Goal: Task Accomplishment & Management: Manage account settings

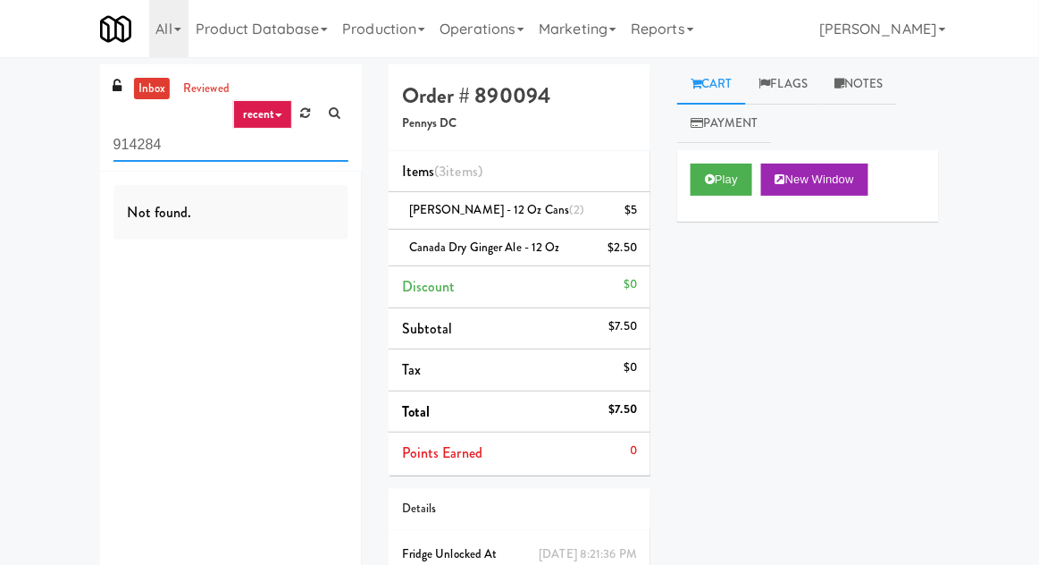
click at [302, 139] on input "914284" at bounding box center [231, 145] width 235 height 33
click at [298, 119] on link at bounding box center [306, 113] width 28 height 27
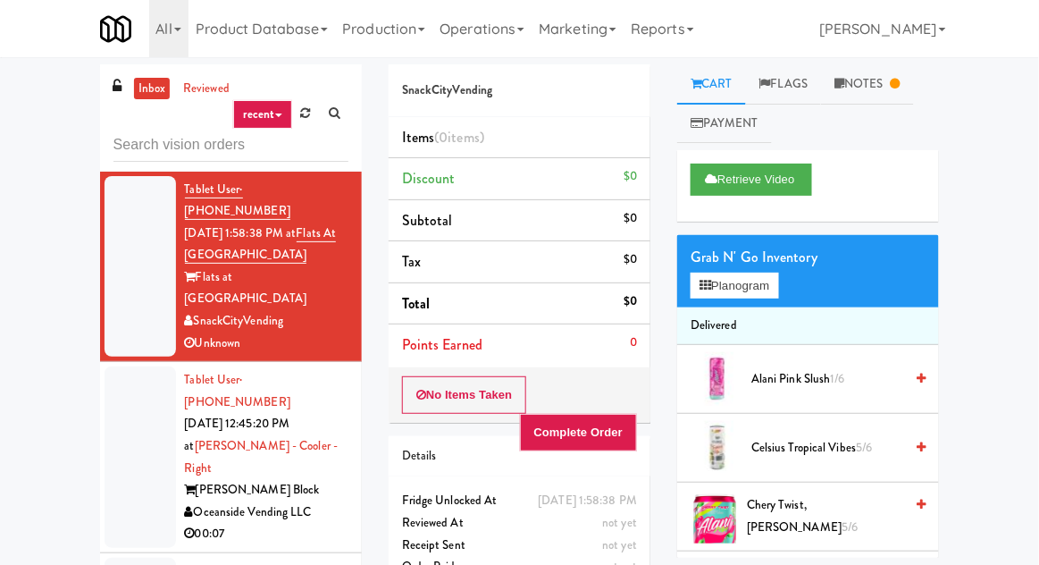
click at [114, 397] on div at bounding box center [140, 456] width 71 height 181
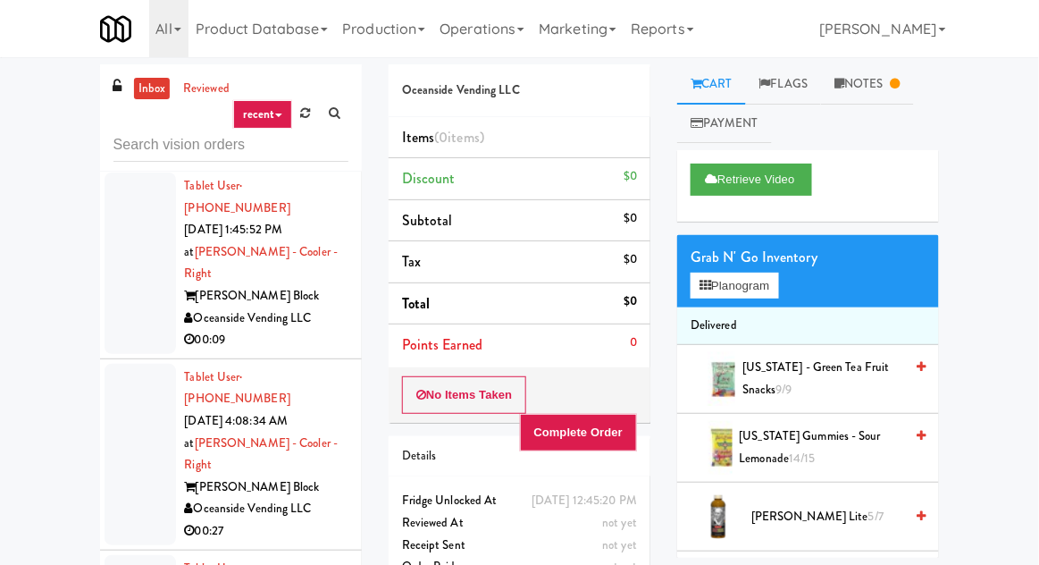
scroll to position [384, 0]
click at [138, 365] on div at bounding box center [140, 455] width 71 height 181
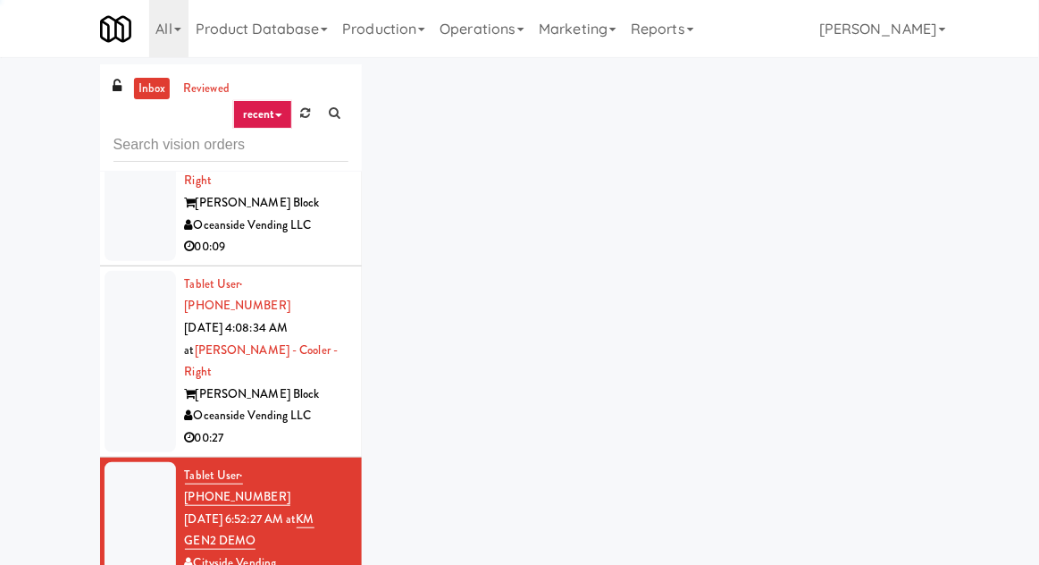
scroll to position [571, 0]
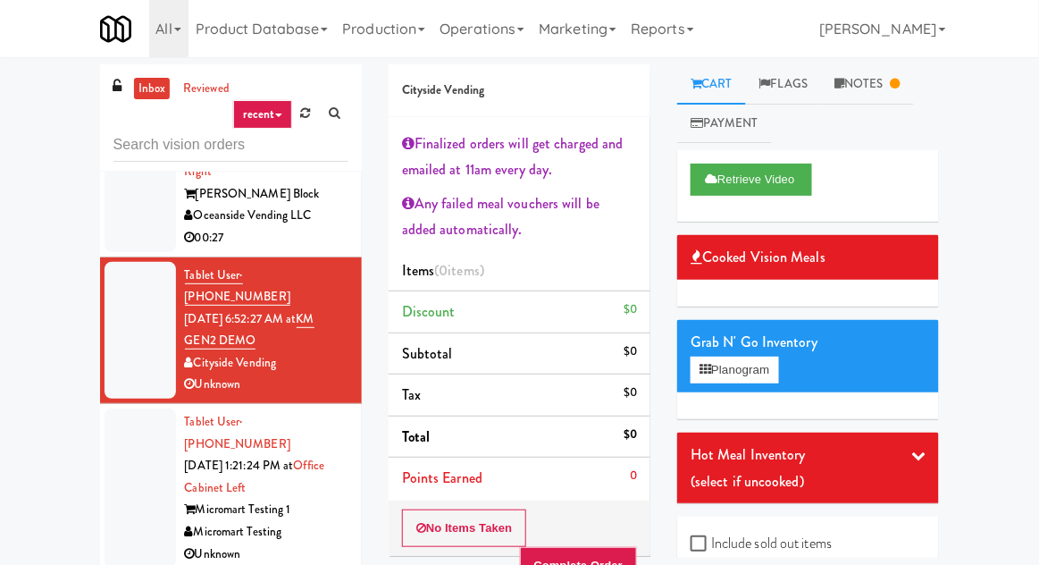
click at [134, 408] on div at bounding box center [140, 487] width 71 height 159
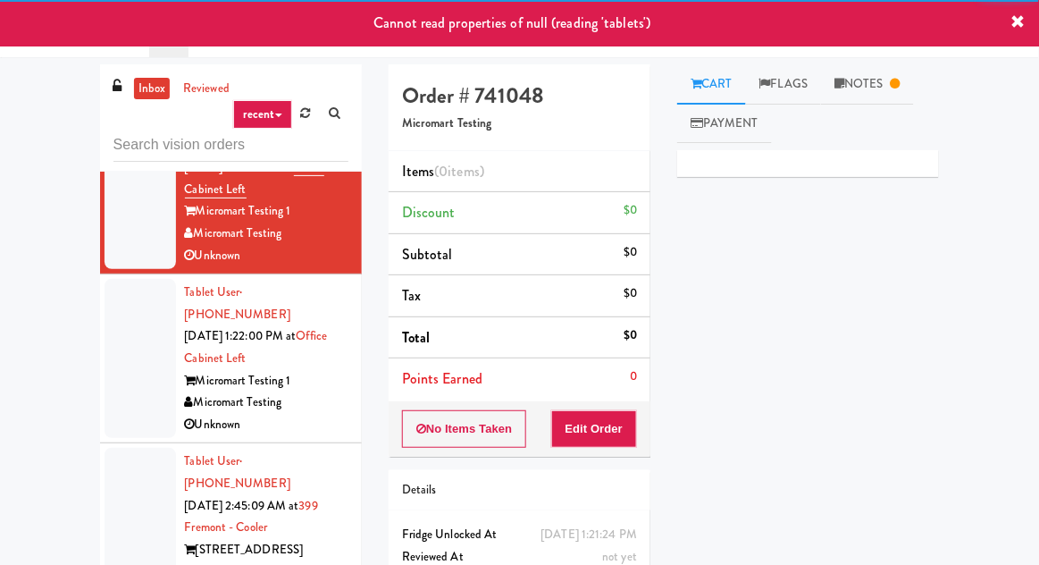
click at [133, 448] on div at bounding box center [140, 538] width 71 height 181
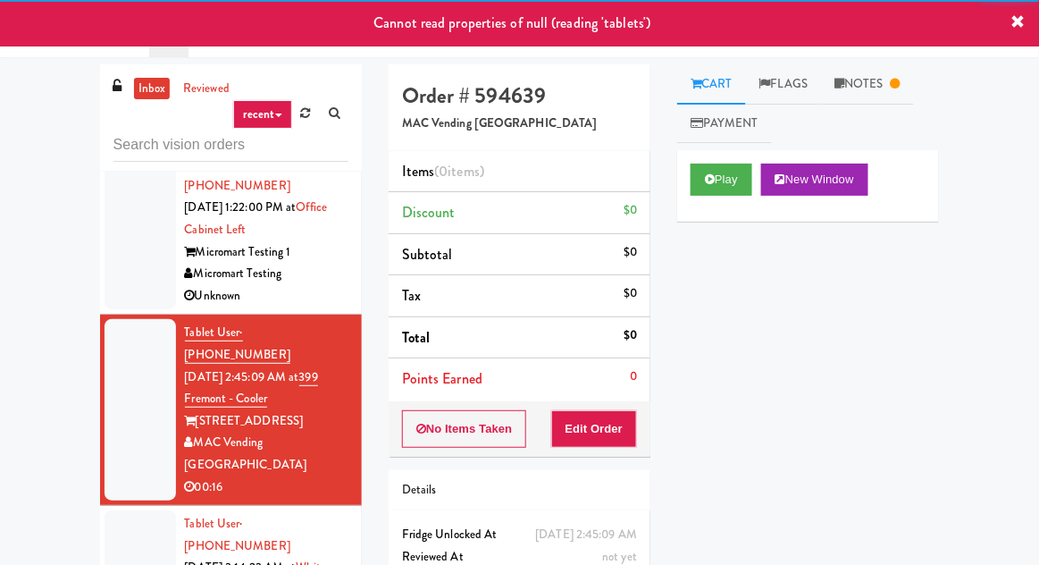
scroll to position [1107, 0]
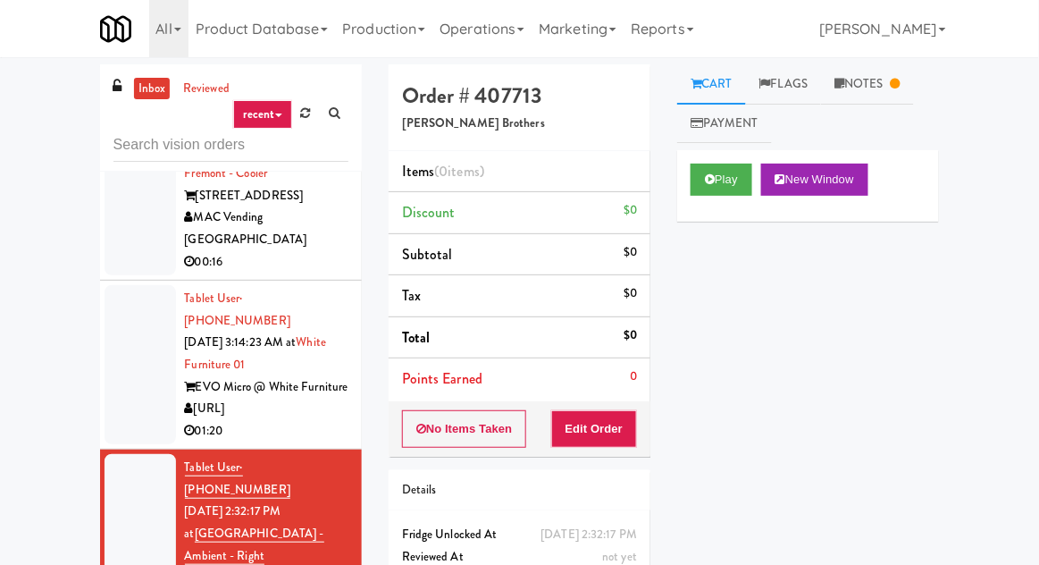
scroll to position [1330, 0]
click at [845, 97] on link "Notes" at bounding box center [867, 84] width 93 height 40
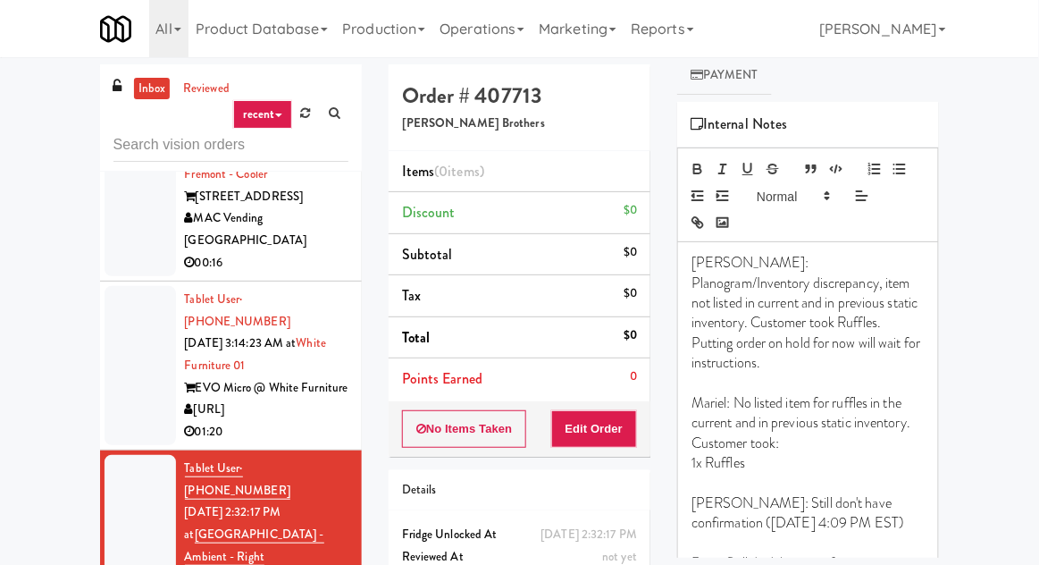
scroll to position [0, 0]
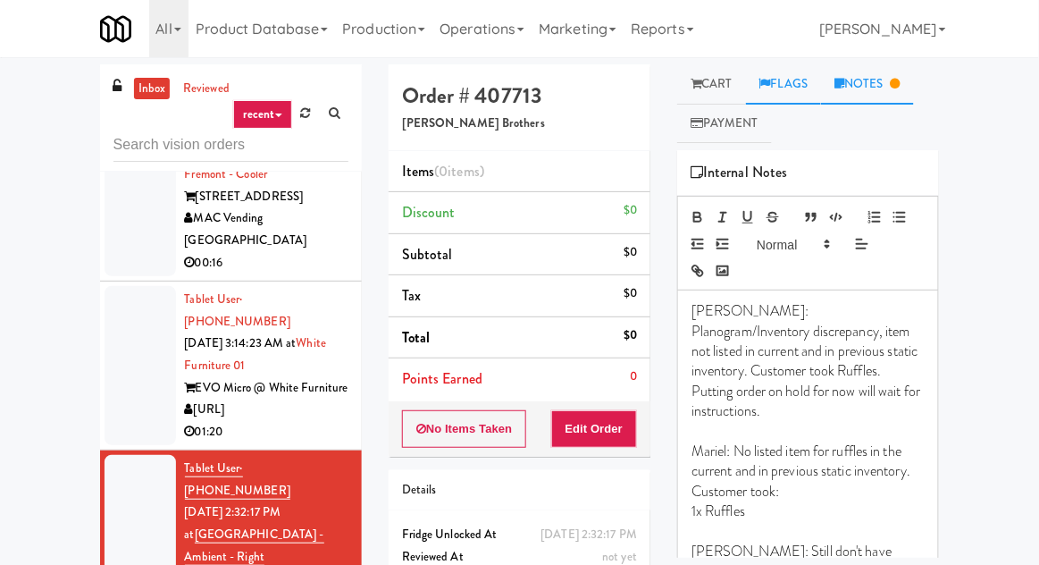
click at [802, 95] on link "Flags" at bounding box center [784, 84] width 76 height 40
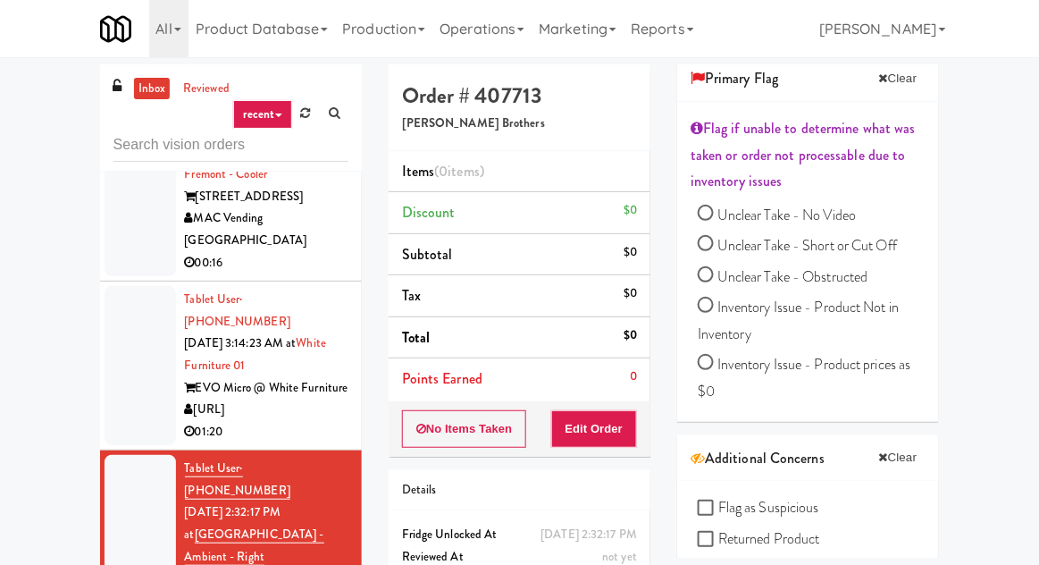
scroll to position [94, 0]
click at [853, 311] on span "Inventory Issue - Product Not in Inventory" at bounding box center [798, 320] width 201 height 47
click at [714, 311] on input "Inventory Issue - Product Not in Inventory" at bounding box center [706, 307] width 16 height 16
radio input "true"
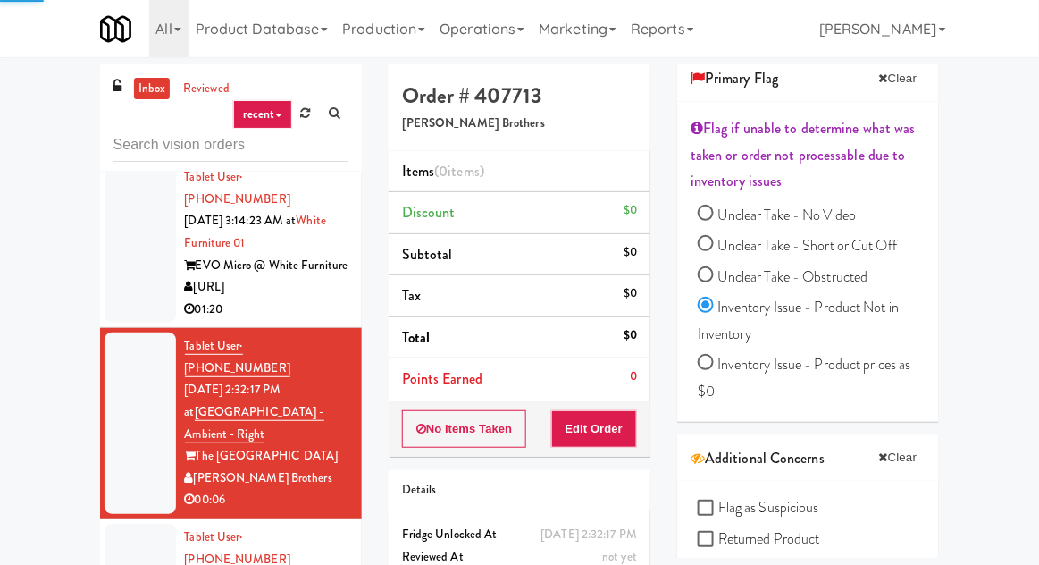
scroll to position [1453, 0]
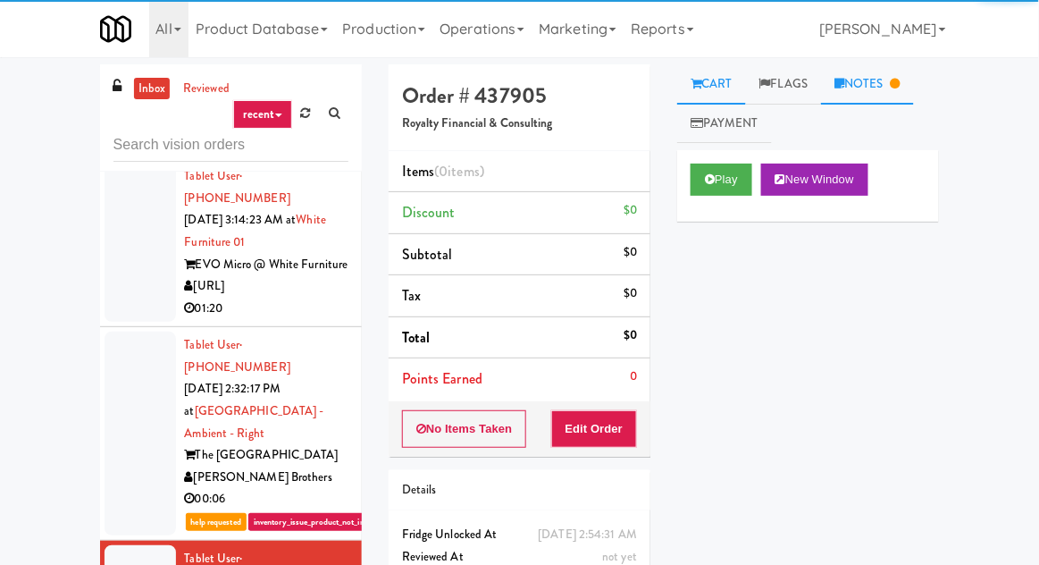
click at [873, 87] on link "Notes" at bounding box center [867, 84] width 93 height 40
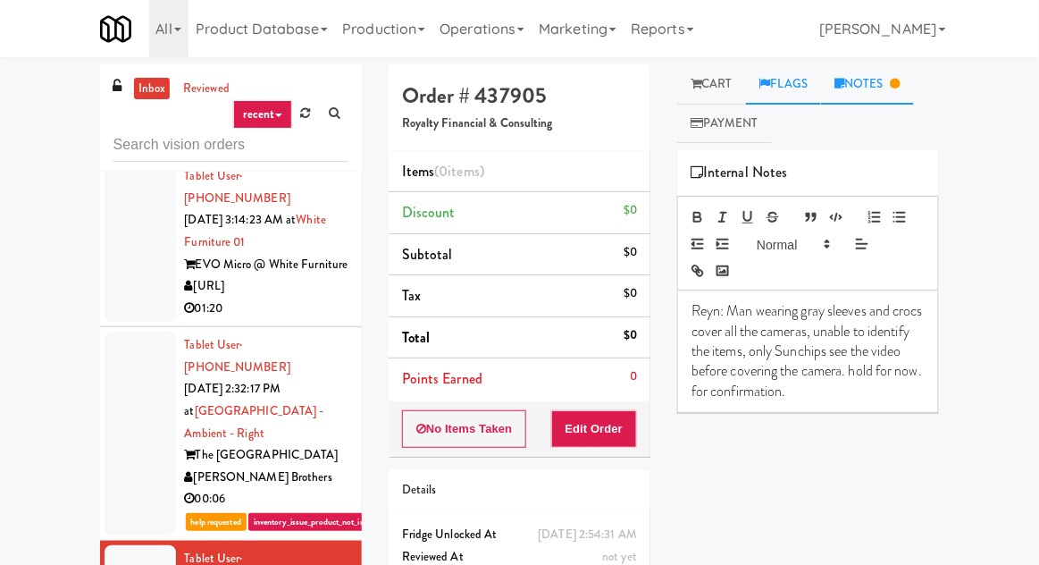
click at [774, 103] on link "Flags" at bounding box center [784, 84] width 76 height 40
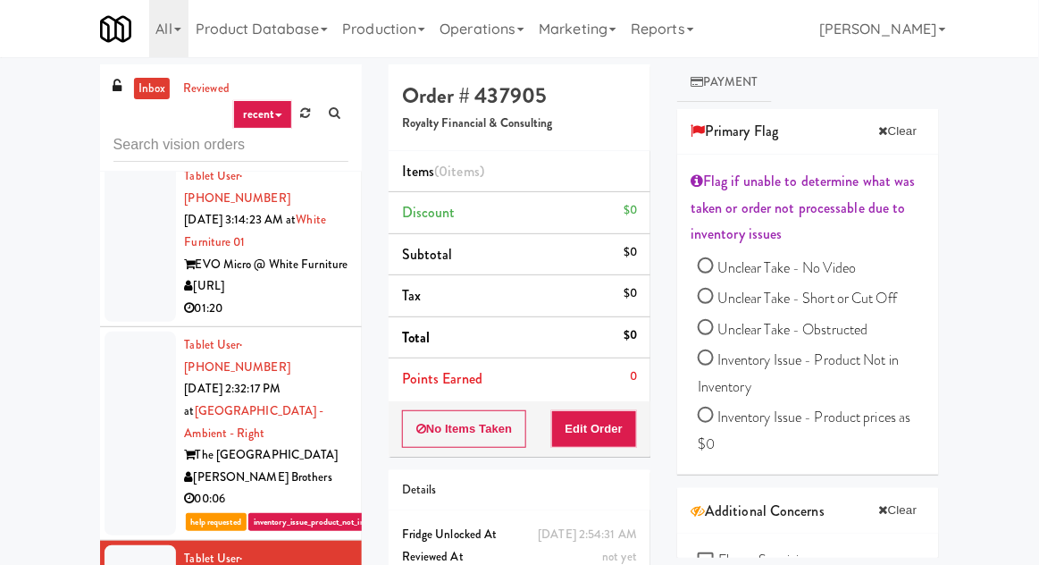
scroll to position [32, 0]
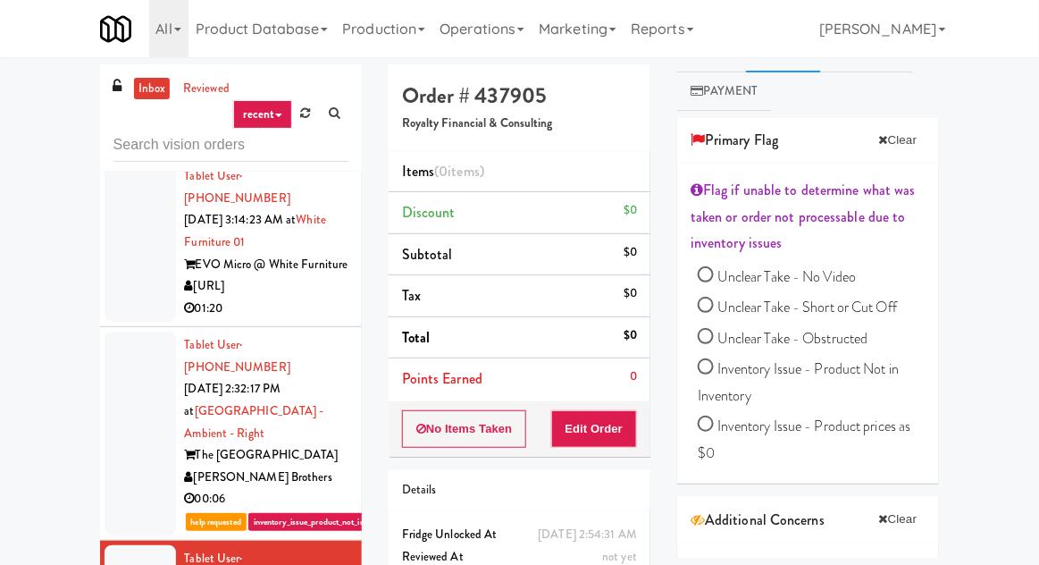
click at [854, 343] on span "Unclear Take - Obstructed" at bounding box center [793, 338] width 151 height 21
click at [714, 343] on input "Unclear Take - Obstructed" at bounding box center [706, 339] width 16 height 16
radio input "true"
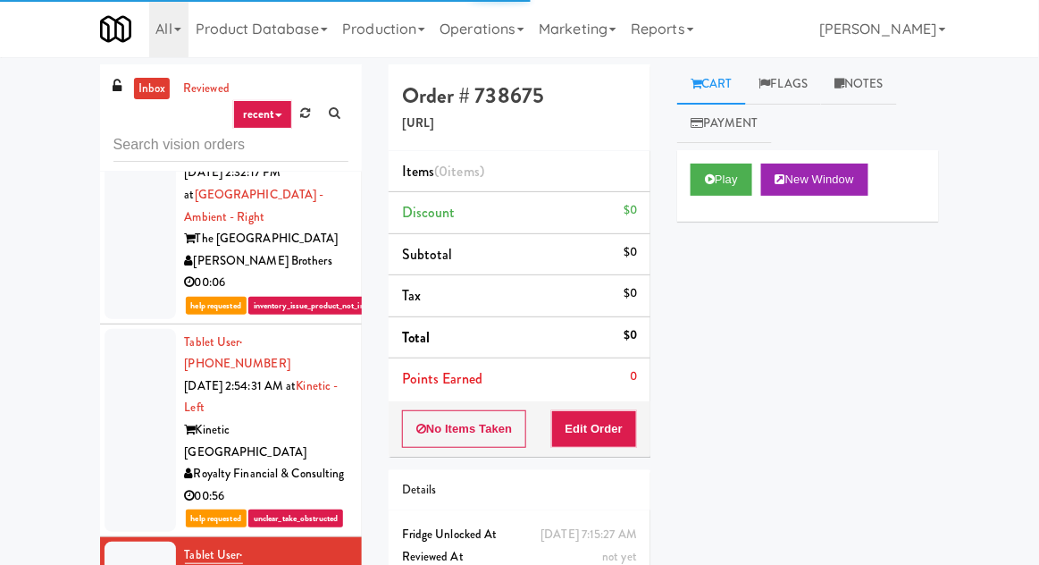
scroll to position [1671, 0]
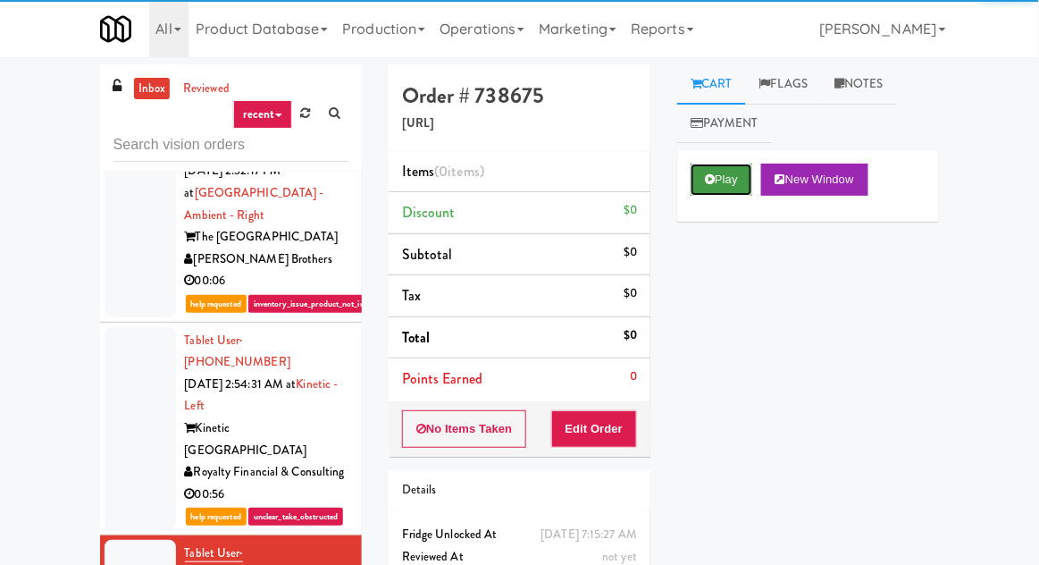
click at [730, 179] on button "Play" at bounding box center [722, 180] width 62 height 32
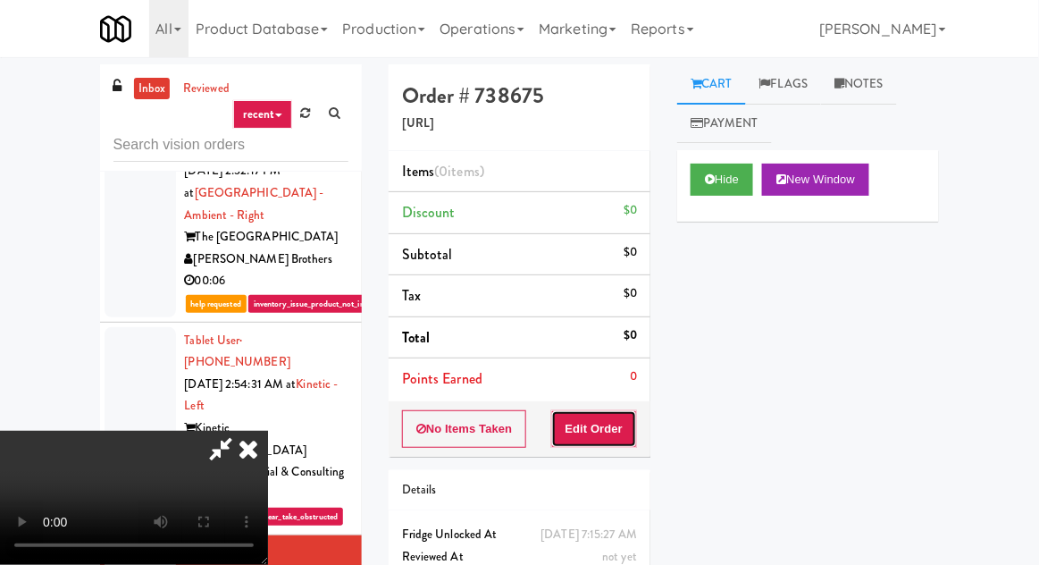
click at [603, 439] on button "Edit Order" at bounding box center [594, 429] width 87 height 38
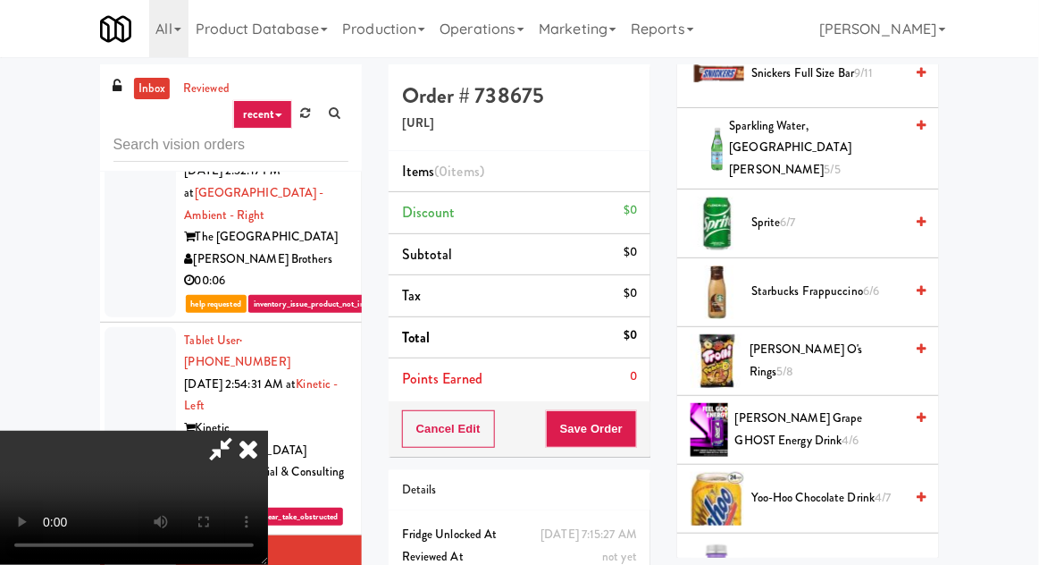
scroll to position [2107, 0]
click at [879, 282] on span "6/6" at bounding box center [871, 290] width 16 height 17
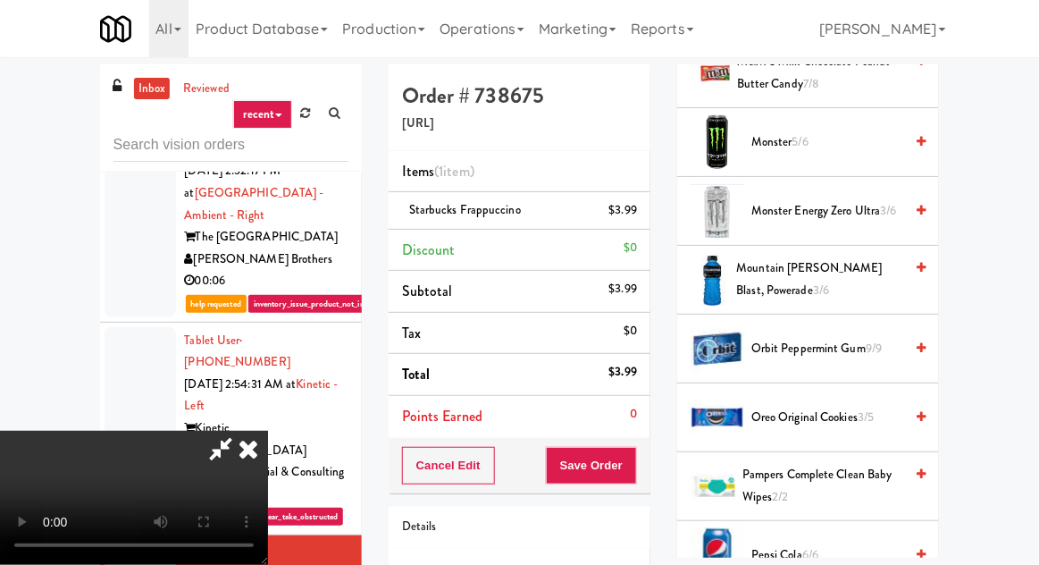
scroll to position [1490, 0]
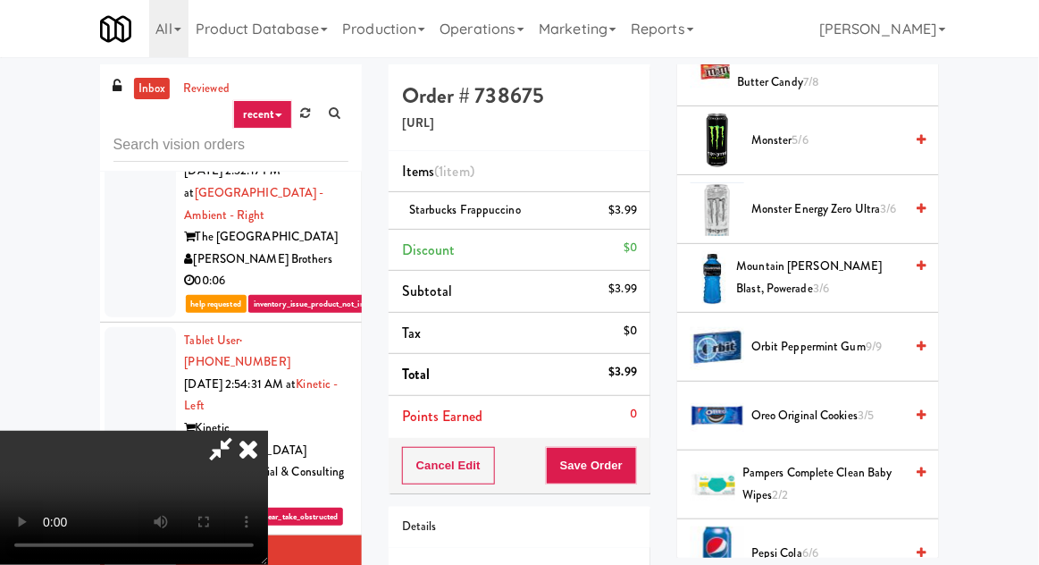
click at [843, 270] on span "Mountain Berry Blast, Powerade 3/6" at bounding box center [820, 278] width 167 height 44
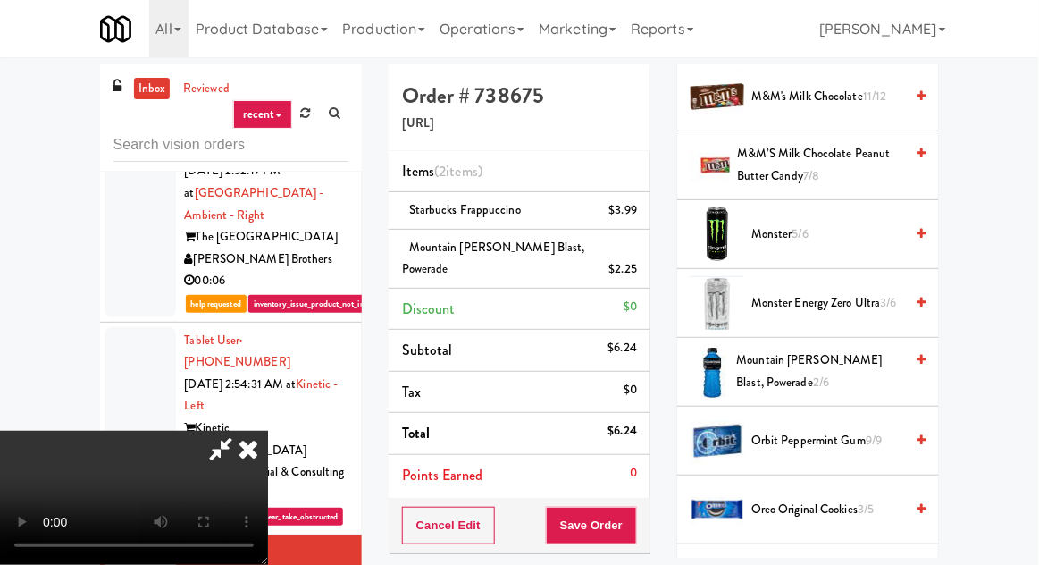
scroll to position [1395, 0]
click at [845, 224] on span "Monster 5/6" at bounding box center [828, 235] width 152 height 22
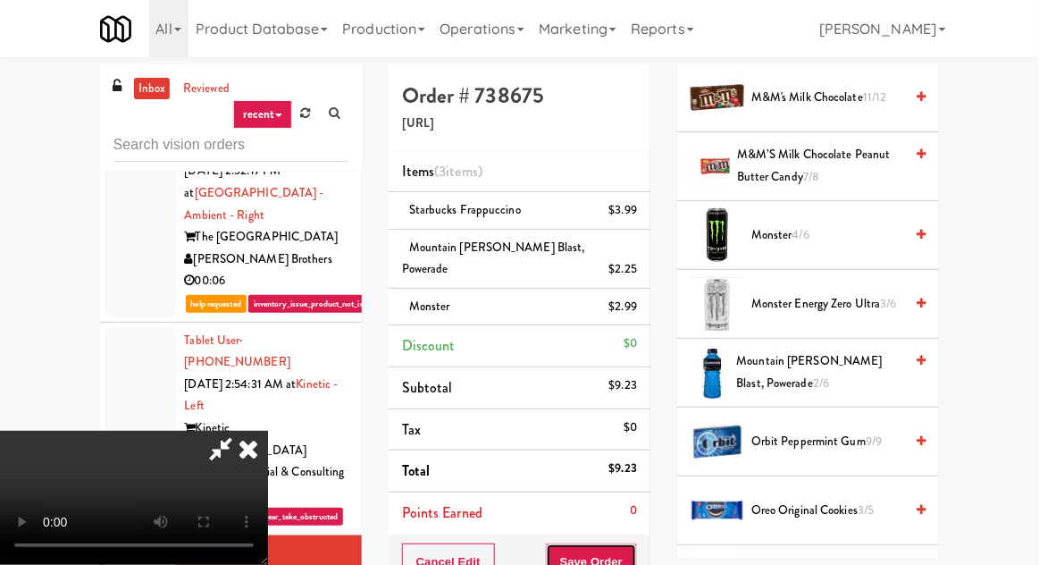
click at [635, 543] on button "Save Order" at bounding box center [591, 562] width 91 height 38
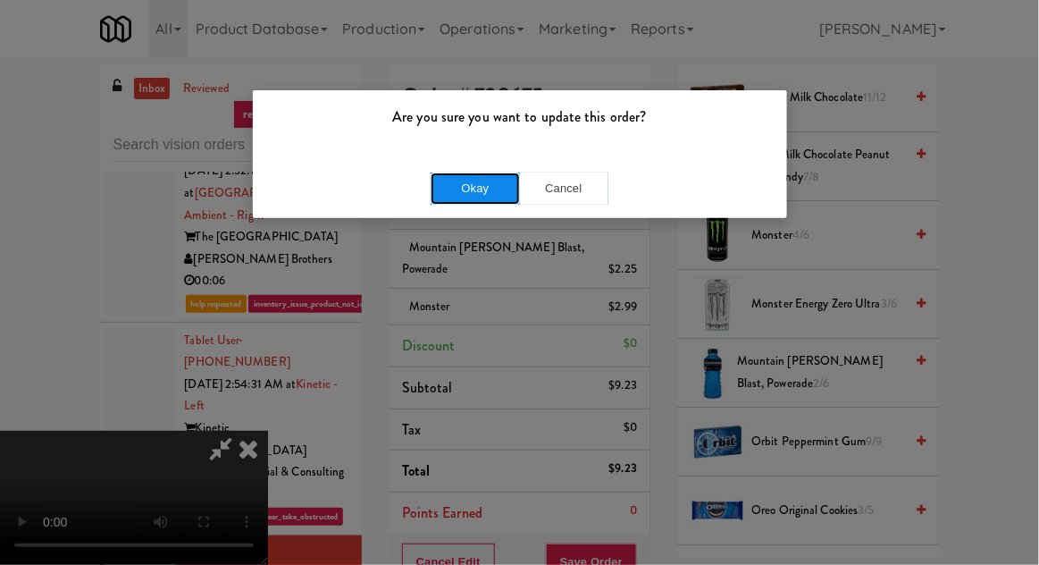
click at [456, 200] on button "Okay" at bounding box center [475, 188] width 89 height 32
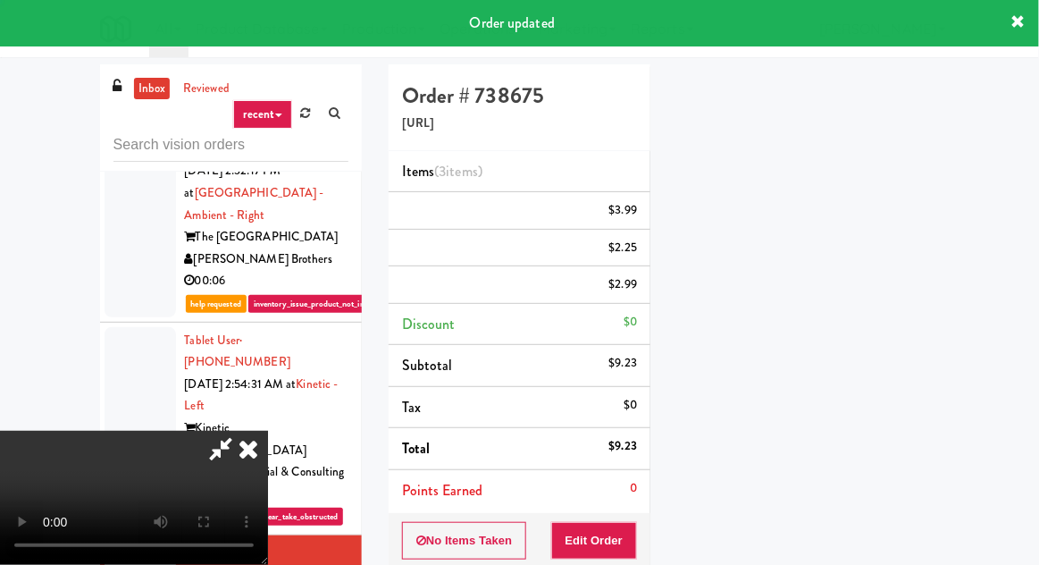
scroll to position [0, 0]
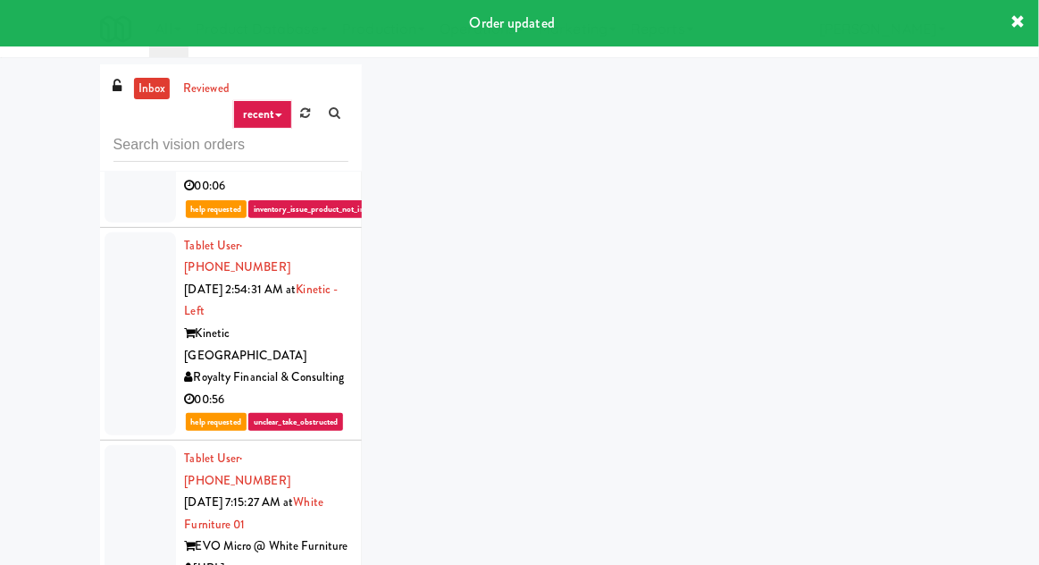
scroll to position [1820, 0]
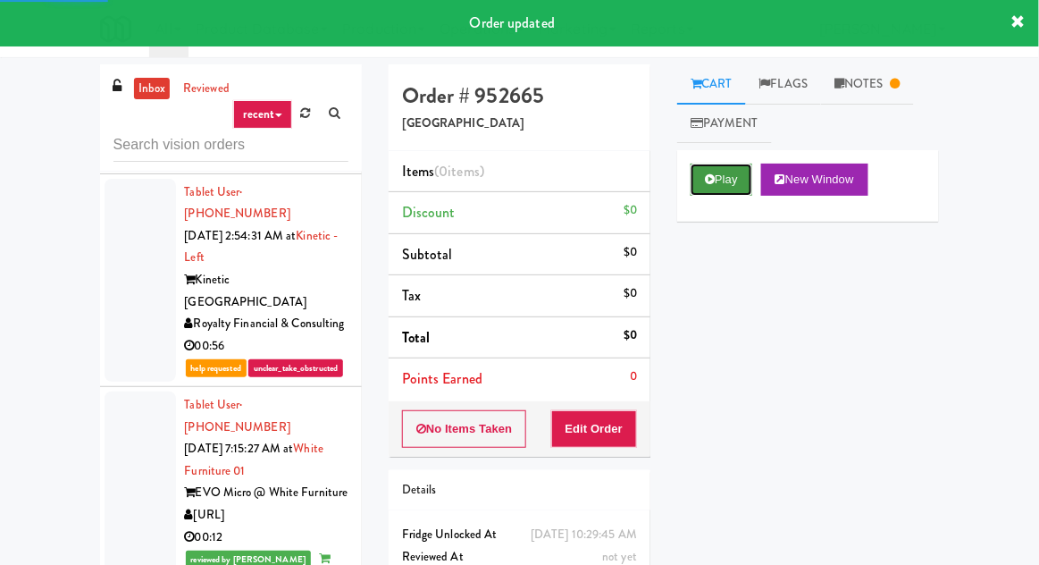
click at [713, 182] on icon at bounding box center [710, 179] width 10 height 12
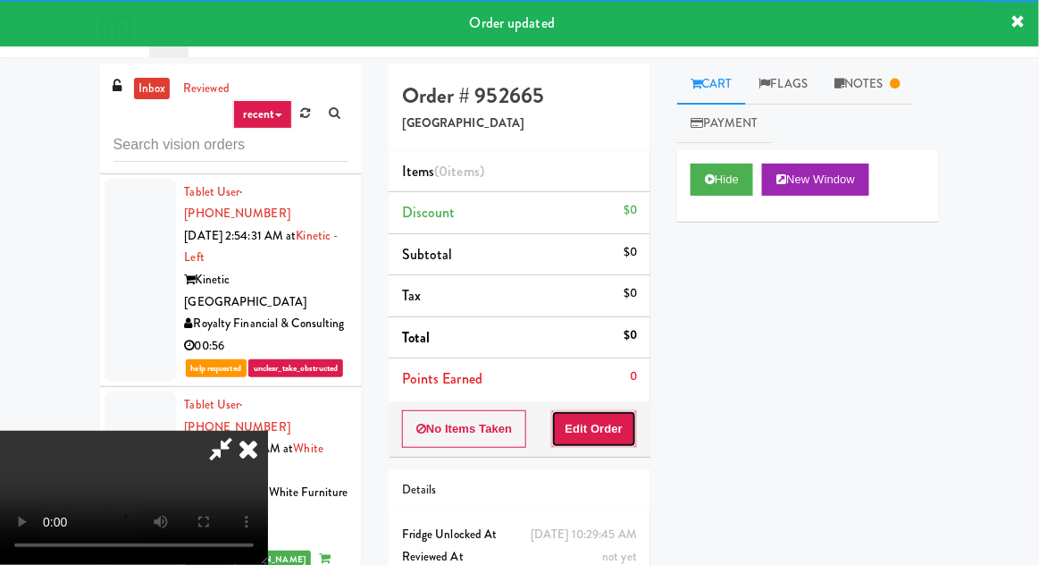
click at [583, 442] on button "Edit Order" at bounding box center [594, 429] width 87 height 38
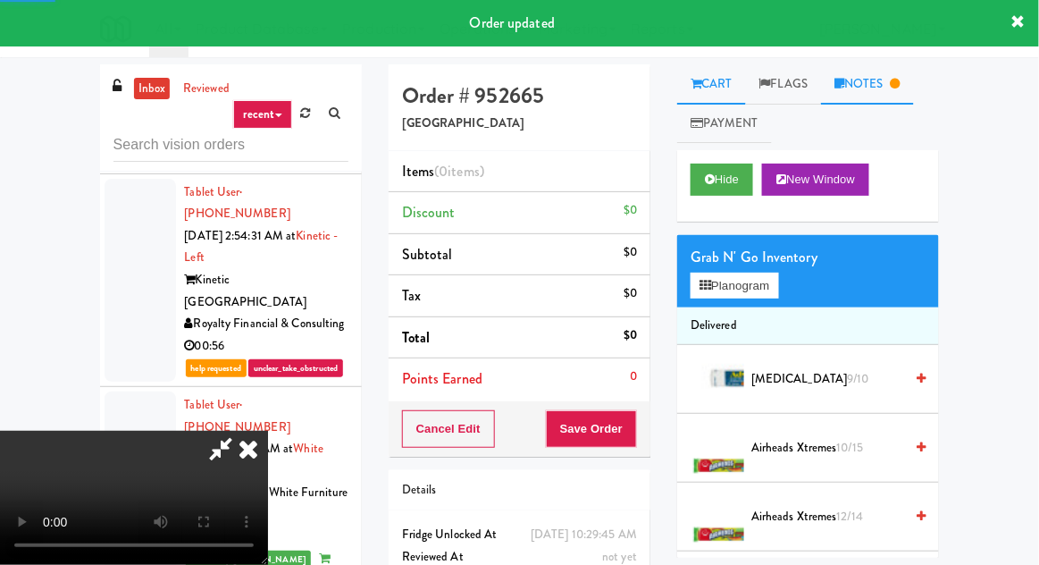
click at [878, 80] on link "Notes" at bounding box center [867, 84] width 93 height 40
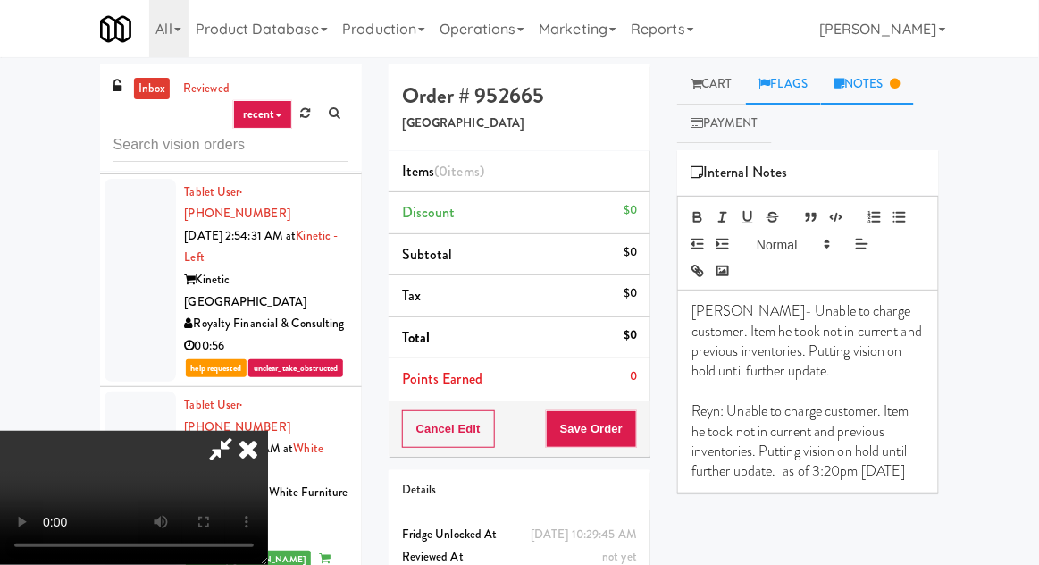
click at [790, 85] on link "Flags" at bounding box center [784, 84] width 76 height 40
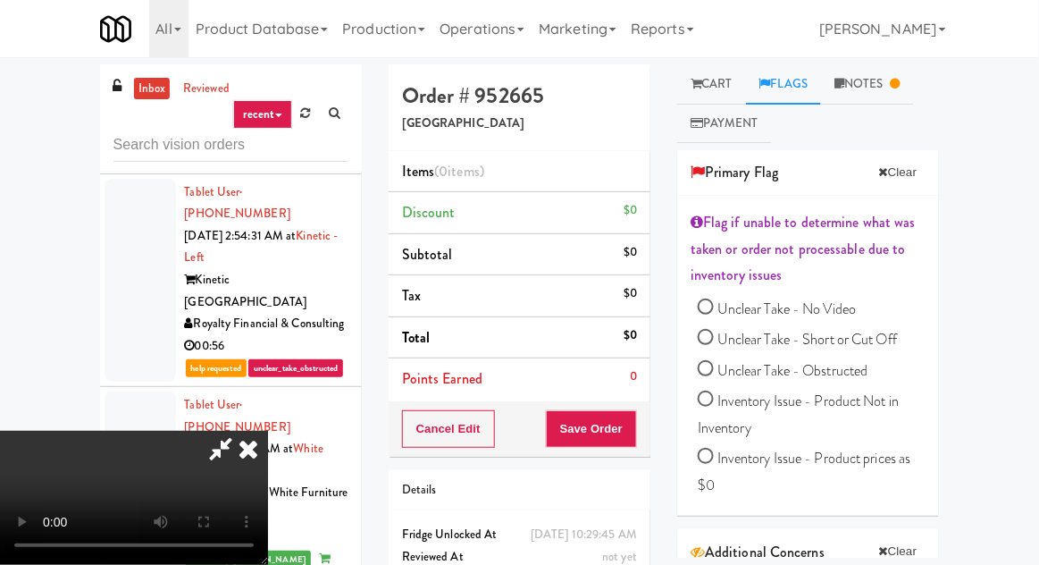
click at [865, 408] on span "Inventory Issue - Product Not in Inventory" at bounding box center [798, 414] width 201 height 47
click at [714, 408] on input "Inventory Issue - Product Not in Inventory" at bounding box center [706, 401] width 16 height 16
radio input "true"
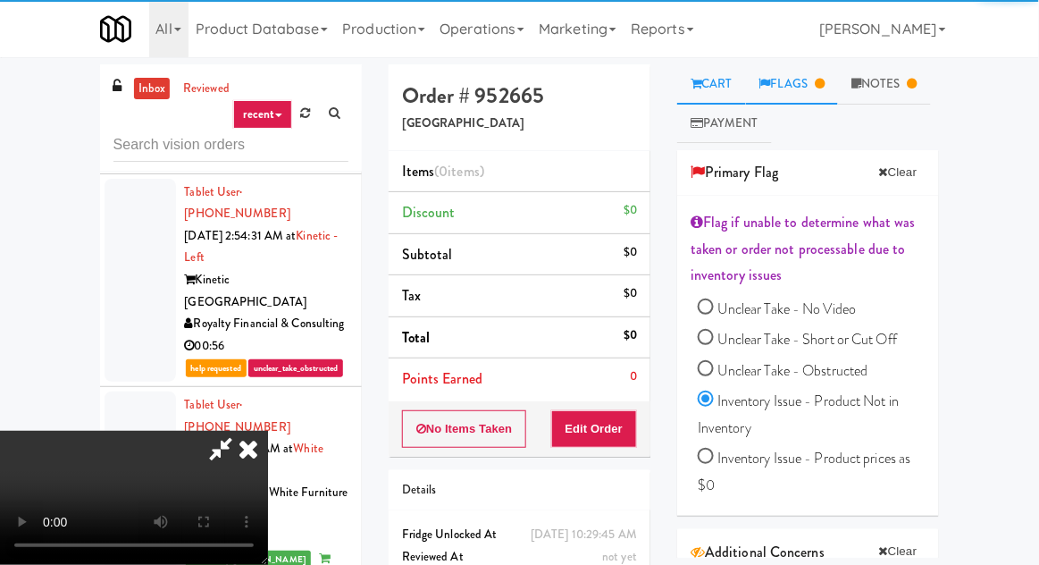
click at [726, 85] on link "Cart" at bounding box center [711, 84] width 69 height 40
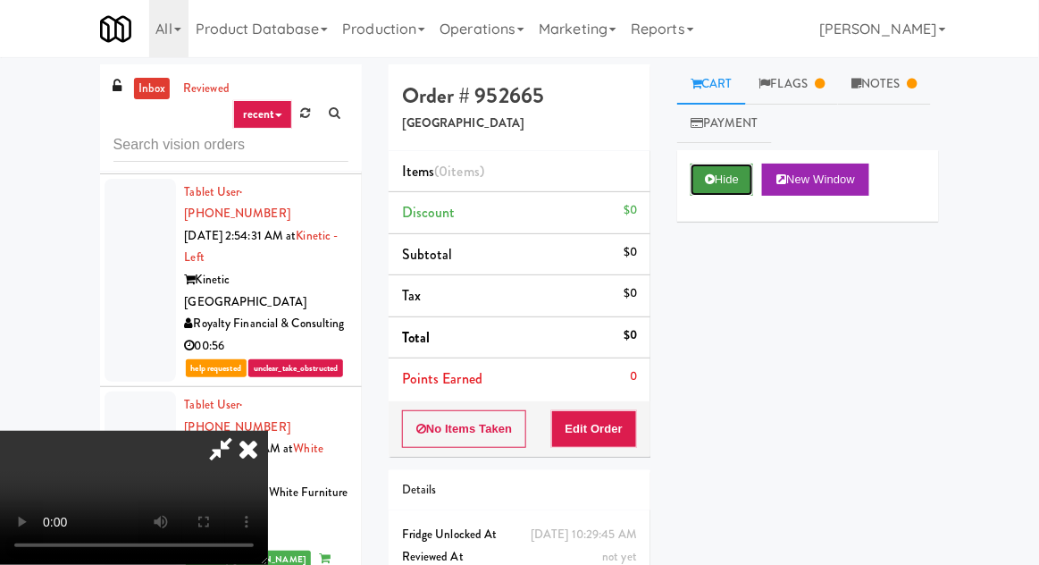
click at [711, 182] on icon at bounding box center [710, 179] width 10 height 12
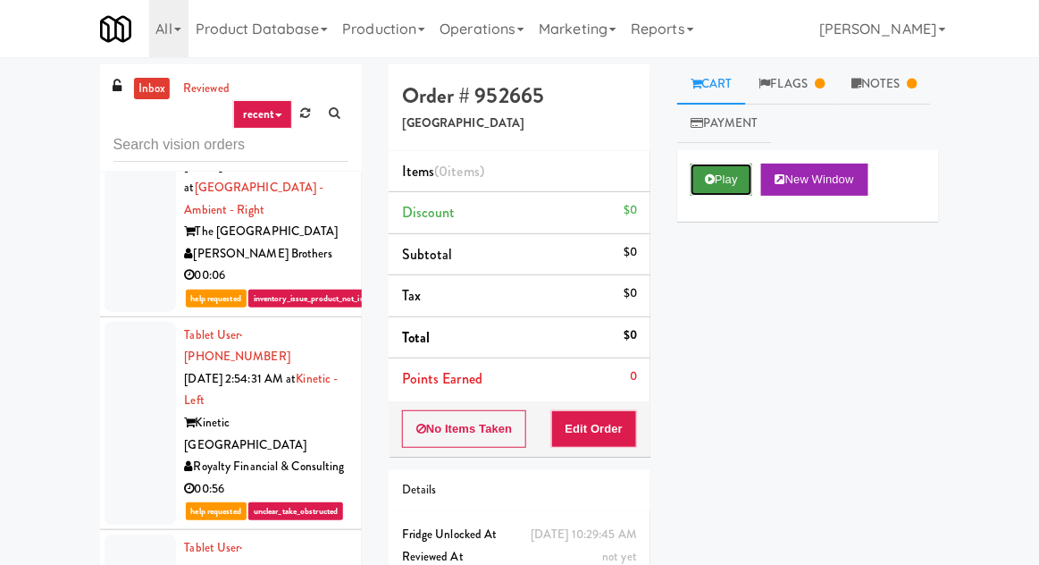
scroll to position [1680, 0]
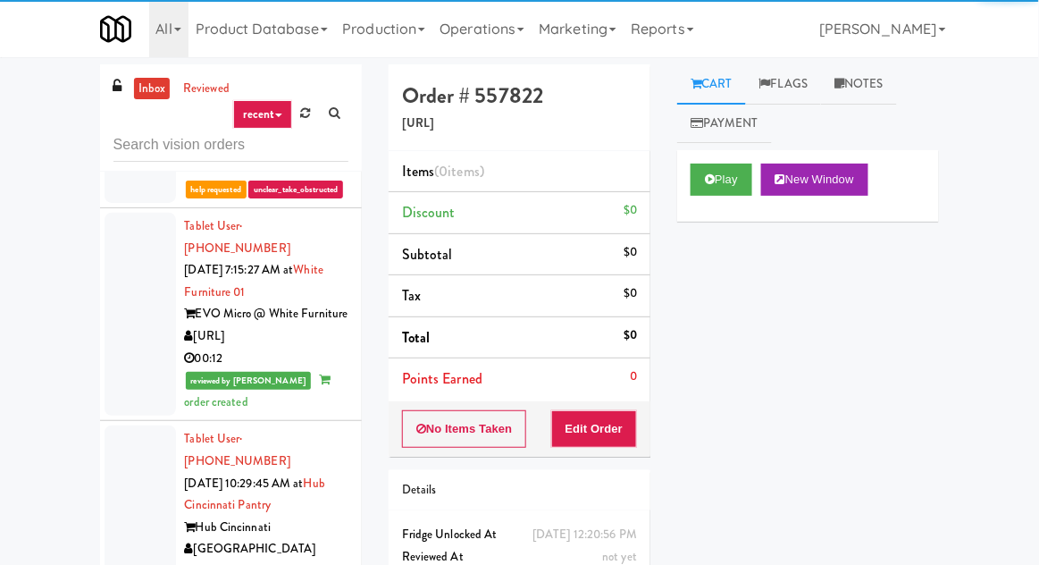
scroll to position [2005, 0]
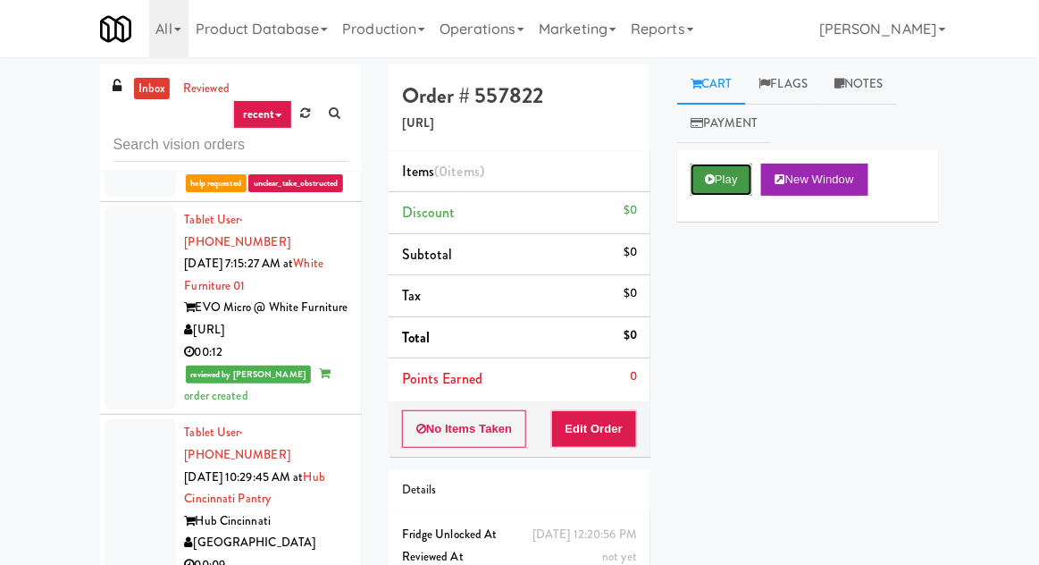
click at [708, 188] on button "Play" at bounding box center [722, 180] width 62 height 32
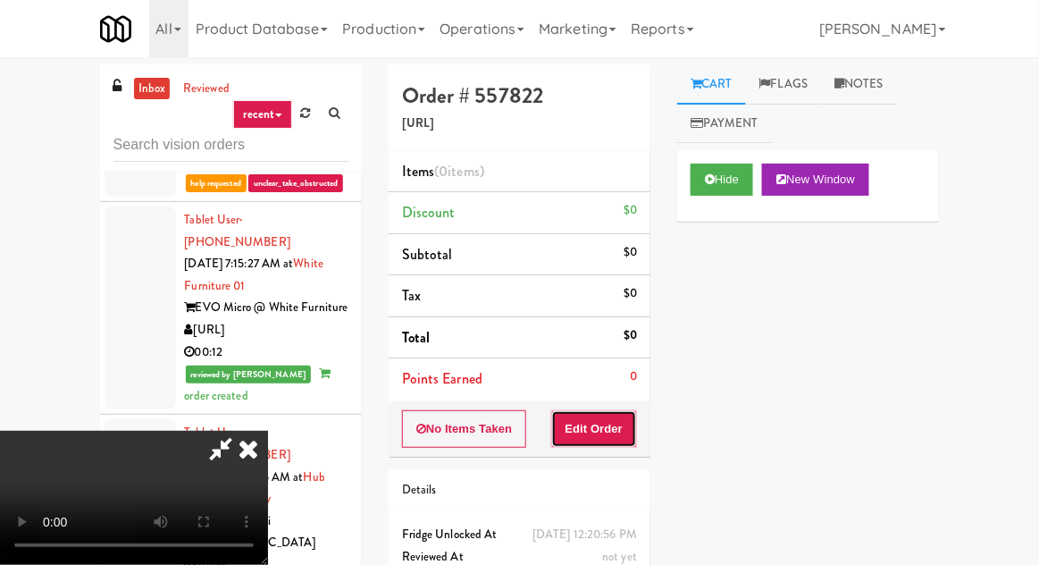
click at [603, 411] on button "Edit Order" at bounding box center [594, 429] width 87 height 38
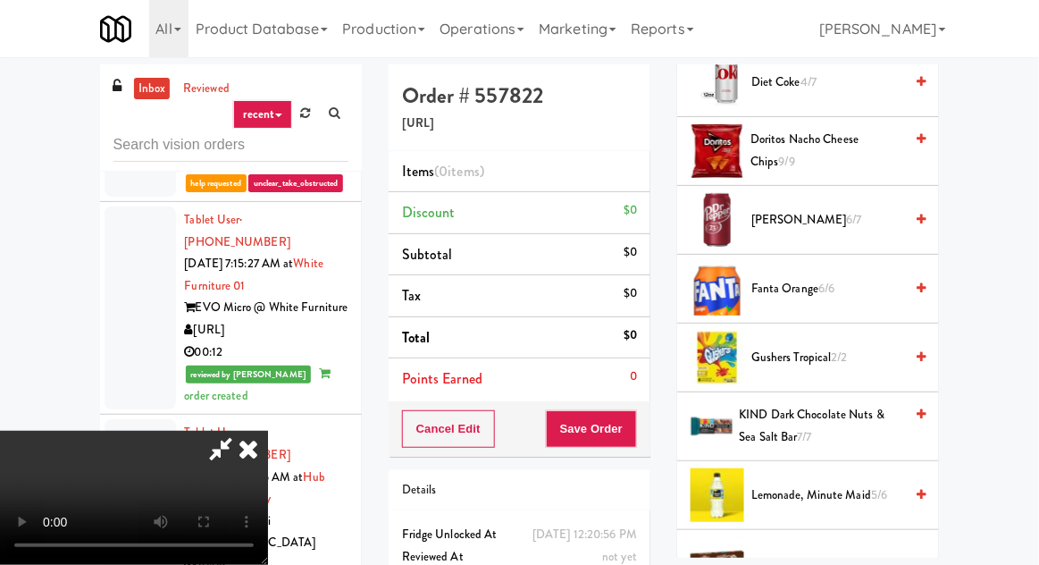
scroll to position [927, 0]
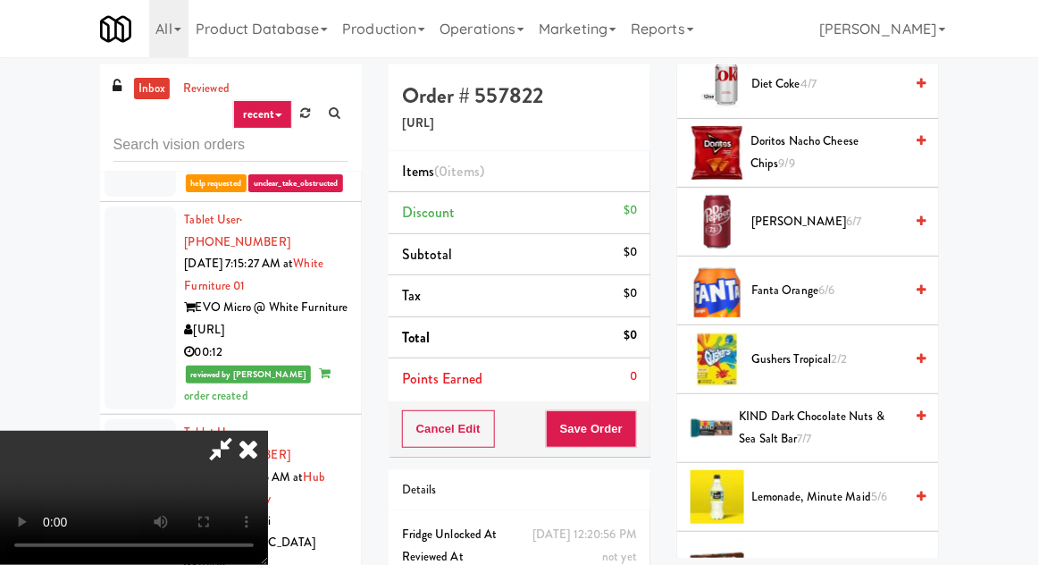
click at [828, 282] on span "6/6" at bounding box center [827, 290] width 16 height 17
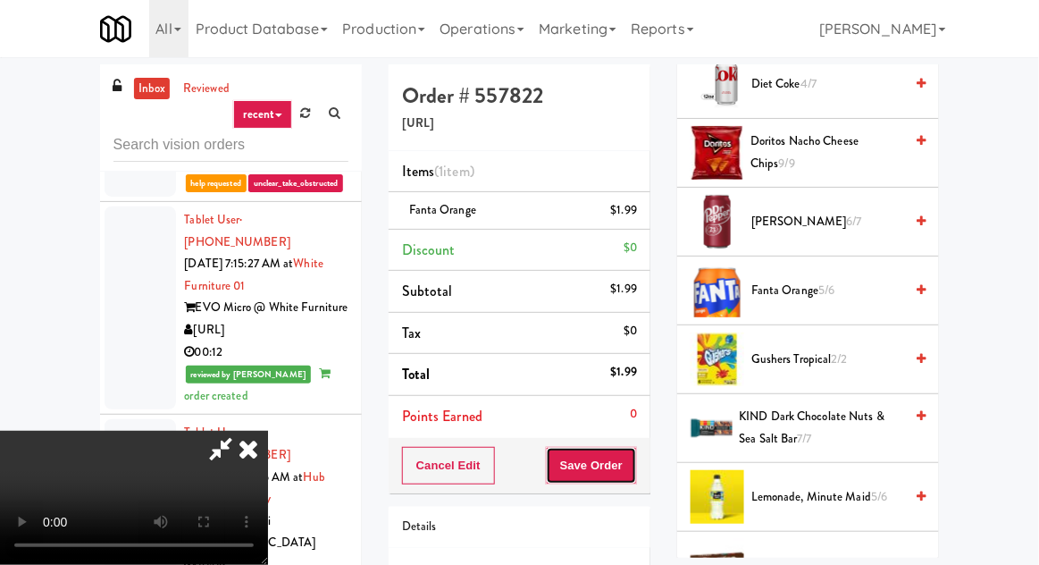
click at [635, 461] on button "Save Order" at bounding box center [591, 466] width 91 height 38
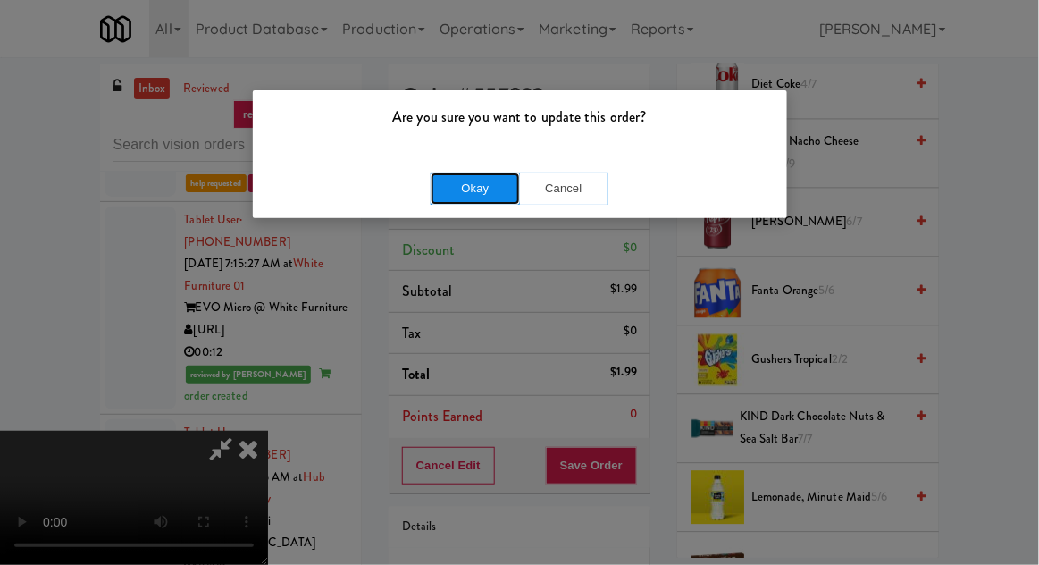
click at [455, 200] on button "Okay" at bounding box center [475, 188] width 89 height 32
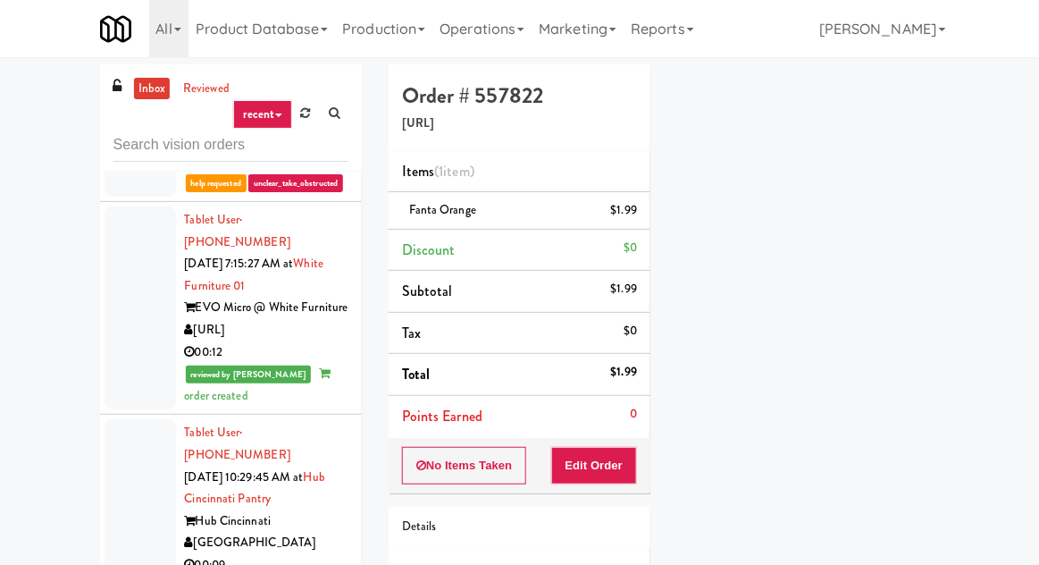
scroll to position [176, 0]
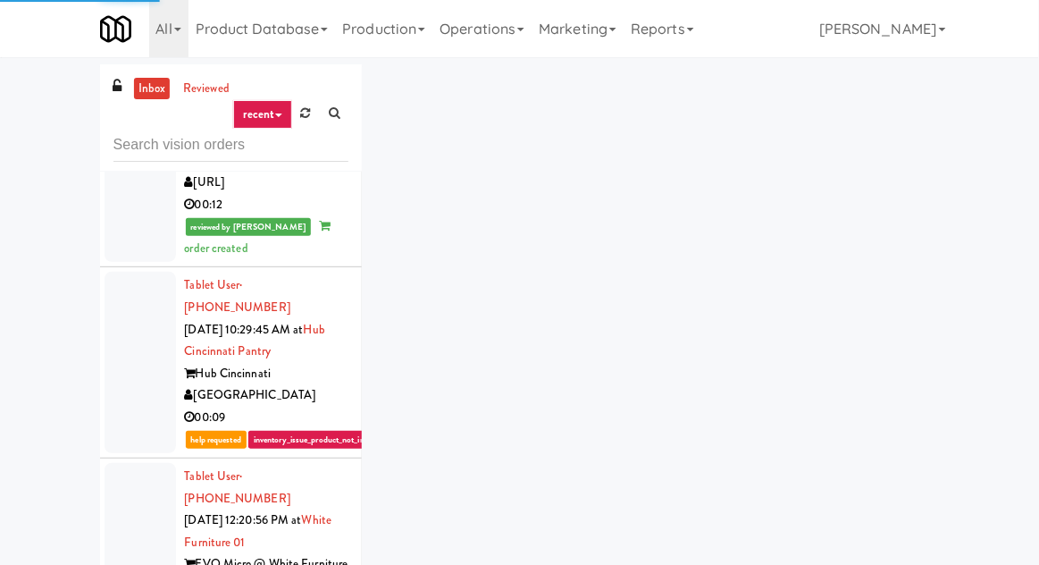
scroll to position [2156, 0]
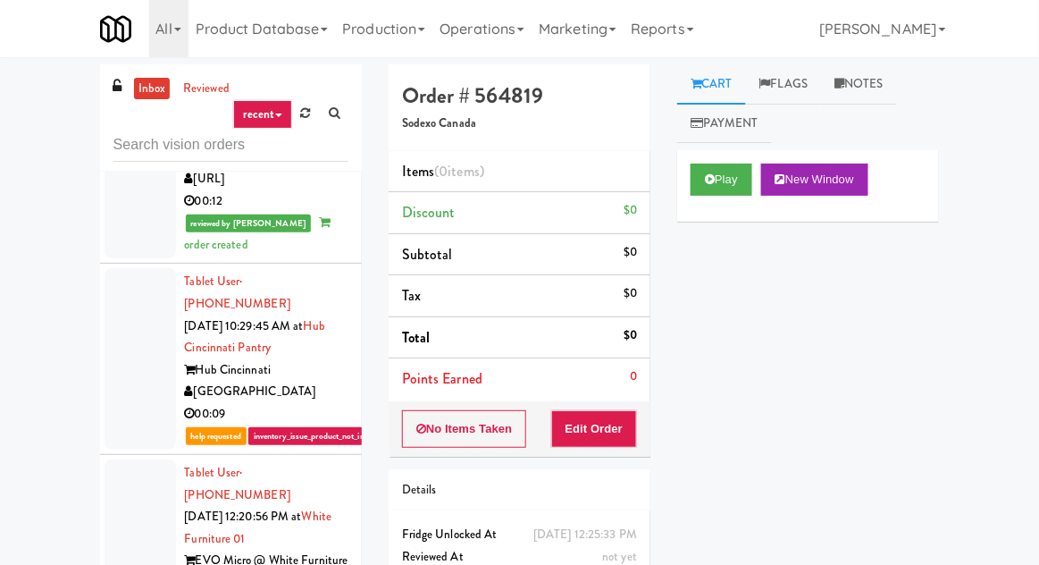
click at [714, 206] on div "Play New Window" at bounding box center [808, 185] width 262 height 71
click at [724, 185] on button "Play" at bounding box center [722, 180] width 62 height 32
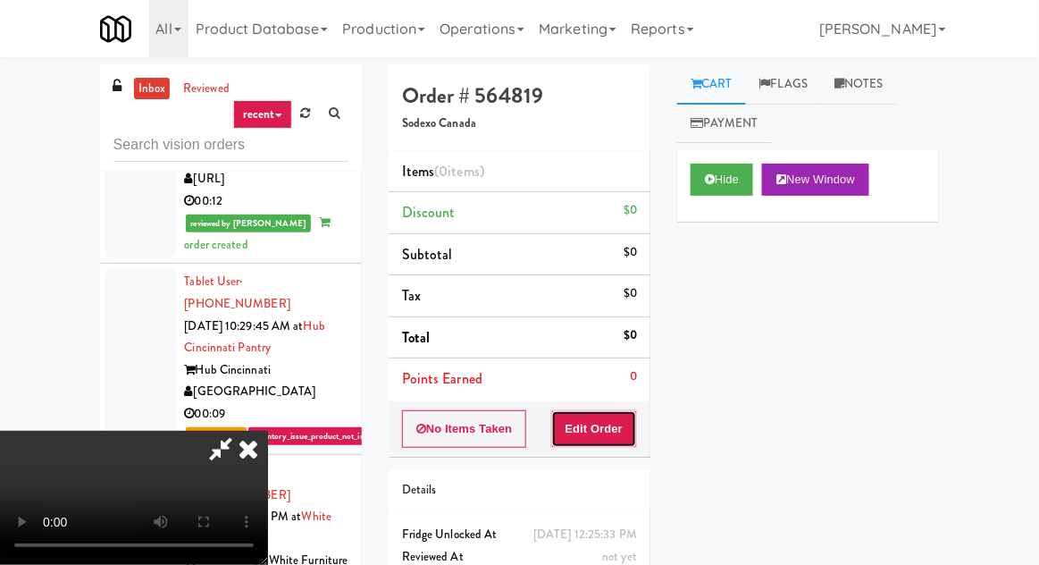
click at [597, 416] on button "Edit Order" at bounding box center [594, 429] width 87 height 38
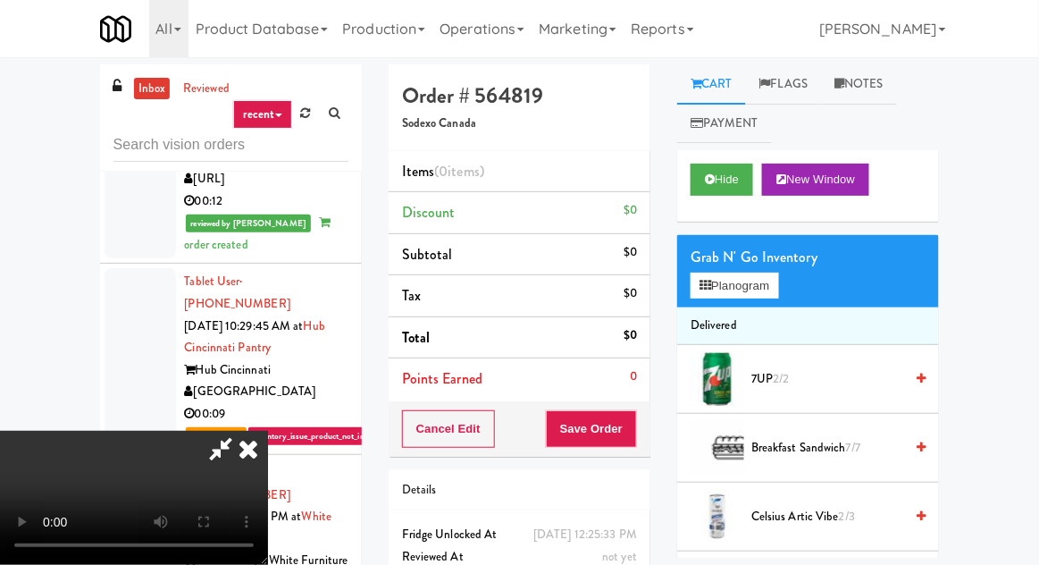
scroll to position [0, 0]
click at [736, 291] on button "Planogram" at bounding box center [735, 286] width 88 height 27
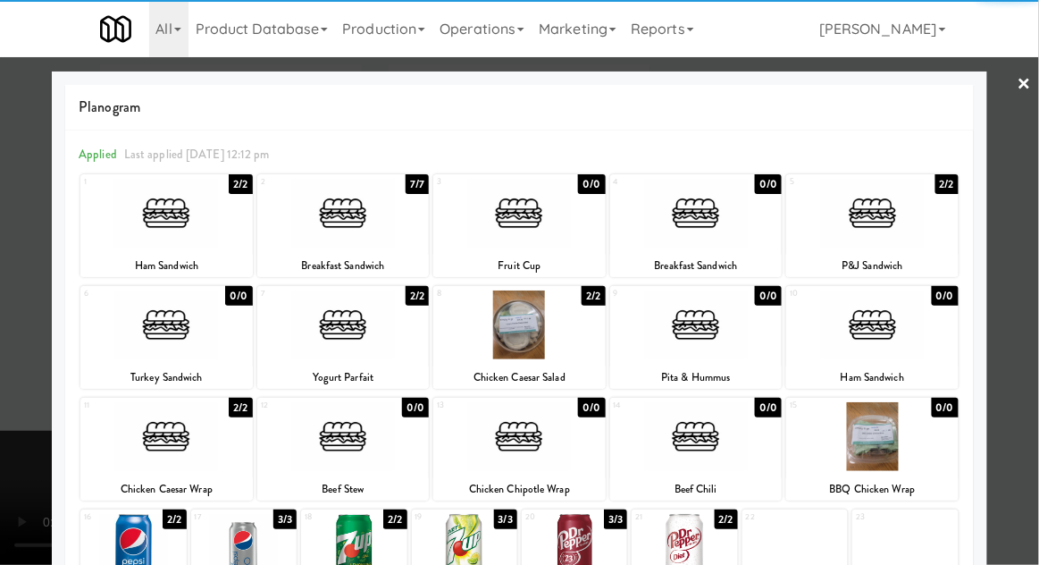
scroll to position [226, 0]
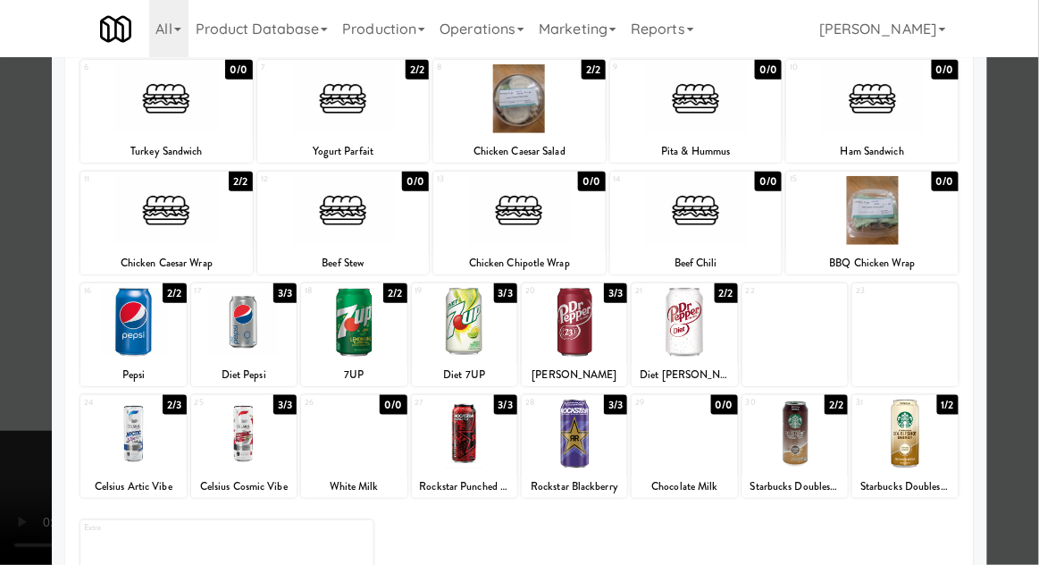
click at [798, 434] on div at bounding box center [795, 434] width 105 height 69
click at [1023, 299] on div at bounding box center [519, 282] width 1039 height 565
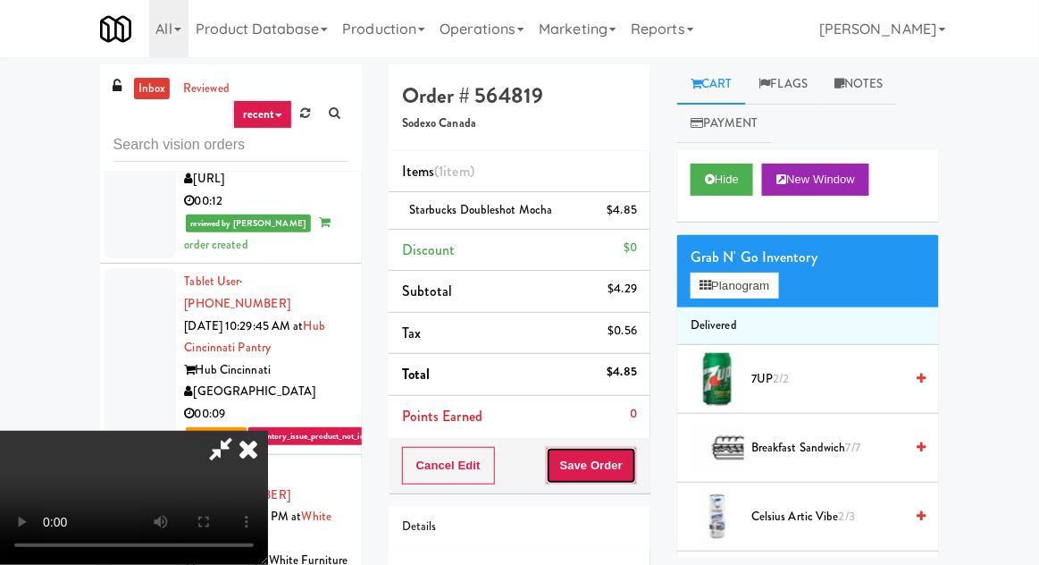
click at [629, 463] on button "Save Order" at bounding box center [591, 466] width 91 height 38
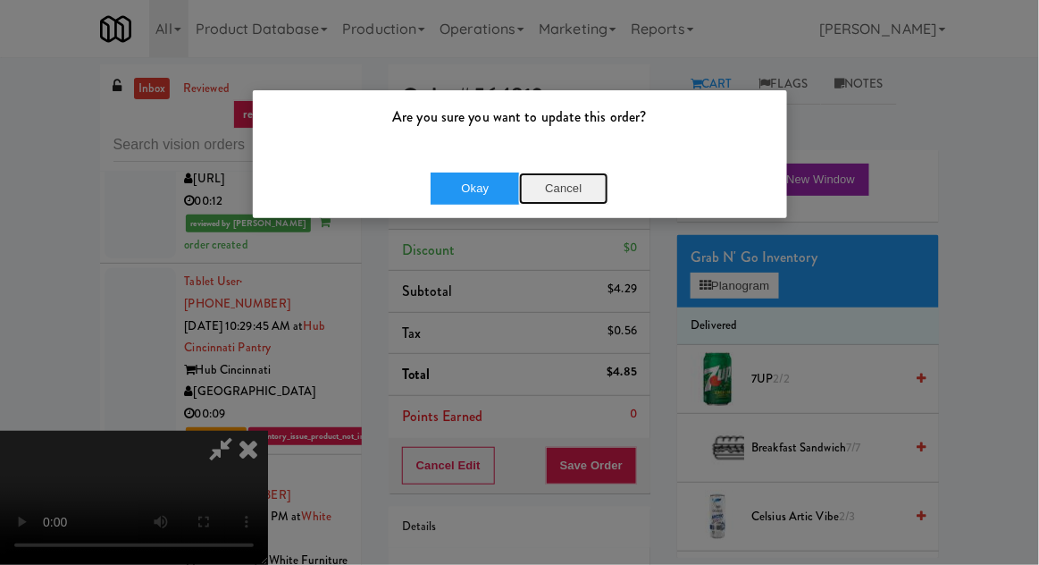
click at [578, 194] on button "Cancel" at bounding box center [563, 188] width 89 height 32
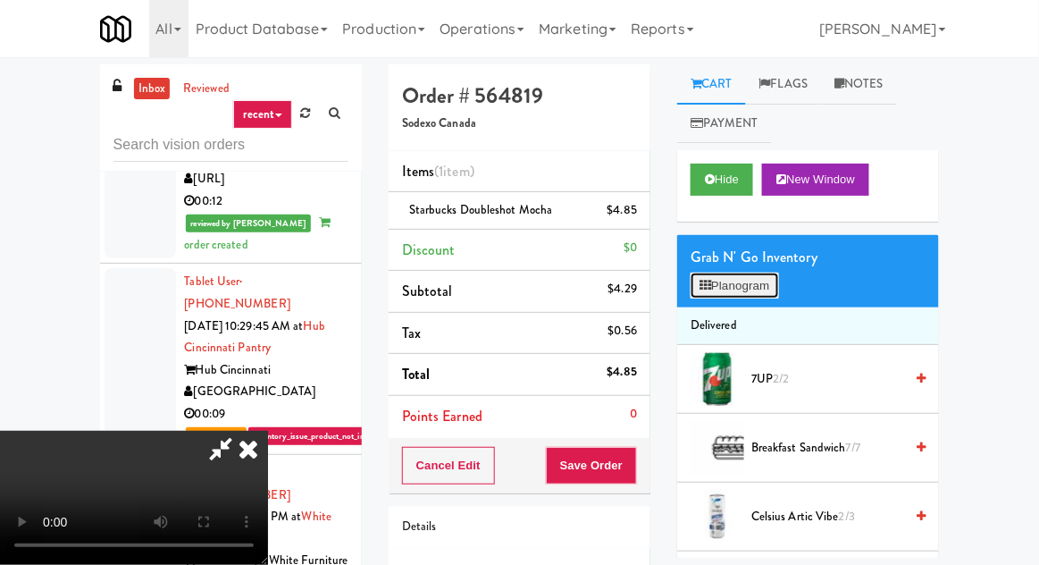
click at [756, 274] on button "Planogram" at bounding box center [735, 286] width 88 height 27
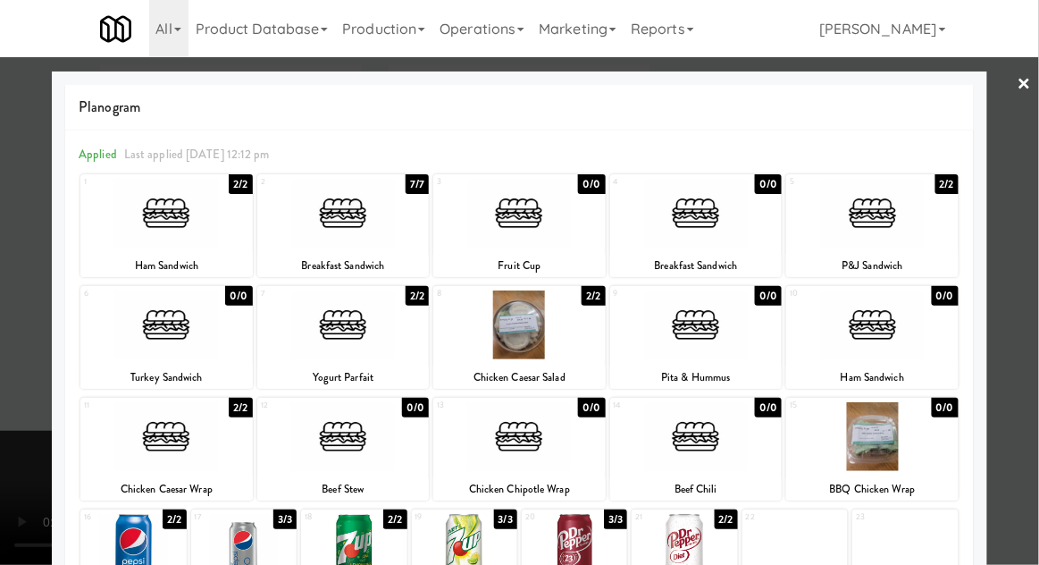
click at [9, 231] on div at bounding box center [519, 282] width 1039 height 565
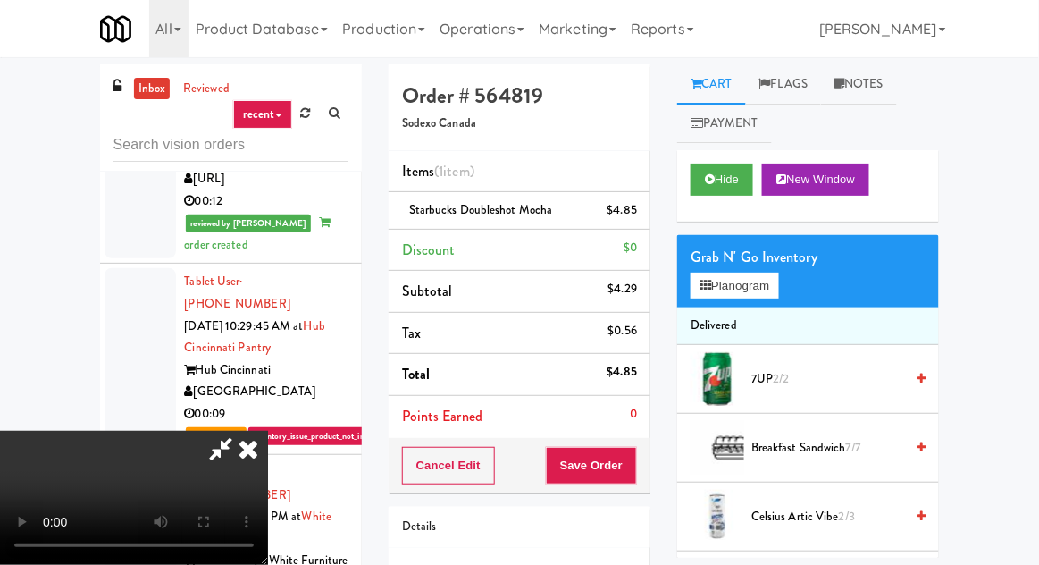
scroll to position [69, 0]
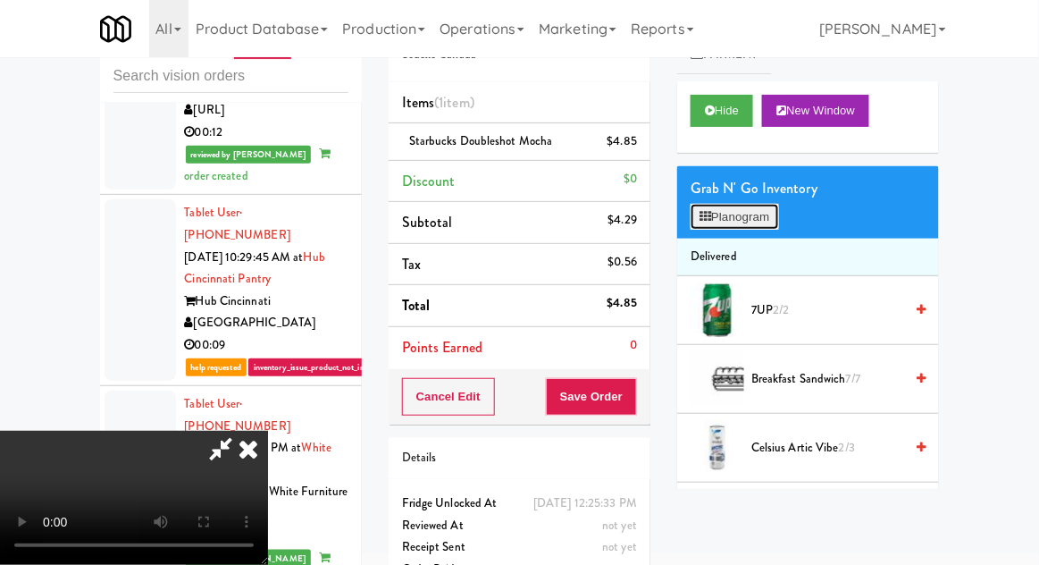
click at [756, 223] on button "Planogram" at bounding box center [735, 217] width 88 height 27
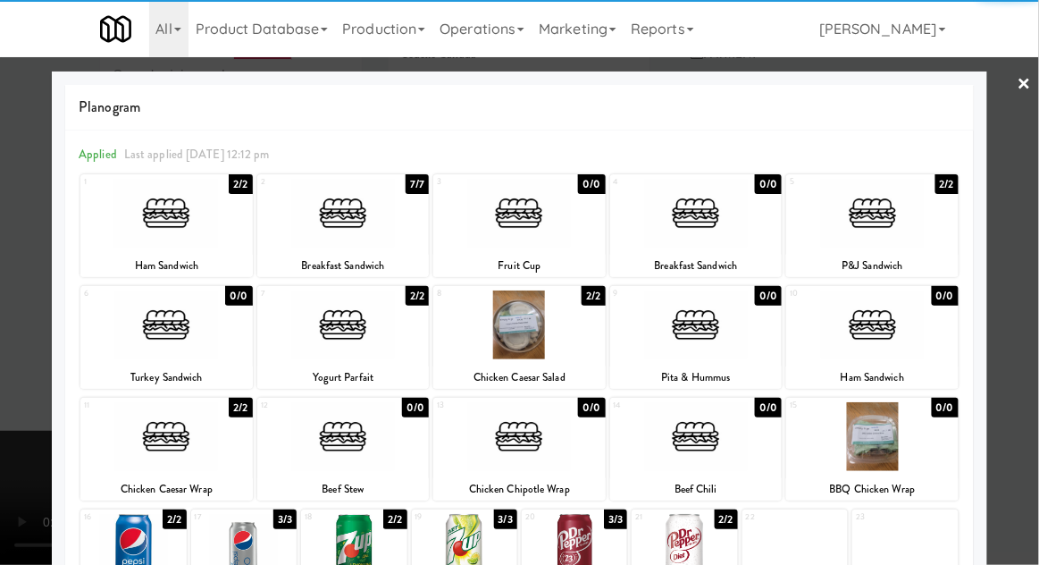
click at [137, 217] on div at bounding box center [166, 213] width 172 height 69
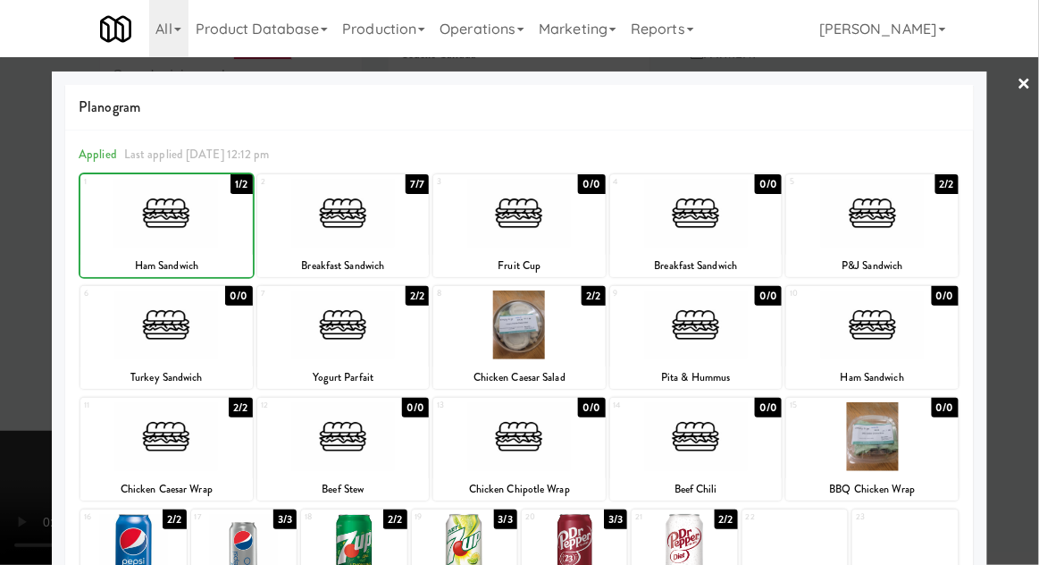
click at [6, 239] on div at bounding box center [519, 282] width 1039 height 565
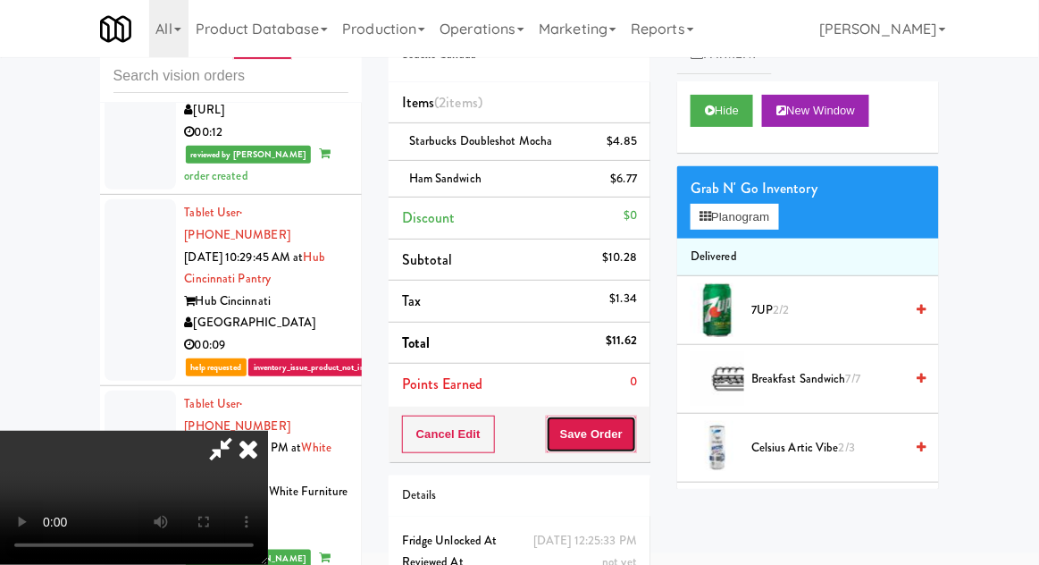
click at [633, 423] on button "Save Order" at bounding box center [591, 435] width 91 height 38
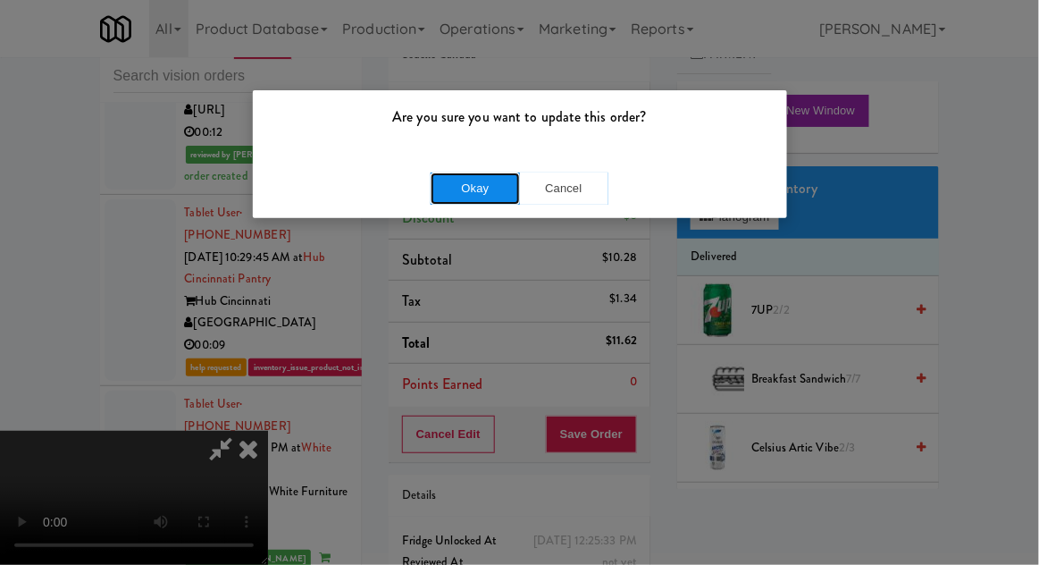
click at [450, 199] on button "Okay" at bounding box center [475, 188] width 89 height 32
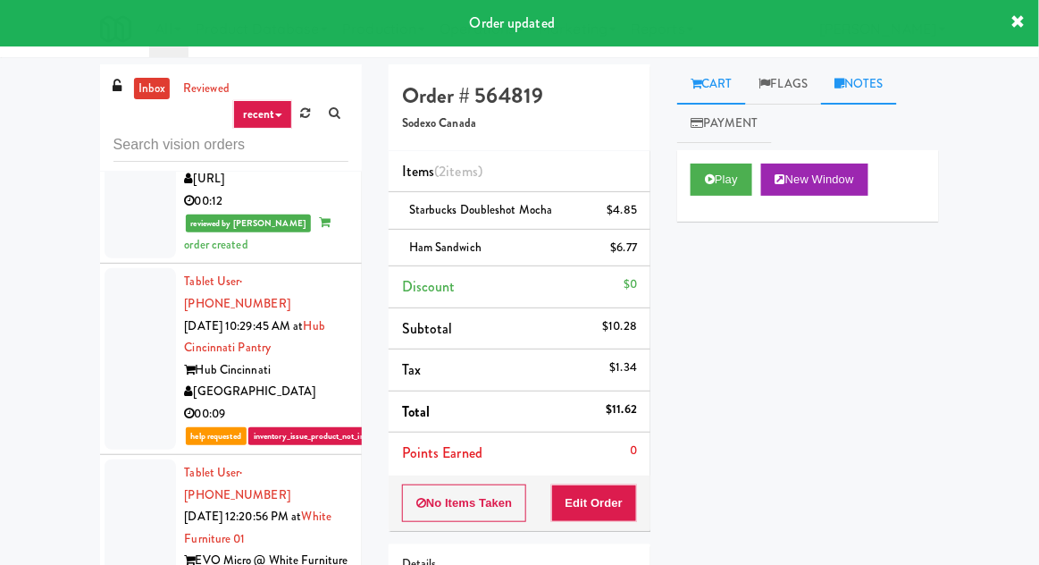
click at [874, 88] on link "Notes" at bounding box center [859, 84] width 76 height 40
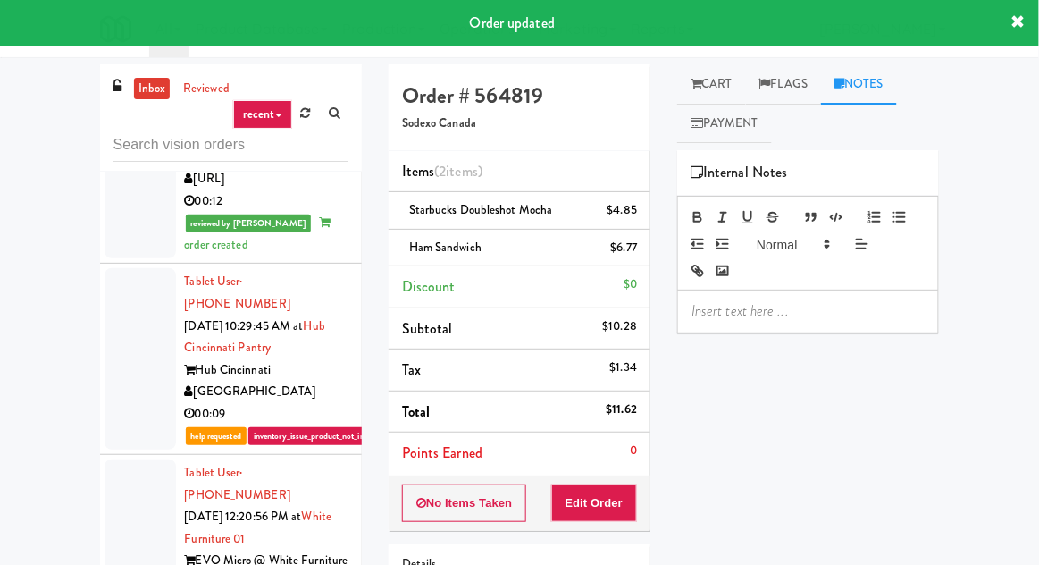
click at [787, 309] on p at bounding box center [808, 311] width 233 height 20
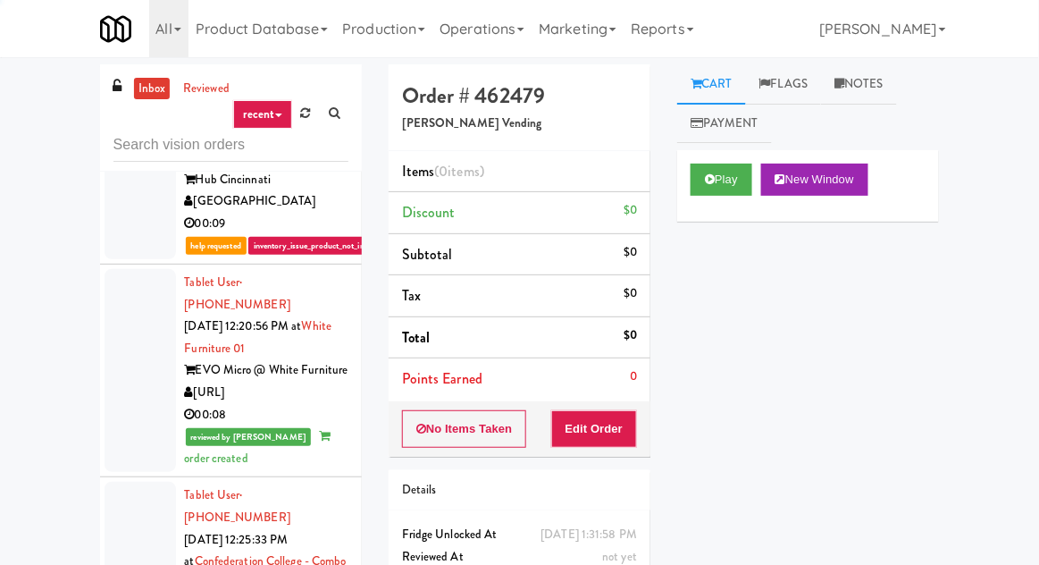
scroll to position [2357, 0]
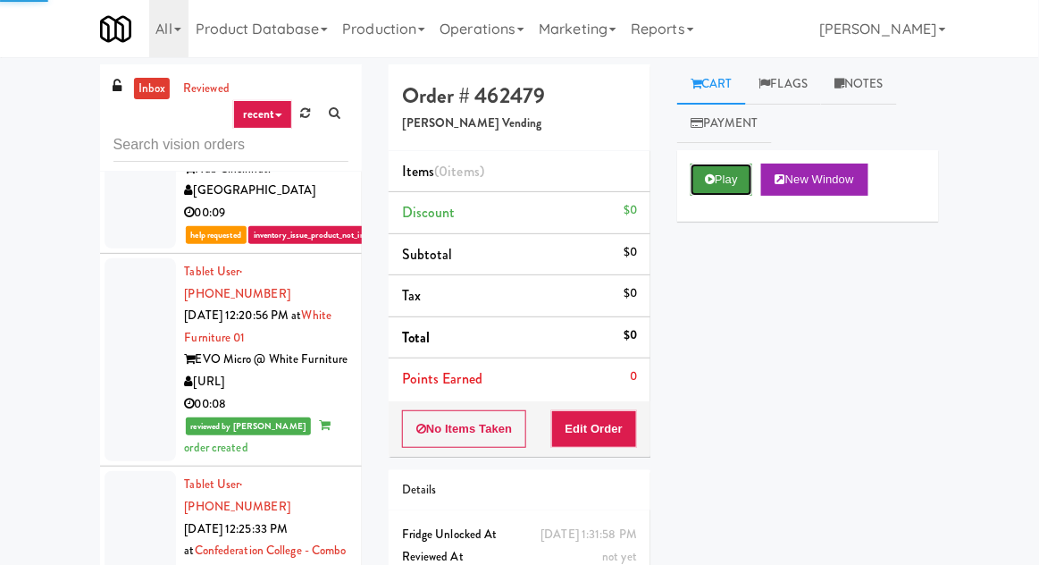
click at [729, 180] on button "Play" at bounding box center [722, 180] width 62 height 32
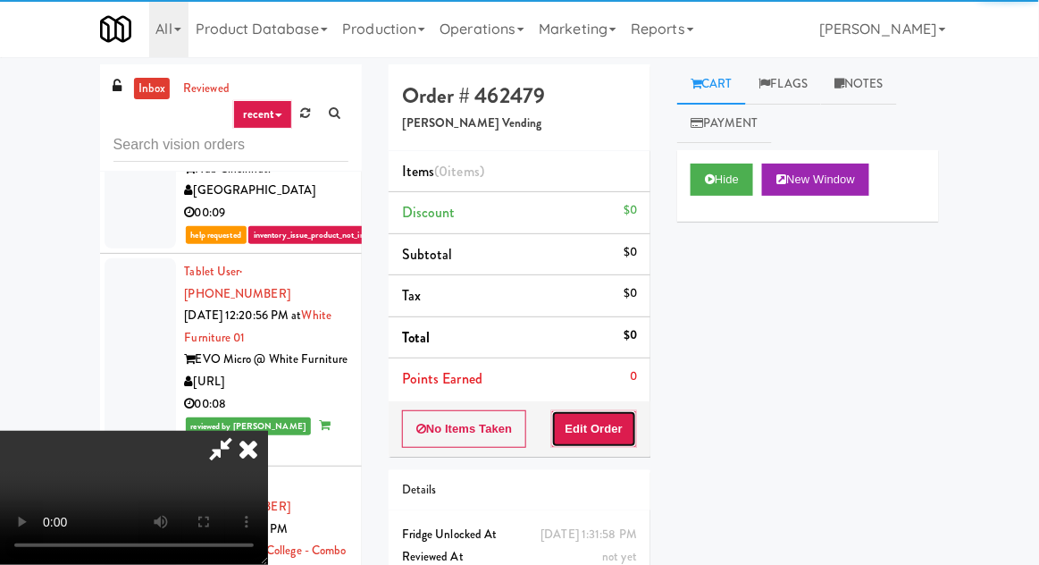
click at [611, 427] on button "Edit Order" at bounding box center [594, 429] width 87 height 38
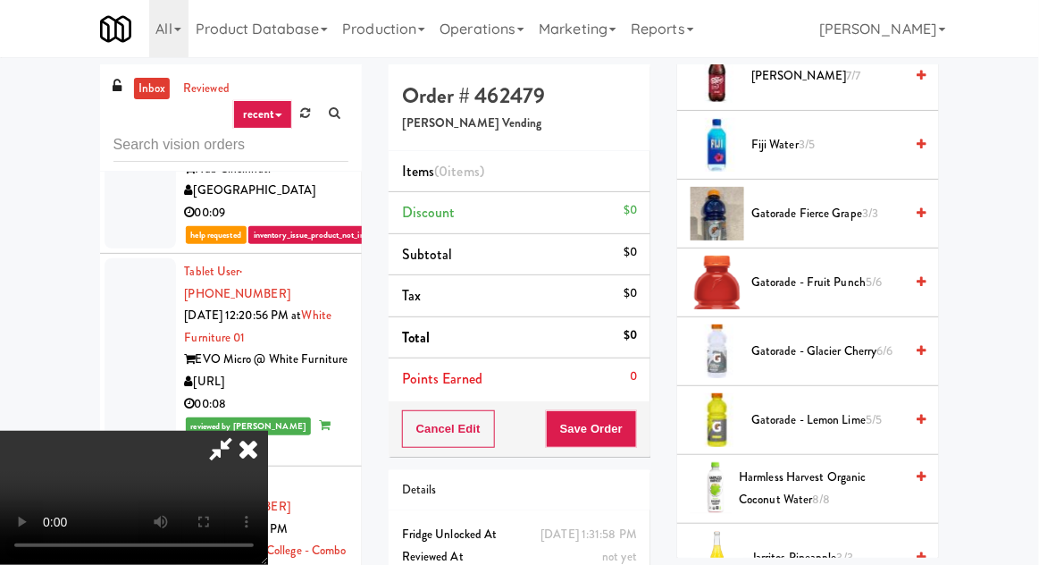
scroll to position [1212, 0]
click at [842, 408] on span "Gatorade - Lemon Lime 5/5" at bounding box center [828, 419] width 152 height 22
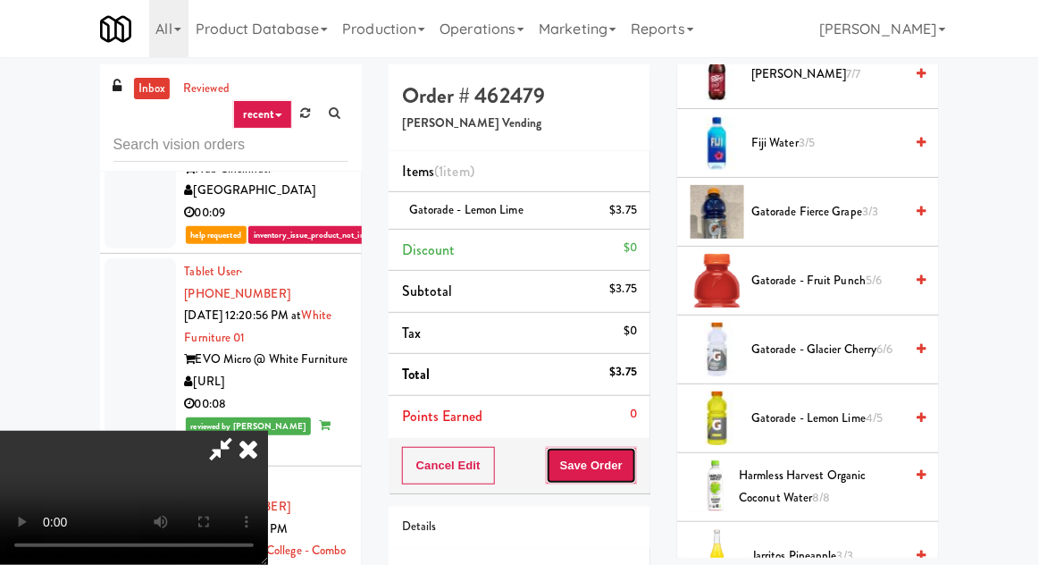
click at [637, 458] on button "Save Order" at bounding box center [591, 466] width 91 height 38
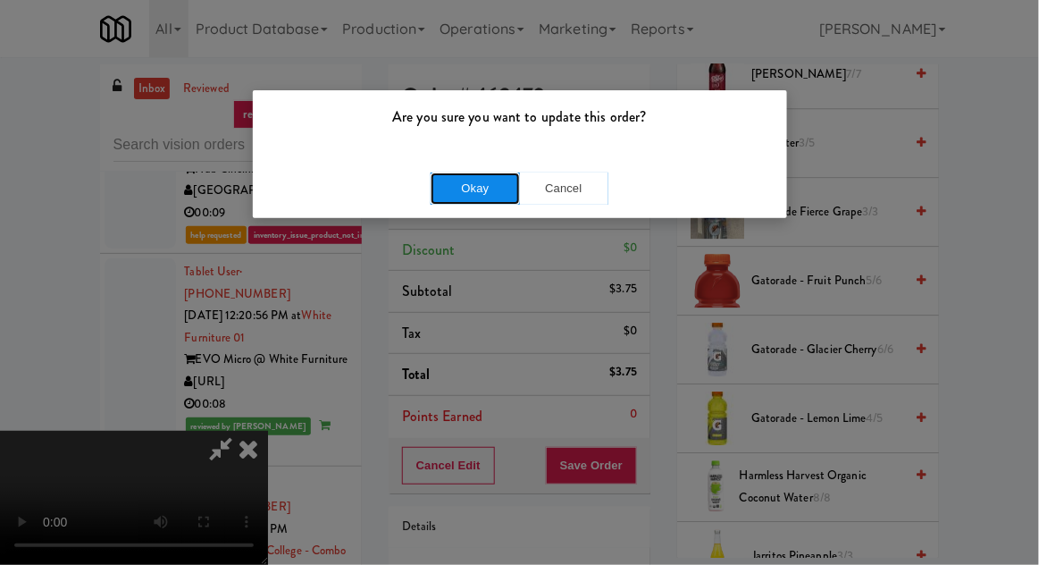
click at [450, 184] on button "Okay" at bounding box center [475, 188] width 89 height 32
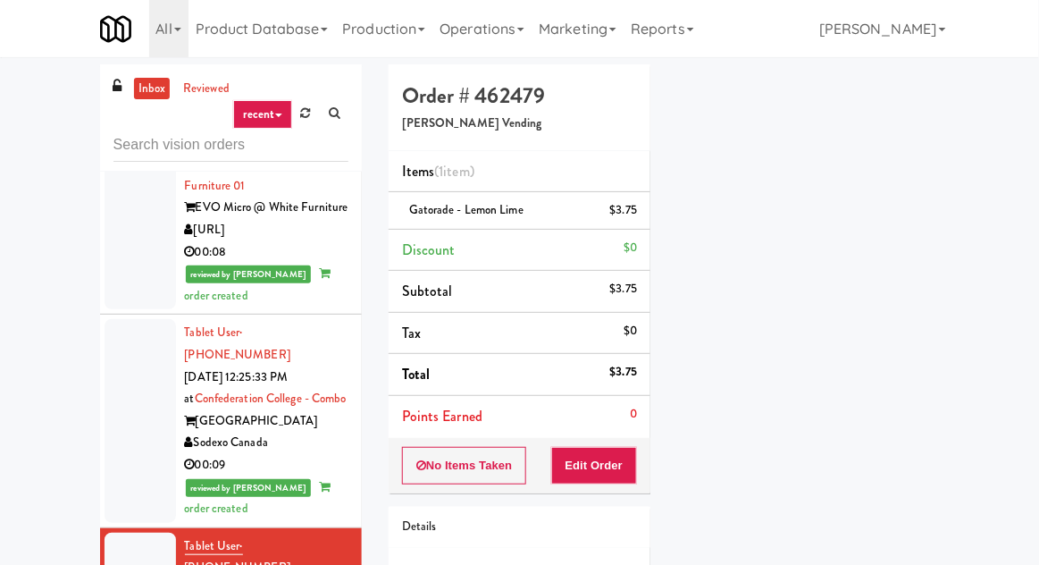
scroll to position [2507, 0]
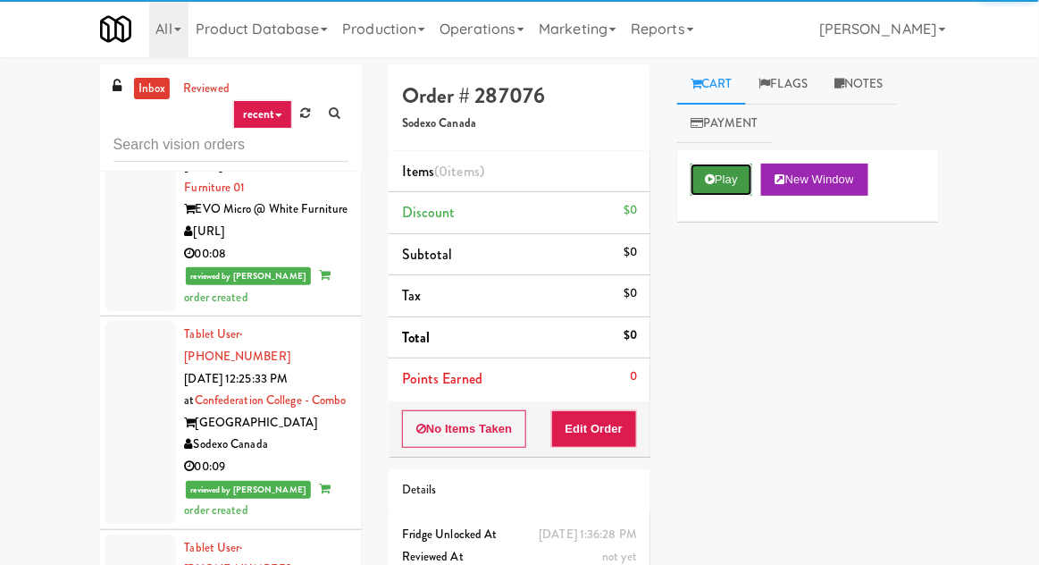
click at [697, 188] on button "Play" at bounding box center [722, 180] width 62 height 32
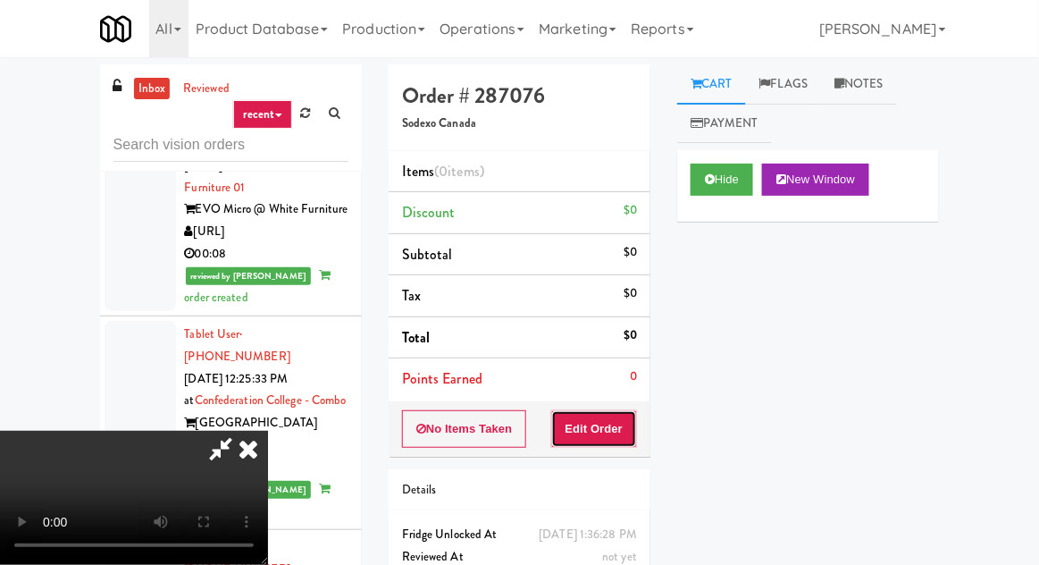
click at [605, 420] on button "Edit Order" at bounding box center [594, 429] width 87 height 38
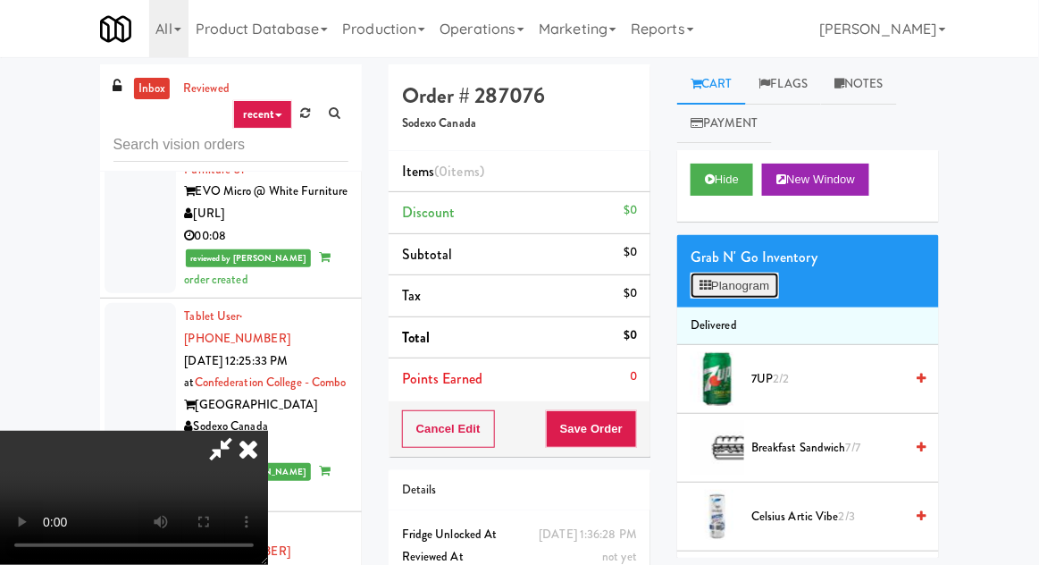
click at [757, 279] on button "Planogram" at bounding box center [735, 286] width 88 height 27
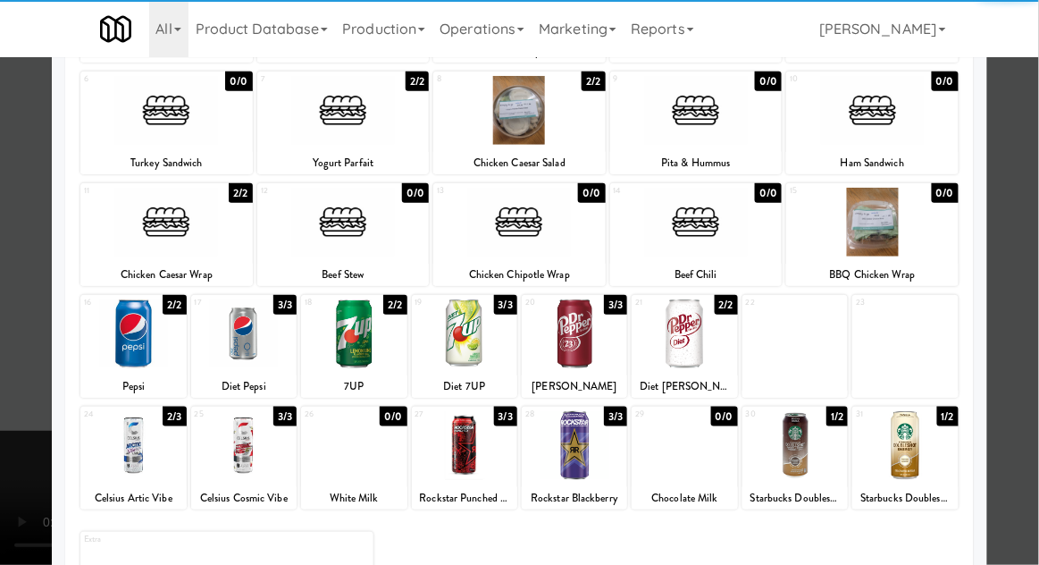
scroll to position [226, 0]
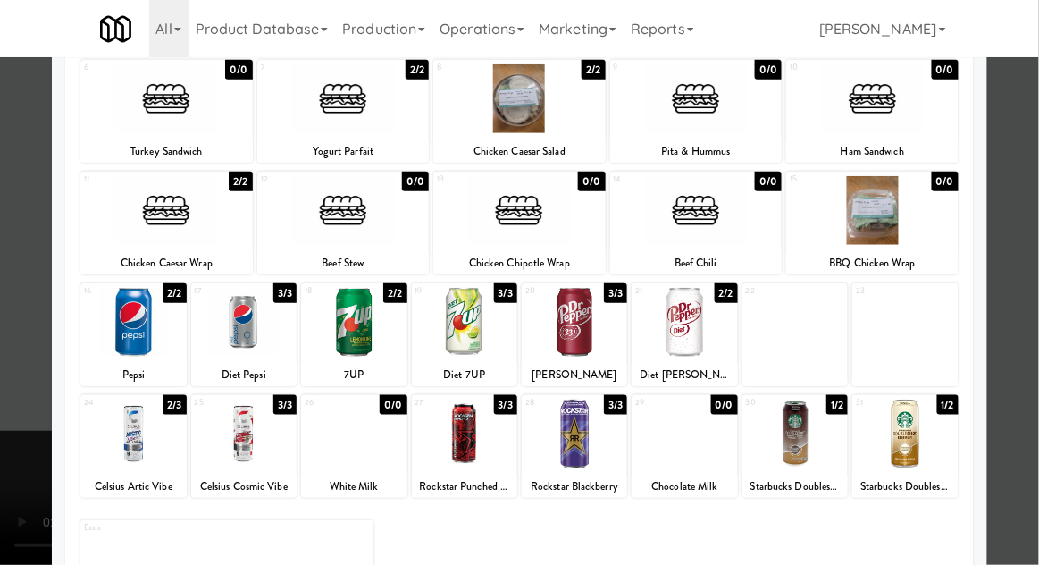
click at [796, 334] on div at bounding box center [795, 322] width 105 height 69
click at [9, 316] on div at bounding box center [519, 282] width 1039 height 565
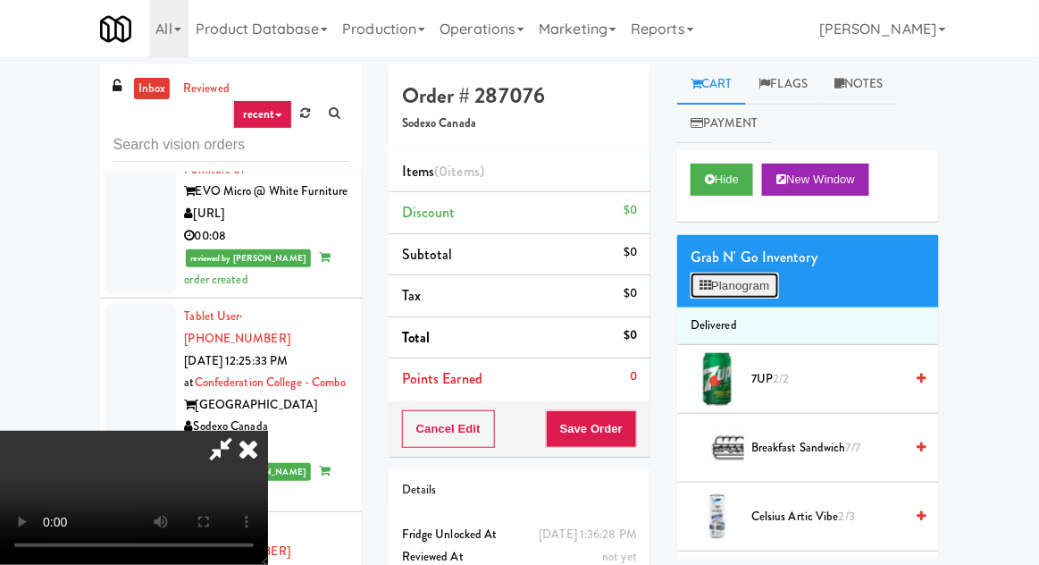
click at [763, 282] on button "Planogram" at bounding box center [735, 286] width 88 height 27
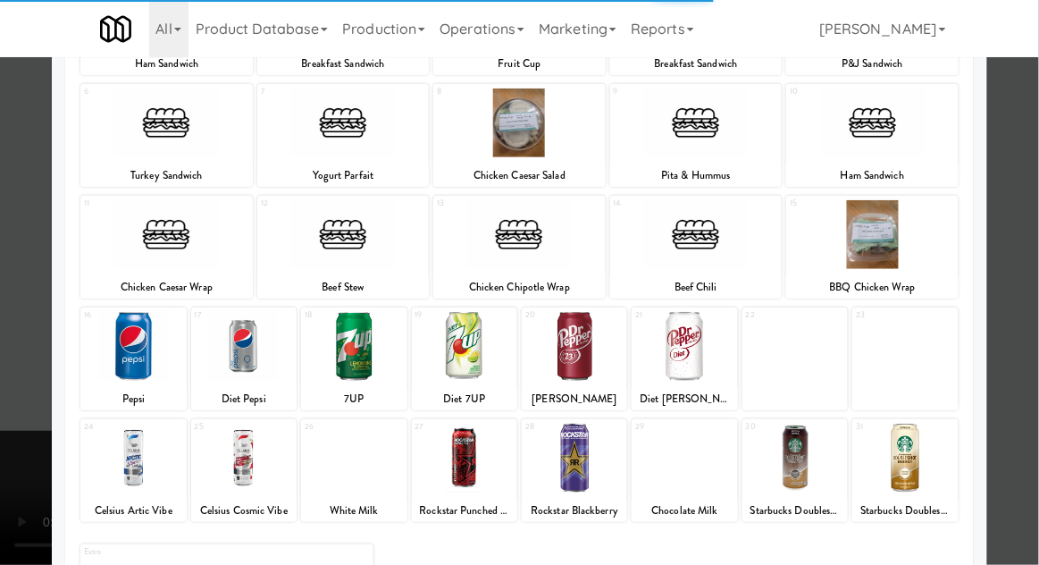
scroll to position [209, 0]
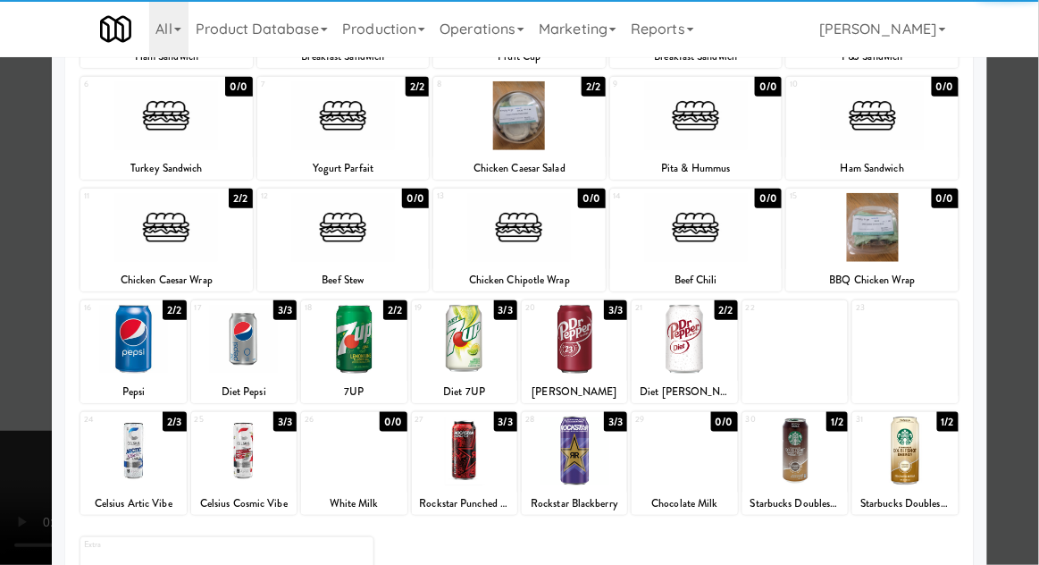
click at [812, 360] on div at bounding box center [795, 339] width 105 height 69
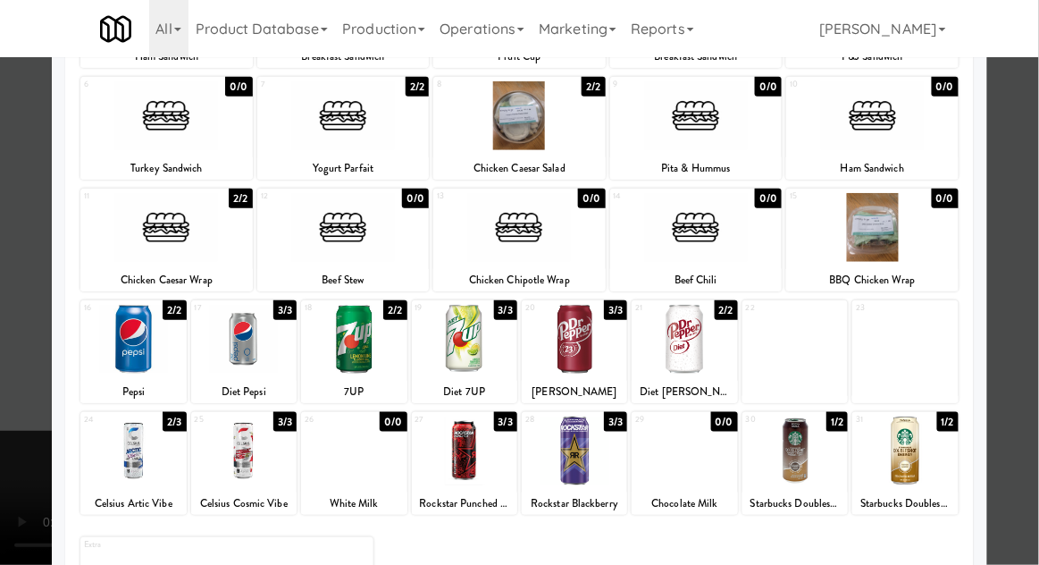
click at [12, 304] on div at bounding box center [519, 282] width 1039 height 565
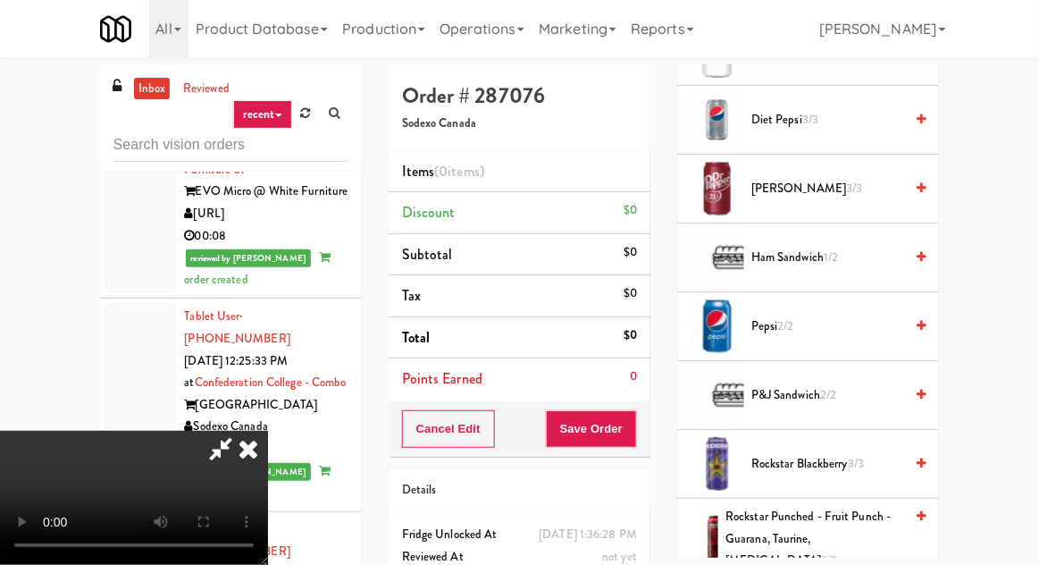
scroll to position [1142, 0]
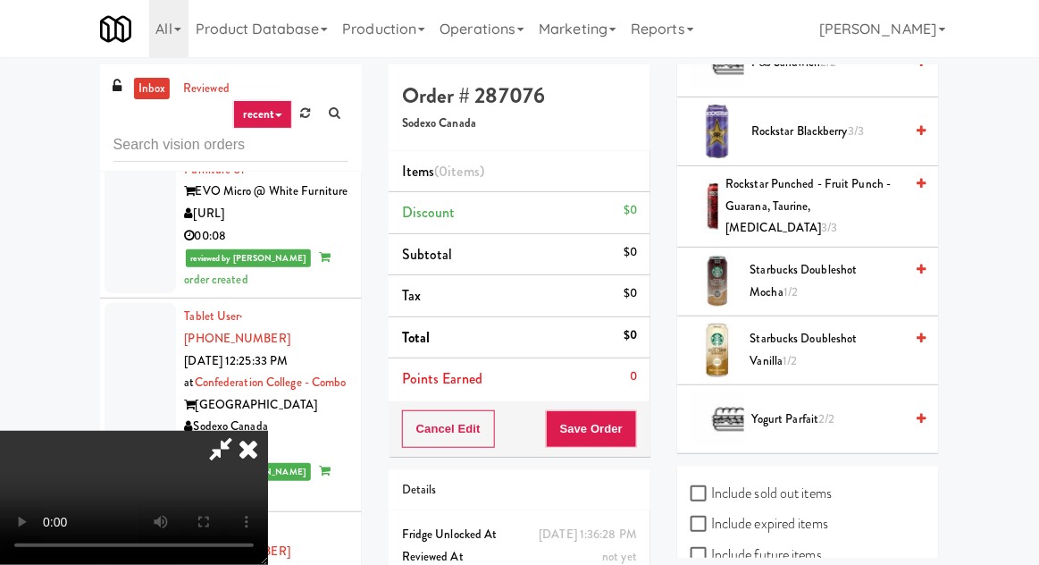
checkbox input "true"
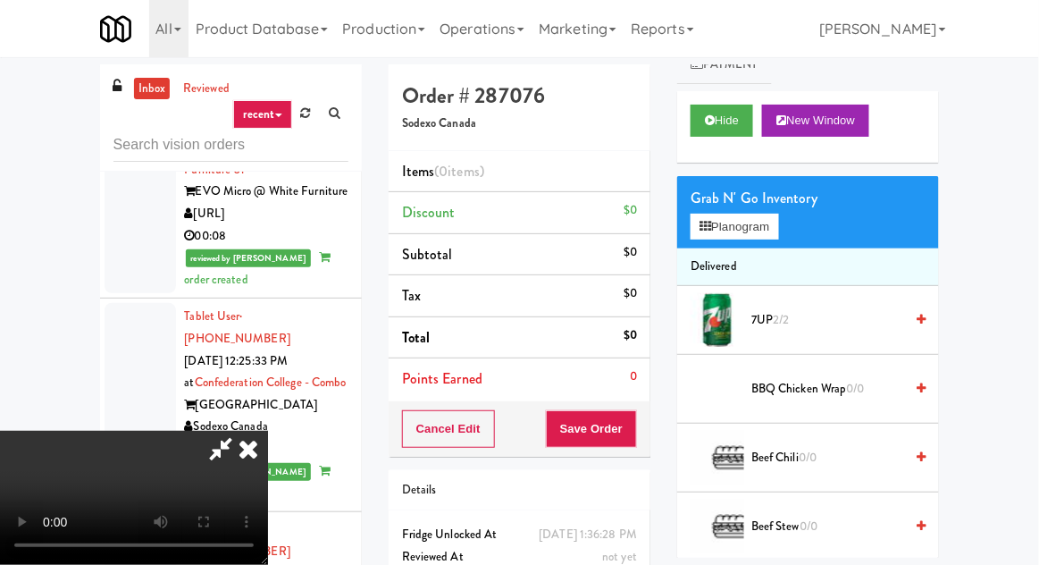
scroll to position [0, 0]
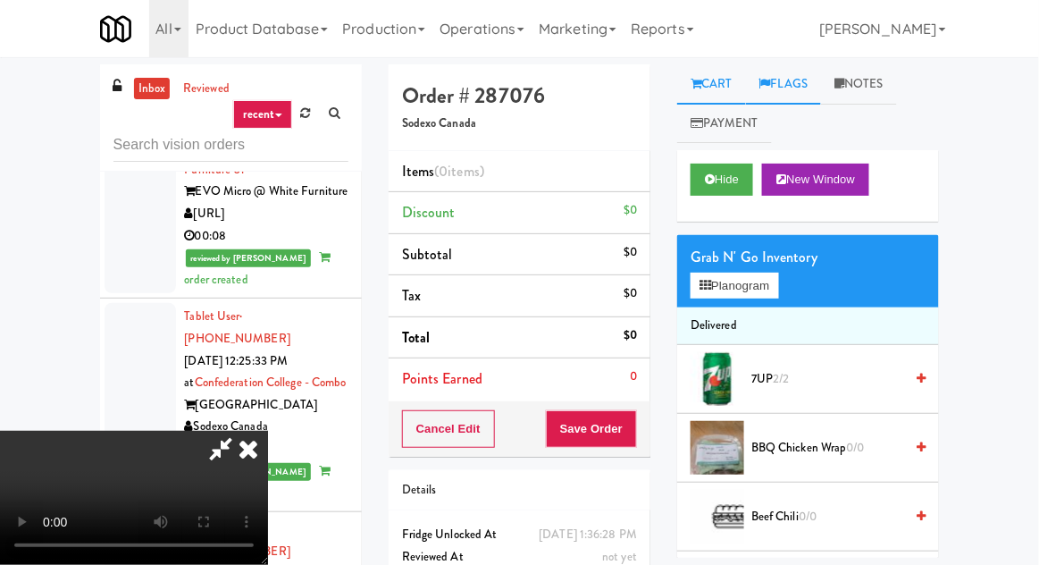
click at [781, 97] on link "Flags" at bounding box center [784, 84] width 76 height 40
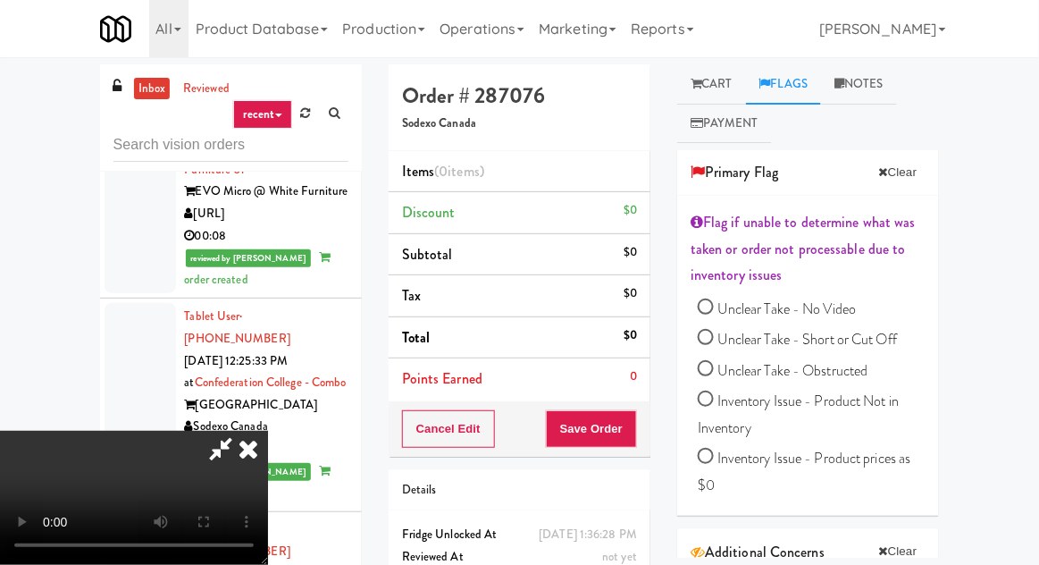
click at [874, 404] on span "Inventory Issue - Product Not in Inventory" at bounding box center [798, 414] width 201 height 47
click at [714, 404] on input "Inventory Issue - Product Not in Inventory" at bounding box center [706, 401] width 16 height 16
radio input "true"
click at [893, 89] on link "Notes" at bounding box center [876, 84] width 76 height 40
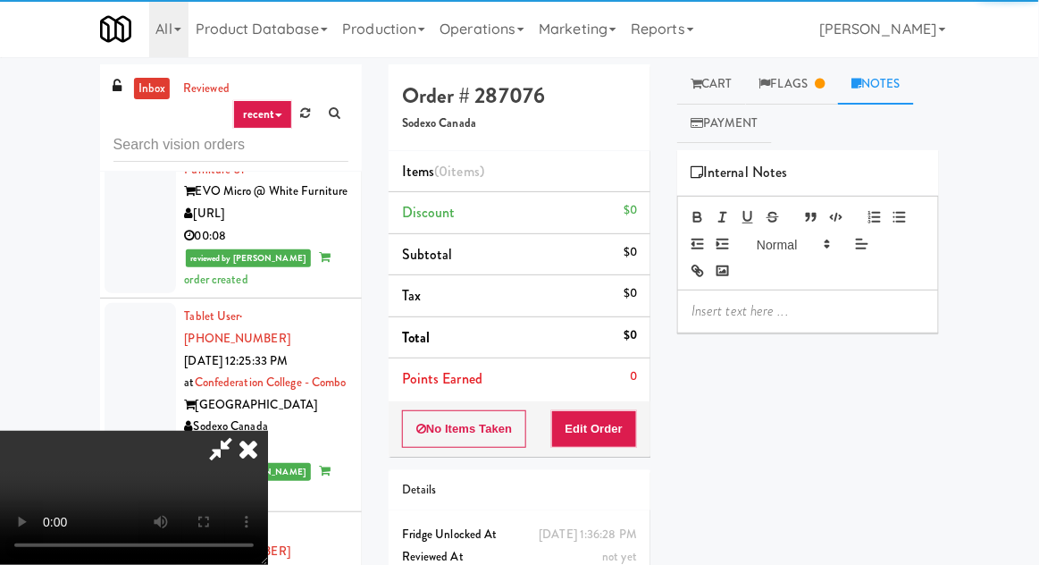
click at [820, 326] on div at bounding box center [808, 310] width 260 height 41
click at [852, 486] on div "Hide New Window Primary Flag Clear Flag if unable to determine what was taken o…" at bounding box center [808, 485] width 262 height 670
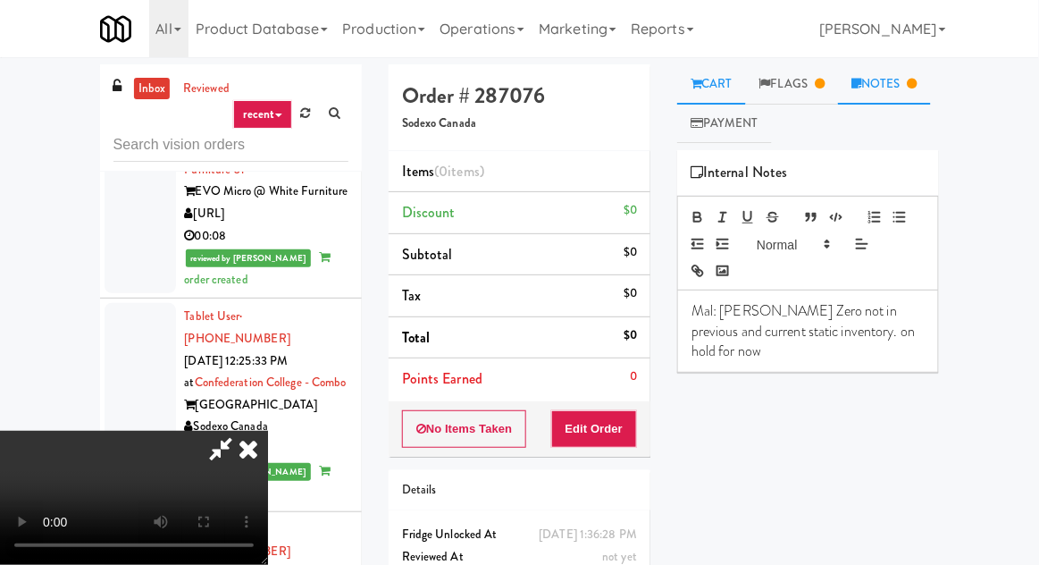
click at [705, 89] on link "Cart" at bounding box center [711, 84] width 69 height 40
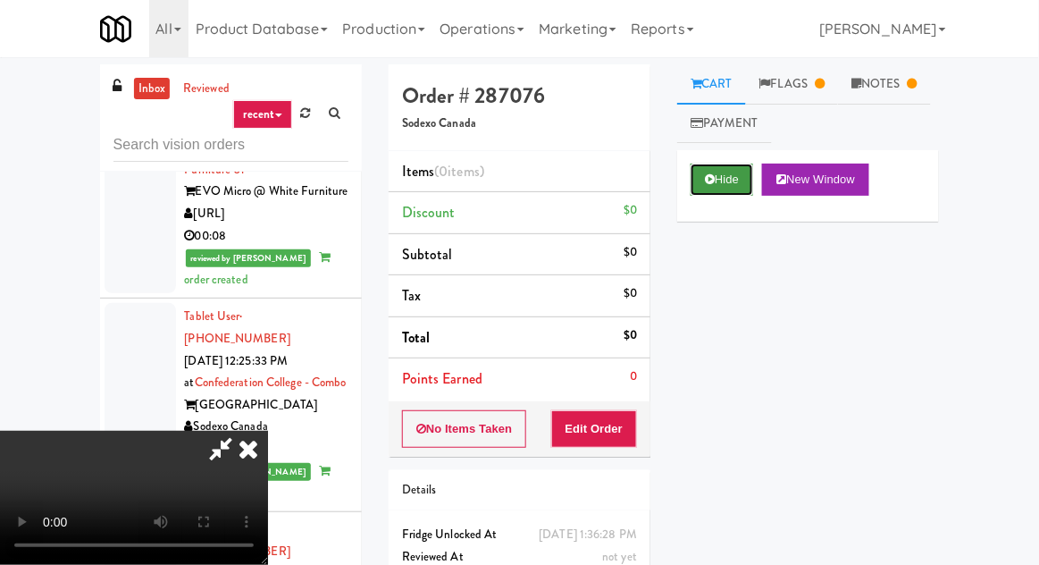
click at [723, 186] on button "Hide" at bounding box center [722, 180] width 63 height 32
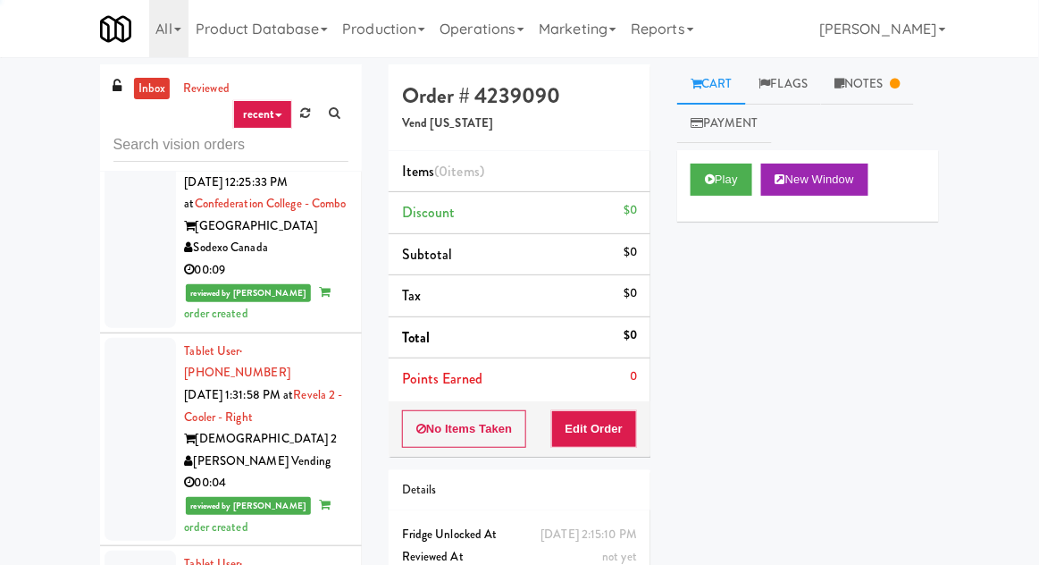
scroll to position [2726, 0]
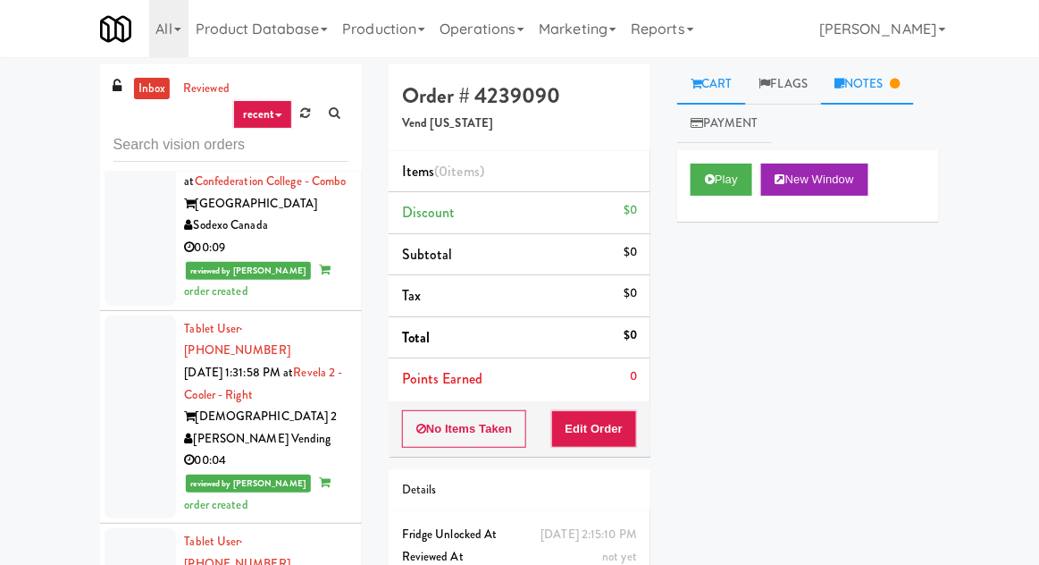
click at [881, 77] on link "Notes" at bounding box center [867, 84] width 93 height 40
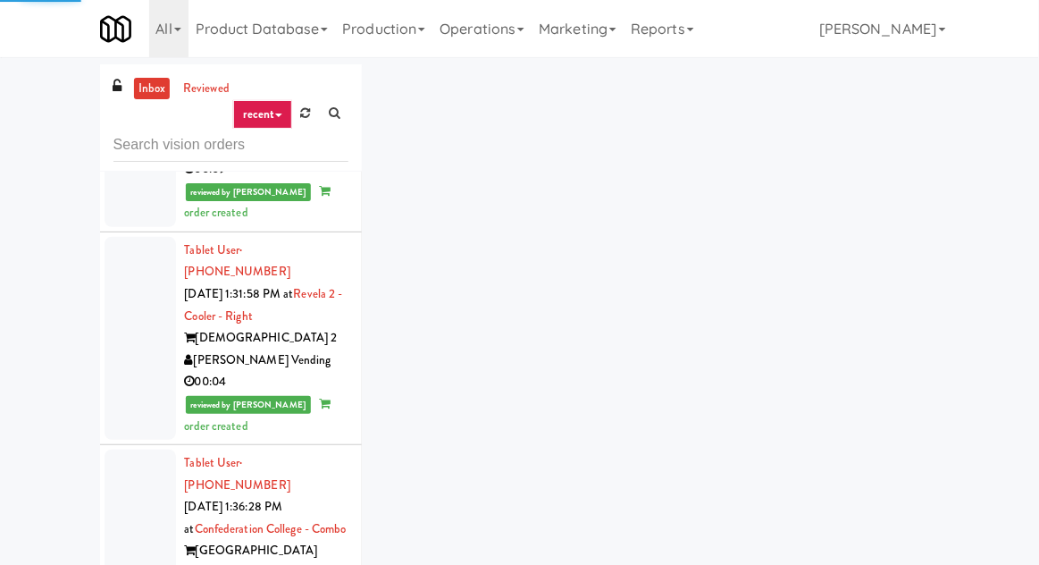
scroll to position [2832, 0]
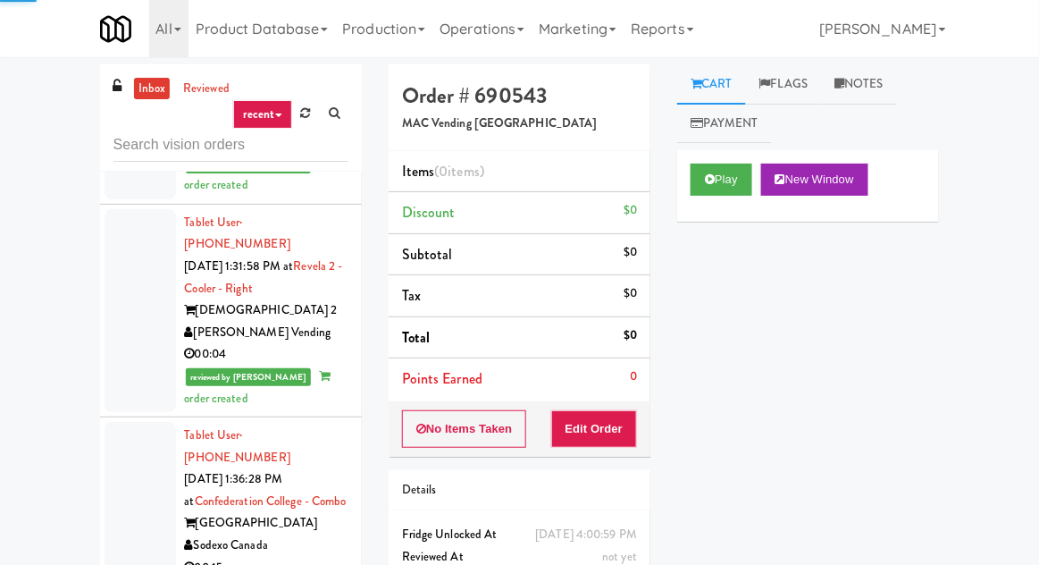
click at [721, 177] on button "Play" at bounding box center [722, 180] width 62 height 32
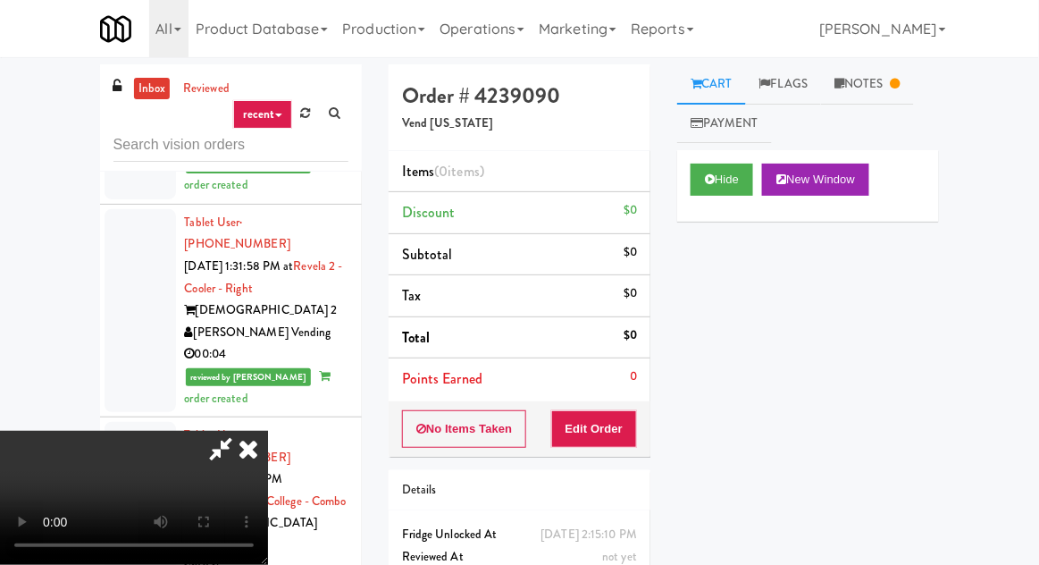
scroll to position [65, 0]
click at [630, 438] on button "Edit Order" at bounding box center [594, 429] width 87 height 38
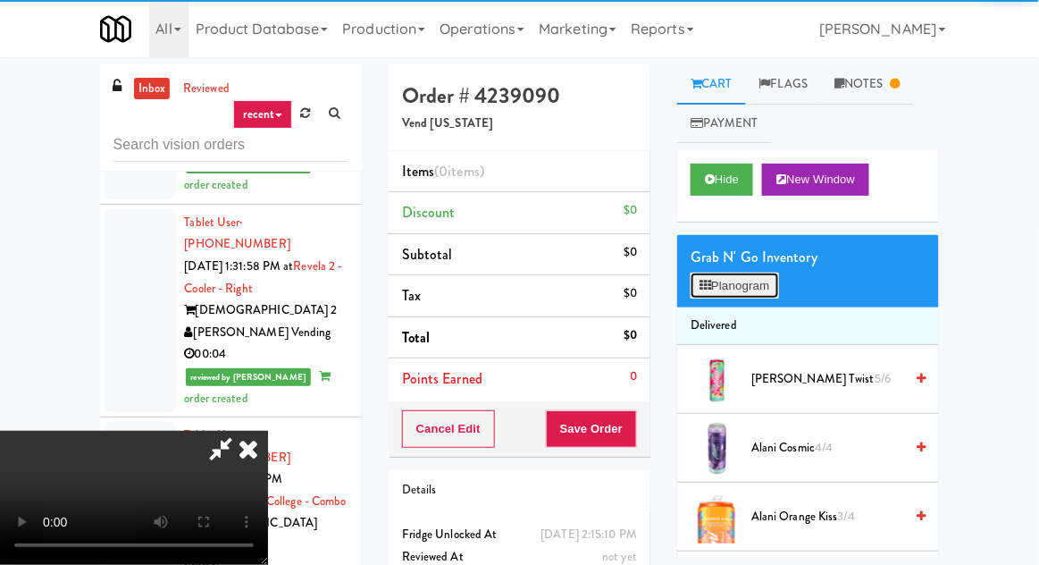
click at [755, 295] on button "Planogram" at bounding box center [735, 286] width 88 height 27
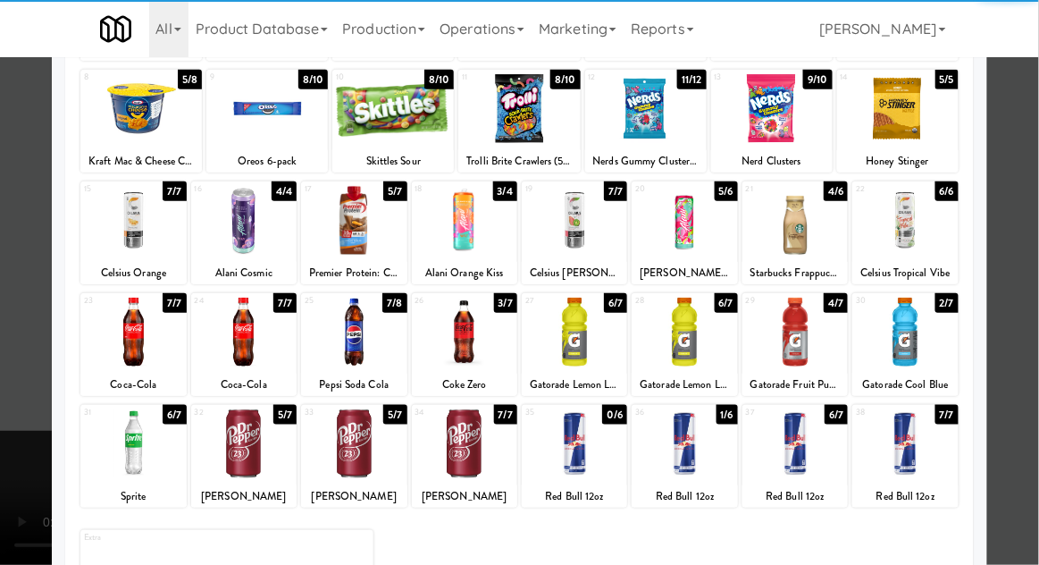
scroll to position [226, 0]
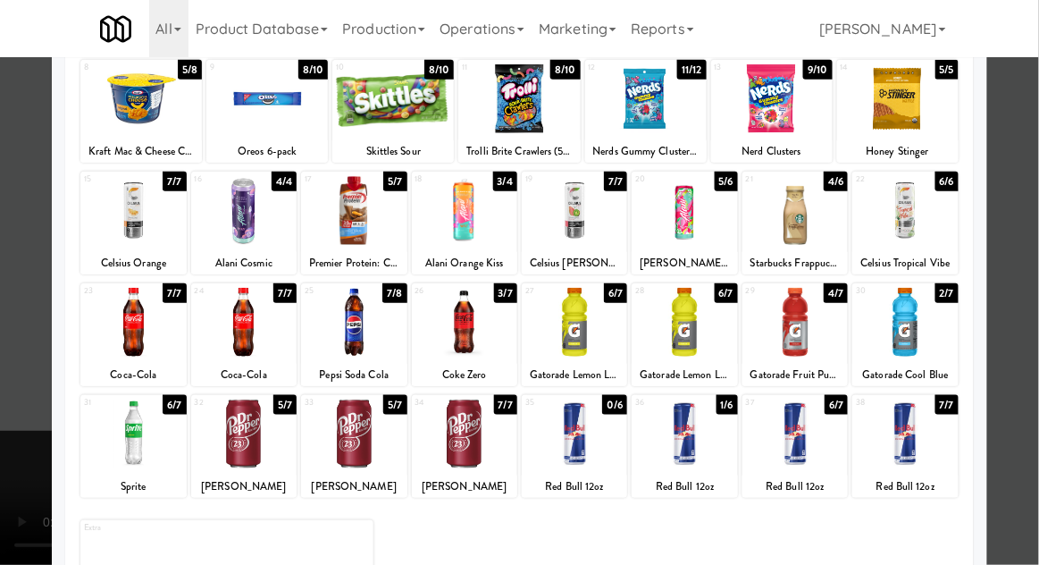
click at [1033, 352] on div at bounding box center [519, 282] width 1039 height 565
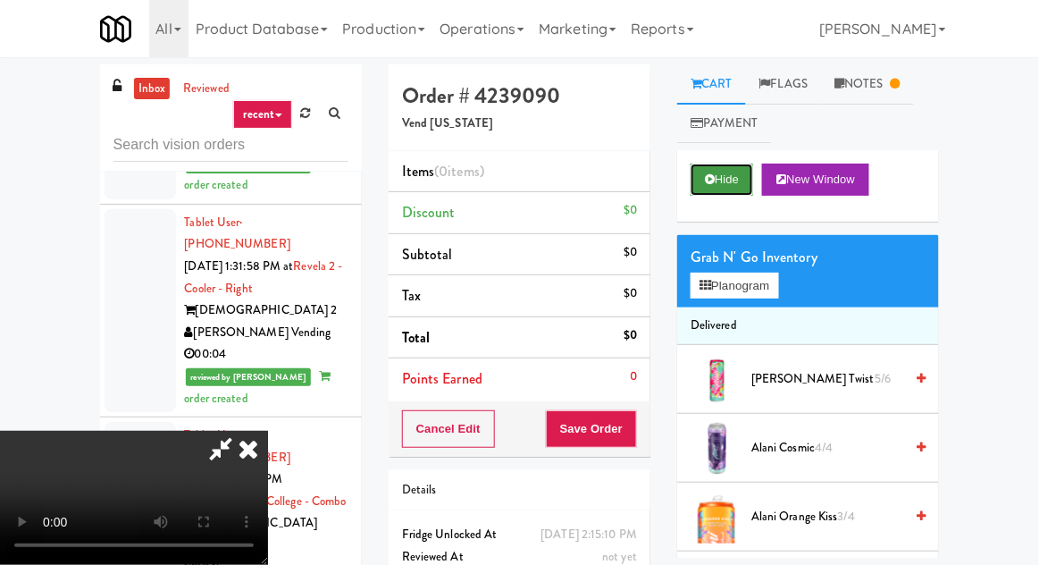
click at [717, 169] on button "Hide" at bounding box center [722, 180] width 63 height 32
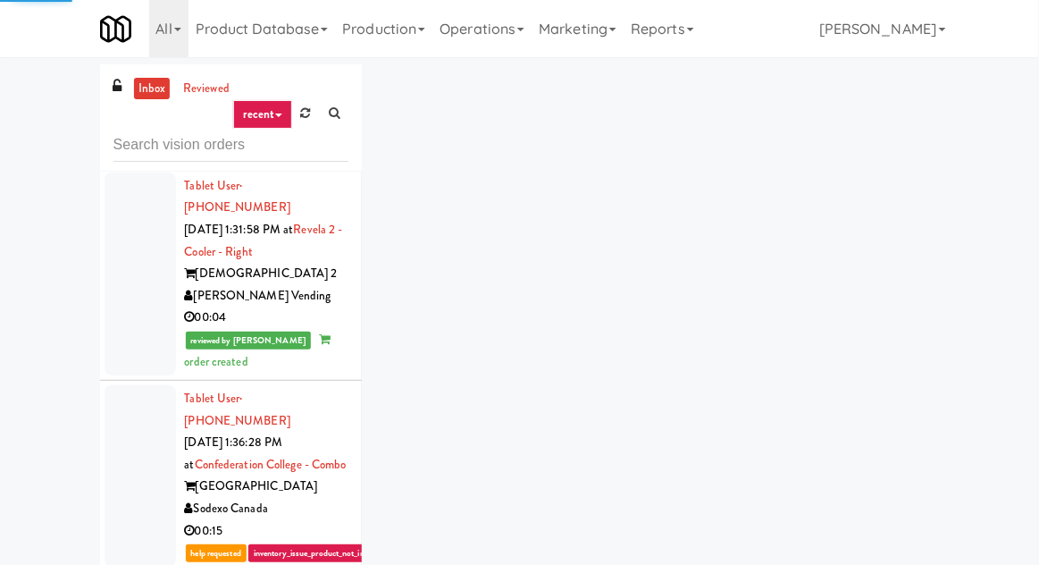
scroll to position [2885, 0]
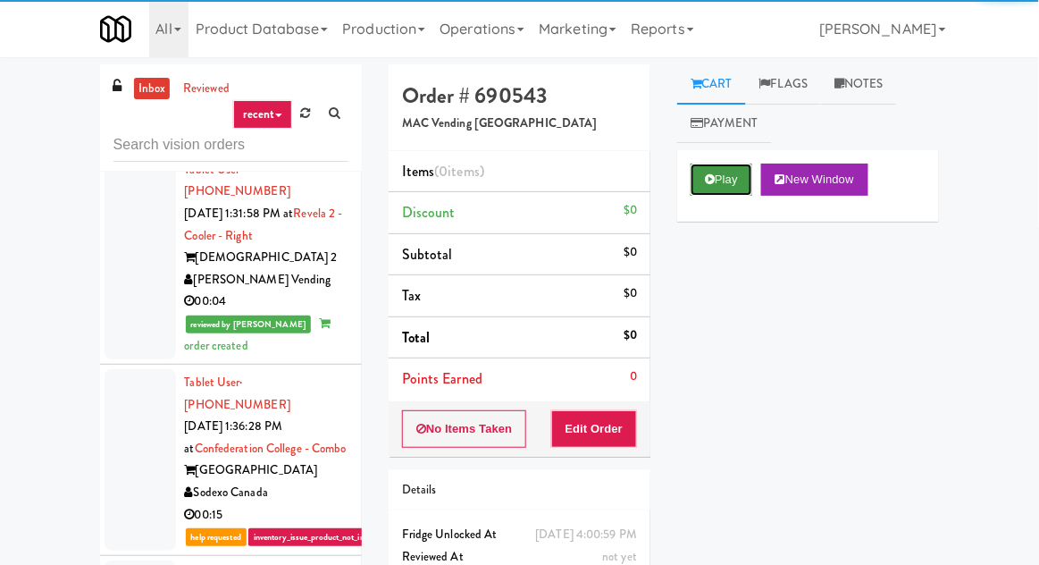
click at [728, 164] on button "Play" at bounding box center [722, 180] width 62 height 32
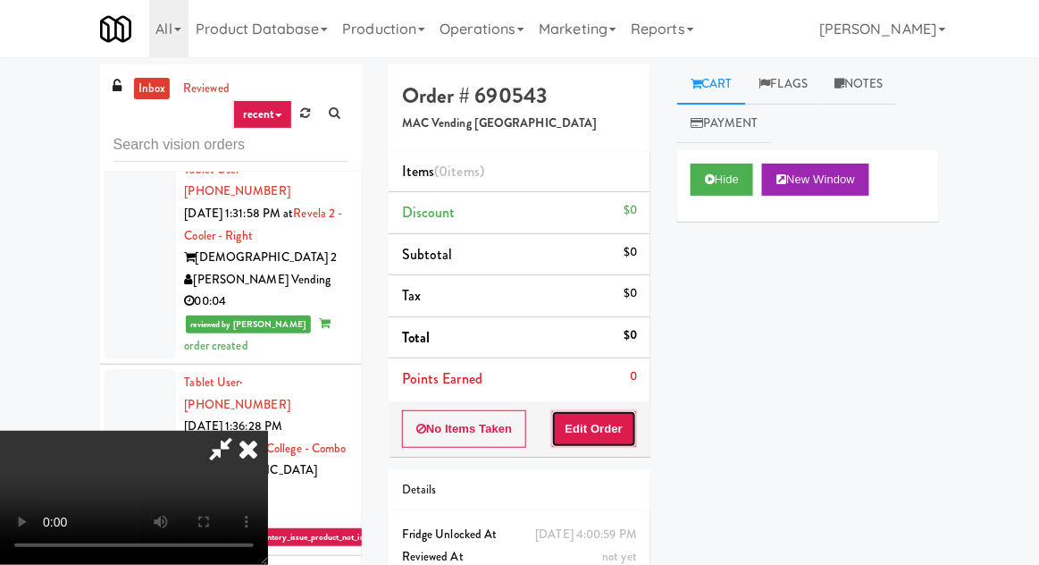
click at [596, 412] on button "Edit Order" at bounding box center [594, 429] width 87 height 38
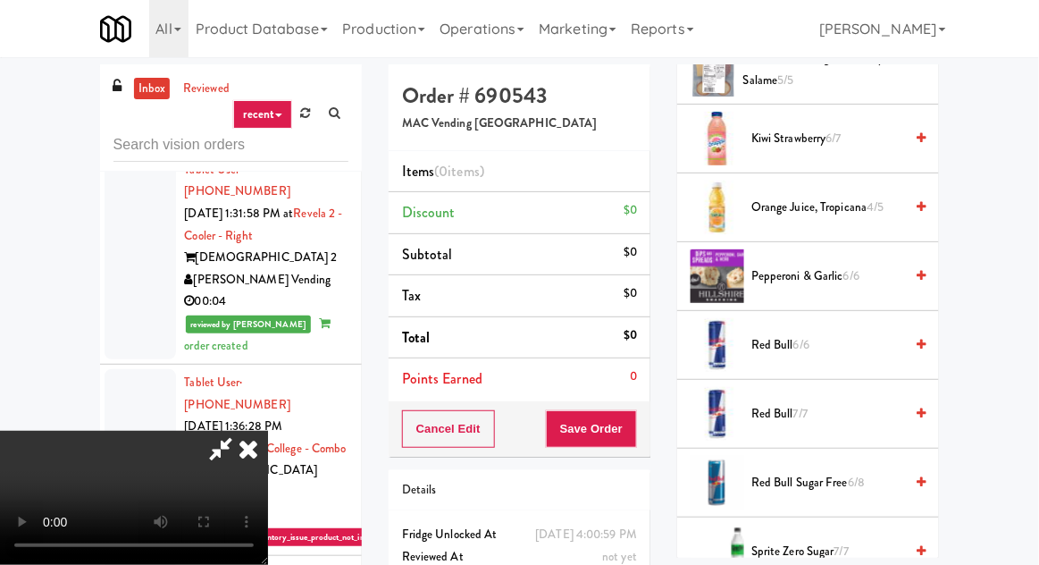
scroll to position [1754, 0]
click at [896, 335] on span "Red Bull 6/6" at bounding box center [828, 346] width 152 height 22
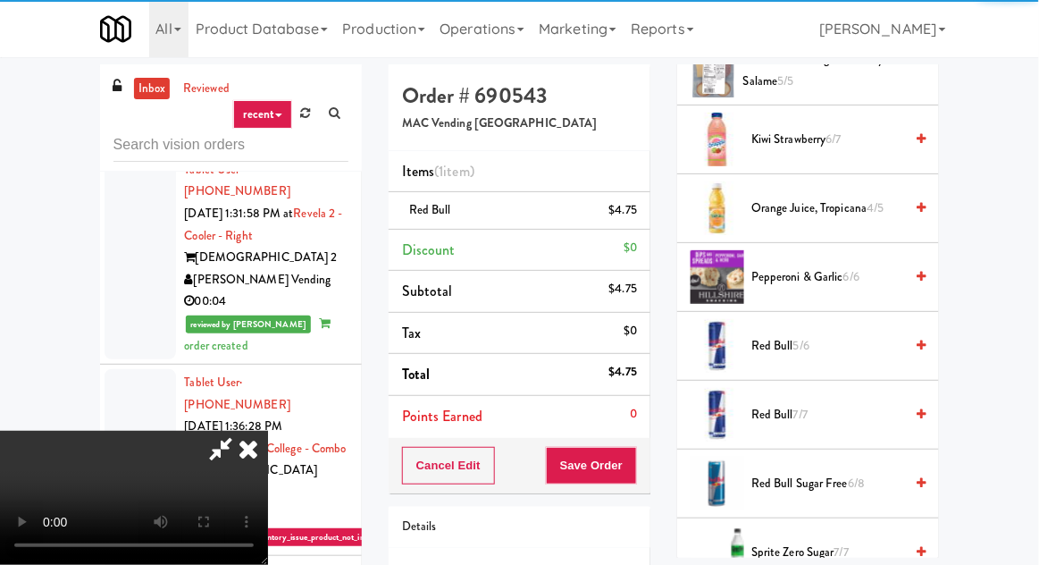
click at [647, 467] on div "Cancel Edit Save Order" at bounding box center [520, 465] width 262 height 55
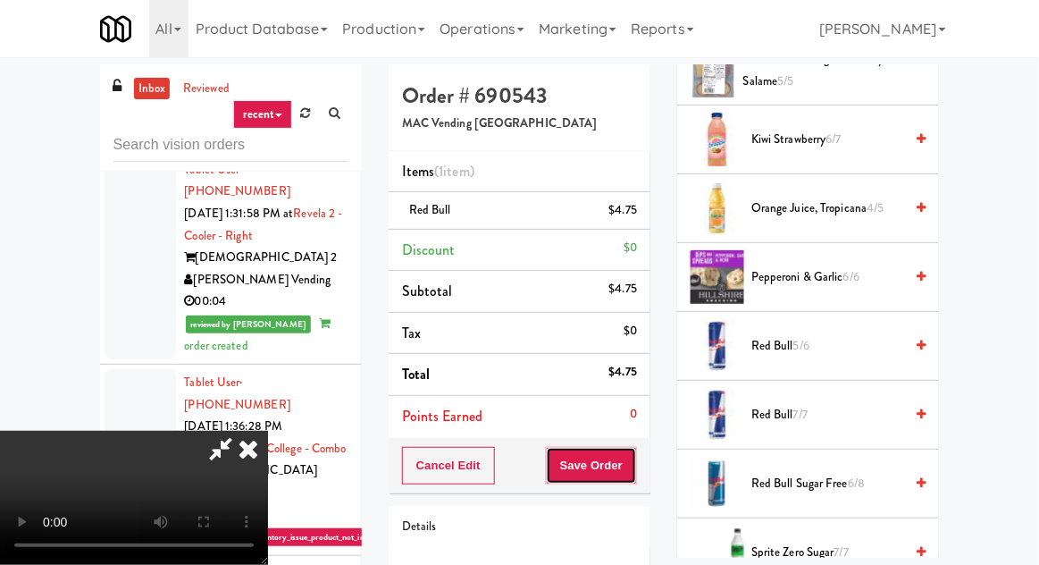
click at [629, 459] on button "Save Order" at bounding box center [591, 466] width 91 height 38
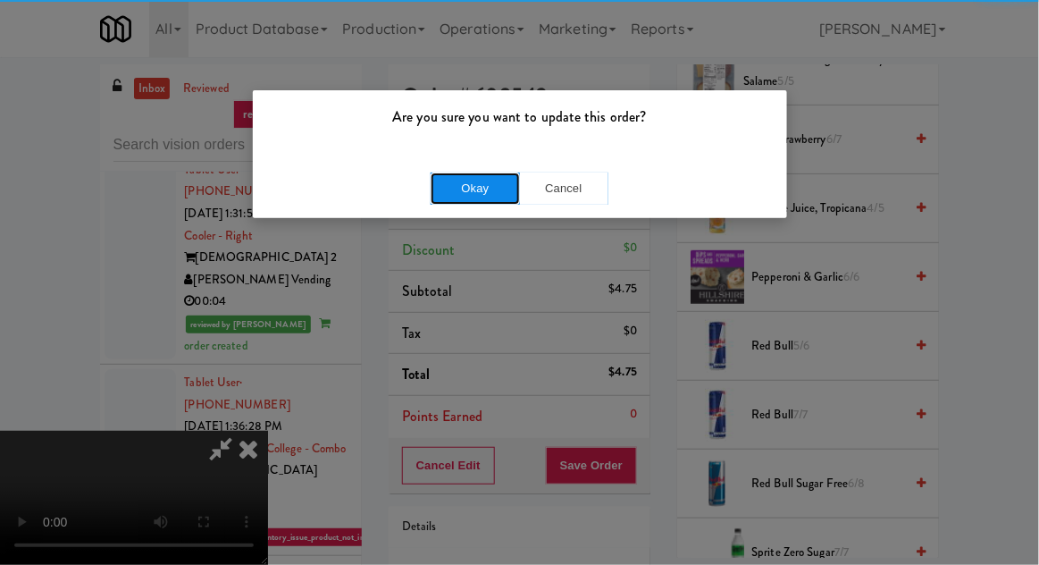
click at [491, 199] on button "Okay" at bounding box center [475, 188] width 89 height 32
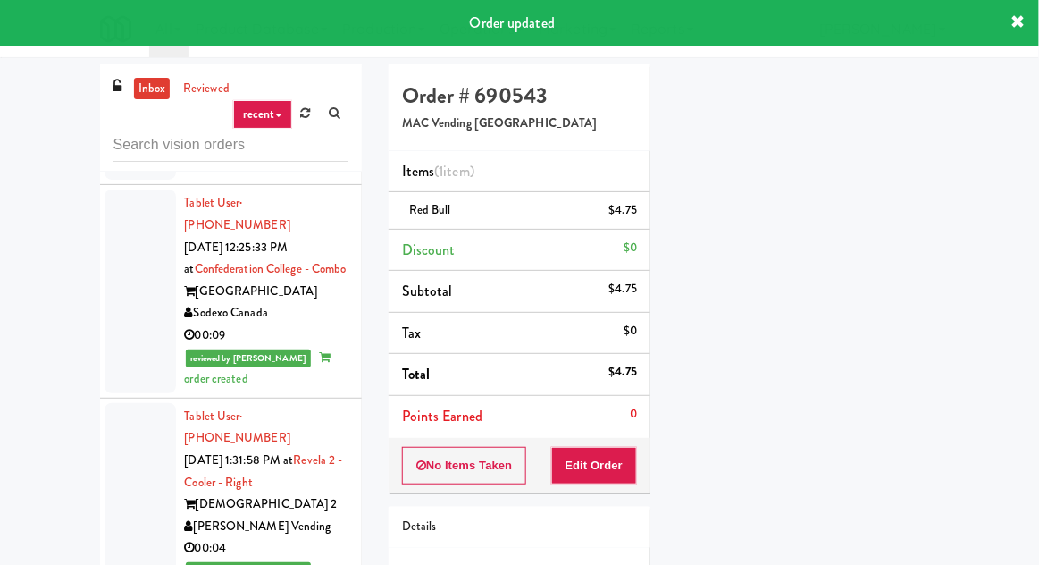
scroll to position [2639, 0]
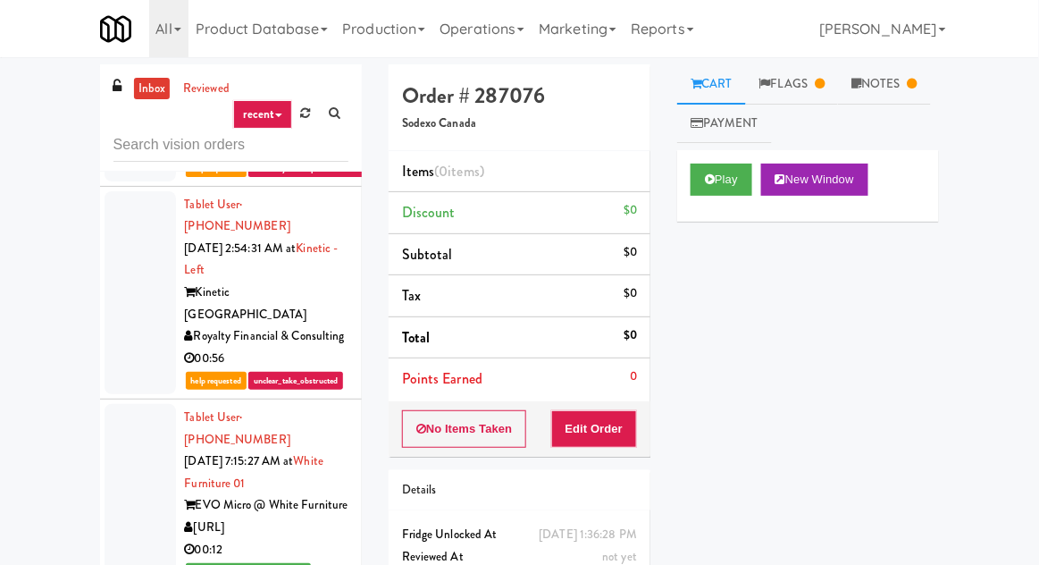
scroll to position [1812, 0]
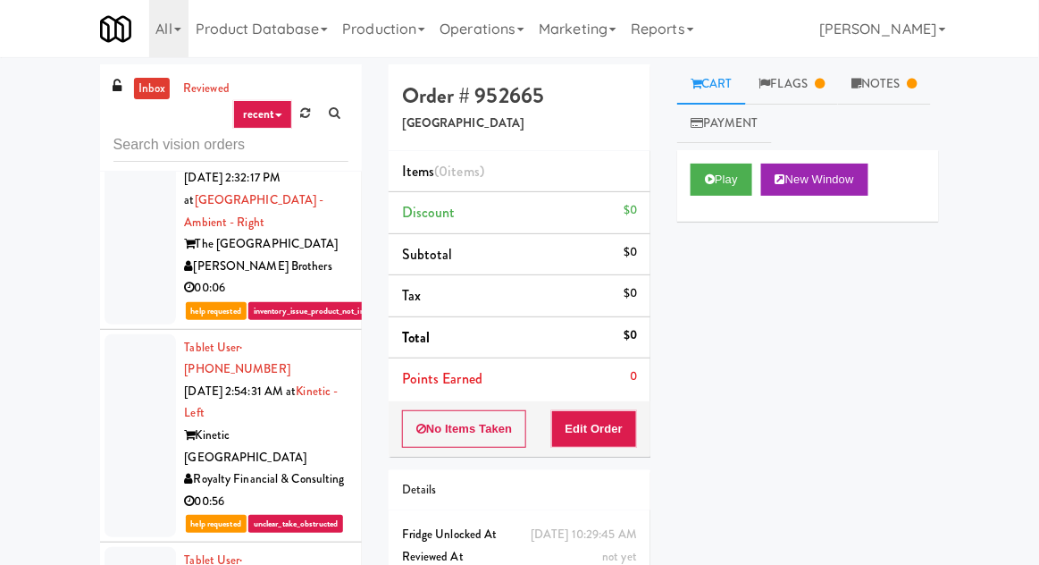
scroll to position [1661, 0]
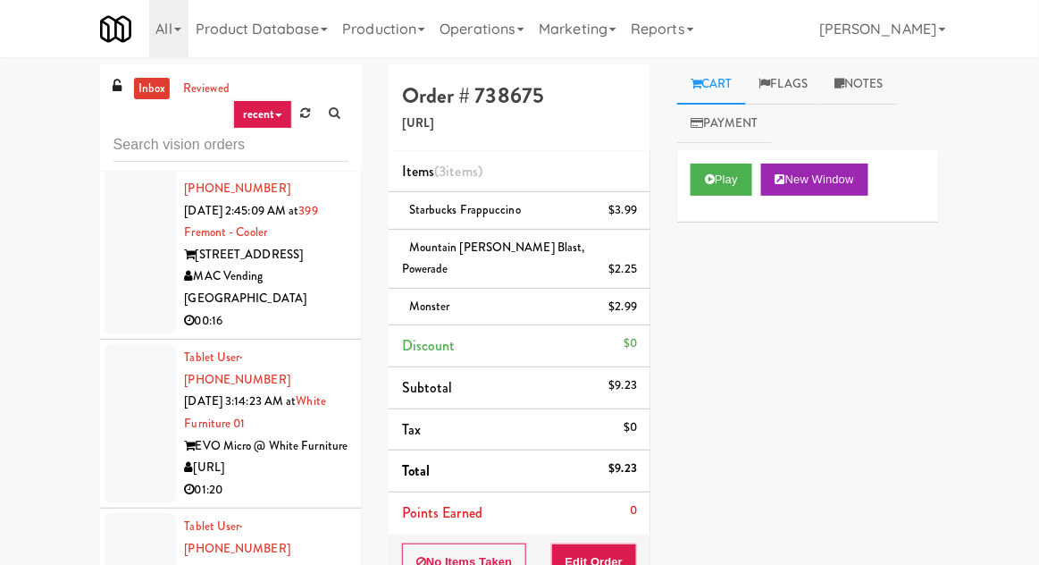
scroll to position [1271, 0]
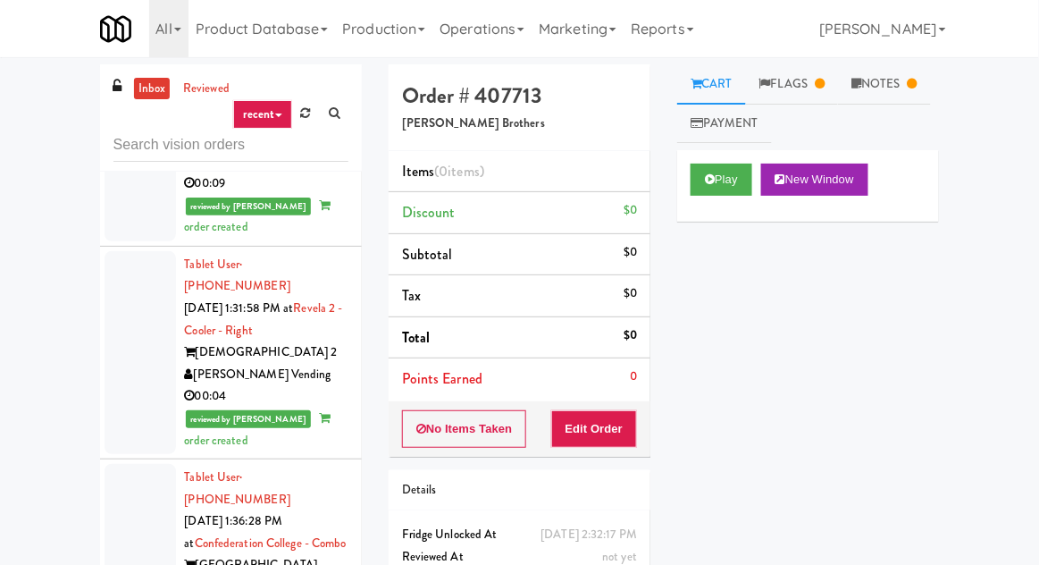
scroll to position [2797, 0]
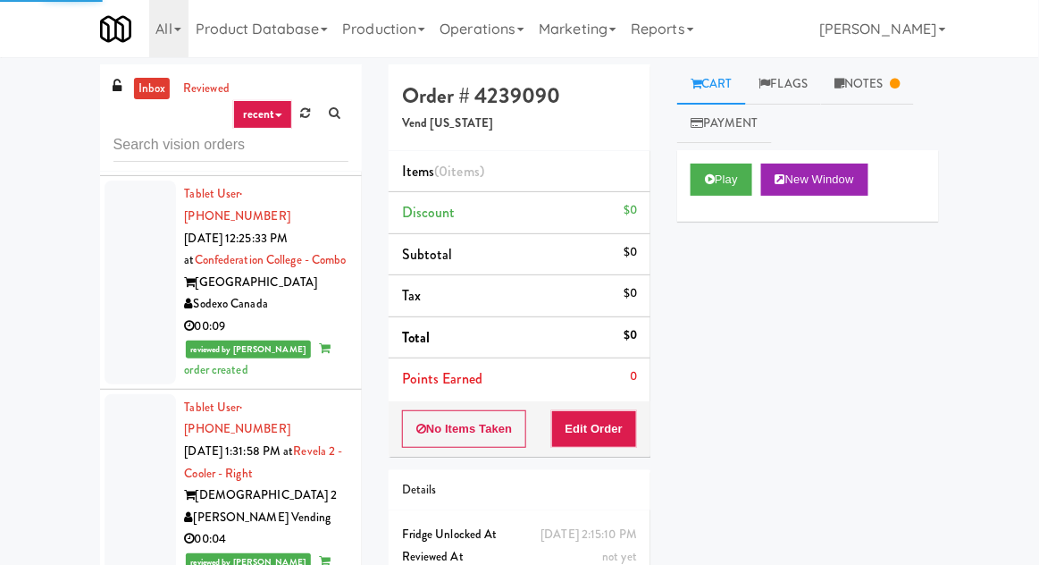
scroll to position [2653, 0]
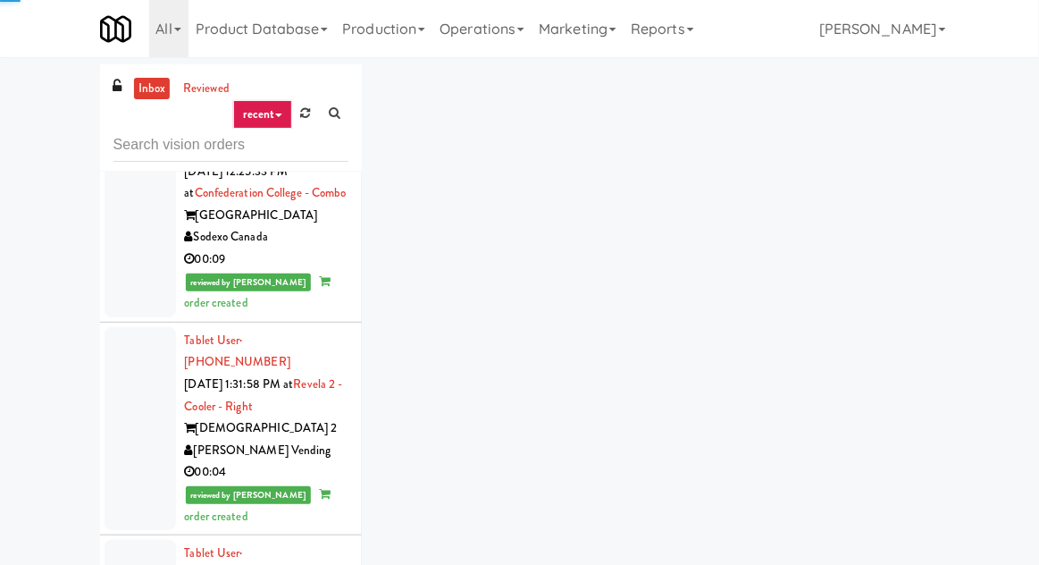
scroll to position [2738, 0]
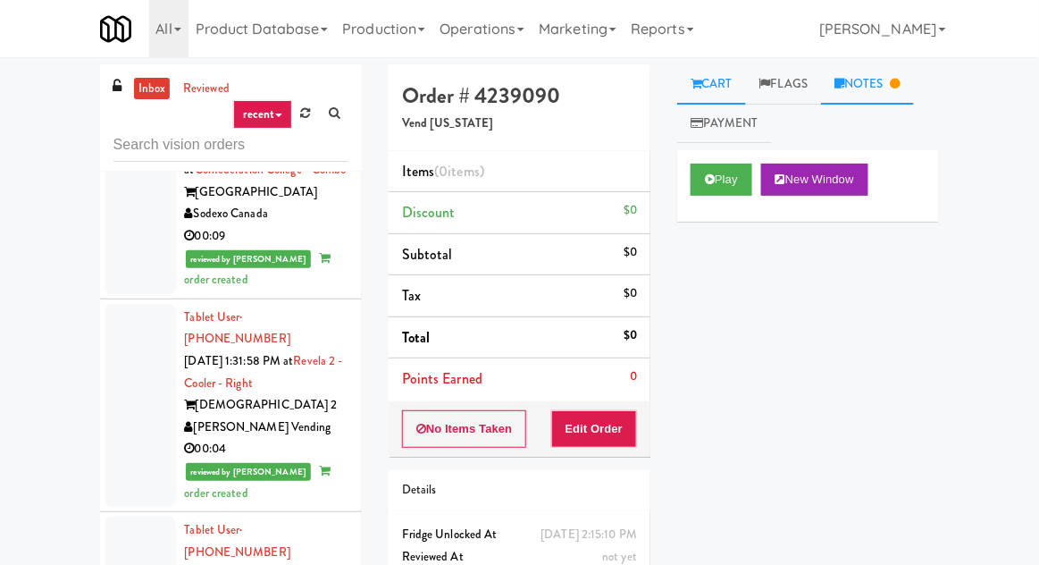
click at [887, 96] on link "Notes" at bounding box center [867, 84] width 93 height 40
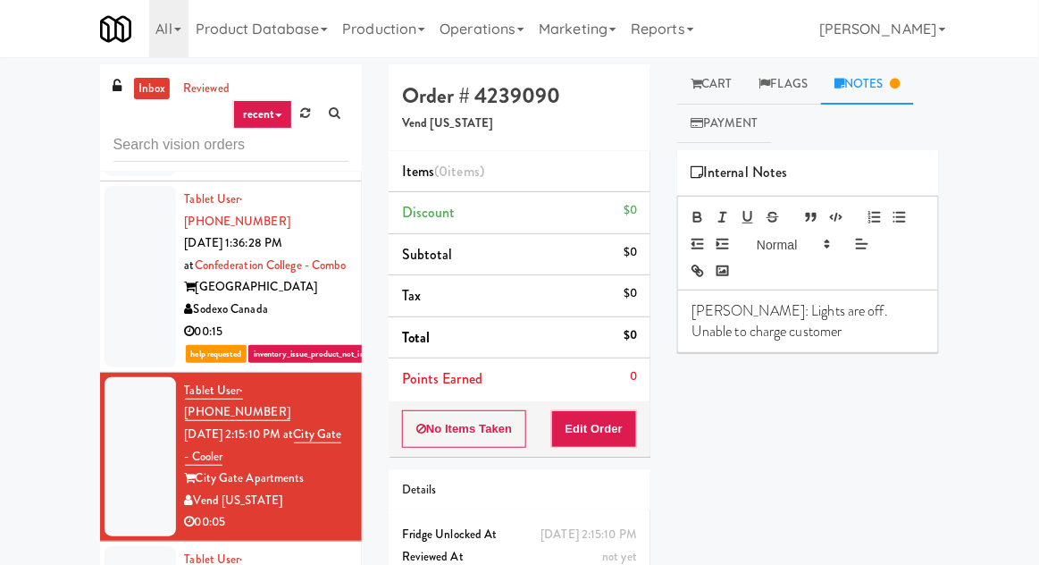
scroll to position [3066, 0]
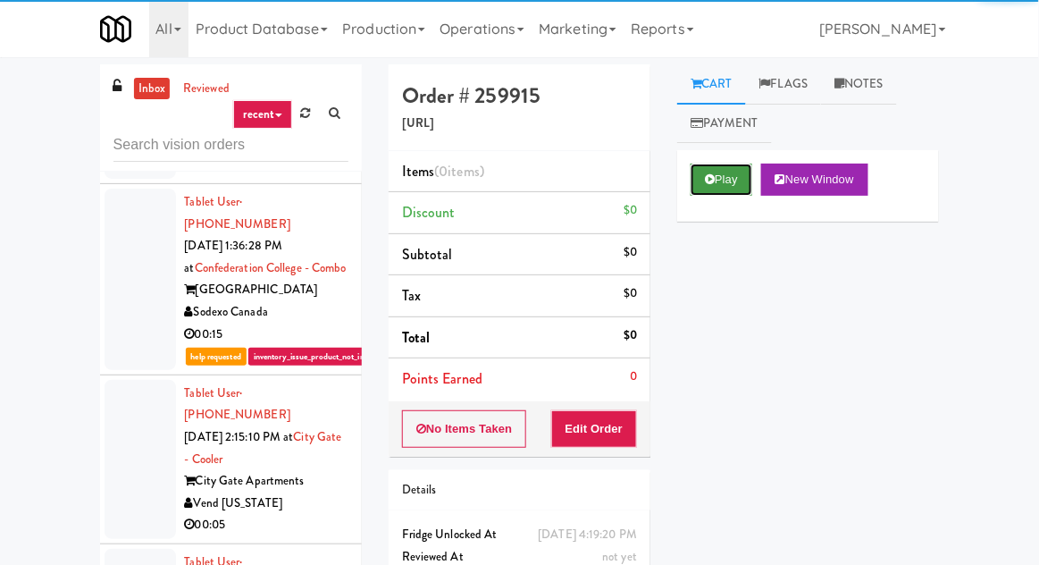
click at [728, 181] on button "Play" at bounding box center [722, 180] width 62 height 32
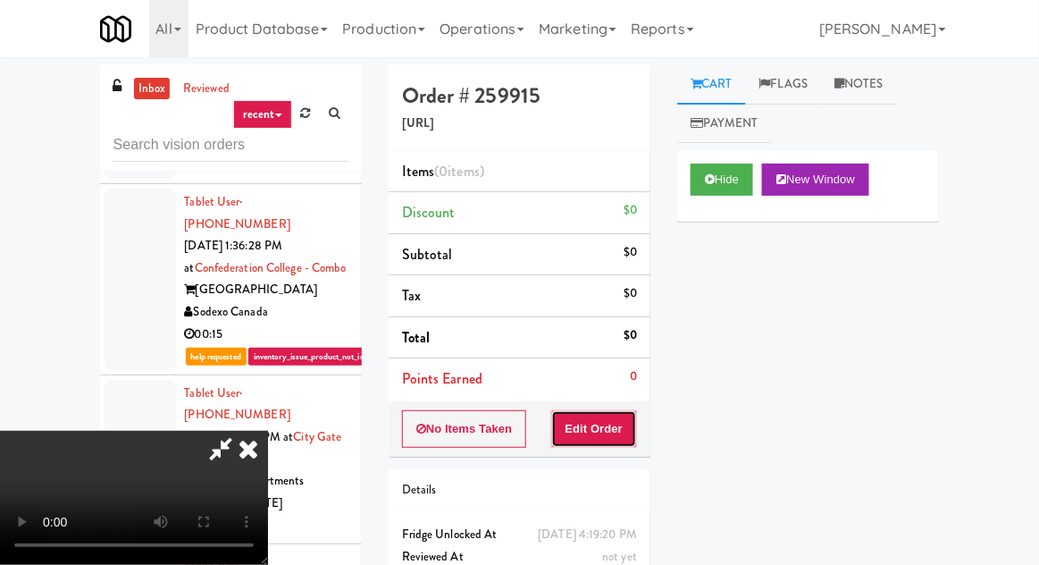
click at [611, 425] on button "Edit Order" at bounding box center [594, 429] width 87 height 38
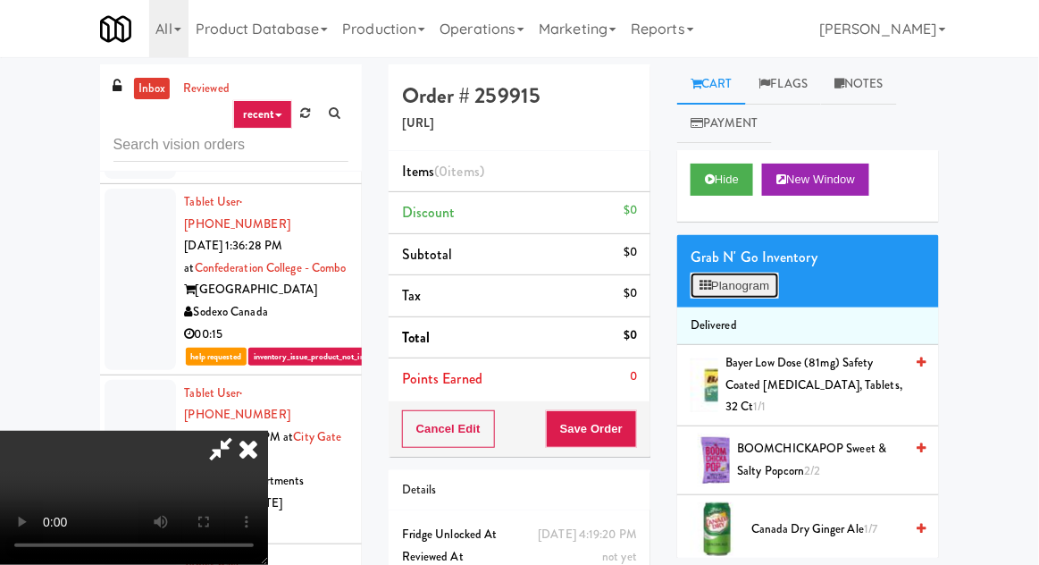
click at [747, 273] on button "Planogram" at bounding box center [735, 286] width 88 height 27
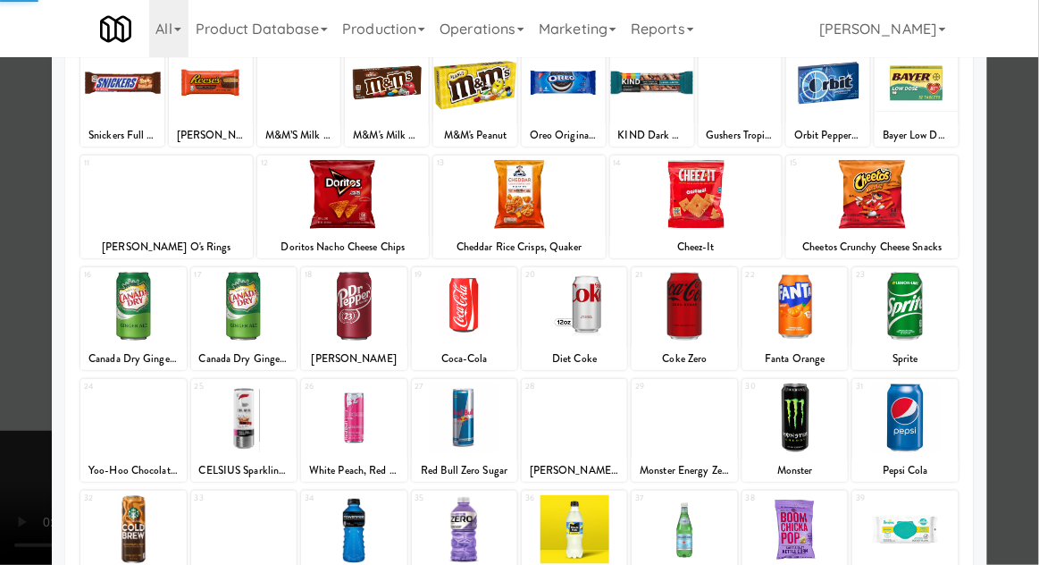
scroll to position [226, 0]
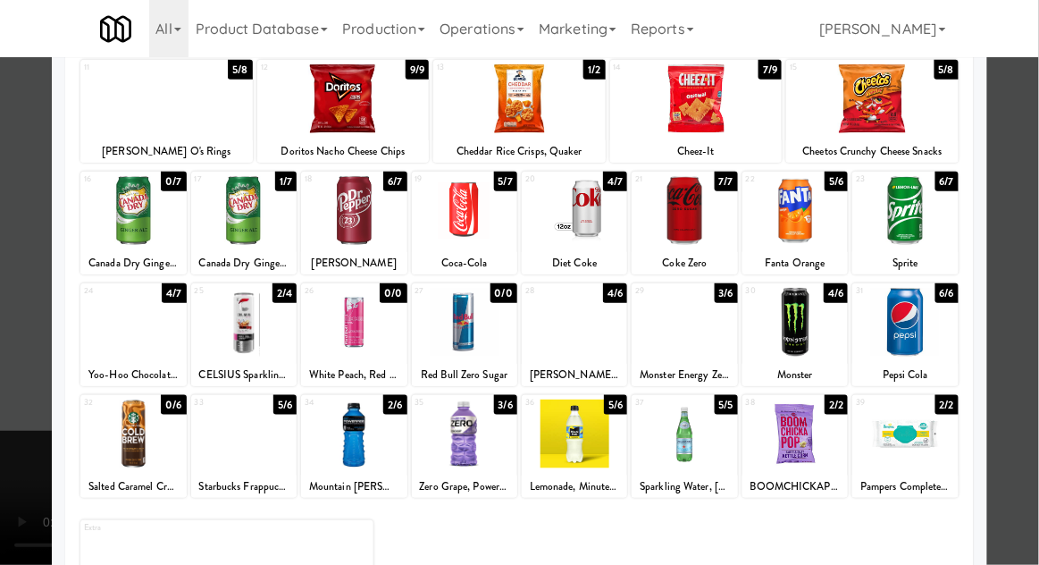
click at [229, 318] on div at bounding box center [243, 322] width 105 height 69
click at [8, 288] on div at bounding box center [519, 282] width 1039 height 565
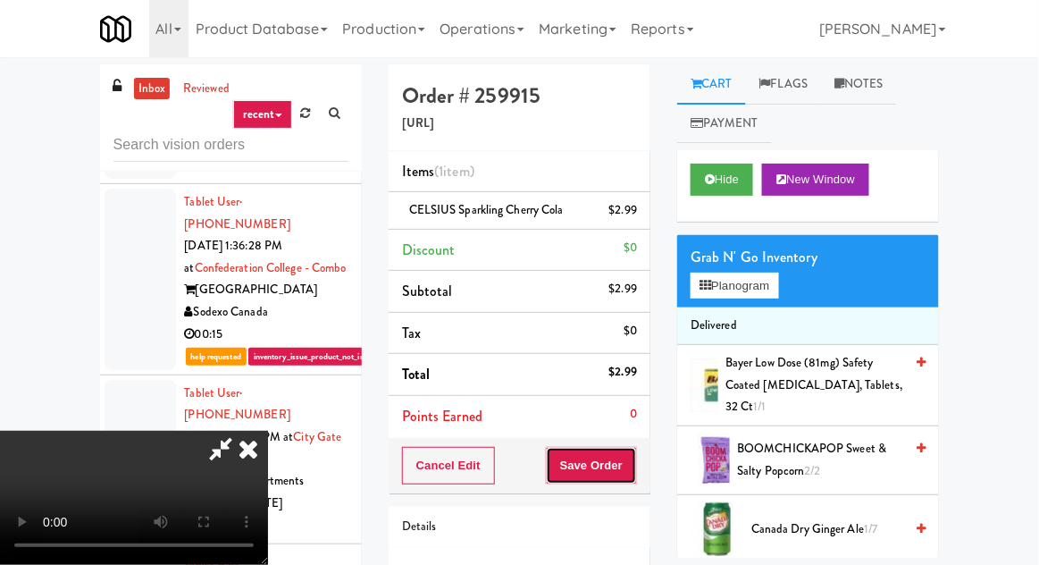
click at [633, 464] on button "Save Order" at bounding box center [591, 466] width 91 height 38
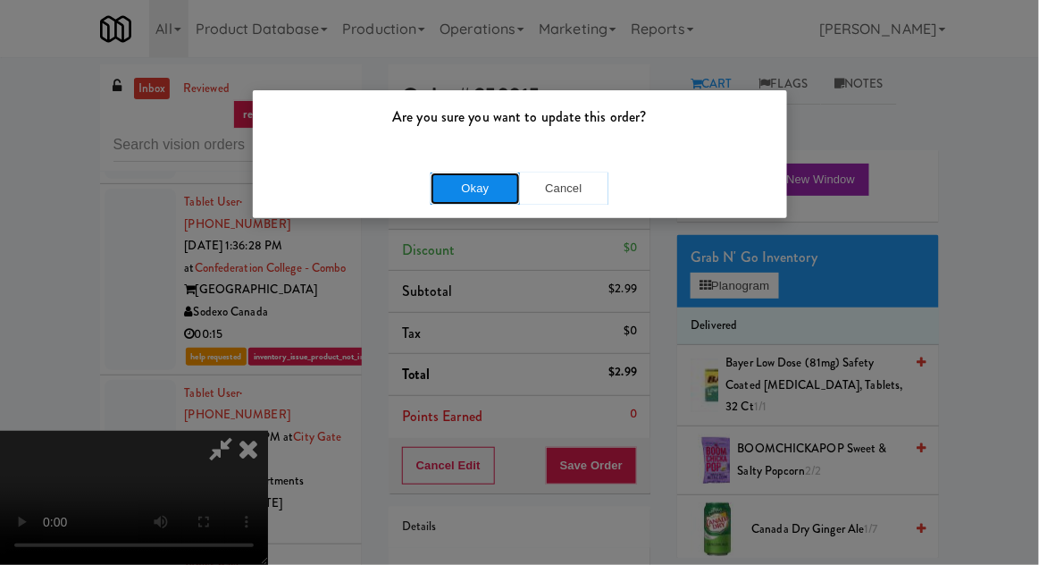
click at [437, 190] on button "Okay" at bounding box center [475, 188] width 89 height 32
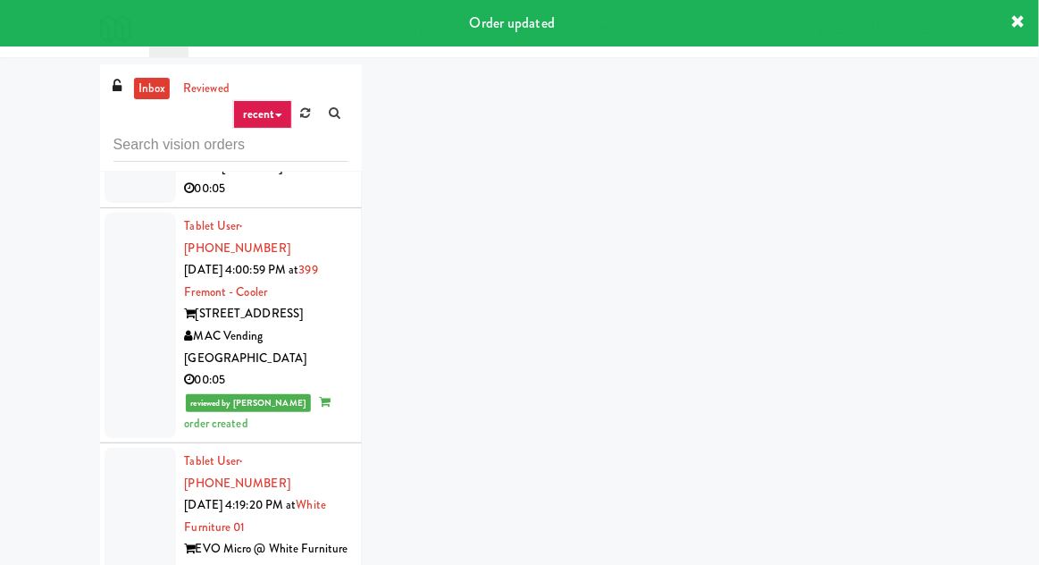
scroll to position [3435, 0]
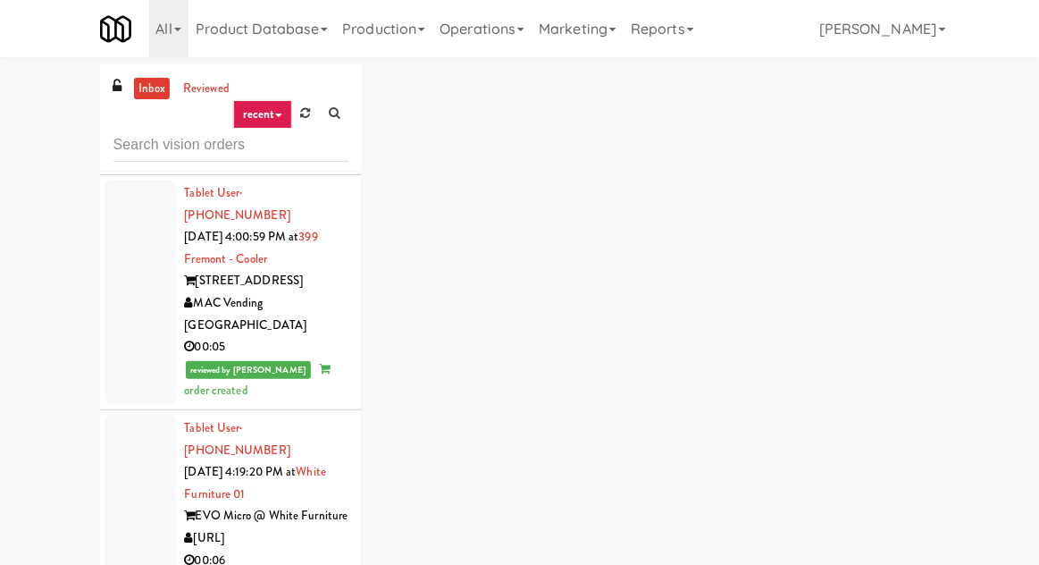
click at [915, 97] on div "inbox reviewed recent all unclear take inventory issue suspicious failed recent…" at bounding box center [520, 392] width 867 height 657
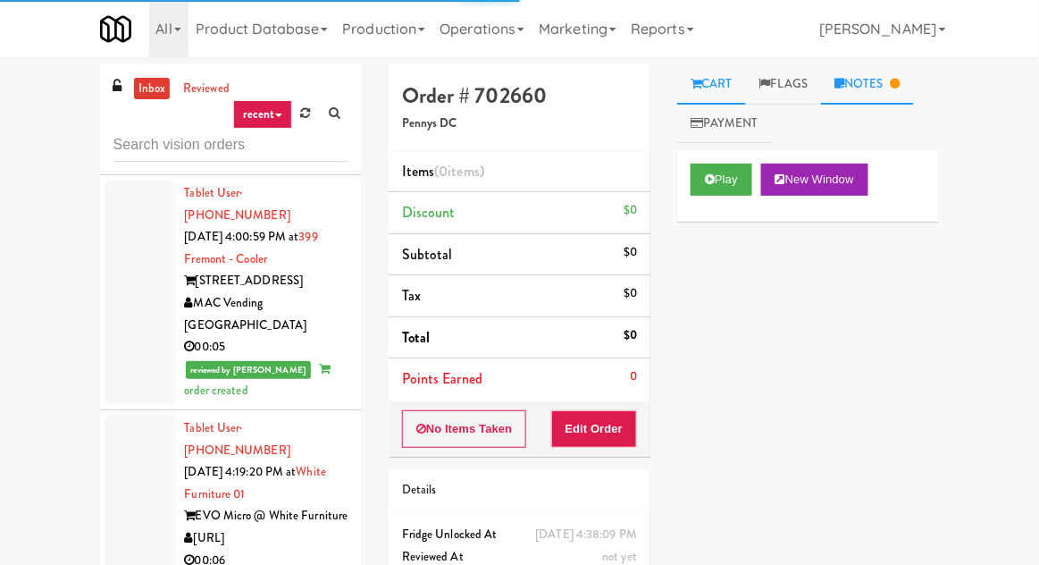
click at [902, 99] on link "Notes" at bounding box center [867, 84] width 93 height 40
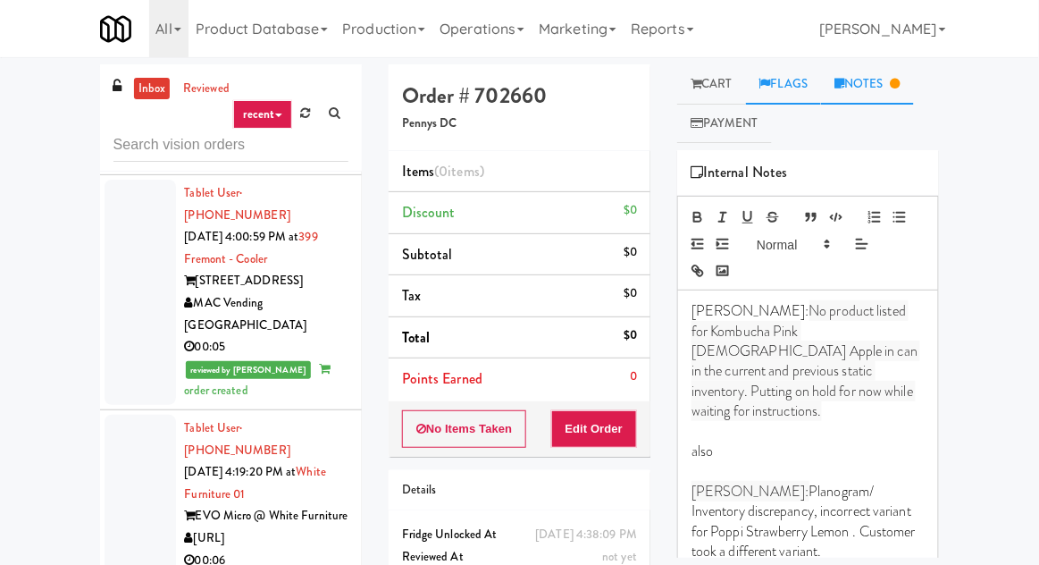
click at [806, 80] on link "Flags" at bounding box center [784, 84] width 76 height 40
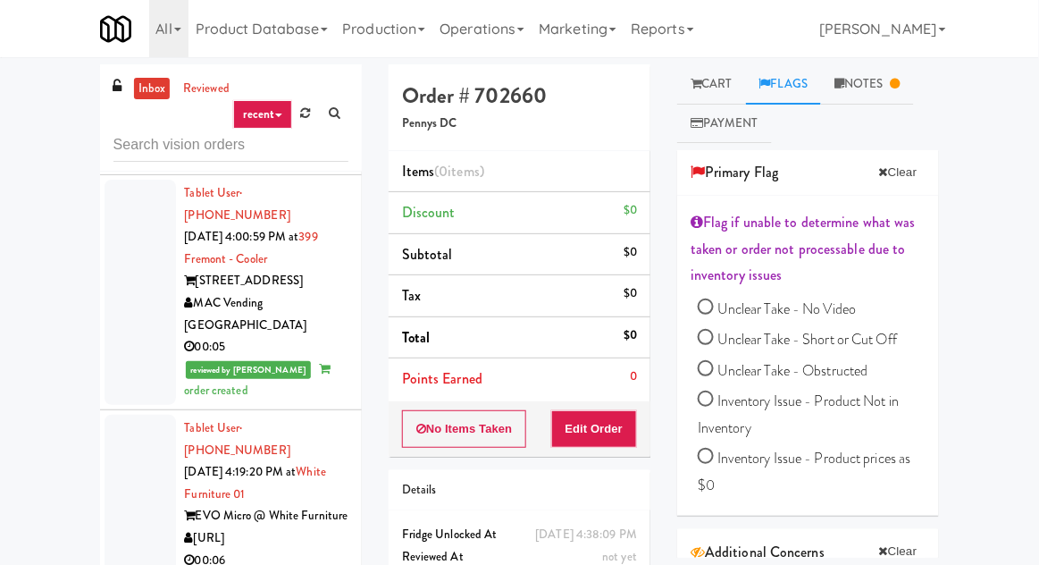
click at [879, 409] on span "Inventory Issue - Product Not in Inventory" at bounding box center [798, 414] width 201 height 47
click at [714, 409] on input "Inventory Issue - Product Not in Inventory" at bounding box center [706, 401] width 16 height 16
radio input "true"
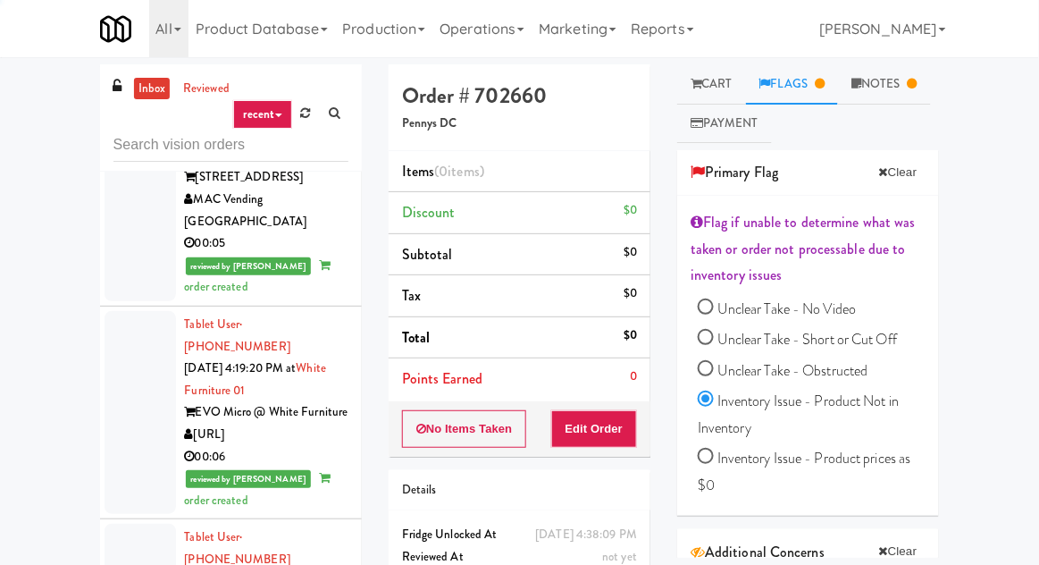
scroll to position [3538, 0]
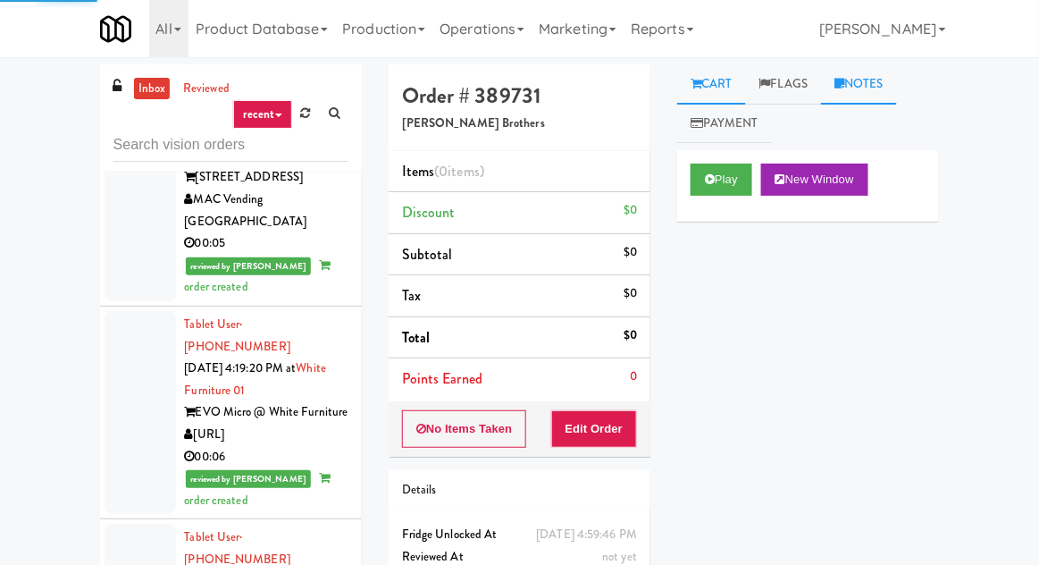
click at [874, 83] on link "Notes" at bounding box center [859, 84] width 76 height 40
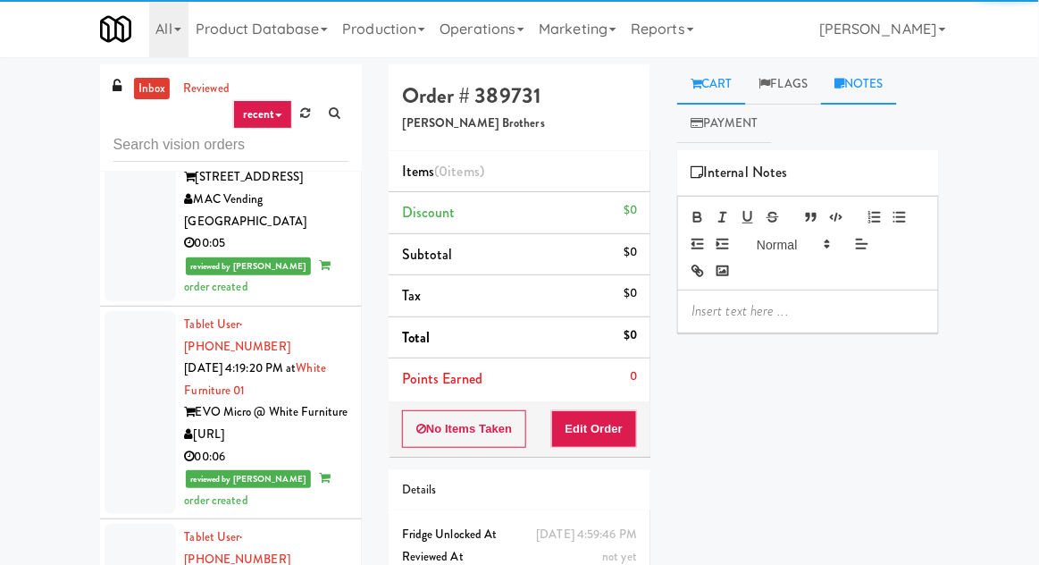
click at [723, 79] on link "Cart" at bounding box center [711, 84] width 69 height 40
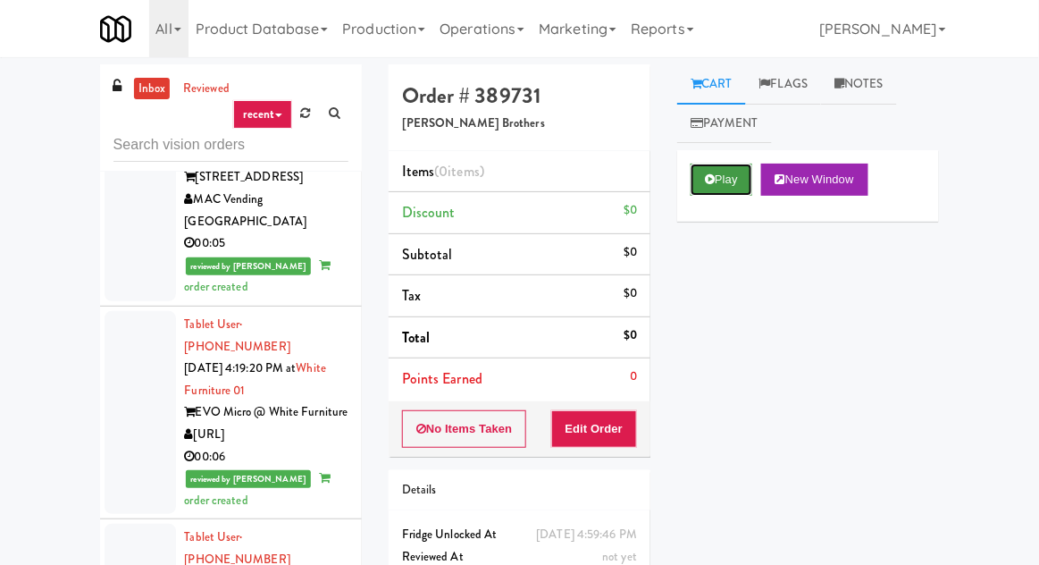
click at [728, 180] on button "Play" at bounding box center [722, 180] width 62 height 32
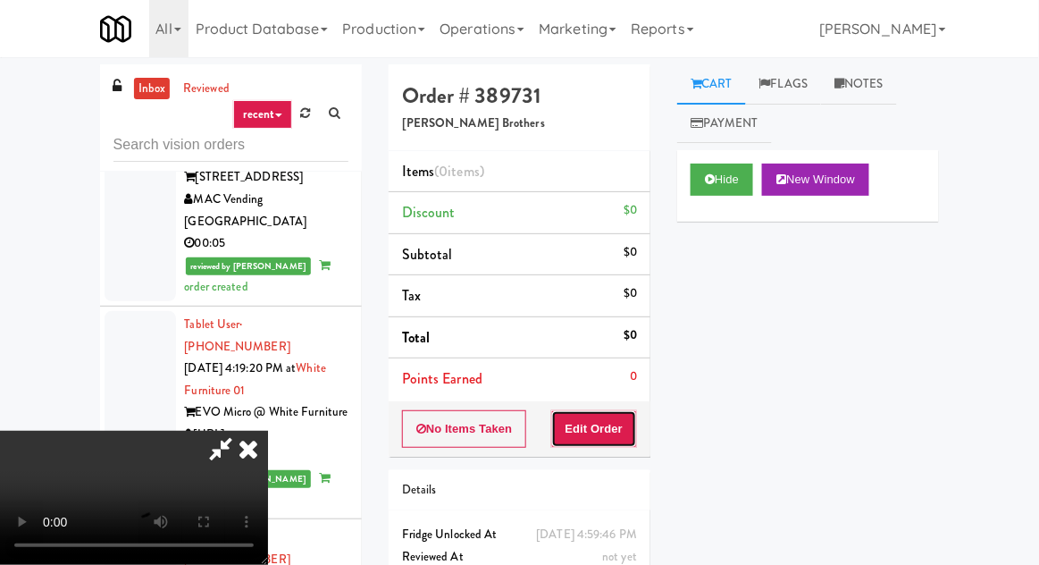
click at [603, 428] on button "Edit Order" at bounding box center [594, 429] width 87 height 38
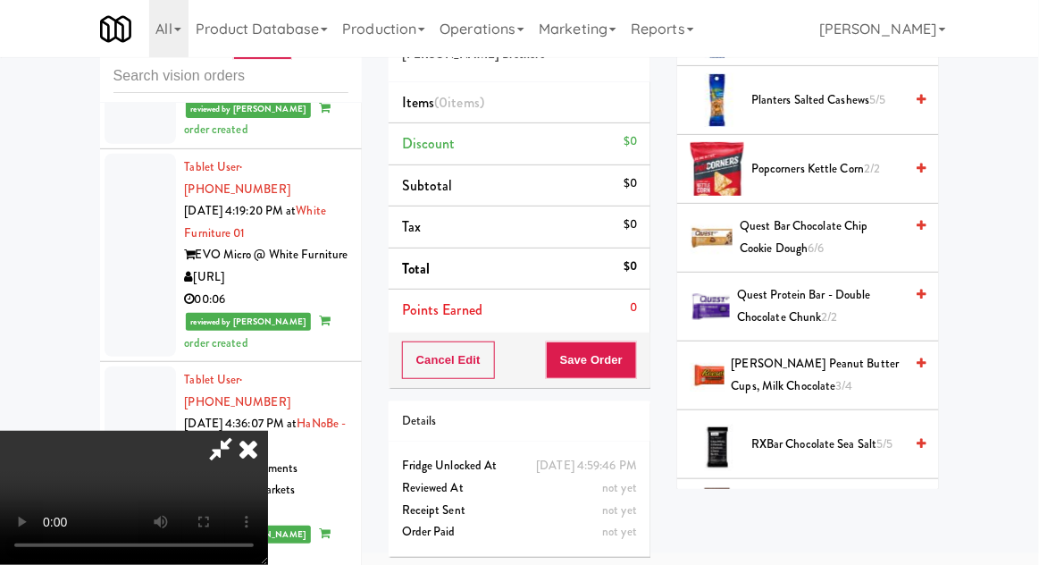
scroll to position [1263, 0]
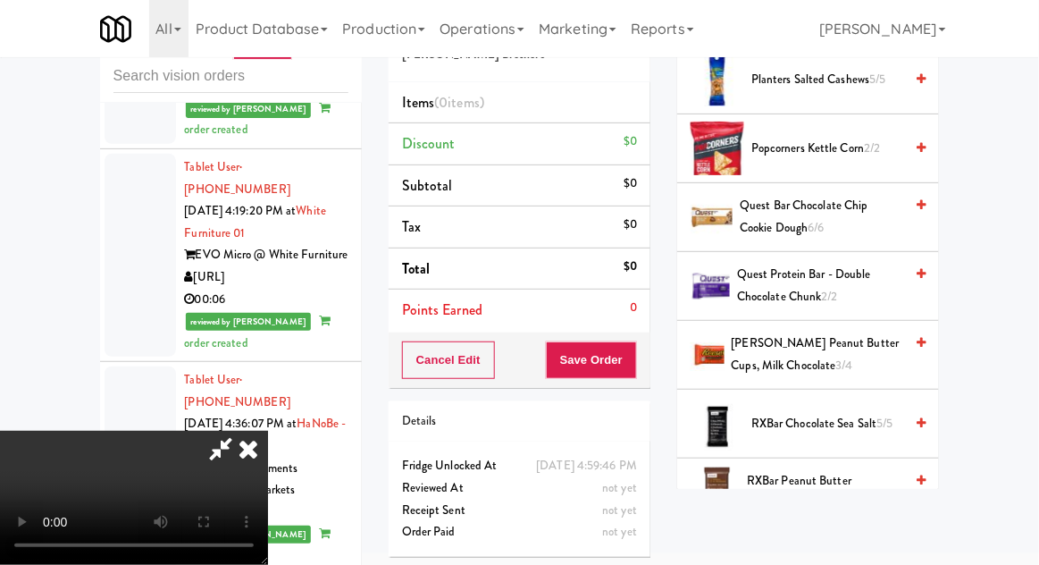
click at [838, 413] on span "RXBar Chocolate Sea Salt 5/5" at bounding box center [828, 424] width 152 height 22
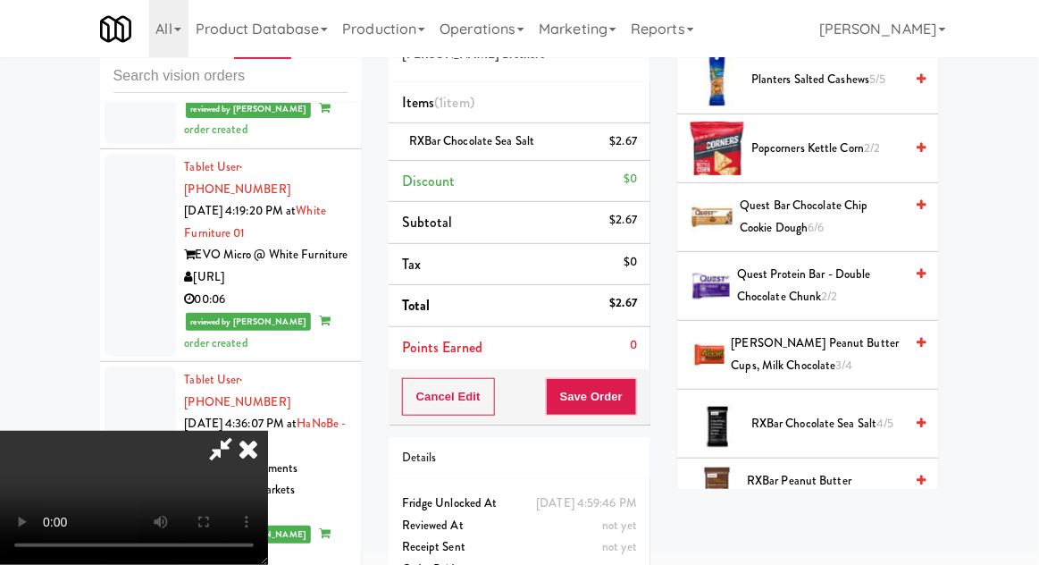
click at [830, 480] on span "RXBar Peanut Butter Chocolate 6/6" at bounding box center [825, 492] width 156 height 44
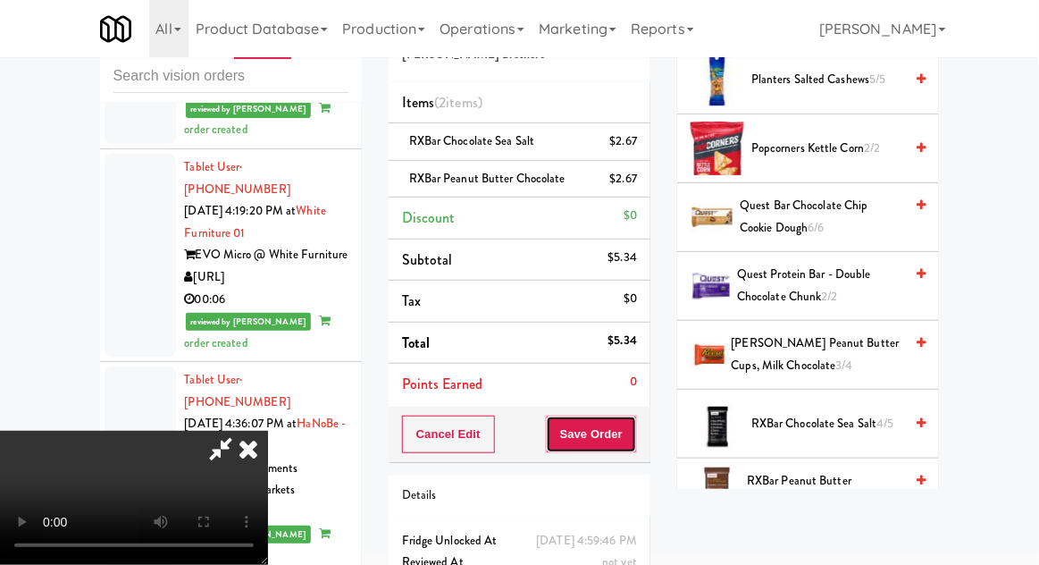
click at [634, 431] on button "Save Order" at bounding box center [591, 435] width 91 height 38
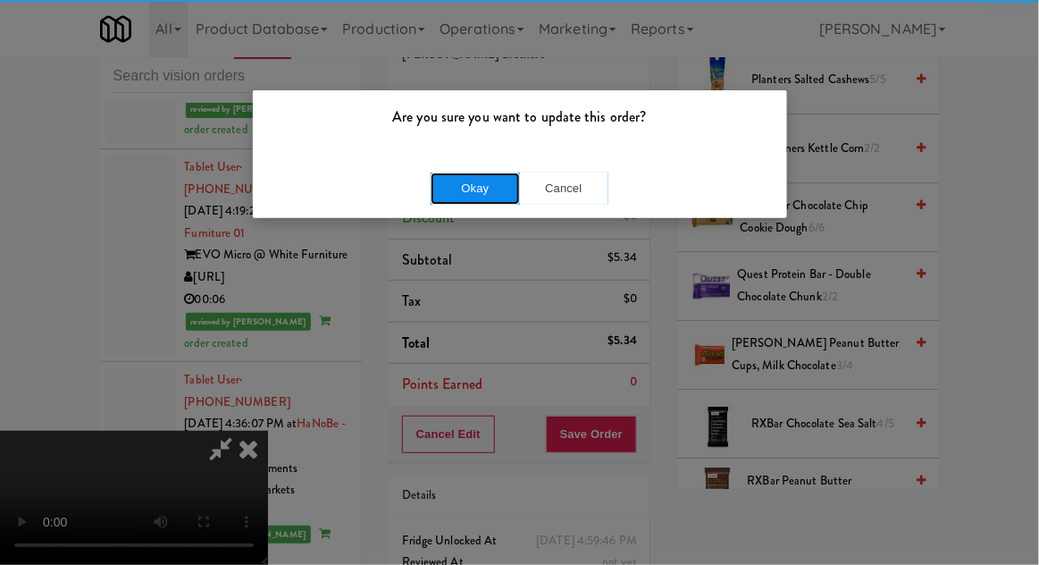
click at [459, 190] on button "Okay" at bounding box center [475, 188] width 89 height 32
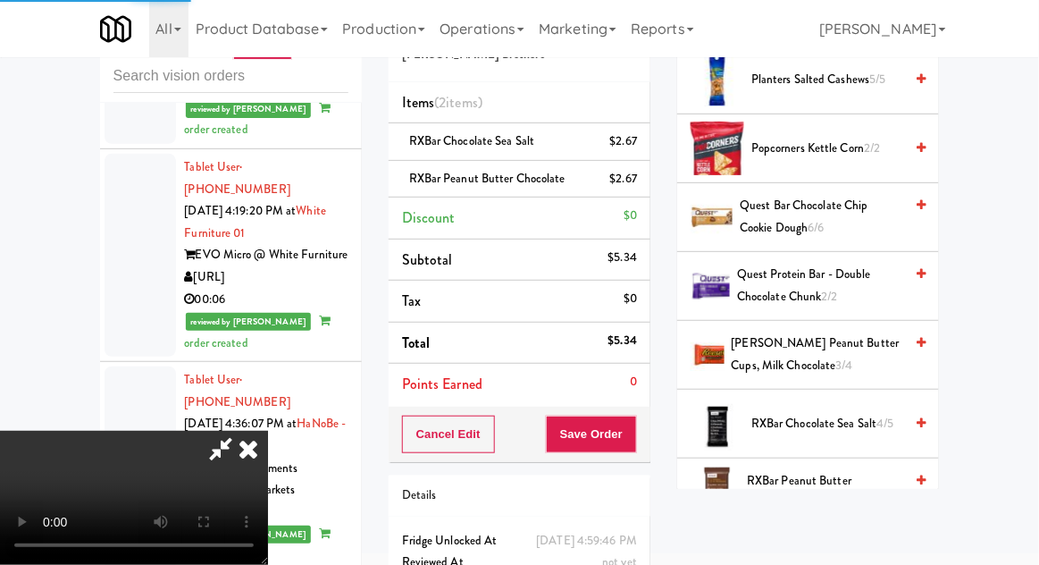
scroll to position [176, 0]
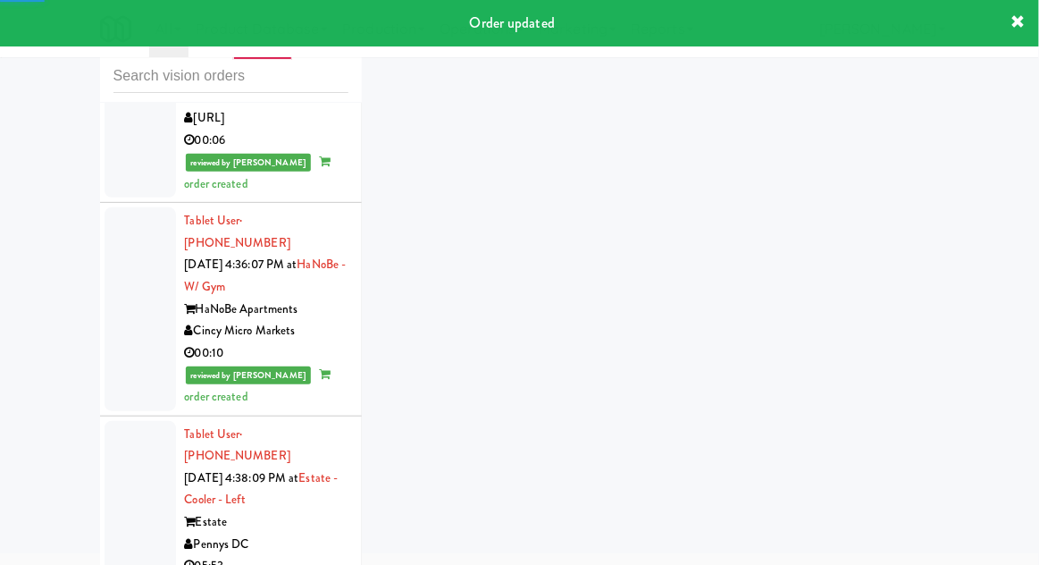
scroll to position [3788, 0]
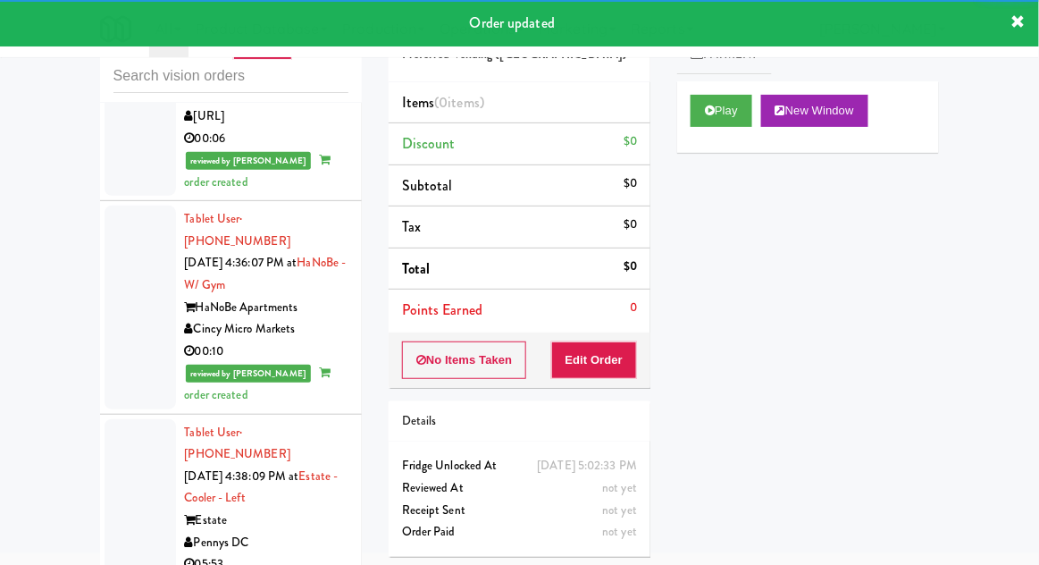
click at [723, 136] on div "Play New Window" at bounding box center [808, 116] width 262 height 71
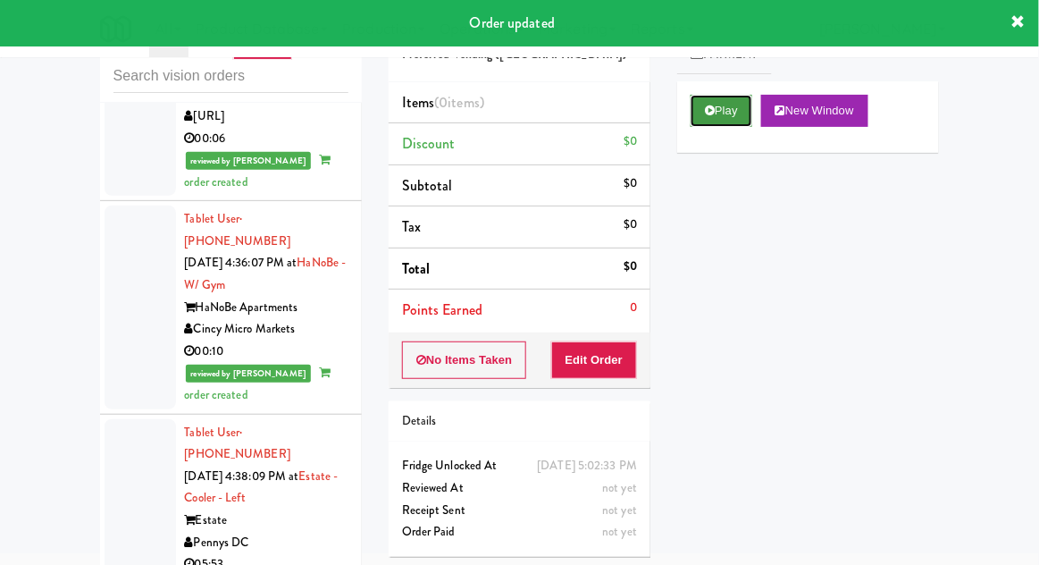
click at [726, 123] on button "Play" at bounding box center [722, 111] width 62 height 32
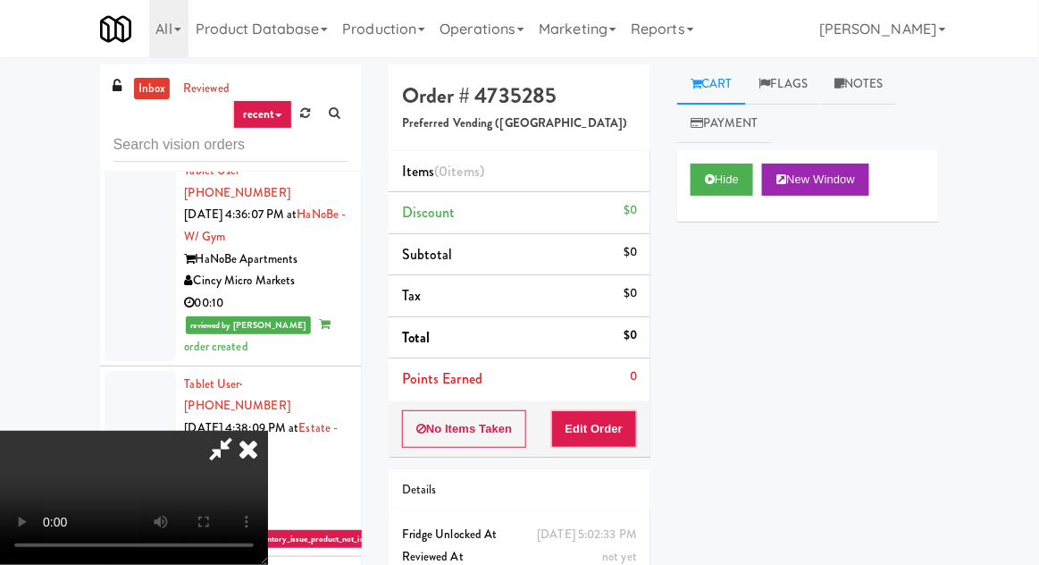
scroll to position [28, 0]
click at [636, 443] on button "Edit Order" at bounding box center [594, 429] width 87 height 38
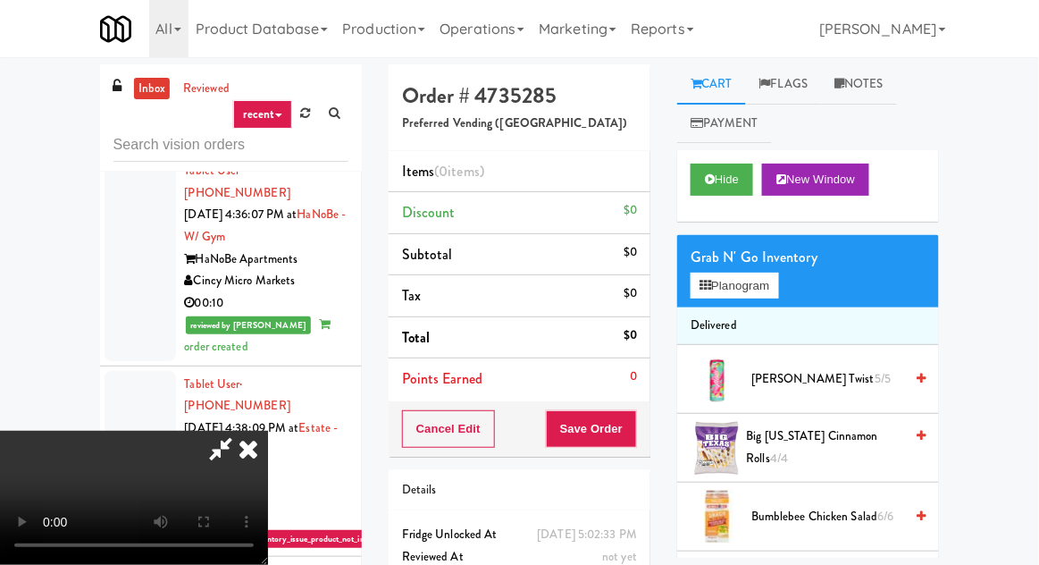
scroll to position [0, 0]
click at [761, 284] on button "Planogram" at bounding box center [735, 286] width 88 height 27
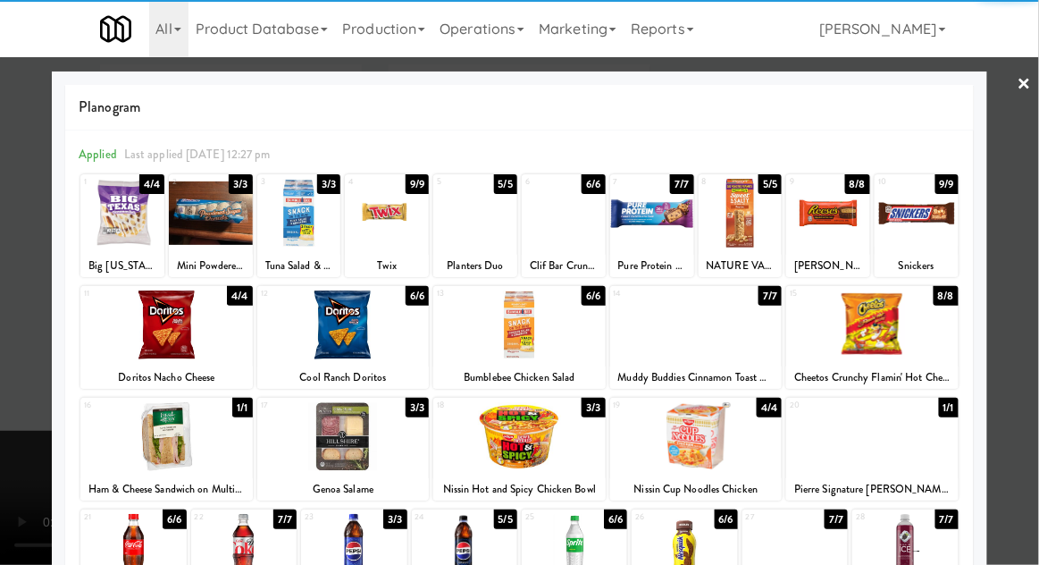
click at [719, 315] on div at bounding box center [696, 324] width 172 height 69
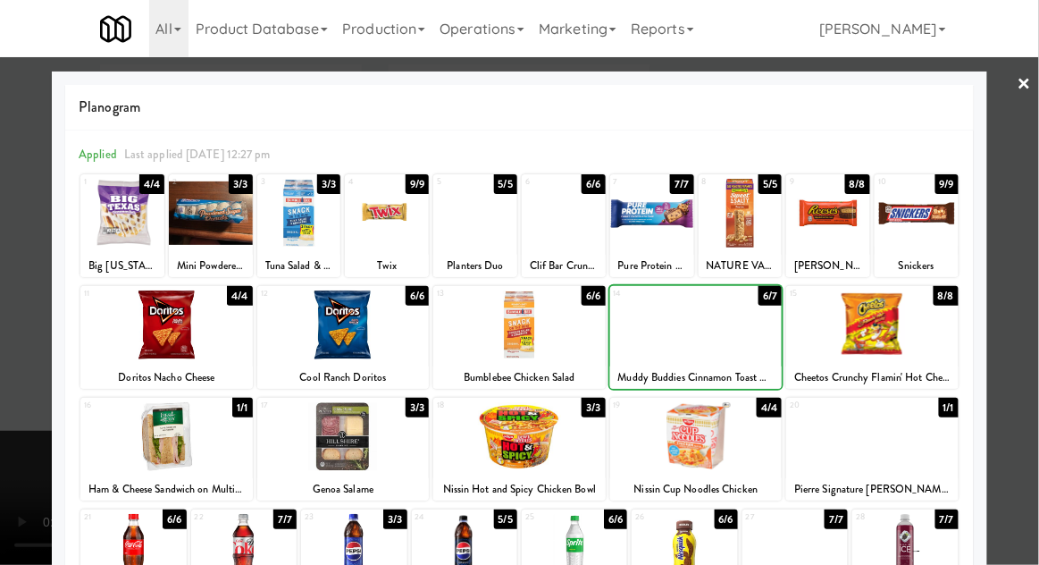
click at [38, 297] on div at bounding box center [519, 282] width 1039 height 565
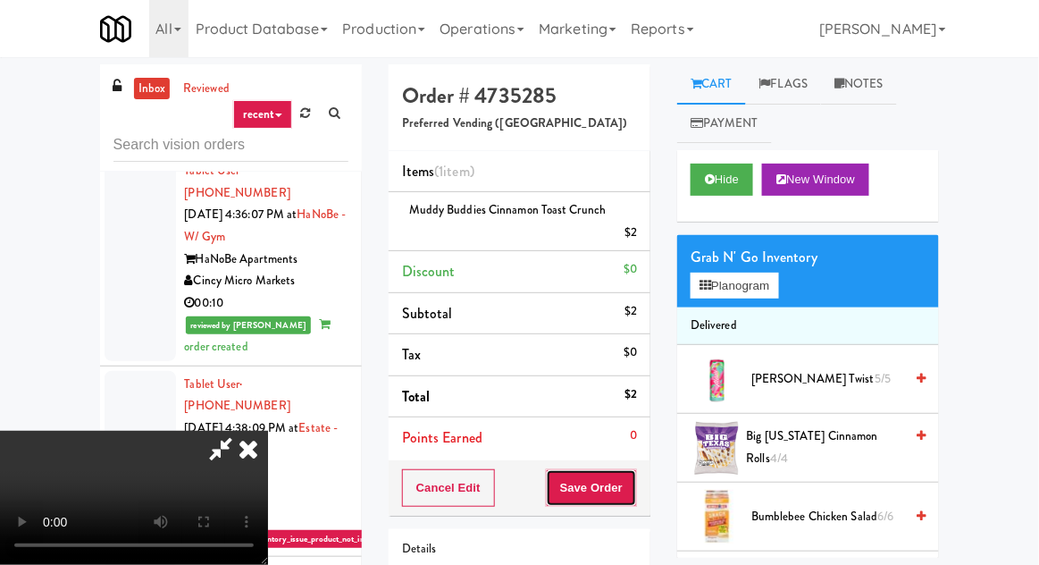
click at [635, 486] on button "Save Order" at bounding box center [591, 488] width 91 height 38
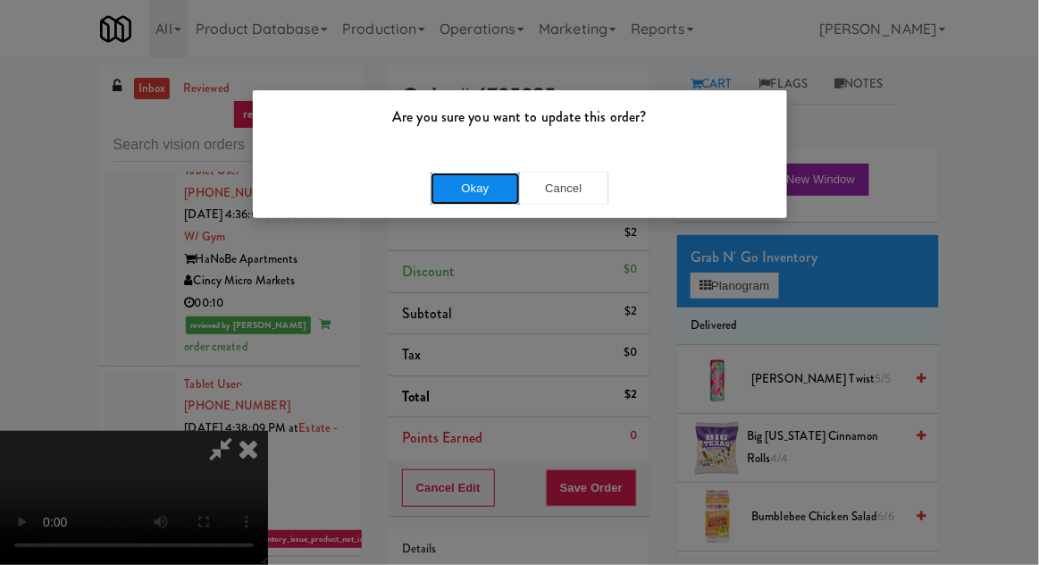
click at [453, 192] on button "Okay" at bounding box center [475, 188] width 89 height 32
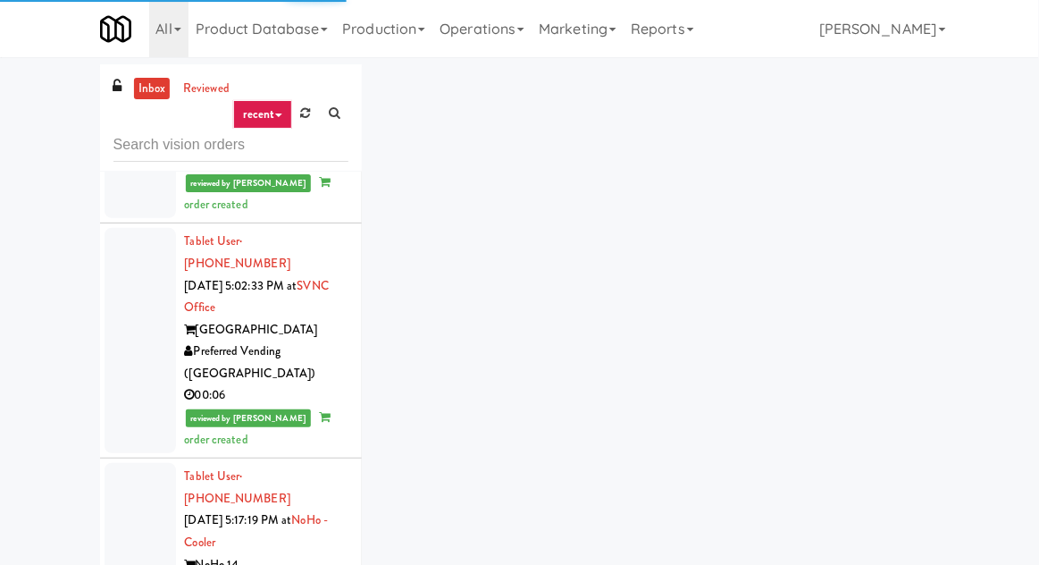
scroll to position [4478, 0]
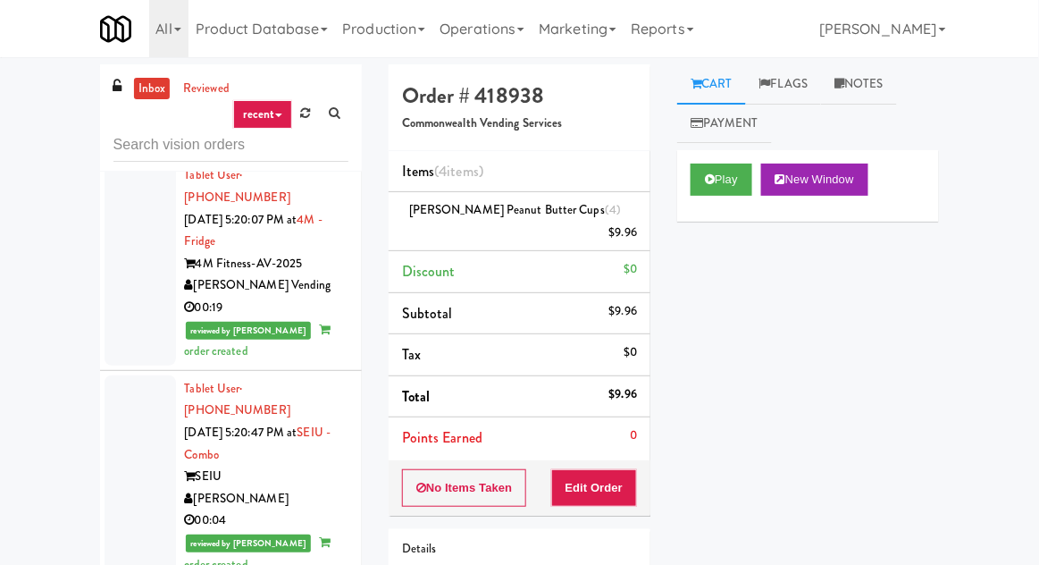
scroll to position [7047, 0]
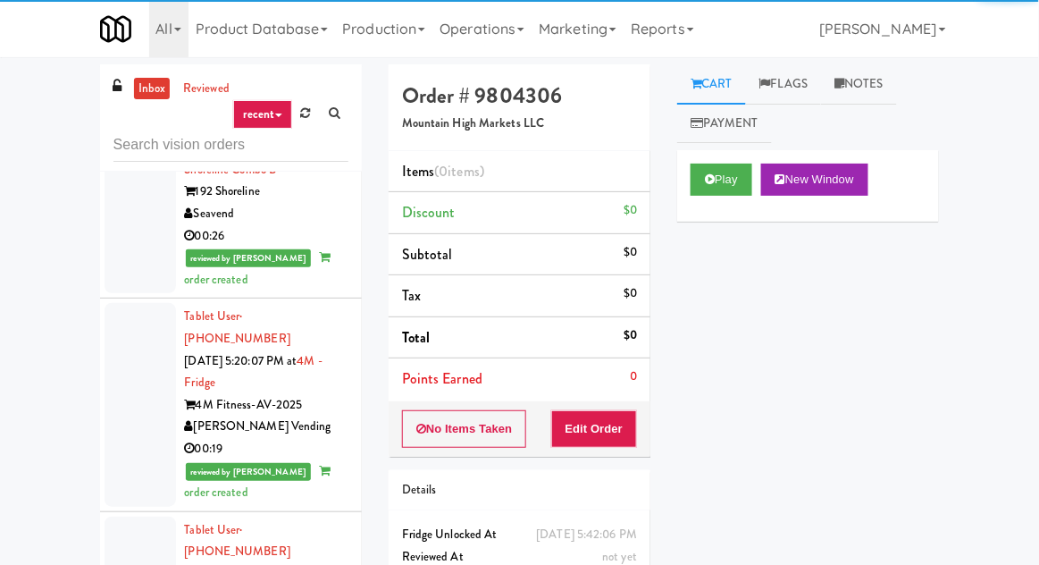
scroll to position [6950, 0]
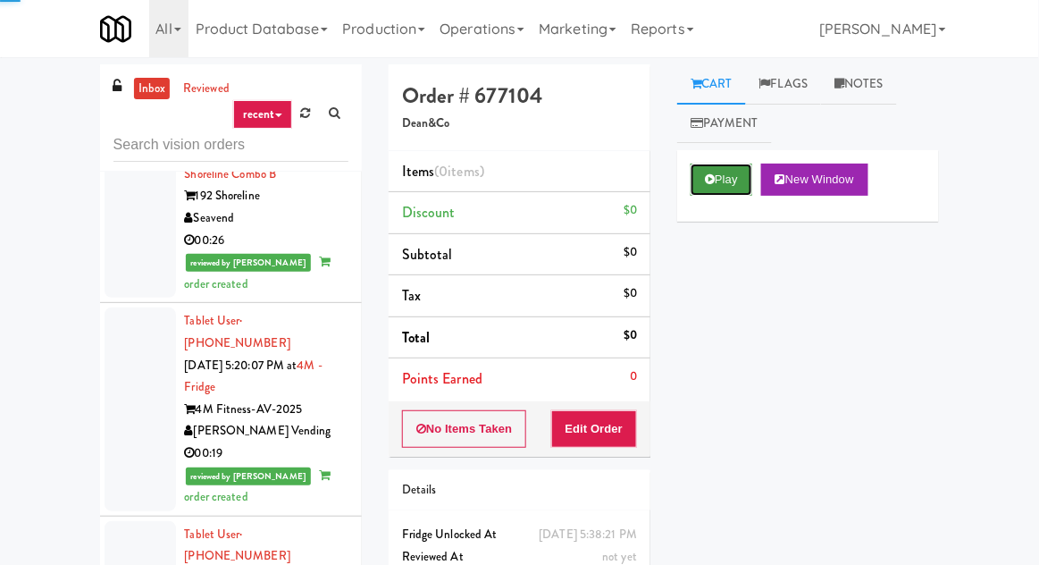
click at [728, 176] on button "Play" at bounding box center [722, 180] width 62 height 32
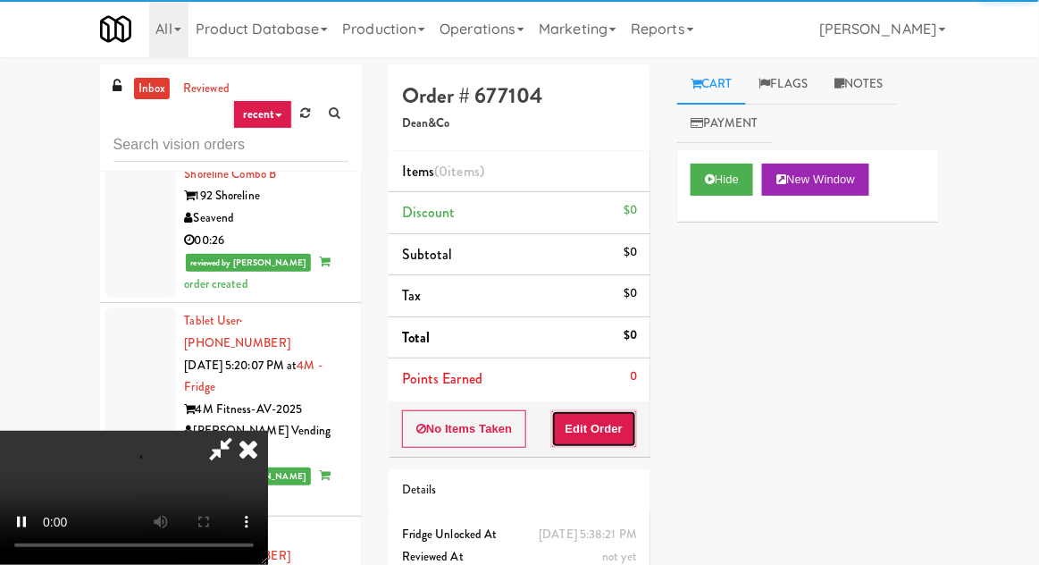
click at [609, 430] on button "Edit Order" at bounding box center [594, 429] width 87 height 38
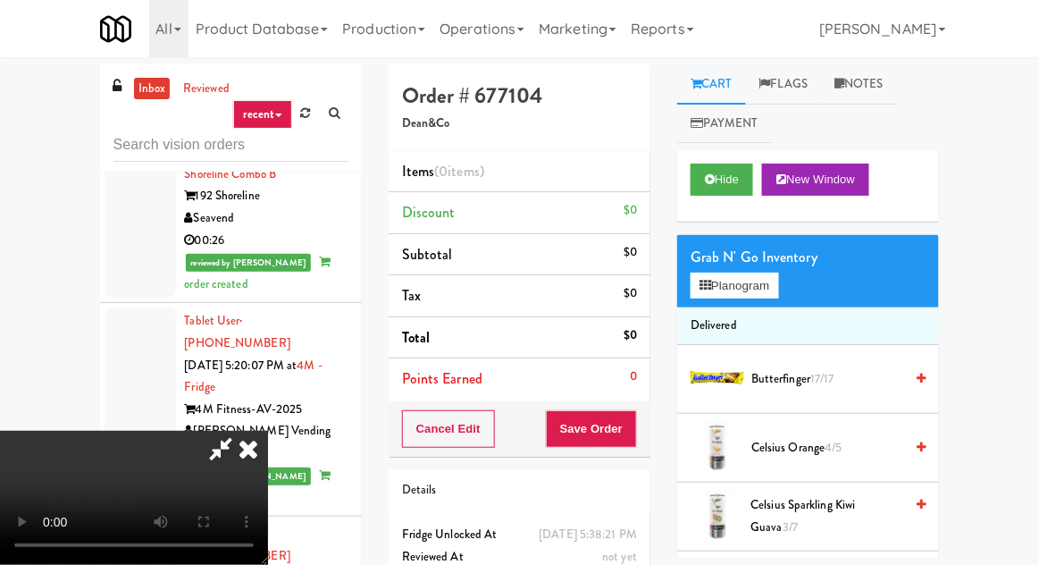
scroll to position [3, 0]
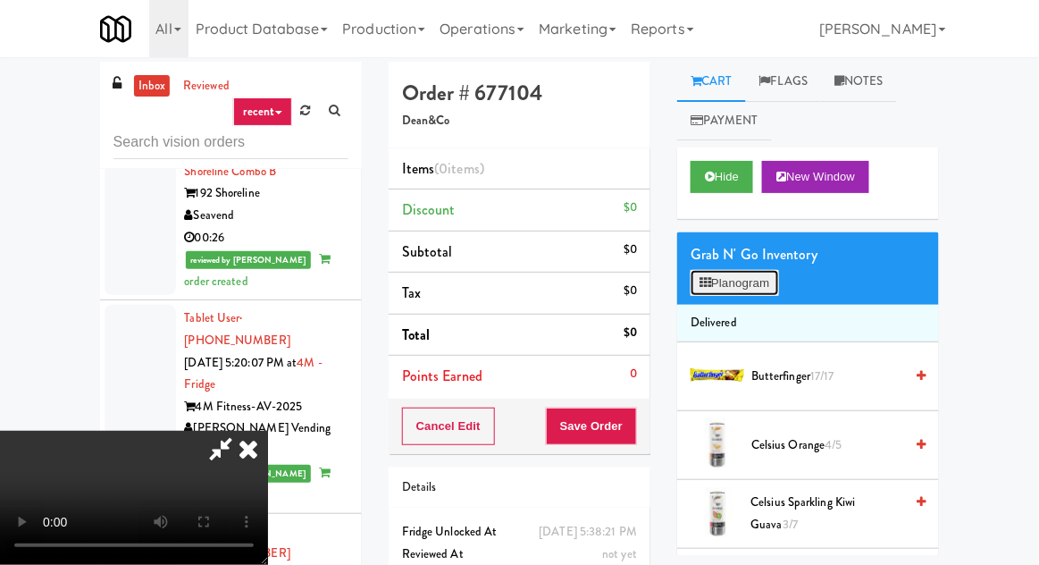
click at [777, 273] on button "Planogram" at bounding box center [735, 283] width 88 height 27
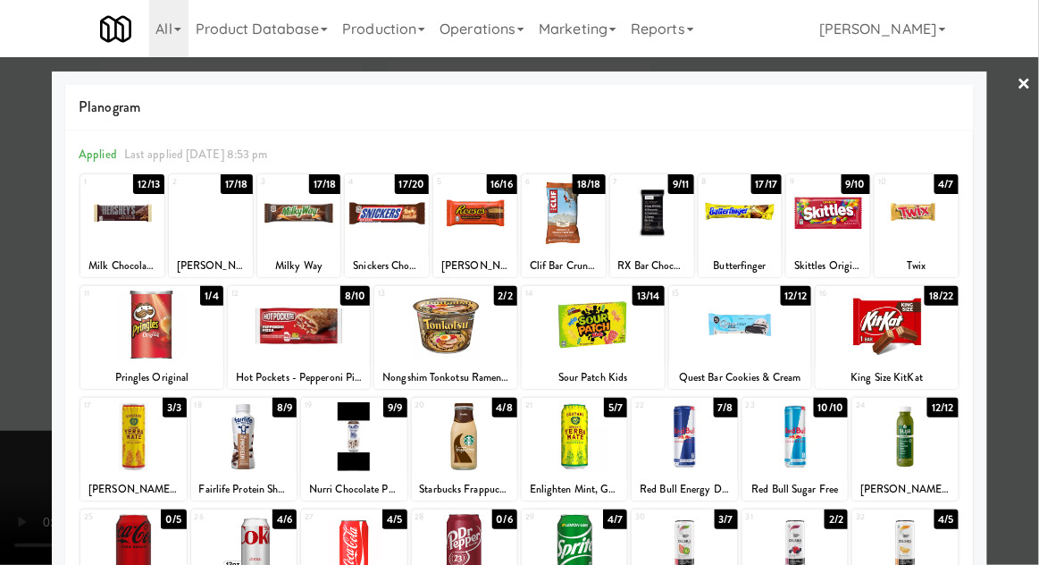
click at [16, 357] on div at bounding box center [519, 282] width 1039 height 565
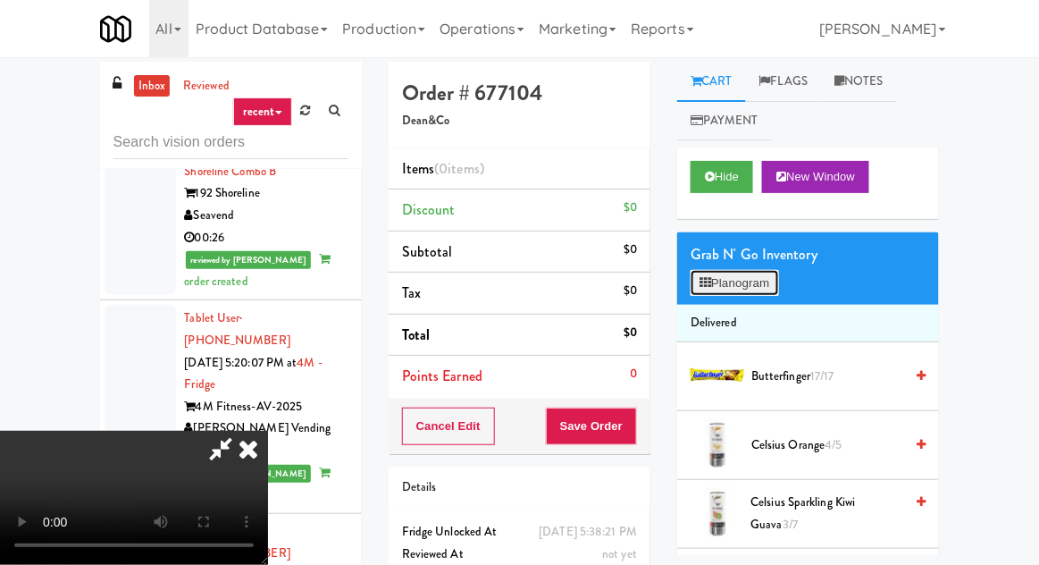
click at [747, 290] on button "Planogram" at bounding box center [735, 283] width 88 height 27
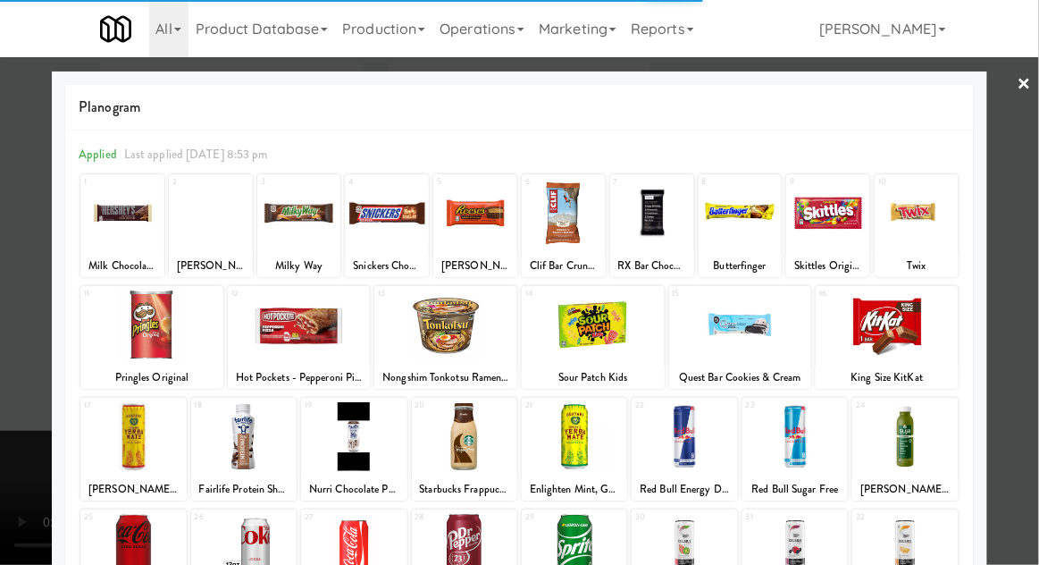
click at [383, 204] on div at bounding box center [387, 213] width 84 height 69
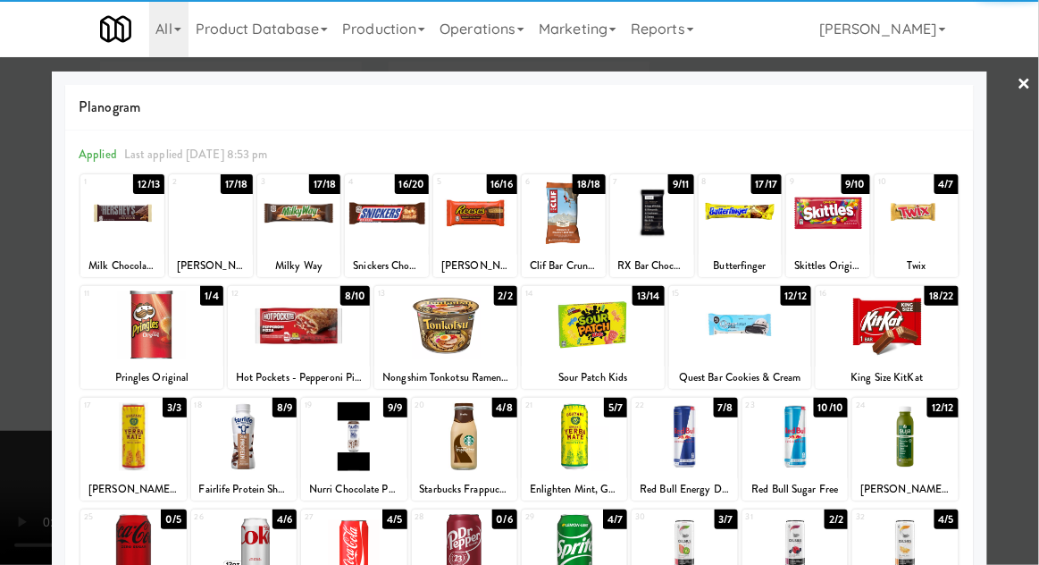
click at [377, 218] on div at bounding box center [387, 213] width 84 height 69
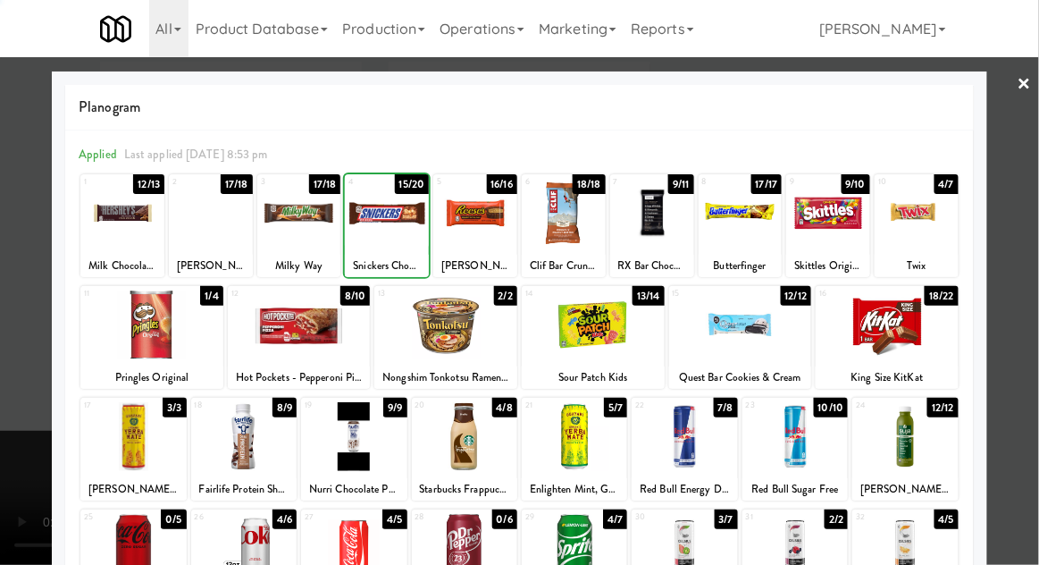
click at [11, 304] on div at bounding box center [519, 282] width 1039 height 565
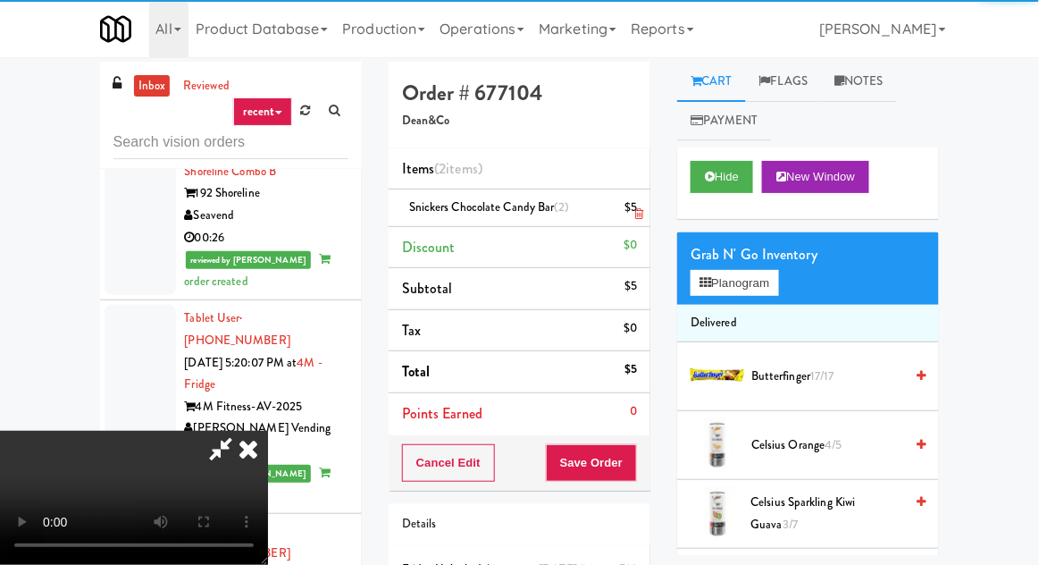
click at [632, 214] on div "$5" at bounding box center [631, 208] width 13 height 22
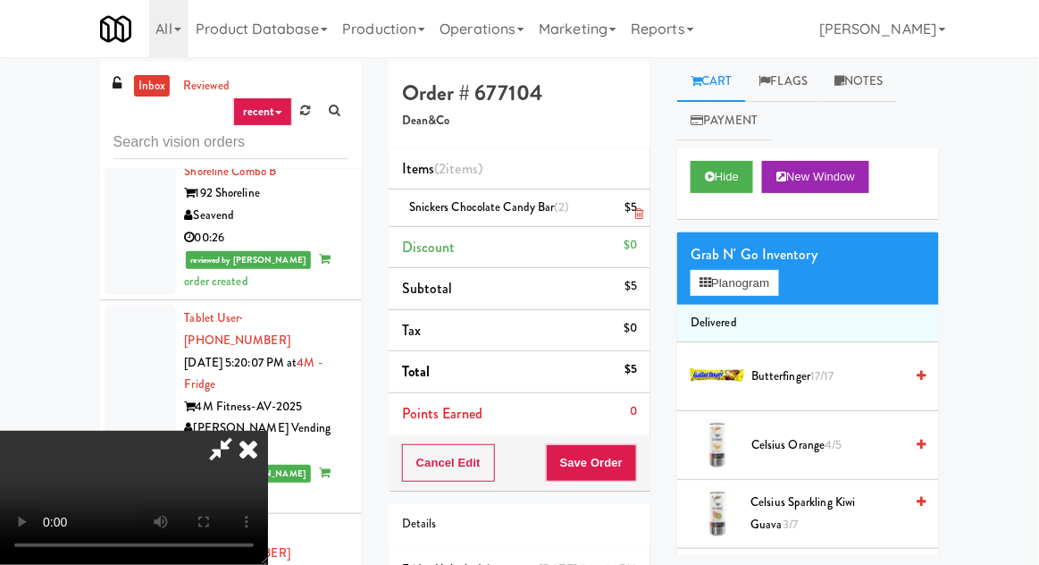
click at [637, 206] on link at bounding box center [635, 215] width 16 height 22
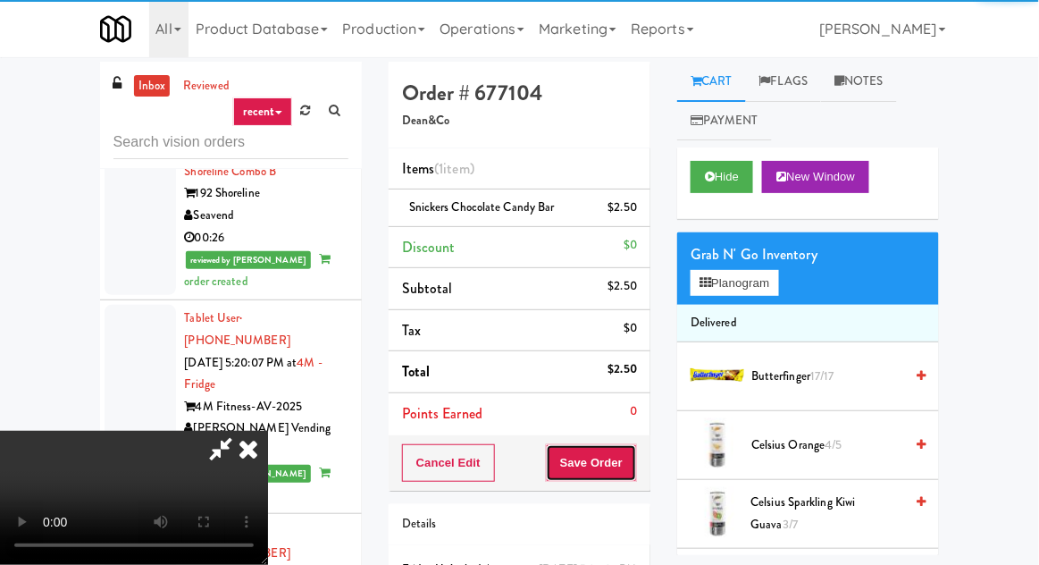
click at [630, 446] on button "Save Order" at bounding box center [591, 463] width 91 height 38
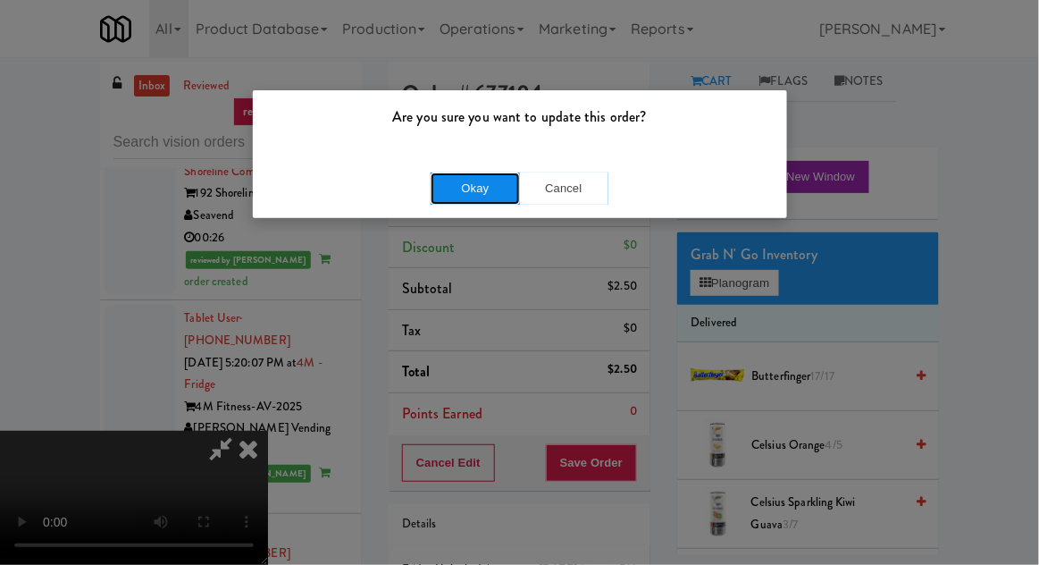
click at [445, 175] on button "Okay" at bounding box center [475, 188] width 89 height 32
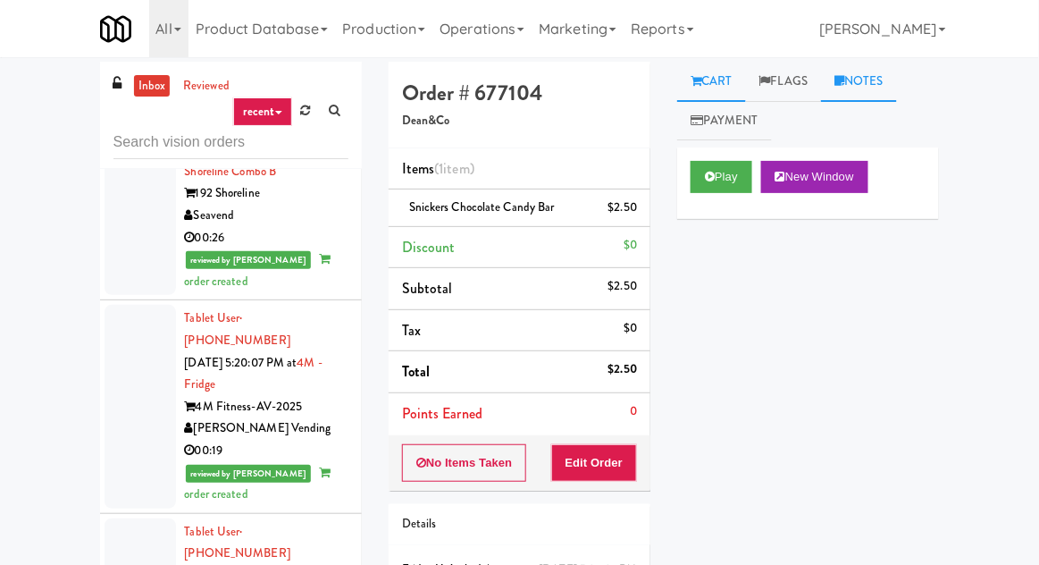
click at [888, 85] on link "Notes" at bounding box center [859, 82] width 76 height 40
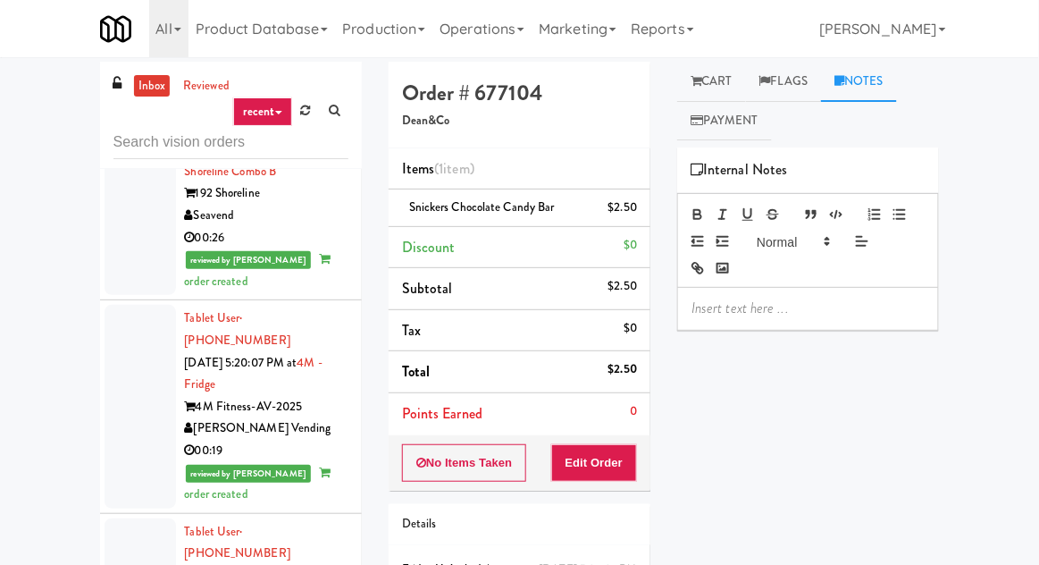
click at [805, 300] on p at bounding box center [808, 309] width 233 height 20
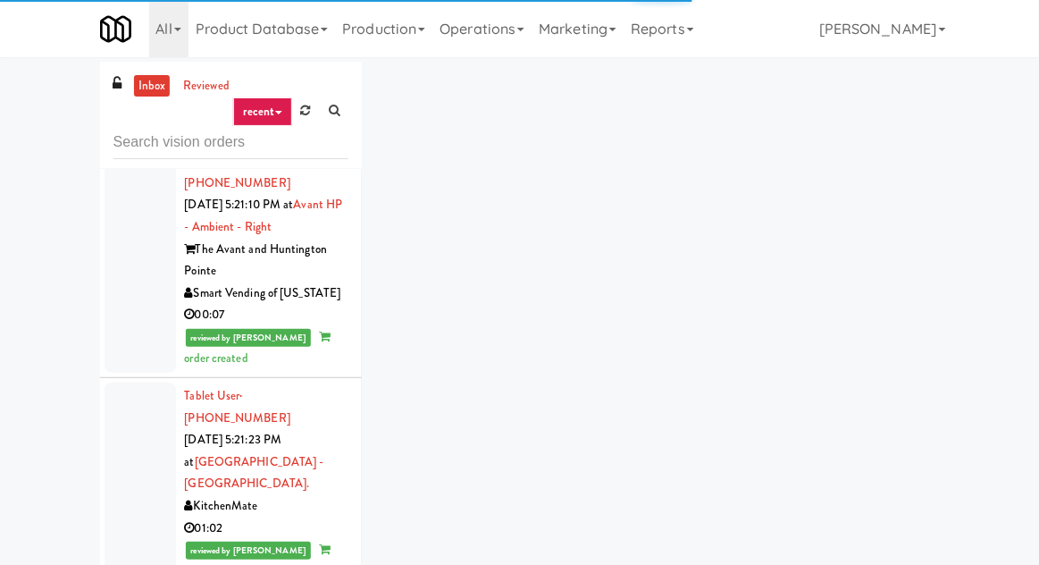
scroll to position [7577, 0]
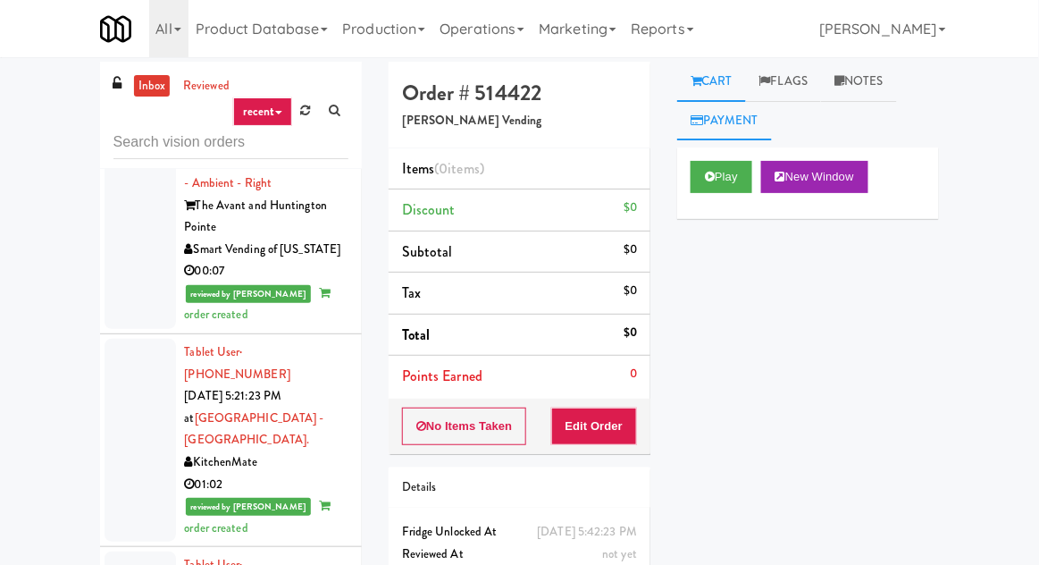
click at [701, 138] on link "Payment" at bounding box center [724, 121] width 95 height 40
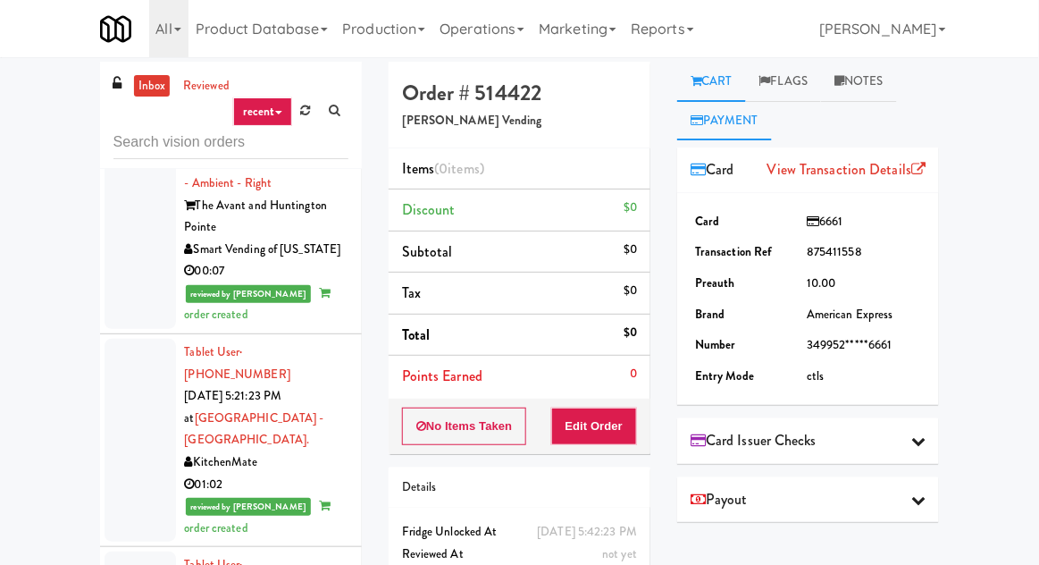
click at [739, 79] on link "Cart" at bounding box center [711, 82] width 69 height 40
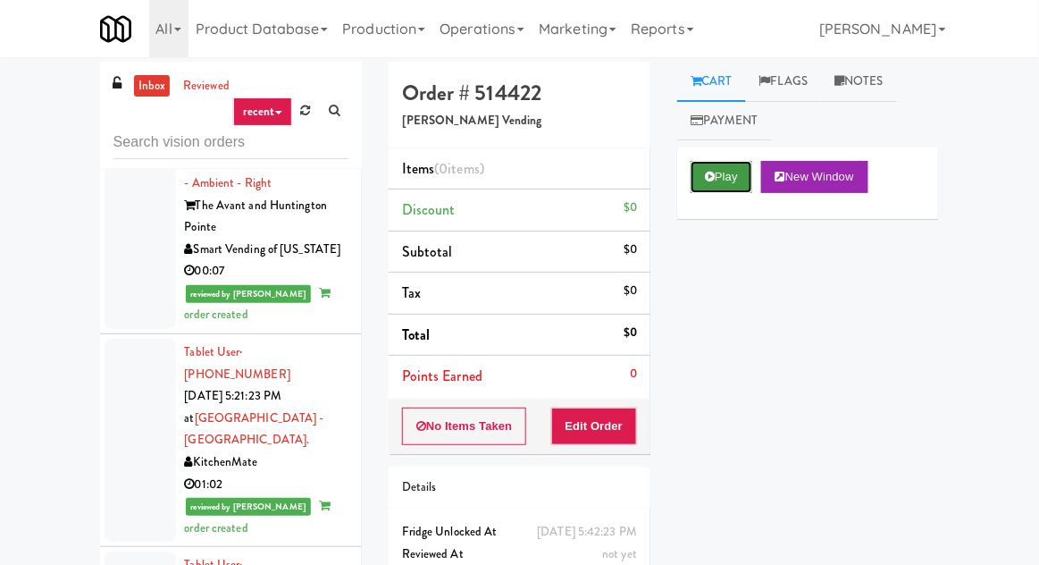
click at [717, 168] on button "Play" at bounding box center [722, 177] width 62 height 32
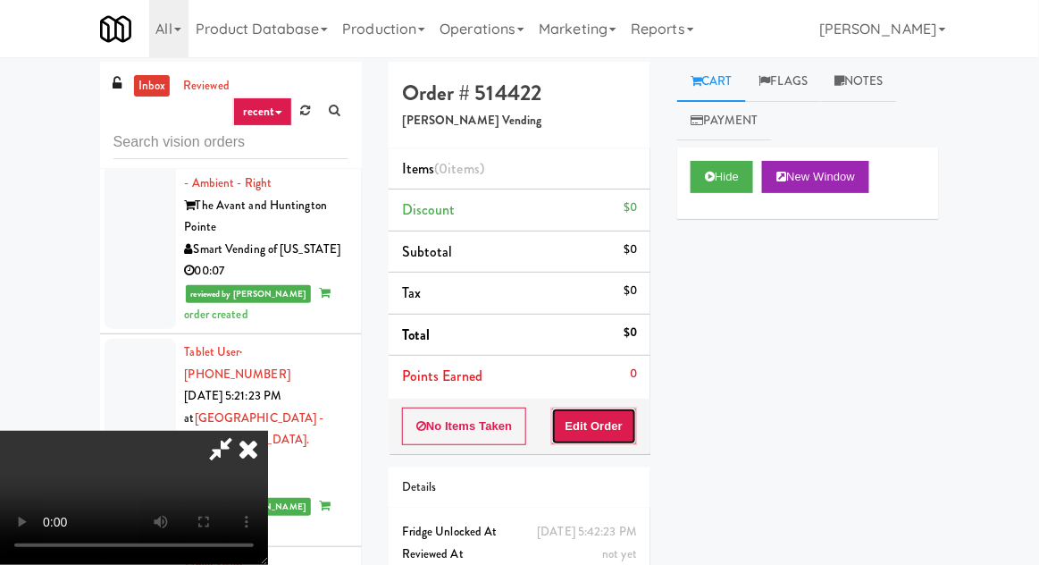
click at [611, 408] on button "Edit Order" at bounding box center [594, 427] width 87 height 38
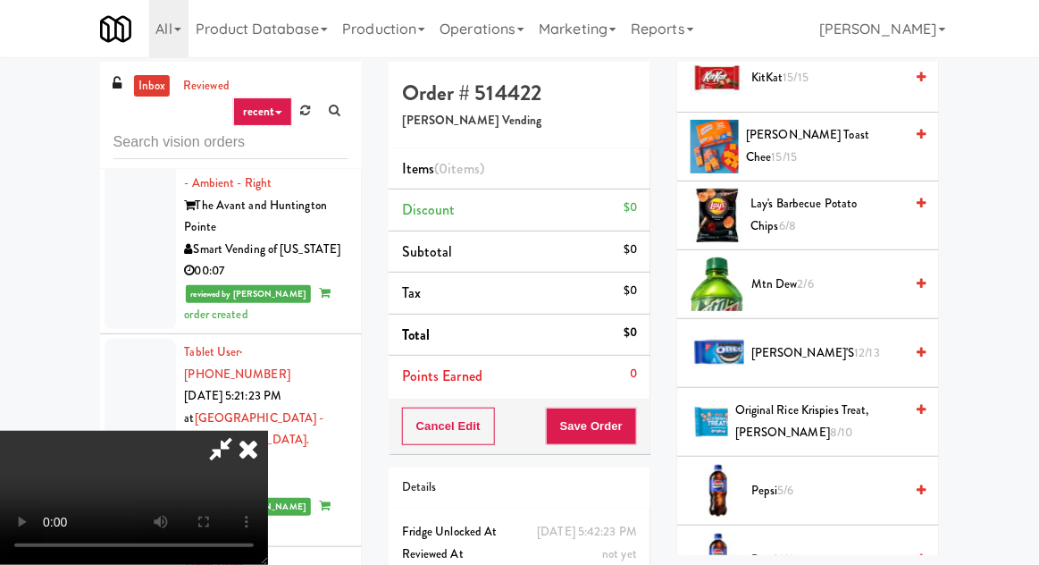
scroll to position [1196, 0]
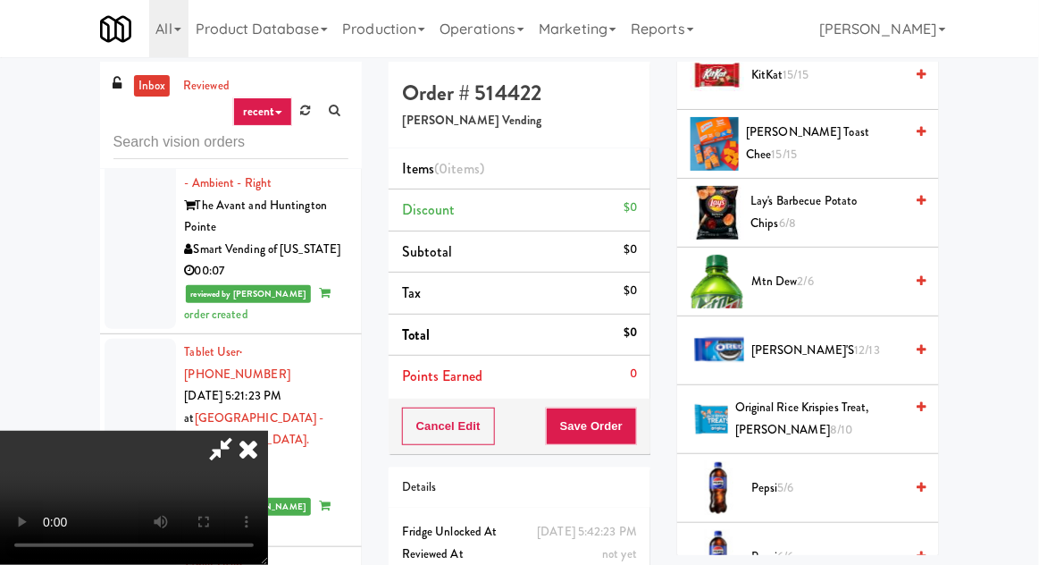
click at [881, 205] on span "Lay's Barbecue Potato Chips 6/8" at bounding box center [828, 212] width 153 height 44
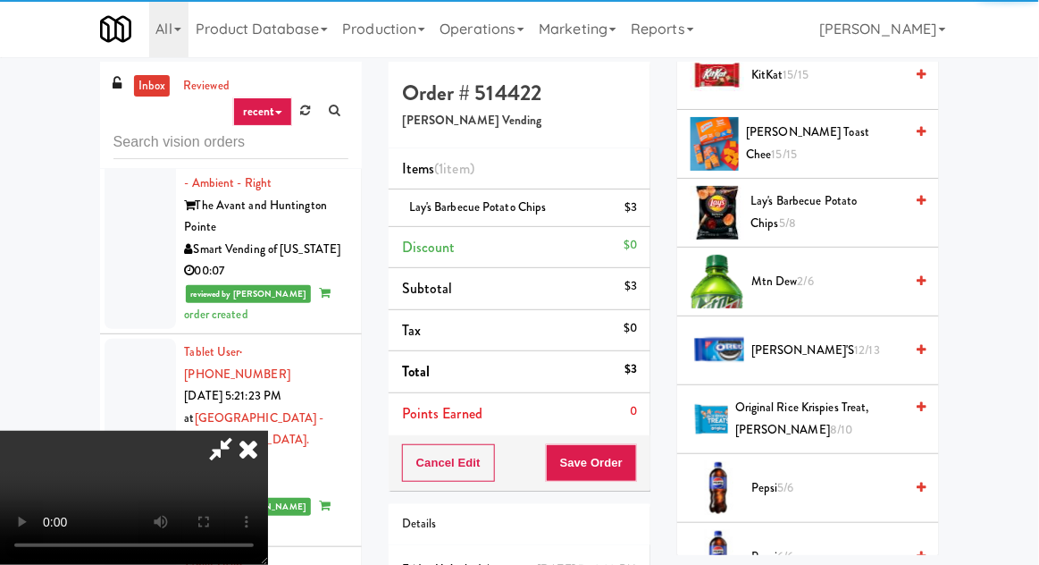
click at [651, 445] on div "Cancel Edit Save Order" at bounding box center [520, 462] width 262 height 55
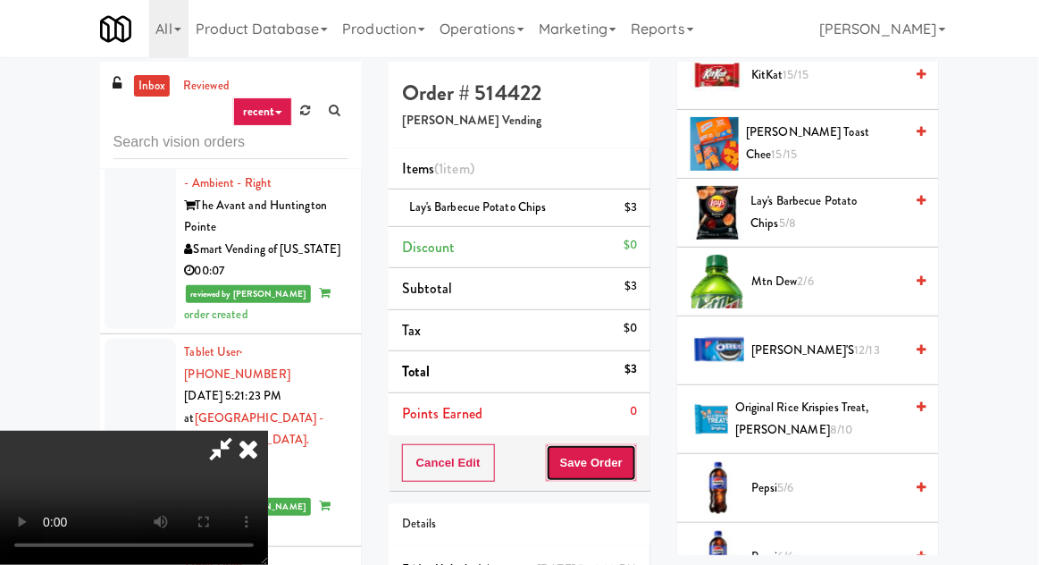
click at [636, 447] on button "Save Order" at bounding box center [591, 463] width 91 height 38
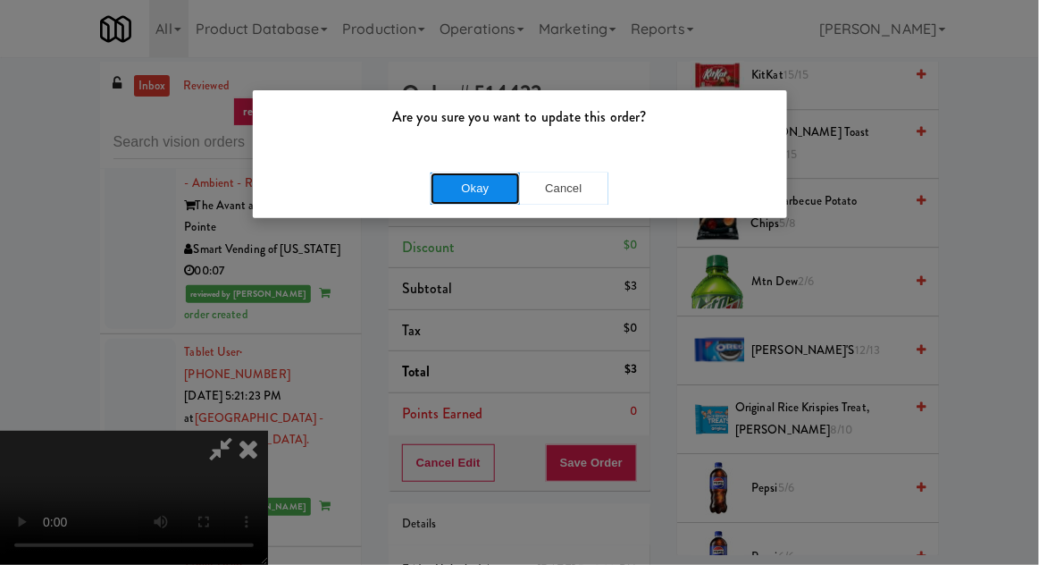
click at [458, 191] on button "Okay" at bounding box center [475, 188] width 89 height 32
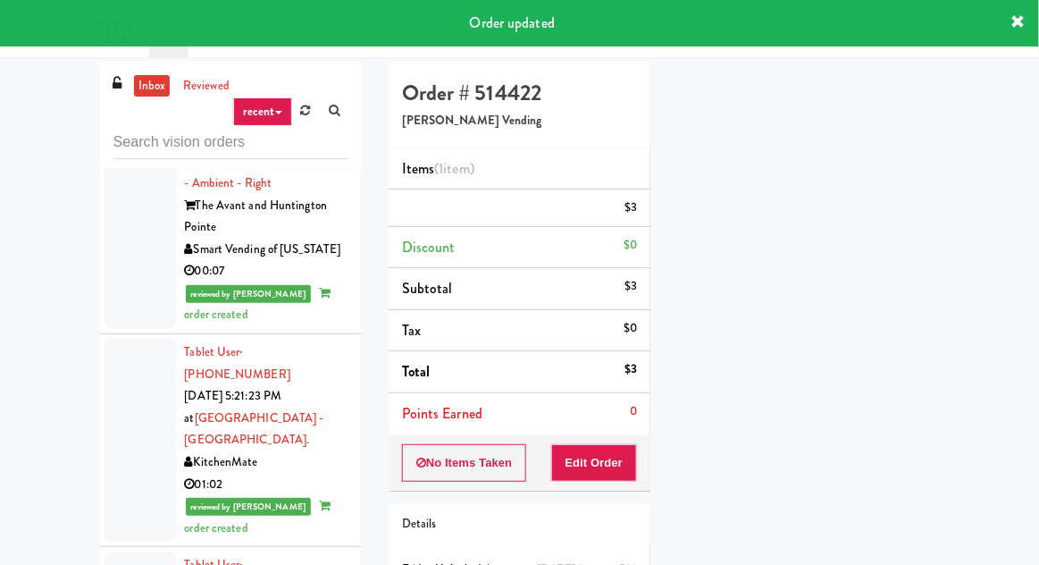
scroll to position [0, 0]
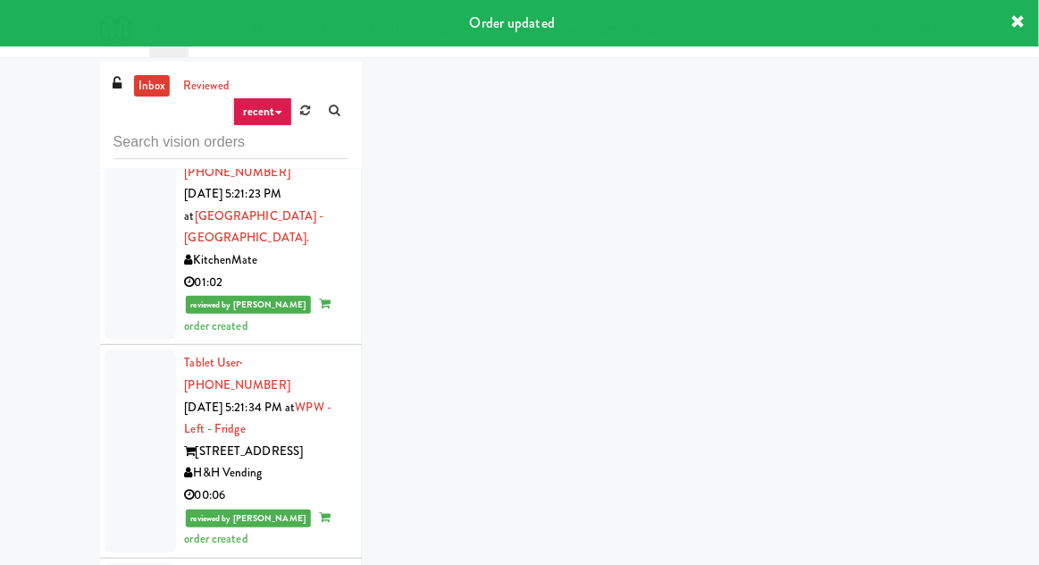
scroll to position [7780, 0]
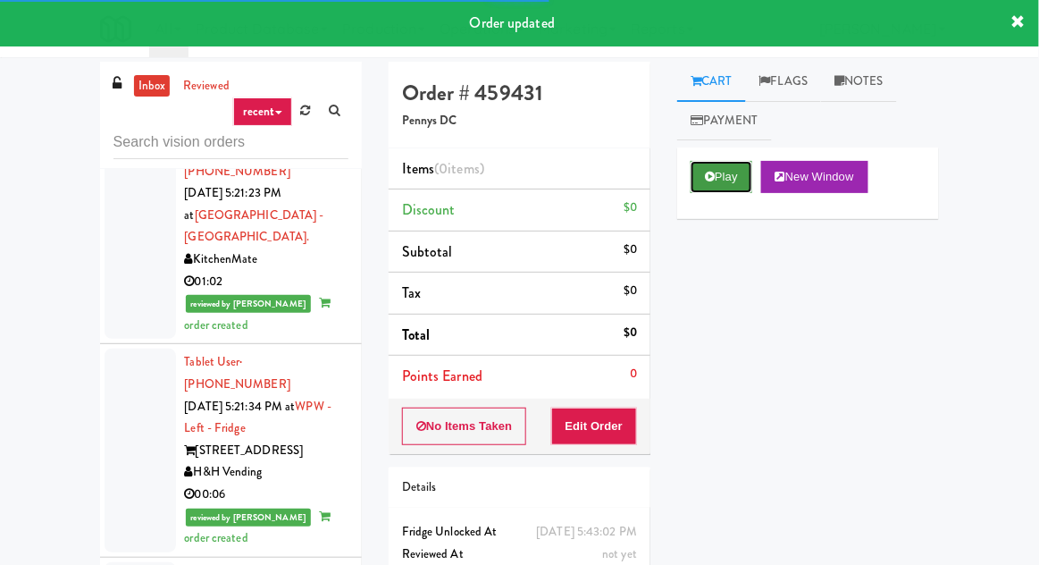
click at [718, 183] on button "Play" at bounding box center [722, 177] width 62 height 32
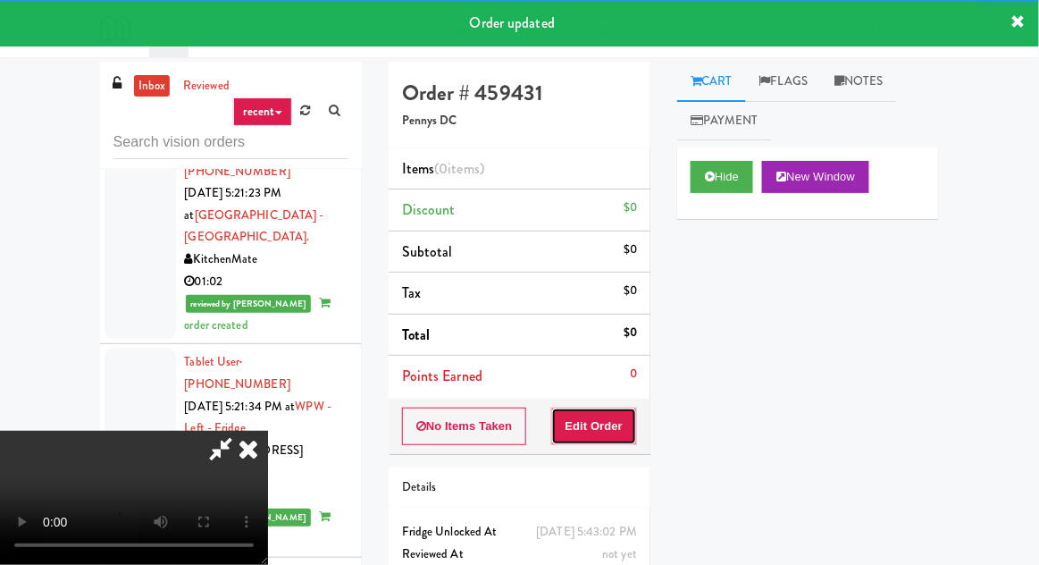
click at [608, 435] on button "Edit Order" at bounding box center [594, 427] width 87 height 38
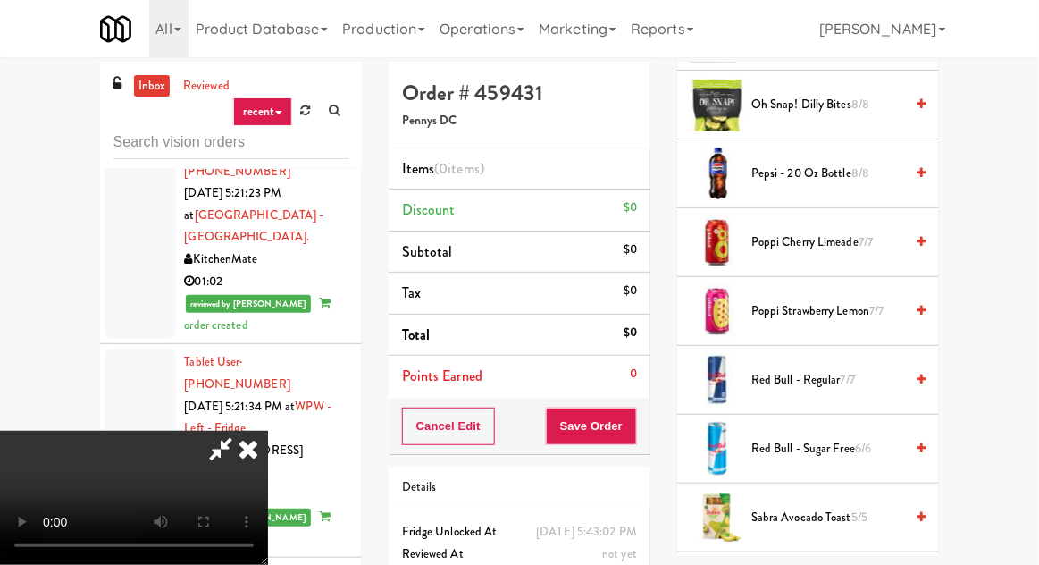
scroll to position [1676, 0]
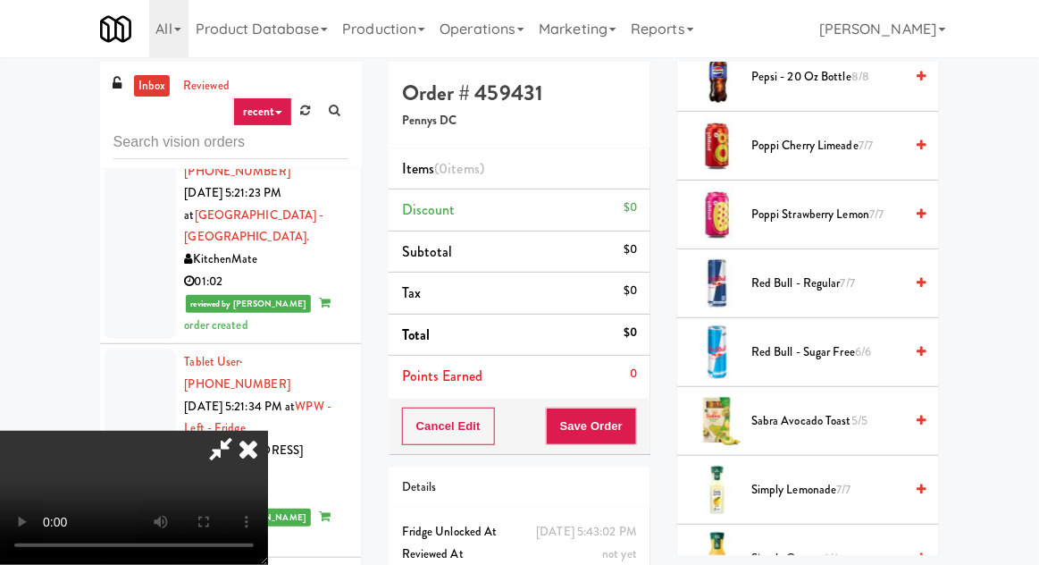
click at [873, 273] on span "Red Bull - Regular 7/7" at bounding box center [828, 284] width 152 height 22
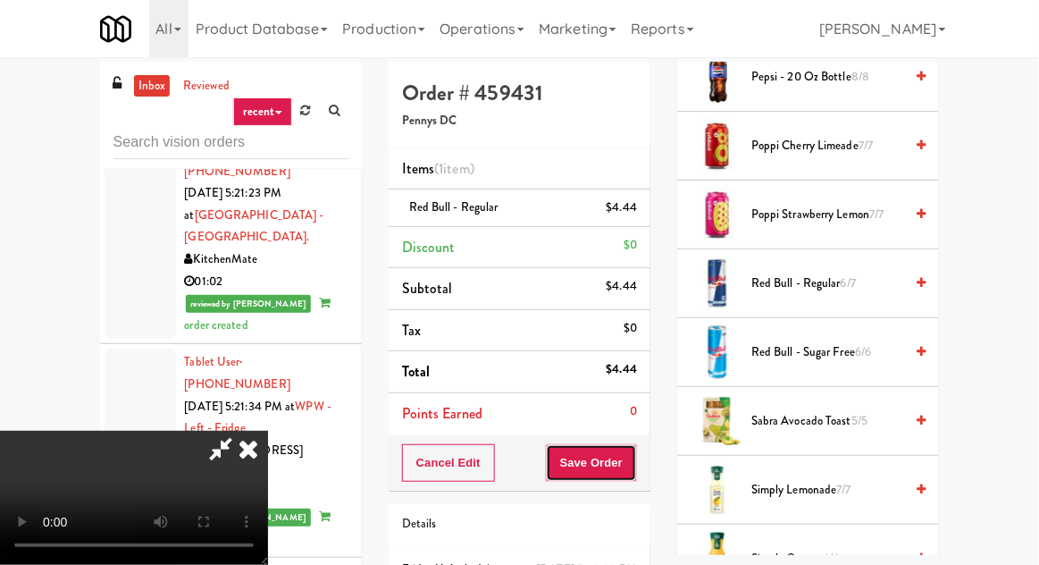
click at [635, 454] on button "Save Order" at bounding box center [591, 463] width 91 height 38
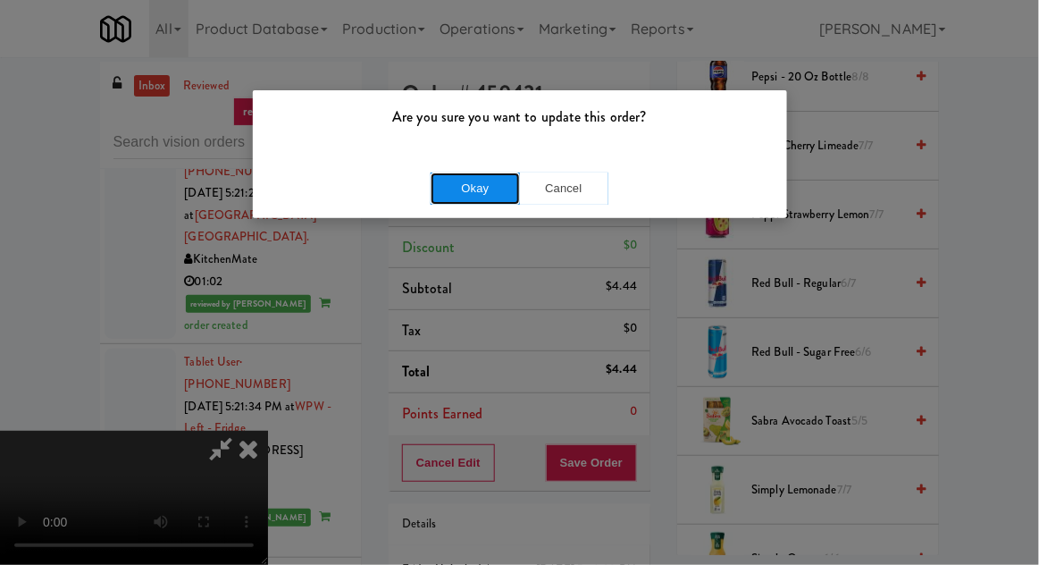
click at [451, 188] on button "Okay" at bounding box center [475, 188] width 89 height 32
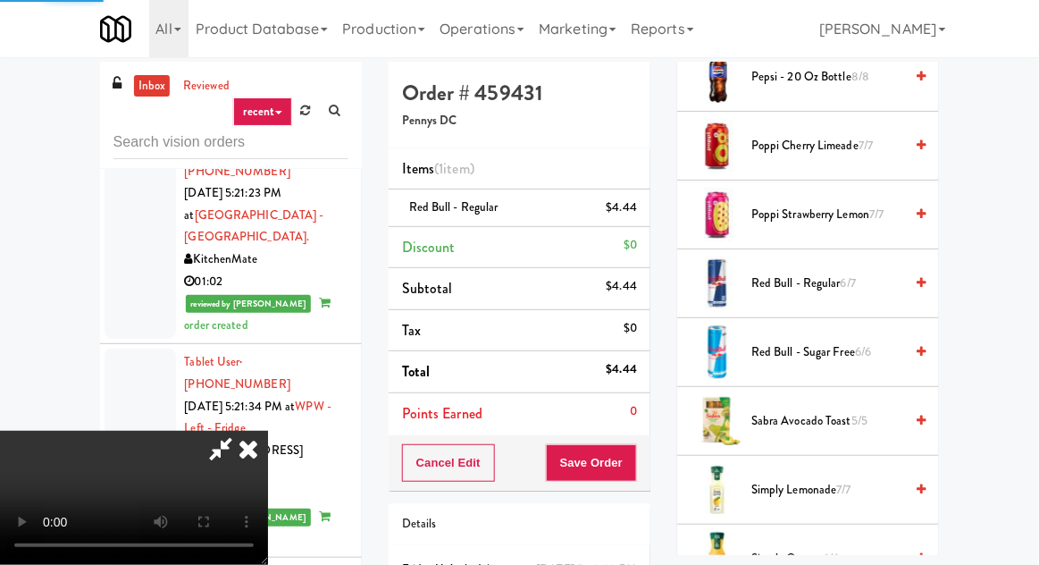
scroll to position [176, 0]
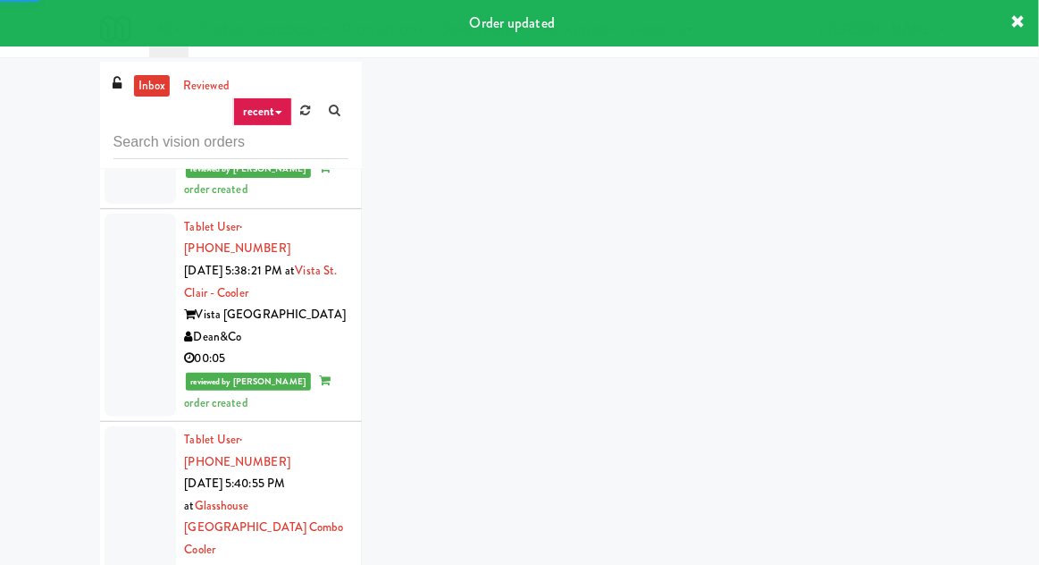
scroll to position [8171, 0]
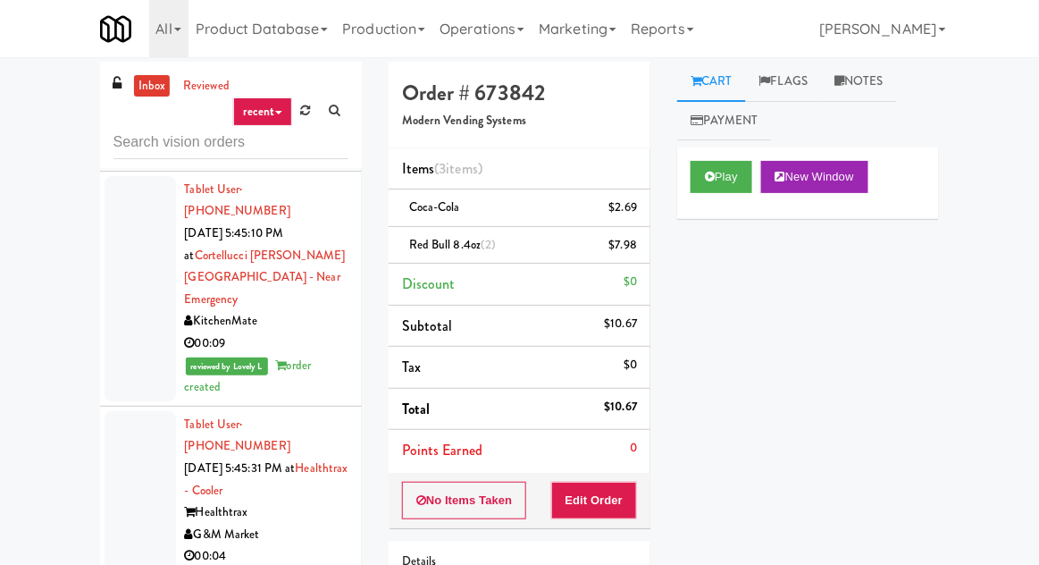
scroll to position [10192, 0]
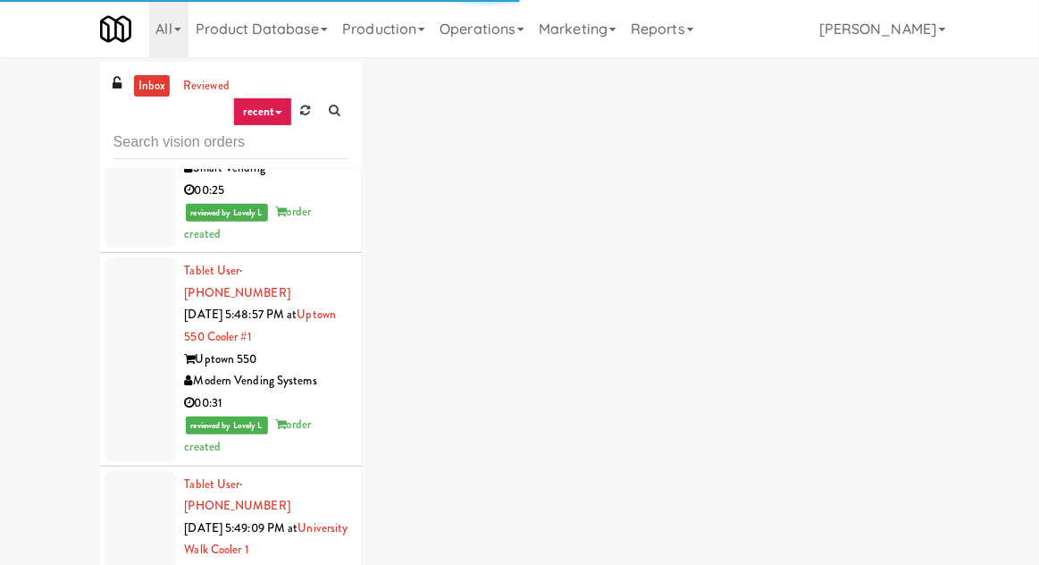
scroll to position [12132, 0]
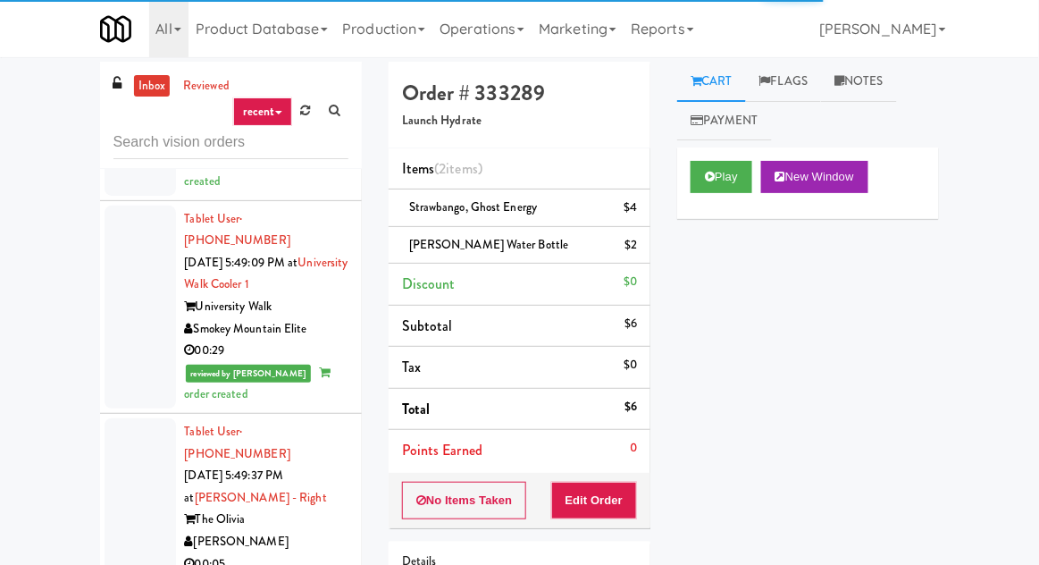
scroll to position [12381, 0]
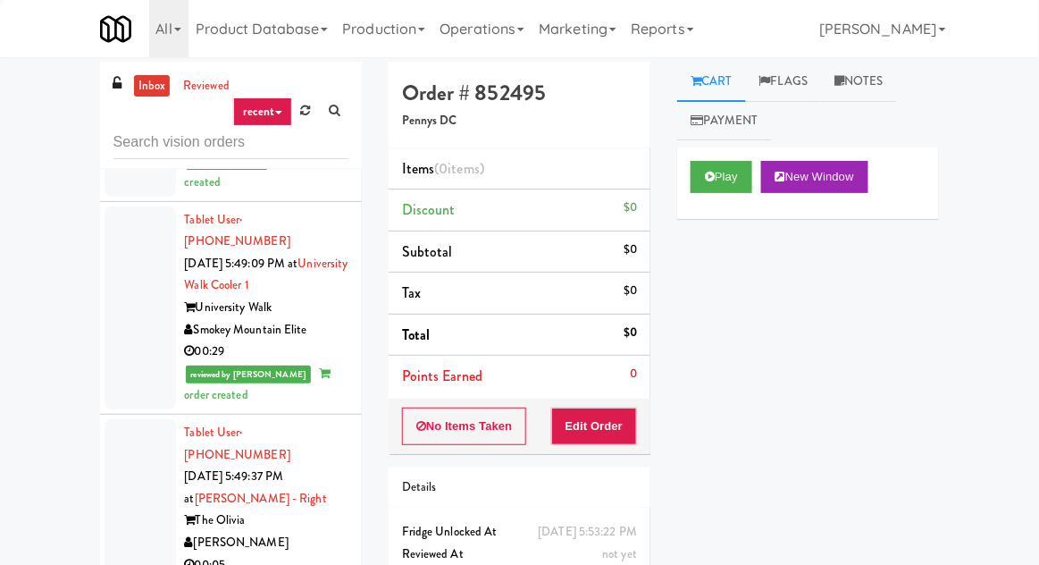
click at [724, 172] on button "Play" at bounding box center [722, 177] width 62 height 32
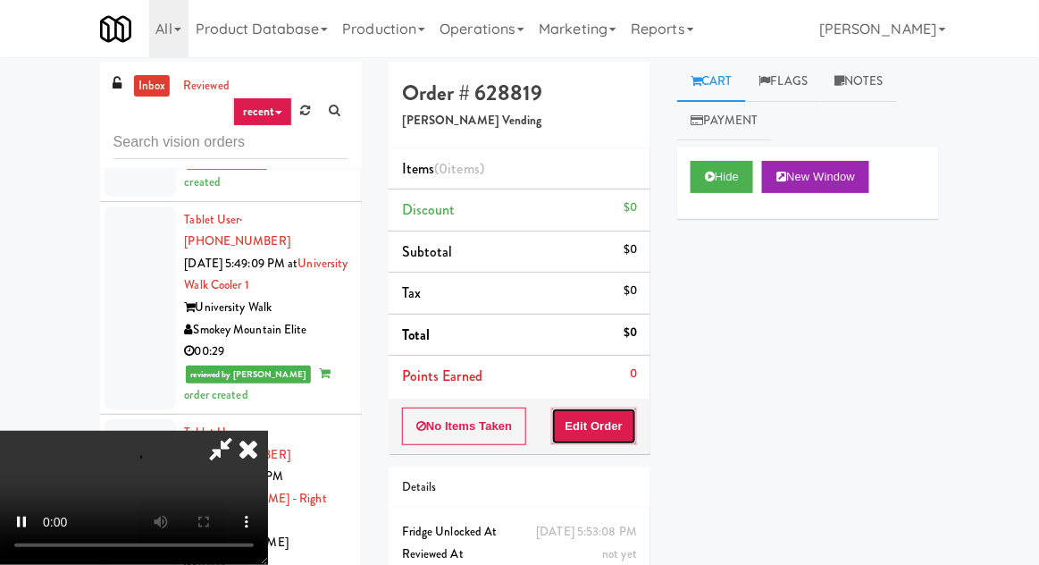
click at [604, 419] on button "Edit Order" at bounding box center [594, 427] width 87 height 38
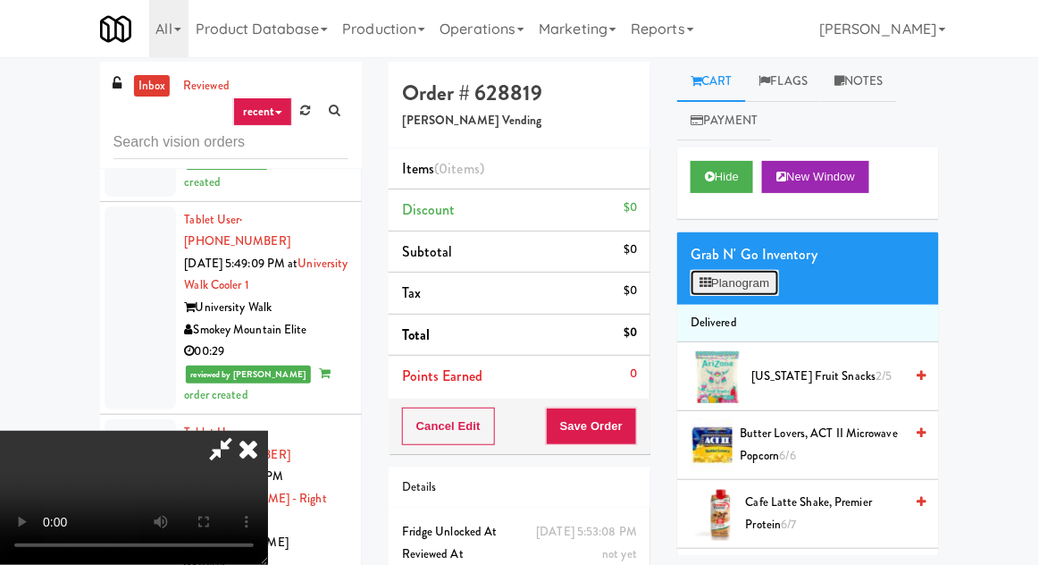
click at [778, 295] on button "Planogram" at bounding box center [735, 283] width 88 height 27
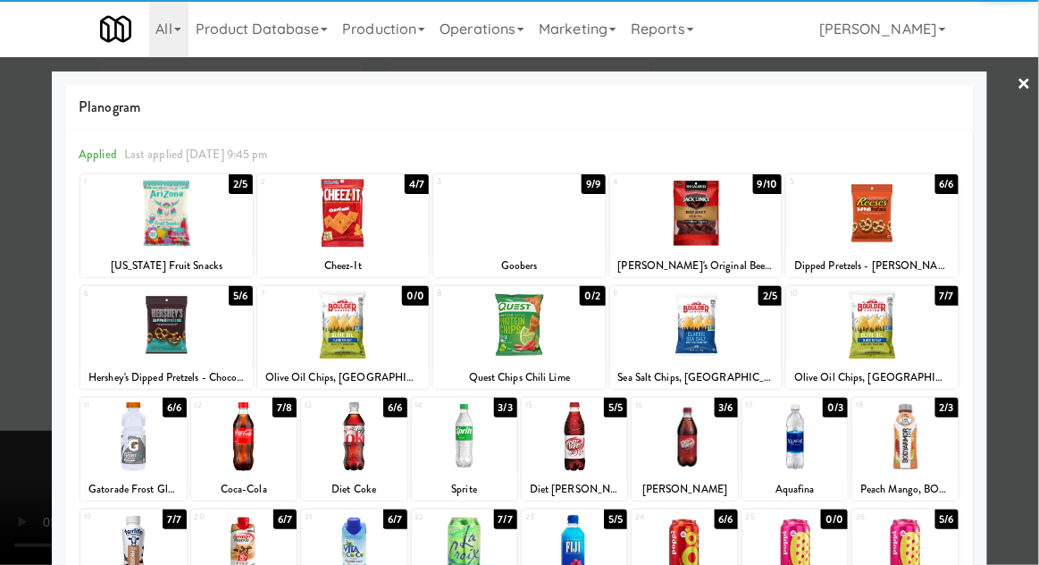
click at [747, 338] on div at bounding box center [696, 324] width 172 height 69
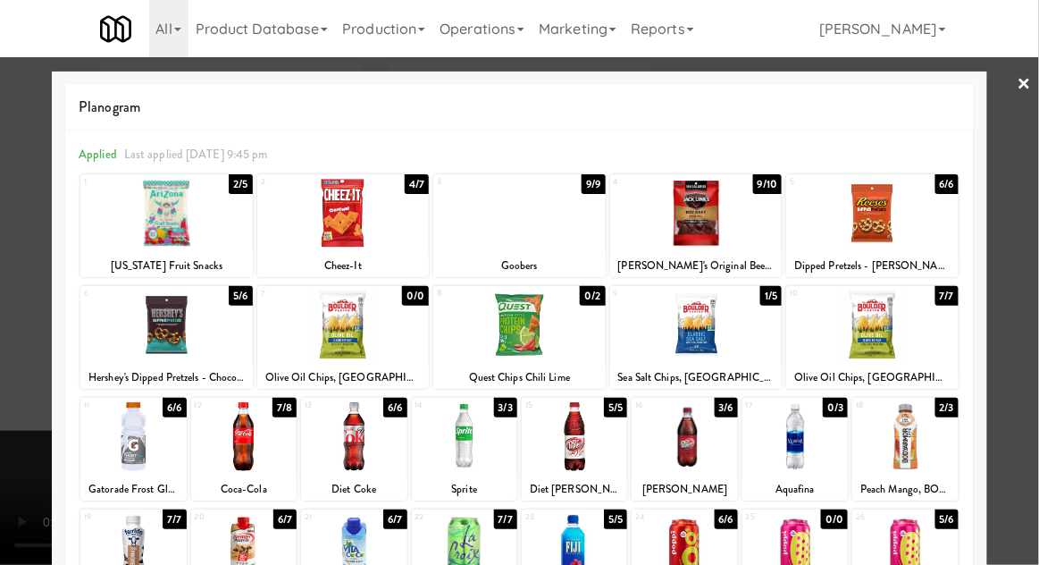
click at [20, 312] on div at bounding box center [519, 282] width 1039 height 565
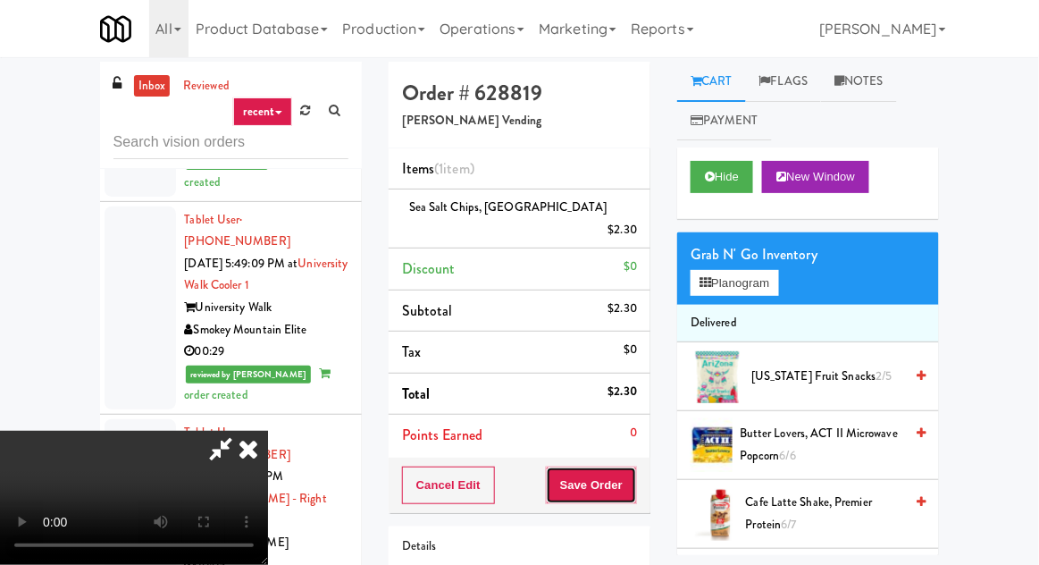
click at [632, 471] on button "Save Order" at bounding box center [591, 486] width 91 height 38
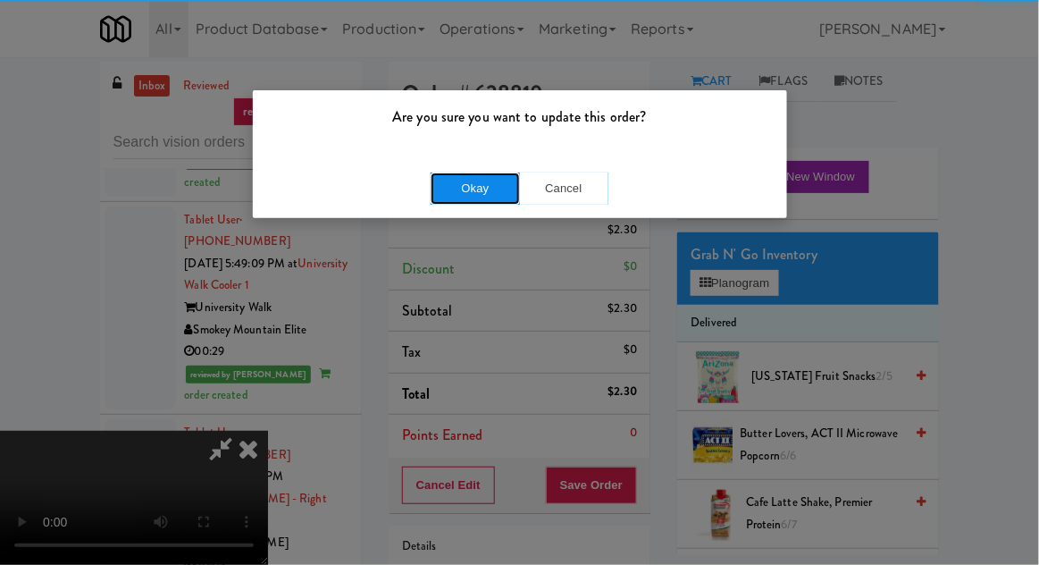
click at [458, 200] on button "Okay" at bounding box center [475, 188] width 89 height 32
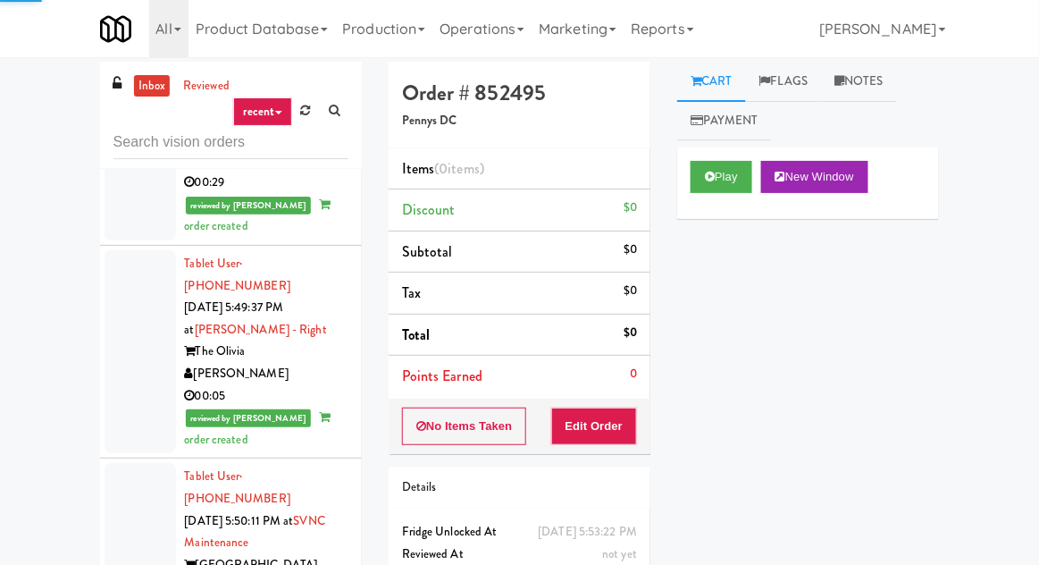
scroll to position [12552, 0]
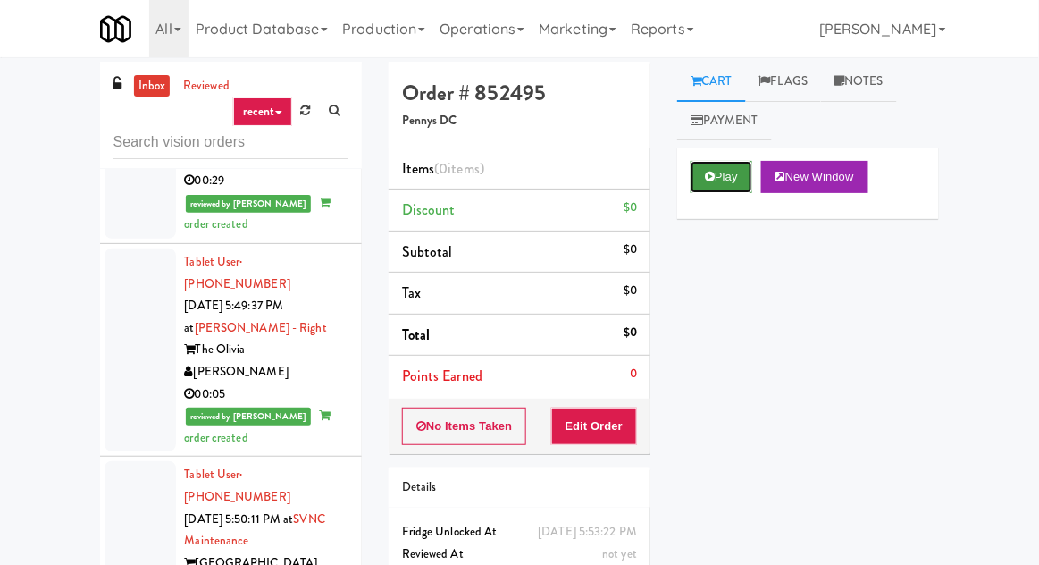
click at [724, 186] on button "Play" at bounding box center [722, 177] width 62 height 32
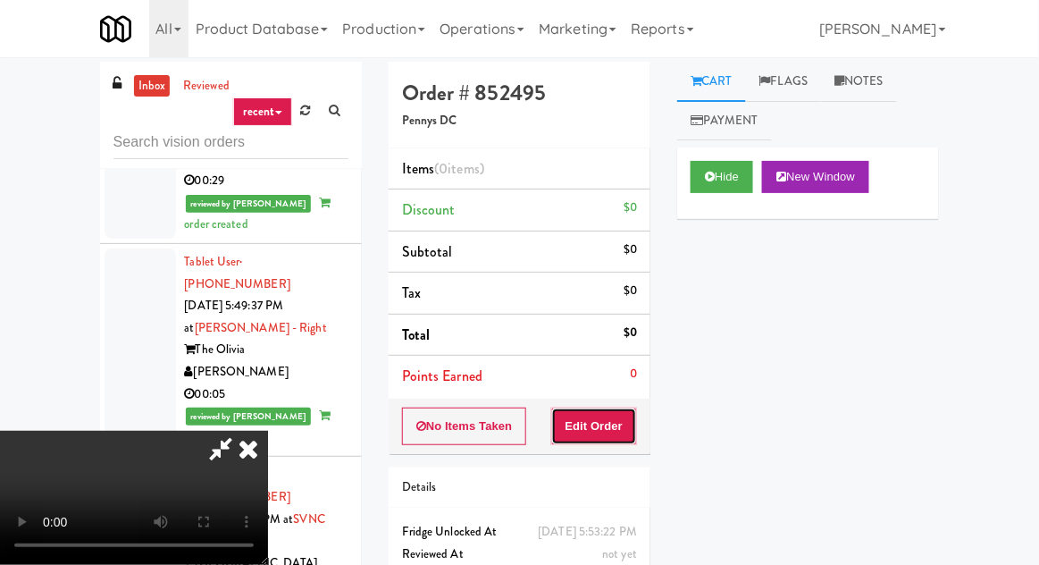
click at [627, 408] on button "Edit Order" at bounding box center [594, 427] width 87 height 38
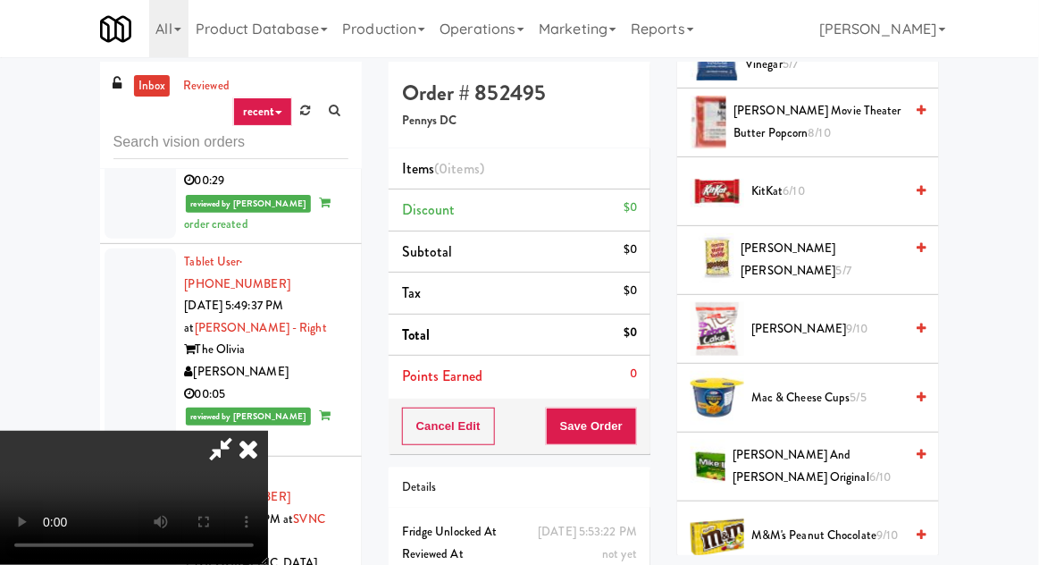
scroll to position [870, 0]
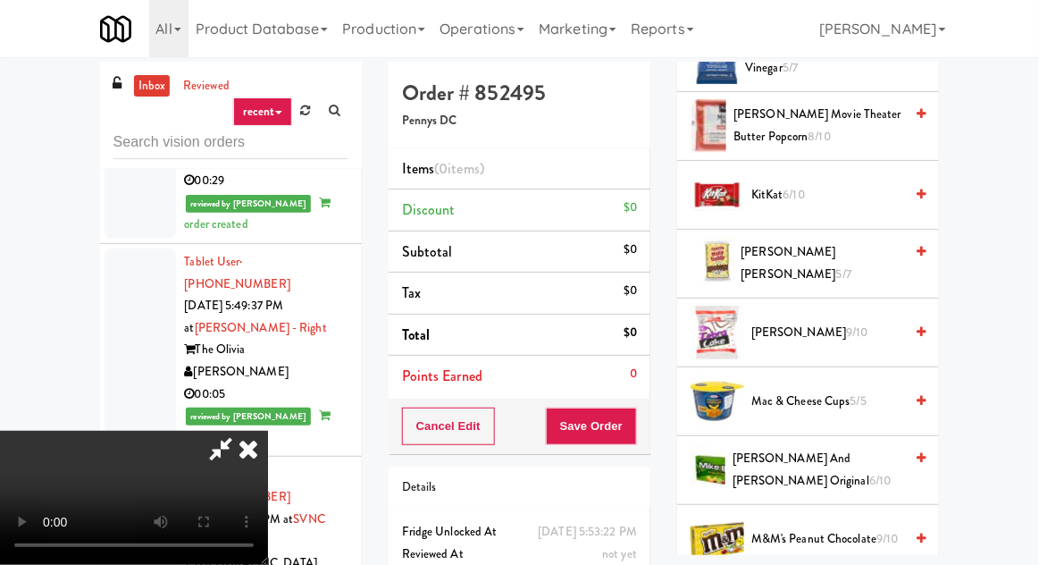
click at [919, 126] on link at bounding box center [921, 126] width 9 height 44
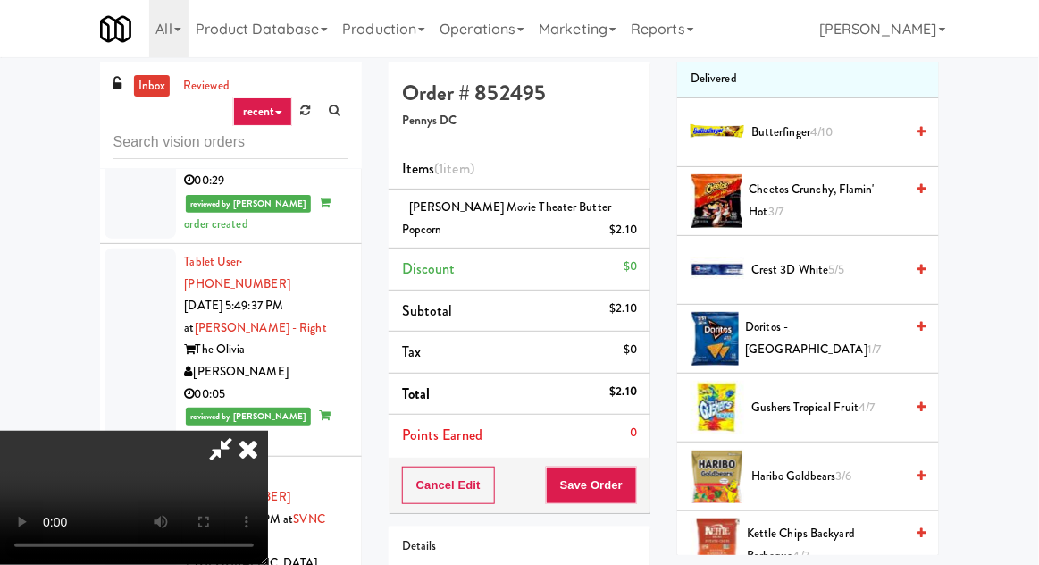
scroll to position [241, 0]
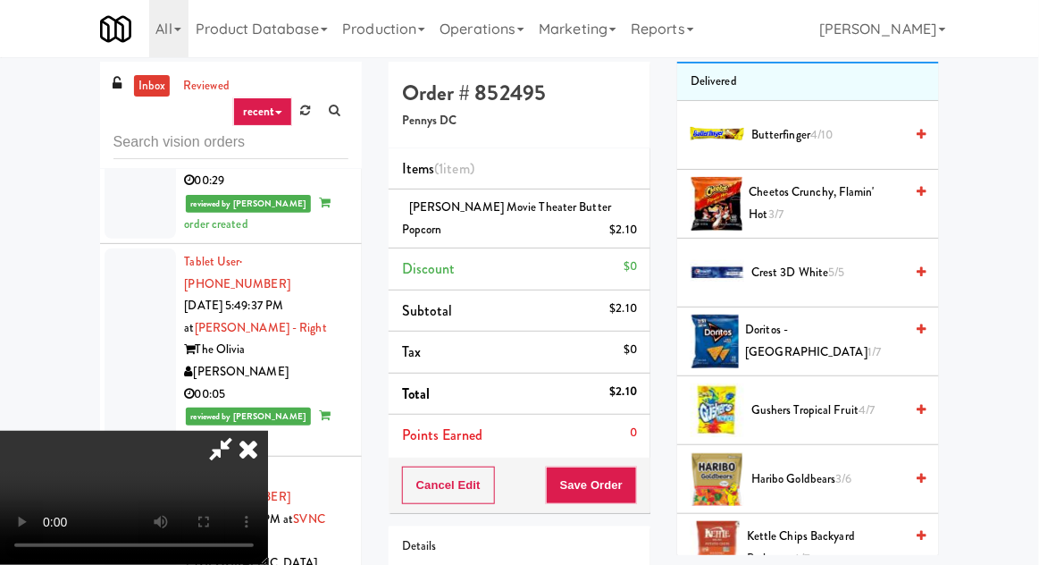
click at [814, 330] on span "Doritos - Cool Ranch 1/7" at bounding box center [825, 341] width 158 height 44
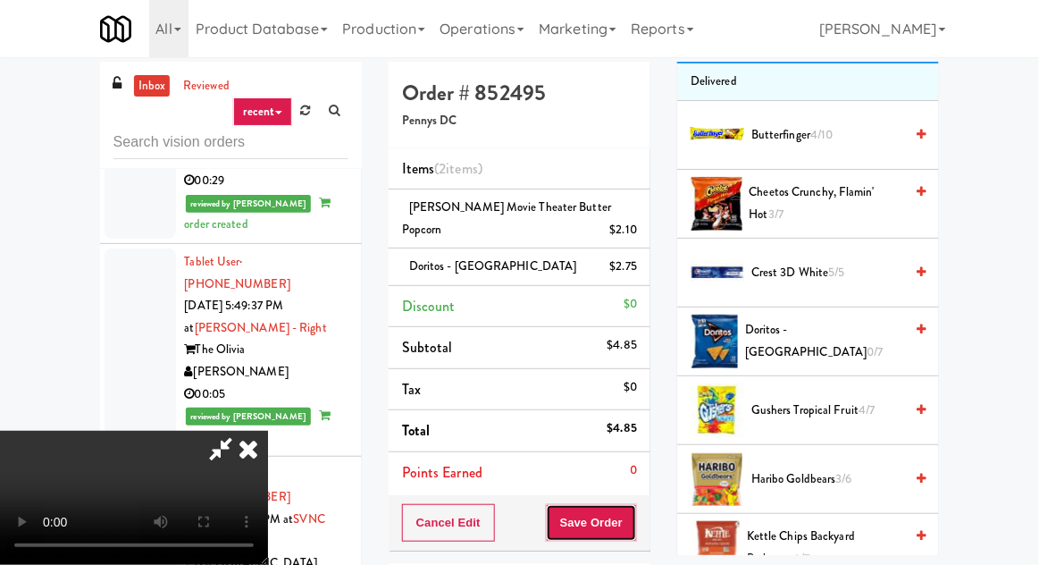
click at [634, 517] on button "Save Order" at bounding box center [591, 523] width 91 height 38
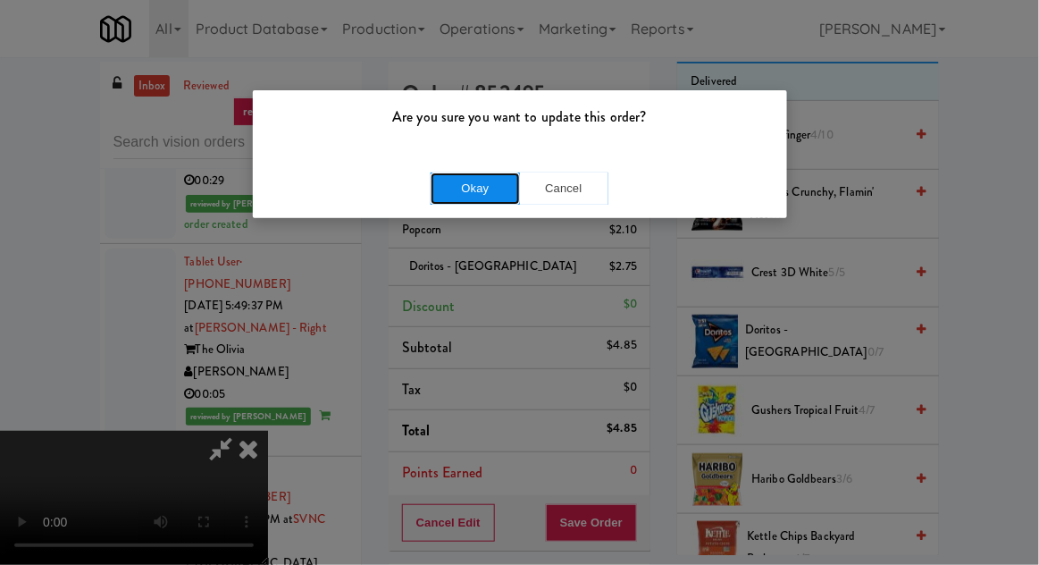
click at [456, 190] on button "Okay" at bounding box center [475, 188] width 89 height 32
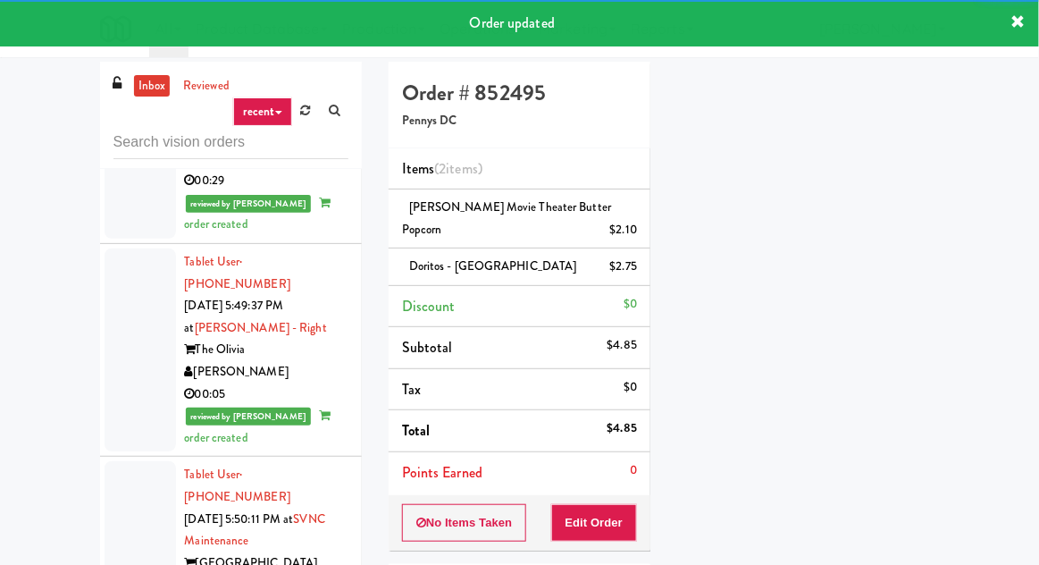
scroll to position [176, 0]
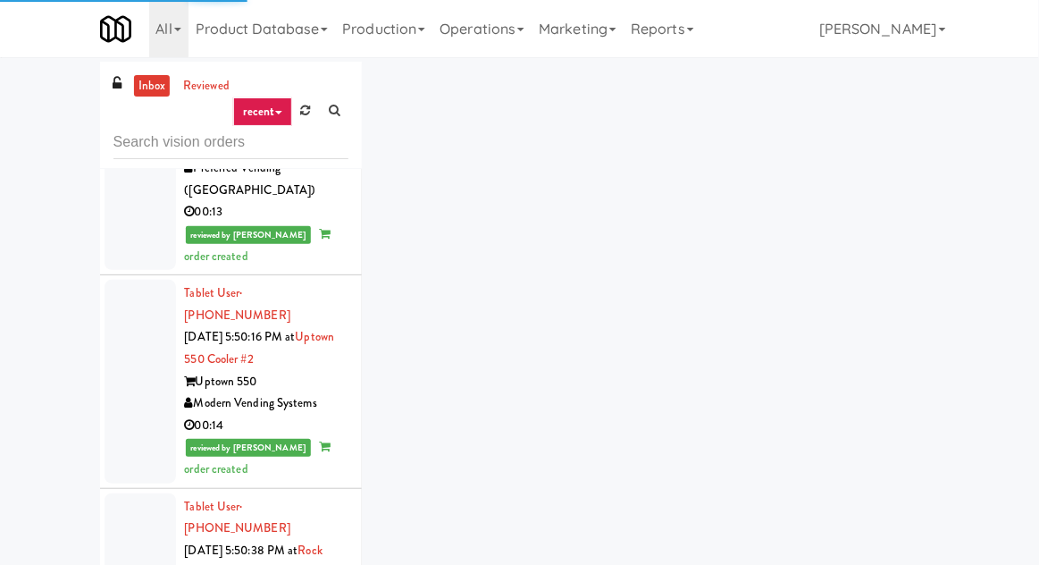
scroll to position [12967, 0]
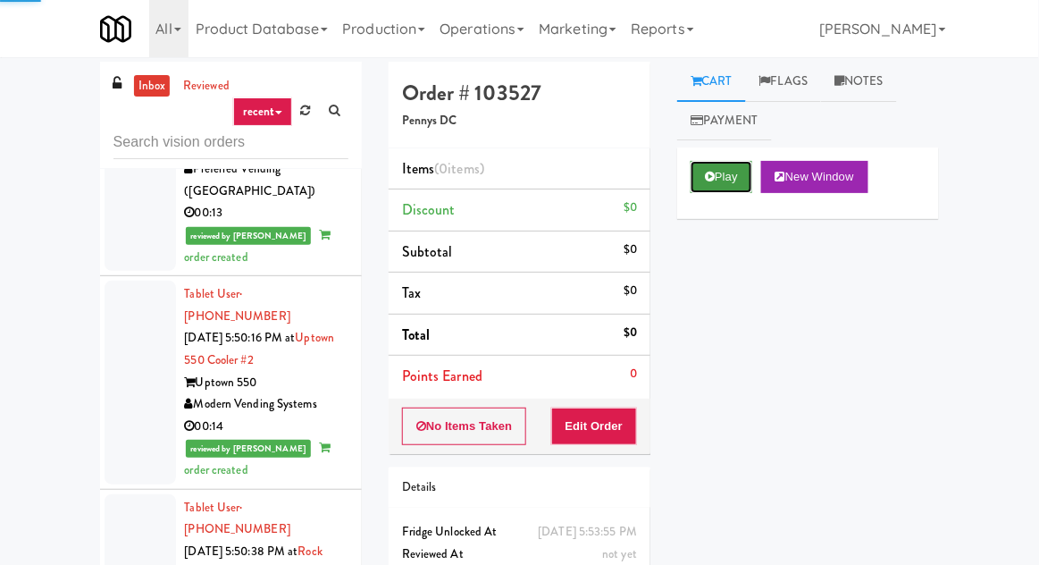
click at [728, 182] on button "Play" at bounding box center [722, 177] width 62 height 32
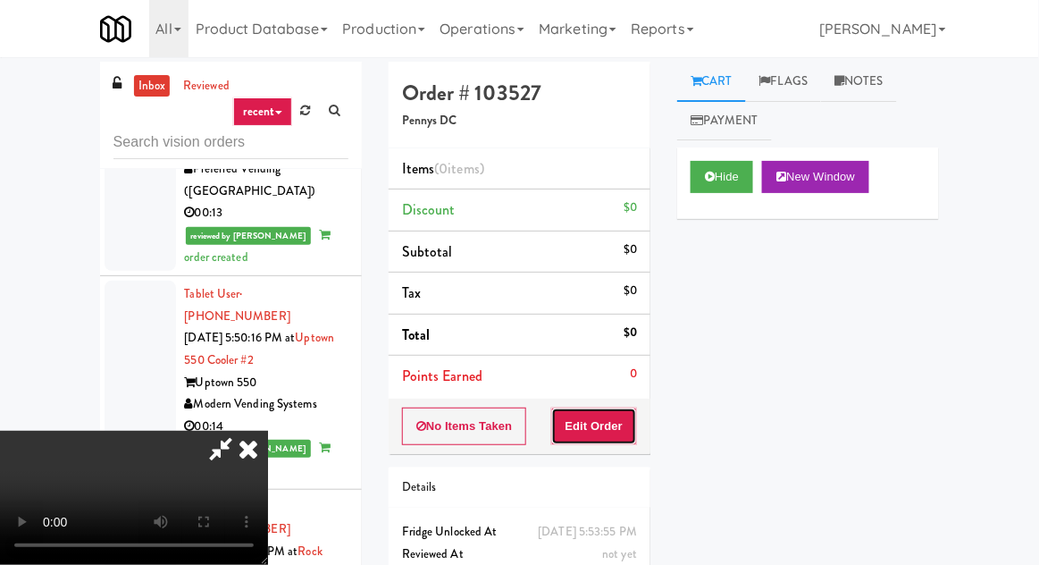
click at [636, 414] on button "Edit Order" at bounding box center [594, 427] width 87 height 38
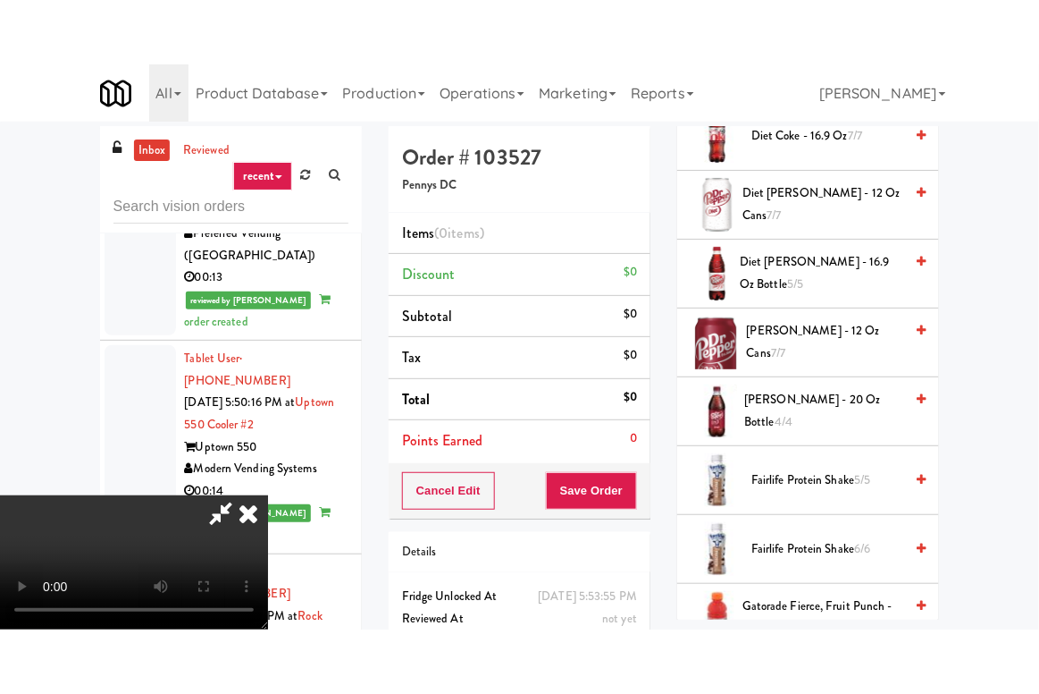
scroll to position [855, 0]
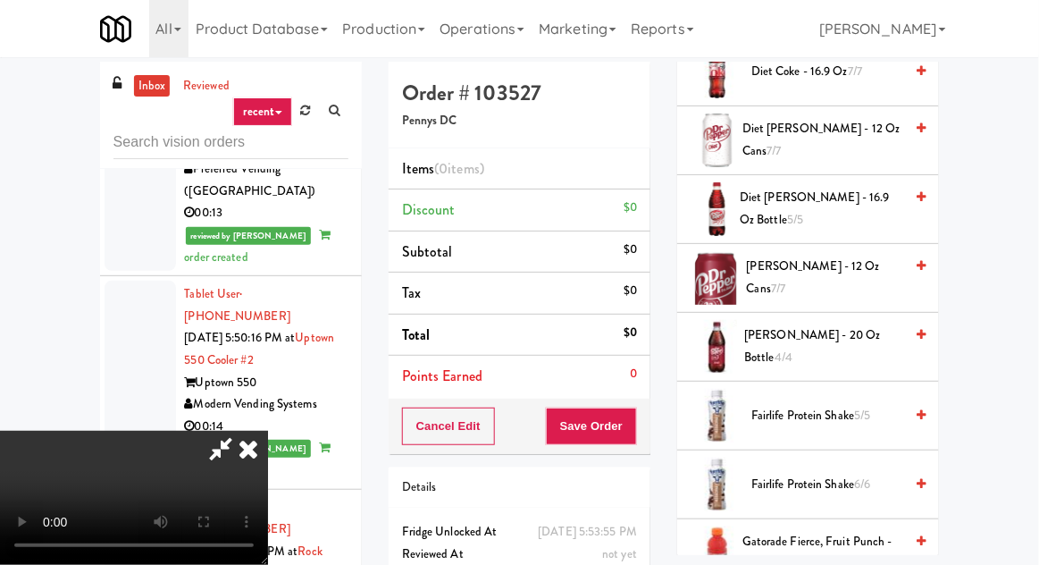
click at [805, 416] on span "Fairlife Protein Shake 5/5" at bounding box center [828, 416] width 152 height 22
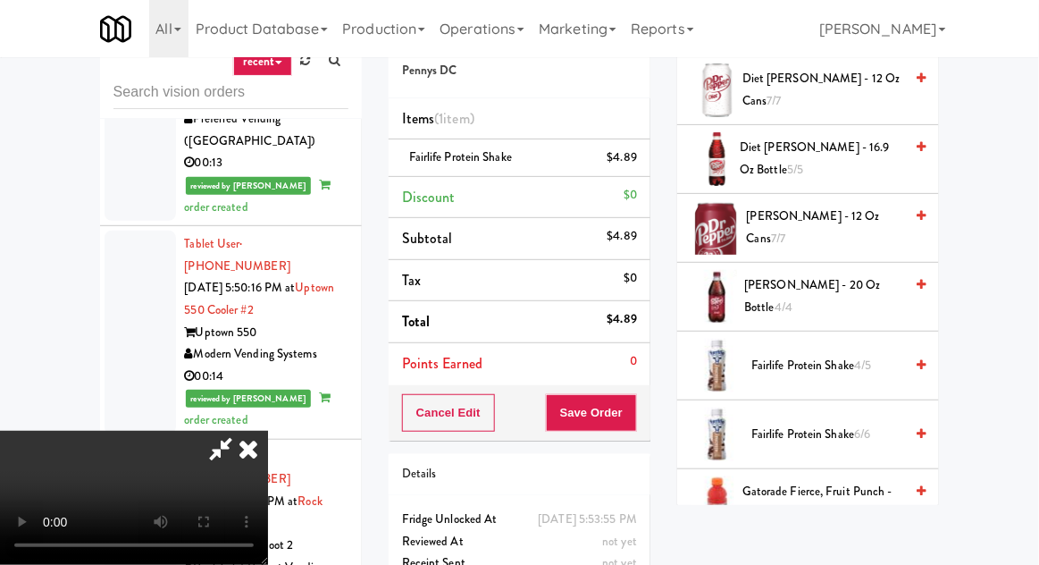
scroll to position [88, 0]
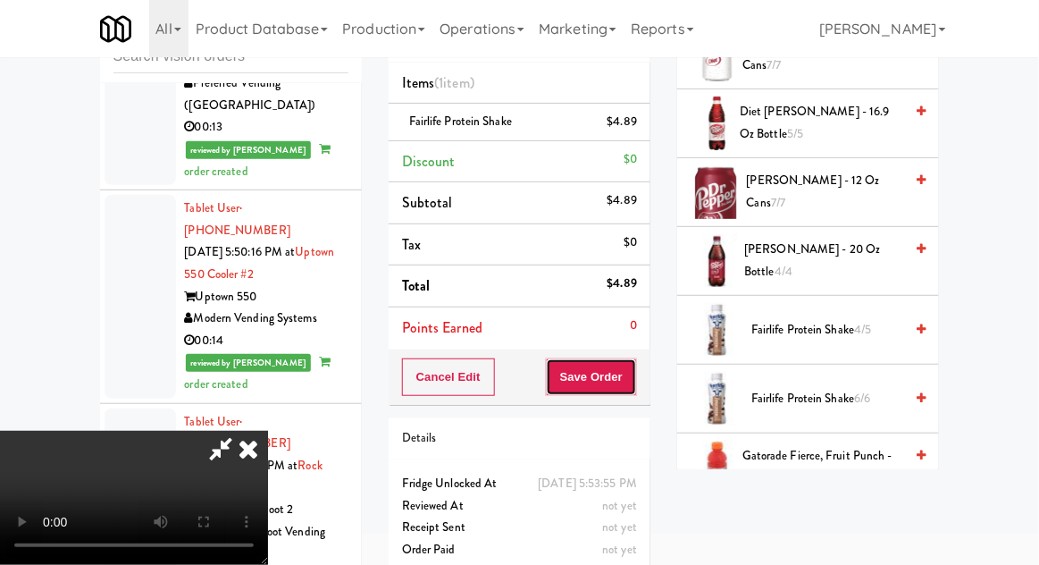
click at [634, 384] on button "Save Order" at bounding box center [591, 377] width 91 height 38
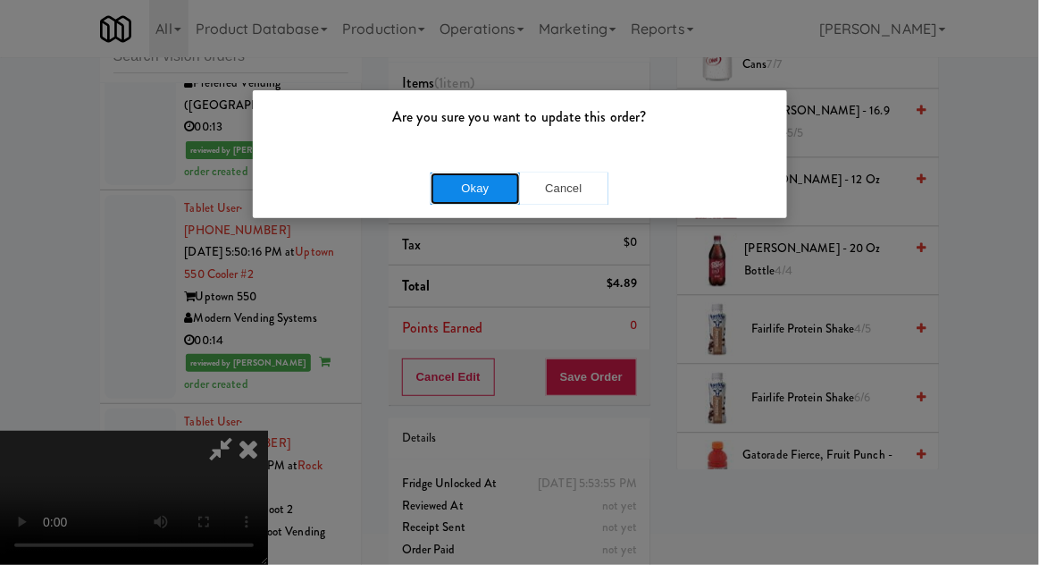
click at [459, 197] on button "Okay" at bounding box center [475, 188] width 89 height 32
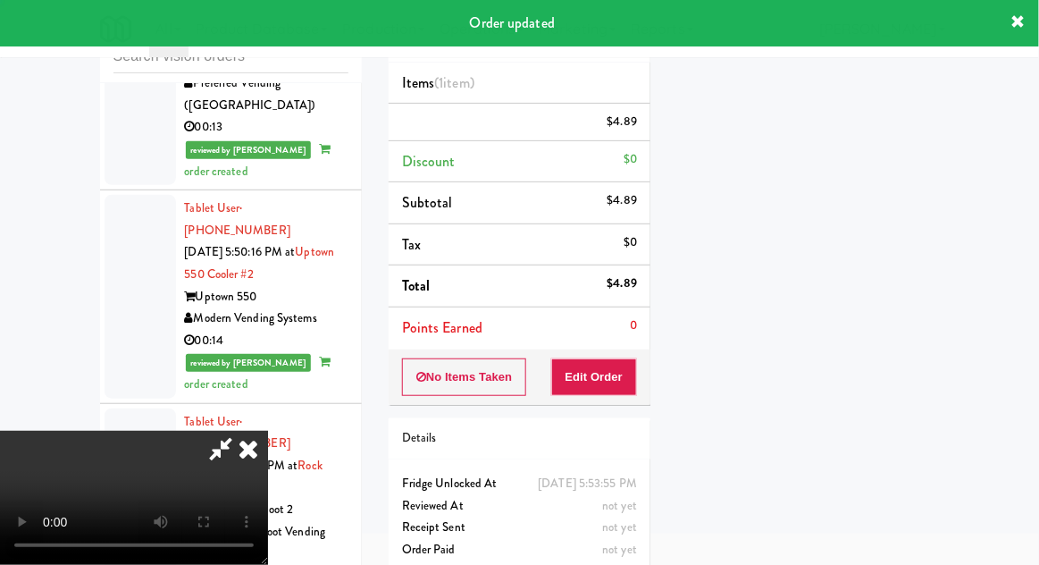
scroll to position [176, 0]
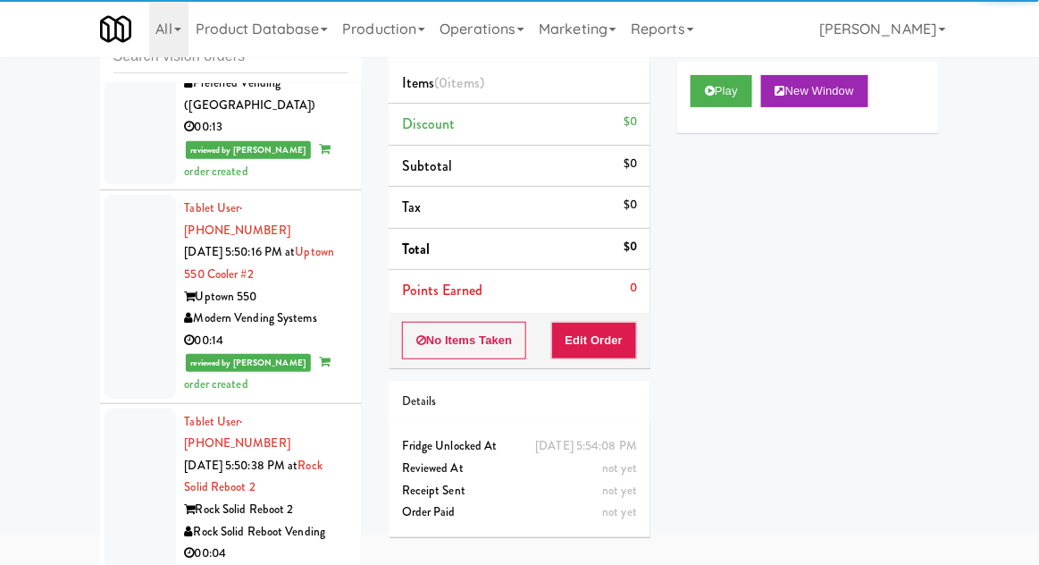
click at [734, 54] on div "All 901 Smrt Mrkt https://fridge.kitchenmate.com/vision-orders/914284?operator_…" at bounding box center [520, 28] width 840 height 57
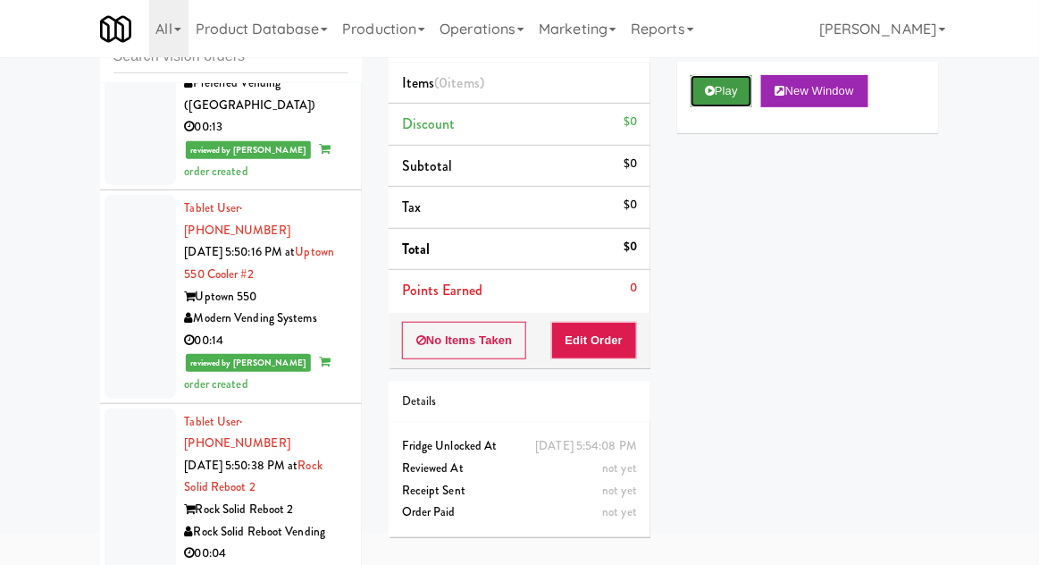
click at [736, 77] on button "Play" at bounding box center [722, 91] width 62 height 32
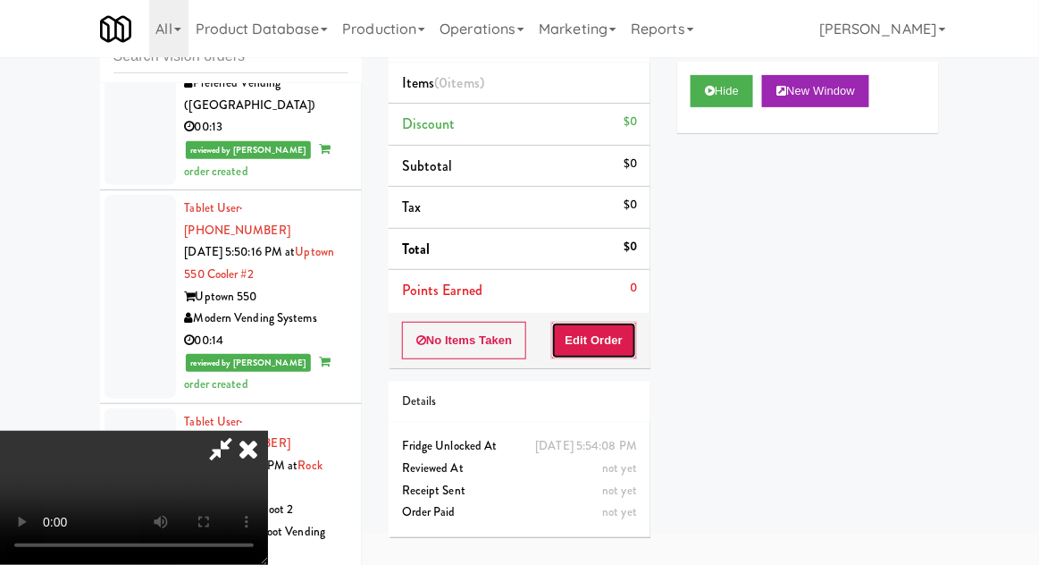
click at [601, 322] on button "Edit Order" at bounding box center [594, 341] width 87 height 38
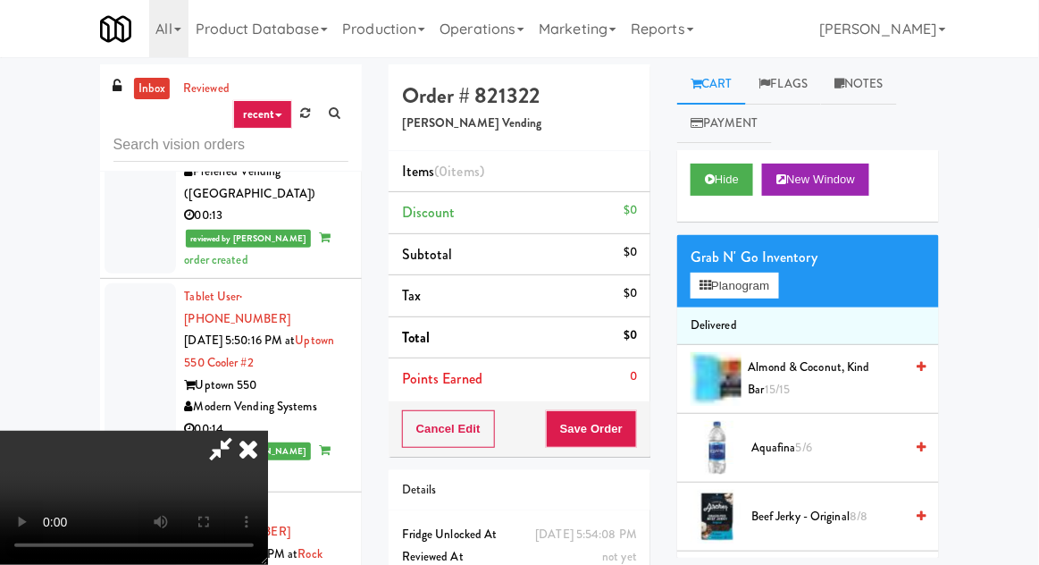
scroll to position [6, 0]
click at [759, 296] on button "Planogram" at bounding box center [735, 286] width 88 height 27
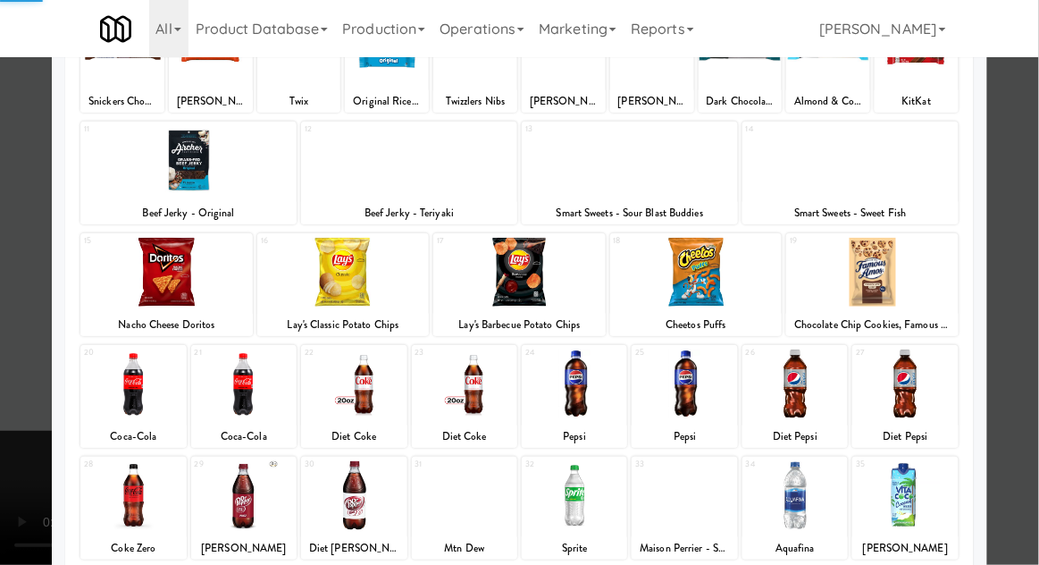
scroll to position [226, 0]
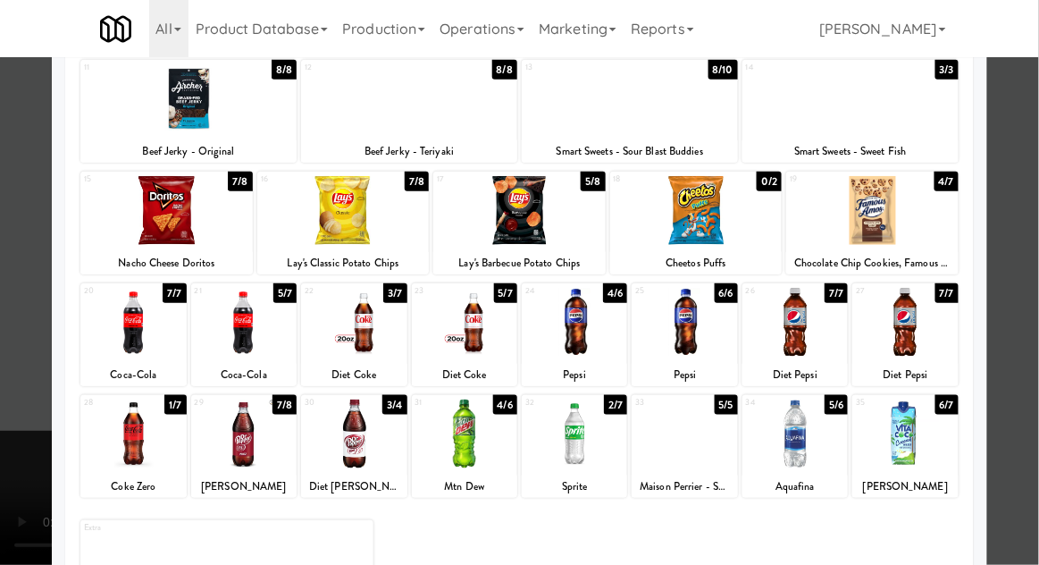
click at [806, 443] on div at bounding box center [795, 434] width 105 height 69
click at [21, 412] on div at bounding box center [519, 282] width 1039 height 565
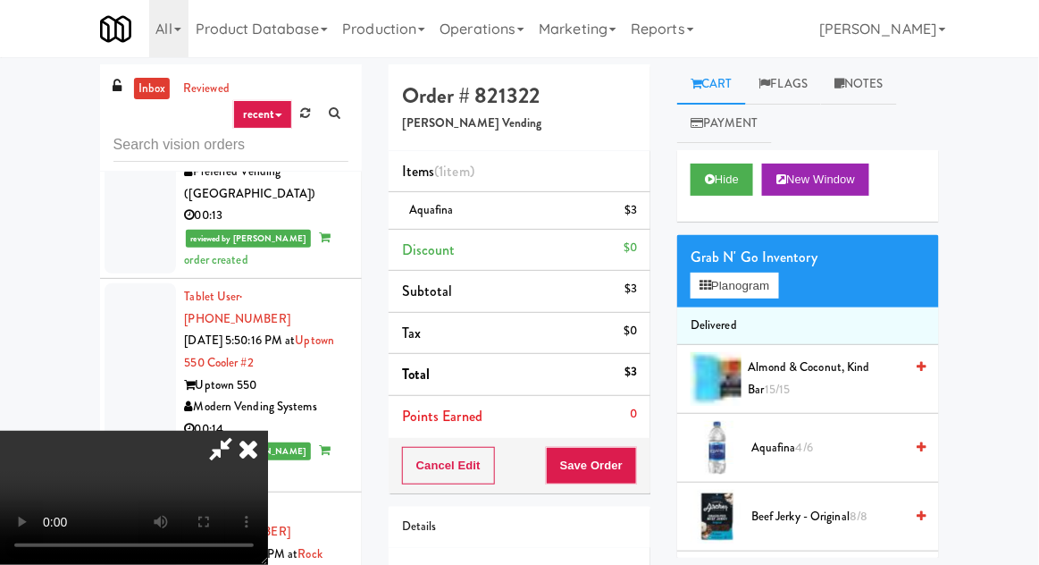
click at [790, 448] on span "Aquafina 4/6" at bounding box center [828, 448] width 152 height 22
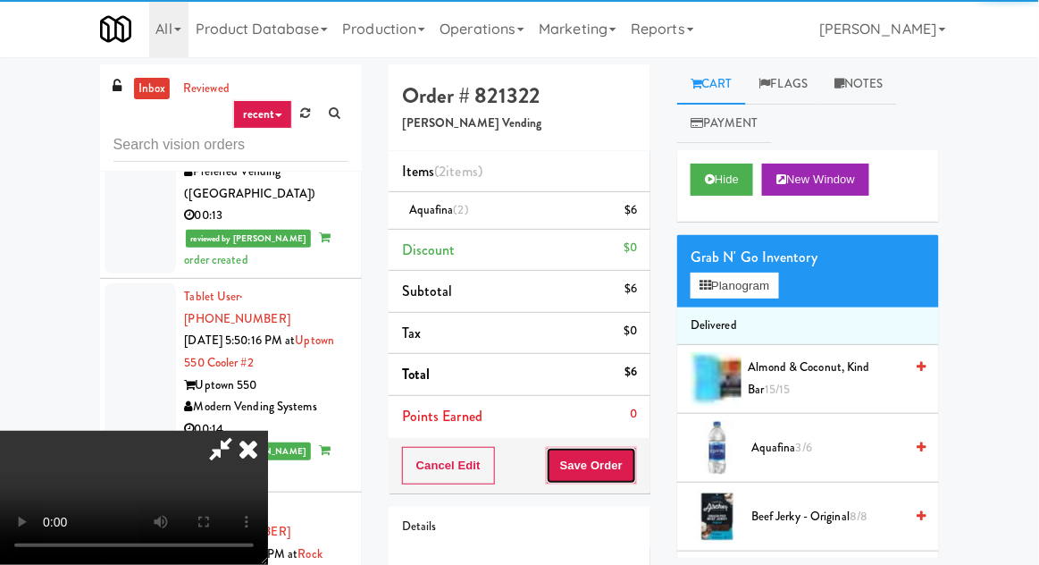
click at [633, 463] on button "Save Order" at bounding box center [591, 466] width 91 height 38
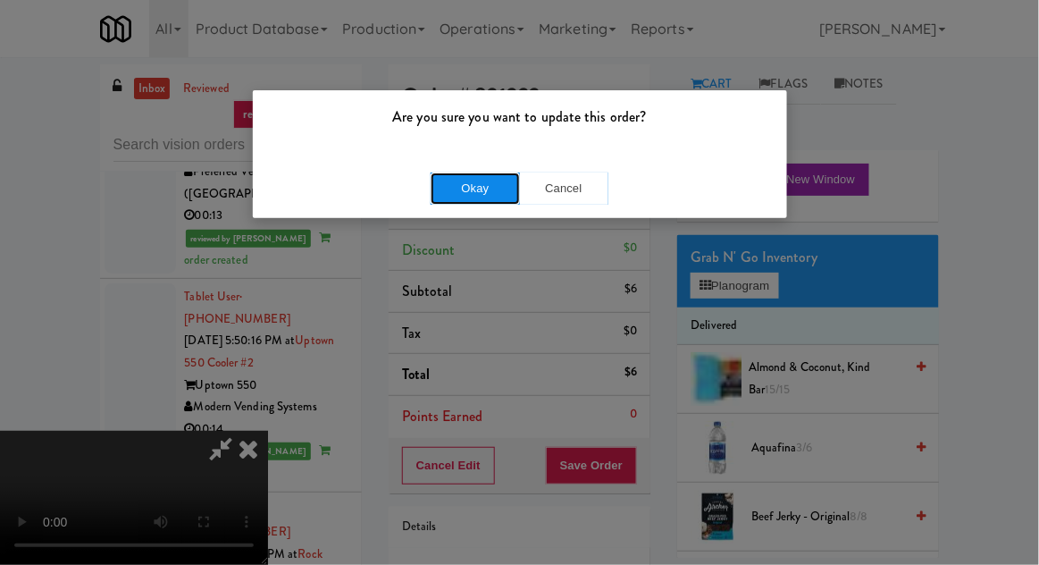
click at [455, 181] on button "Okay" at bounding box center [475, 188] width 89 height 32
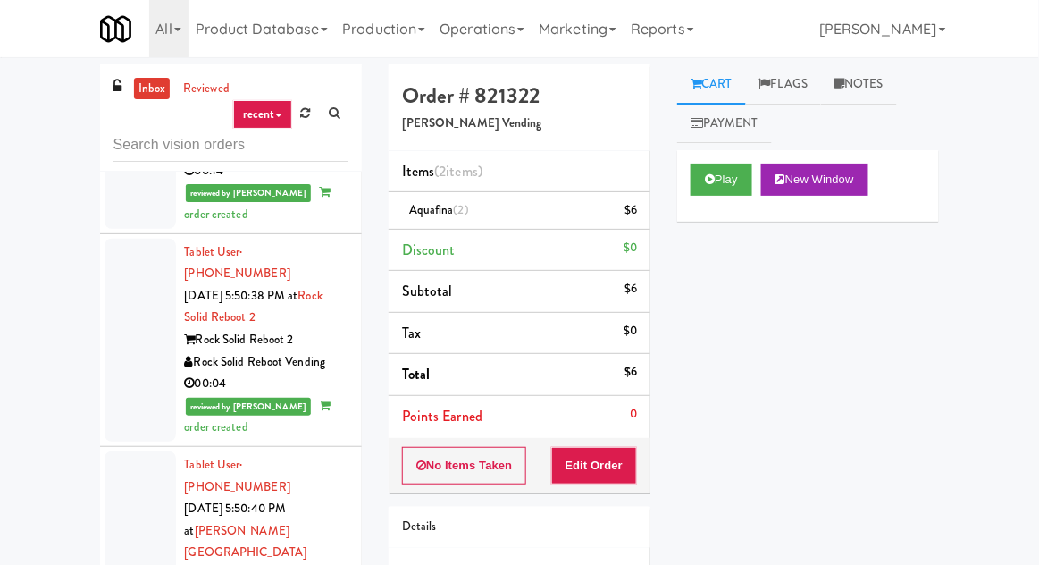
scroll to position [13230, 0]
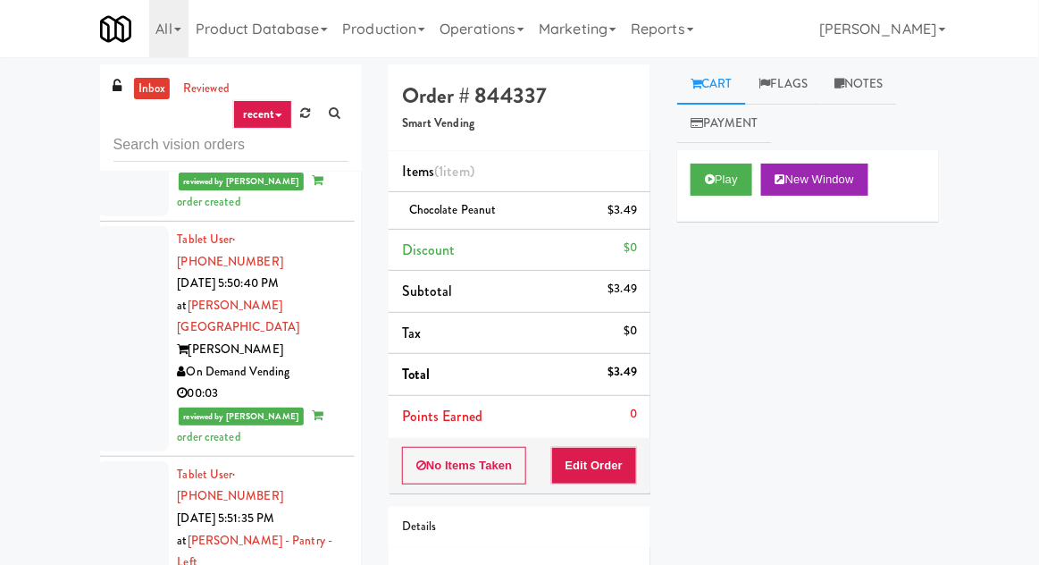
scroll to position [13484, 7]
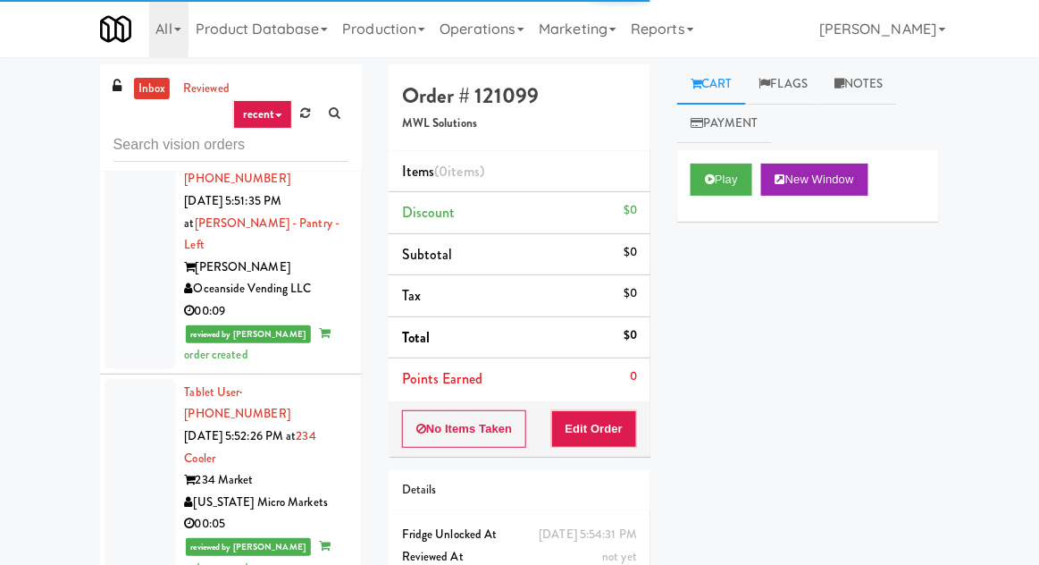
scroll to position [13768, 0]
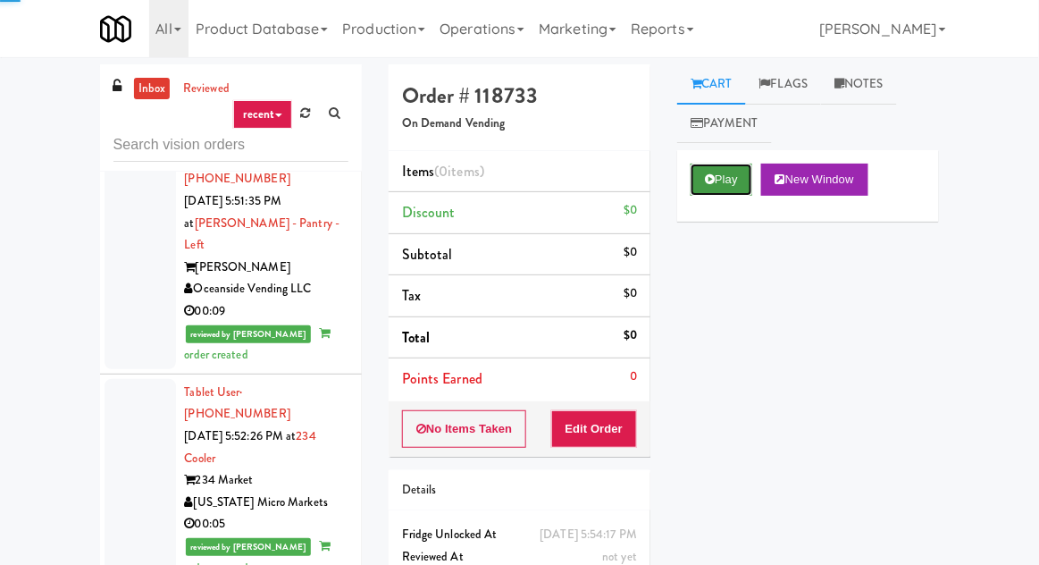
click at [727, 177] on button "Play" at bounding box center [722, 180] width 62 height 32
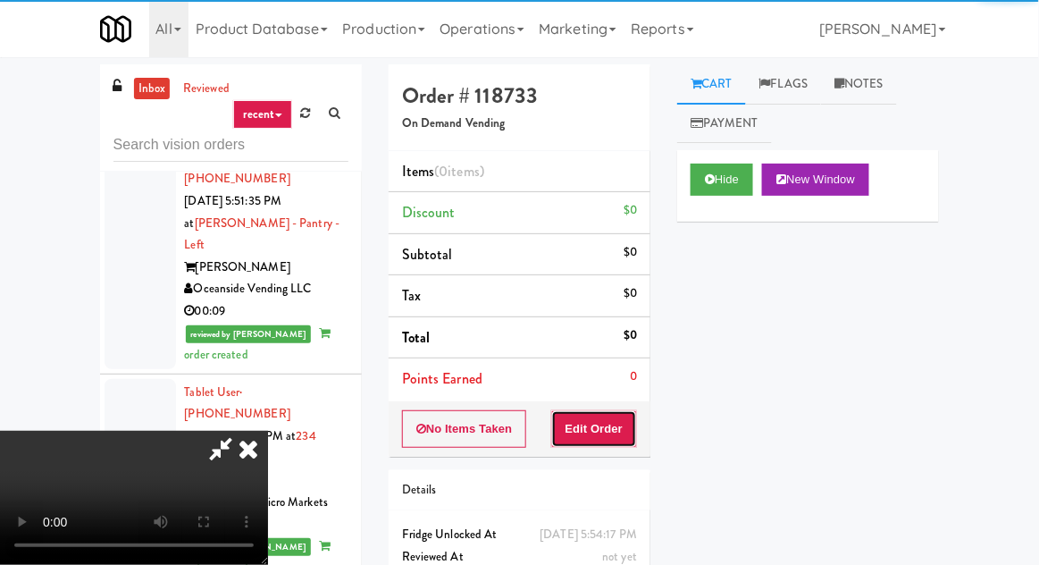
click at [611, 410] on button "Edit Order" at bounding box center [594, 429] width 87 height 38
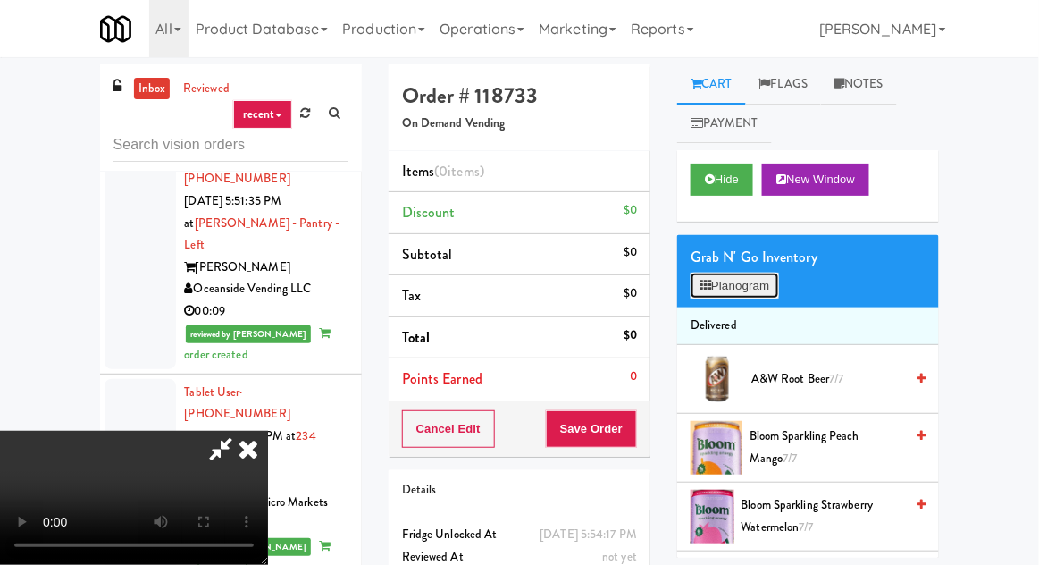
click at [762, 290] on button "Planogram" at bounding box center [735, 286] width 88 height 27
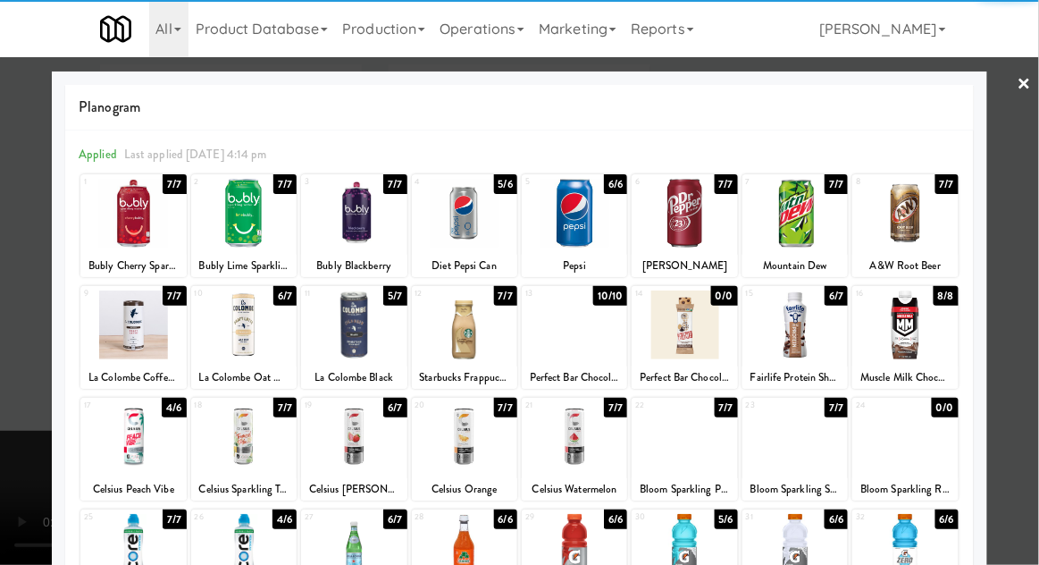
click at [593, 335] on div at bounding box center [574, 324] width 105 height 69
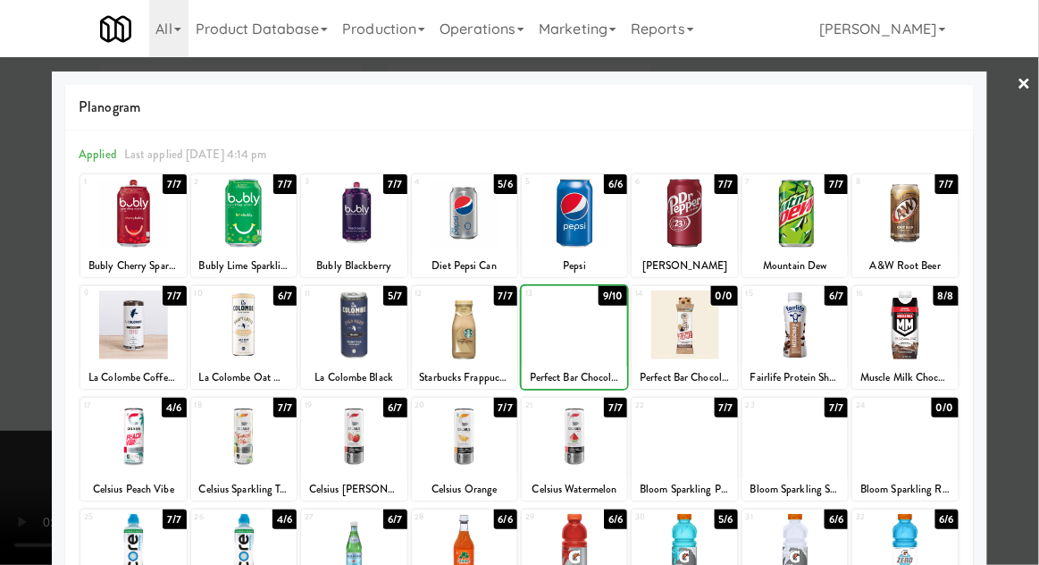
click at [589, 331] on div at bounding box center [574, 324] width 105 height 69
click at [18, 369] on div at bounding box center [519, 282] width 1039 height 565
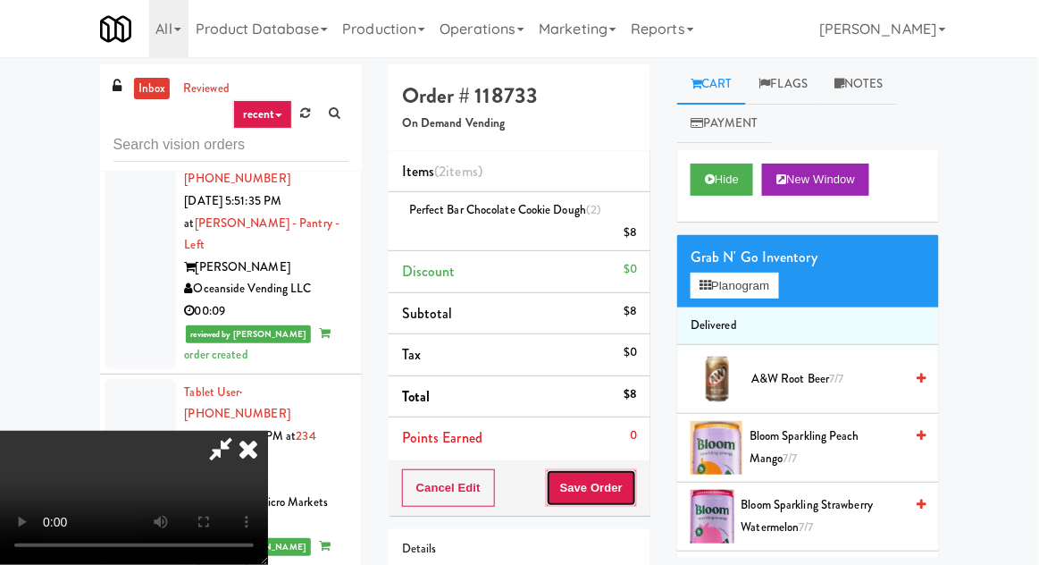
click at [637, 479] on button "Save Order" at bounding box center [591, 488] width 91 height 38
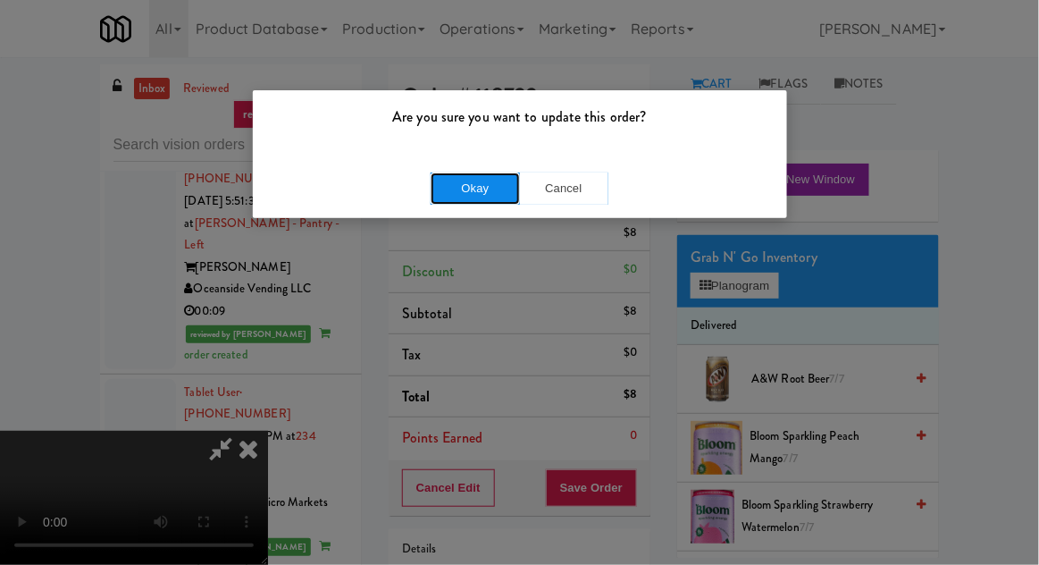
click at [445, 198] on button "Okay" at bounding box center [475, 188] width 89 height 32
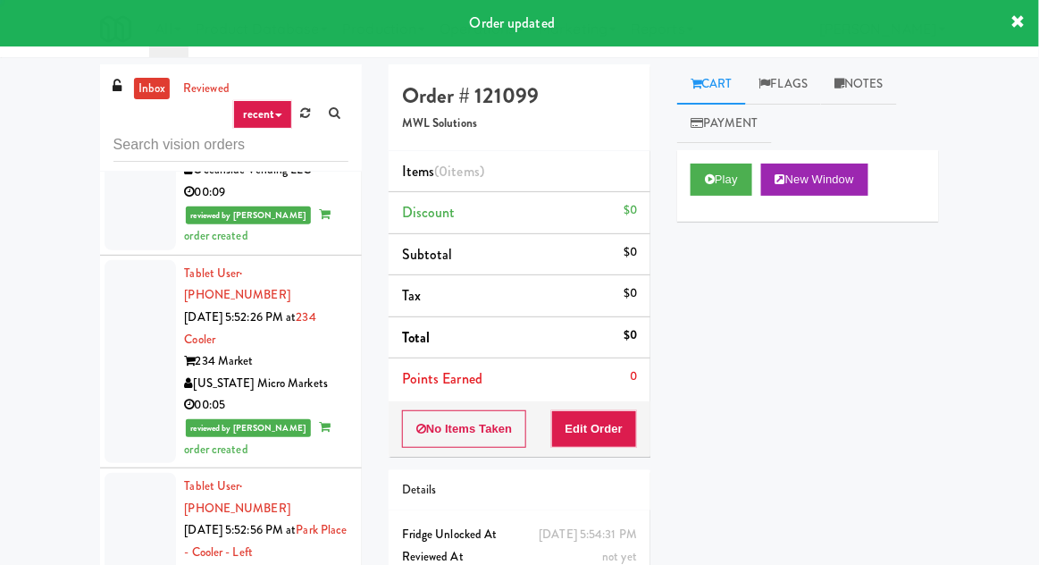
scroll to position [13888, 0]
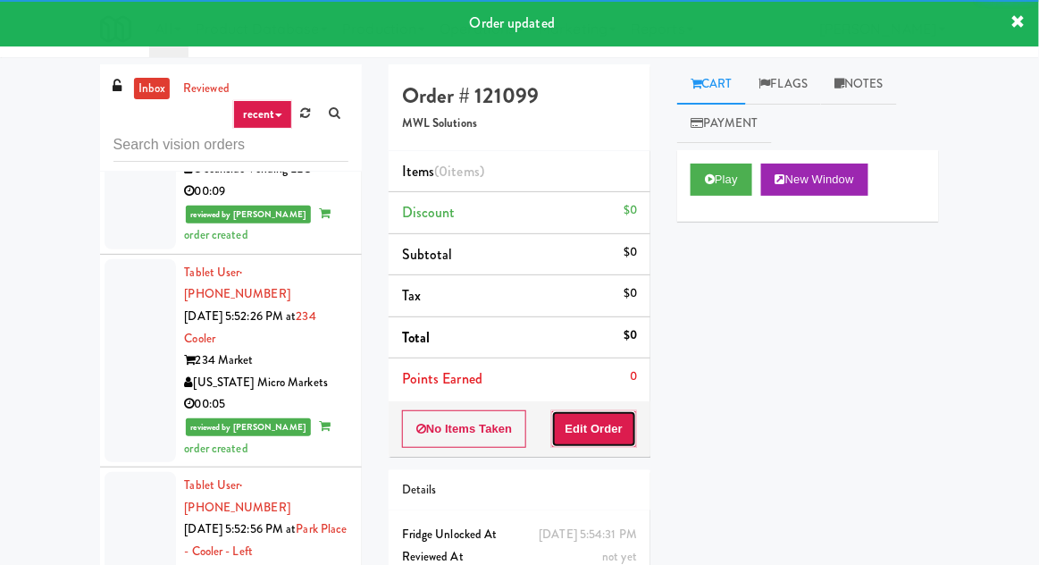
click at [622, 441] on button "Edit Order" at bounding box center [594, 429] width 87 height 38
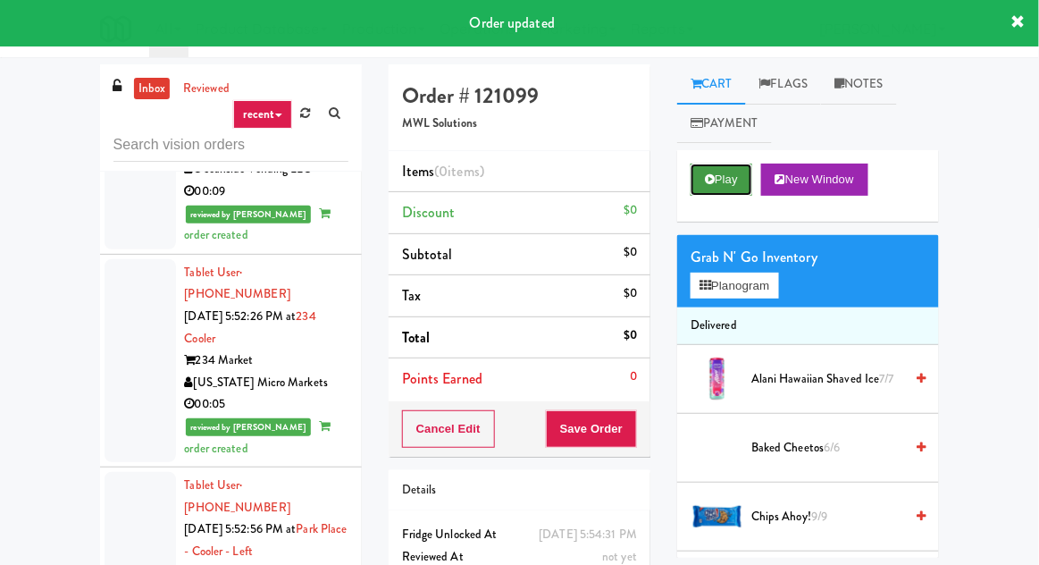
click at [736, 187] on button "Play" at bounding box center [722, 180] width 62 height 32
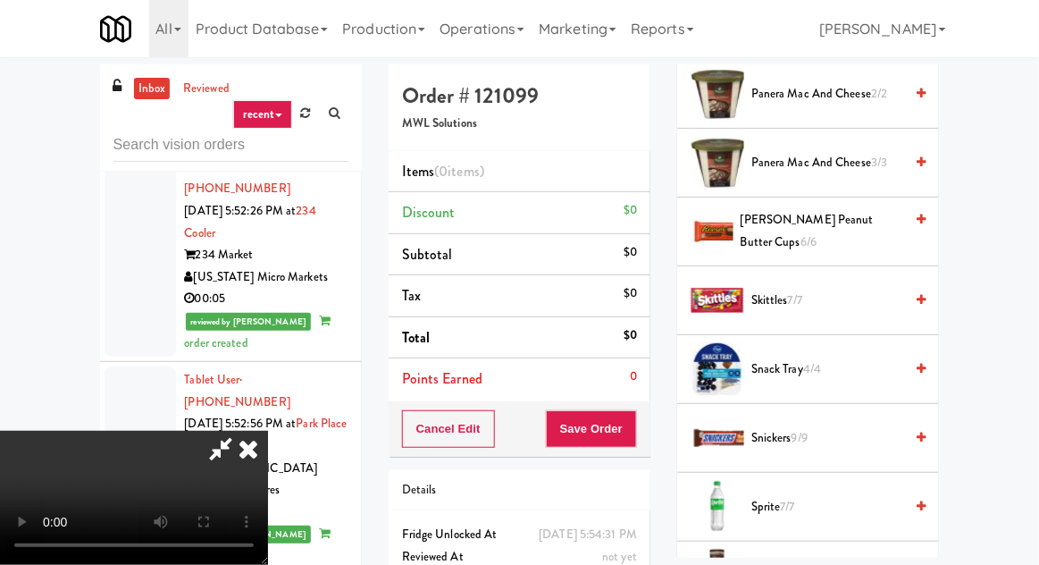
scroll to position [1886, 0]
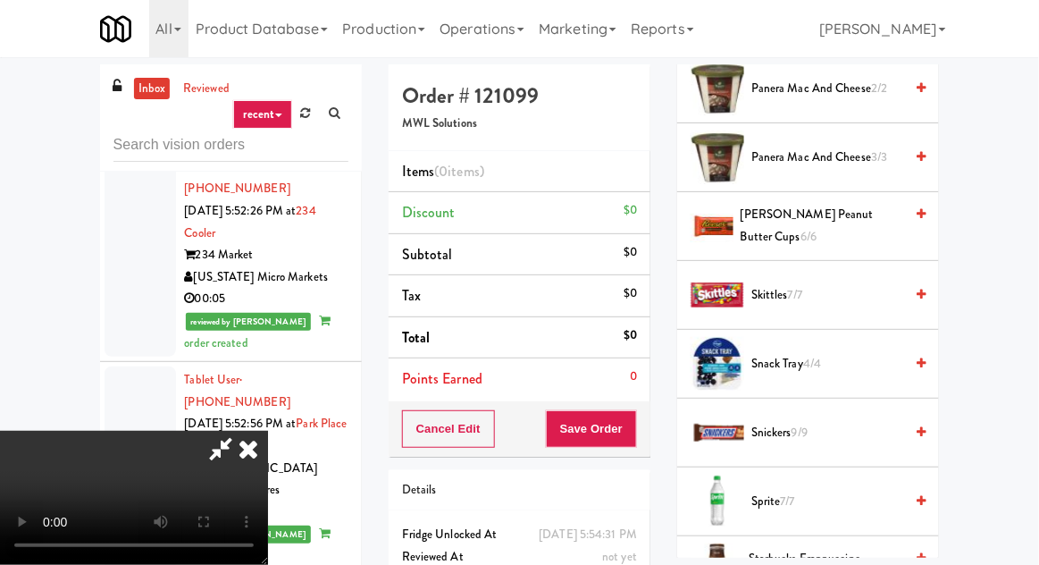
click at [848, 293] on span "Skittles 7/7" at bounding box center [828, 295] width 152 height 22
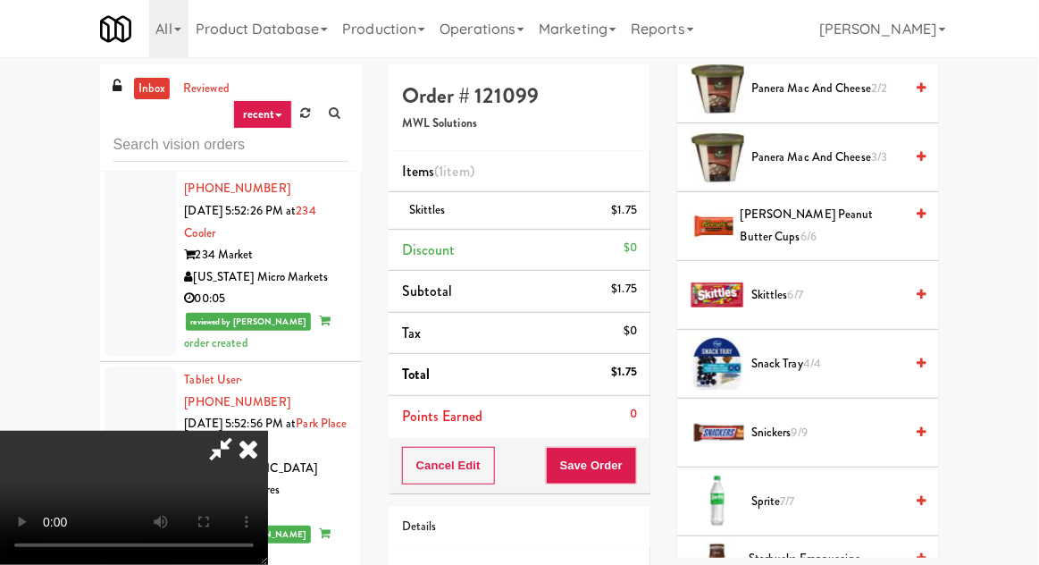
scroll to position [69, 0]
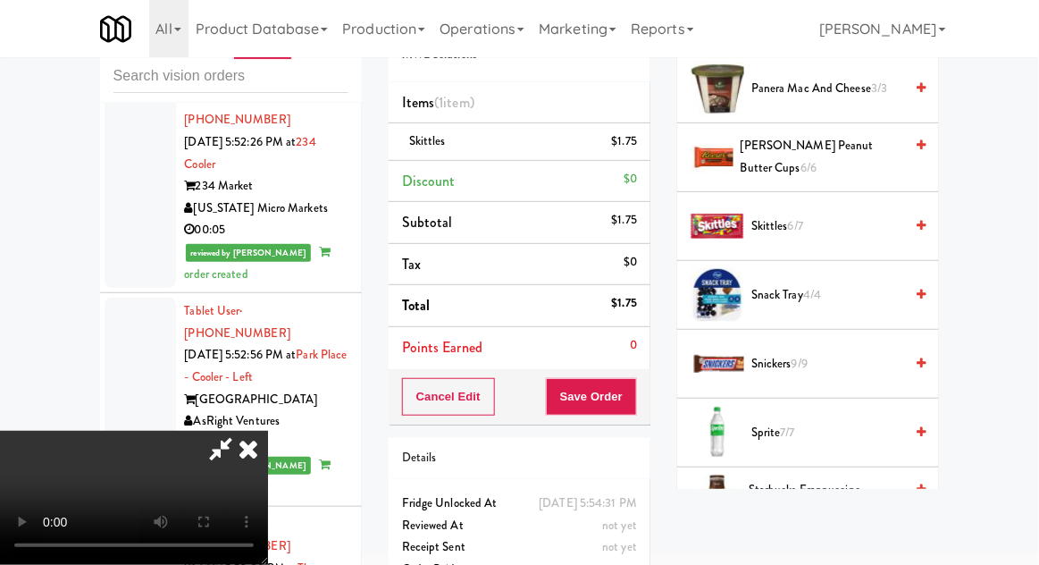
click at [862, 362] on span "Snickers 9/9" at bounding box center [828, 364] width 152 height 22
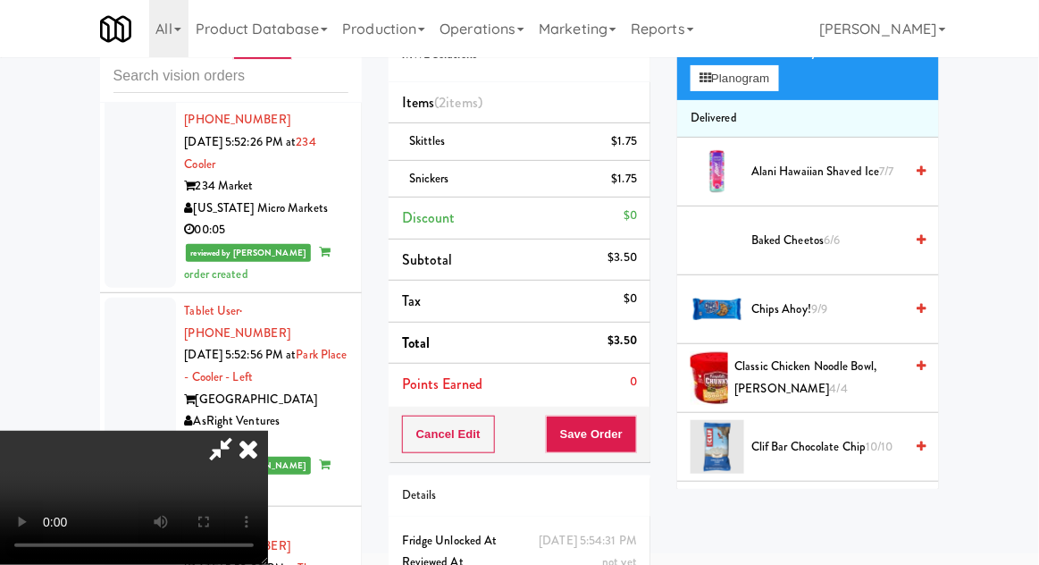
scroll to position [141, 0]
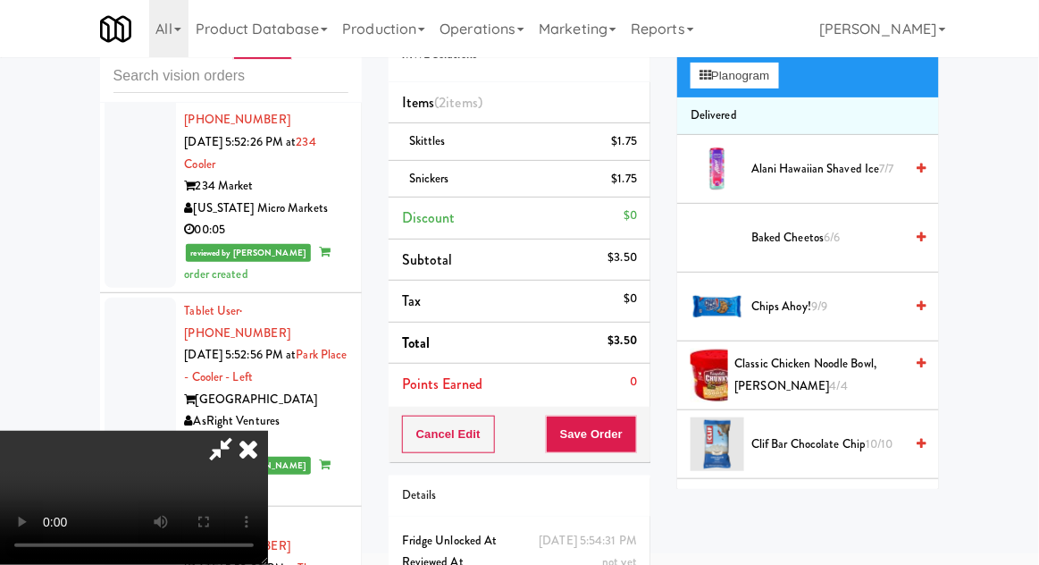
click at [884, 305] on span "Chips Ahoy! 9/9" at bounding box center [828, 307] width 152 height 22
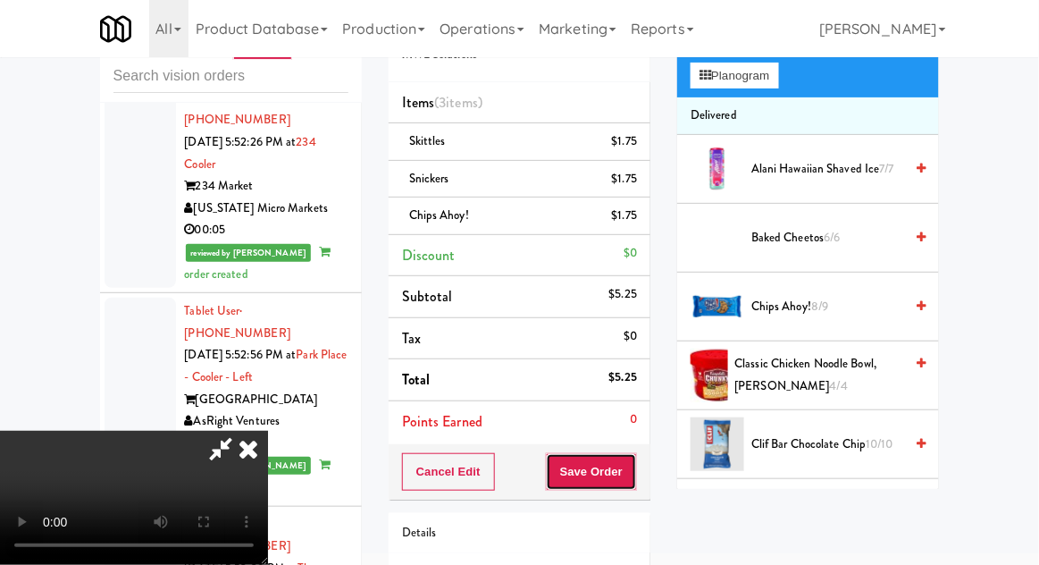
click at [633, 467] on button "Save Order" at bounding box center [591, 472] width 91 height 38
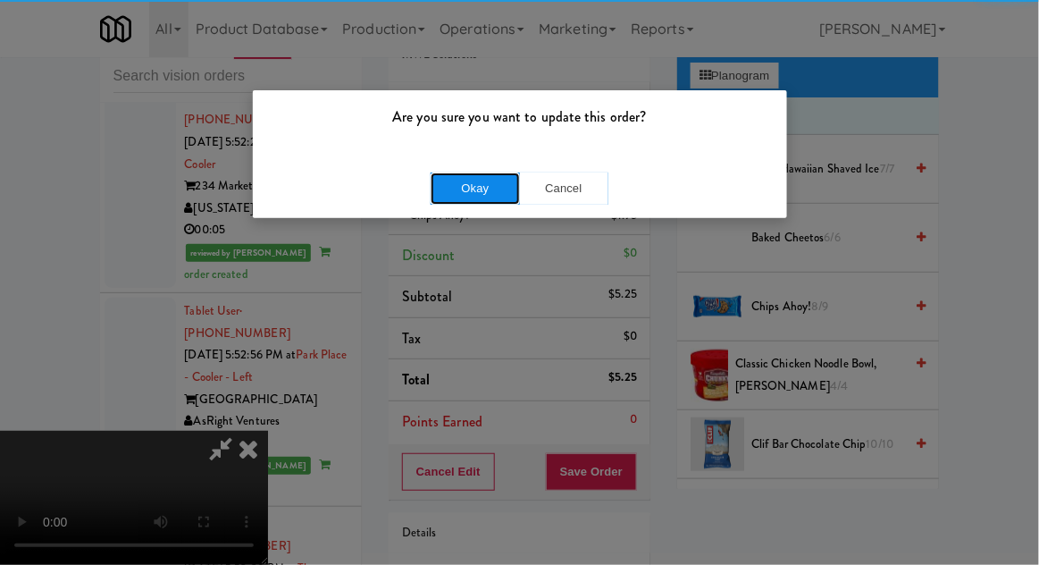
click at [447, 196] on button "Okay" at bounding box center [475, 188] width 89 height 32
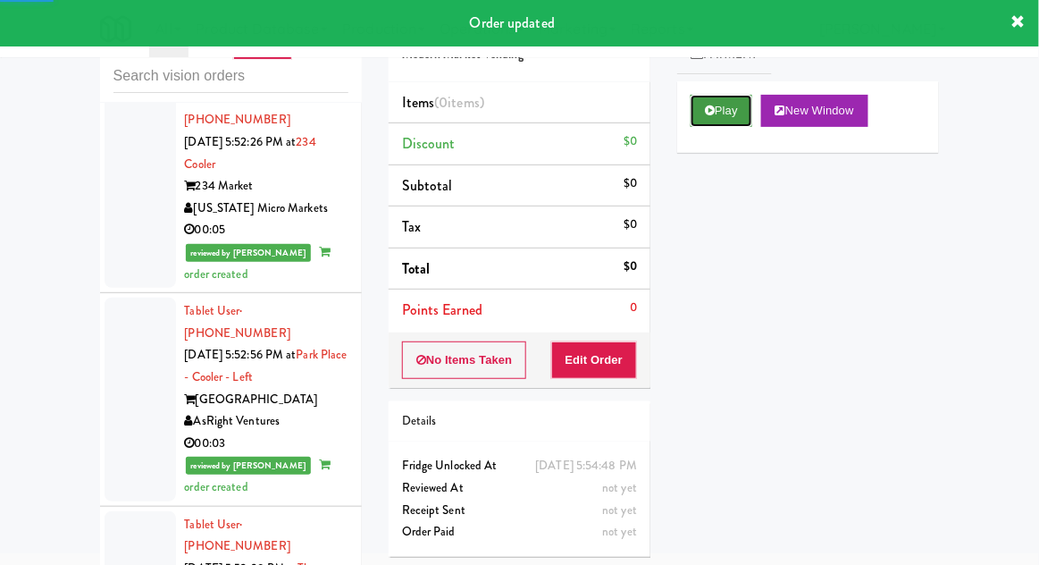
click at [706, 123] on button "Play" at bounding box center [722, 111] width 62 height 32
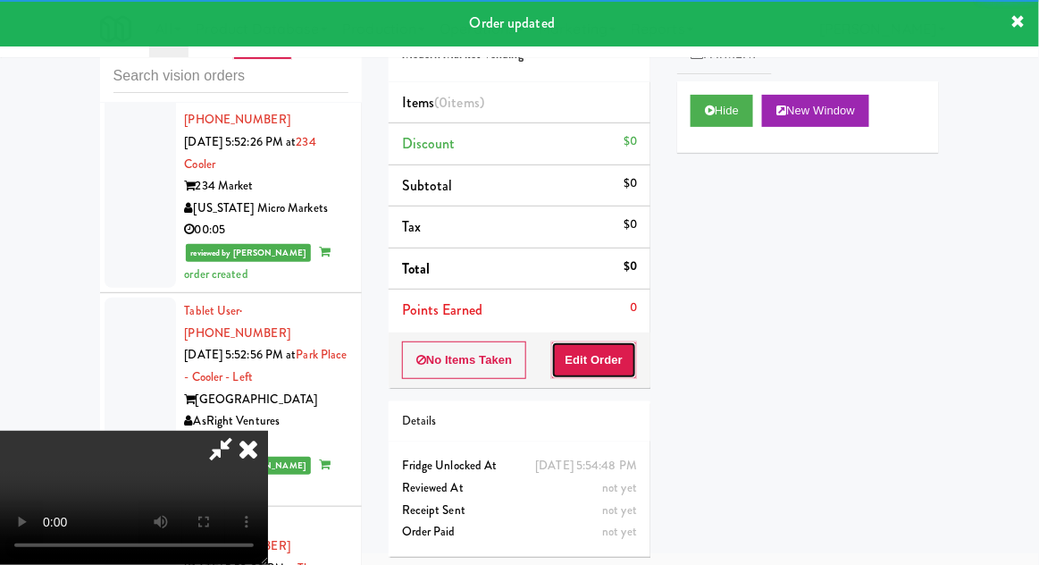
click at [601, 366] on button "Edit Order" at bounding box center [594, 360] width 87 height 38
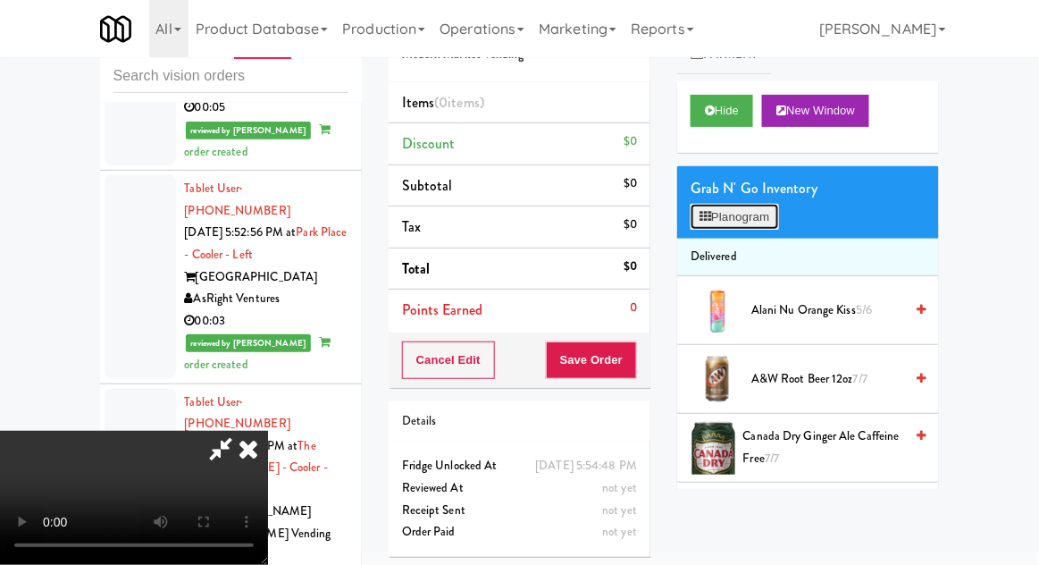
click at [755, 218] on button "Planogram" at bounding box center [735, 217] width 88 height 27
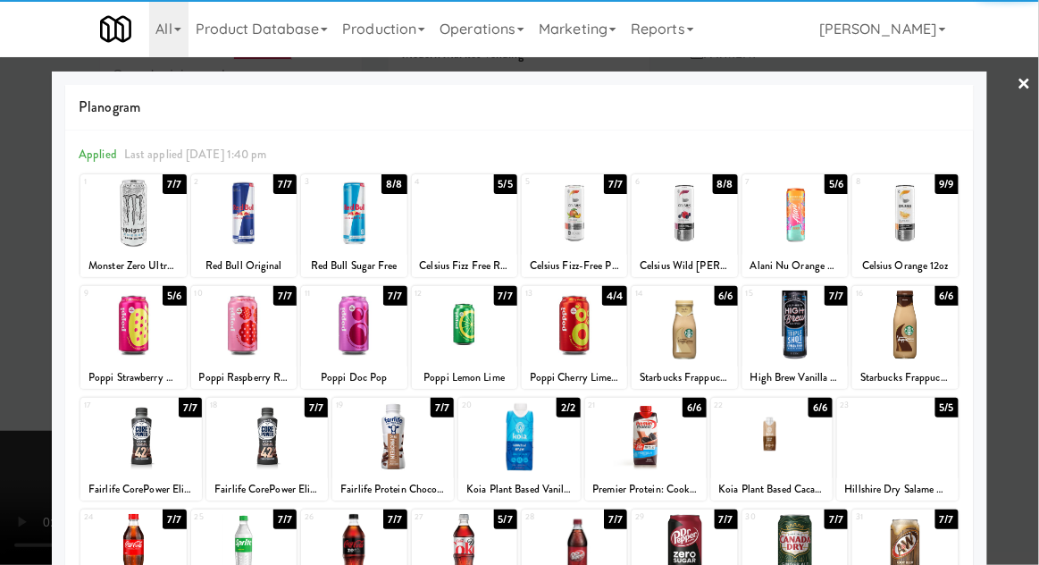
click at [694, 219] on div at bounding box center [684, 213] width 105 height 69
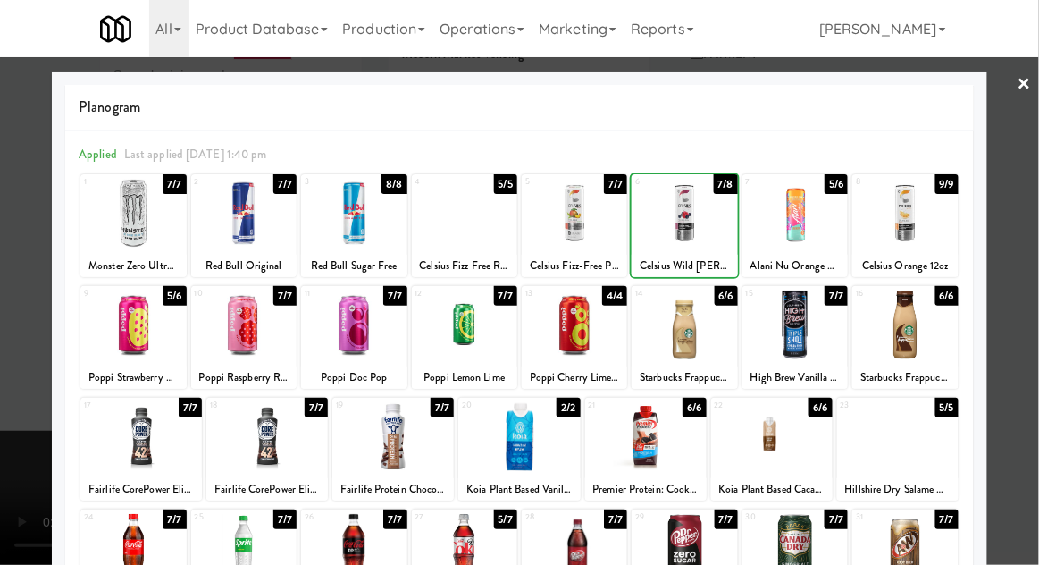
click at [12, 377] on div at bounding box center [519, 282] width 1039 height 565
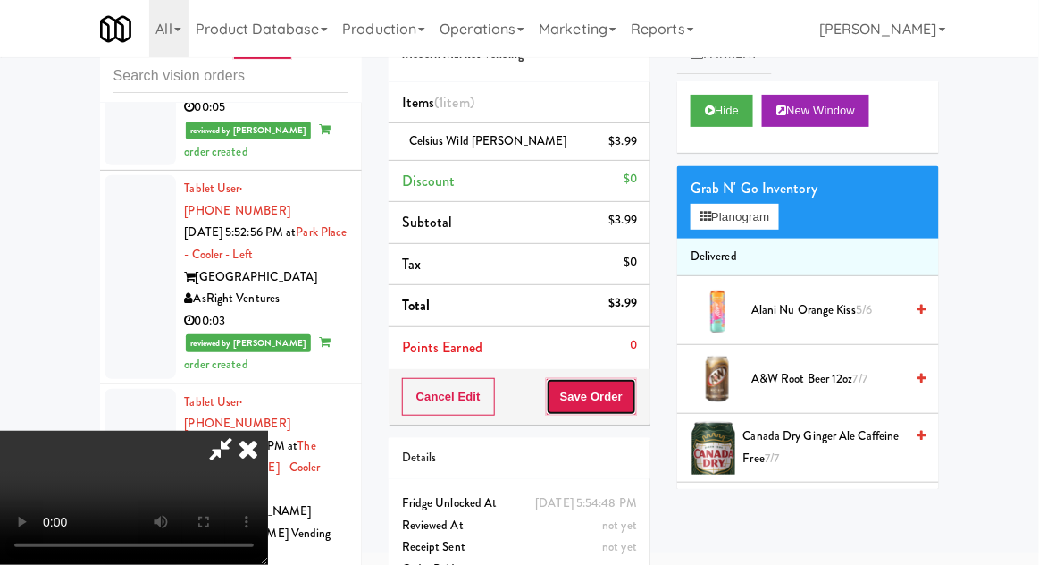
click at [634, 402] on button "Save Order" at bounding box center [591, 397] width 91 height 38
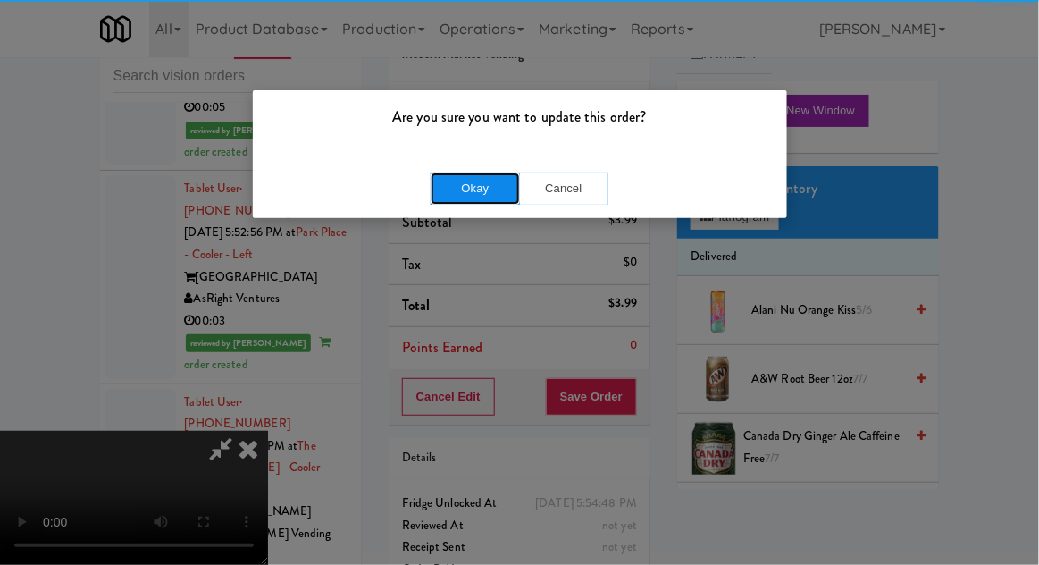
click at [452, 191] on button "Okay" at bounding box center [475, 188] width 89 height 32
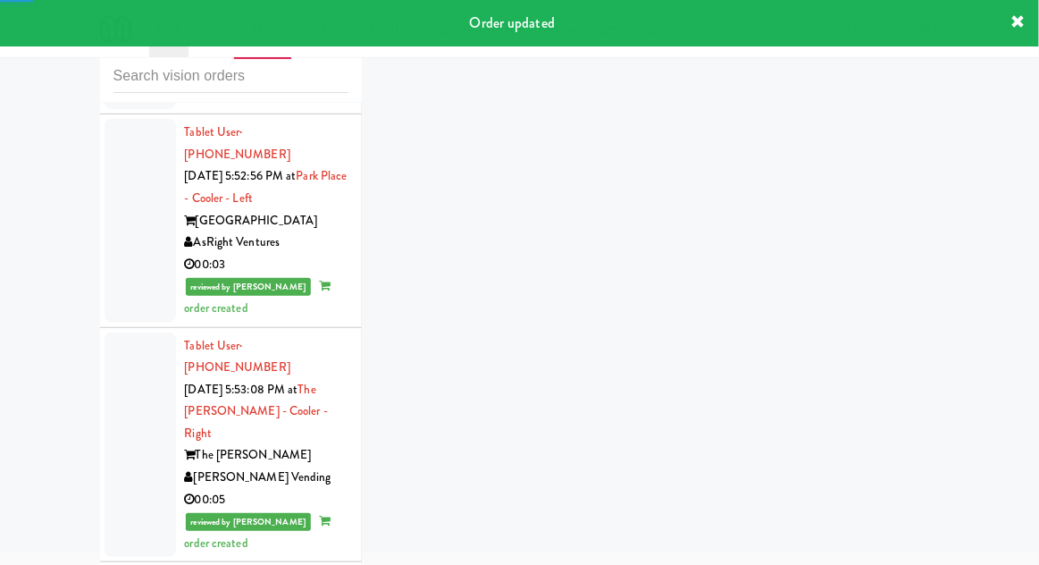
scroll to position [14206, 0]
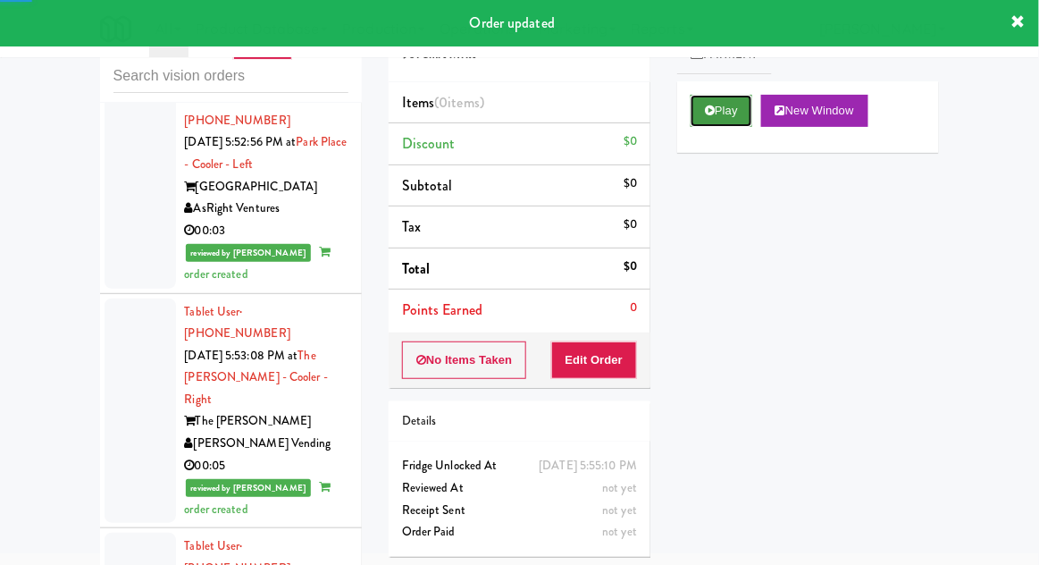
click at [719, 122] on button "Play" at bounding box center [722, 111] width 62 height 32
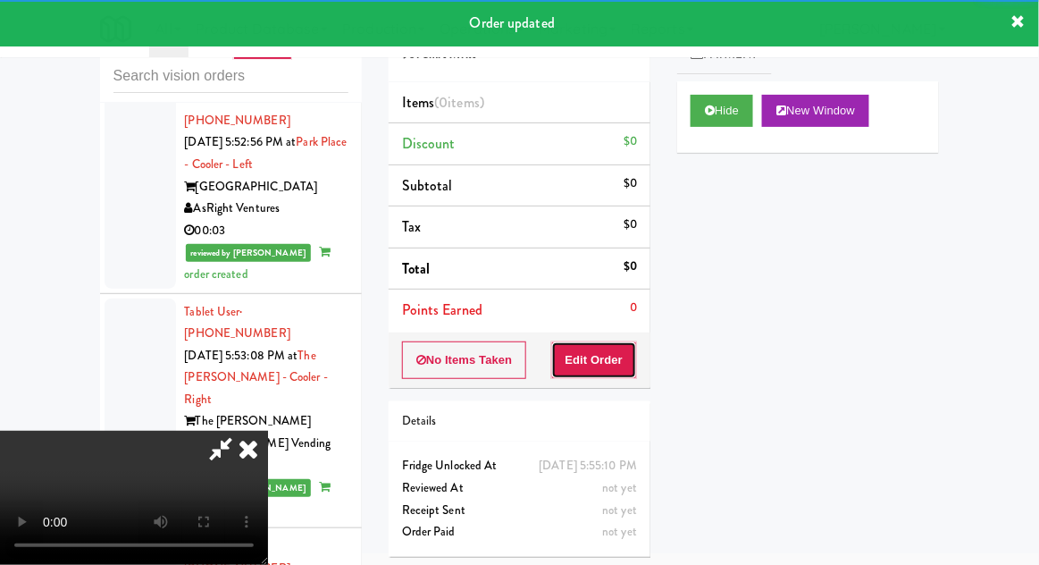
click at [614, 355] on button "Edit Order" at bounding box center [594, 360] width 87 height 38
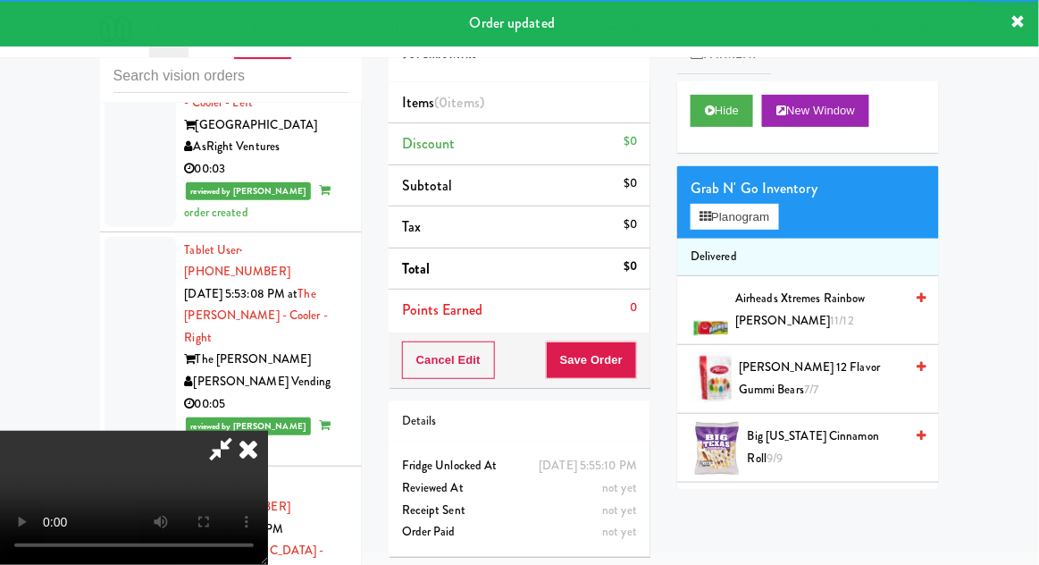
scroll to position [14296, 0]
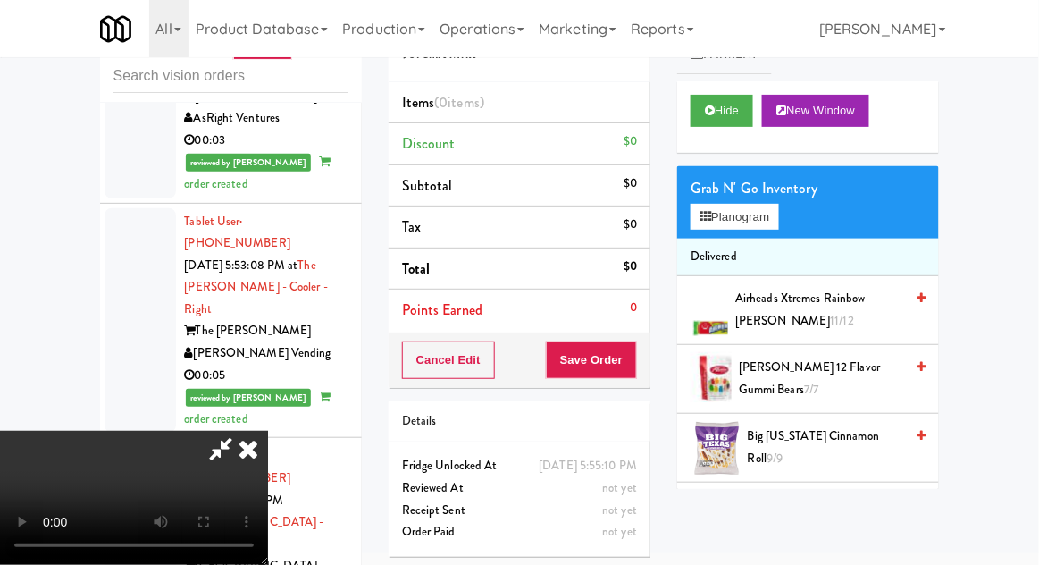
click at [817, 441] on span "Big Texas Cinnamon Roll 9/9" at bounding box center [826, 447] width 156 height 44
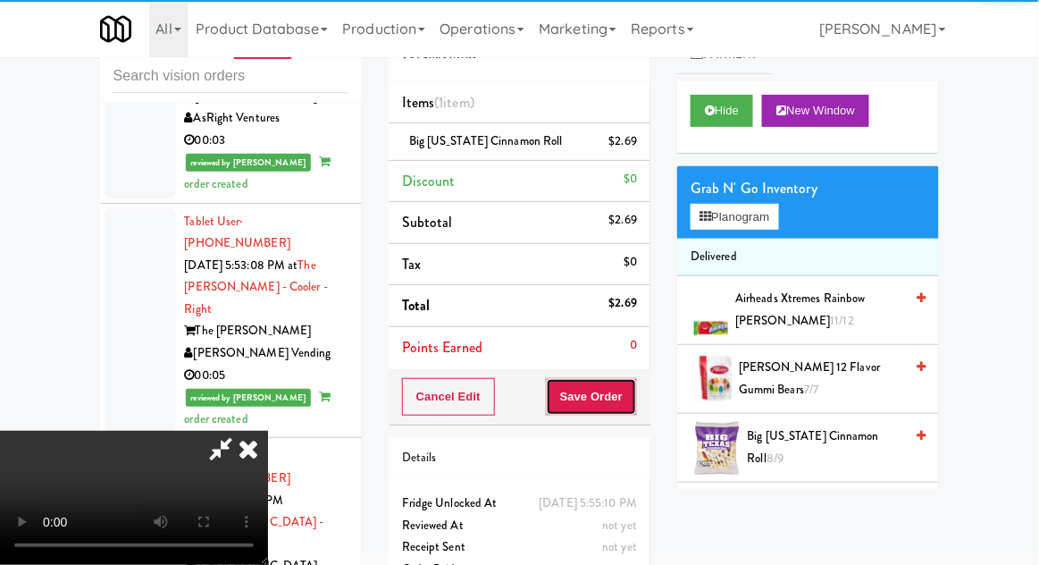
click at [634, 393] on button "Save Order" at bounding box center [591, 397] width 91 height 38
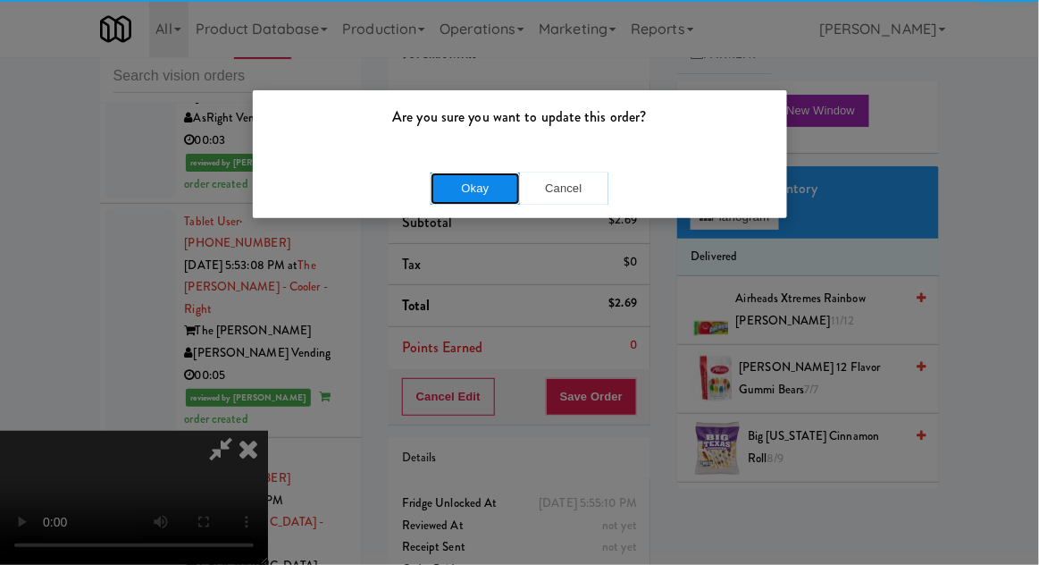
click at [499, 189] on button "Okay" at bounding box center [475, 188] width 89 height 32
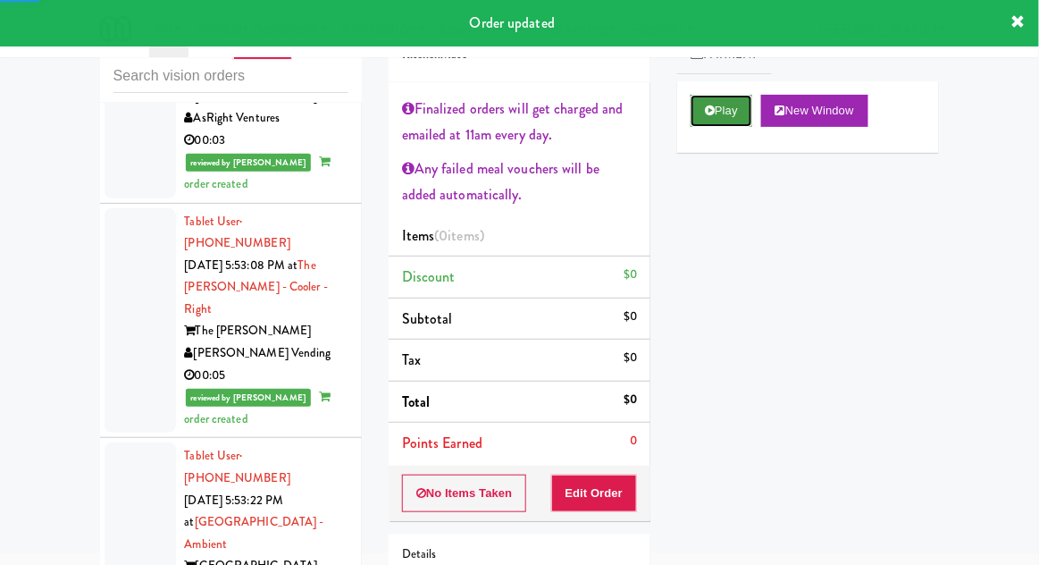
click at [732, 115] on button "Play" at bounding box center [722, 111] width 62 height 32
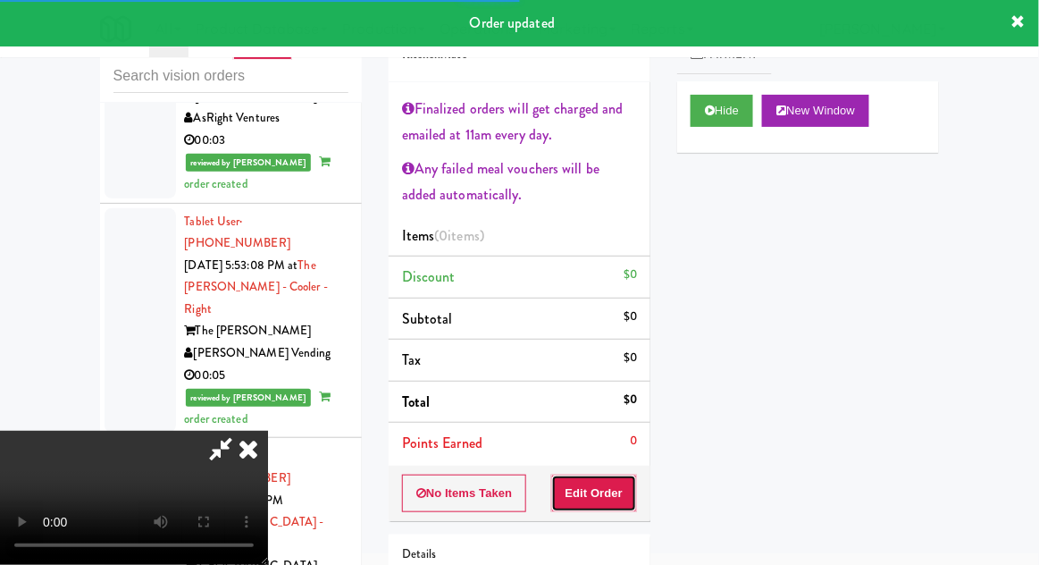
click at [600, 499] on button "Edit Order" at bounding box center [594, 494] width 87 height 38
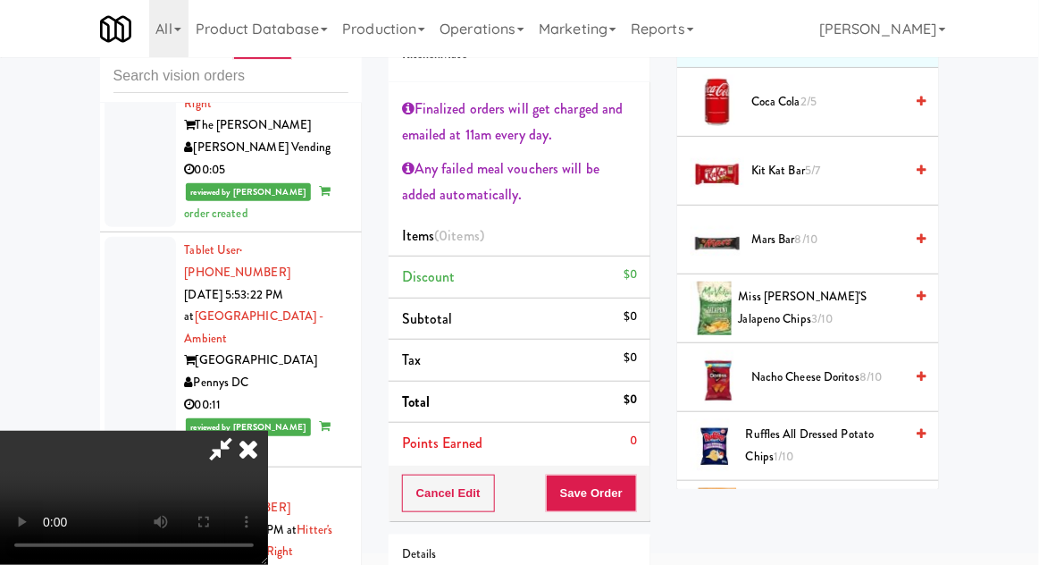
scroll to position [1507, 0]
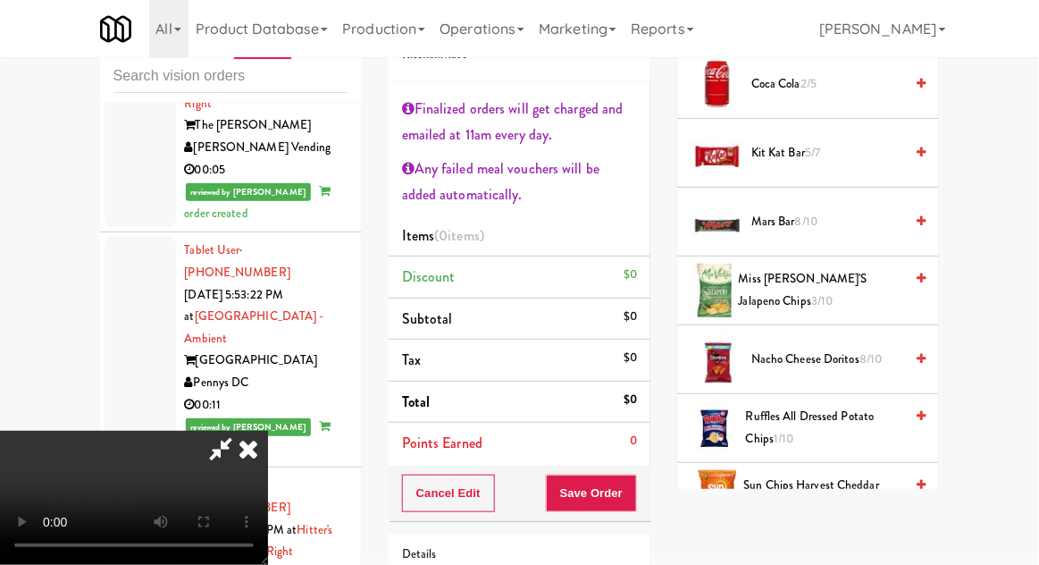
click at [858, 286] on span "Miss Vickie's Jalapeno Chips 3/10" at bounding box center [821, 290] width 165 height 44
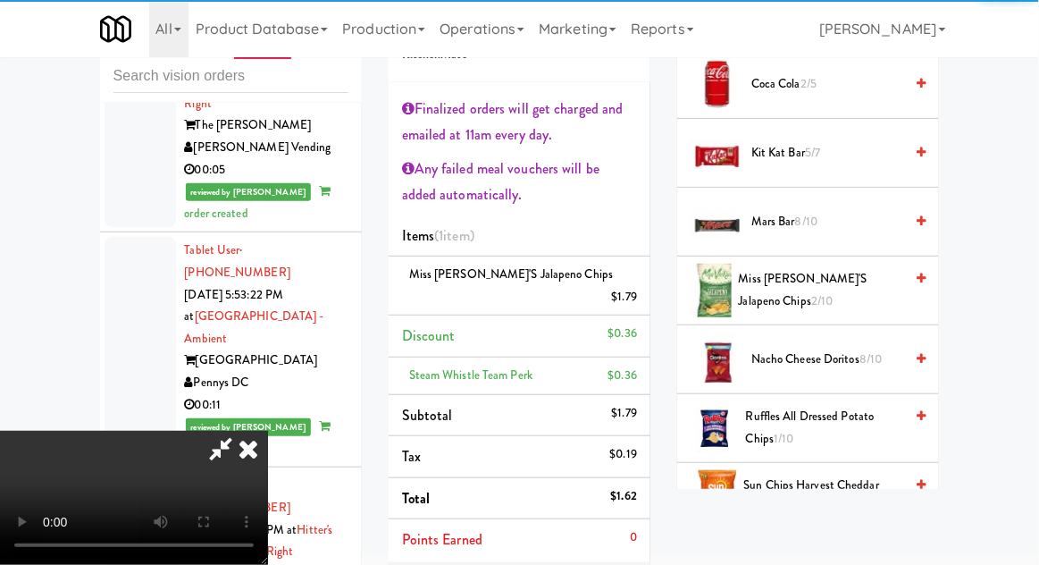
click at [651, 529] on li "Points Earned 0" at bounding box center [520, 539] width 262 height 41
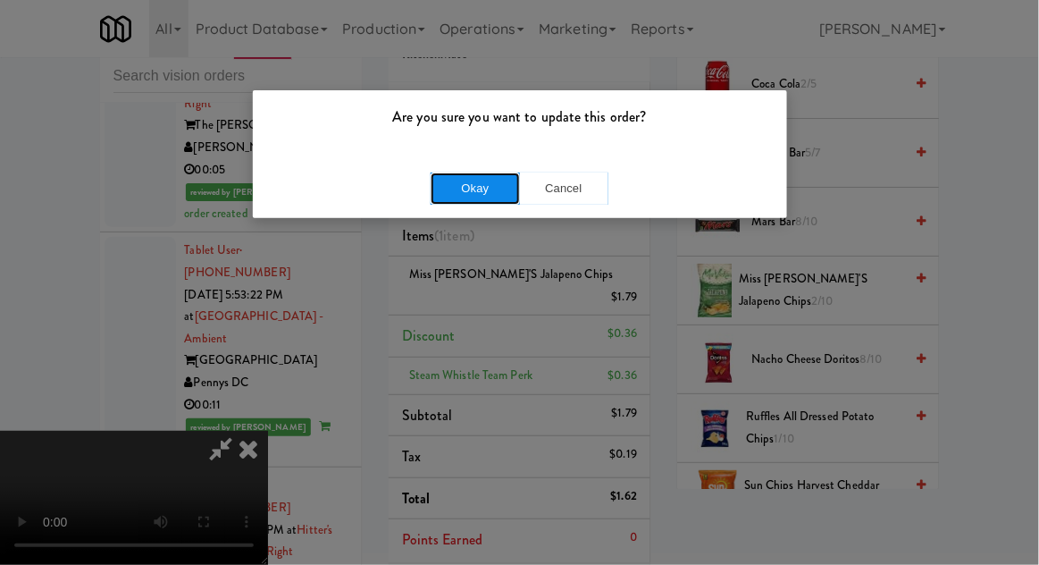
click at [478, 189] on button "Okay" at bounding box center [475, 188] width 89 height 32
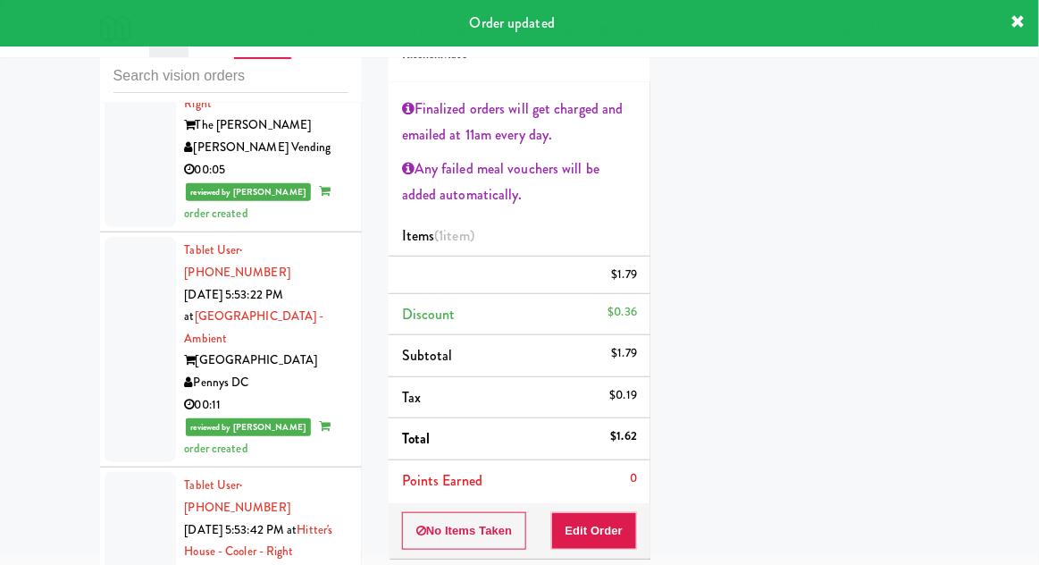
scroll to position [0, 0]
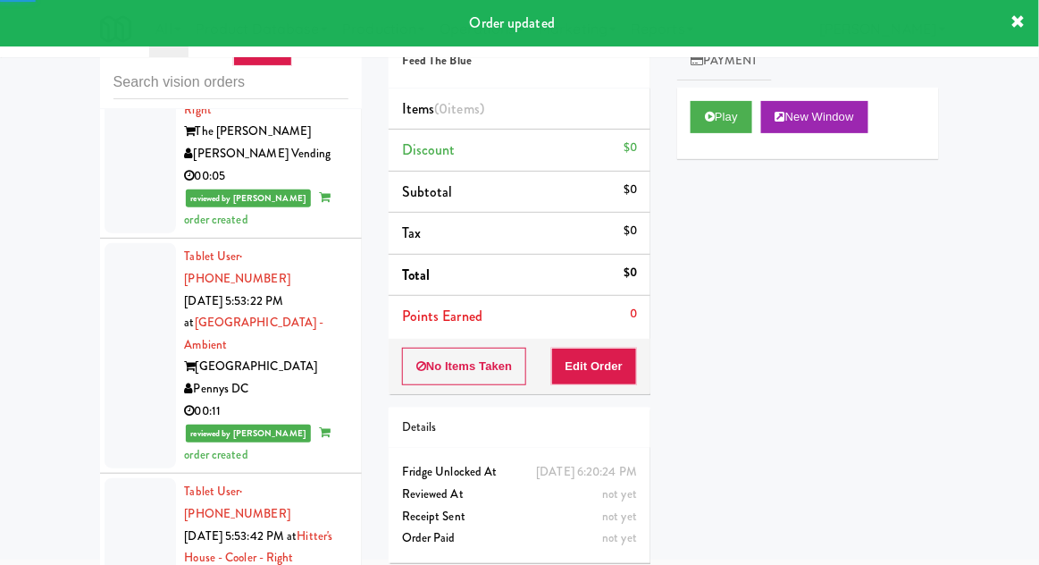
scroll to position [59, 0]
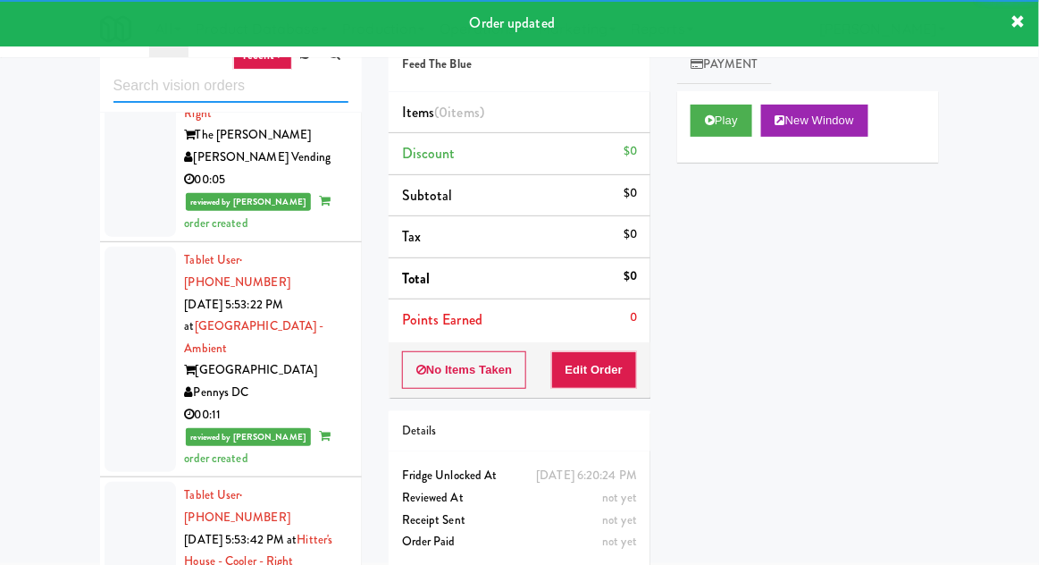
click at [140, 89] on input "text" at bounding box center [231, 86] width 235 height 33
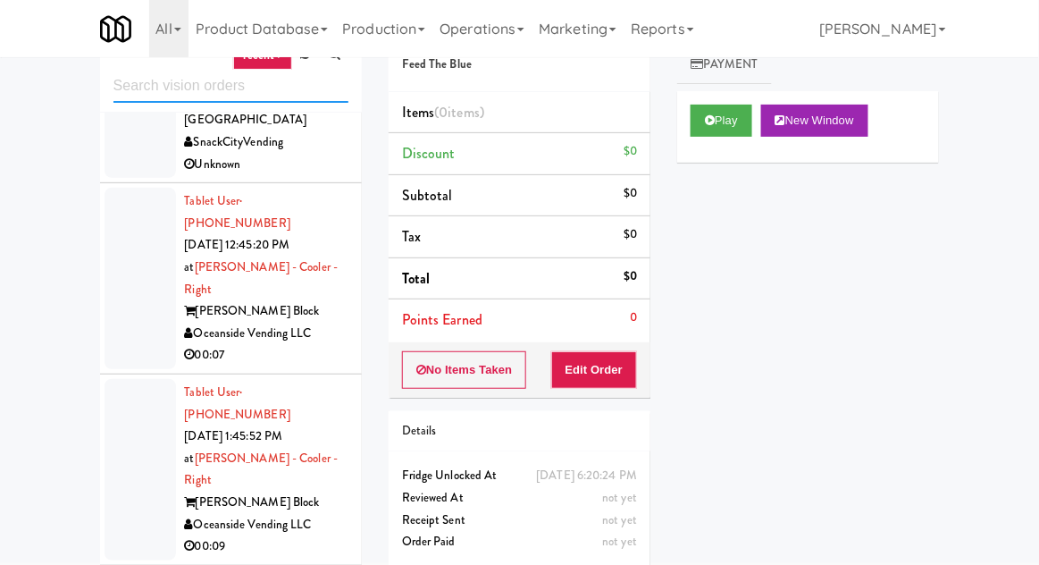
scroll to position [122, 0]
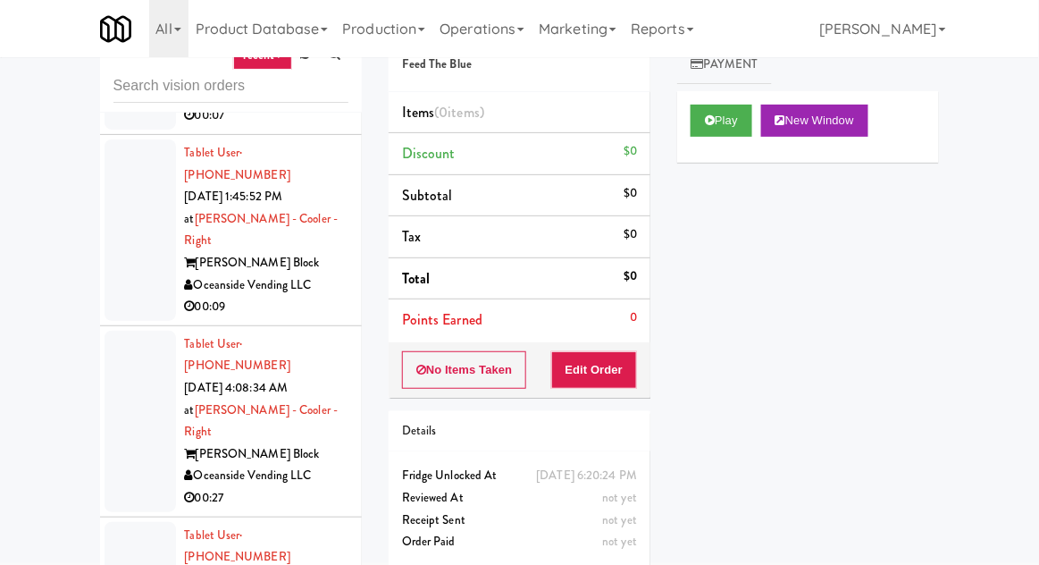
click at [107, 331] on div at bounding box center [140, 421] width 71 height 181
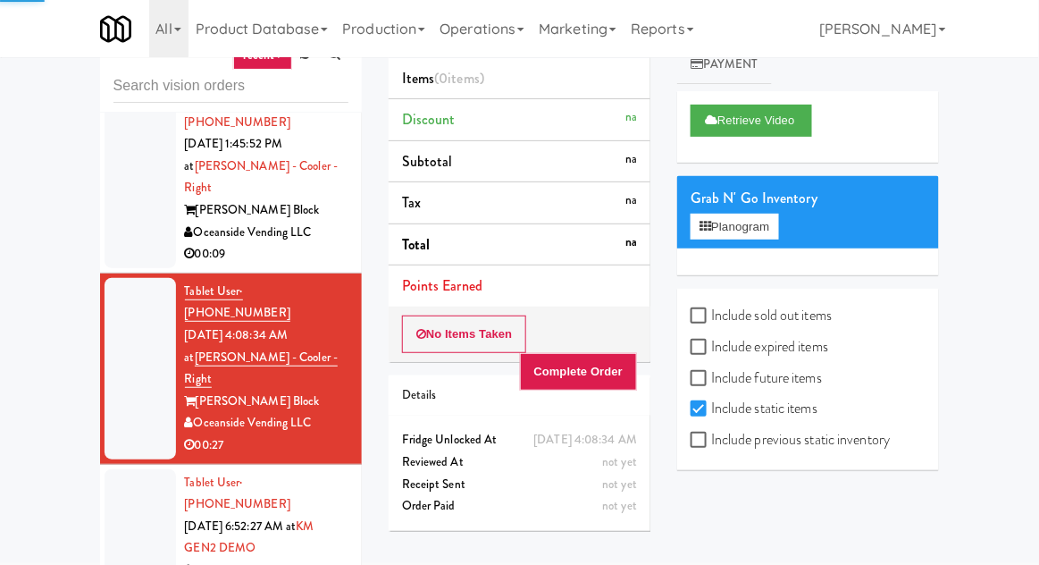
click at [120, 469] on div at bounding box center [140, 538] width 71 height 138
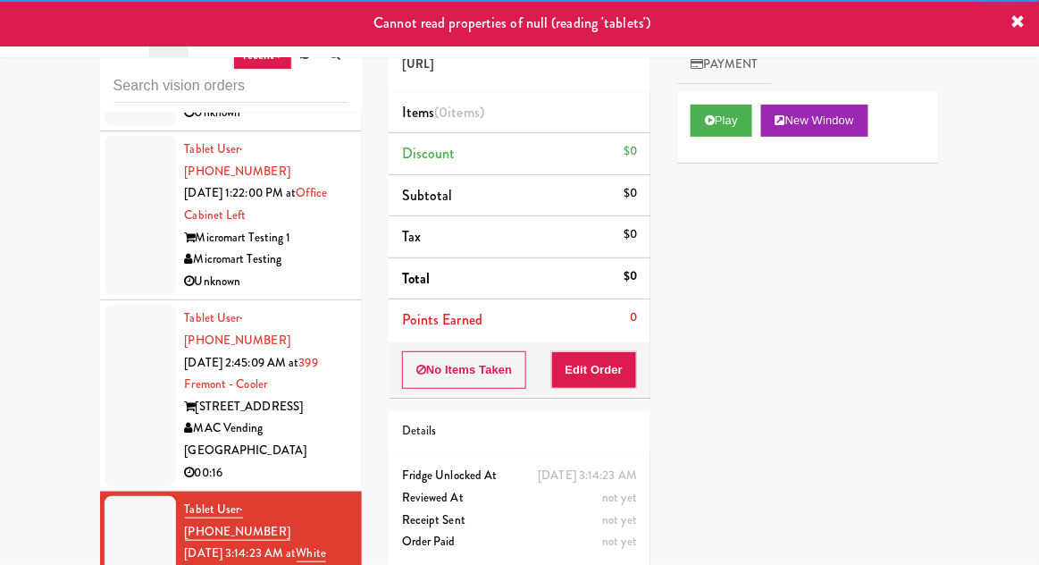
scroll to position [1081, 0]
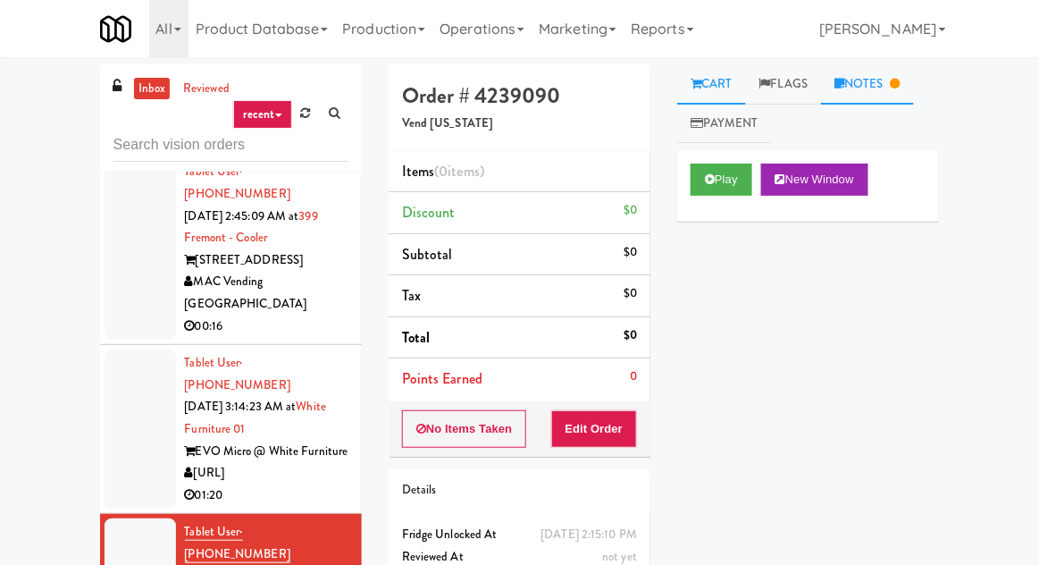
click at [845, 83] on icon at bounding box center [840, 84] width 10 height 12
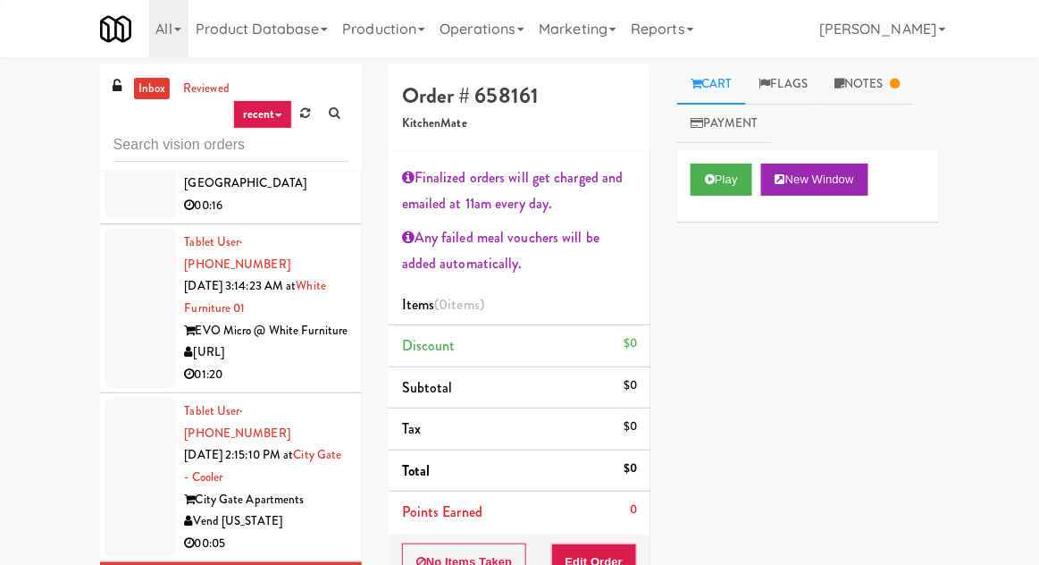
scroll to position [1388, 0]
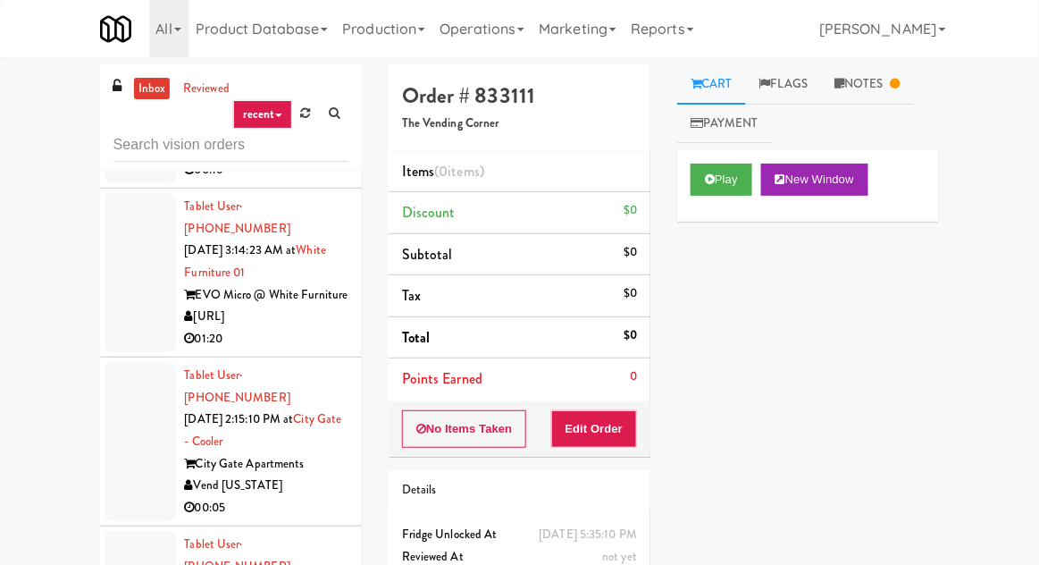
scroll to position [1459, 0]
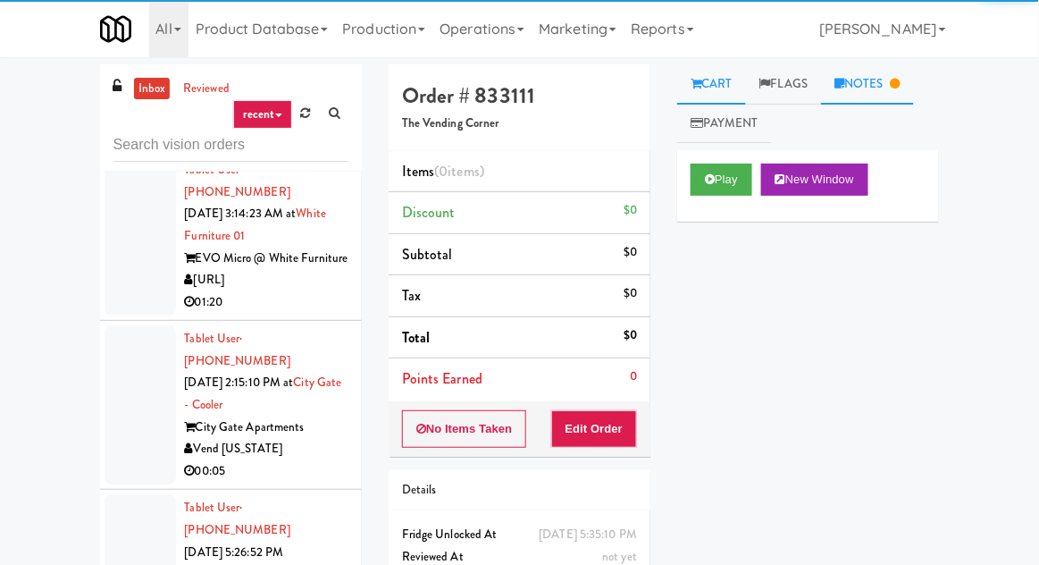
click at [867, 92] on link "Notes" at bounding box center [867, 84] width 93 height 40
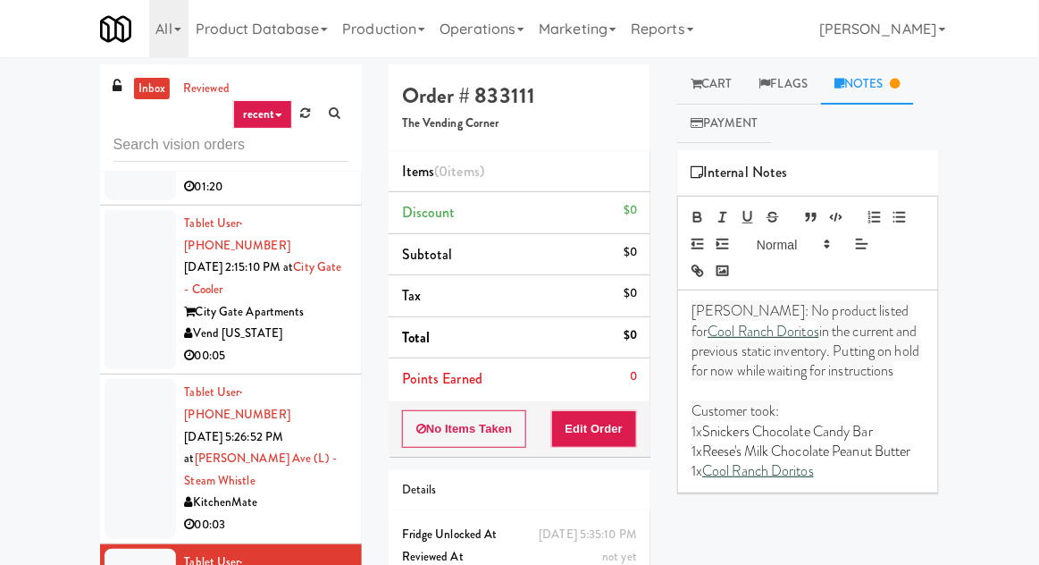
scroll to position [1560, 0]
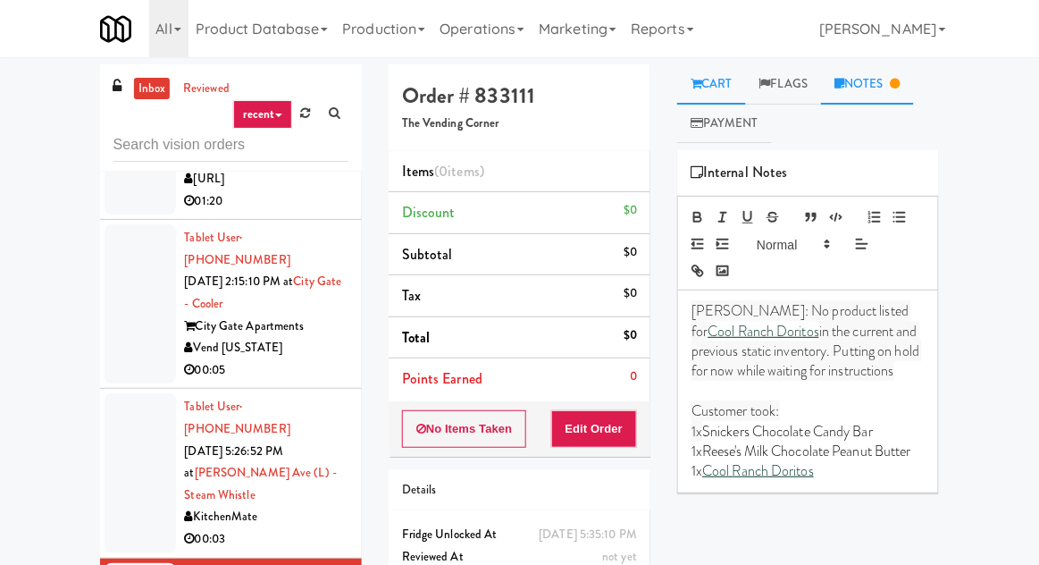
click at [722, 95] on link "Cart" at bounding box center [711, 84] width 69 height 40
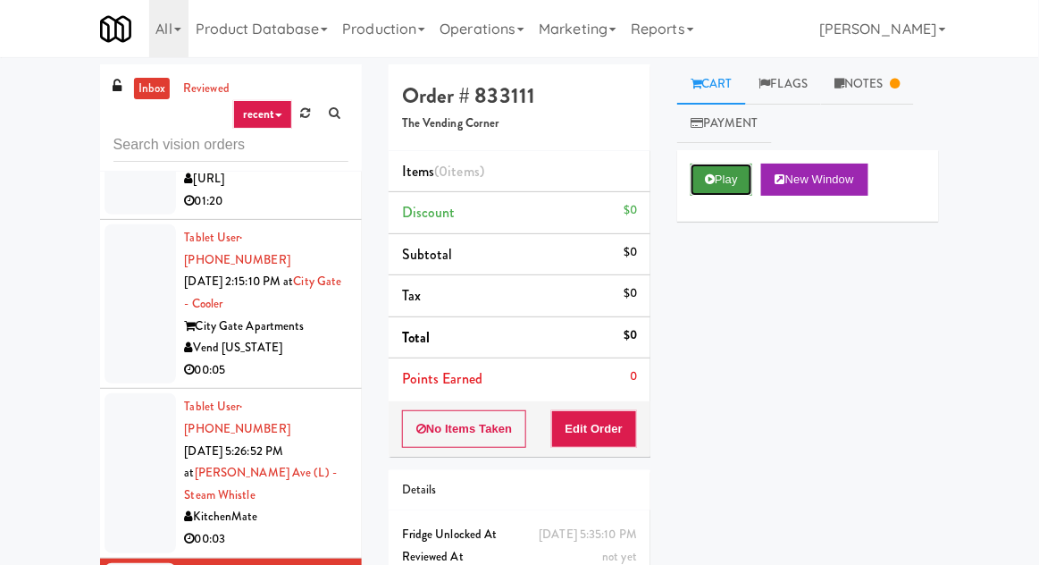
click at [728, 193] on button "Play" at bounding box center [722, 180] width 62 height 32
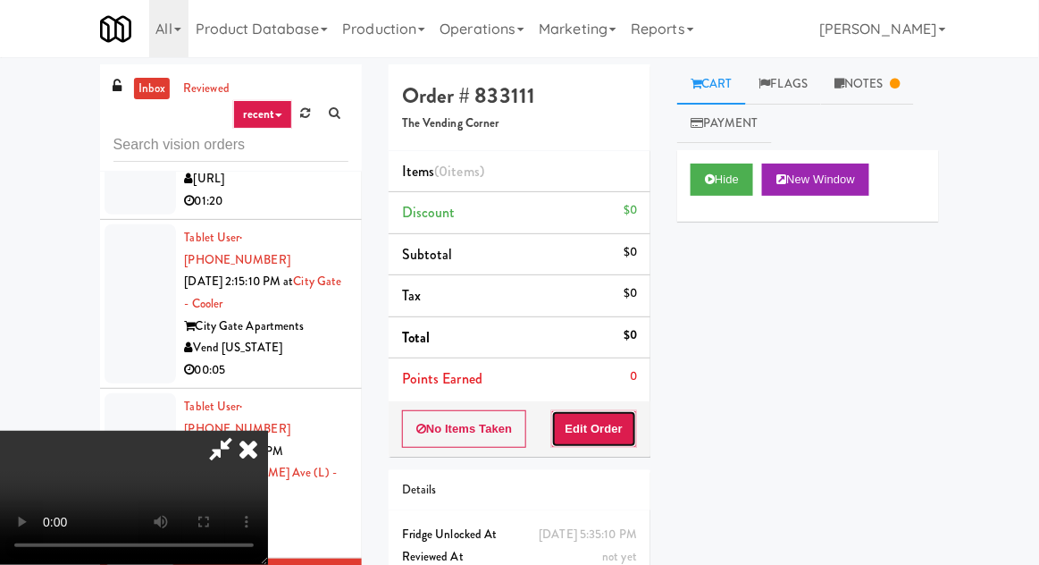
click at [612, 442] on button "Edit Order" at bounding box center [594, 429] width 87 height 38
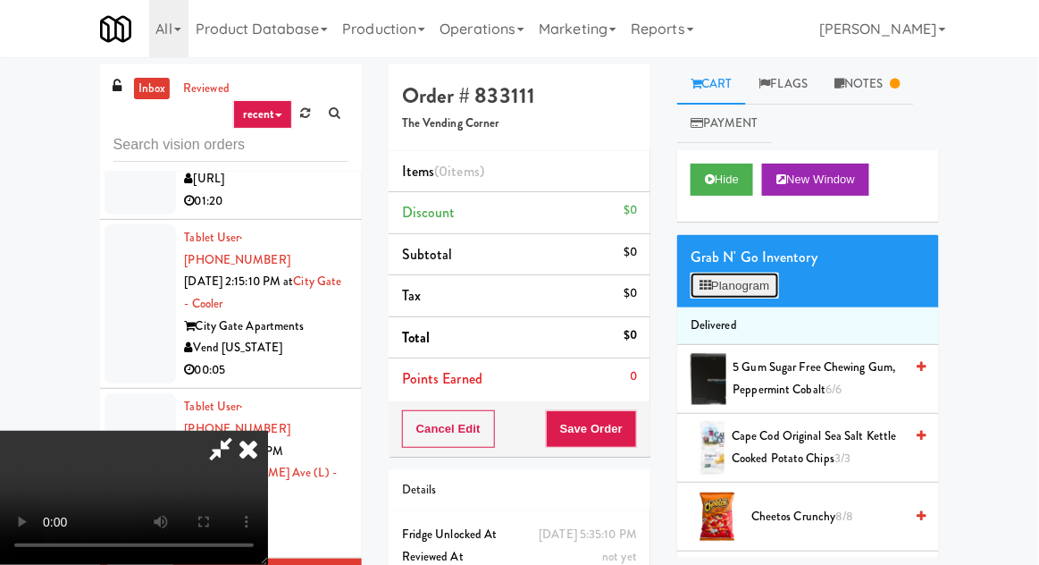
click at [770, 291] on button "Planogram" at bounding box center [735, 286] width 88 height 27
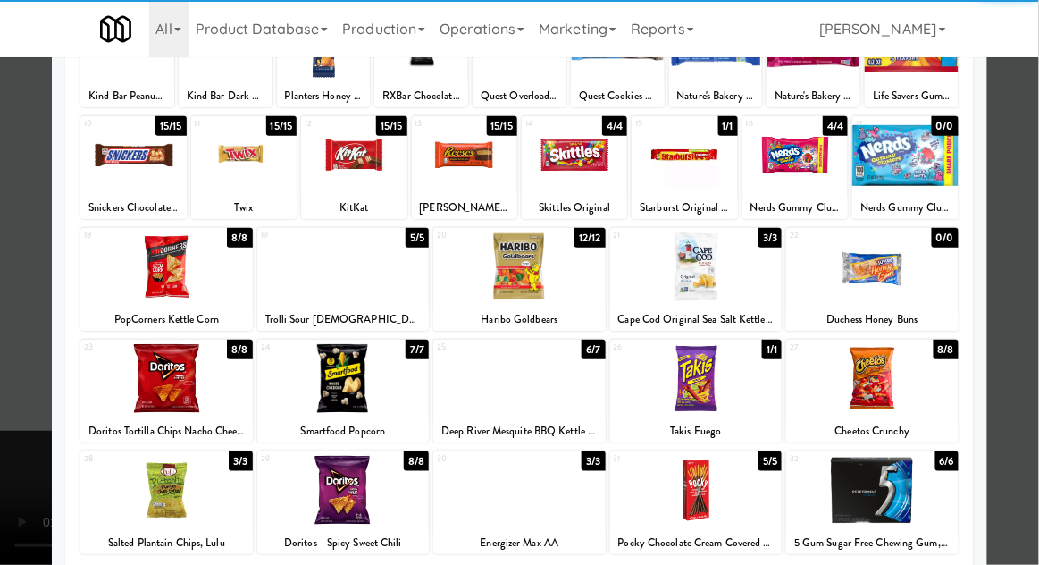
scroll to position [173, 0]
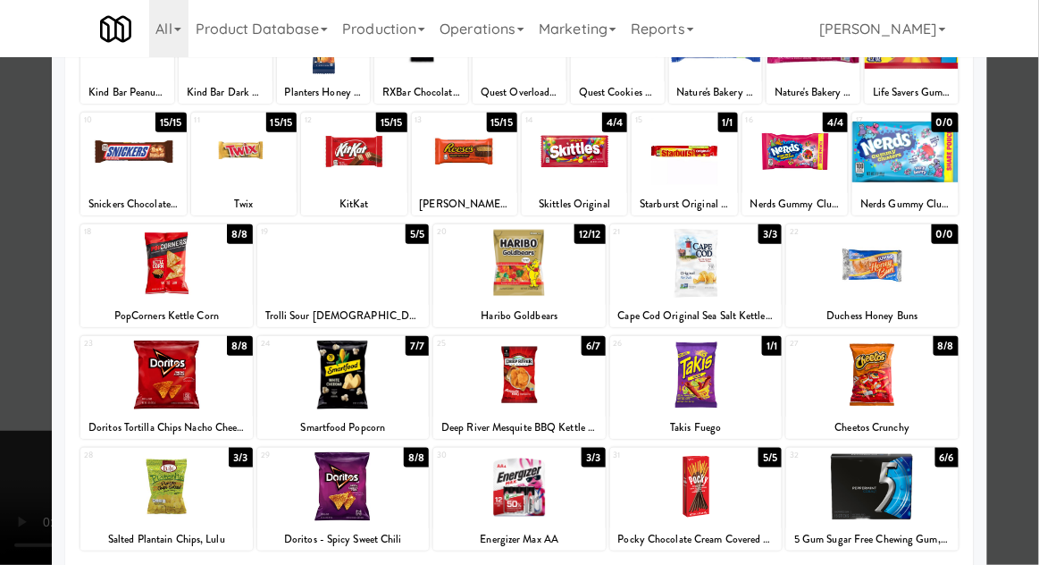
click at [14, 490] on div at bounding box center [519, 282] width 1039 height 565
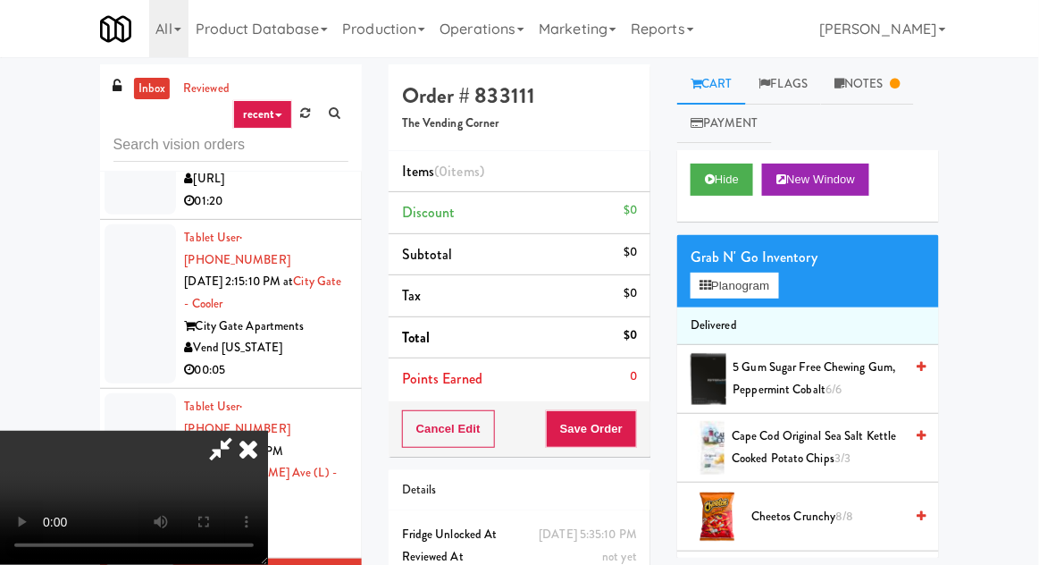
click at [268, 431] on icon at bounding box center [248, 449] width 39 height 36
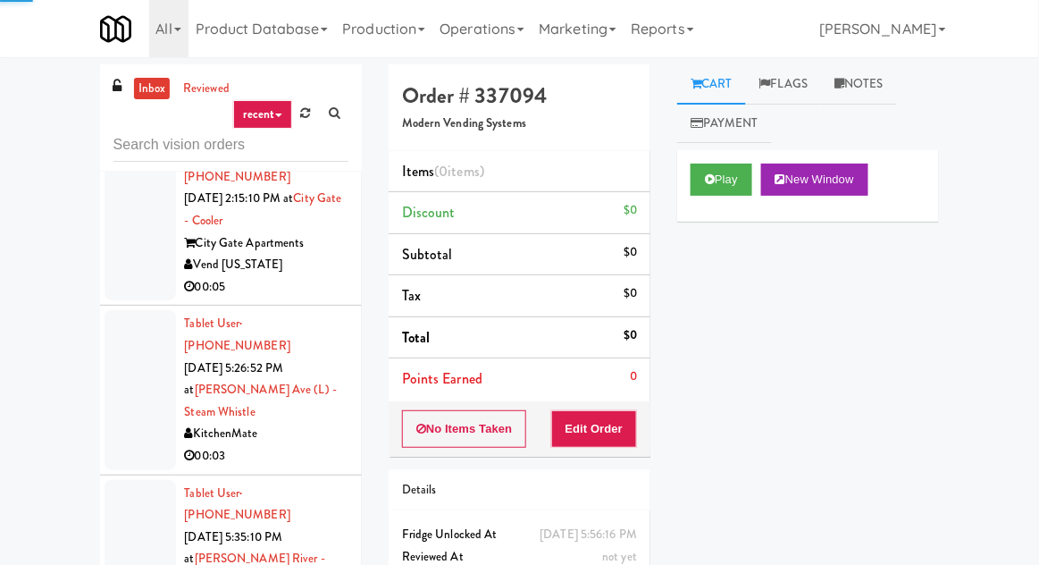
scroll to position [1647, 0]
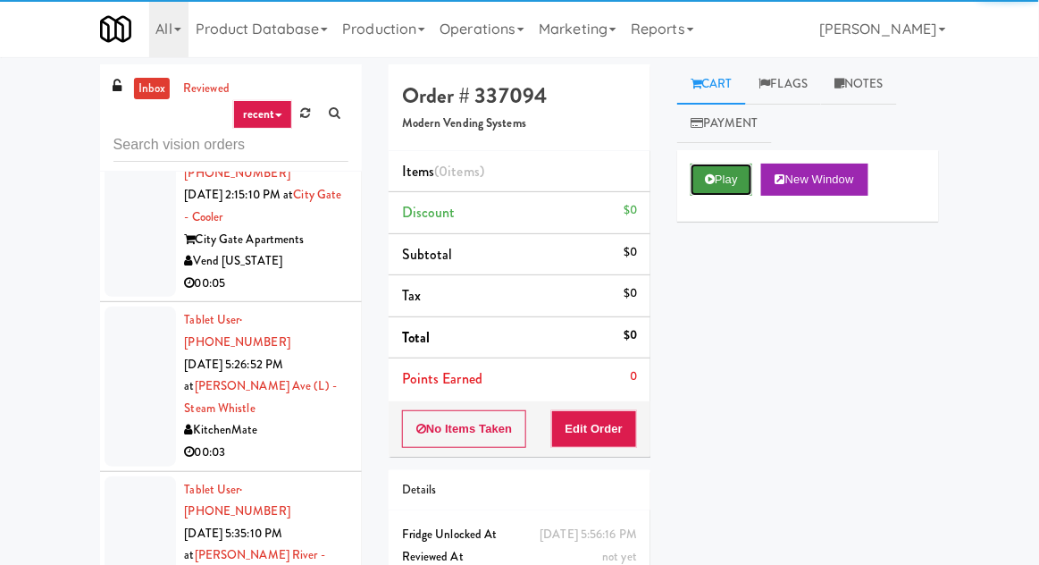
click at [728, 188] on button "Play" at bounding box center [722, 180] width 62 height 32
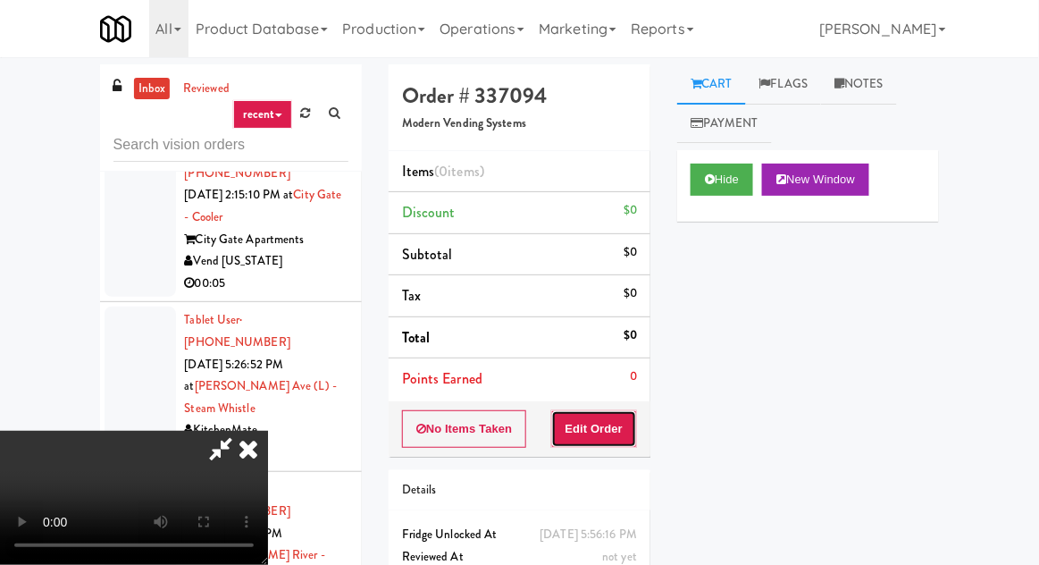
click at [614, 429] on button "Edit Order" at bounding box center [594, 429] width 87 height 38
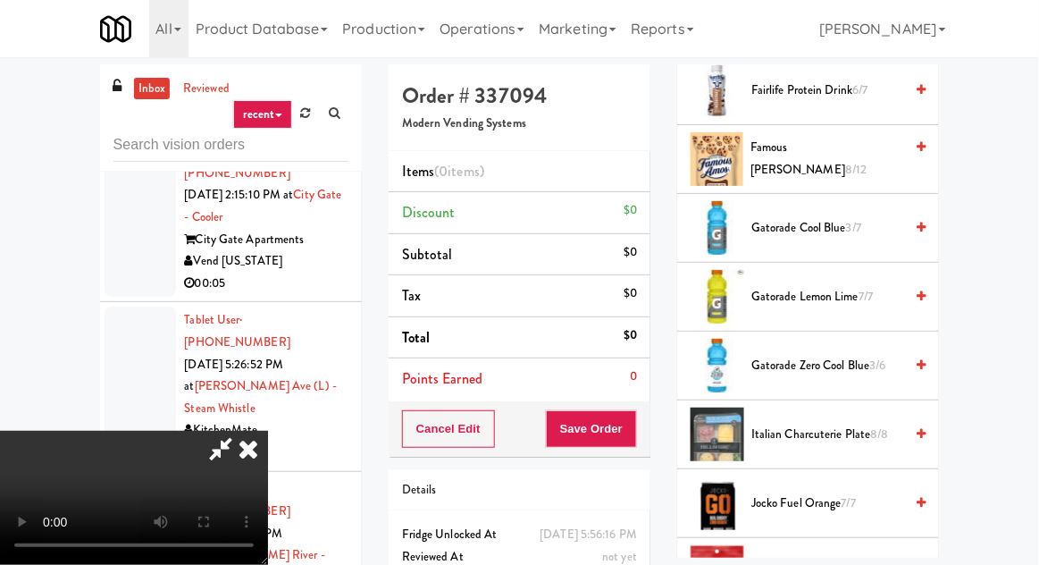
scroll to position [1120, 0]
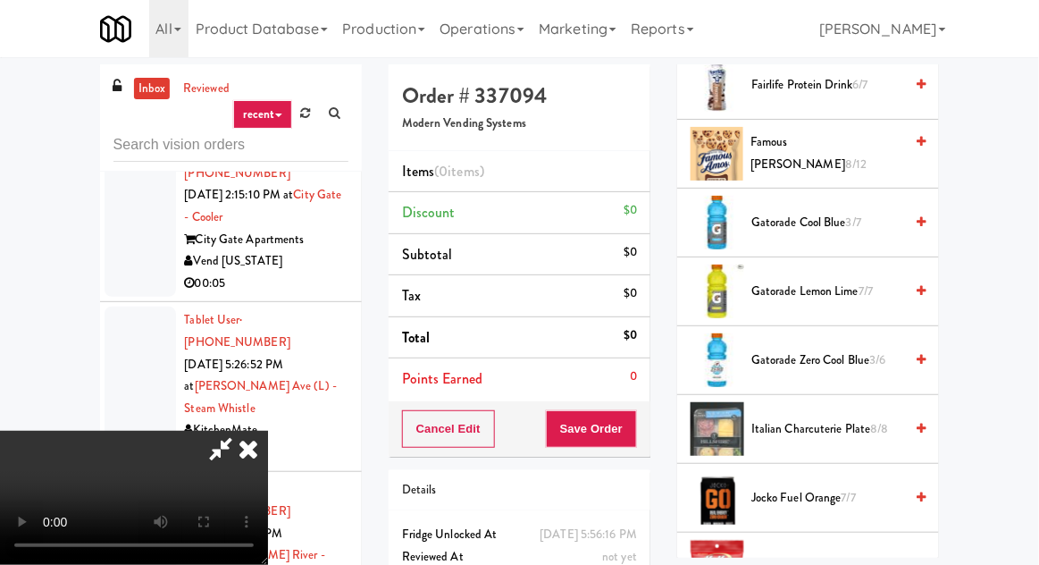
click at [829, 424] on span "Italian Charcuterie Plate 8/8" at bounding box center [828, 429] width 152 height 22
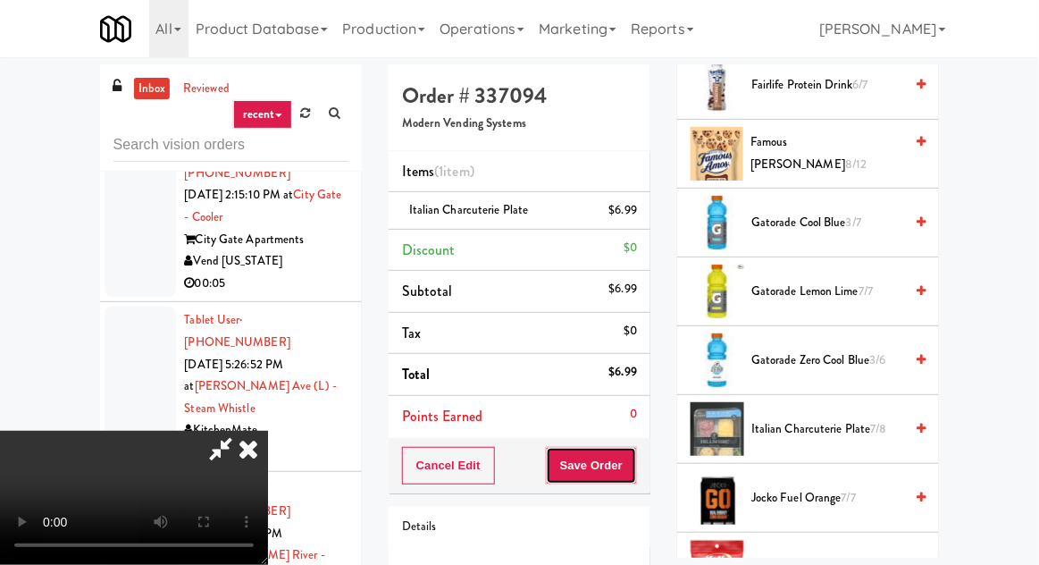
click at [635, 467] on button "Save Order" at bounding box center [591, 466] width 91 height 38
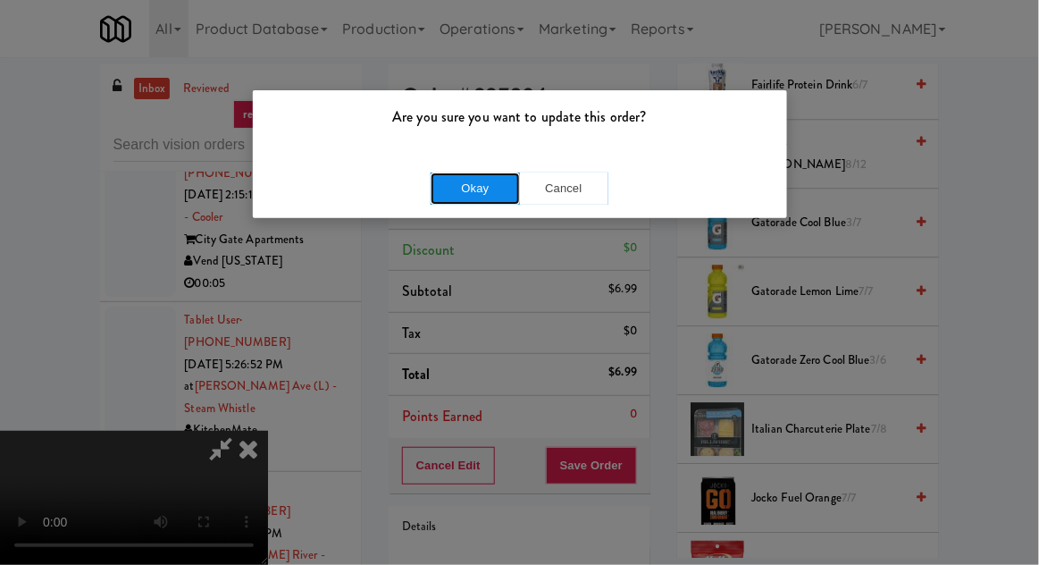
click at [491, 200] on button "Okay" at bounding box center [475, 188] width 89 height 32
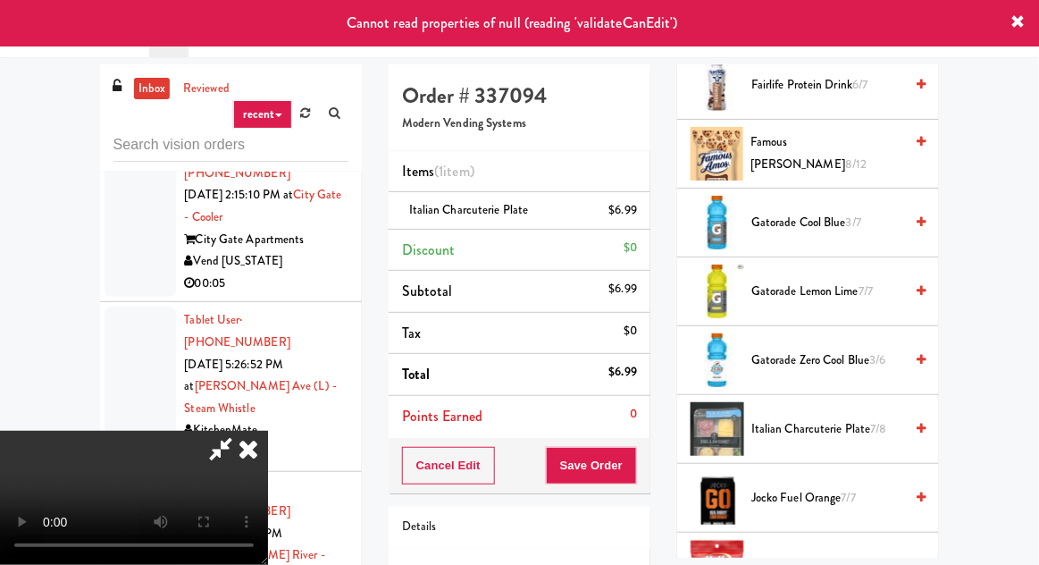
click at [268, 431] on icon at bounding box center [248, 449] width 39 height 36
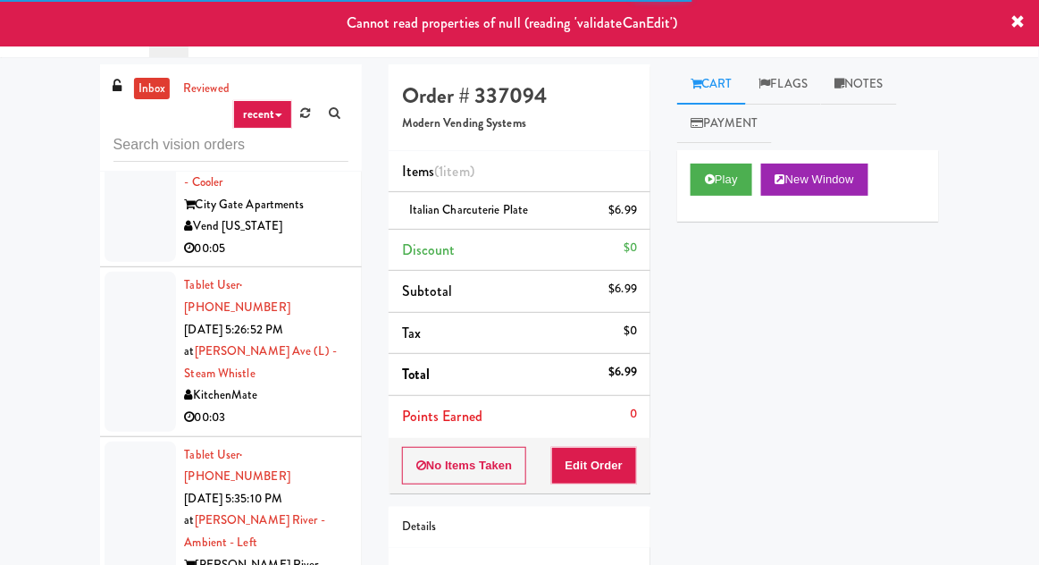
scroll to position [1779, 0]
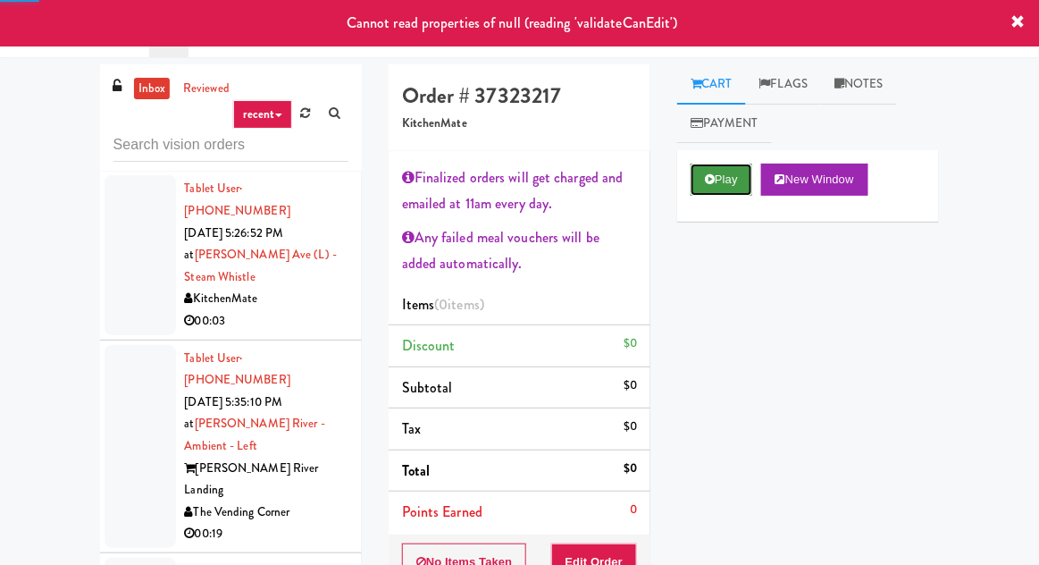
click at [726, 176] on button "Play" at bounding box center [722, 180] width 62 height 32
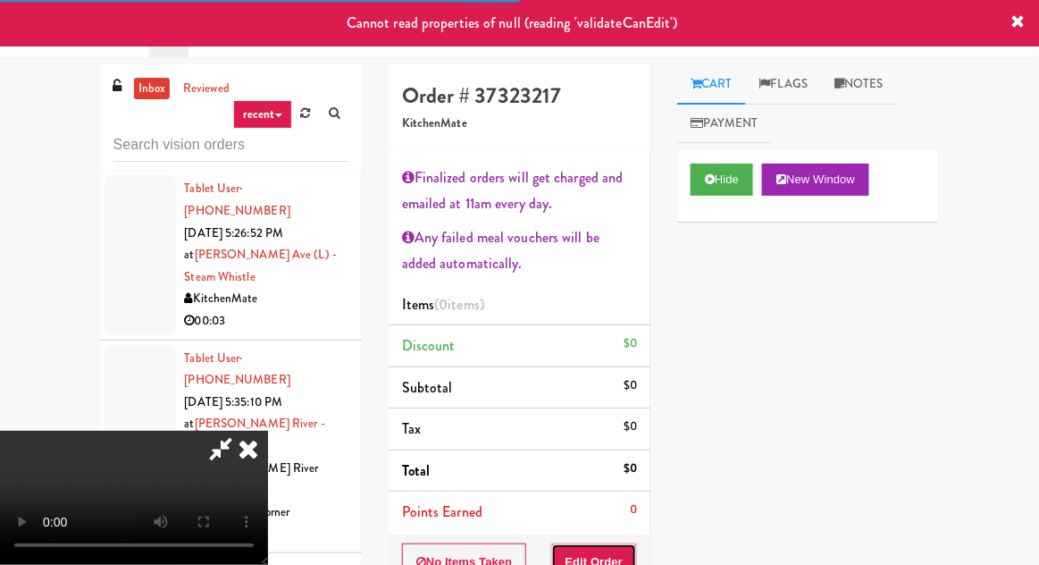
click at [604, 564] on button "Edit Order" at bounding box center [594, 562] width 87 height 38
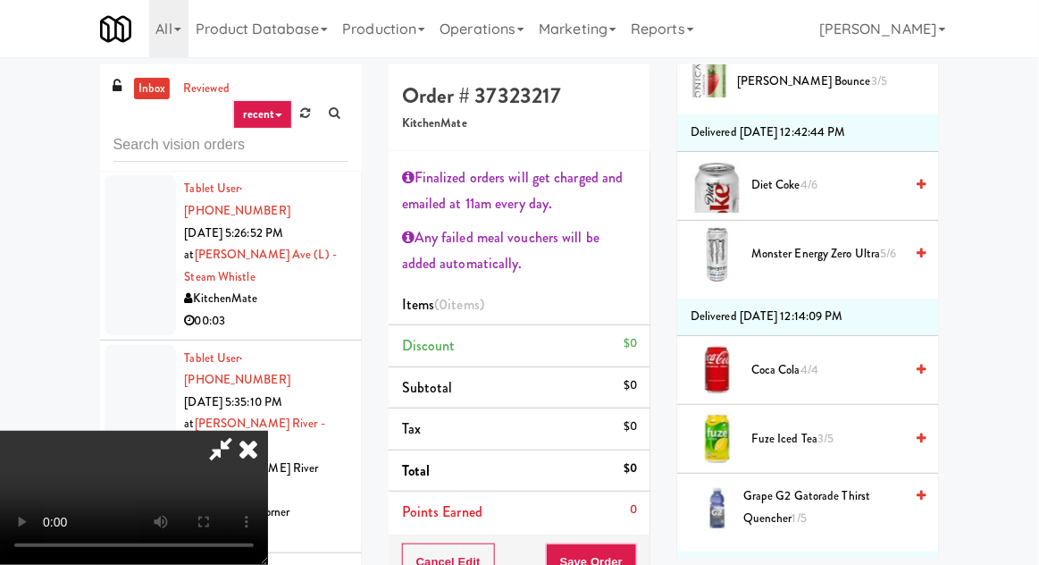
click at [837, 372] on span "Coca Cola 4/4" at bounding box center [828, 370] width 152 height 22
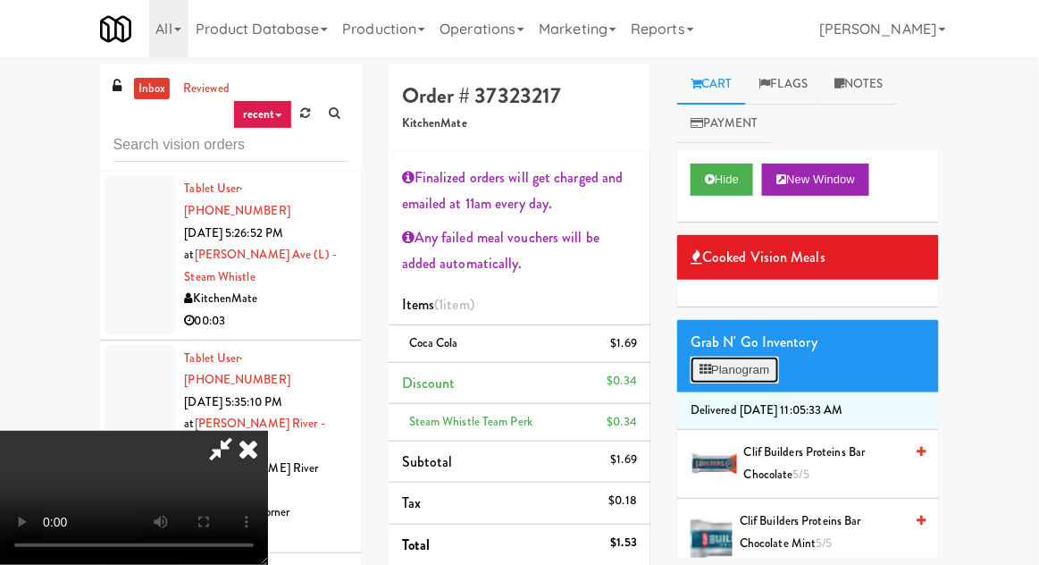
click at [769, 371] on button "Planogram" at bounding box center [735, 370] width 88 height 27
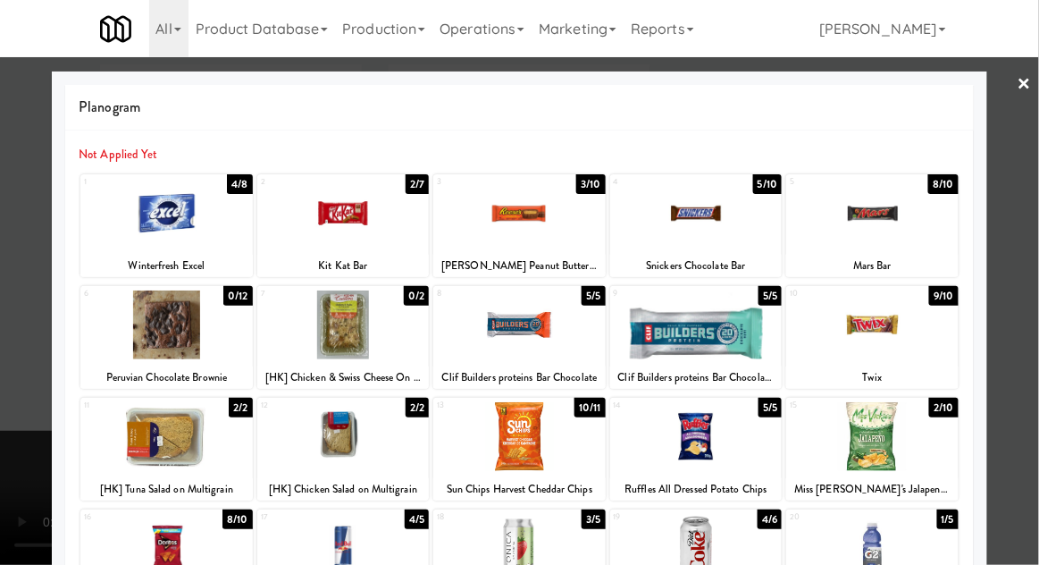
click at [152, 343] on div at bounding box center [166, 324] width 172 height 69
click at [162, 320] on div at bounding box center [166, 324] width 172 height 69
click at [17, 447] on div at bounding box center [519, 282] width 1039 height 565
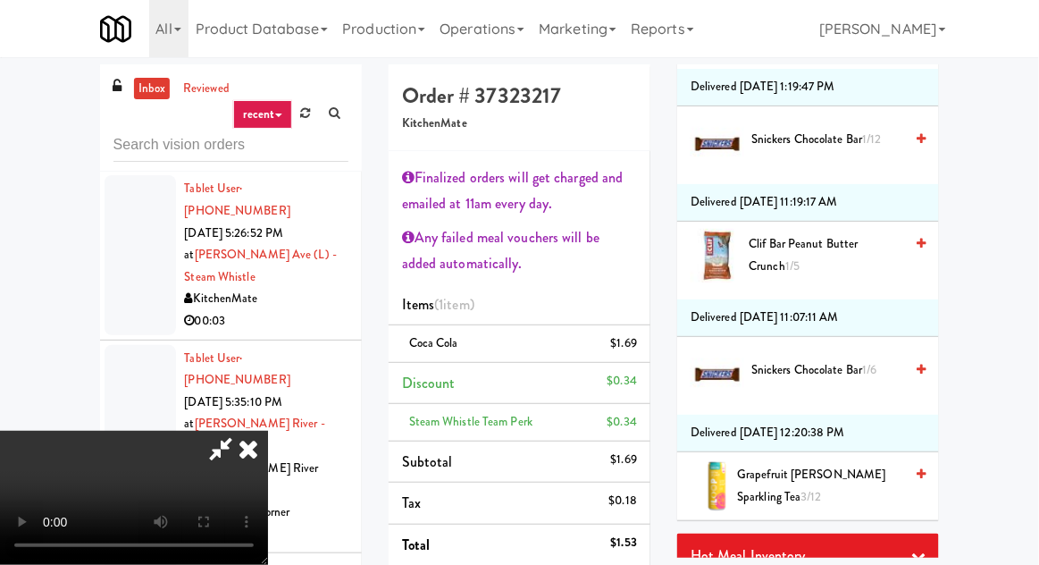
scroll to position [3083, 0]
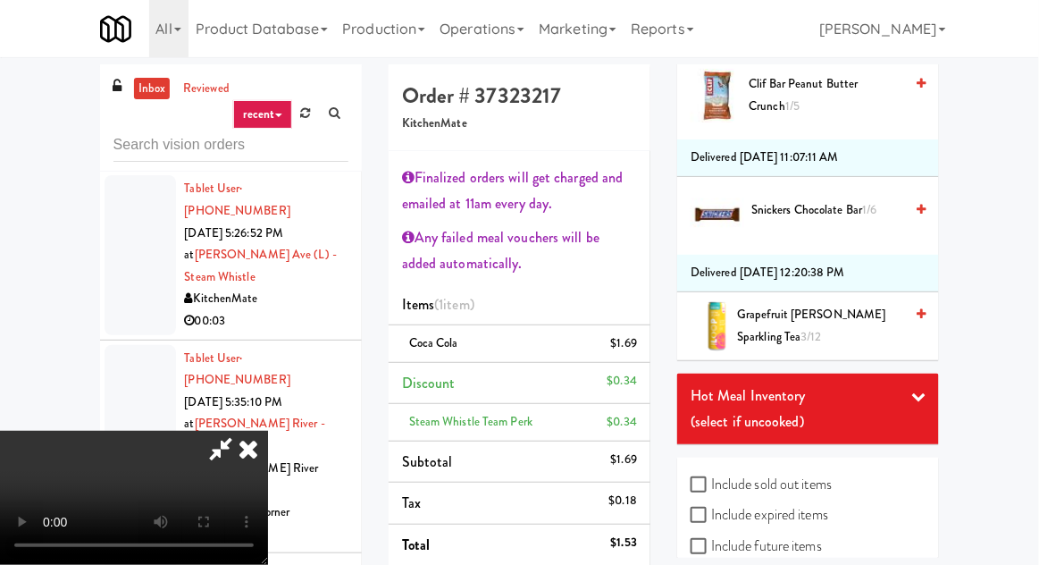
checkbox input "true"
click at [794, 505] on label "Include expired items" at bounding box center [760, 514] width 138 height 27
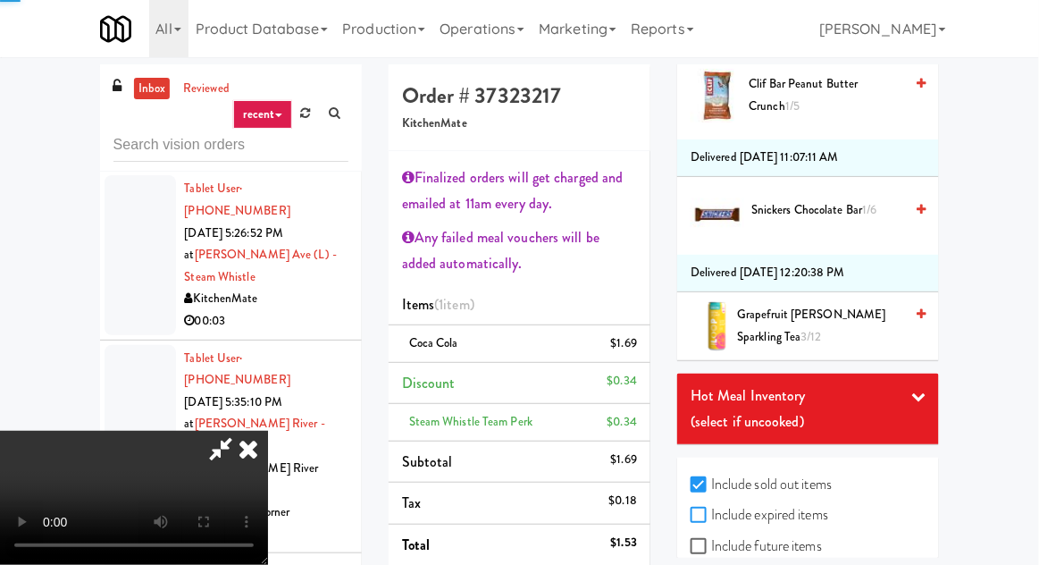
click at [711, 509] on input "Include expired items" at bounding box center [701, 516] width 21 height 14
checkbox input "true"
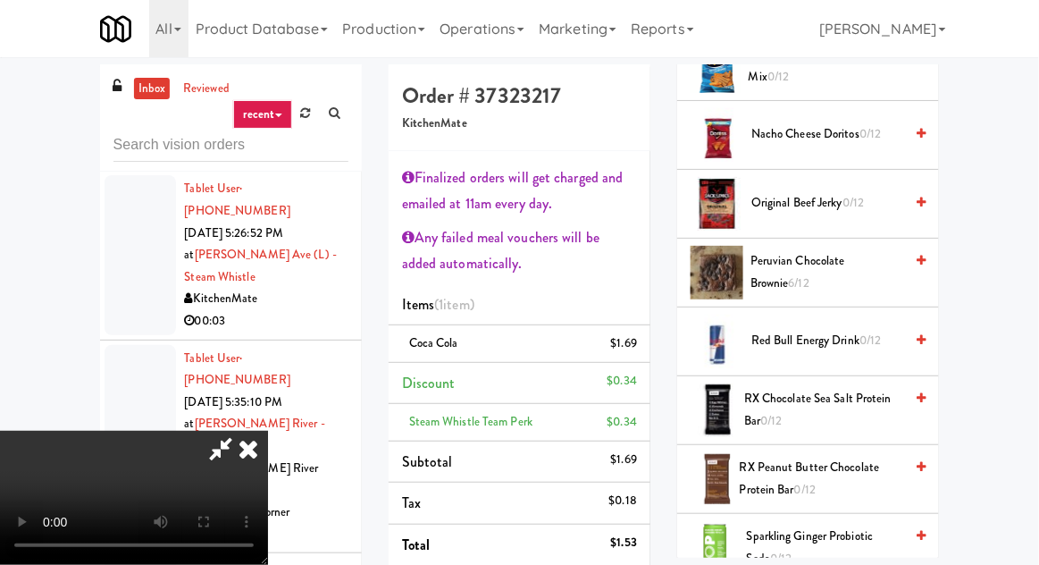
scroll to position [5270, 0]
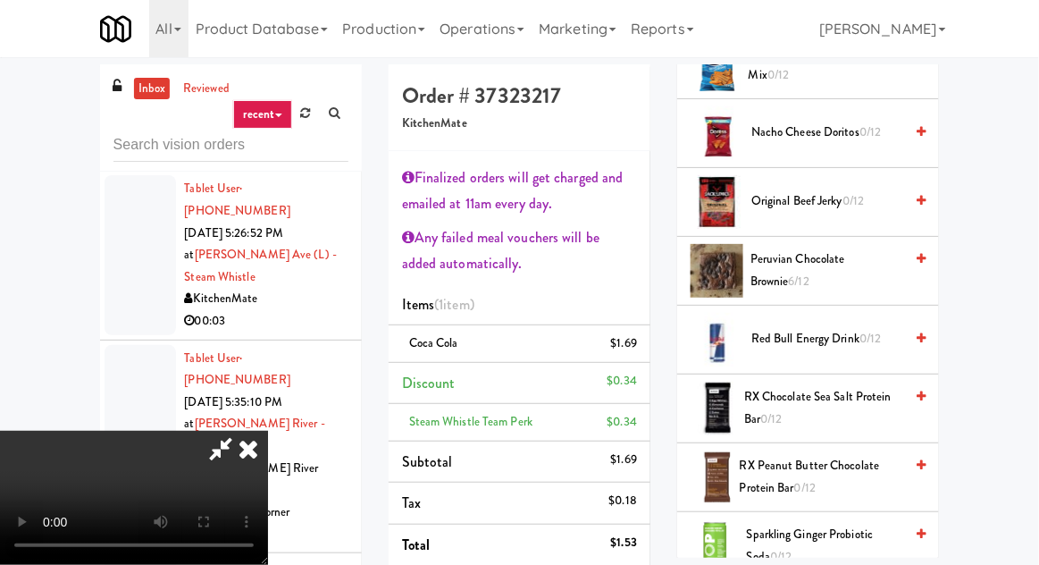
click at [878, 248] on span "Peruvian Chocolate Brownie 6/12" at bounding box center [827, 270] width 153 height 44
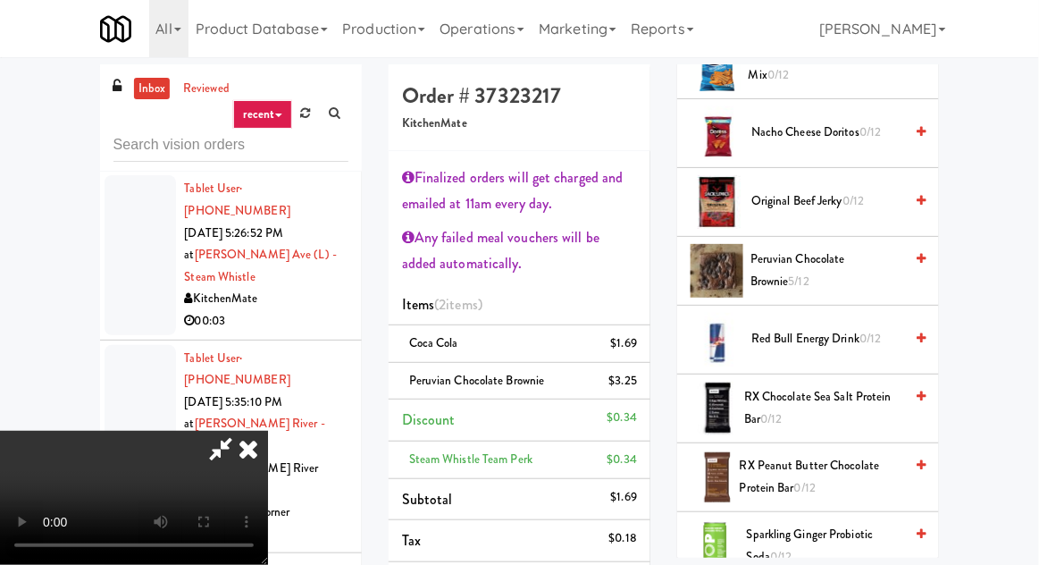
click at [858, 258] on span "Peruvian Chocolate Brownie 5/12" at bounding box center [827, 270] width 153 height 44
click at [645, 392] on li "Peruvian Chocolate Brownie (2) $6.50" at bounding box center [520, 382] width 262 height 38
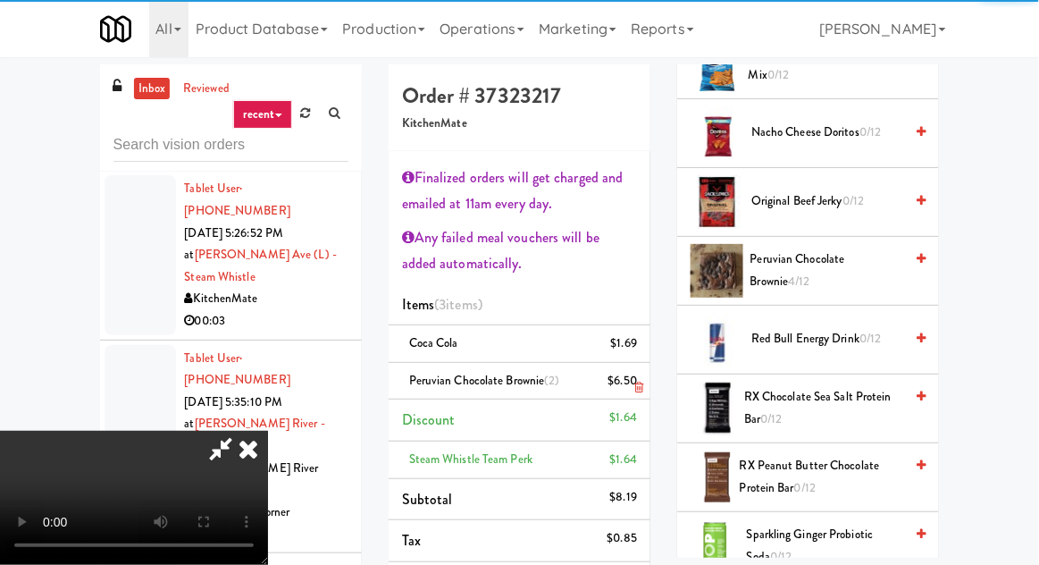
click at [642, 386] on icon at bounding box center [639, 388] width 9 height 12
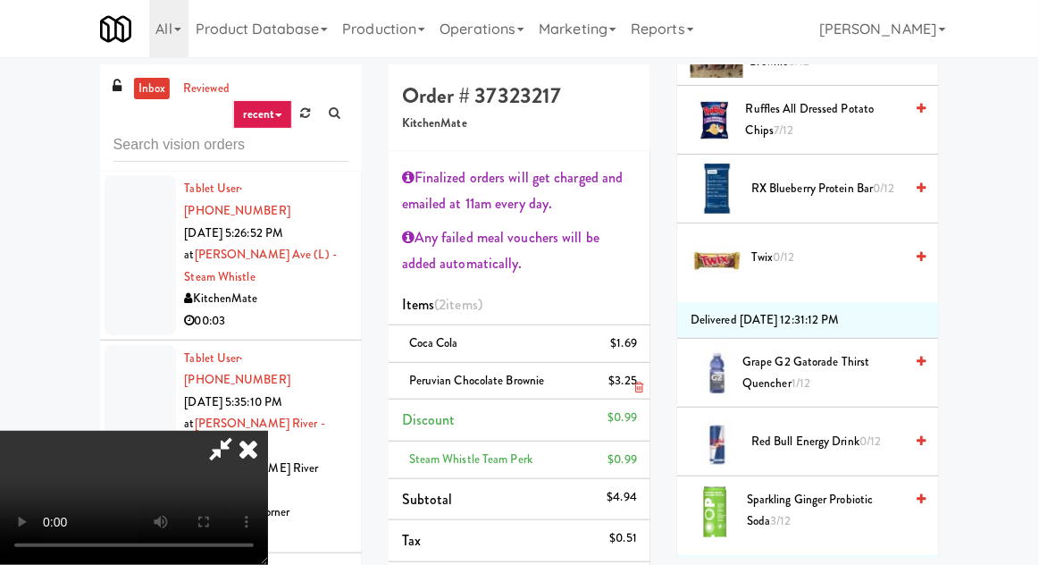
scroll to position [4501, 0]
click at [803, 493] on span "Sparkling Ginger Probiotic Soda 3/12" at bounding box center [825, 511] width 156 height 44
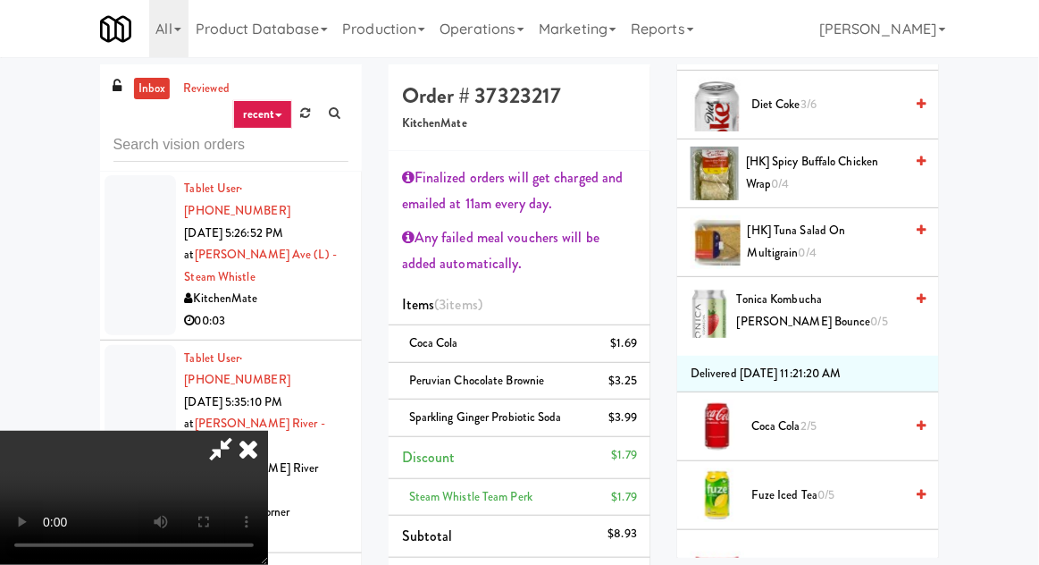
scroll to position [0, 0]
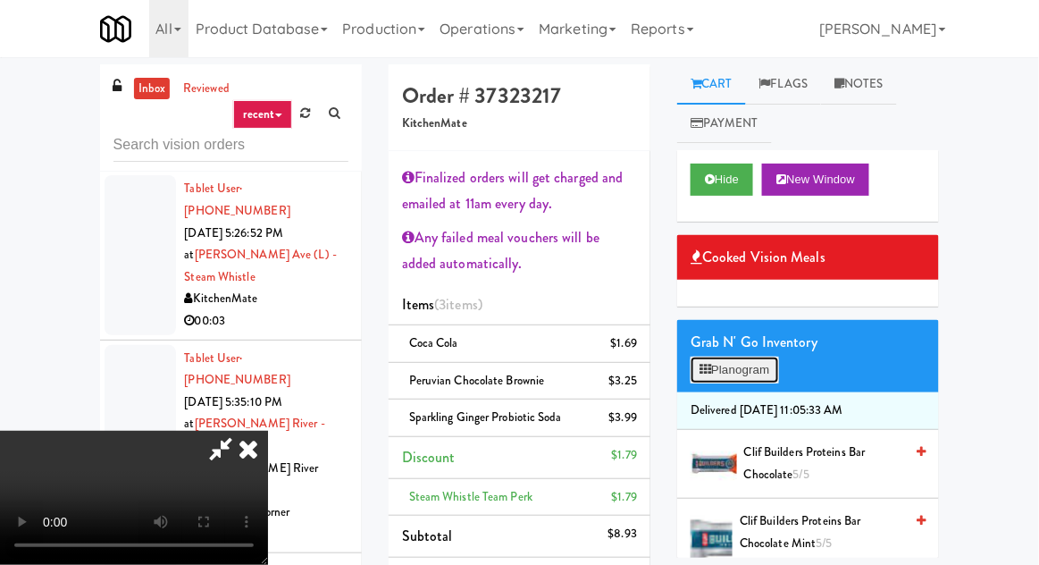
click at [765, 362] on button "Planogram" at bounding box center [735, 370] width 88 height 27
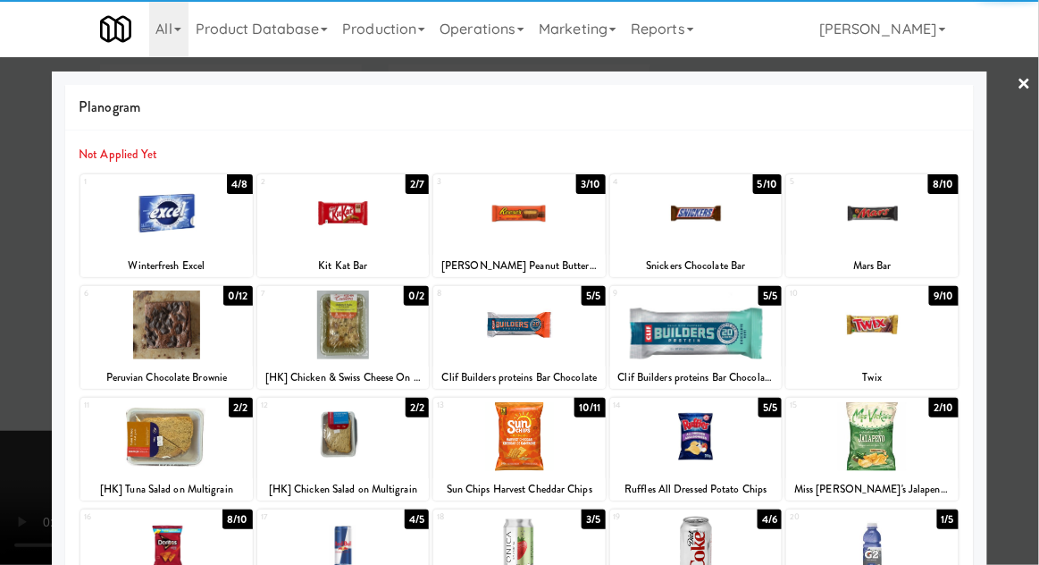
click at [547, 514] on div at bounding box center [519, 548] width 172 height 69
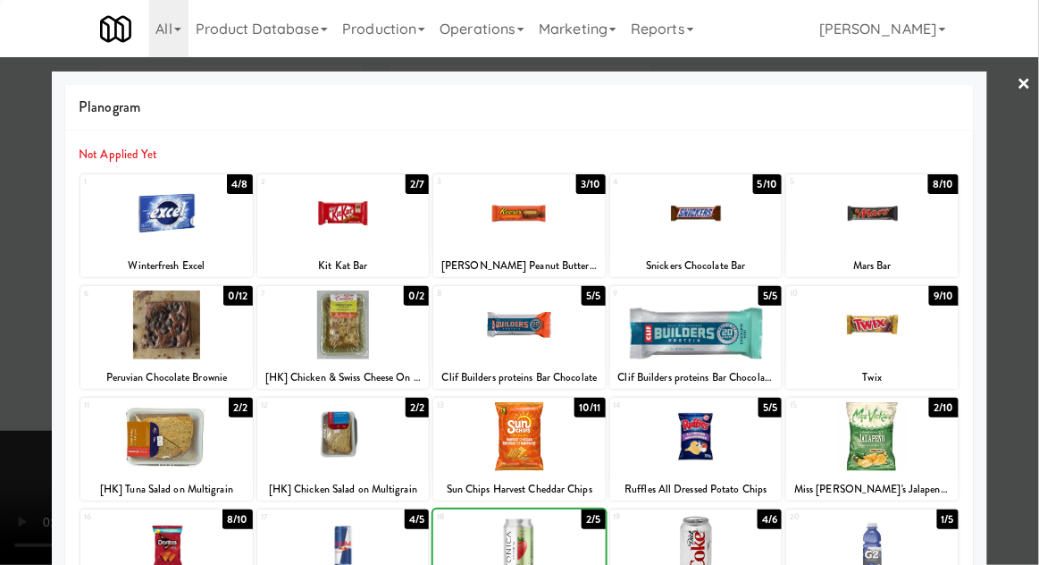
scroll to position [248, 0]
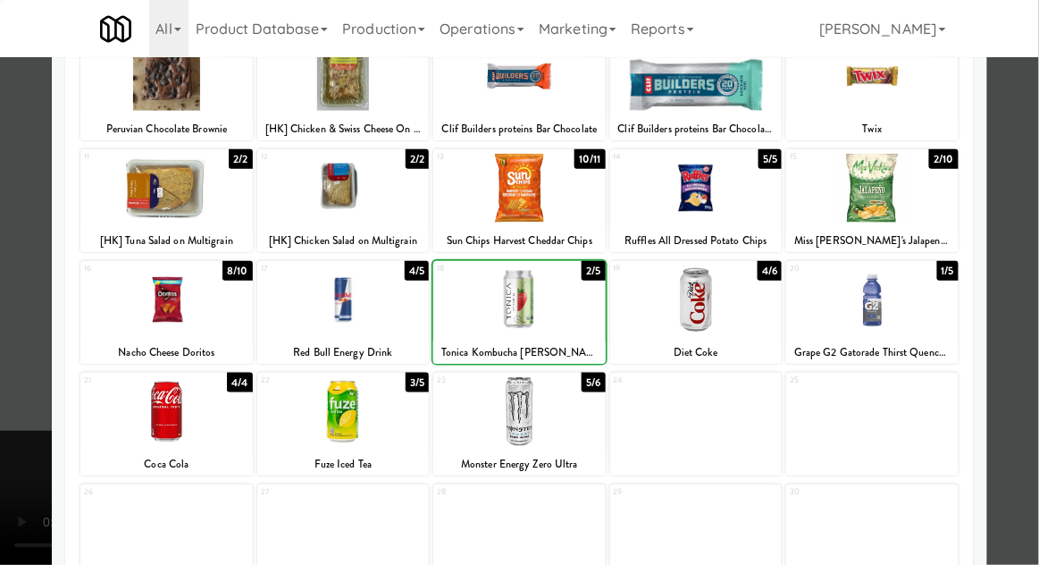
click at [1030, 243] on div at bounding box center [519, 282] width 1039 height 565
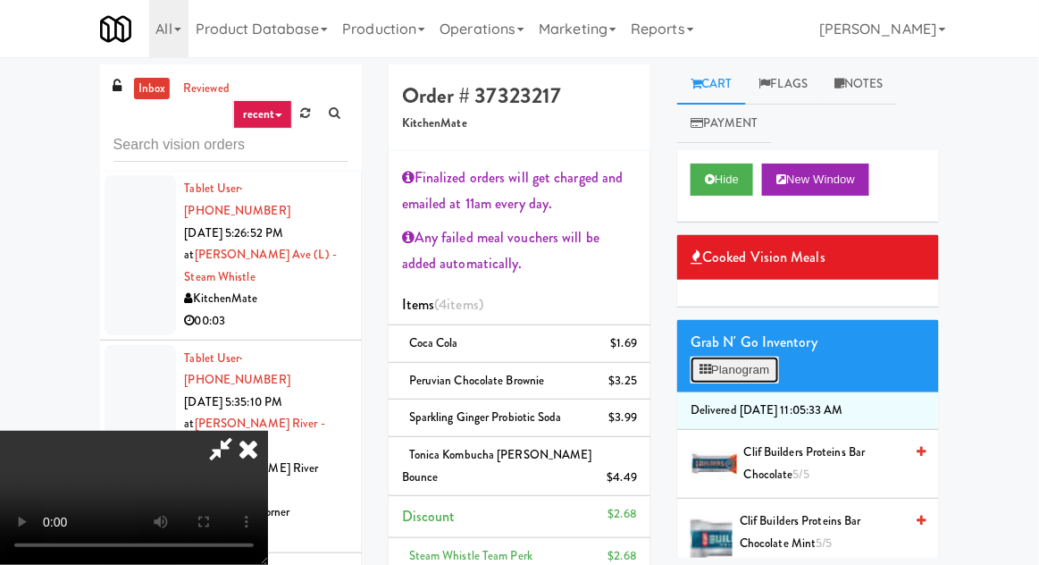
click at [756, 376] on button "Planogram" at bounding box center [735, 370] width 88 height 27
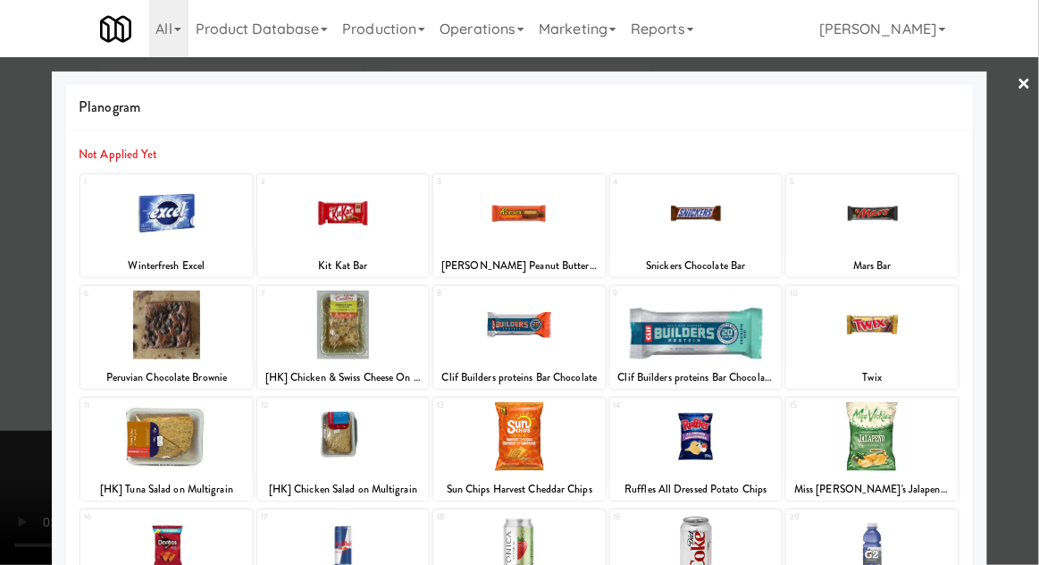
click at [769, 366] on div "9 Clif Builders proteins Bar Chocolate Mint" at bounding box center [696, 337] width 172 height 103
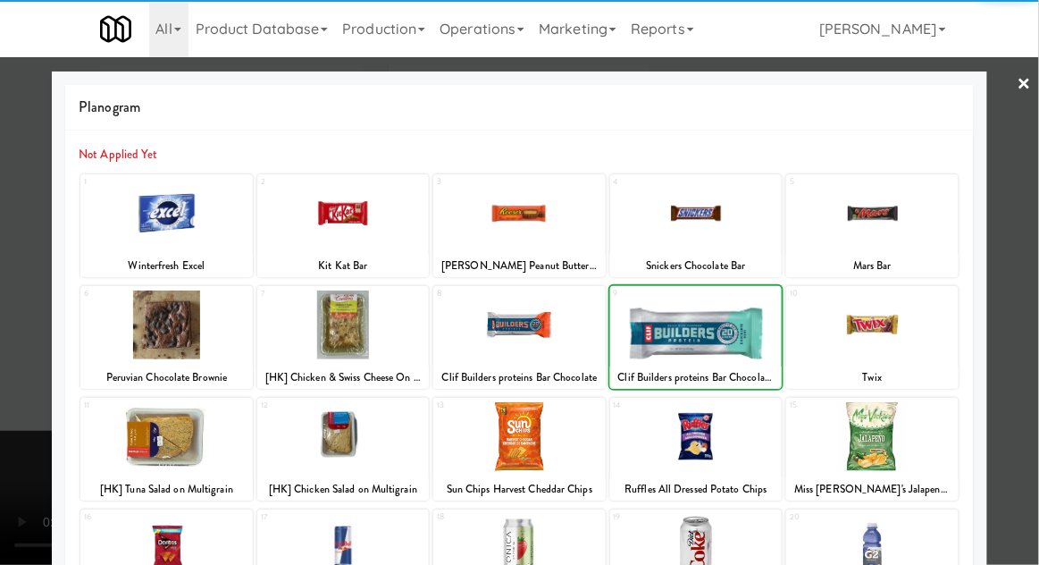
click at [20, 367] on div at bounding box center [519, 282] width 1039 height 565
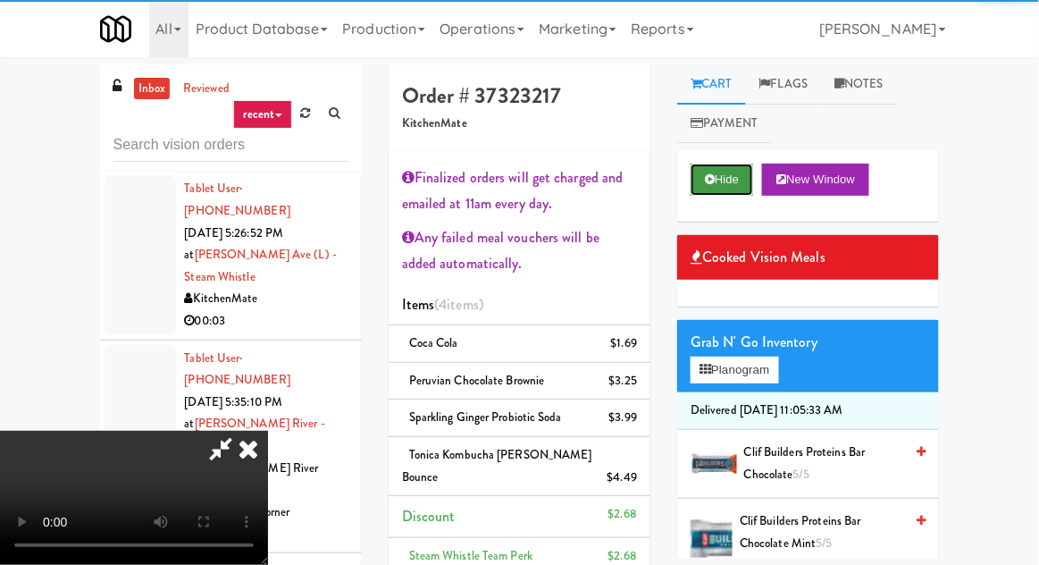
click at [732, 181] on button "Hide" at bounding box center [722, 180] width 63 height 32
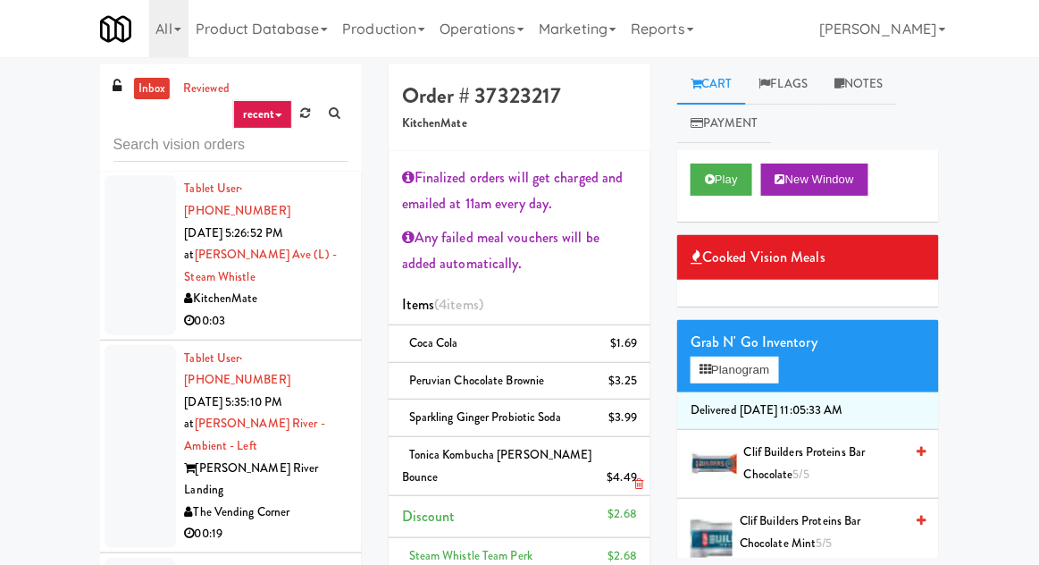
click at [644, 464] on li "Tonica Kombucha Berry Bounce $4.49" at bounding box center [520, 466] width 262 height 59
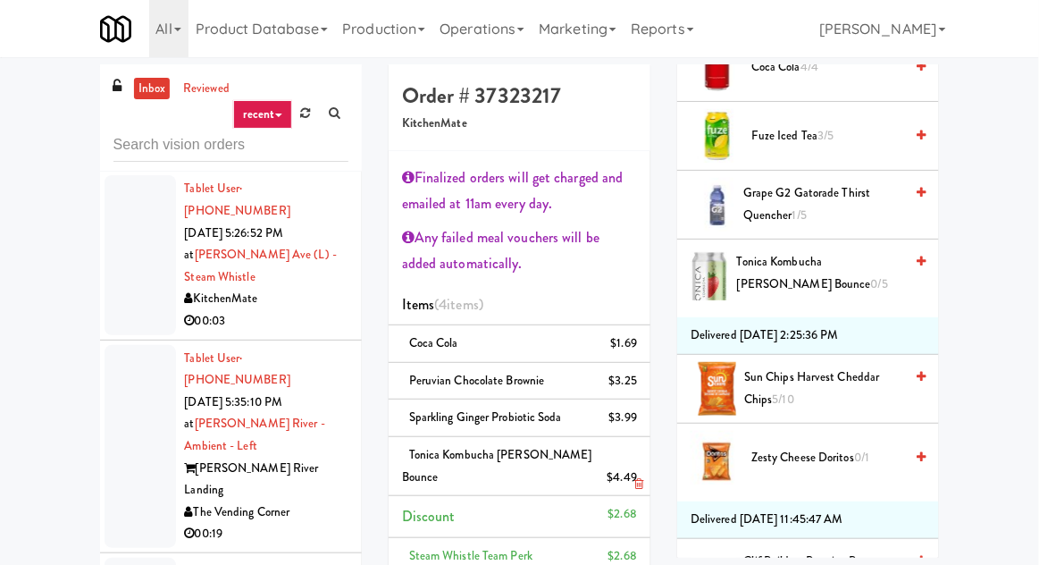
scroll to position [1720, 0]
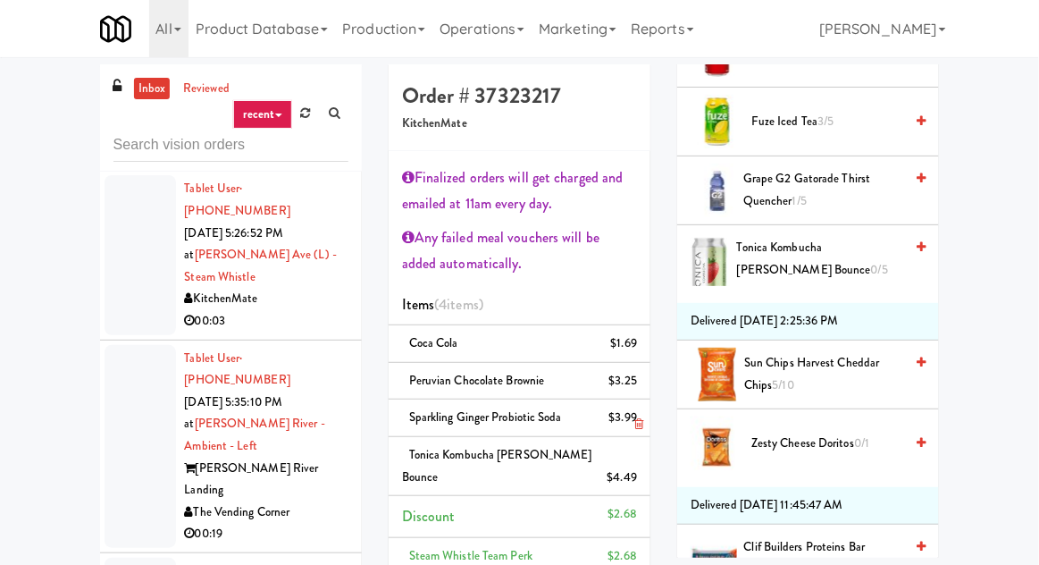
click at [633, 421] on div "$3.99" at bounding box center [624, 418] width 29 height 22
click at [632, 425] on link at bounding box center [635, 425] width 16 height 22
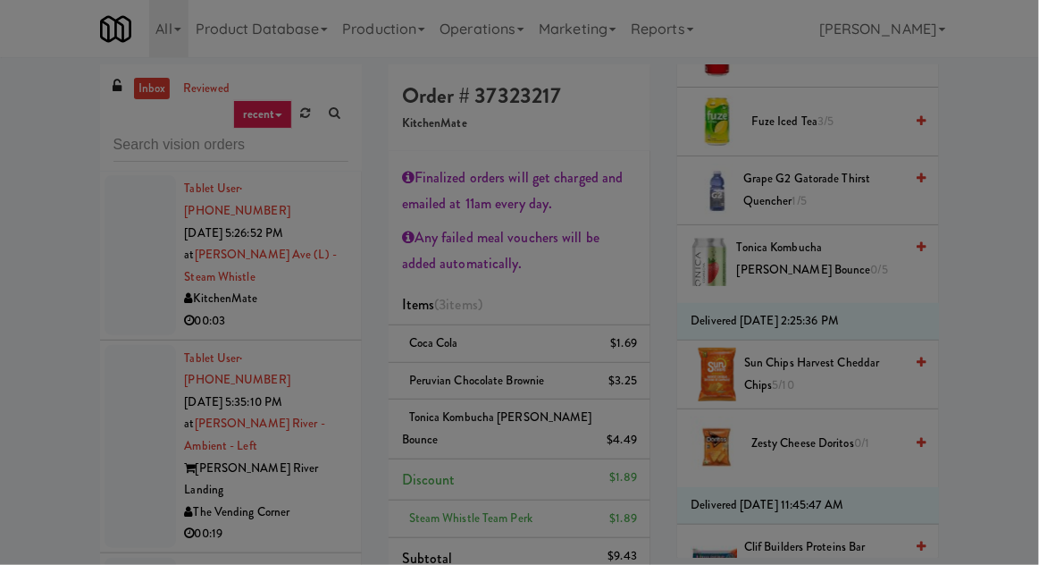
scroll to position [147, 0]
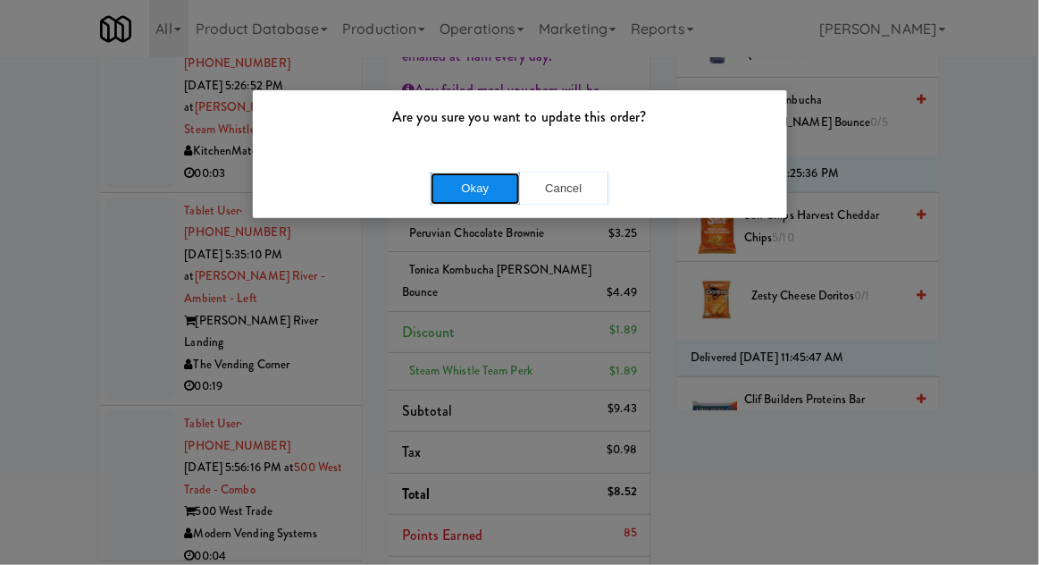
click at [501, 189] on button "Okay" at bounding box center [475, 188] width 89 height 32
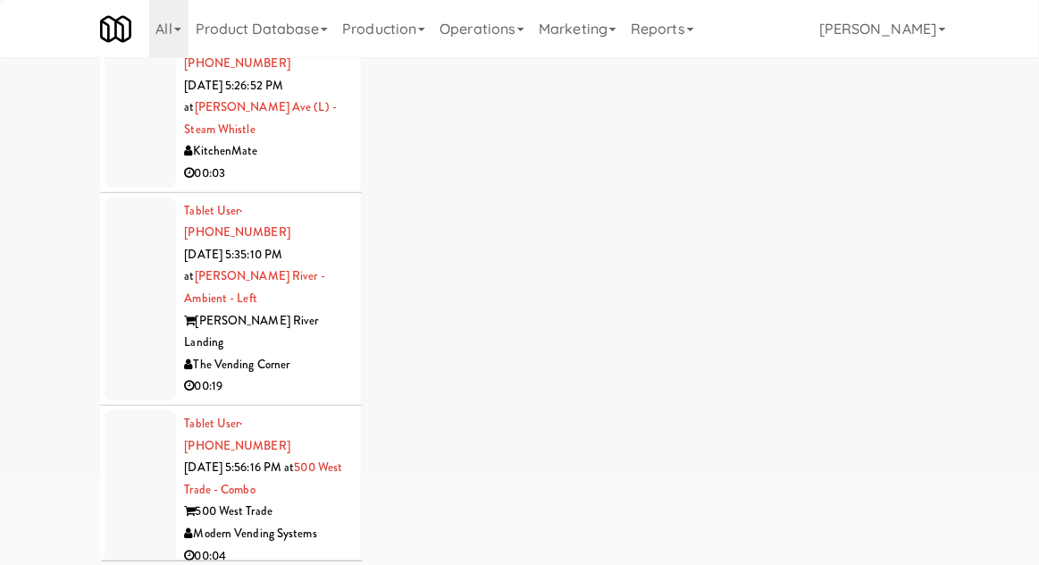
scroll to position [69, 0]
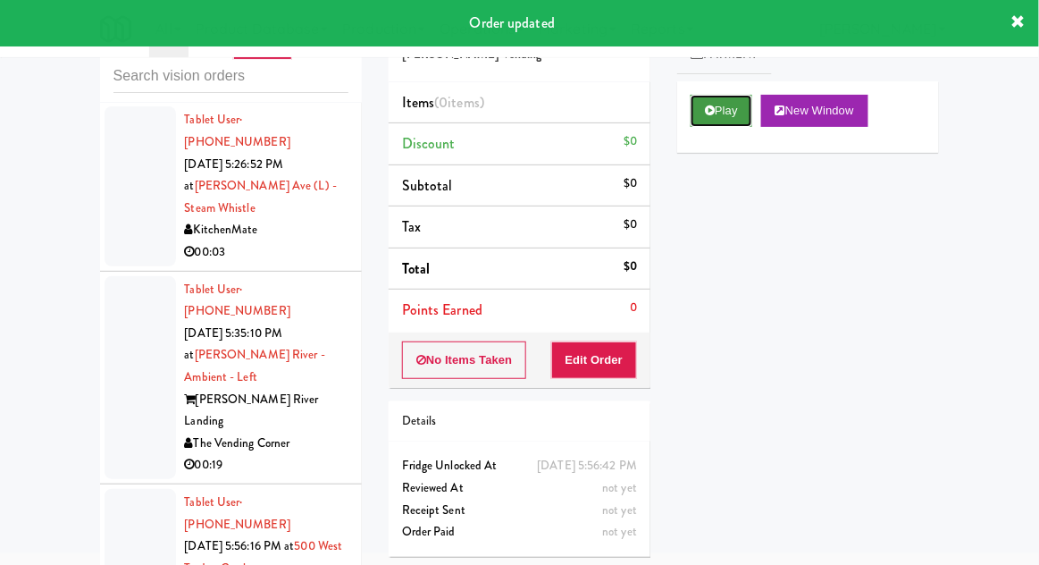
click at [734, 100] on button "Play" at bounding box center [722, 111] width 62 height 32
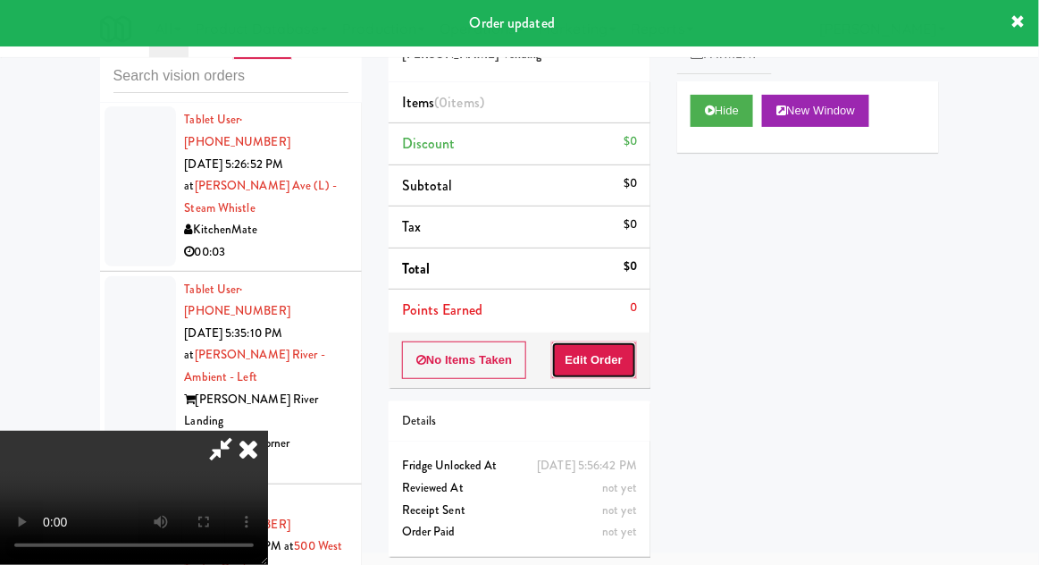
click at [623, 354] on button "Edit Order" at bounding box center [594, 360] width 87 height 38
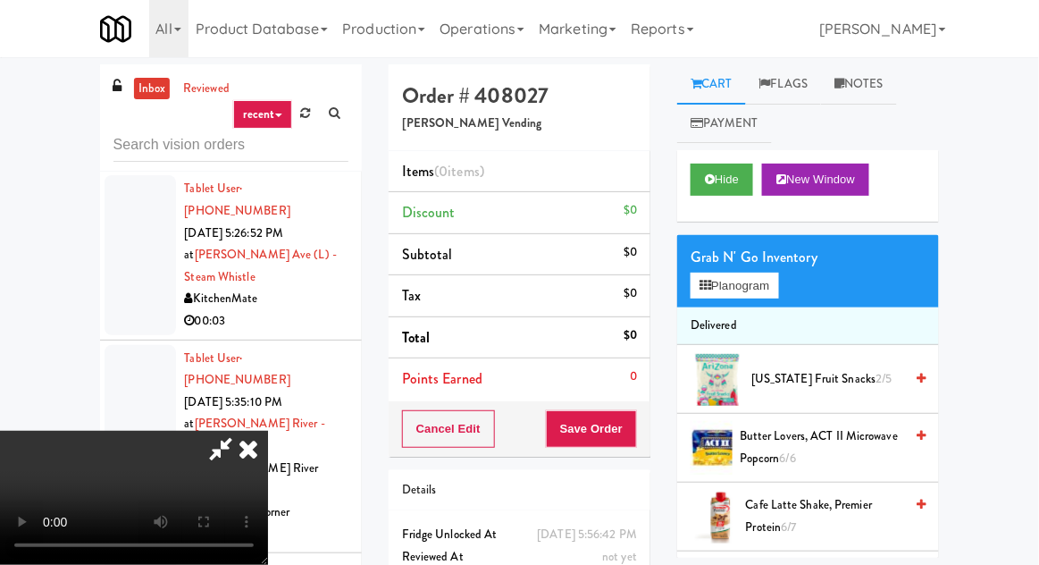
scroll to position [0, 0]
click at [759, 281] on button "Planogram" at bounding box center [735, 286] width 88 height 27
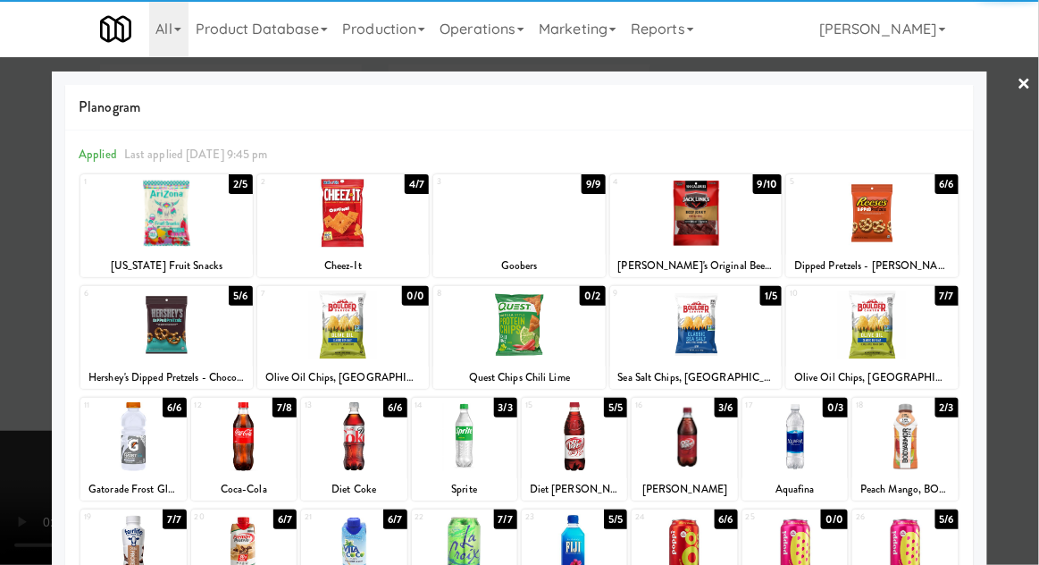
click at [930, 437] on div at bounding box center [905, 436] width 105 height 69
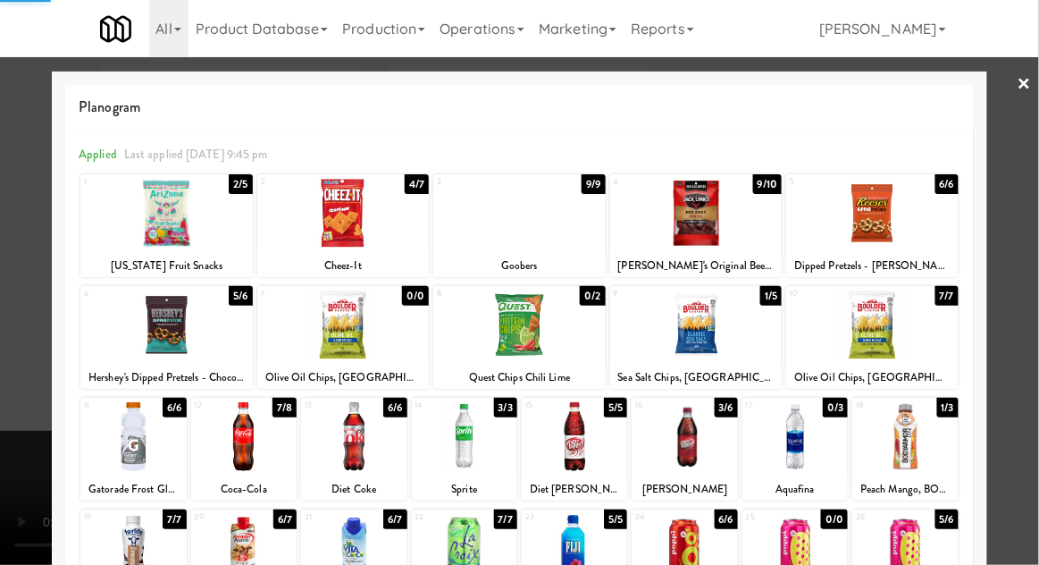
click at [1030, 294] on div at bounding box center [519, 282] width 1039 height 565
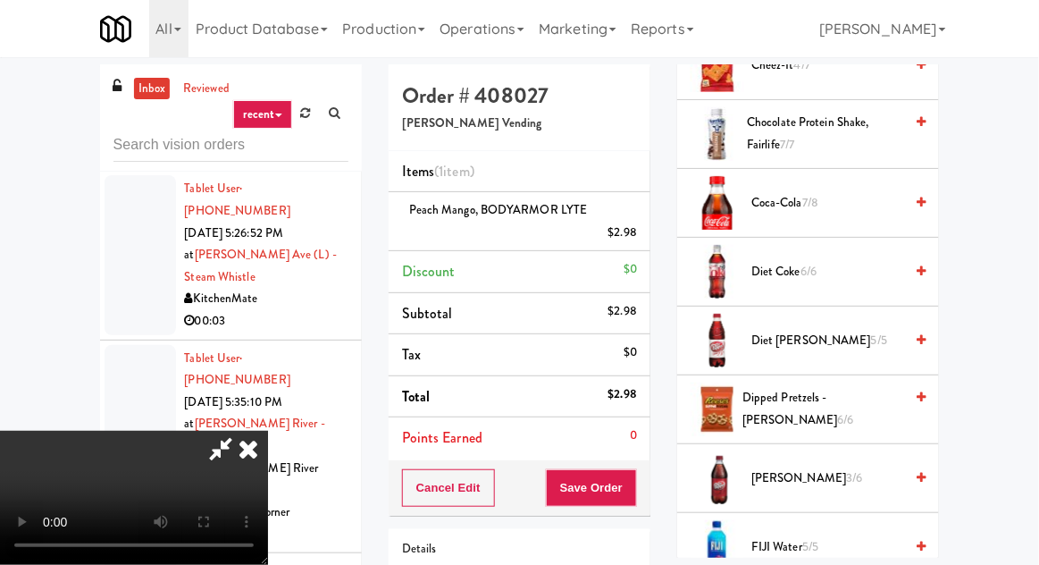
scroll to position [518, 0]
click at [846, 471] on span "3/6" at bounding box center [854, 479] width 16 height 17
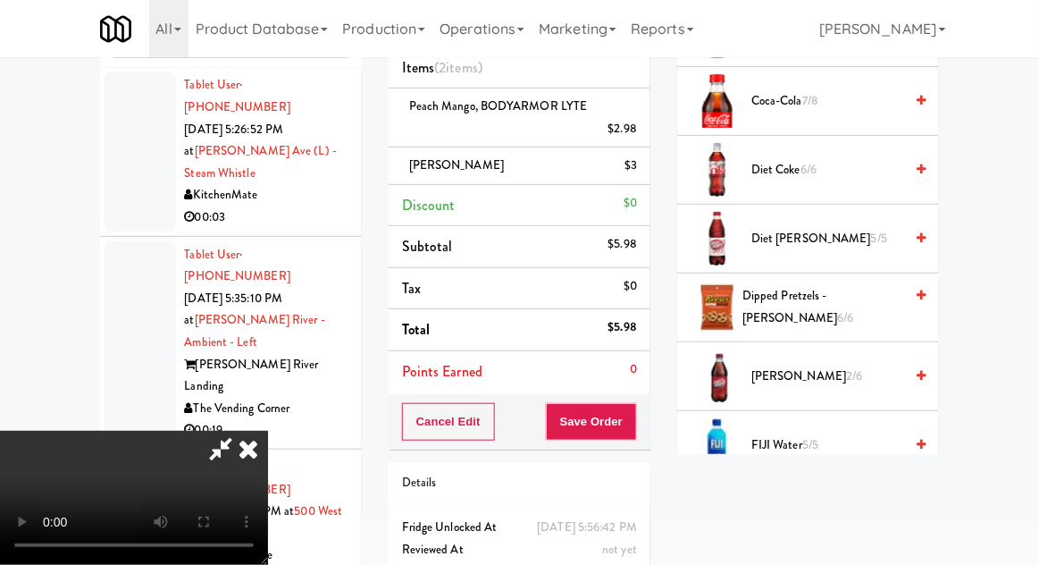
scroll to position [65, 0]
click at [637, 413] on button "Save Order" at bounding box center [591, 422] width 91 height 38
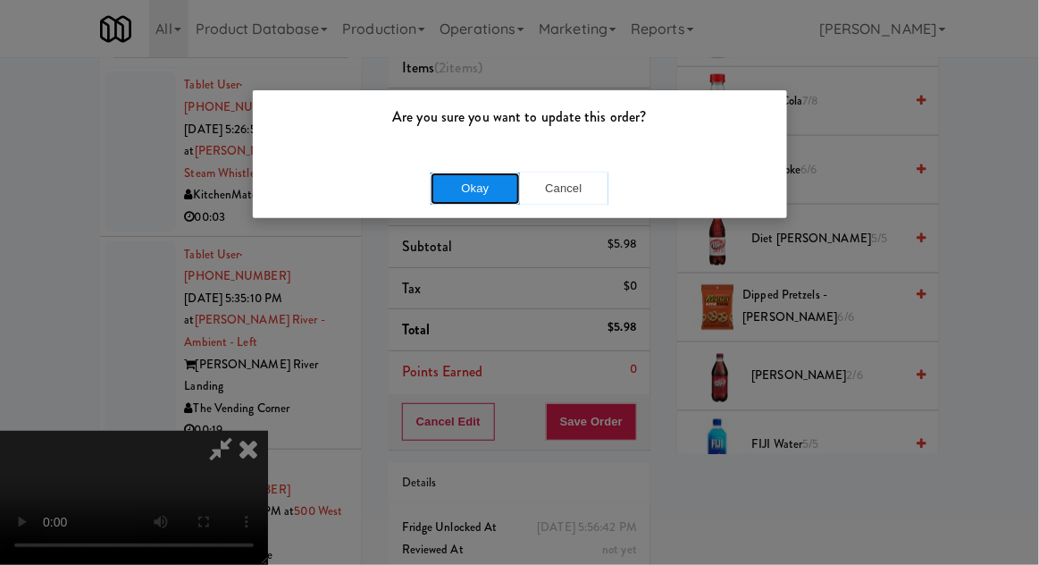
click at [437, 177] on button "Okay" at bounding box center [475, 188] width 89 height 32
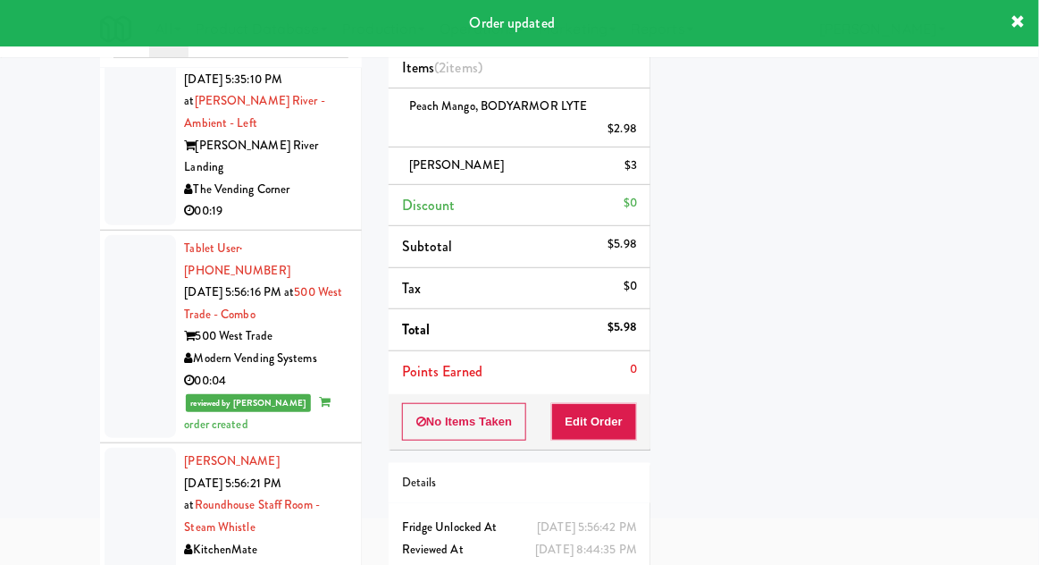
scroll to position [1998, 0]
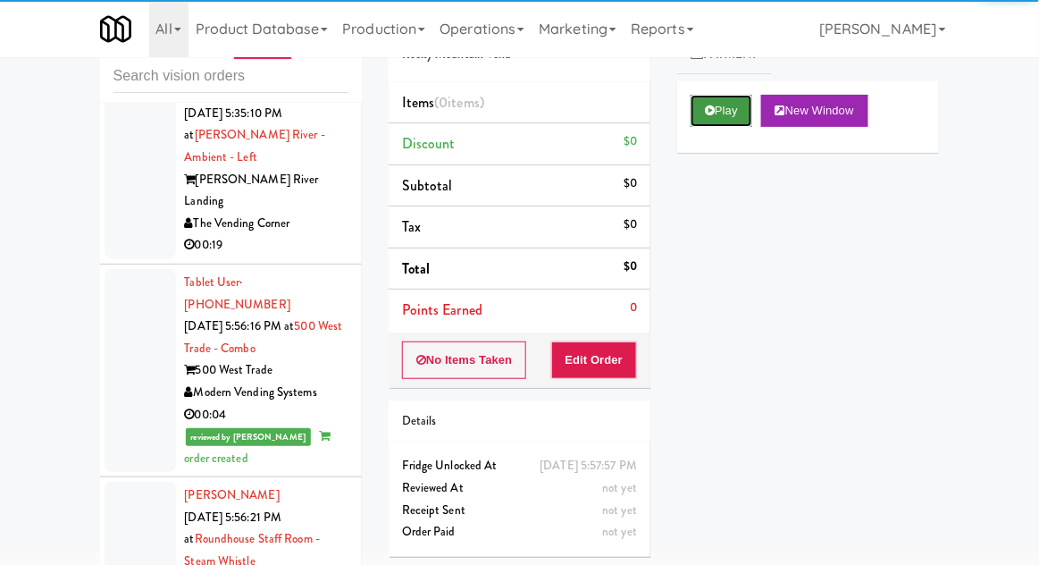
click at [702, 123] on button "Play" at bounding box center [722, 111] width 62 height 32
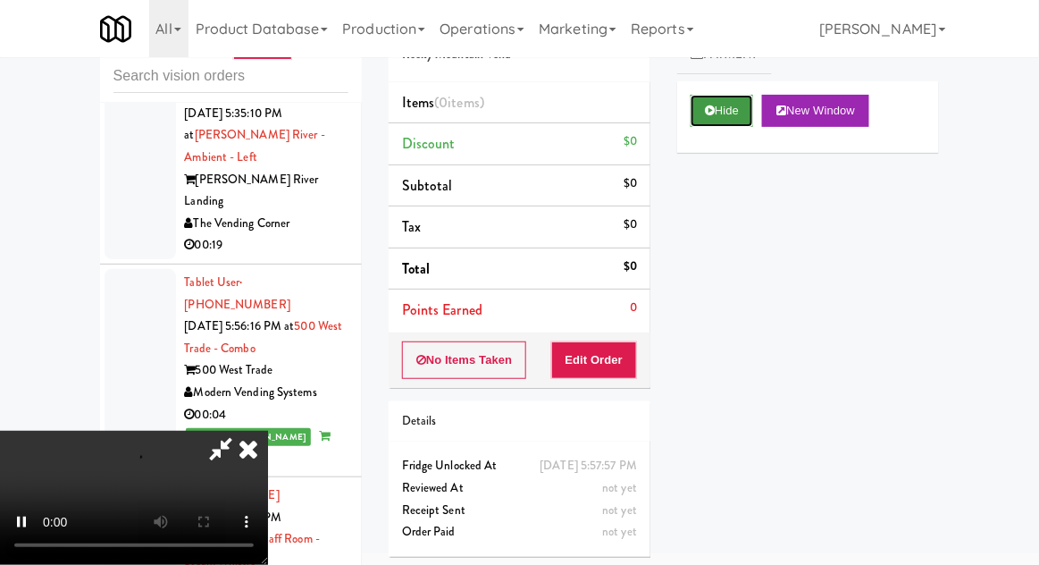
scroll to position [0, 0]
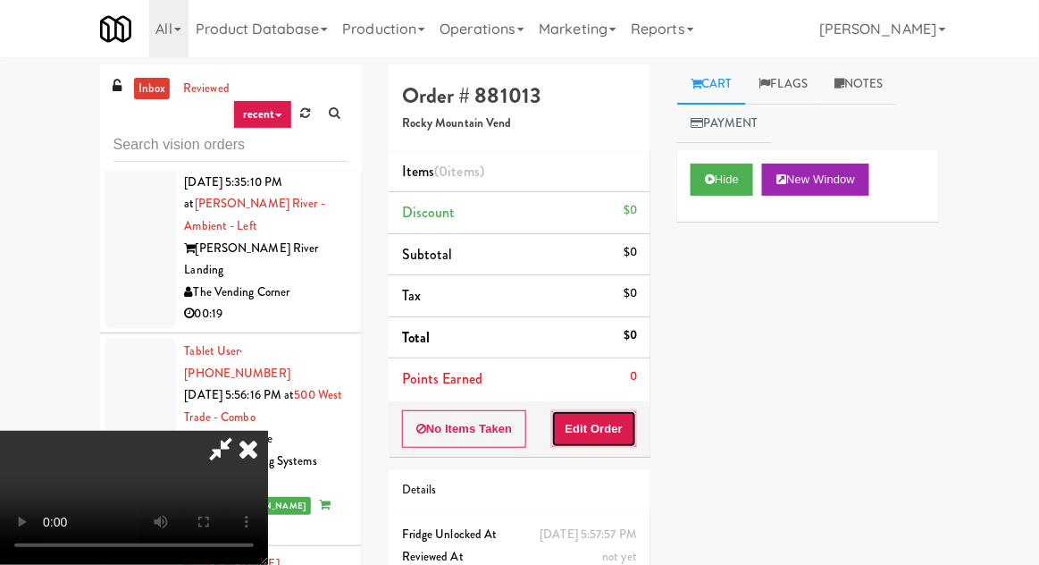
click at [619, 425] on button "Edit Order" at bounding box center [594, 429] width 87 height 38
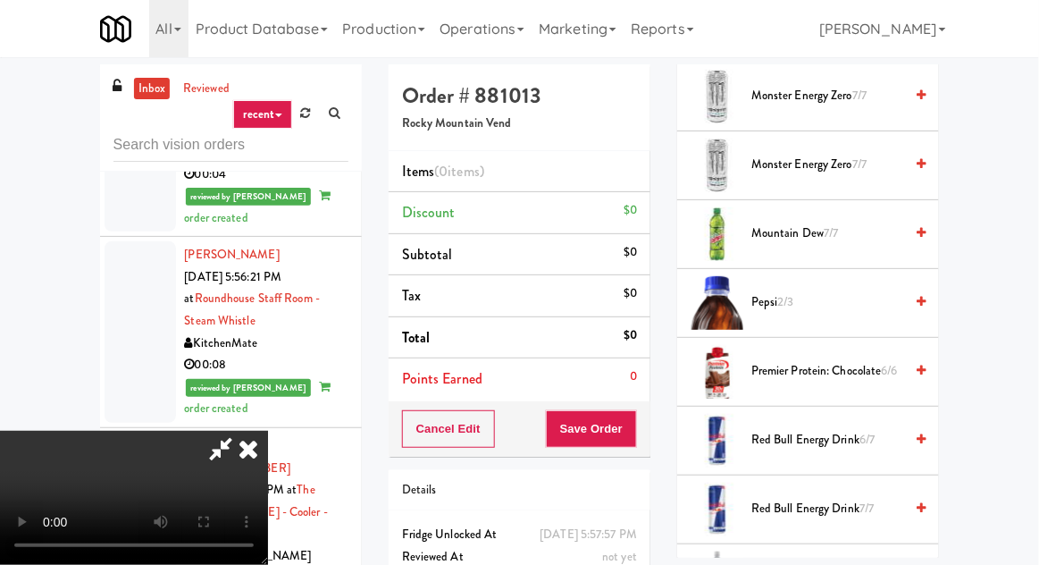
scroll to position [1888, 0]
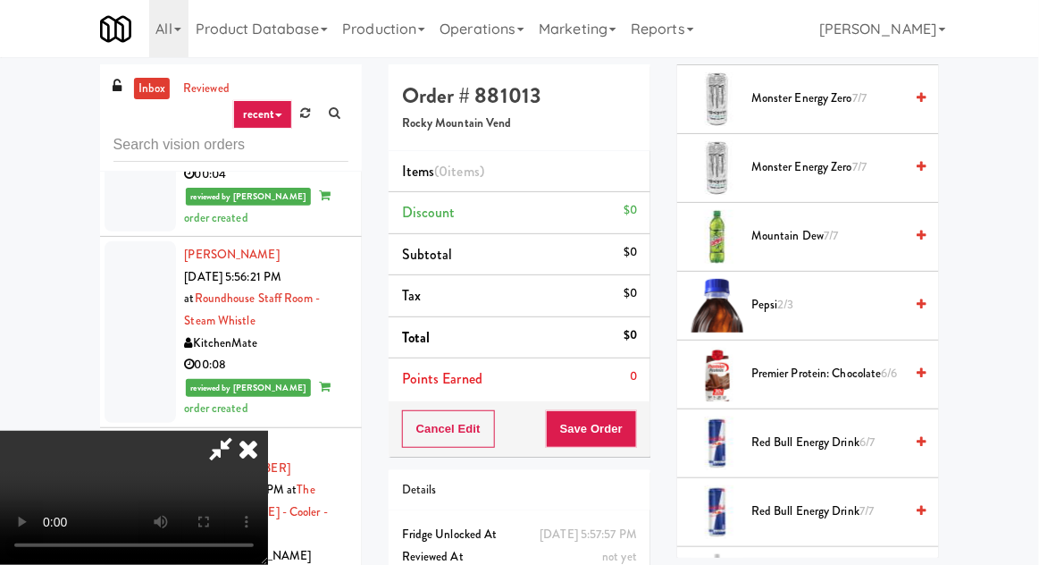
click at [807, 225] on span "Mountain Dew 7/7" at bounding box center [828, 236] width 152 height 22
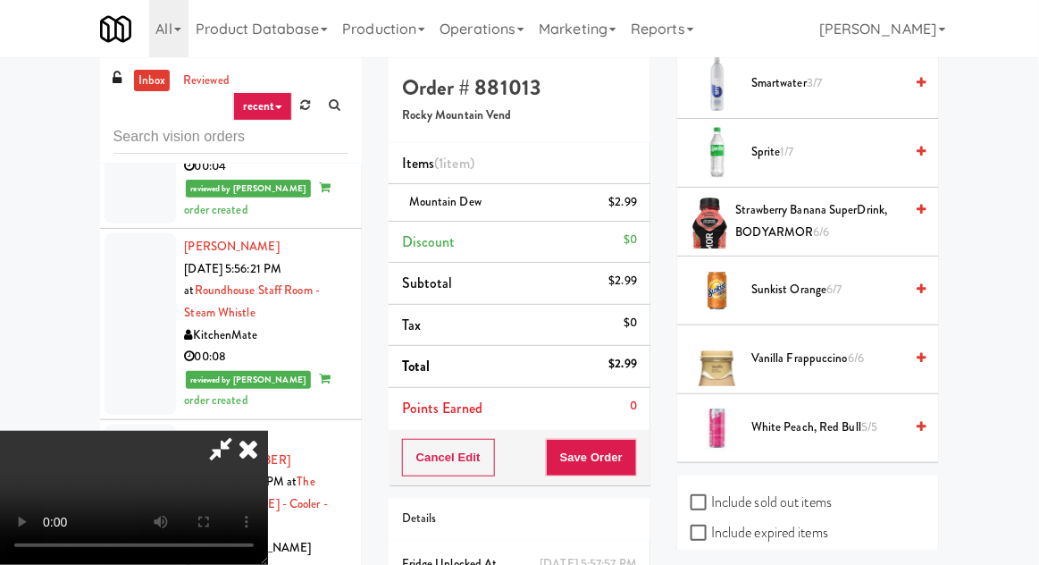
scroll to position [6, 0]
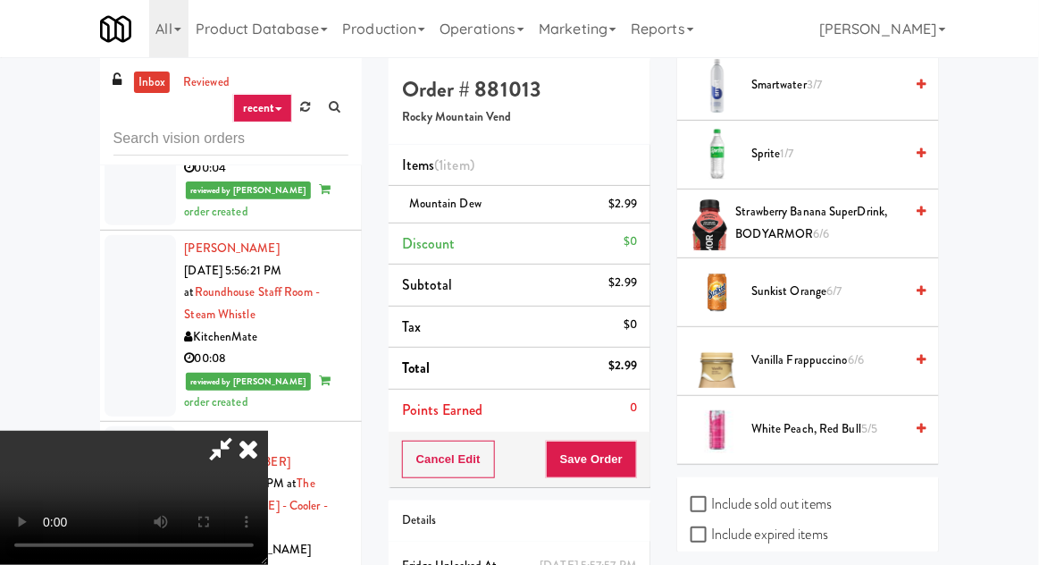
click at [796, 281] on span "Sunkist Orange 6/7" at bounding box center [828, 292] width 152 height 22
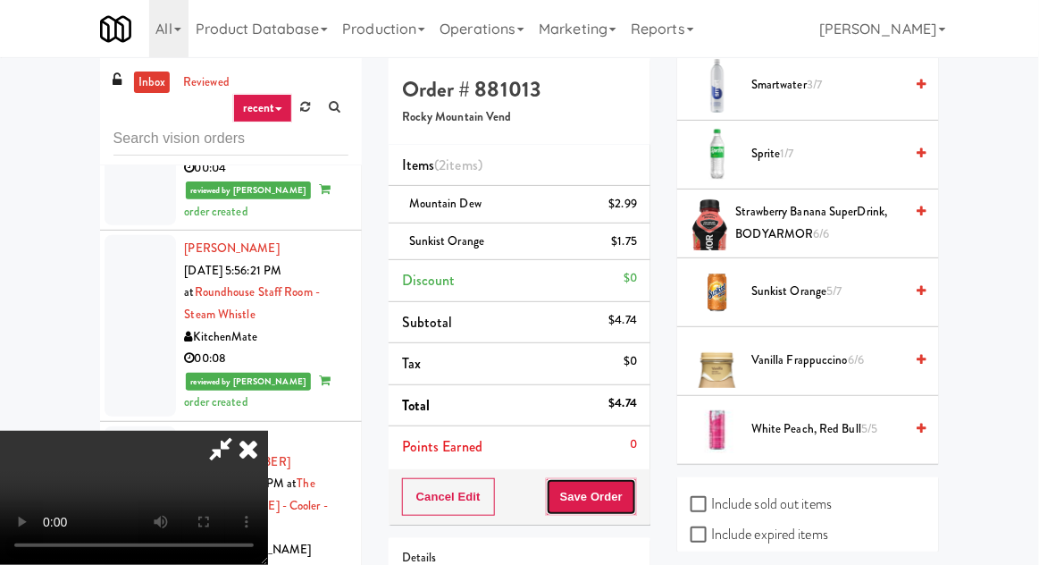
click at [633, 484] on button "Save Order" at bounding box center [591, 497] width 91 height 38
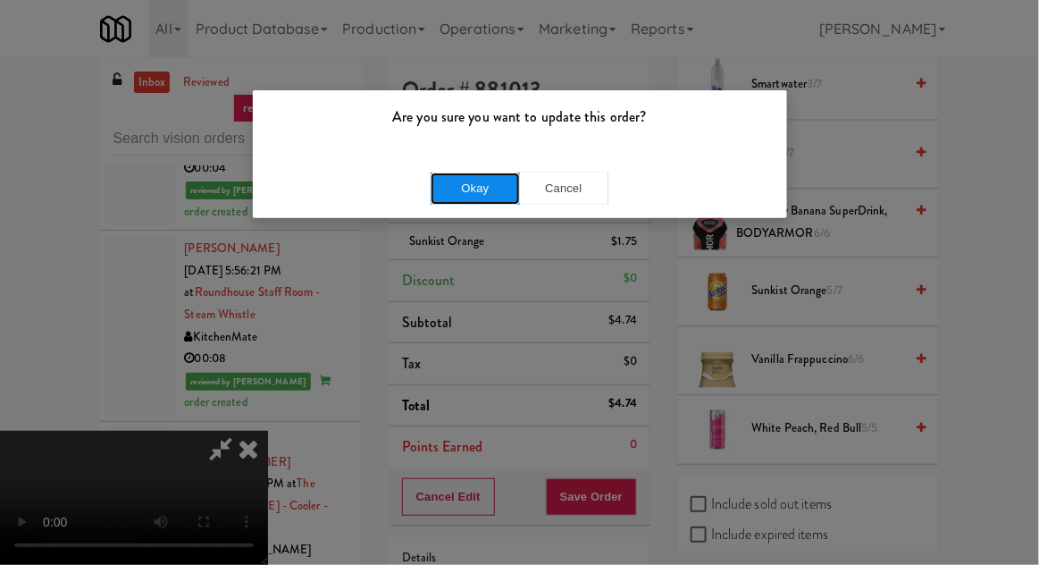
click at [492, 198] on button "Okay" at bounding box center [475, 188] width 89 height 32
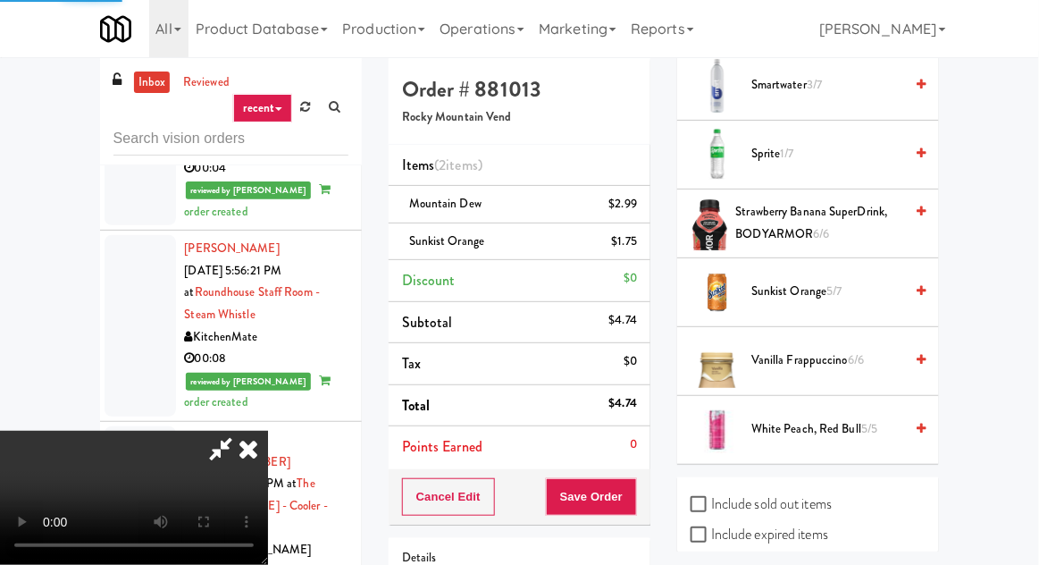
scroll to position [176, 0]
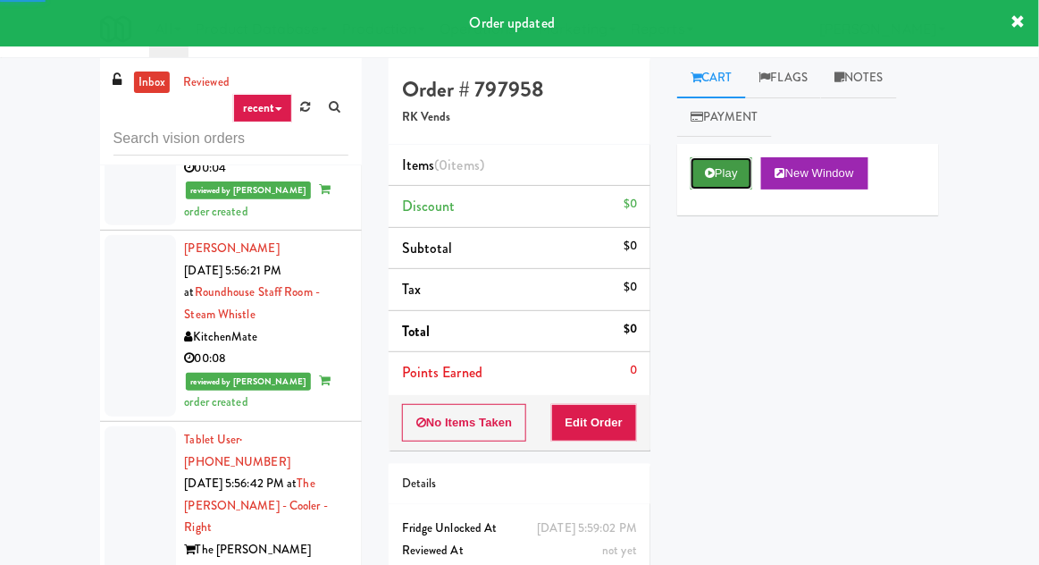
click at [714, 179] on button "Play" at bounding box center [722, 173] width 62 height 32
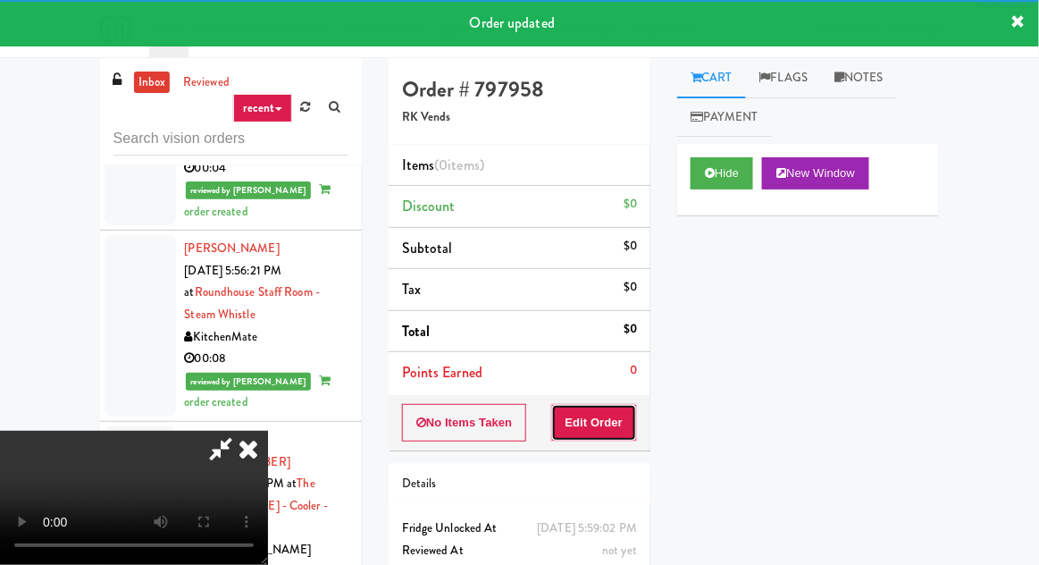
click at [601, 416] on button "Edit Order" at bounding box center [594, 423] width 87 height 38
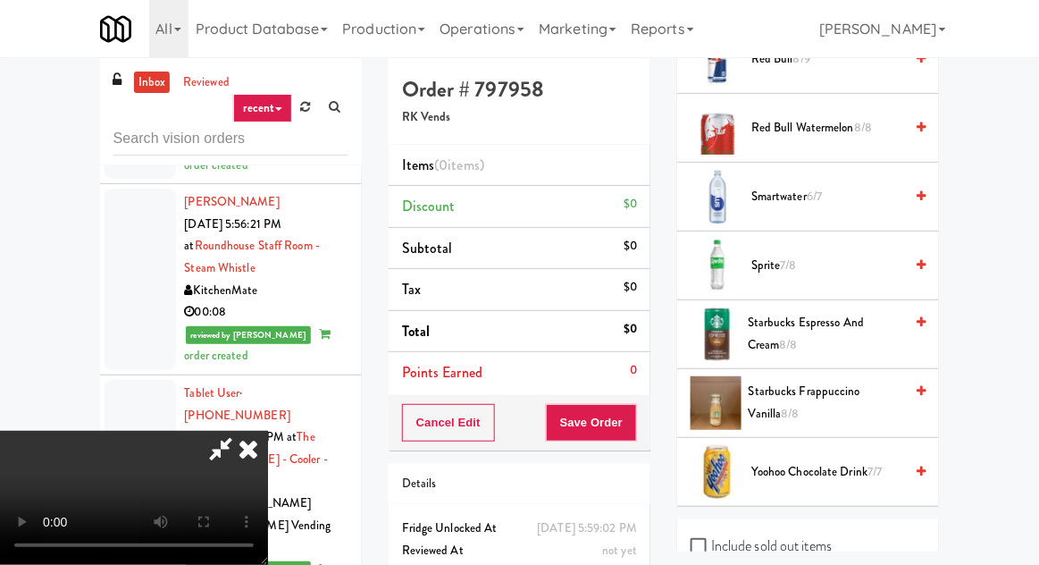
scroll to position [2651, 0]
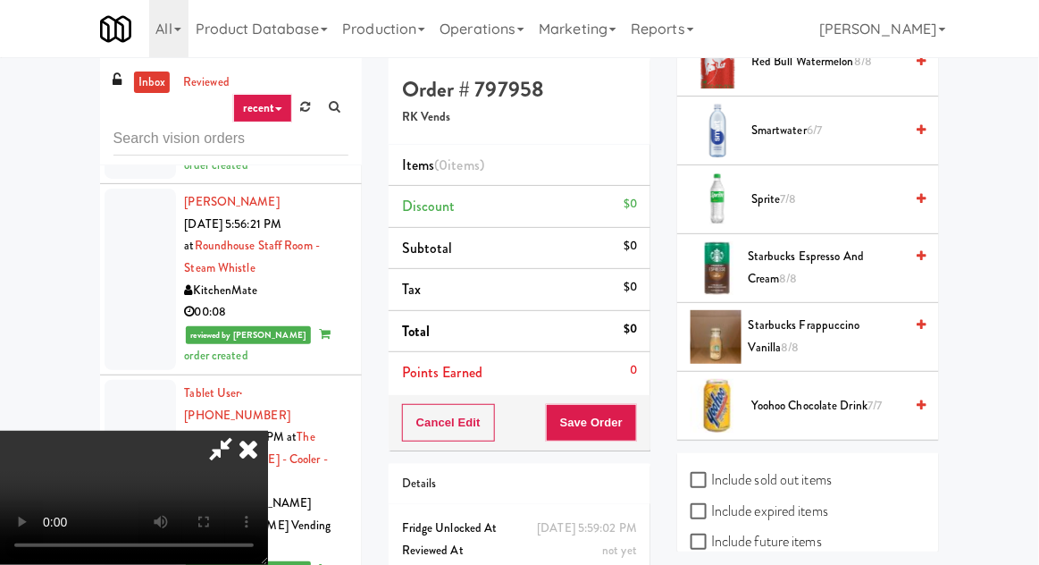
click at [778, 395] on span "Yoohoo Chocolate Drink 7/7" at bounding box center [828, 406] width 152 height 22
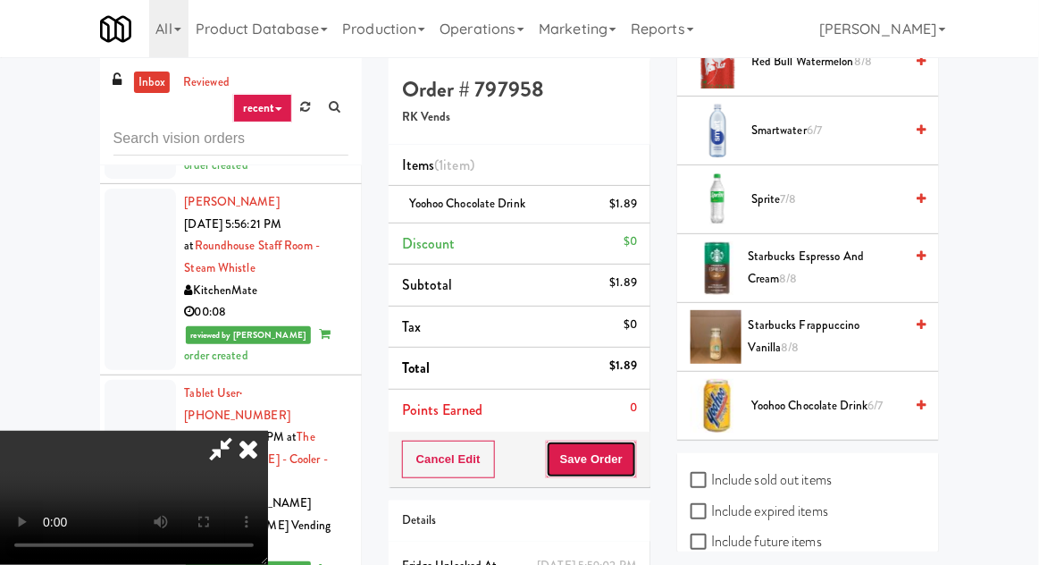
click at [633, 461] on button "Save Order" at bounding box center [591, 460] width 91 height 38
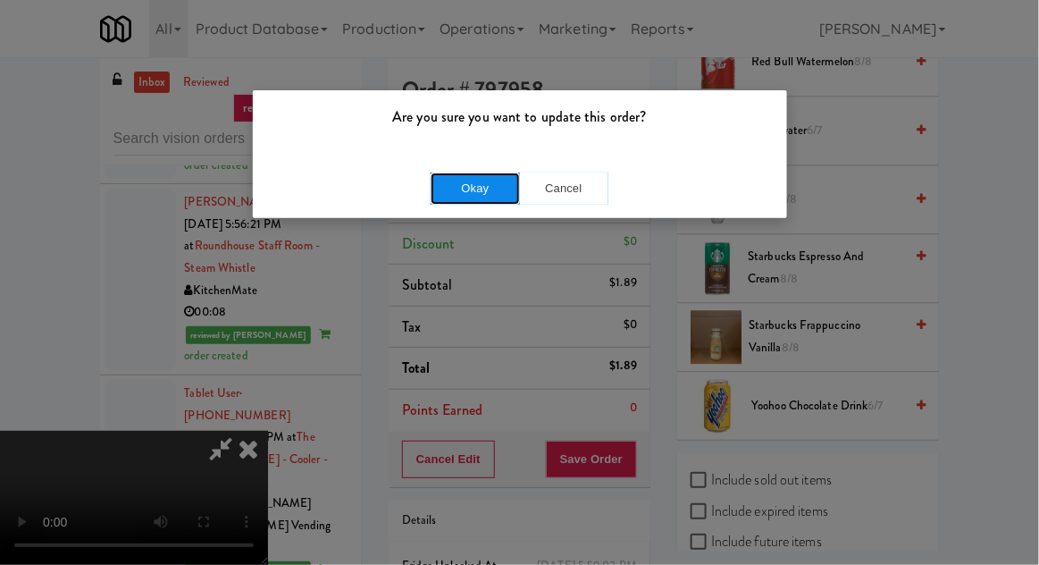
click at [492, 182] on button "Okay" at bounding box center [475, 188] width 89 height 32
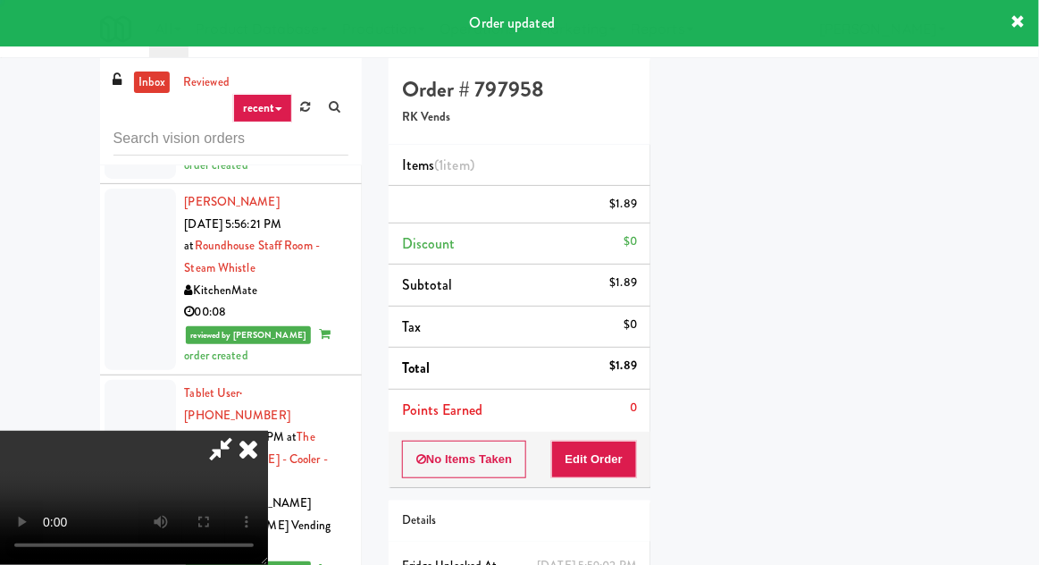
scroll to position [176, 0]
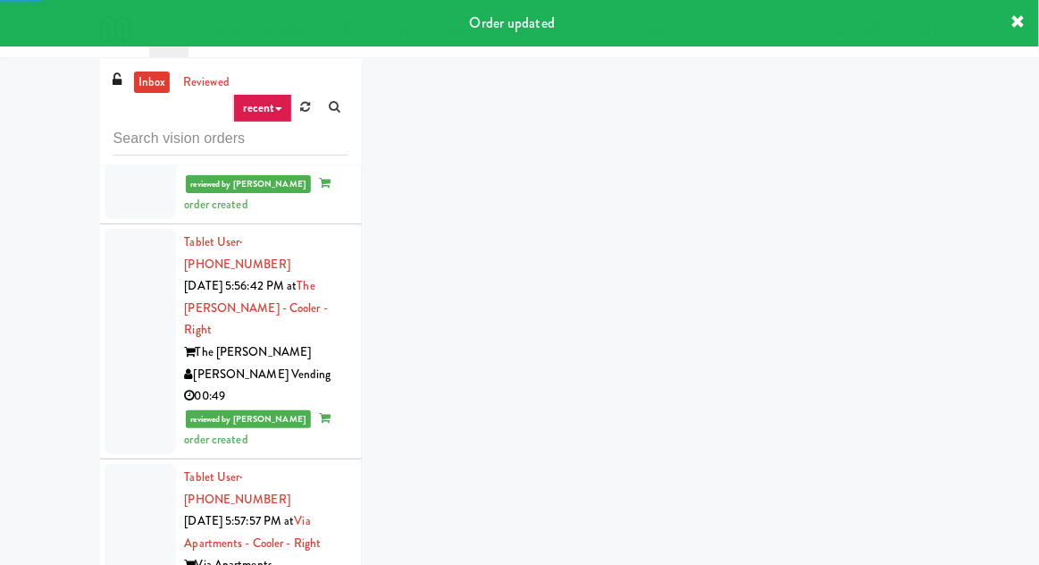
scroll to position [2502, 0]
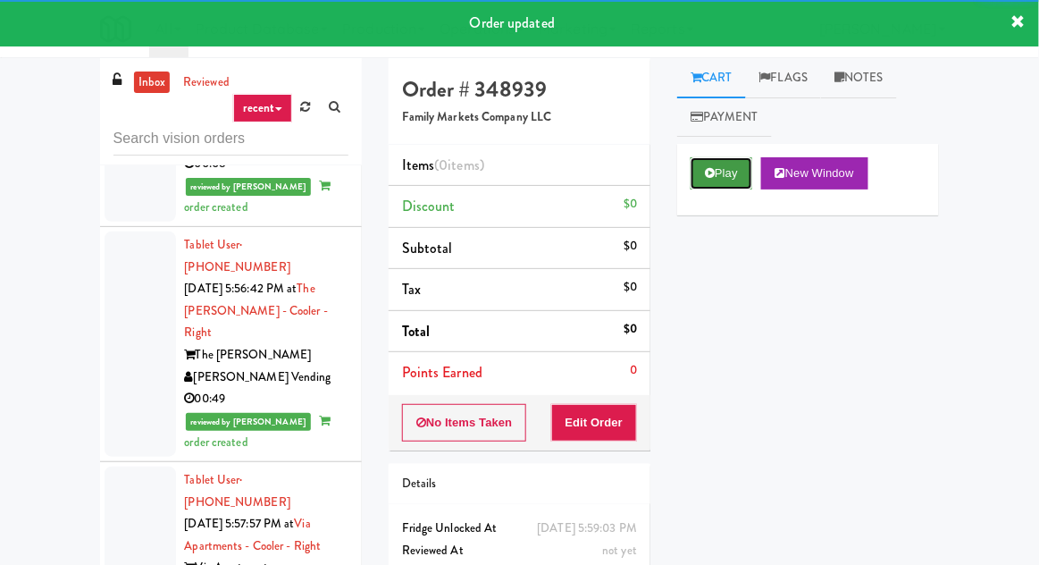
click at [717, 173] on button "Play" at bounding box center [722, 173] width 62 height 32
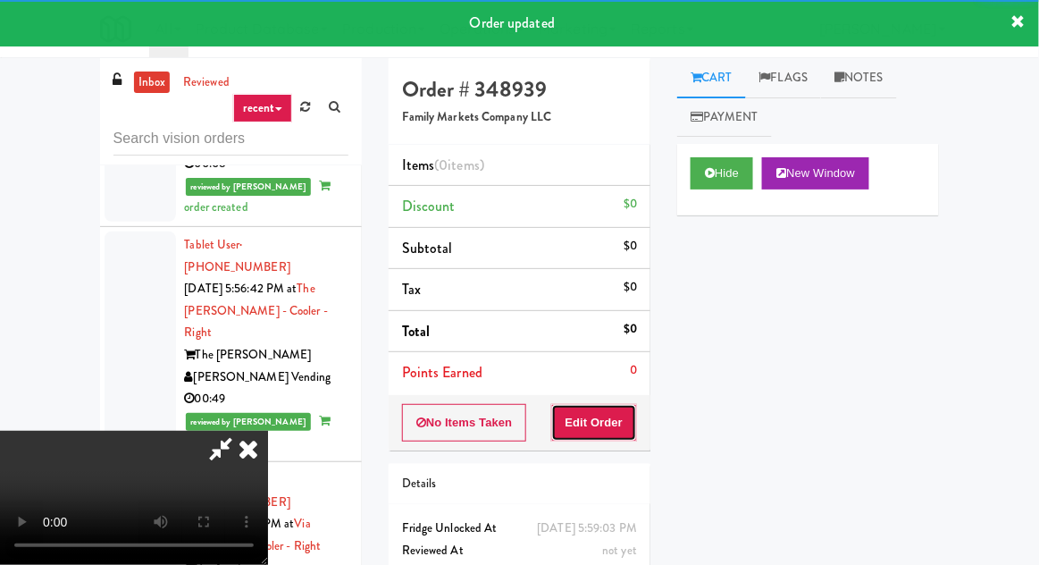
click at [599, 425] on button "Edit Order" at bounding box center [594, 423] width 87 height 38
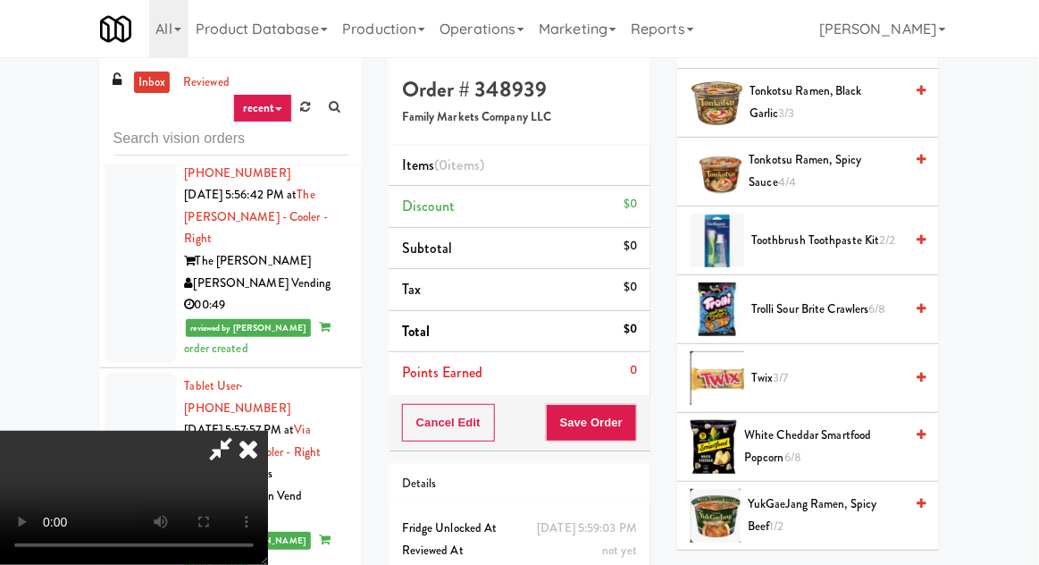
scroll to position [1760, 0]
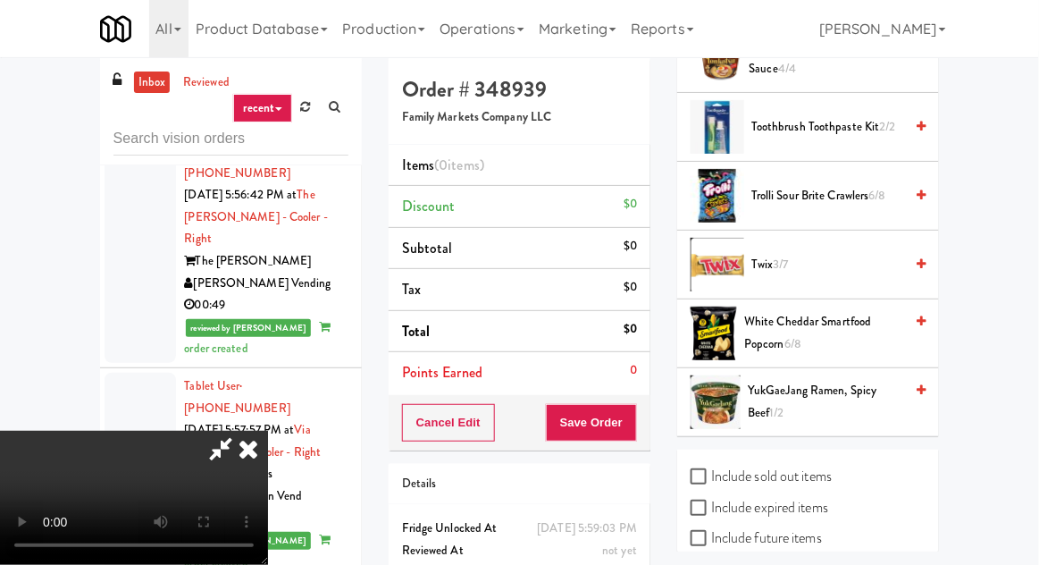
click at [803, 193] on span "Trolli Sour Brite Crawlers 6/8" at bounding box center [828, 196] width 152 height 22
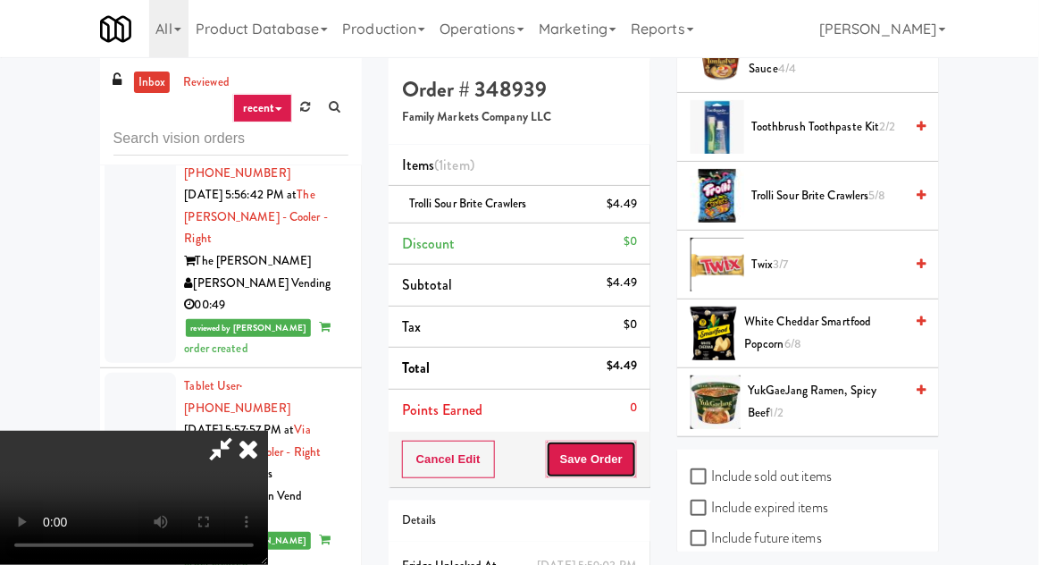
click at [631, 465] on button "Save Order" at bounding box center [591, 460] width 91 height 38
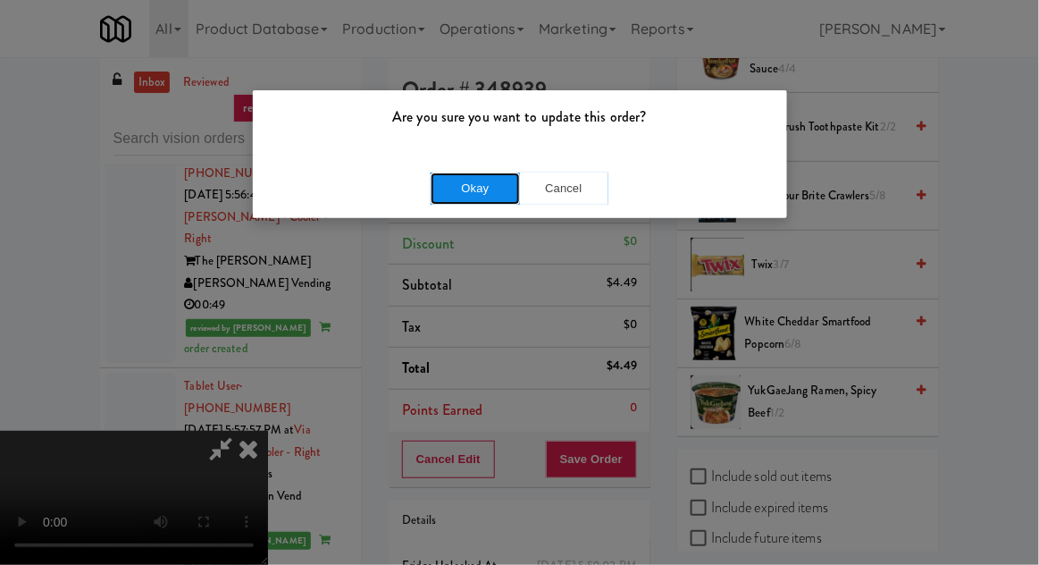
click at [477, 184] on button "Okay" at bounding box center [475, 188] width 89 height 32
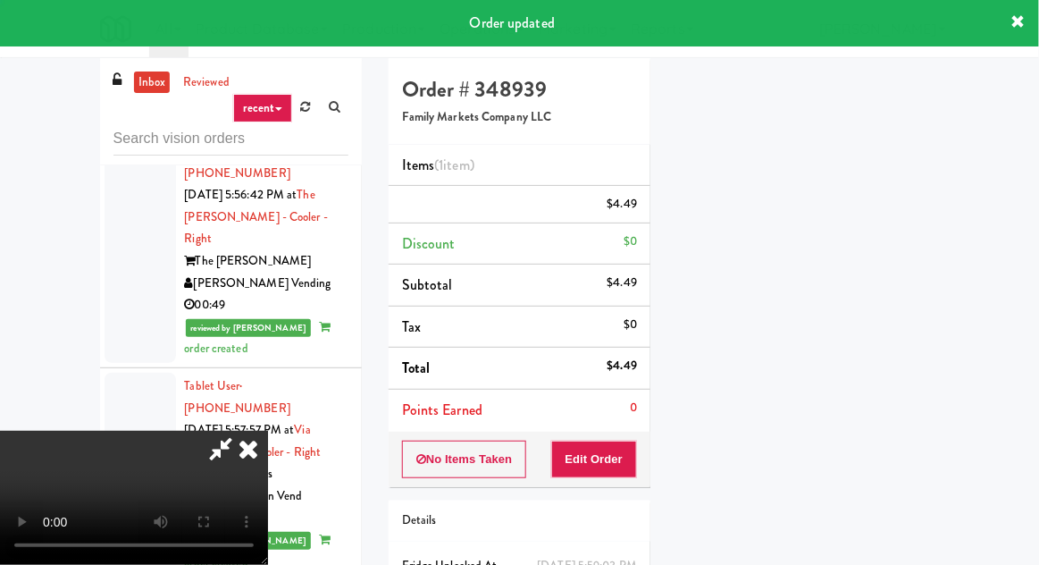
scroll to position [176, 0]
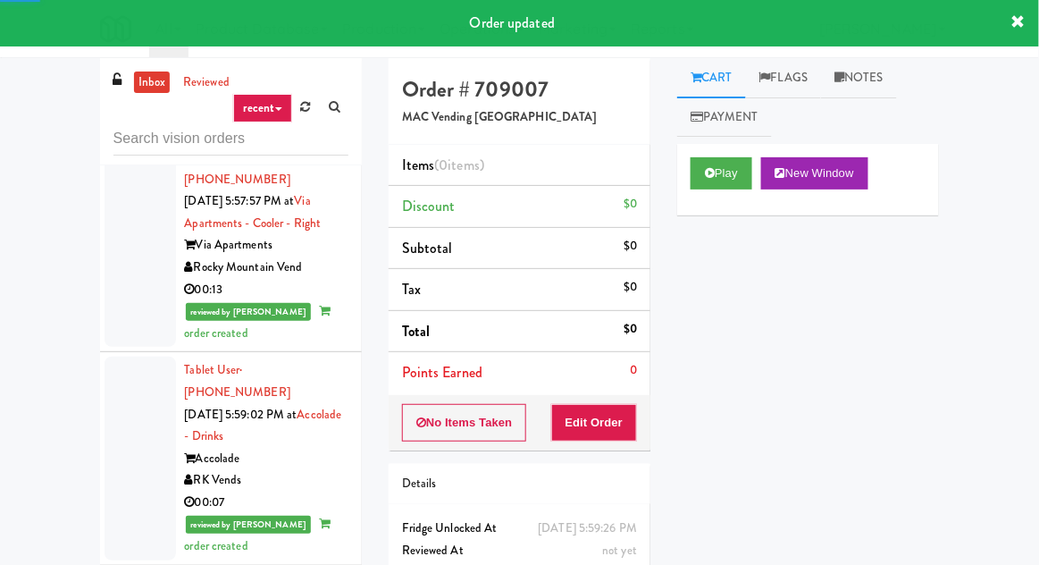
scroll to position [2826, 0]
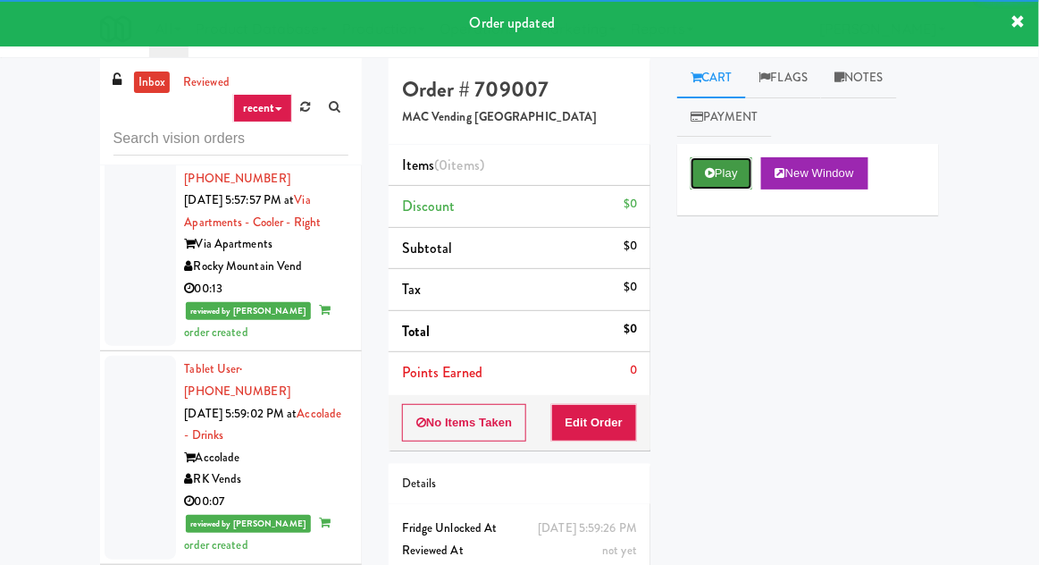
click at [702, 178] on button "Play" at bounding box center [722, 173] width 62 height 32
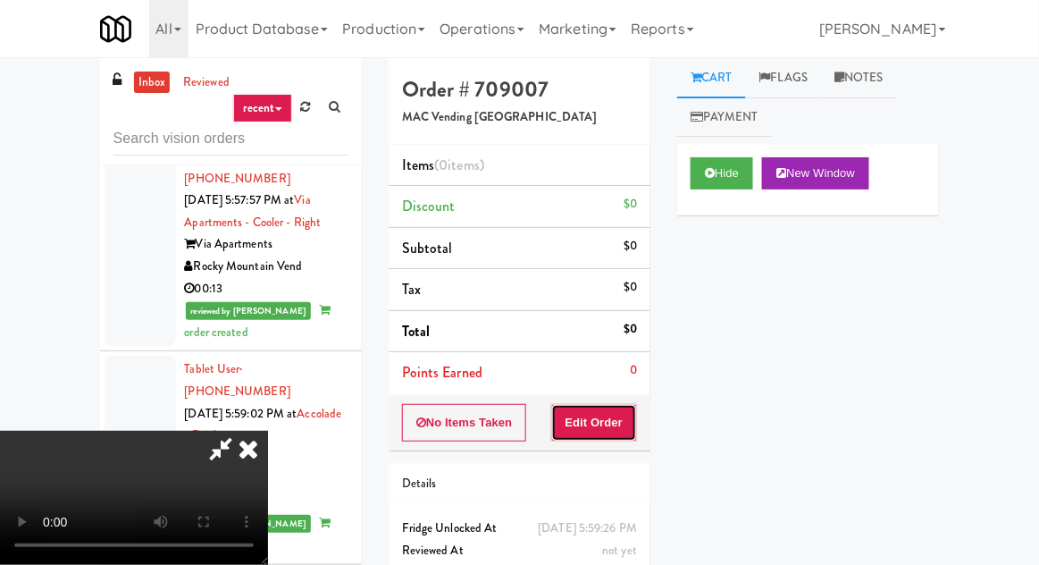
click at [595, 434] on button "Edit Order" at bounding box center [594, 423] width 87 height 38
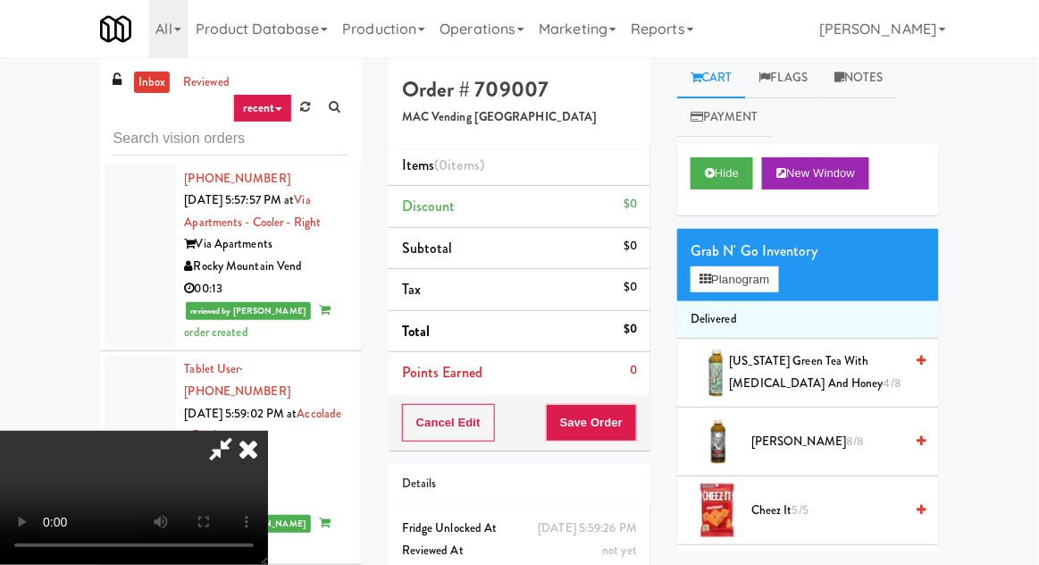
click at [722, 302] on li "Delivered" at bounding box center [808, 320] width 262 height 38
click at [717, 290] on button "Planogram" at bounding box center [735, 279] width 88 height 27
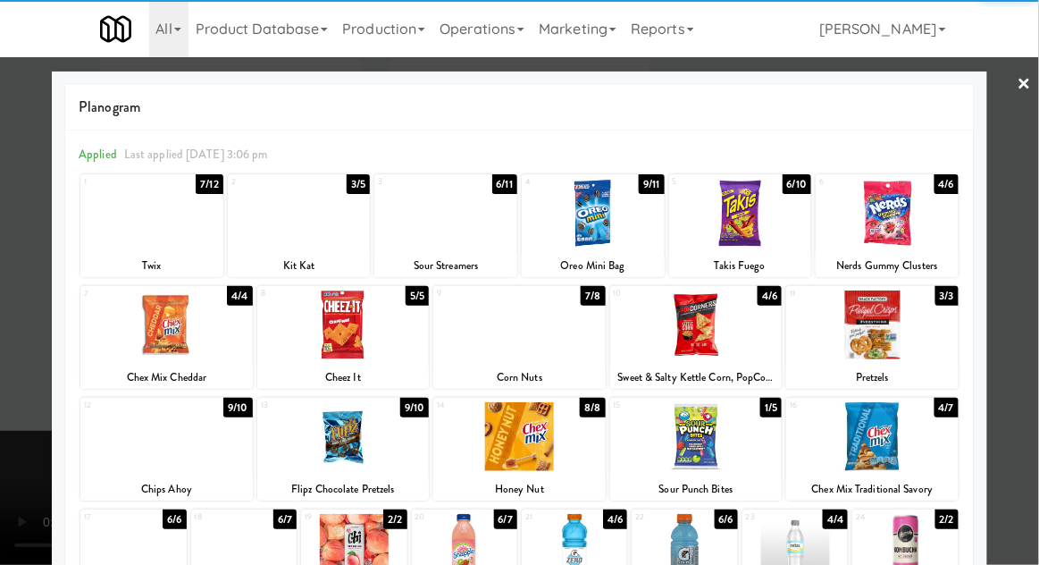
click at [136, 352] on div at bounding box center [166, 324] width 172 height 69
click at [6, 416] on div at bounding box center [519, 282] width 1039 height 565
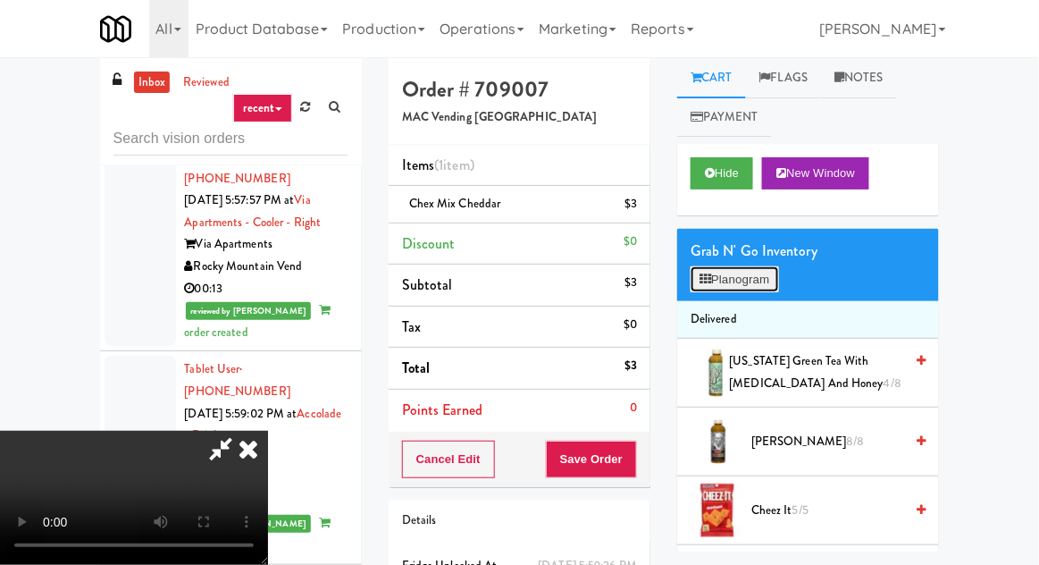
click at [727, 276] on button "Planogram" at bounding box center [735, 279] width 88 height 27
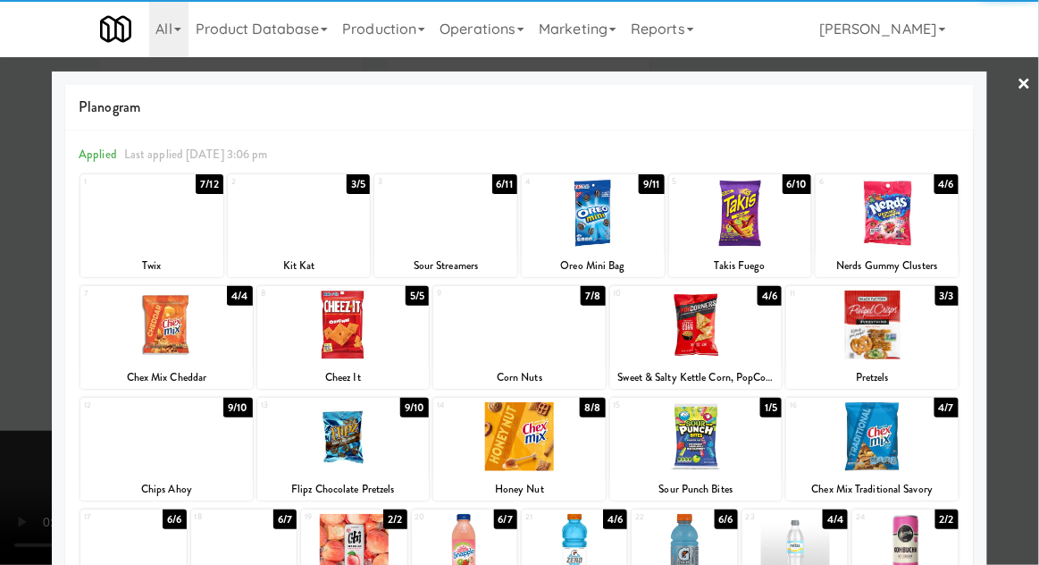
click at [874, 354] on div at bounding box center [872, 324] width 172 height 69
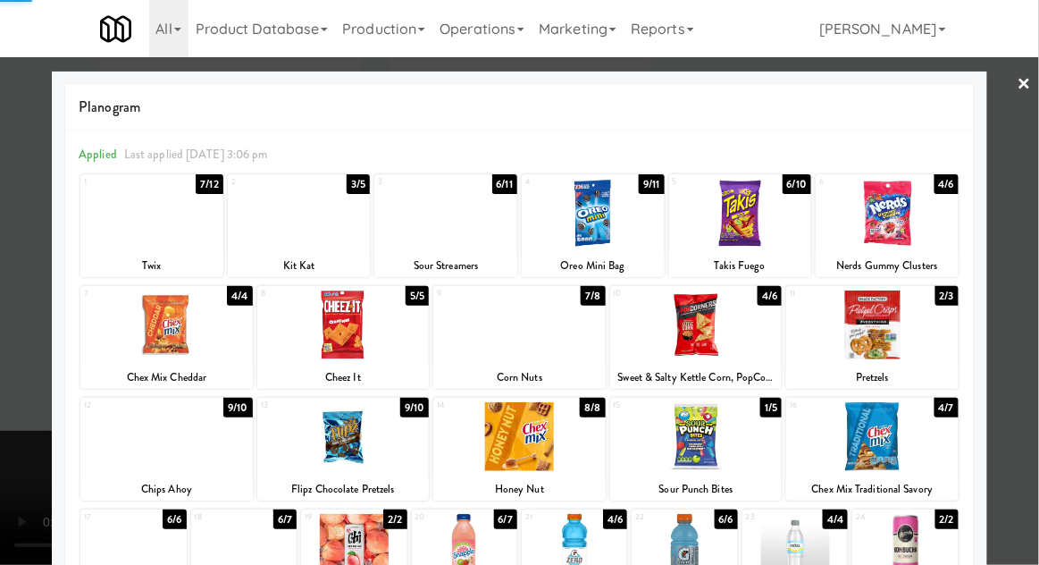
click at [9, 459] on div at bounding box center [519, 282] width 1039 height 565
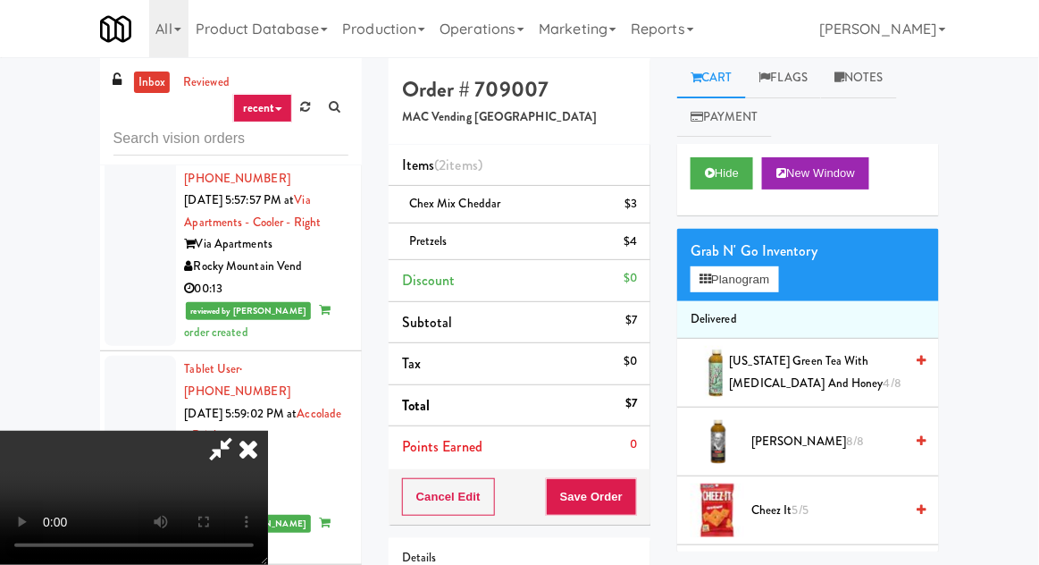
click at [647, 500] on div "Cancel Edit Save Order" at bounding box center [520, 496] width 262 height 55
click at [636, 493] on button "Save Order" at bounding box center [591, 497] width 91 height 38
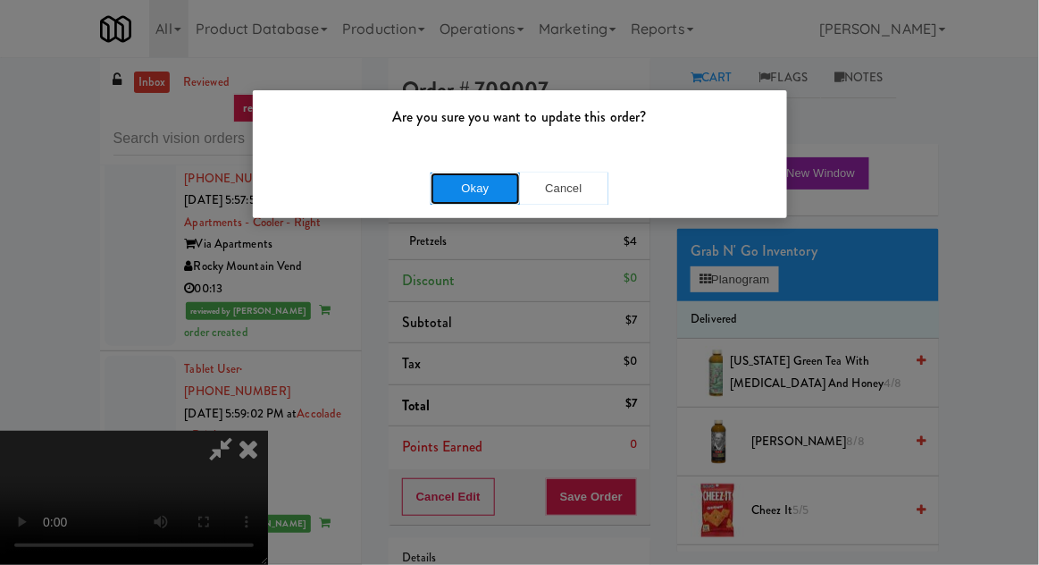
click at [436, 195] on button "Okay" at bounding box center [475, 188] width 89 height 32
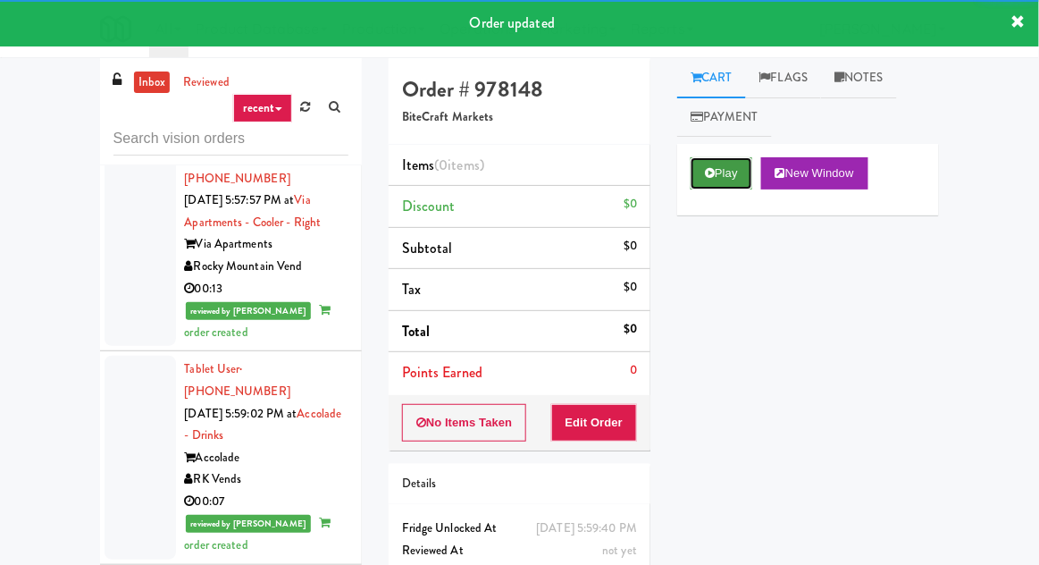
click at [721, 186] on button "Play" at bounding box center [722, 173] width 62 height 32
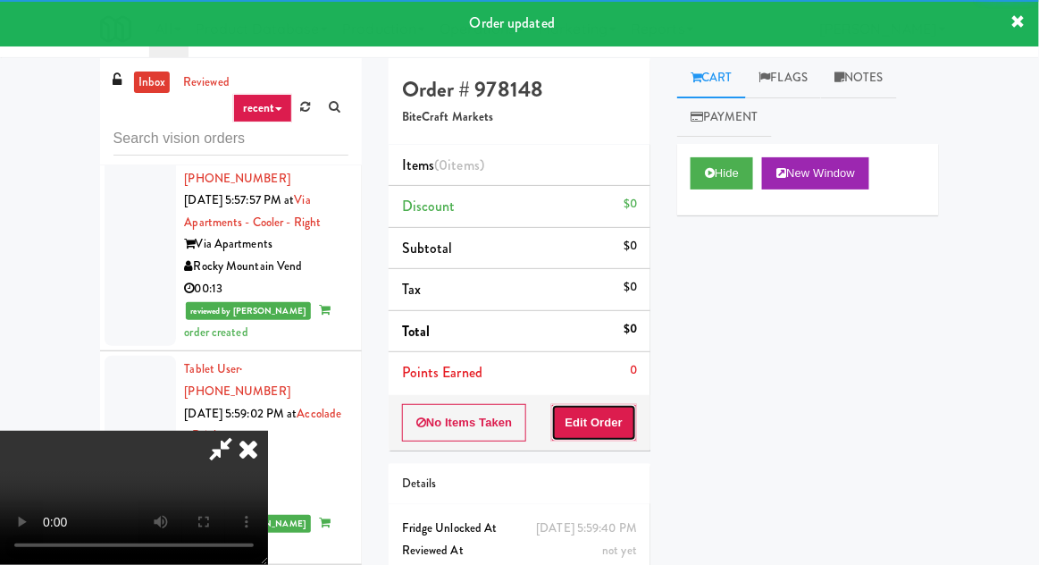
click at [618, 421] on button "Edit Order" at bounding box center [594, 423] width 87 height 38
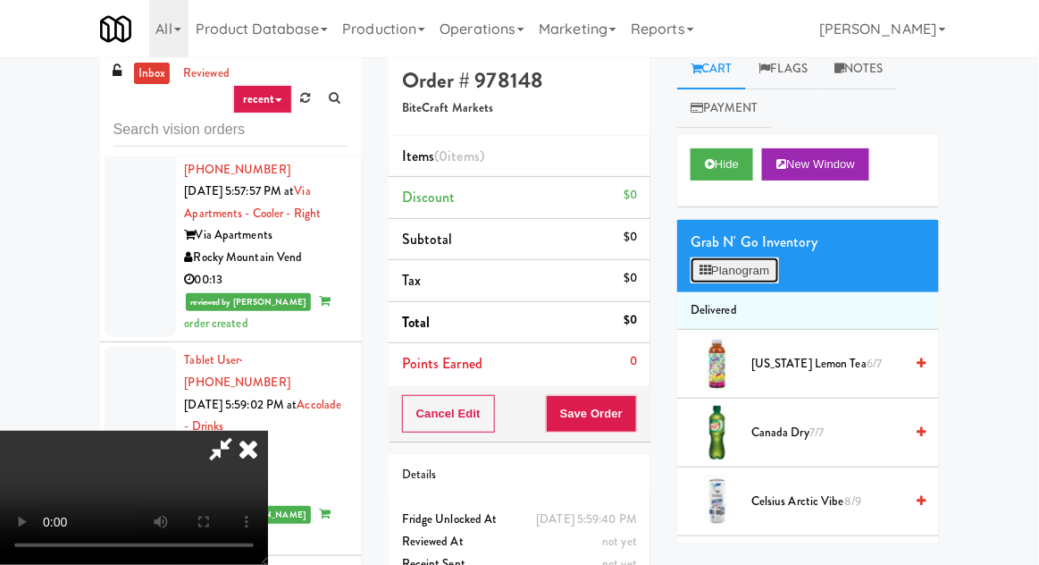
click at [735, 258] on button "Planogram" at bounding box center [735, 270] width 88 height 27
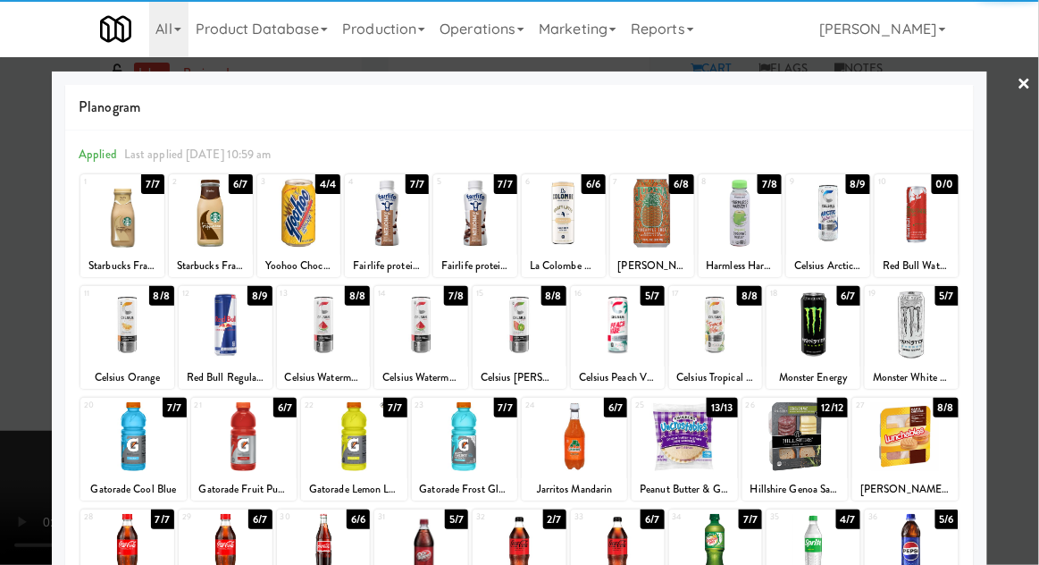
click at [302, 328] on div at bounding box center [324, 324] width 94 height 69
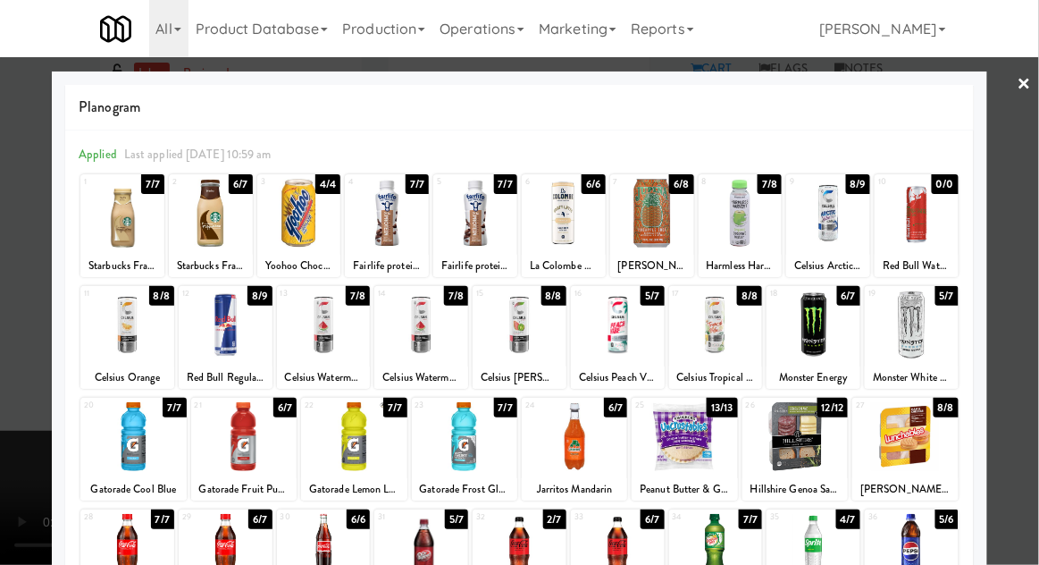
click at [9, 362] on div at bounding box center [519, 282] width 1039 height 565
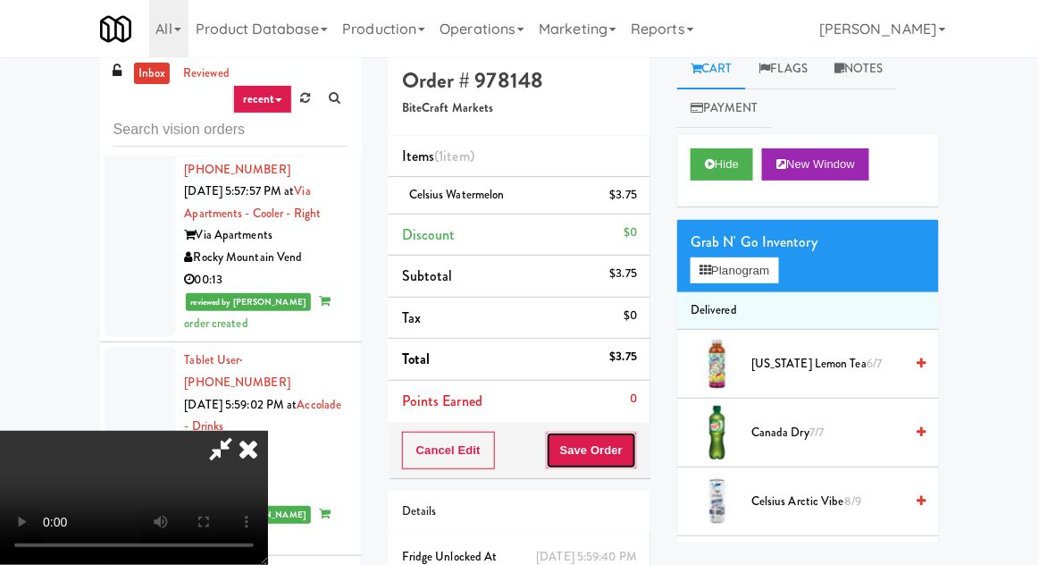
click at [635, 442] on button "Save Order" at bounding box center [591, 451] width 91 height 38
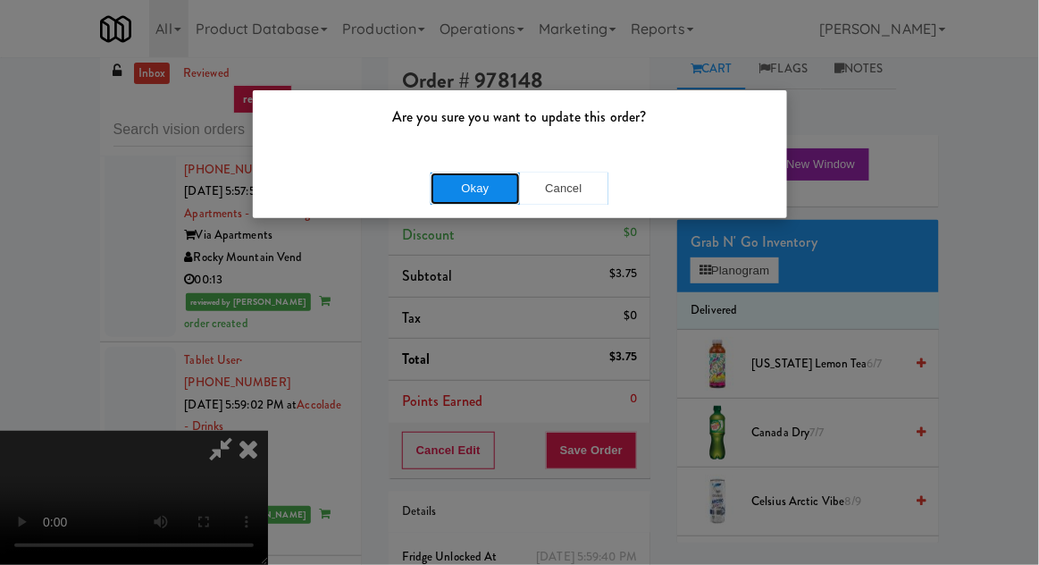
click at [452, 197] on button "Okay" at bounding box center [475, 188] width 89 height 32
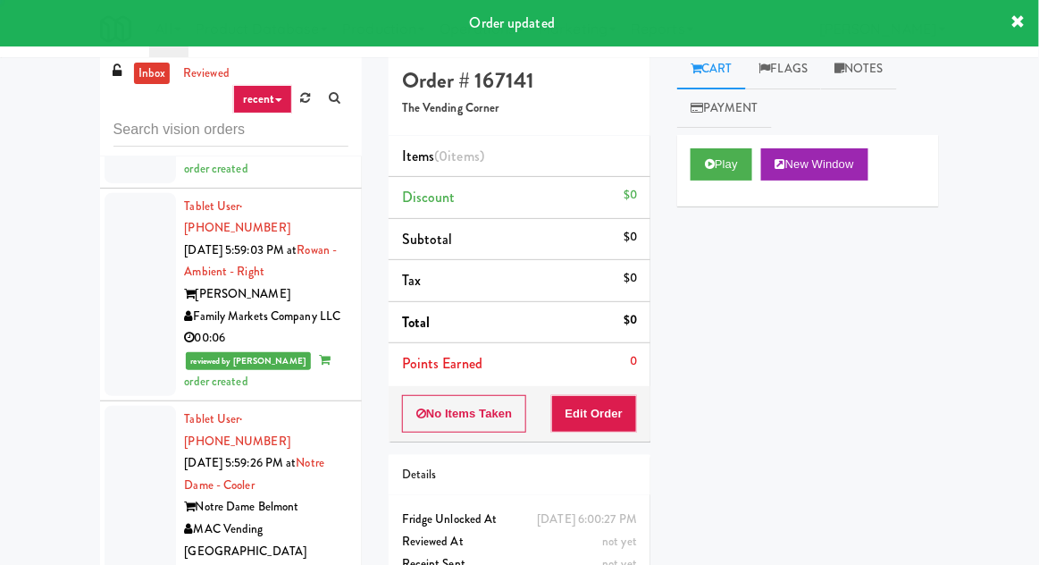
scroll to position [3194, 0]
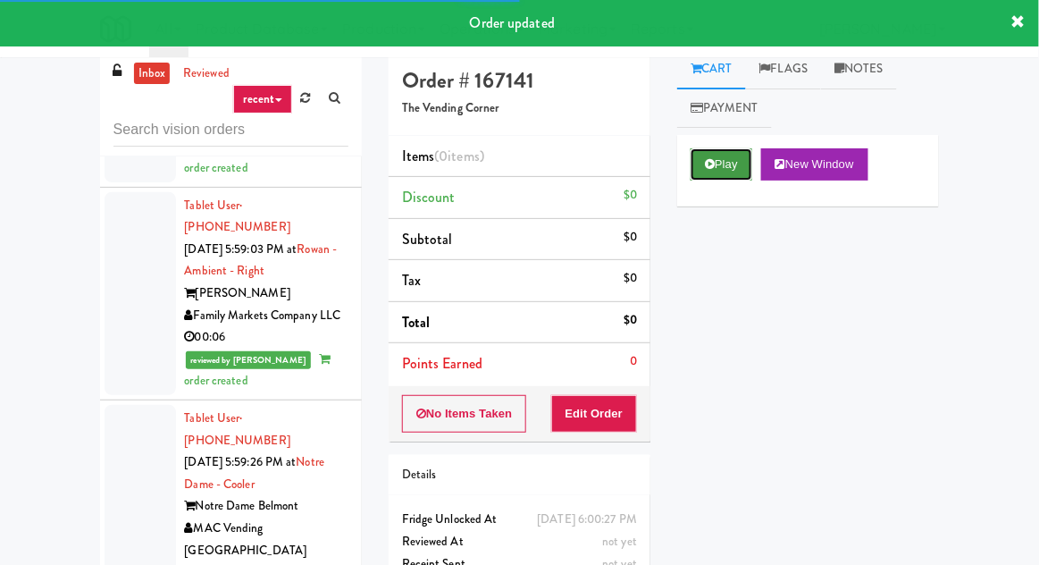
click at [733, 161] on button "Play" at bounding box center [722, 164] width 62 height 32
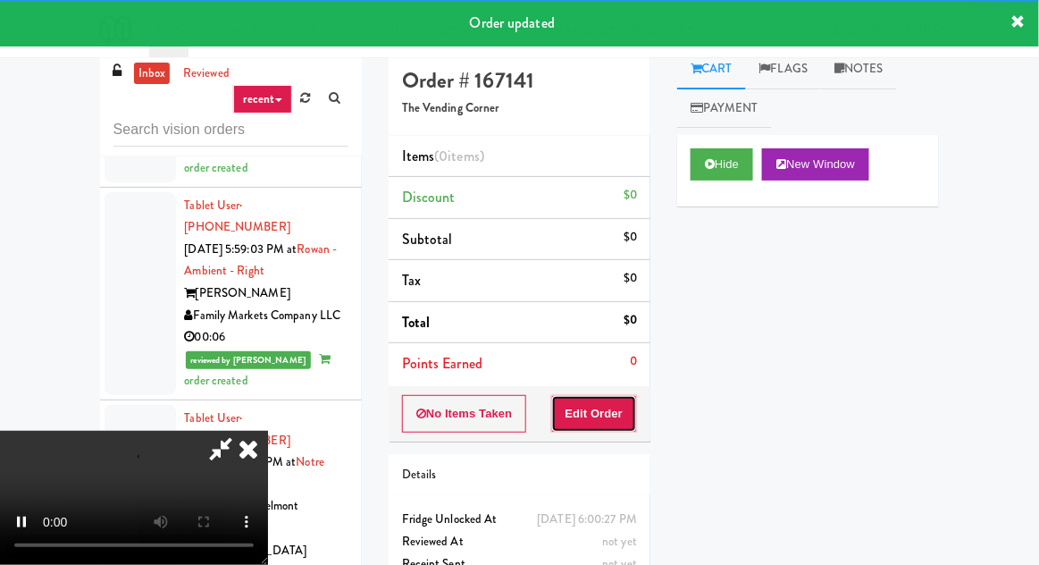
click at [609, 395] on button "Edit Order" at bounding box center [594, 414] width 87 height 38
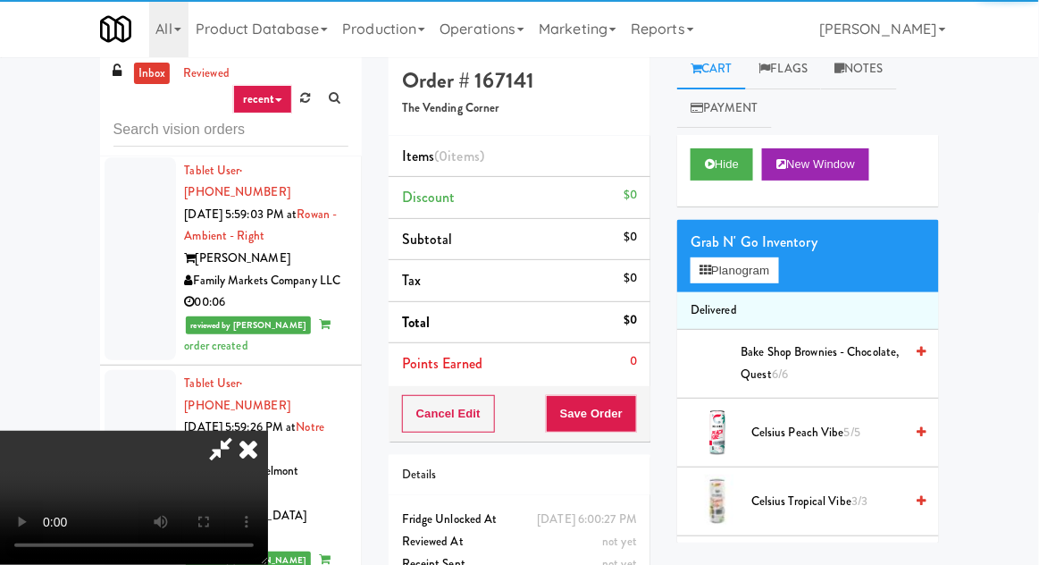
scroll to position [3248, 0]
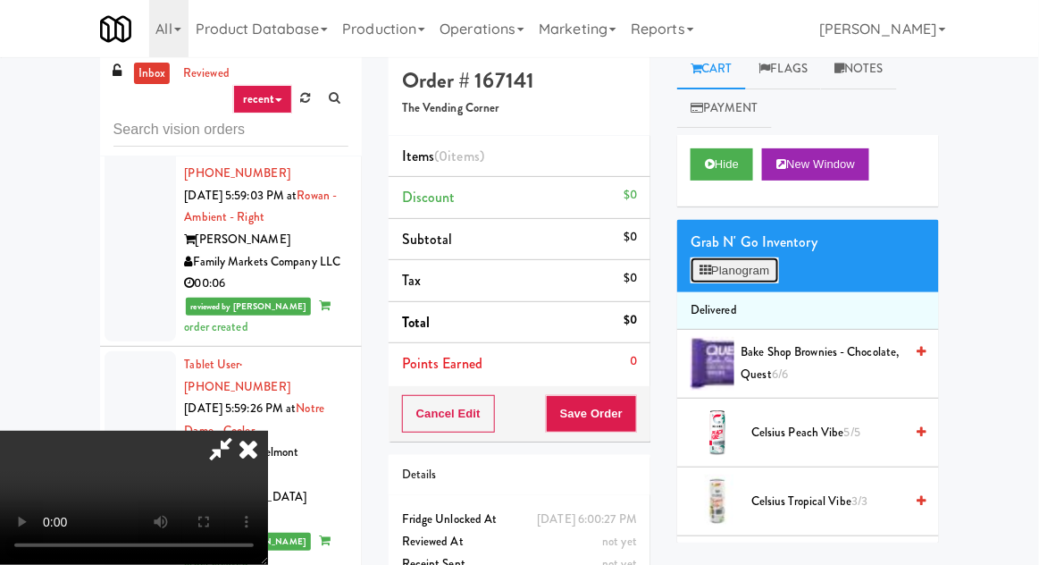
click at [738, 271] on button "Planogram" at bounding box center [735, 270] width 88 height 27
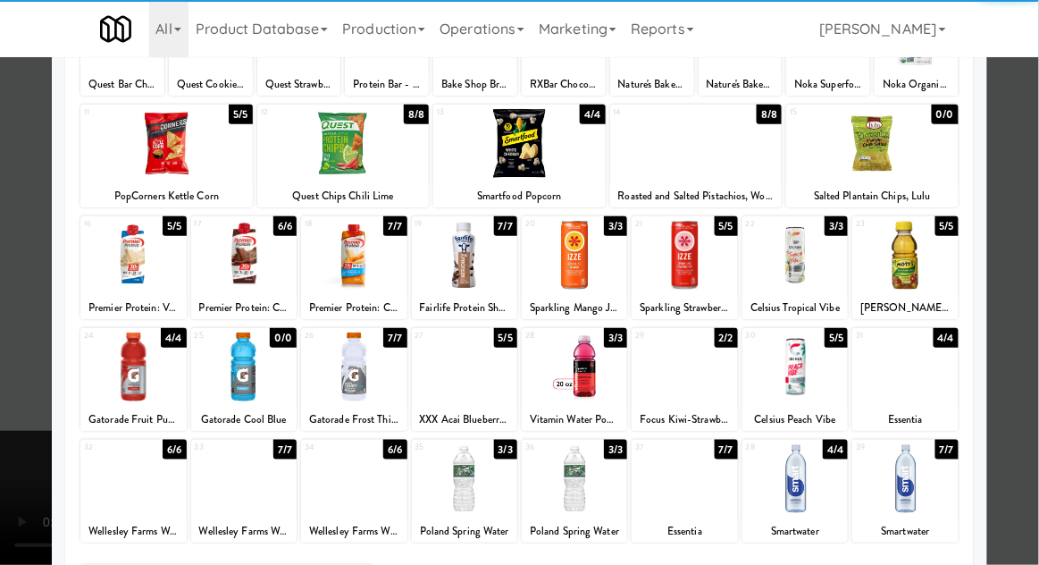
scroll to position [226, 0]
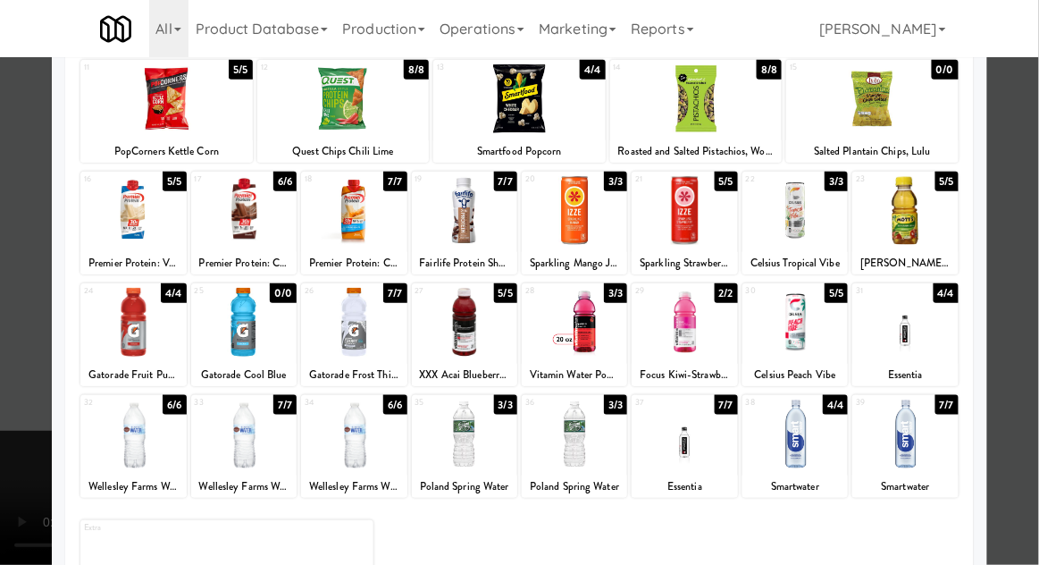
click at [23, 411] on div at bounding box center [519, 282] width 1039 height 565
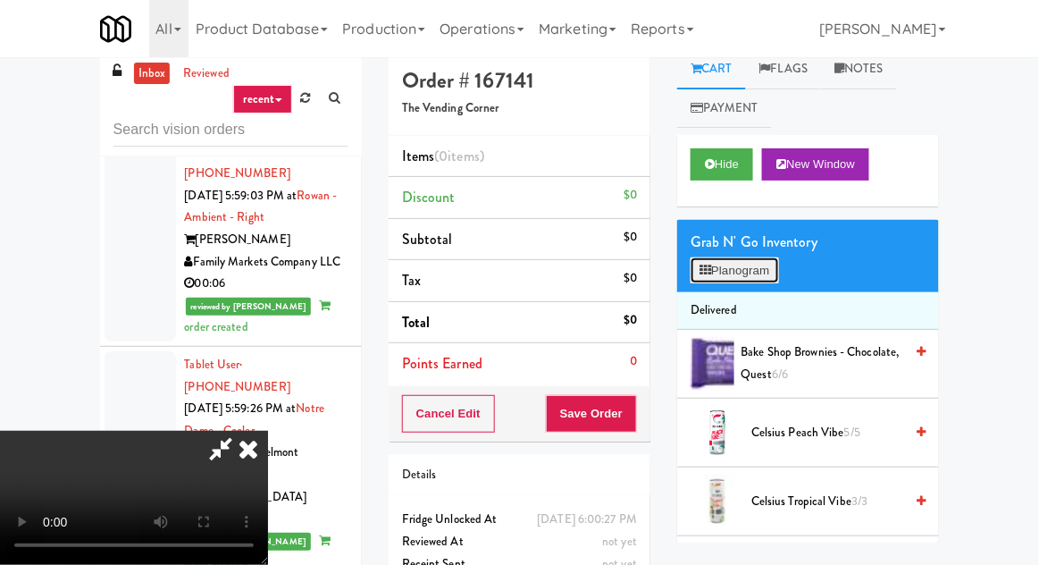
click at [744, 272] on button "Planogram" at bounding box center [735, 270] width 88 height 27
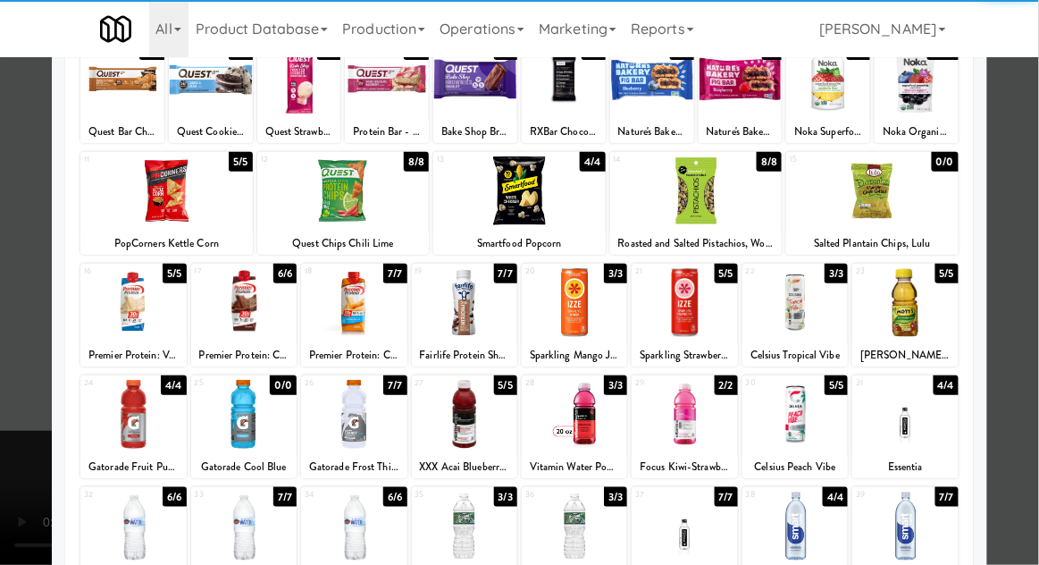
scroll to position [226, 0]
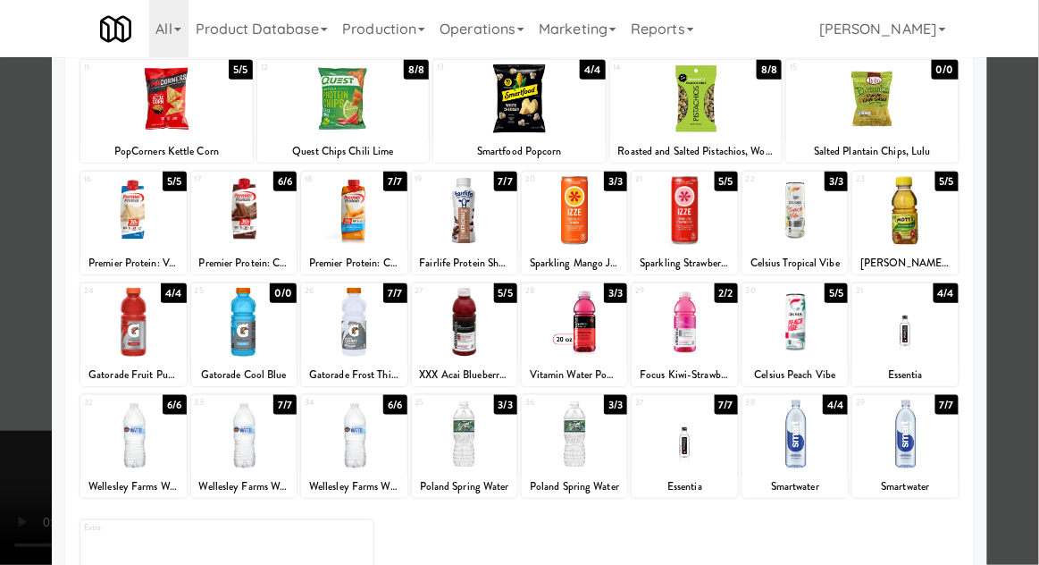
click at [569, 445] on div at bounding box center [574, 434] width 105 height 69
click at [38, 428] on div at bounding box center [519, 282] width 1039 height 565
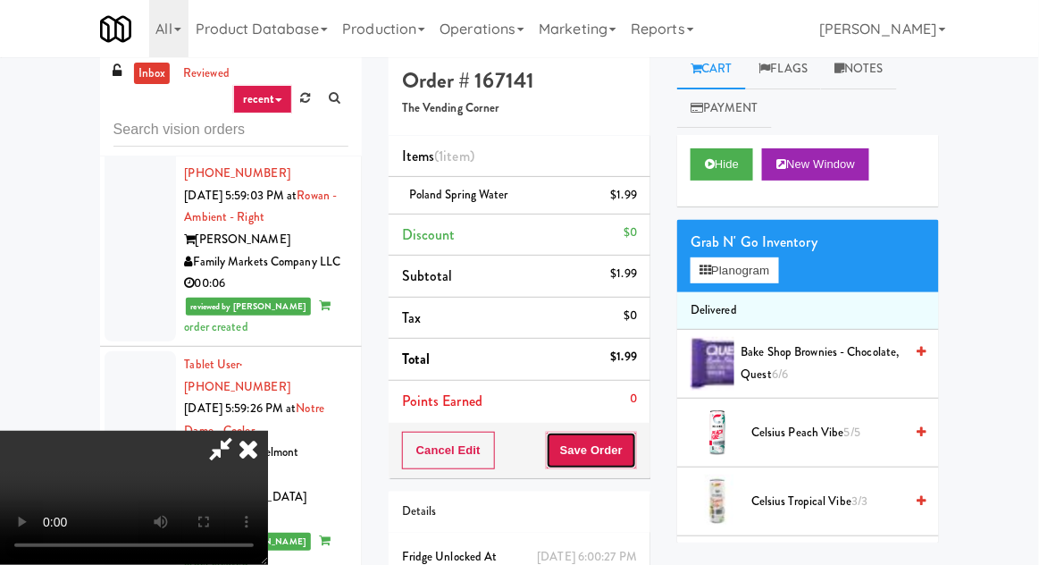
click at [633, 453] on button "Save Order" at bounding box center [591, 451] width 91 height 38
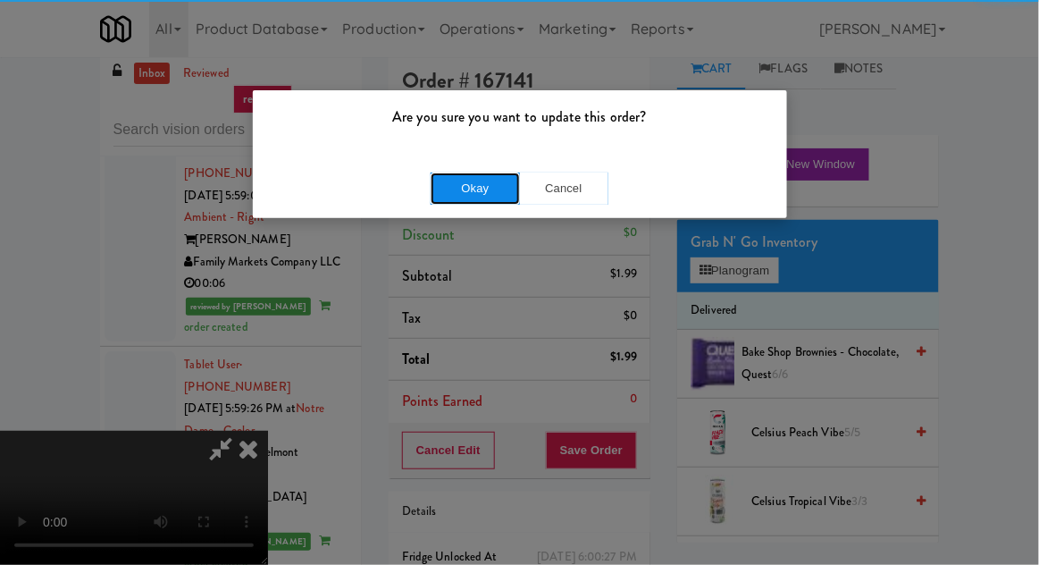
click at [467, 198] on button "Okay" at bounding box center [475, 188] width 89 height 32
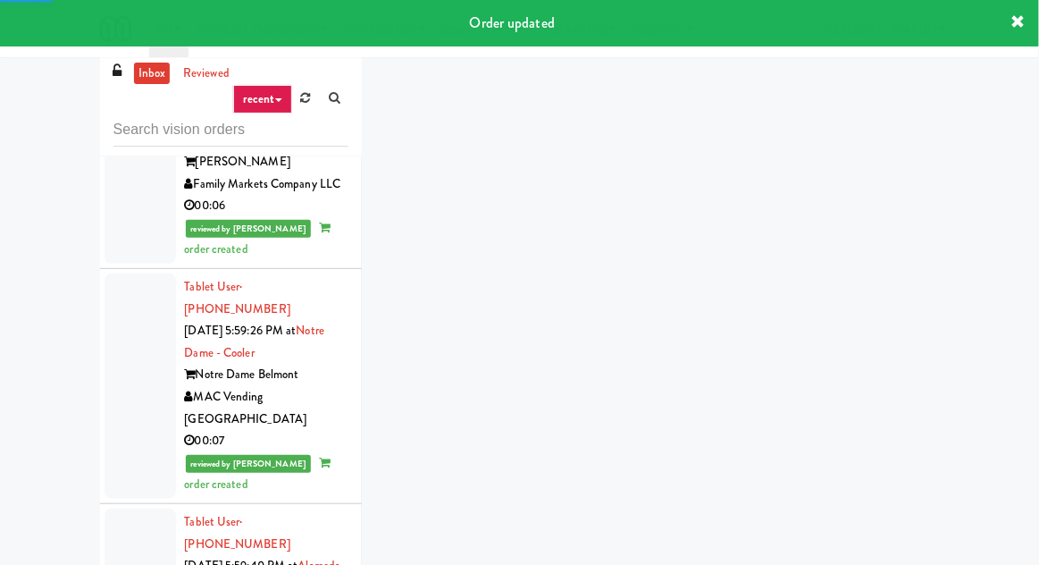
scroll to position [3355, 0]
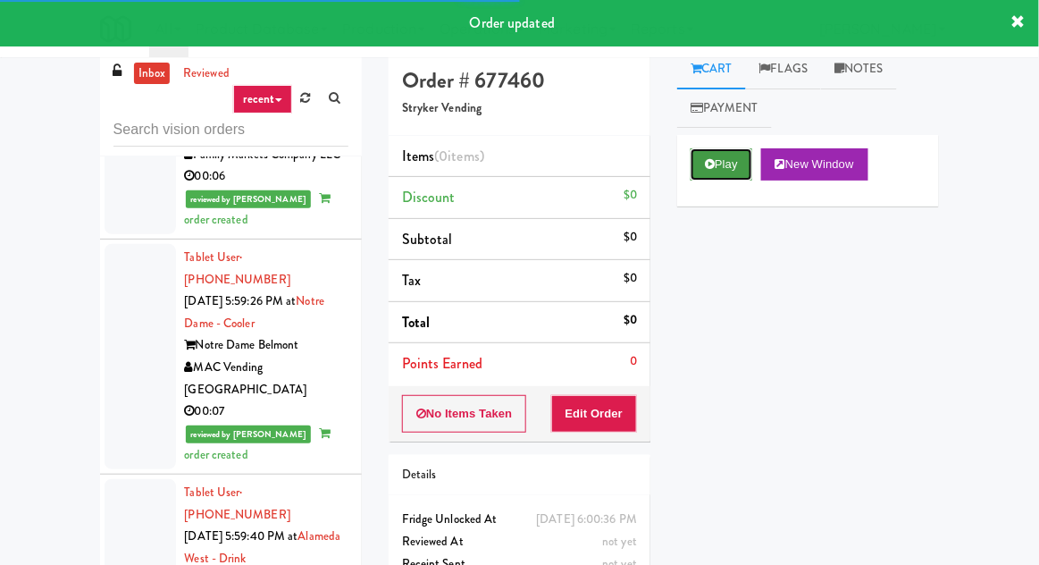
click at [729, 166] on button "Play" at bounding box center [722, 164] width 62 height 32
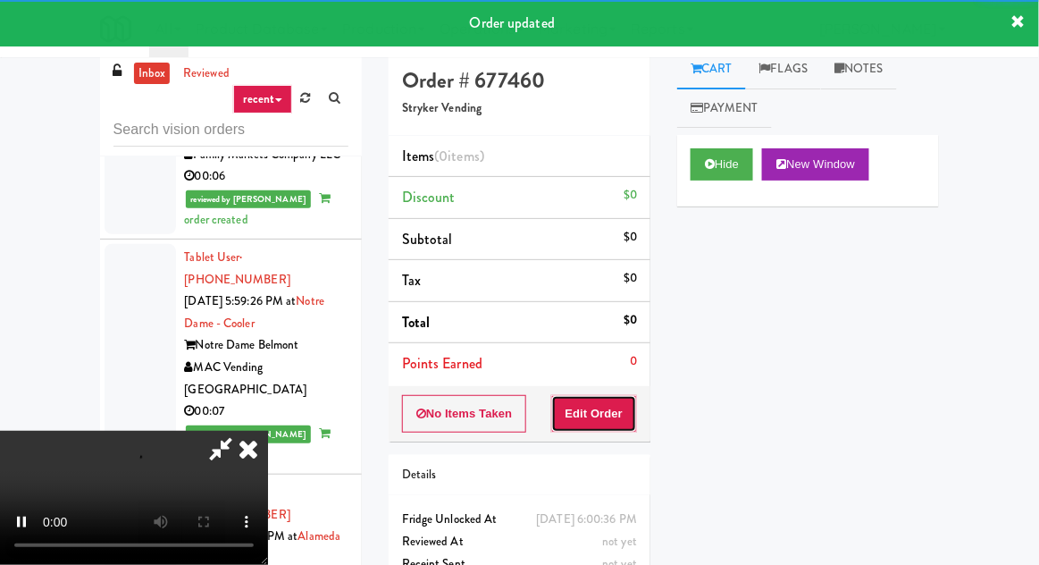
click at [609, 405] on button "Edit Order" at bounding box center [594, 414] width 87 height 38
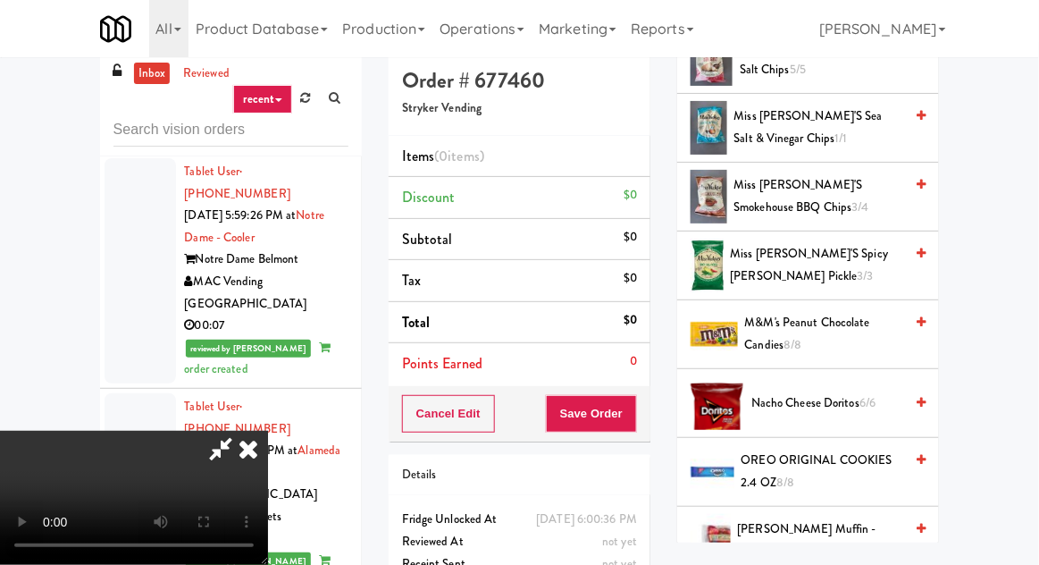
scroll to position [1176, 0]
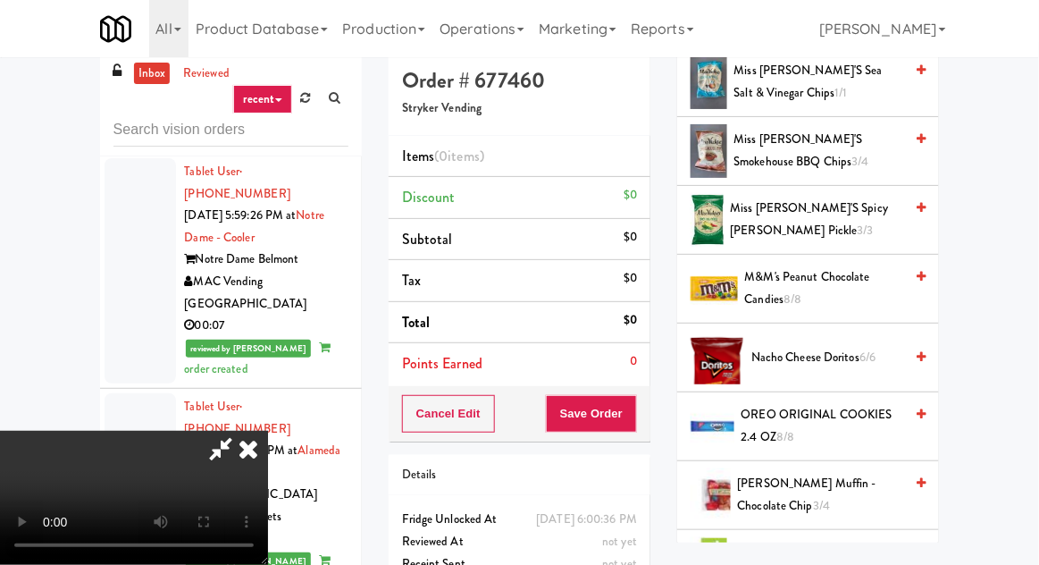
click at [786, 428] on span "8/8" at bounding box center [786, 436] width 18 height 17
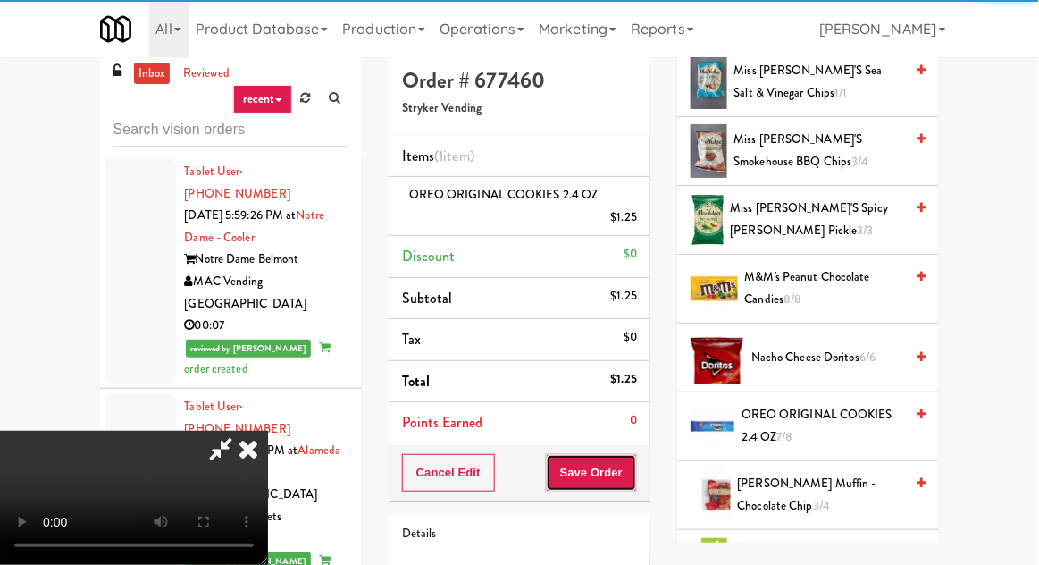
click at [635, 472] on button "Save Order" at bounding box center [591, 473] width 91 height 38
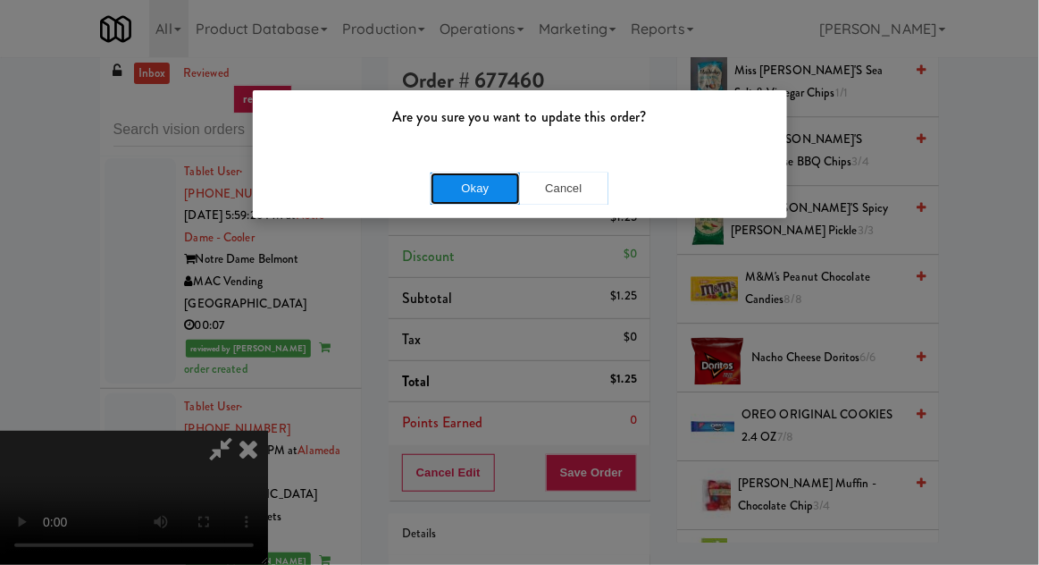
click at [452, 188] on button "Okay" at bounding box center [475, 188] width 89 height 32
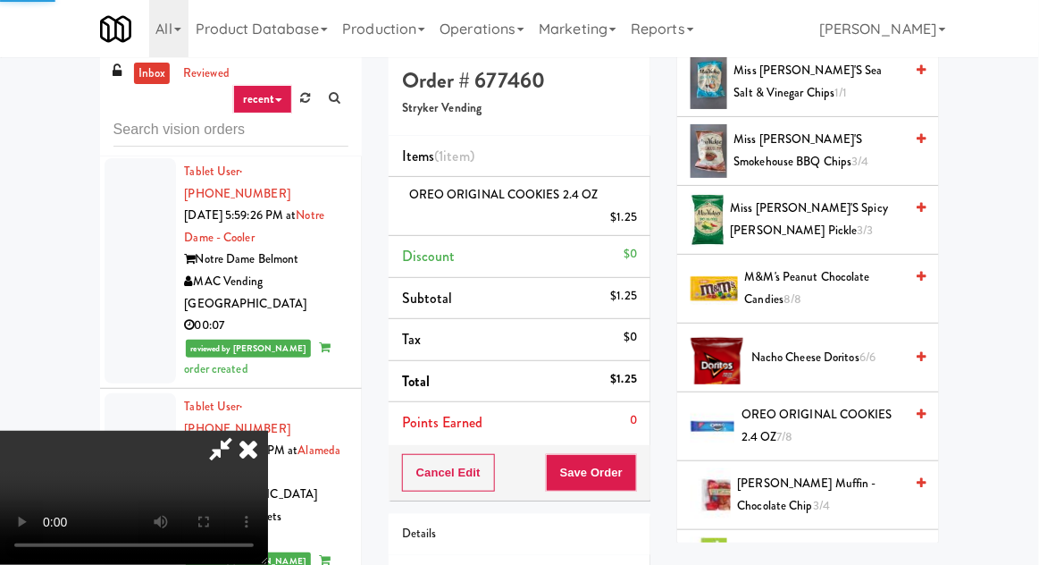
scroll to position [176, 0]
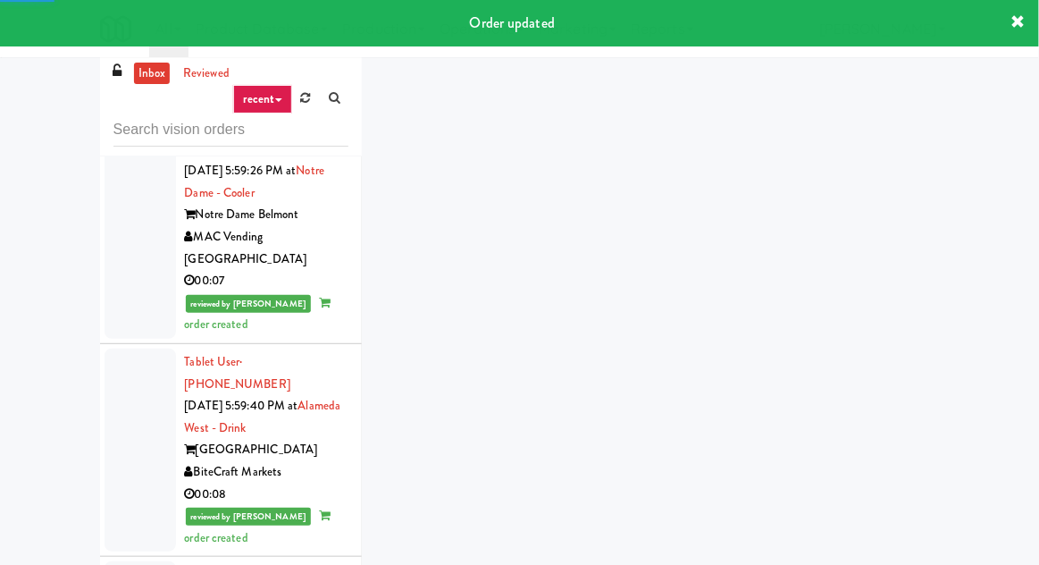
scroll to position [3517, 0]
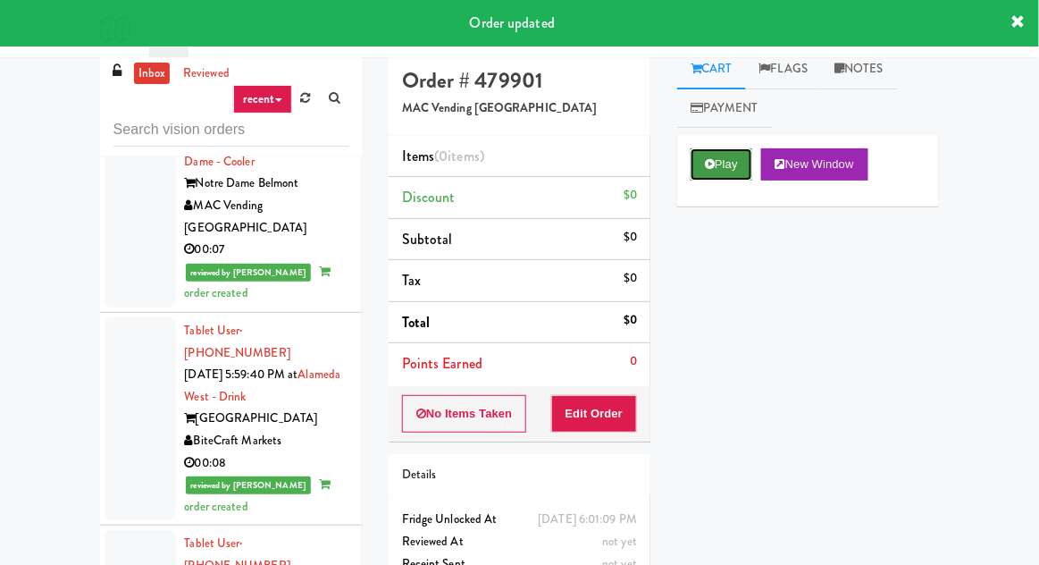
click at [718, 169] on button "Play" at bounding box center [722, 164] width 62 height 32
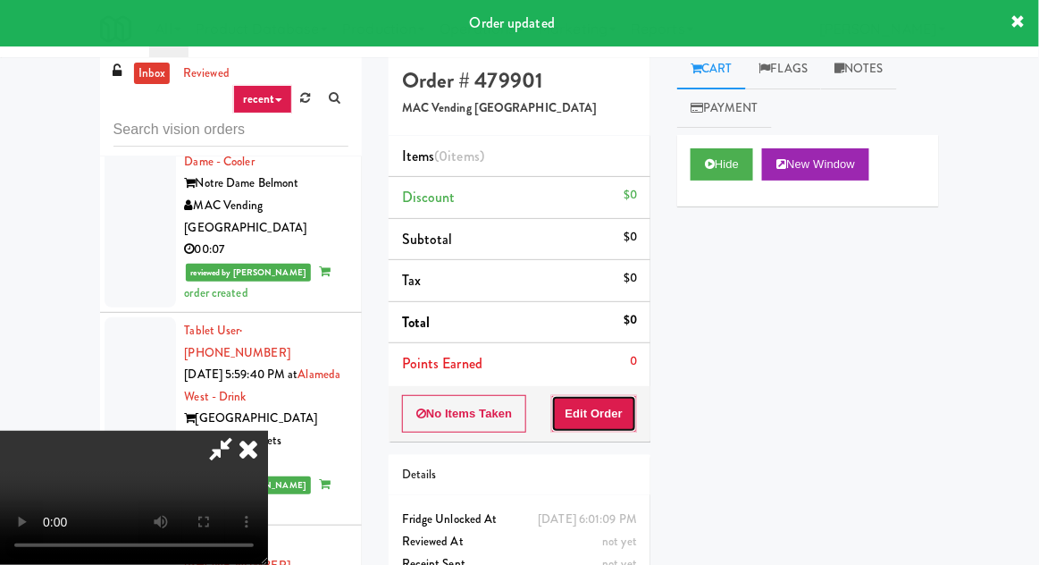
click at [618, 408] on button "Edit Order" at bounding box center [594, 414] width 87 height 38
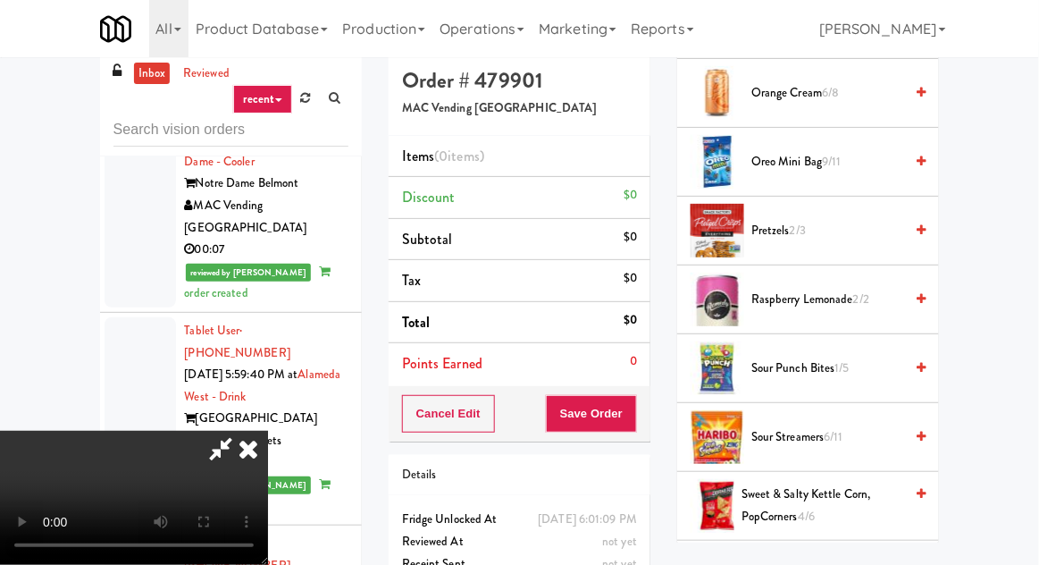
scroll to position [1634, 0]
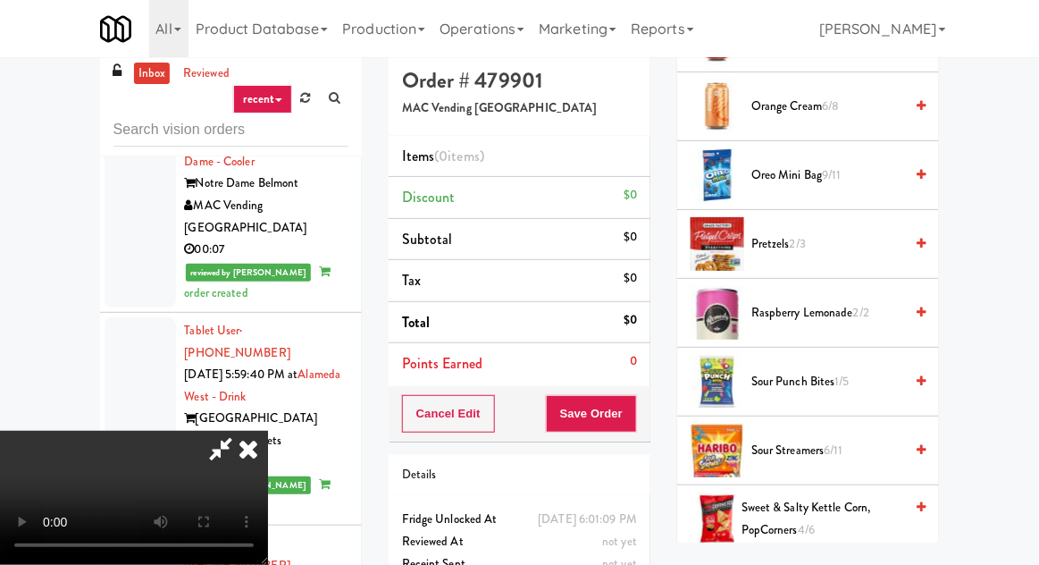
click at [815, 165] on span "Oreo Mini Bag 9/11" at bounding box center [828, 175] width 152 height 22
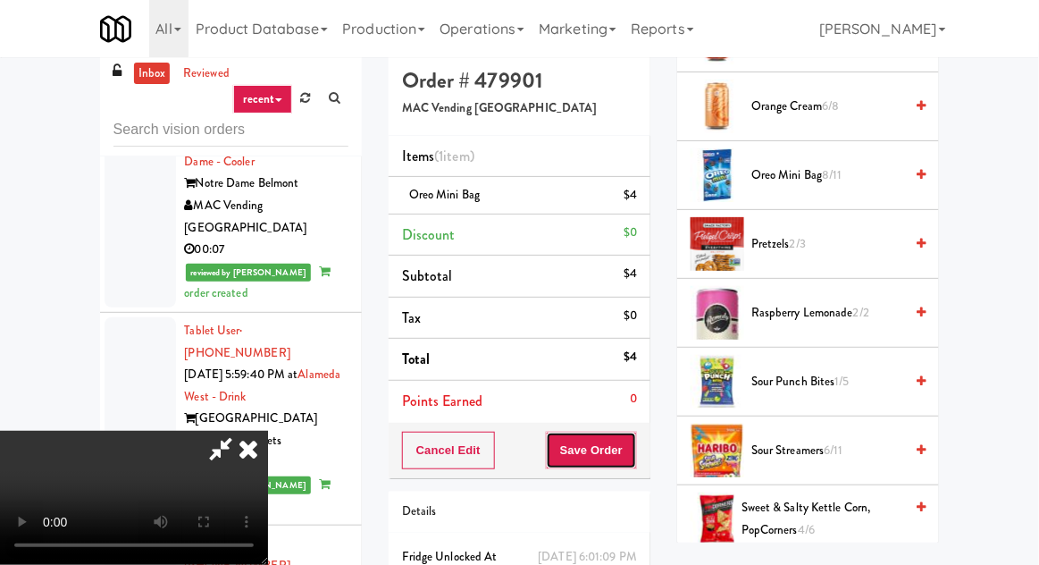
click at [634, 452] on button "Save Order" at bounding box center [591, 451] width 91 height 38
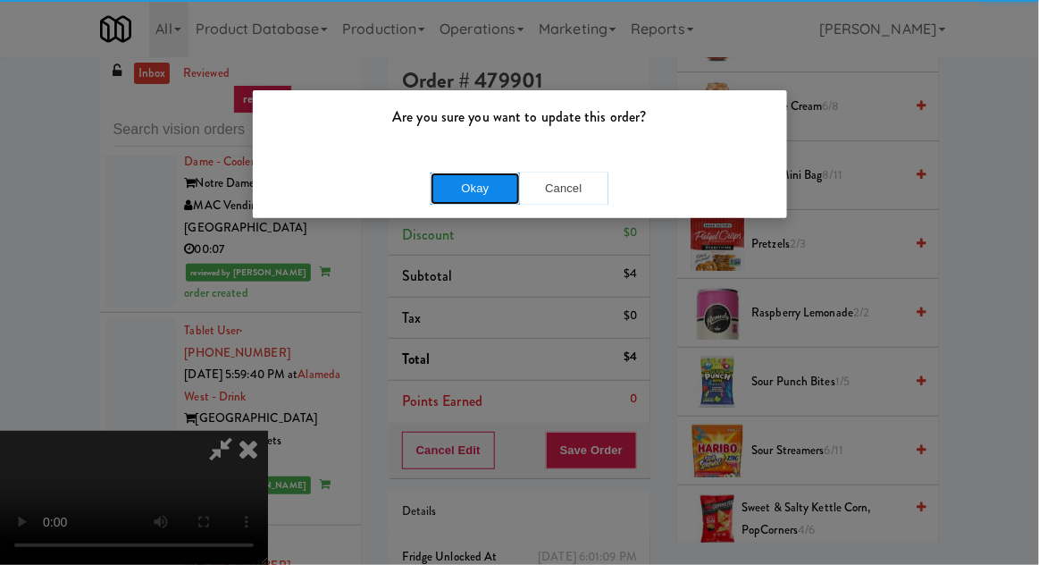
click at [437, 197] on button "Okay" at bounding box center [475, 188] width 89 height 32
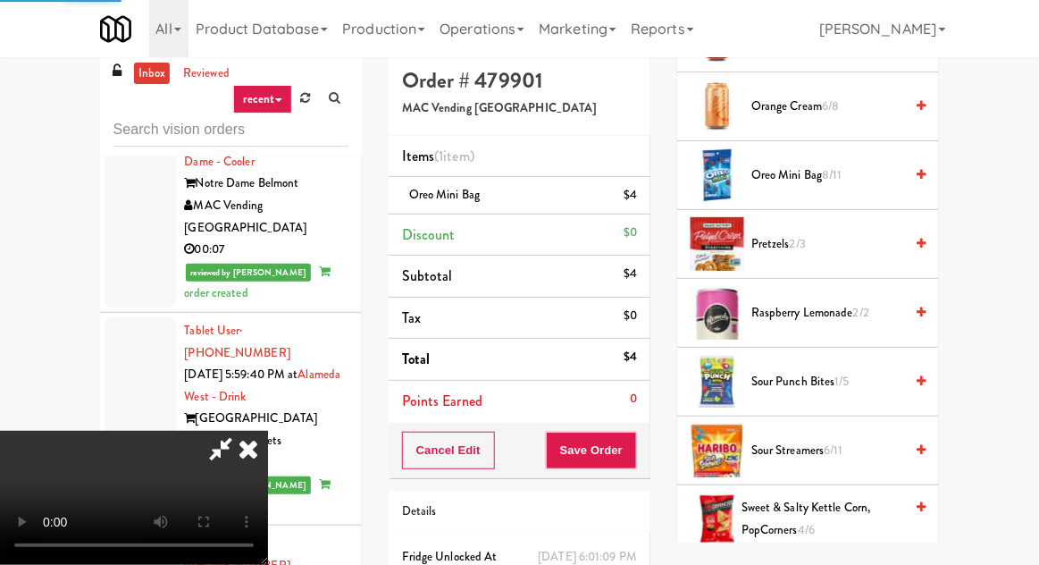
scroll to position [176, 0]
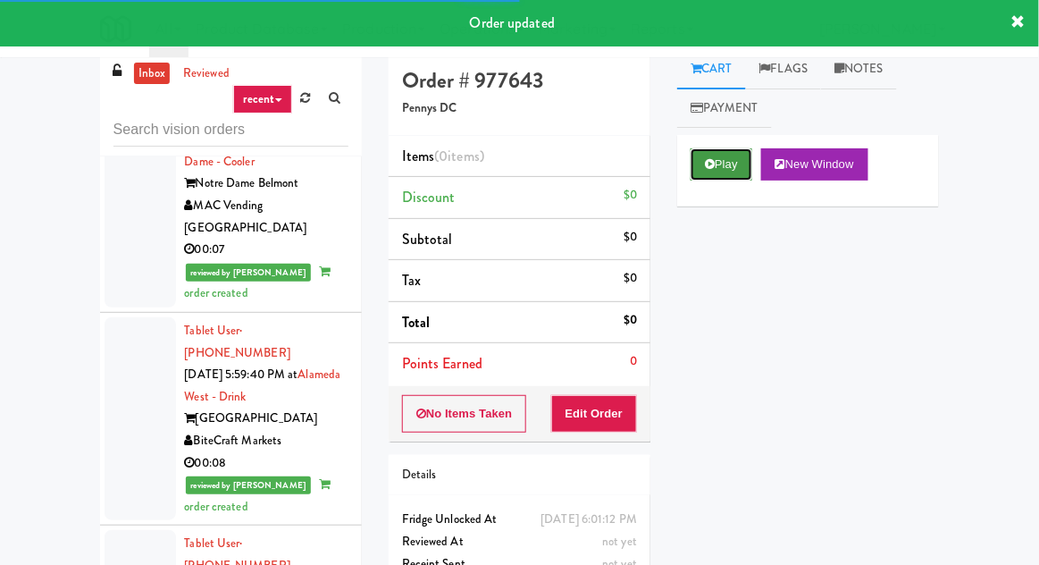
click at [701, 179] on button "Play" at bounding box center [722, 164] width 62 height 32
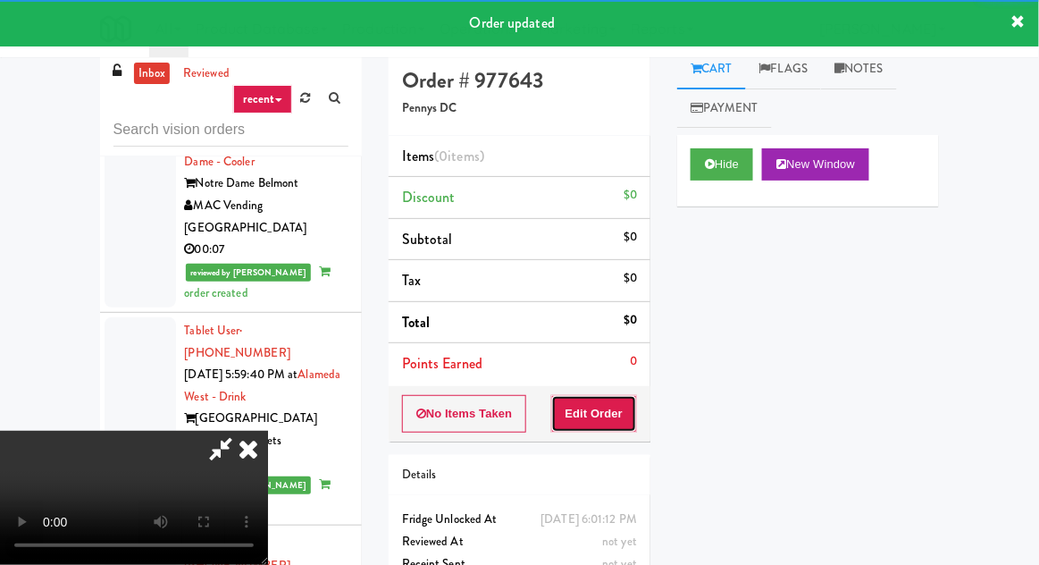
click at [596, 415] on button "Edit Order" at bounding box center [594, 414] width 87 height 38
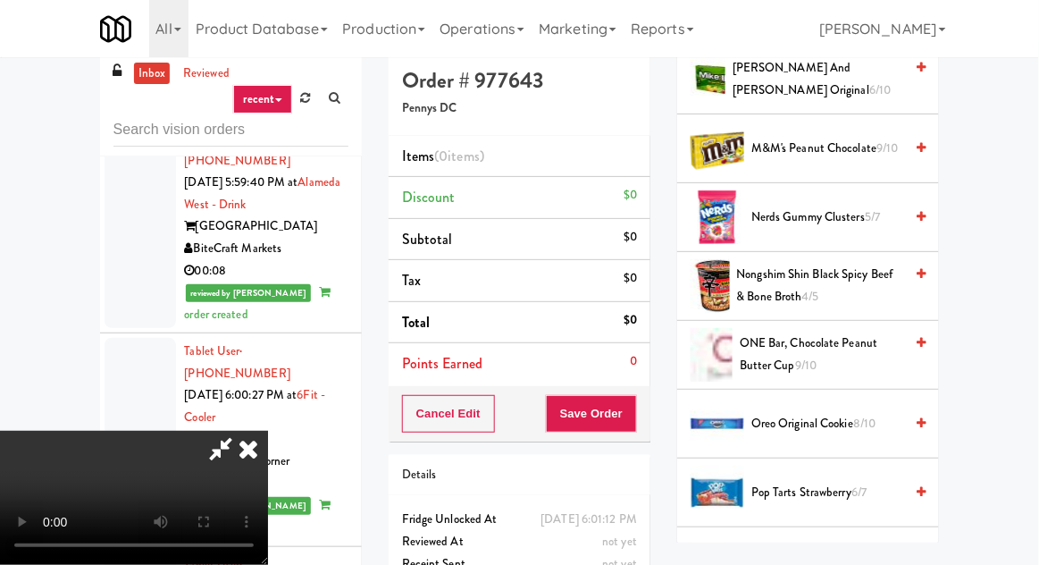
scroll to position [1202, 0]
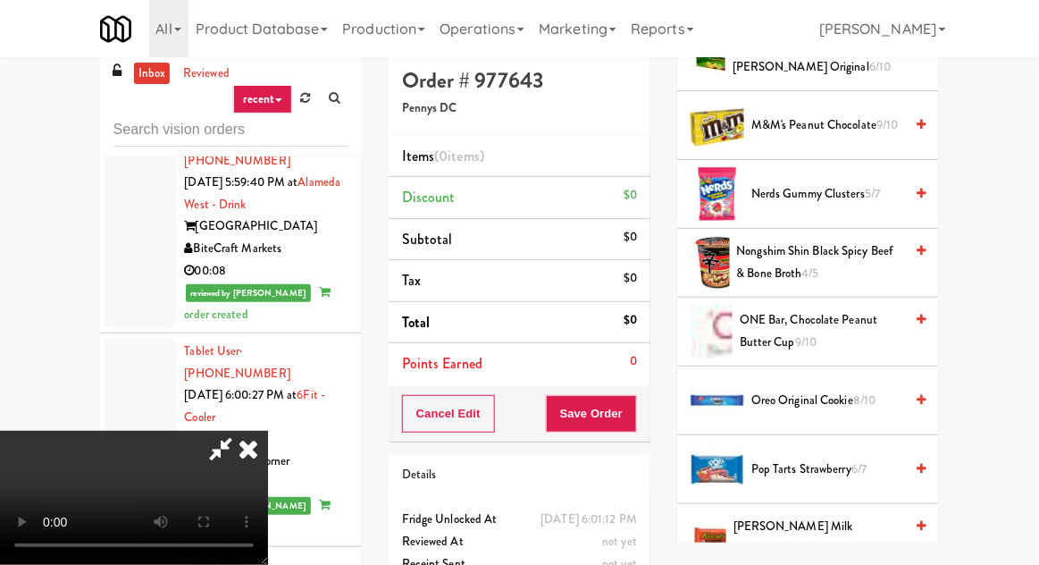
click at [765, 472] on span "Pop Tarts Strawberry 6/7" at bounding box center [828, 469] width 152 height 22
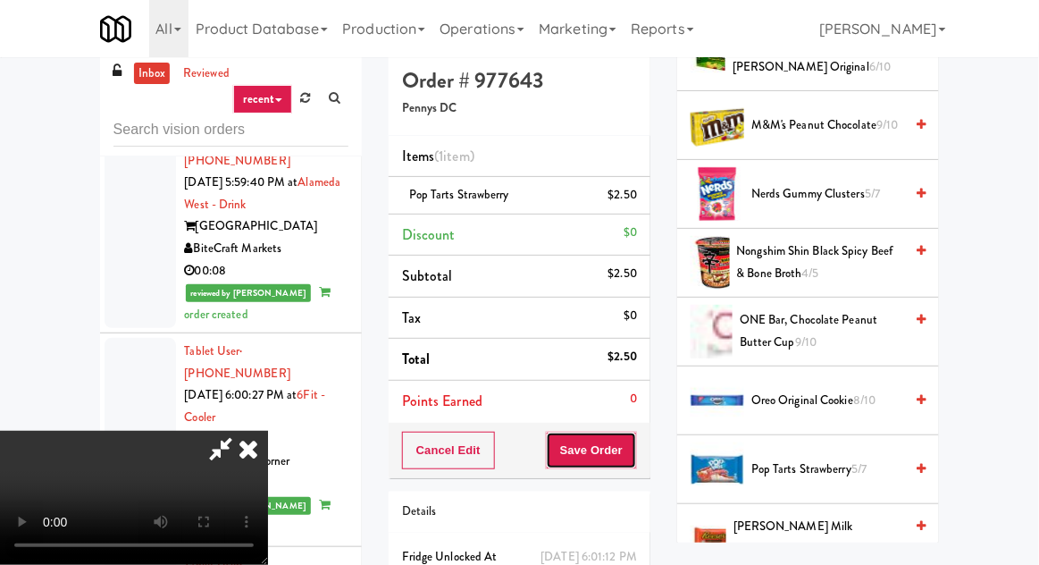
click at [634, 441] on button "Save Order" at bounding box center [591, 451] width 91 height 38
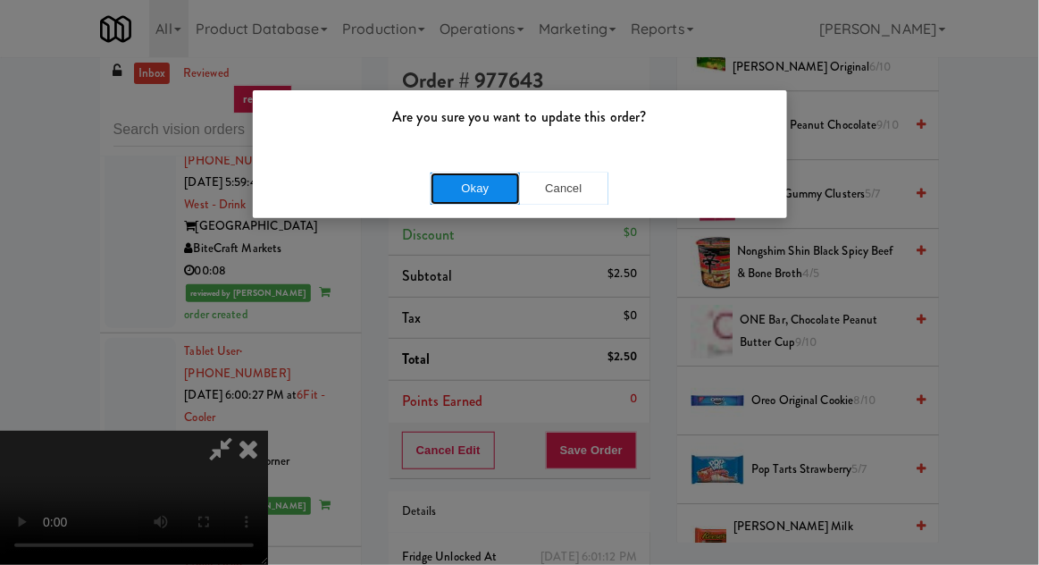
click at [436, 186] on button "Okay" at bounding box center [475, 188] width 89 height 32
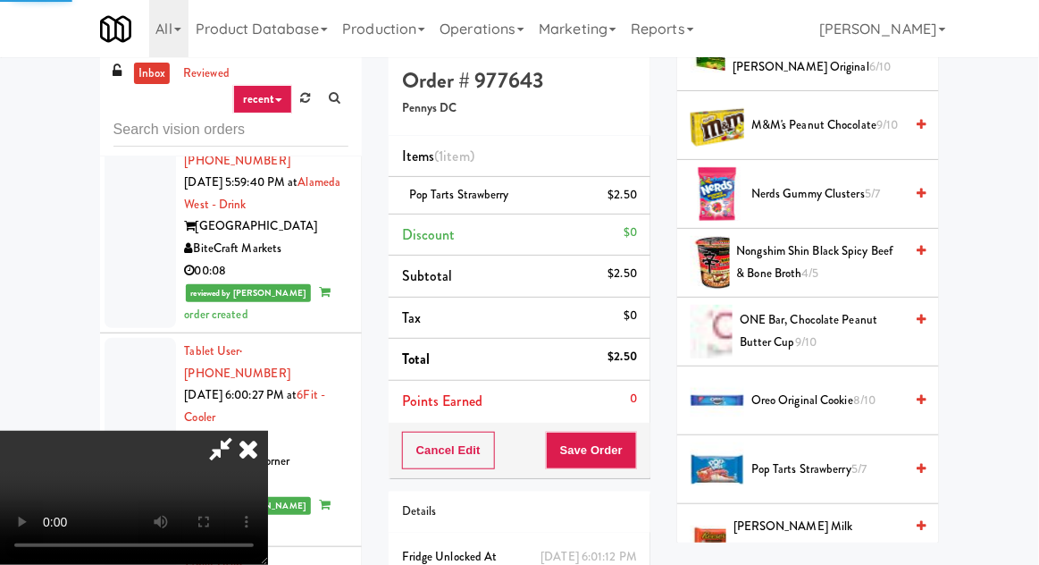
scroll to position [176, 0]
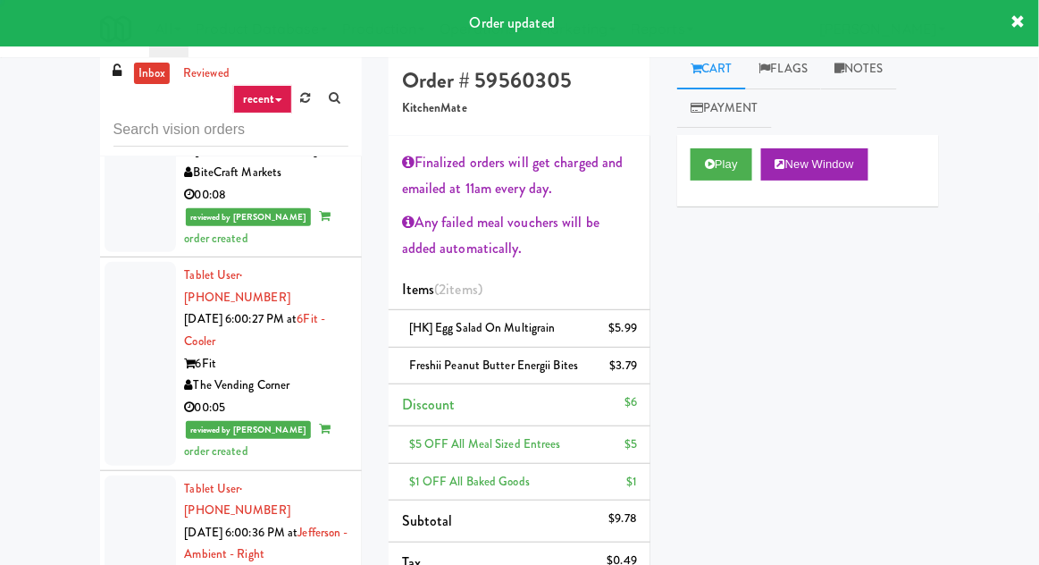
scroll to position [3787, 0]
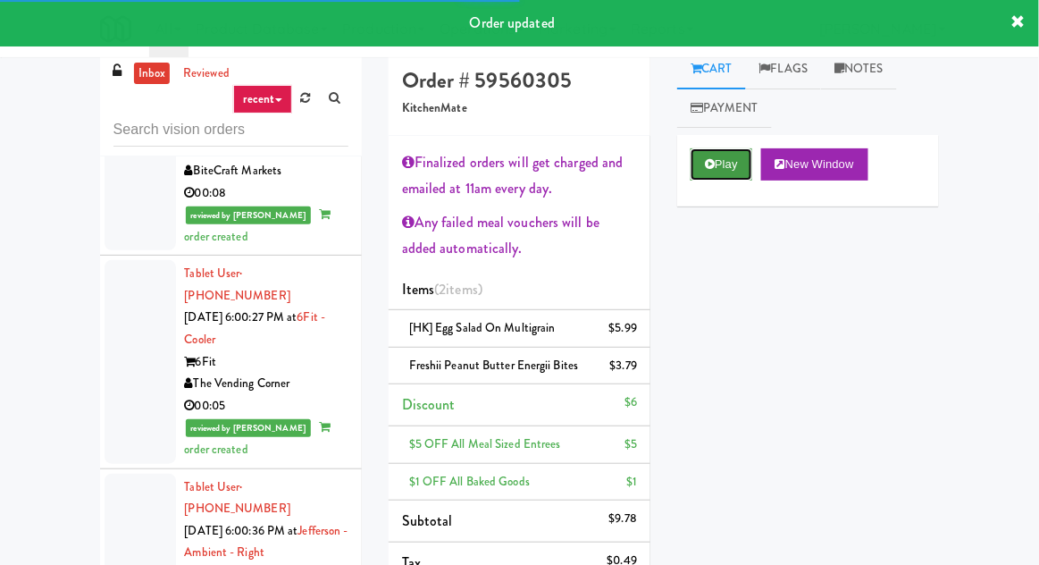
click at [719, 176] on button "Play" at bounding box center [722, 164] width 62 height 32
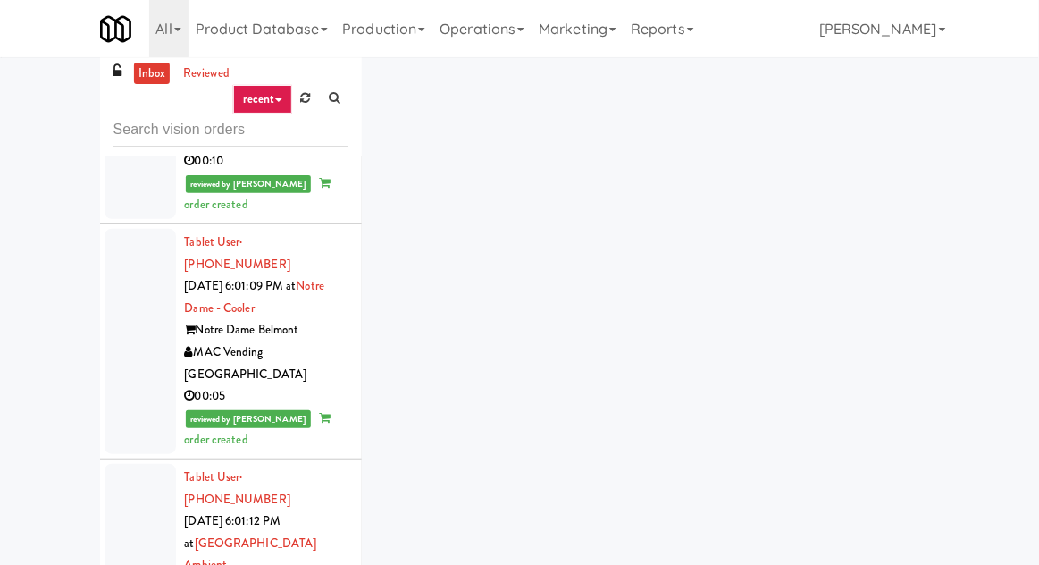
scroll to position [4244, 0]
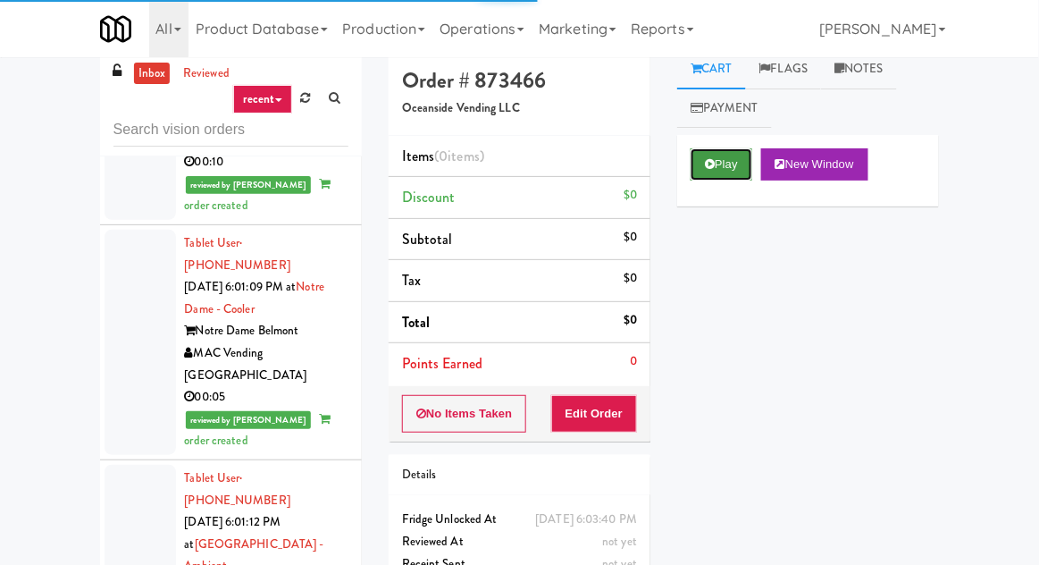
click at [718, 157] on button "Play" at bounding box center [722, 164] width 62 height 32
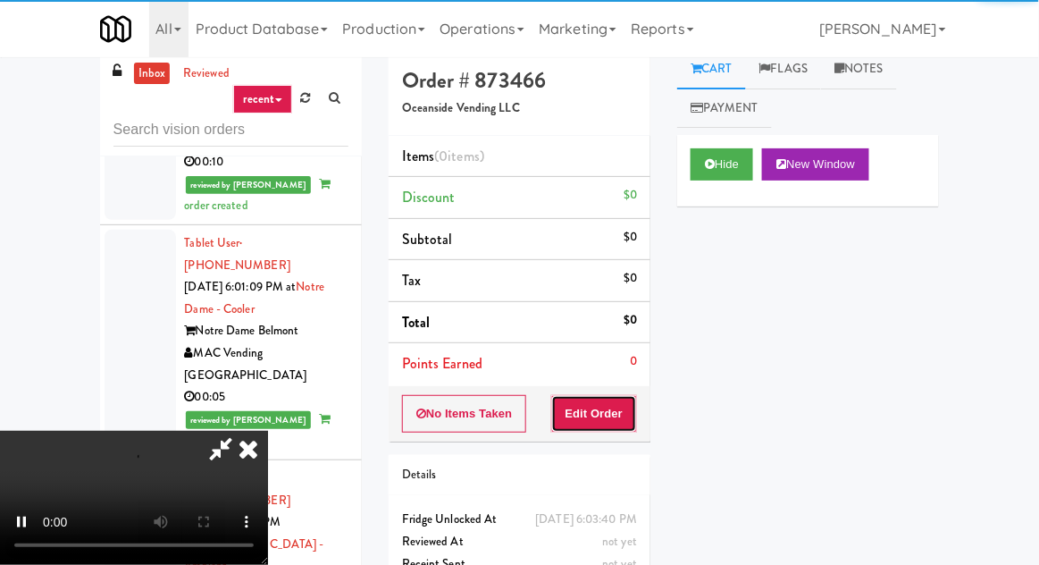
click at [601, 419] on button "Edit Order" at bounding box center [594, 414] width 87 height 38
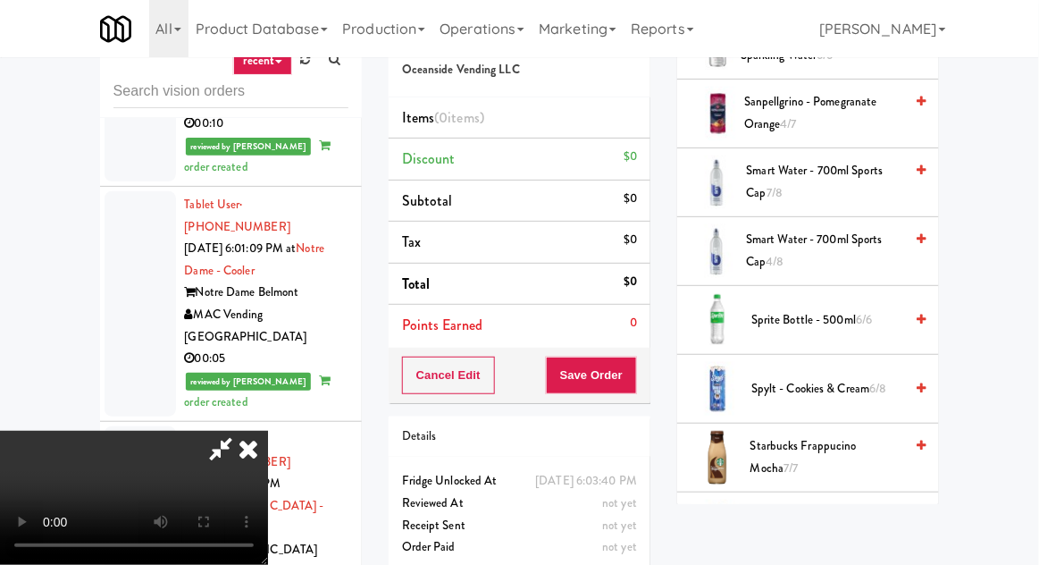
scroll to position [2208, 0]
click at [837, 183] on span "Smart Water - 700ml Sports Cap 7/8" at bounding box center [825, 182] width 157 height 44
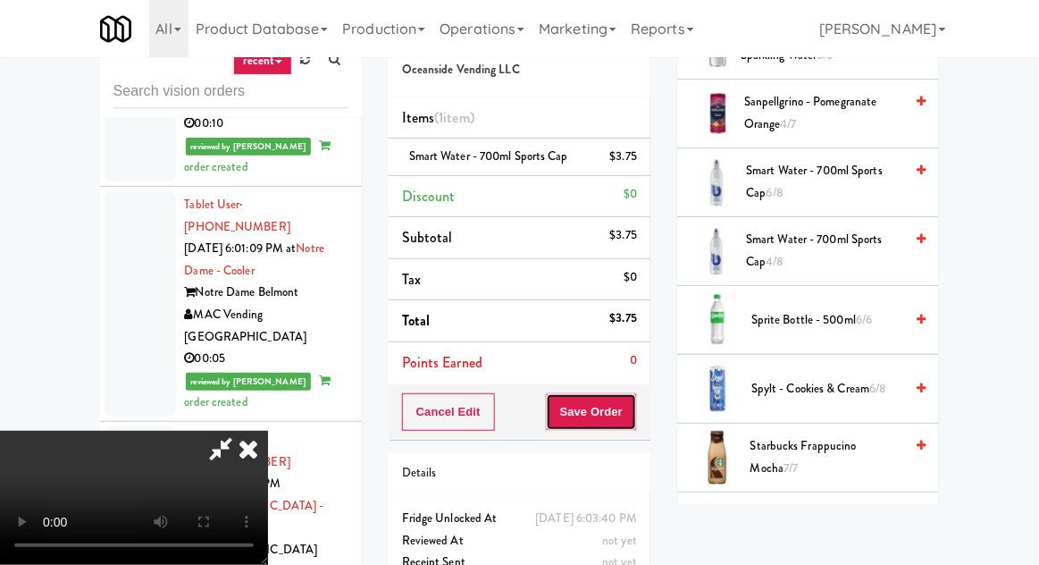
click at [635, 409] on button "Save Order" at bounding box center [591, 412] width 91 height 38
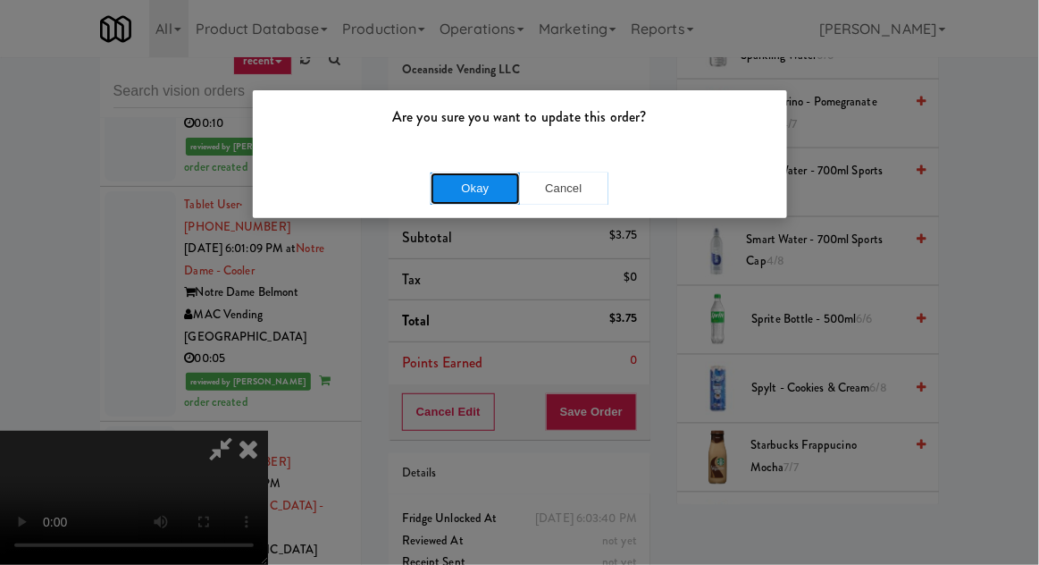
click at [448, 201] on button "Okay" at bounding box center [475, 188] width 89 height 32
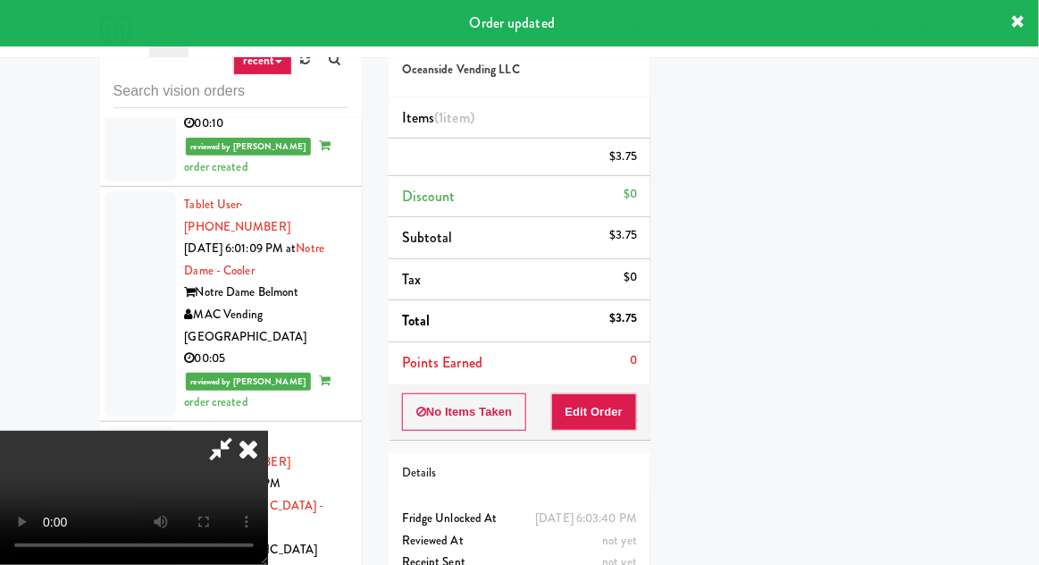
scroll to position [0, 0]
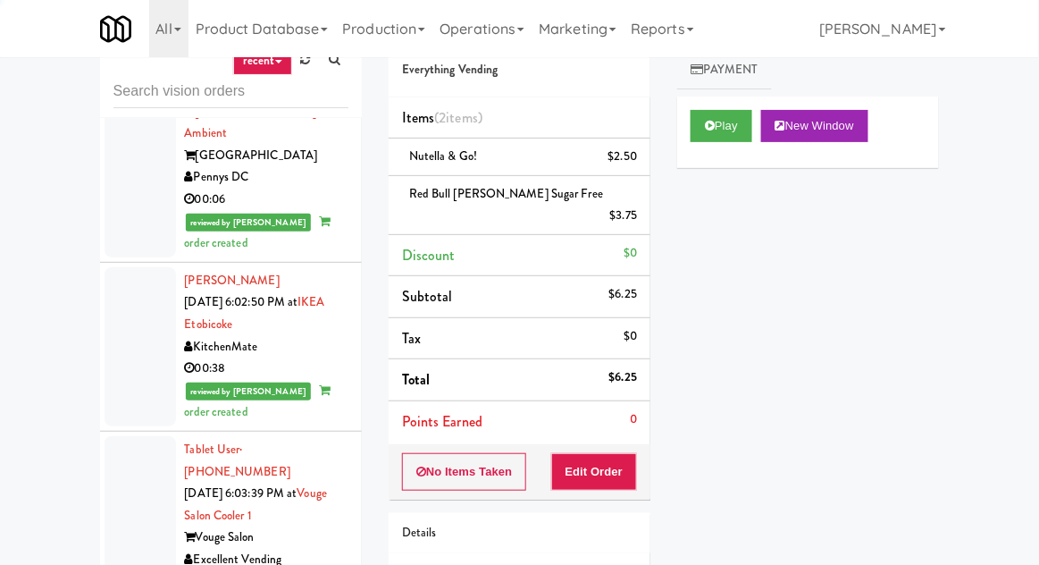
scroll to position [4713, 0]
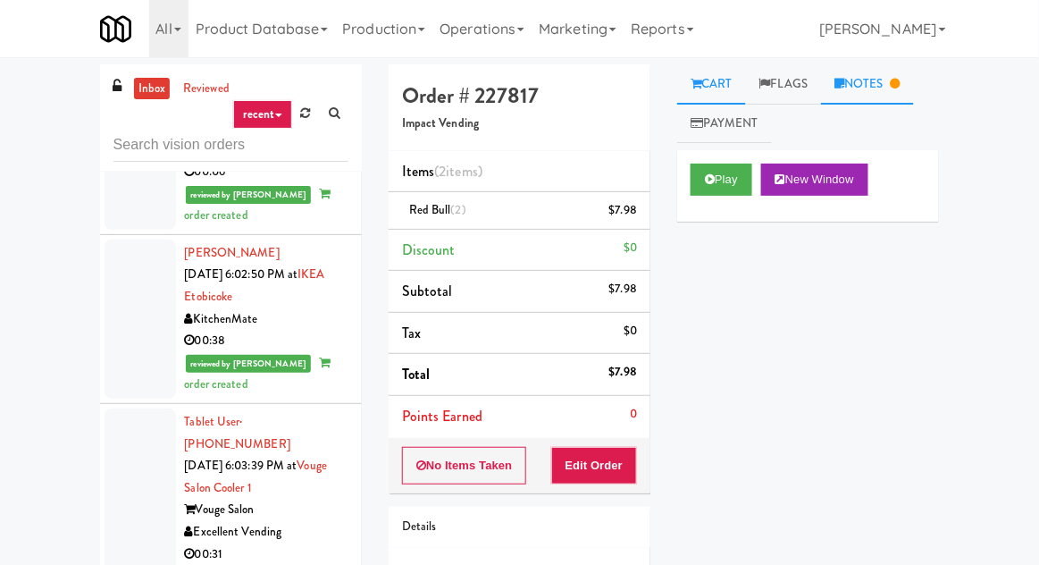
click at [881, 97] on link "Notes" at bounding box center [867, 84] width 93 height 40
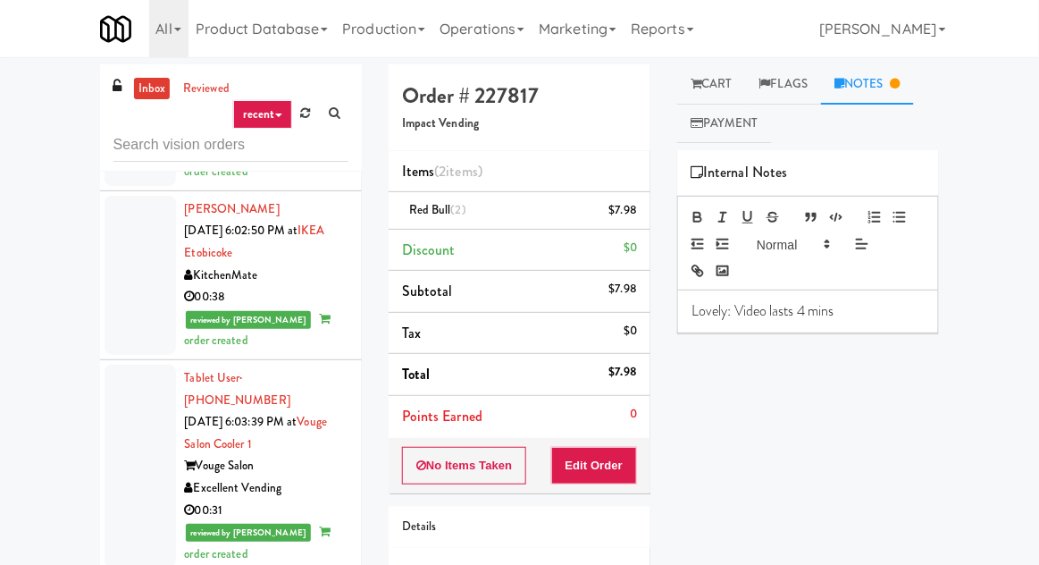
scroll to position [4780, 0]
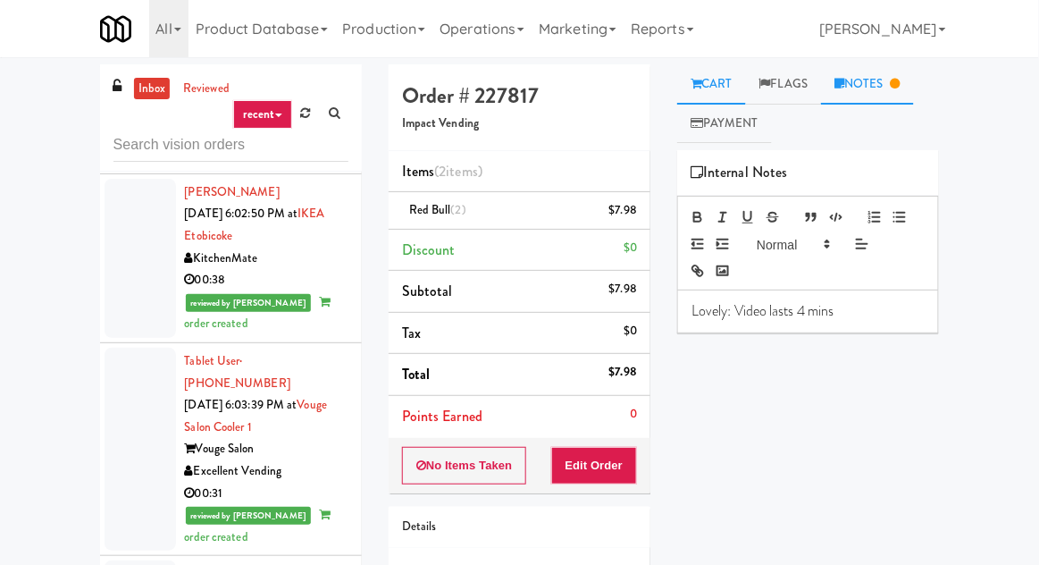
click at [723, 86] on link "Cart" at bounding box center [711, 84] width 69 height 40
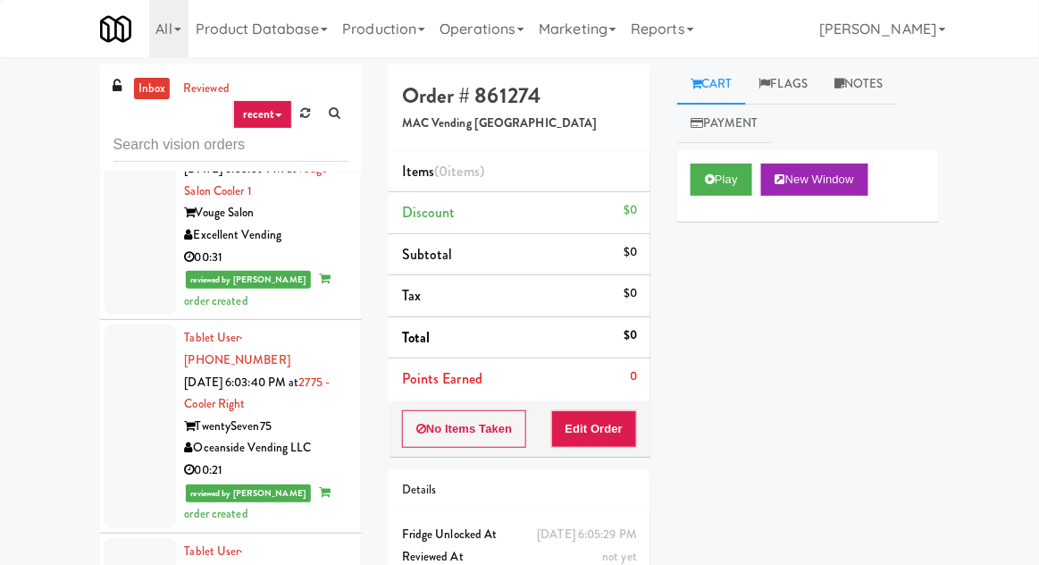
scroll to position [5018, 0]
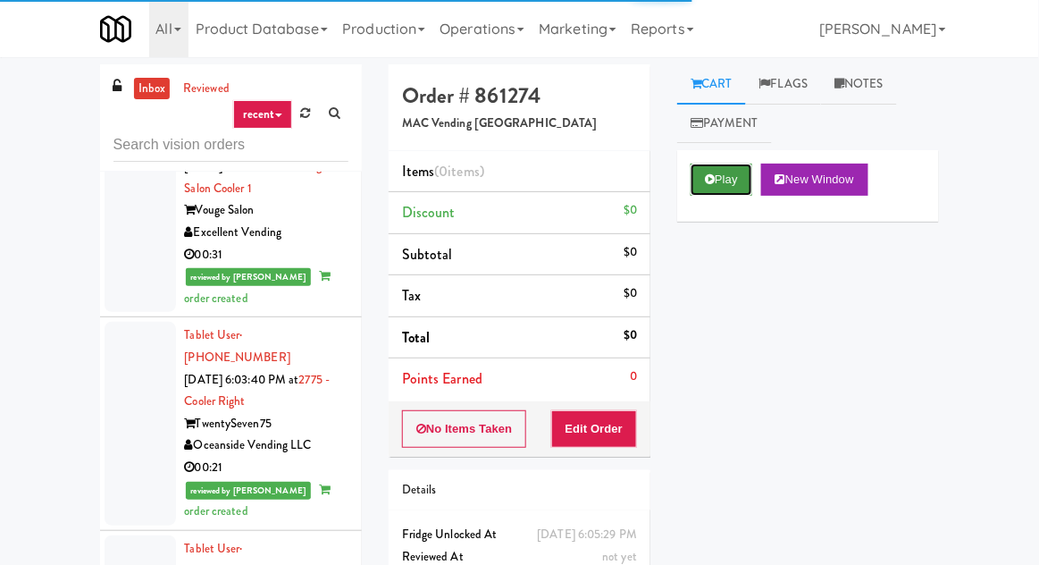
click at [720, 173] on button "Play" at bounding box center [722, 180] width 62 height 32
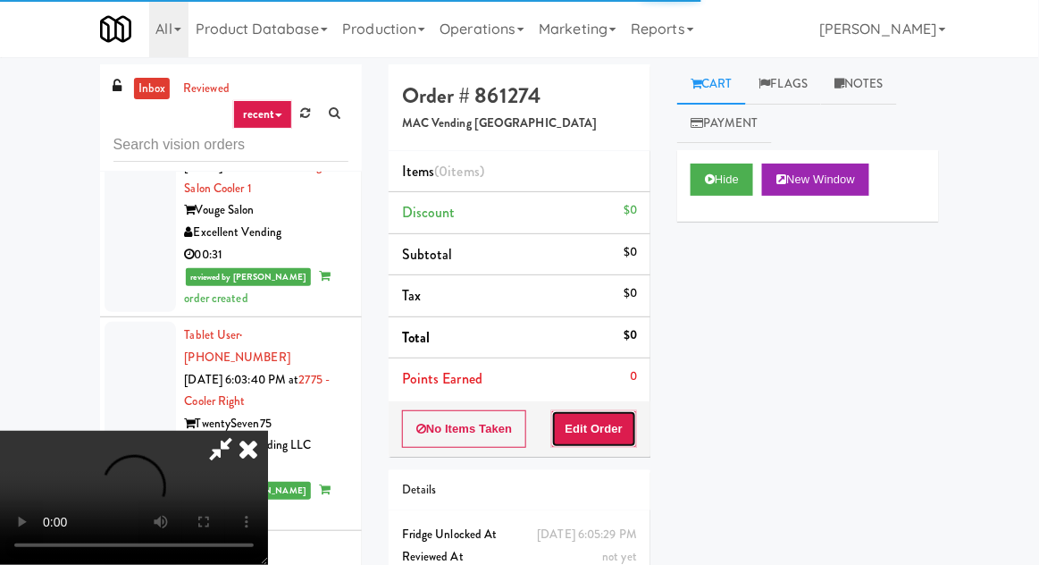
click at [582, 436] on button "Edit Order" at bounding box center [594, 429] width 87 height 38
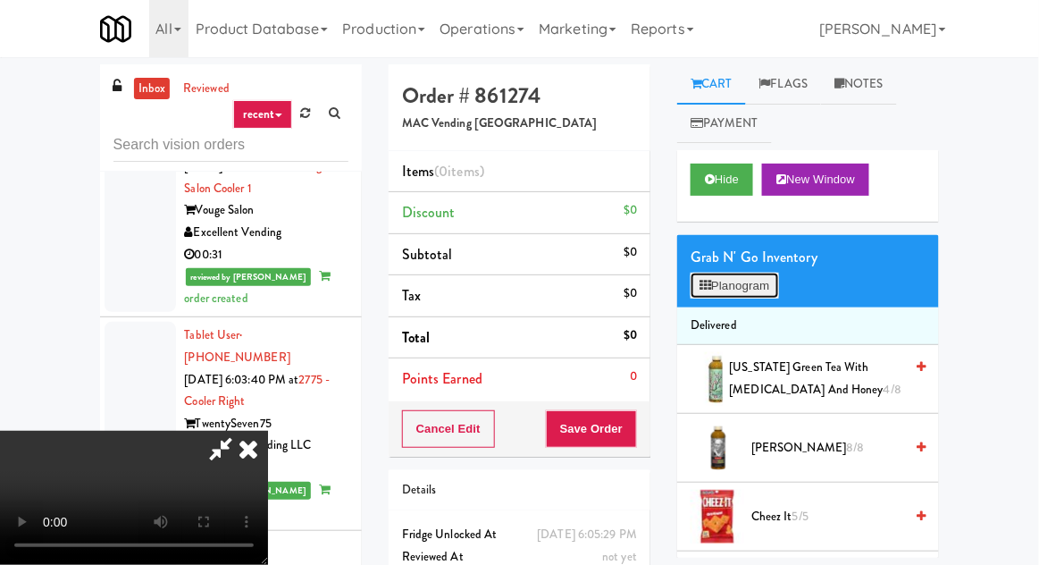
click at [731, 281] on button "Planogram" at bounding box center [735, 286] width 88 height 27
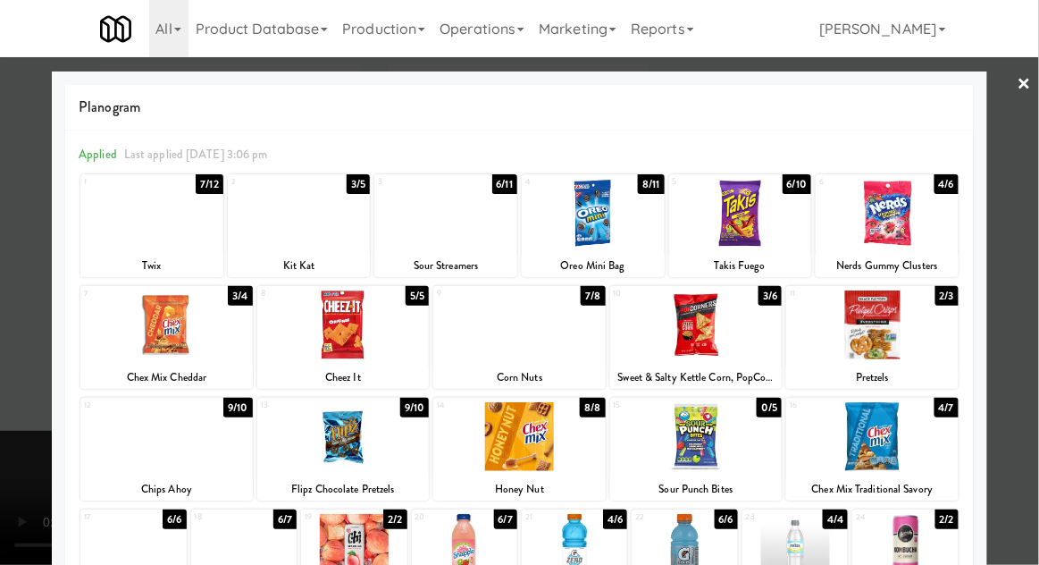
click at [12, 391] on div at bounding box center [519, 282] width 1039 height 565
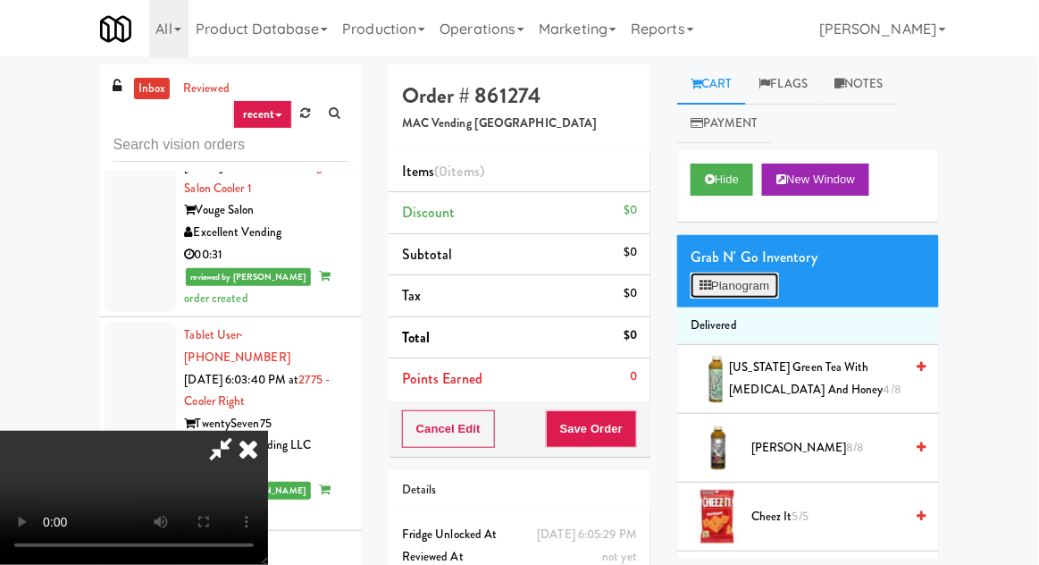
click at [727, 281] on button "Planogram" at bounding box center [735, 286] width 88 height 27
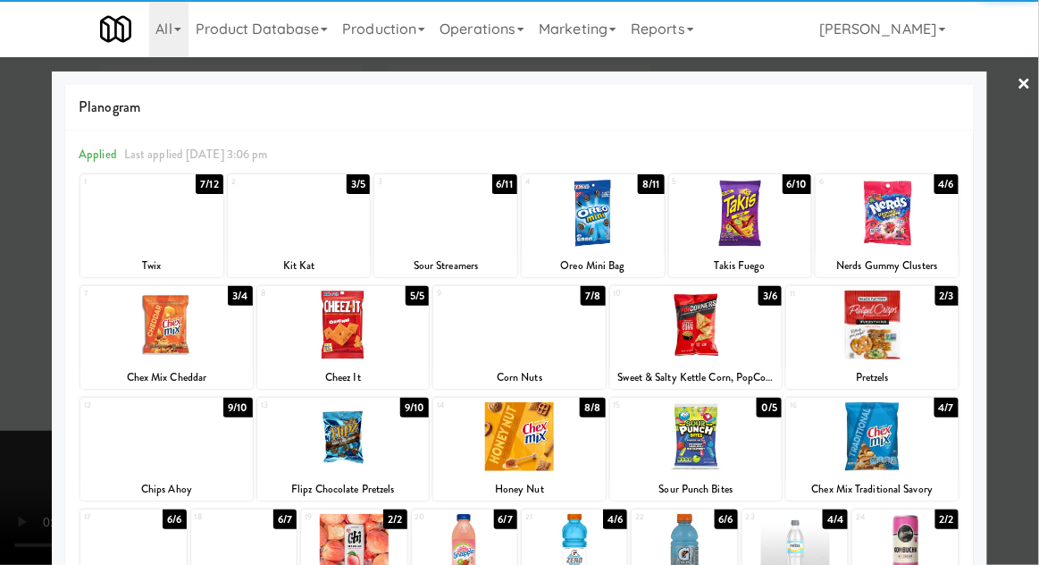
click at [863, 426] on div at bounding box center [872, 436] width 172 height 69
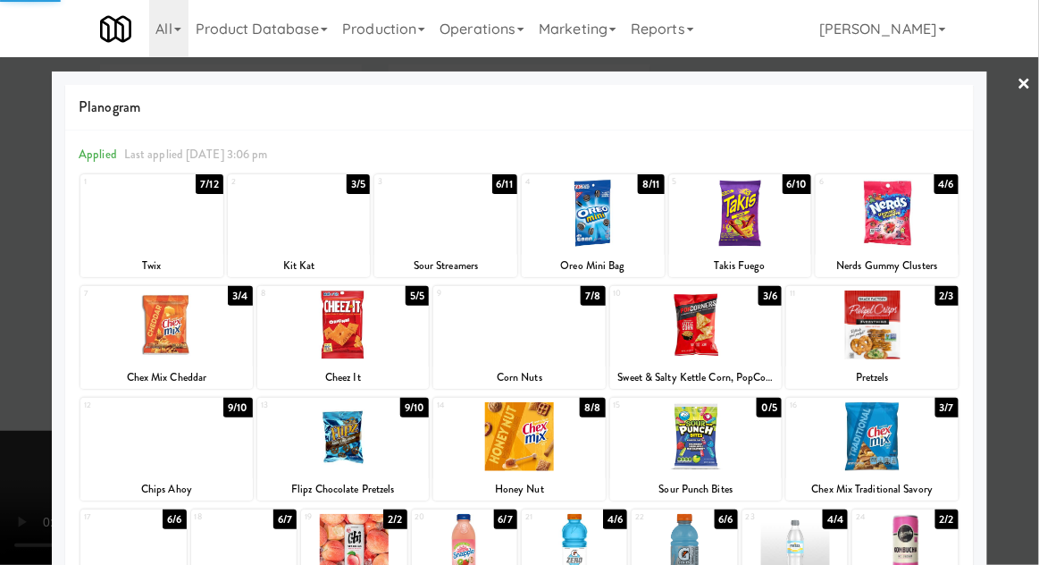
click at [10, 374] on div at bounding box center [519, 282] width 1039 height 565
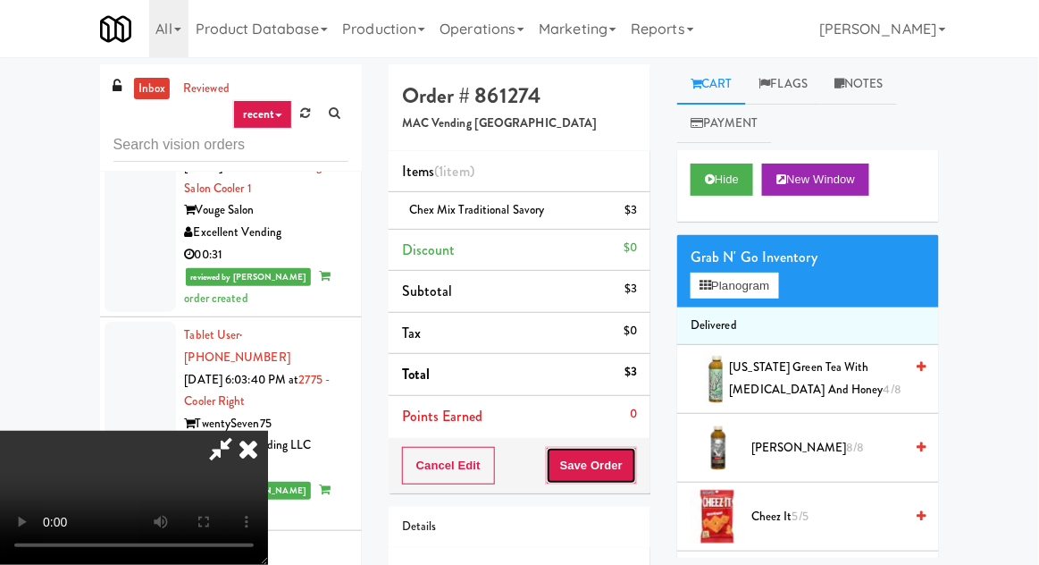
click at [635, 460] on button "Save Order" at bounding box center [591, 466] width 91 height 38
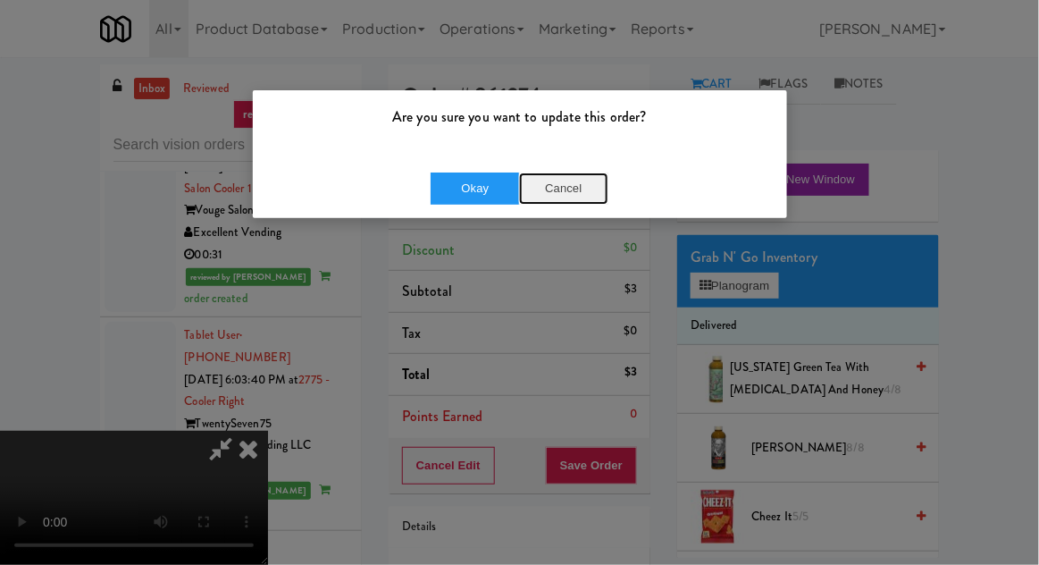
click at [577, 202] on button "Cancel" at bounding box center [563, 188] width 89 height 32
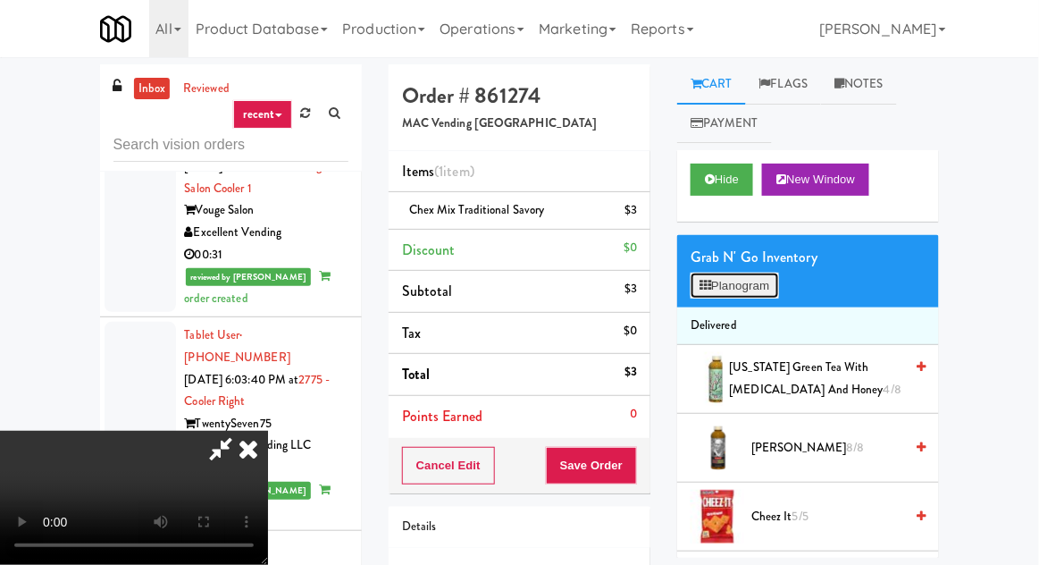
click at [727, 283] on button "Planogram" at bounding box center [735, 286] width 88 height 27
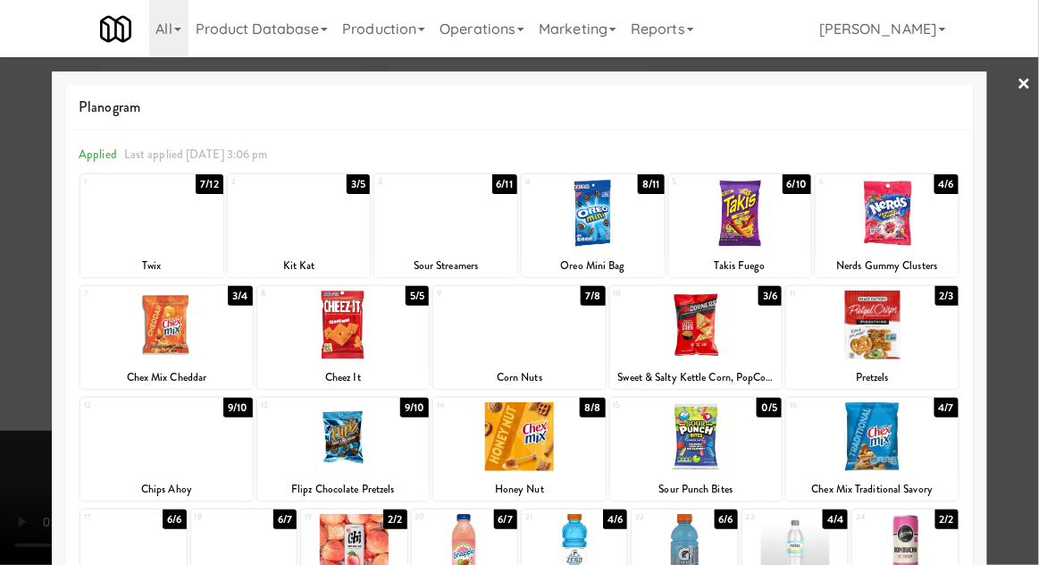
click at [874, 329] on div at bounding box center [872, 324] width 172 height 69
click at [282, 227] on div at bounding box center [299, 213] width 143 height 69
click at [11, 386] on div at bounding box center [519, 282] width 1039 height 565
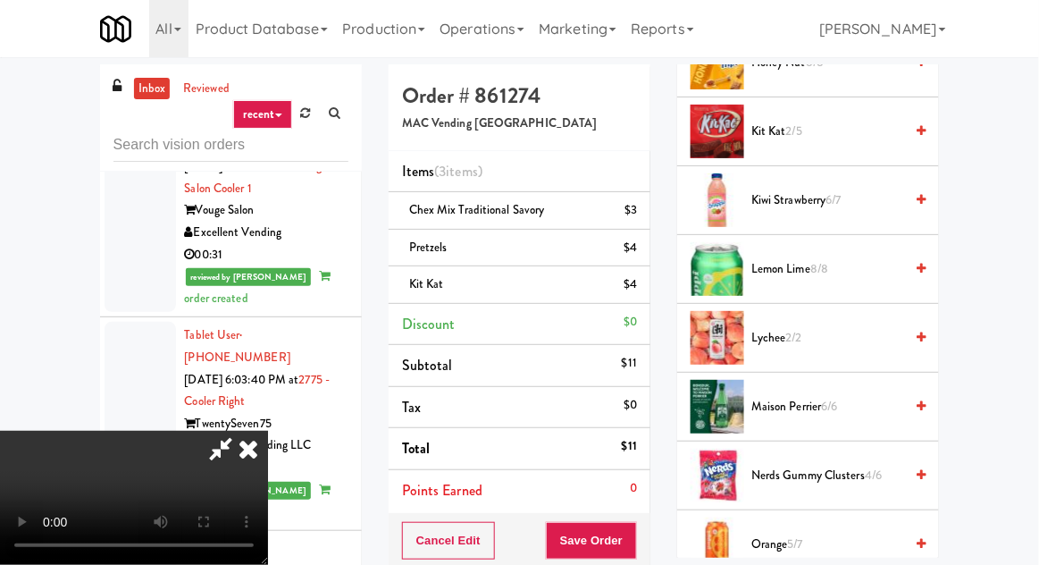
scroll to position [1141, 0]
click at [634, 526] on button "Save Order" at bounding box center [591, 541] width 91 height 38
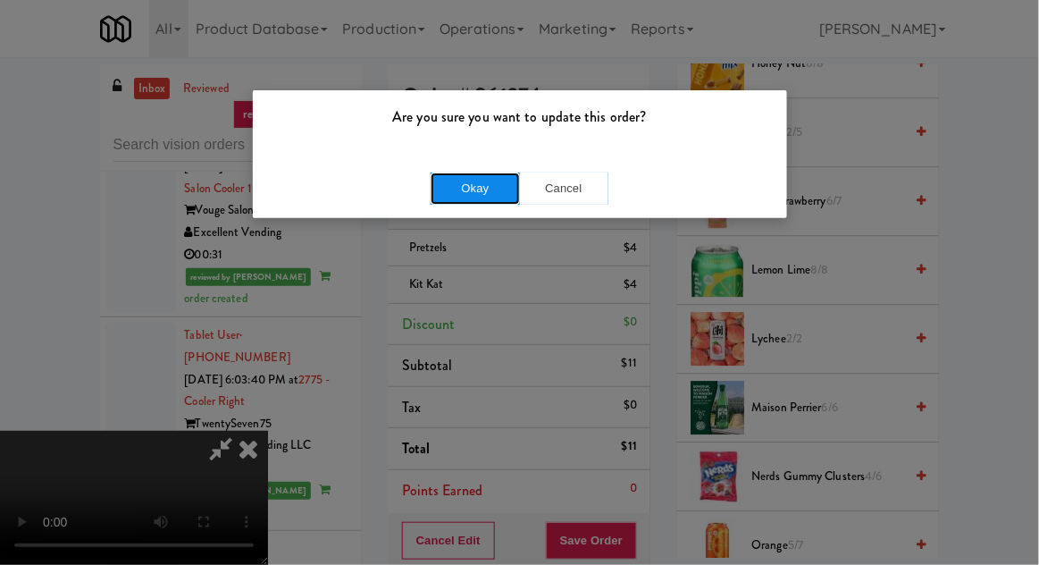
click at [456, 191] on button "Okay" at bounding box center [475, 188] width 89 height 32
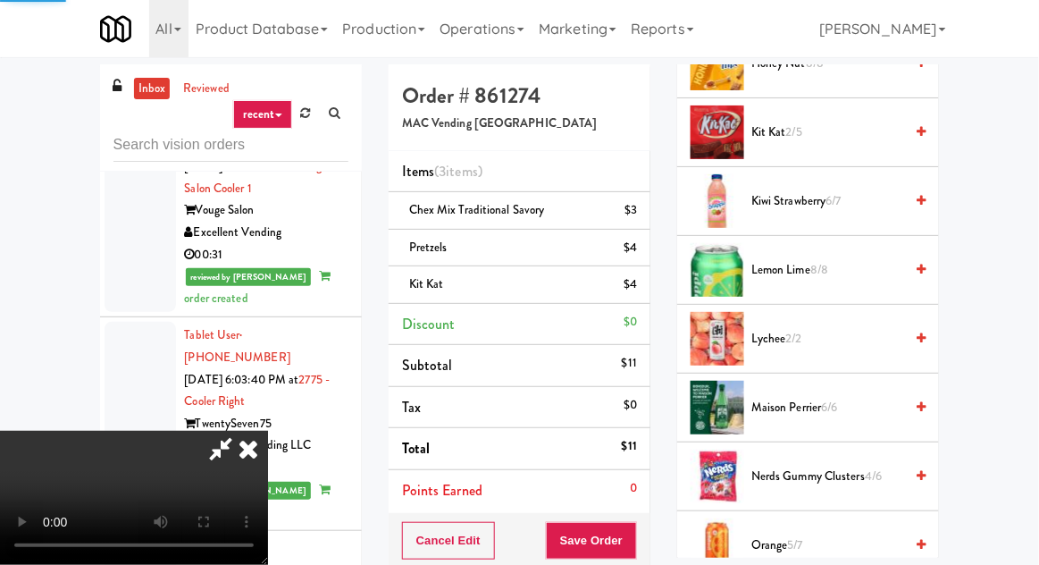
scroll to position [176, 0]
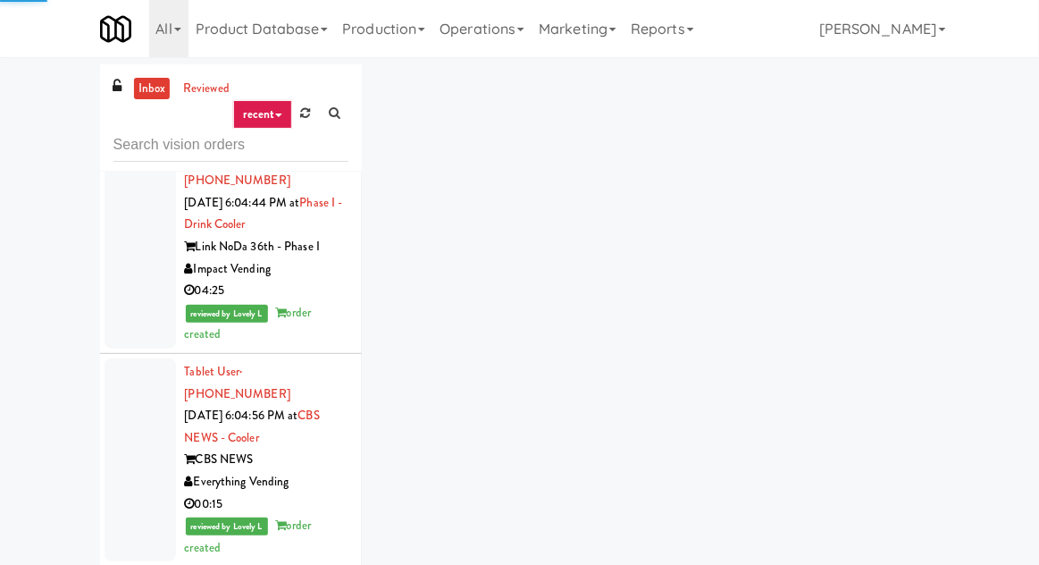
scroll to position [5644, 0]
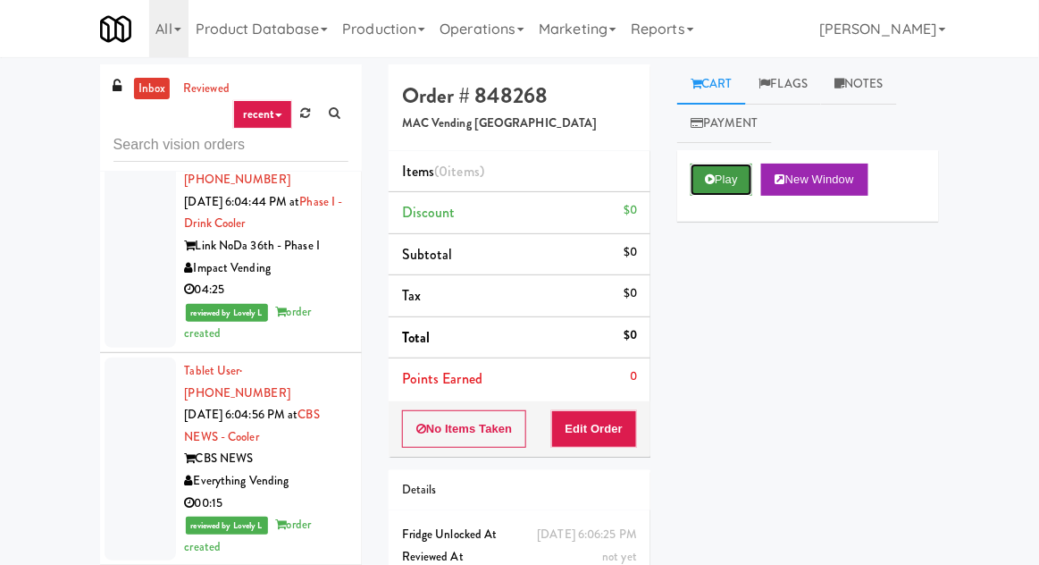
click at [703, 185] on button "Play" at bounding box center [722, 180] width 62 height 32
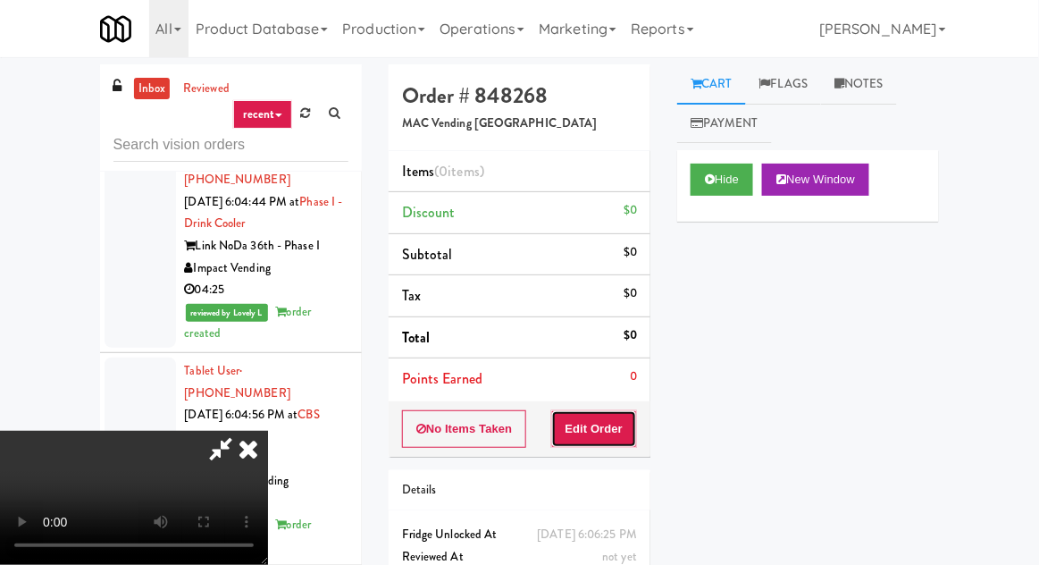
click at [614, 426] on button "Edit Order" at bounding box center [594, 429] width 87 height 38
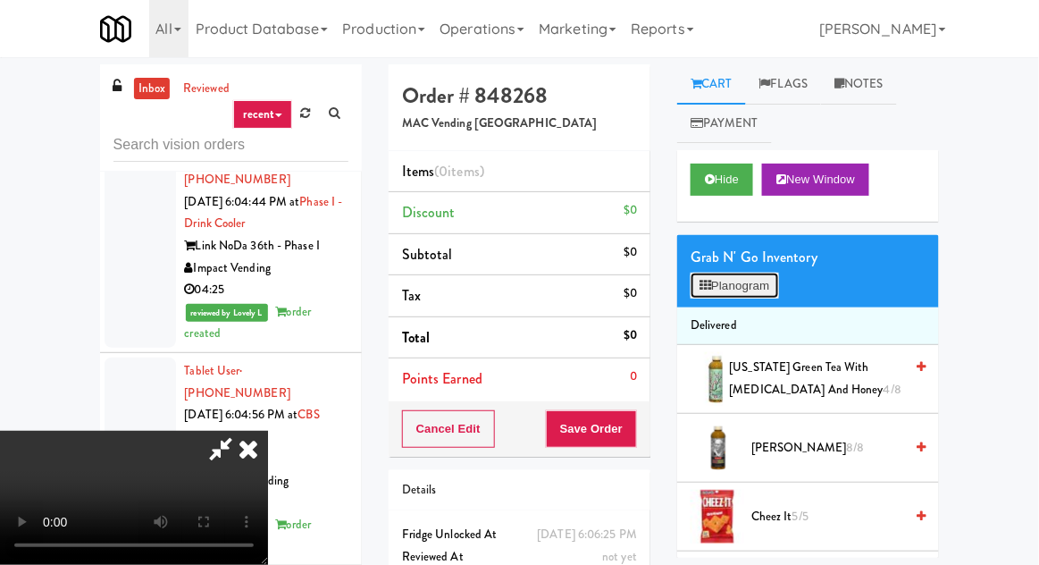
click at [728, 289] on button "Planogram" at bounding box center [735, 286] width 88 height 27
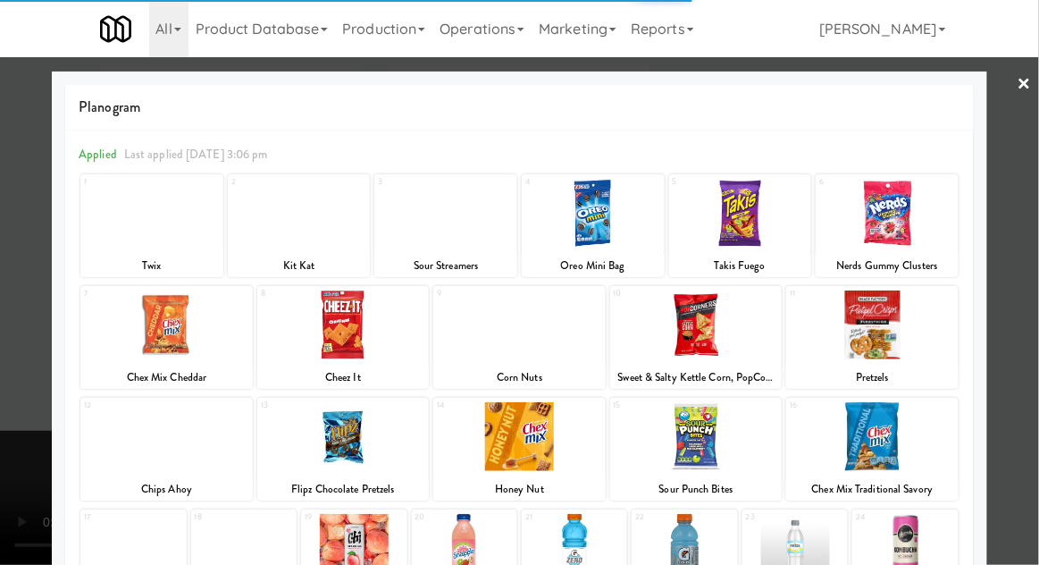
scroll to position [226, 0]
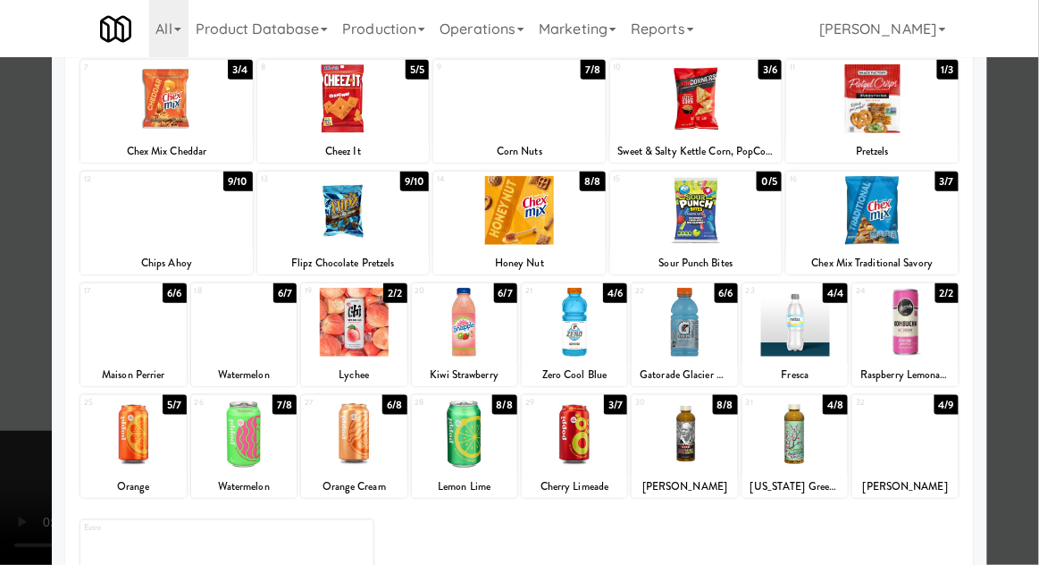
click at [29, 400] on div at bounding box center [519, 282] width 1039 height 565
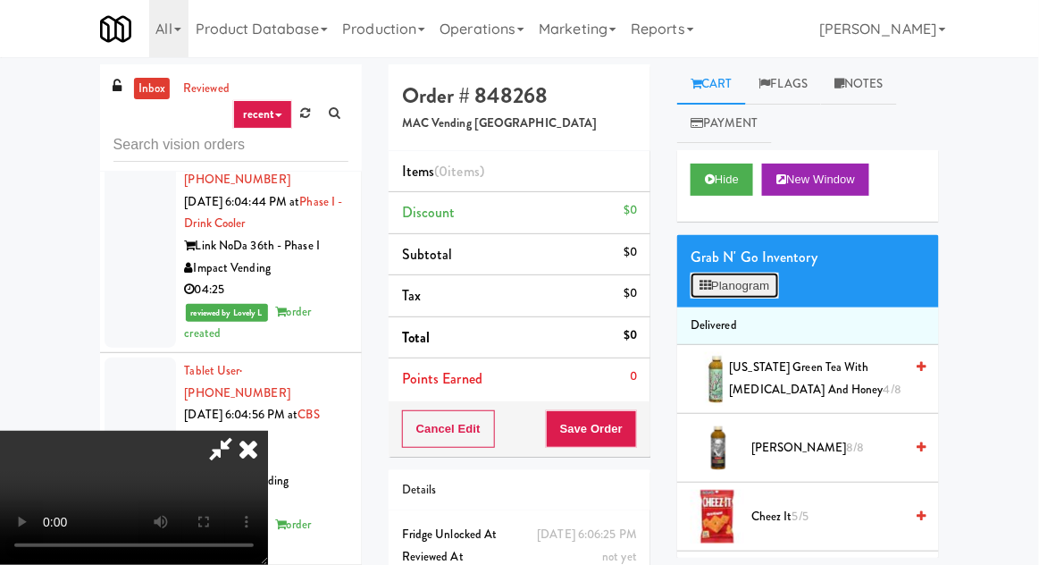
click at [747, 282] on button "Planogram" at bounding box center [735, 286] width 88 height 27
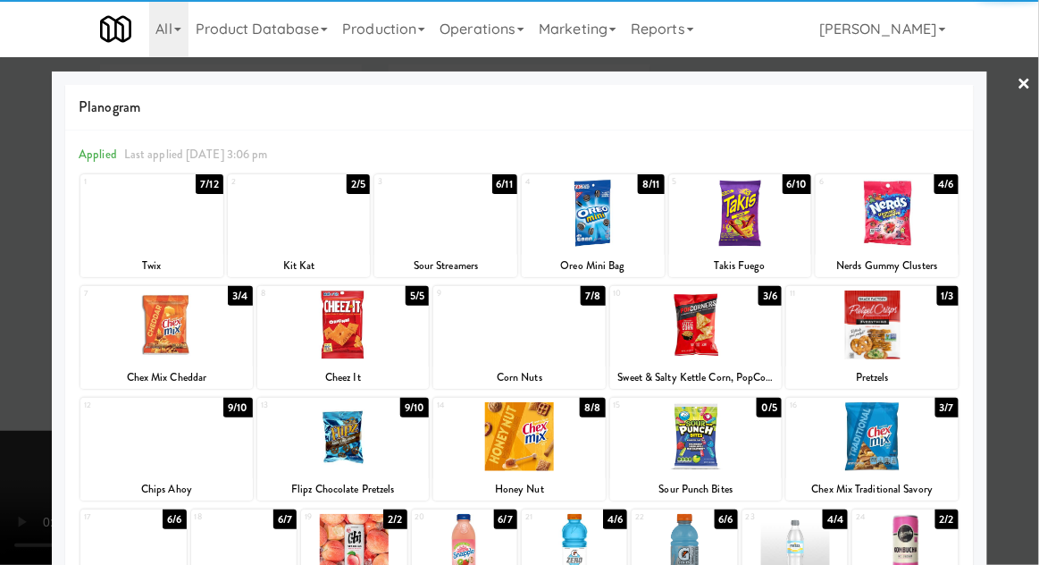
click at [588, 543] on div at bounding box center [574, 548] width 105 height 69
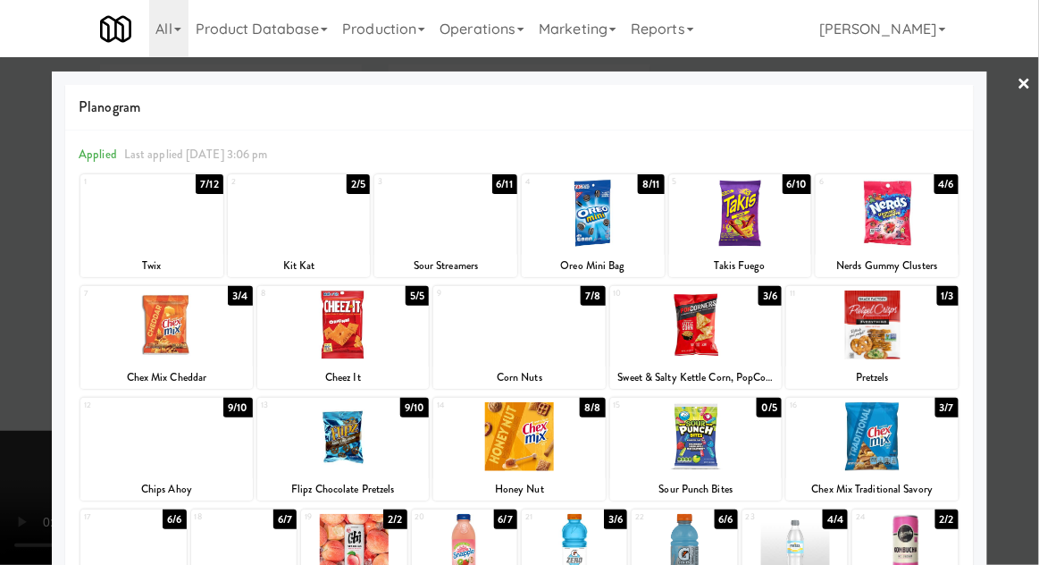
click at [891, 428] on div at bounding box center [872, 436] width 172 height 69
click at [11, 511] on div at bounding box center [519, 282] width 1039 height 565
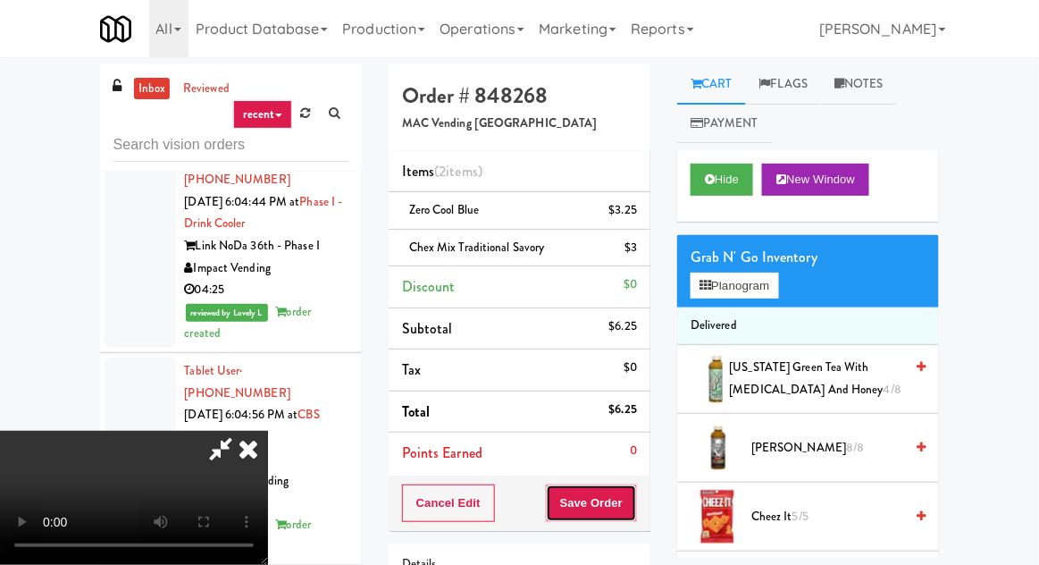
click at [636, 498] on button "Save Order" at bounding box center [591, 503] width 91 height 38
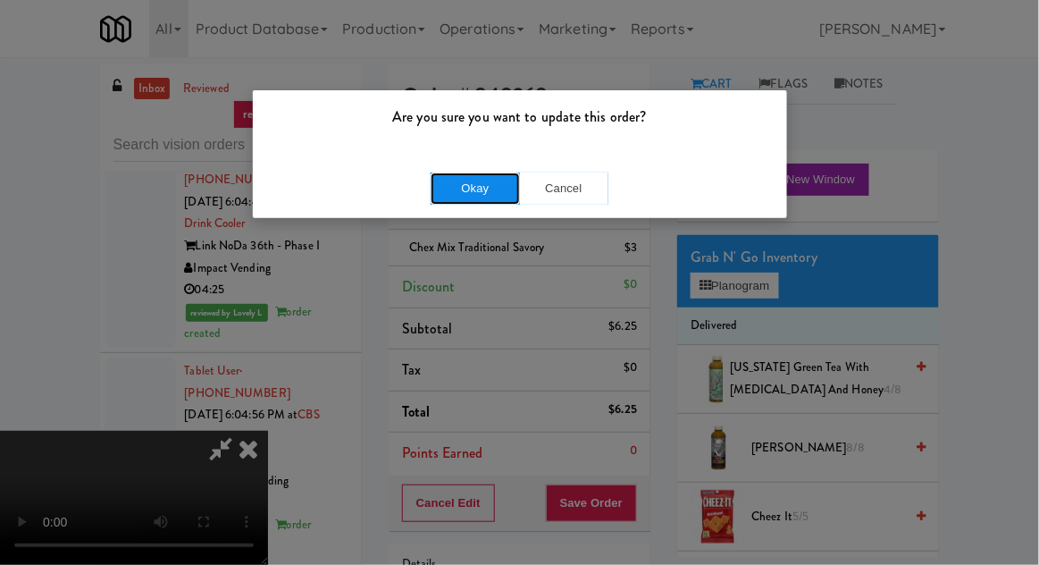
click at [449, 194] on button "Okay" at bounding box center [475, 188] width 89 height 32
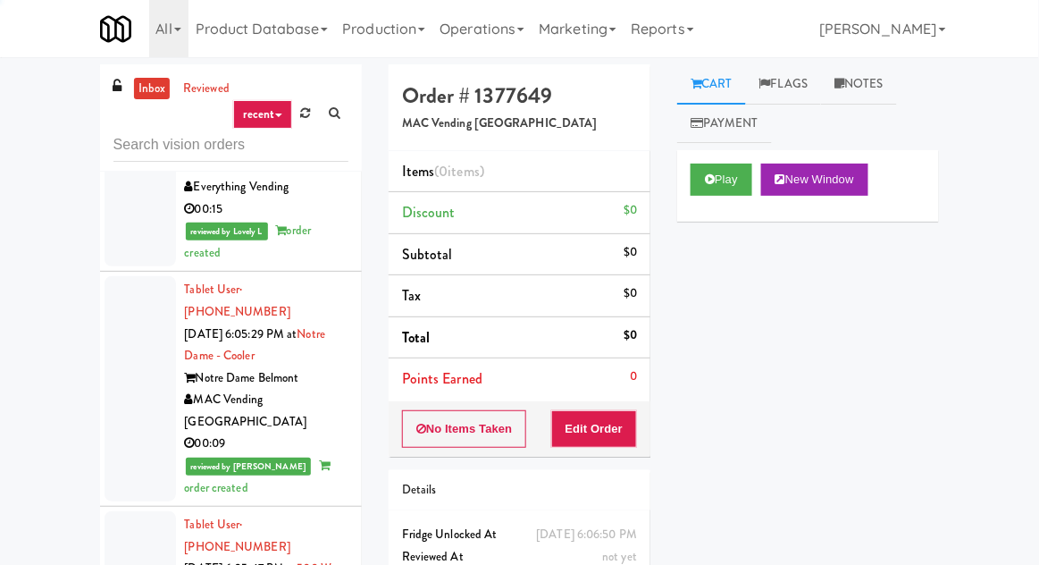
scroll to position [5953, 0]
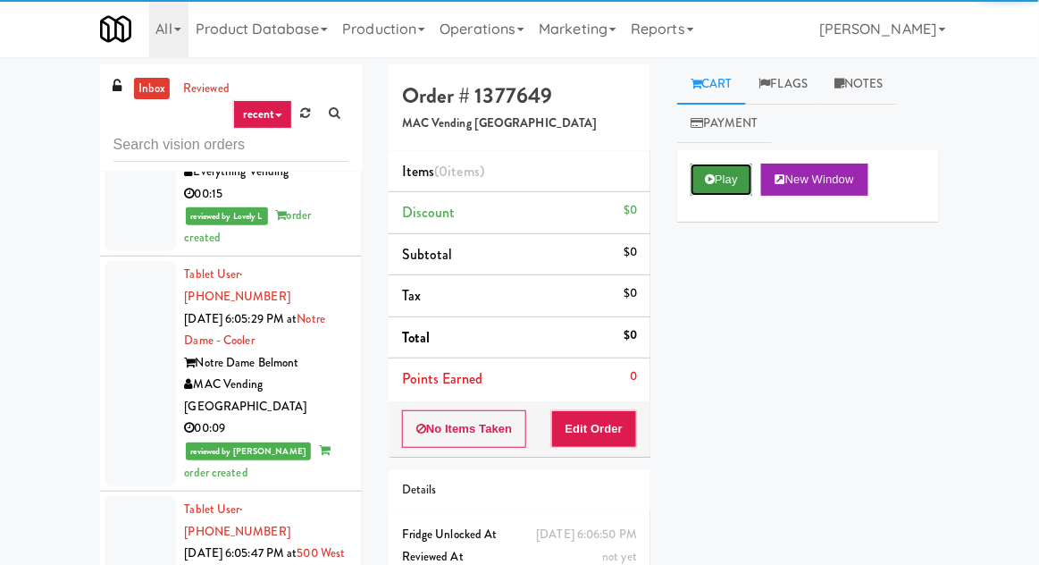
click at [706, 169] on button "Play" at bounding box center [722, 180] width 62 height 32
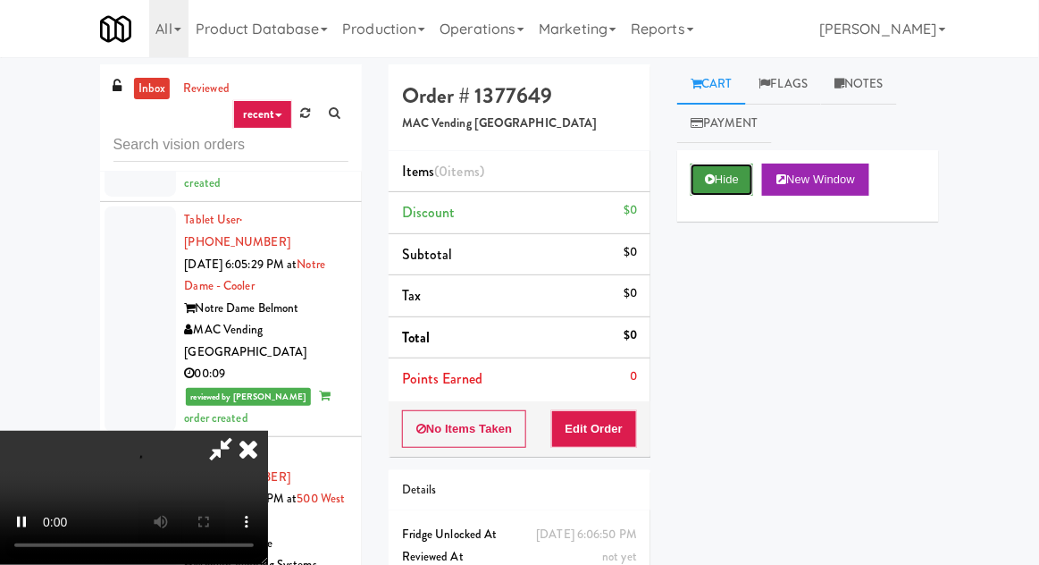
scroll to position [6009, 0]
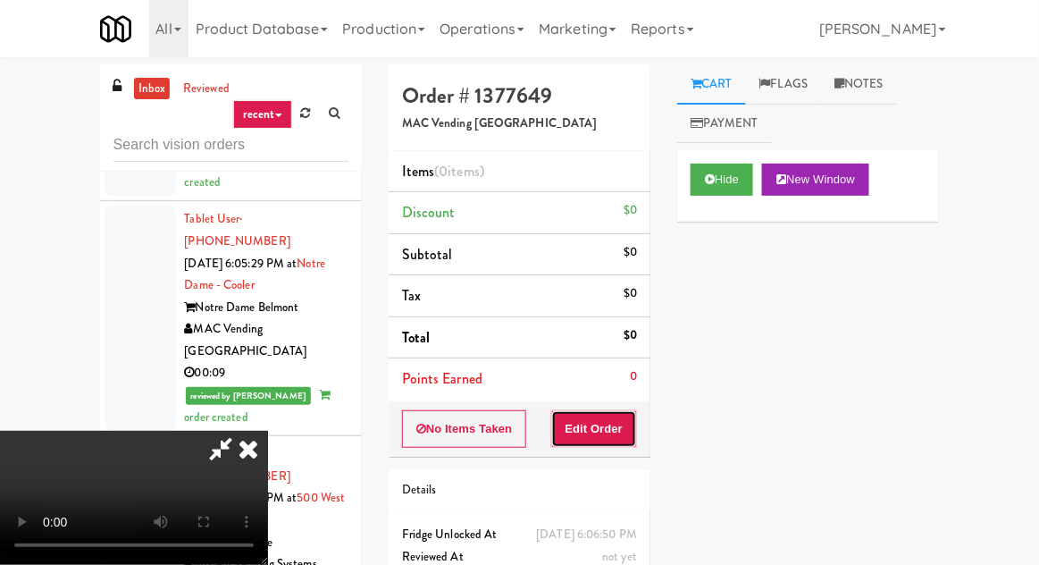
click at [616, 440] on button "Edit Order" at bounding box center [594, 429] width 87 height 38
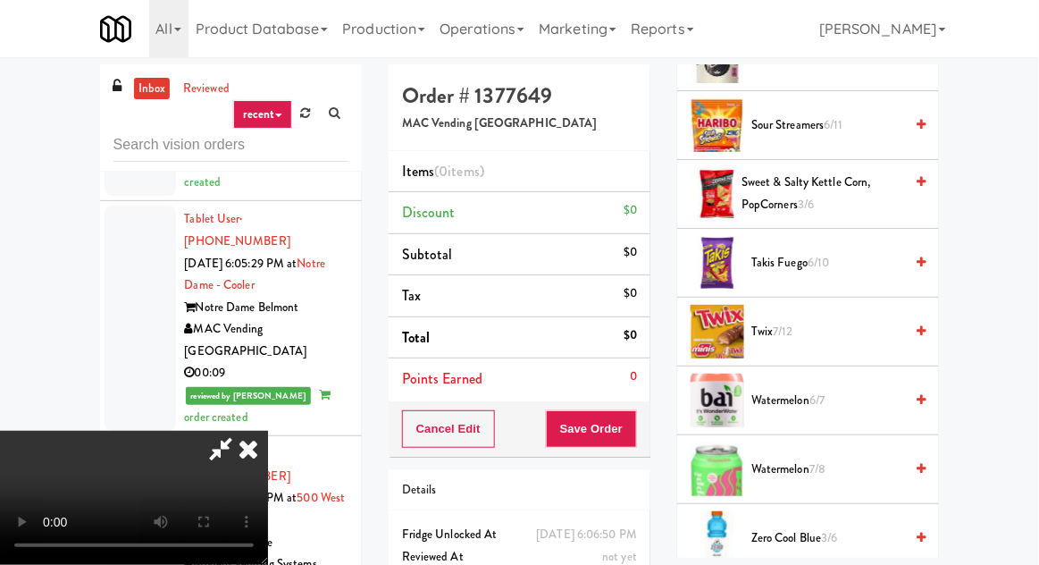
scroll to position [2034, 0]
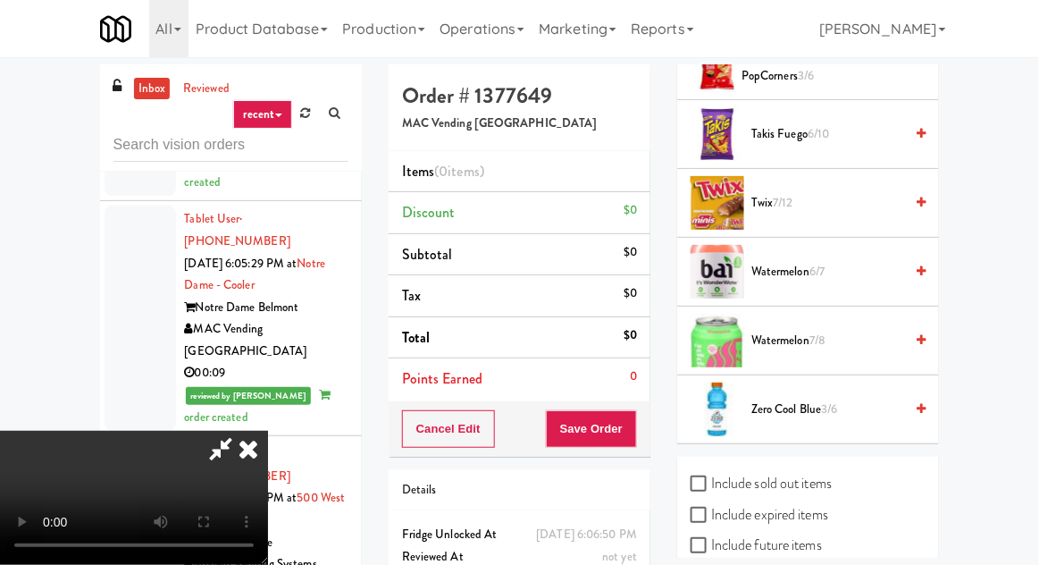
click at [837, 192] on span "Twix 7/12" at bounding box center [828, 203] width 152 height 22
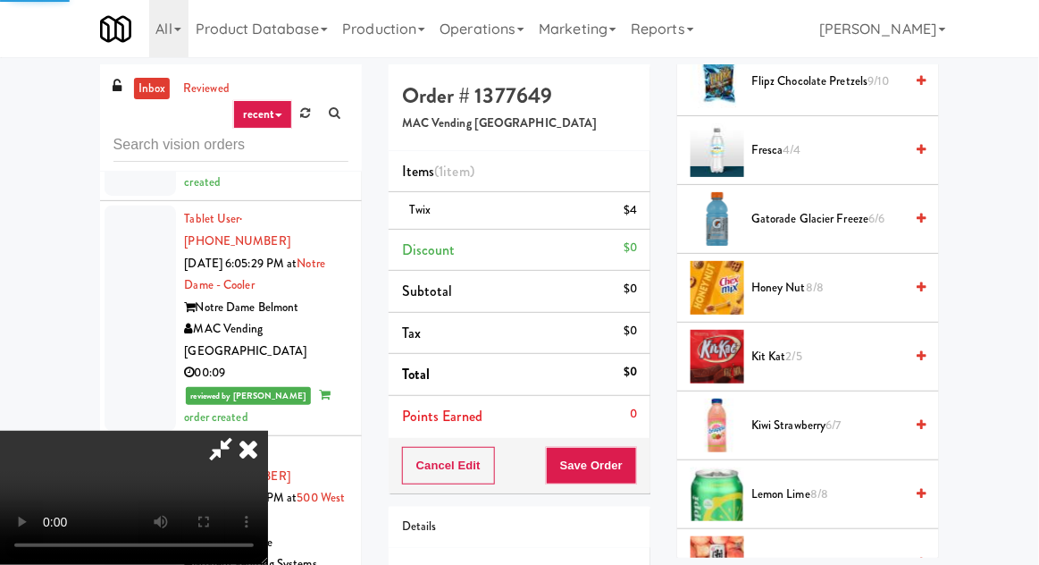
scroll to position [0, 0]
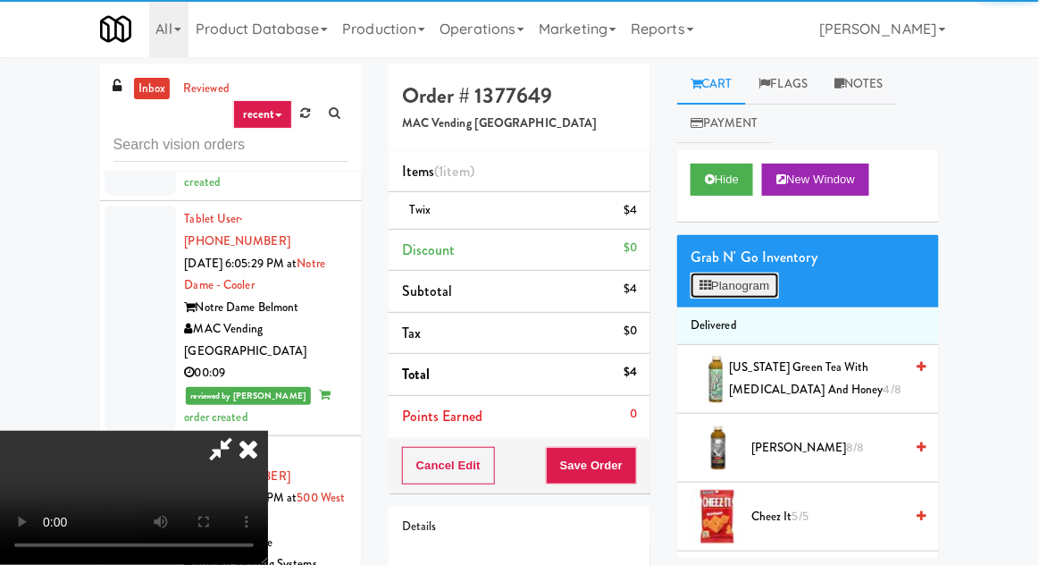
click at [769, 278] on button "Planogram" at bounding box center [735, 286] width 88 height 27
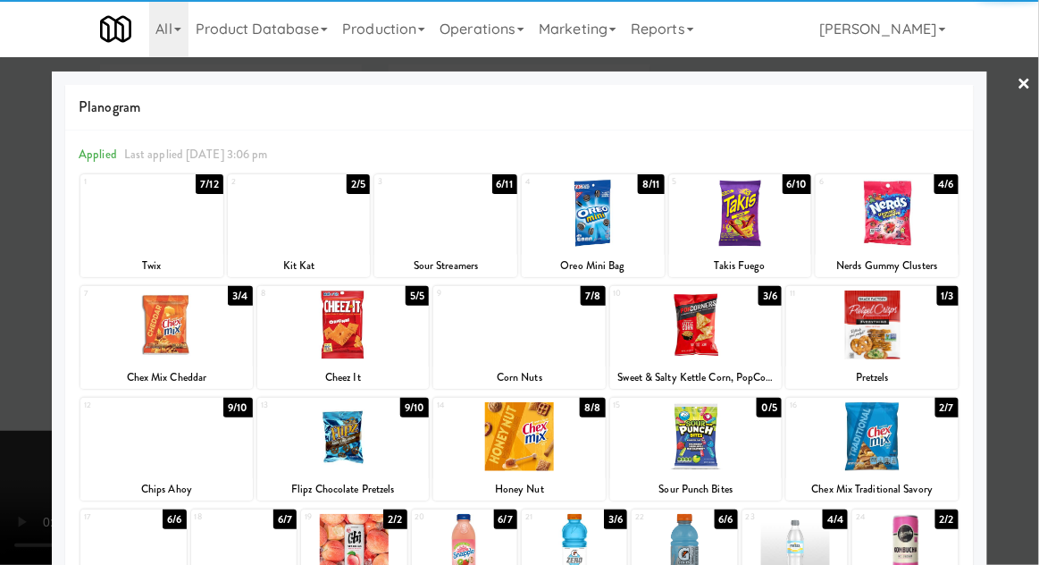
click at [15, 400] on div at bounding box center [519, 282] width 1039 height 565
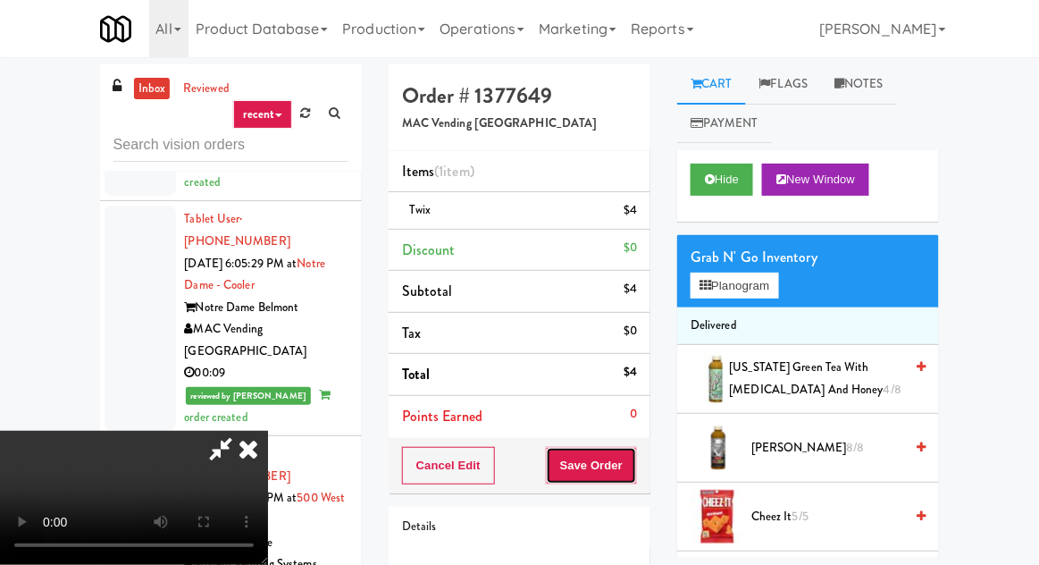
click at [634, 460] on button "Save Order" at bounding box center [591, 466] width 91 height 38
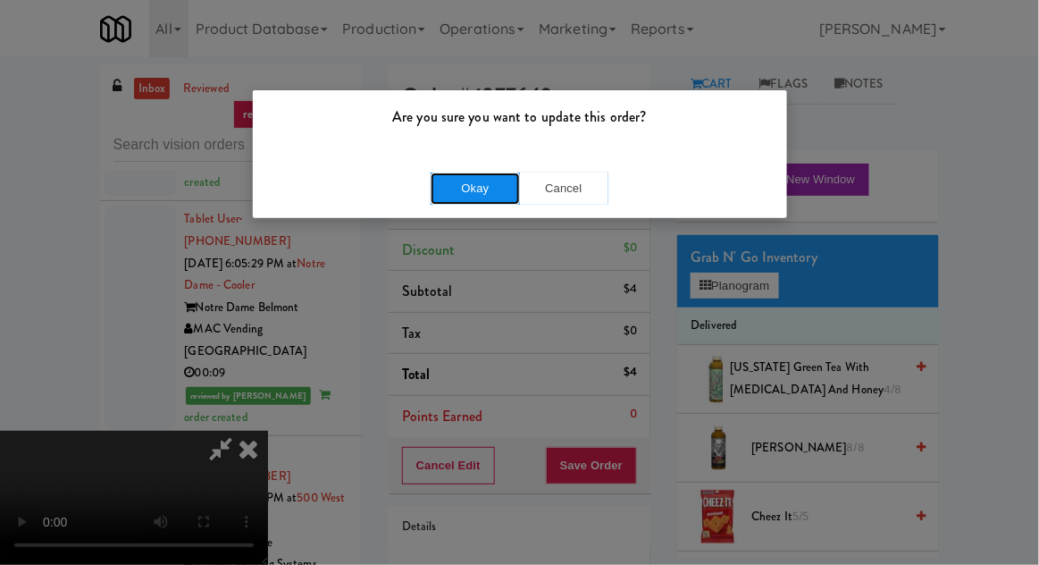
click at [451, 191] on button "Okay" at bounding box center [475, 188] width 89 height 32
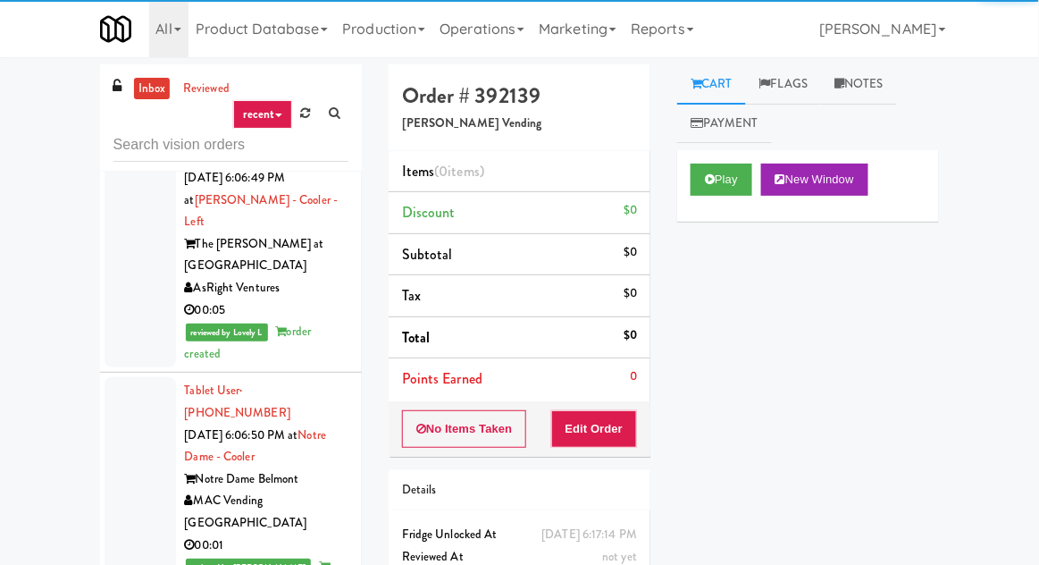
scroll to position [7025, 0]
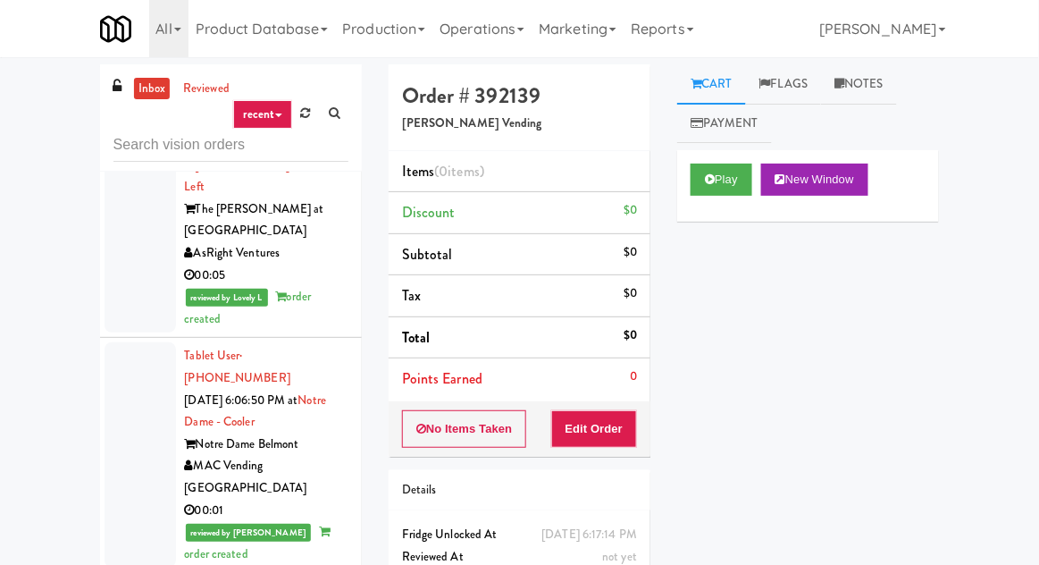
click at [719, 179] on button "Play" at bounding box center [722, 180] width 62 height 32
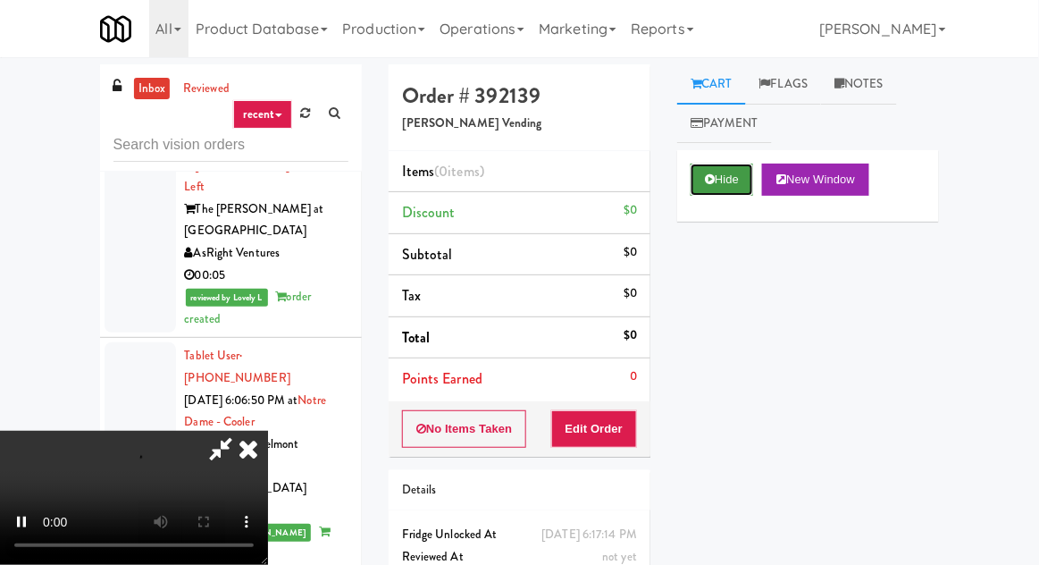
scroll to position [65, 0]
click at [629, 429] on button "Edit Order" at bounding box center [594, 429] width 87 height 38
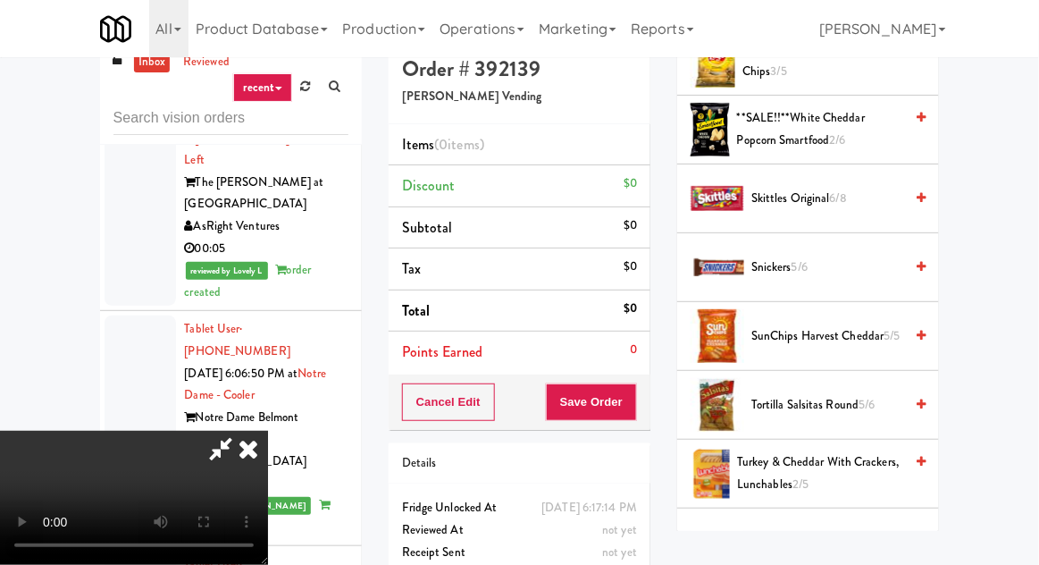
scroll to position [1667, 0]
click at [860, 192] on span "Skittles Original 6/8" at bounding box center [828, 200] width 152 height 22
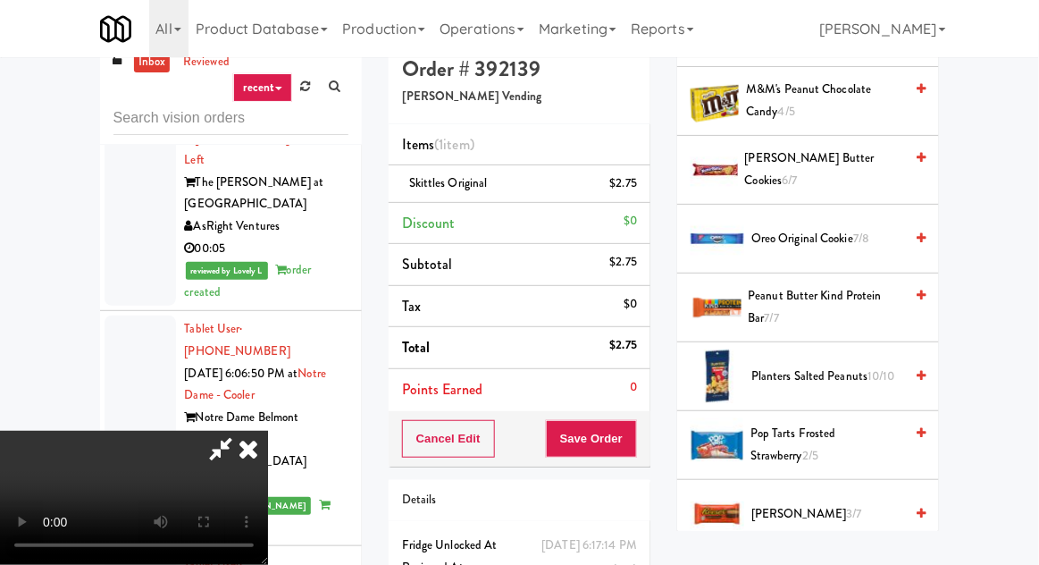
scroll to position [1012, 0]
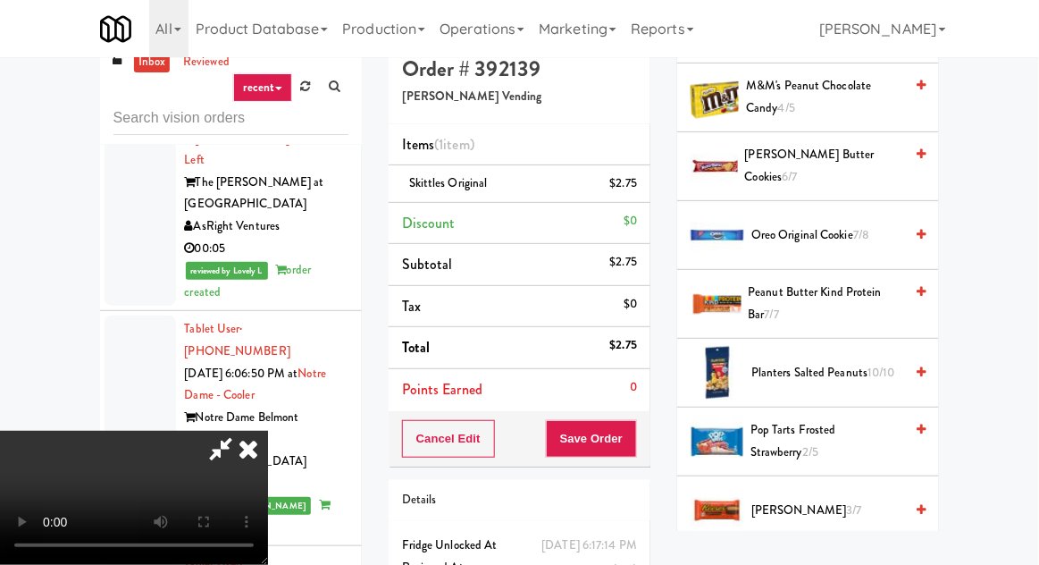
click at [822, 433] on span "Pop Tarts Frosted Strawberry 2/5" at bounding box center [827, 441] width 153 height 44
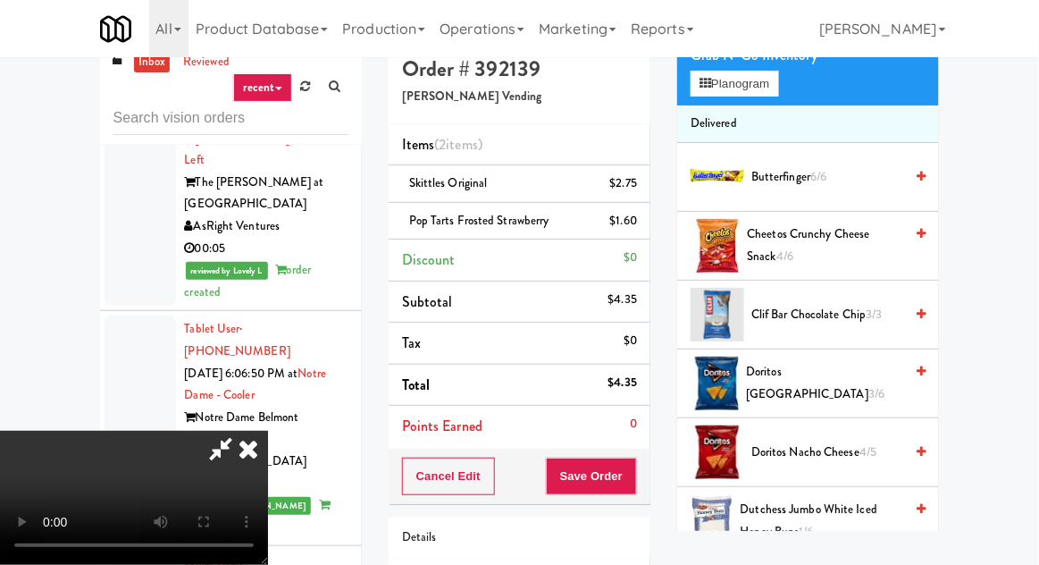
scroll to position [0, 0]
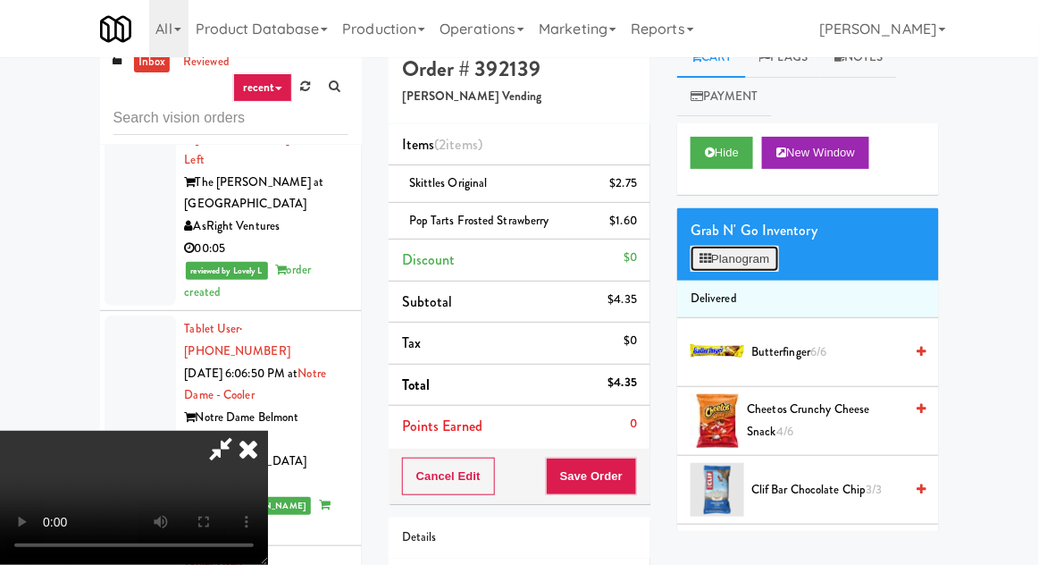
click at [773, 267] on button "Planogram" at bounding box center [735, 259] width 88 height 27
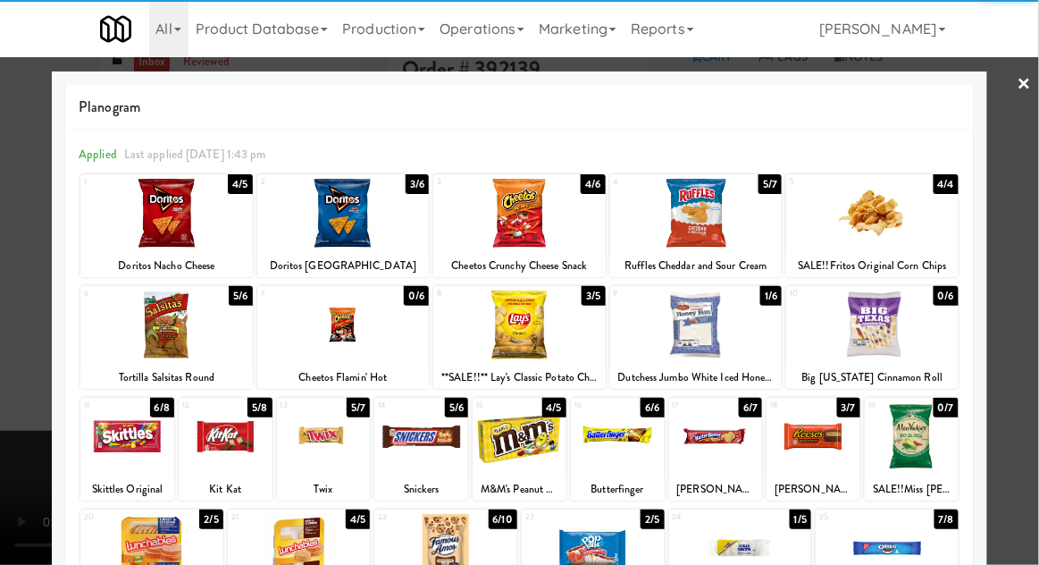
click at [11, 400] on div at bounding box center [519, 282] width 1039 height 565
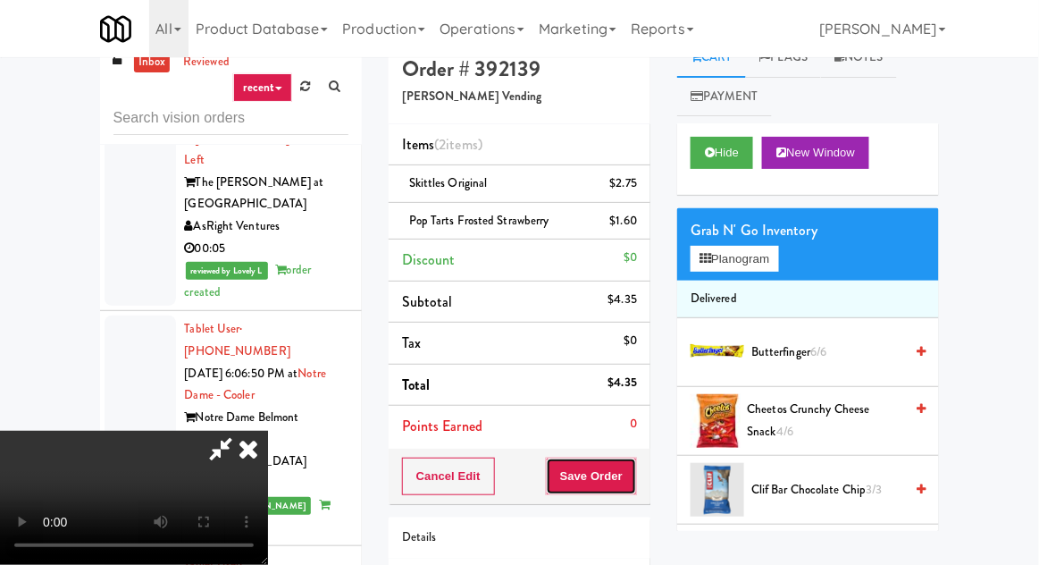
click at [633, 467] on button "Save Order" at bounding box center [591, 477] width 91 height 38
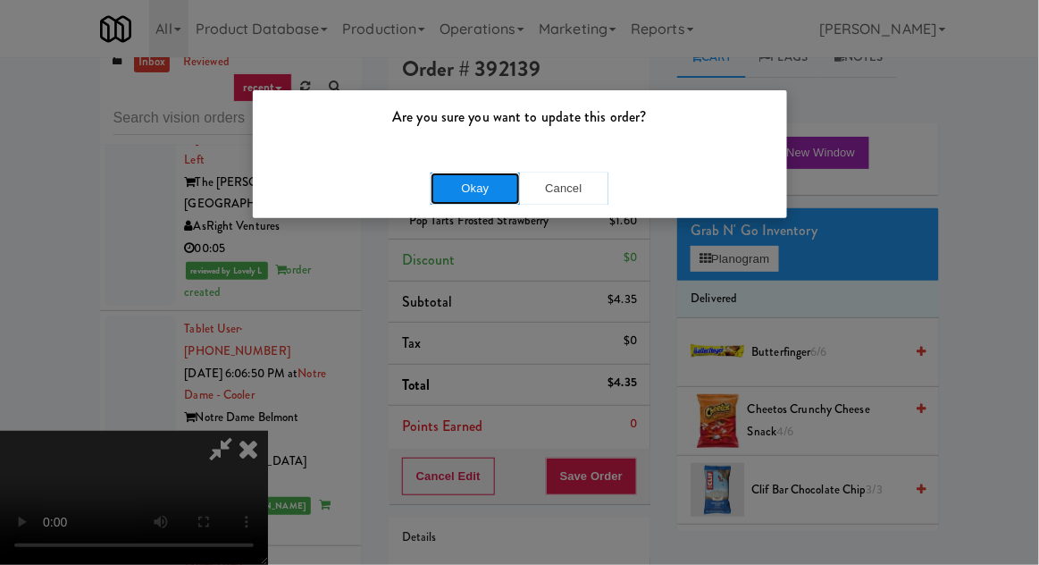
click at [462, 188] on button "Okay" at bounding box center [475, 188] width 89 height 32
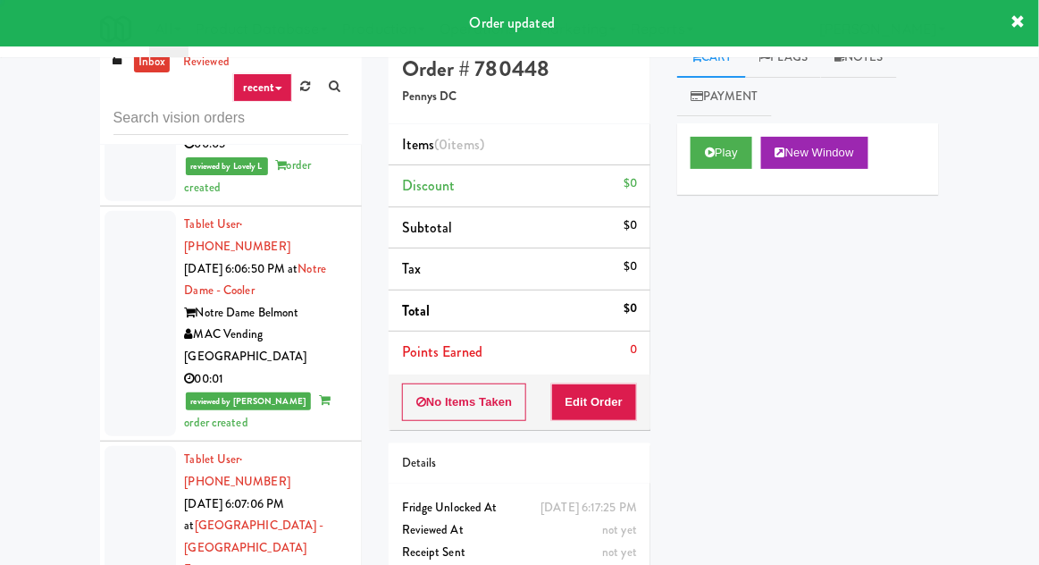
scroll to position [7130, 0]
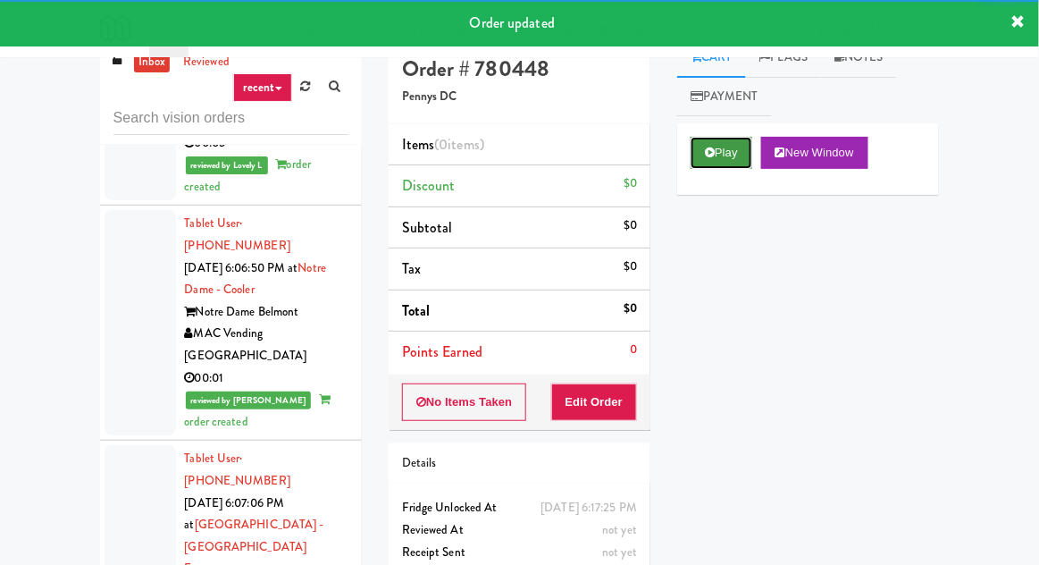
click at [731, 155] on button "Play" at bounding box center [722, 153] width 62 height 32
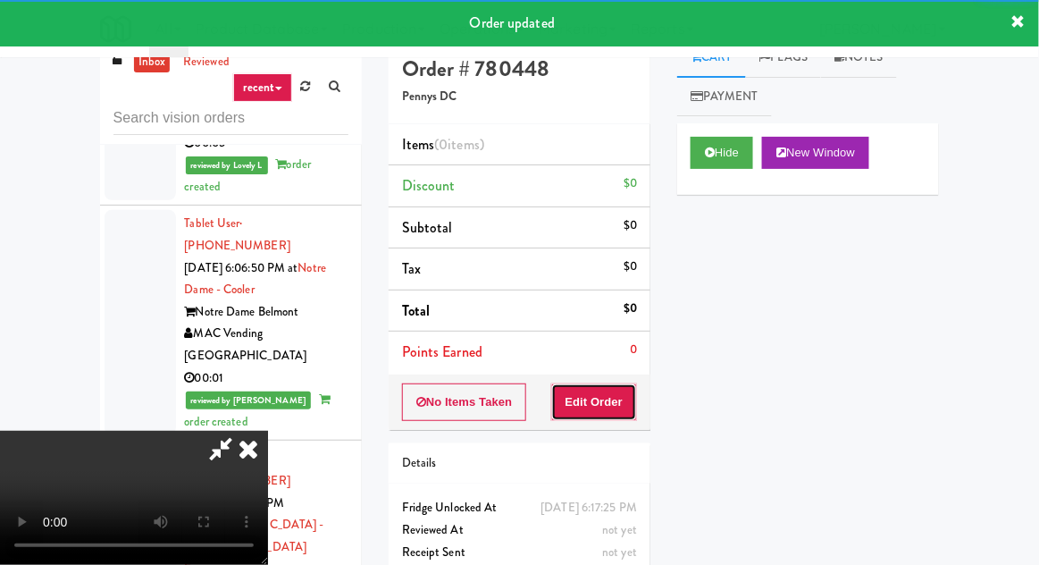
click at [614, 389] on button "Edit Order" at bounding box center [594, 402] width 87 height 38
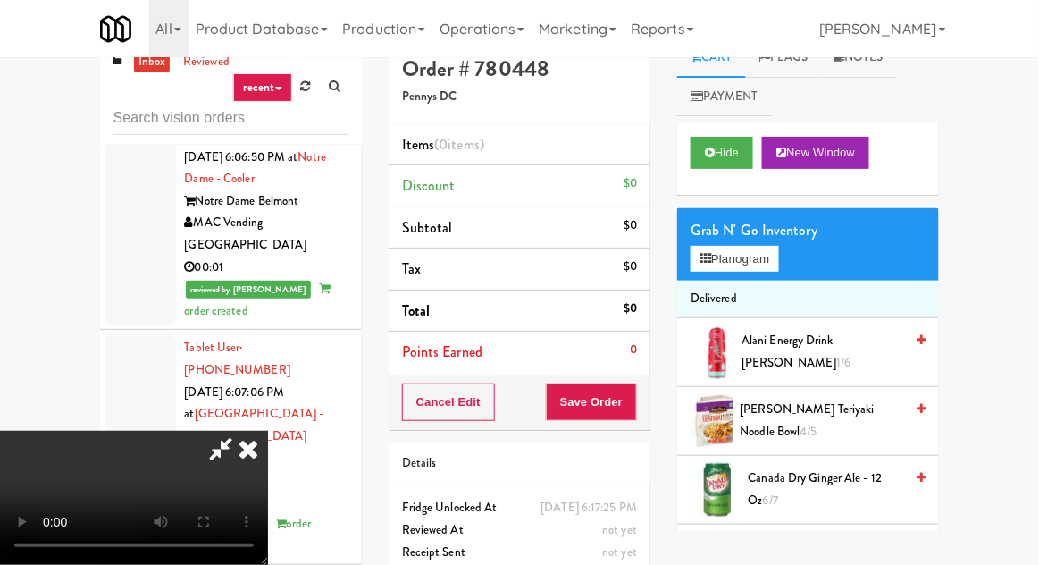
scroll to position [65, 0]
click at [753, 257] on button "Planogram" at bounding box center [735, 259] width 88 height 27
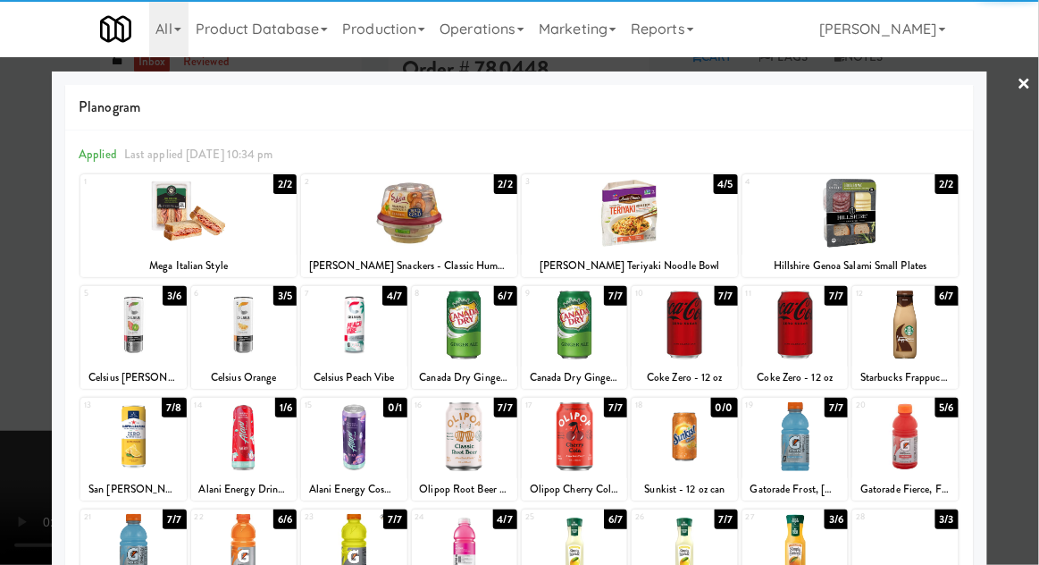
click at [320, 331] on div at bounding box center [353, 324] width 105 height 69
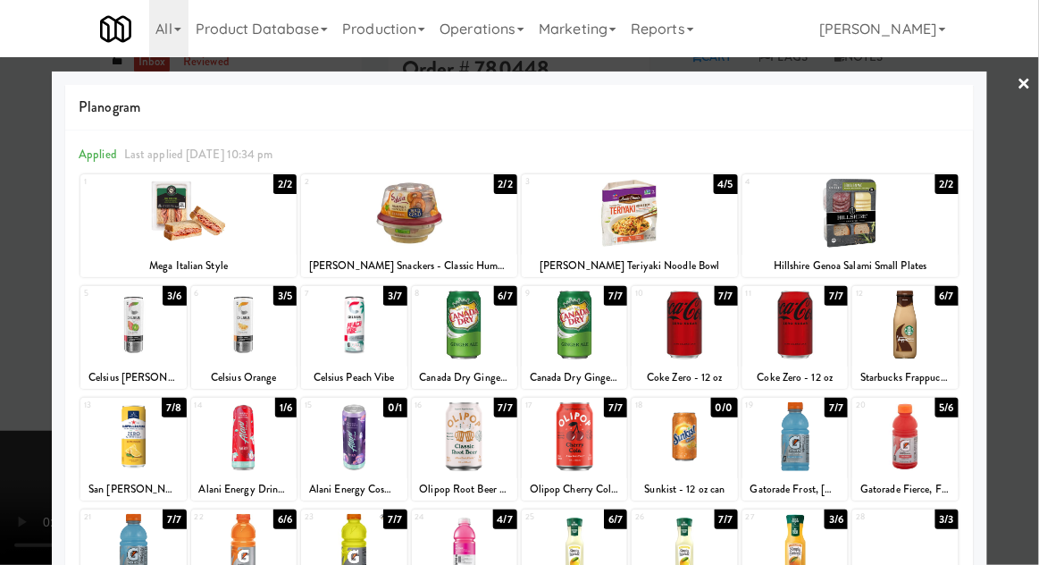
click at [14, 429] on div at bounding box center [519, 282] width 1039 height 565
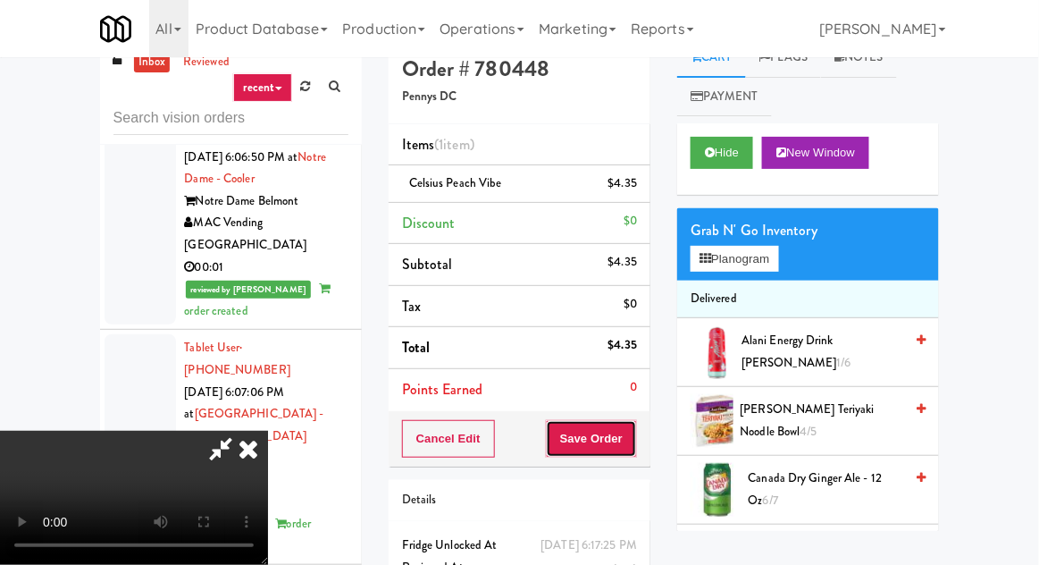
click at [634, 436] on button "Save Order" at bounding box center [591, 439] width 91 height 38
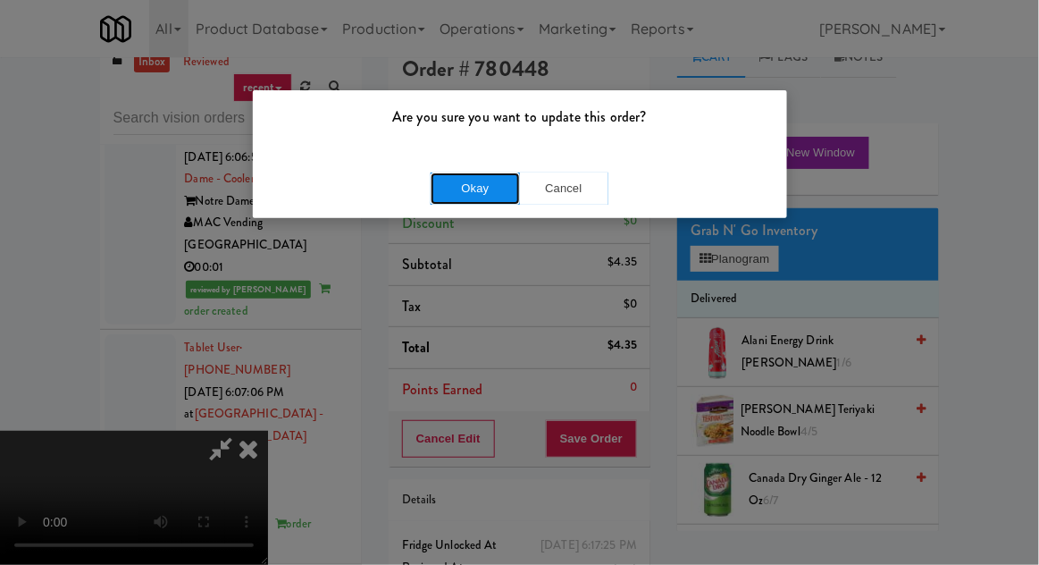
click at [490, 192] on button "Okay" at bounding box center [475, 188] width 89 height 32
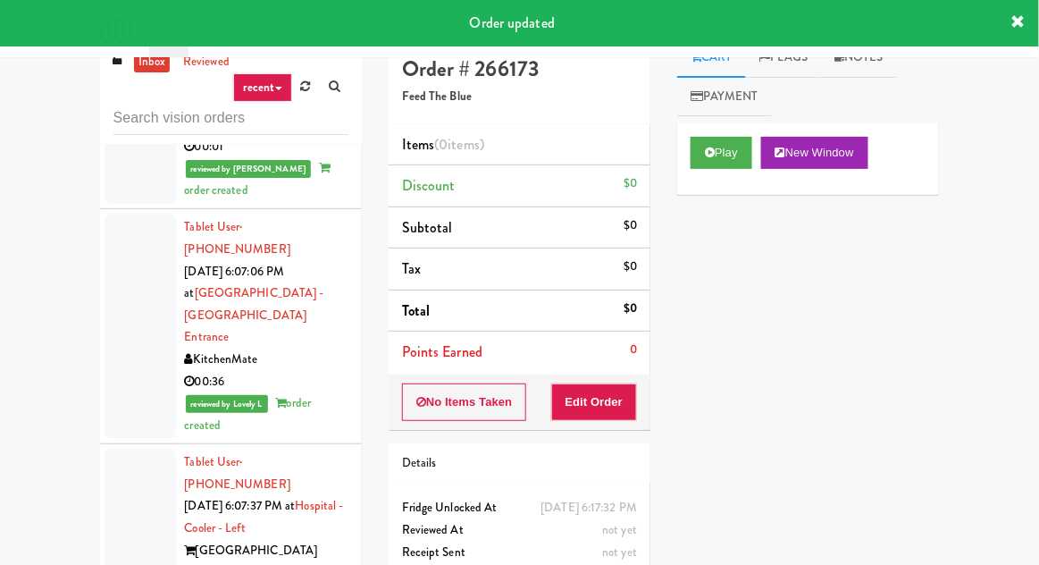
scroll to position [7364, 0]
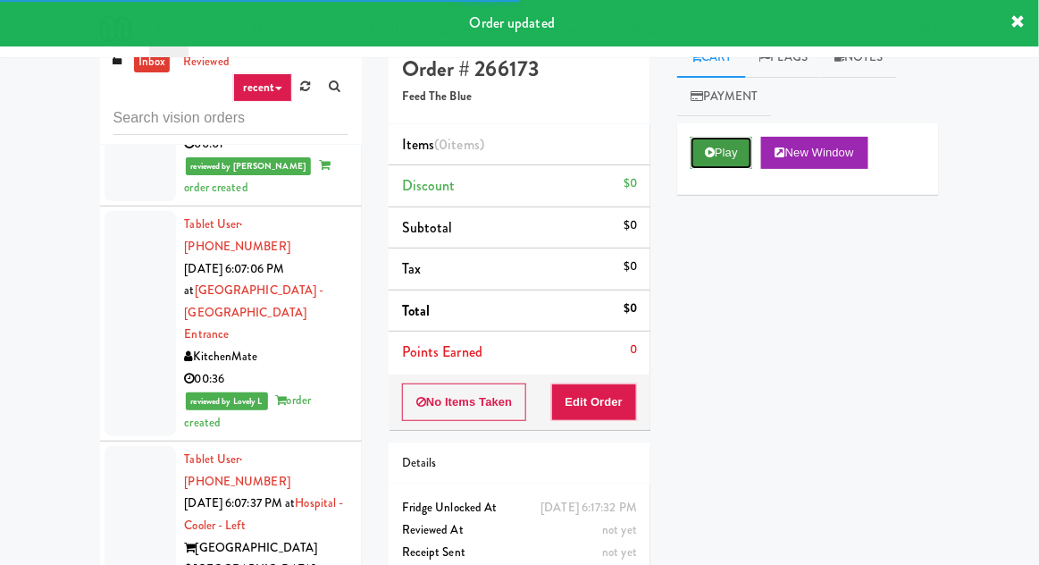
click at [721, 151] on button "Play" at bounding box center [722, 153] width 62 height 32
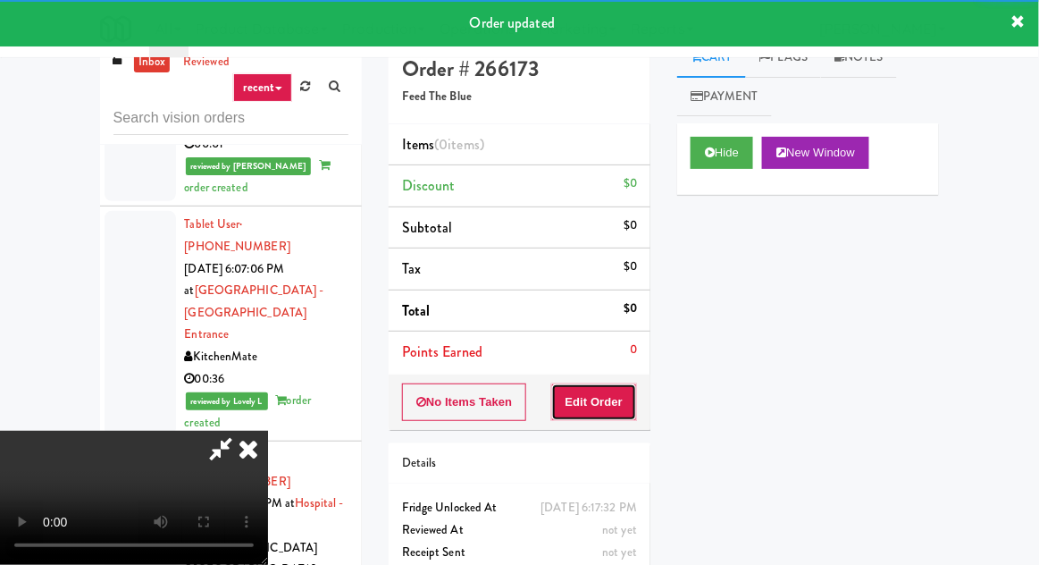
click at [615, 384] on button "Edit Order" at bounding box center [594, 402] width 87 height 38
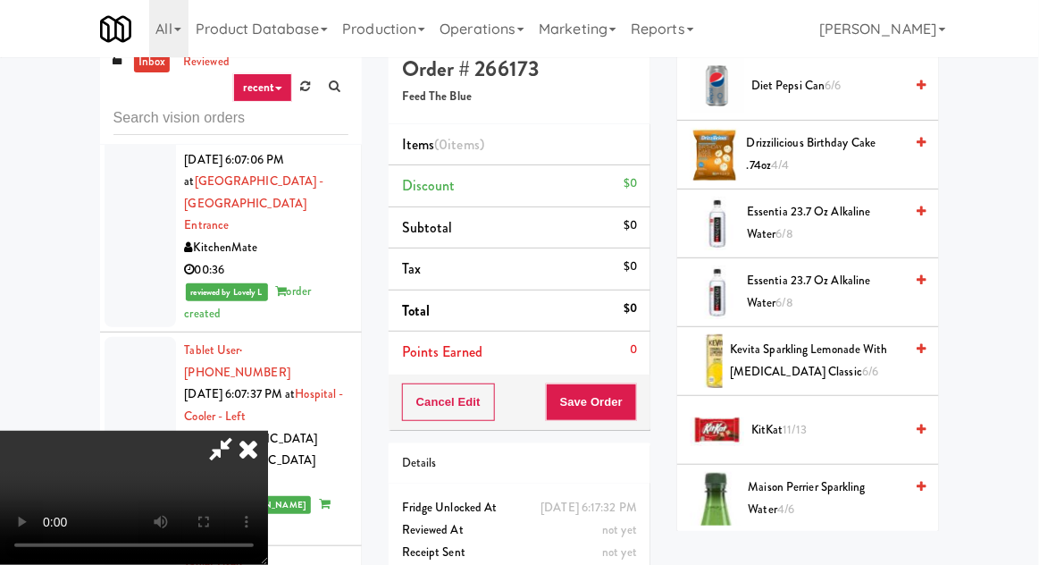
scroll to position [1024, 0]
click at [846, 276] on span "Essentia 23.7 oz Alkaline Water 6/8" at bounding box center [825, 291] width 156 height 44
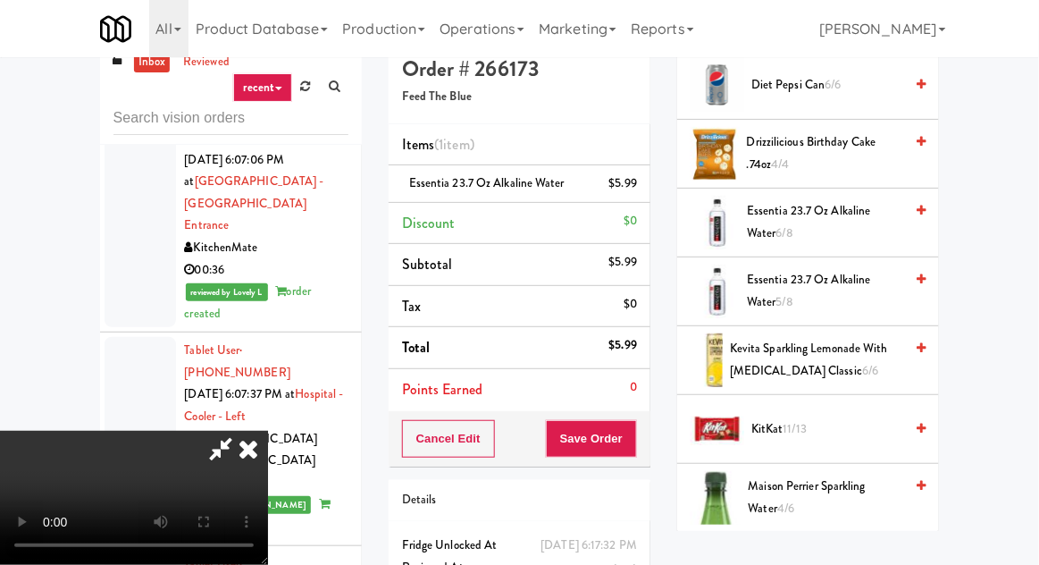
click at [803, 287] on span "Essentia 23.7 oz Alkaline Water 5/8" at bounding box center [825, 291] width 156 height 44
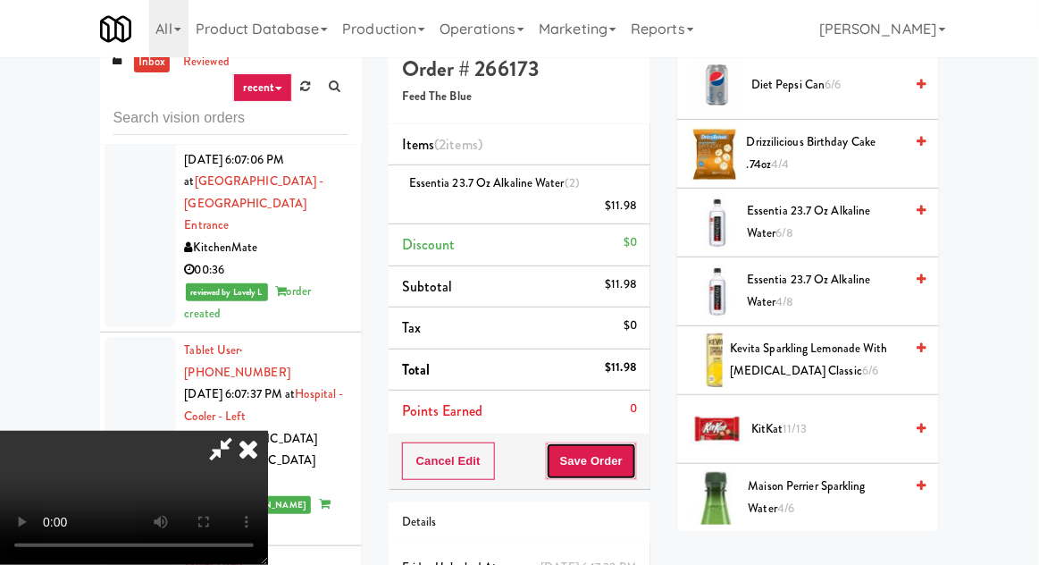
click at [636, 442] on button "Save Order" at bounding box center [591, 461] width 91 height 38
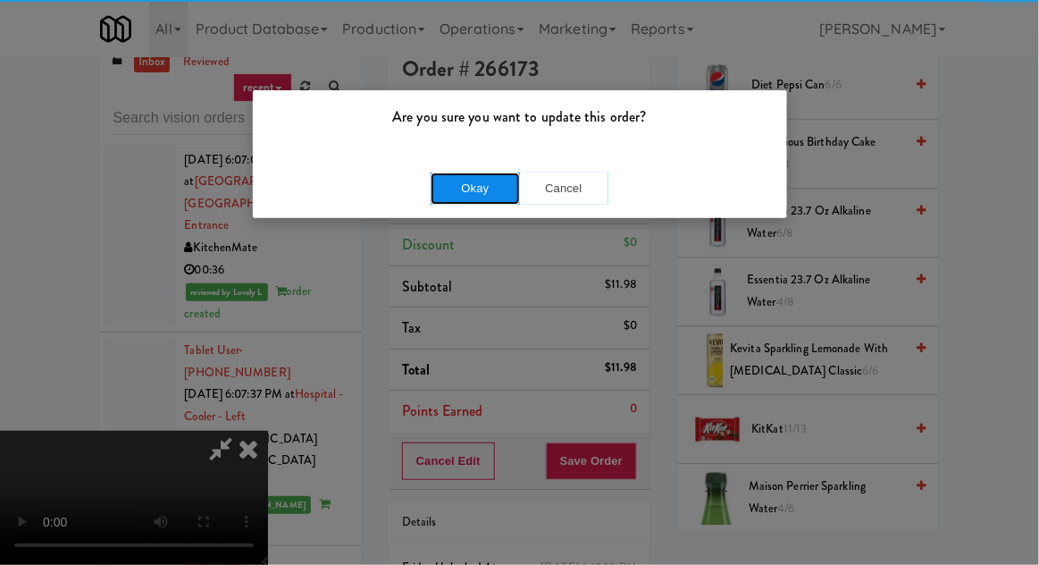
click at [465, 182] on button "Okay" at bounding box center [475, 188] width 89 height 32
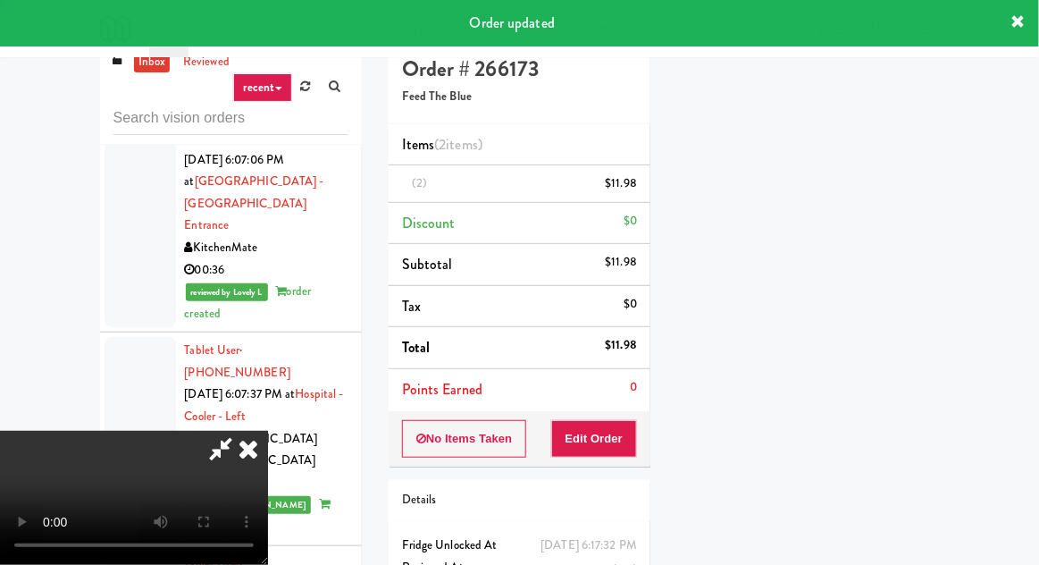
scroll to position [0, 0]
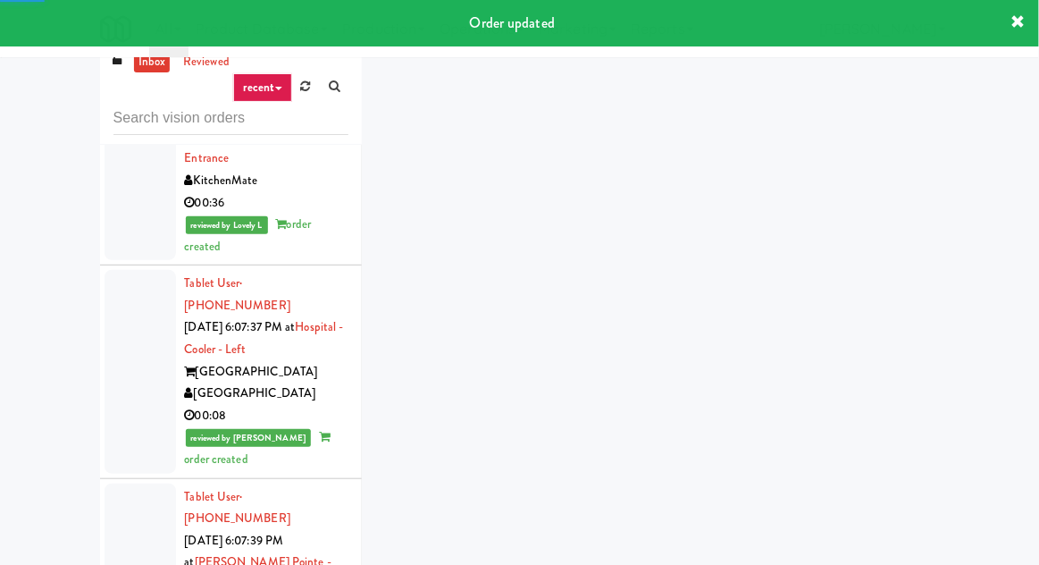
scroll to position [7574, 0]
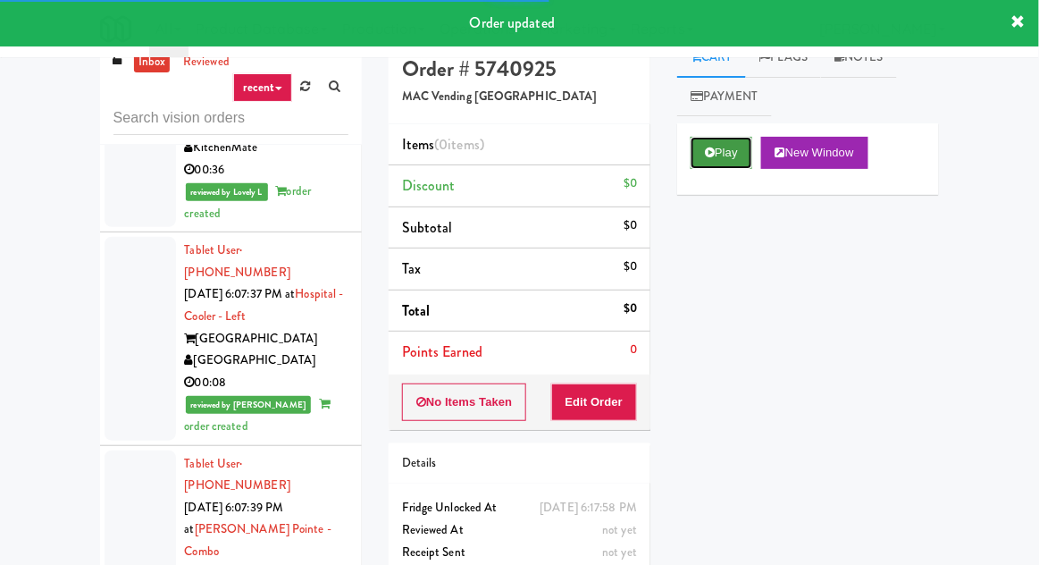
click at [722, 144] on button "Play" at bounding box center [722, 153] width 62 height 32
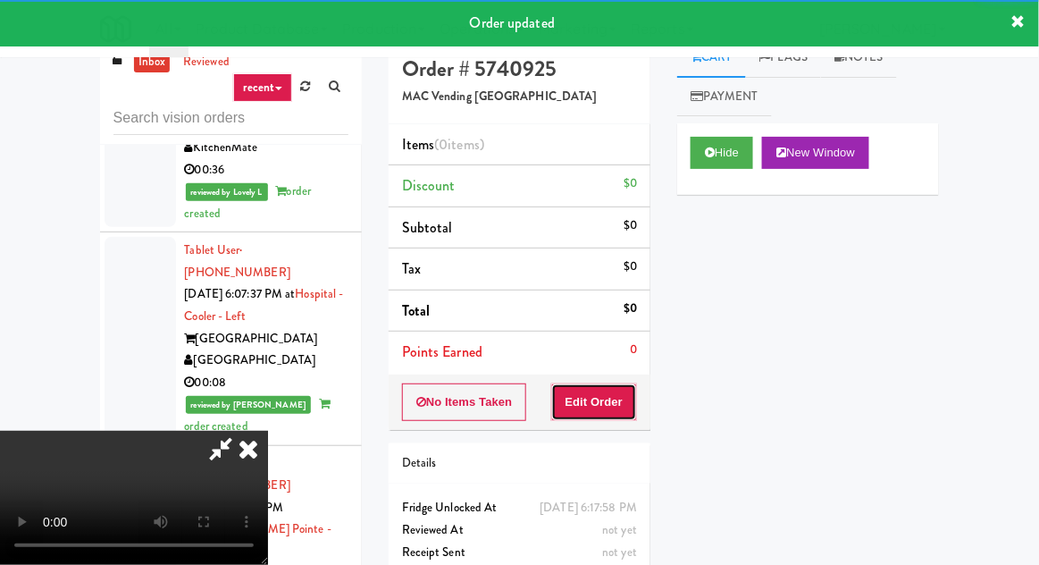
click at [616, 404] on button "Edit Order" at bounding box center [594, 402] width 87 height 38
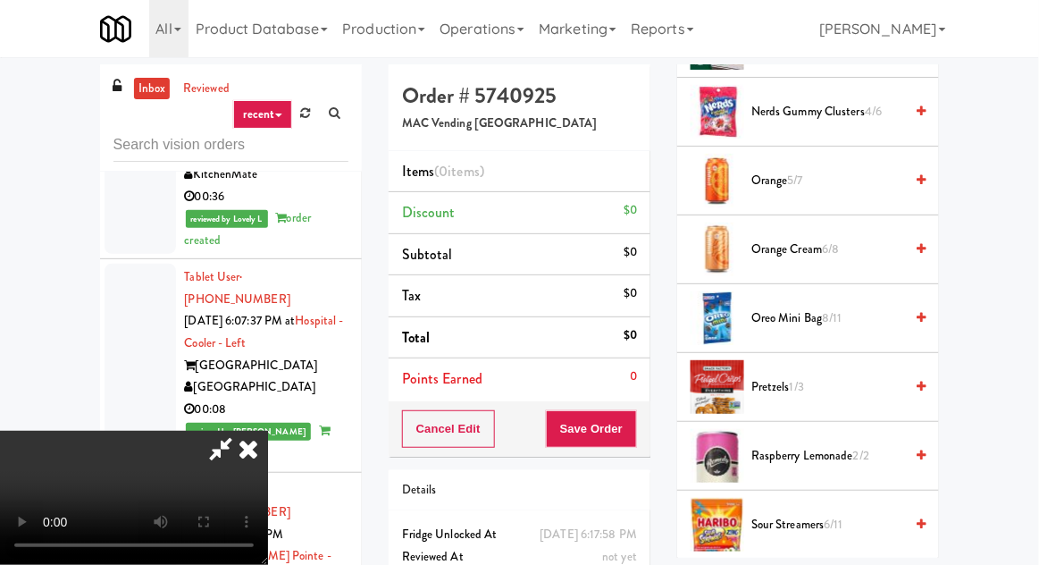
scroll to position [1510, 0]
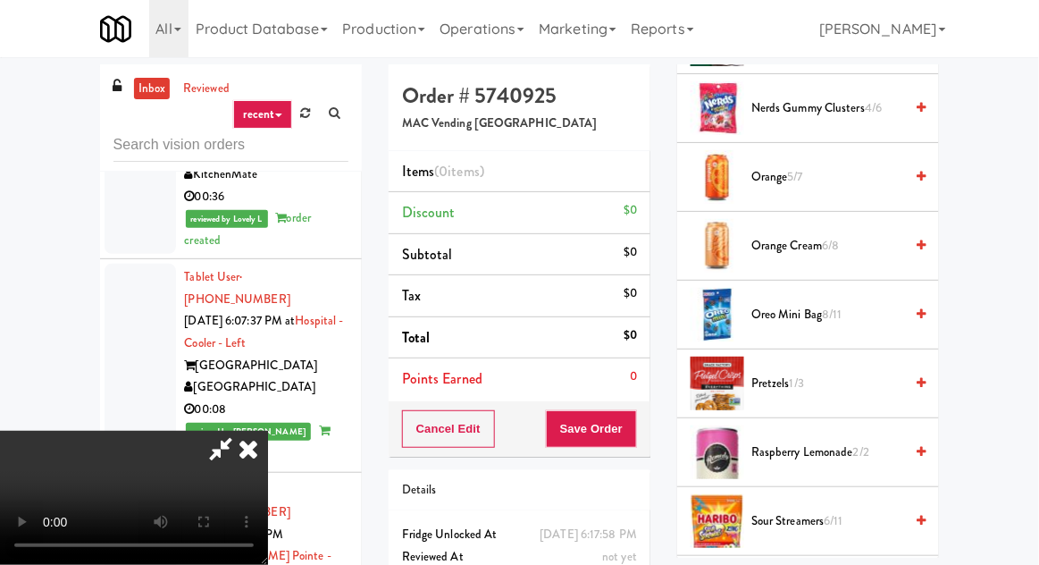
click at [852, 111] on span "Nerds Gummy Clusters 4/6" at bounding box center [828, 108] width 152 height 22
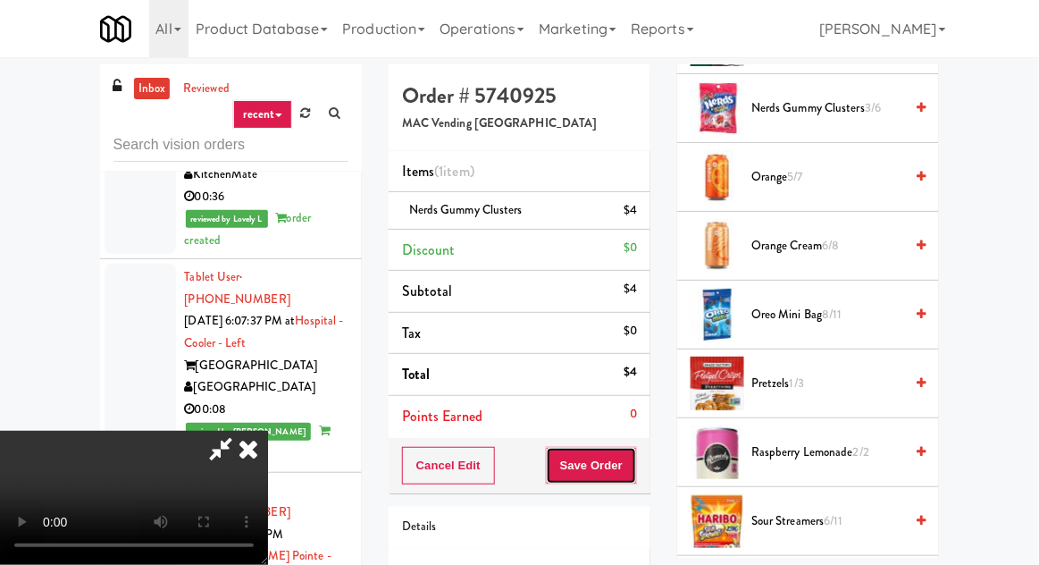
click at [633, 456] on button "Save Order" at bounding box center [591, 466] width 91 height 38
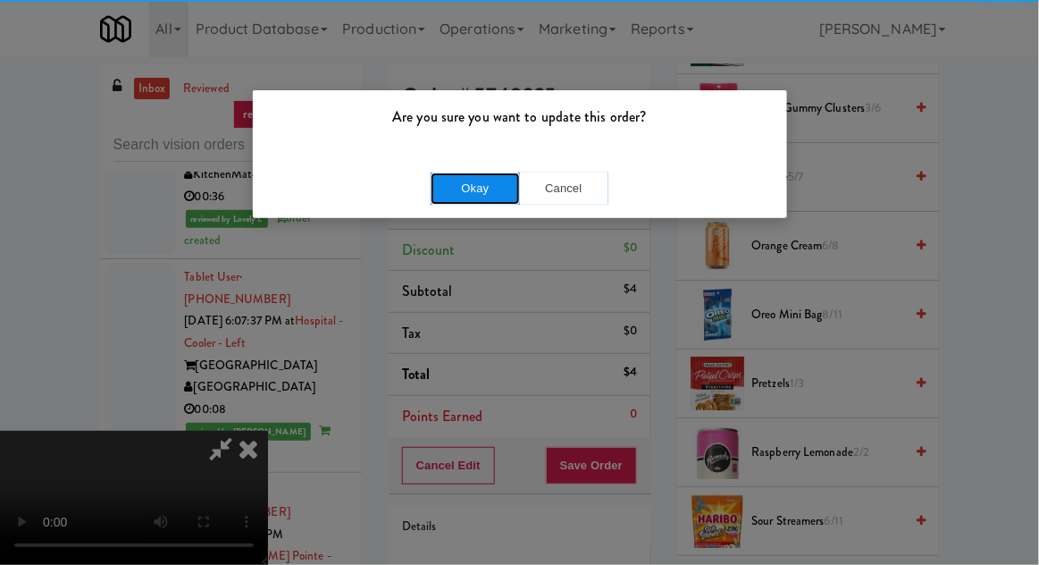
click at [442, 175] on button "Okay" at bounding box center [475, 188] width 89 height 32
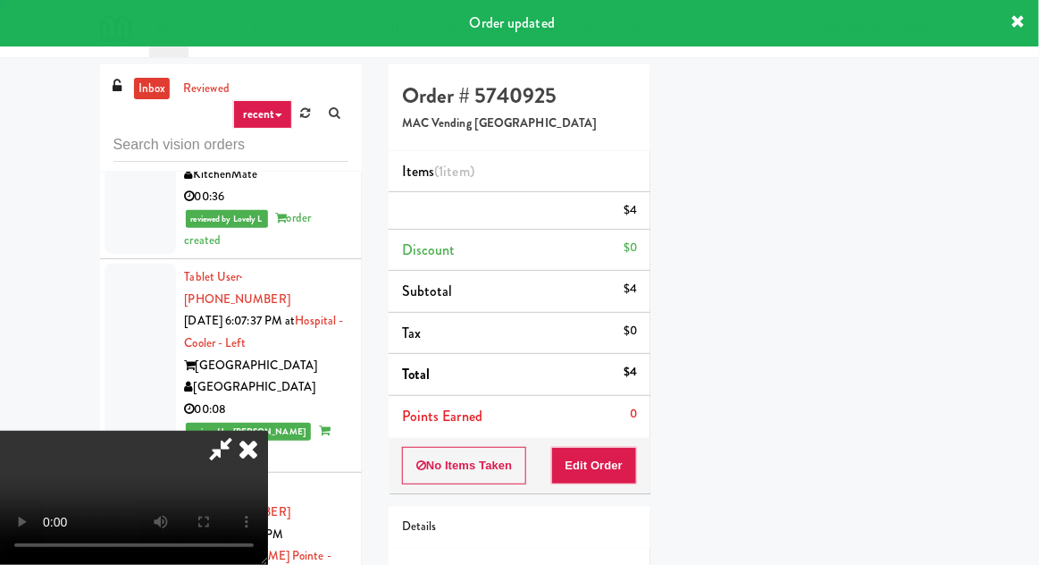
scroll to position [176, 0]
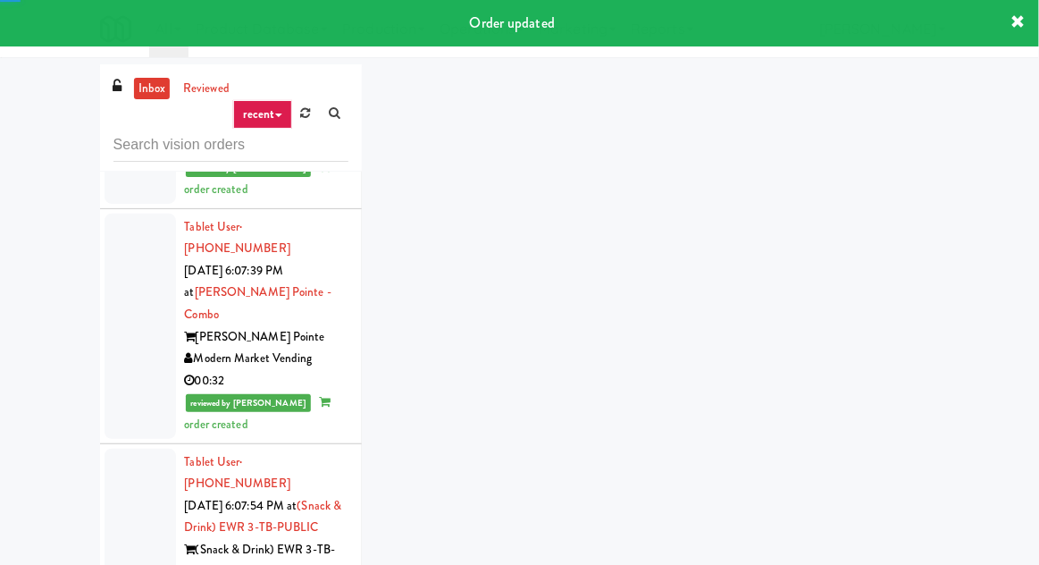
scroll to position [7884, 0]
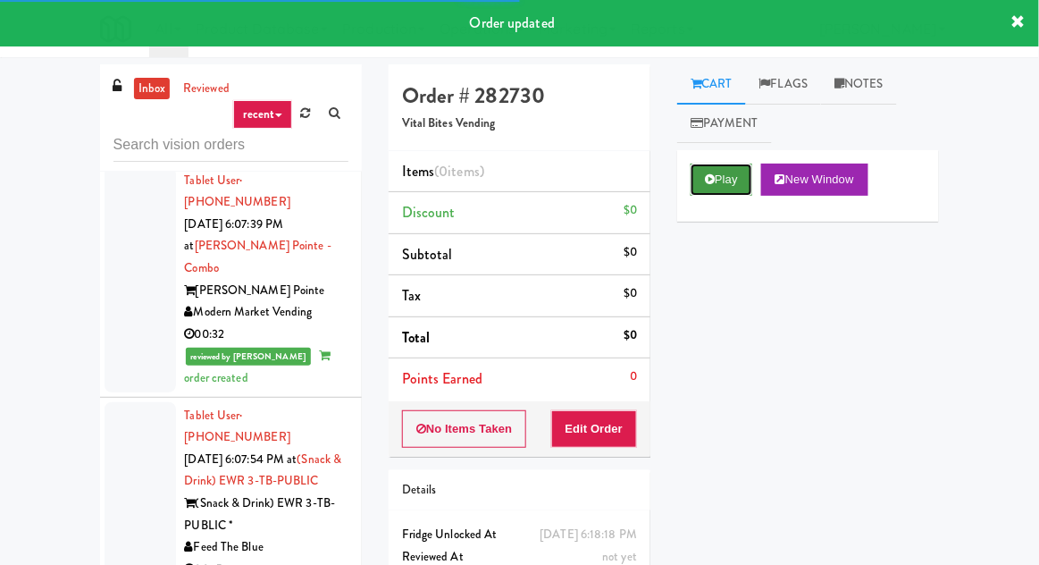
click at [722, 165] on button "Play" at bounding box center [722, 180] width 62 height 32
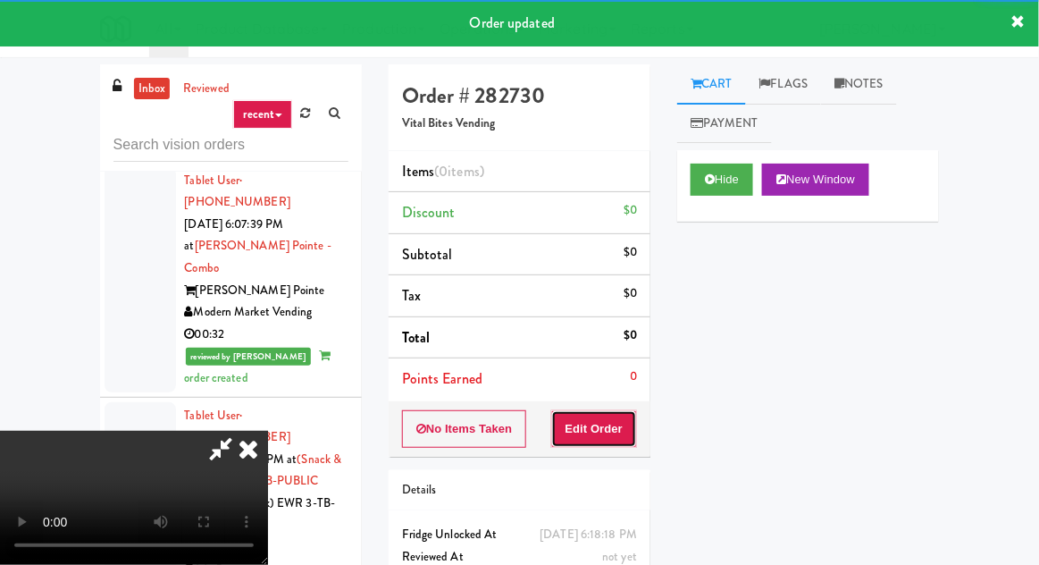
click at [613, 410] on button "Edit Order" at bounding box center [594, 429] width 87 height 38
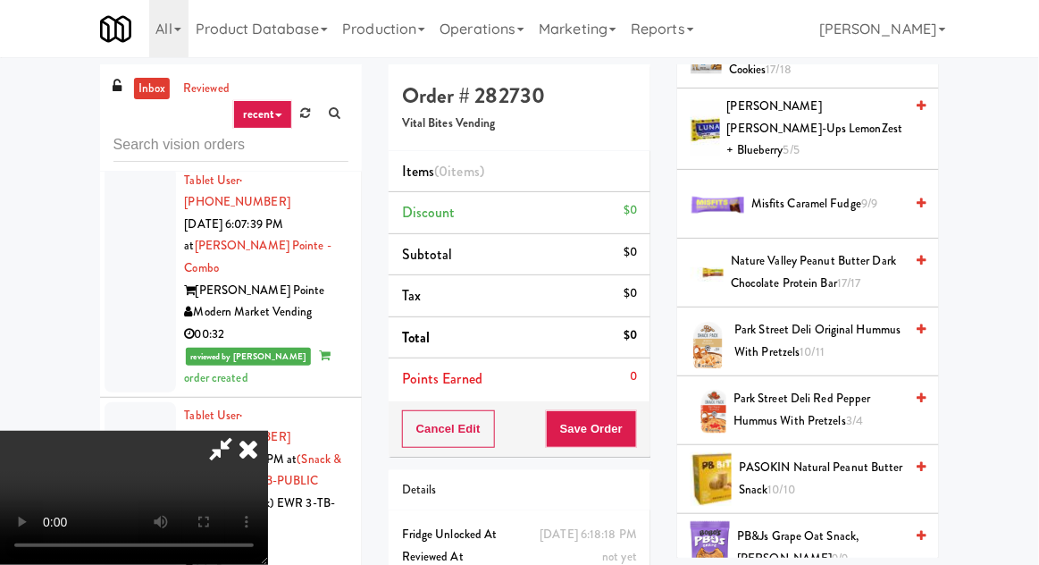
scroll to position [1614, 0]
click at [800, 387] on span "Park Street Deli Red Pepper Hummus with Pretzels 3/4" at bounding box center [819, 409] width 170 height 44
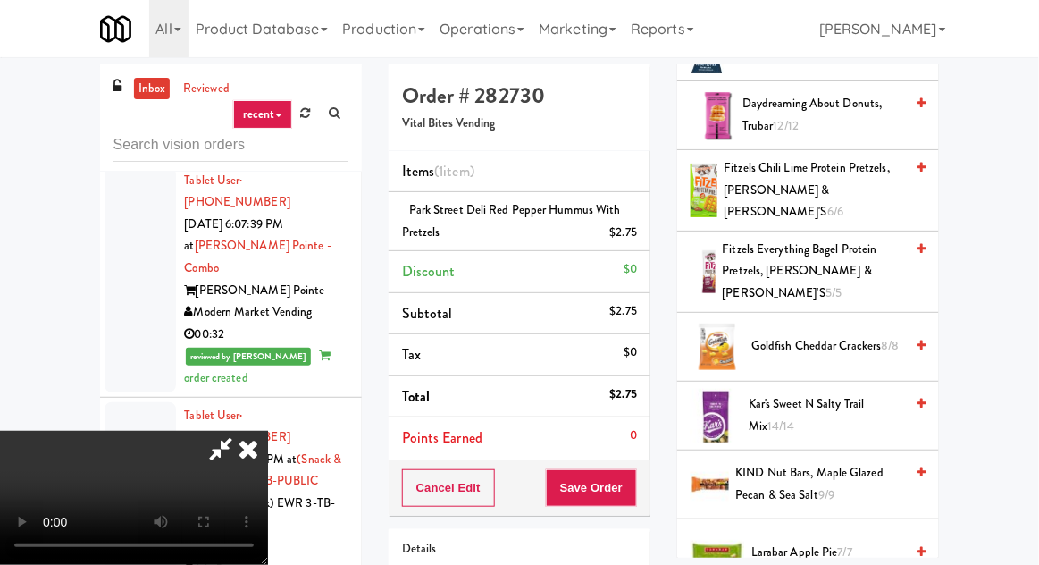
scroll to position [812, 0]
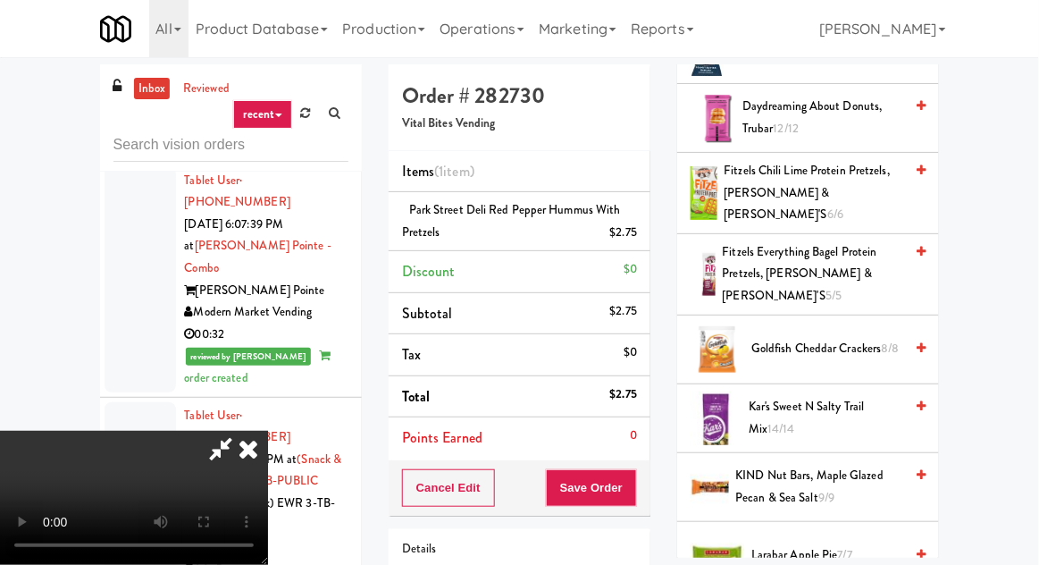
click at [810, 338] on span "Goldfish Cheddar Crackers 8/8" at bounding box center [828, 349] width 152 height 22
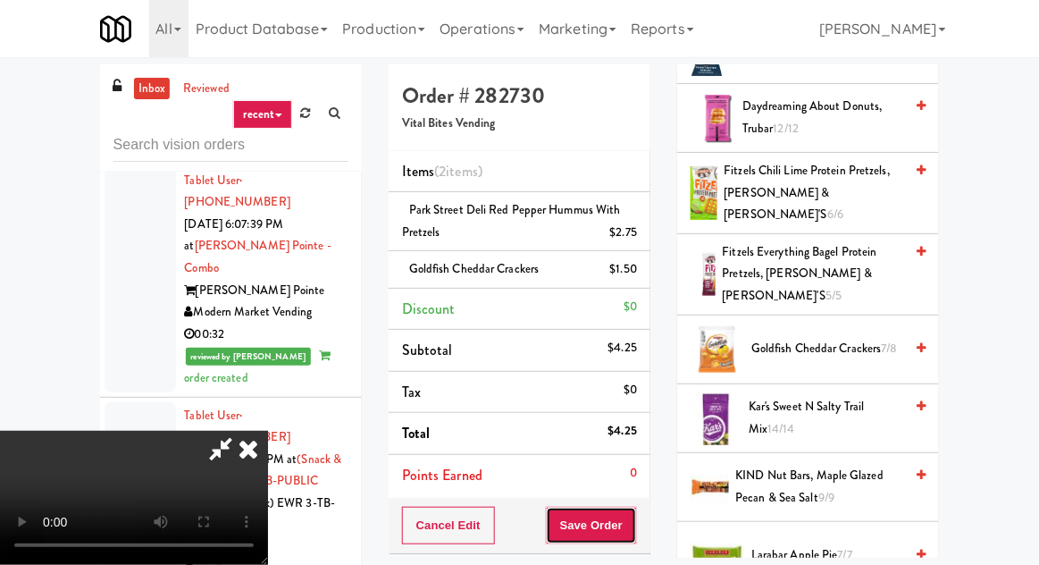
click at [635, 515] on button "Save Order" at bounding box center [591, 526] width 91 height 38
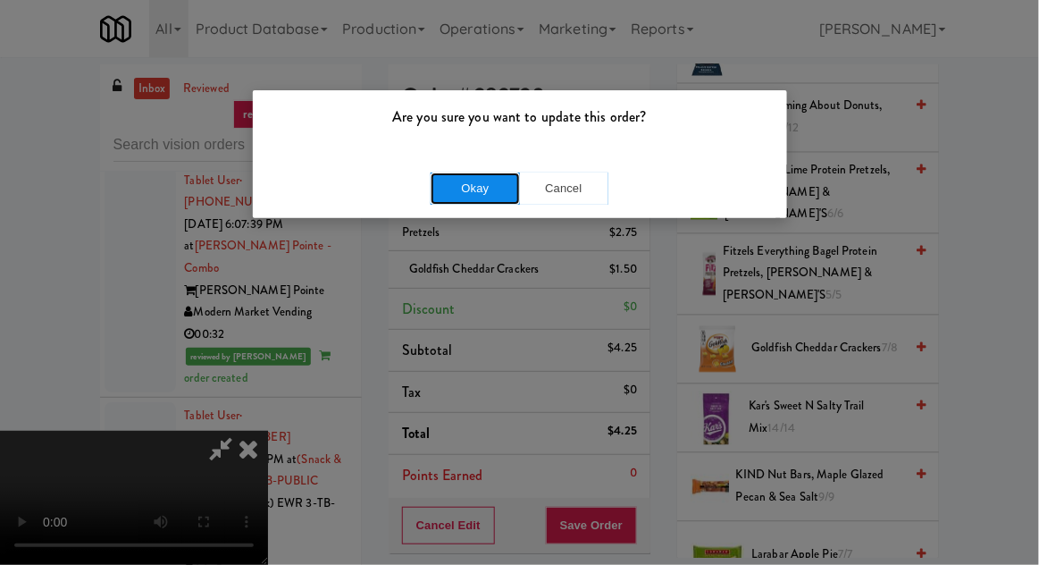
click at [448, 197] on button "Okay" at bounding box center [475, 188] width 89 height 32
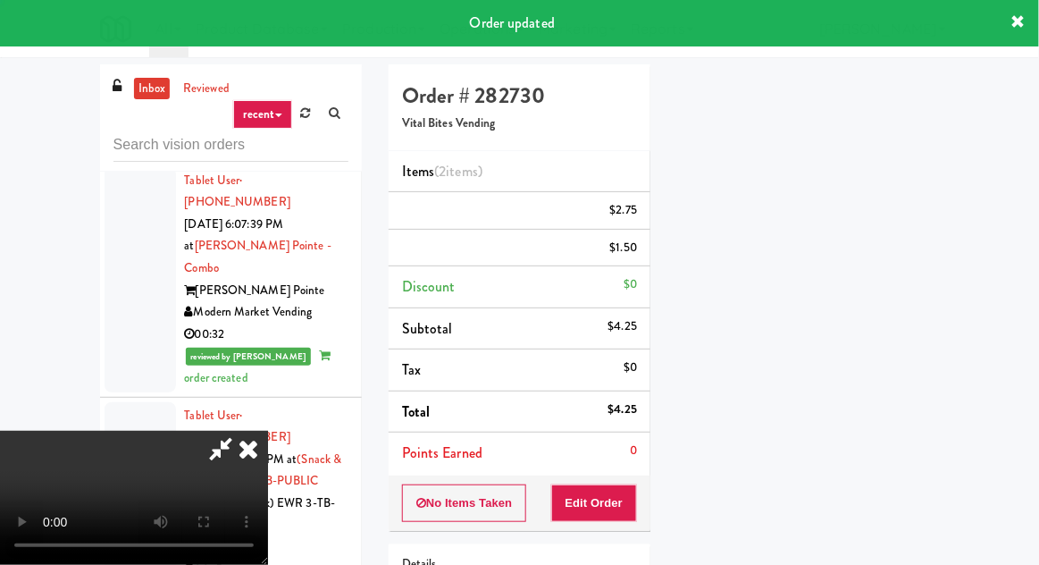
scroll to position [176, 0]
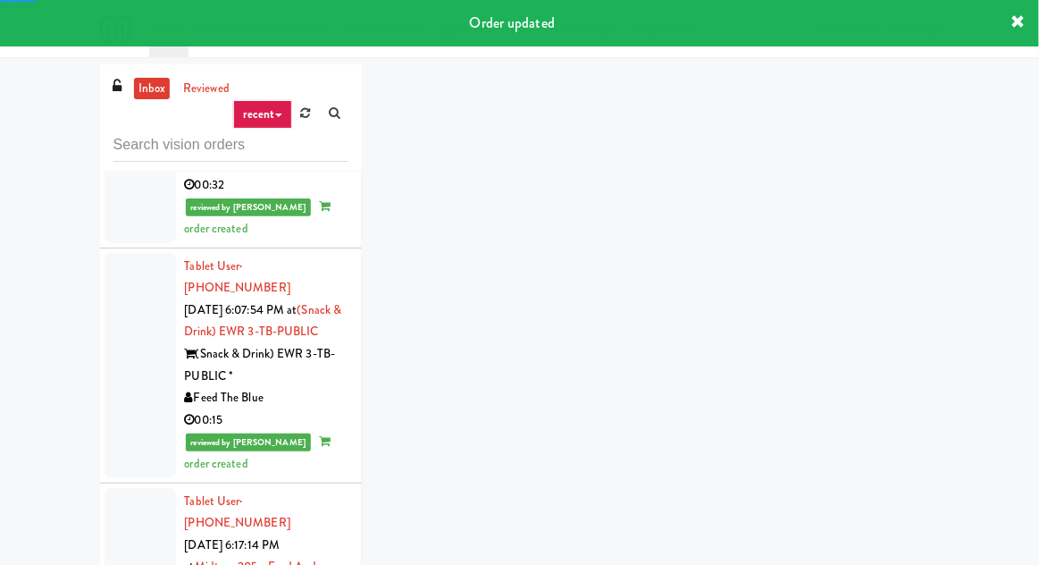
scroll to position [8034, 0]
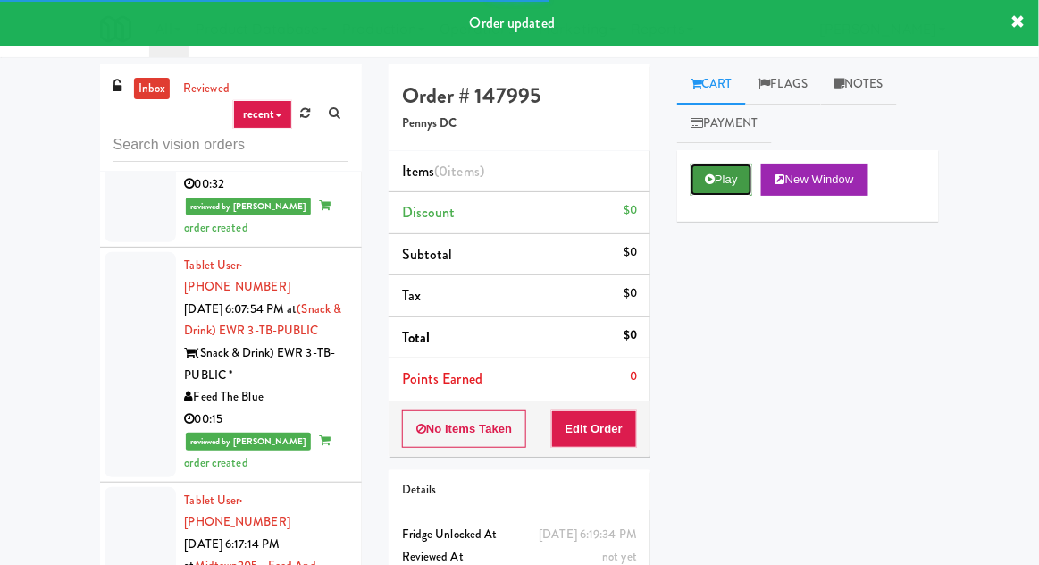
click at [711, 190] on button "Play" at bounding box center [722, 180] width 62 height 32
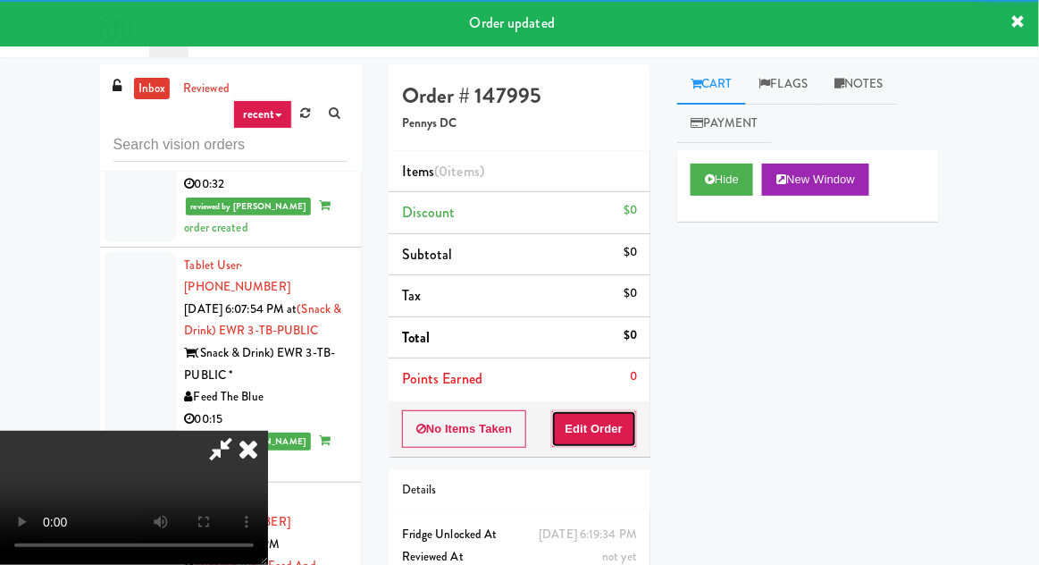
click at [624, 420] on button "Edit Order" at bounding box center [594, 429] width 87 height 38
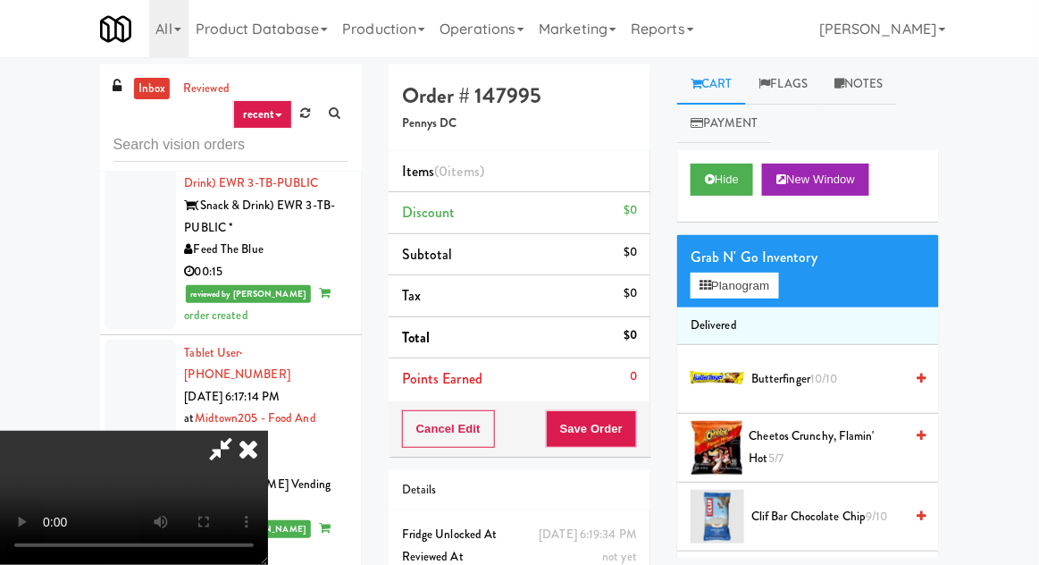
scroll to position [8184, 0]
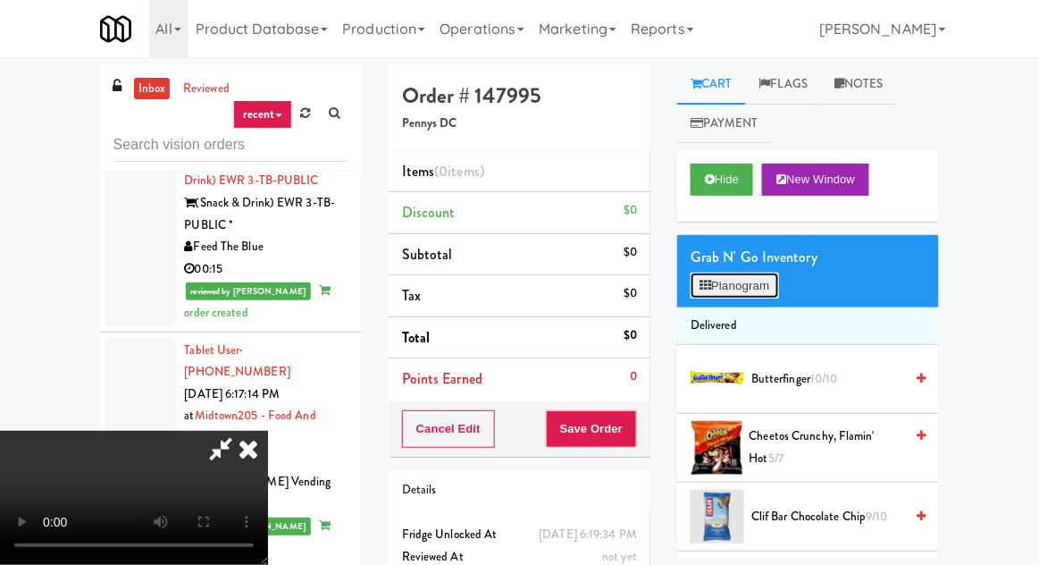
click at [711, 275] on button "Planogram" at bounding box center [735, 286] width 88 height 27
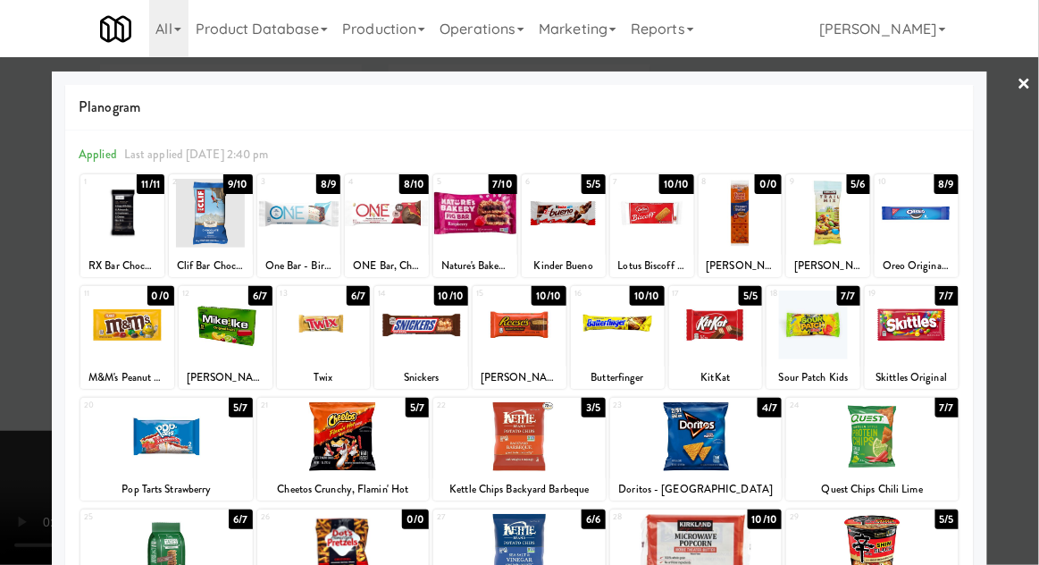
click at [668, 231] on div at bounding box center [652, 213] width 84 height 69
click at [919, 228] on div at bounding box center [917, 213] width 84 height 69
click at [18, 398] on div at bounding box center [519, 282] width 1039 height 565
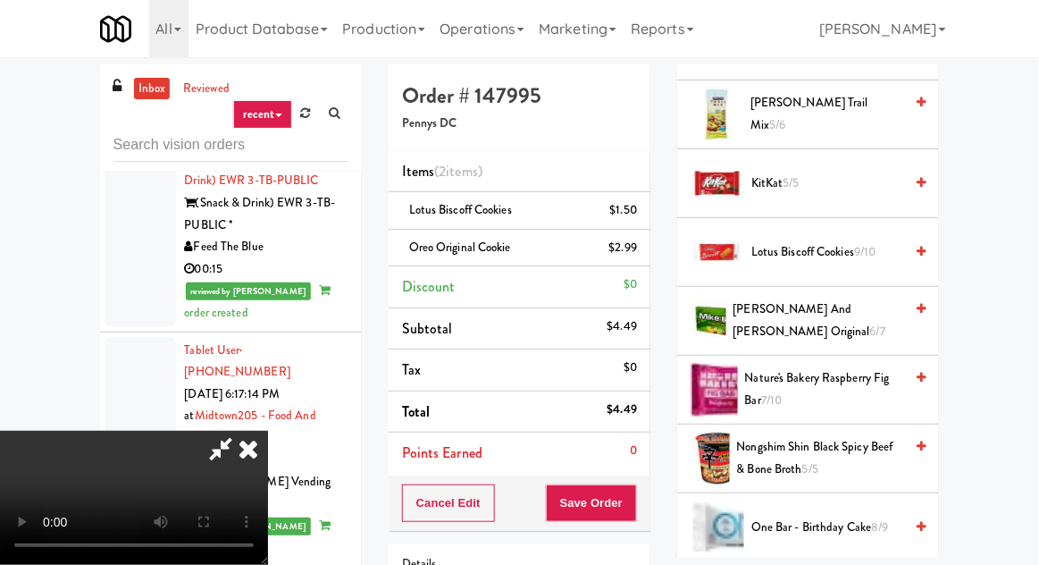
scroll to position [1107, 0]
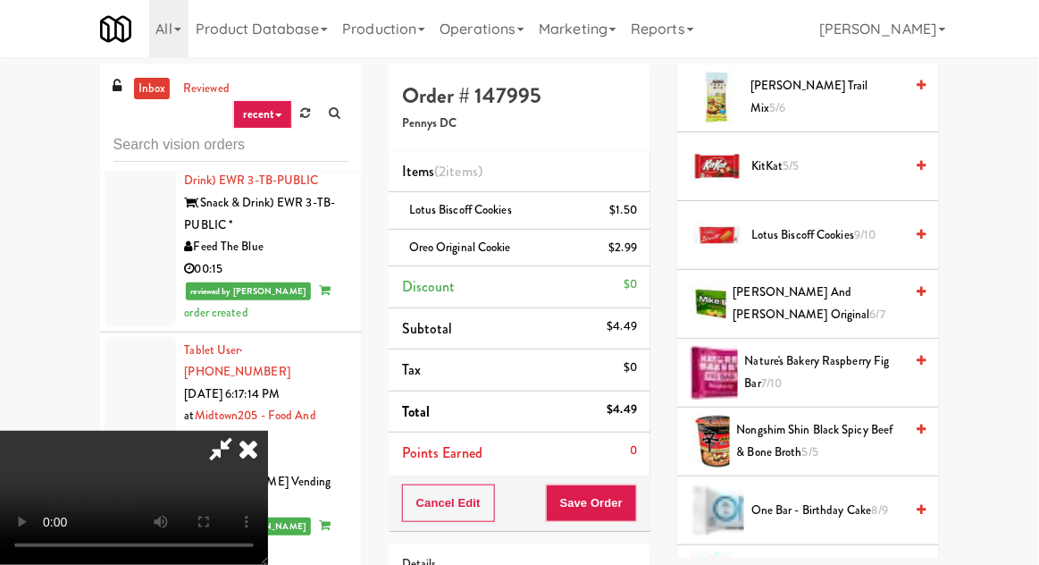
click at [823, 157] on span "KitKat 5/5" at bounding box center [828, 167] width 152 height 22
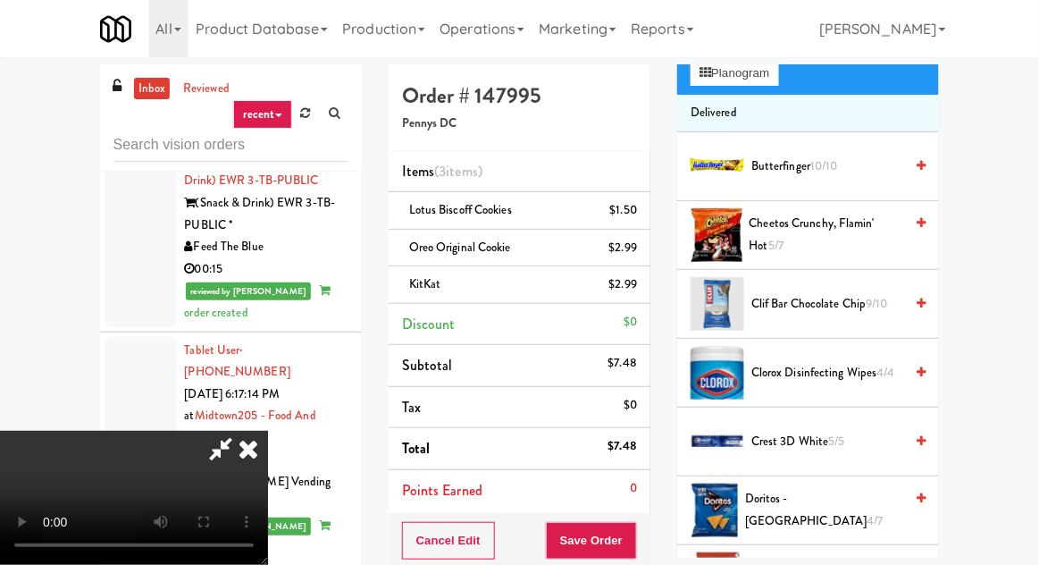
scroll to position [0, 0]
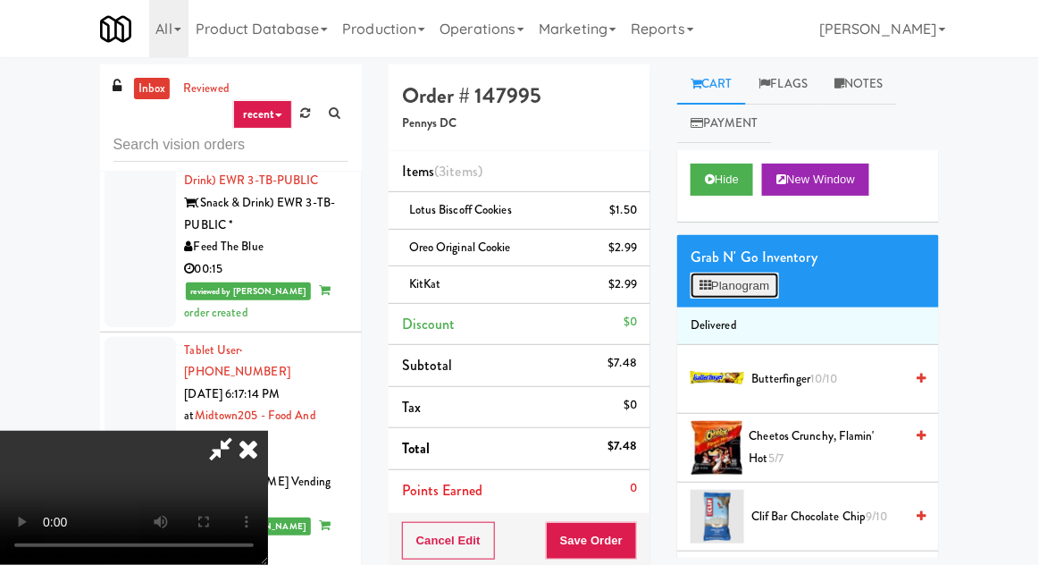
click at [764, 289] on button "Planogram" at bounding box center [735, 286] width 88 height 27
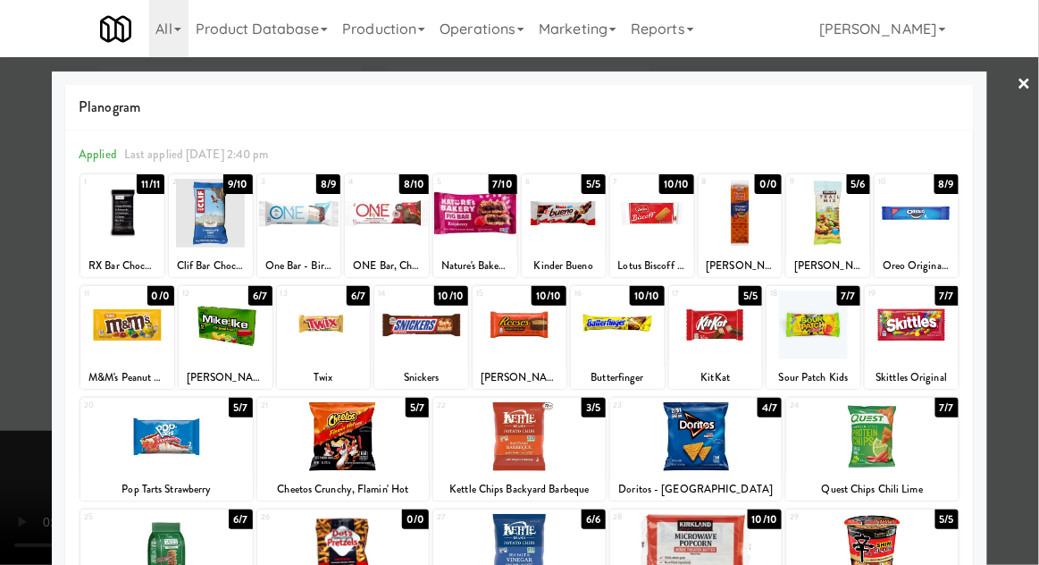
click at [1038, 245] on div at bounding box center [519, 282] width 1039 height 565
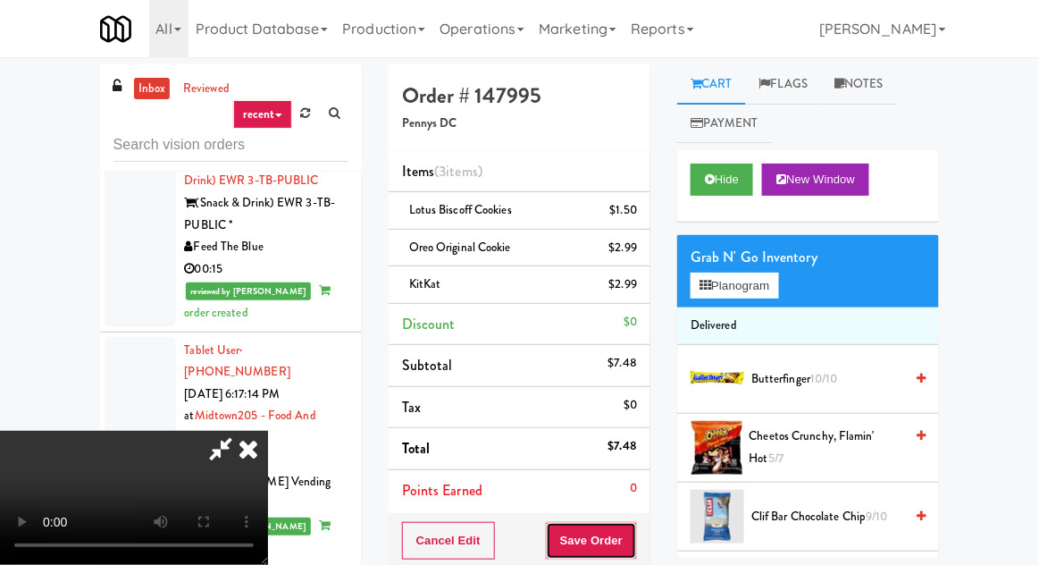
click at [637, 549] on button "Save Order" at bounding box center [591, 541] width 91 height 38
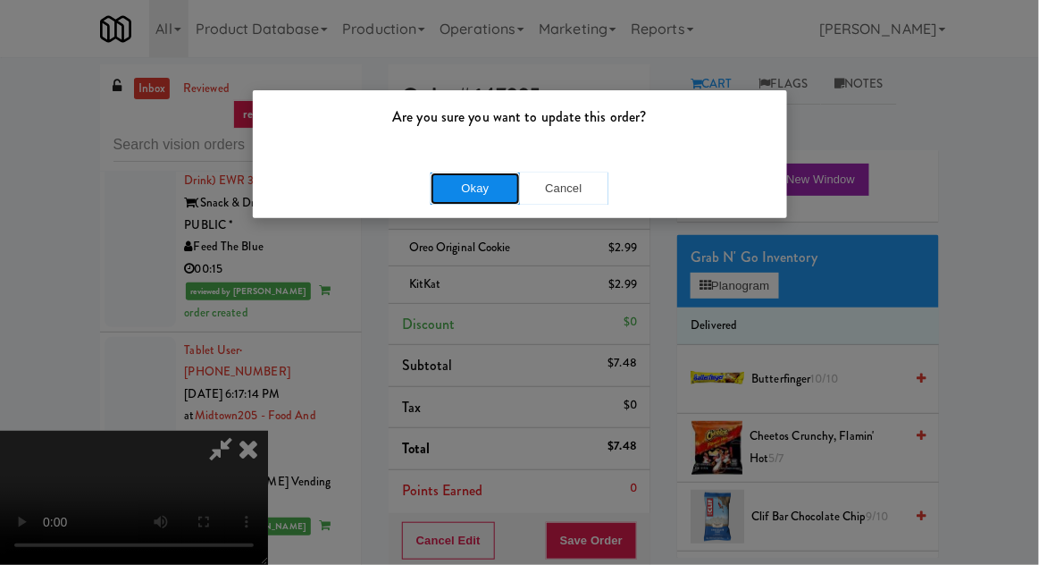
click at [456, 197] on button "Okay" at bounding box center [475, 188] width 89 height 32
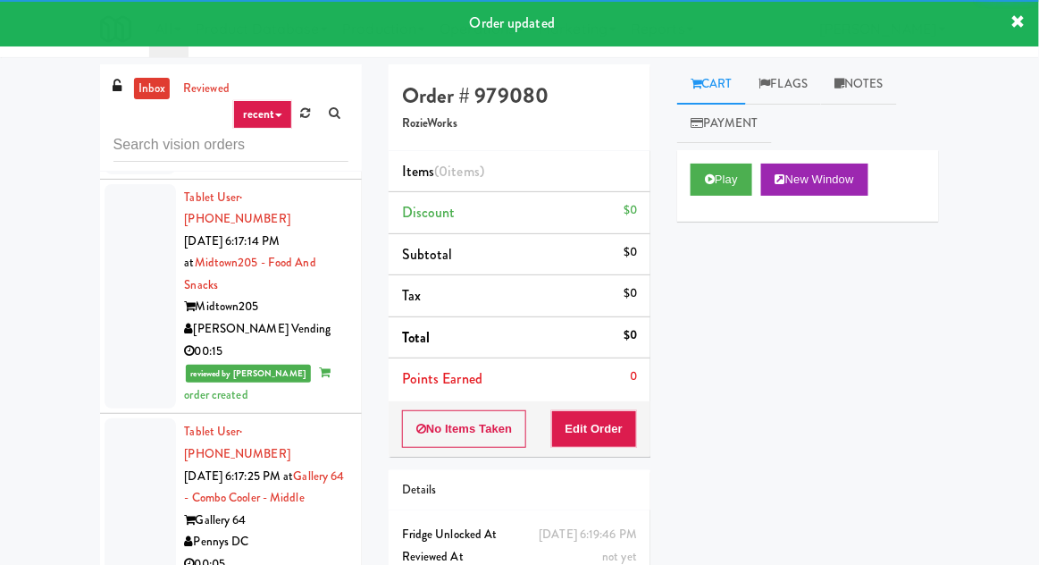
scroll to position [8338, 0]
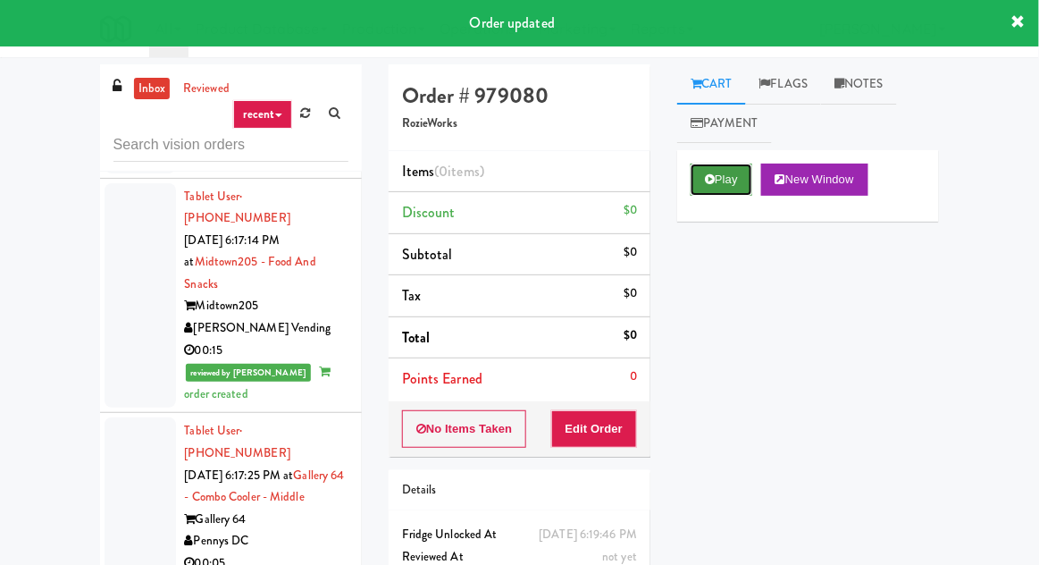
click at [710, 171] on button "Play" at bounding box center [722, 180] width 62 height 32
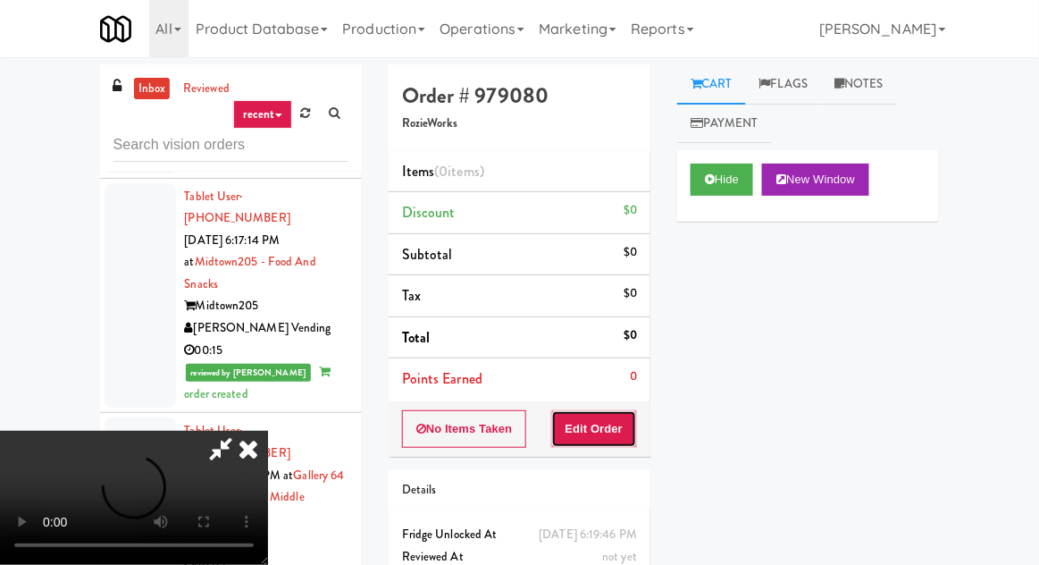
click at [627, 423] on button "Edit Order" at bounding box center [594, 429] width 87 height 38
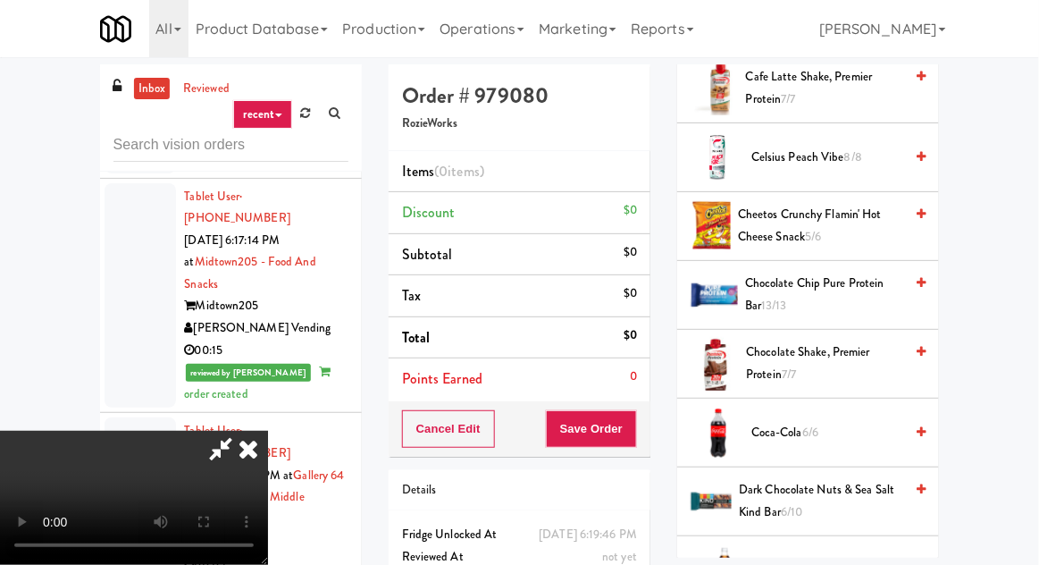
scroll to position [0, 0]
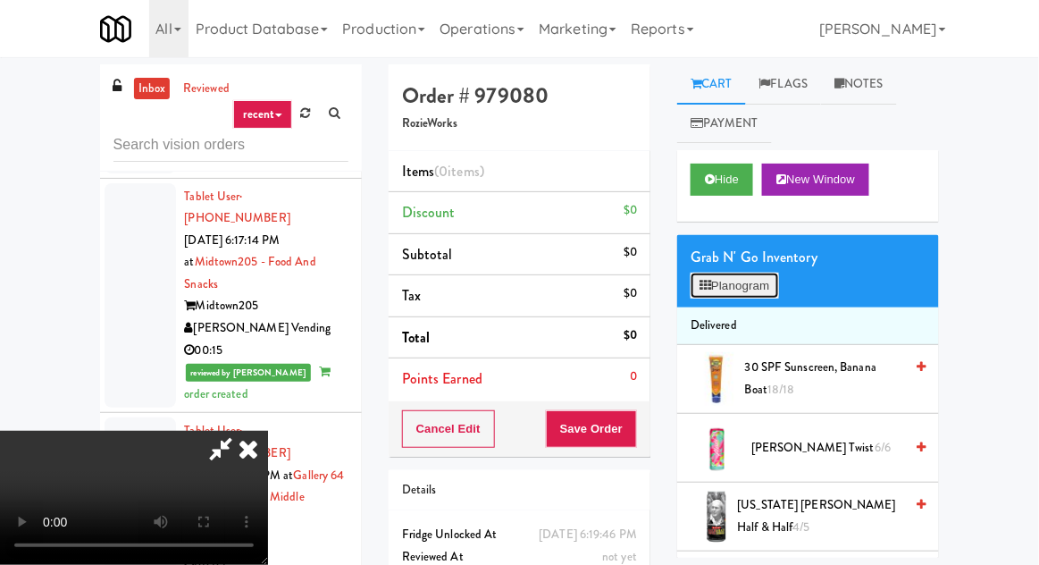
click at [770, 278] on button "Planogram" at bounding box center [735, 286] width 88 height 27
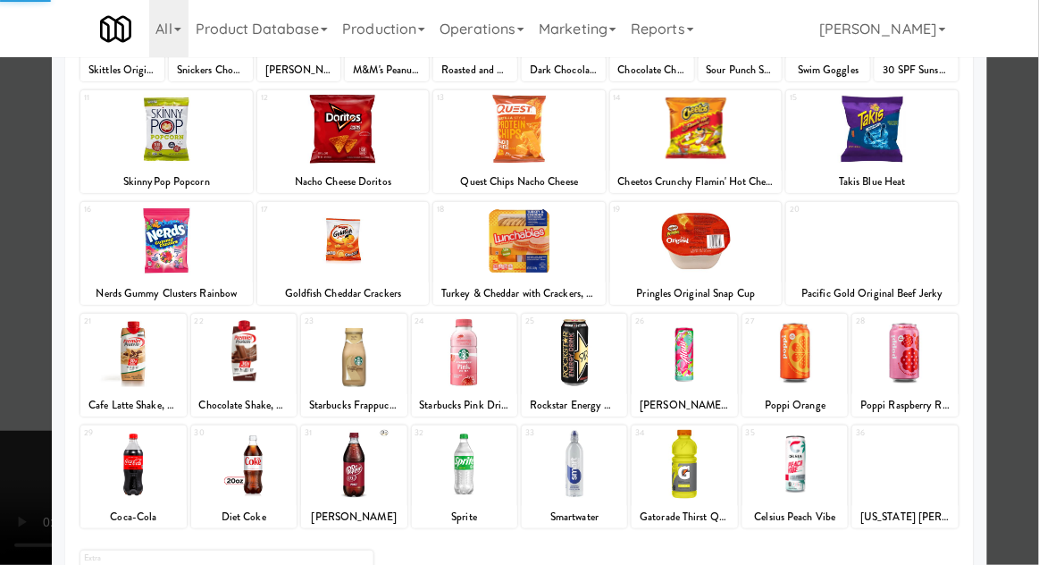
scroll to position [226, 0]
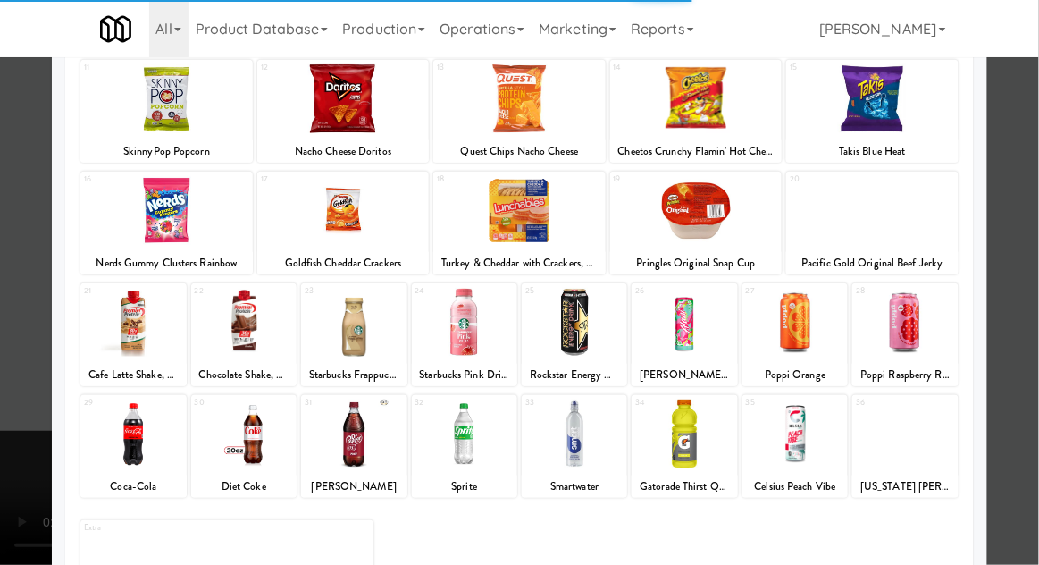
click at [705, 454] on div at bounding box center [684, 434] width 105 height 69
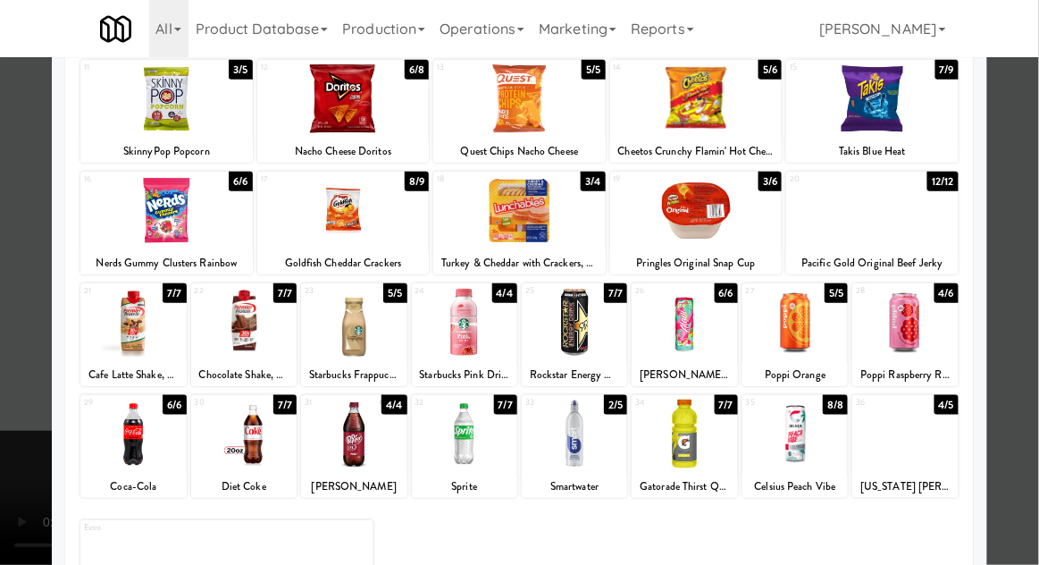
click at [704, 450] on div at bounding box center [684, 434] width 105 height 69
click at [19, 412] on div at bounding box center [519, 282] width 1039 height 565
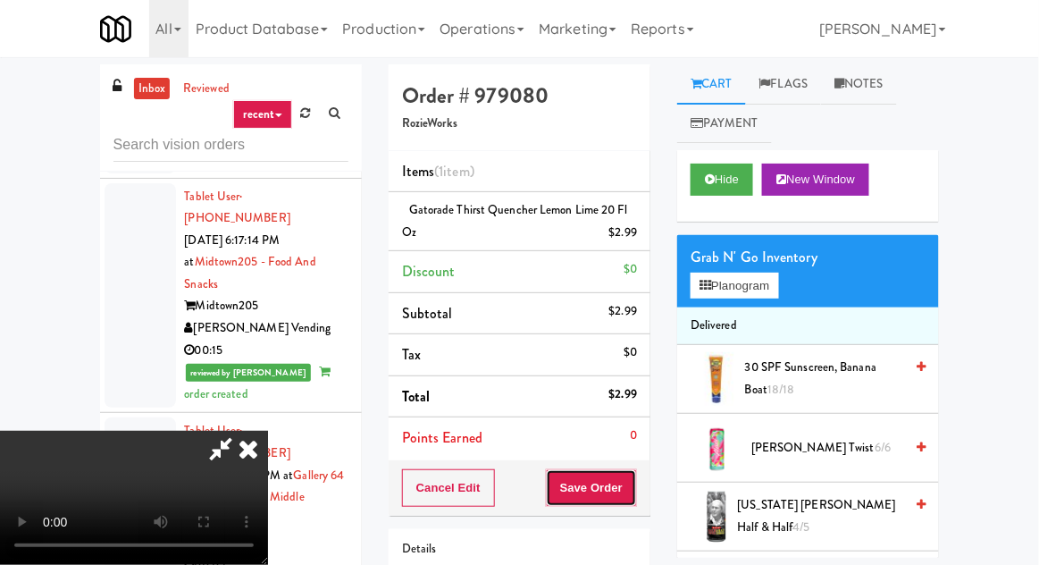
click at [636, 488] on button "Save Order" at bounding box center [591, 488] width 91 height 38
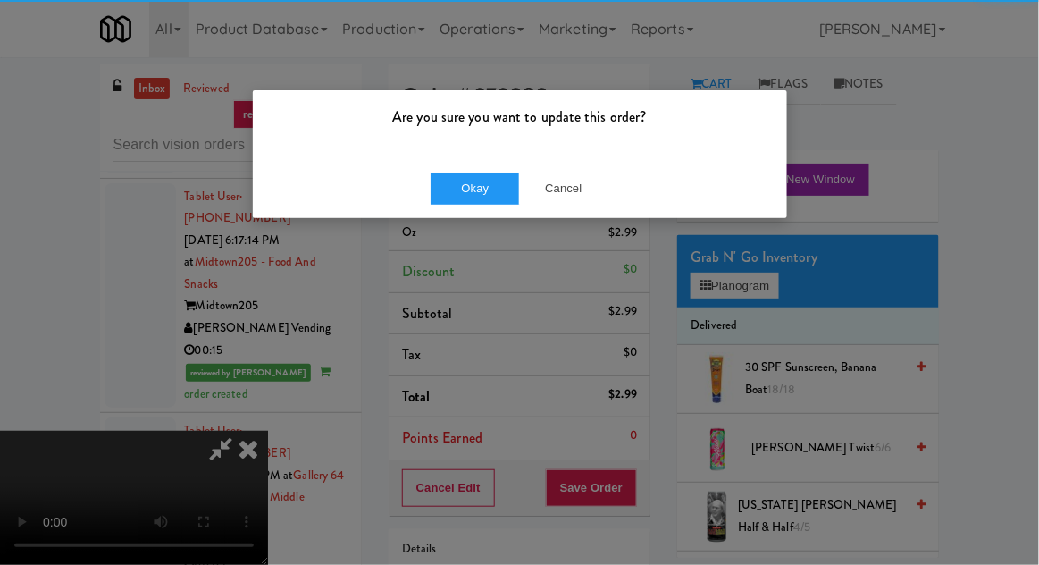
click at [450, 213] on div "Okay Cancel" at bounding box center [520, 188] width 534 height 60
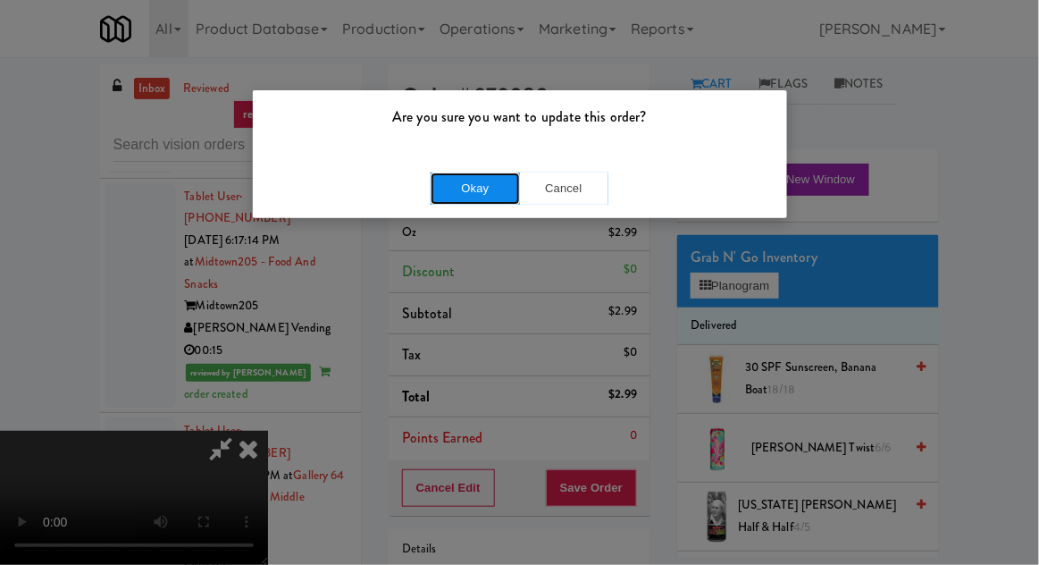
click at [477, 202] on button "Okay" at bounding box center [475, 188] width 89 height 32
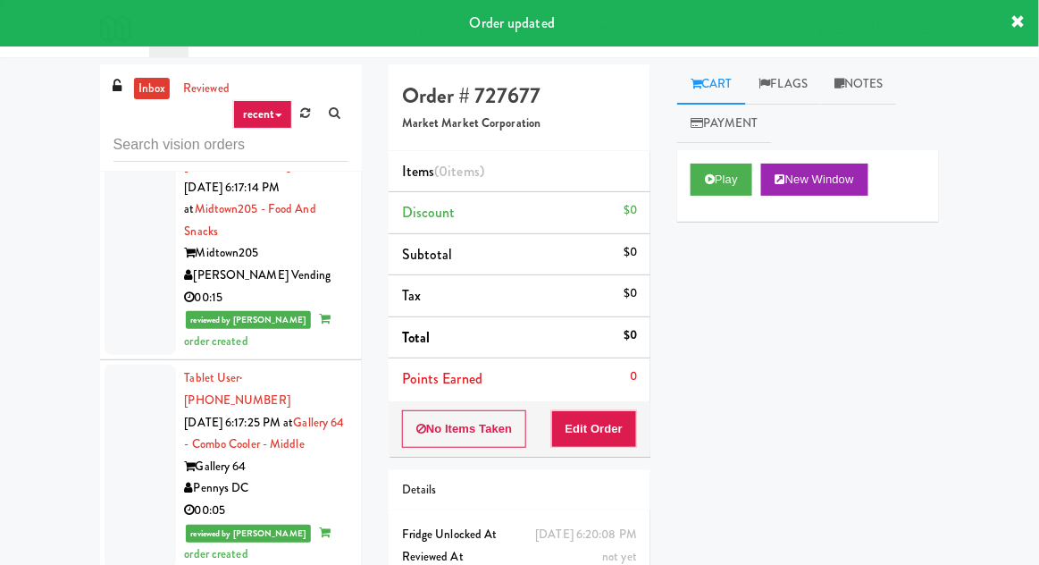
scroll to position [8396, 0]
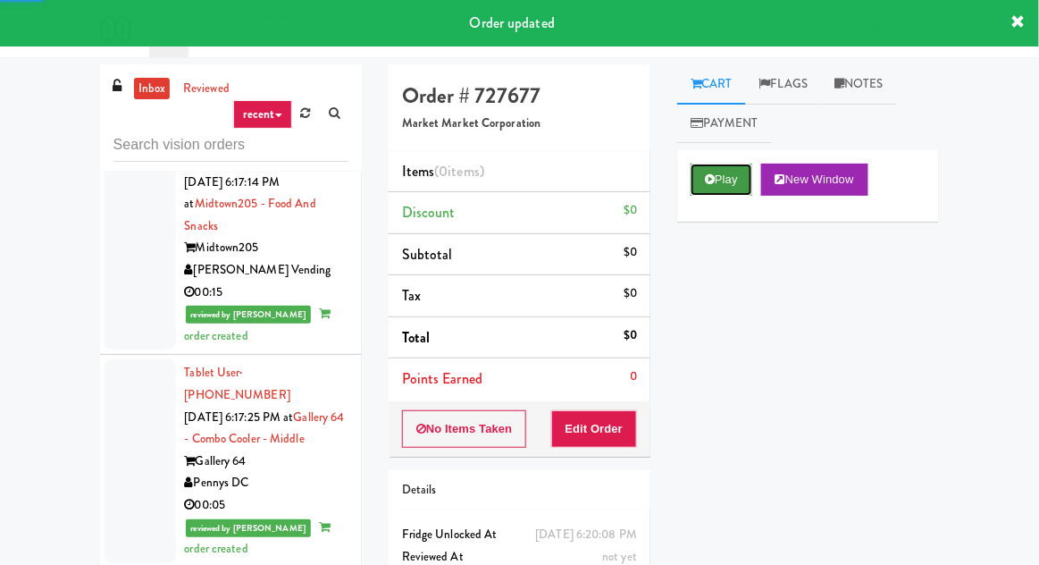
click at [735, 191] on button "Play" at bounding box center [722, 180] width 62 height 32
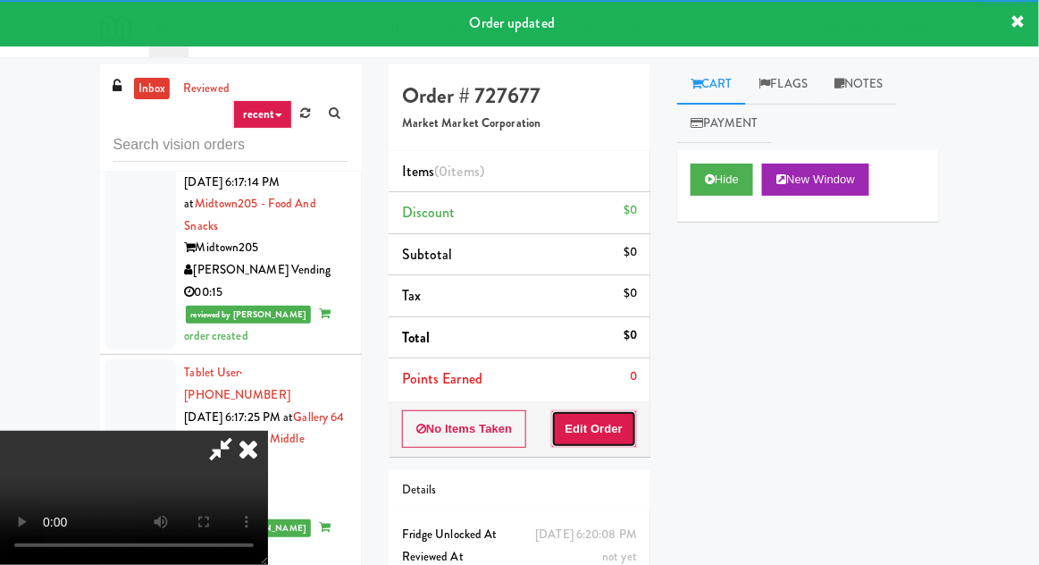
click at [613, 428] on button "Edit Order" at bounding box center [594, 429] width 87 height 38
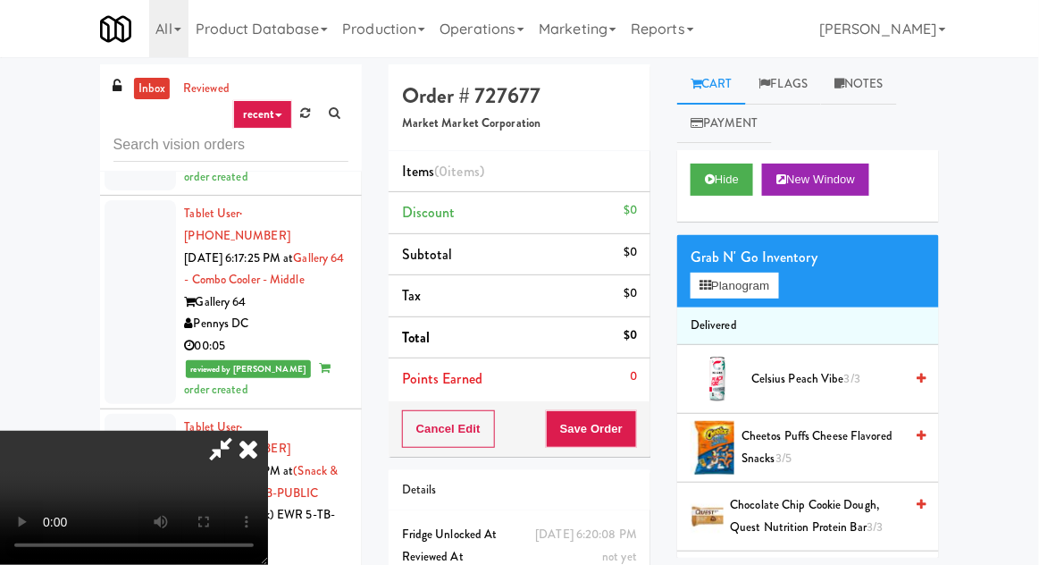
scroll to position [65, 0]
click at [744, 284] on button "Planogram" at bounding box center [735, 286] width 88 height 27
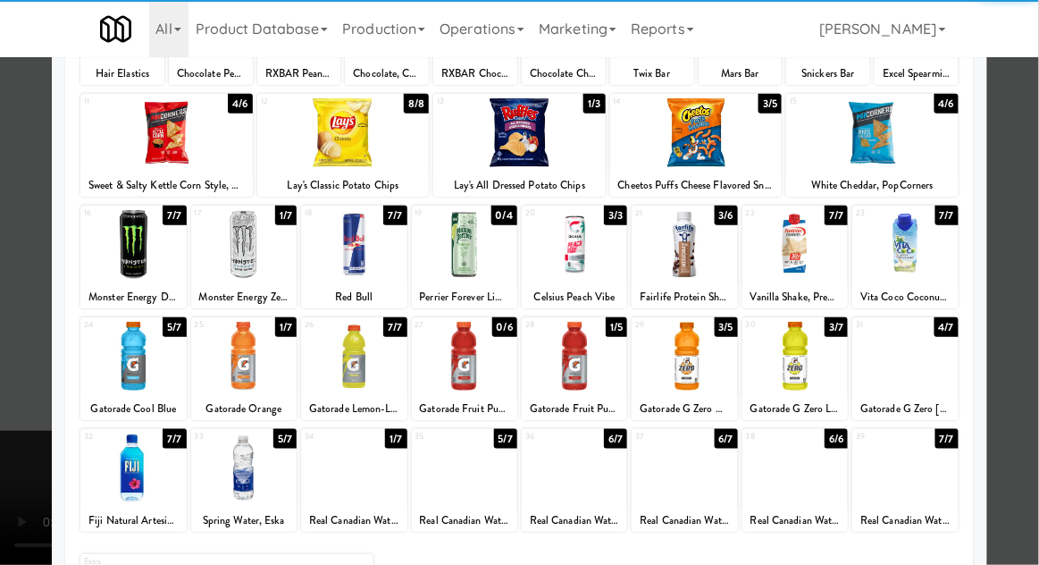
scroll to position [226, 0]
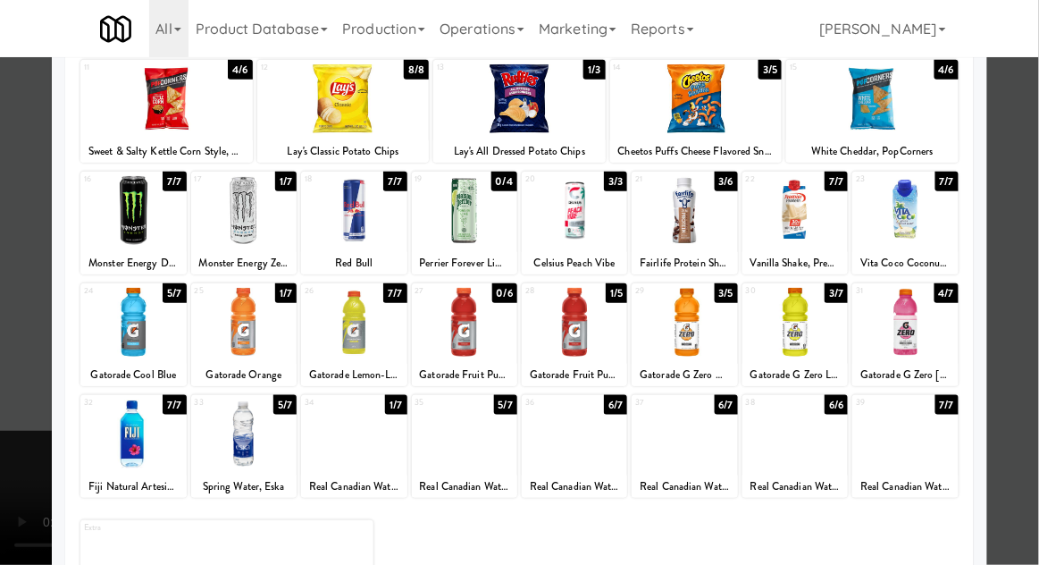
click at [593, 443] on div at bounding box center [574, 434] width 105 height 69
click at [25, 393] on div at bounding box center [519, 282] width 1039 height 565
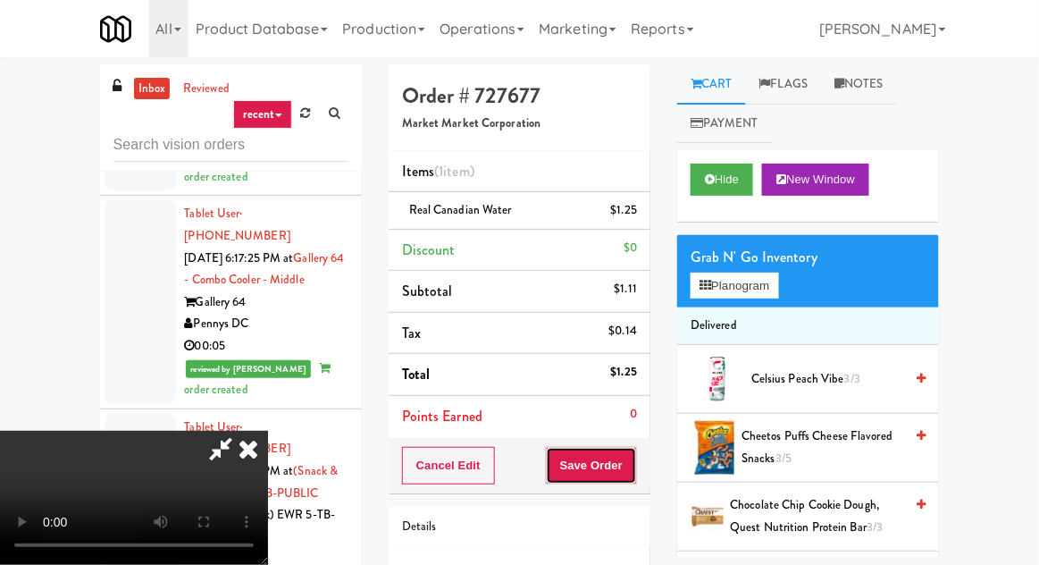
click at [631, 465] on button "Save Order" at bounding box center [591, 466] width 91 height 38
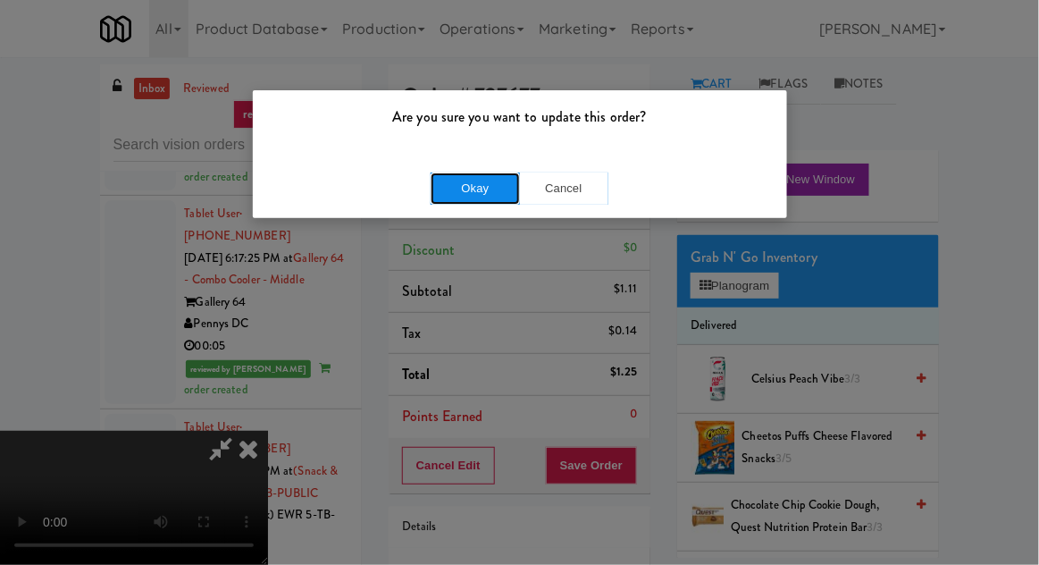
click at [446, 203] on button "Okay" at bounding box center [475, 188] width 89 height 32
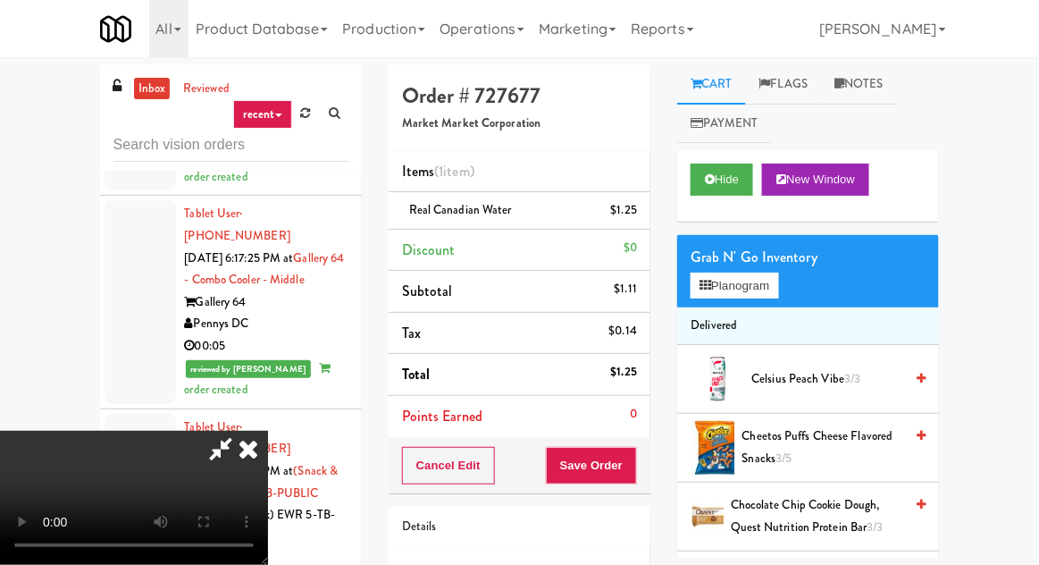
click at [447, 173] on div at bounding box center [519, 282] width 1039 height 565
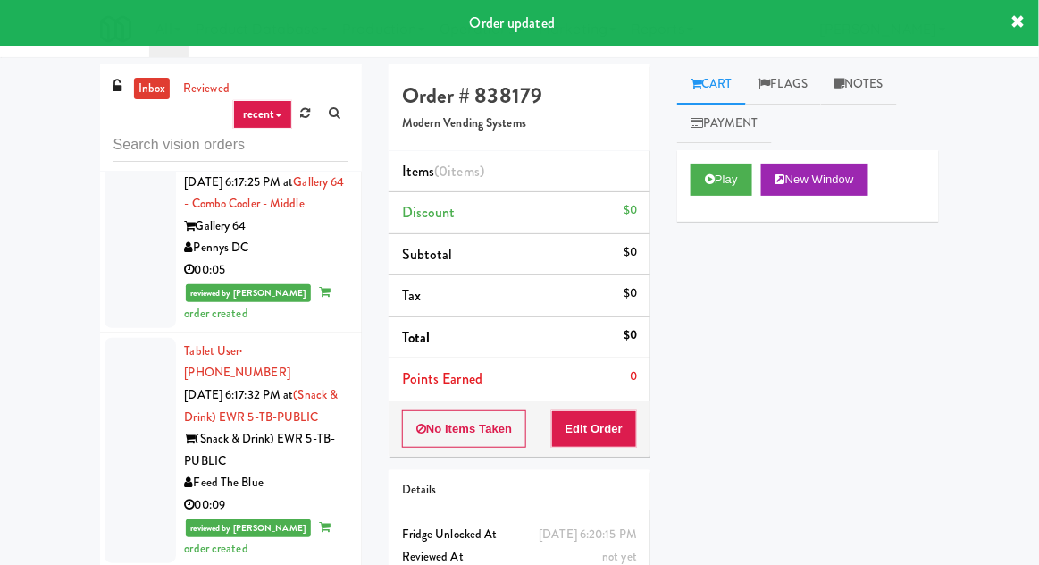
scroll to position [8628, 0]
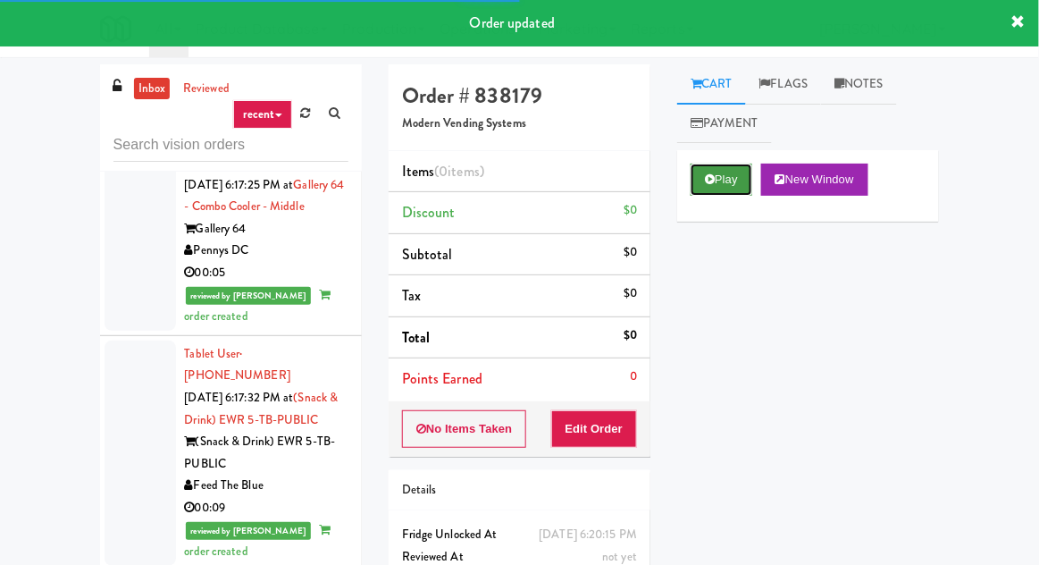
click at [727, 195] on button "Play" at bounding box center [722, 180] width 62 height 32
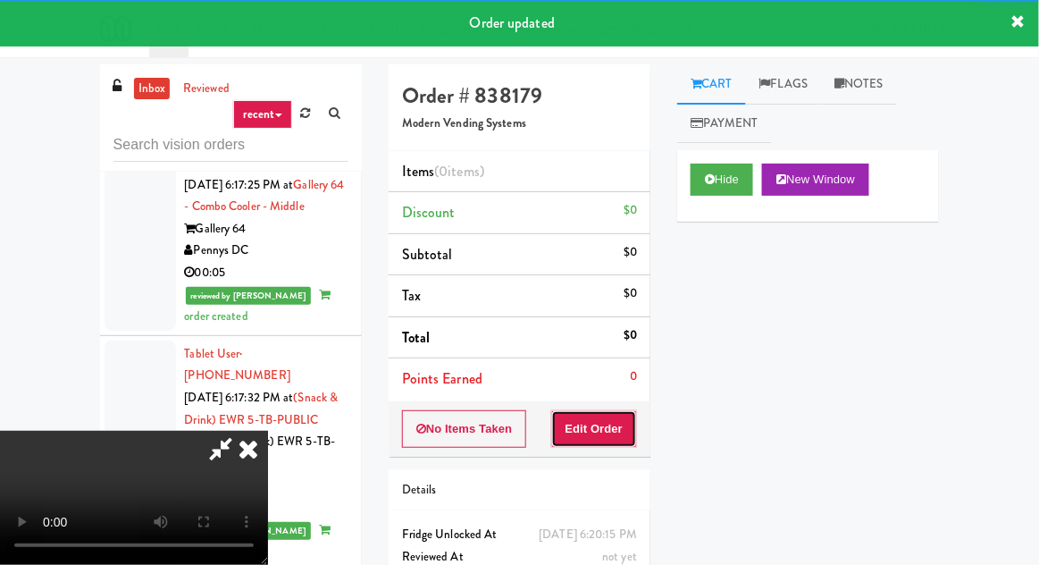
click at [627, 421] on button "Edit Order" at bounding box center [594, 429] width 87 height 38
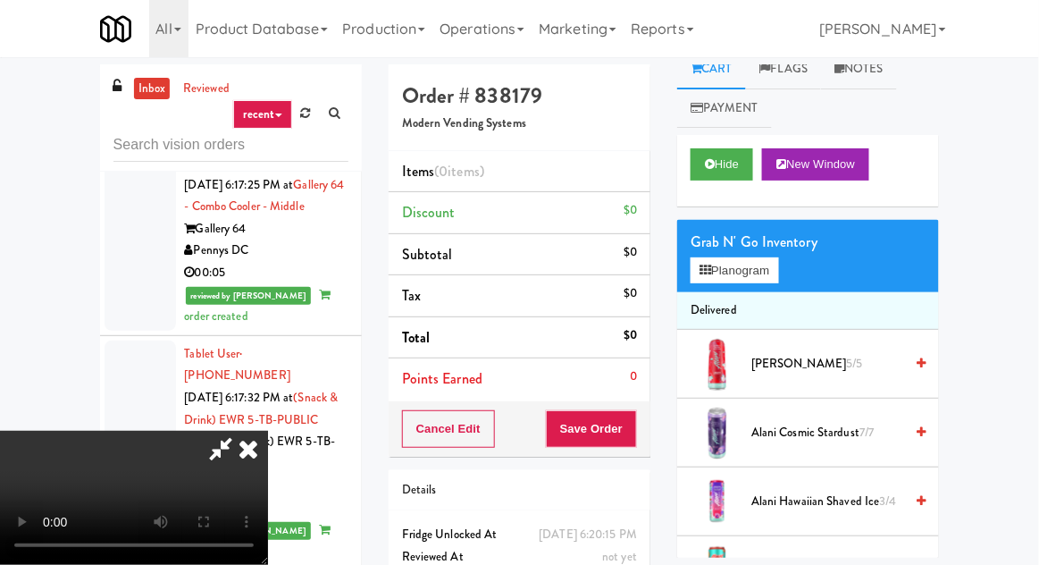
scroll to position [0, 0]
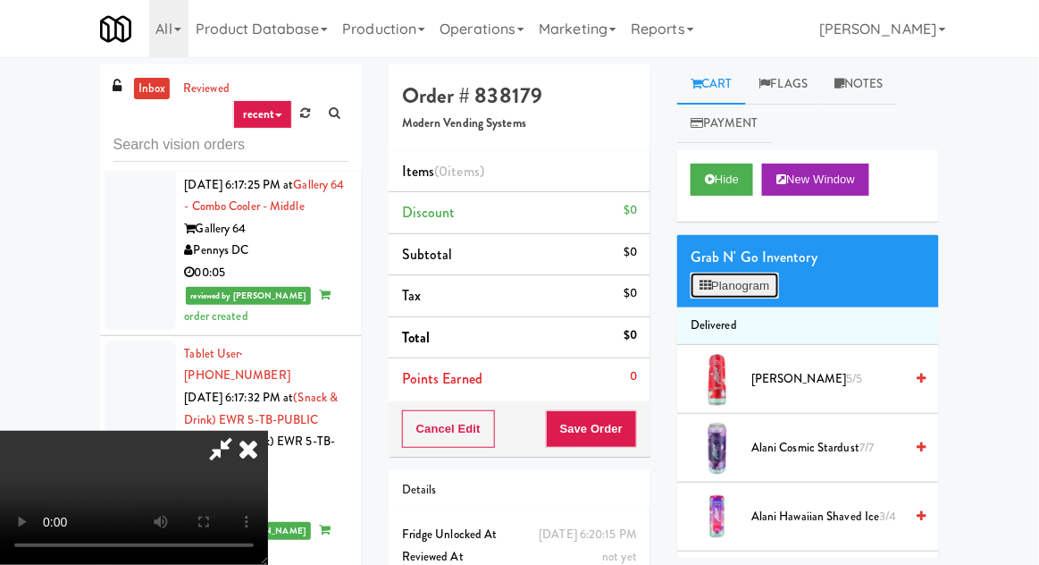
click at [761, 281] on button "Planogram" at bounding box center [735, 286] width 88 height 27
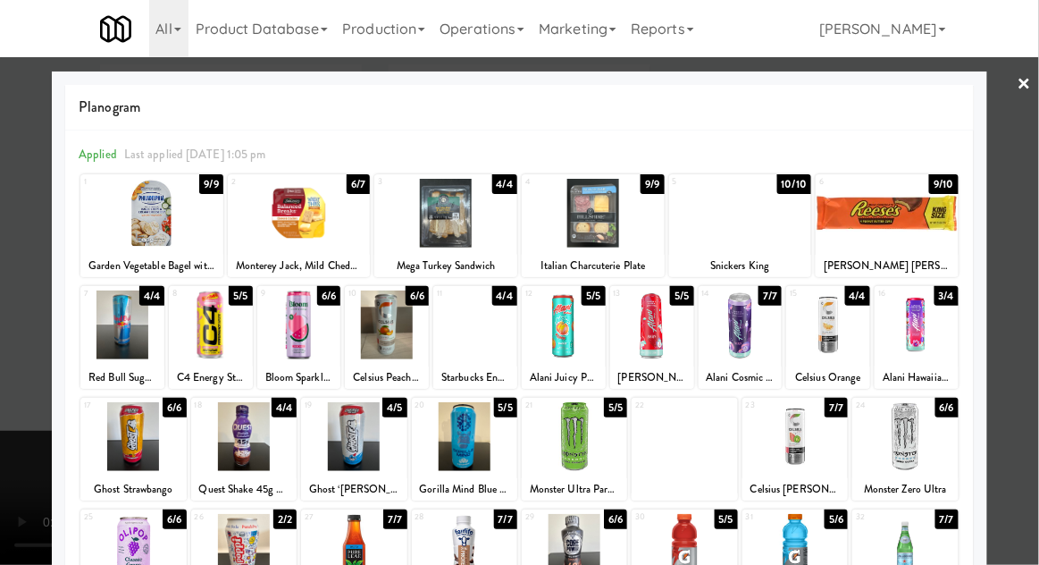
click at [910, 342] on div at bounding box center [917, 324] width 84 height 69
click at [14, 462] on div at bounding box center [519, 282] width 1039 height 565
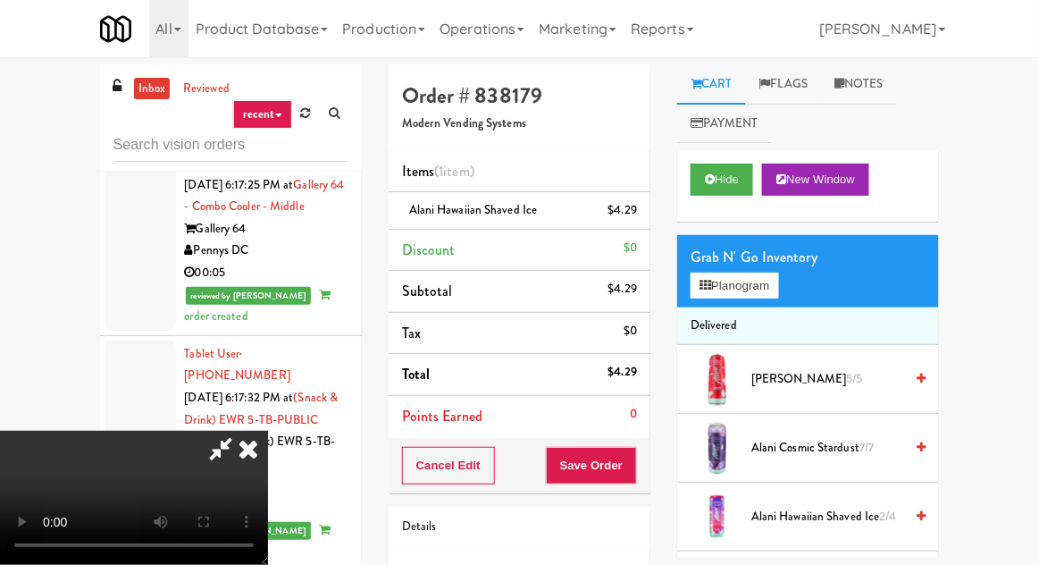
click at [647, 467] on div "Cancel Edit Save Order" at bounding box center [520, 465] width 262 height 55
click at [637, 450] on button "Save Order" at bounding box center [591, 466] width 91 height 38
click at [633, 463] on button "Save Order" at bounding box center [591, 466] width 91 height 38
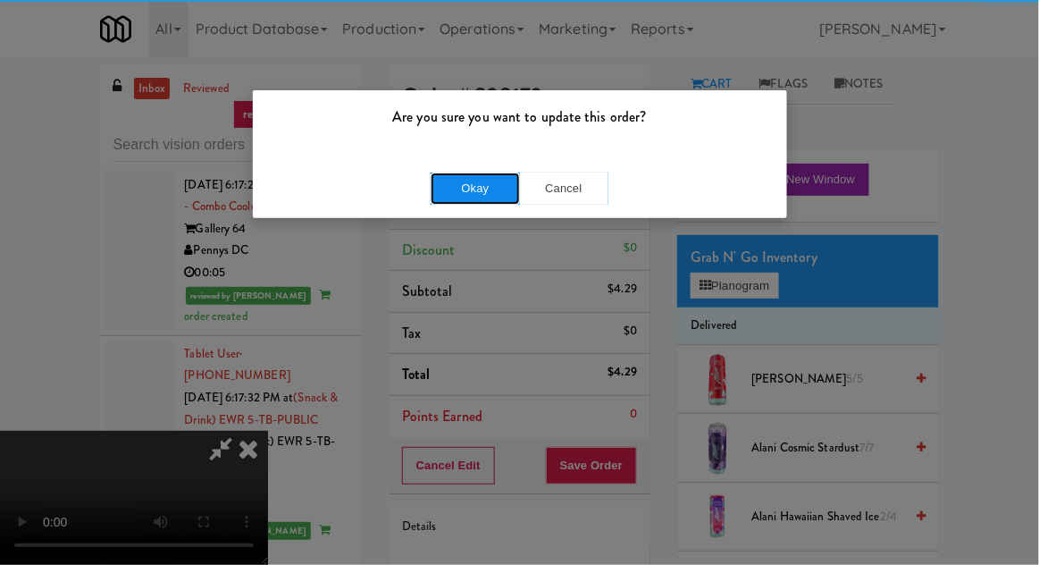
click at [455, 193] on button "Okay" at bounding box center [475, 188] width 89 height 32
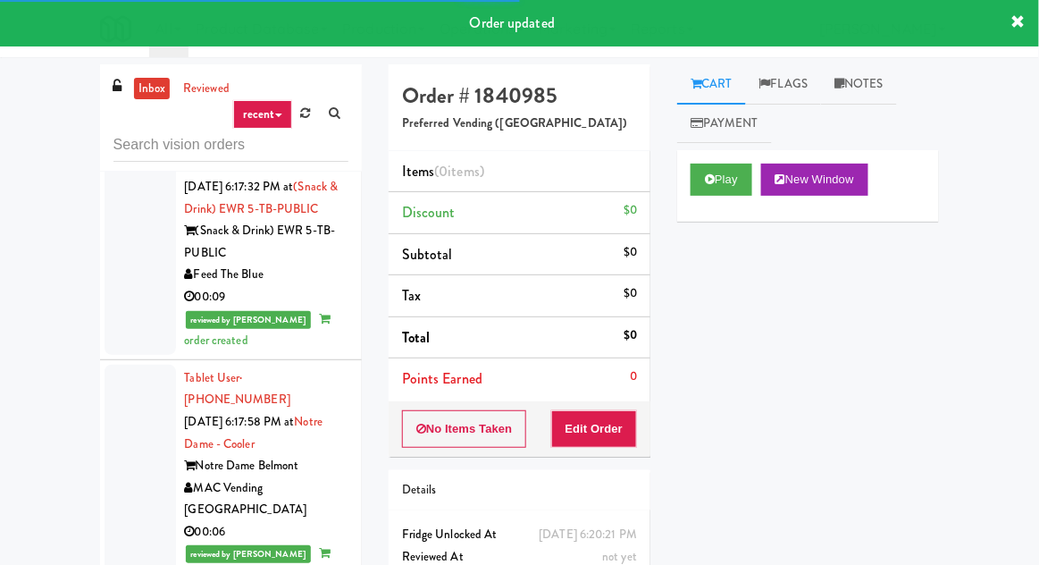
scroll to position [8842, 0]
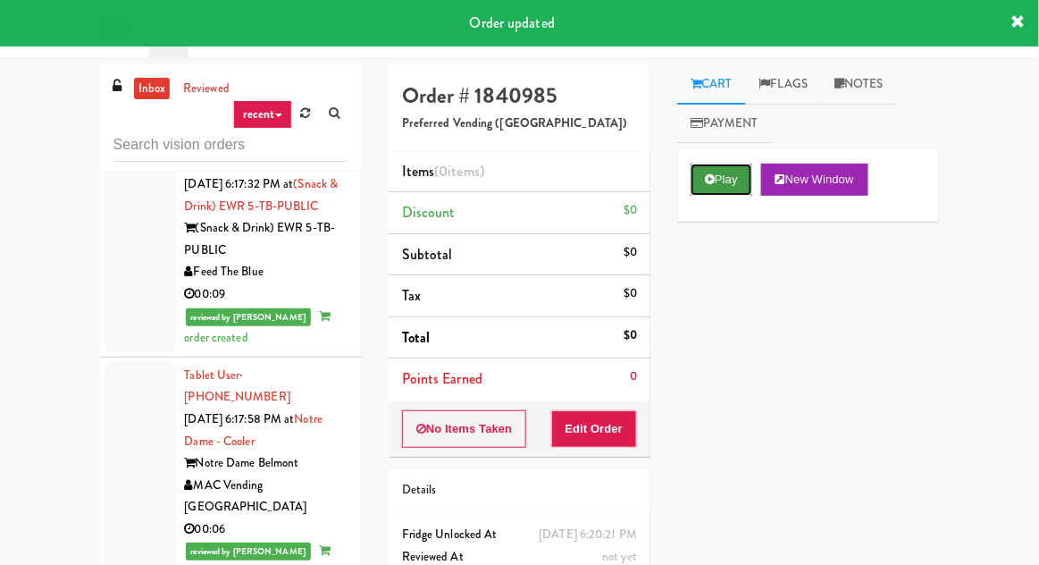
click at [728, 167] on button "Play" at bounding box center [722, 180] width 62 height 32
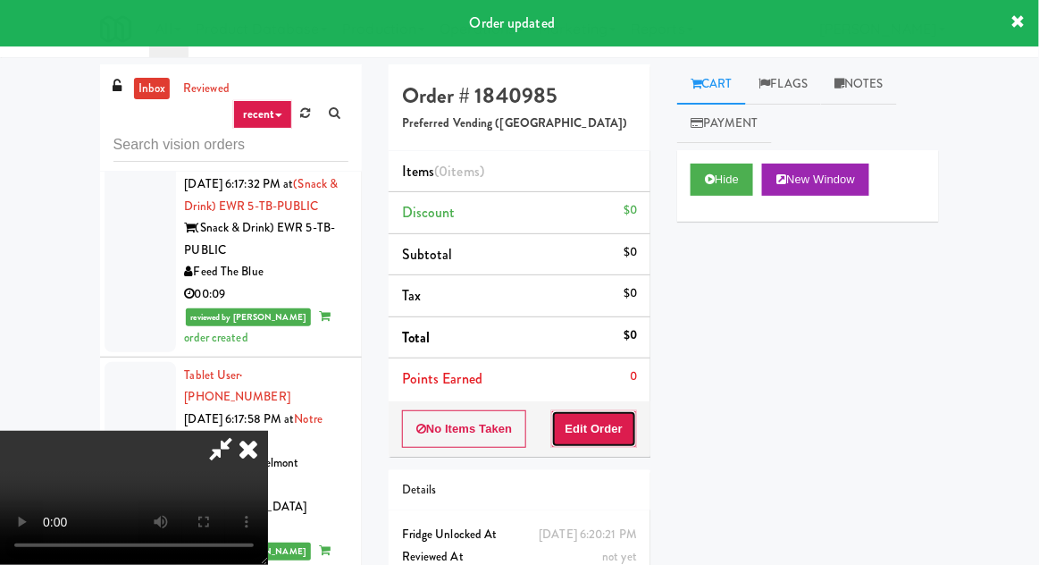
click at [601, 428] on button "Edit Order" at bounding box center [594, 429] width 87 height 38
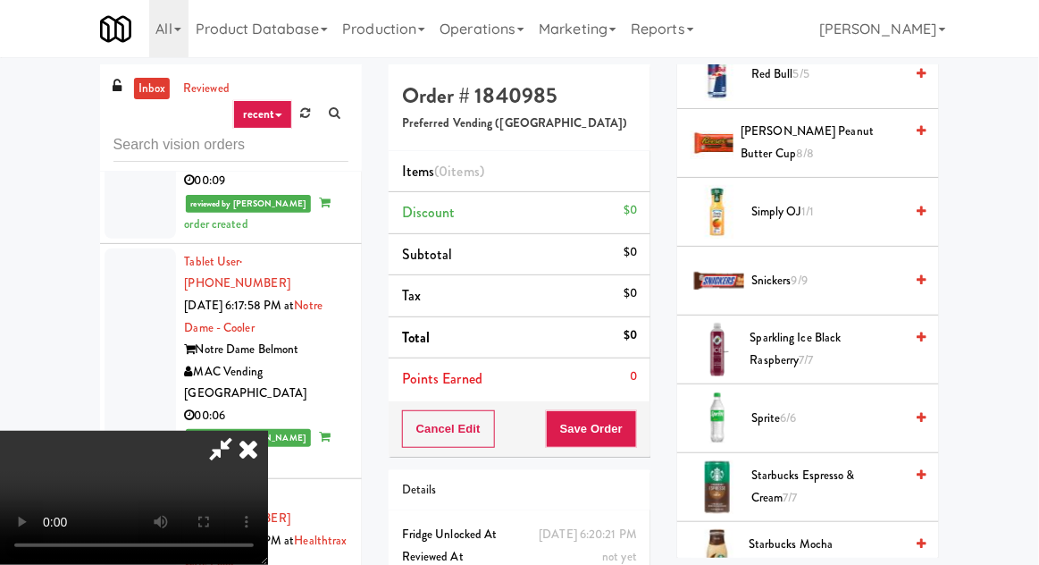
scroll to position [2048, 0]
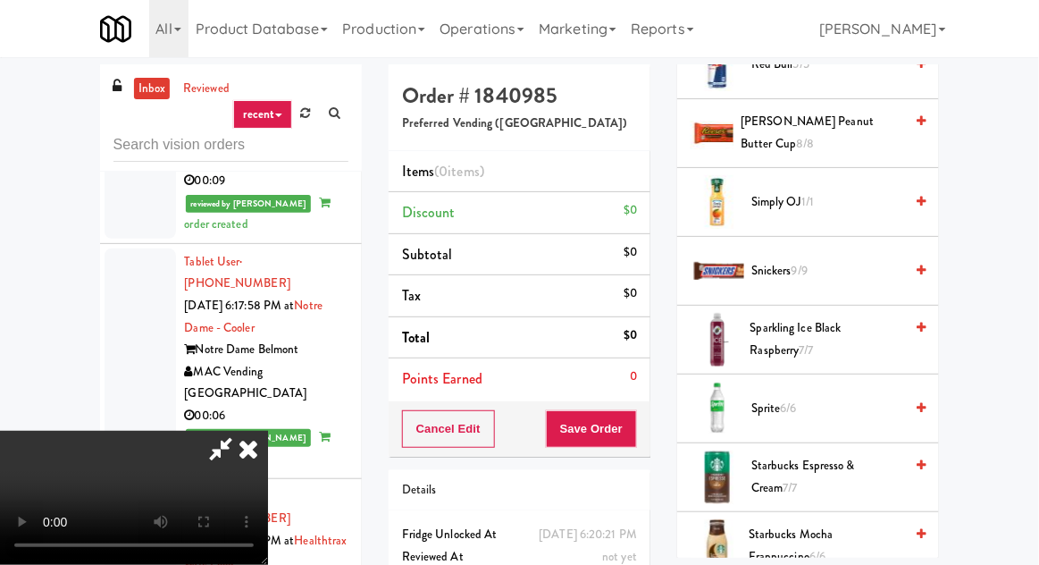
click at [812, 398] on span "Sprite 6/6" at bounding box center [828, 409] width 152 height 22
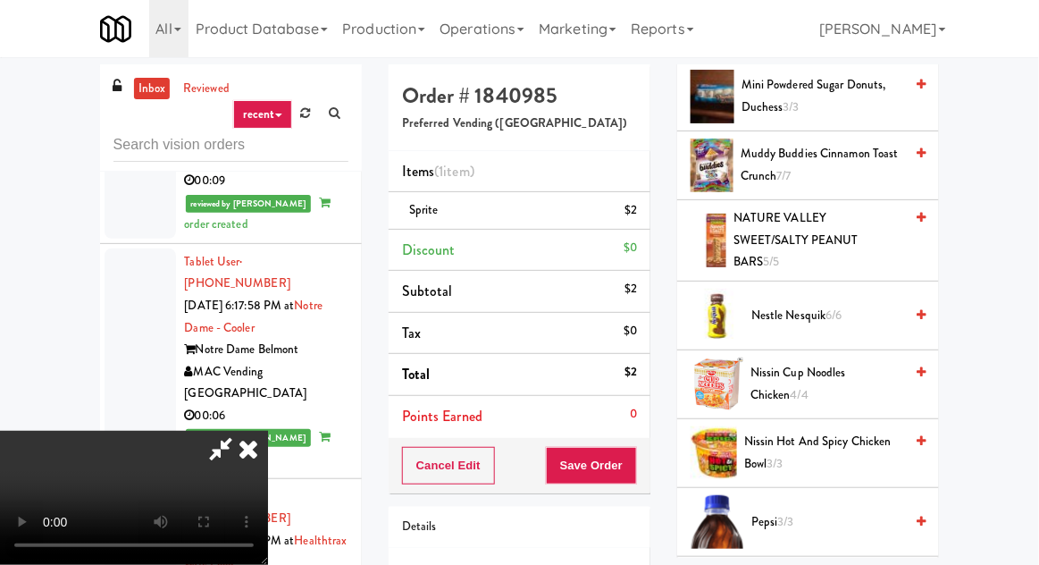
scroll to position [1176, 0]
click at [804, 306] on span "Nestle Nesquik 6/6" at bounding box center [828, 317] width 152 height 22
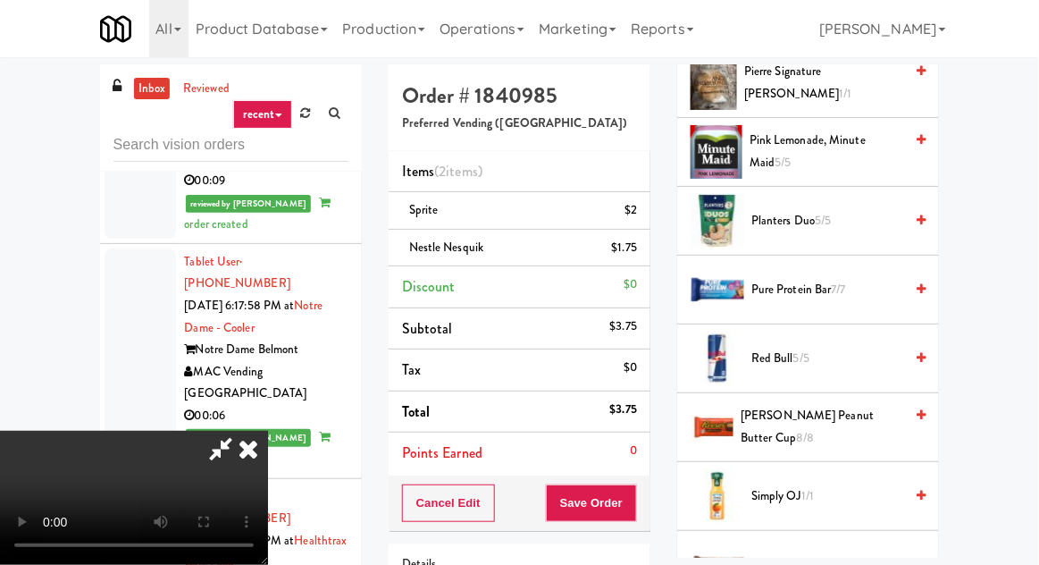
scroll to position [1755, 0]
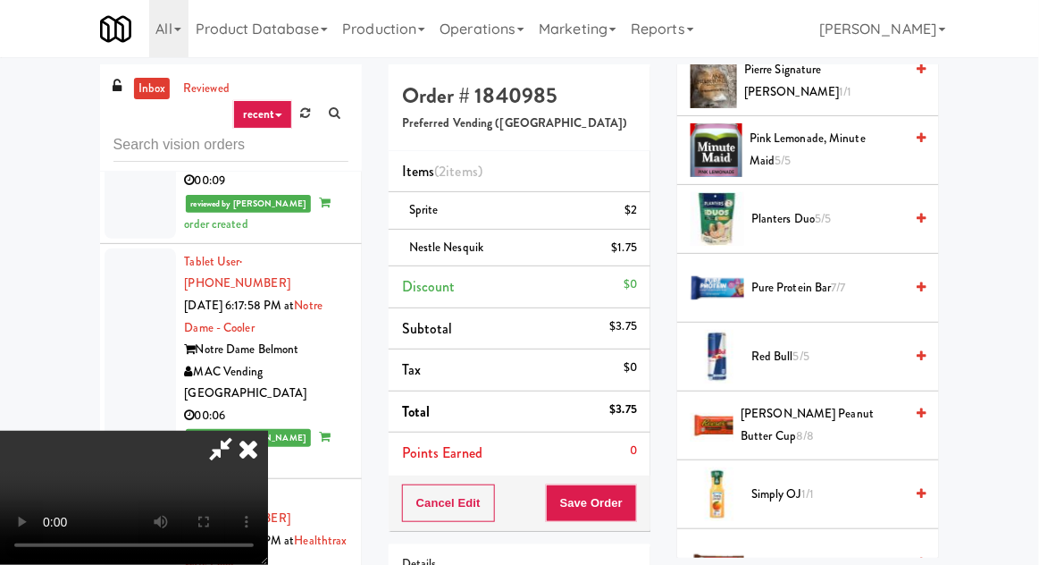
click at [807, 403] on span "Reese's Peanut Butter Cup 8/8" at bounding box center [822, 425] width 163 height 44
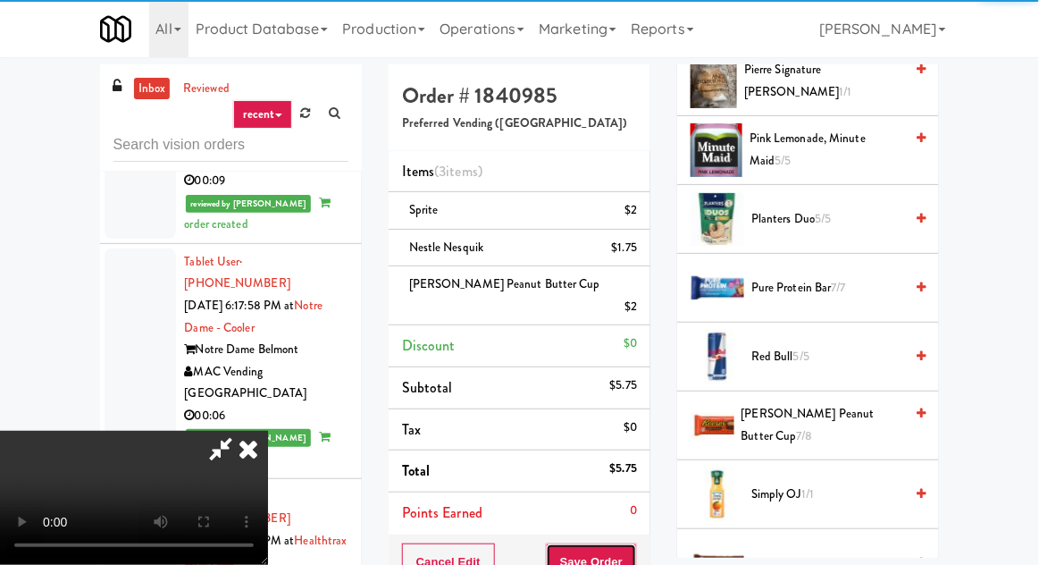
click at [635, 543] on button "Save Order" at bounding box center [591, 562] width 91 height 38
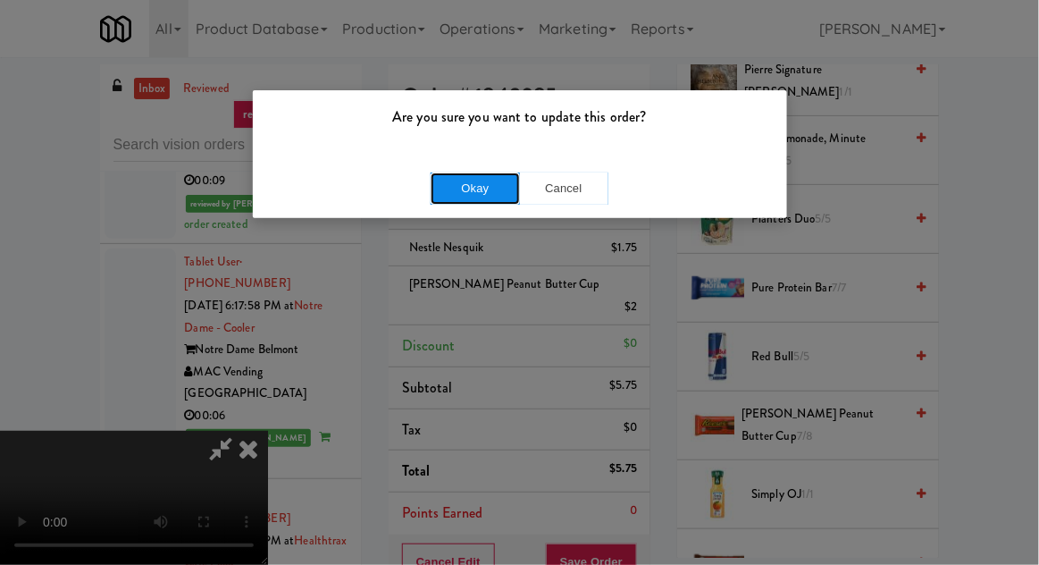
click at [460, 181] on button "Okay" at bounding box center [475, 188] width 89 height 32
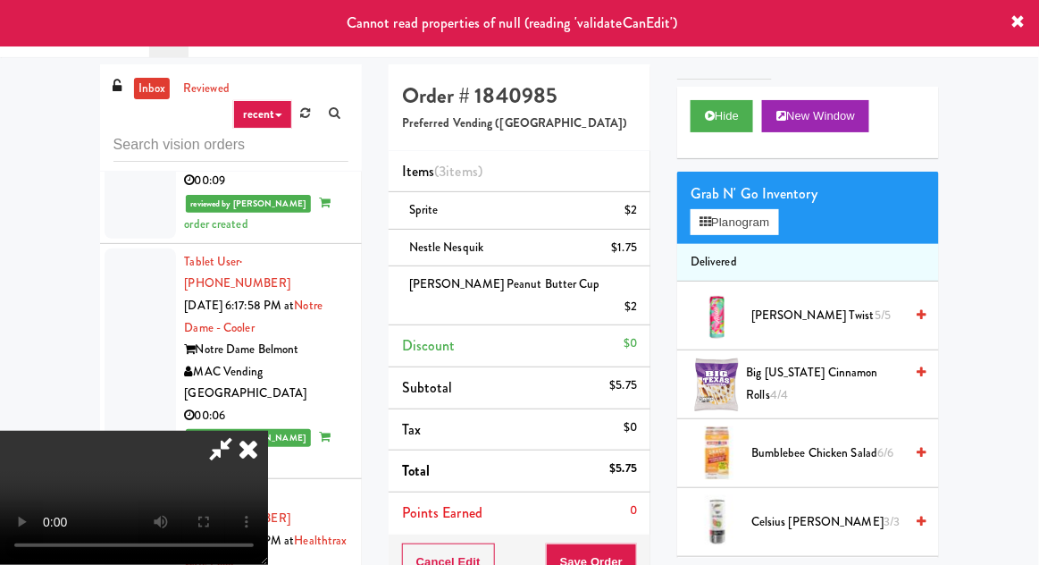
scroll to position [0, 0]
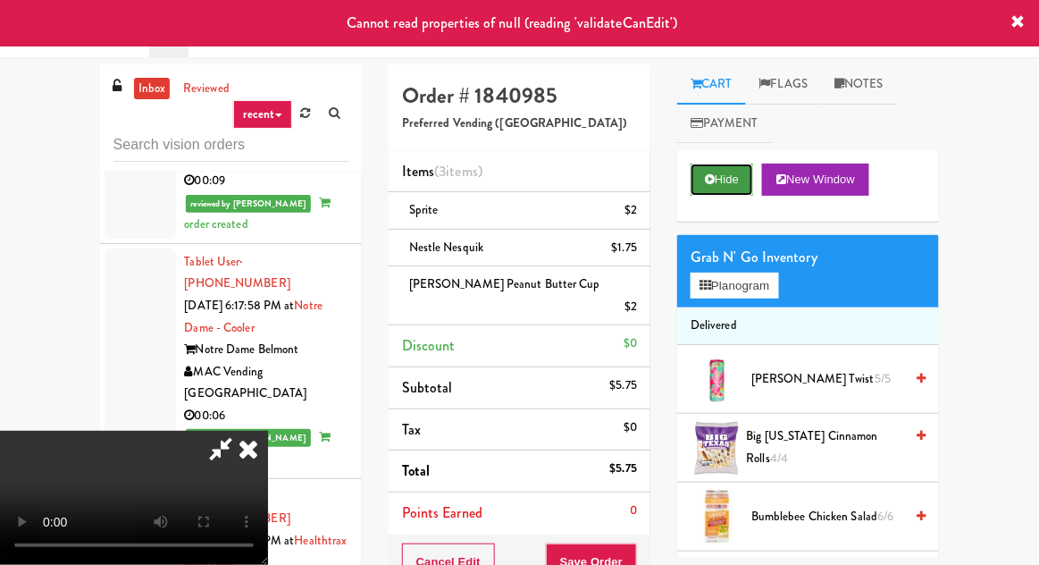
click at [736, 175] on button "Hide" at bounding box center [722, 180] width 63 height 32
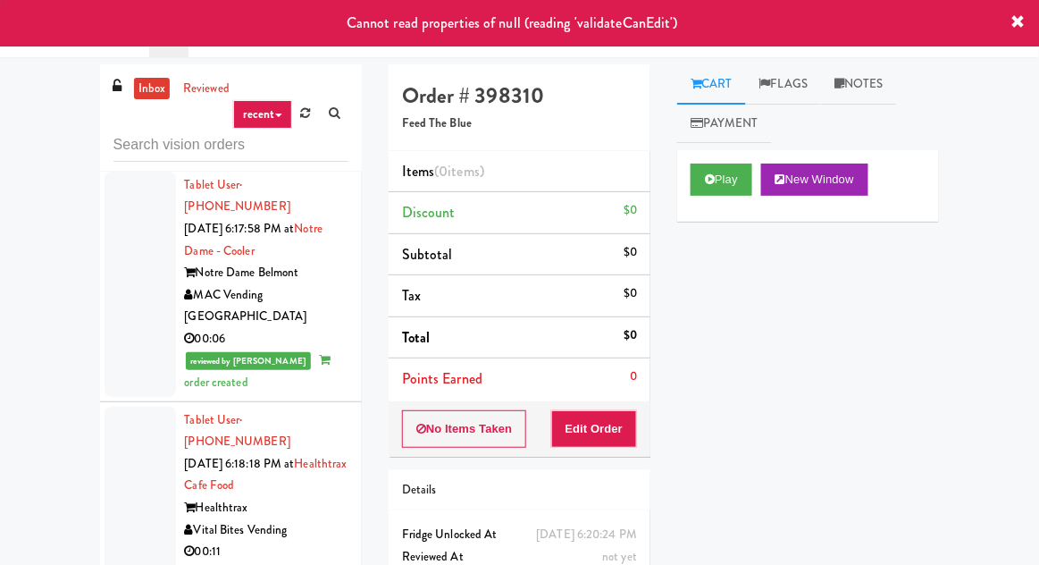
scroll to position [9037, 0]
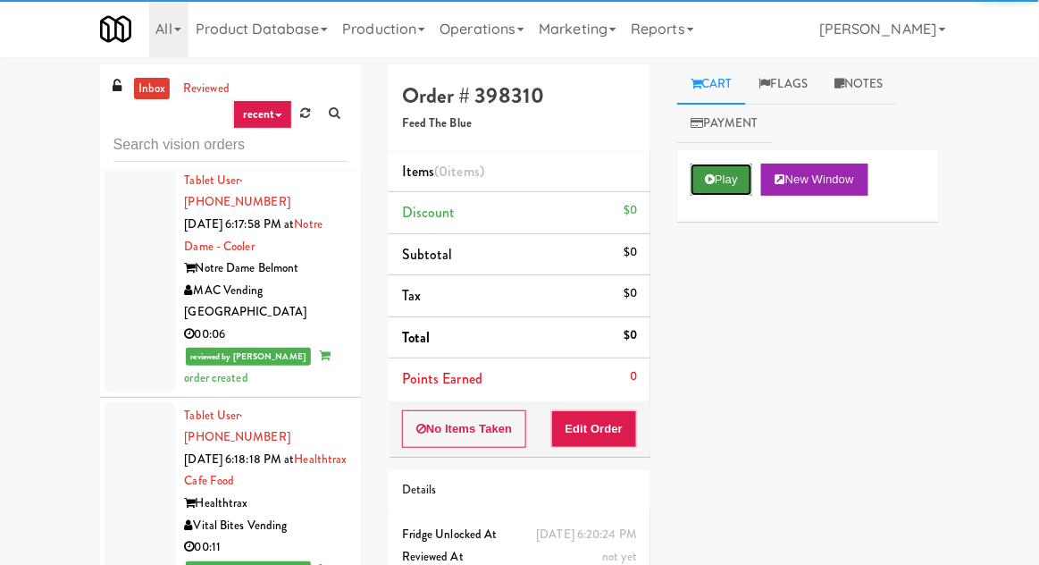
click at [707, 174] on icon at bounding box center [710, 179] width 10 height 12
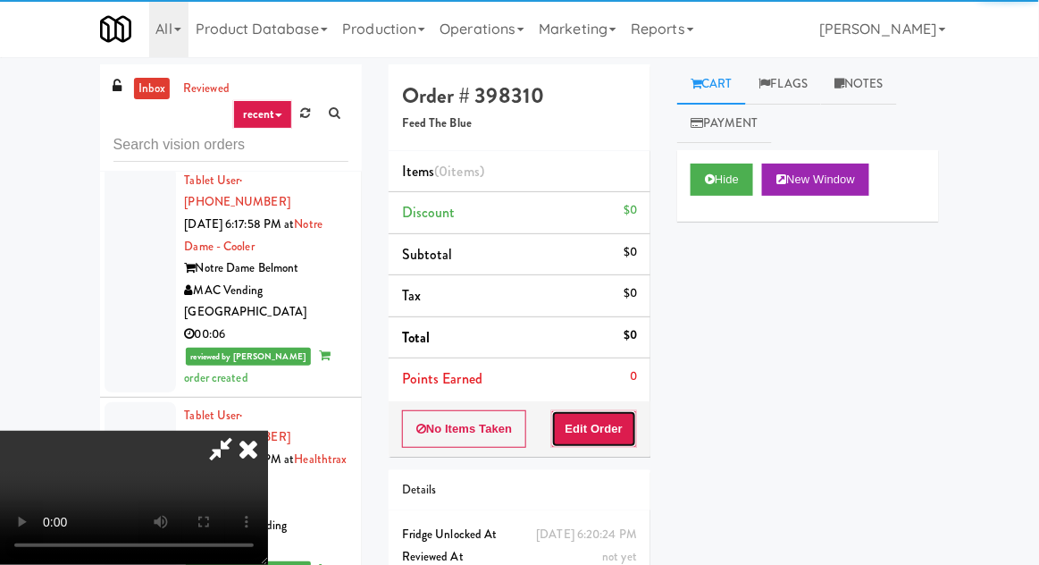
click at [610, 411] on button "Edit Order" at bounding box center [594, 429] width 87 height 38
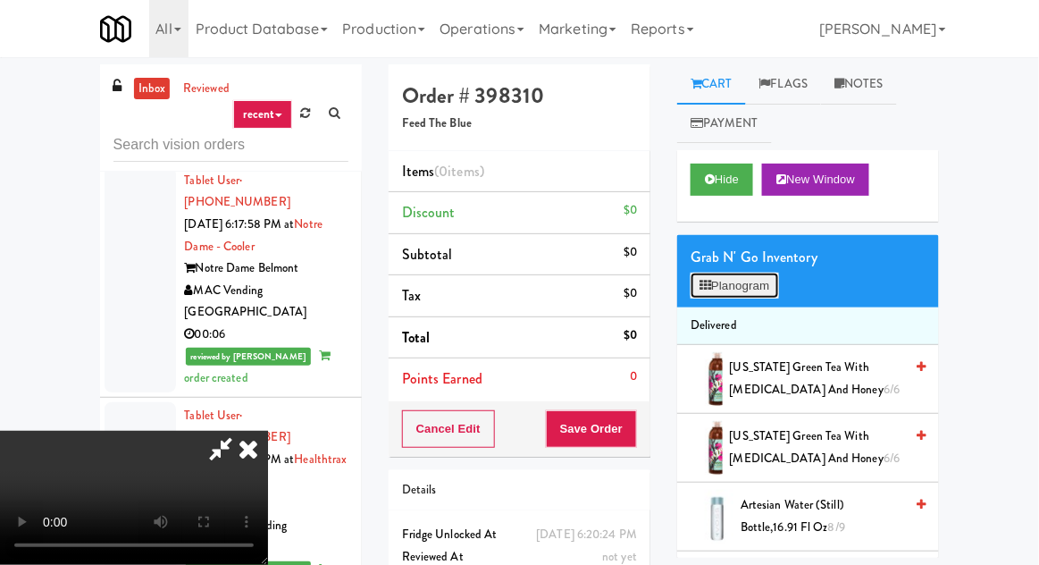
click at [737, 294] on button "Planogram" at bounding box center [735, 286] width 88 height 27
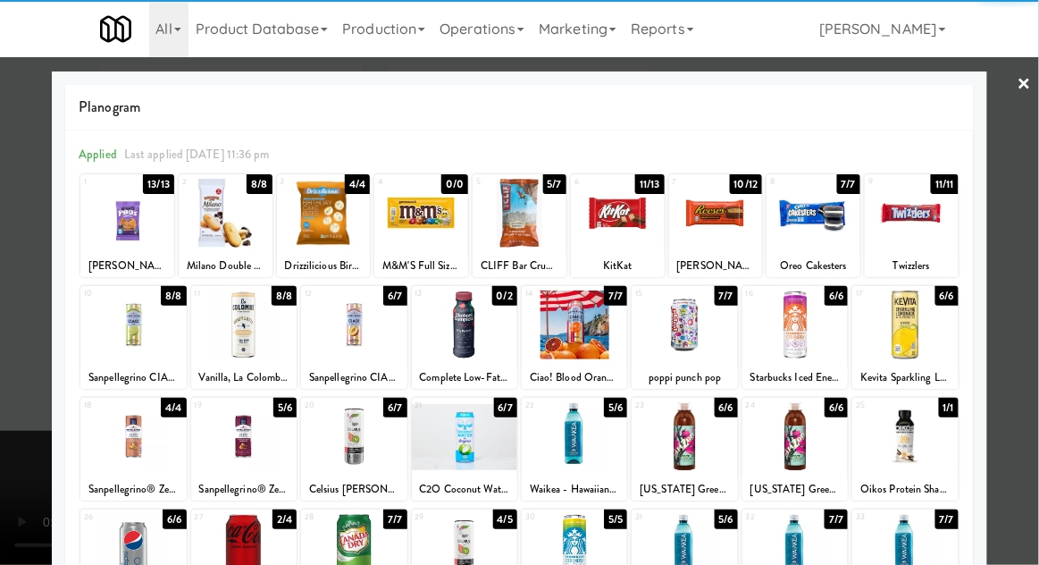
click at [333, 331] on div at bounding box center [353, 324] width 105 height 69
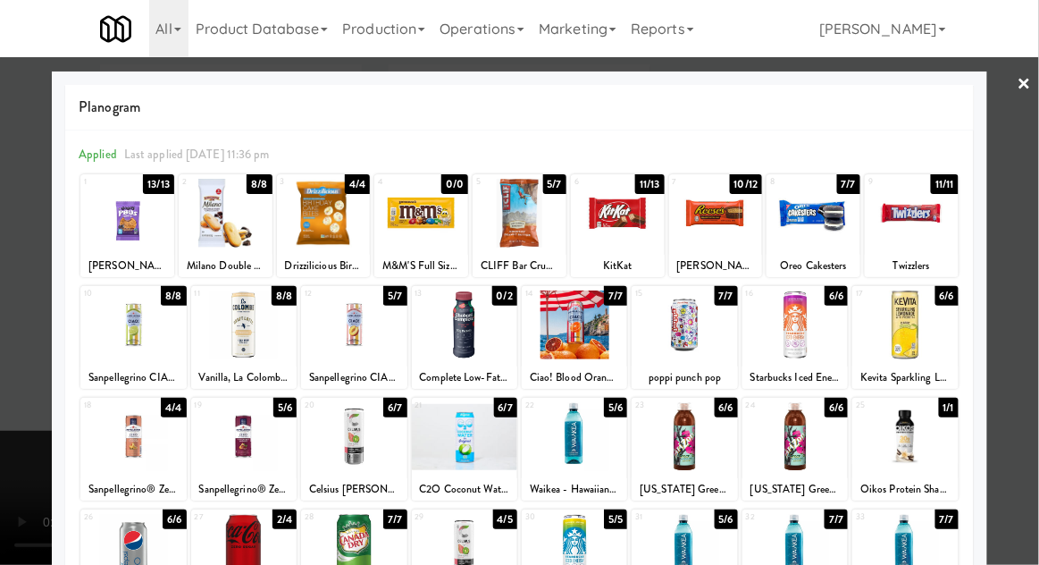
click at [5, 395] on div at bounding box center [519, 282] width 1039 height 565
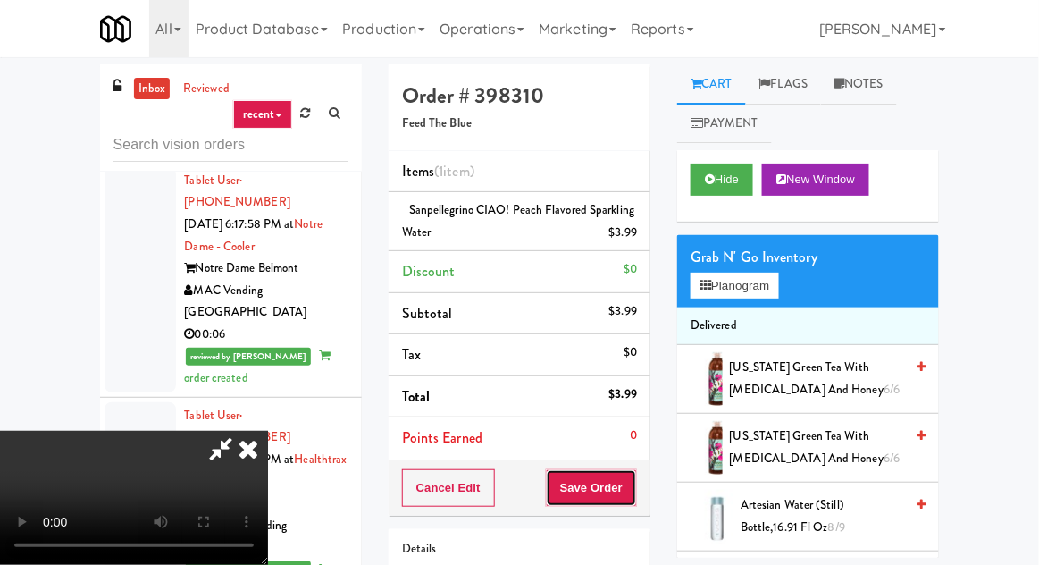
click at [631, 478] on button "Save Order" at bounding box center [591, 488] width 91 height 38
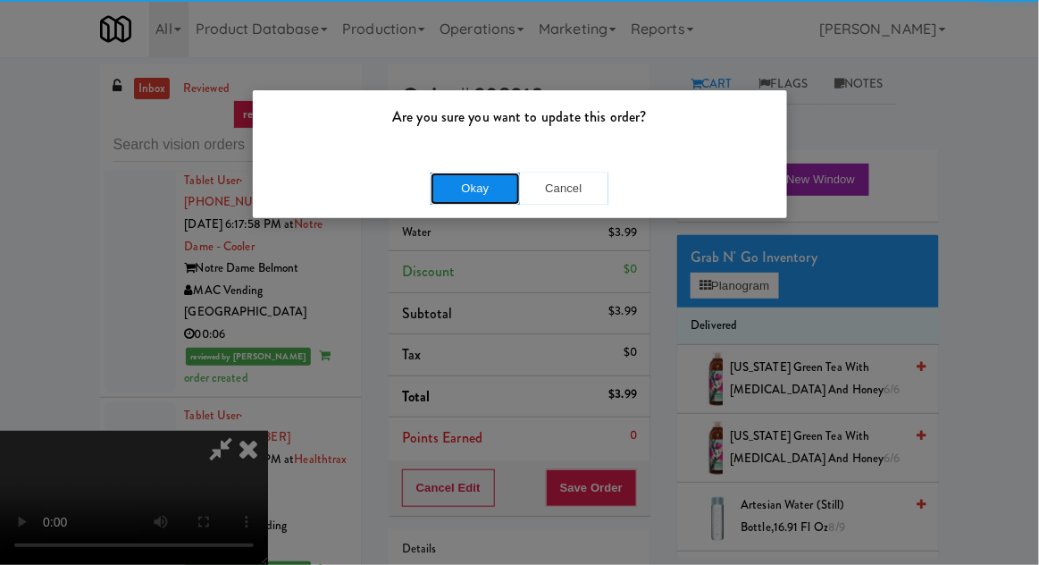
click at [448, 188] on button "Okay" at bounding box center [475, 188] width 89 height 32
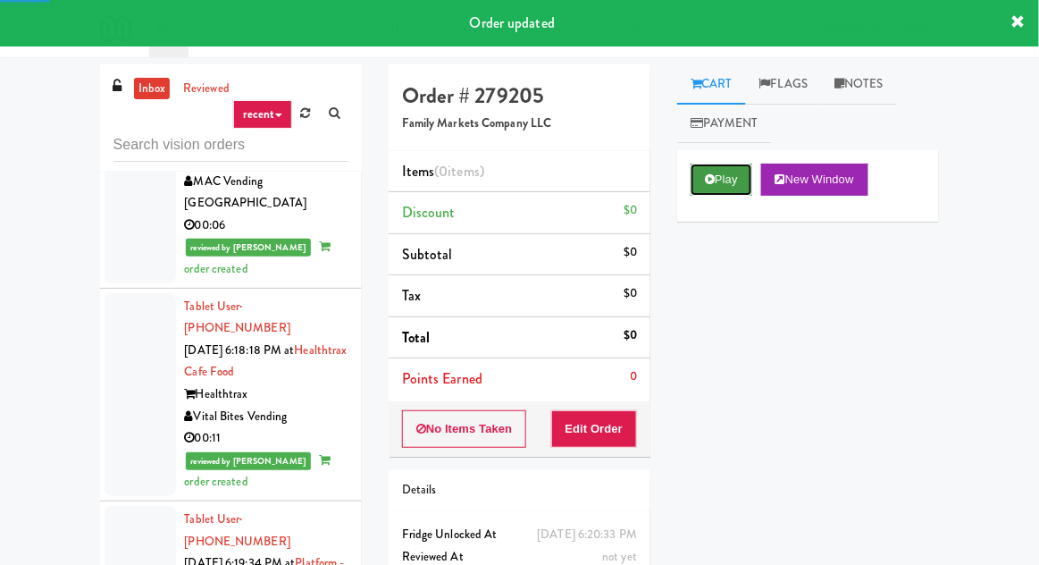
click at [717, 184] on button "Play" at bounding box center [722, 180] width 62 height 32
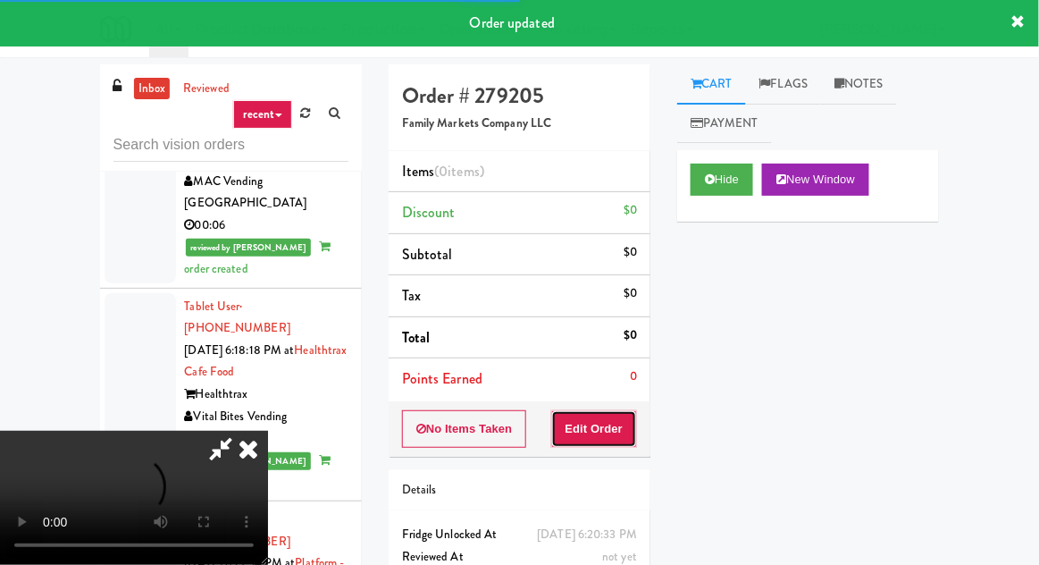
click at [595, 442] on button "Edit Order" at bounding box center [594, 429] width 87 height 38
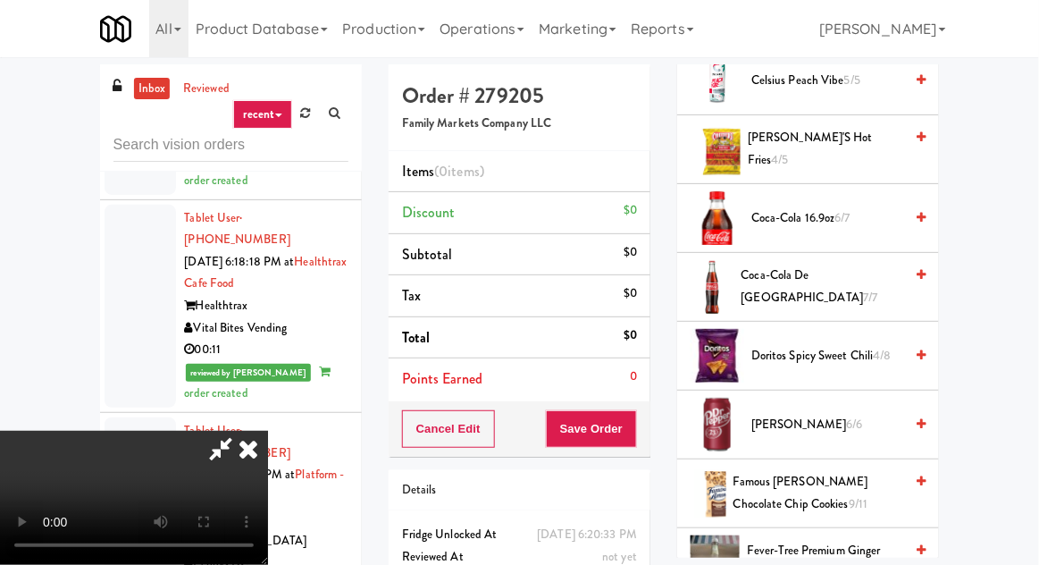
scroll to position [872, 0]
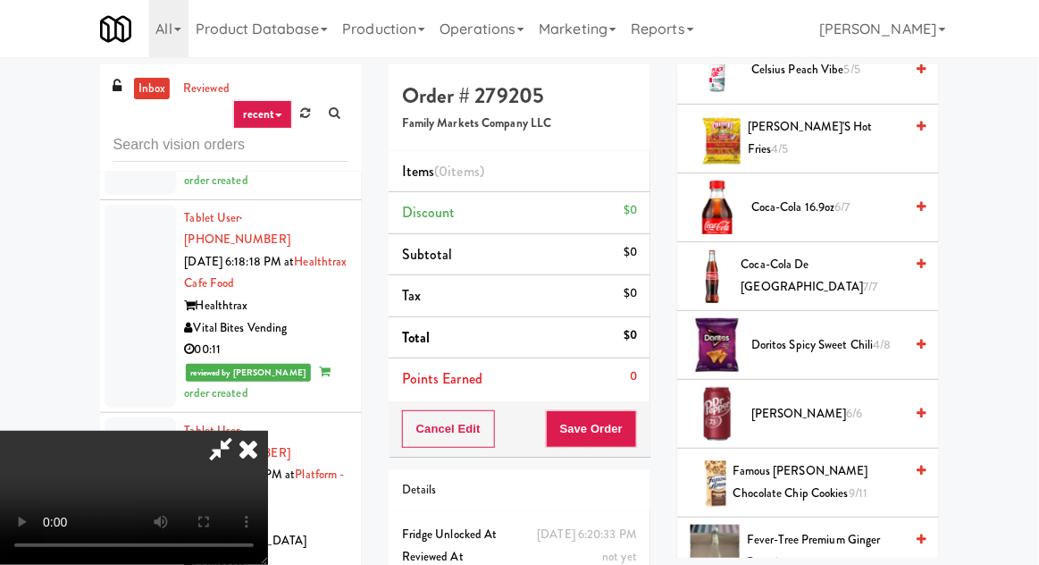
click at [795, 265] on span "Coca-Cola de Mexico 7/7" at bounding box center [823, 276] width 163 height 44
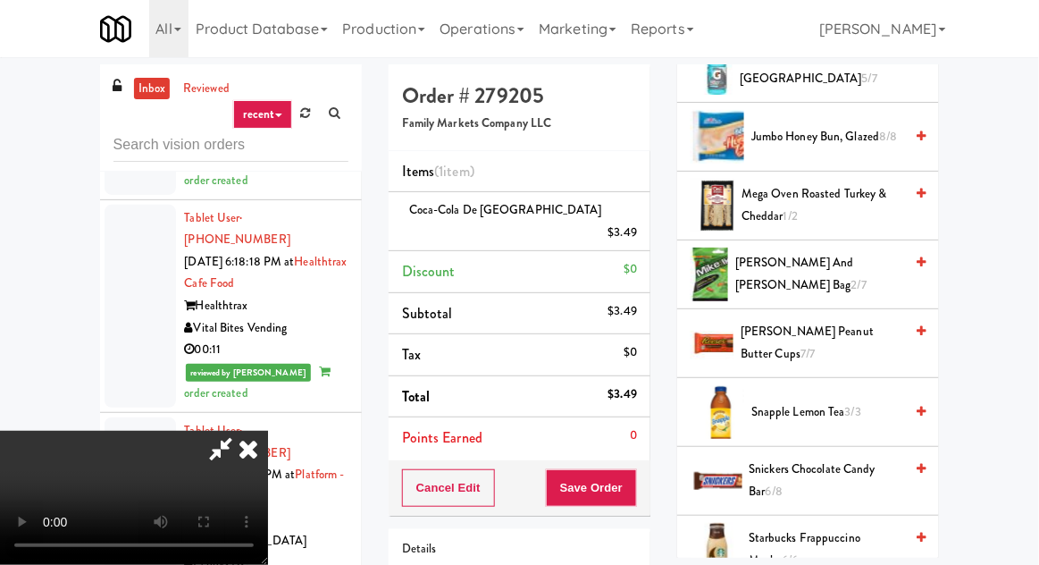
scroll to position [1563, 0]
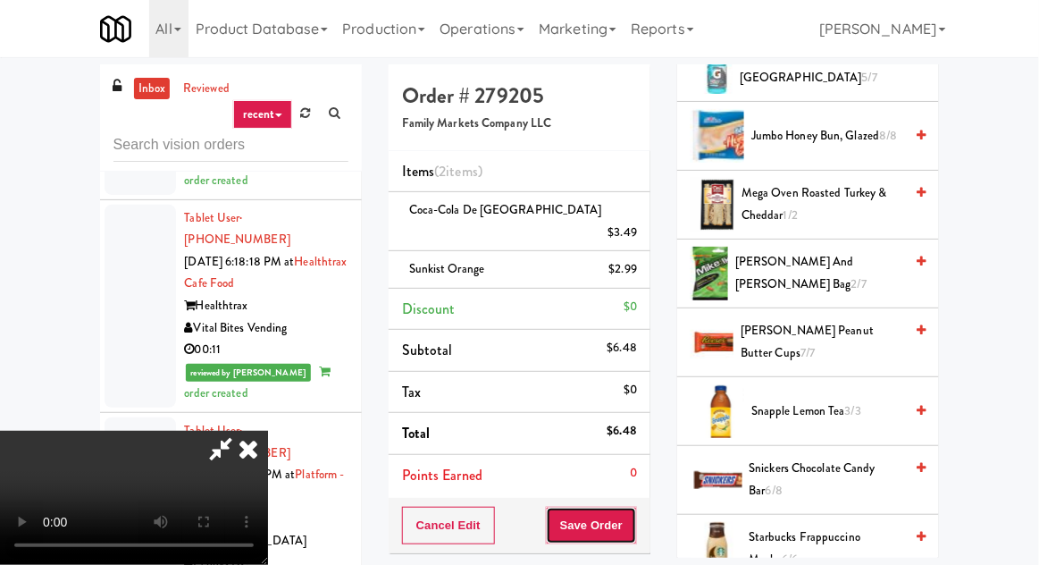
click at [626, 507] on button "Save Order" at bounding box center [591, 526] width 91 height 38
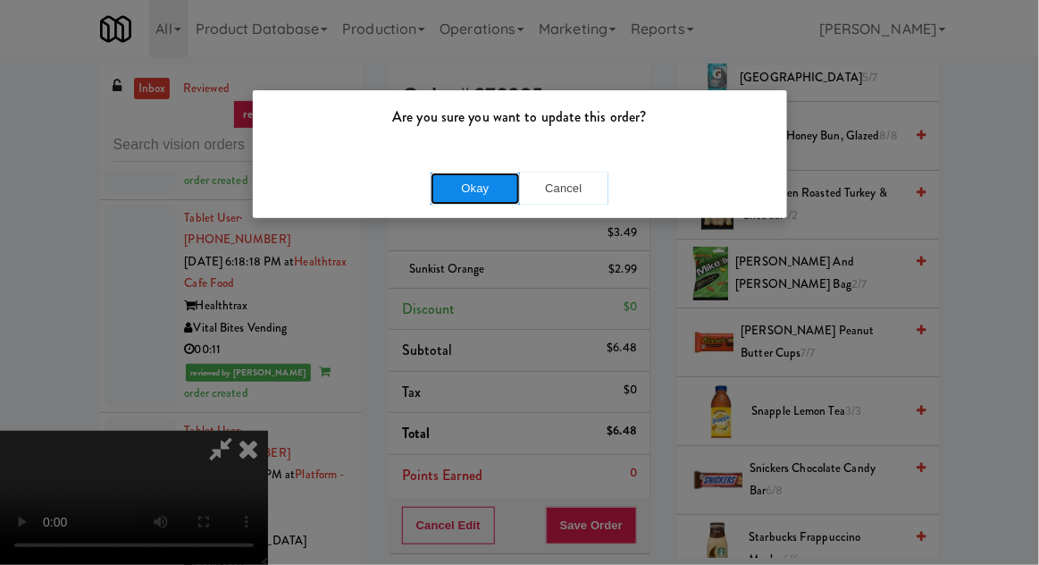
click at [438, 179] on button "Okay" at bounding box center [475, 188] width 89 height 32
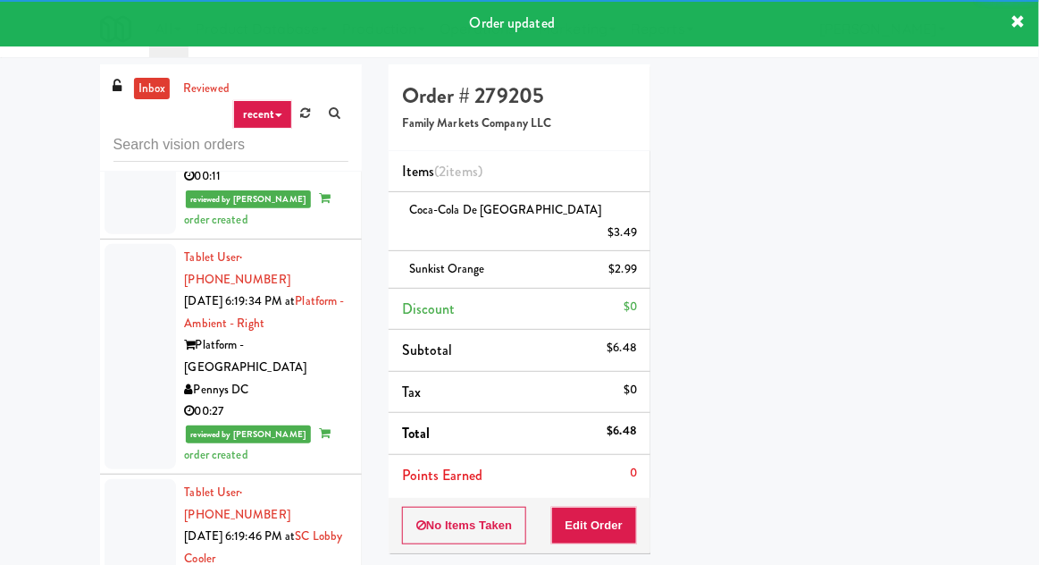
scroll to position [9408, 0]
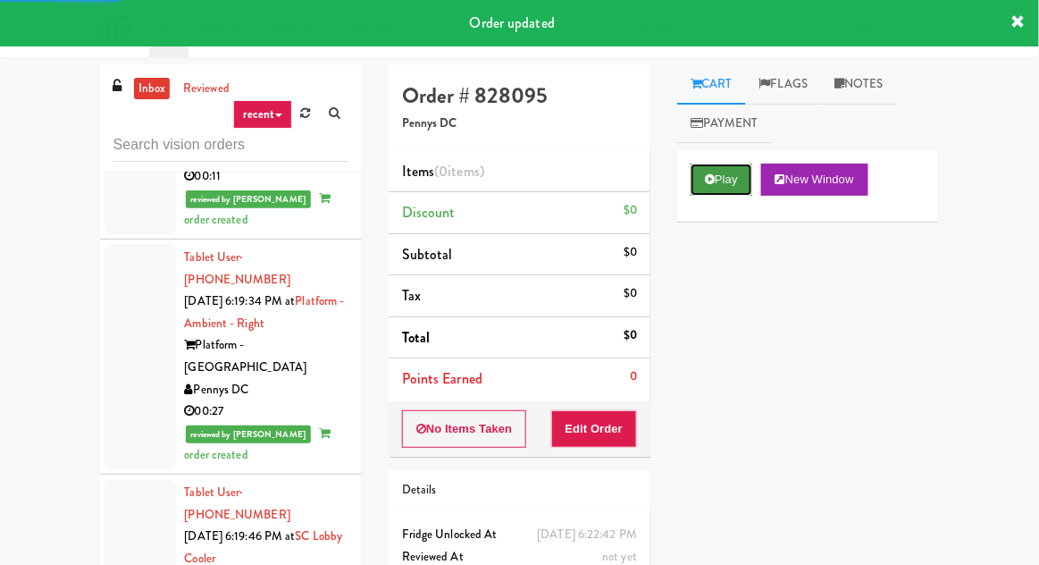
click at [730, 172] on button "Play" at bounding box center [722, 180] width 62 height 32
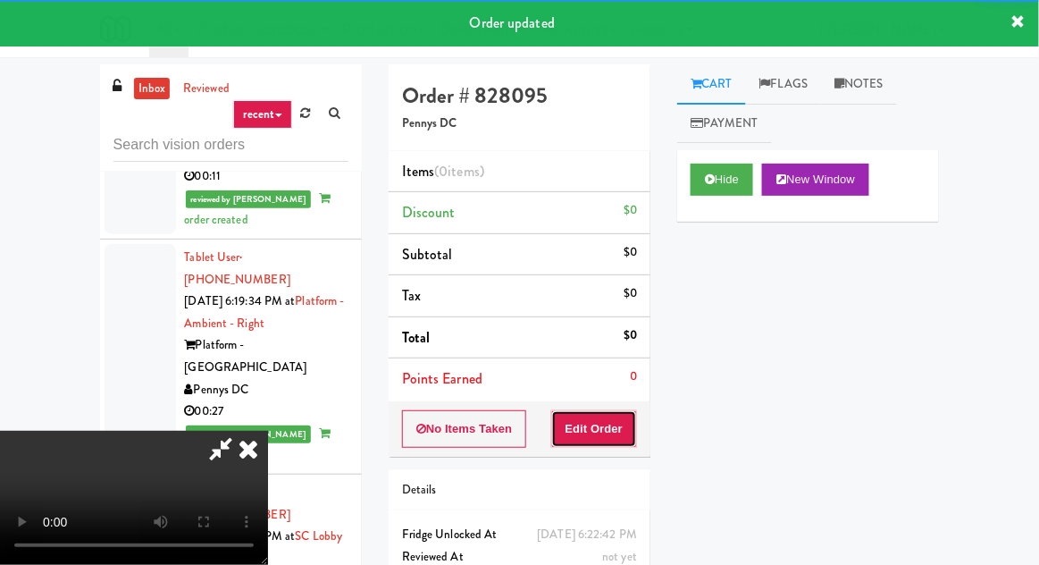
click at [627, 421] on button "Edit Order" at bounding box center [594, 429] width 87 height 38
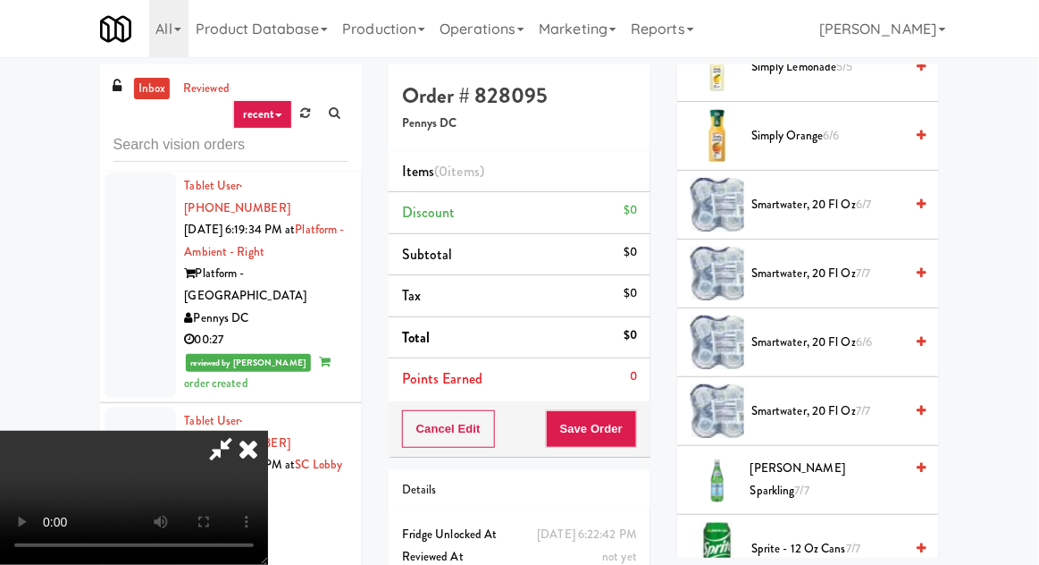
scroll to position [2125, 0]
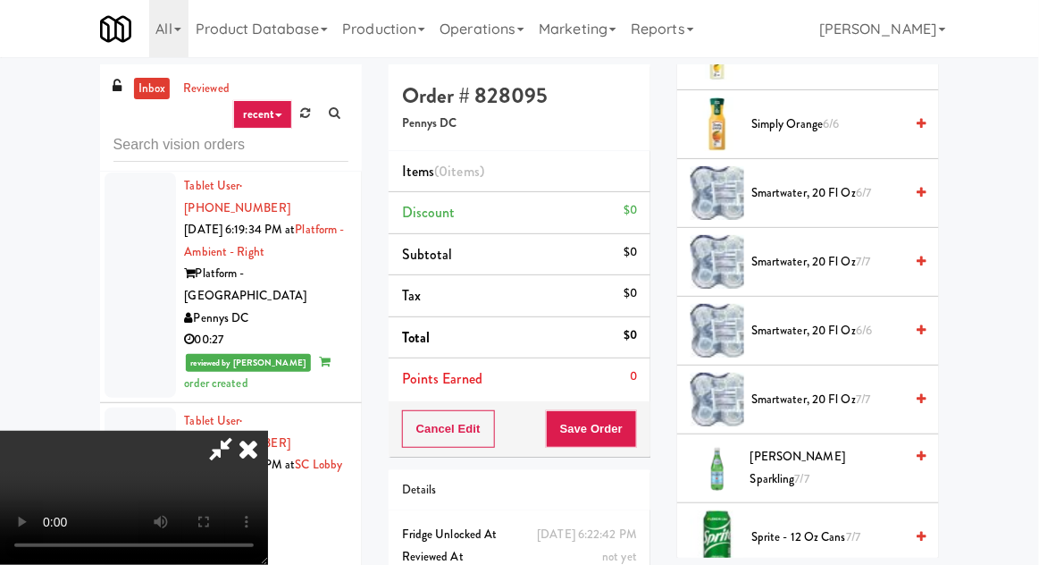
click at [887, 251] on span "smartwater, 20 fl oz 7/7" at bounding box center [828, 262] width 152 height 22
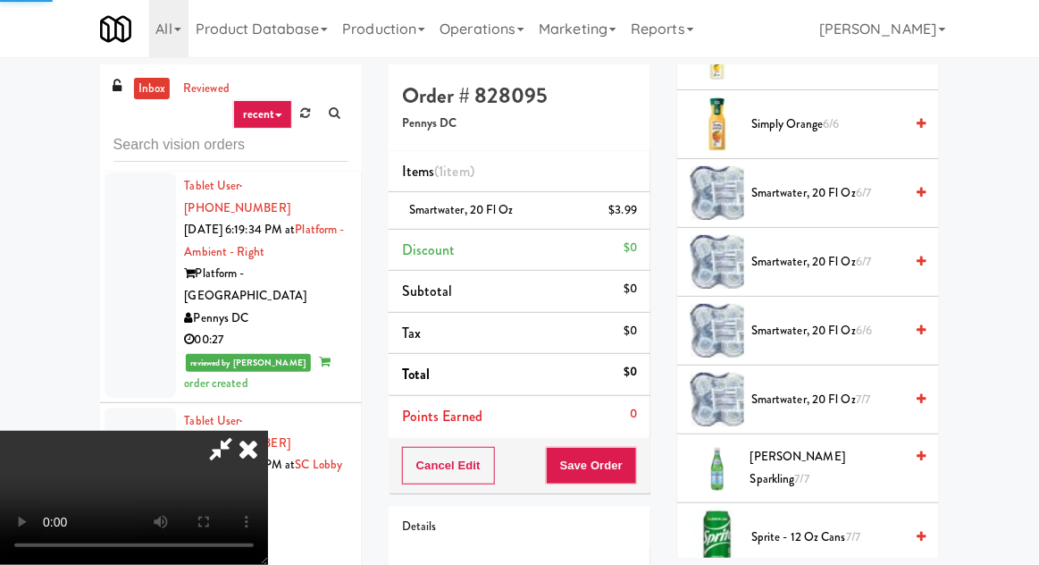
click at [854, 389] on span "smartwater, 20 fl oz 7/7" at bounding box center [828, 400] width 152 height 22
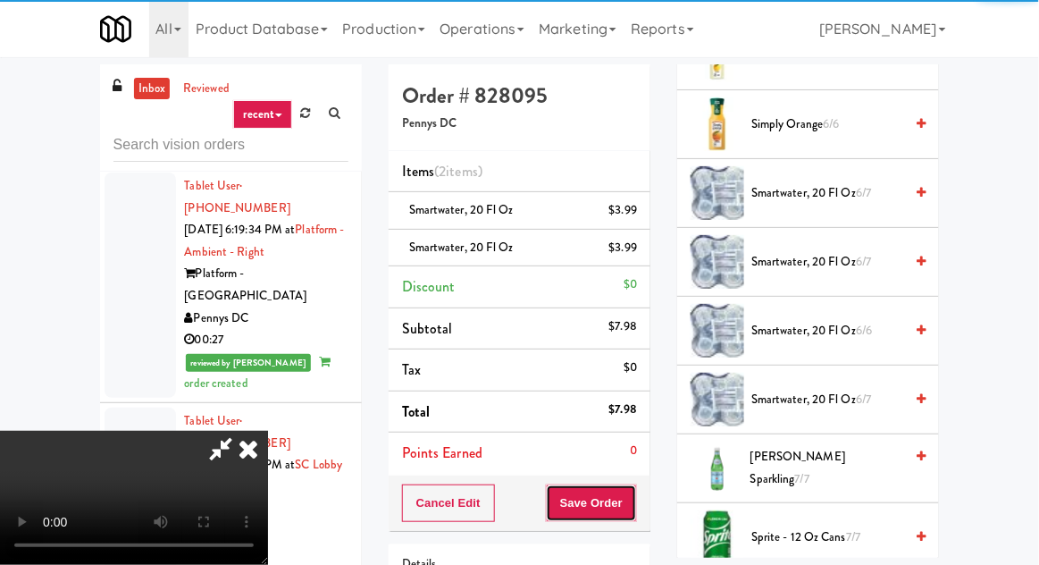
click at [635, 502] on button "Save Order" at bounding box center [591, 503] width 91 height 38
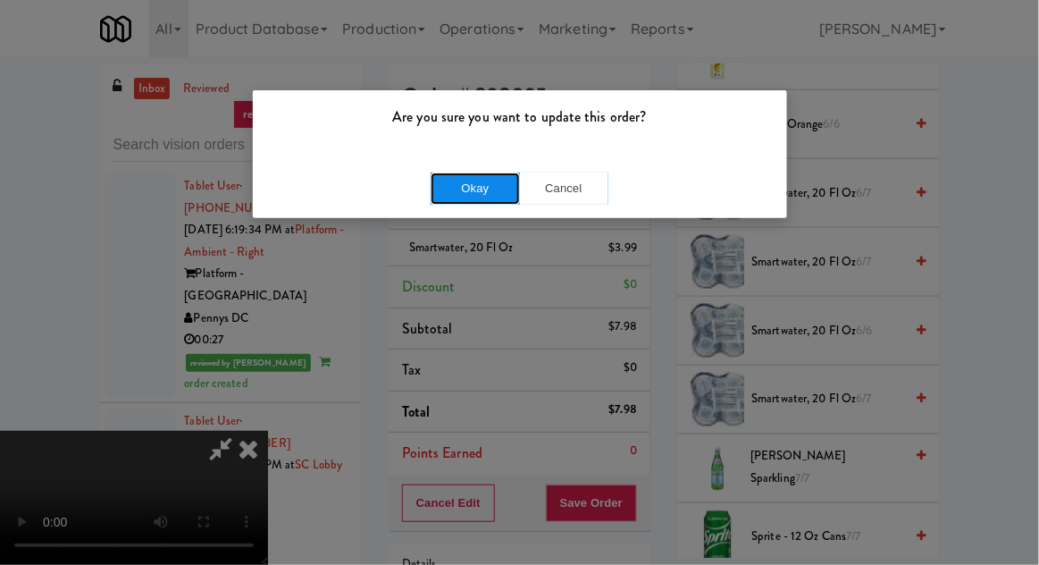
click at [456, 192] on button "Okay" at bounding box center [475, 188] width 89 height 32
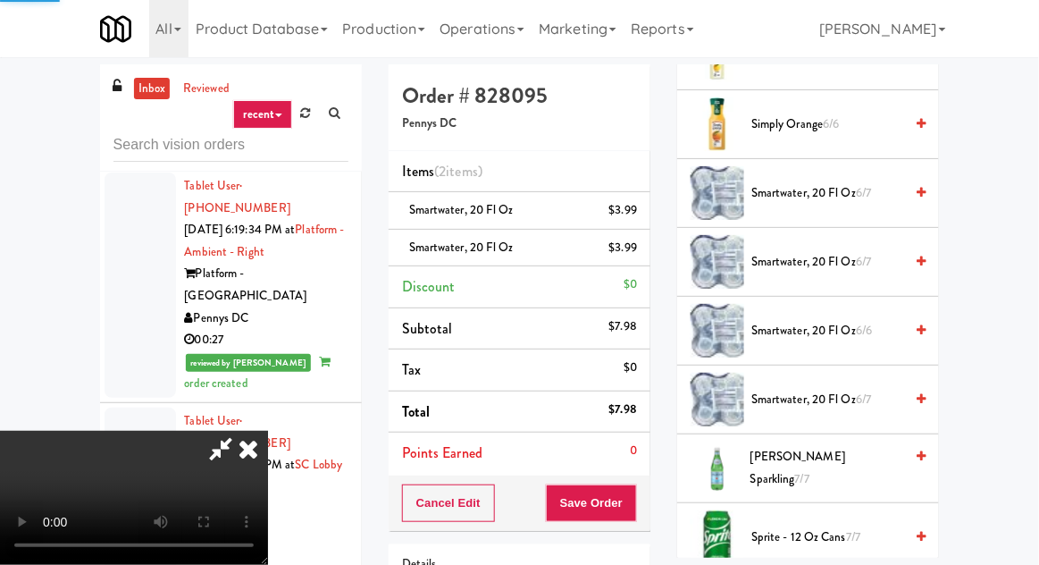
scroll to position [176, 0]
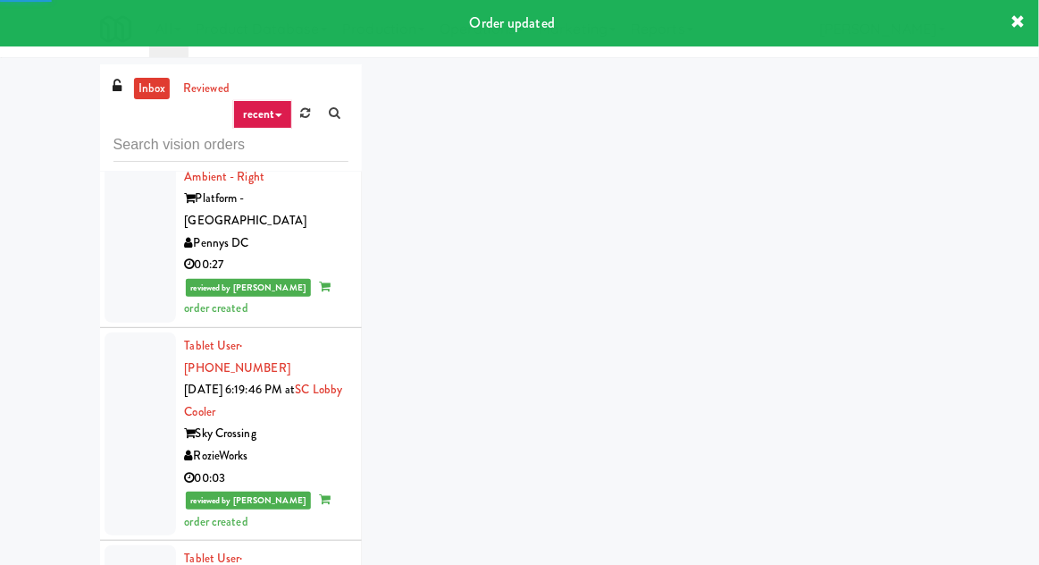
scroll to position [9615, 0]
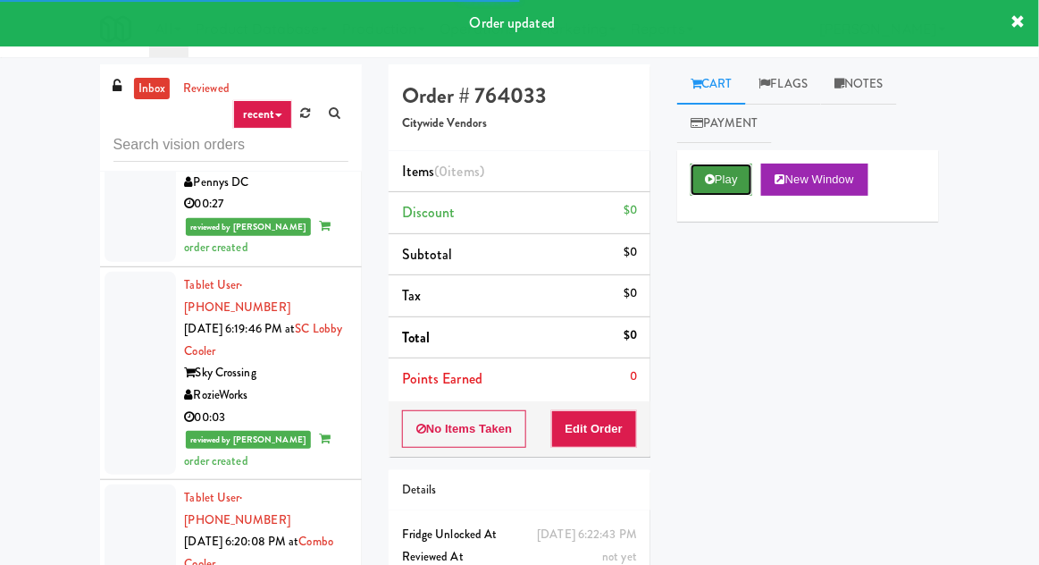
click at [716, 171] on button "Play" at bounding box center [722, 180] width 62 height 32
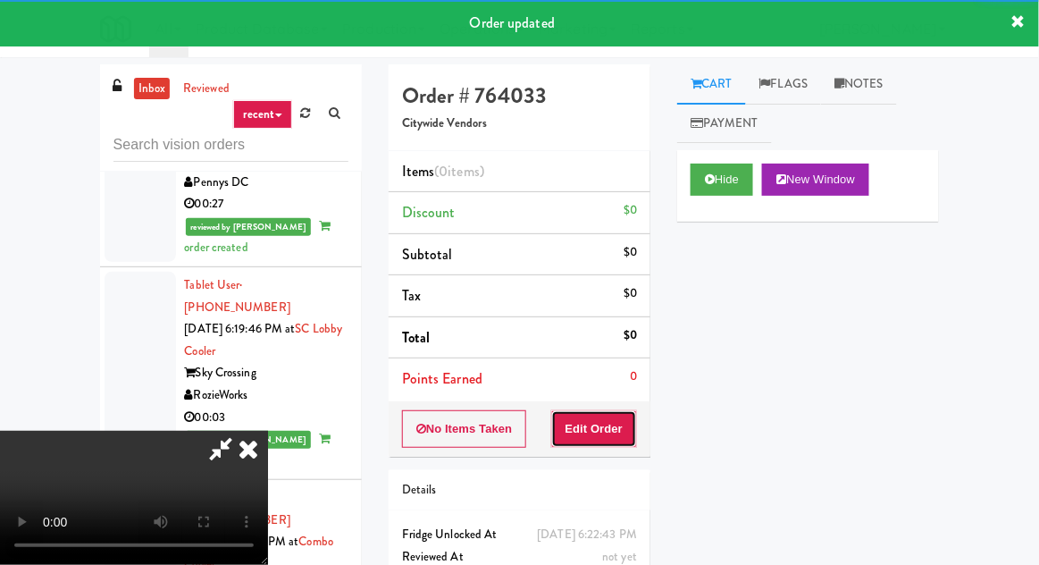
click at [604, 414] on button "Edit Order" at bounding box center [594, 429] width 87 height 38
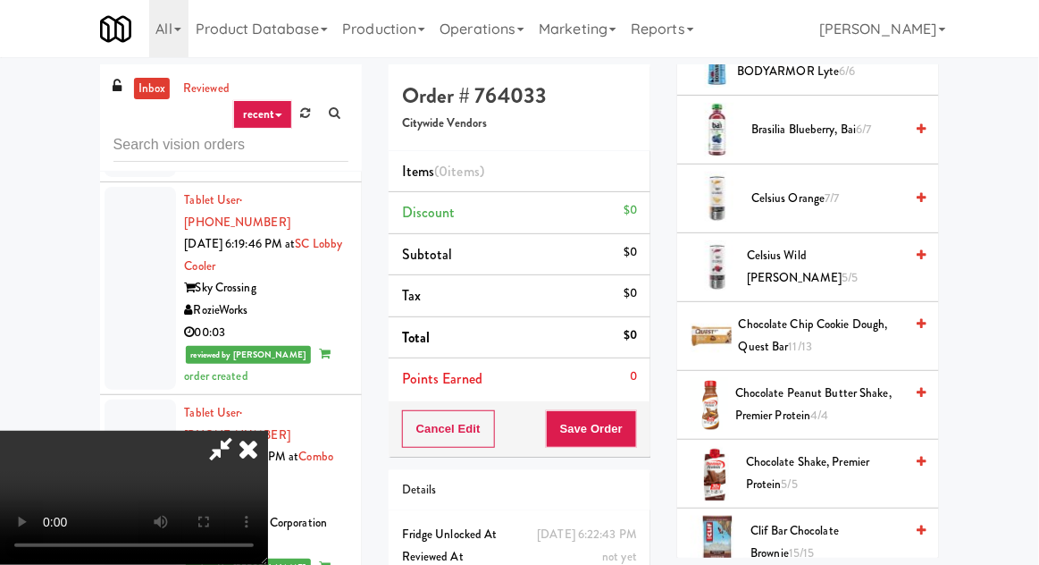
scroll to position [0, 0]
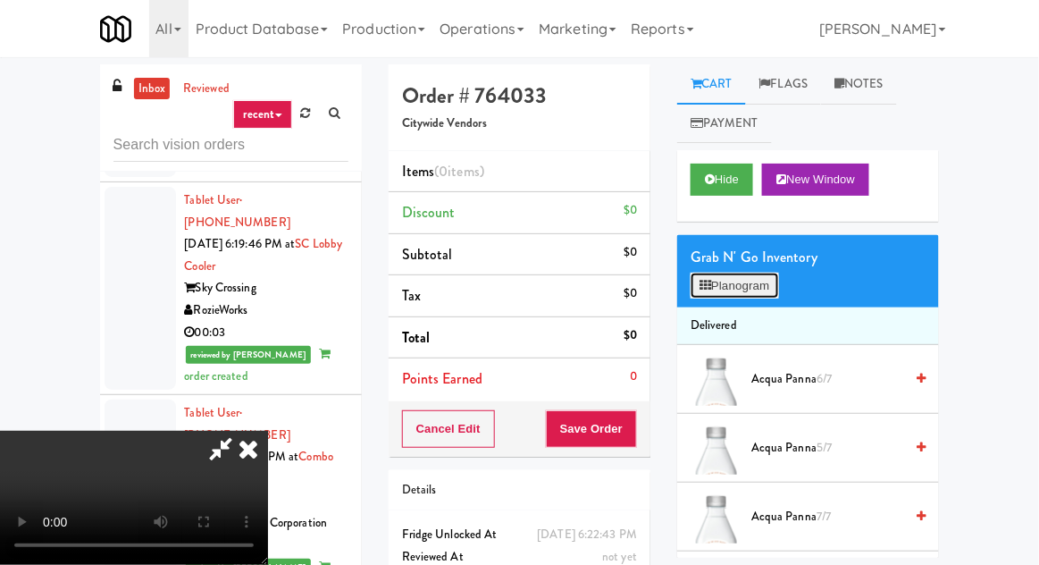
click at [761, 293] on button "Planogram" at bounding box center [735, 286] width 88 height 27
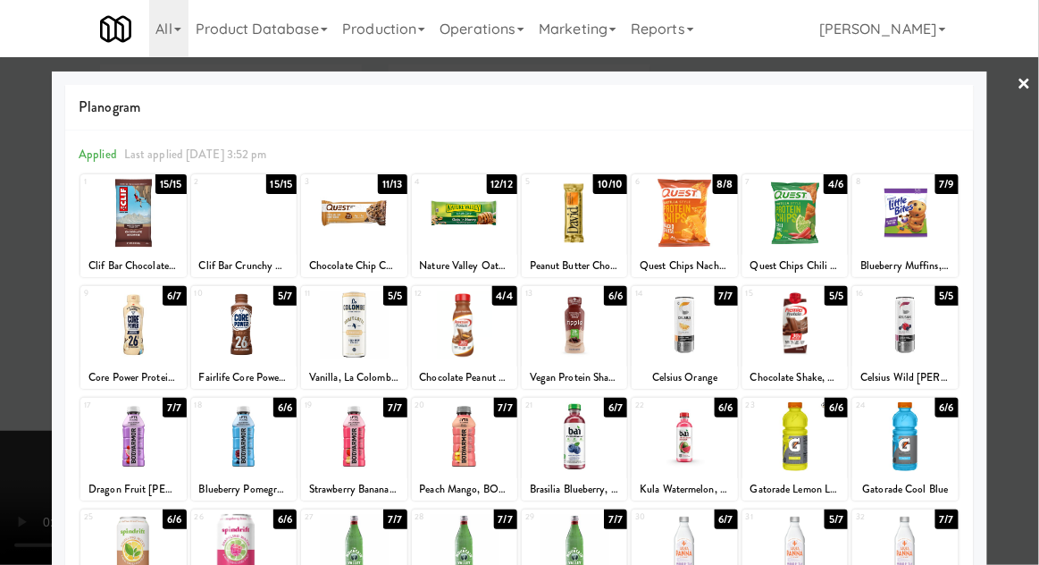
click at [585, 221] on div at bounding box center [574, 213] width 105 height 69
click at [127, 232] on div at bounding box center [132, 213] width 105 height 69
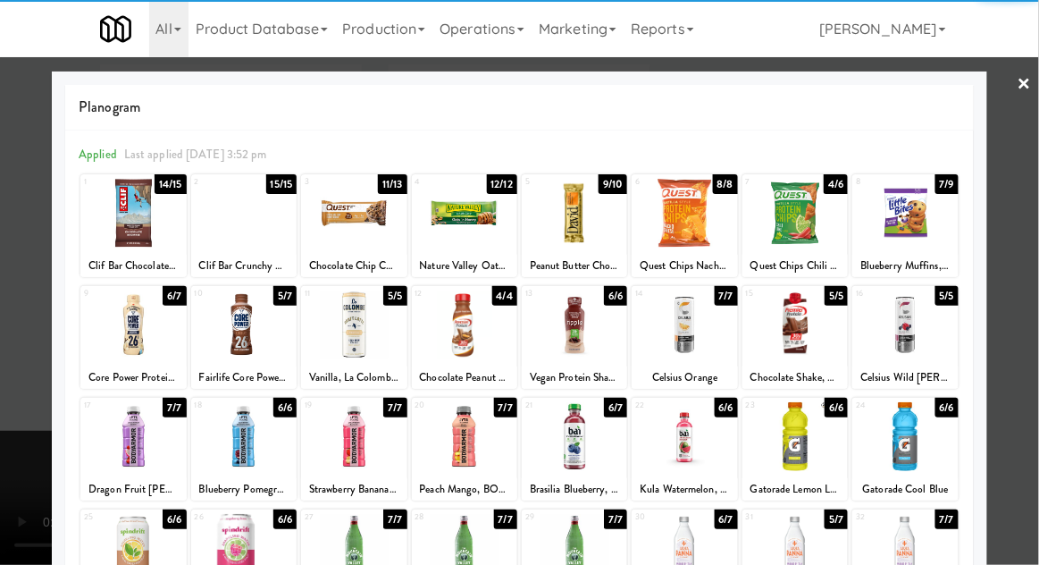
click at [11, 307] on div at bounding box center [519, 282] width 1039 height 565
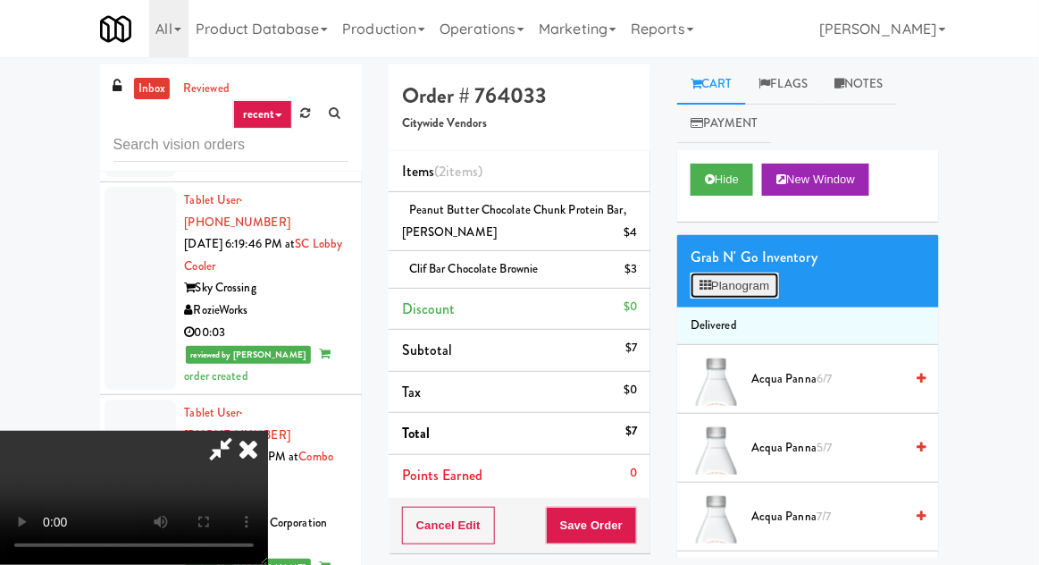
click at [737, 275] on button "Planogram" at bounding box center [735, 286] width 88 height 27
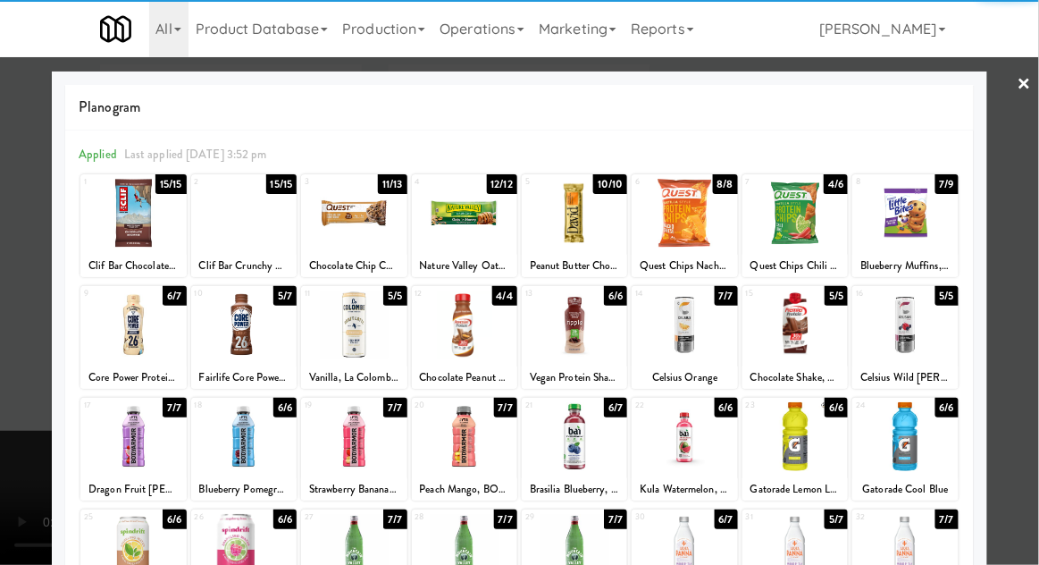
click at [224, 459] on div at bounding box center [243, 436] width 105 height 69
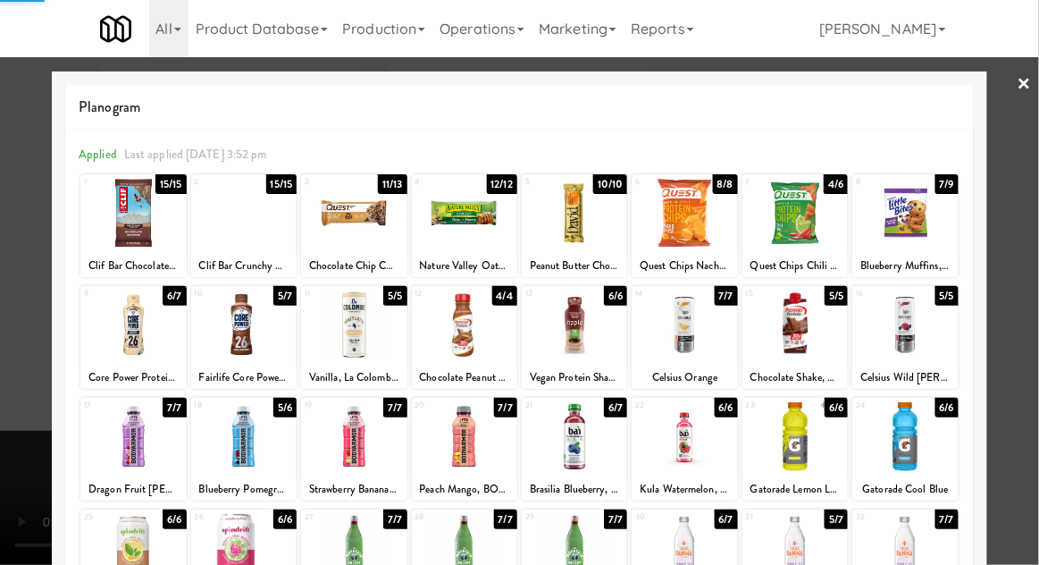
click at [2, 389] on div at bounding box center [519, 282] width 1039 height 565
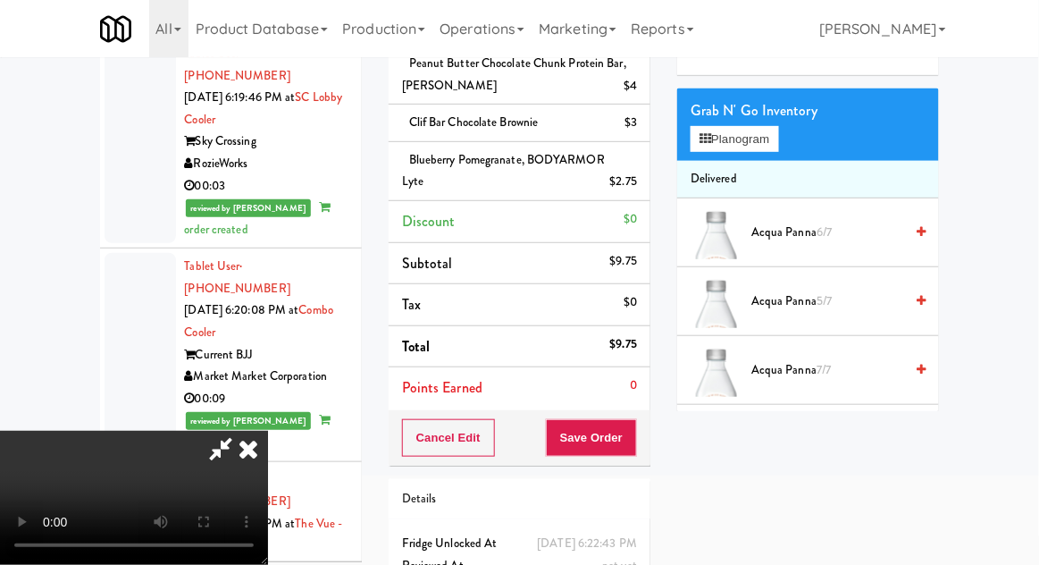
scroll to position [150, 0]
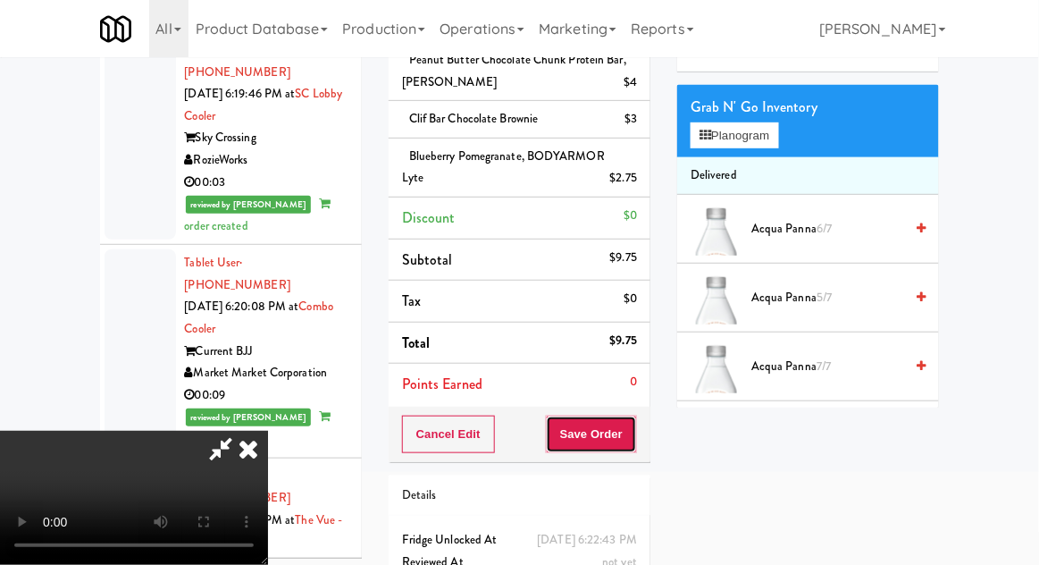
click at [633, 423] on button "Save Order" at bounding box center [591, 435] width 91 height 38
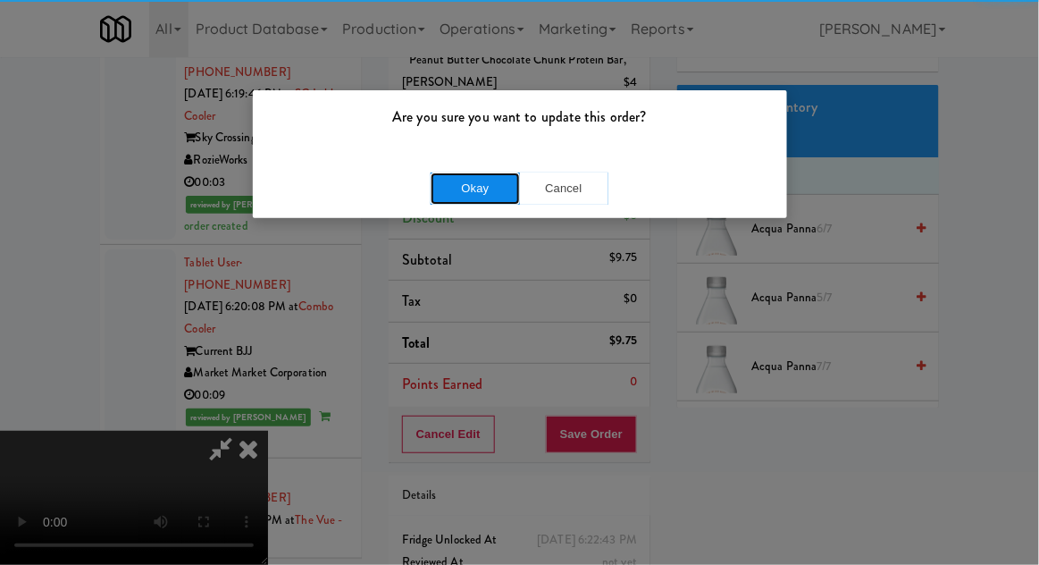
click at [462, 184] on button "Okay" at bounding box center [475, 188] width 89 height 32
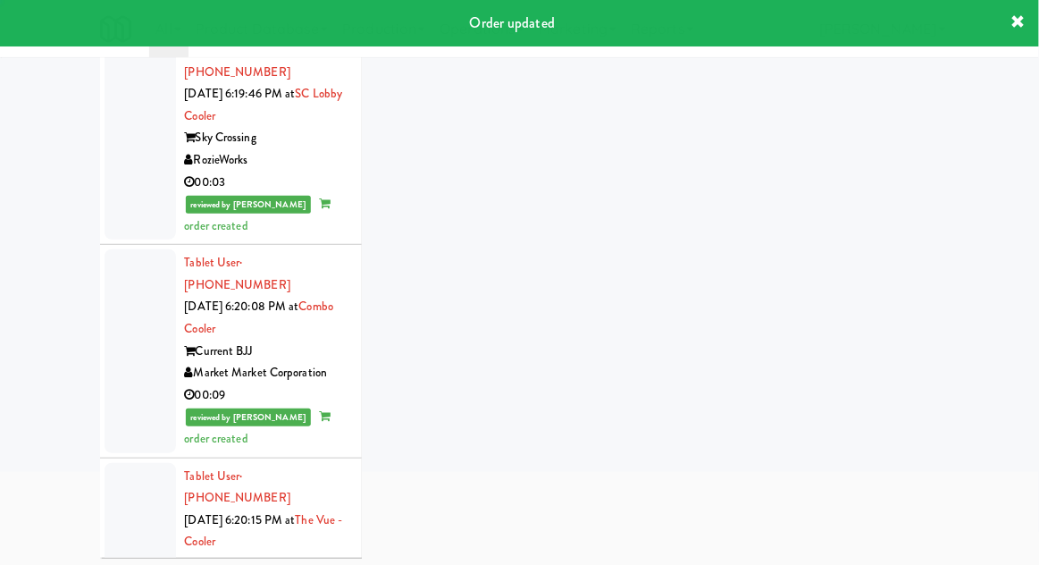
scroll to position [69, 0]
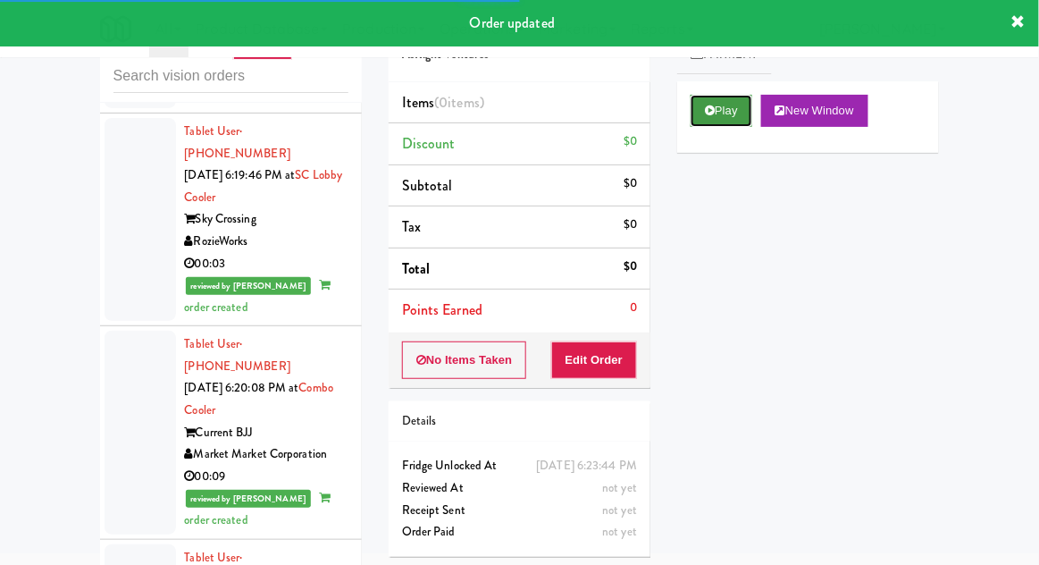
click at [720, 112] on button "Play" at bounding box center [722, 111] width 62 height 32
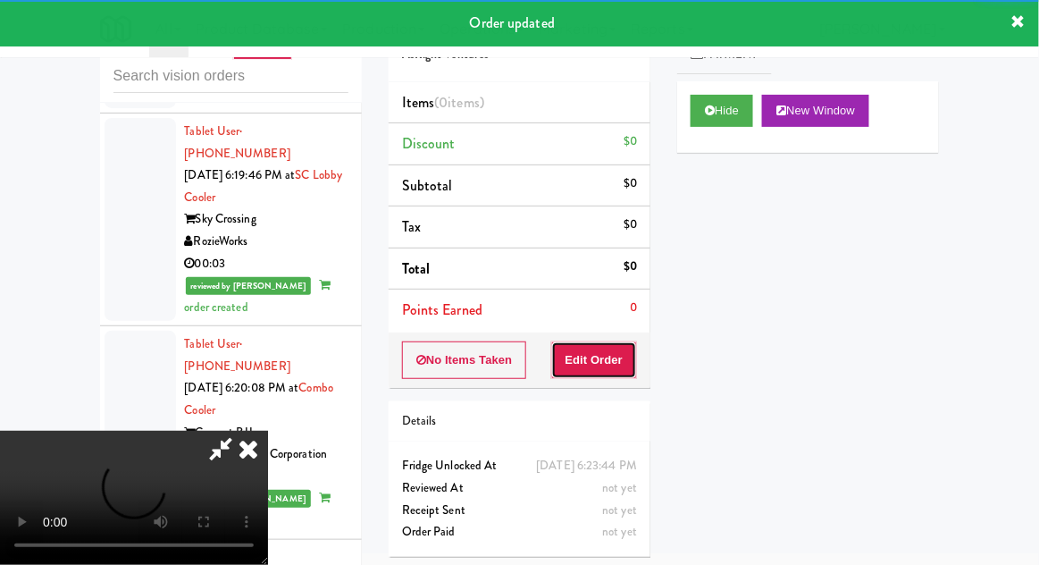
click at [624, 365] on button "Edit Order" at bounding box center [594, 360] width 87 height 38
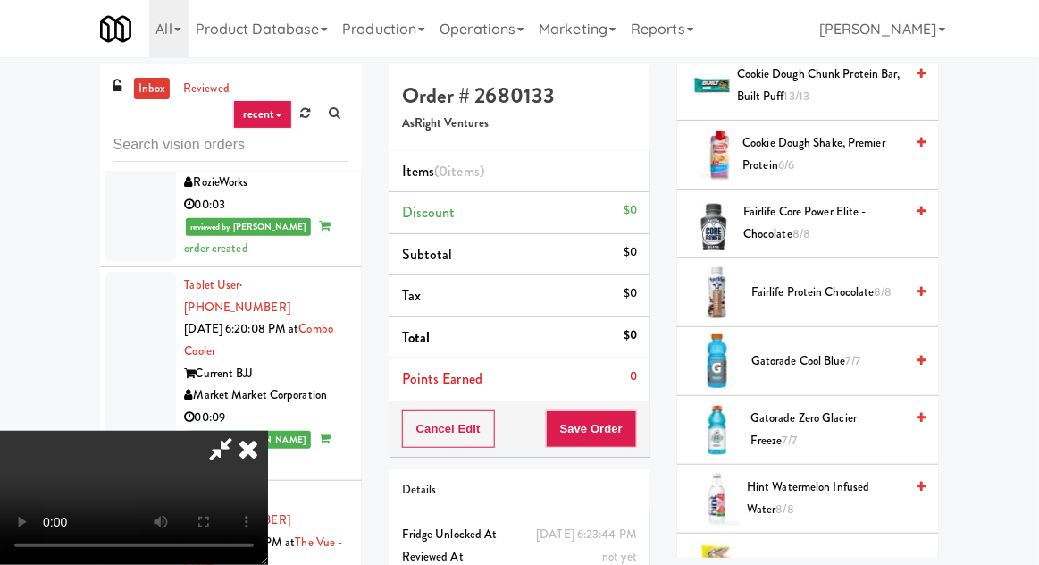
scroll to position [989, 0]
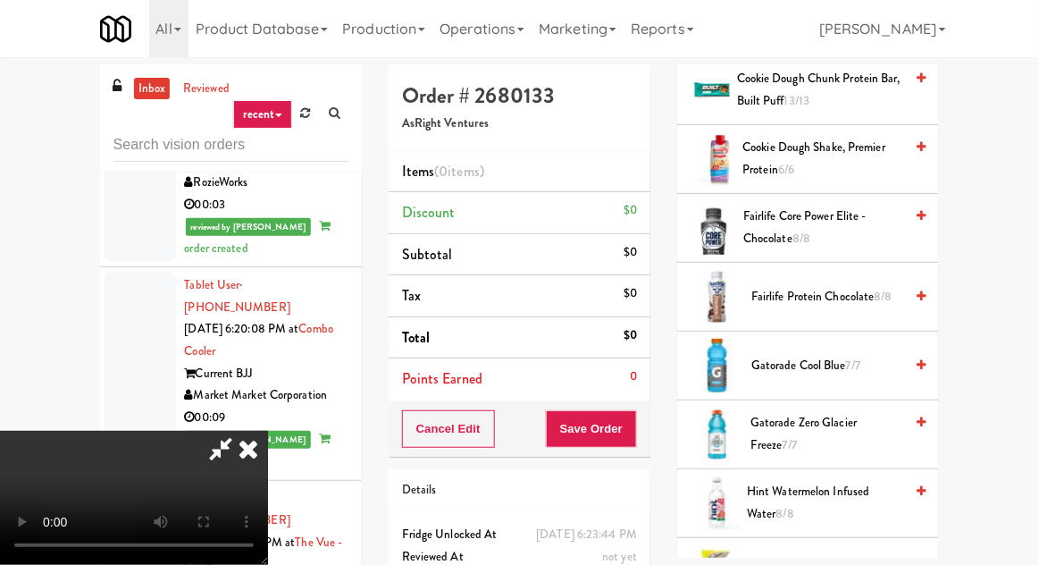
click at [794, 286] on span "Fairlife Protein Chocolate 8/8" at bounding box center [828, 297] width 152 height 22
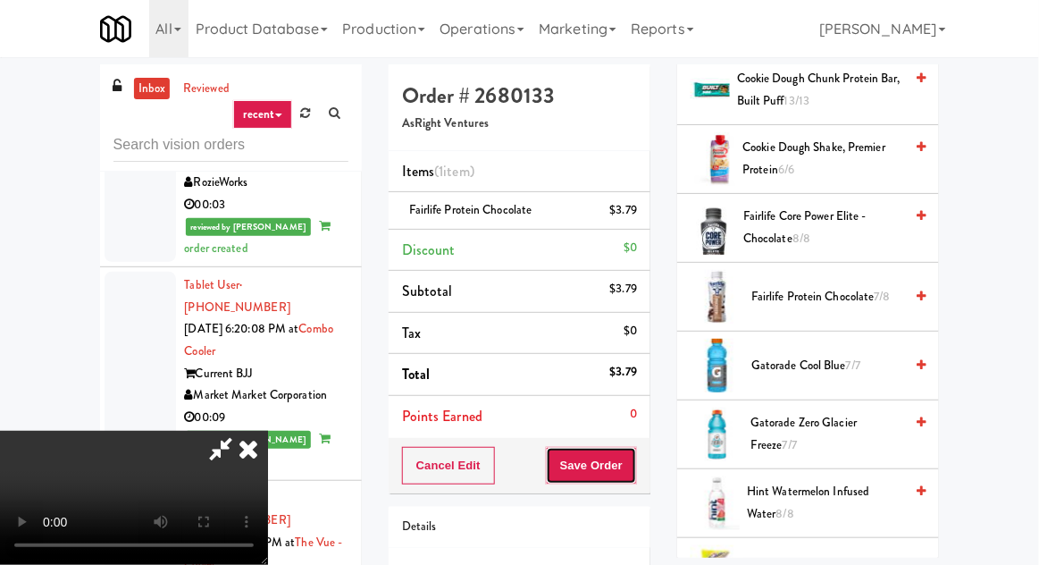
click at [631, 453] on button "Save Order" at bounding box center [591, 466] width 91 height 38
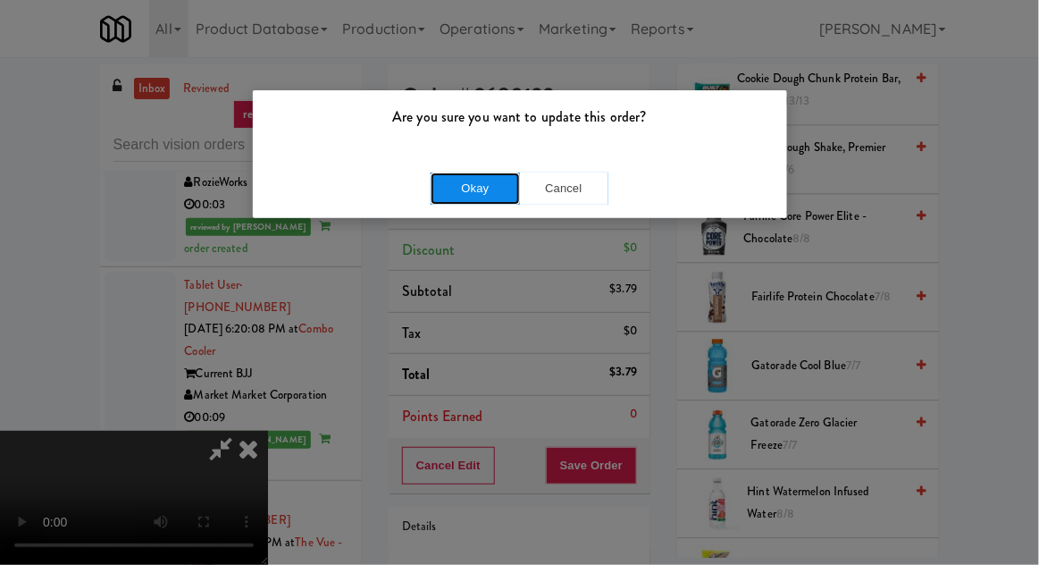
click at [475, 189] on button "Okay" at bounding box center [475, 188] width 89 height 32
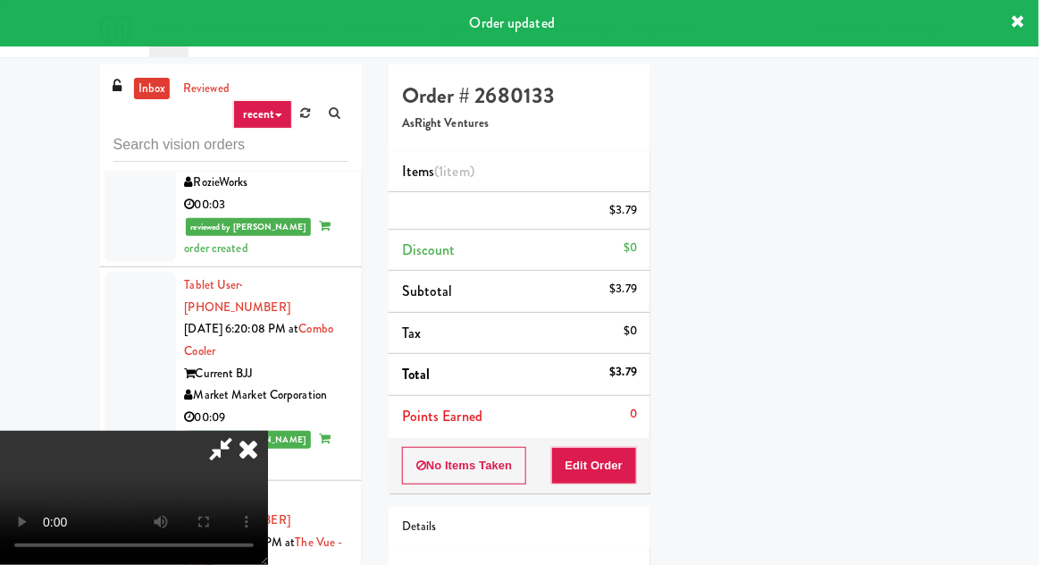
scroll to position [176, 0]
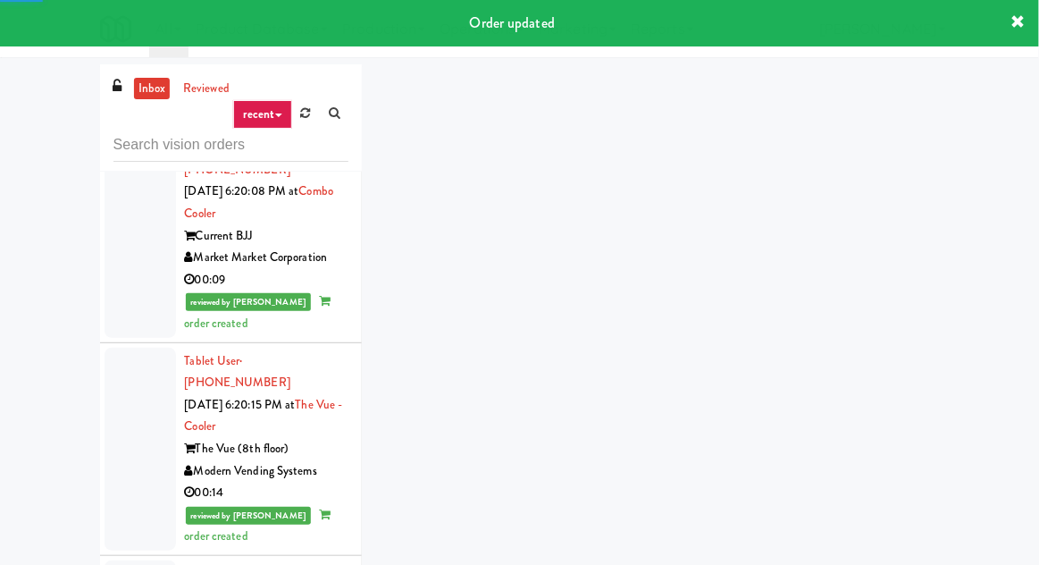
scroll to position [9984, 0]
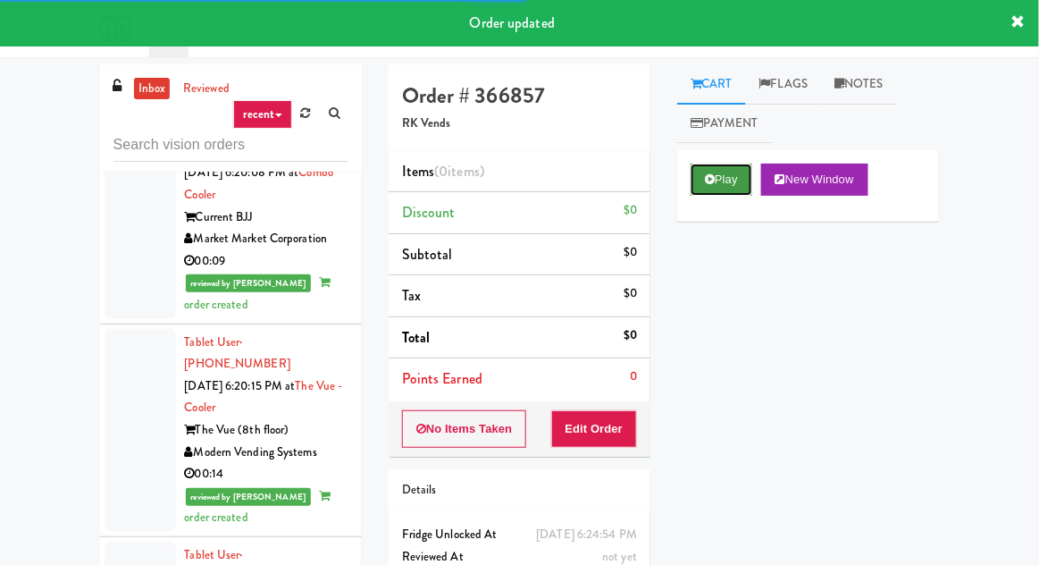
click at [729, 181] on button "Play" at bounding box center [722, 180] width 62 height 32
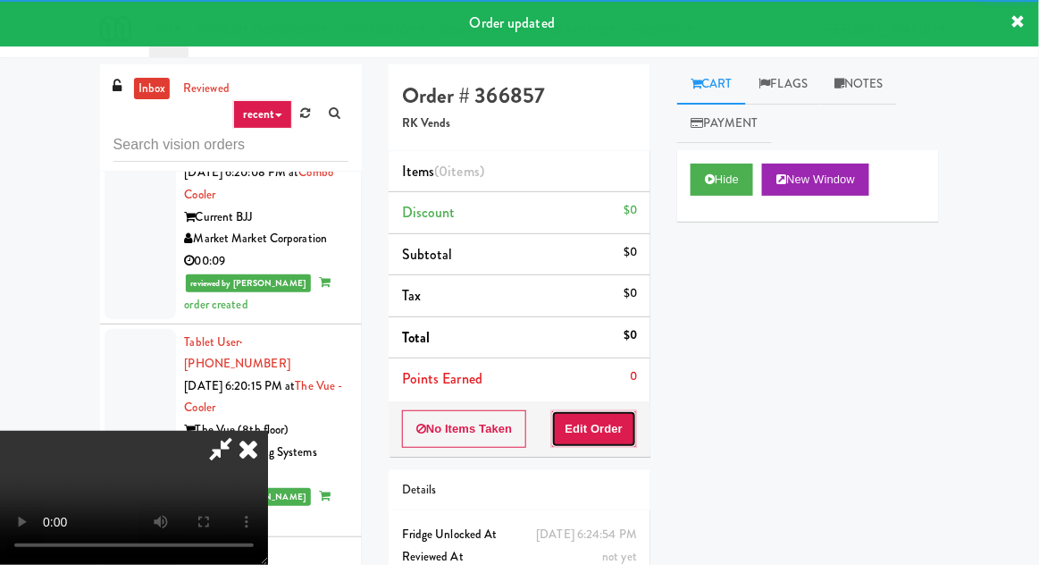
click at [630, 420] on button "Edit Order" at bounding box center [594, 429] width 87 height 38
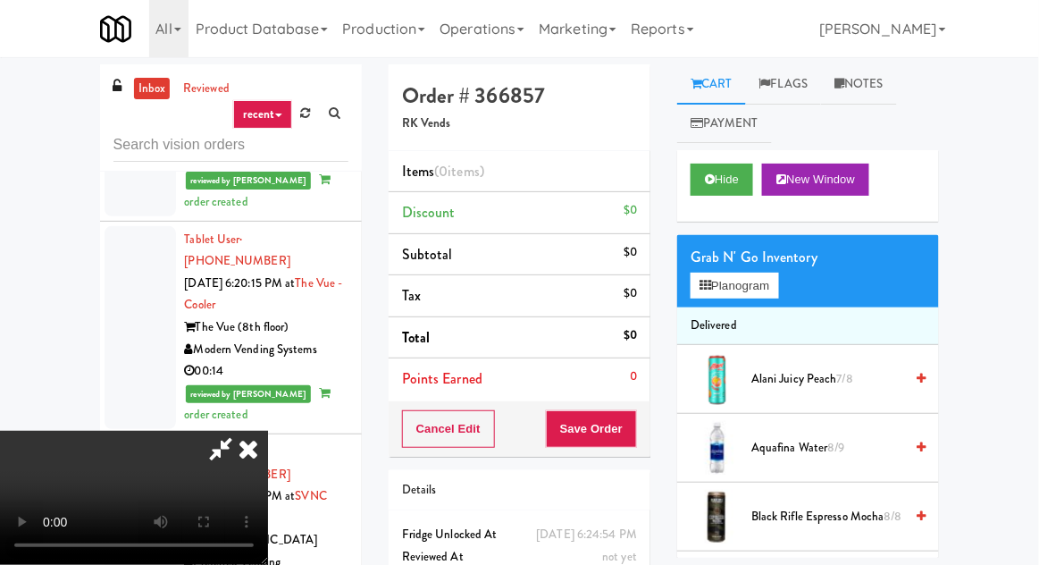
scroll to position [0, 0]
click at [733, 283] on button "Planogram" at bounding box center [735, 286] width 88 height 27
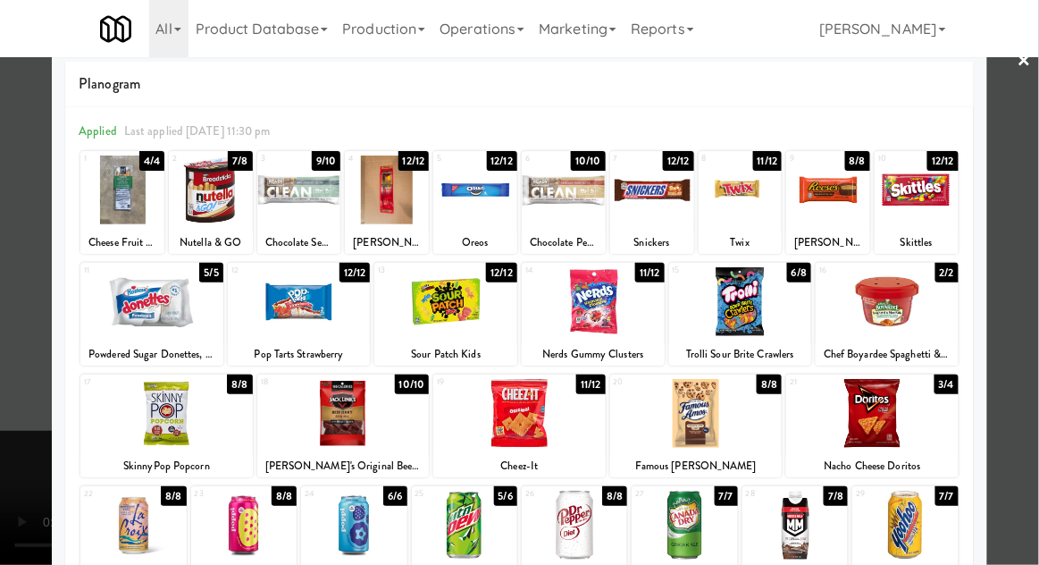
scroll to position [22, 0]
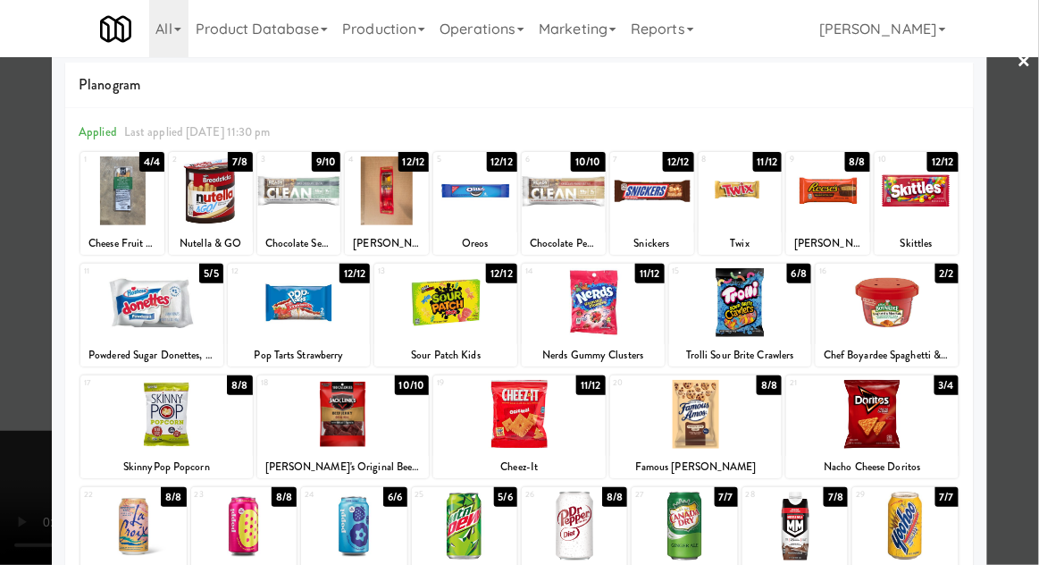
click at [105, 509] on div at bounding box center [132, 526] width 105 height 69
click at [13, 408] on div at bounding box center [519, 282] width 1039 height 565
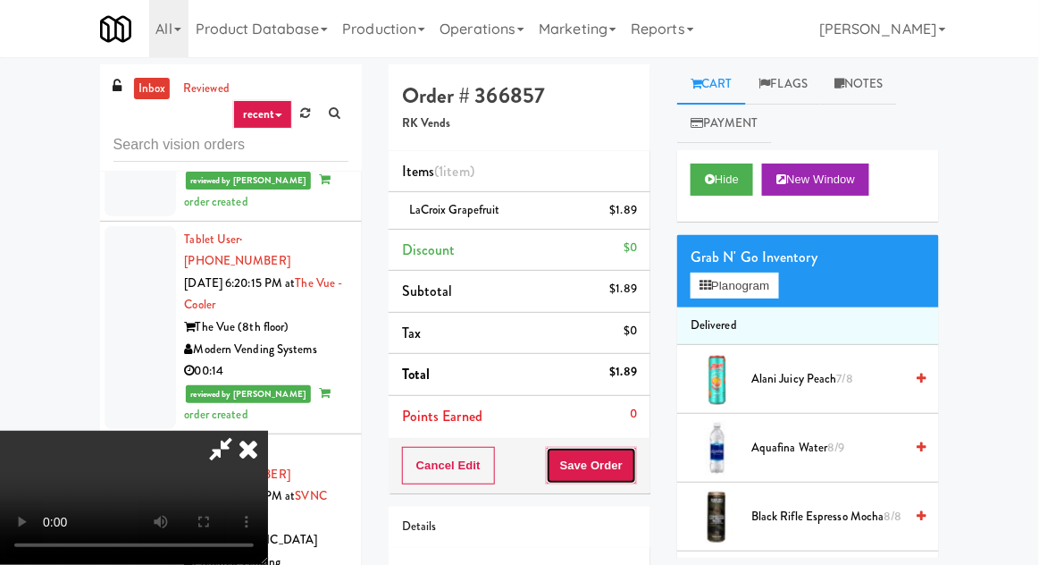
click at [635, 462] on button "Save Order" at bounding box center [591, 466] width 91 height 38
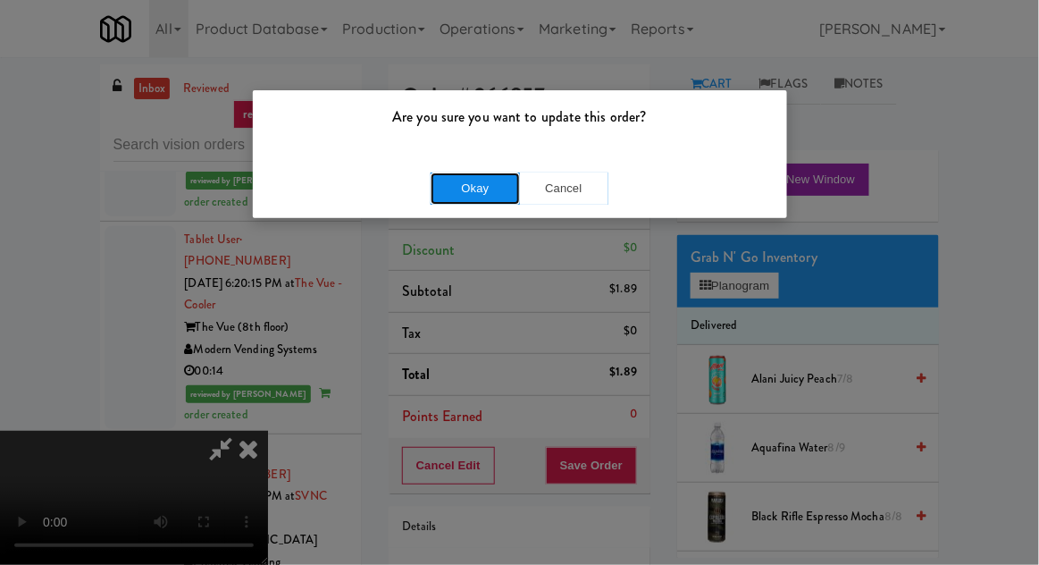
click at [451, 192] on button "Okay" at bounding box center [475, 188] width 89 height 32
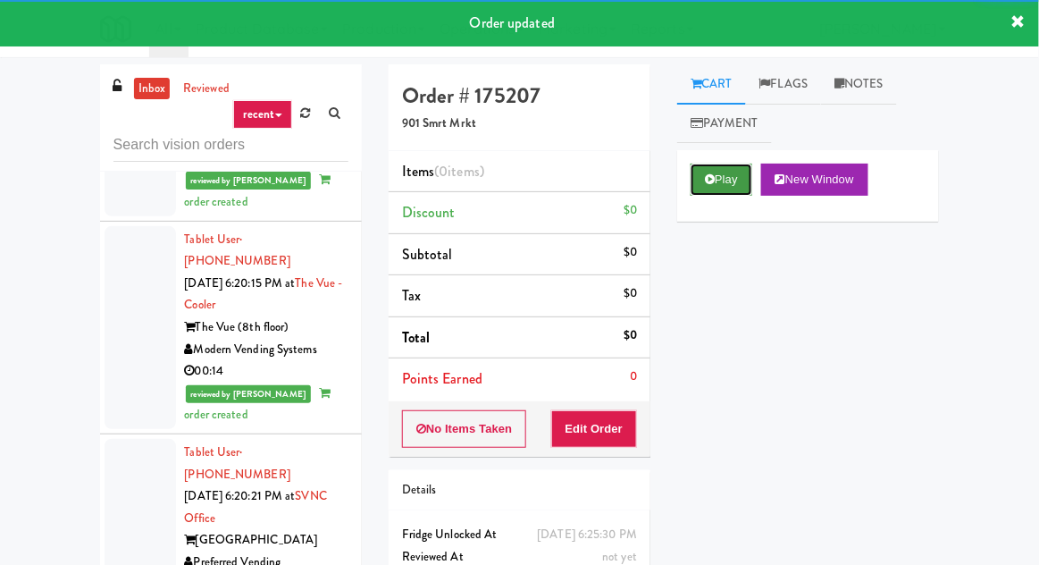
click at [703, 177] on button "Play" at bounding box center [722, 180] width 62 height 32
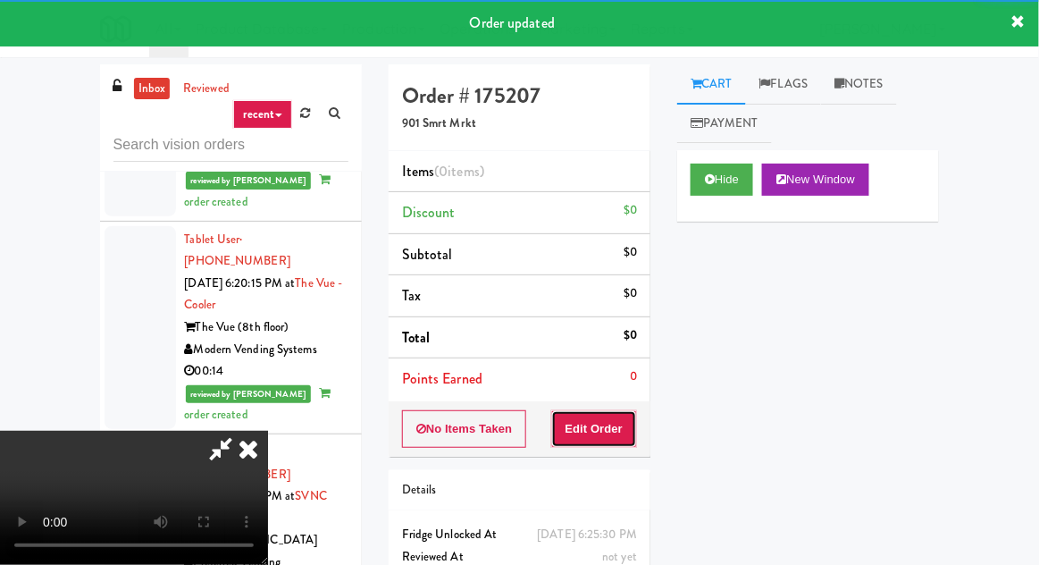
click at [608, 423] on button "Edit Order" at bounding box center [594, 429] width 87 height 38
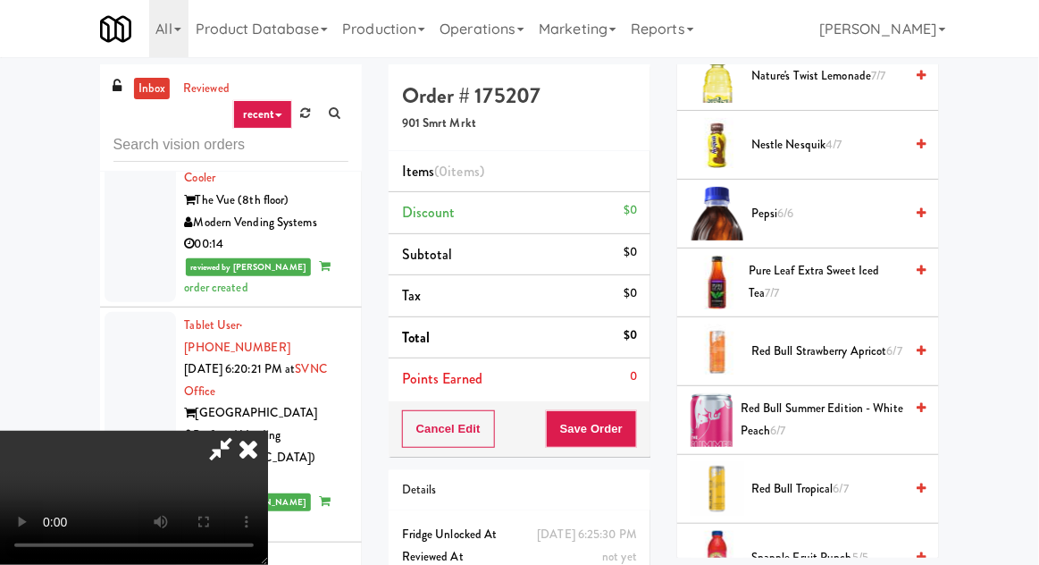
scroll to position [2090, 0]
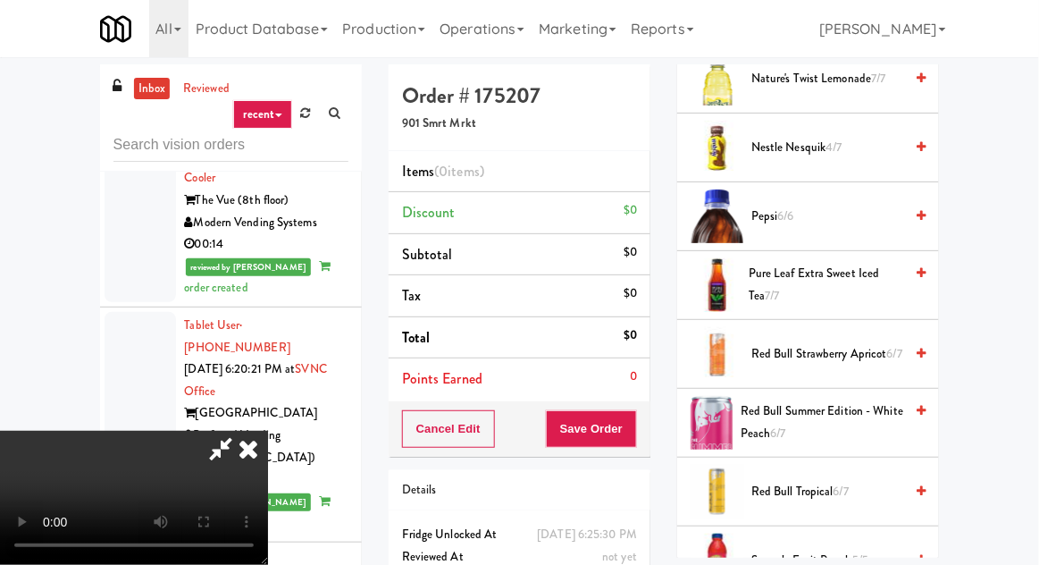
click at [823, 400] on span "Red Bull Summer Edition - White Peach 6/7" at bounding box center [822, 422] width 163 height 44
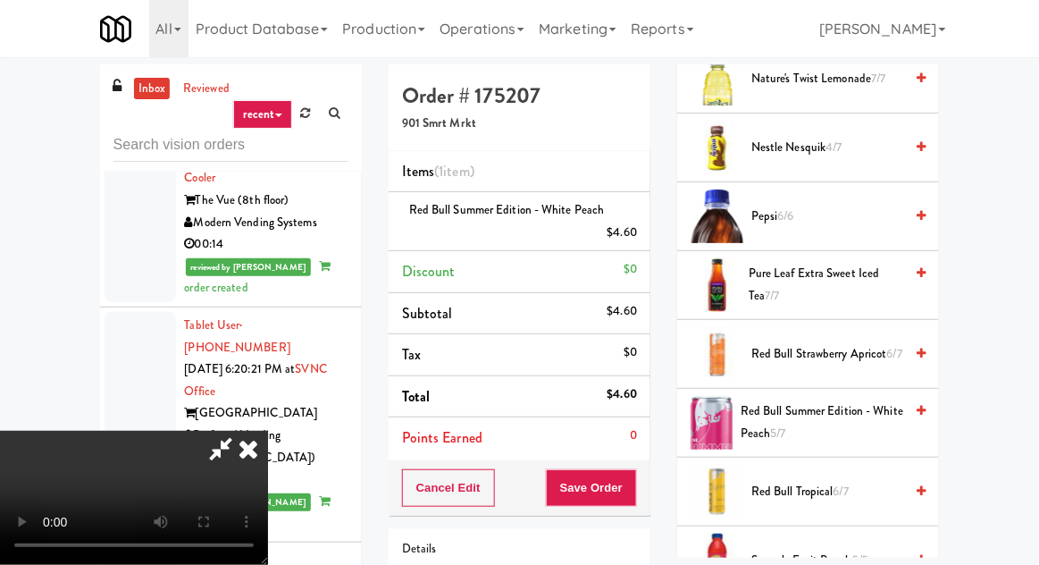
click at [819, 419] on span "Red Bull Summer Edition - White Peach 5/7" at bounding box center [822, 422] width 163 height 44
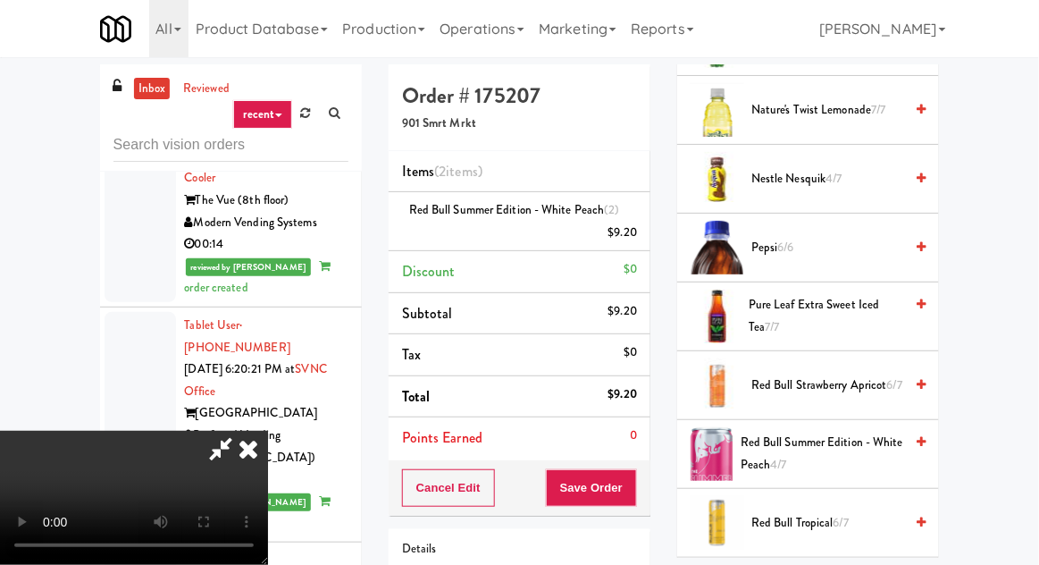
scroll to position [2055, 0]
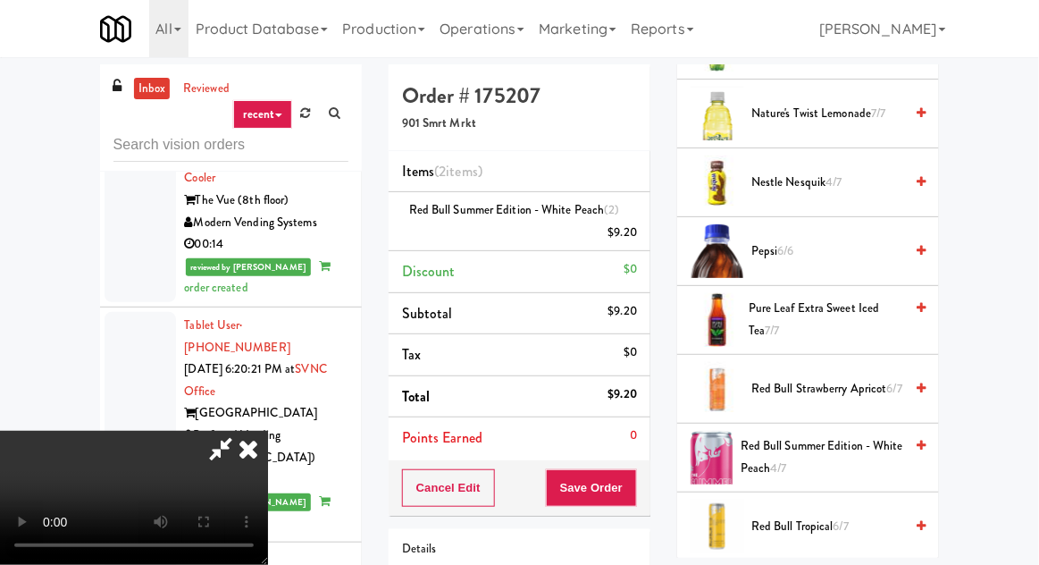
click at [805, 240] on span "Pepsi 6/6" at bounding box center [828, 251] width 152 height 22
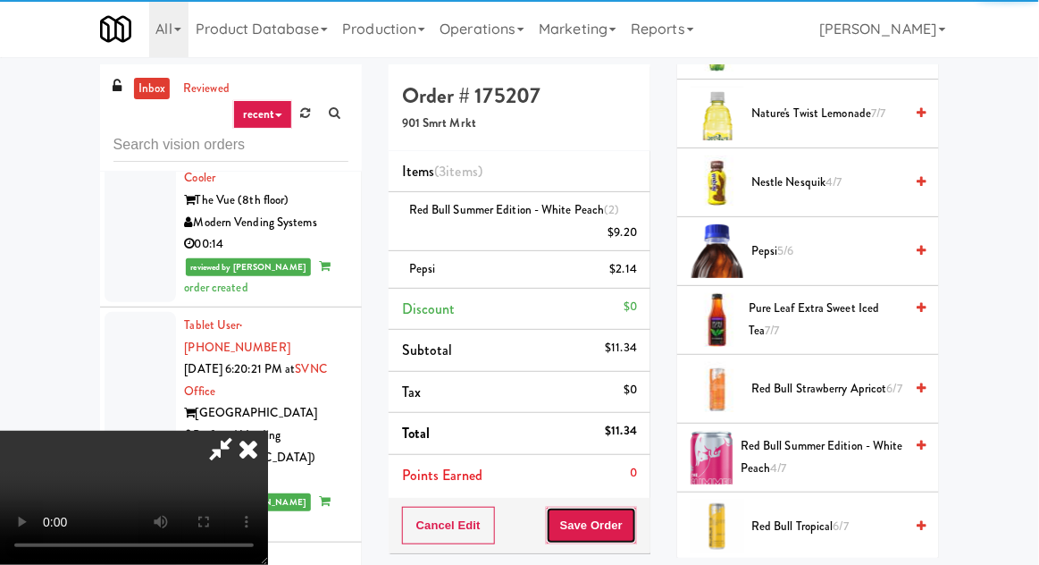
click at [634, 510] on button "Save Order" at bounding box center [591, 526] width 91 height 38
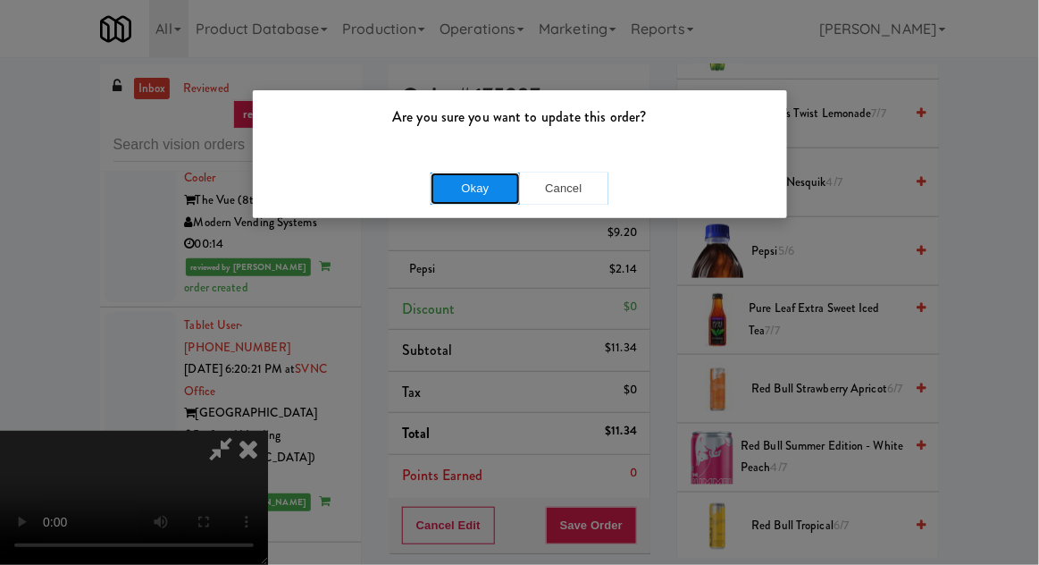
click at [464, 199] on button "Okay" at bounding box center [475, 188] width 89 height 32
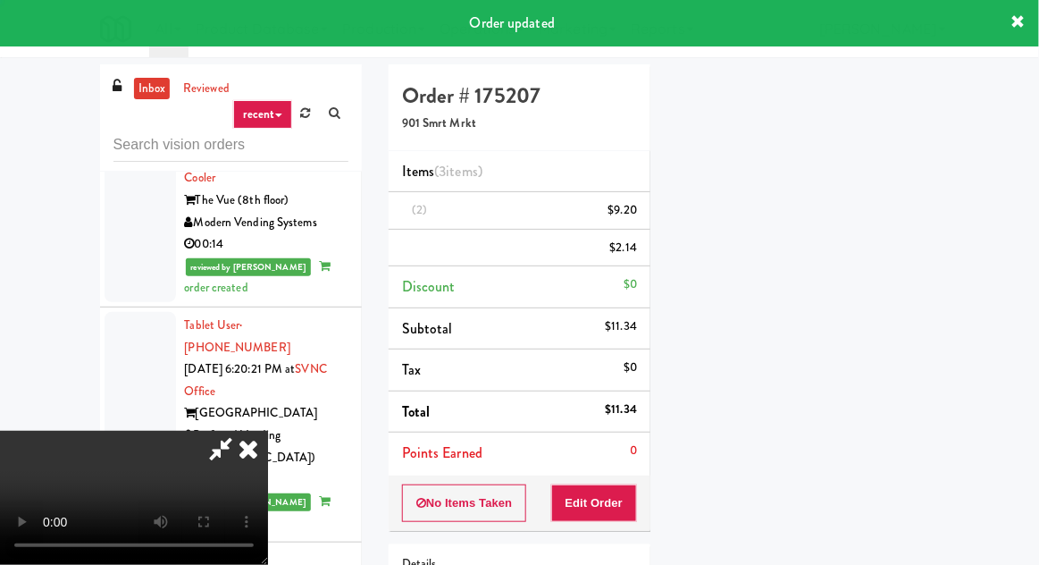
scroll to position [0, 0]
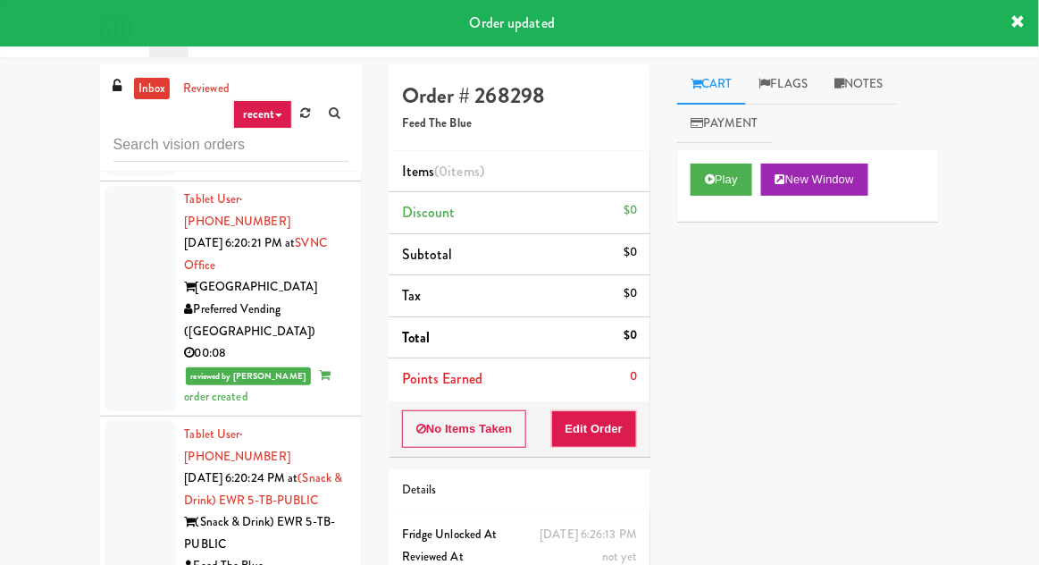
scroll to position [10356, 0]
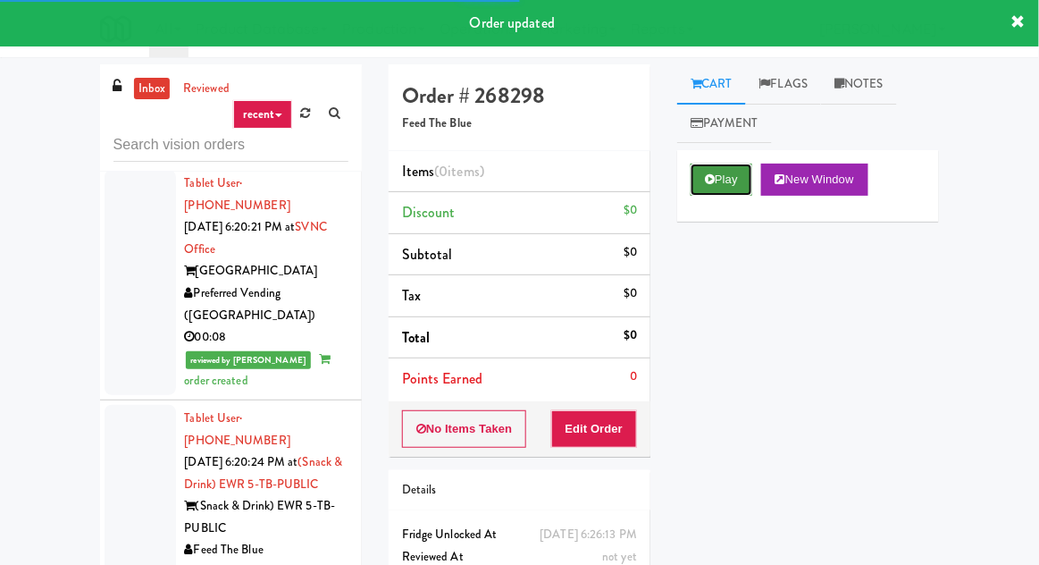
click at [716, 182] on button "Play" at bounding box center [722, 180] width 62 height 32
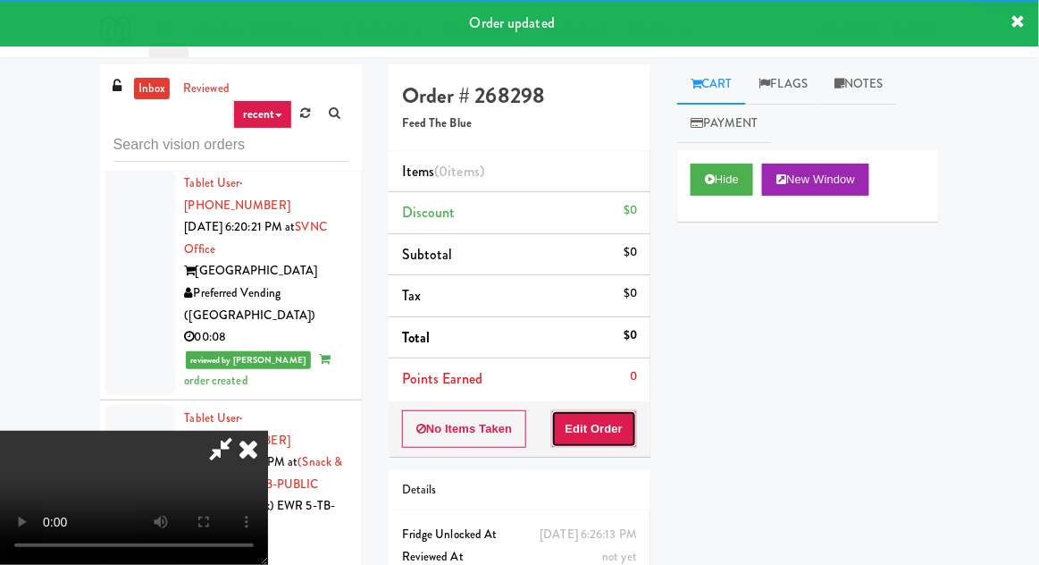
click at [610, 429] on button "Edit Order" at bounding box center [594, 429] width 87 height 38
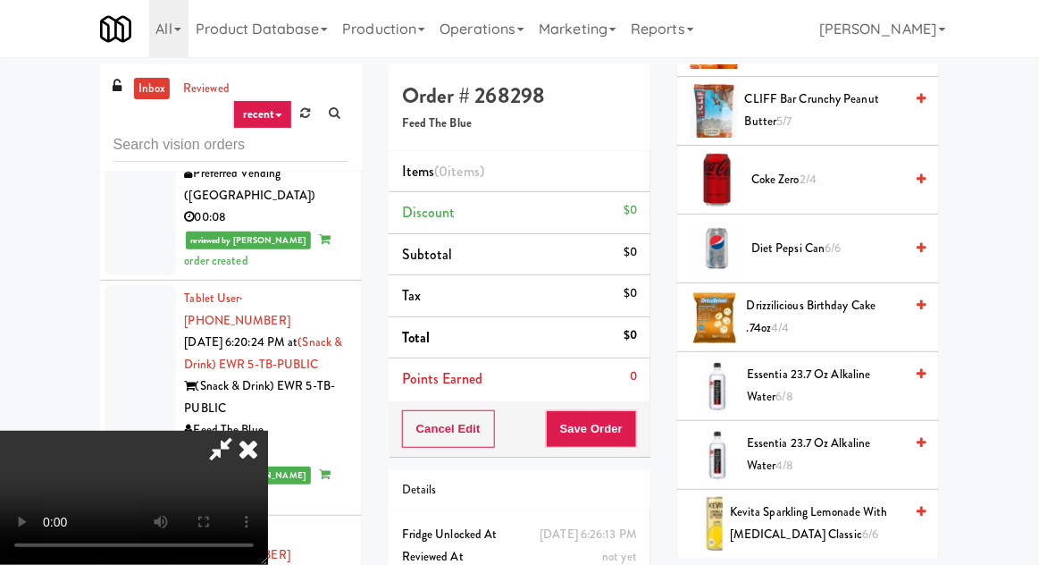
scroll to position [888, 0]
click at [786, 390] on span "Essentia 23.7 oz Alkaline Water 6/8" at bounding box center [825, 385] width 156 height 44
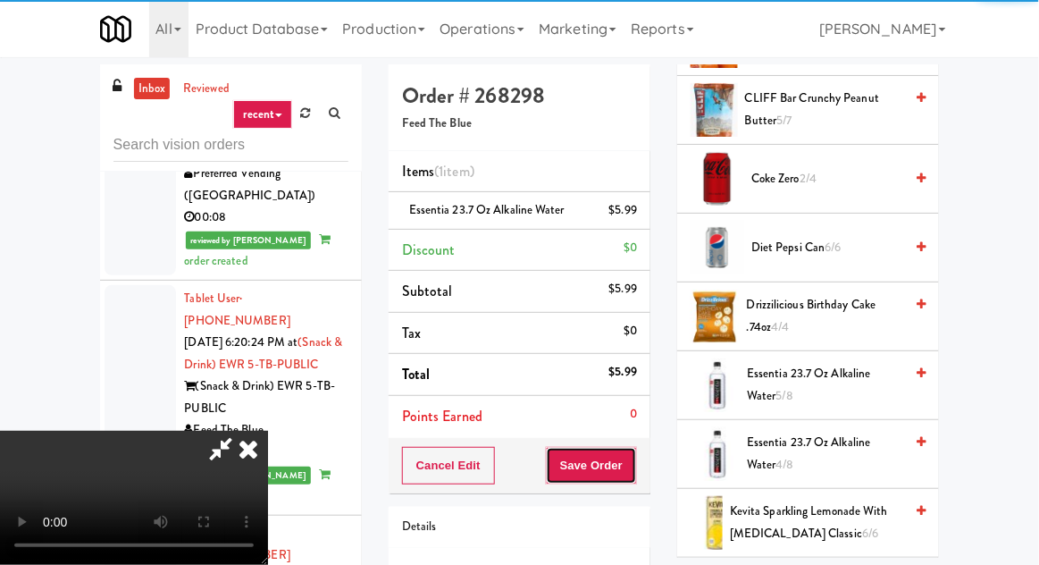
click at [633, 464] on button "Save Order" at bounding box center [591, 466] width 91 height 38
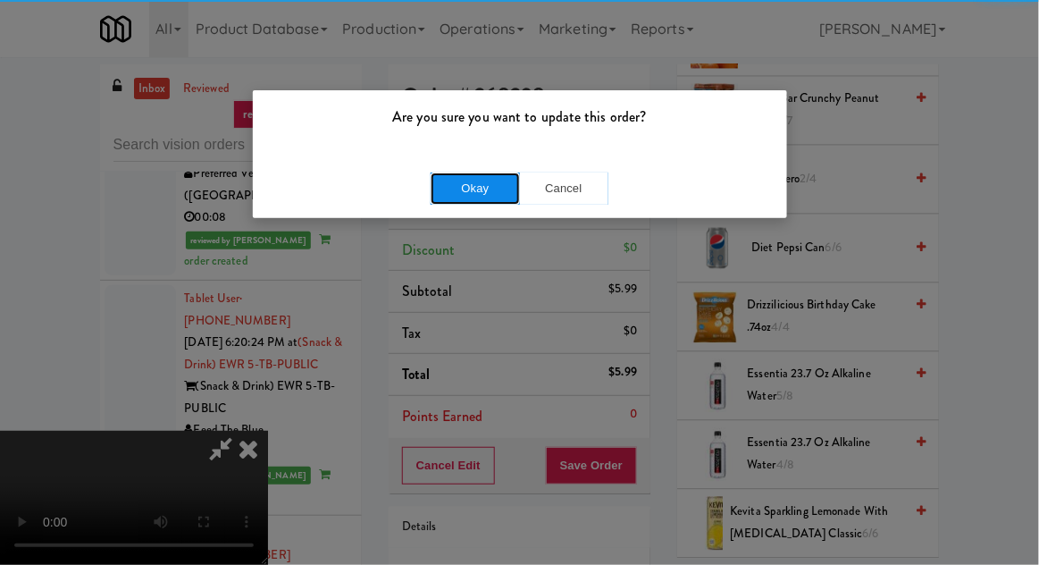
click at [455, 176] on button "Okay" at bounding box center [475, 188] width 89 height 32
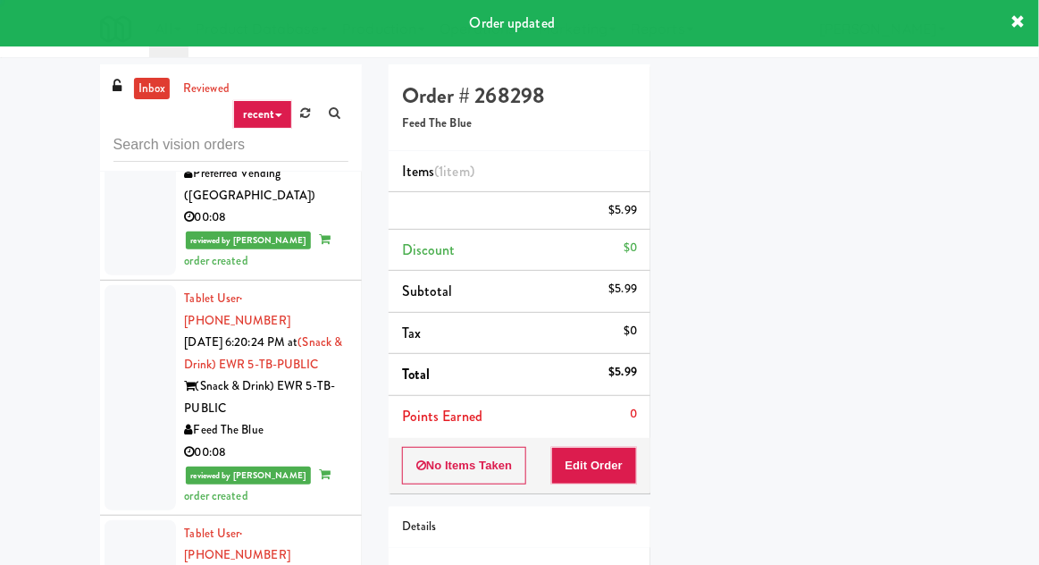
scroll to position [0, 0]
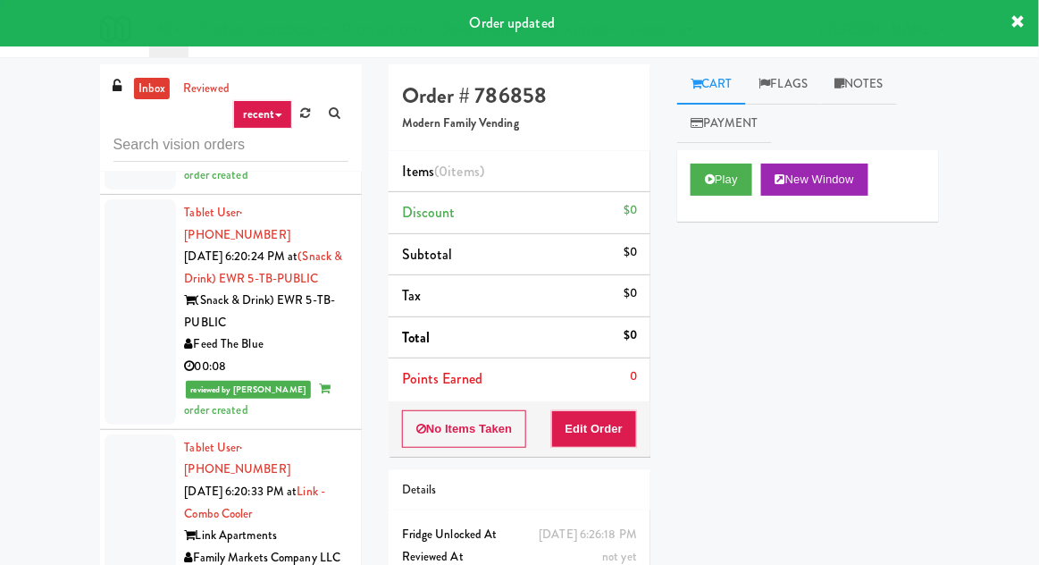
scroll to position [10561, 0]
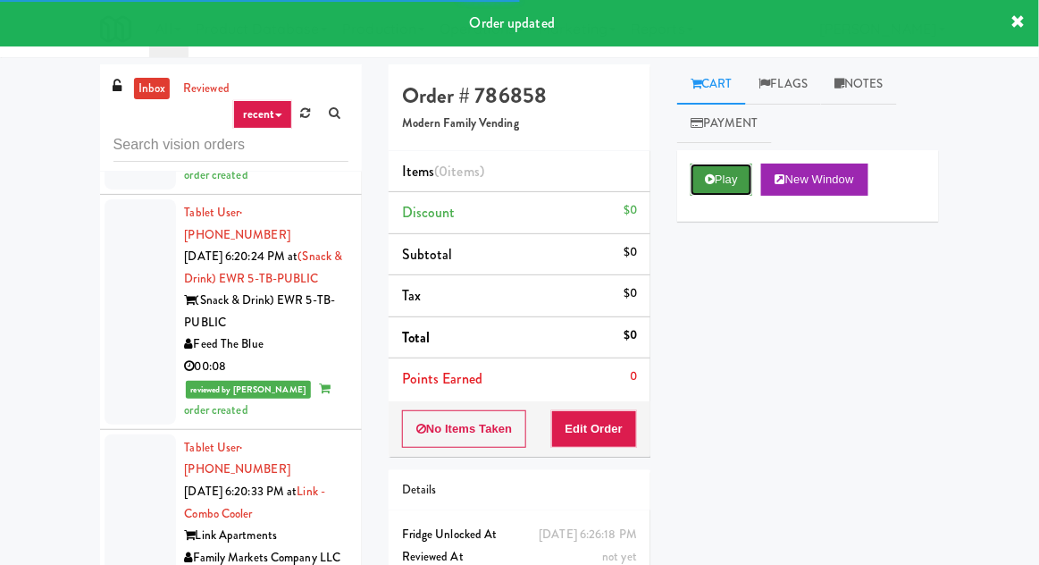
click at [724, 179] on button "Play" at bounding box center [722, 180] width 62 height 32
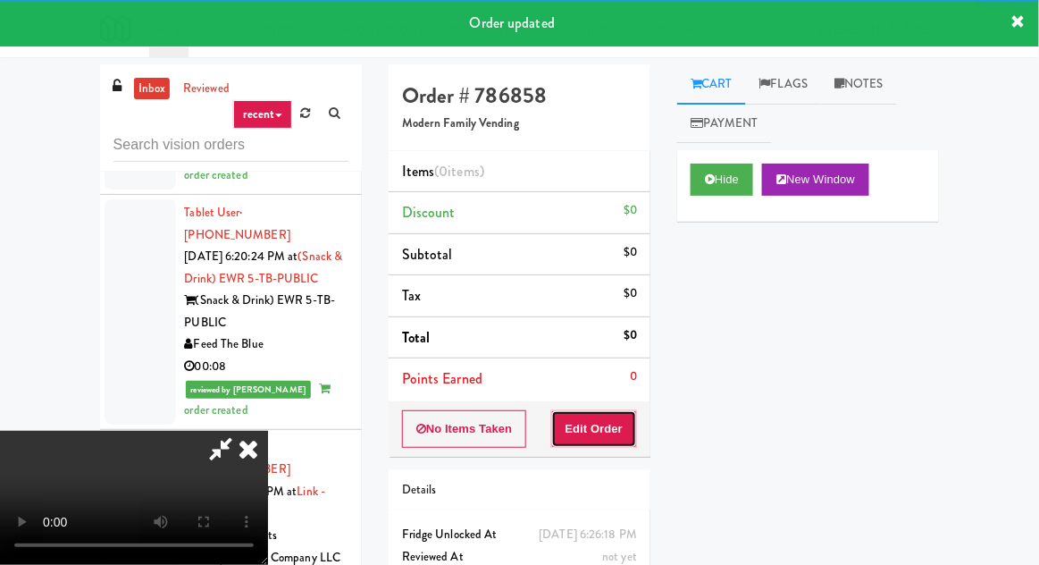
click at [620, 431] on button "Edit Order" at bounding box center [594, 429] width 87 height 38
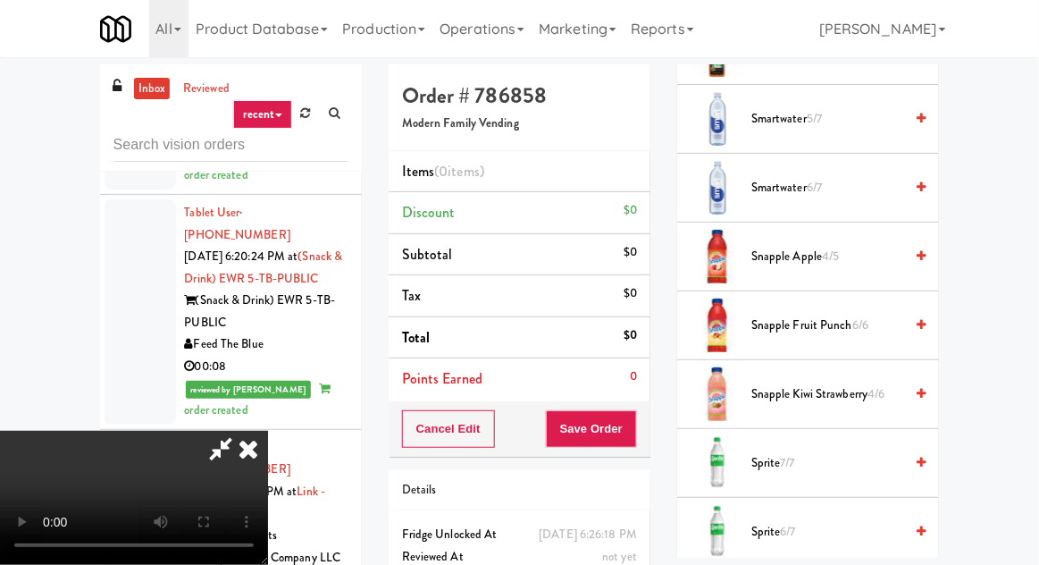
scroll to position [2035, 0]
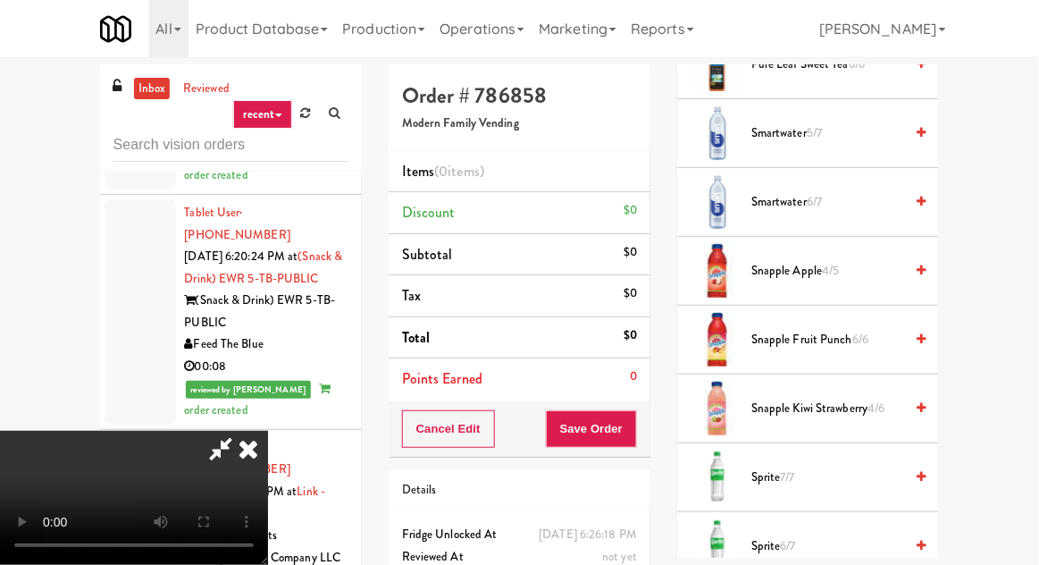
click at [866, 196] on span "Smartwater 6/7" at bounding box center [828, 202] width 152 height 22
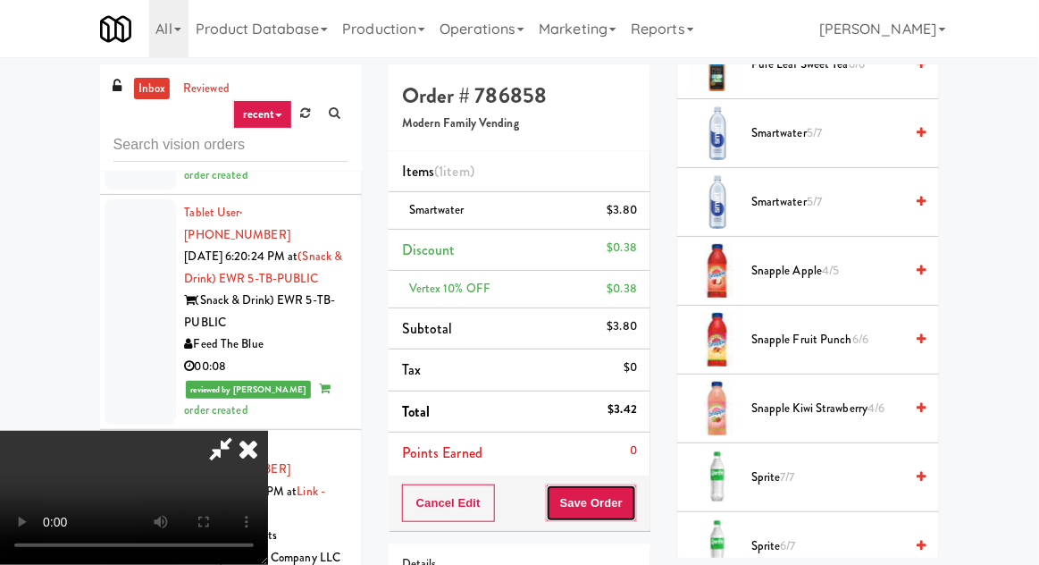
click at [635, 504] on button "Save Order" at bounding box center [591, 503] width 91 height 38
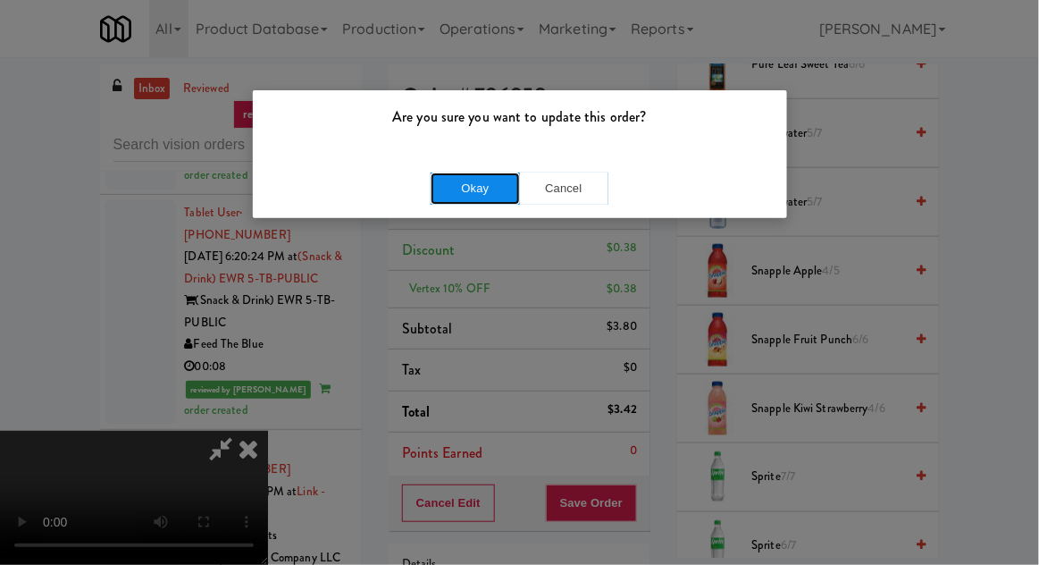
click at [447, 183] on button "Okay" at bounding box center [475, 188] width 89 height 32
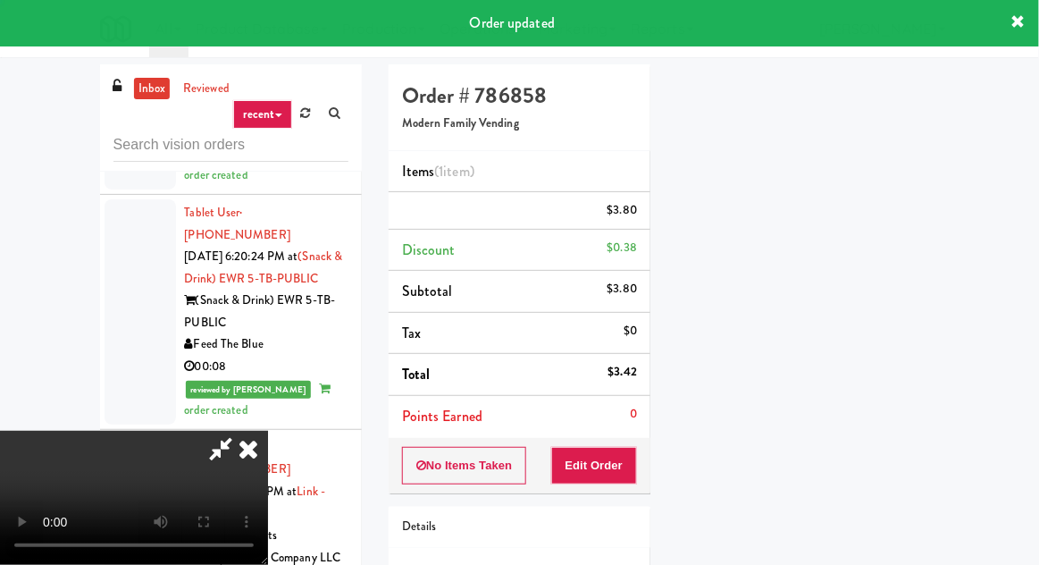
scroll to position [176, 0]
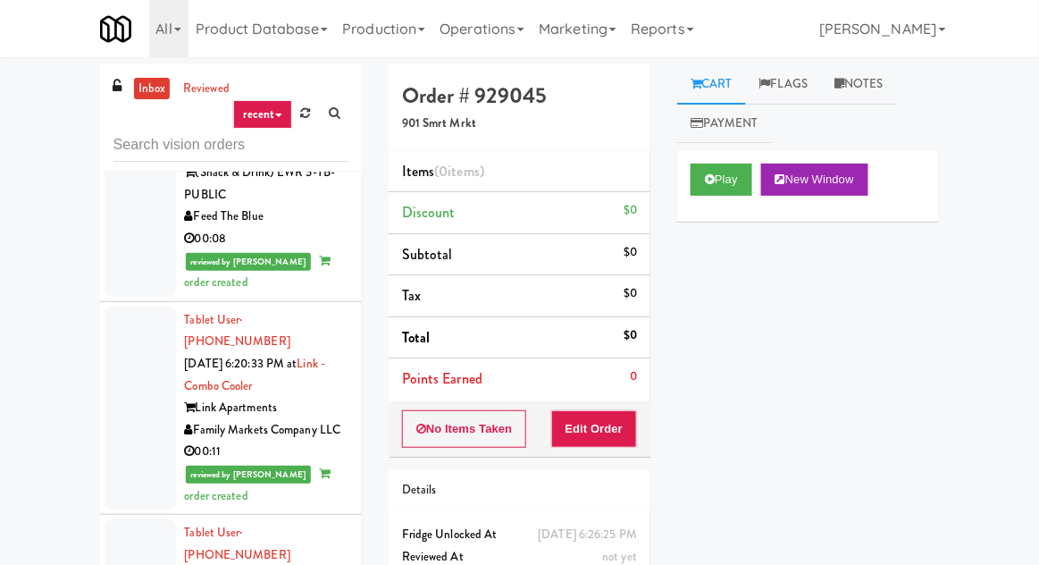
scroll to position [10690, 0]
click at [598, 410] on button "Edit Order" at bounding box center [594, 429] width 87 height 38
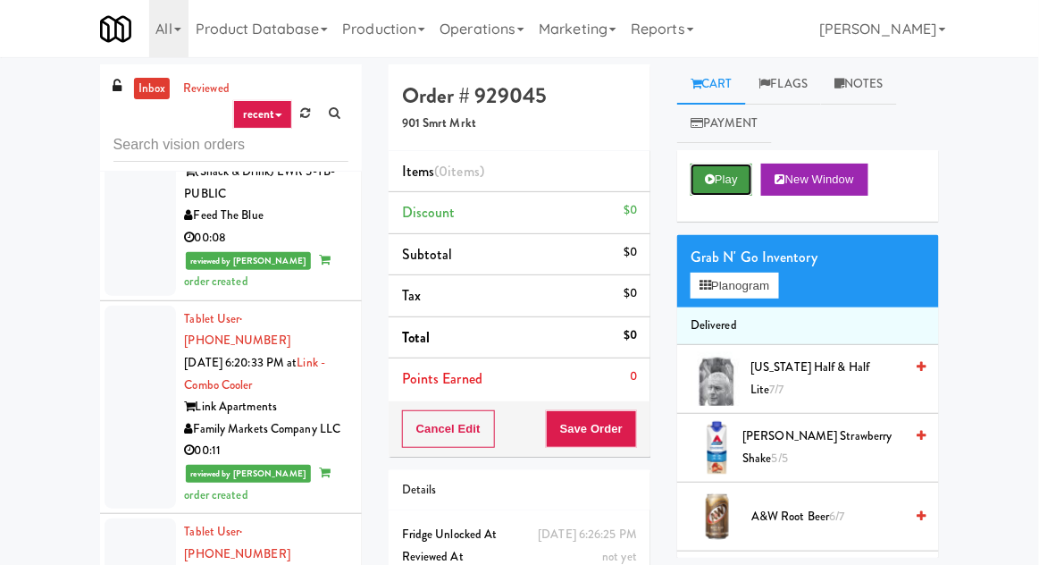
click at [716, 194] on button "Play" at bounding box center [722, 180] width 62 height 32
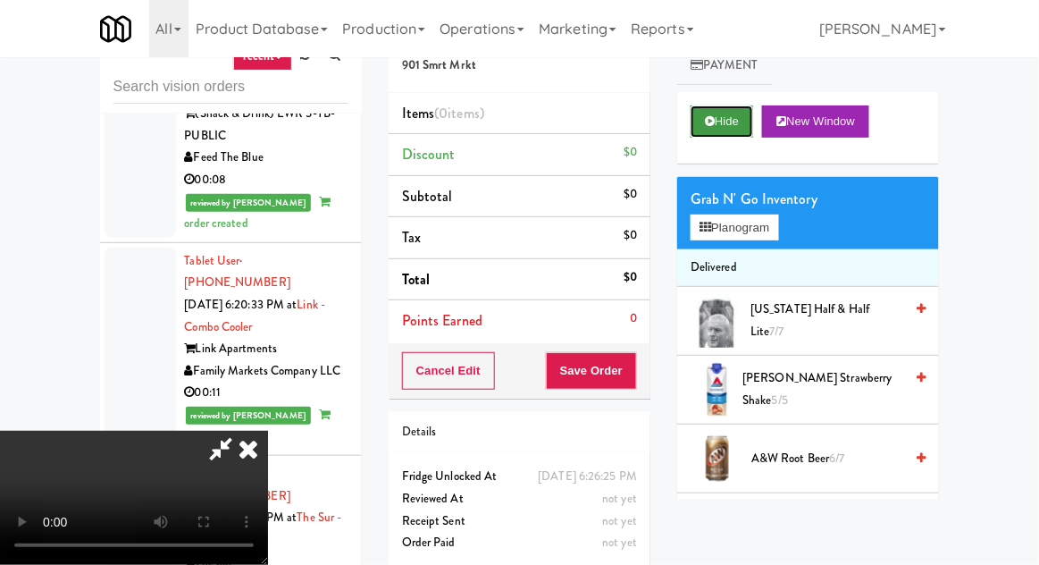
scroll to position [66, 0]
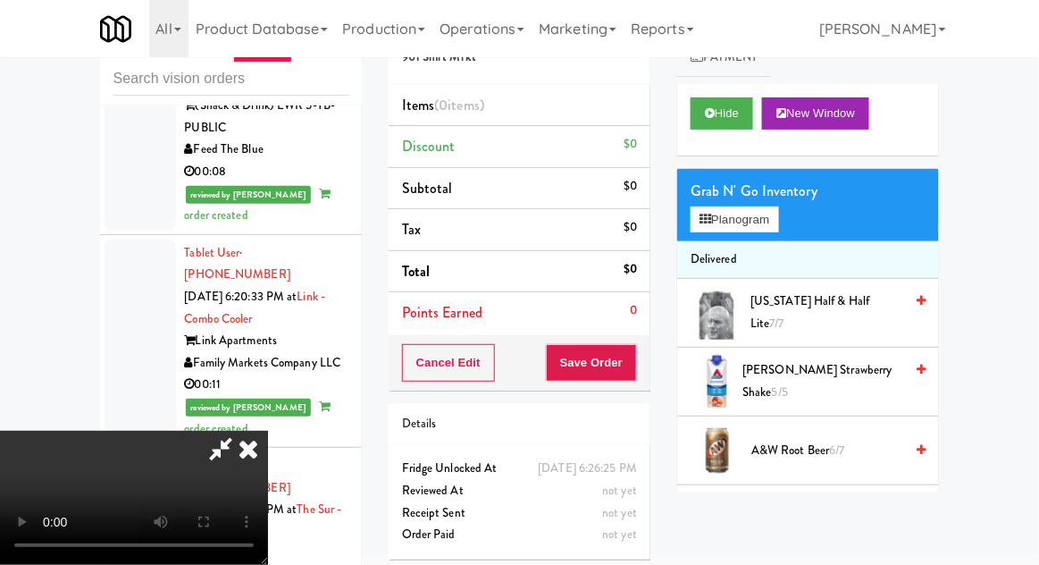
click at [885, 510] on span "Canada Dry Ginger Ale 6/6" at bounding box center [828, 520] width 152 height 22
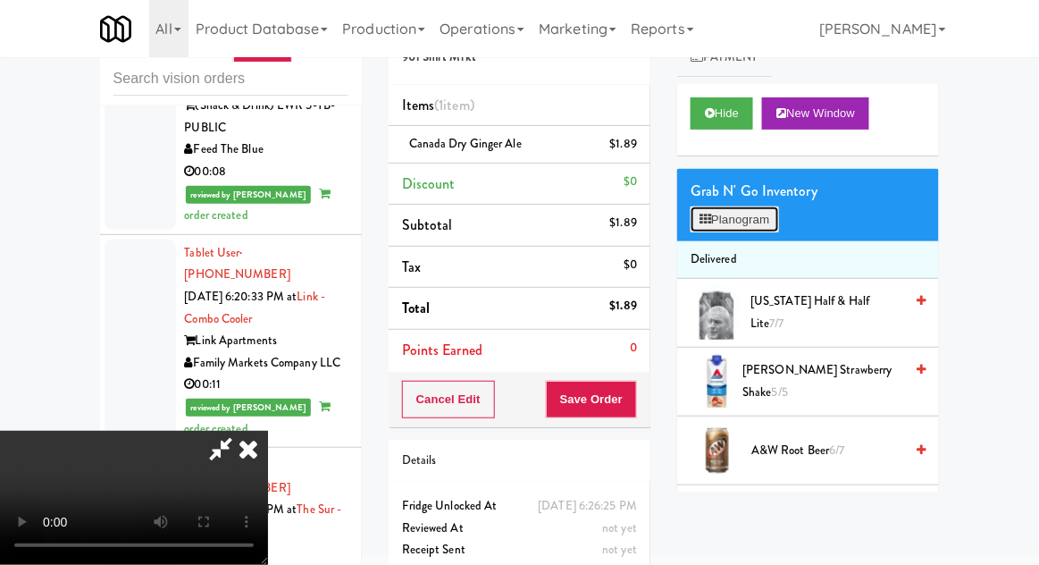
click at [773, 214] on button "Planogram" at bounding box center [735, 219] width 88 height 27
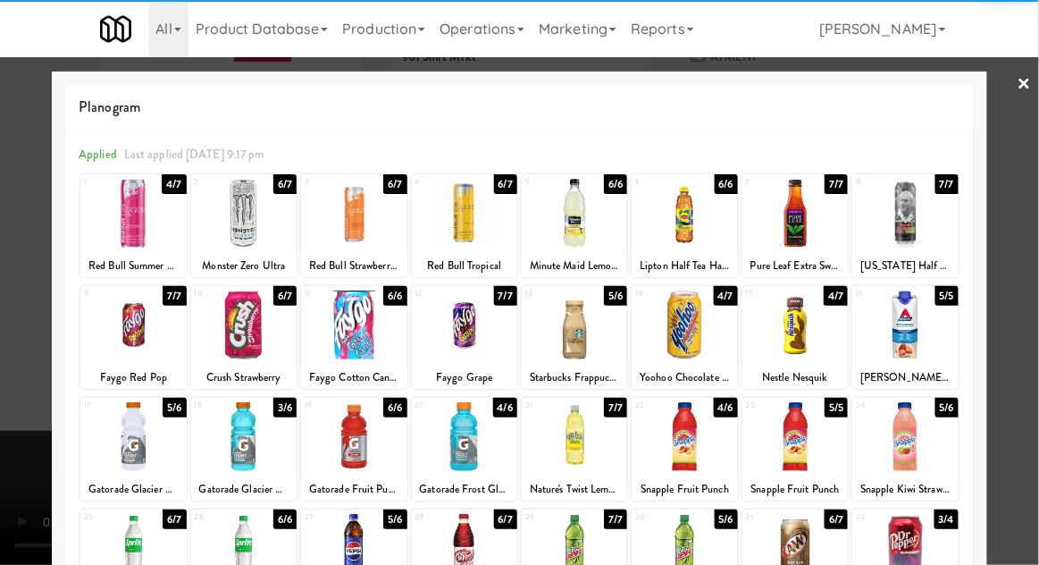
click at [710, 445] on div at bounding box center [684, 436] width 105 height 69
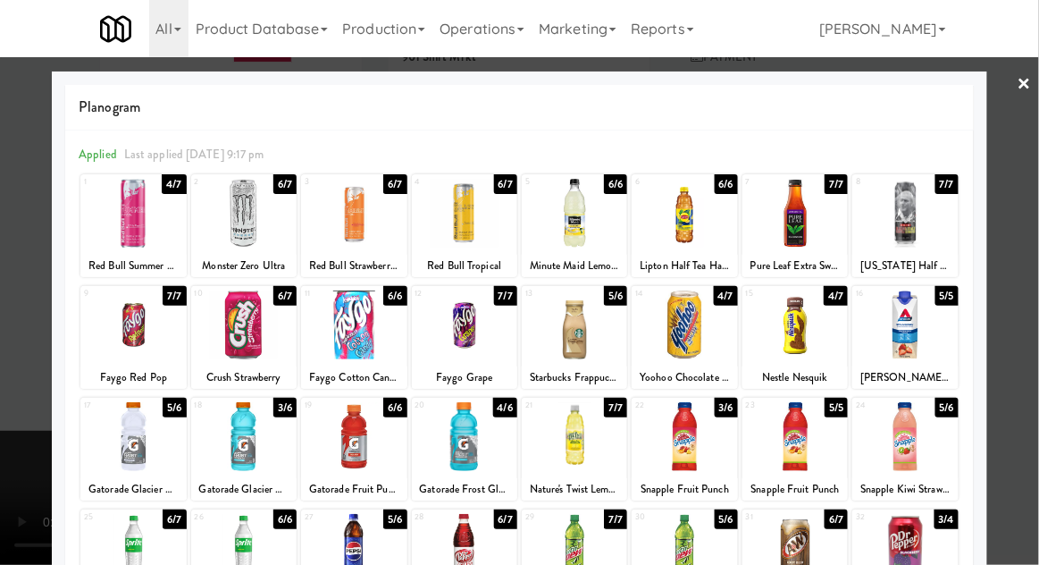
click at [1031, 359] on div at bounding box center [519, 282] width 1039 height 565
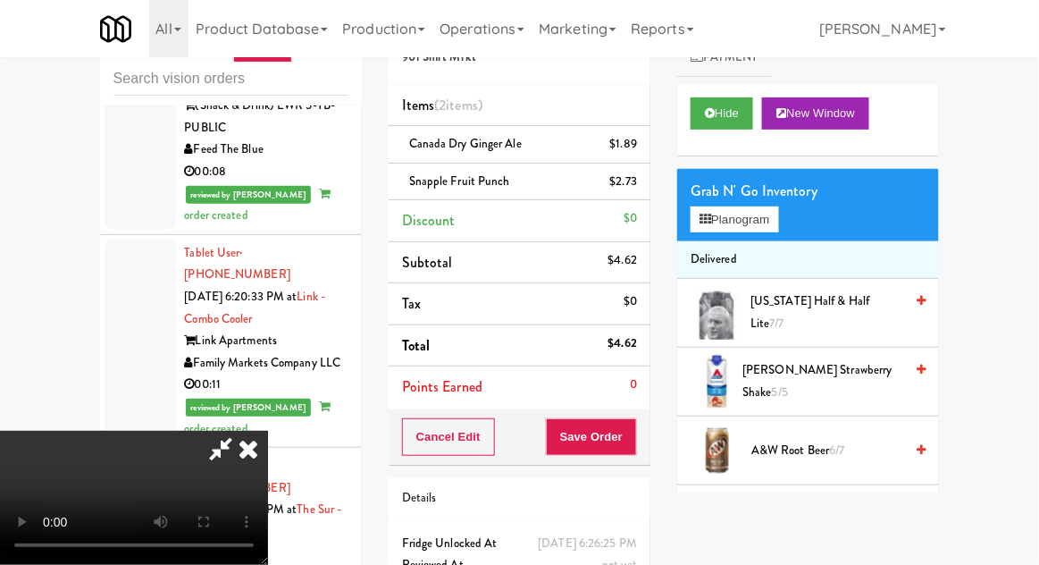
click at [648, 440] on div "Cancel Edit Save Order" at bounding box center [520, 436] width 262 height 55
click at [630, 423] on button "Save Order" at bounding box center [591, 437] width 91 height 38
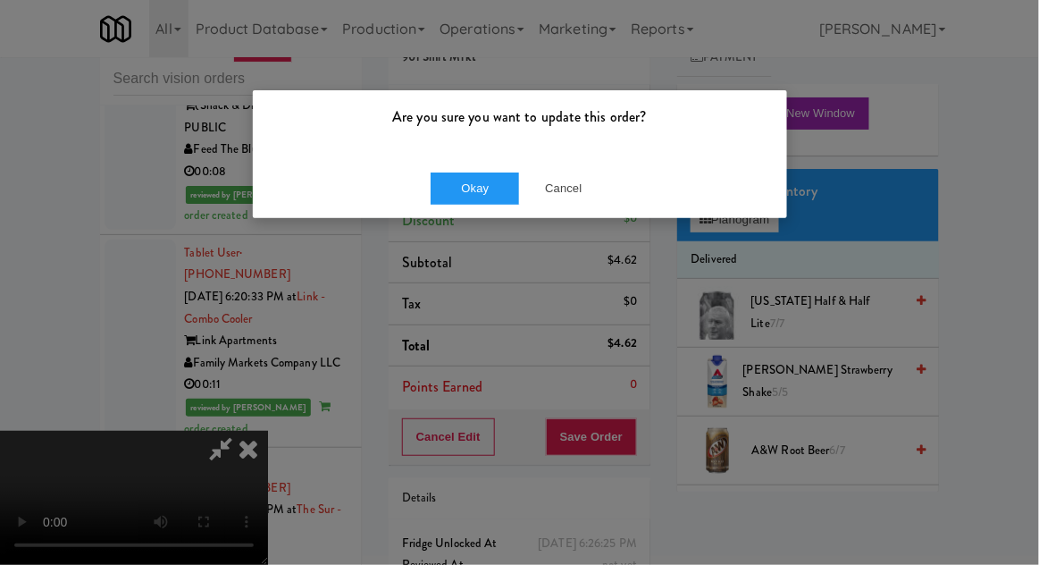
click at [422, 163] on div "Okay Cancel" at bounding box center [520, 188] width 534 height 60
click at [439, 174] on button "Okay" at bounding box center [475, 188] width 89 height 32
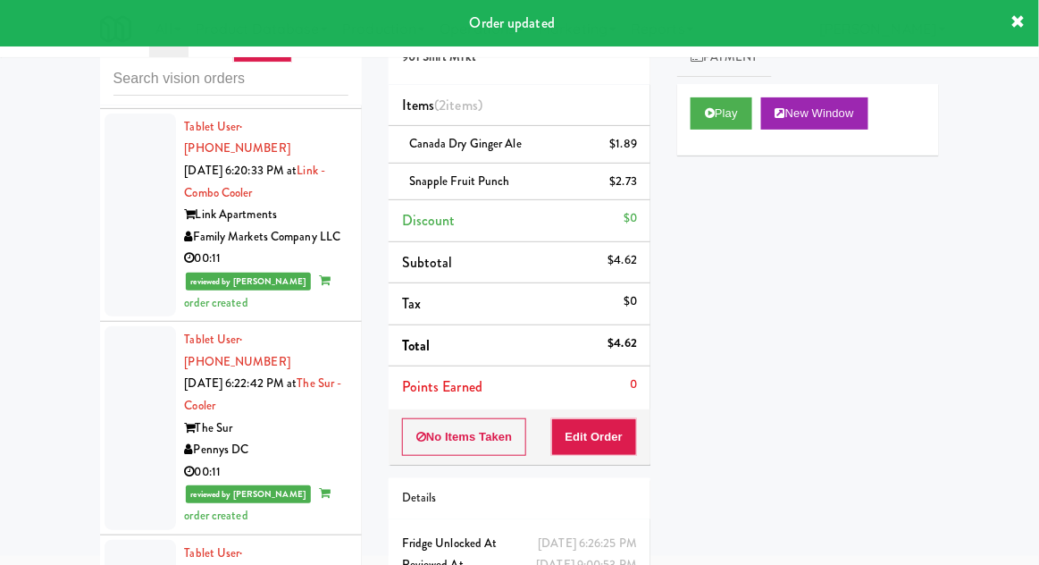
scroll to position [10816, 0]
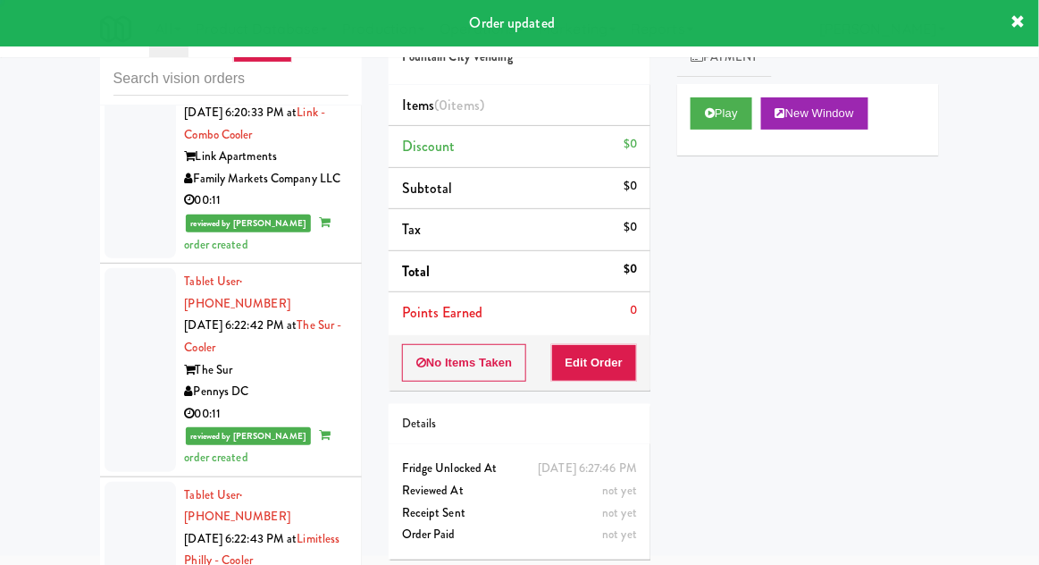
scroll to position [10874, 0]
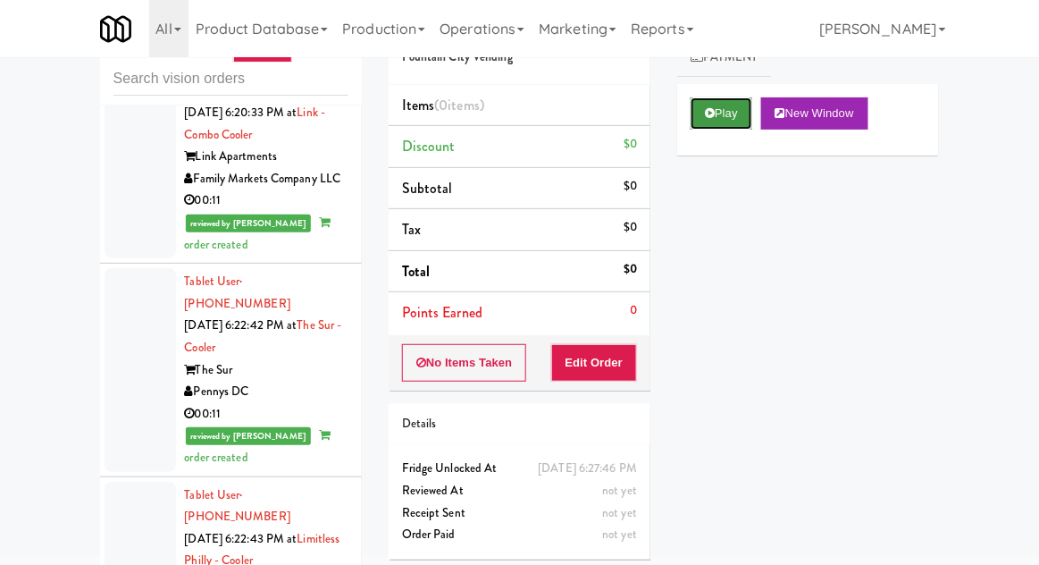
click at [730, 107] on button "Play" at bounding box center [722, 113] width 62 height 32
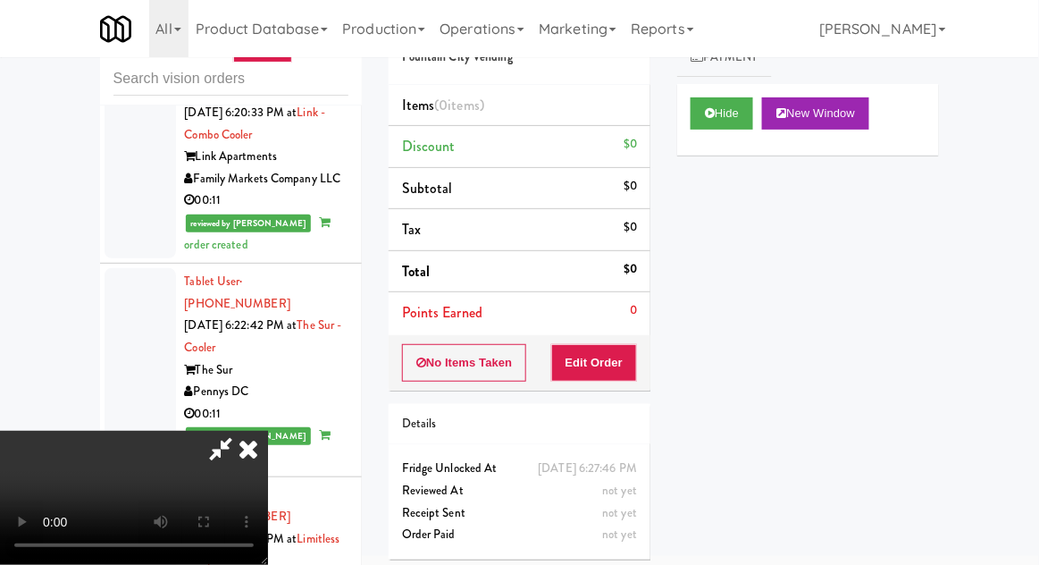
click at [630, 332] on div "Items (0 items ) Discount $0 Subtotal $0 Tax $0 Total $0 Points Earned 0" at bounding box center [520, 210] width 262 height 250
click at [627, 355] on button "Edit Order" at bounding box center [594, 363] width 87 height 38
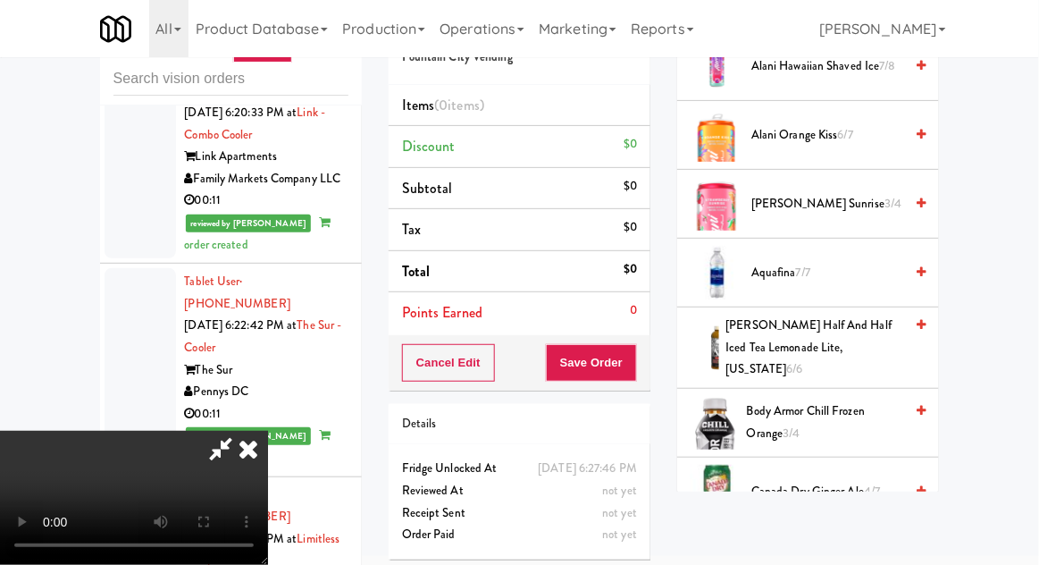
scroll to position [249, 0]
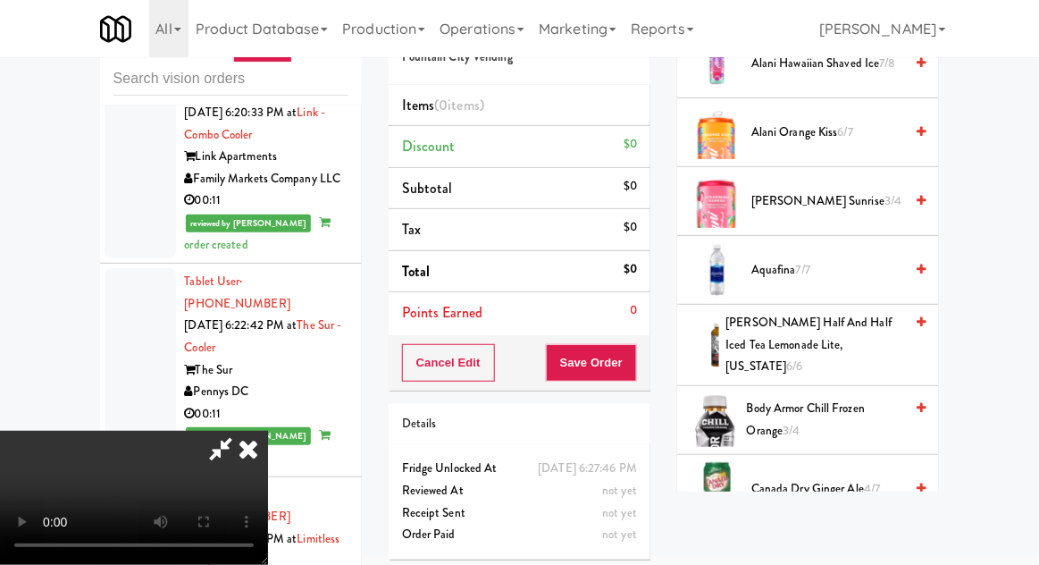
click at [865, 480] on span "4/7" at bounding box center [872, 488] width 16 height 17
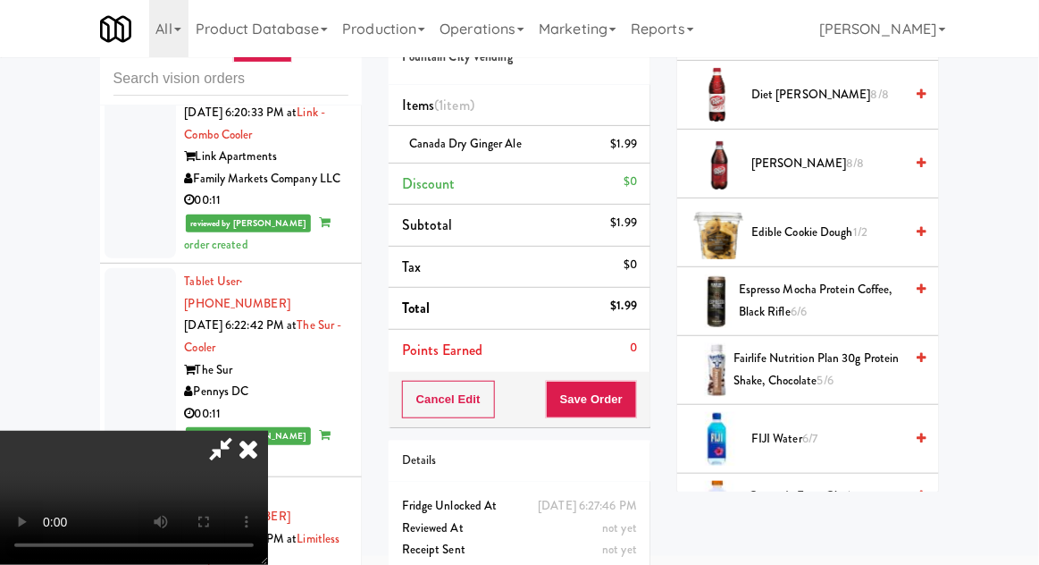
scroll to position [1056, 0]
click at [802, 429] on span "FIJI Water 6/7" at bounding box center [828, 440] width 152 height 22
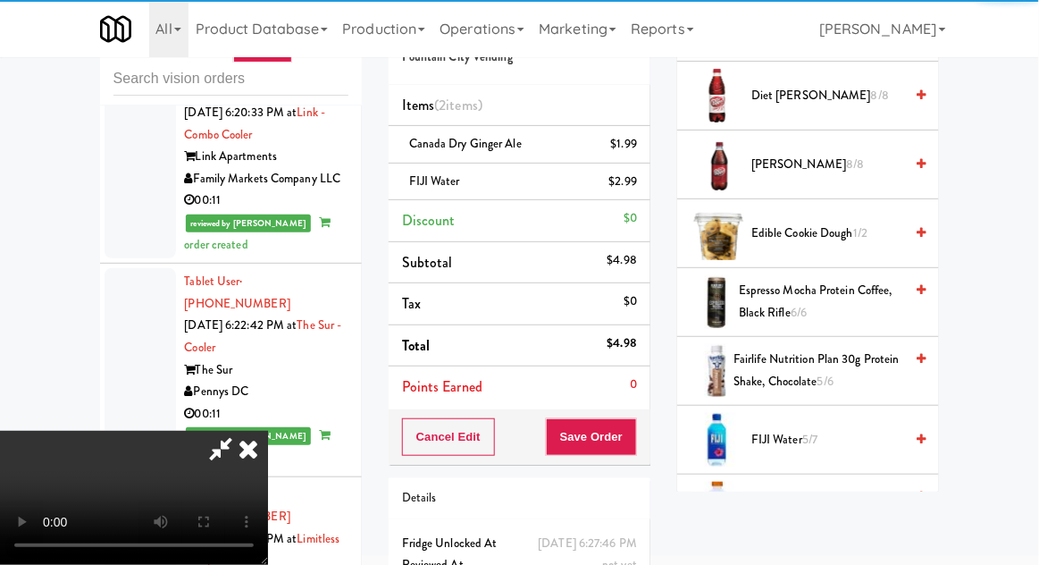
click at [652, 443] on div "Order # 233310 Fountain City Vending Items (2 items ) Canada Dry Ginger Ale $1.…" at bounding box center [519, 322] width 289 height 649
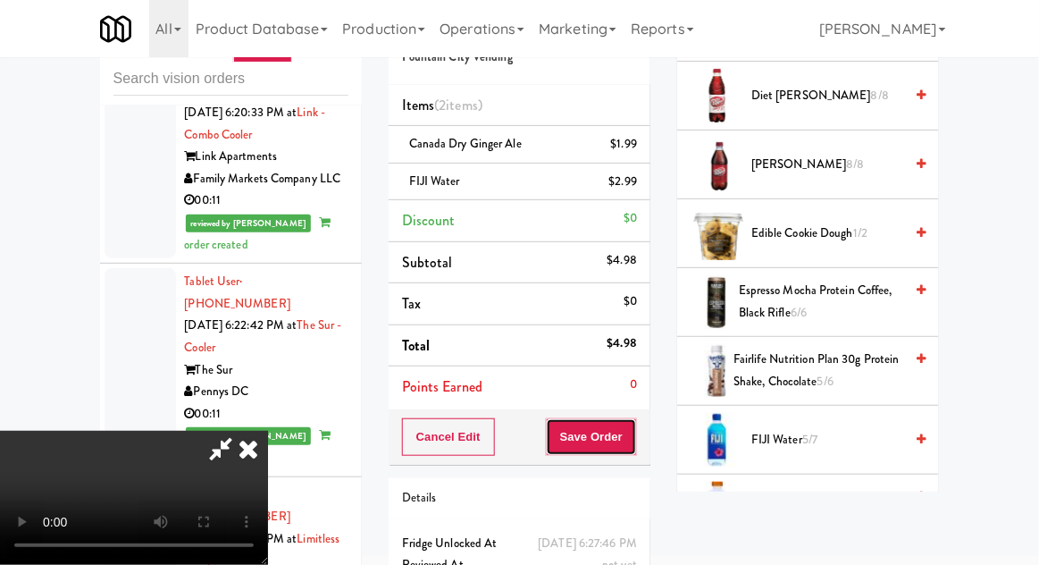
click at [634, 439] on button "Save Order" at bounding box center [591, 437] width 91 height 38
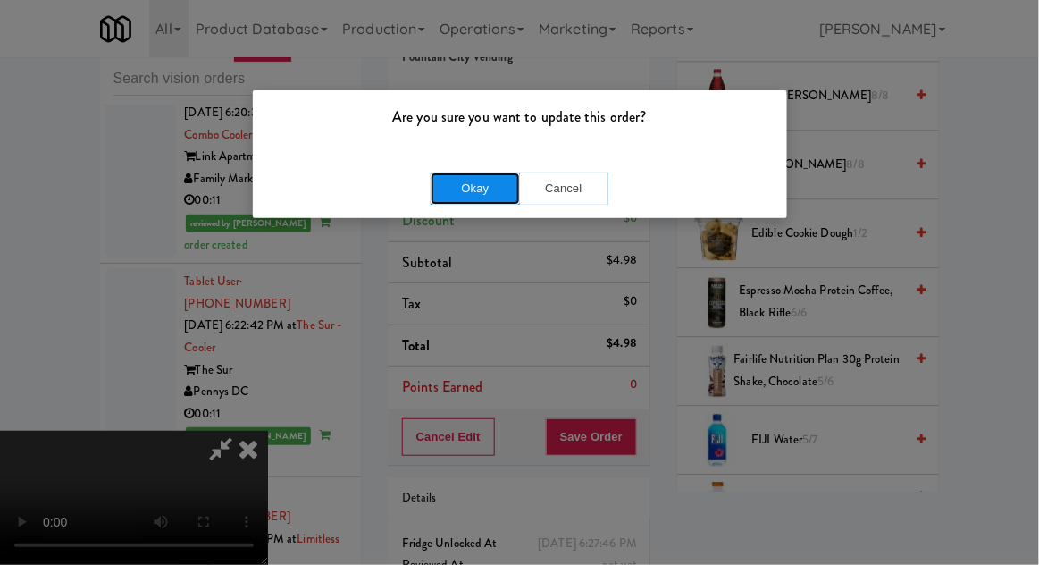
click at [458, 200] on button "Okay" at bounding box center [475, 188] width 89 height 32
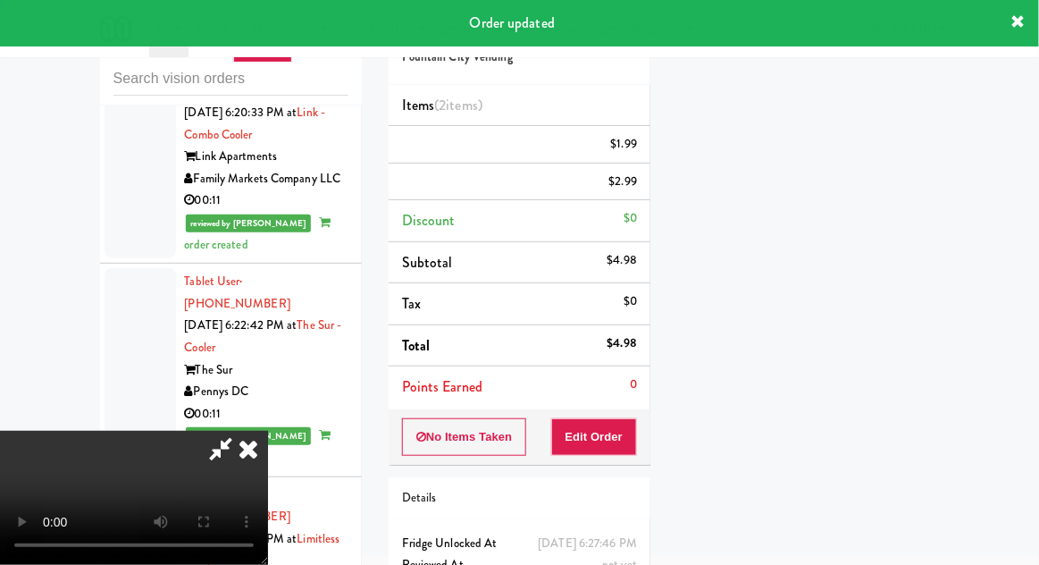
scroll to position [176, 0]
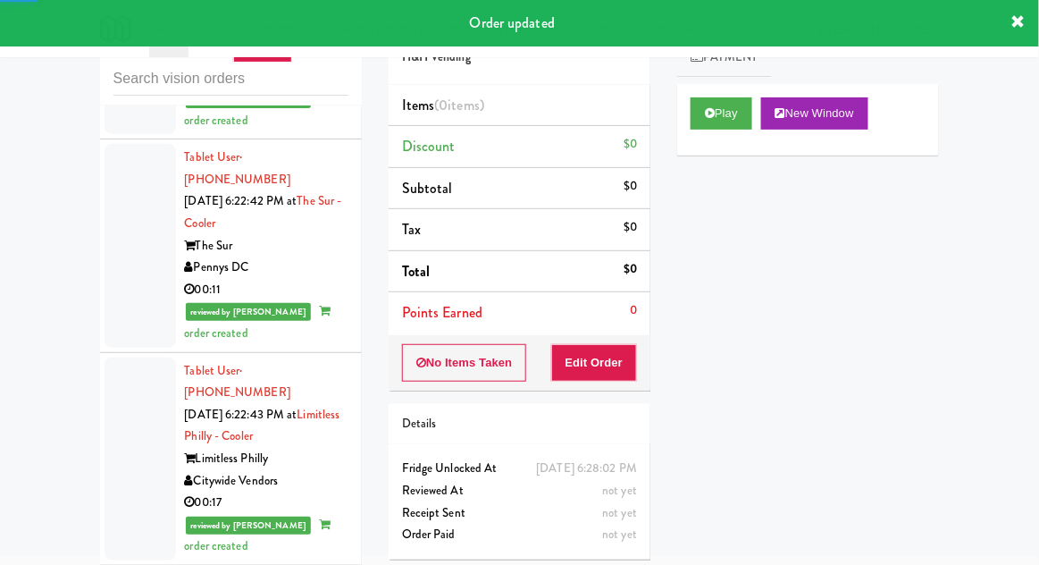
scroll to position [11000, 0]
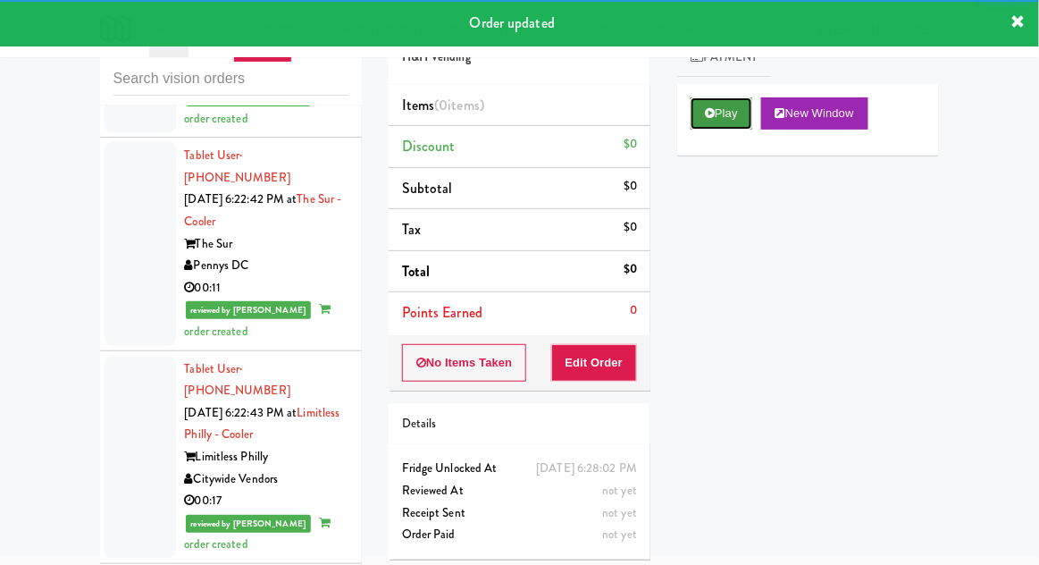
click at [729, 118] on button "Play" at bounding box center [722, 113] width 62 height 32
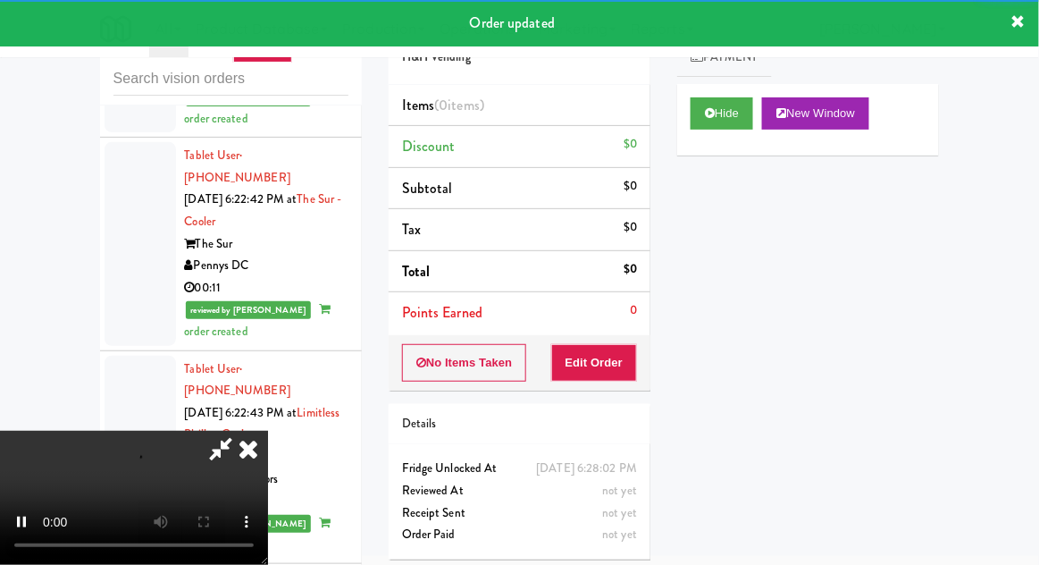
click at [601, 335] on div "No Items Taken Edit Order" at bounding box center [520, 362] width 262 height 55
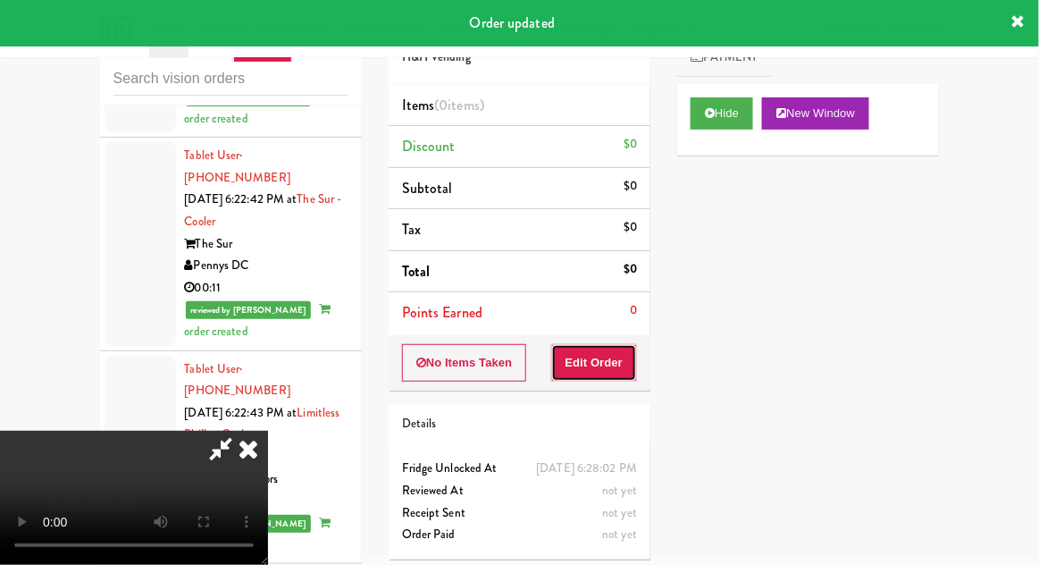
click at [615, 344] on button "Edit Order" at bounding box center [594, 363] width 87 height 38
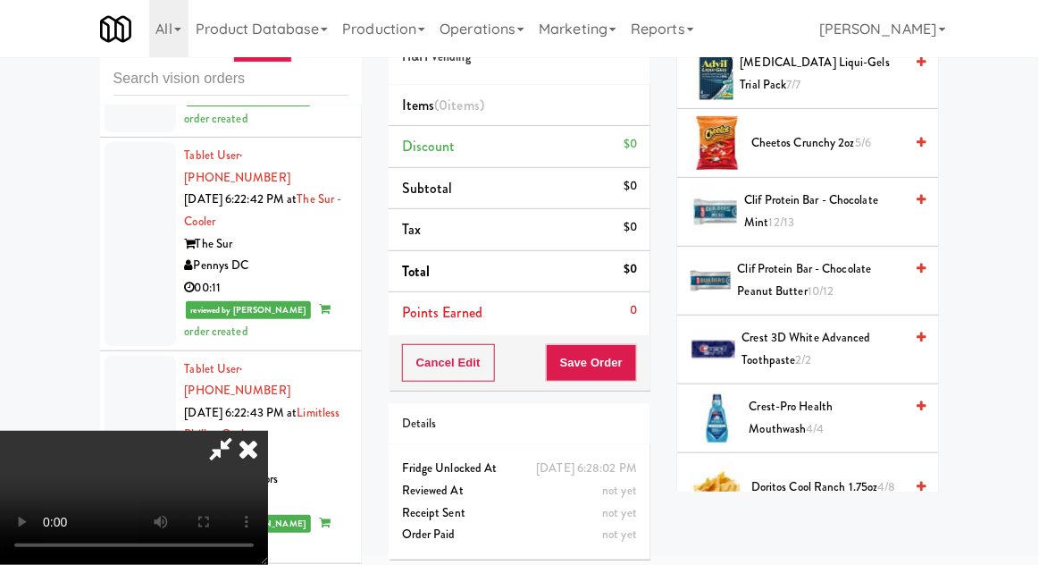
scroll to position [248, 0]
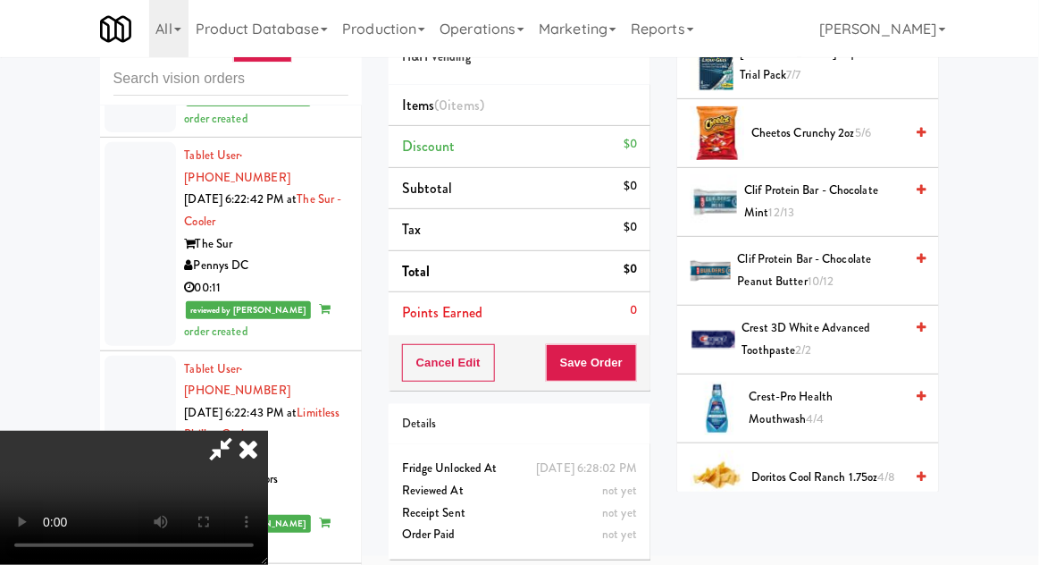
click at [774, 482] on span "Doritos Cool Ranch 1.75oz 4/8" at bounding box center [828, 478] width 152 height 22
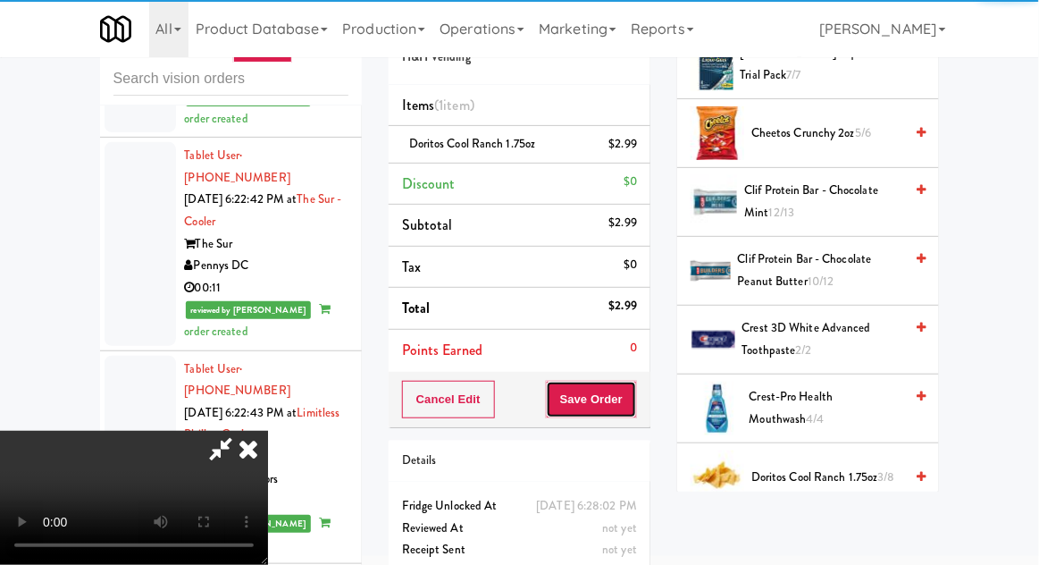
click at [632, 412] on button "Save Order" at bounding box center [591, 400] width 91 height 38
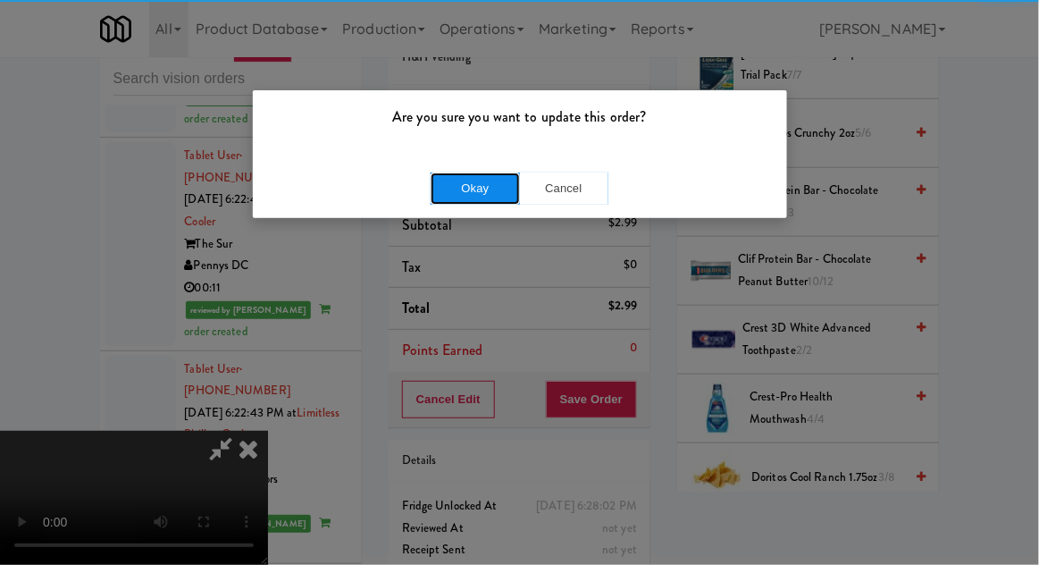
click at [458, 184] on button "Okay" at bounding box center [475, 188] width 89 height 32
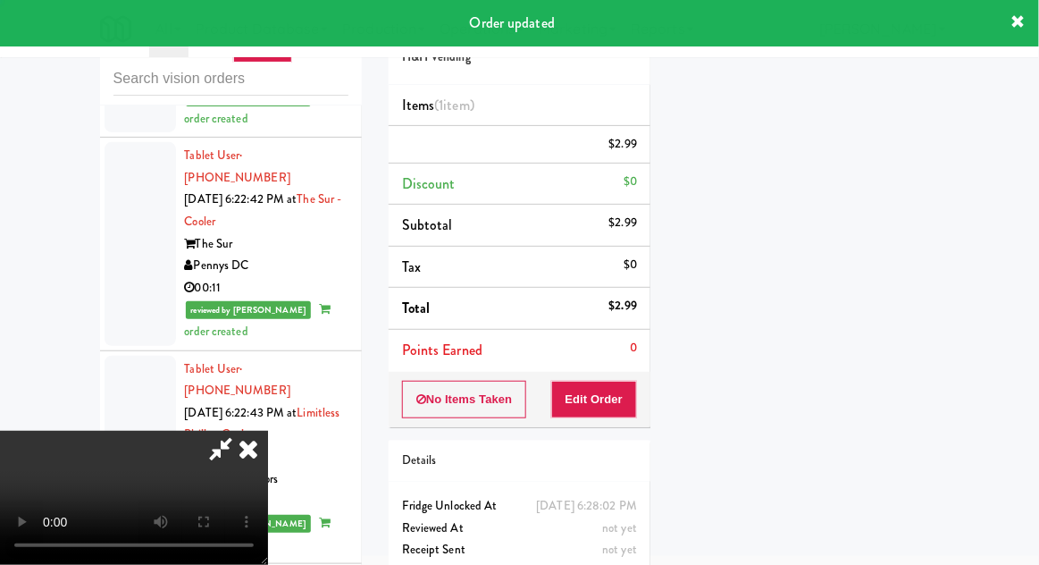
scroll to position [176, 0]
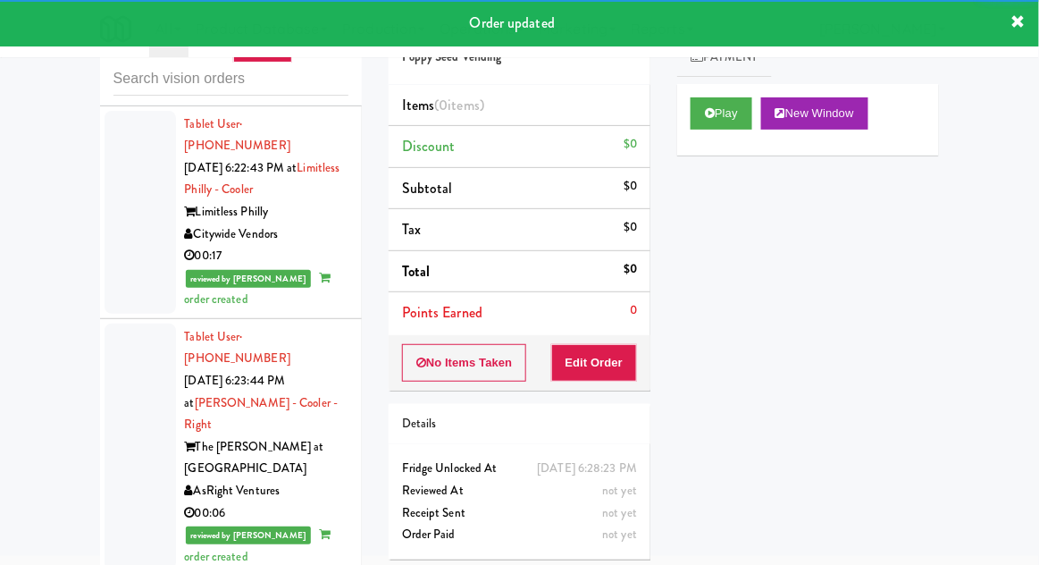
scroll to position [11246, 0]
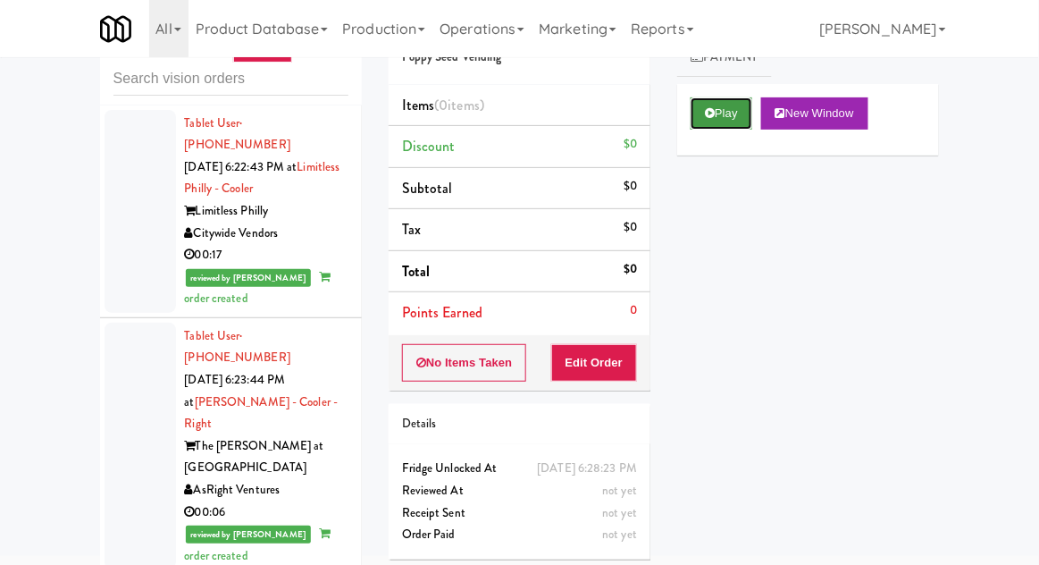
click at [723, 124] on button "Play" at bounding box center [722, 113] width 62 height 32
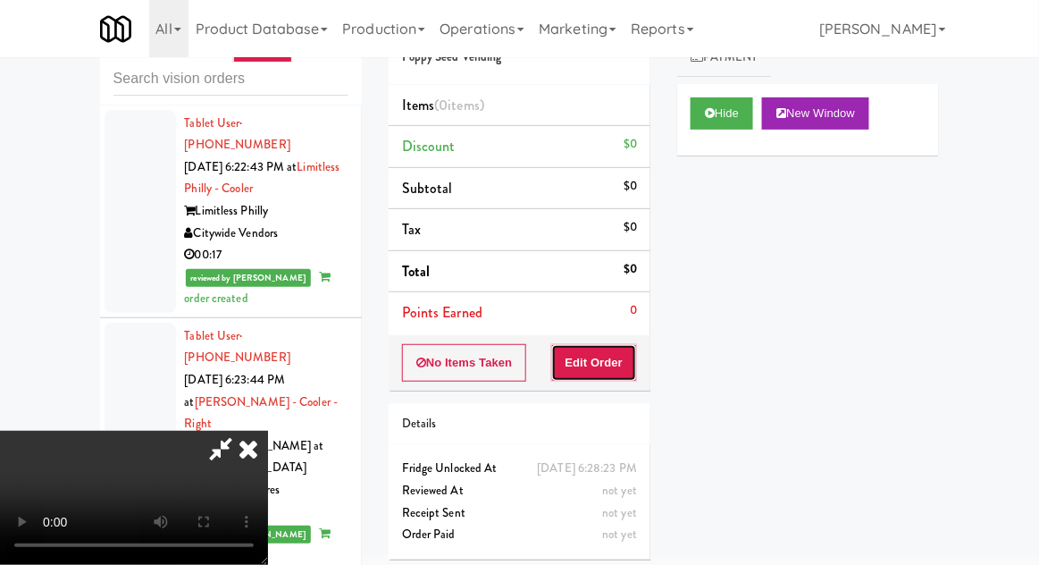
click at [633, 349] on button "Edit Order" at bounding box center [594, 363] width 87 height 38
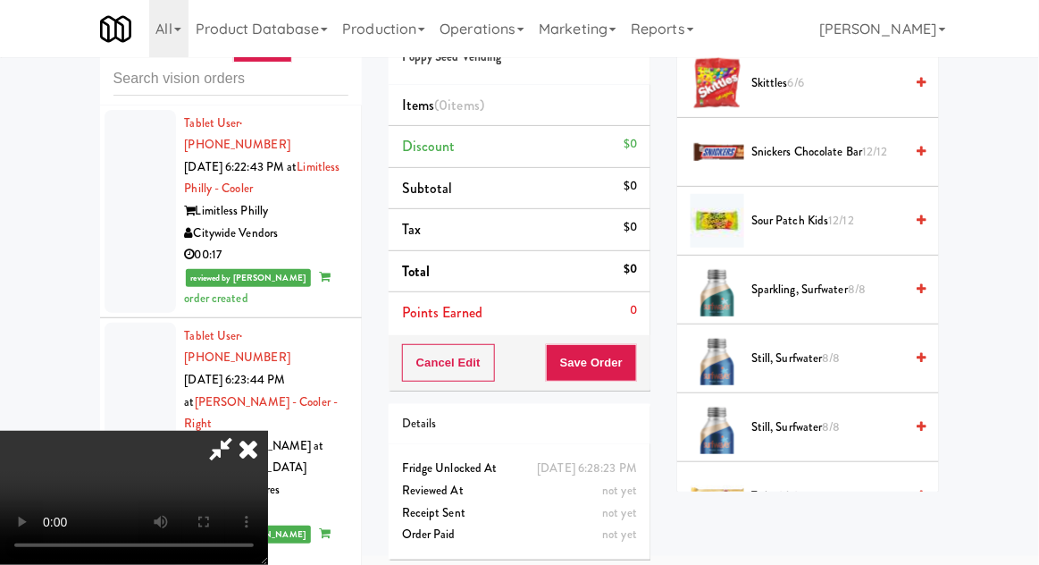
scroll to position [2171, 0]
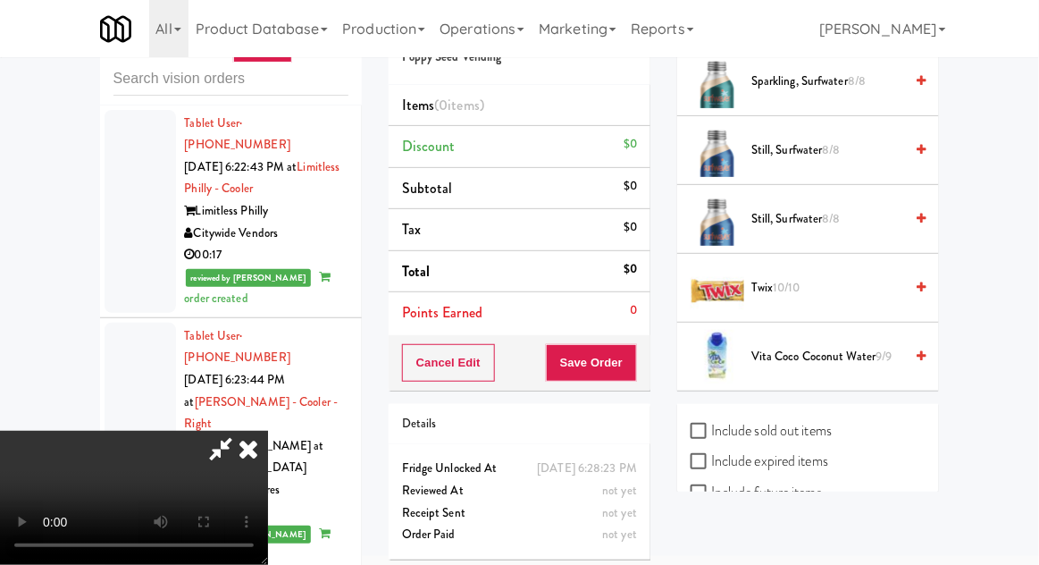
click at [891, 277] on span "Twix 10/10" at bounding box center [828, 288] width 152 height 22
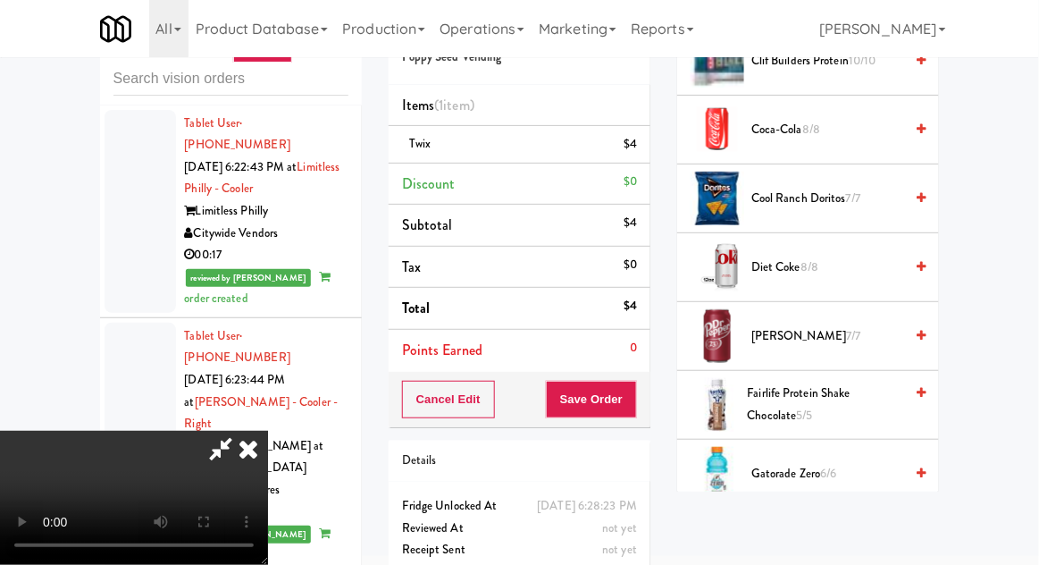
scroll to position [522, 0]
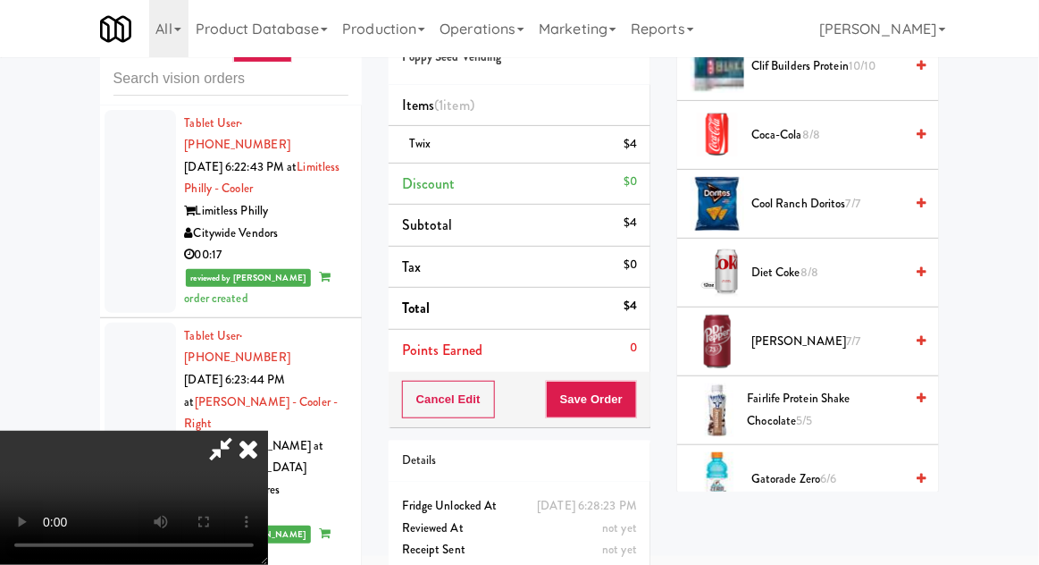
click at [864, 468] on span "Gatorade Zero 6/6" at bounding box center [828, 479] width 152 height 22
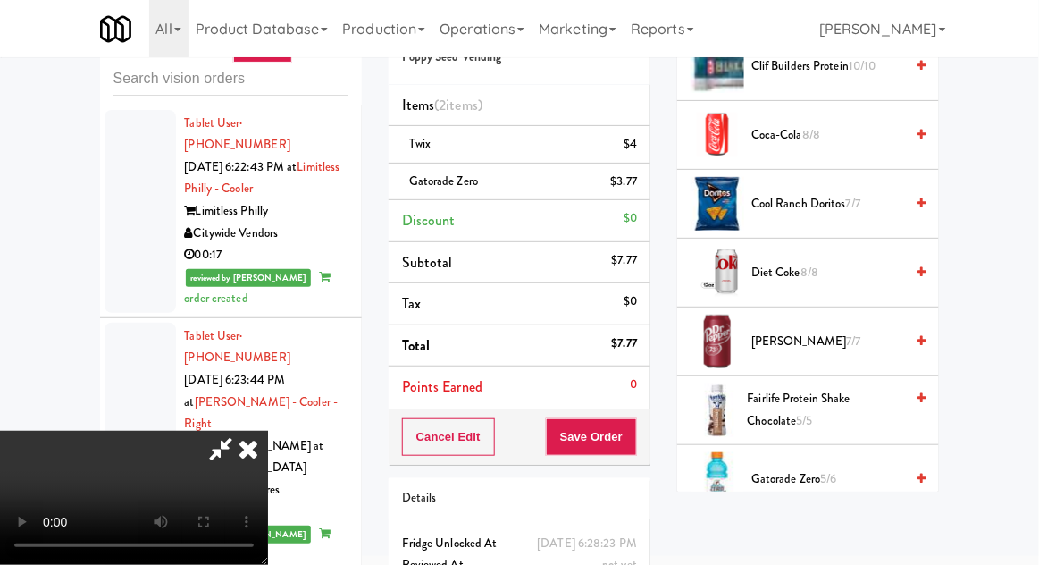
scroll to position [65, 0]
click at [631, 434] on button "Save Order" at bounding box center [591, 437] width 91 height 38
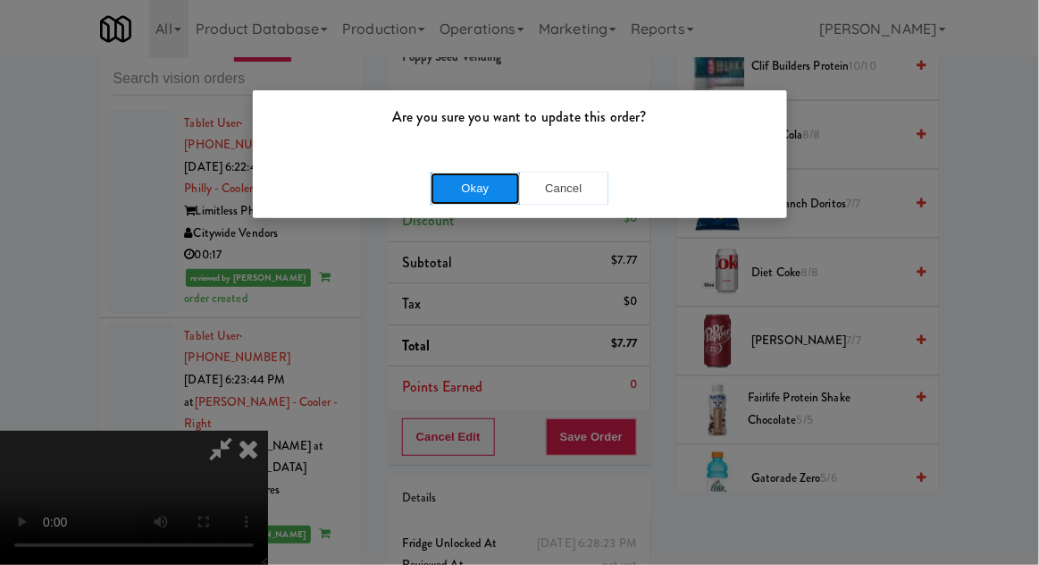
click at [448, 191] on button "Okay" at bounding box center [475, 188] width 89 height 32
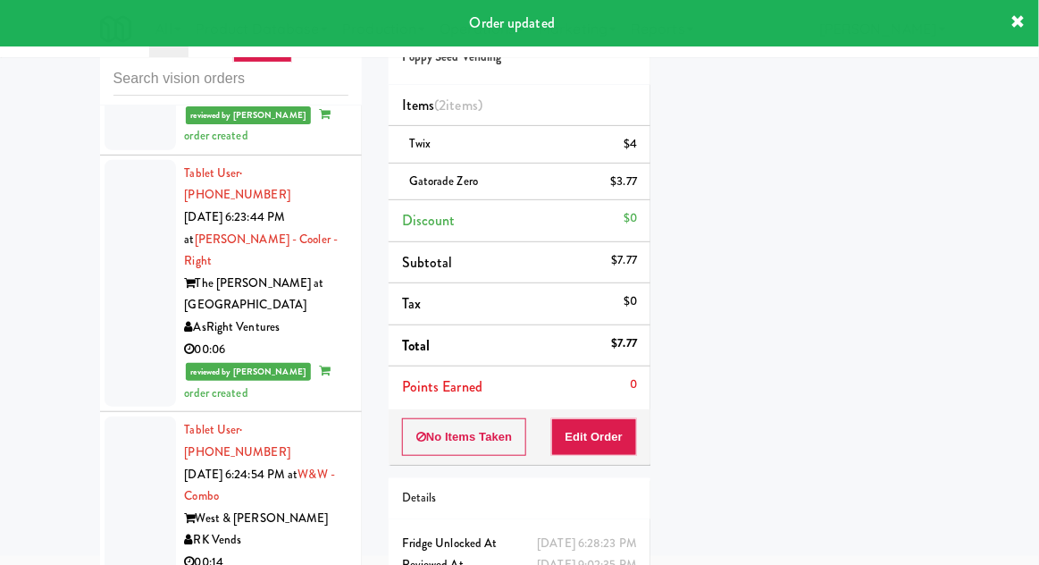
scroll to position [11408, 0]
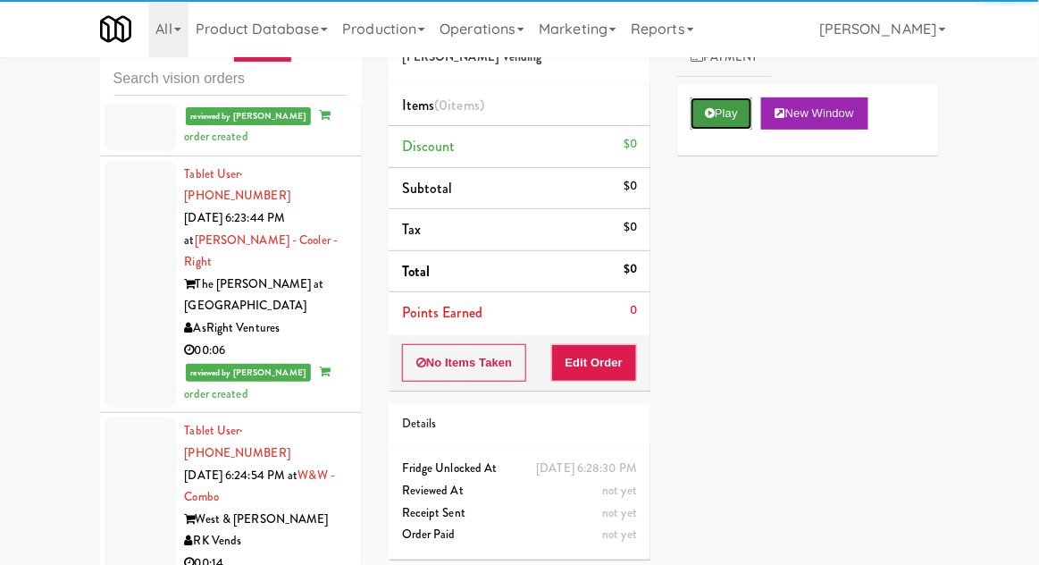
click at [735, 107] on button "Play" at bounding box center [722, 113] width 62 height 32
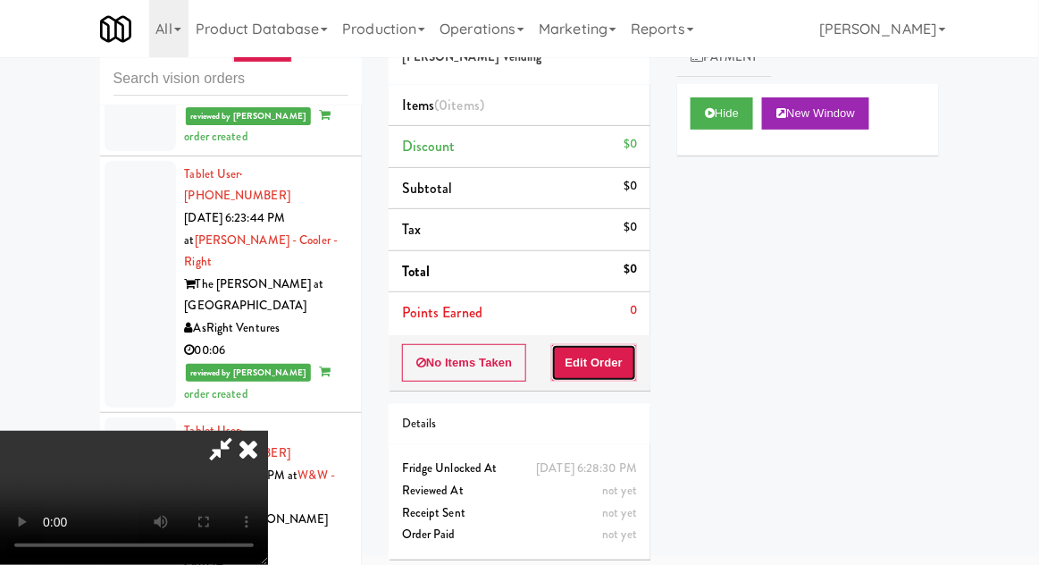
click at [614, 359] on button "Edit Order" at bounding box center [594, 363] width 87 height 38
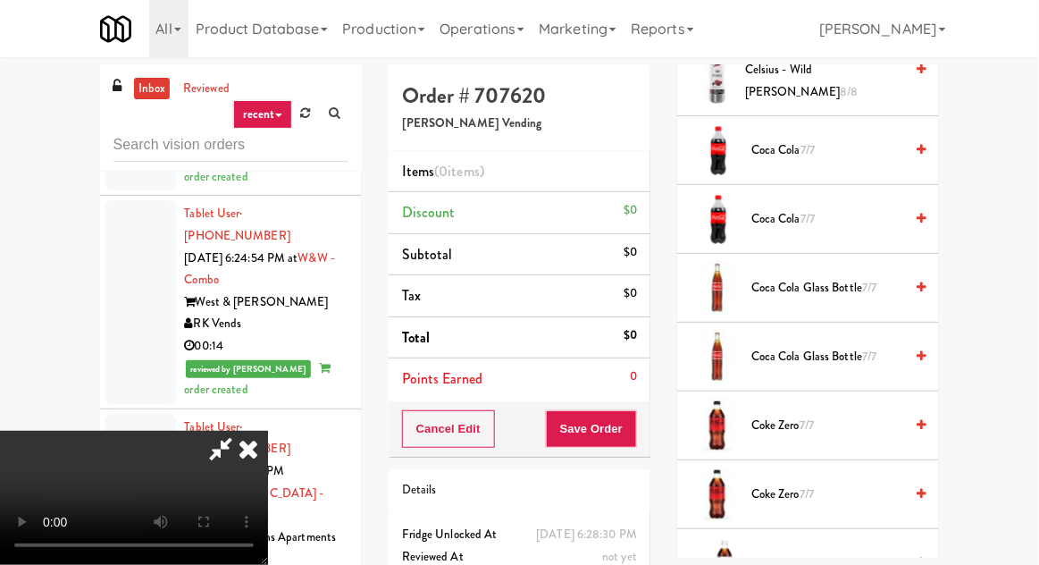
click at [884, 277] on span "Coca Cola Glass Bottle 7/7" at bounding box center [828, 288] width 152 height 22
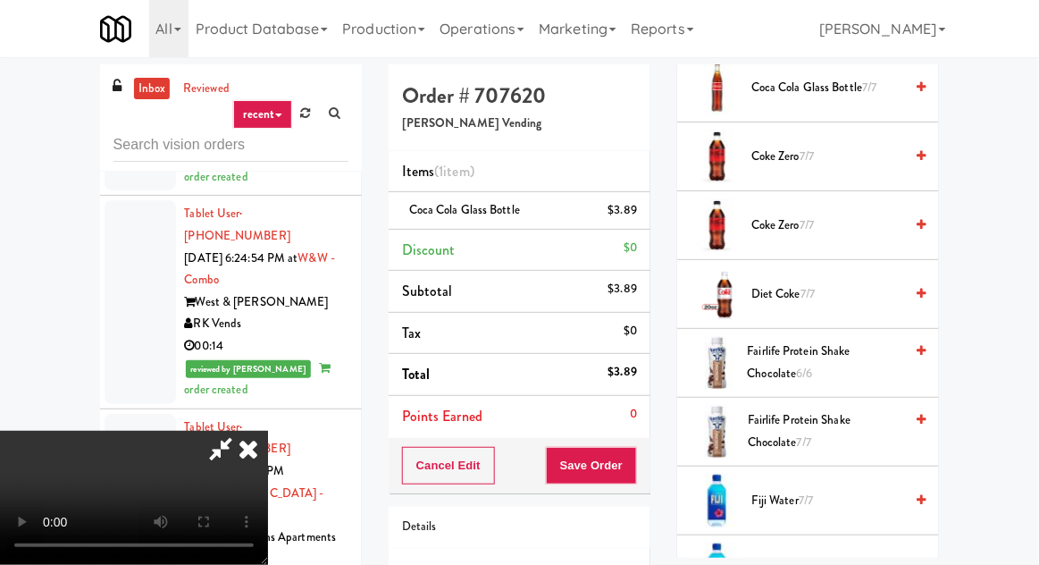
scroll to position [854, 0]
click at [888, 284] on span "Diet Coke 7/7" at bounding box center [828, 295] width 152 height 22
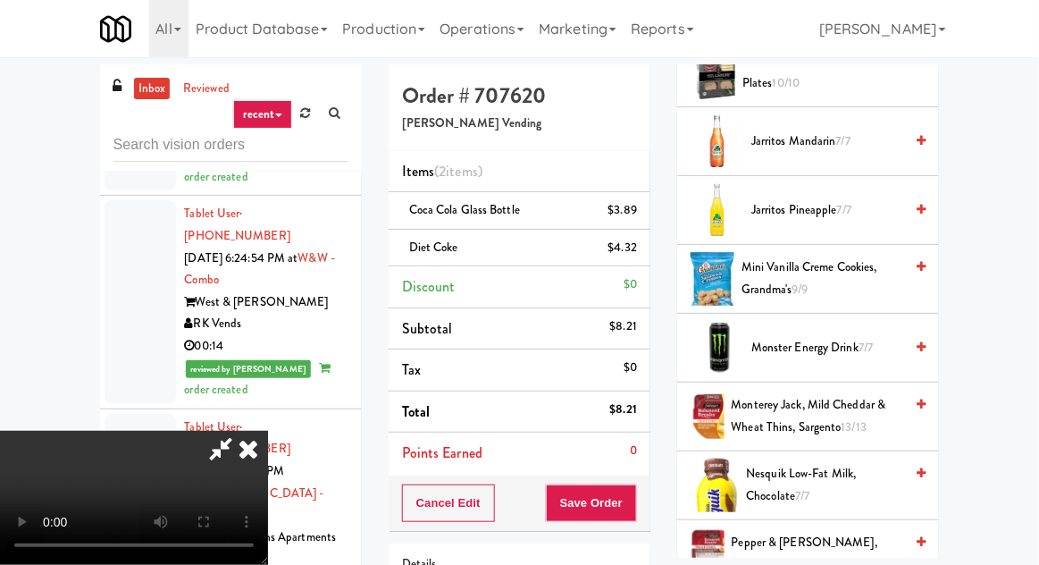
scroll to position [1602, 0]
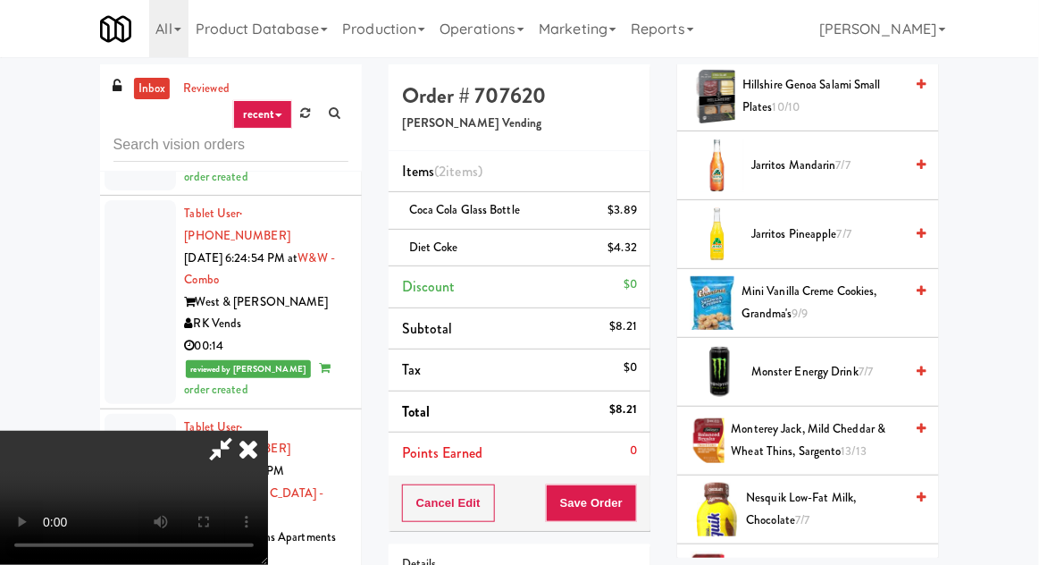
click at [894, 223] on span "Jarritos Pineapple 7/7" at bounding box center [828, 234] width 152 height 22
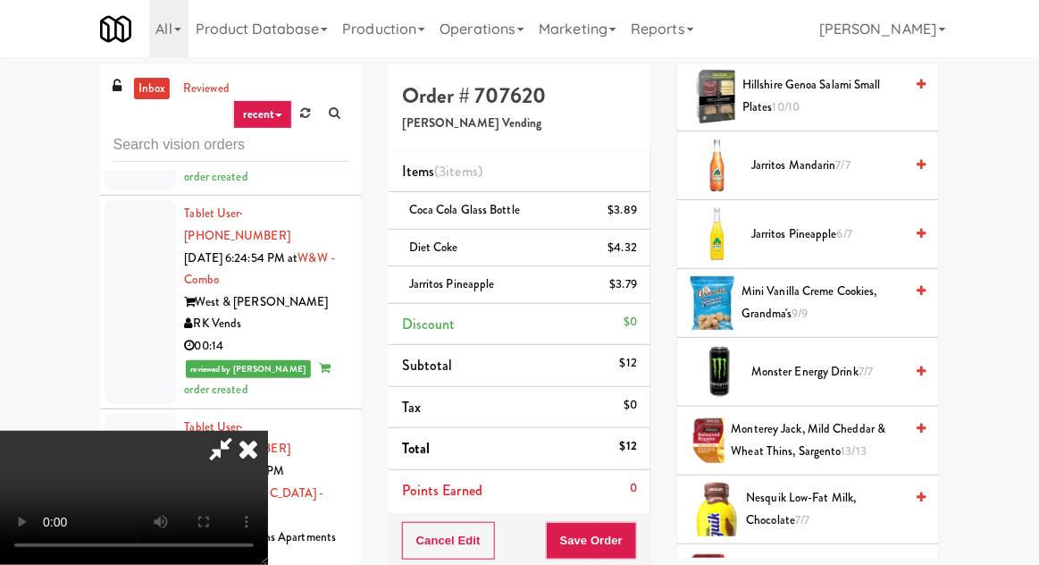
click at [887, 155] on span "Jarritos Mandarin 7/7" at bounding box center [828, 166] width 152 height 22
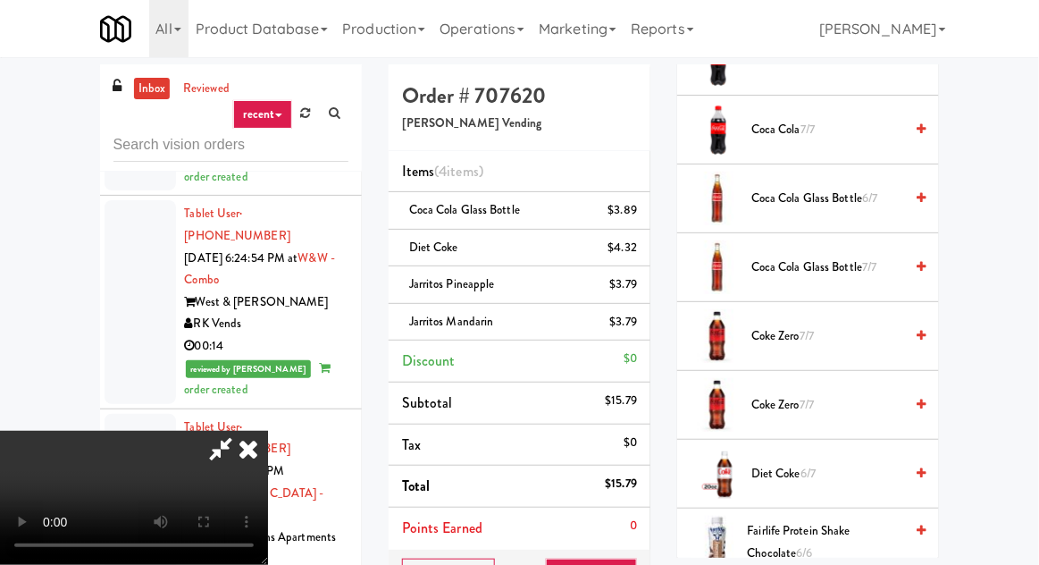
scroll to position [677, 0]
click at [812, 255] on span "Coca Cola Glass Bottle 7/7" at bounding box center [828, 266] width 152 height 22
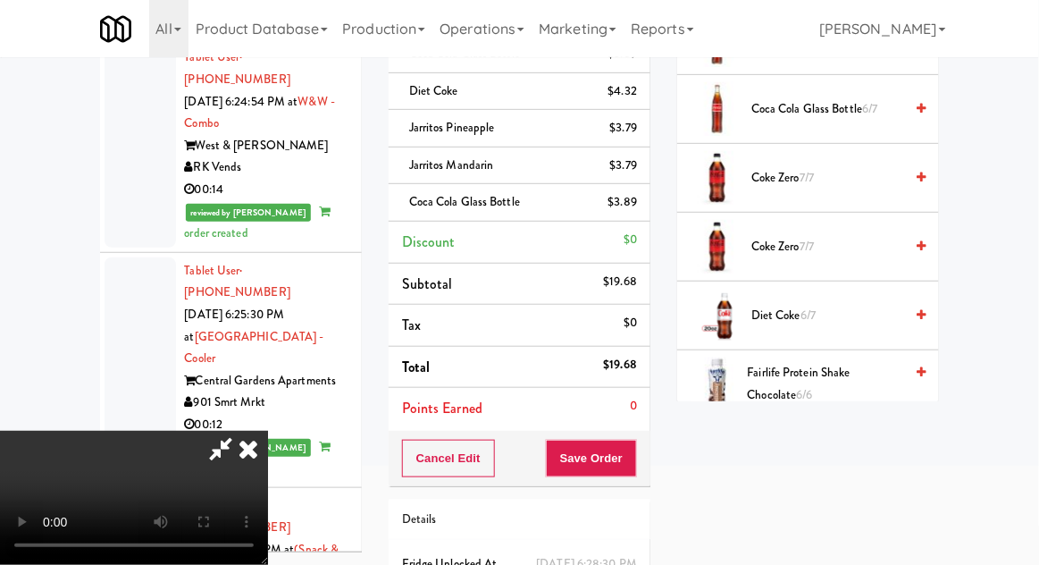
scroll to position [157, 0]
click at [635, 466] on button "Save Order" at bounding box center [591, 458] width 91 height 38
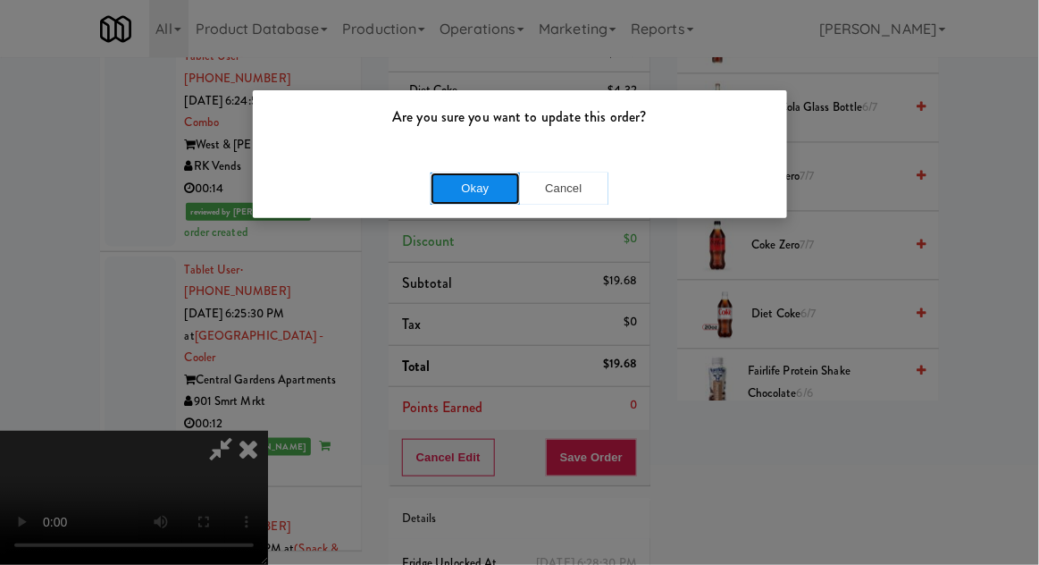
click at [490, 187] on button "Okay" at bounding box center [475, 188] width 89 height 32
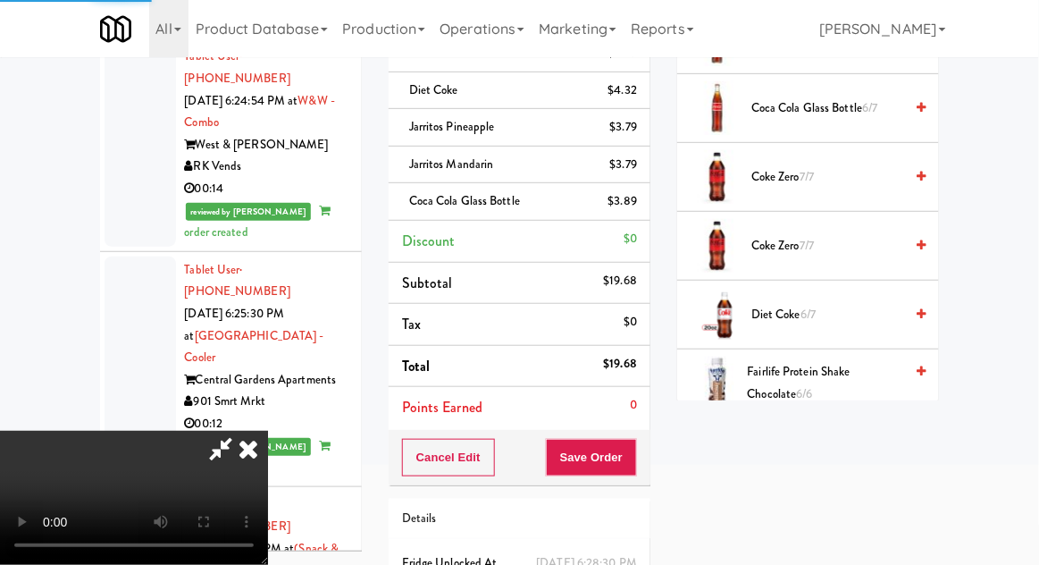
scroll to position [176, 0]
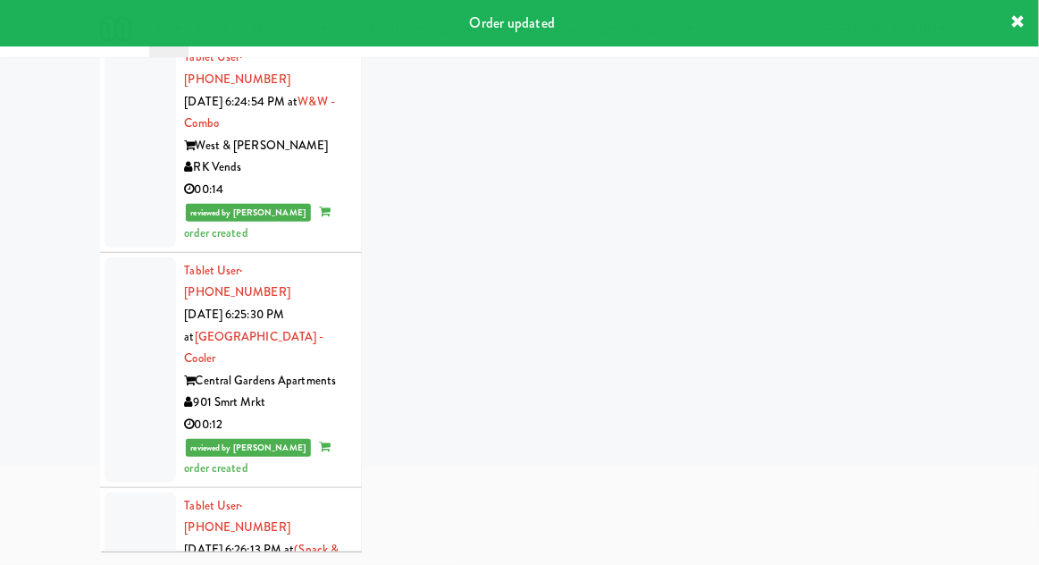
scroll to position [69, 0]
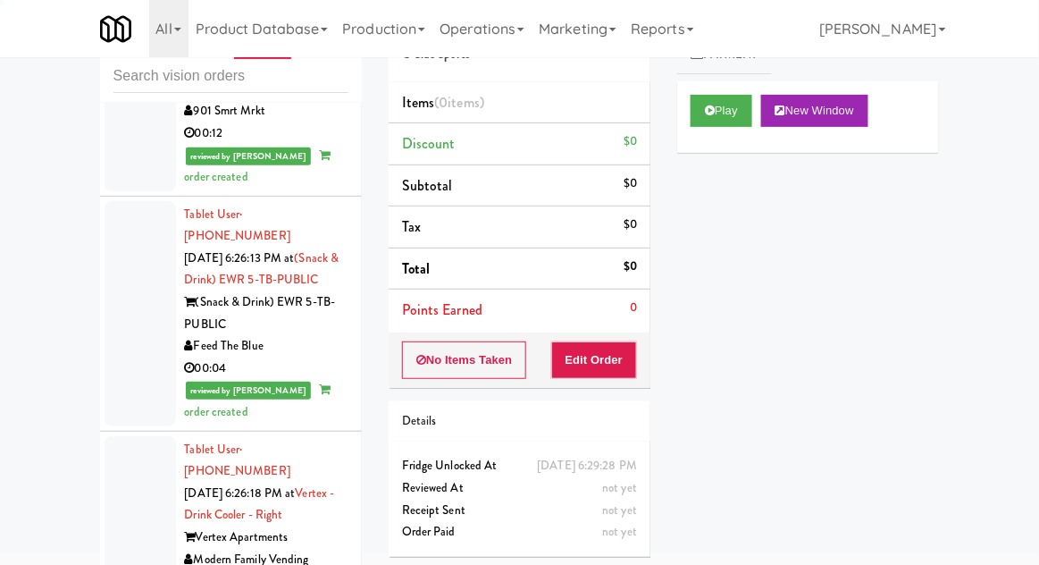
scroll to position [12078, 0]
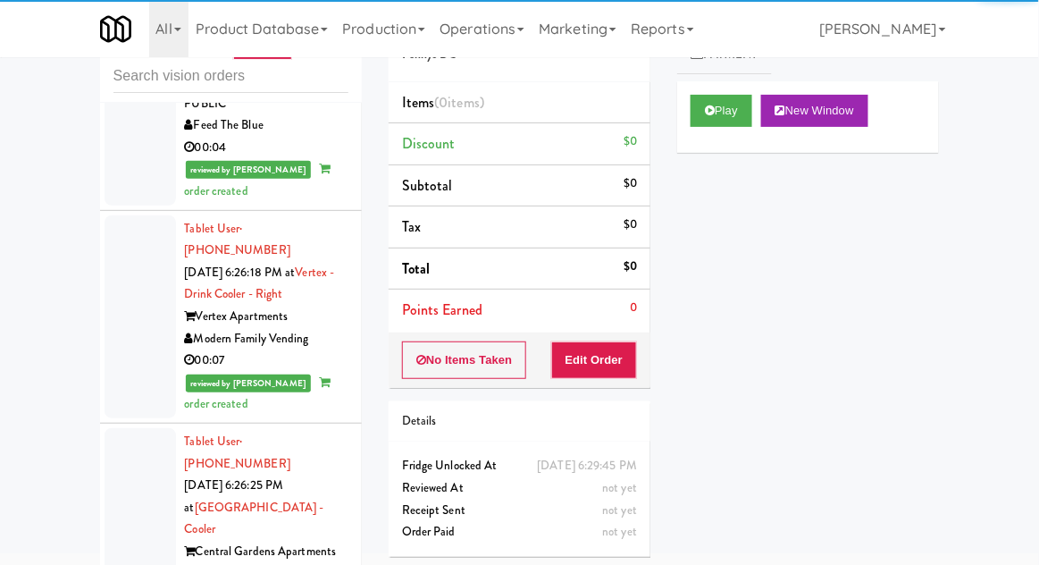
scroll to position [12298, 0]
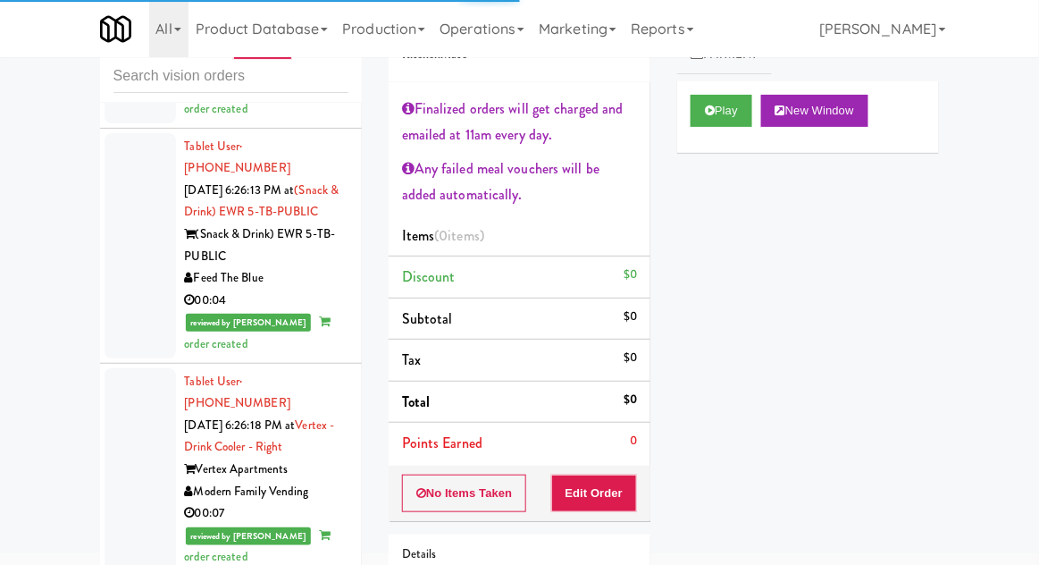
scroll to position [12137, 0]
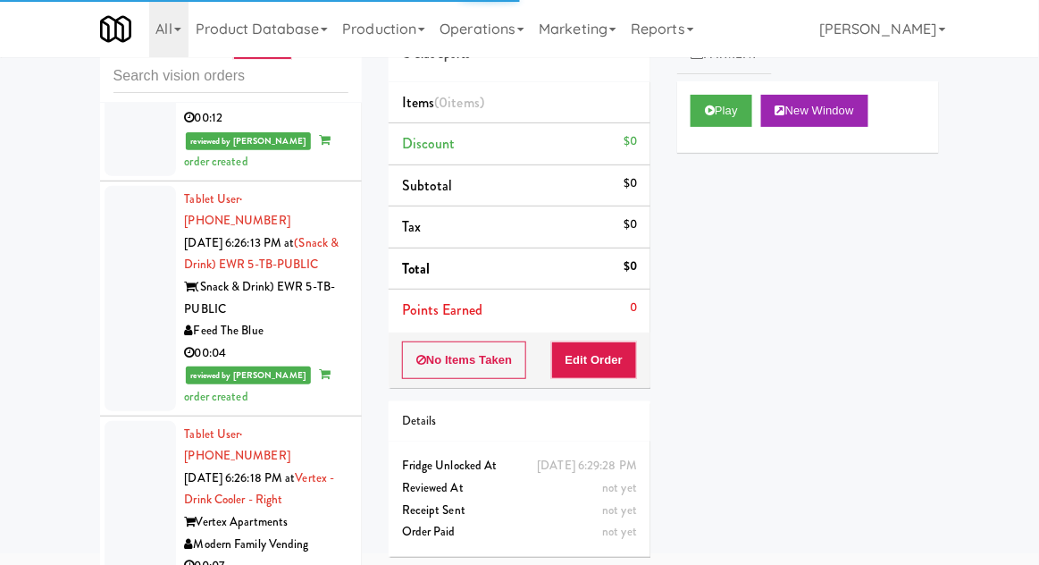
scroll to position [12060, 0]
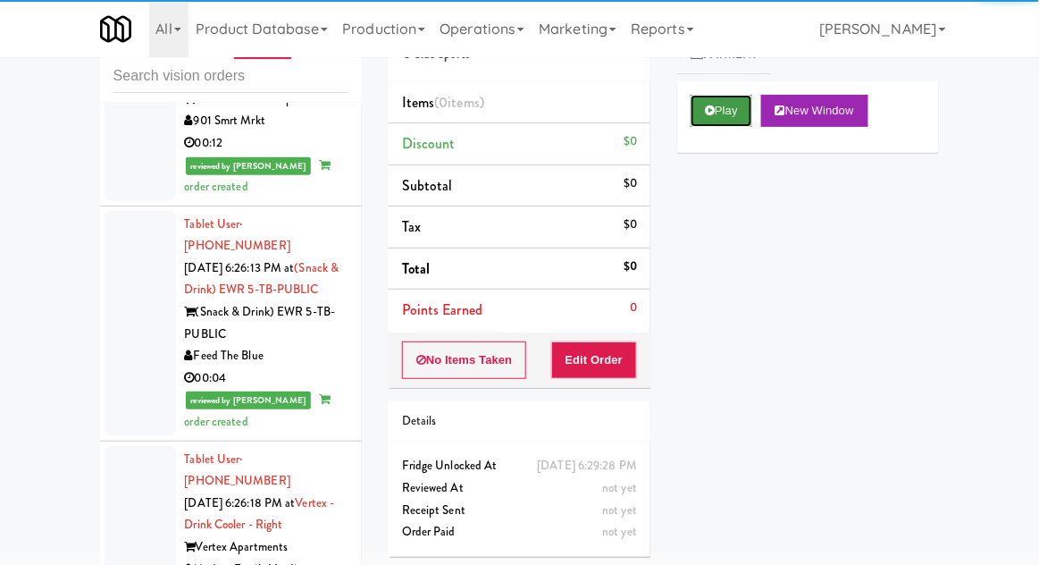
click at [702, 125] on button "Play" at bounding box center [722, 111] width 62 height 32
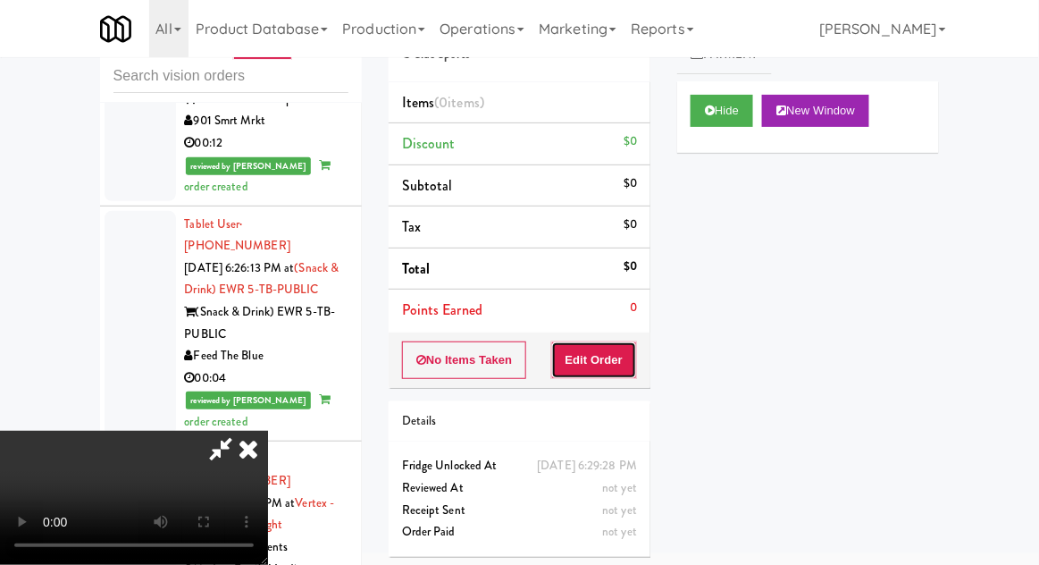
click at [613, 343] on button "Edit Order" at bounding box center [594, 360] width 87 height 38
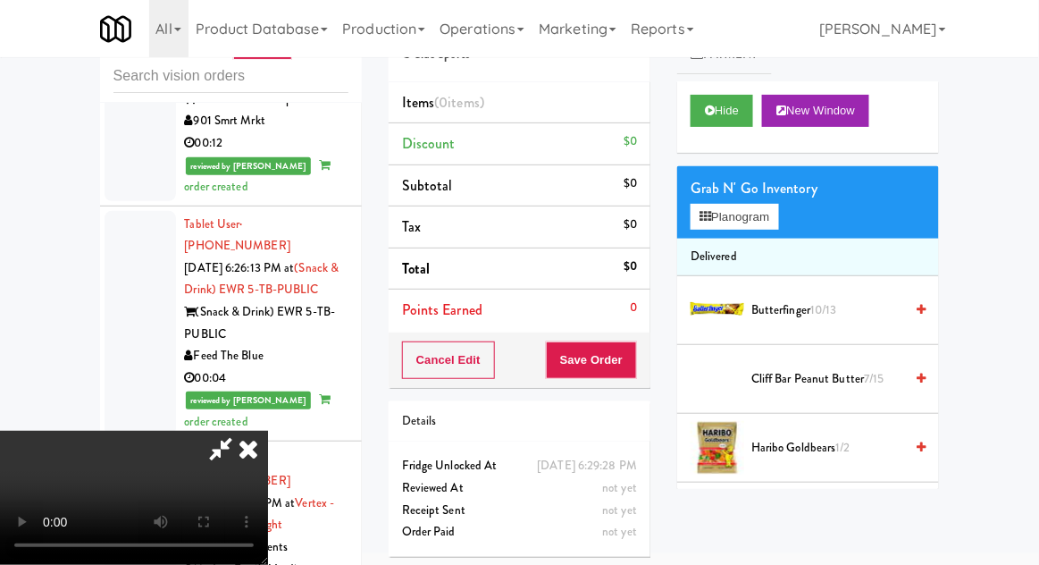
scroll to position [0, 0]
click at [767, 209] on button "Planogram" at bounding box center [735, 217] width 88 height 27
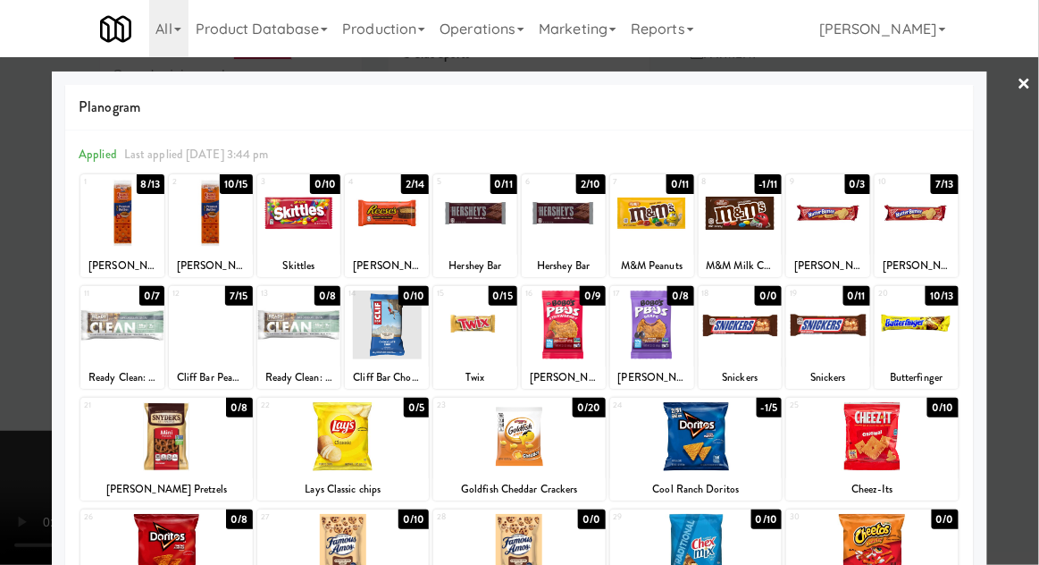
click at [280, 352] on div at bounding box center [299, 324] width 84 height 69
click at [9, 268] on div at bounding box center [519, 282] width 1039 height 565
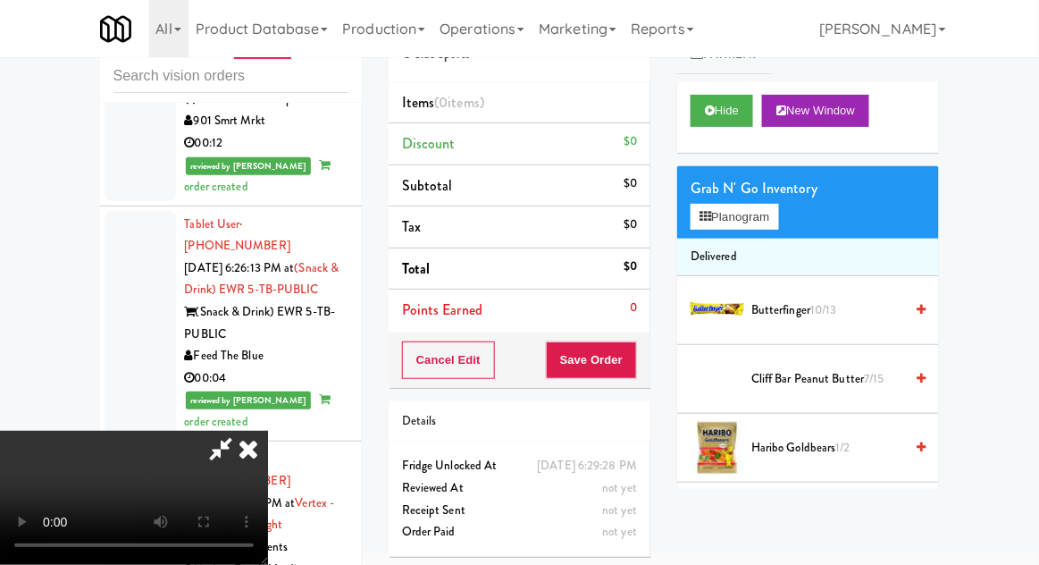
click at [740, 241] on li "Delivered" at bounding box center [808, 258] width 262 height 38
click at [742, 228] on button "Planogram" at bounding box center [735, 217] width 88 height 27
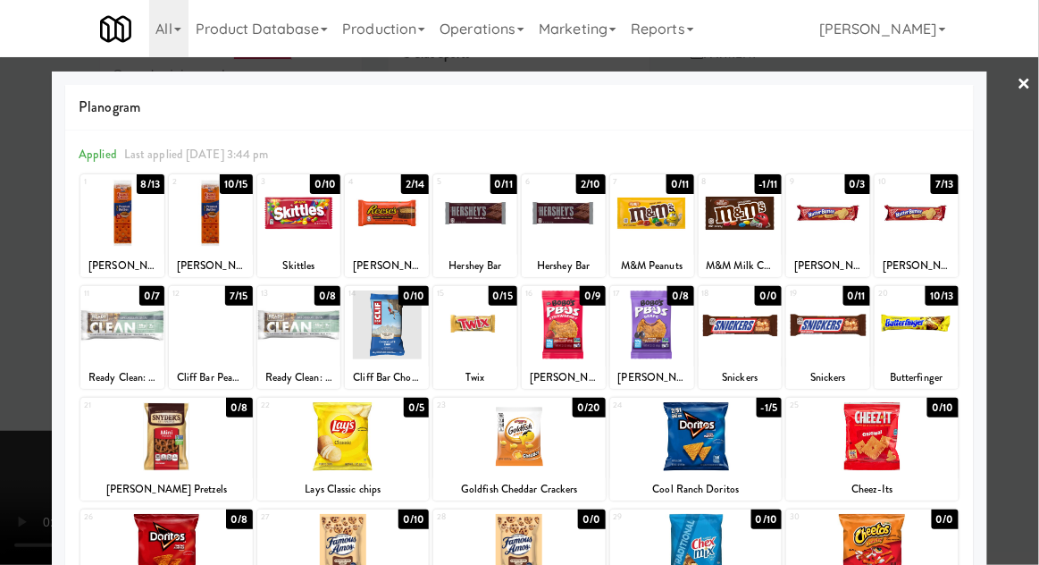
click at [282, 367] on div "Ready Clean: Chocolate Sea Salt" at bounding box center [299, 377] width 79 height 22
click at [22, 280] on div at bounding box center [519, 282] width 1039 height 565
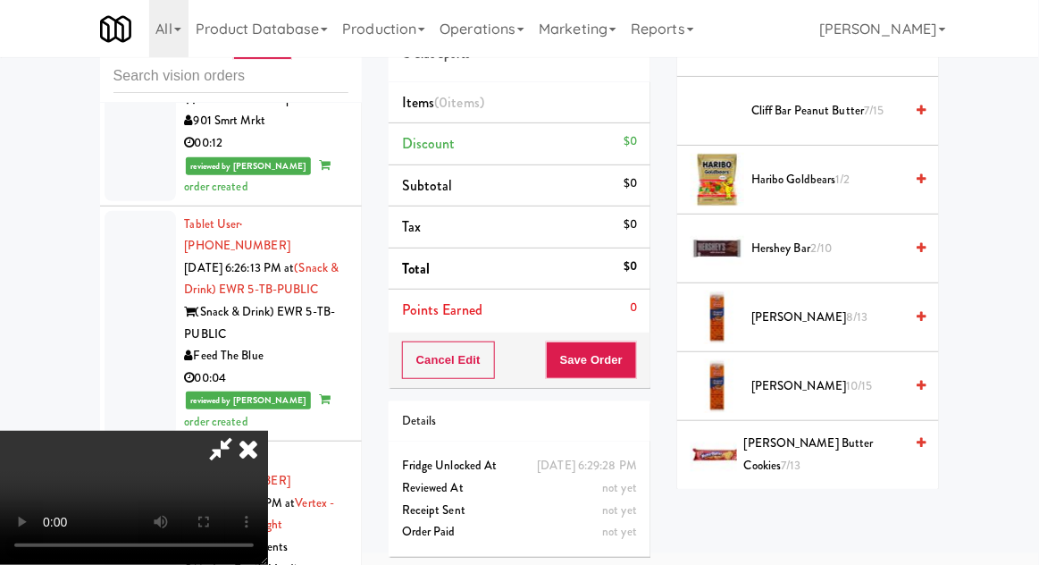
scroll to position [593, 0]
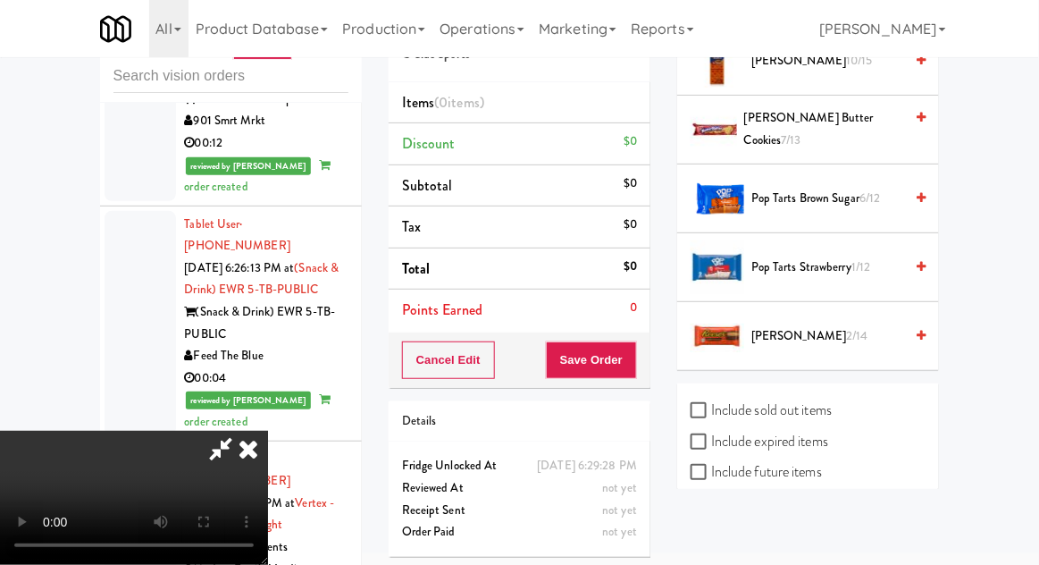
click at [854, 408] on div "Include sold out items" at bounding box center [808, 412] width 235 height 31
click at [744, 414] on label "Include sold out items" at bounding box center [761, 410] width 141 height 27
click at [711, 414] on input "Include sold out items" at bounding box center [701, 411] width 21 height 14
checkbox input "true"
click at [736, 532] on div "Hide New Window Grab N' Go Inventory Planogram Delivered Butterfinger 10/13 Cli…" at bounding box center [808, 26] width 262 height 1077
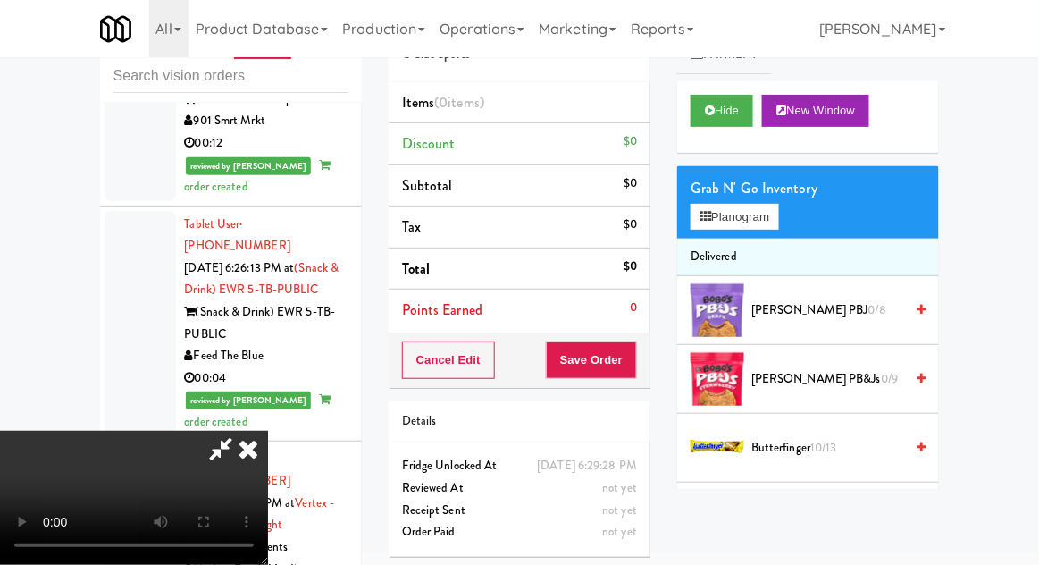
scroll to position [0, 0]
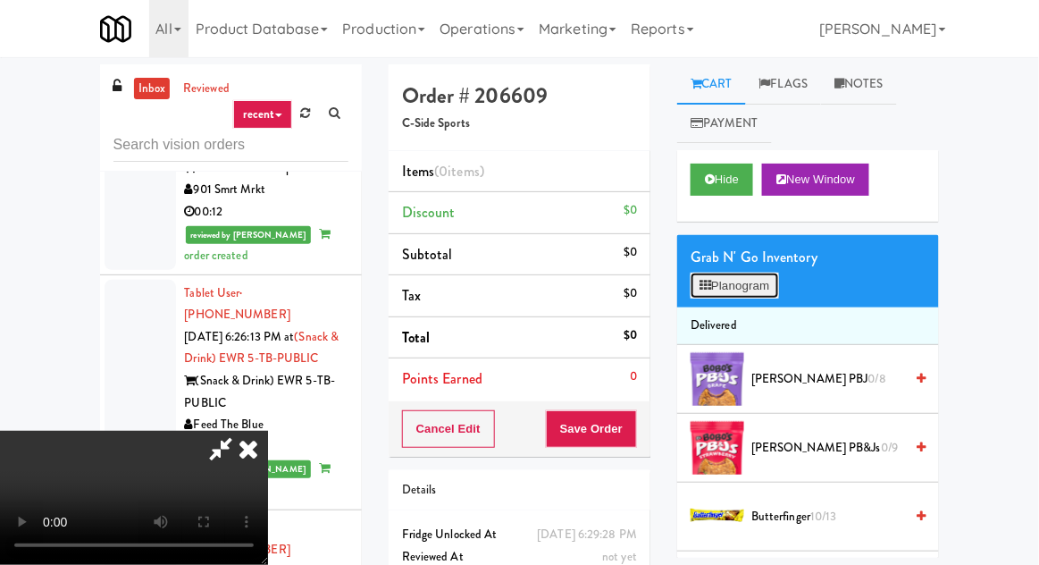
click at [775, 289] on button "Planogram" at bounding box center [735, 286] width 88 height 27
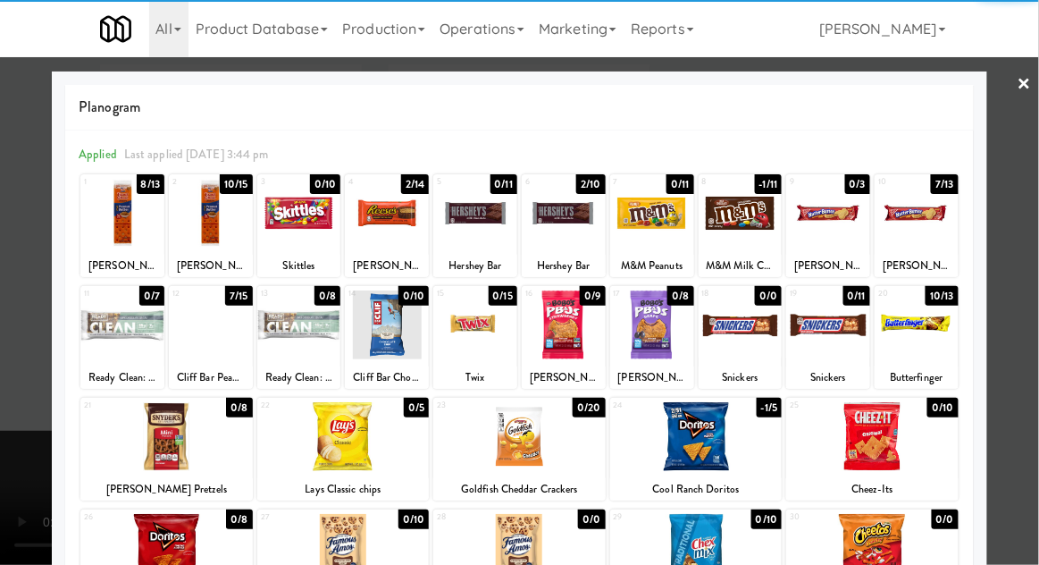
click at [289, 332] on div at bounding box center [299, 324] width 84 height 69
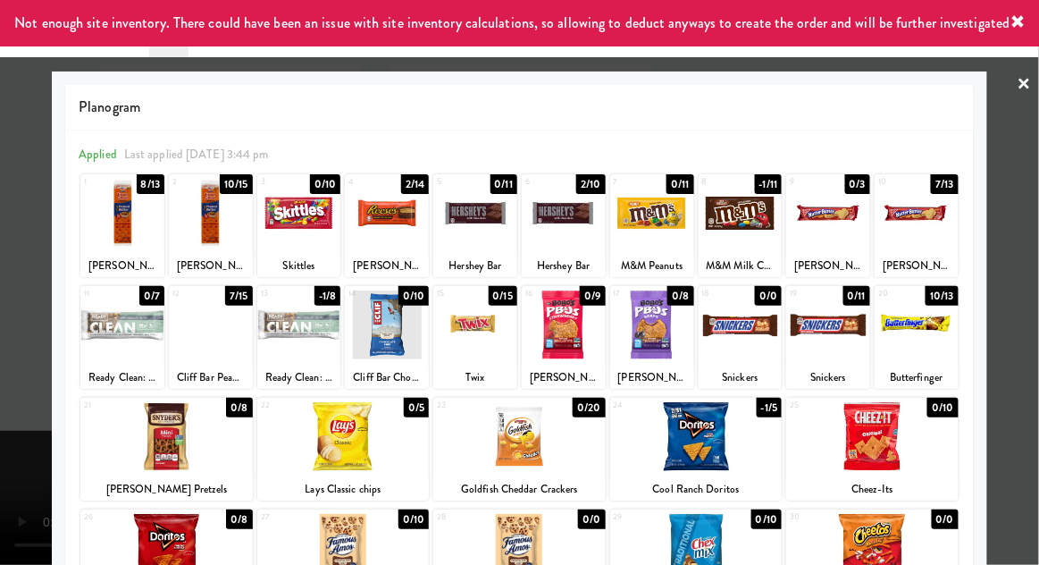
click at [11, 196] on div at bounding box center [519, 282] width 1039 height 565
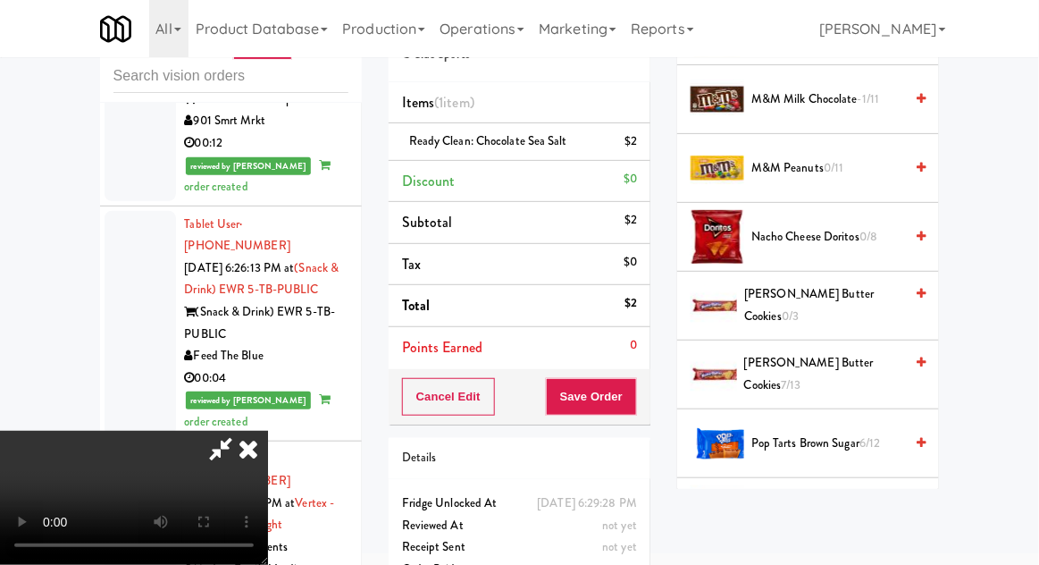
scroll to position [1466, 0]
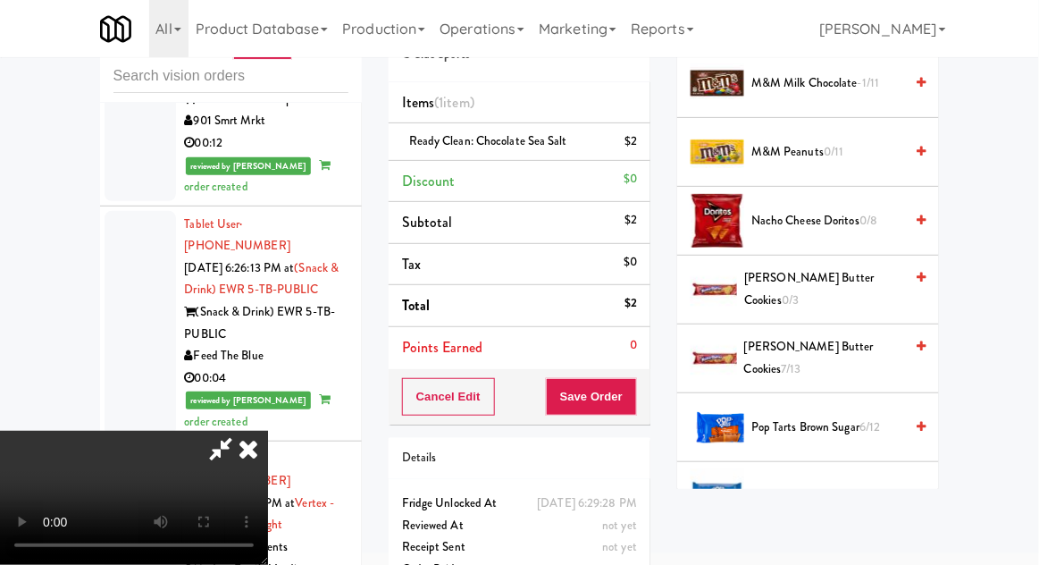
click at [802, 360] on span "7/13" at bounding box center [792, 368] width 20 height 17
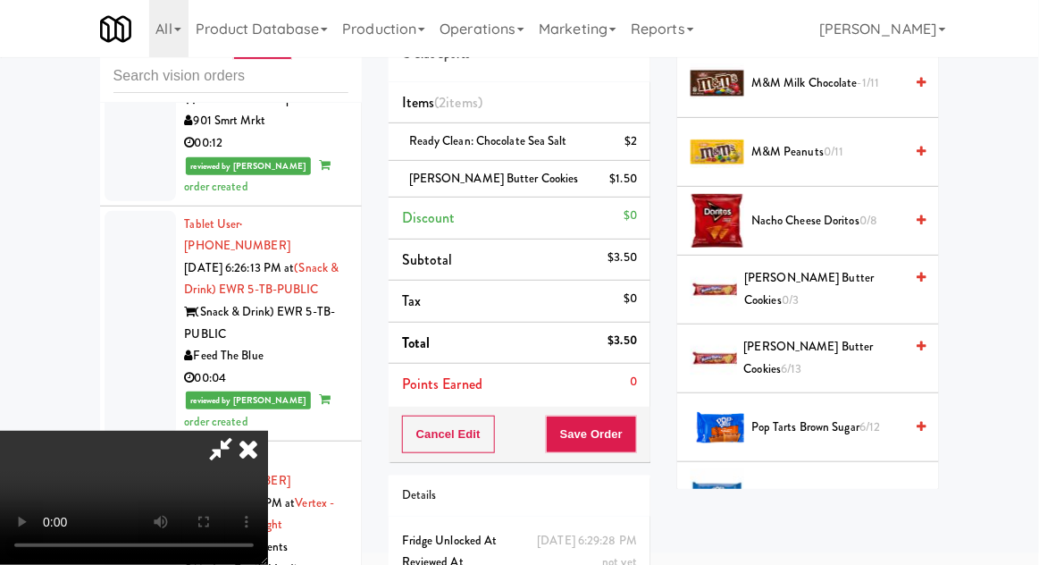
click at [647, 436] on div "Cancel Edit Save Order" at bounding box center [520, 434] width 262 height 55
click at [635, 443] on button "Save Order" at bounding box center [591, 435] width 91 height 38
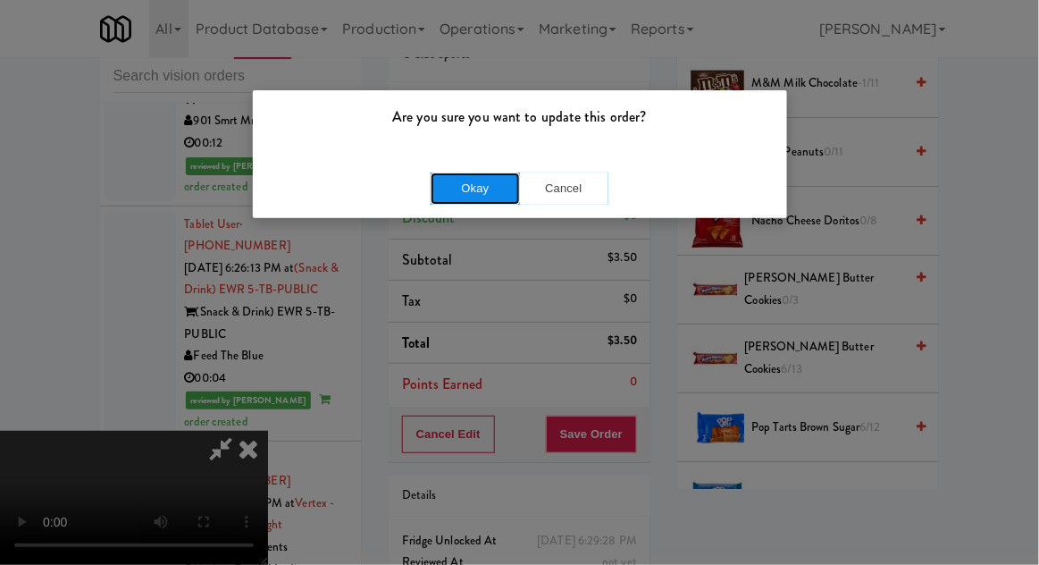
click at [464, 199] on button "Okay" at bounding box center [475, 188] width 89 height 32
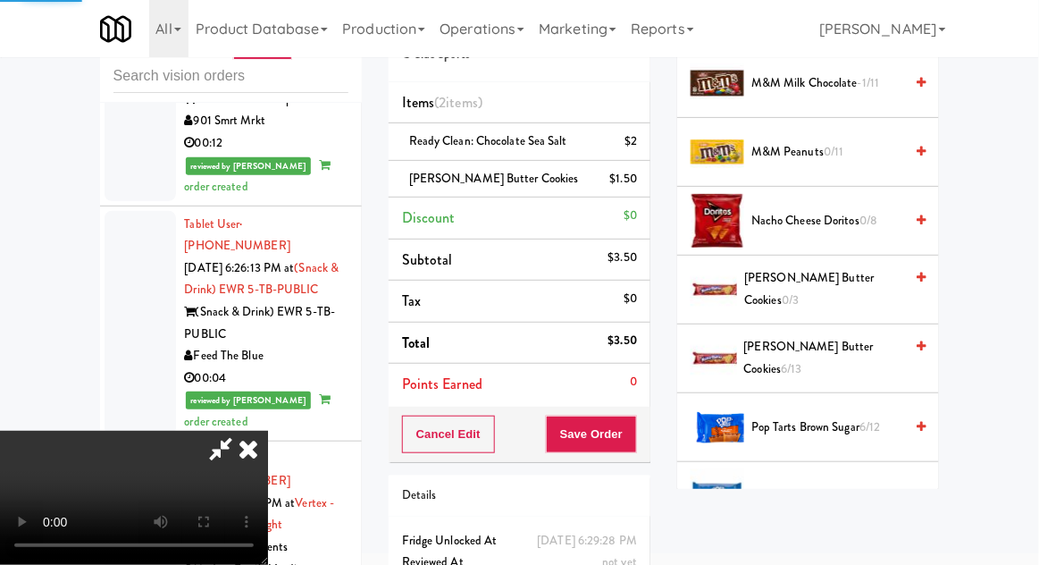
scroll to position [176, 0]
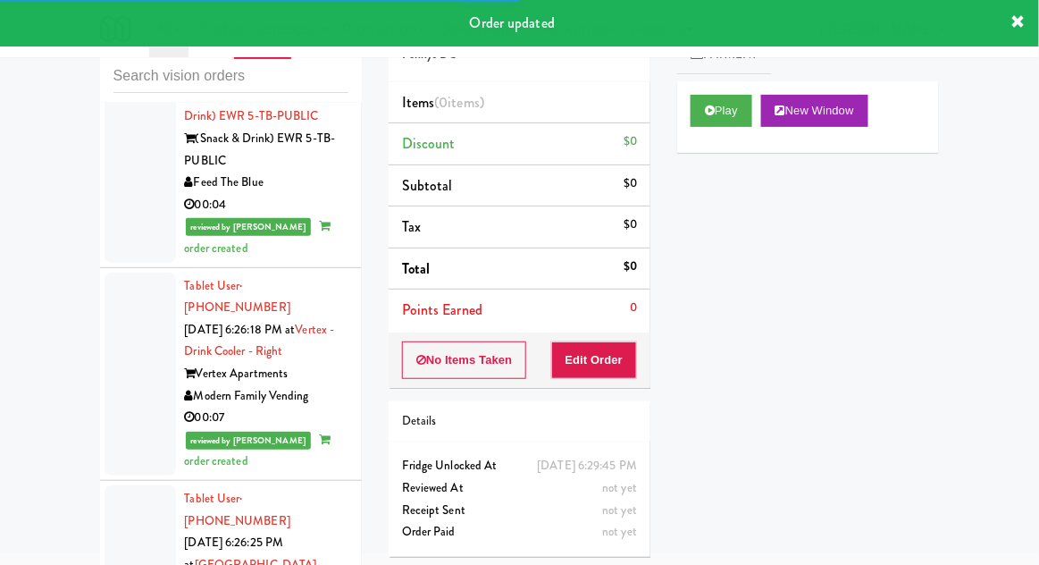
scroll to position [12237, 0]
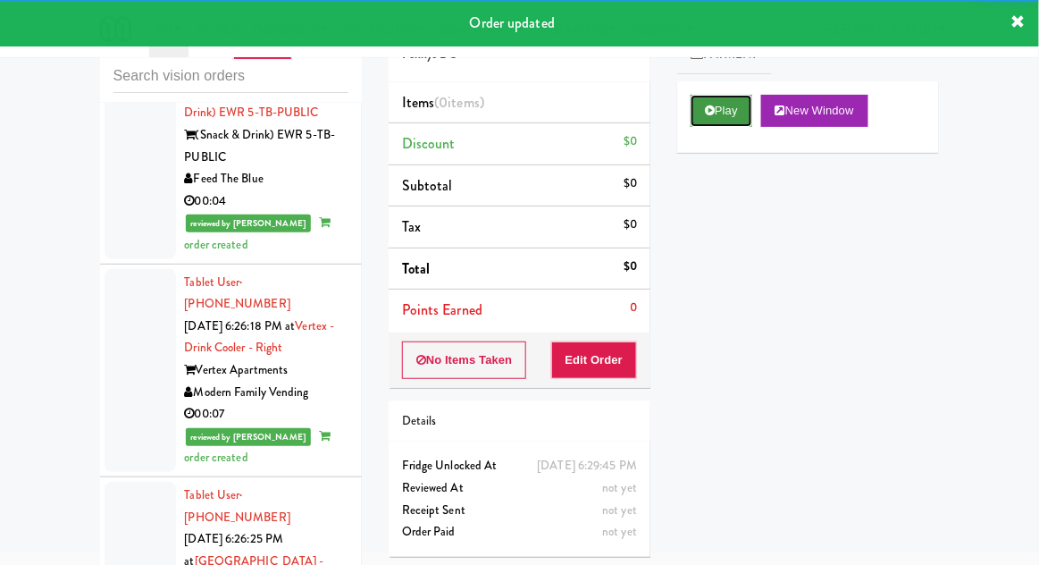
click at [732, 111] on button "Play" at bounding box center [722, 111] width 62 height 32
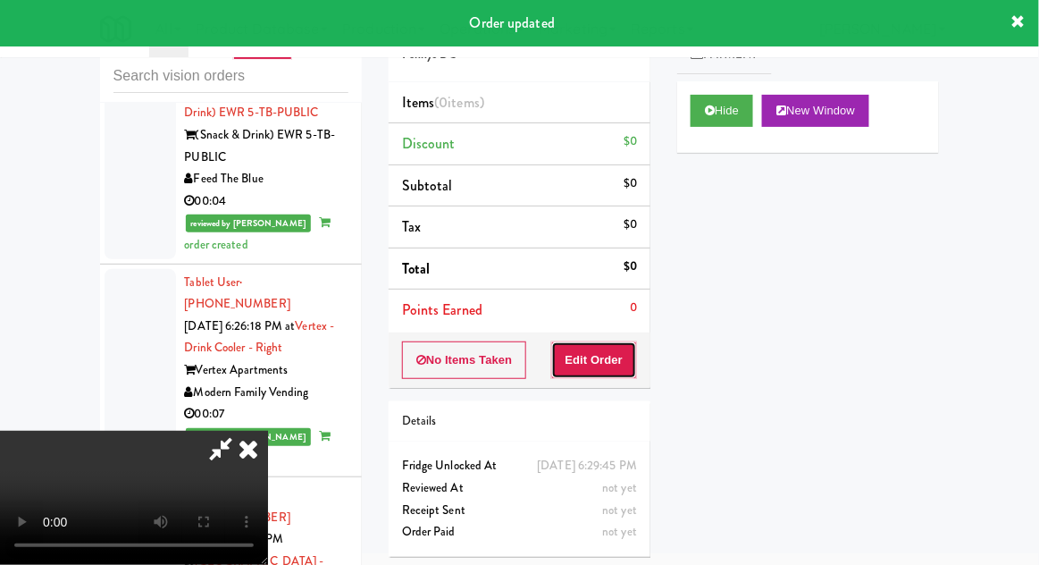
click at [593, 356] on button "Edit Order" at bounding box center [594, 360] width 87 height 38
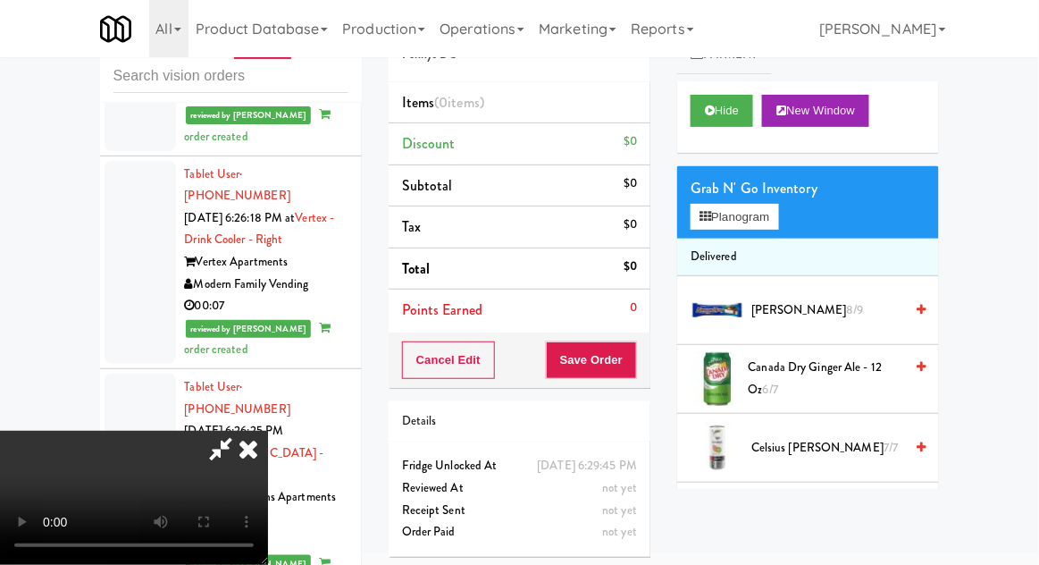
scroll to position [0, 0]
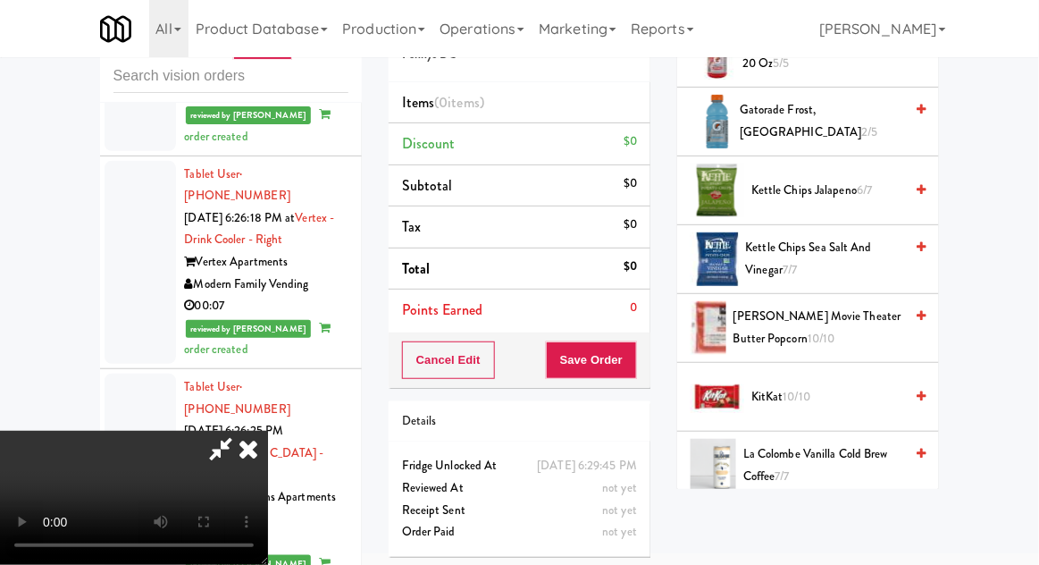
click at [865, 391] on span "KitKat 10/10" at bounding box center [828, 397] width 152 height 22
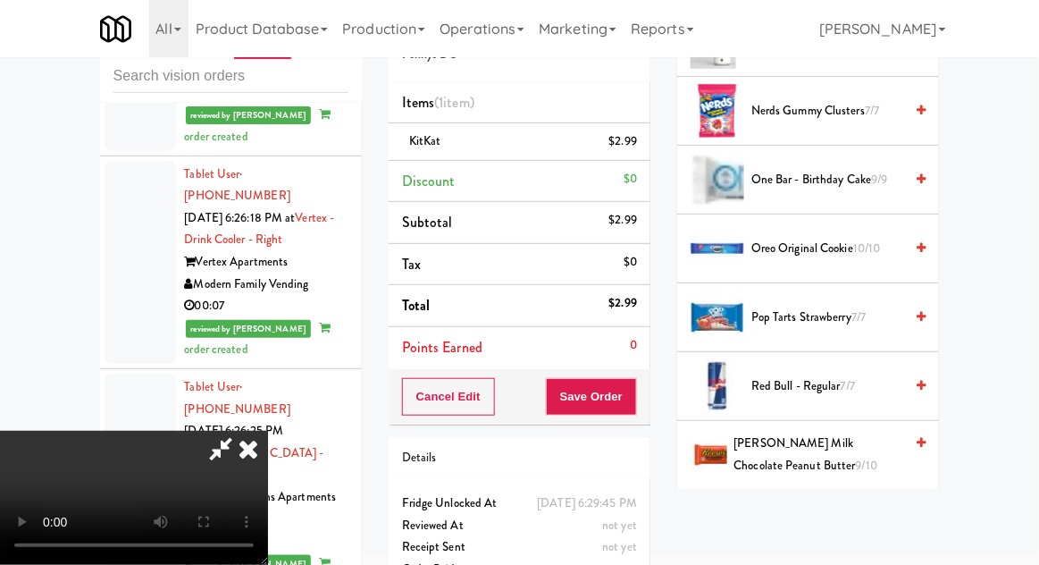
scroll to position [1401, 0]
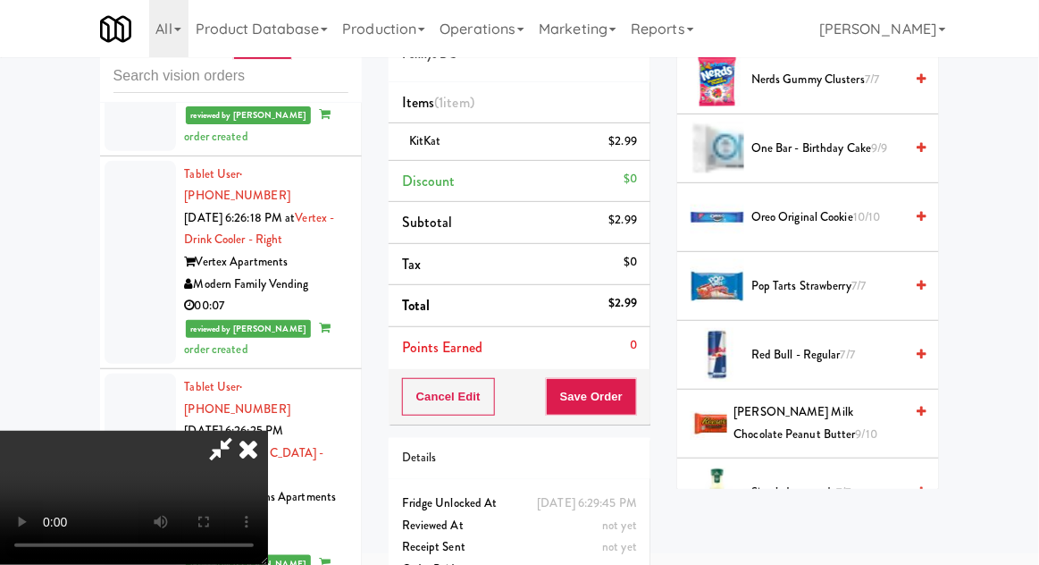
click at [851, 425] on span "[PERSON_NAME] Milk Chocolate Peanut Butter 9/10" at bounding box center [820, 423] width 170 height 44
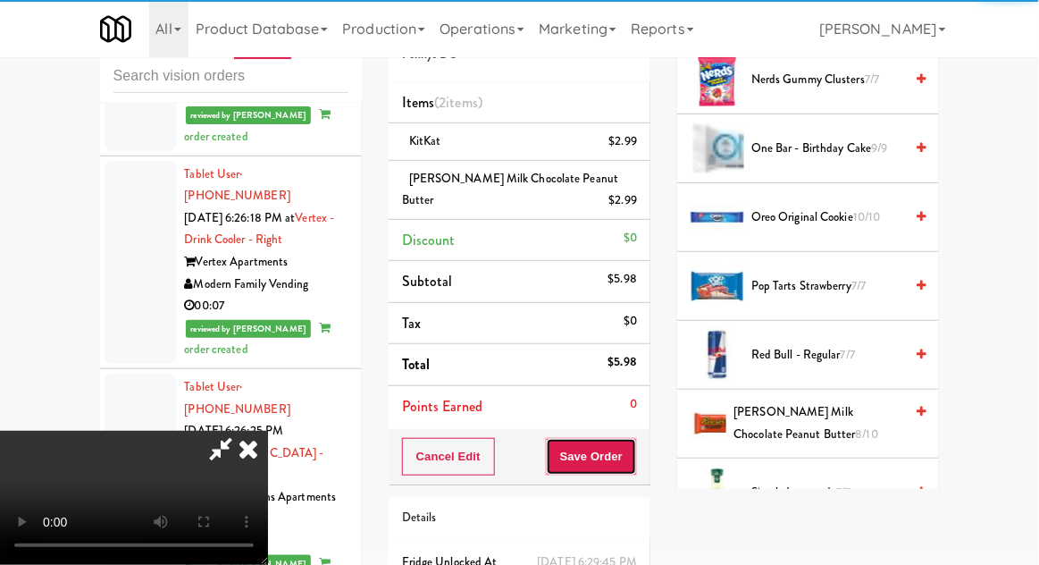
click at [635, 455] on button "Save Order" at bounding box center [591, 457] width 91 height 38
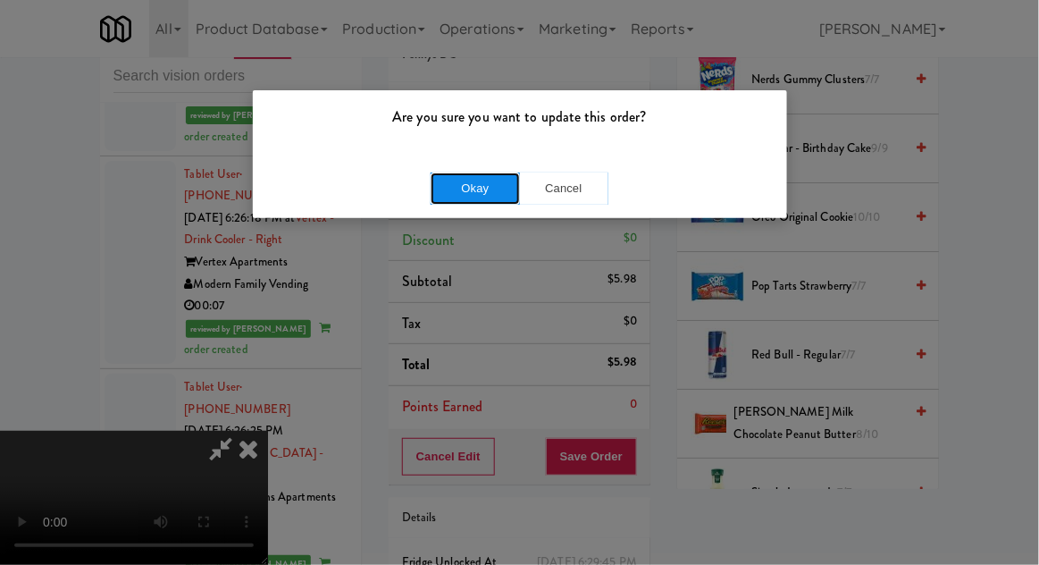
click at [510, 194] on button "Okay" at bounding box center [475, 188] width 89 height 32
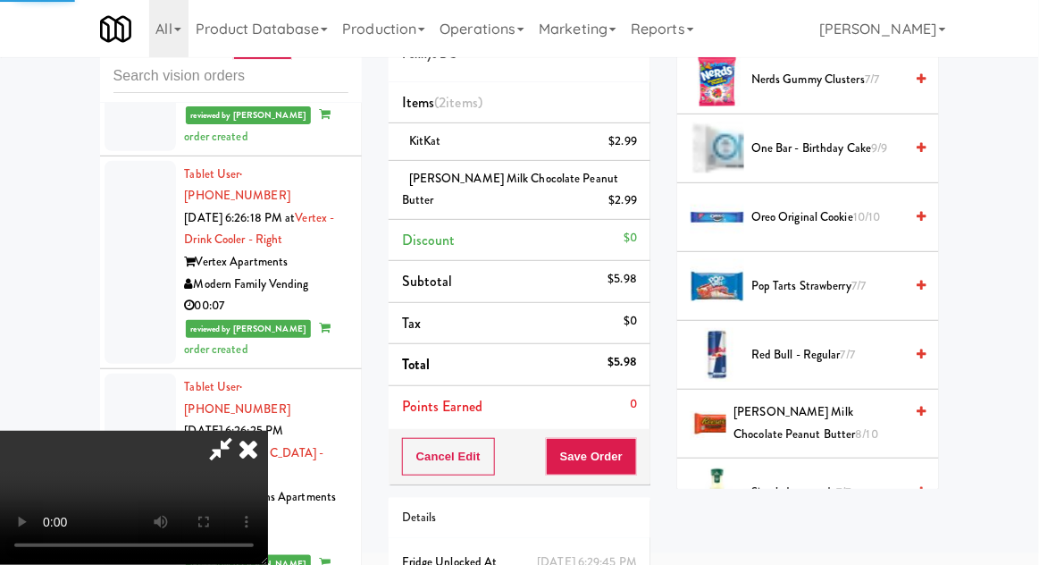
scroll to position [176, 0]
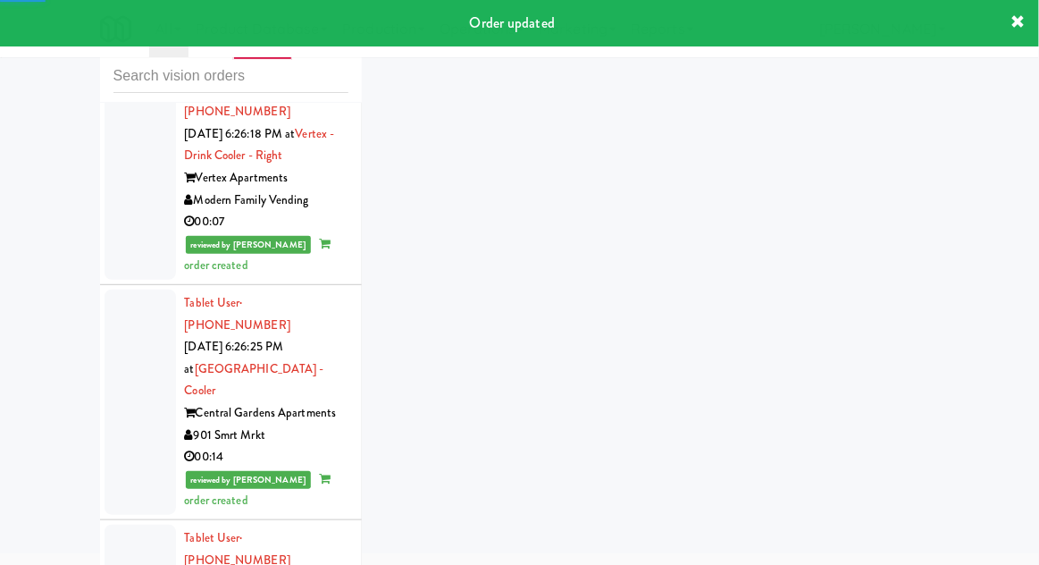
scroll to position [12434, 0]
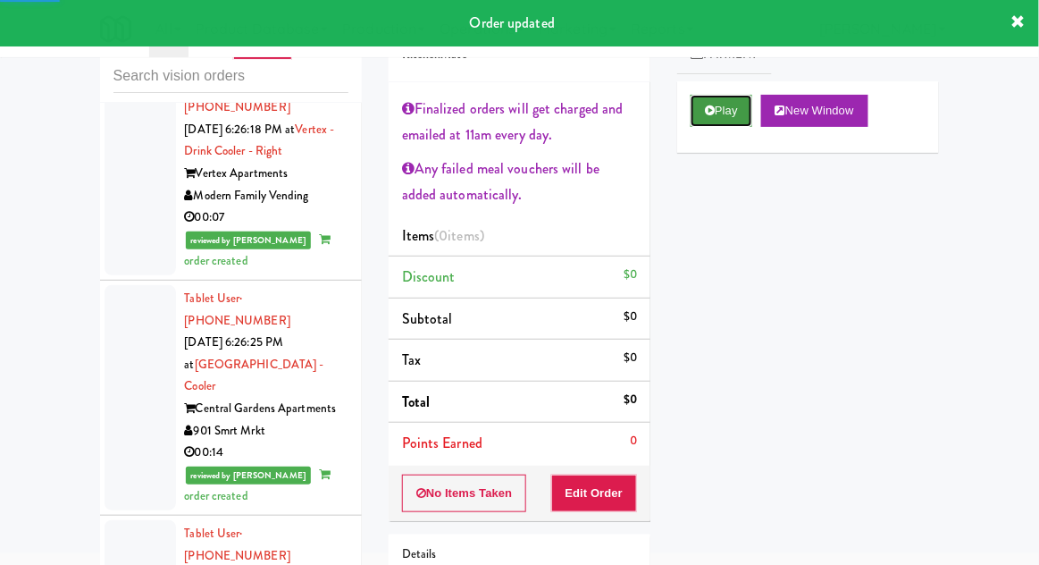
click at [719, 119] on button "Play" at bounding box center [722, 111] width 62 height 32
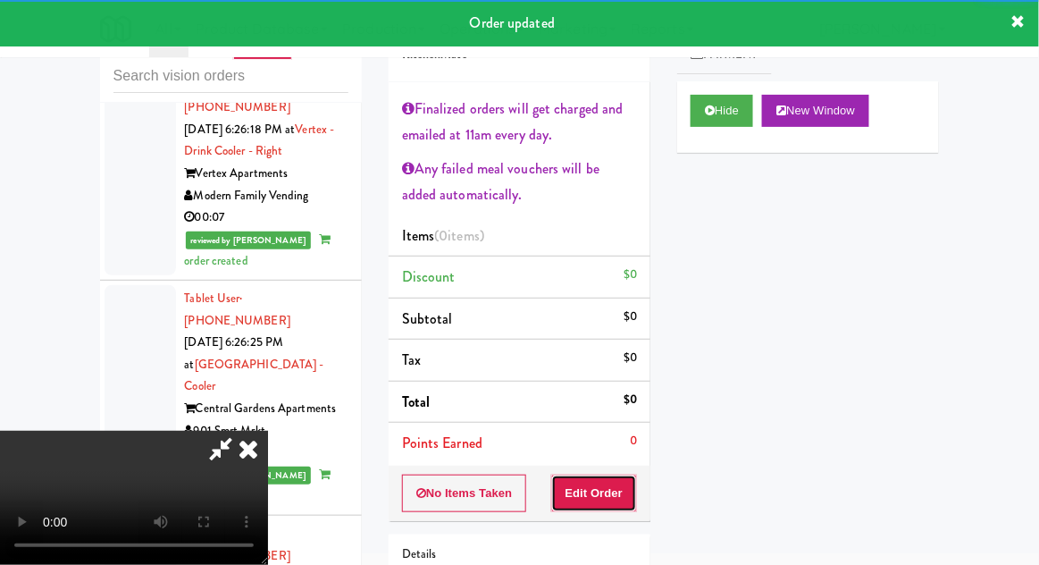
click at [606, 499] on button "Edit Order" at bounding box center [594, 494] width 87 height 38
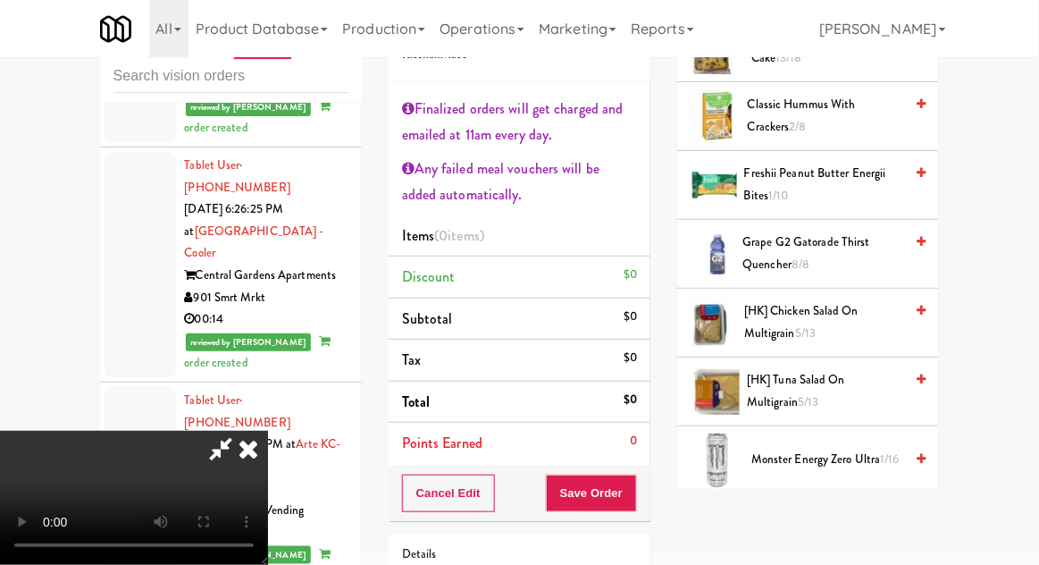
scroll to position [345, 0]
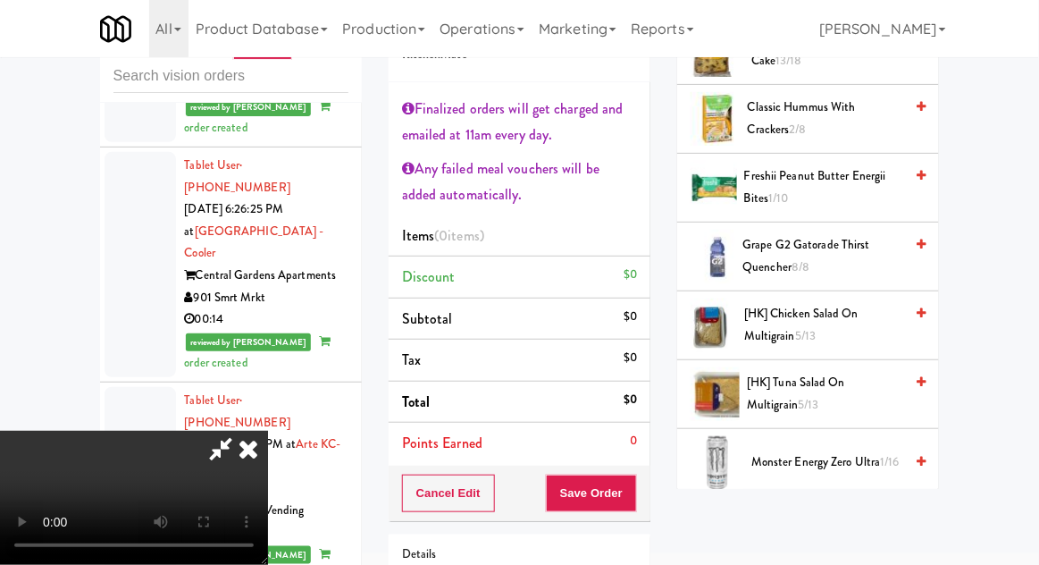
click at [847, 386] on span "[HK] Tuna Salad on Multigrain 5/13" at bounding box center [825, 394] width 156 height 44
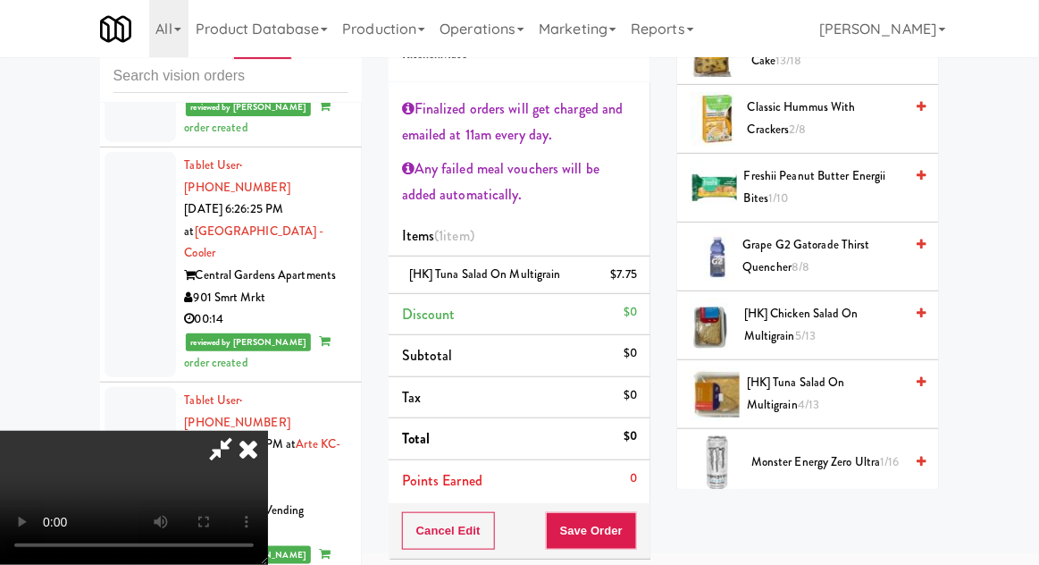
click at [854, 393] on span "[HK] Tuna Salad on Multigrain 4/13" at bounding box center [825, 394] width 156 height 44
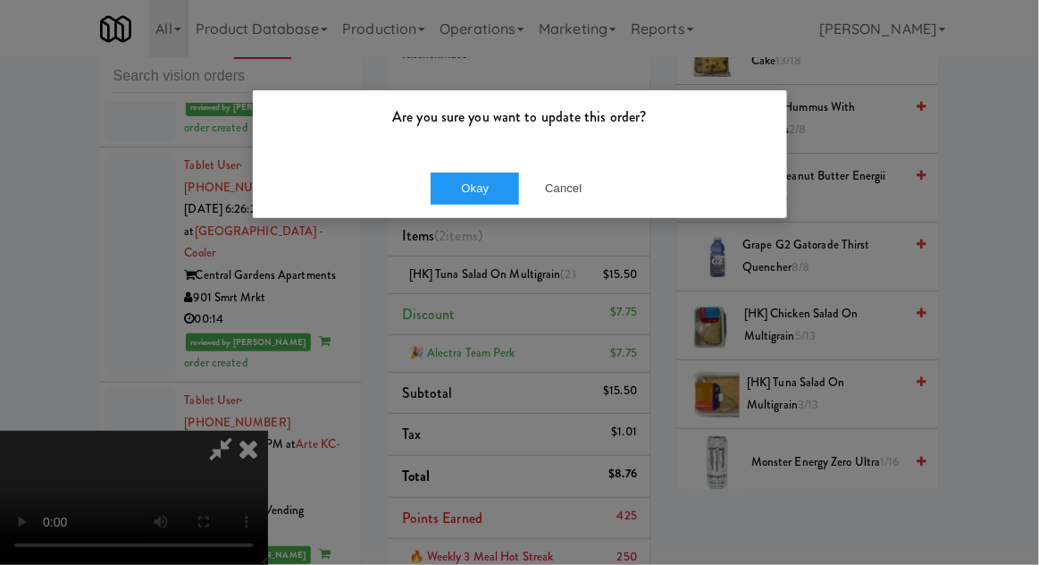
click at [509, 160] on div "Okay Cancel" at bounding box center [520, 188] width 534 height 60
click at [492, 188] on button "Okay" at bounding box center [475, 188] width 89 height 32
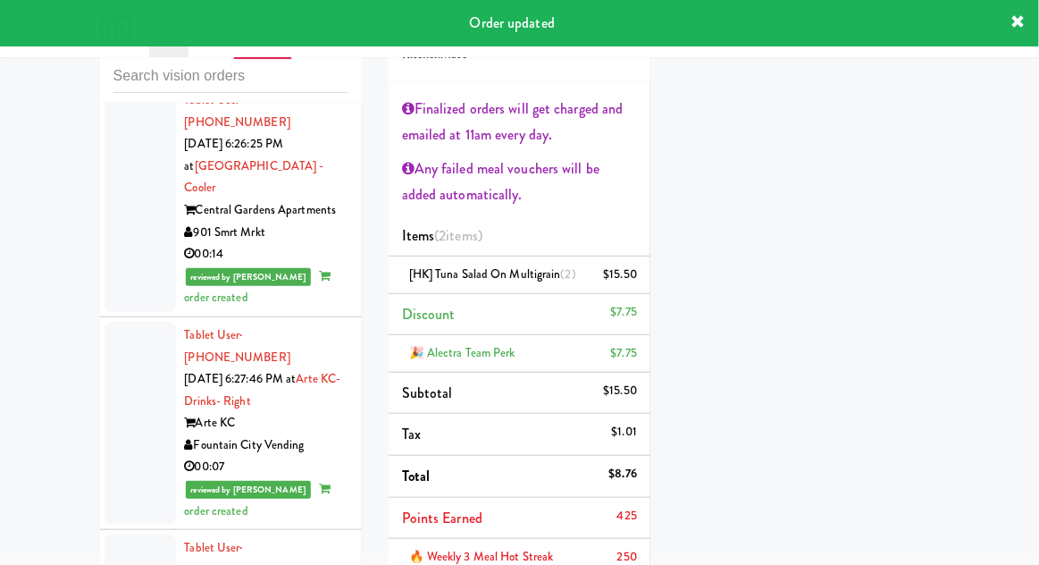
scroll to position [12631, 0]
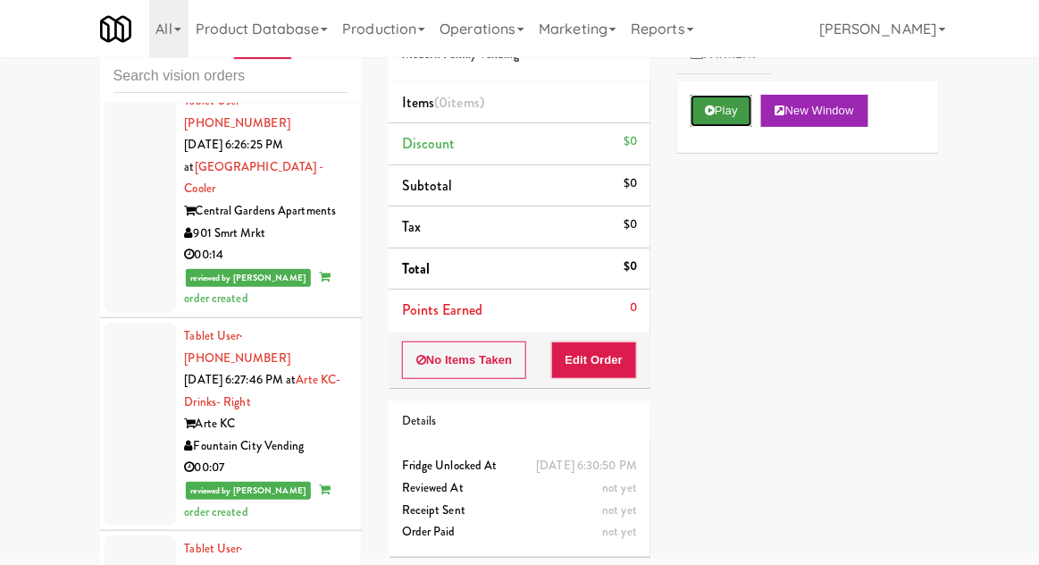
click at [712, 105] on icon at bounding box center [710, 111] width 10 height 12
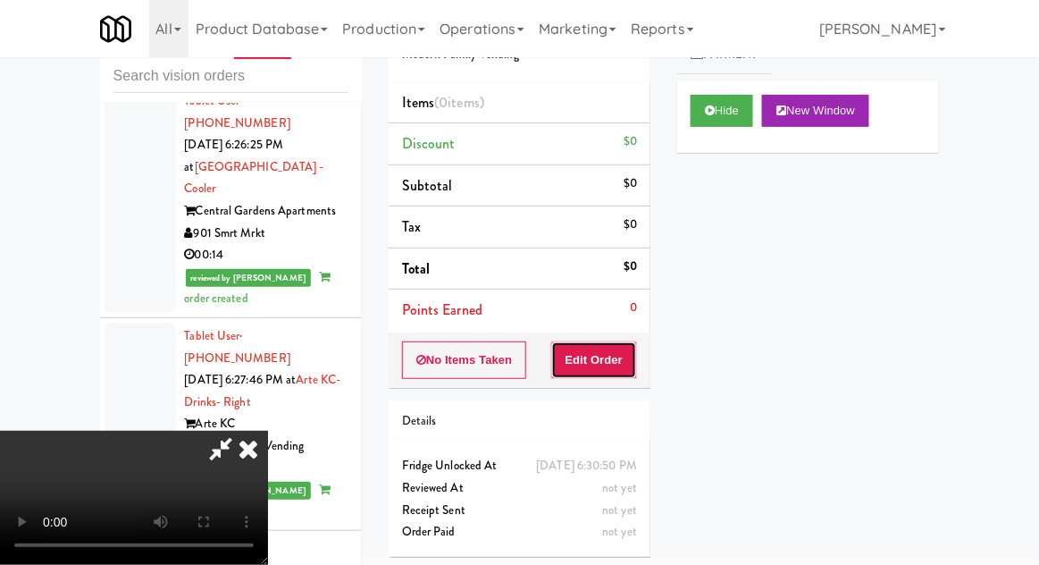
click at [614, 354] on button "Edit Order" at bounding box center [594, 360] width 87 height 38
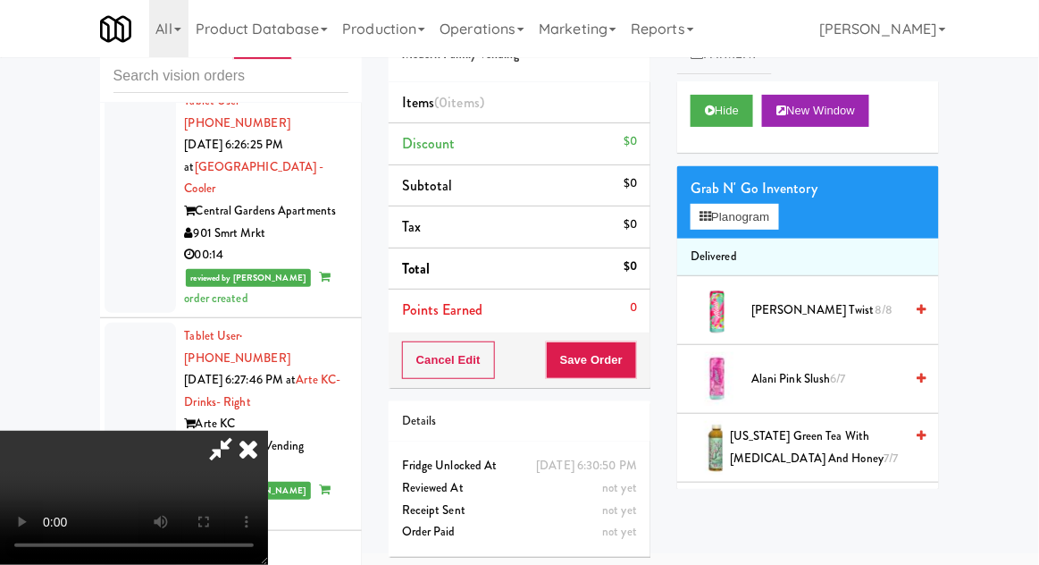
scroll to position [65, 0]
click at [742, 239] on li "Delivered" at bounding box center [808, 258] width 262 height 38
click at [755, 212] on button "Planogram" at bounding box center [735, 217] width 88 height 27
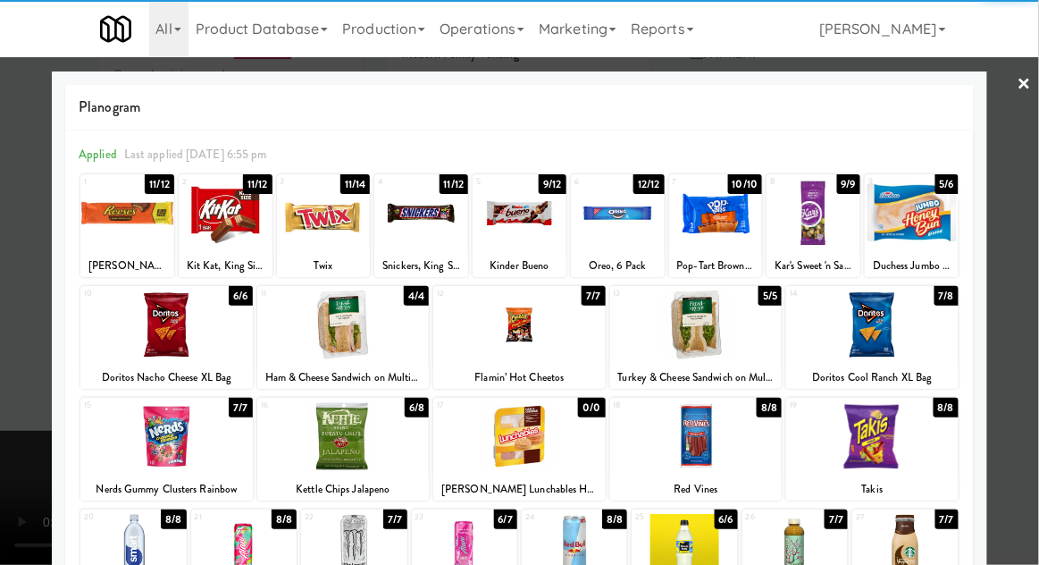
click at [735, 327] on div at bounding box center [696, 324] width 172 height 69
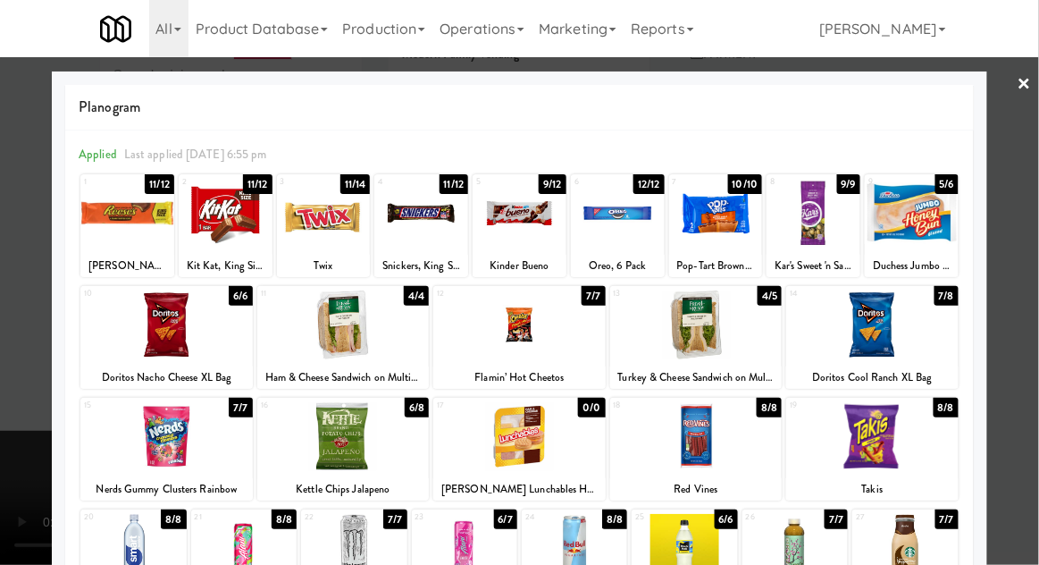
click at [48, 250] on div at bounding box center [519, 282] width 1039 height 565
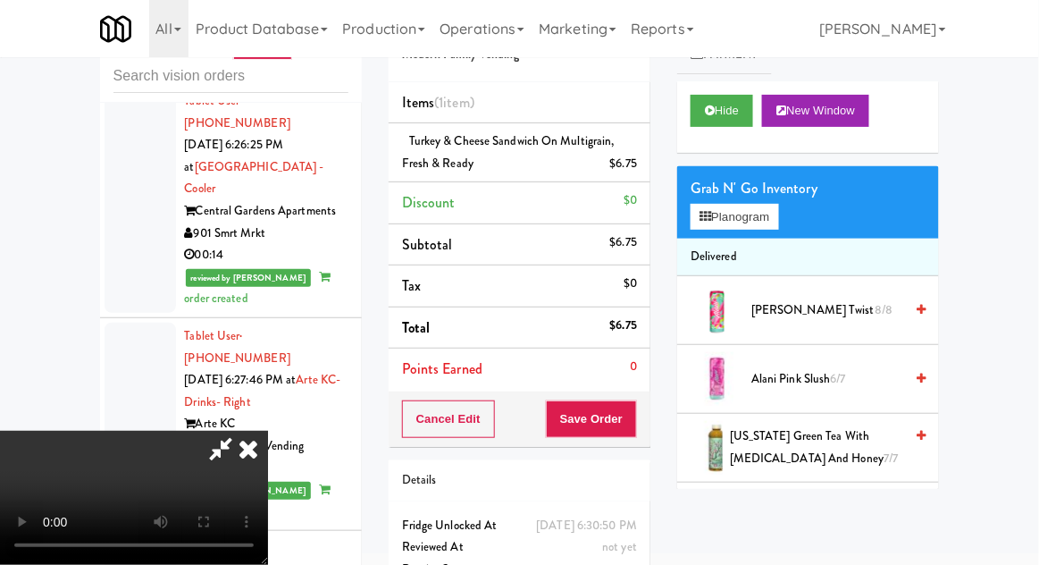
click at [649, 422] on div "Cancel Edit Save Order" at bounding box center [520, 418] width 262 height 55
click at [631, 421] on button "Save Order" at bounding box center [591, 419] width 91 height 38
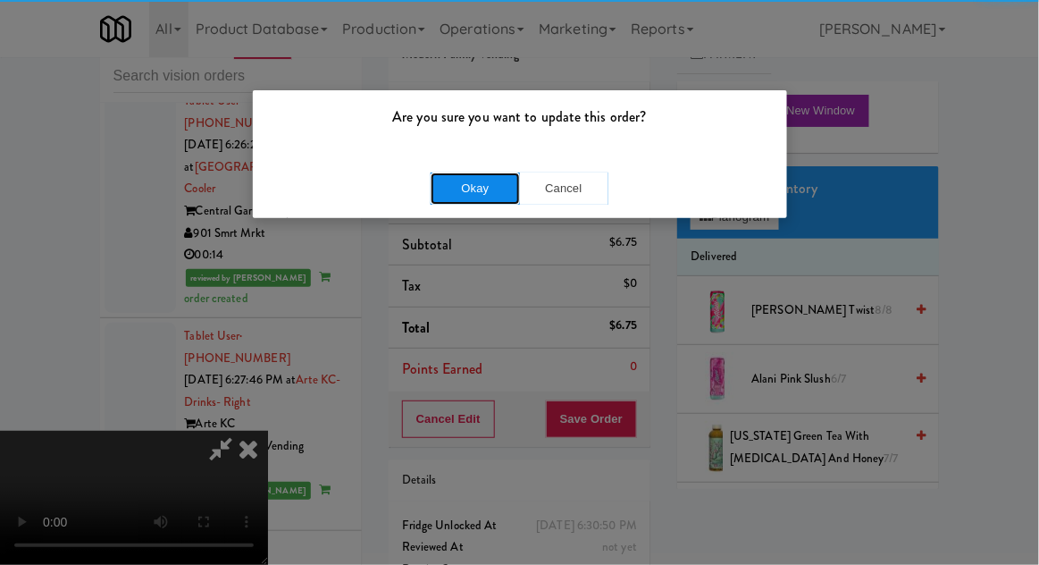
click at [441, 190] on button "Okay" at bounding box center [475, 188] width 89 height 32
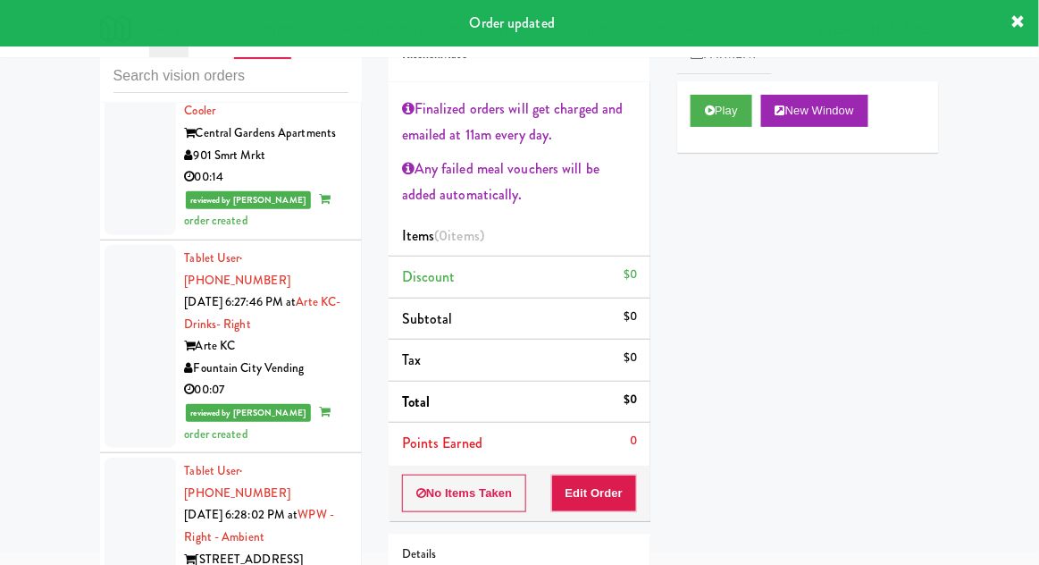
scroll to position [12706, 0]
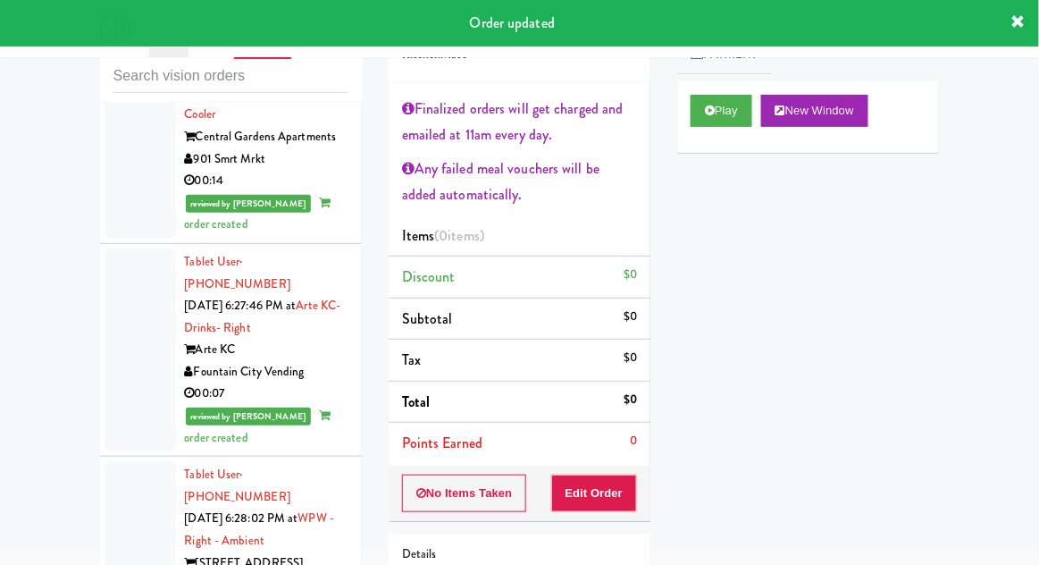
click at [708, 136] on div "Play New Window" at bounding box center [808, 116] width 262 height 71
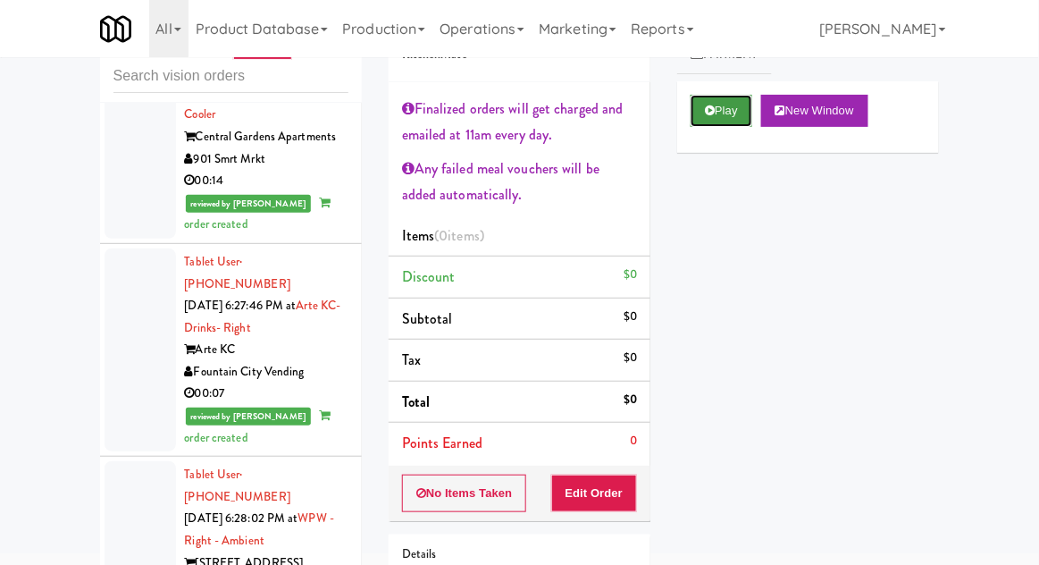
click at [727, 119] on button "Play" at bounding box center [722, 111] width 62 height 32
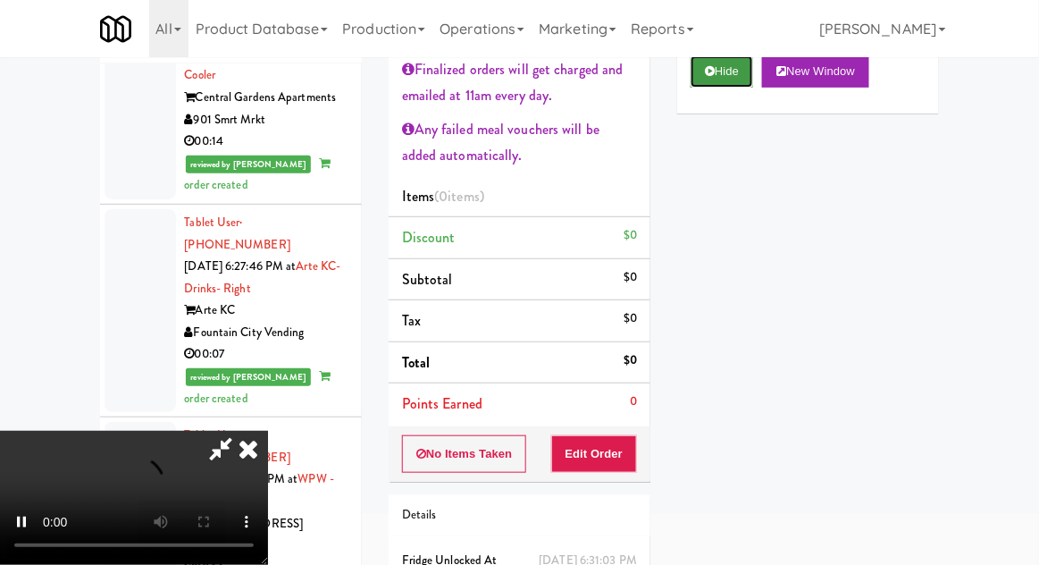
scroll to position [139, 0]
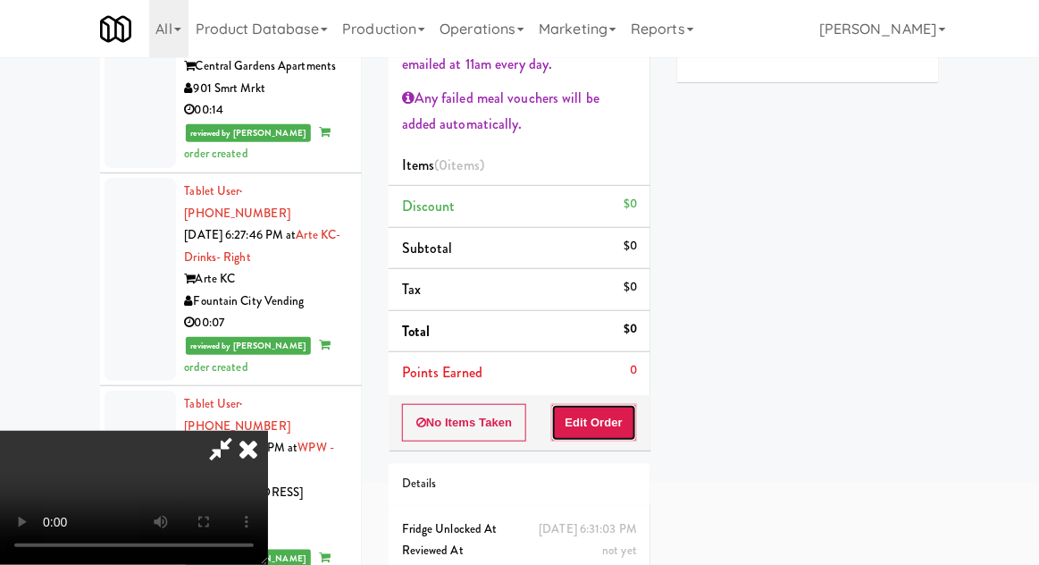
click at [619, 414] on button "Edit Order" at bounding box center [594, 423] width 87 height 38
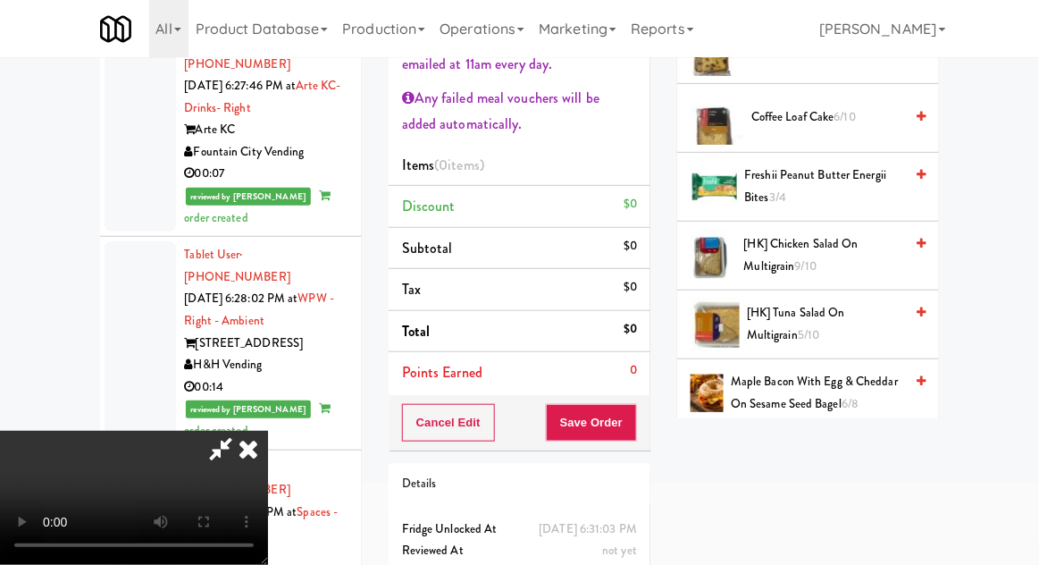
scroll to position [421, 0]
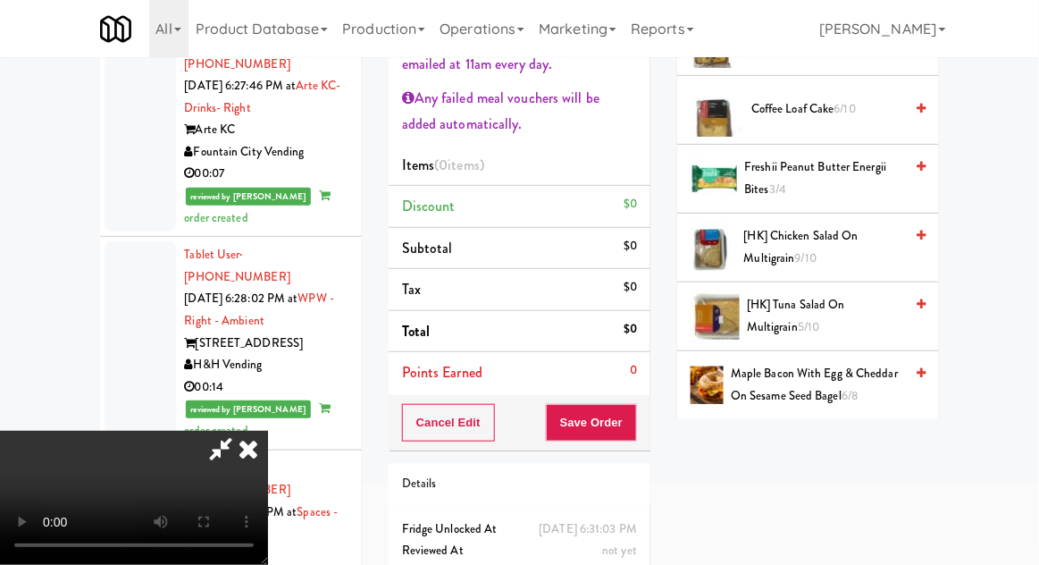
click at [879, 309] on span "[HK] Tuna Salad on Multigrain 5/10" at bounding box center [825, 316] width 156 height 44
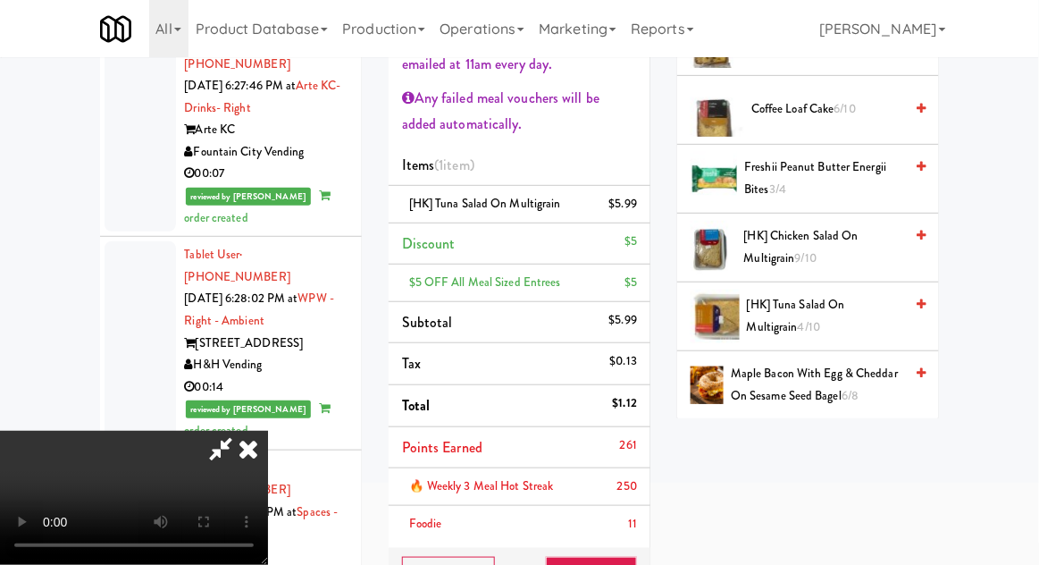
click at [646, 558] on div "Cancel Edit Save Order" at bounding box center [520, 575] width 262 height 55
click at [637, 559] on button "Save Order" at bounding box center [591, 576] width 91 height 38
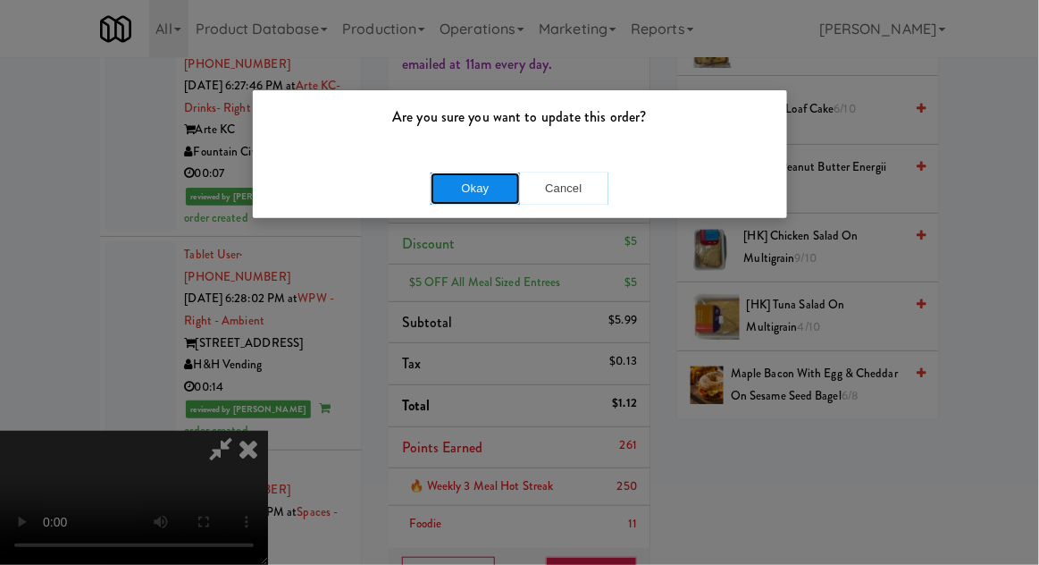
click at [440, 187] on button "Okay" at bounding box center [475, 188] width 89 height 32
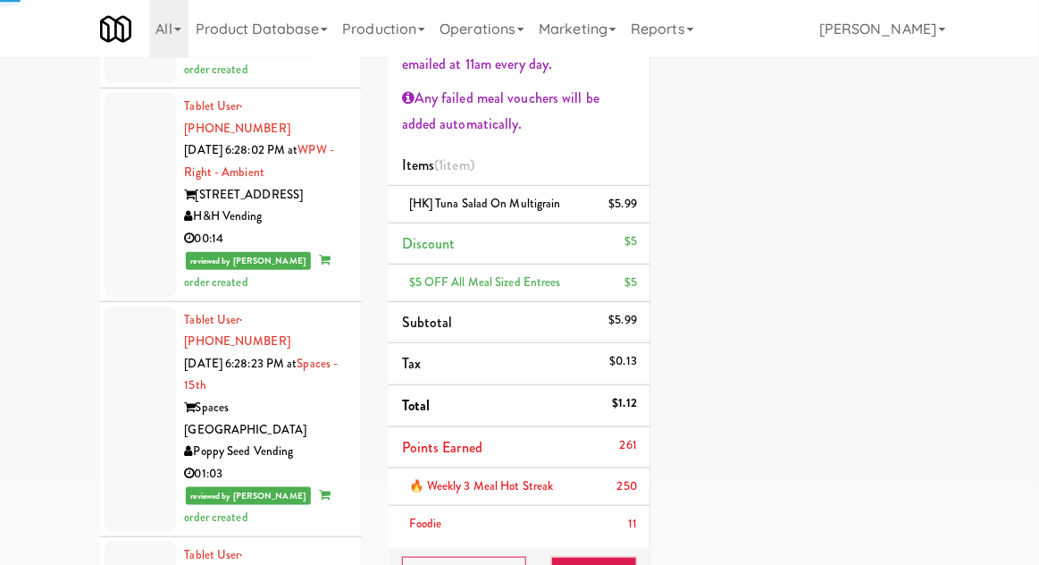
scroll to position [13007, 0]
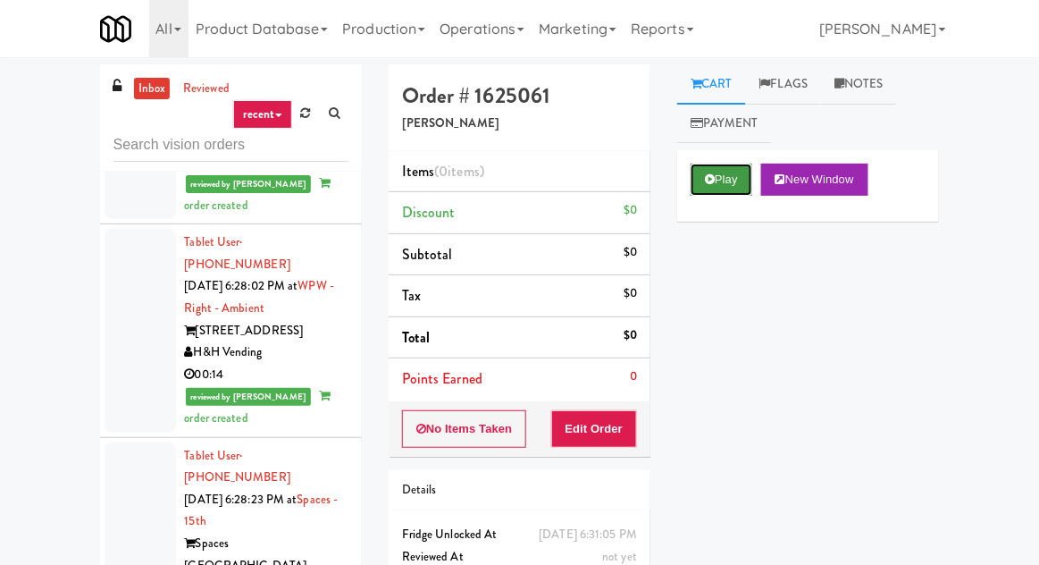
click at [720, 186] on button "Play" at bounding box center [722, 180] width 62 height 32
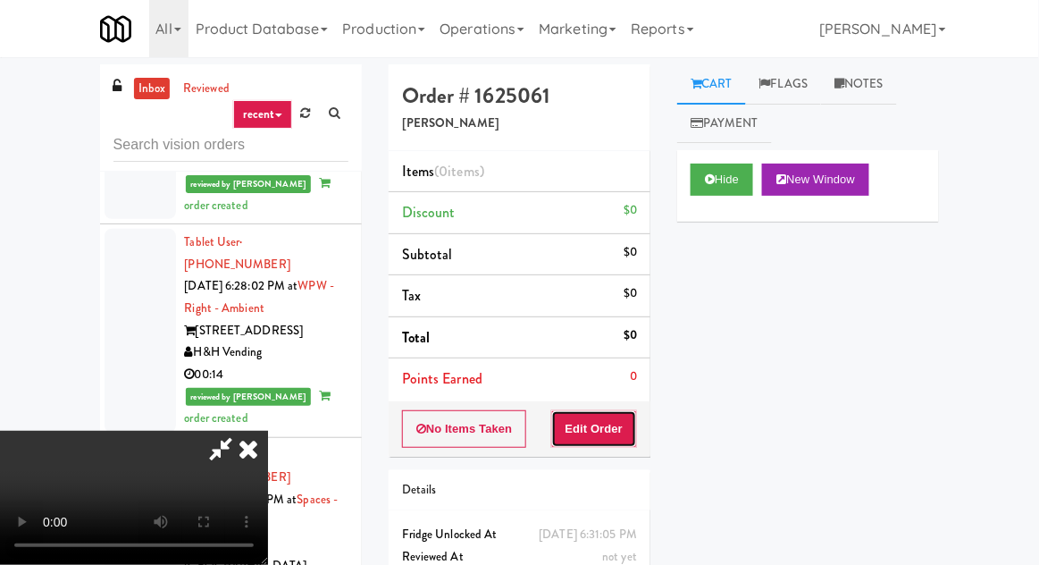
click at [636, 410] on button "Edit Order" at bounding box center [594, 429] width 87 height 38
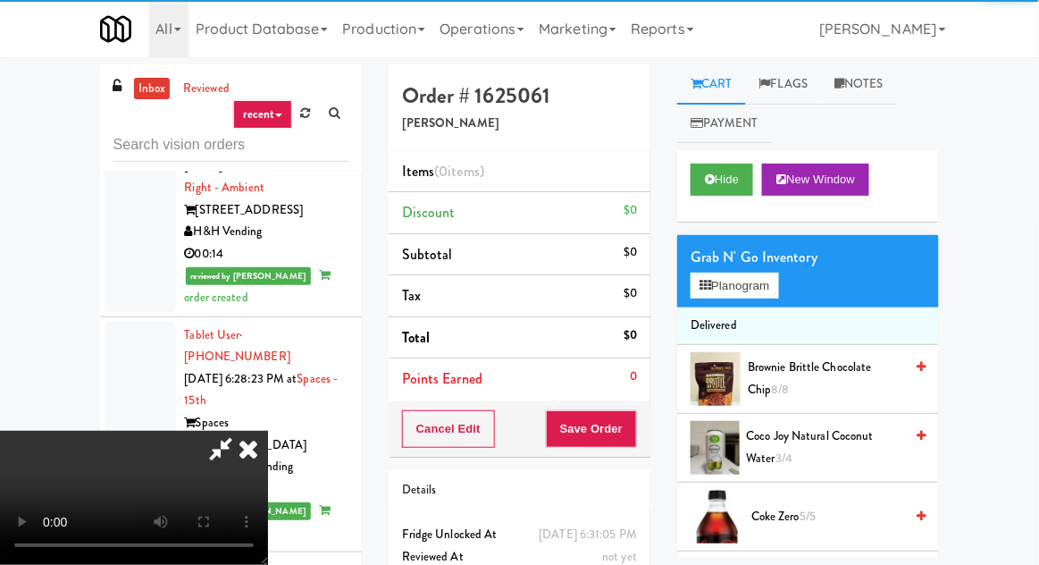
scroll to position [13130, 0]
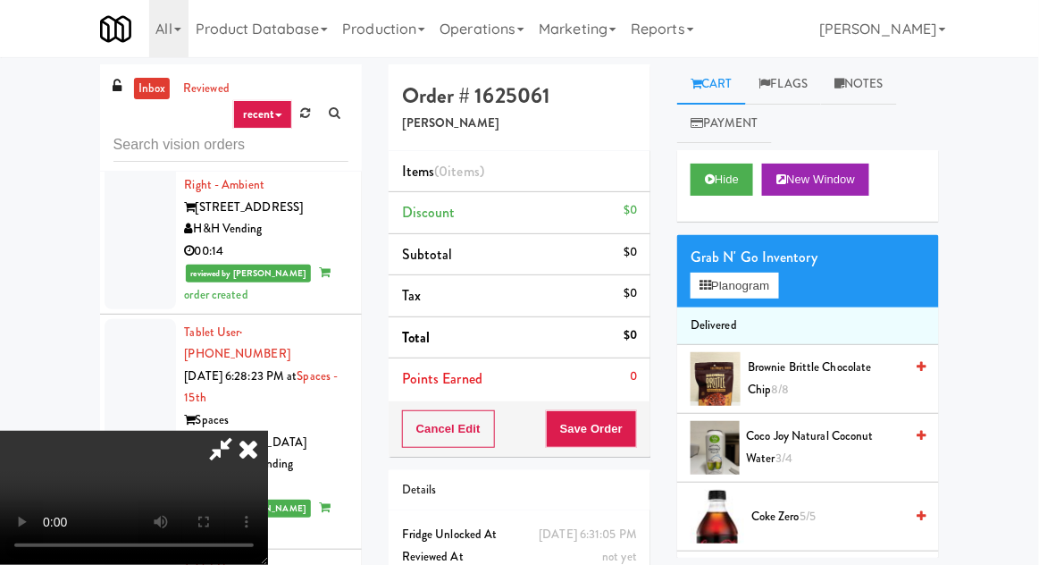
click at [770, 442] on span "Coco Joy Natural Coconut Water 3/4" at bounding box center [825, 447] width 157 height 44
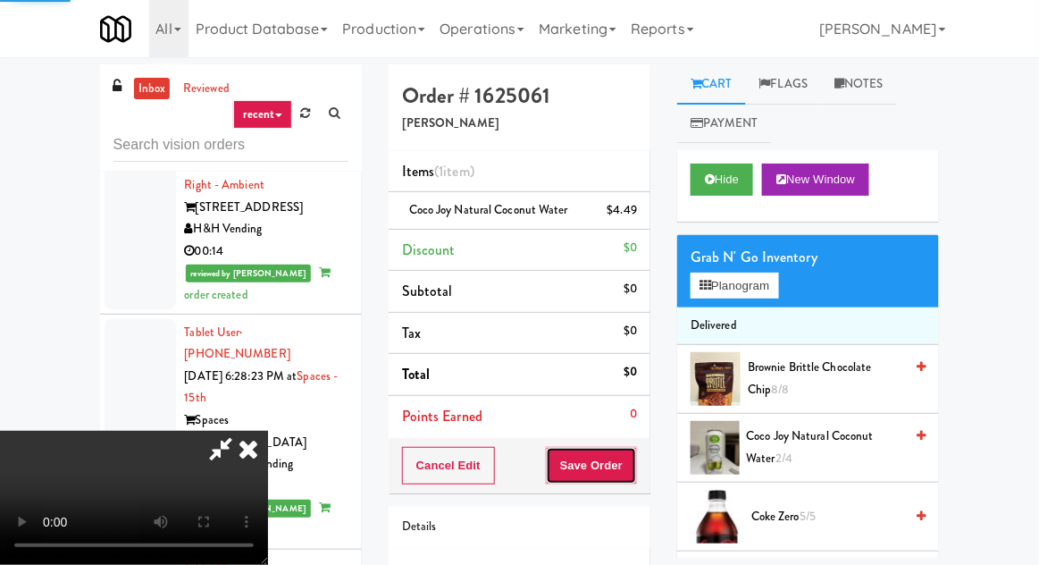
click at [634, 462] on button "Save Order" at bounding box center [591, 466] width 91 height 38
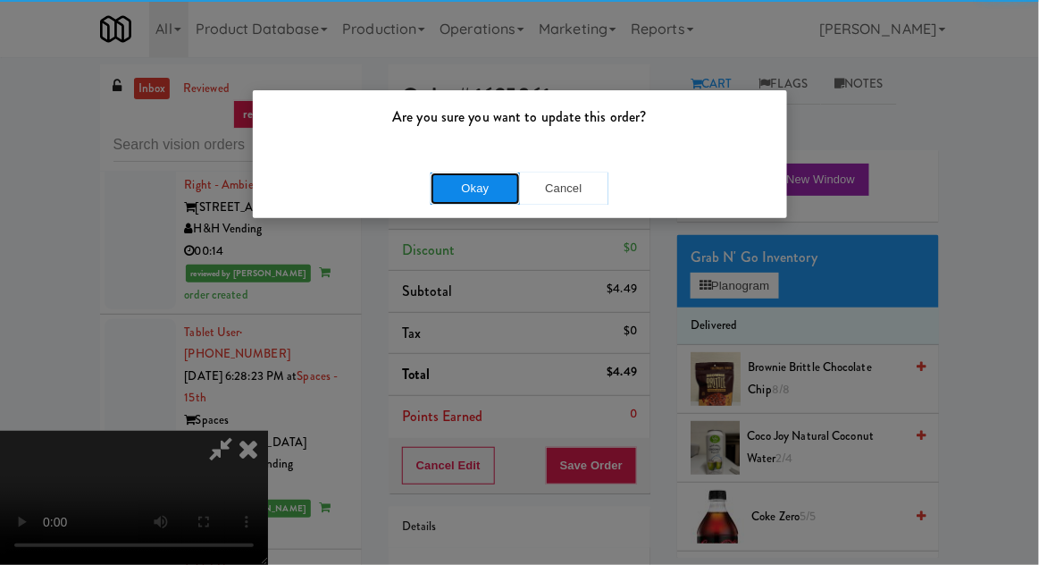
click at [470, 196] on button "Okay" at bounding box center [475, 188] width 89 height 32
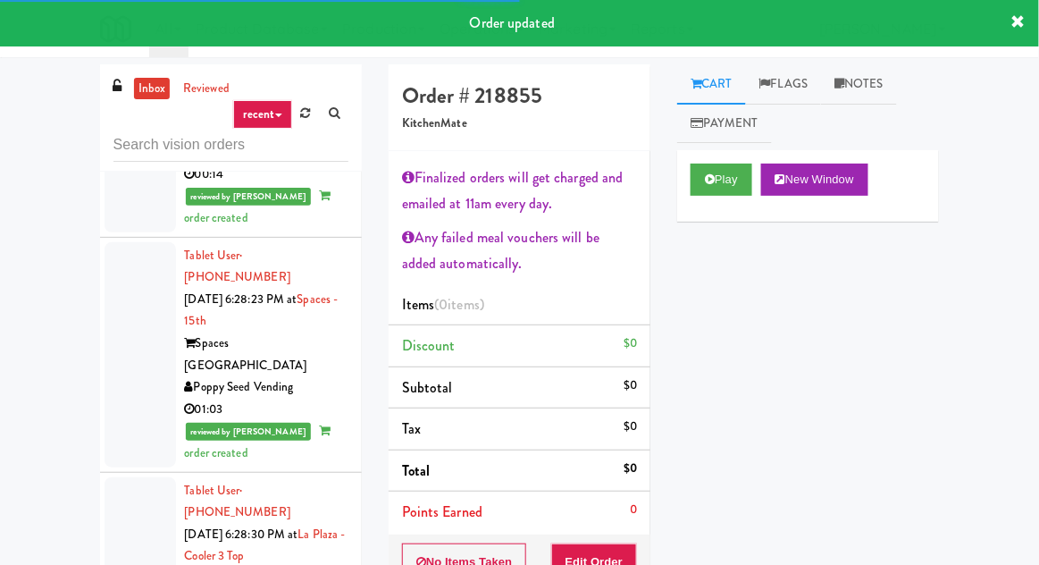
scroll to position [13188, 0]
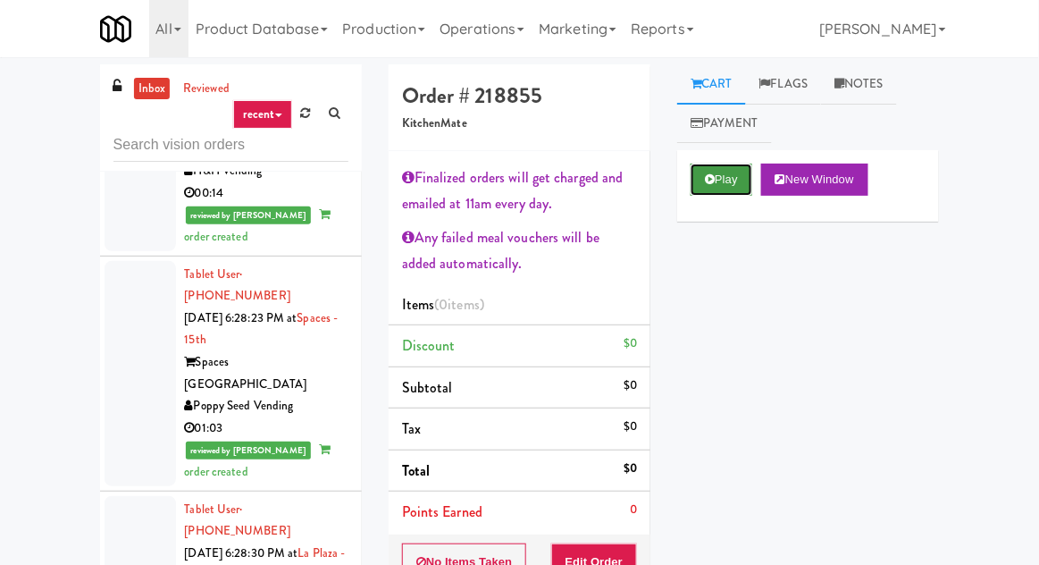
click at [711, 168] on button "Play" at bounding box center [722, 180] width 62 height 32
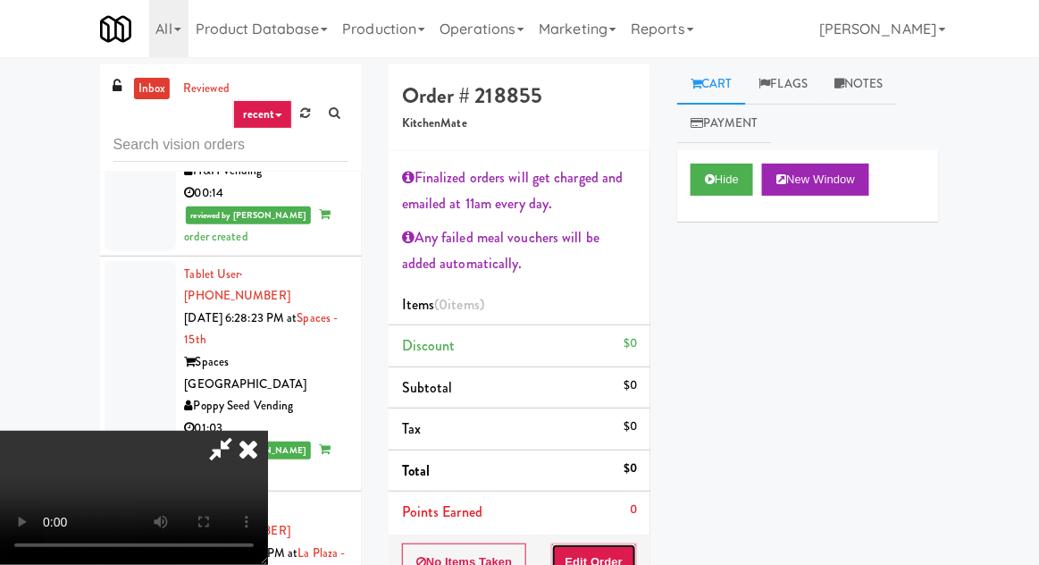
click at [623, 543] on button "Edit Order" at bounding box center [594, 562] width 87 height 38
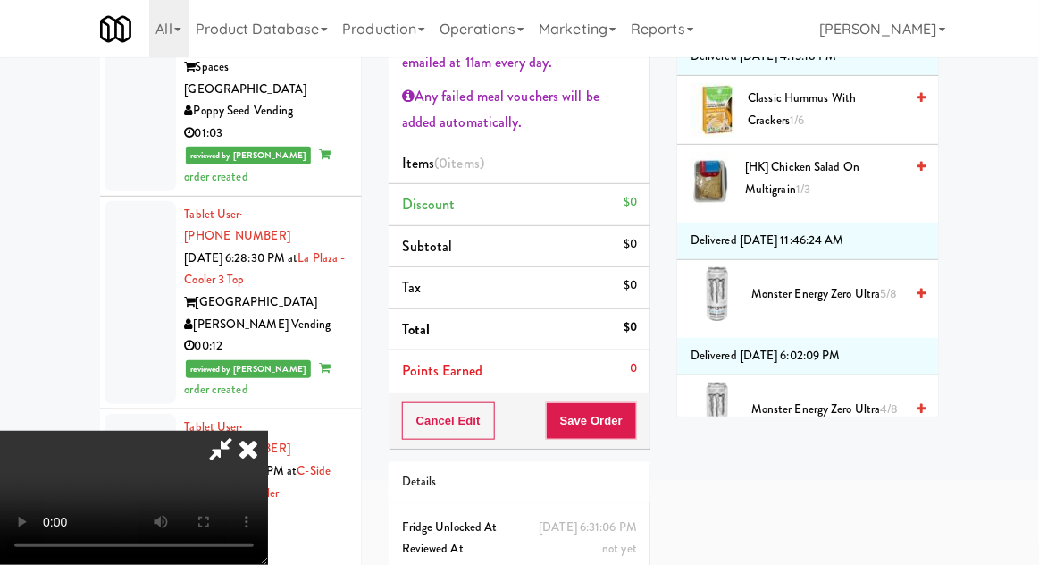
scroll to position [1796, 0]
click at [881, 400] on span "Monster Energy Zero Ultra 4/8" at bounding box center [828, 411] width 152 height 22
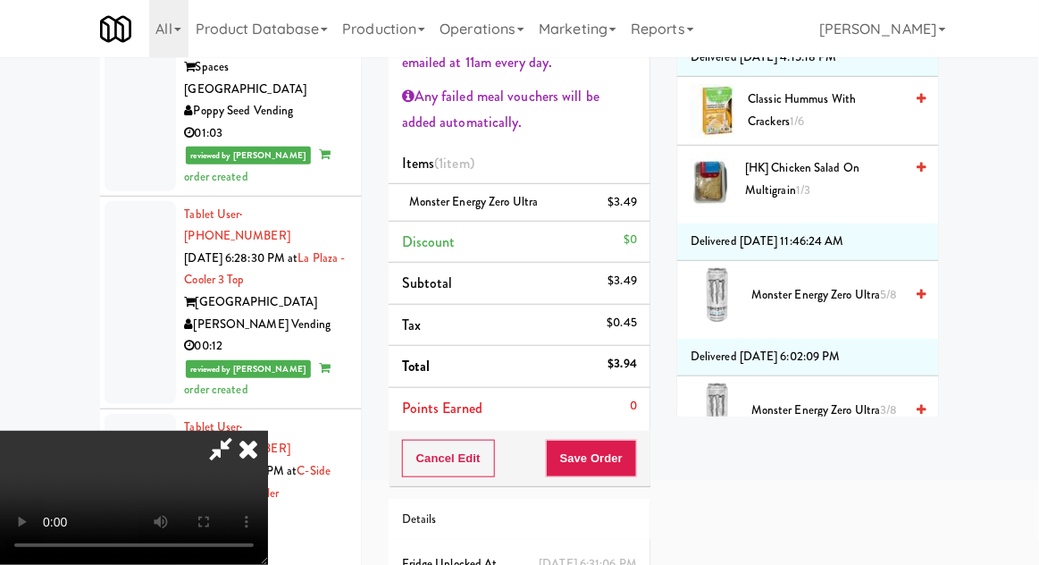
scroll to position [0, 0]
click at [634, 461] on button "Save Order" at bounding box center [591, 459] width 91 height 38
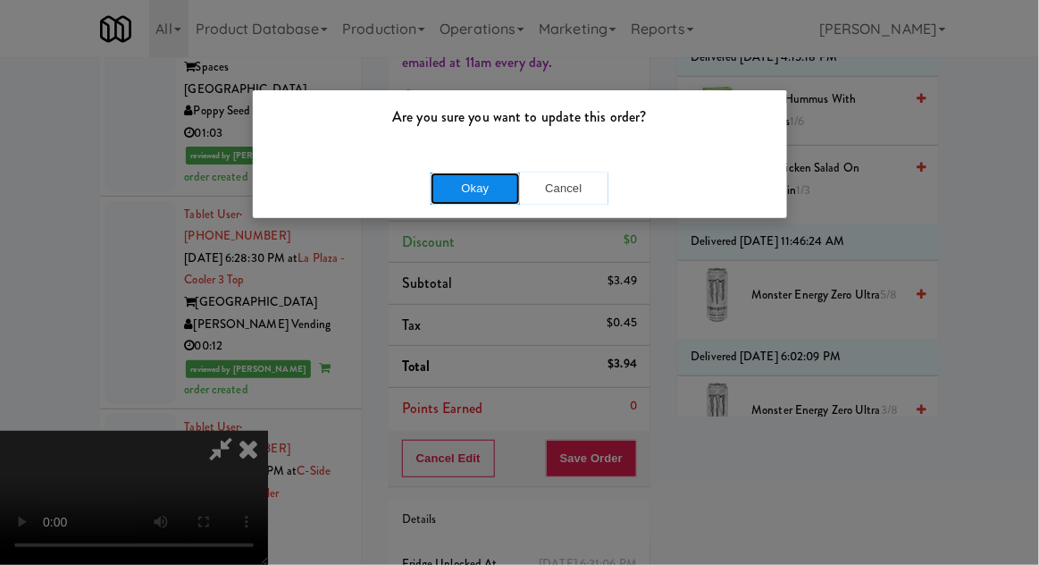
click at [447, 188] on button "Okay" at bounding box center [475, 188] width 89 height 32
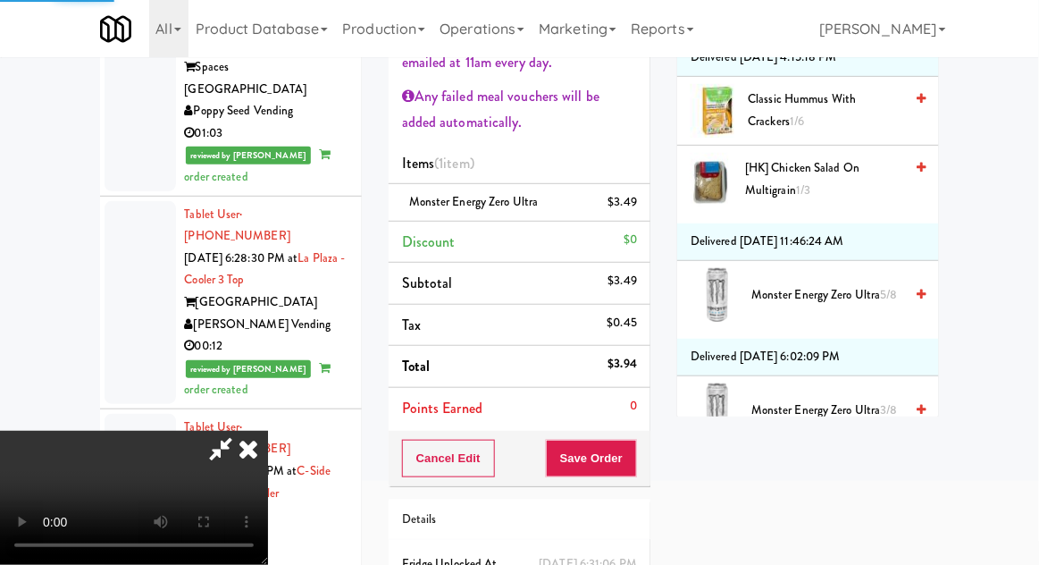
scroll to position [176, 0]
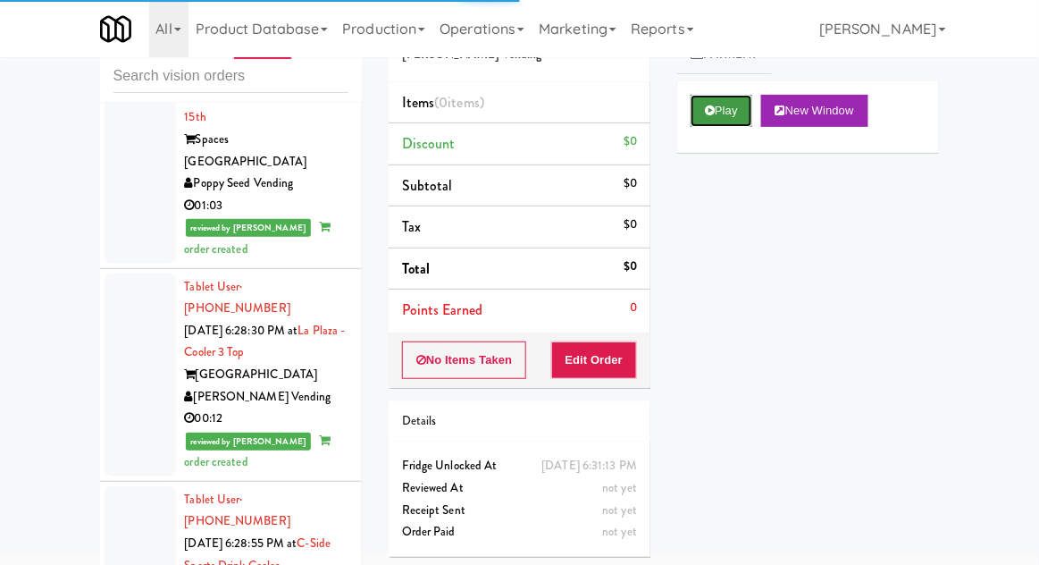
click at [722, 107] on button "Play" at bounding box center [722, 111] width 62 height 32
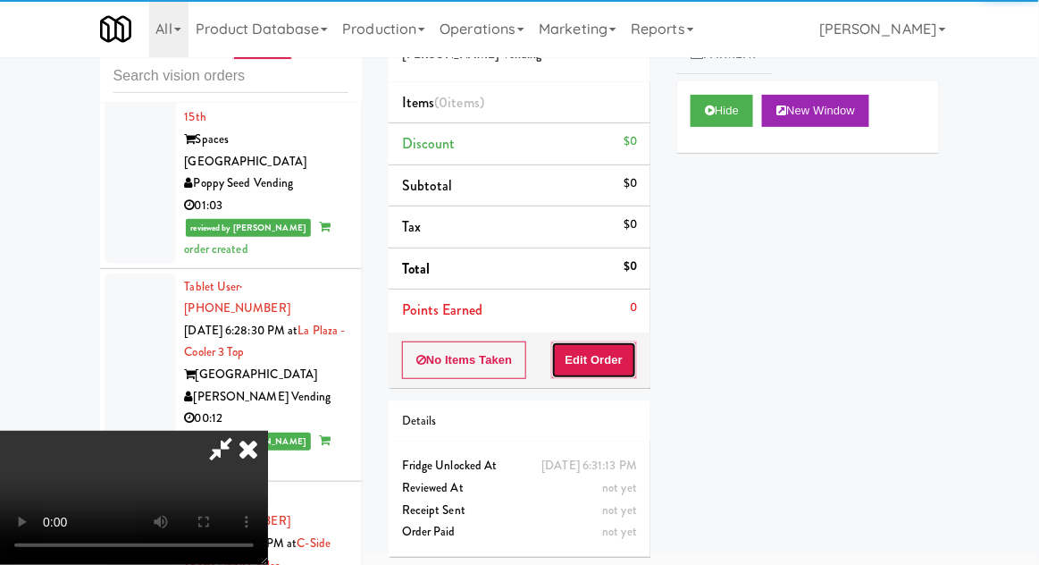
click at [631, 358] on button "Edit Order" at bounding box center [594, 360] width 87 height 38
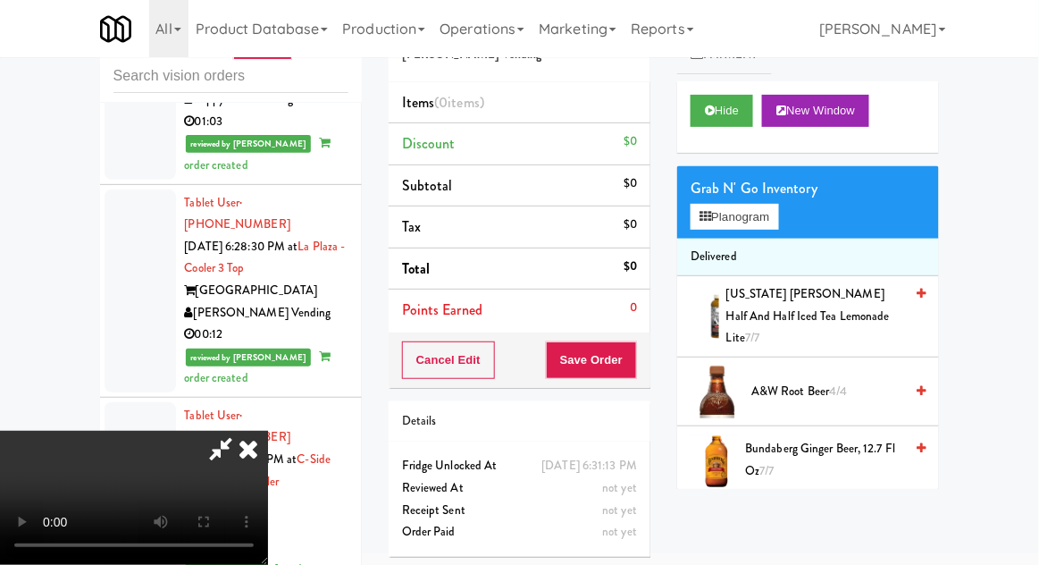
scroll to position [0, 0]
click at [770, 212] on button "Planogram" at bounding box center [735, 217] width 88 height 27
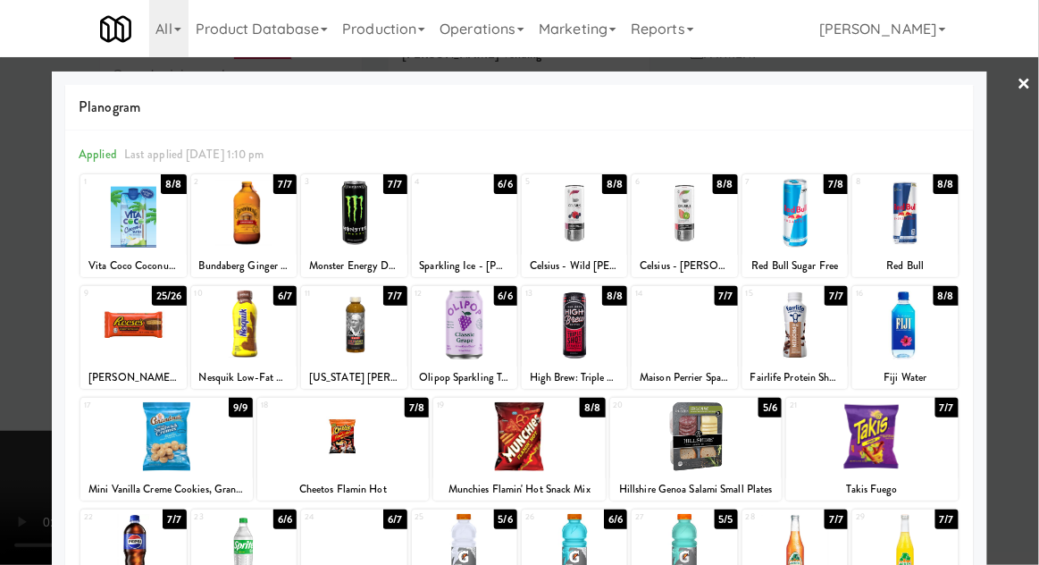
click at [480, 234] on div at bounding box center [464, 213] width 105 height 69
click at [119, 452] on div at bounding box center [166, 436] width 172 height 69
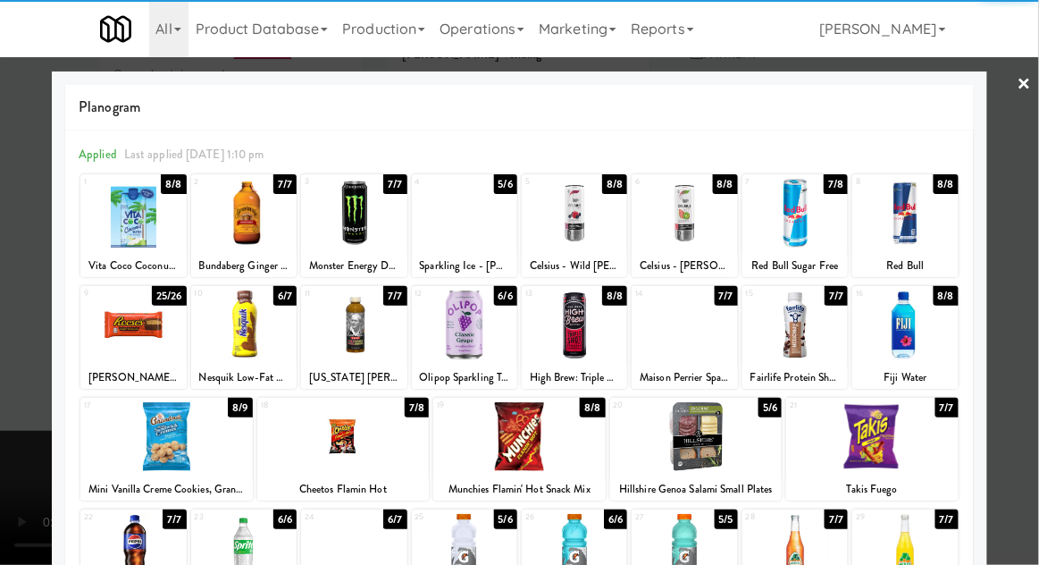
click at [8, 301] on div at bounding box center [519, 282] width 1039 height 565
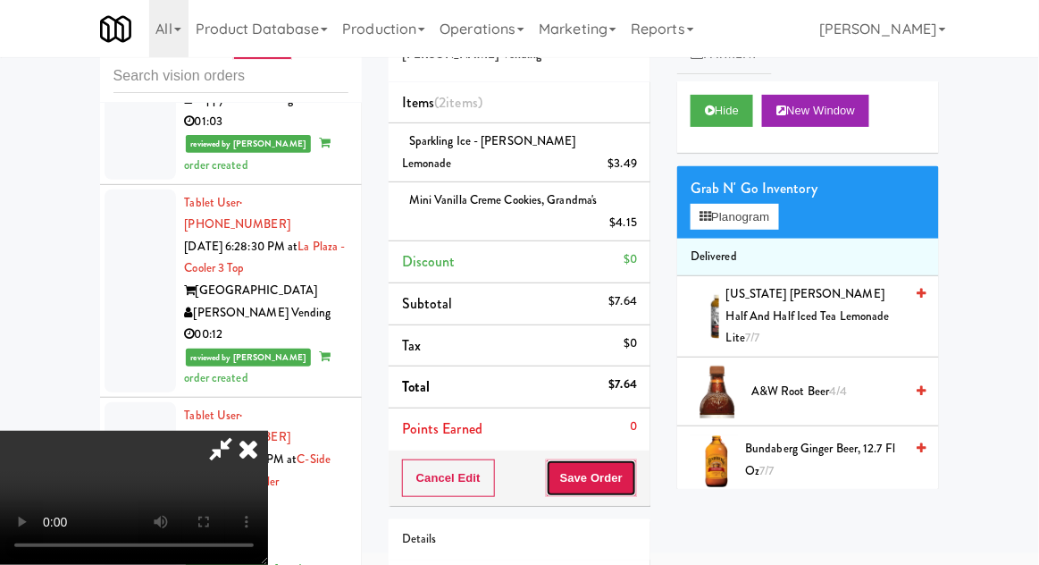
click at [633, 459] on button "Save Order" at bounding box center [591, 478] width 91 height 38
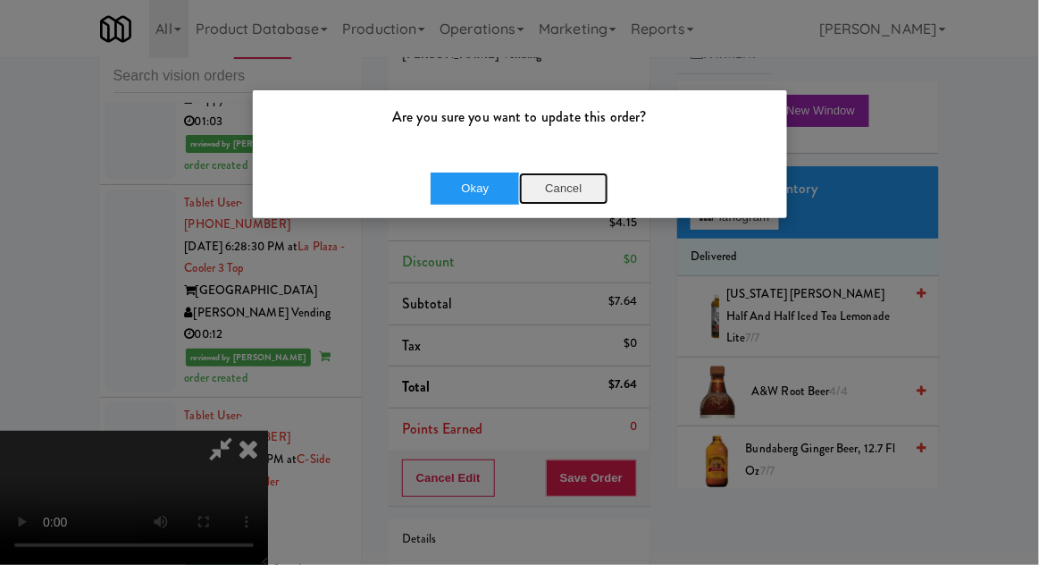
click at [584, 179] on button "Cancel" at bounding box center [563, 188] width 89 height 32
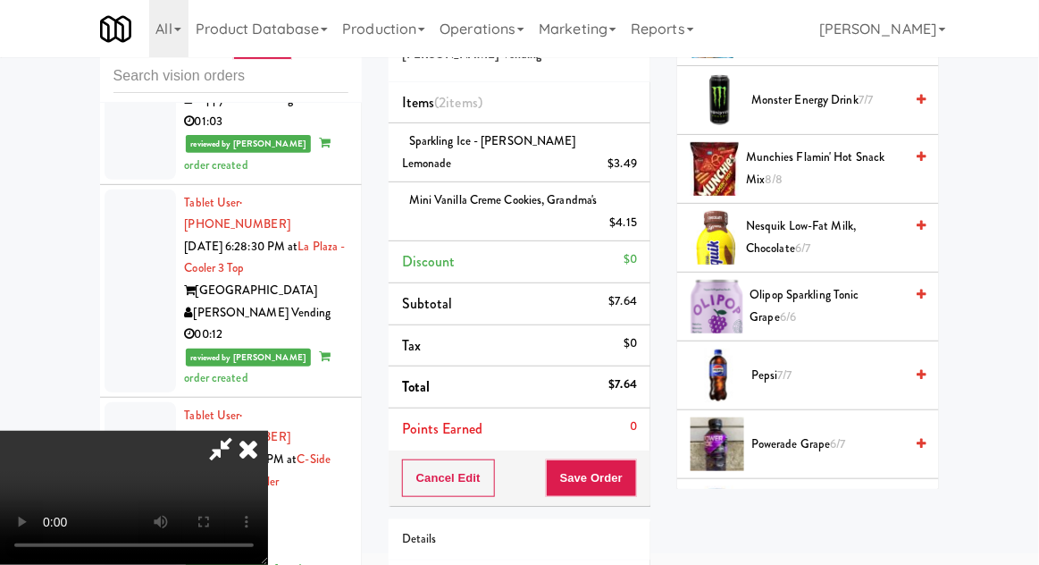
scroll to position [1903, 0]
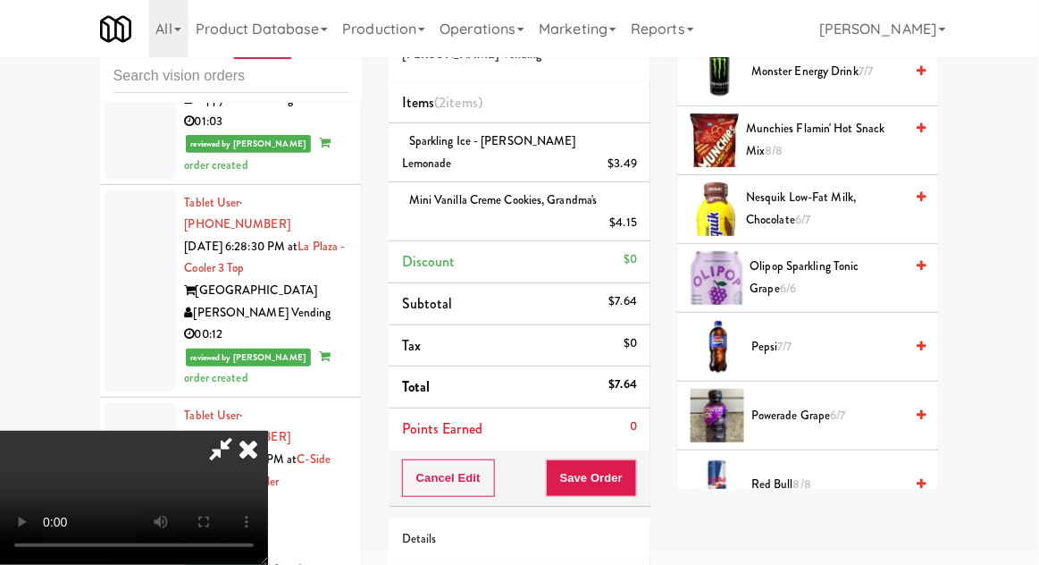
click at [891, 405] on span "Powerade Grape 6/7" at bounding box center [828, 416] width 152 height 22
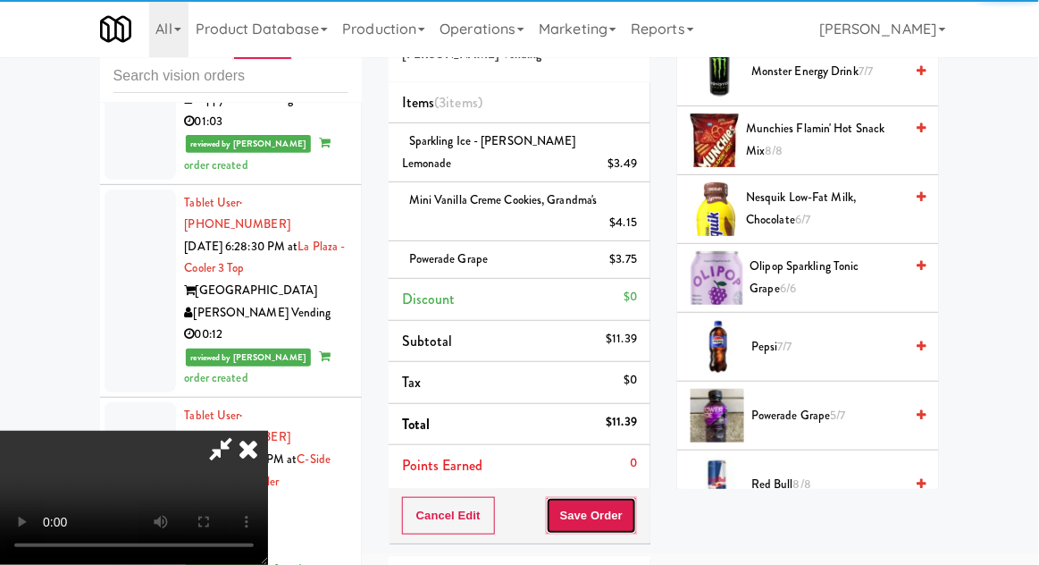
click at [636, 501] on button "Save Order" at bounding box center [591, 516] width 91 height 38
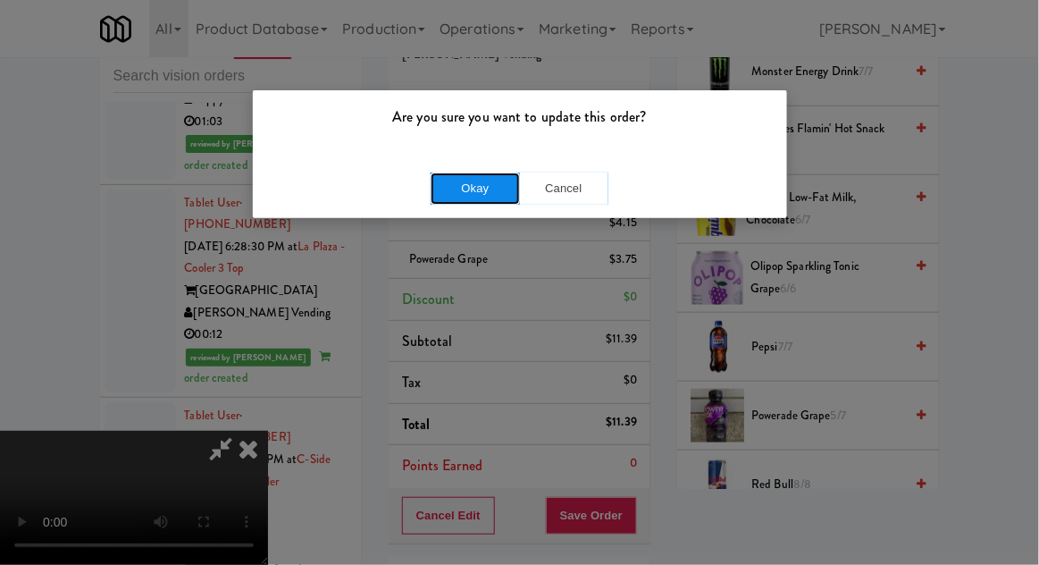
click at [463, 188] on button "Okay" at bounding box center [475, 188] width 89 height 32
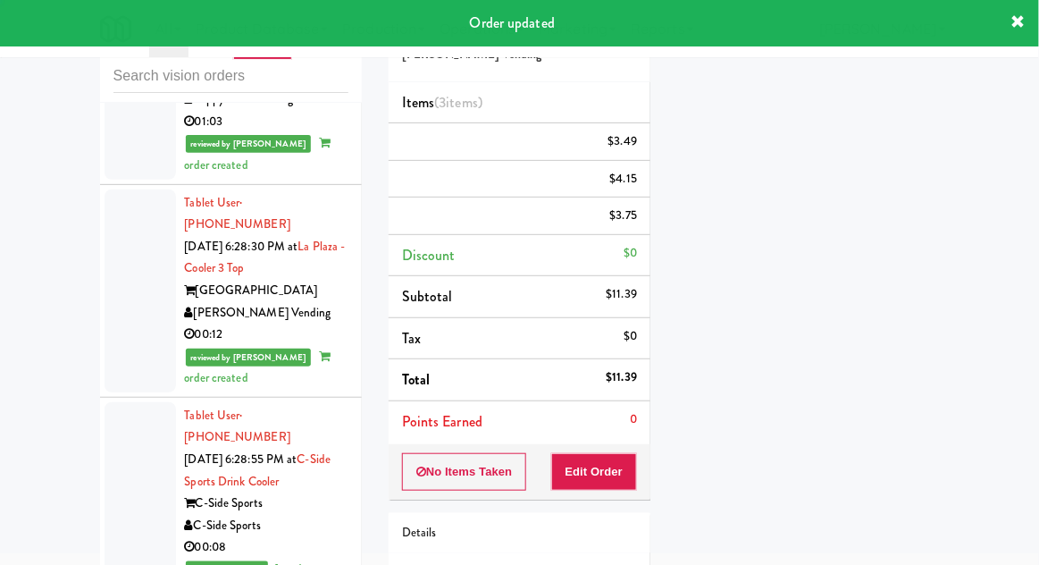
scroll to position [0, 0]
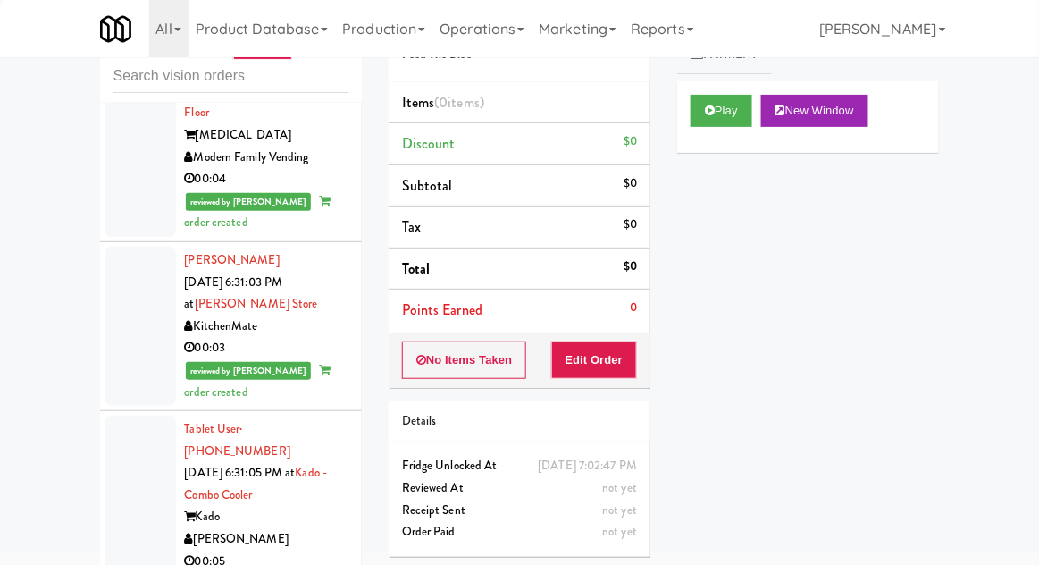
scroll to position [14858, 0]
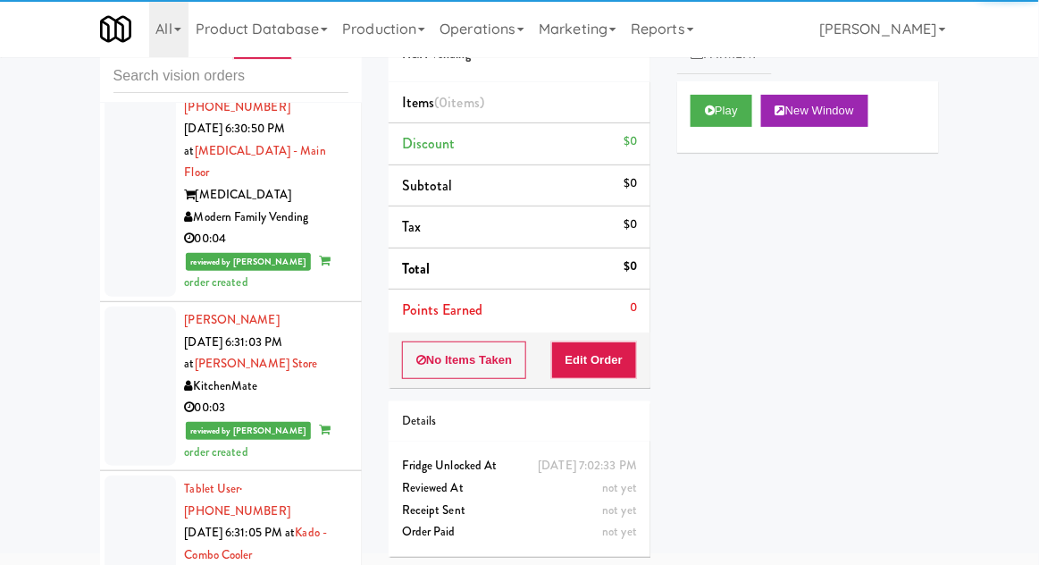
scroll to position [14770, 0]
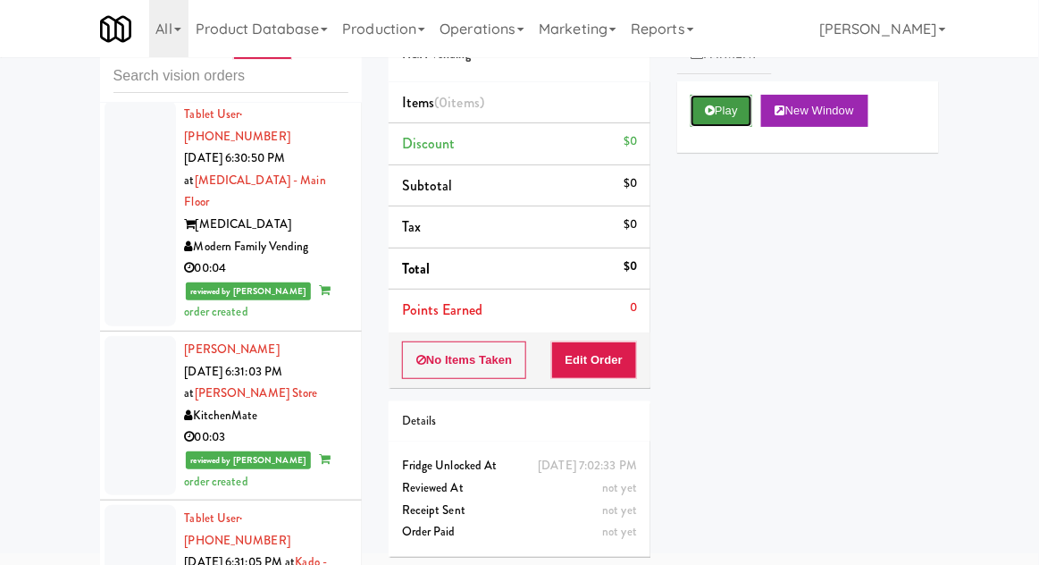
click at [728, 95] on button "Play" at bounding box center [722, 111] width 62 height 32
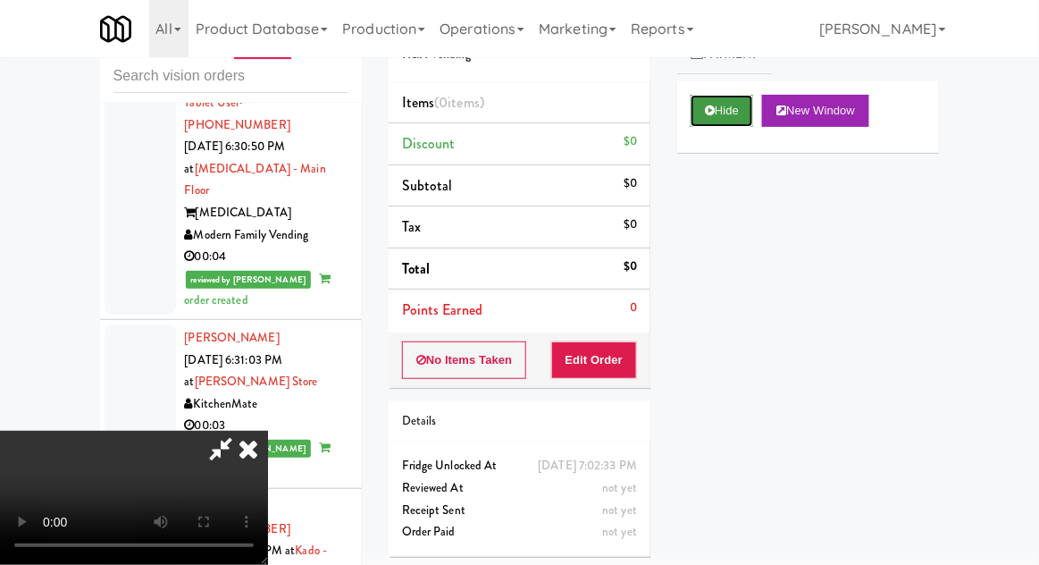
scroll to position [129, 0]
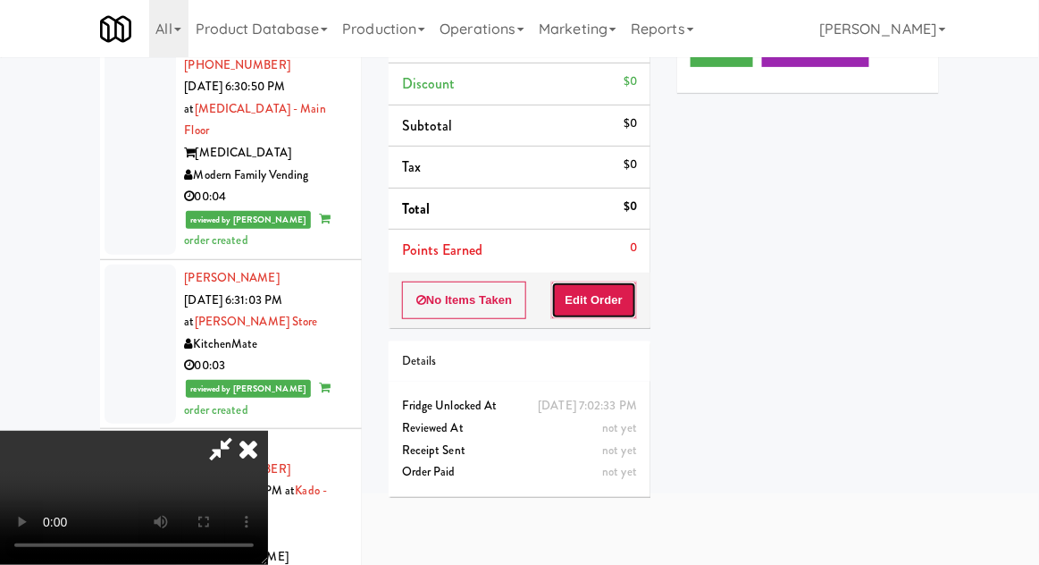
click at [632, 295] on button "Edit Order" at bounding box center [594, 301] width 87 height 38
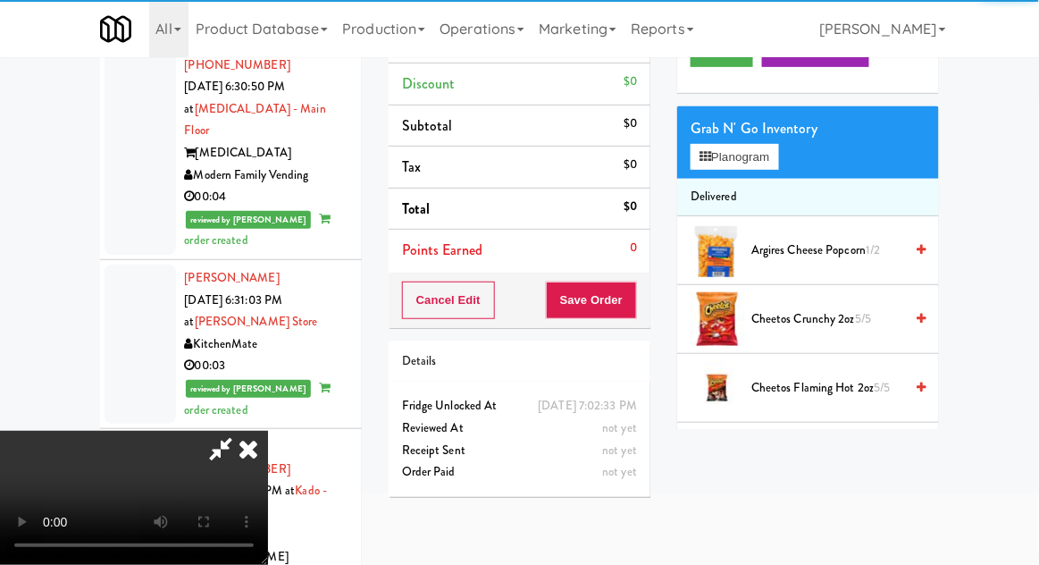
click at [843, 258] on span "Argires Cheese Popcorn 1/2" at bounding box center [828, 251] width 152 height 22
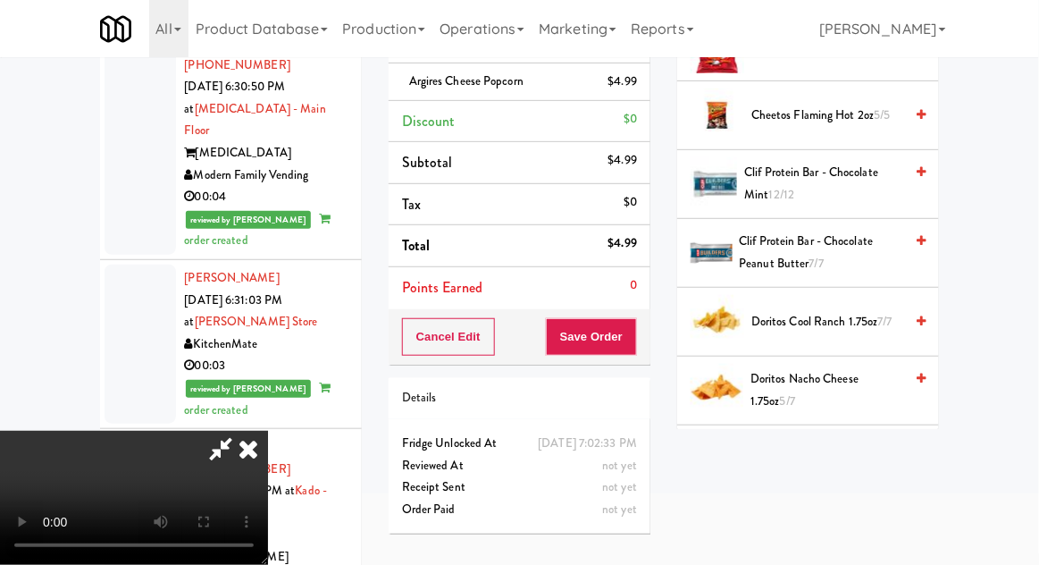
scroll to position [404, 0]
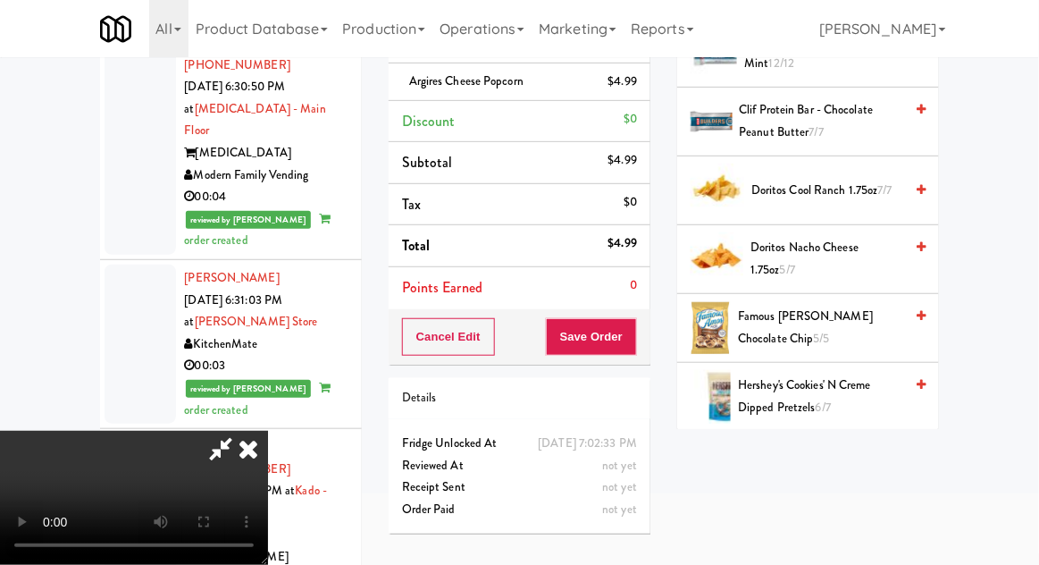
click at [919, 184] on icon at bounding box center [921, 190] width 9 height 12
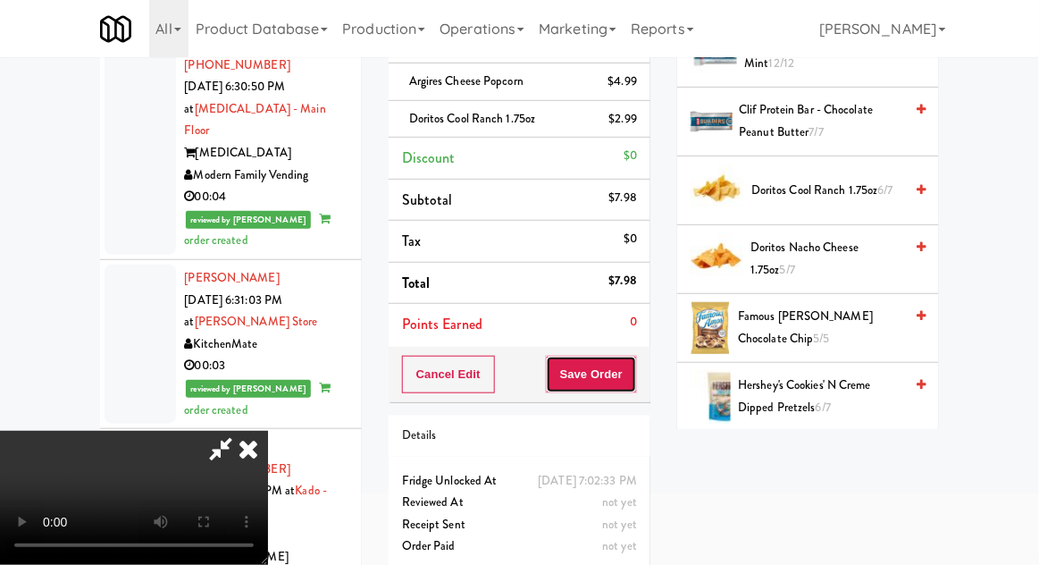
click at [635, 380] on button "Save Order" at bounding box center [591, 375] width 91 height 38
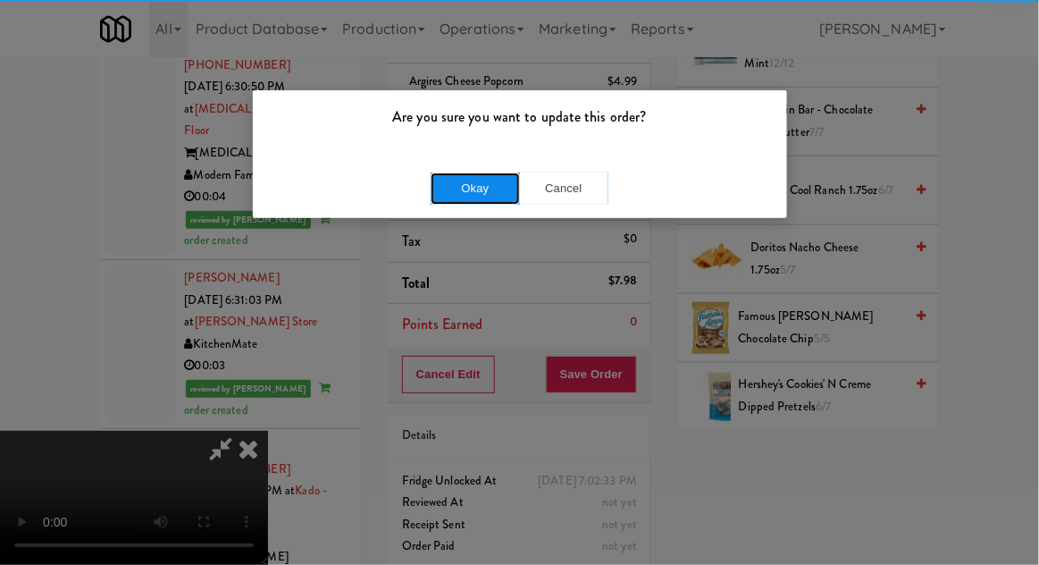
click at [444, 184] on button "Okay" at bounding box center [475, 188] width 89 height 32
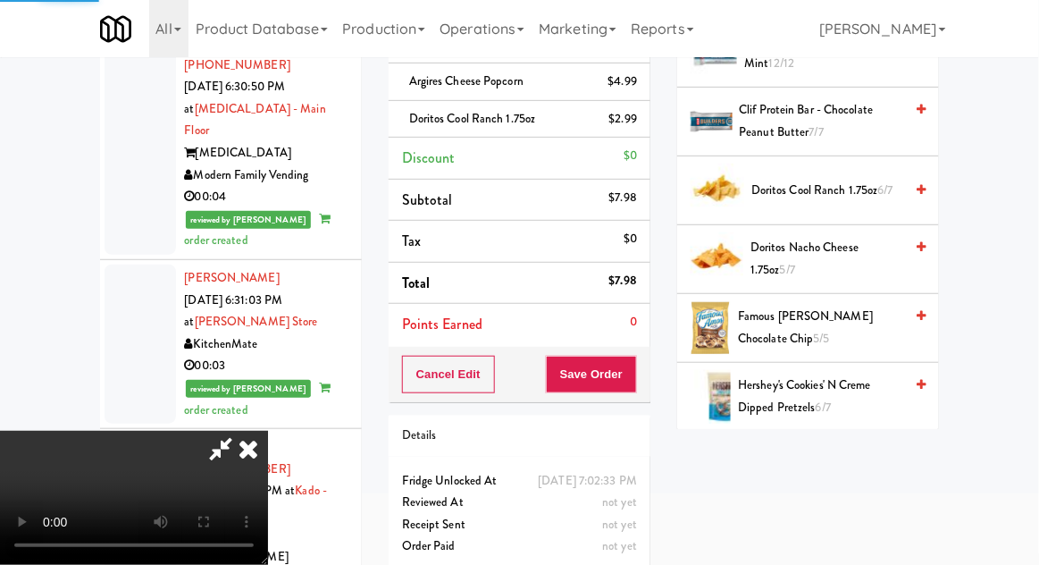
scroll to position [176, 0]
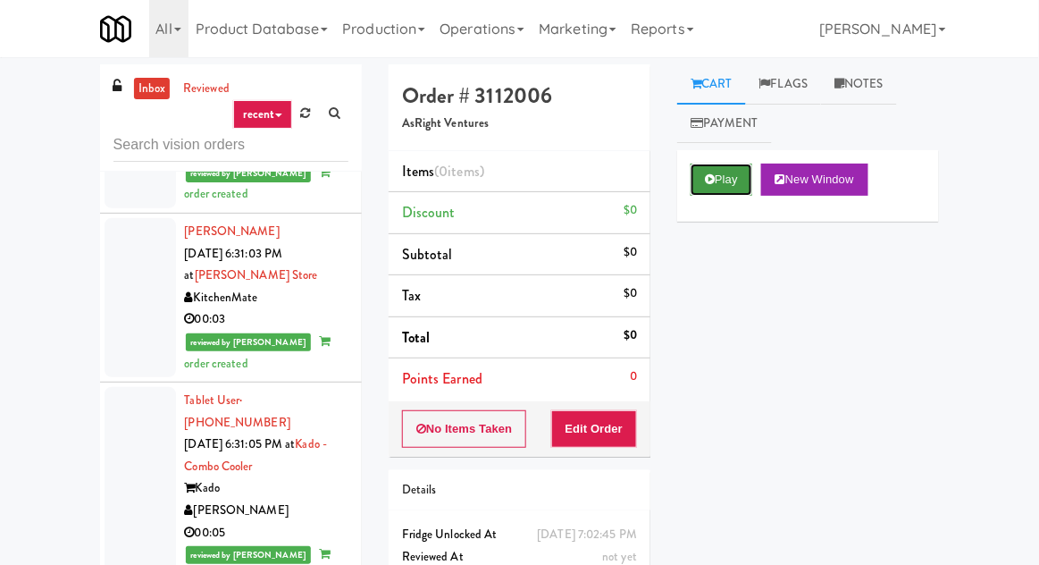
click at [721, 177] on button "Play" at bounding box center [722, 180] width 62 height 32
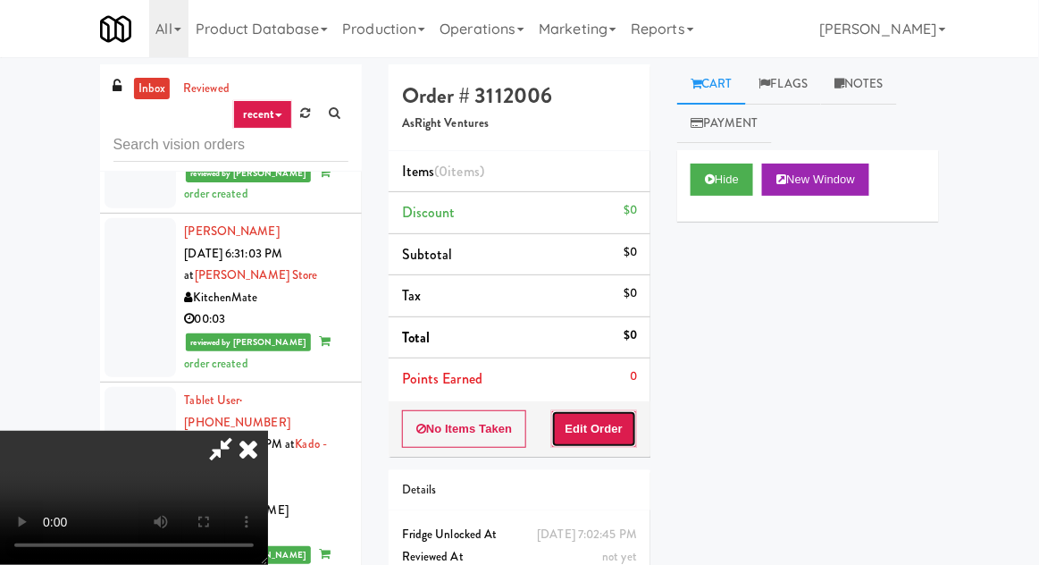
click at [630, 442] on button "Edit Order" at bounding box center [594, 429] width 87 height 38
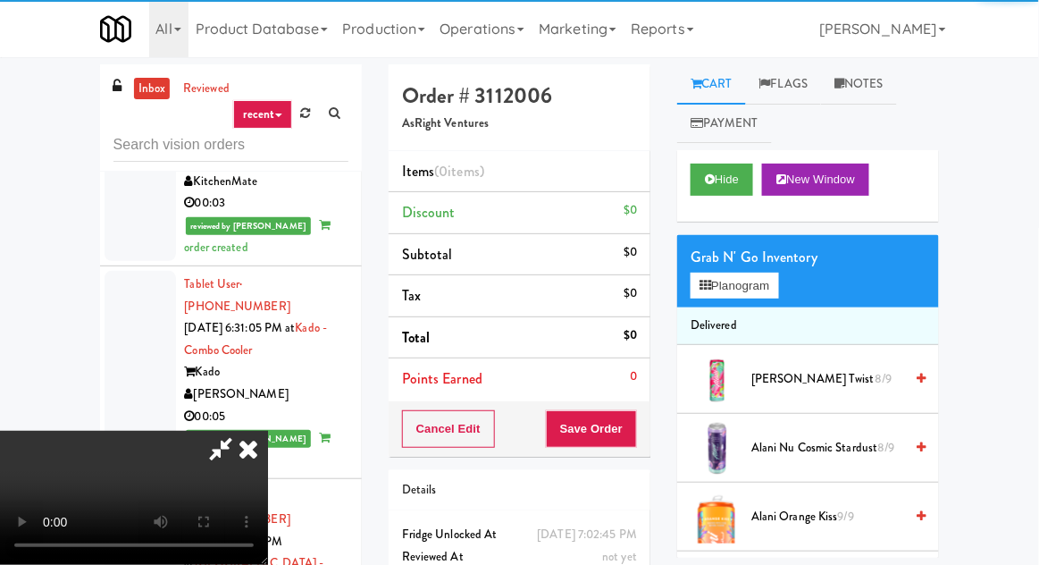
scroll to position [15079, 0]
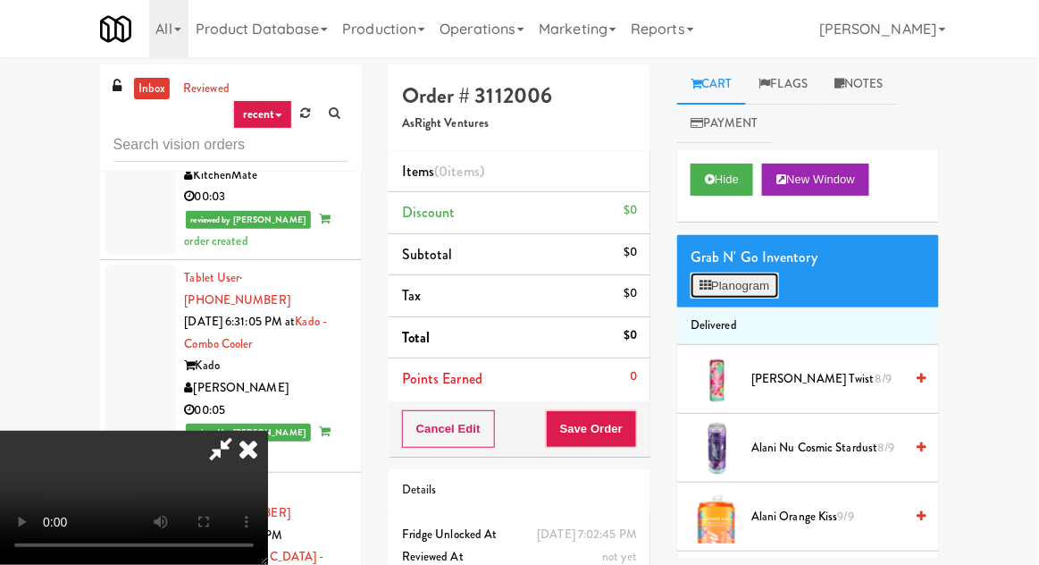
click at [746, 280] on button "Planogram" at bounding box center [735, 286] width 88 height 27
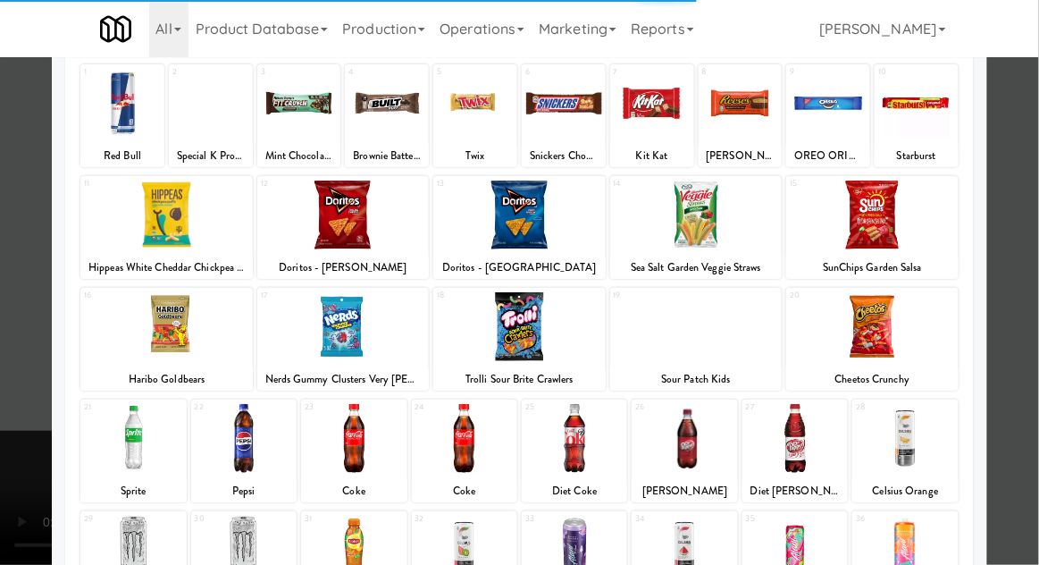
scroll to position [226, 0]
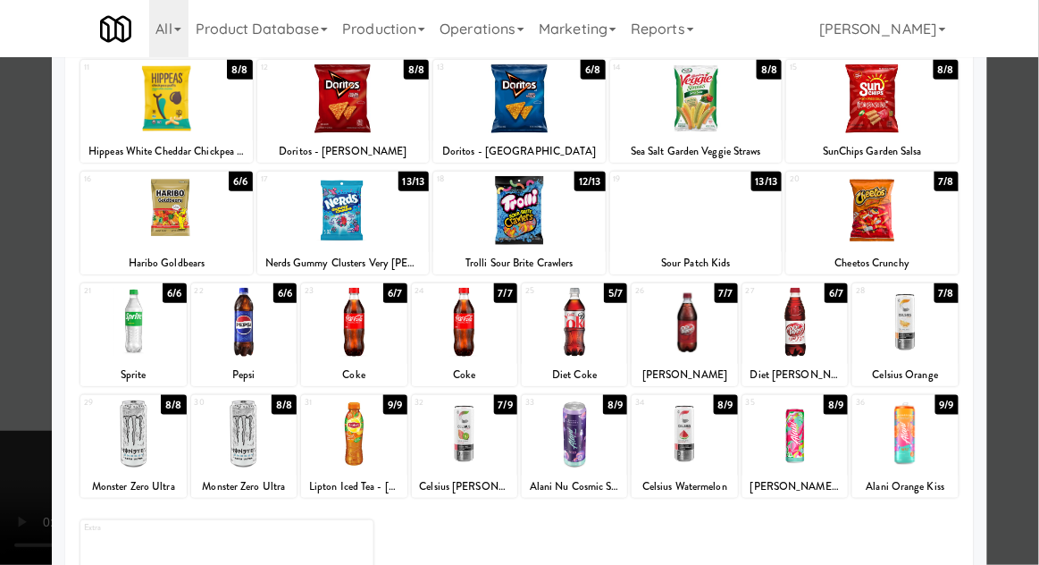
click at [696, 448] on div at bounding box center [684, 434] width 105 height 69
click at [40, 323] on div at bounding box center [519, 282] width 1039 height 565
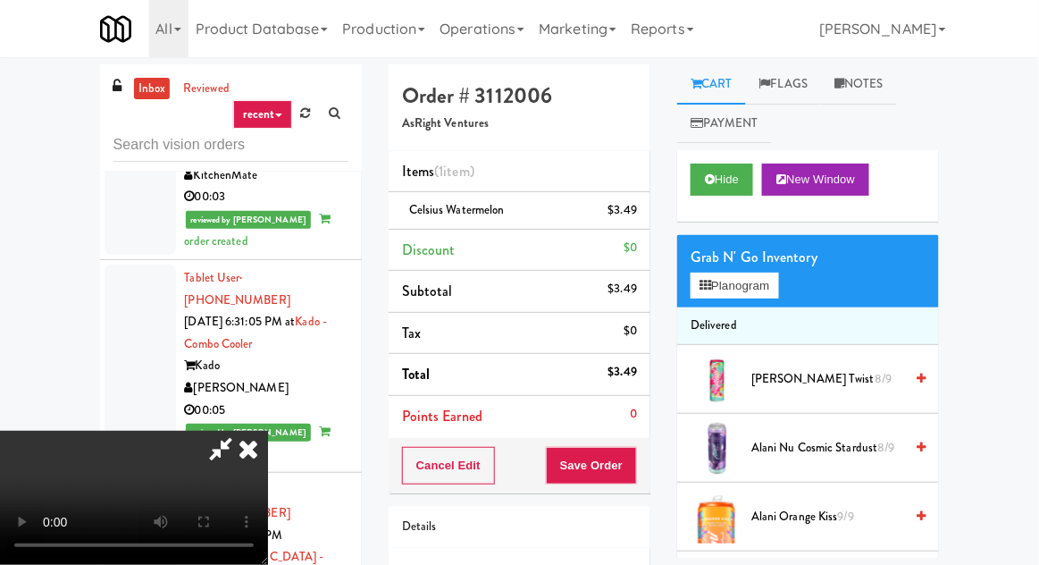
click at [647, 474] on div "Cancel Edit Save Order" at bounding box center [520, 465] width 262 height 55
click at [646, 470] on div "Cancel Edit Save Order" at bounding box center [520, 465] width 262 height 55
click at [636, 467] on button "Save Order" at bounding box center [591, 466] width 91 height 38
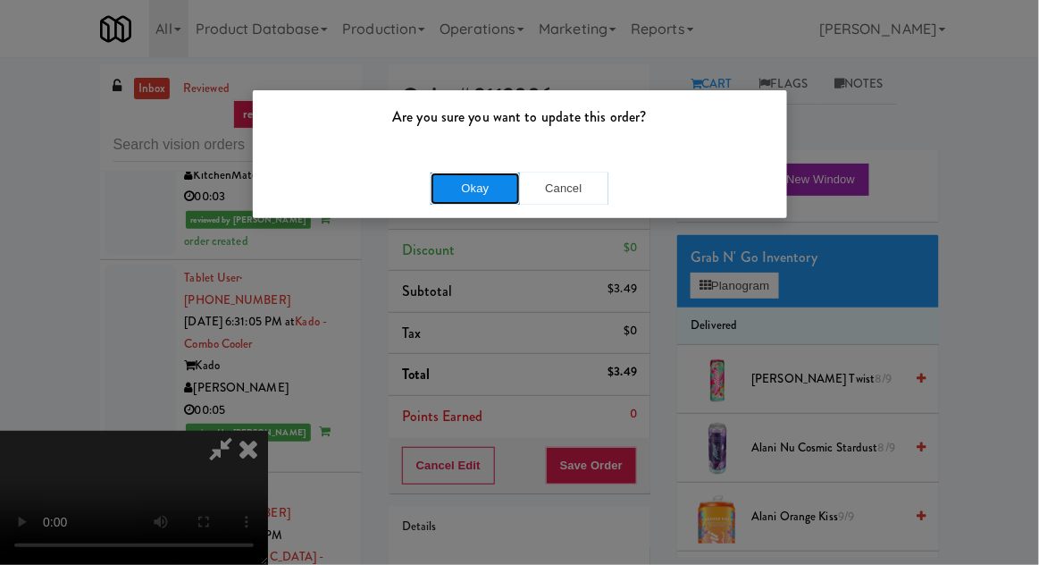
click at [441, 181] on button "Okay" at bounding box center [475, 188] width 89 height 32
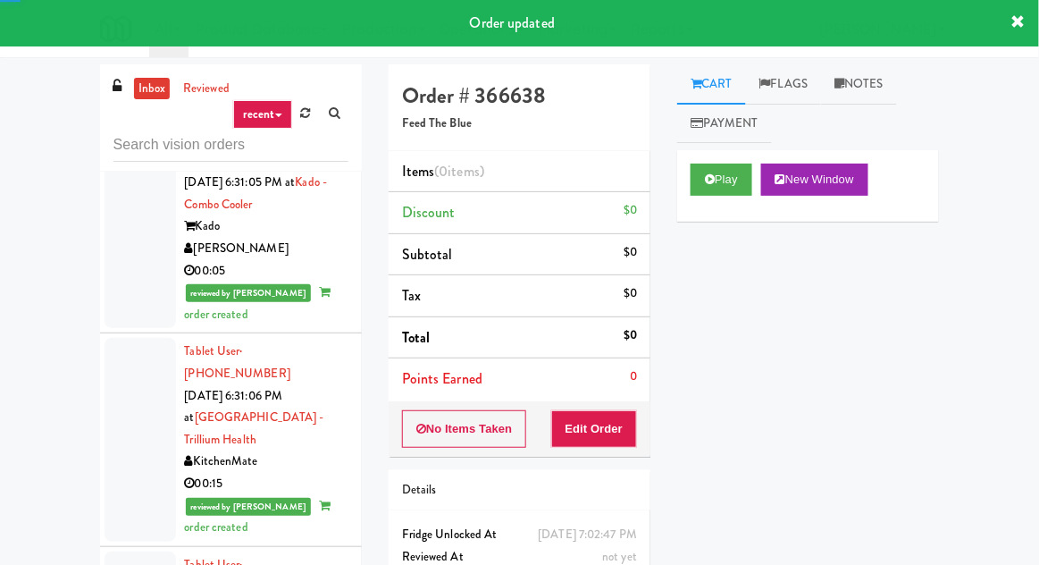
scroll to position [15229, 0]
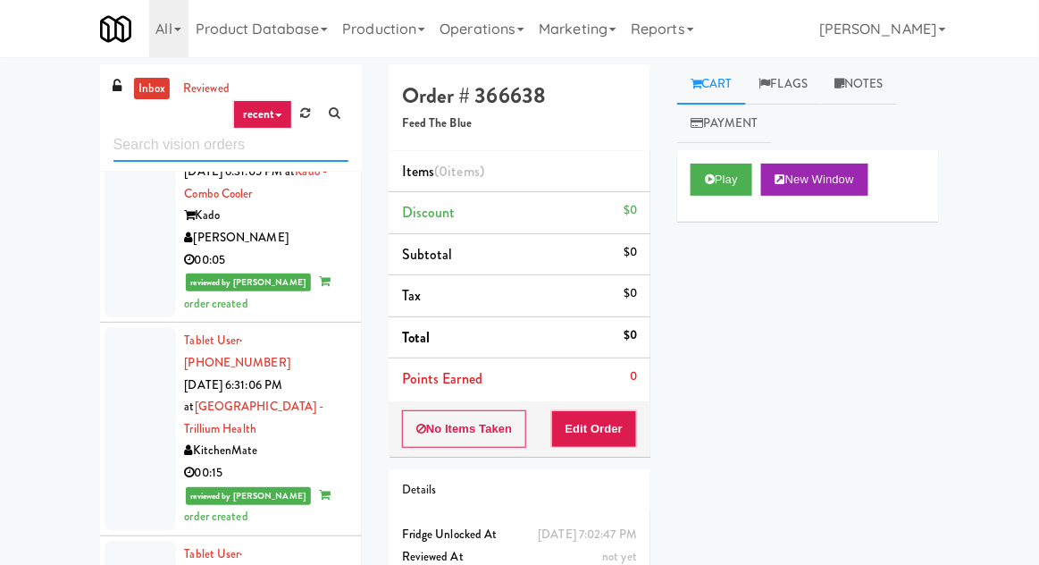
click at [168, 151] on input "text" at bounding box center [231, 145] width 235 height 33
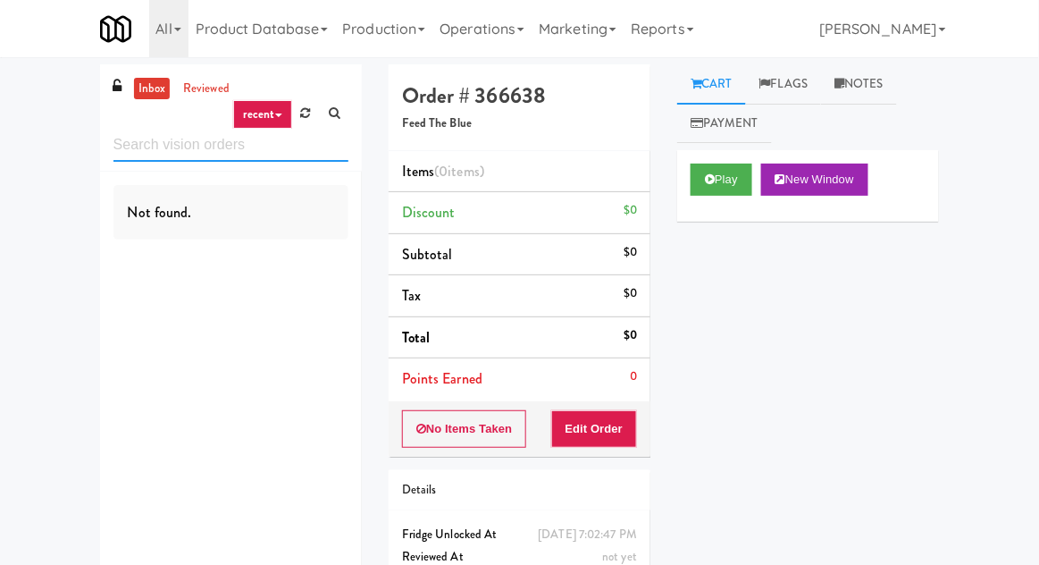
scroll to position [0, 0]
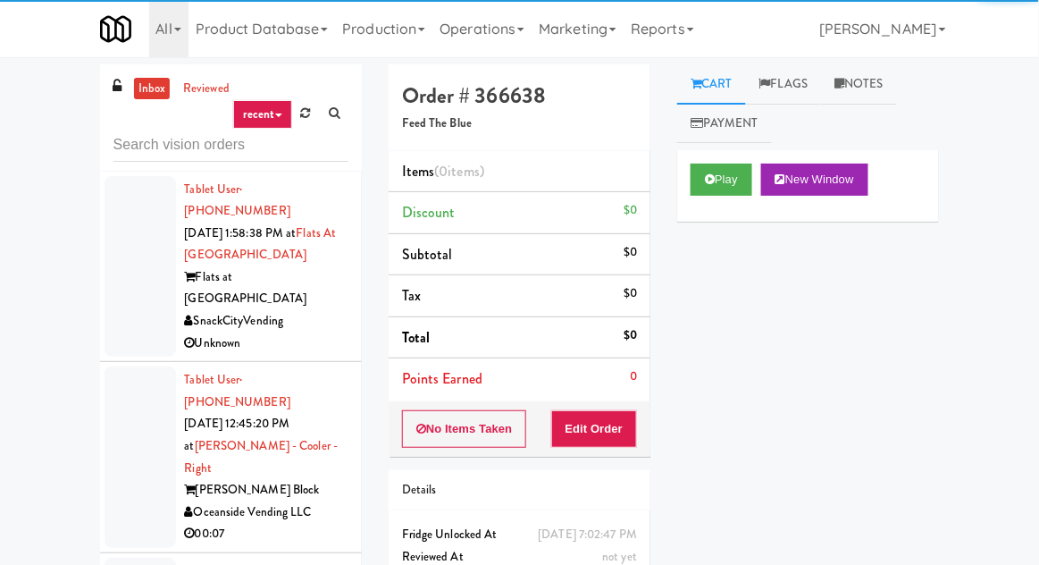
click at [147, 258] on div at bounding box center [140, 266] width 71 height 181
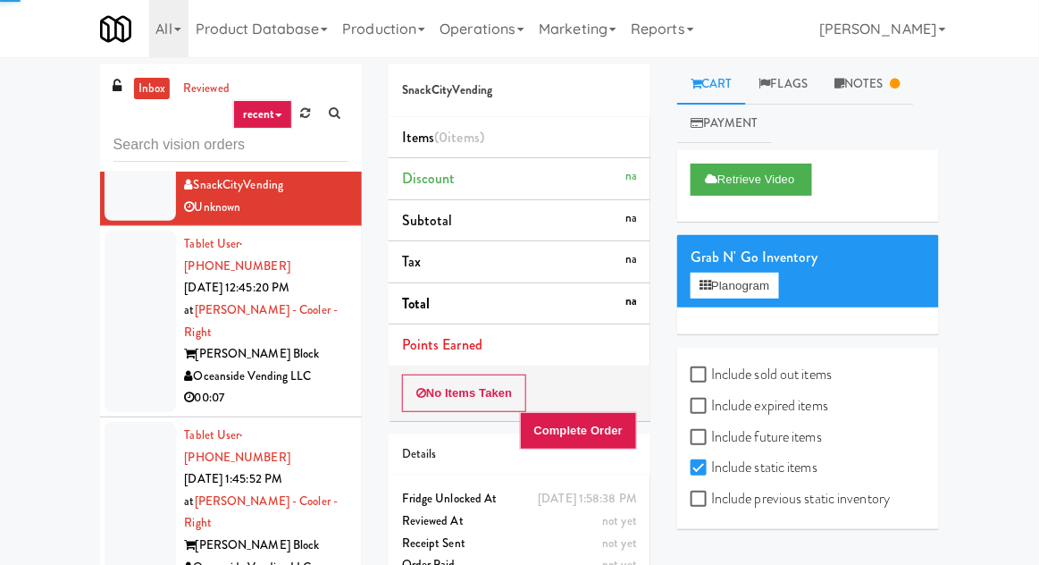
scroll to position [137, 0]
click at [116, 277] on div at bounding box center [140, 320] width 71 height 181
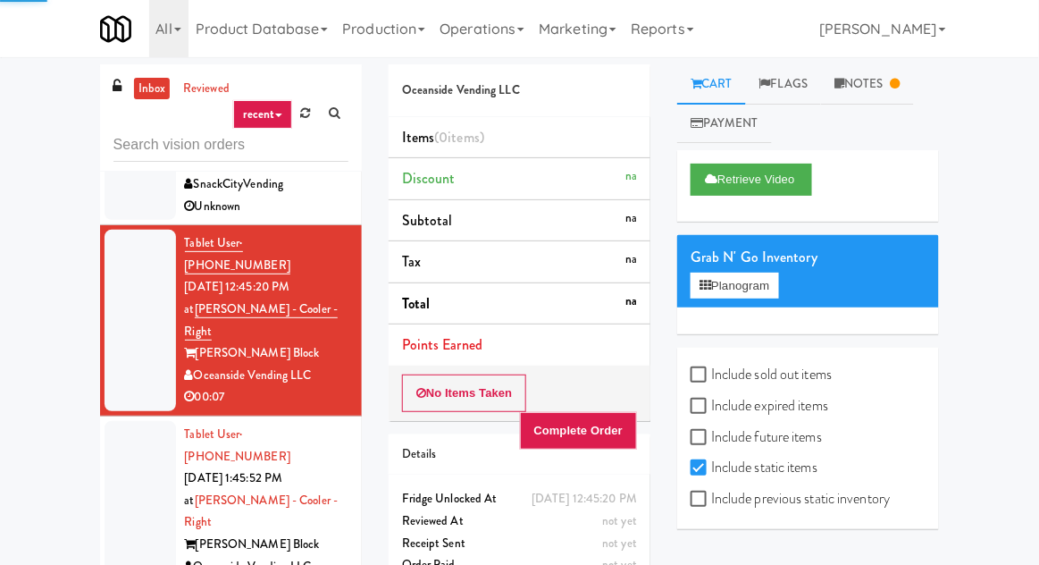
click at [120, 421] on div at bounding box center [140, 511] width 71 height 181
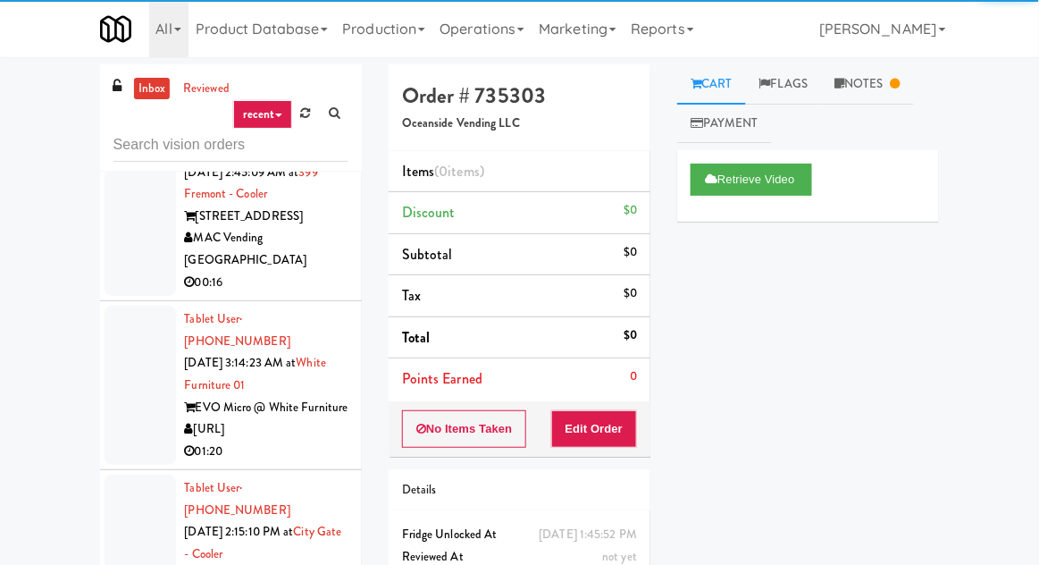
scroll to position [1319, 0]
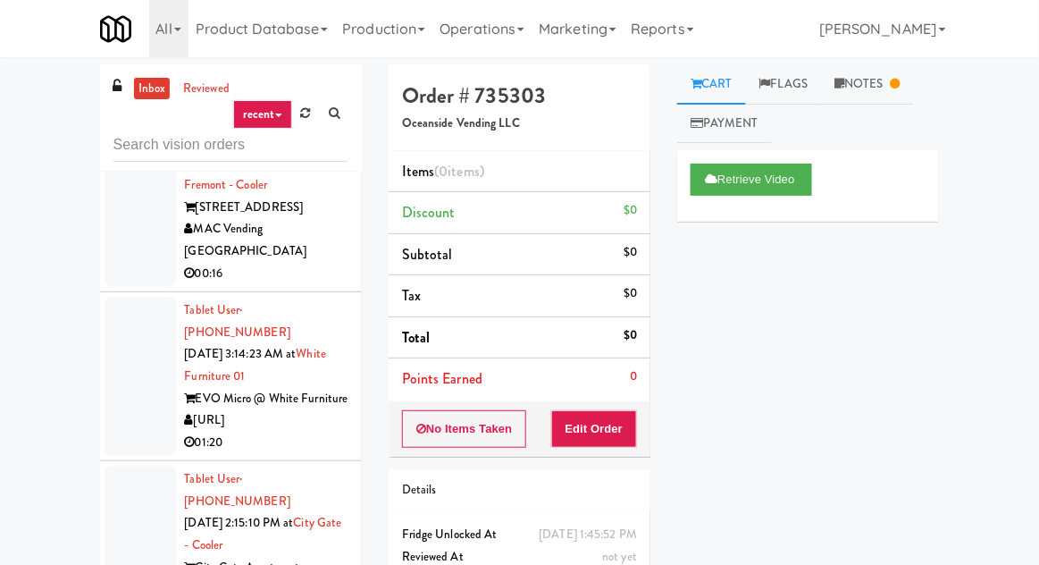
click at [123, 466] on div at bounding box center [140, 545] width 71 height 159
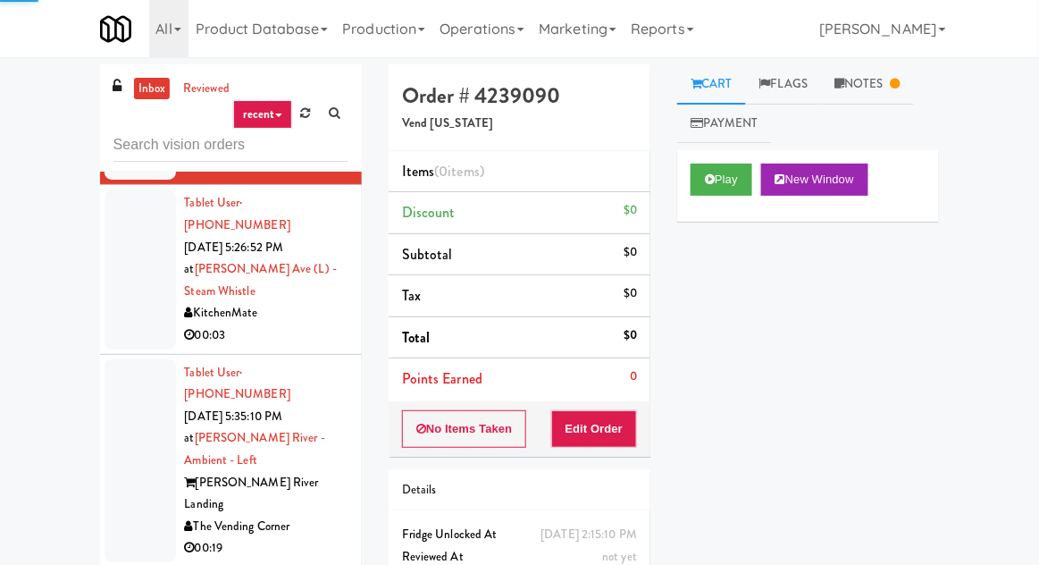
scroll to position [1777, 0]
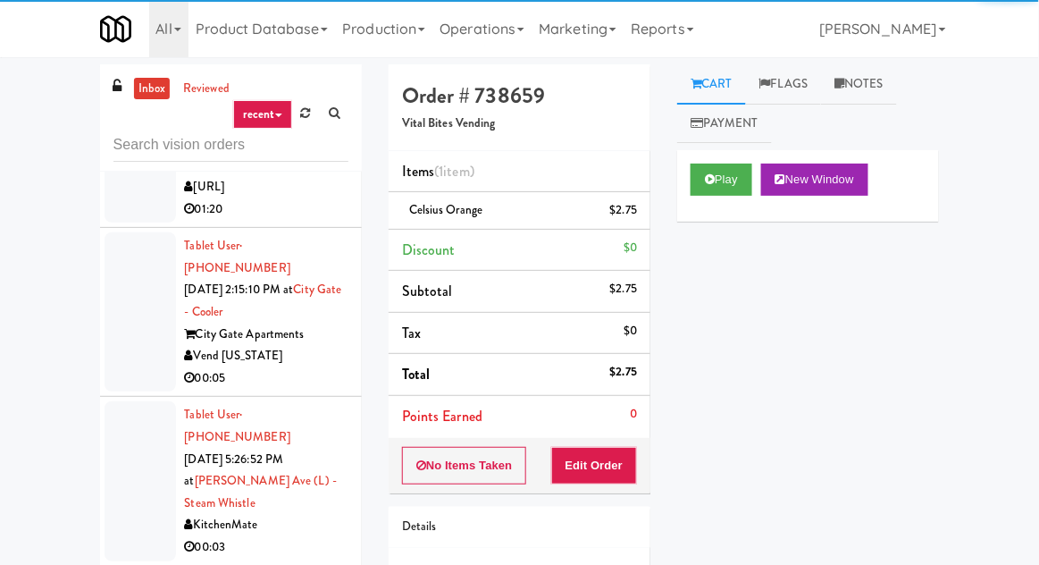
scroll to position [1530, 0]
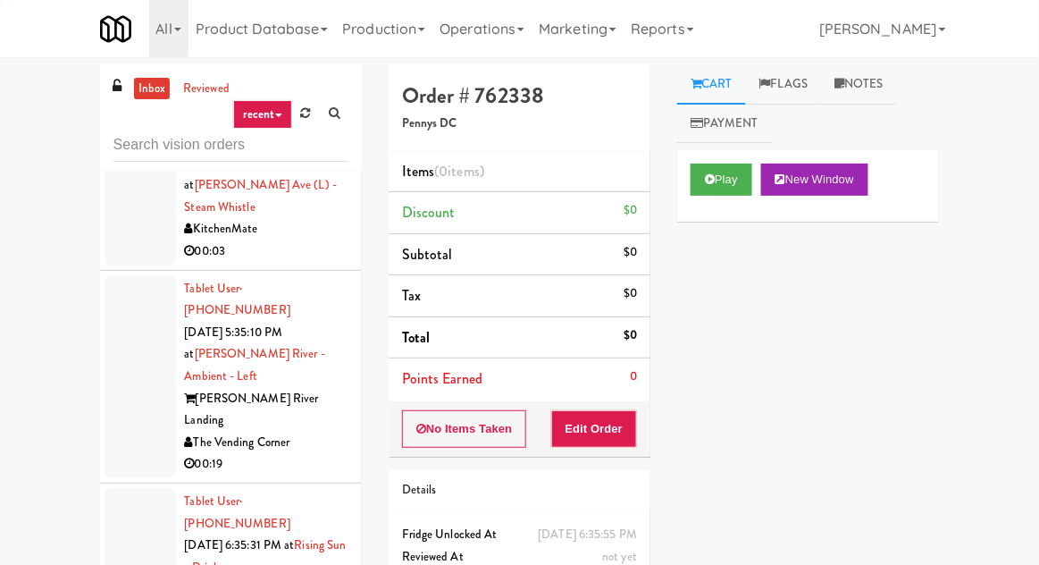
scroll to position [1848, 0]
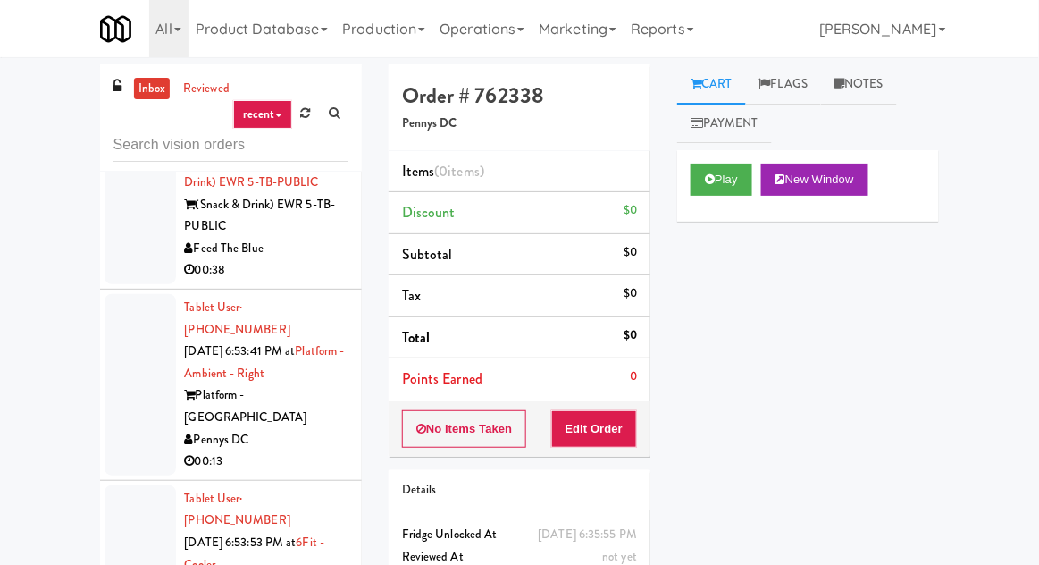
scroll to position [8827, 0]
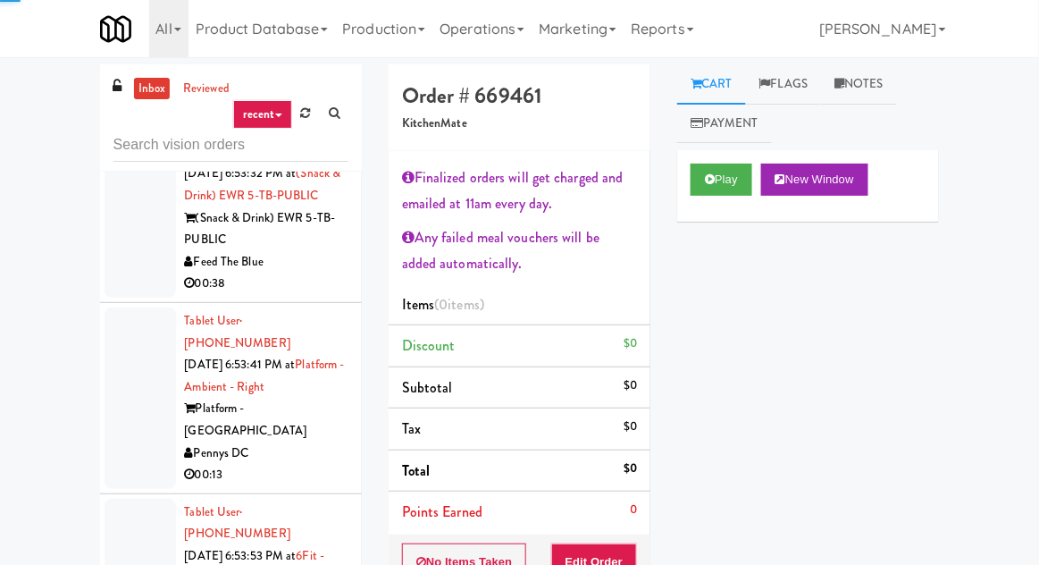
click at [719, 183] on button "Play" at bounding box center [722, 180] width 62 height 32
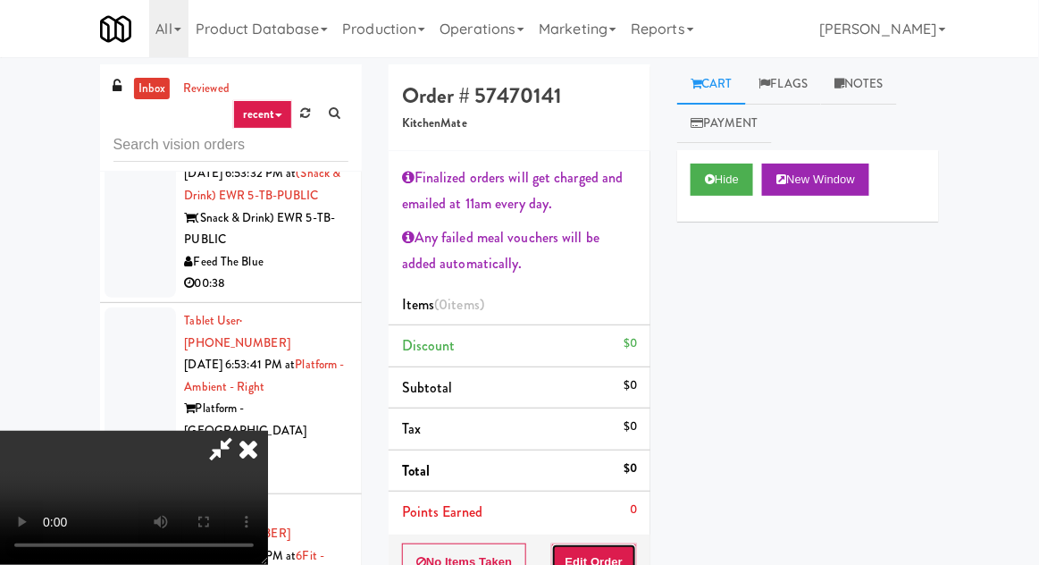
click at [618, 549] on button "Edit Order" at bounding box center [594, 562] width 87 height 38
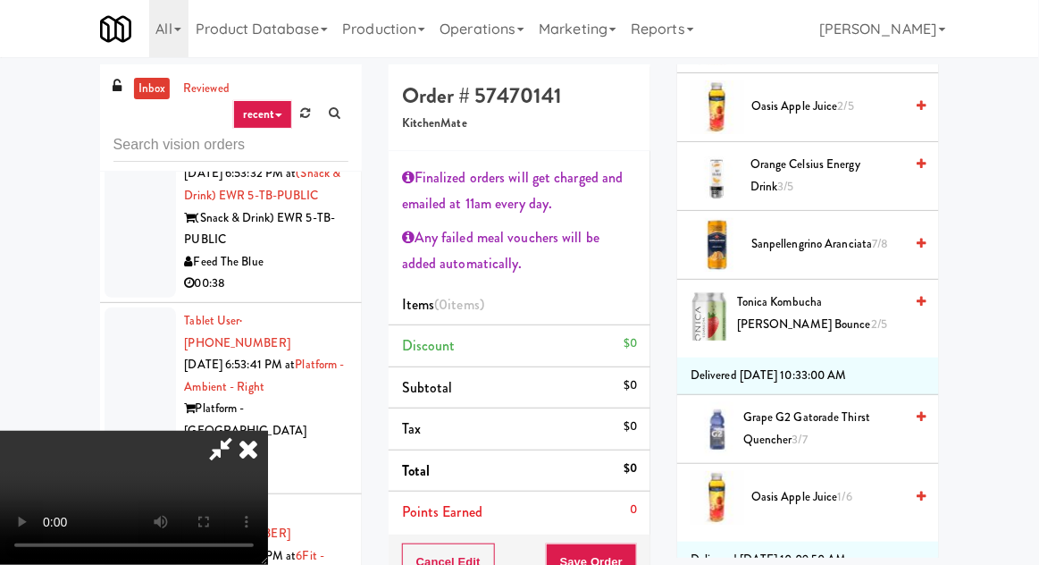
scroll to position [632, 0]
click at [854, 248] on span "Sanpellengrino Aranciata 7/8" at bounding box center [828, 244] width 152 height 22
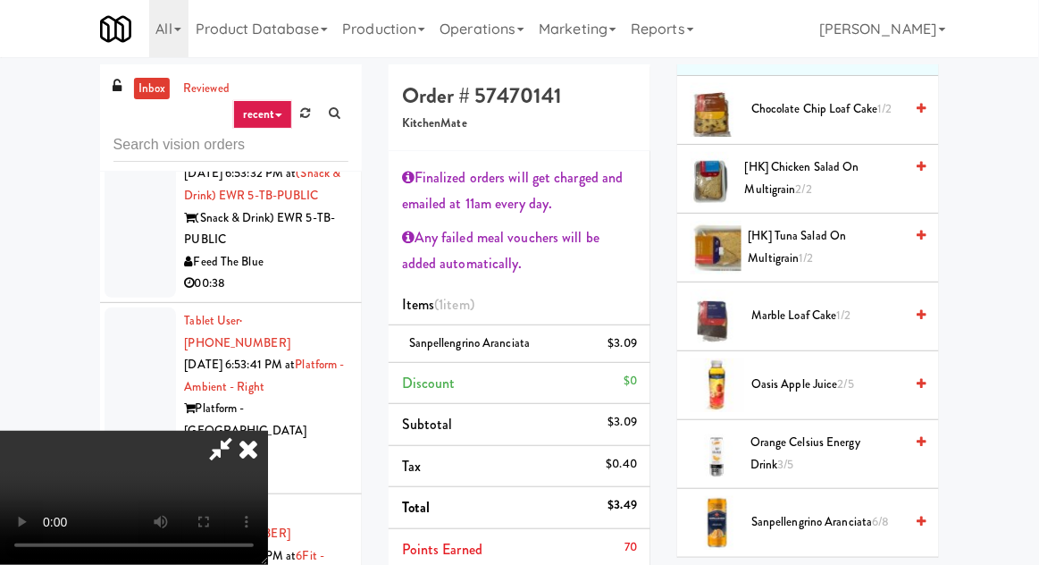
scroll to position [356, 0]
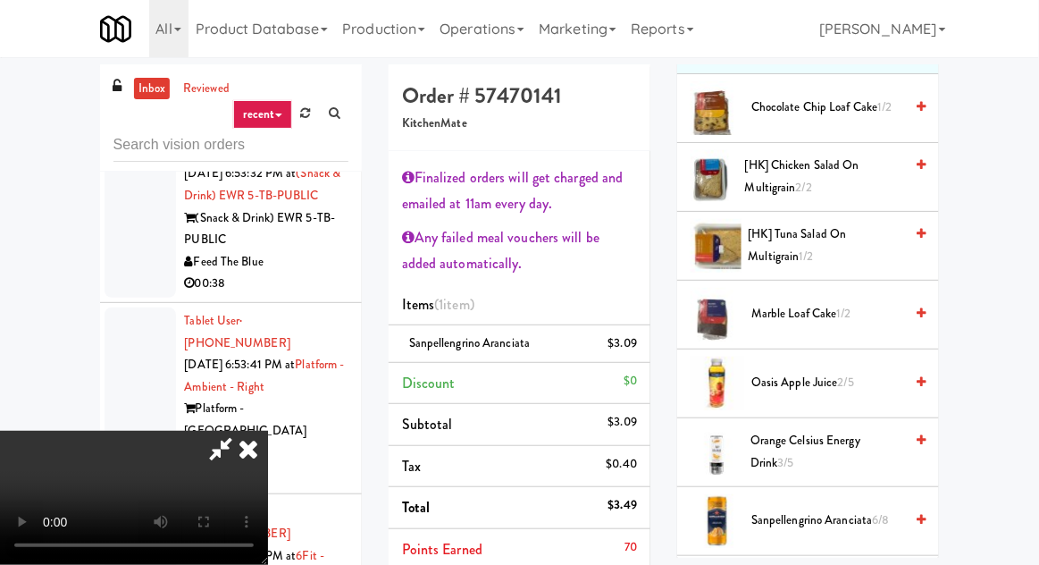
click at [897, 443] on span "Orange Celsius Energy Drink 3/5" at bounding box center [827, 452] width 153 height 44
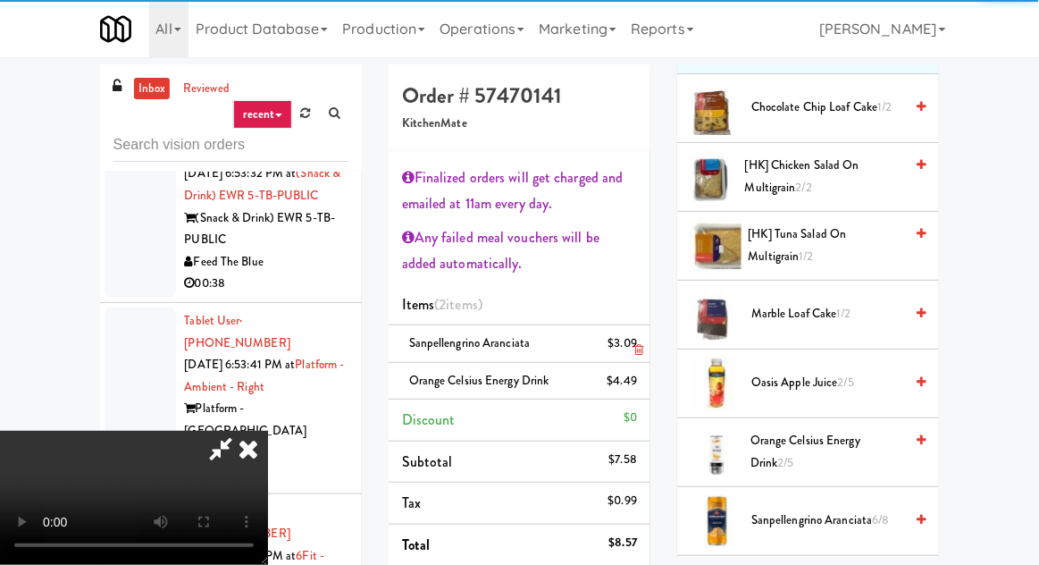
click at [644, 347] on li "Sanpellengrino Aranciata $3.09" at bounding box center [520, 344] width 262 height 38
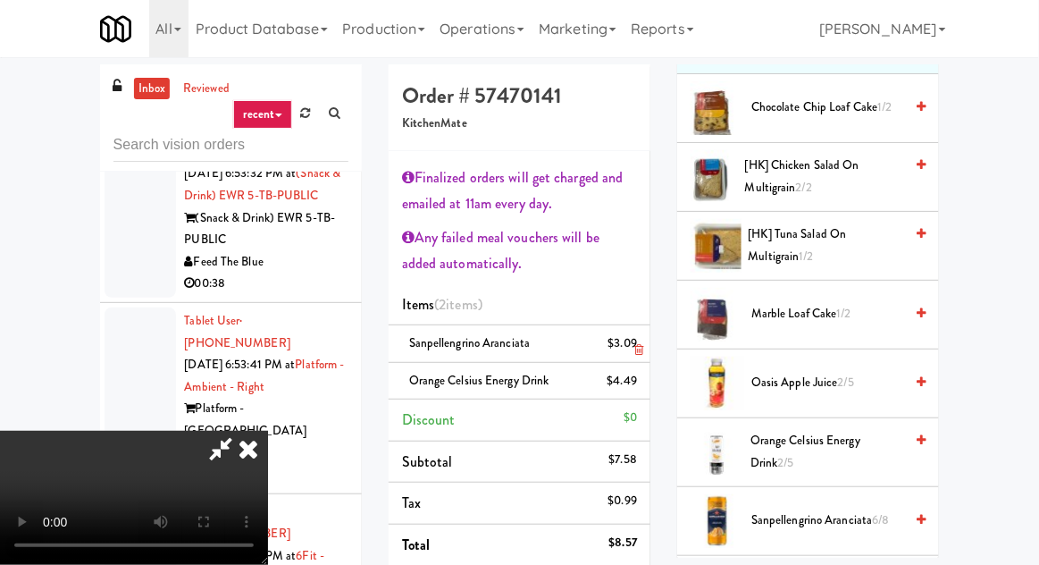
scroll to position [0, 0]
click at [640, 351] on li "Sanpellengrino Aranciata $3.09" at bounding box center [520, 344] width 262 height 38
click at [643, 352] on icon at bounding box center [639, 350] width 9 height 12
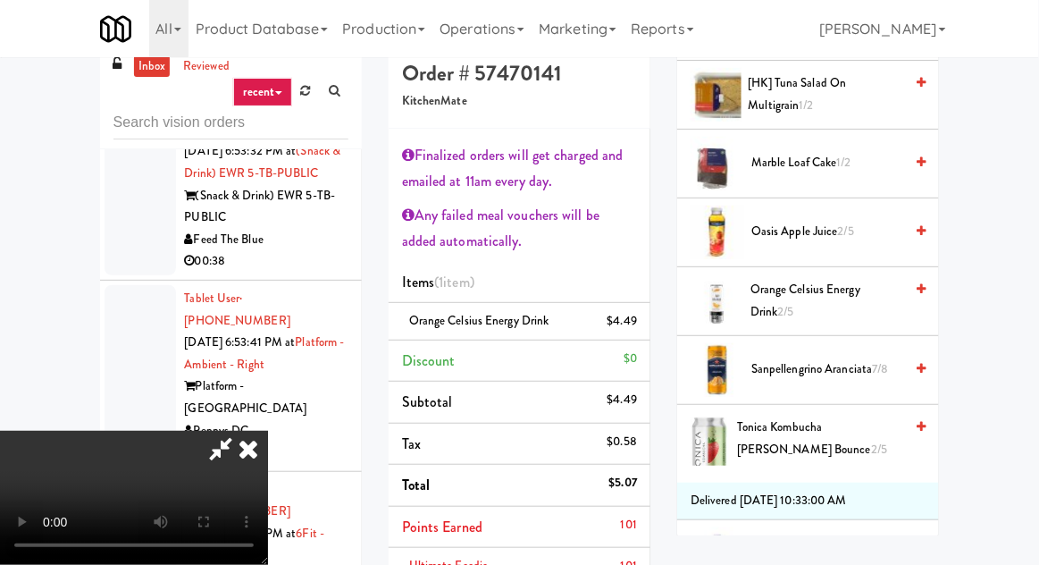
scroll to position [21, 0]
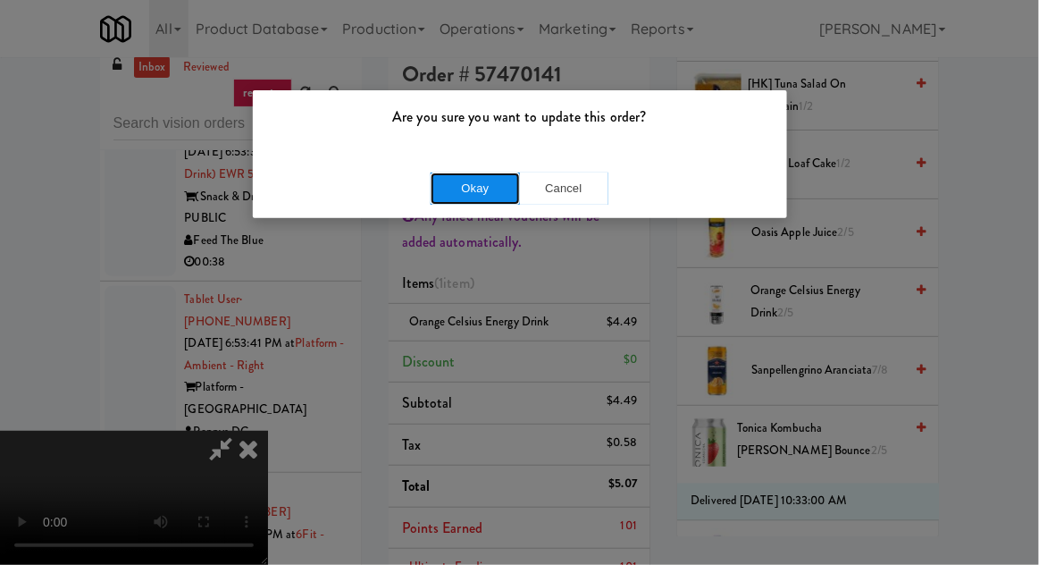
click at [434, 198] on button "Okay" at bounding box center [475, 188] width 89 height 32
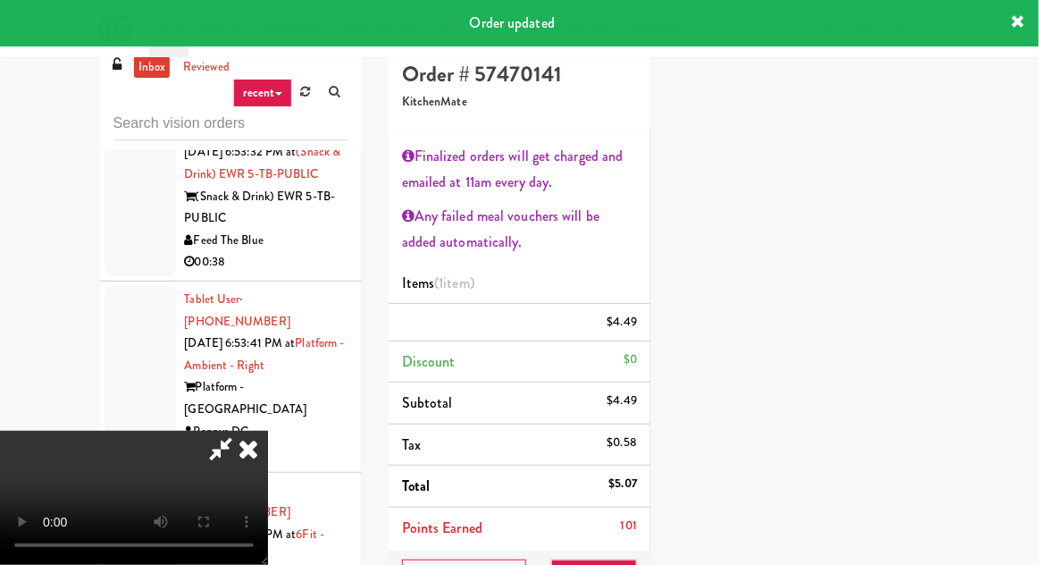
scroll to position [176, 0]
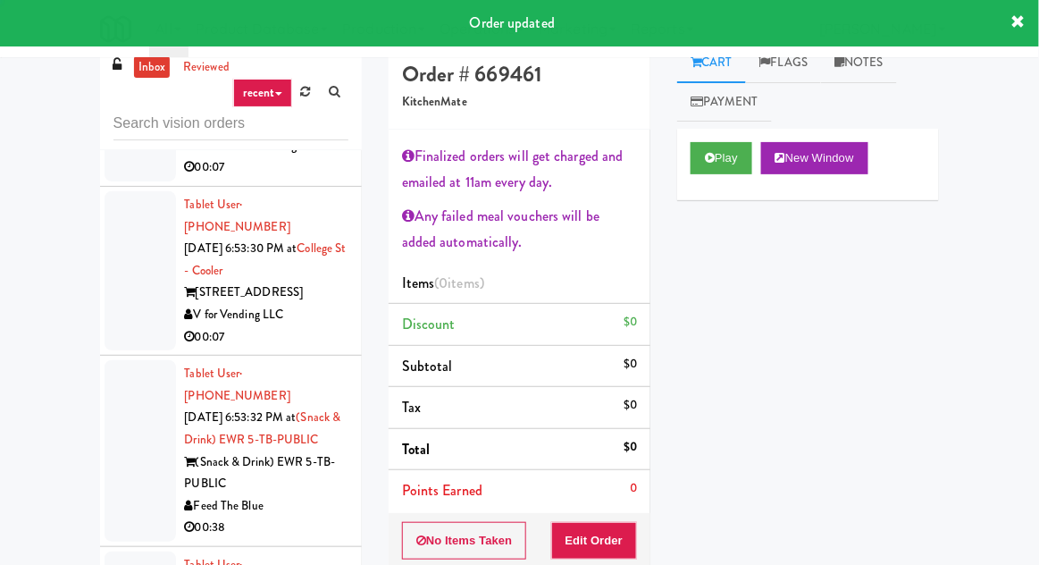
scroll to position [8558, 0]
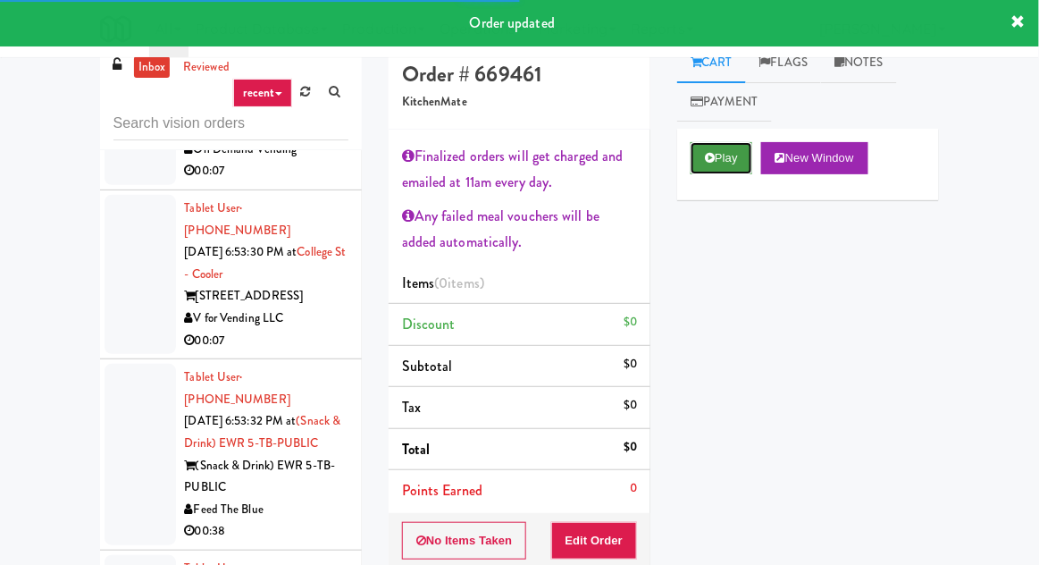
click at [732, 167] on button "Play" at bounding box center [722, 158] width 62 height 32
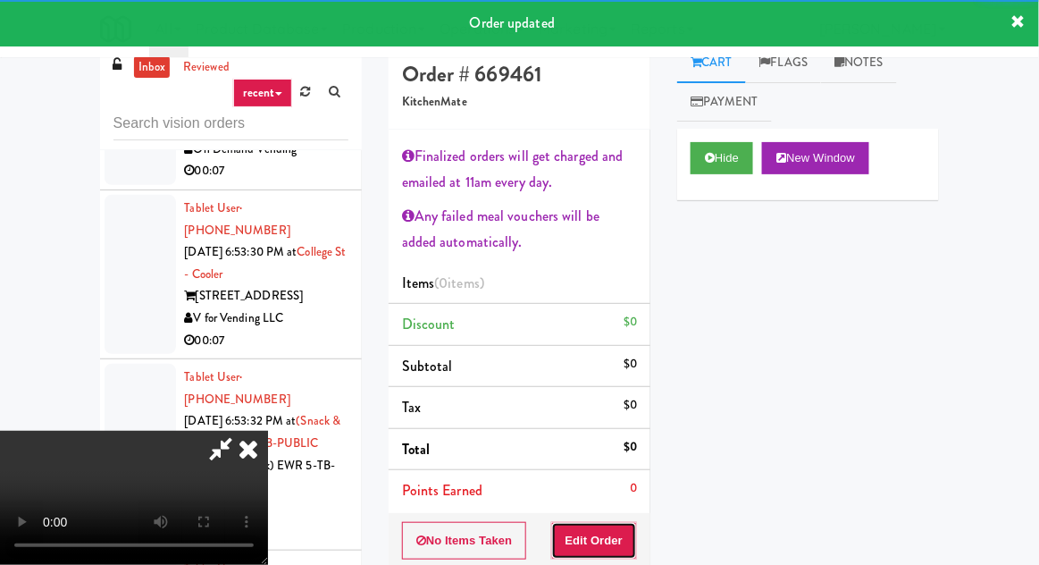
click at [628, 522] on button "Edit Order" at bounding box center [594, 541] width 87 height 38
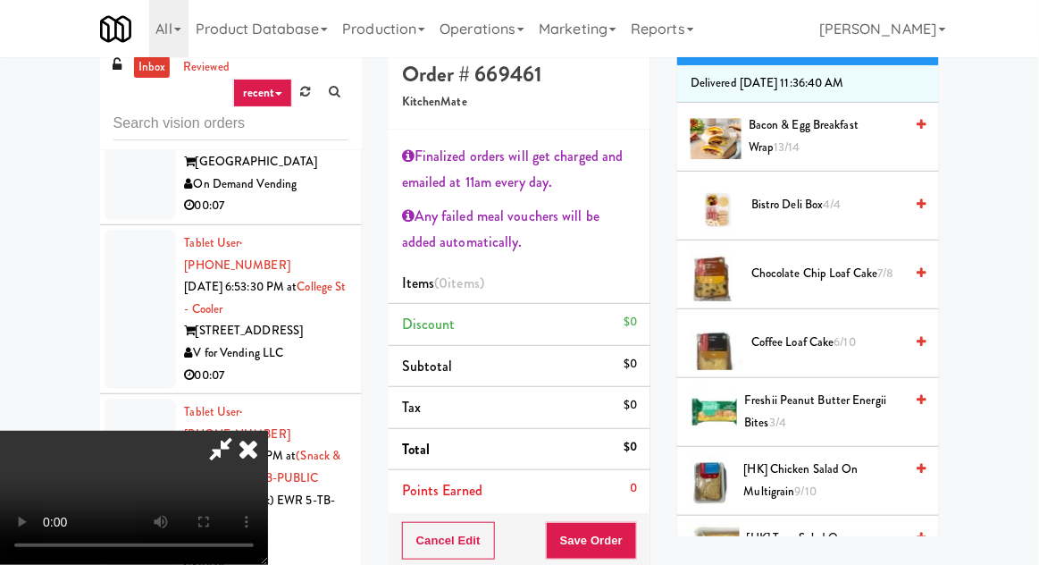
scroll to position [305, 0]
click at [789, 470] on span "[HK] Chicken Salad on Multigrain 9/10" at bounding box center [824, 481] width 160 height 44
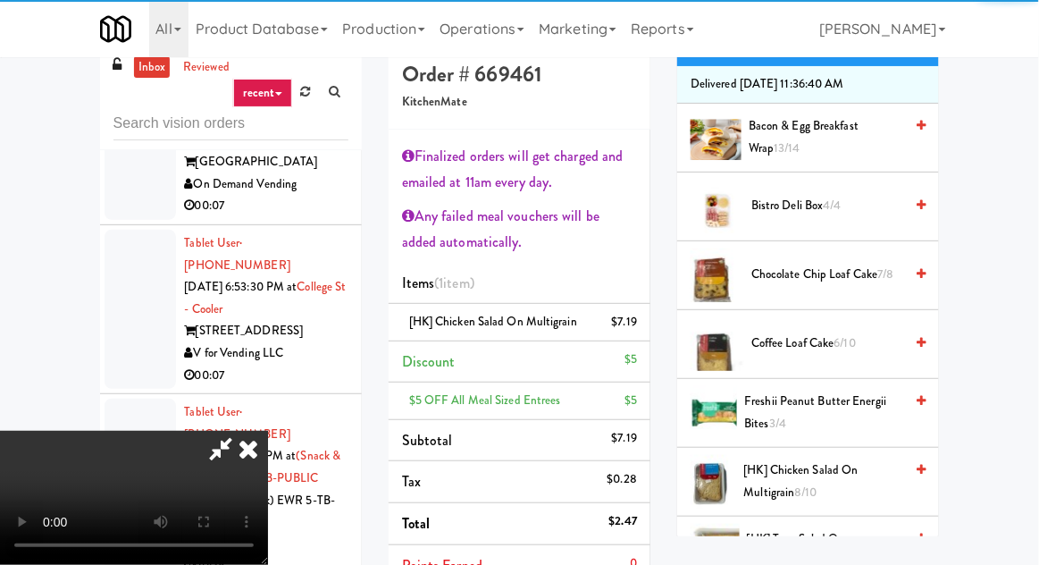
click at [635, 564] on li "Points Earned 0" at bounding box center [520, 565] width 262 height 41
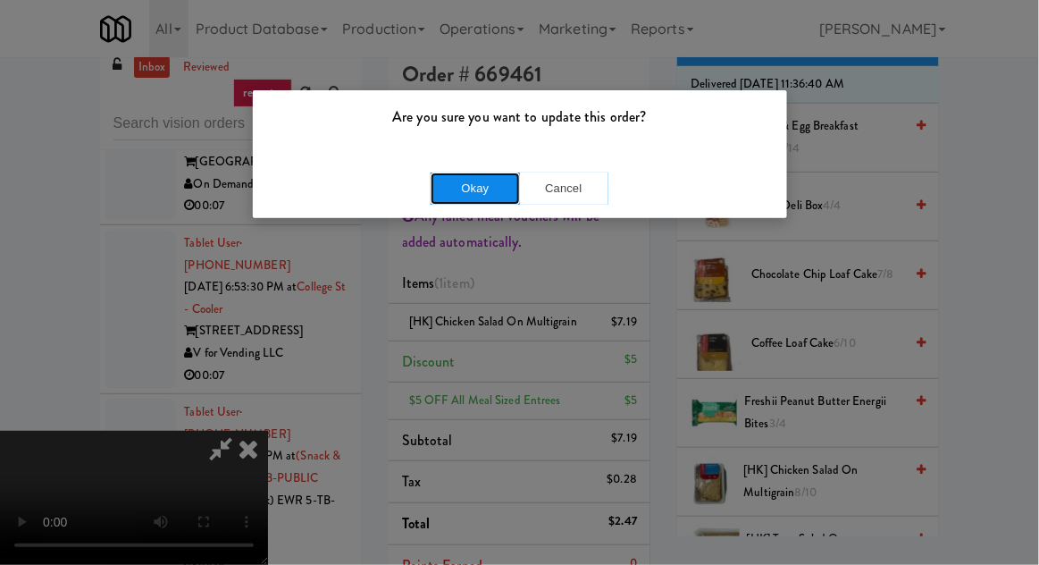
click at [458, 190] on button "Okay" at bounding box center [475, 188] width 89 height 32
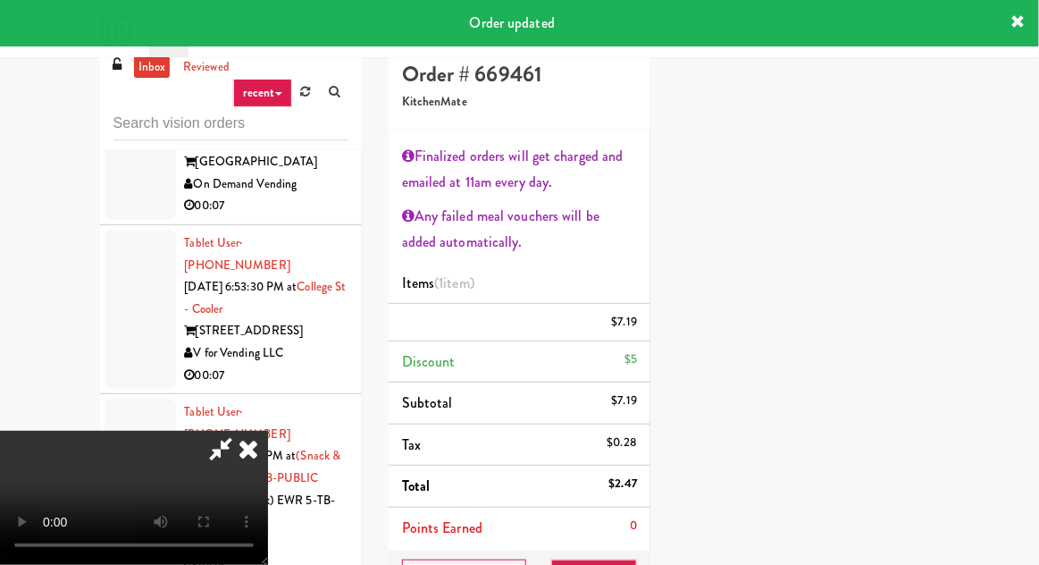
scroll to position [176, 0]
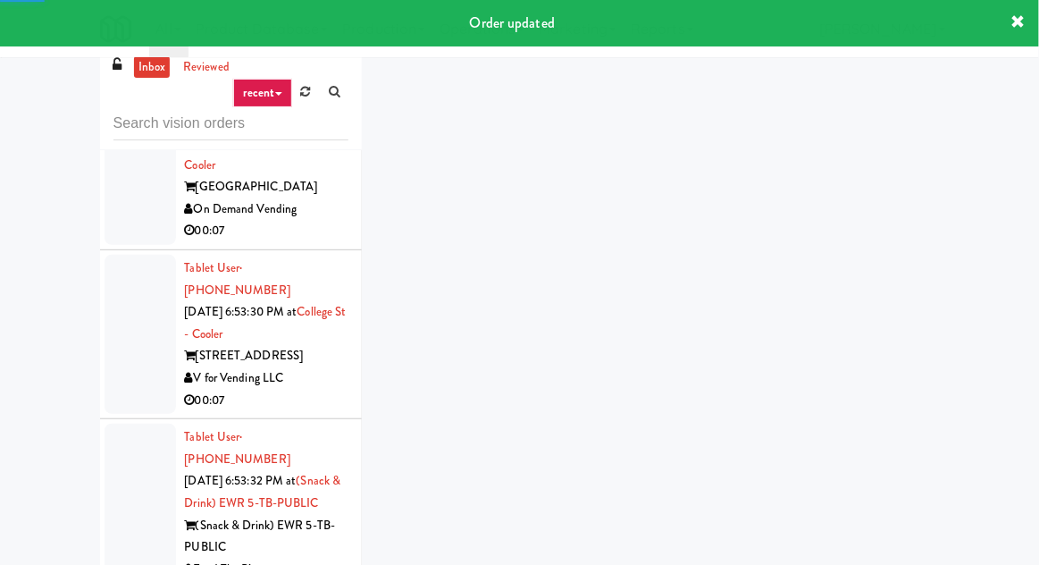
scroll to position [8465, 0]
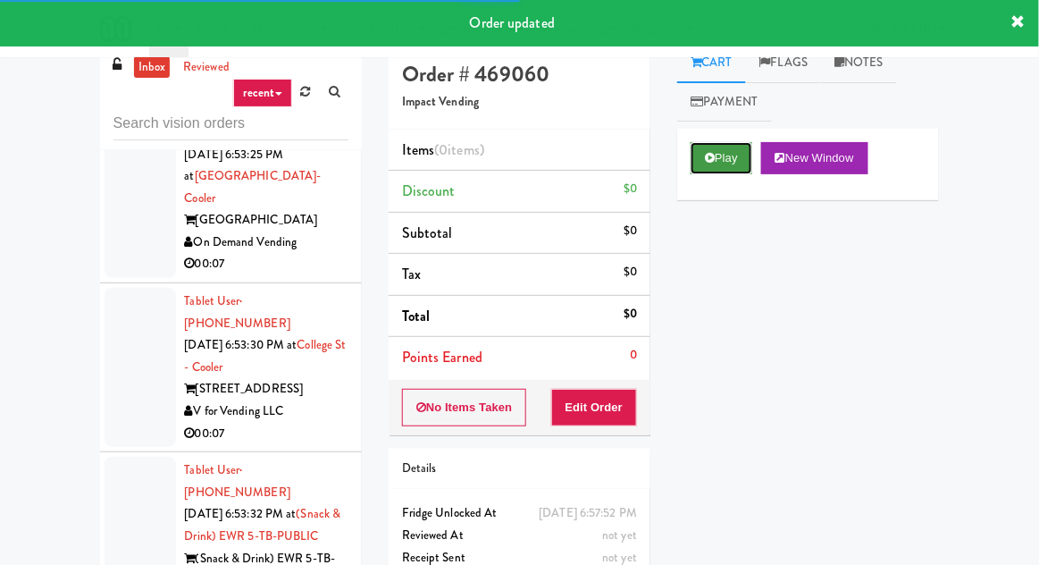
click at [728, 155] on button "Play" at bounding box center [722, 158] width 62 height 32
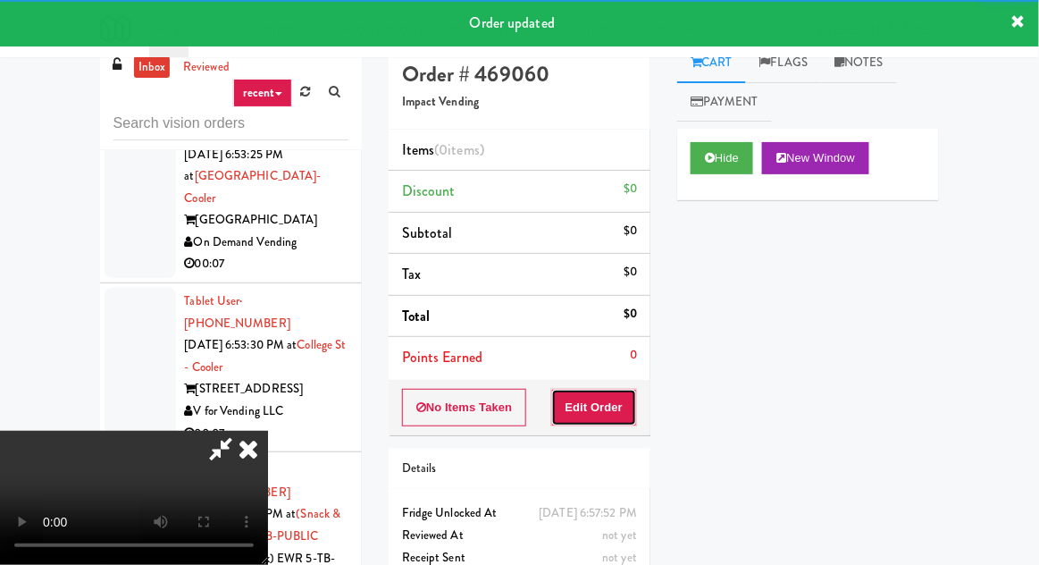
click at [610, 410] on button "Edit Order" at bounding box center [594, 408] width 87 height 38
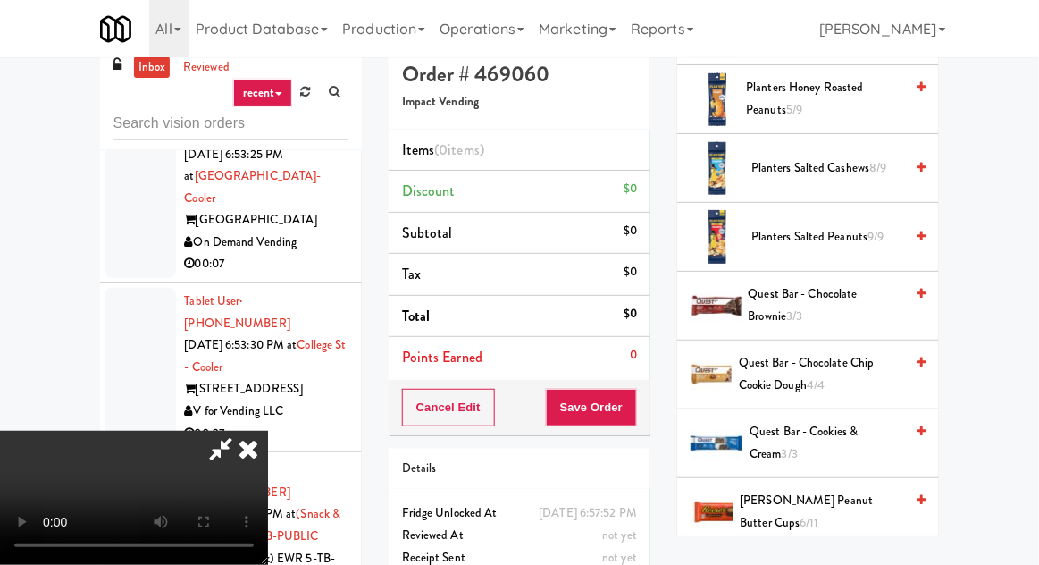
scroll to position [1702, 0]
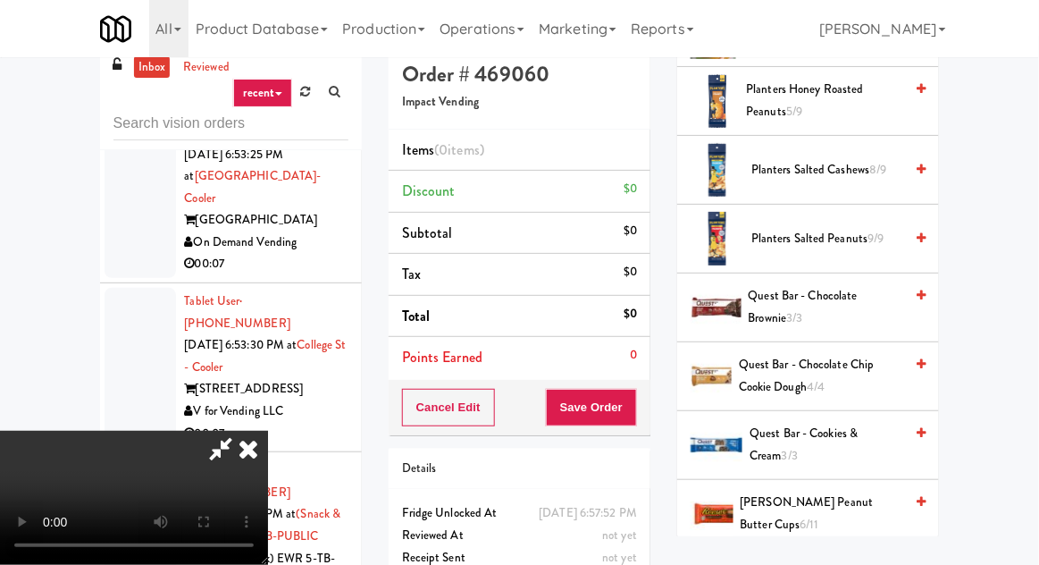
click at [826, 498] on span "[PERSON_NAME] Peanut Butter cups 6/11" at bounding box center [823, 514] width 164 height 44
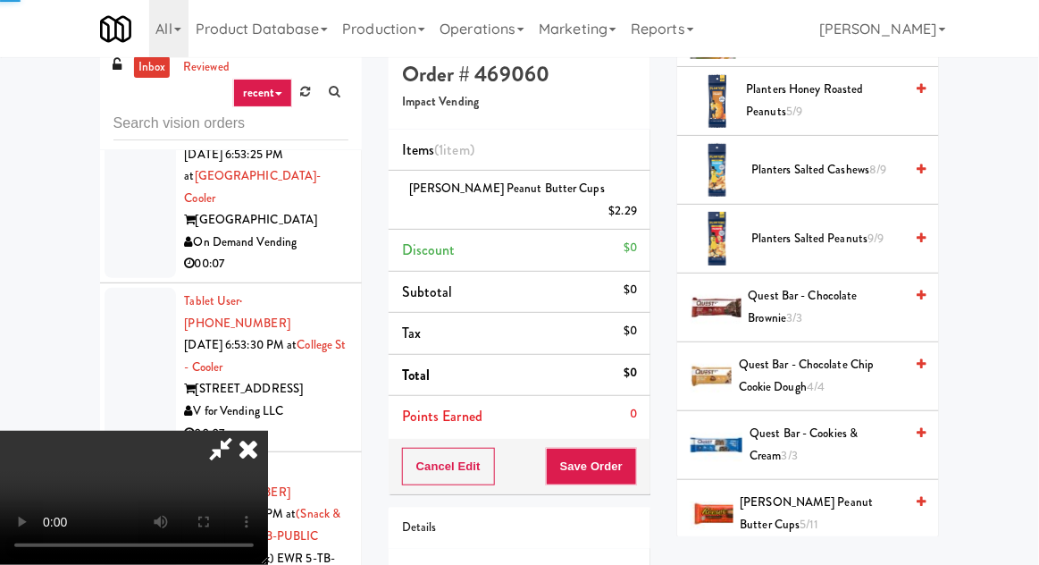
click at [833, 492] on span "[PERSON_NAME] Peanut Butter cups 5/11" at bounding box center [823, 514] width 164 height 44
click at [648, 450] on div "Cancel Edit Save Order" at bounding box center [520, 466] width 262 height 55
click at [634, 451] on button "Save Order" at bounding box center [591, 467] width 91 height 38
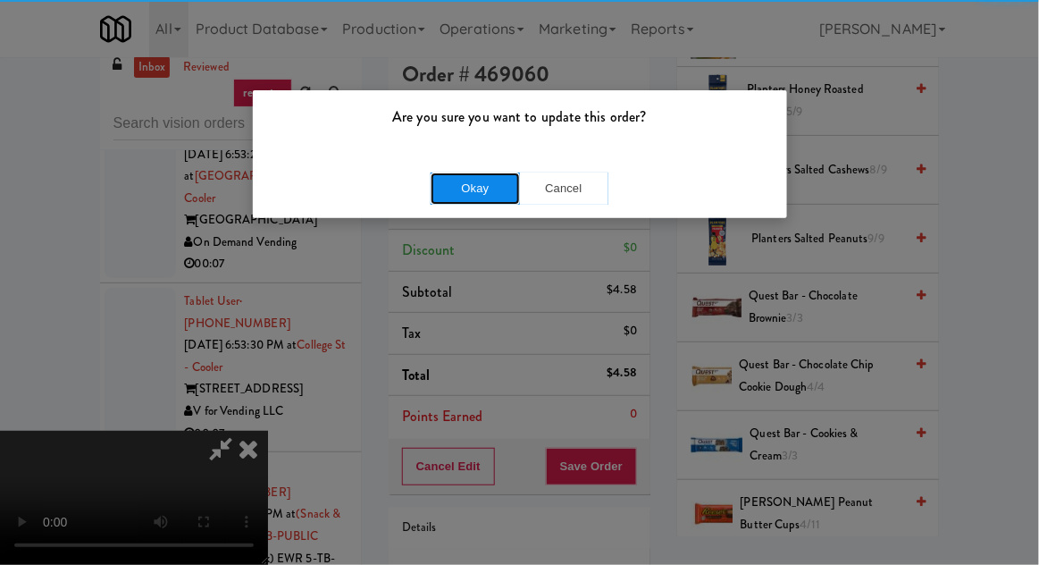
click at [435, 194] on button "Okay" at bounding box center [475, 188] width 89 height 32
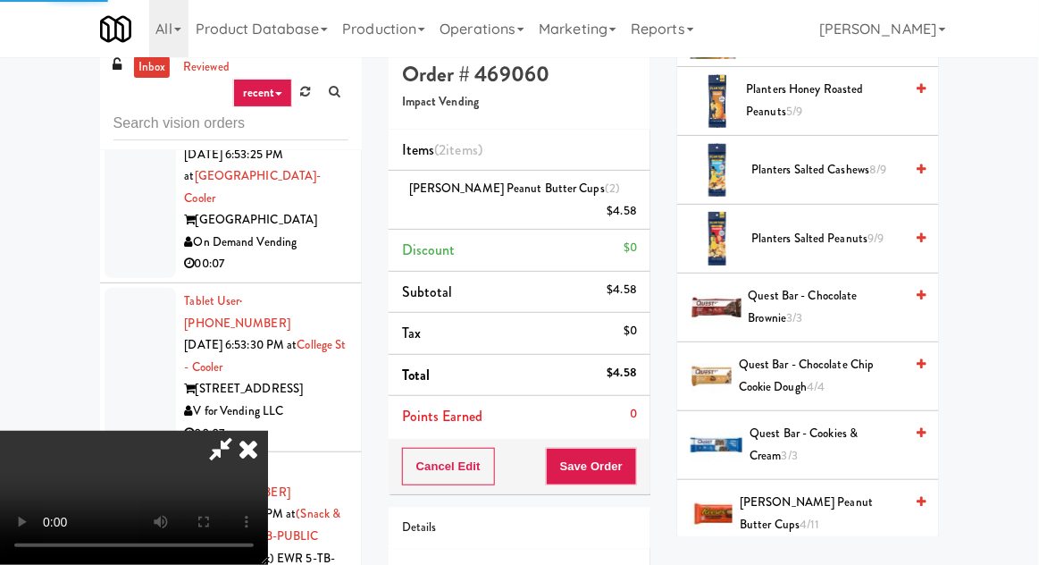
scroll to position [176, 0]
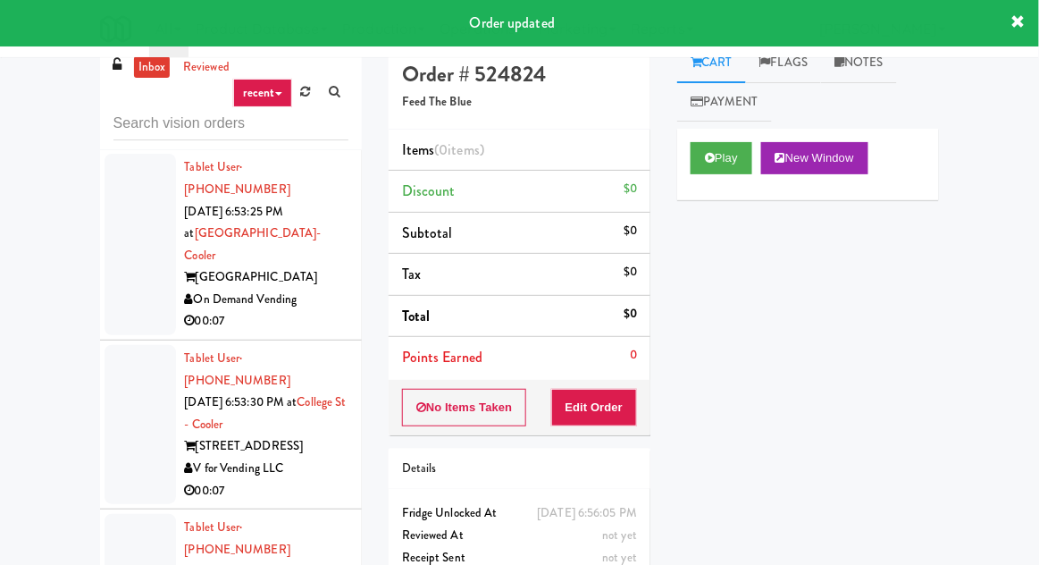
scroll to position [8305, 0]
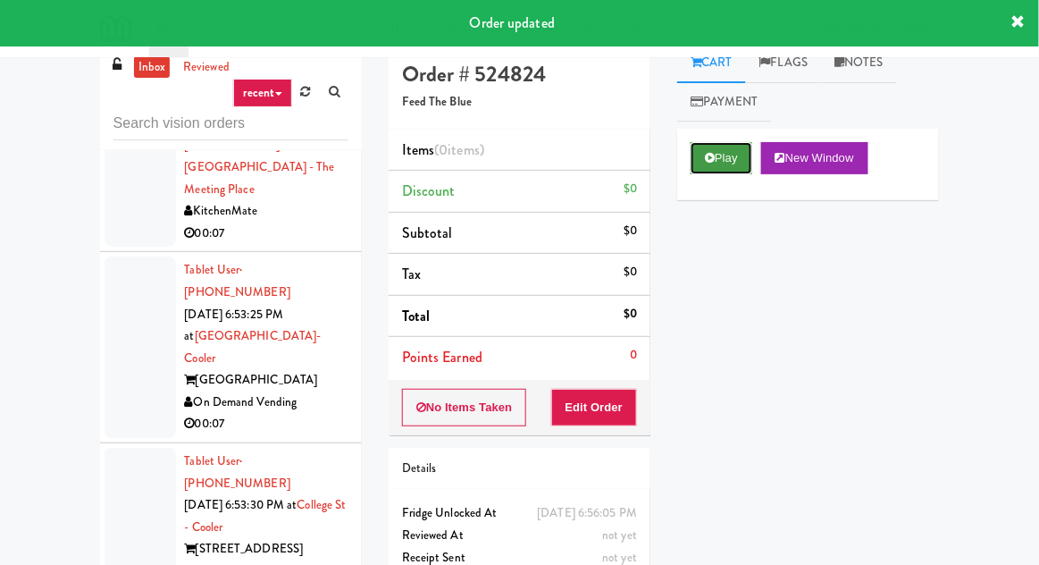
click at [719, 168] on button "Play" at bounding box center [722, 158] width 62 height 32
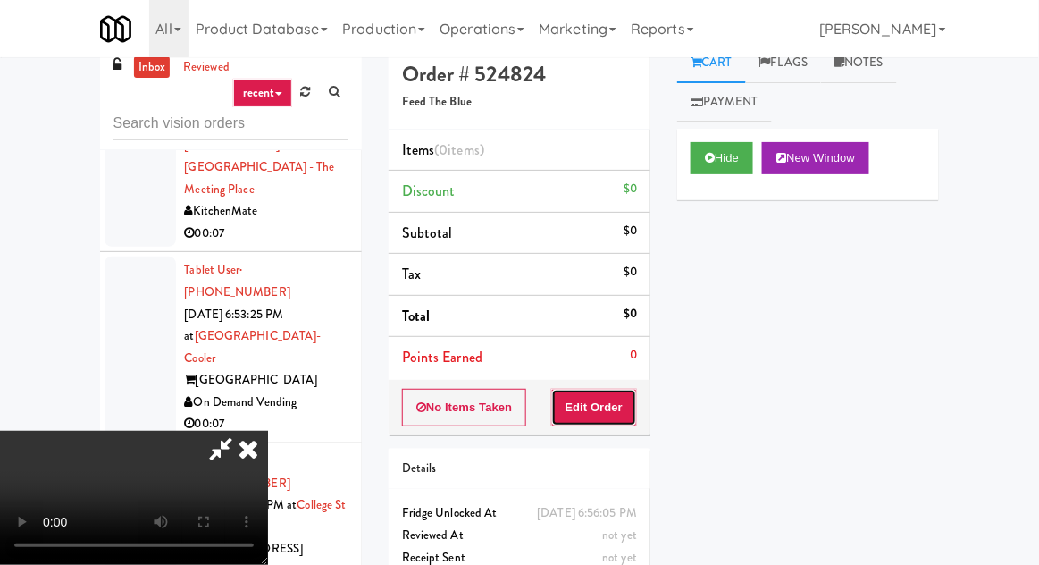
click at [634, 399] on button "Edit Order" at bounding box center [594, 408] width 87 height 38
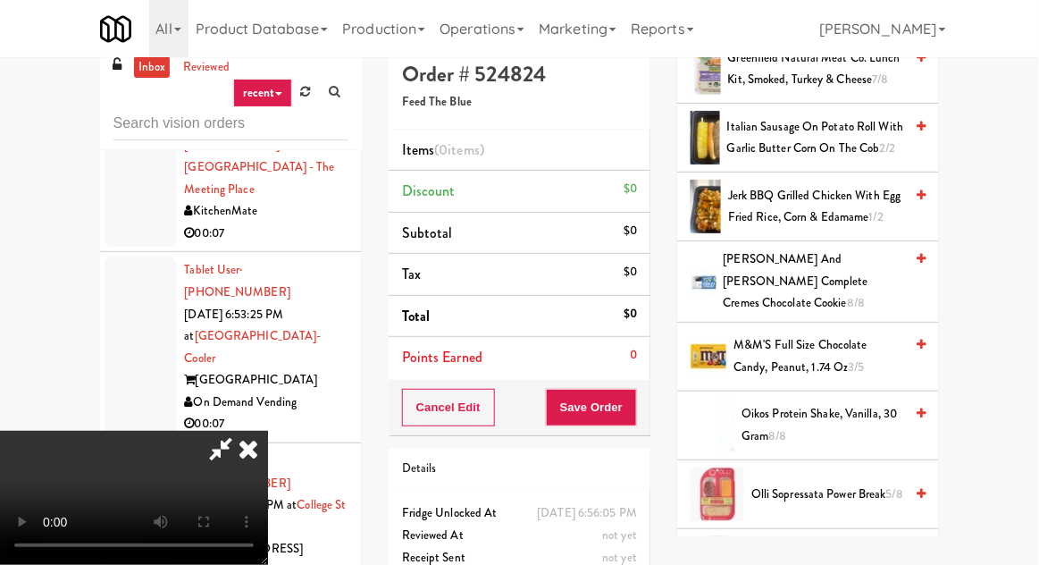
scroll to position [1173, 0]
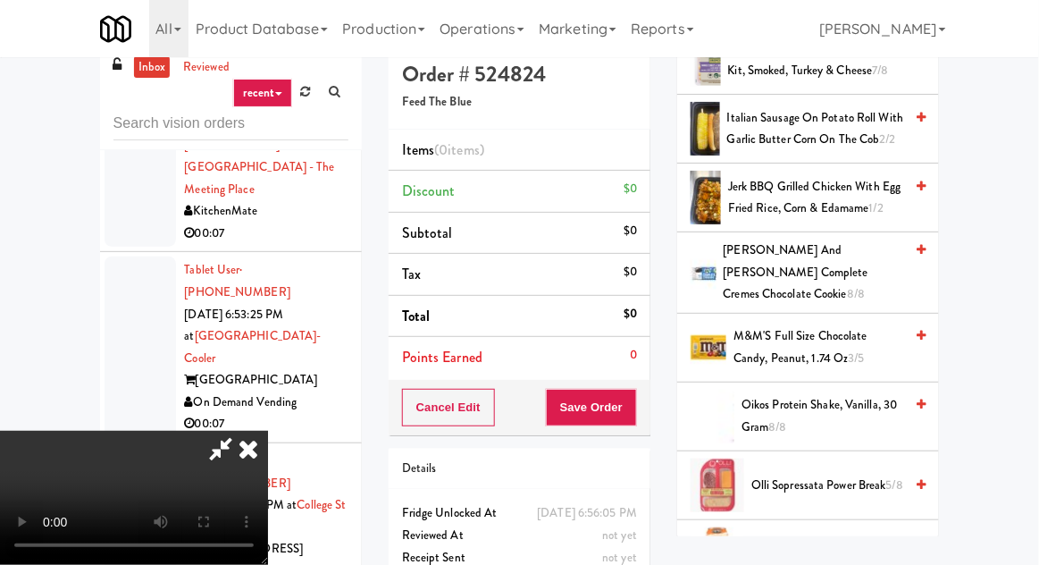
click at [777, 475] on span "Olli Sopressata Power Break 5/8" at bounding box center [828, 486] width 152 height 22
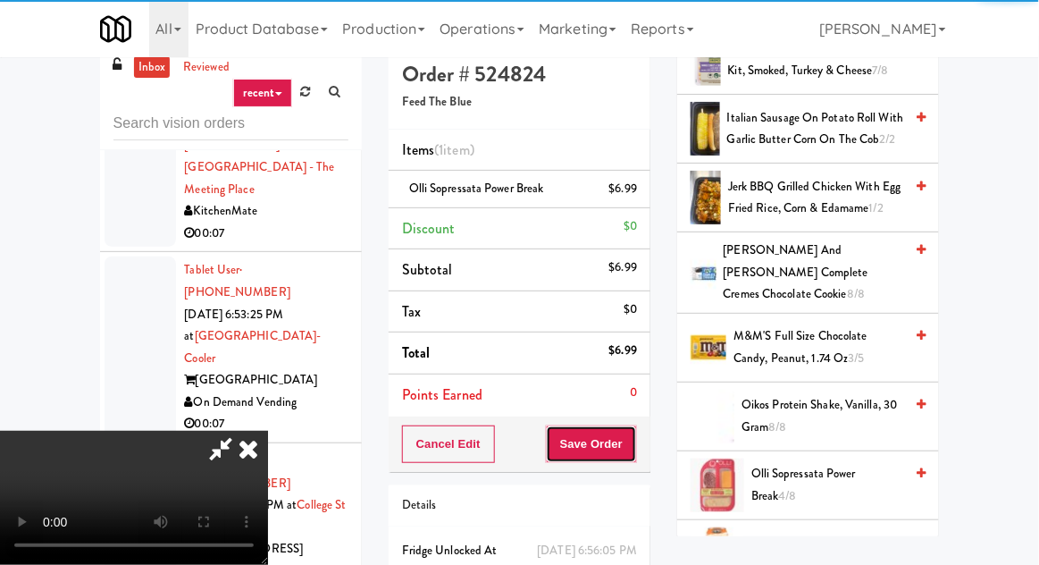
click at [635, 448] on button "Save Order" at bounding box center [591, 444] width 91 height 38
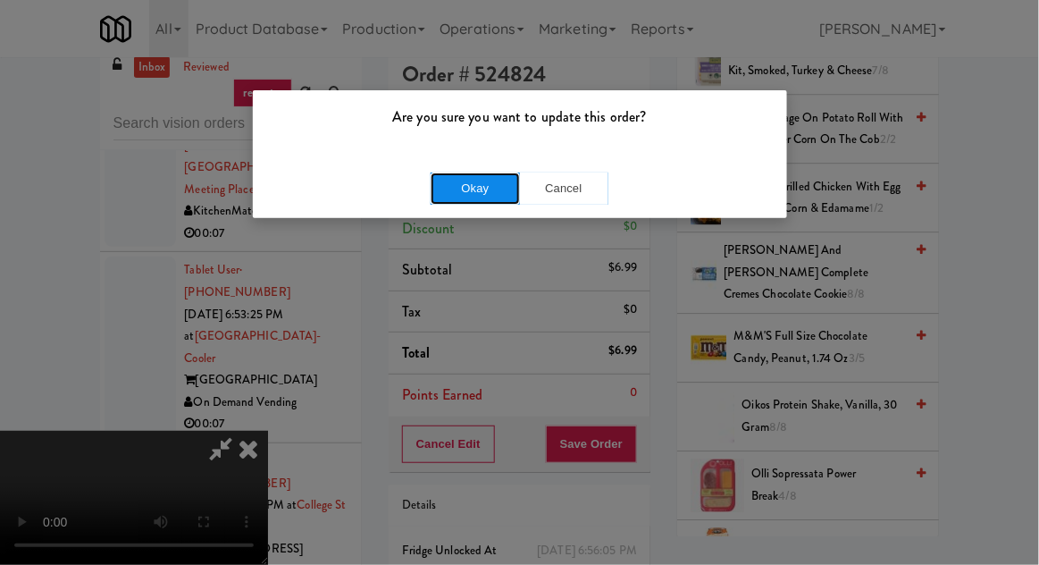
click at [444, 199] on button "Okay" at bounding box center [475, 188] width 89 height 32
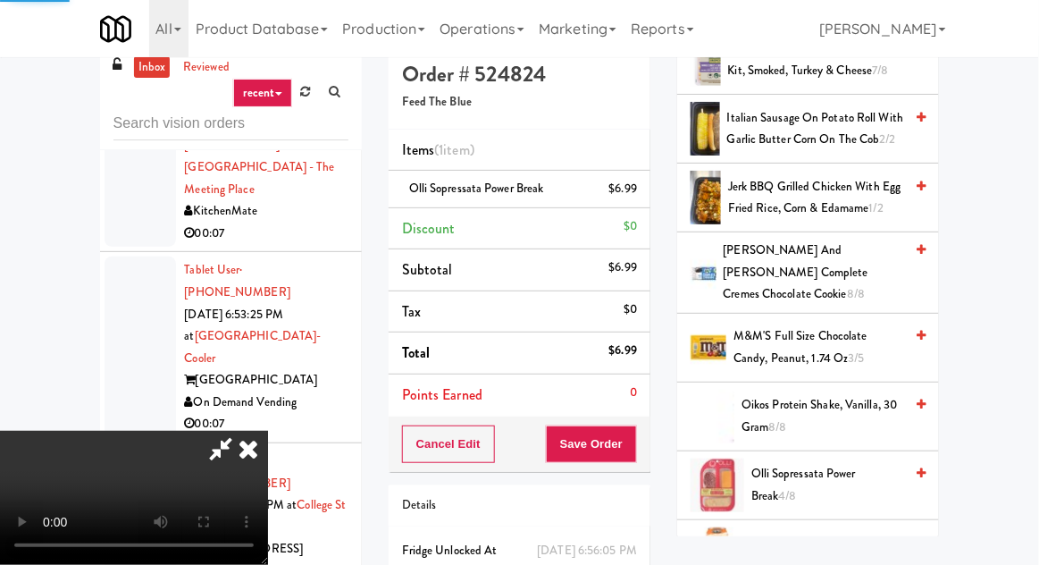
scroll to position [176, 0]
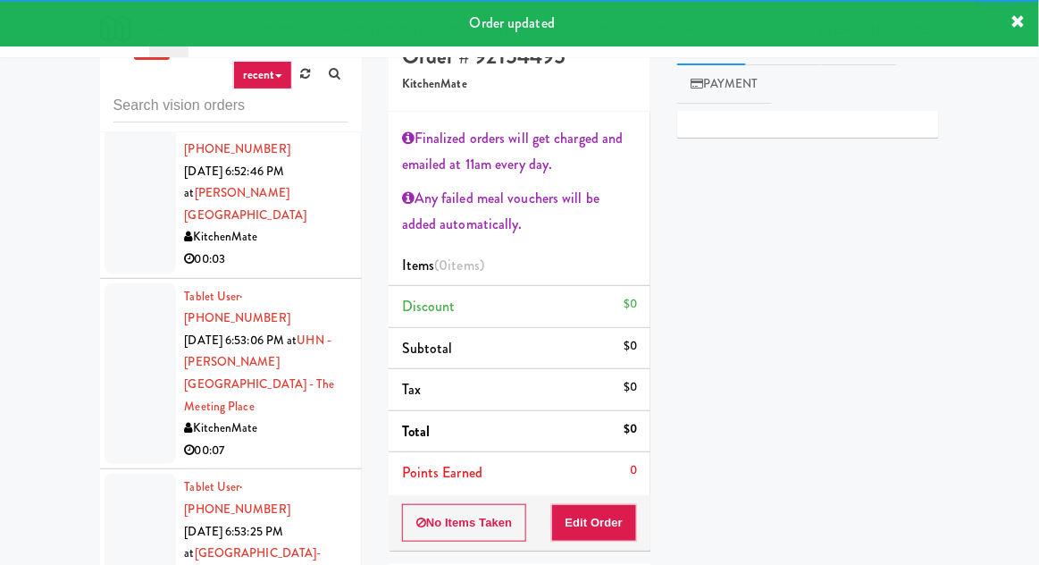
scroll to position [71, 0]
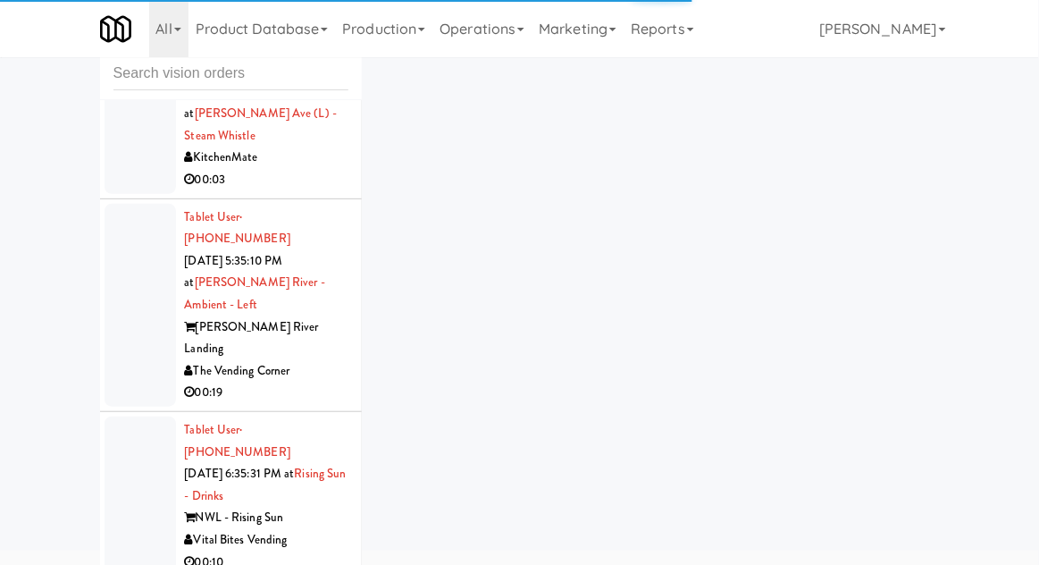
scroll to position [1850, 0]
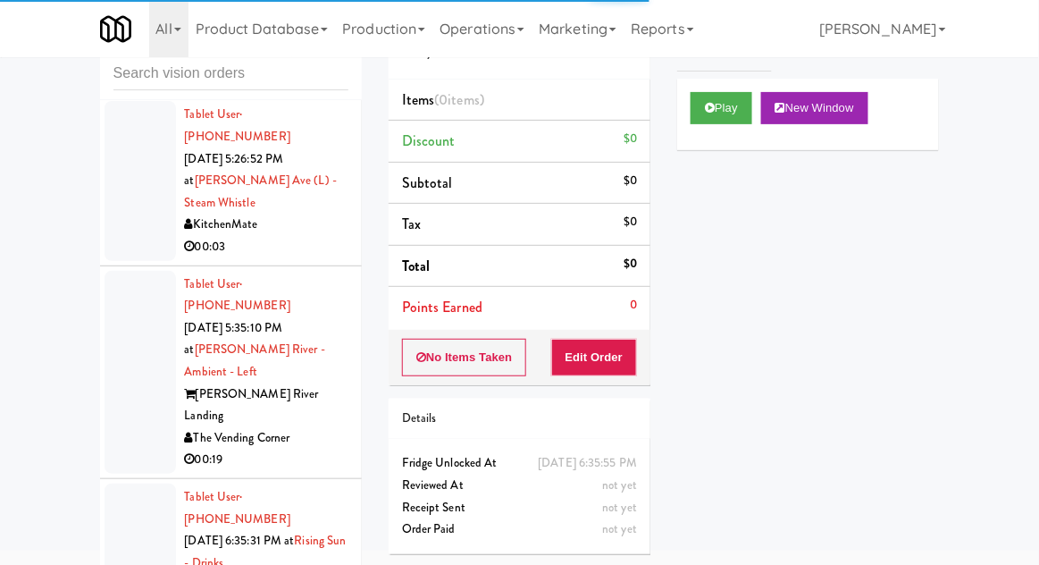
scroll to position [1752, 0]
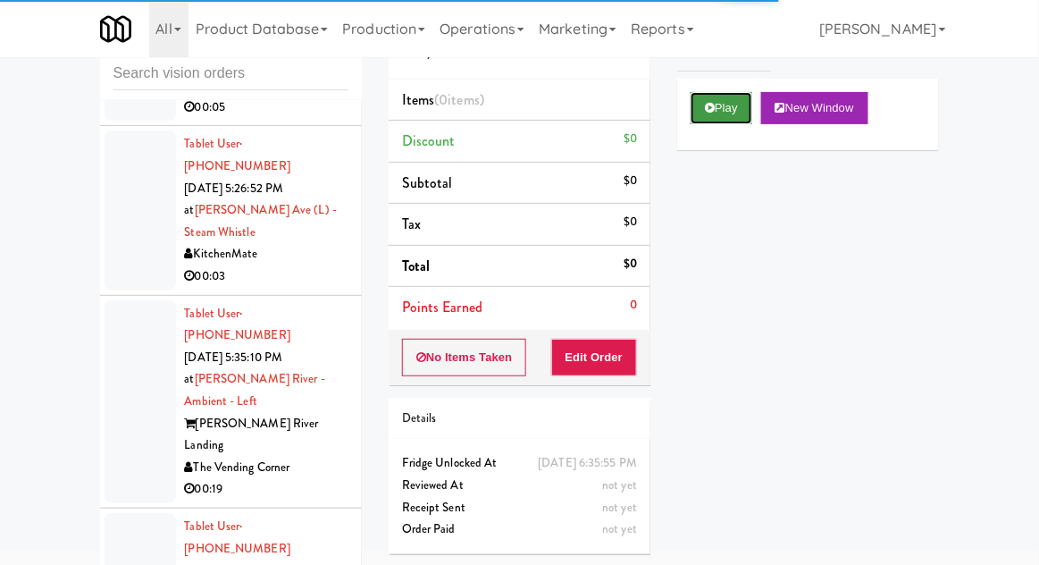
click at [718, 94] on button "Play" at bounding box center [722, 108] width 62 height 32
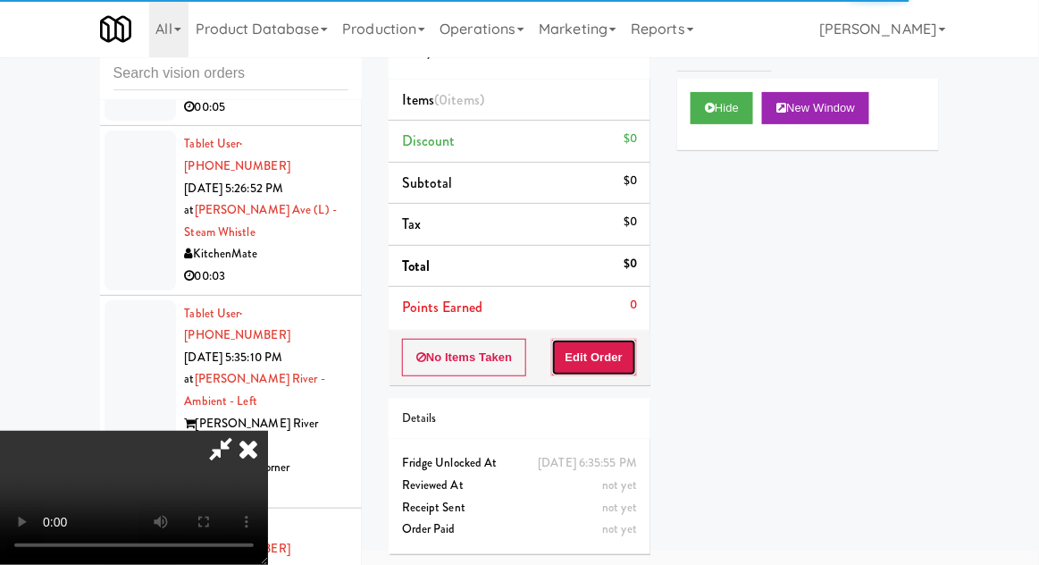
click at [614, 353] on button "Edit Order" at bounding box center [594, 358] width 87 height 38
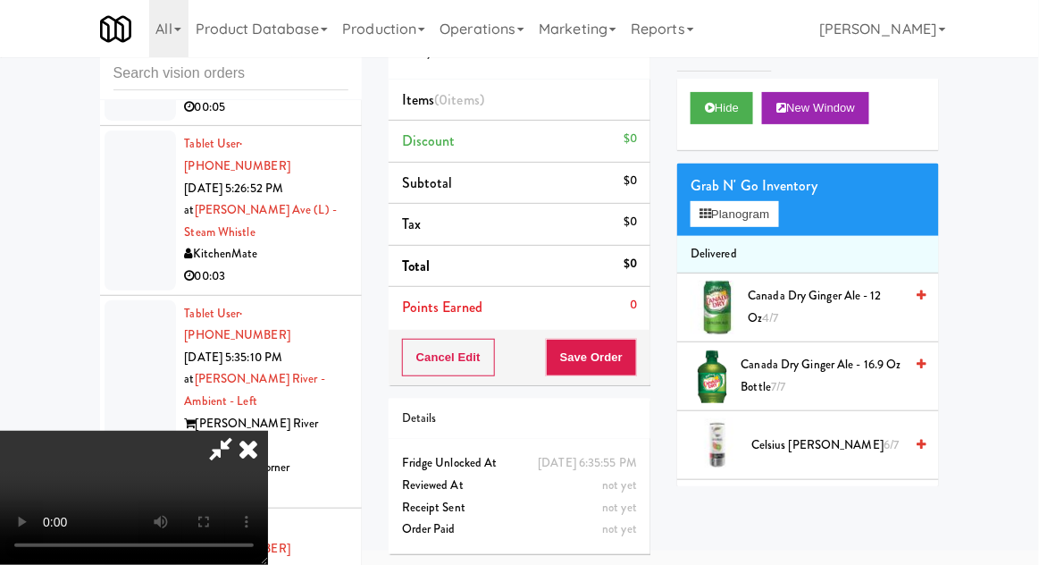
scroll to position [65, 0]
click at [770, 205] on button "Planogram" at bounding box center [735, 214] width 88 height 27
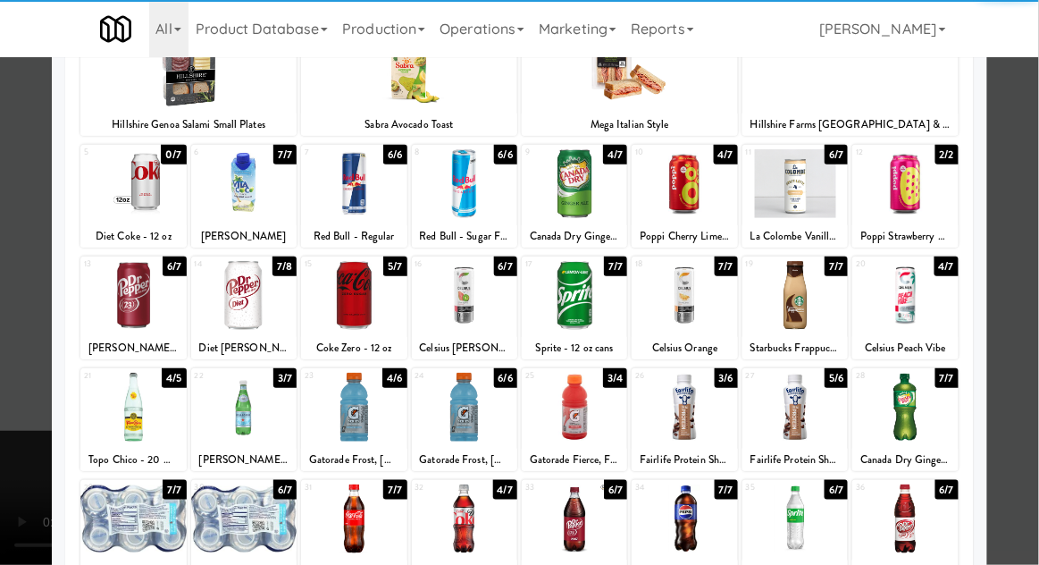
scroll to position [69, 0]
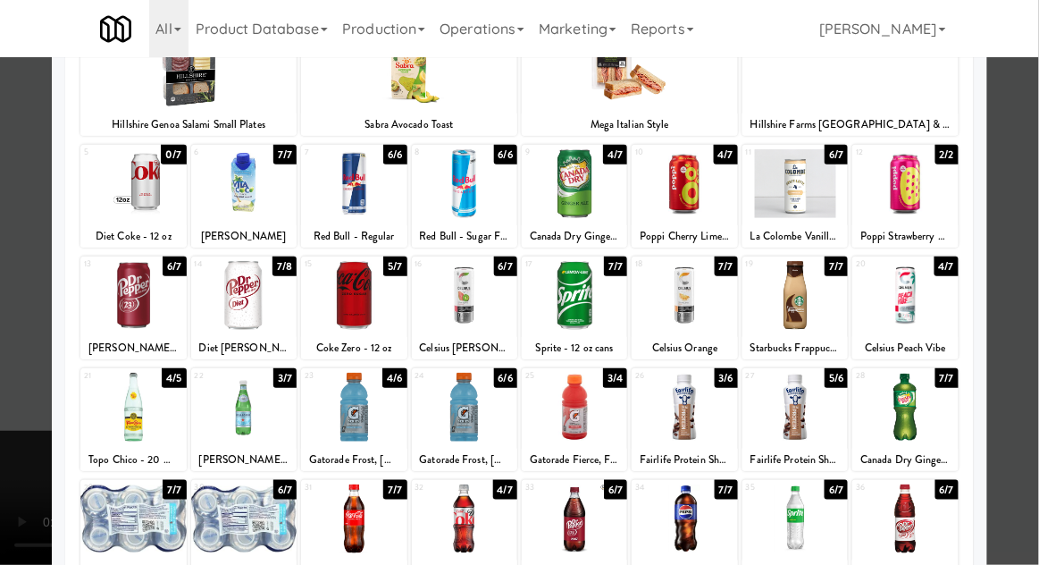
click at [122, 413] on div at bounding box center [132, 407] width 105 height 69
click at [21, 272] on div at bounding box center [519, 282] width 1039 height 565
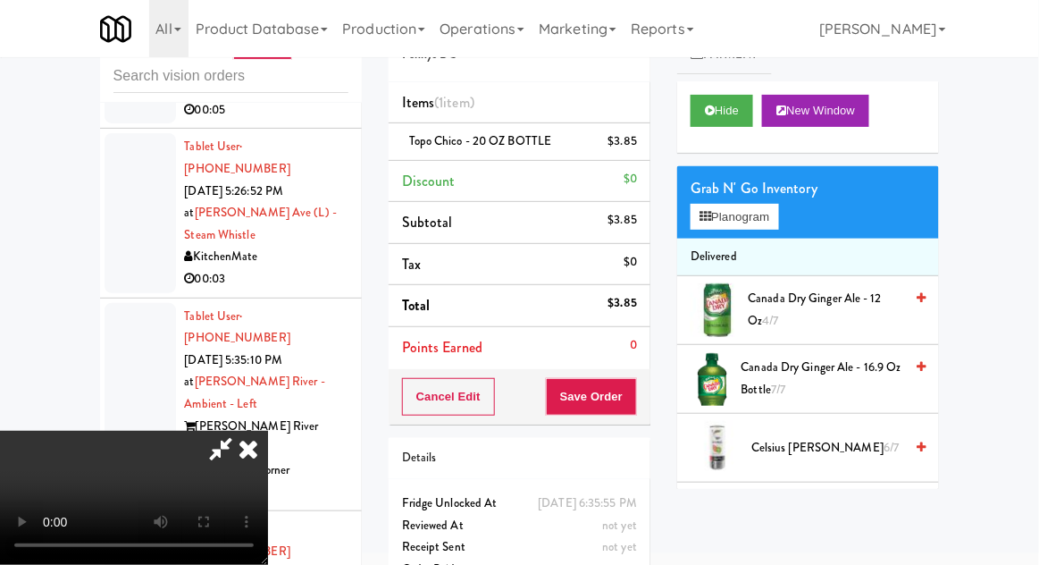
click at [1030, 391] on div "inbox reviewed recent all unclear take inventory issue suspicious failed recent…" at bounding box center [519, 324] width 1039 height 657
click at [636, 402] on button "Save Order" at bounding box center [591, 397] width 91 height 38
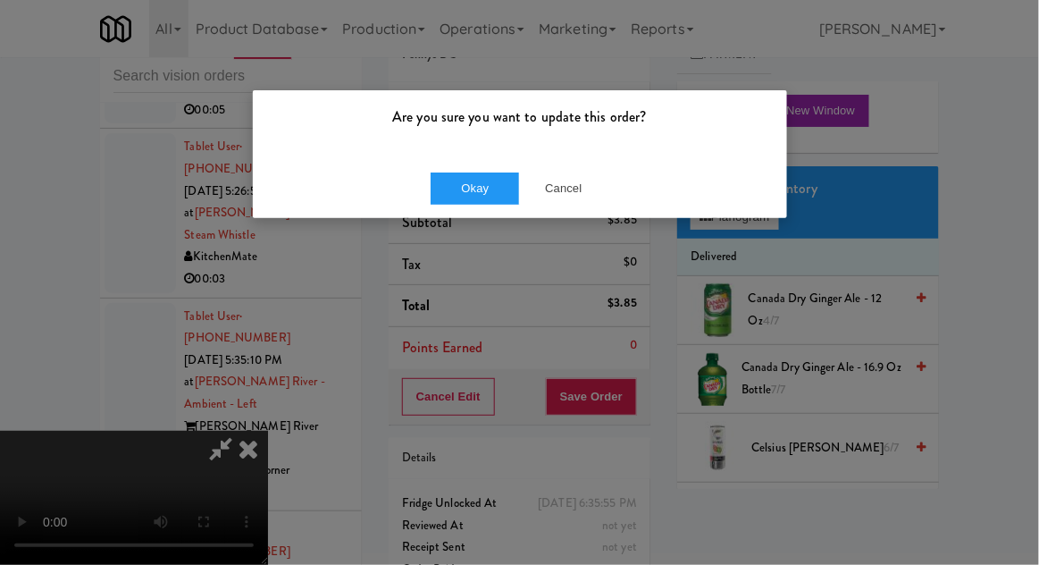
click at [413, 180] on div "Okay Cancel" at bounding box center [520, 188] width 534 height 60
click at [442, 189] on button "Okay" at bounding box center [475, 188] width 89 height 32
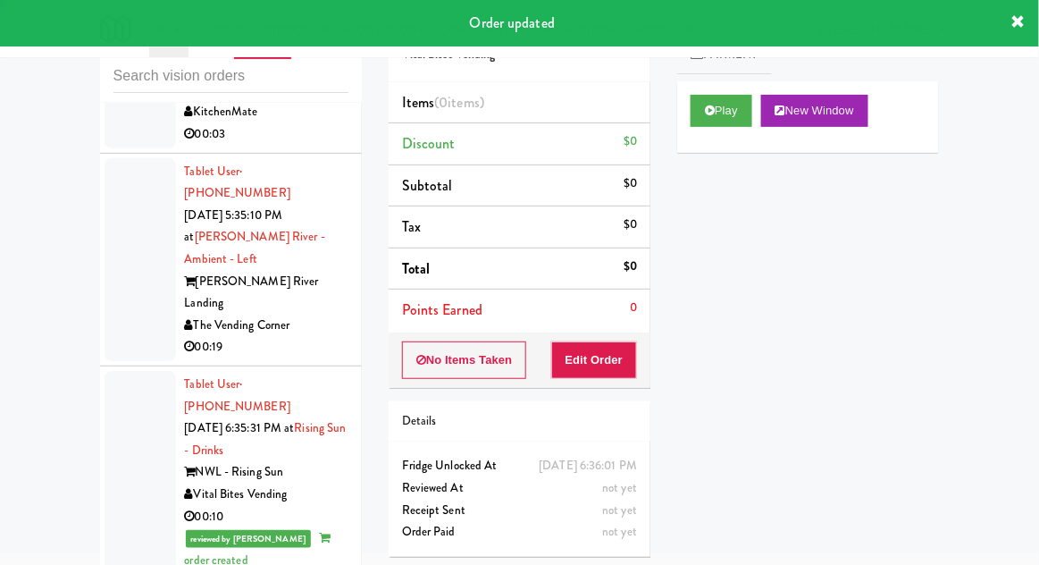
scroll to position [1898, 0]
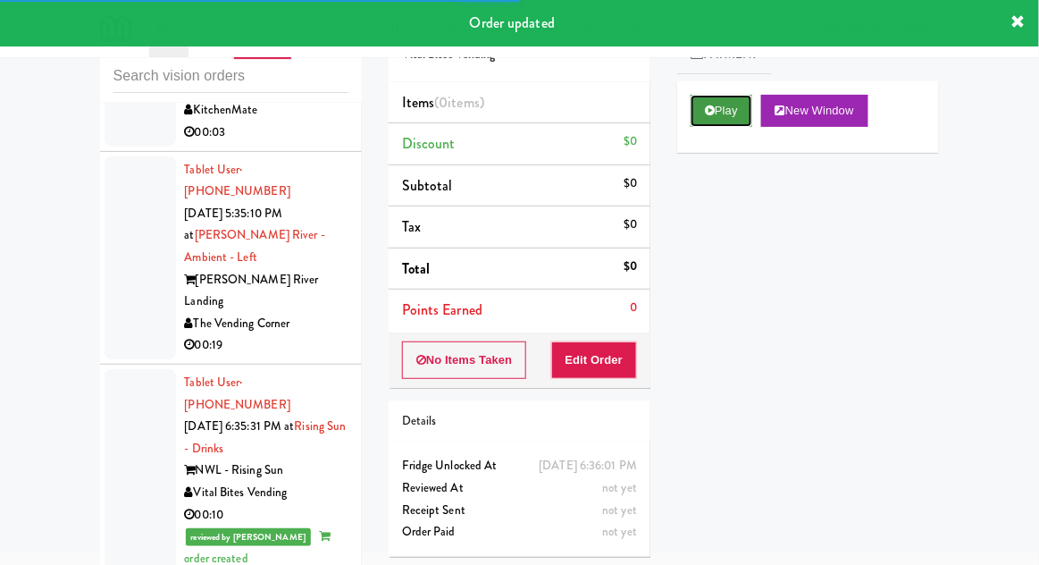
click at [744, 113] on button "Play" at bounding box center [722, 111] width 62 height 32
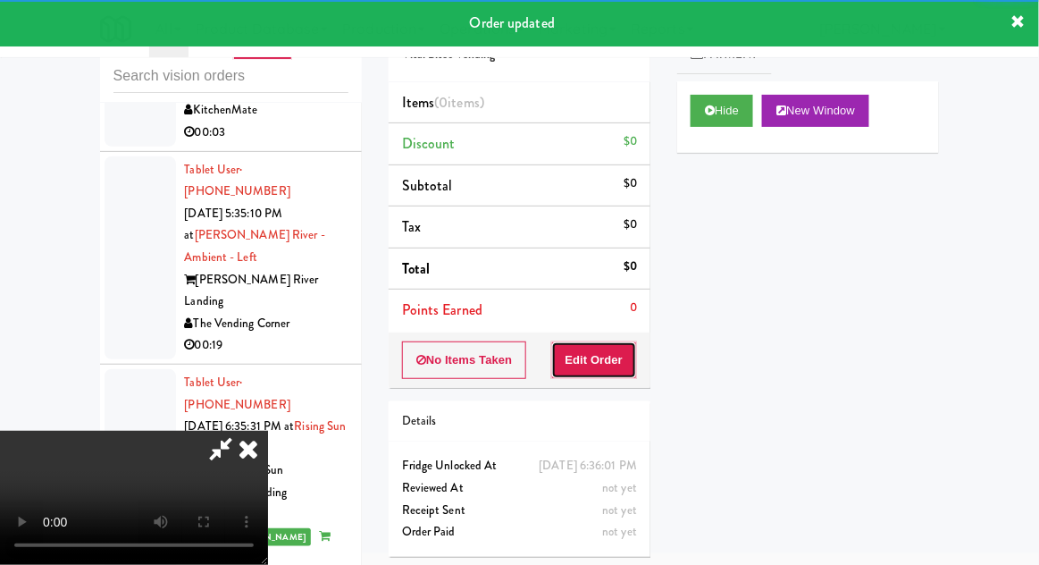
click at [626, 373] on button "Edit Order" at bounding box center [594, 360] width 87 height 38
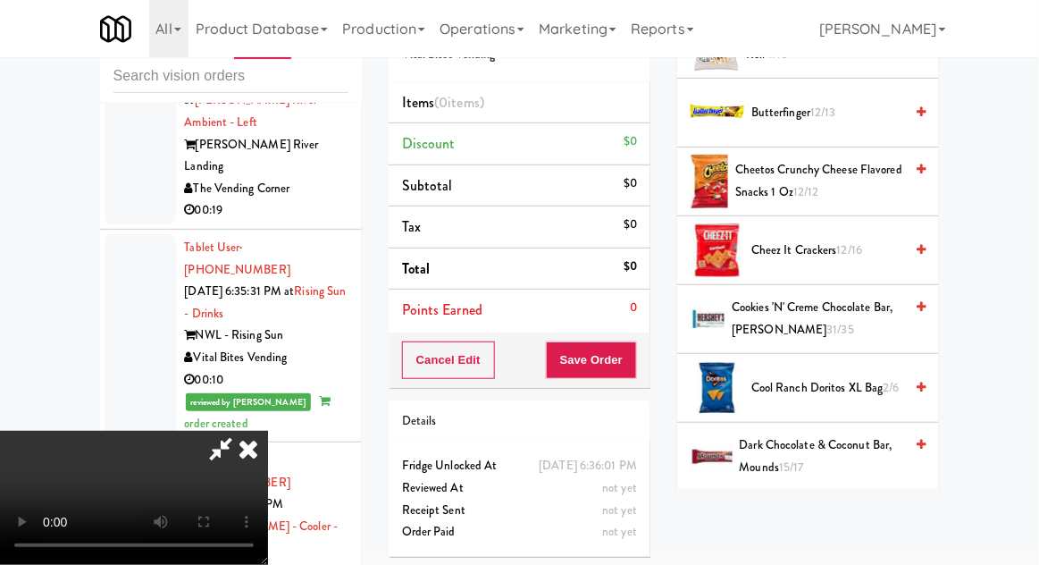
scroll to position [493, 0]
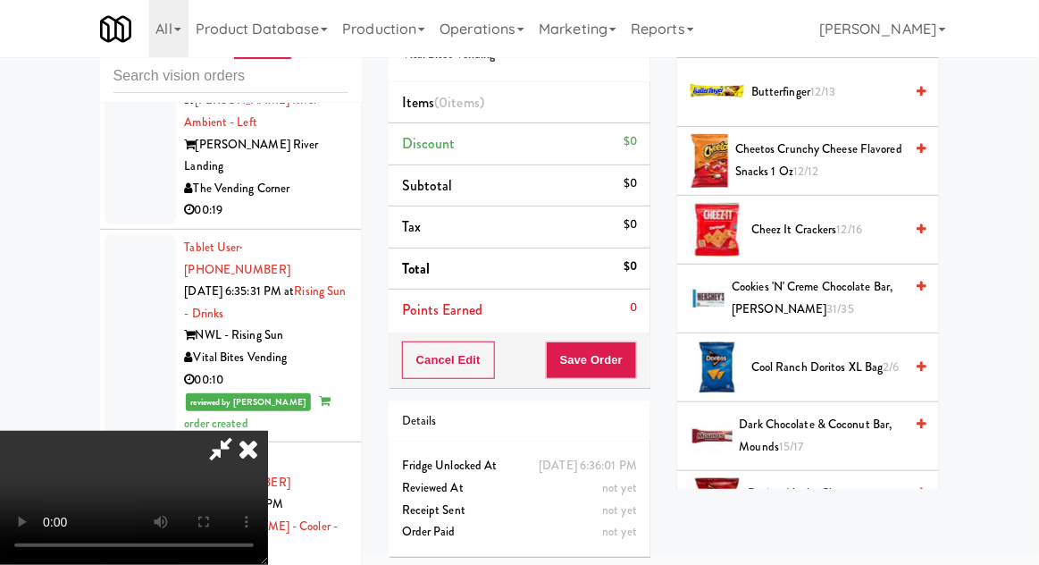
click at [802, 367] on span "Cool Ranch Doritos XL Bag 2/6" at bounding box center [828, 368] width 152 height 22
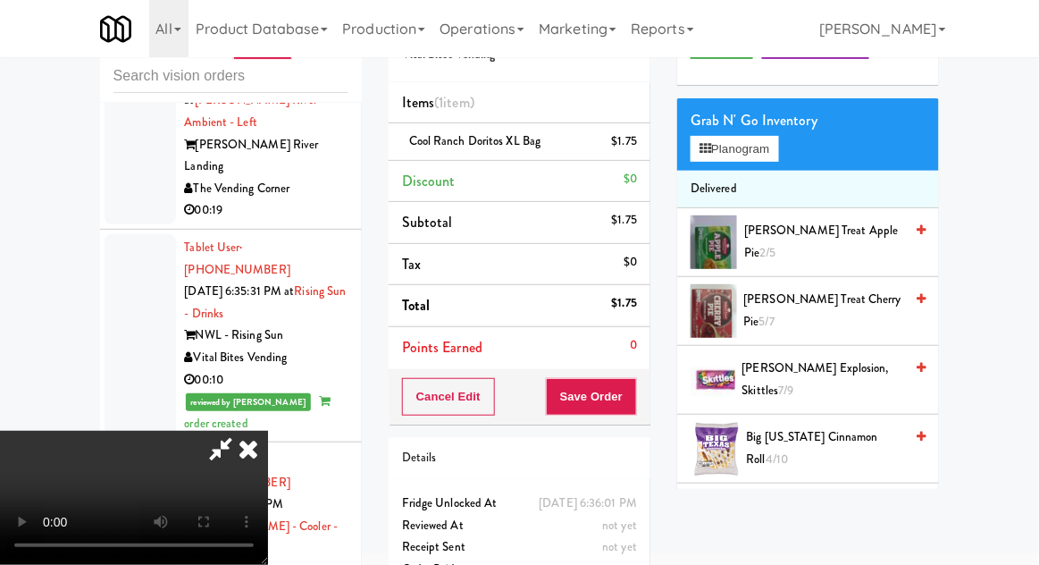
scroll to position [66, 0]
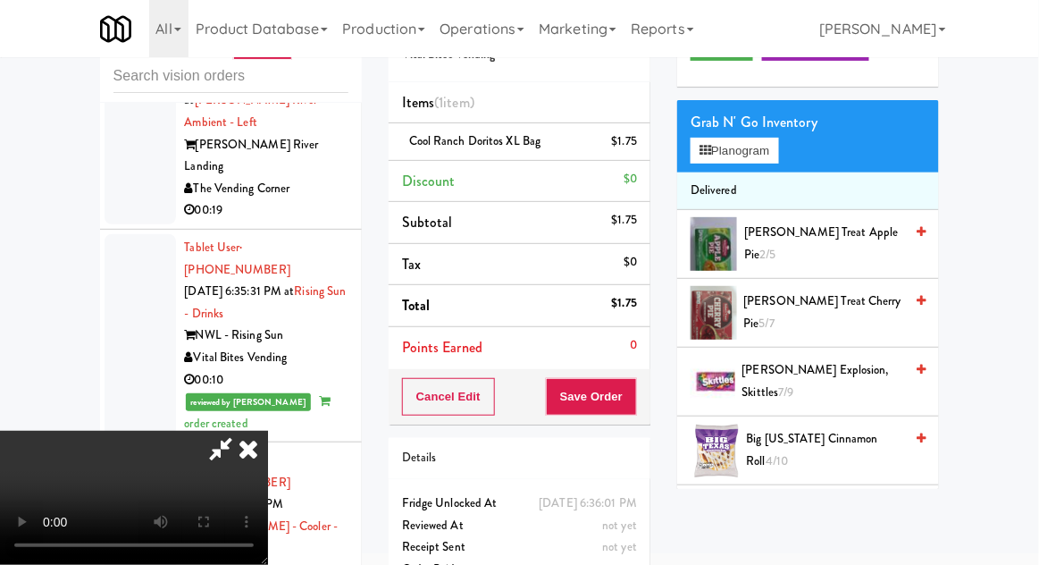
click at [761, 523] on span "Butterfinger 12/13" at bounding box center [828, 520] width 152 height 22
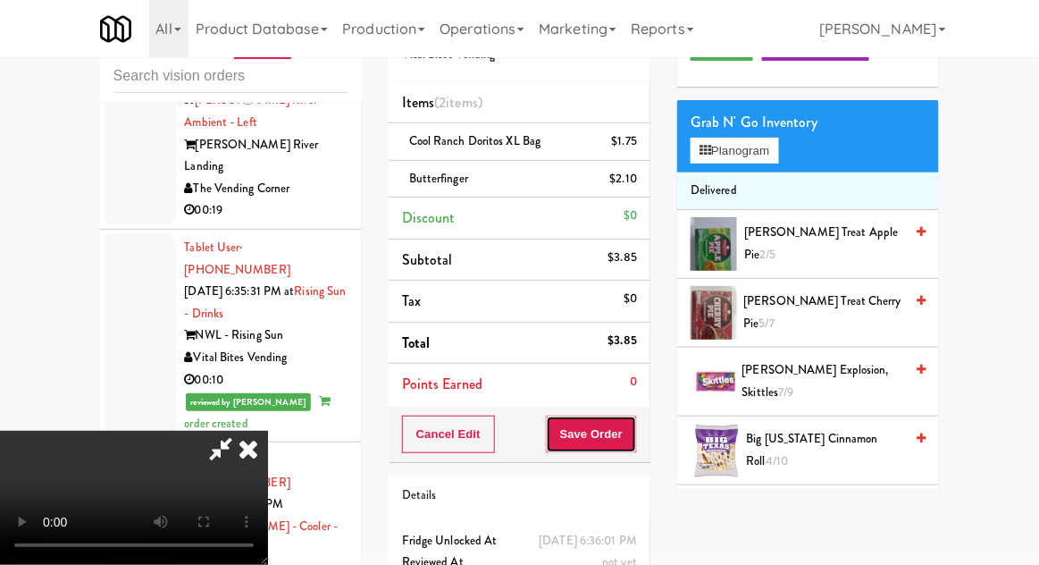
click at [636, 434] on button "Save Order" at bounding box center [591, 435] width 91 height 38
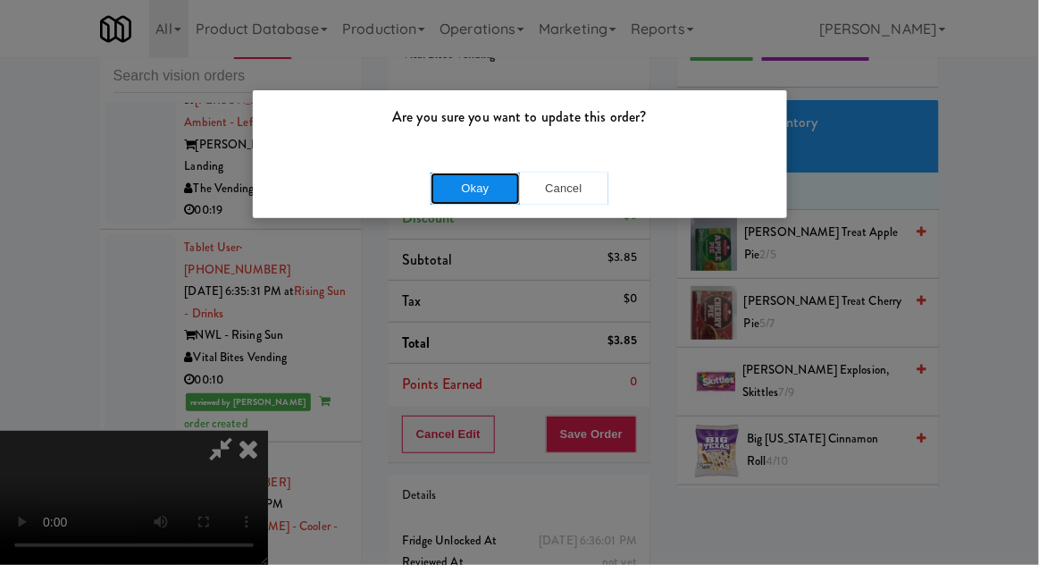
click at [461, 181] on button "Okay" at bounding box center [475, 188] width 89 height 32
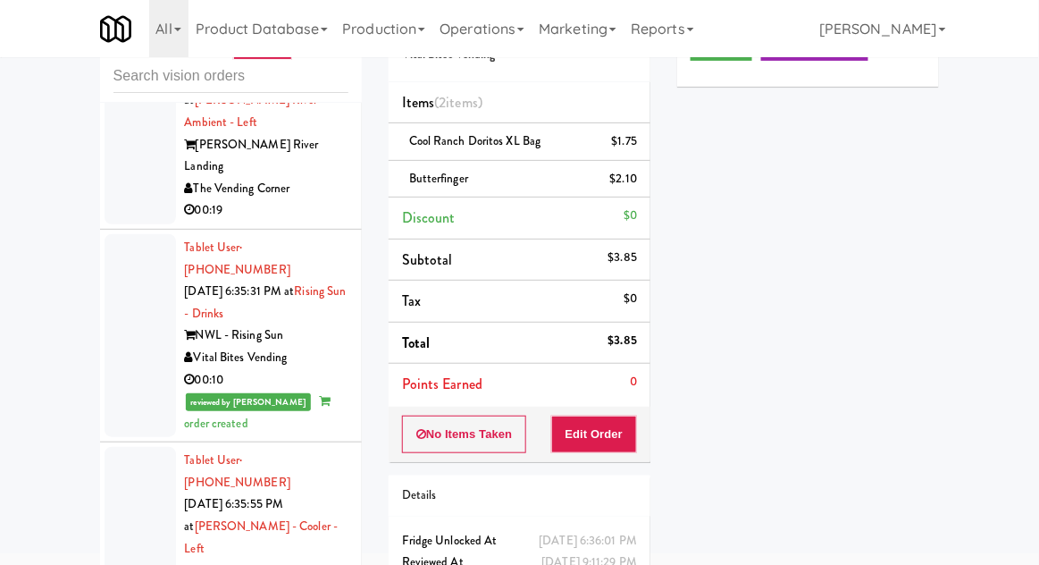
click at [708, 441] on div "Play New Window Primary Flag Clear Flag if unable to determine what was taken o…" at bounding box center [808, 350] width 262 height 670
click at [2, 461] on div "inbox reviewed recent all unclear take inventory issue suspicious failed recent…" at bounding box center [519, 324] width 1039 height 657
click at [2, 468] on div "inbox reviewed recent all unclear take inventory issue suspicious failed recent…" at bounding box center [519, 324] width 1039 height 657
click at [2, 441] on div "inbox reviewed recent all unclear take inventory issue suspicious failed recent…" at bounding box center [519, 324] width 1039 height 657
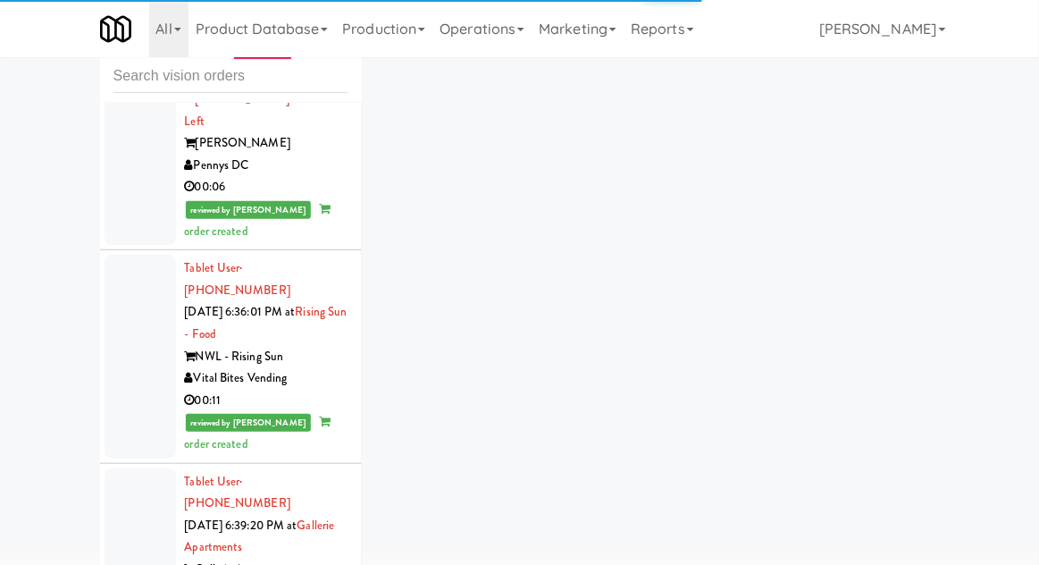
scroll to position [2461, 0]
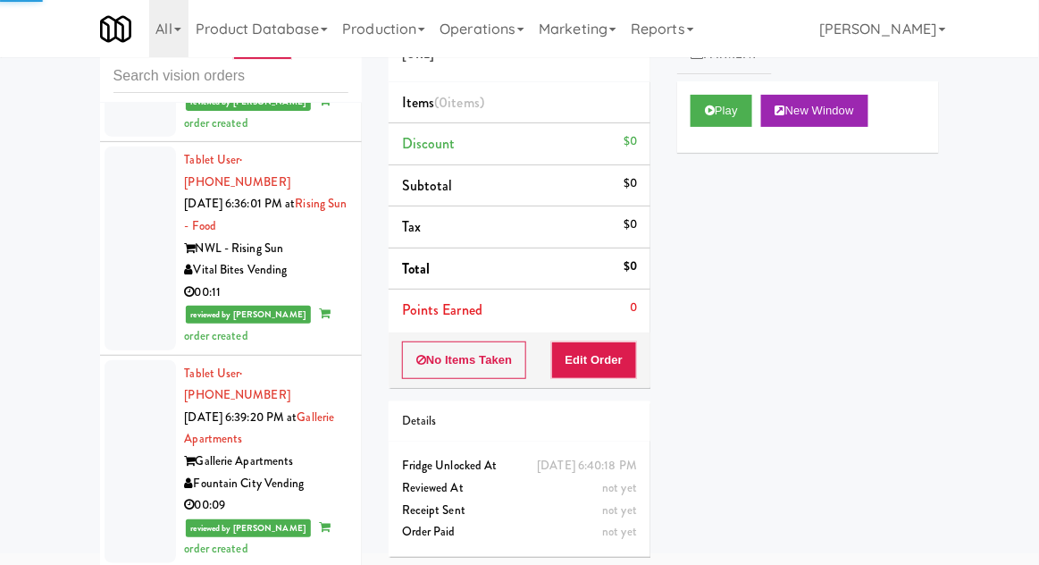
scroll to position [2569, 0]
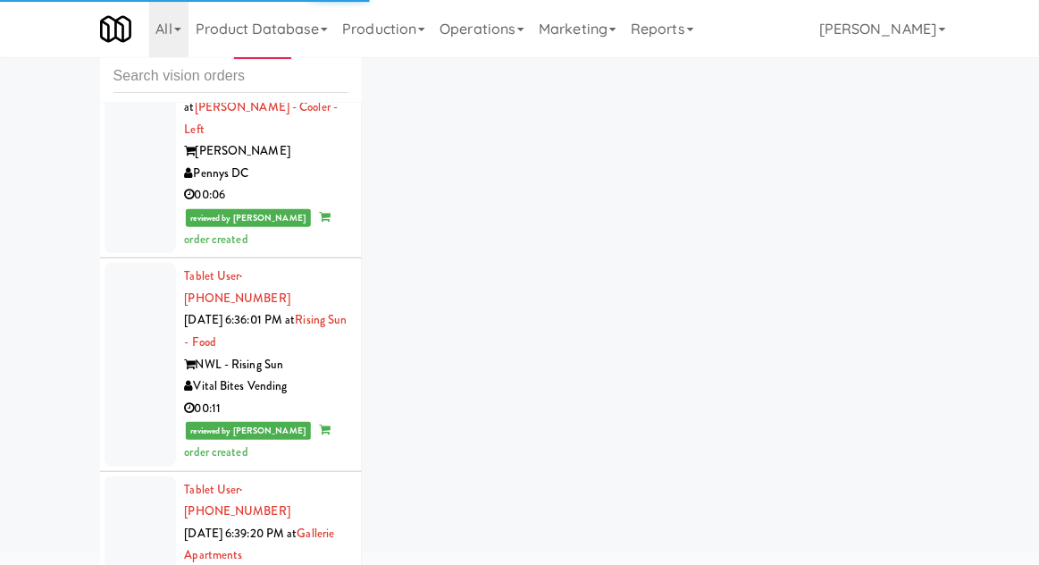
scroll to position [2414, 0]
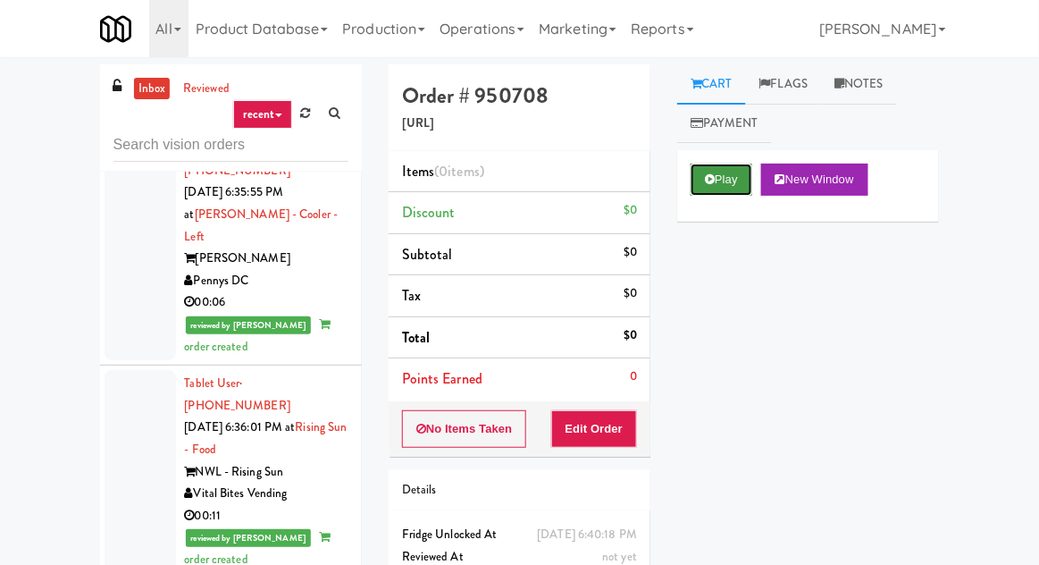
click at [694, 171] on button "Play" at bounding box center [722, 180] width 62 height 32
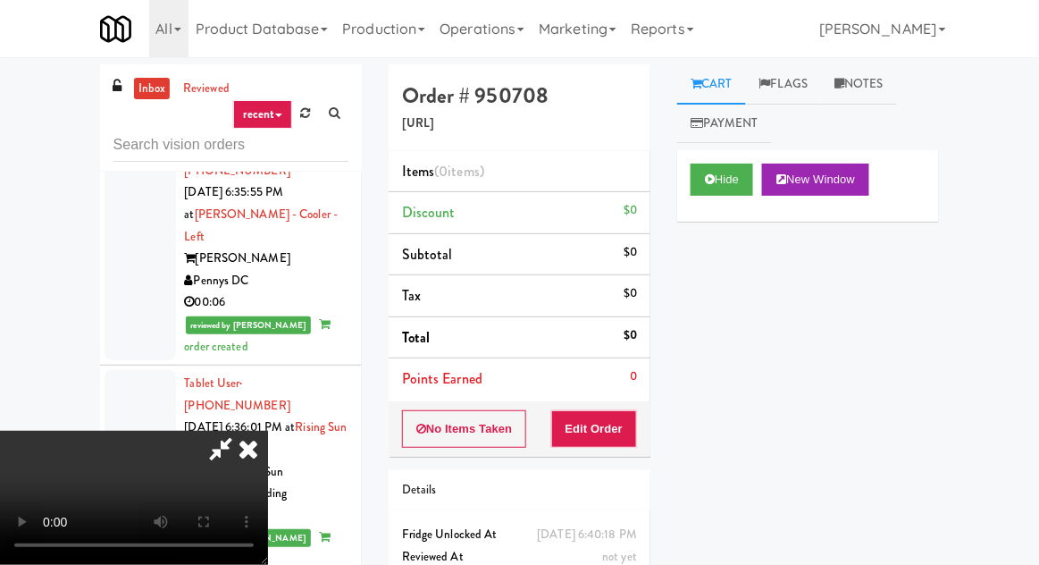
click at [606, 395] on li "Points Earned 0" at bounding box center [520, 378] width 262 height 41
click at [591, 445] on button "Edit Order" at bounding box center [594, 429] width 87 height 38
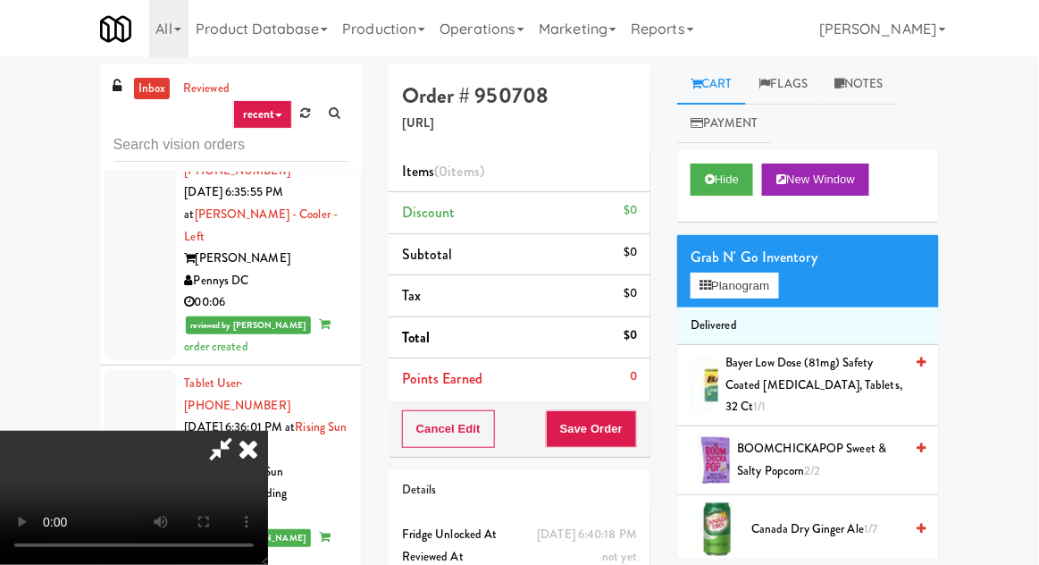
click at [1038, 543] on div "inbox reviewed recent all unclear take inventory issue suspicious failed recent…" at bounding box center [519, 392] width 1039 height 657
click at [1038, 551] on div "inbox reviewed recent all unclear take inventory issue suspicious failed recent…" at bounding box center [519, 392] width 1039 height 657
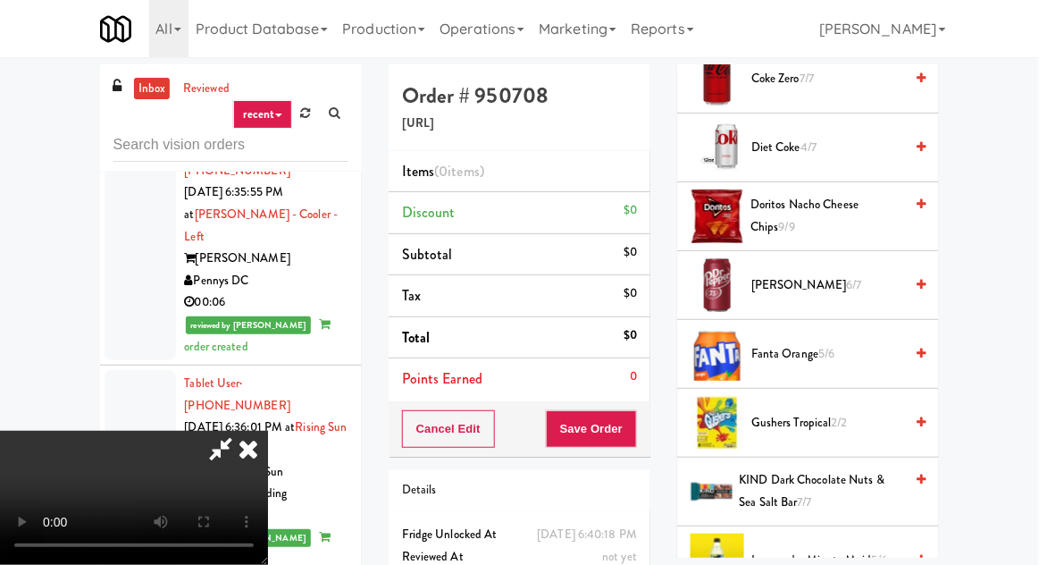
scroll to position [863, 0]
click at [886, 345] on span "Fanta Orange 5/6" at bounding box center [828, 354] width 152 height 22
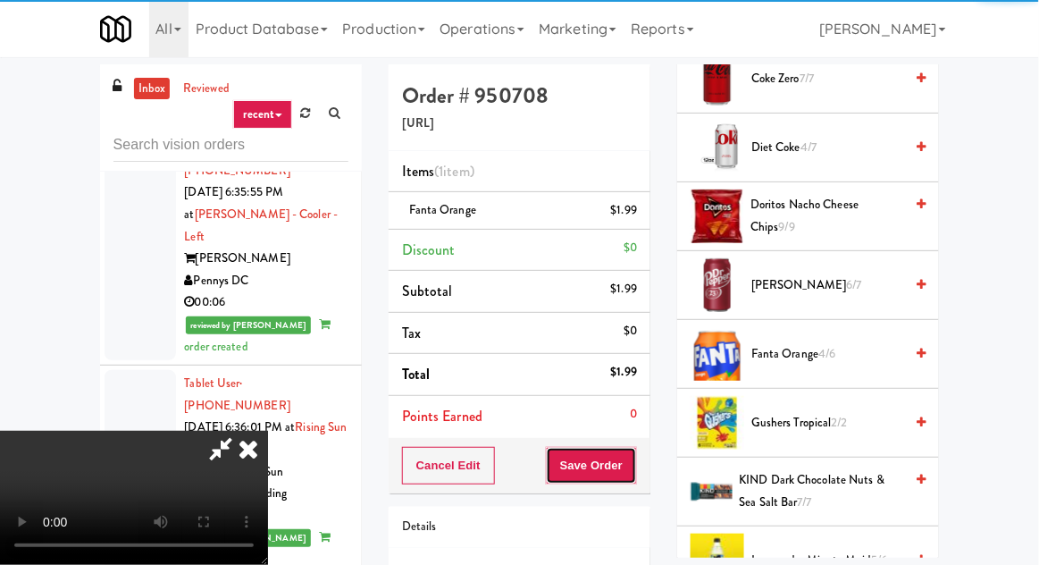
click at [634, 474] on button "Save Order" at bounding box center [591, 466] width 91 height 38
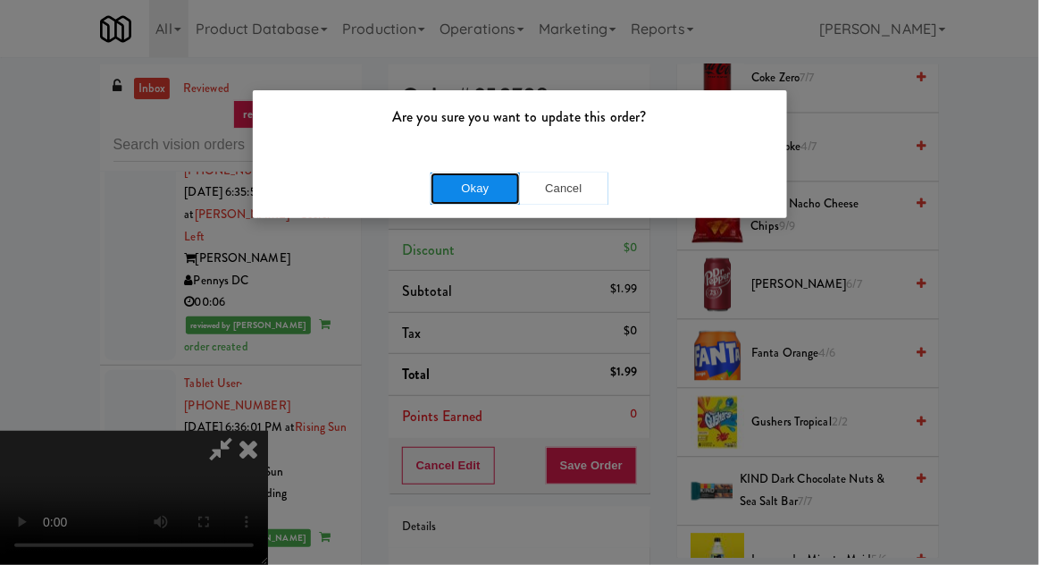
click at [467, 198] on button "Okay" at bounding box center [475, 188] width 89 height 32
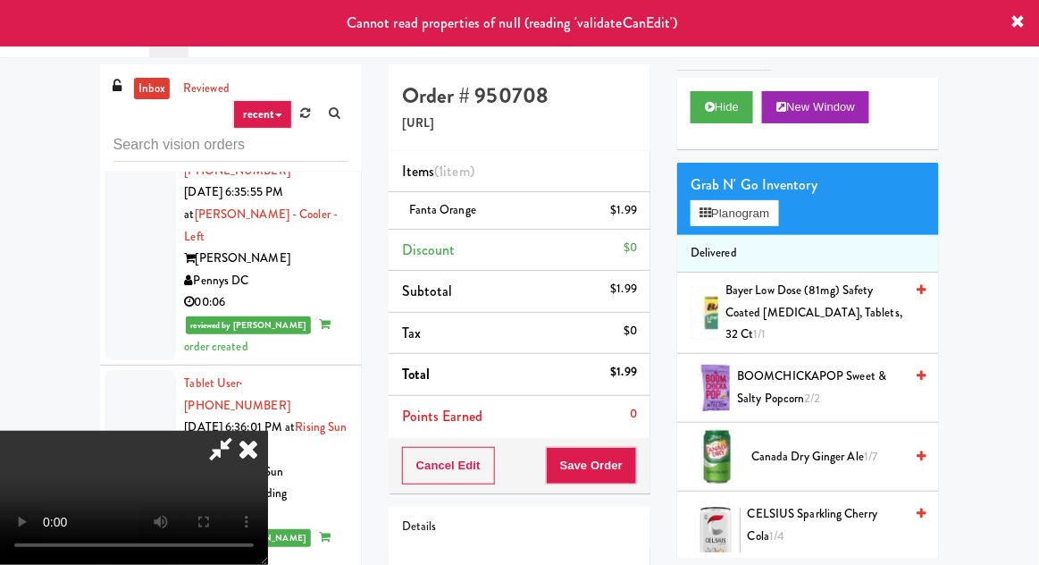
scroll to position [0, 0]
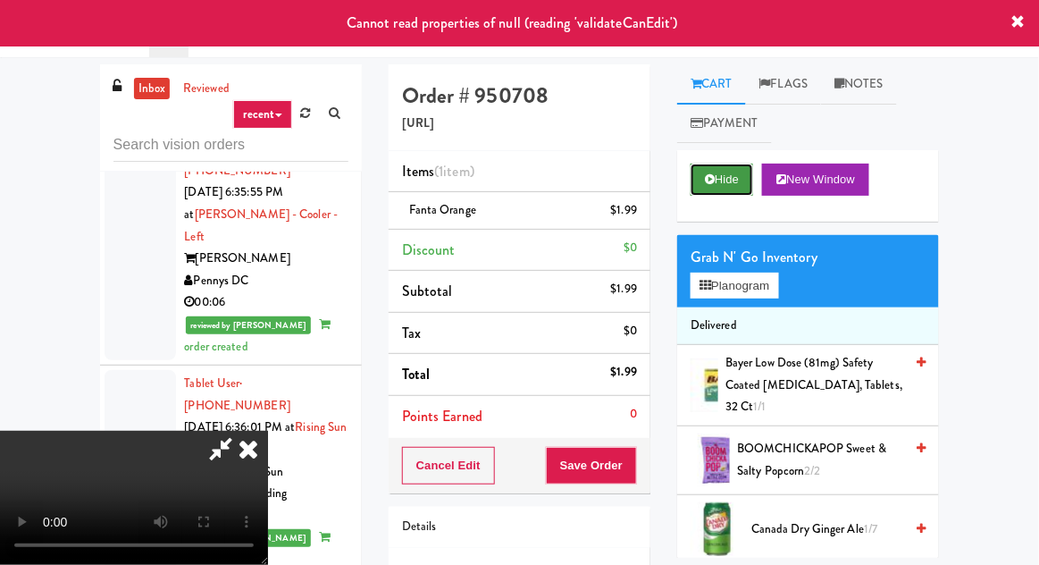
click at [719, 189] on button "Hide" at bounding box center [722, 180] width 63 height 32
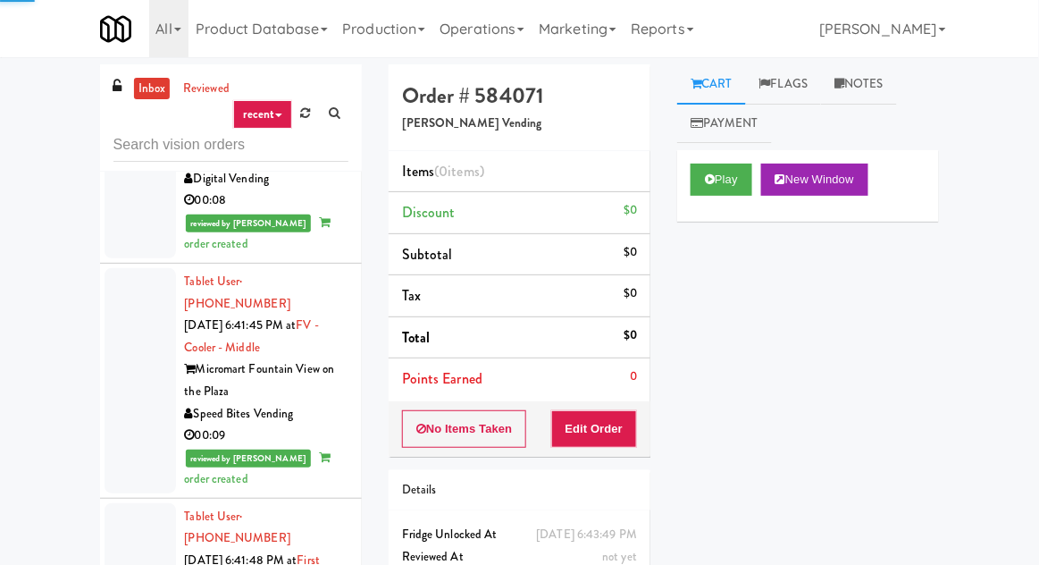
scroll to position [3580, 0]
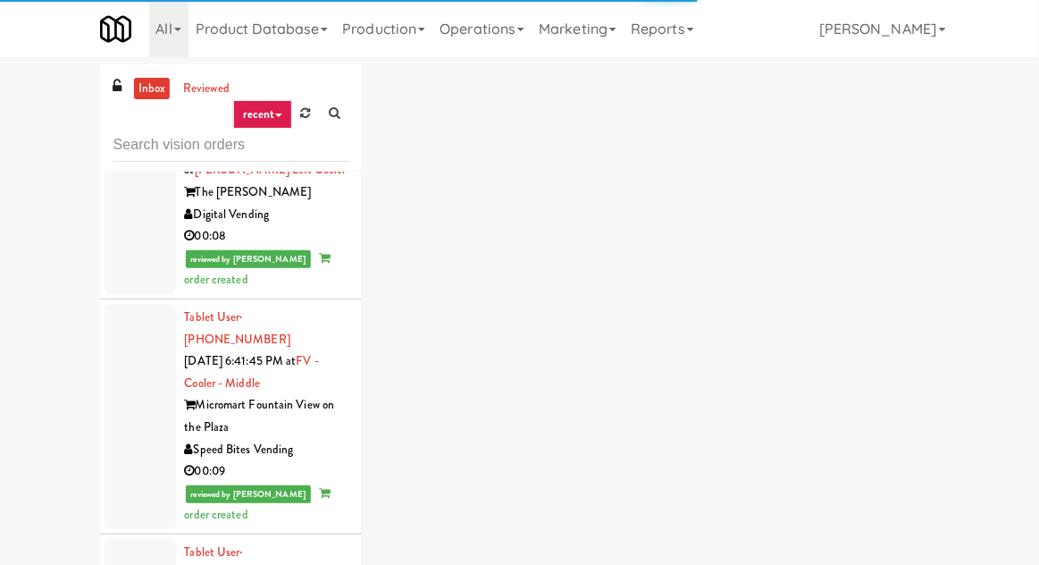
scroll to position [3490, 0]
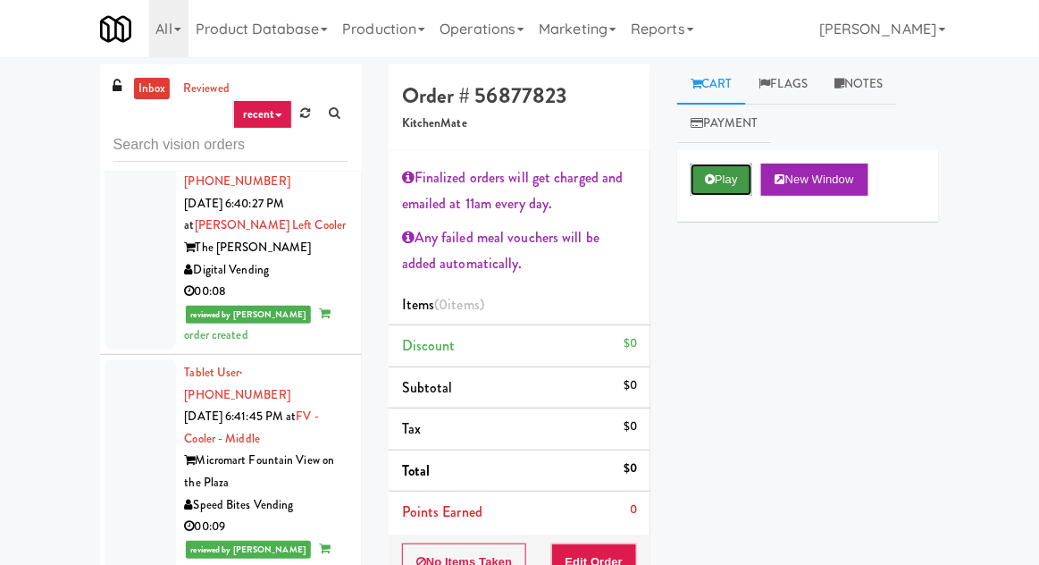
click at [736, 167] on button "Play" at bounding box center [722, 180] width 62 height 32
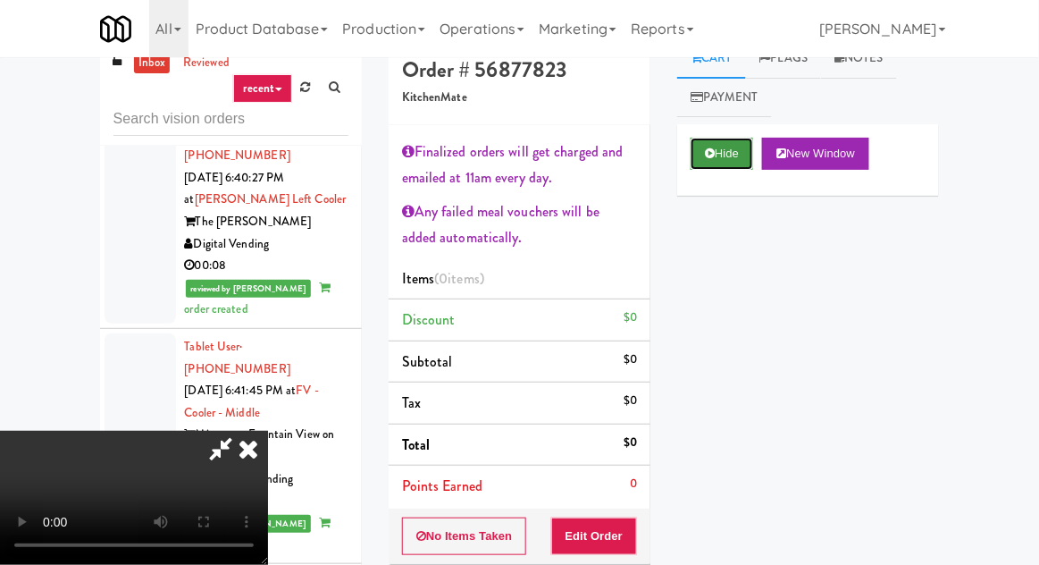
scroll to position [0, 0]
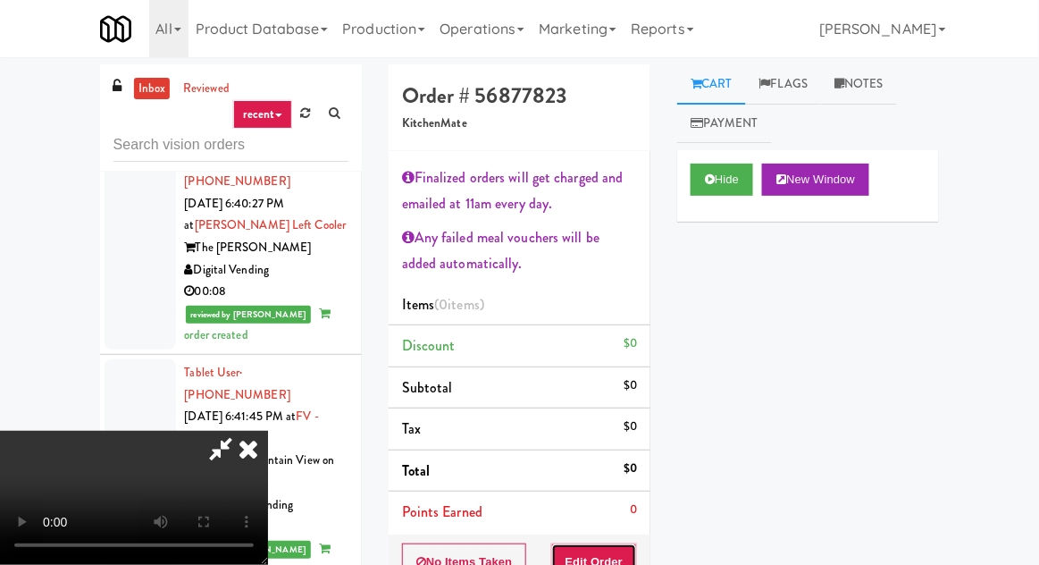
click at [633, 556] on button "Edit Order" at bounding box center [594, 562] width 87 height 38
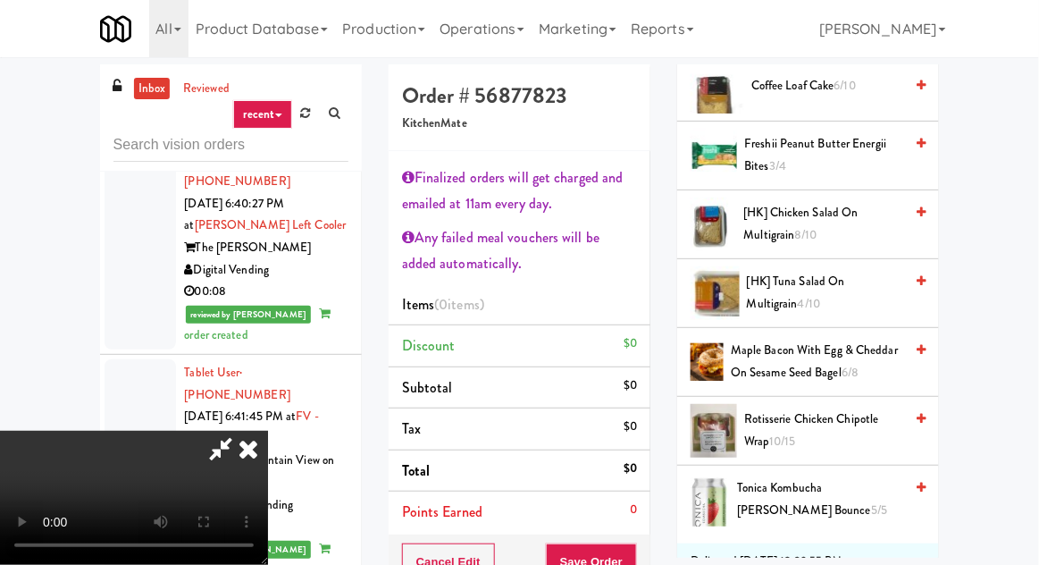
scroll to position [582, 0]
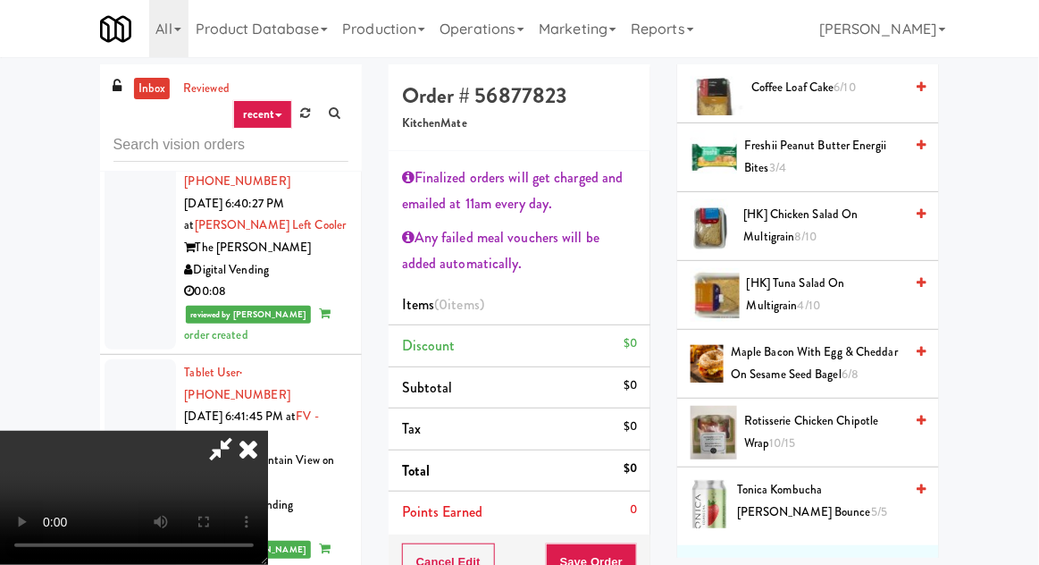
click at [857, 370] on span "6/8" at bounding box center [850, 374] width 17 height 17
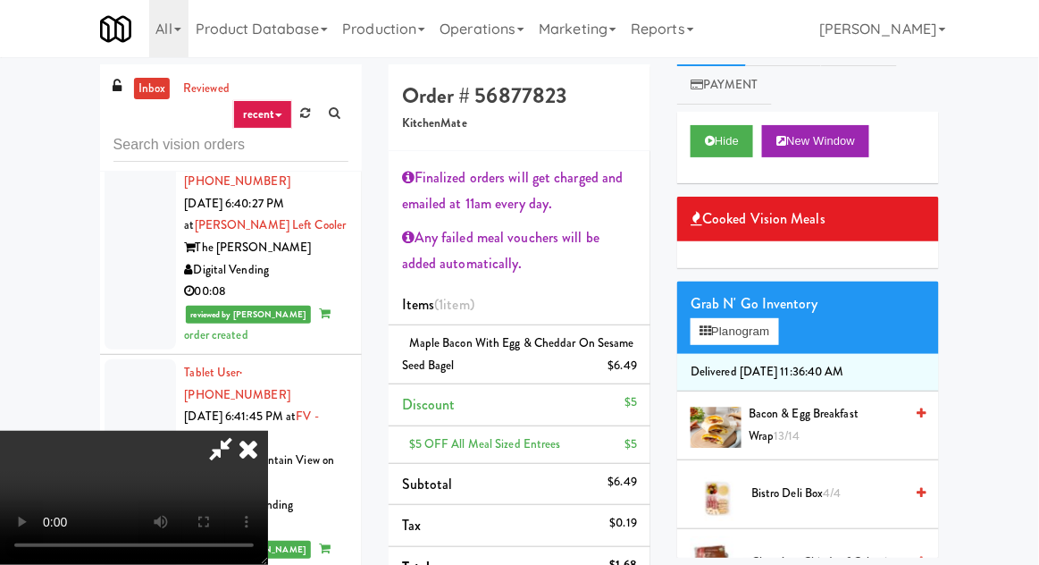
scroll to position [36, 0]
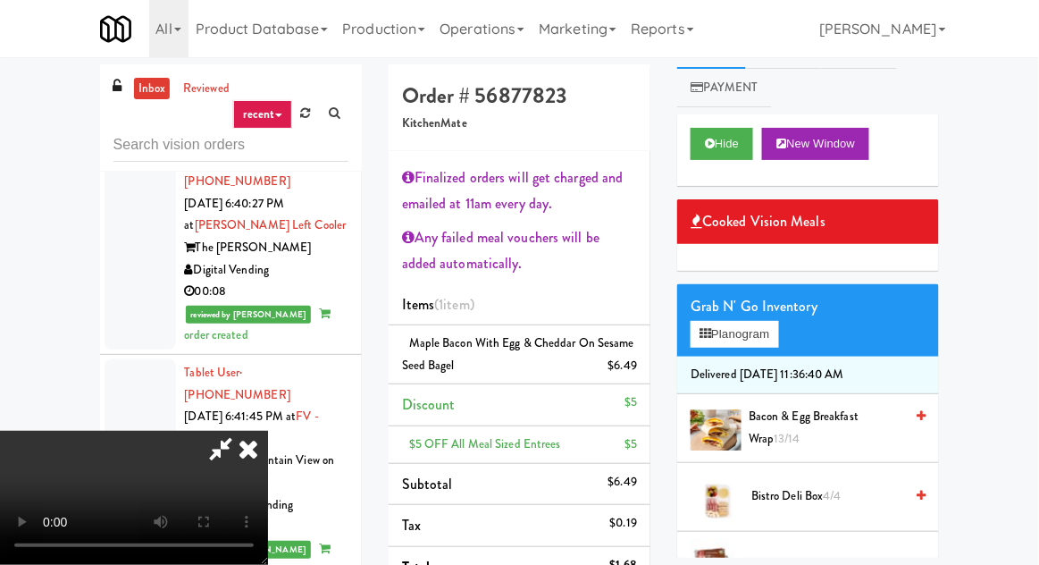
click at [818, 422] on span "Bacon & Egg Breakfast Wrap 13/14" at bounding box center [826, 428] width 155 height 44
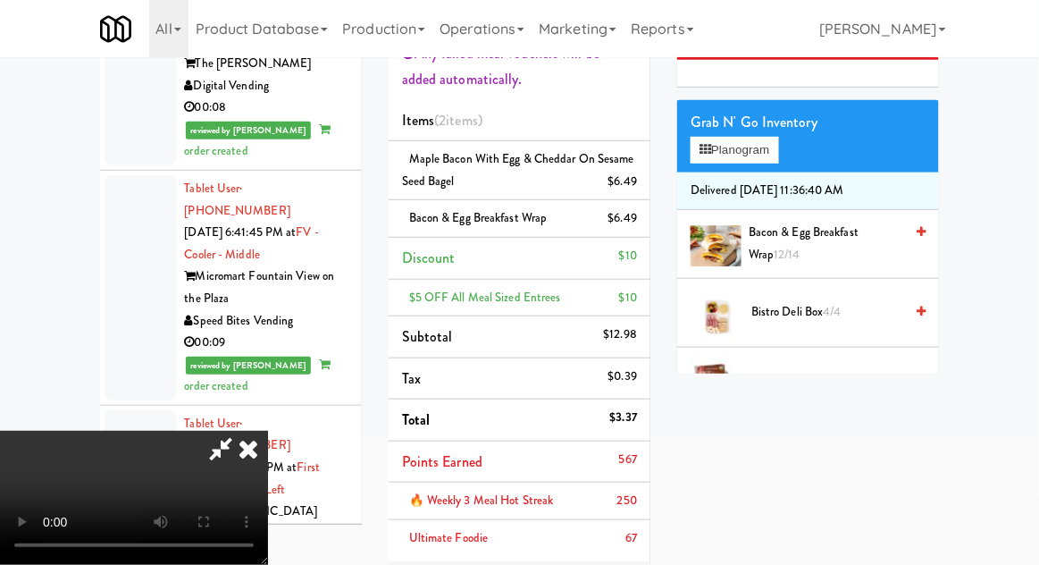
scroll to position [189, 0]
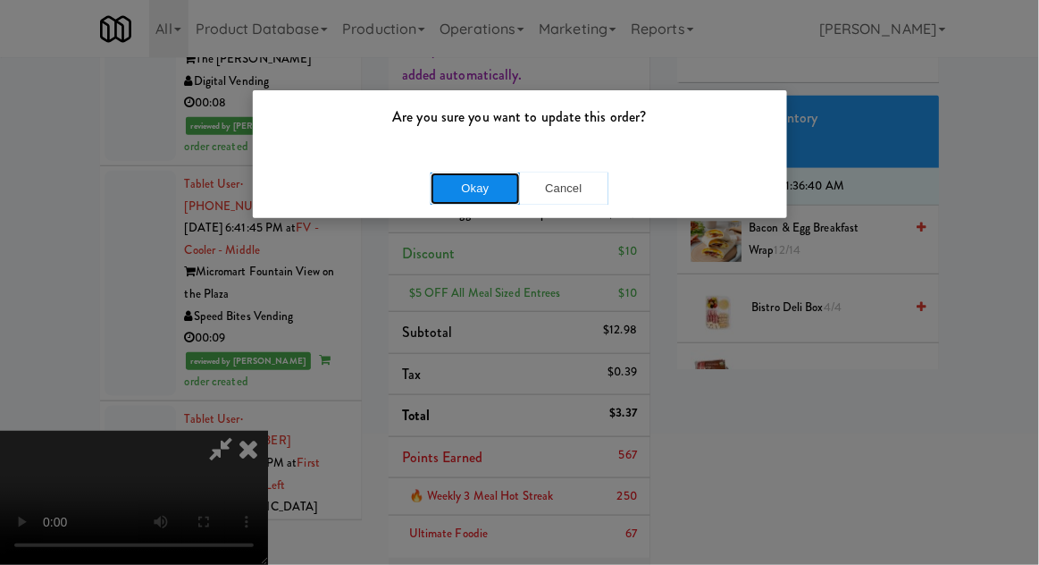
click at [443, 202] on button "Okay" at bounding box center [475, 188] width 89 height 32
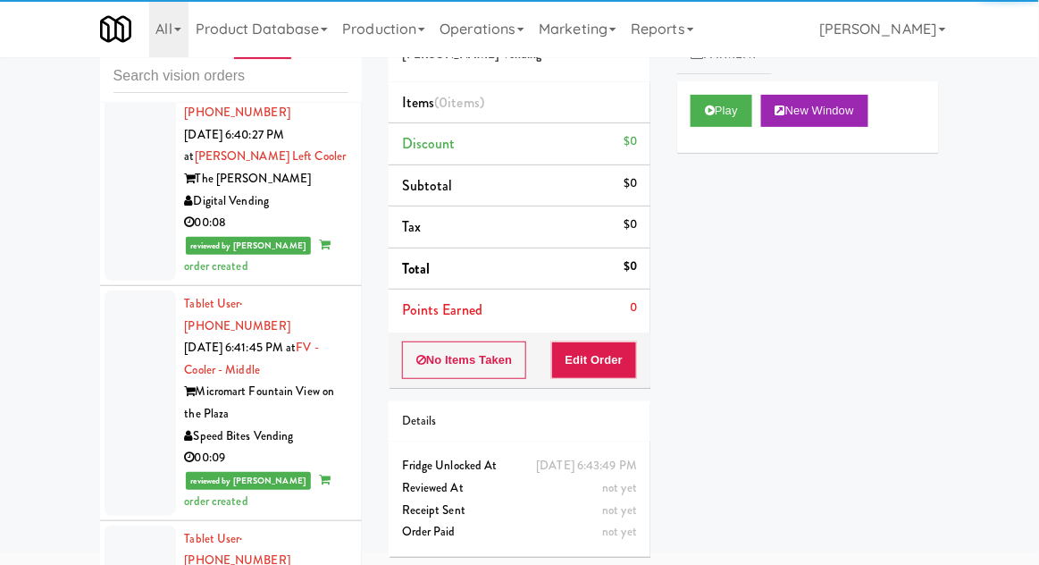
click at [678, 102] on div "Play New Window" at bounding box center [808, 116] width 262 height 71
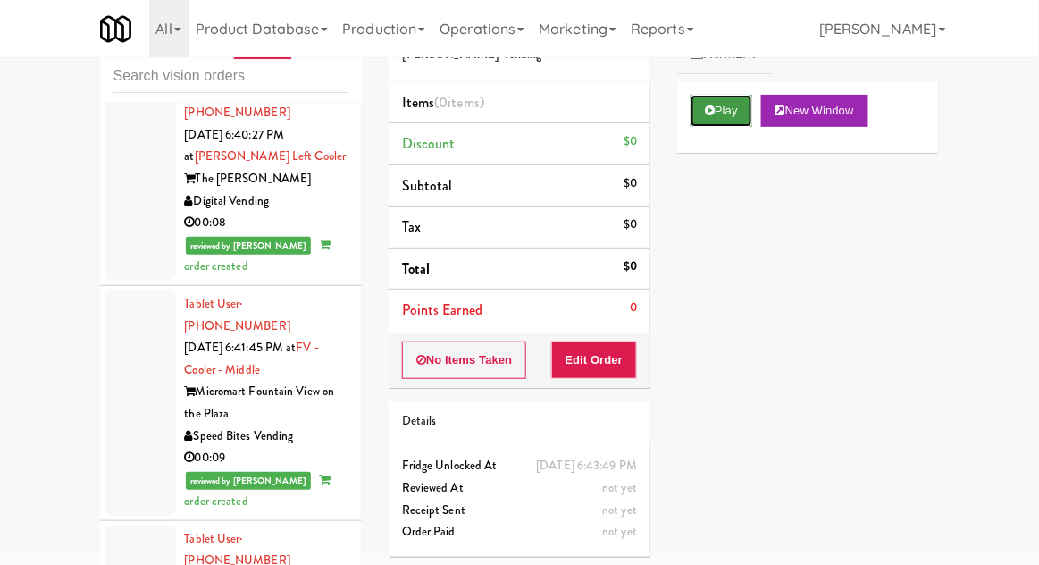
click at [702, 123] on button "Play" at bounding box center [722, 111] width 62 height 32
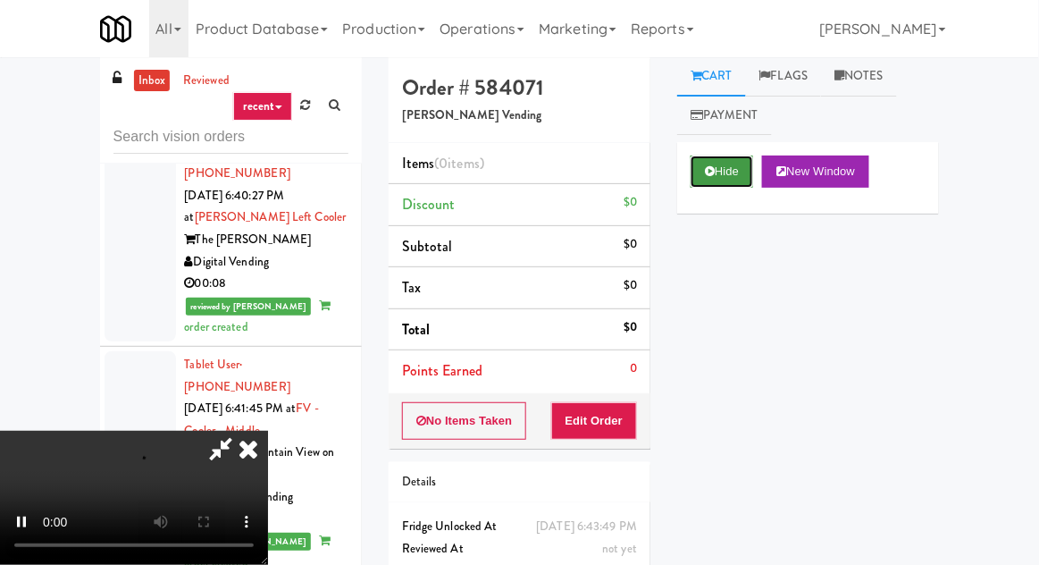
scroll to position [0, 0]
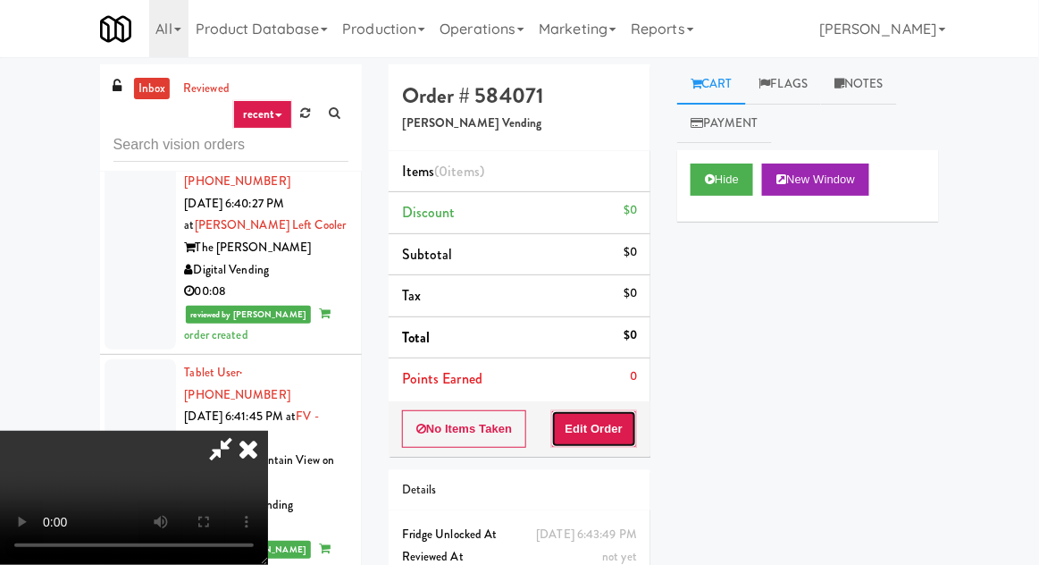
click at [609, 437] on button "Edit Order" at bounding box center [594, 429] width 87 height 38
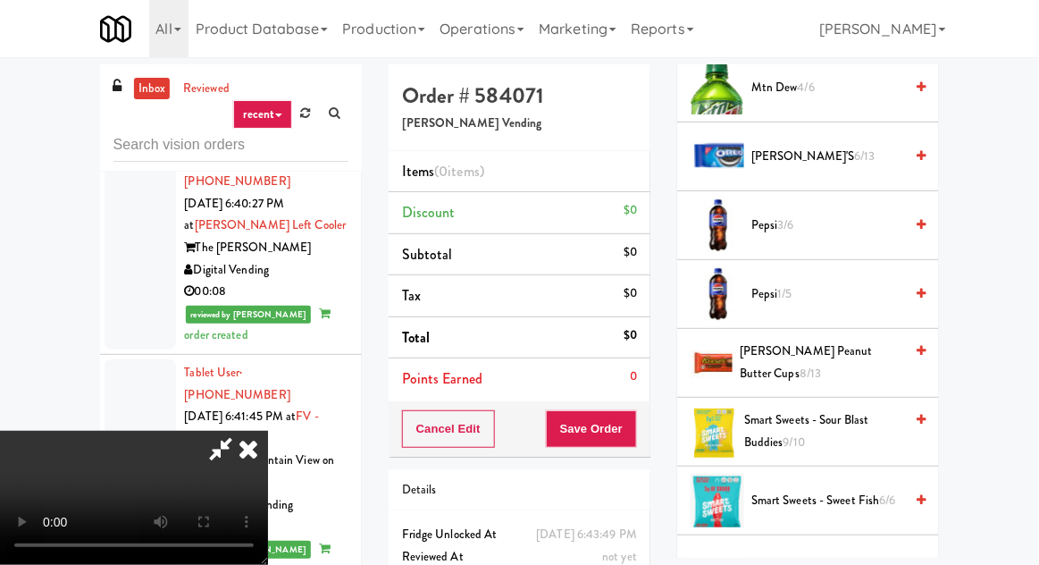
scroll to position [1388, 0]
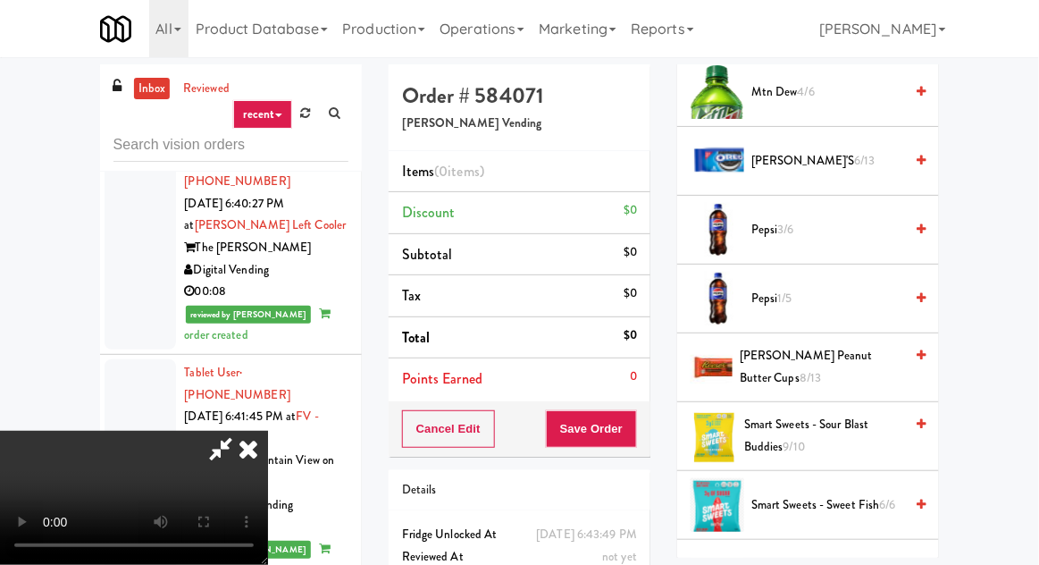
click at [882, 294] on span "Pepsi 1/5" at bounding box center [828, 299] width 152 height 22
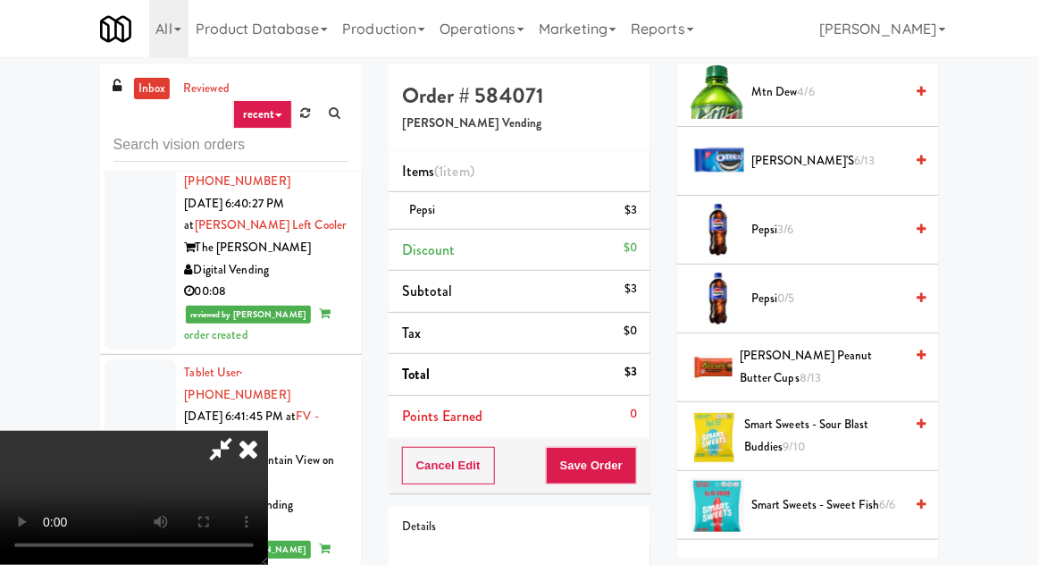
click at [896, 231] on span "Pepsi 3/6" at bounding box center [828, 230] width 152 height 22
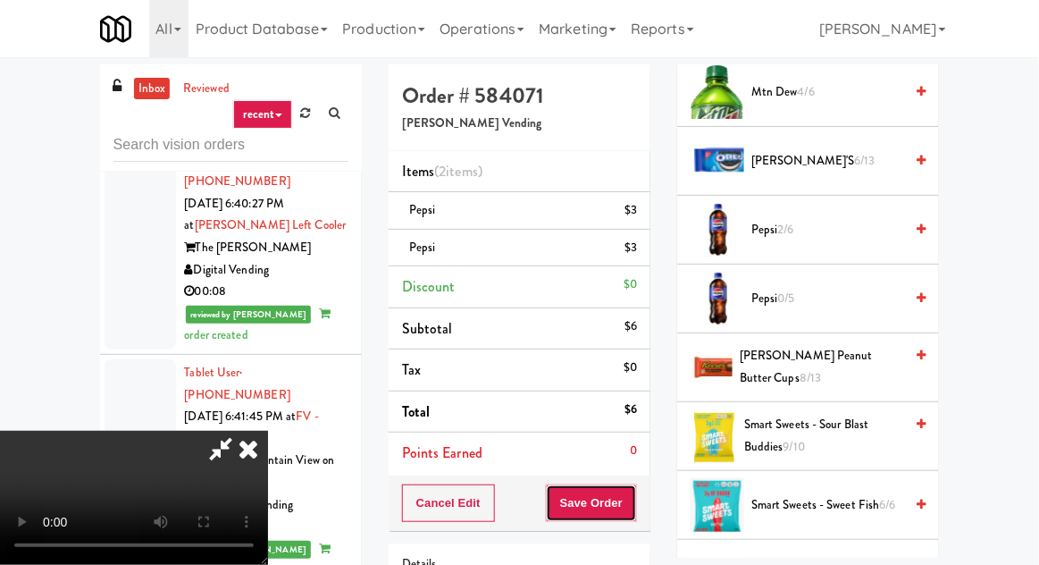
click at [635, 499] on button "Save Order" at bounding box center [591, 503] width 91 height 38
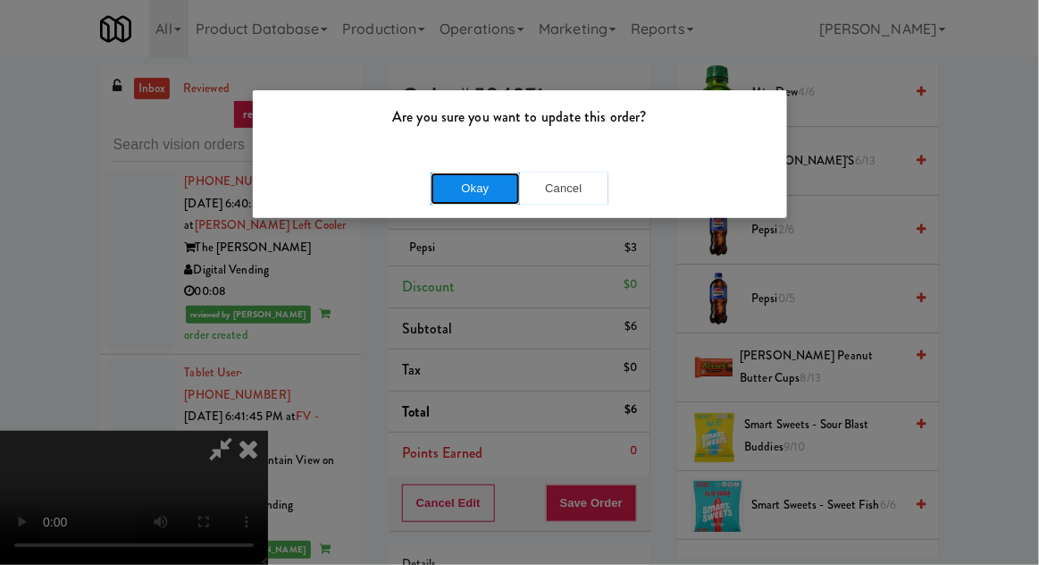
click at [492, 201] on button "Okay" at bounding box center [475, 188] width 89 height 32
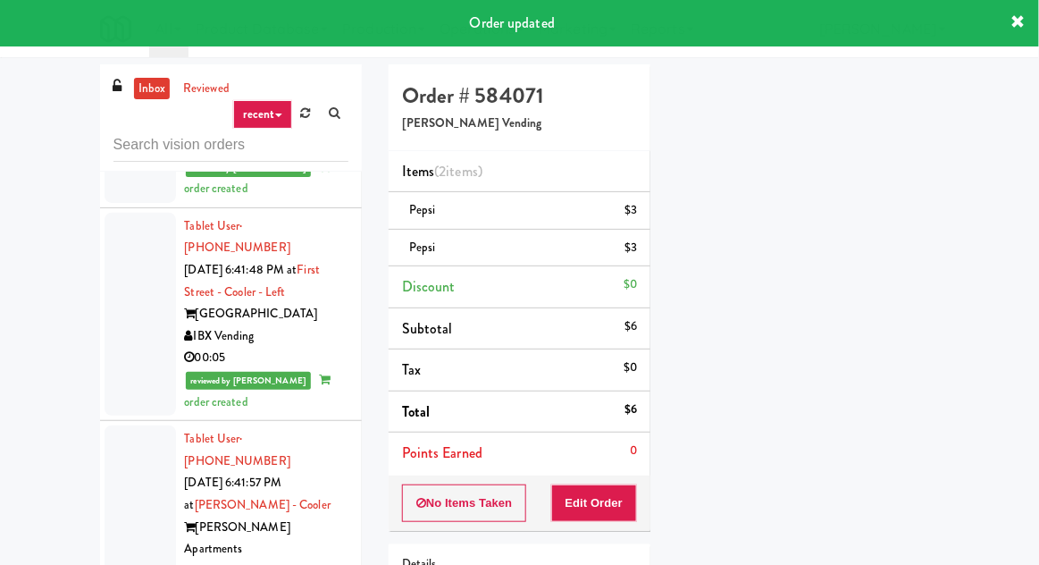
scroll to position [3923, 0]
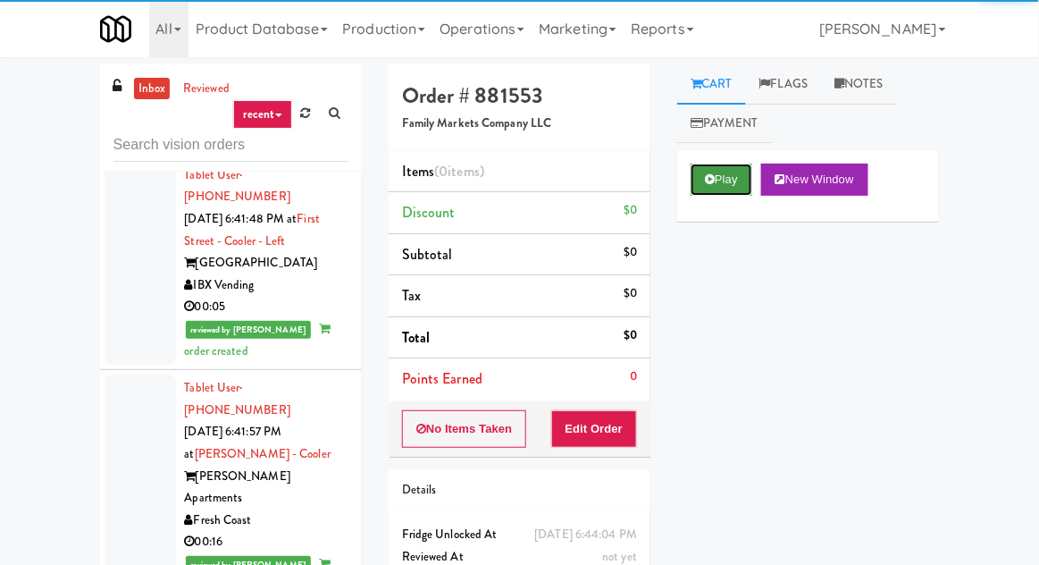
click at [695, 175] on button "Play" at bounding box center [722, 180] width 62 height 32
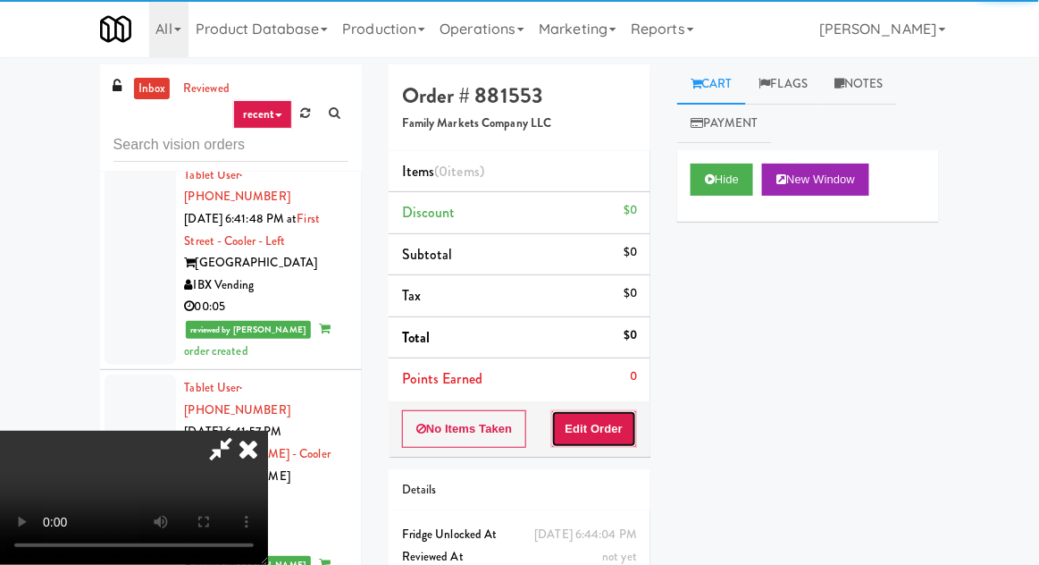
click at [577, 431] on button "Edit Order" at bounding box center [594, 429] width 87 height 38
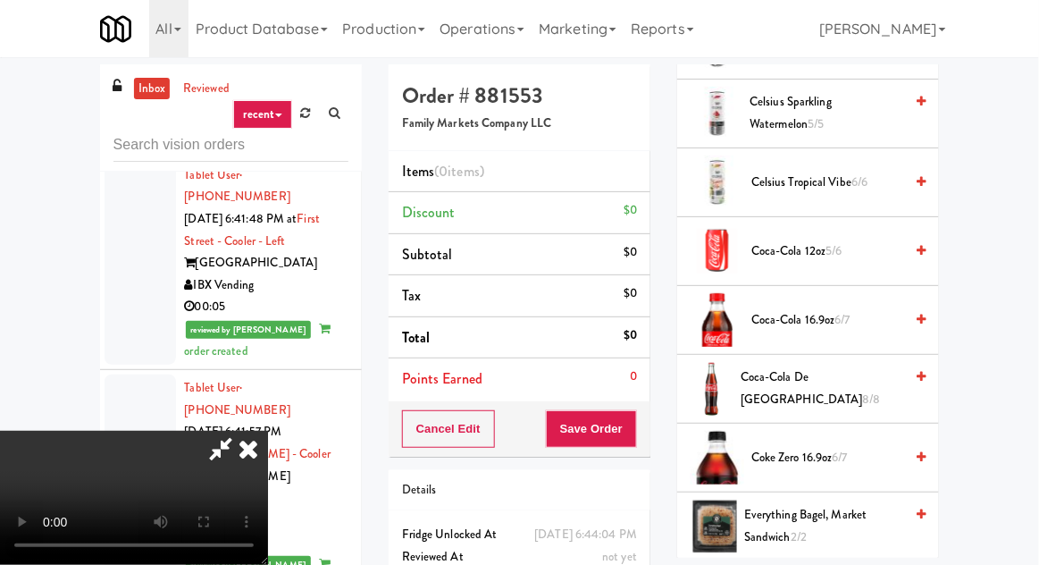
scroll to position [751, 0]
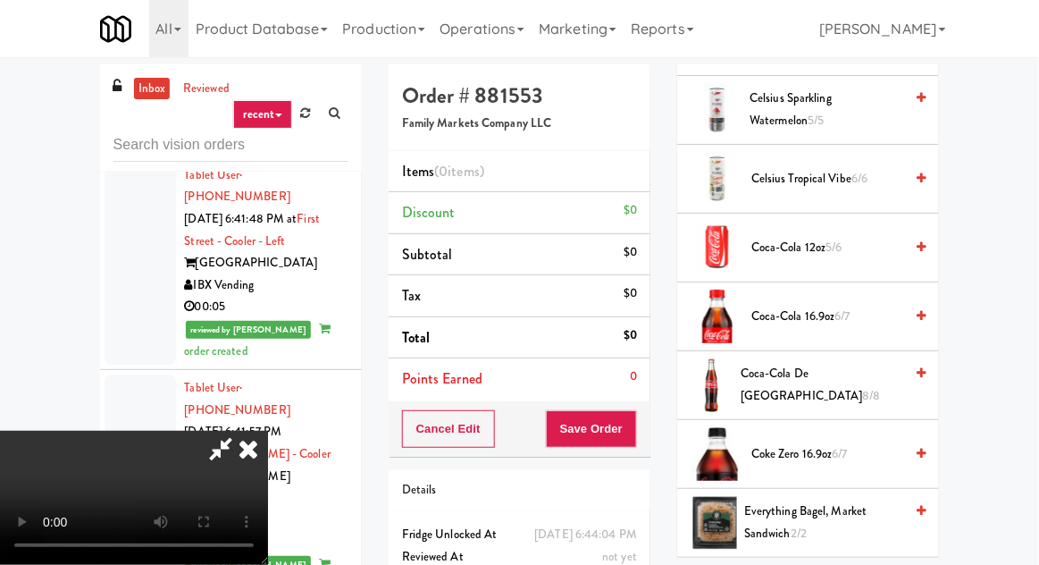
click at [766, 460] on span "Coke Zero 16.9oz 6/7" at bounding box center [828, 454] width 152 height 22
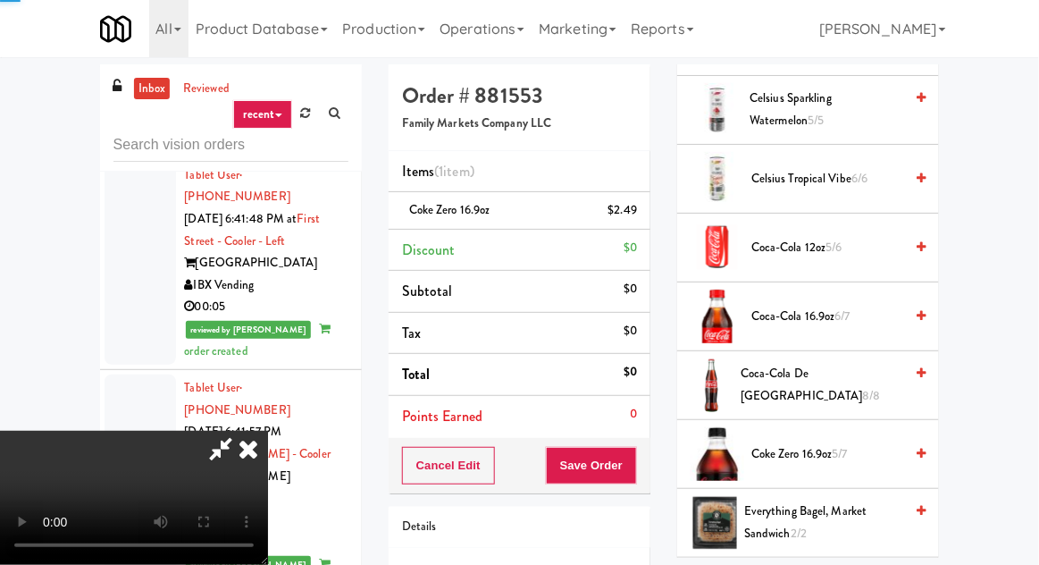
click at [770, 456] on span "Coke Zero 16.9oz 5/7" at bounding box center [828, 454] width 152 height 22
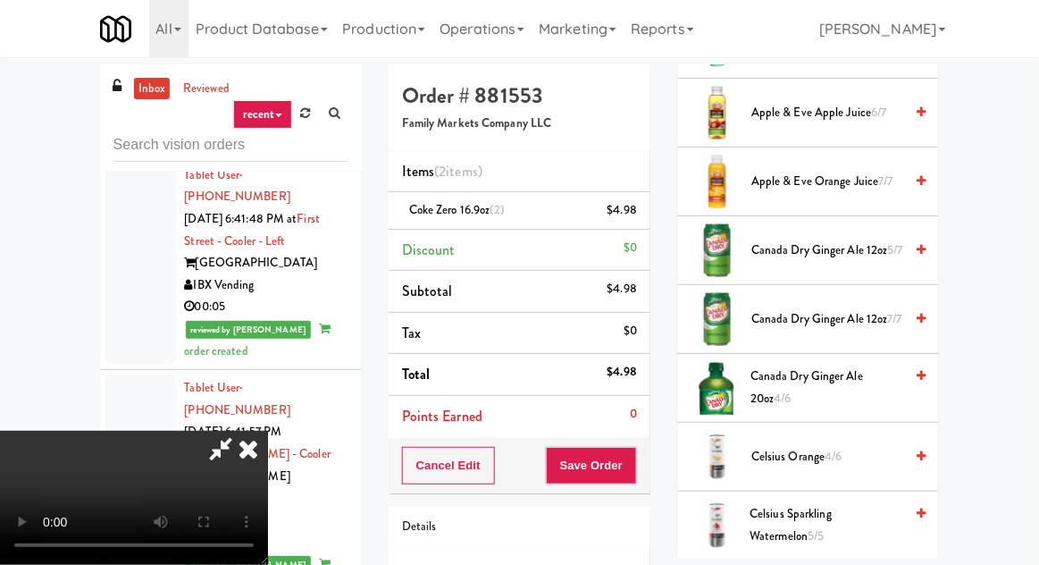
scroll to position [0, 0]
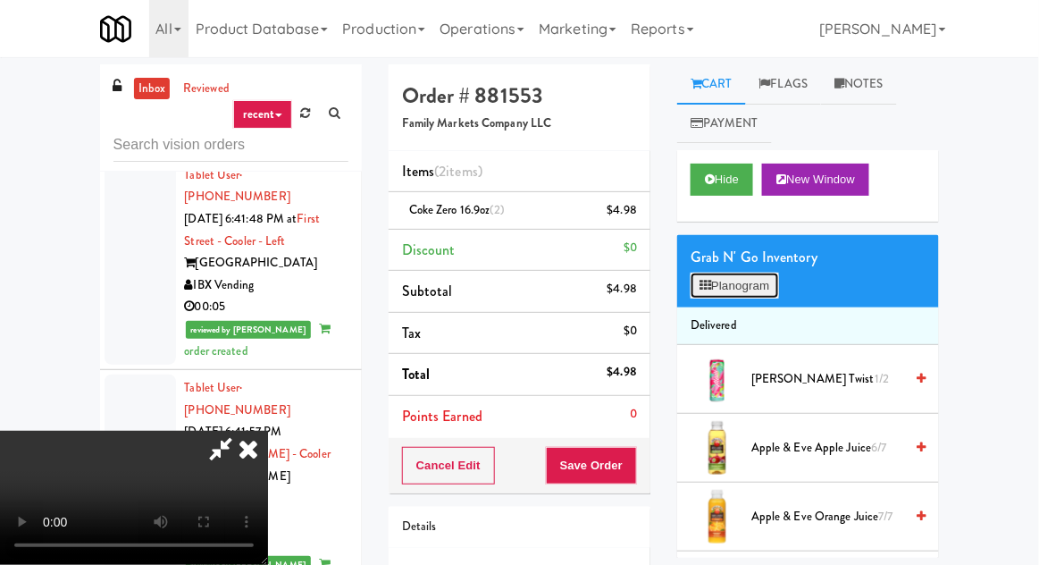
click at [719, 290] on button "Planogram" at bounding box center [735, 286] width 88 height 27
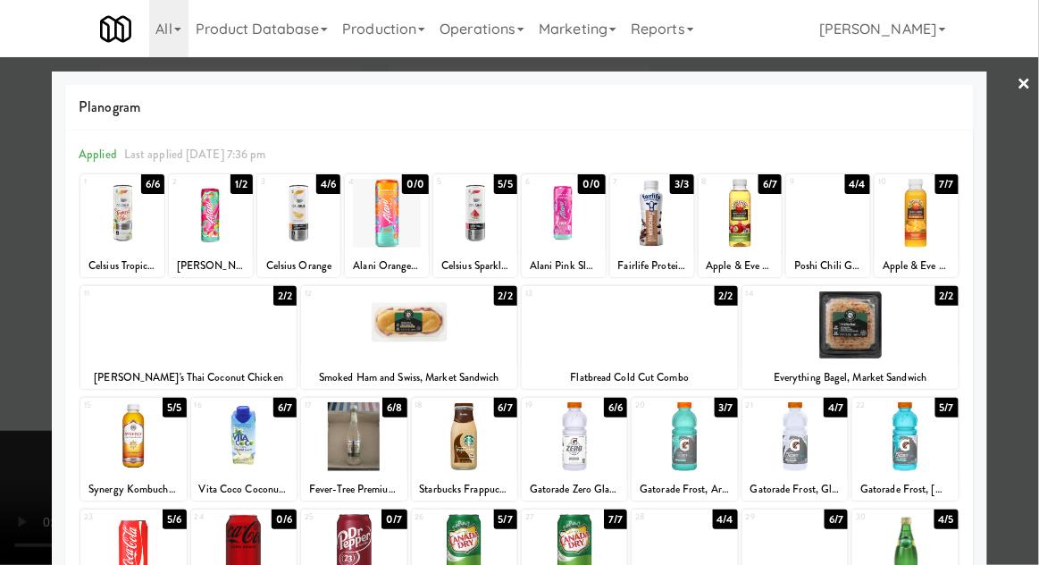
click at [1015, 101] on div at bounding box center [519, 282] width 1039 height 565
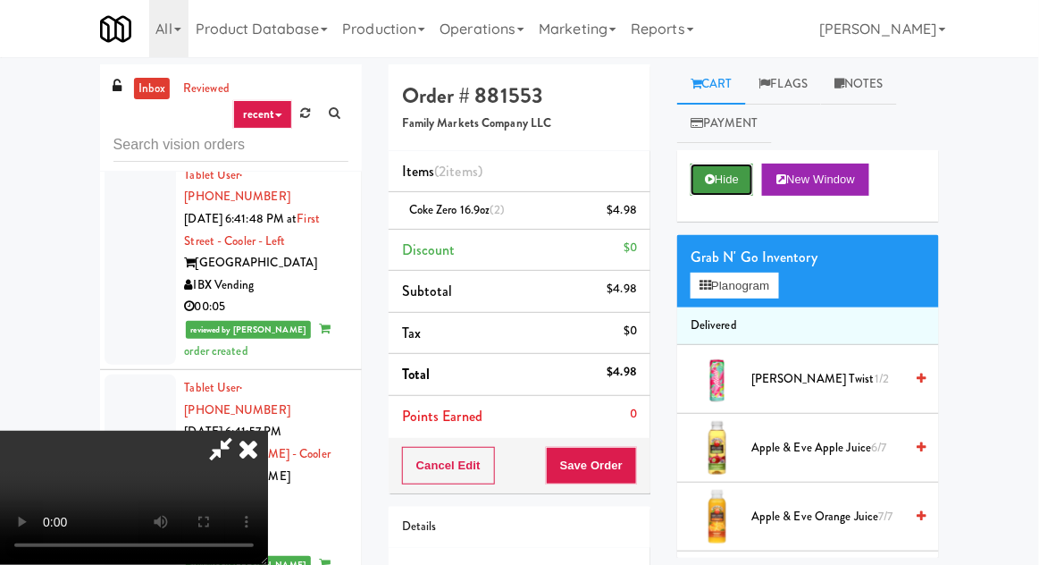
click at [707, 184] on icon at bounding box center [710, 179] width 10 height 12
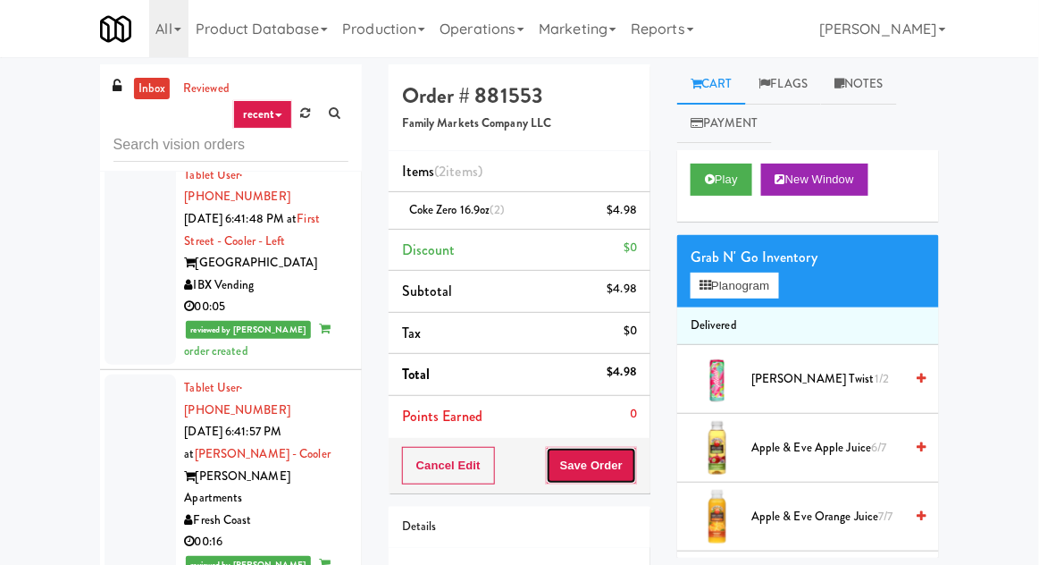
click at [565, 475] on button "Save Order" at bounding box center [591, 466] width 91 height 38
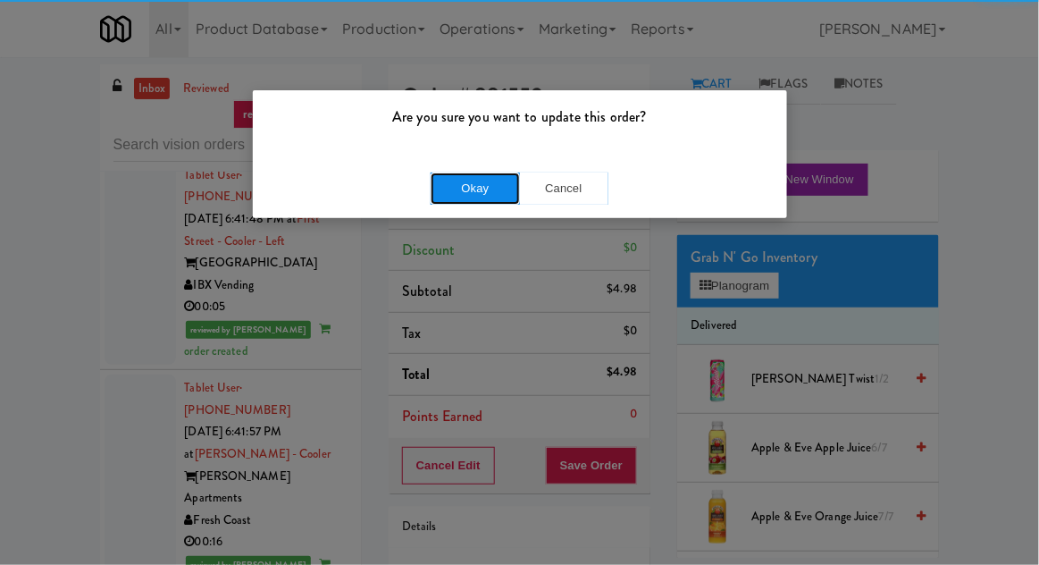
click at [454, 201] on button "Okay" at bounding box center [475, 188] width 89 height 32
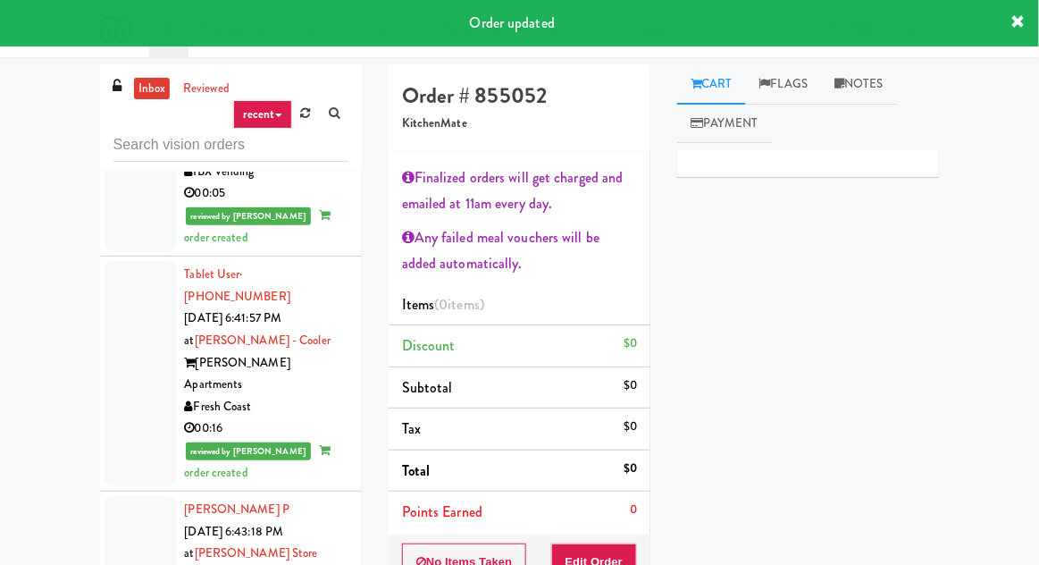
scroll to position [4036, 0]
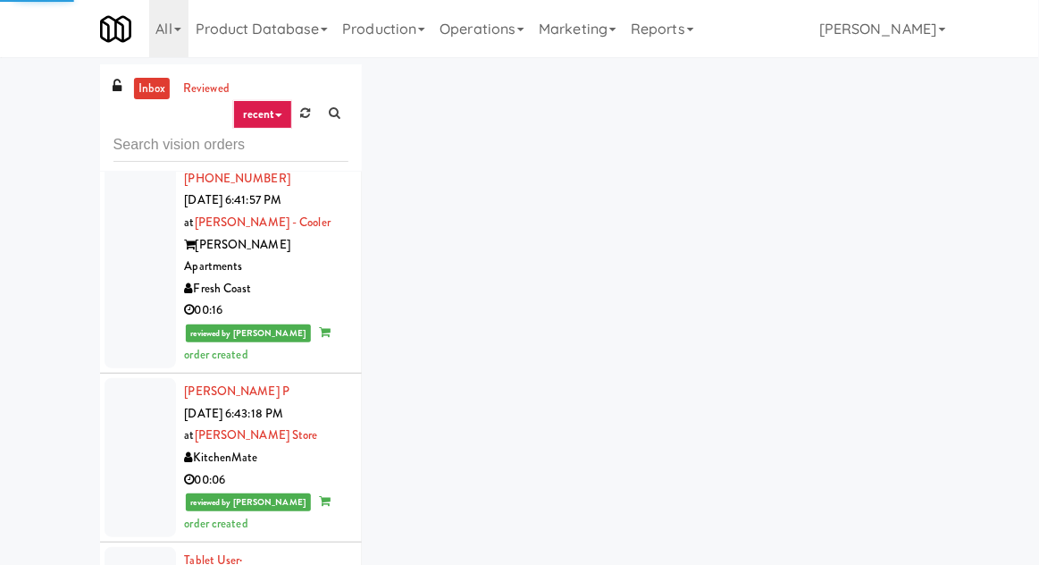
scroll to position [4164, 0]
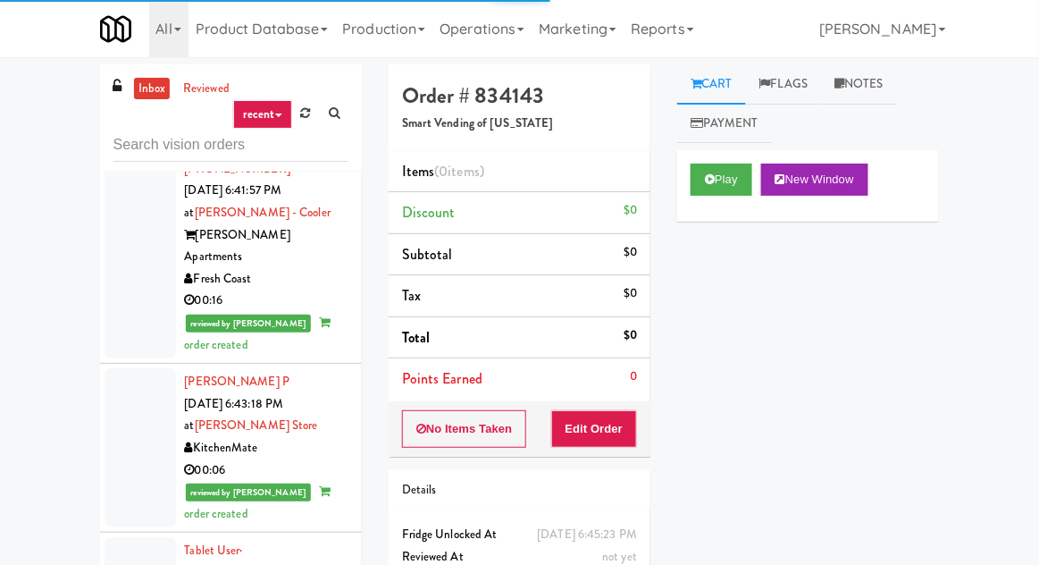
click at [669, 177] on div "Cart Flags Notes Payment Play New Window Primary Flag Clear Flag if unable to d…" at bounding box center [808, 310] width 289 height 493
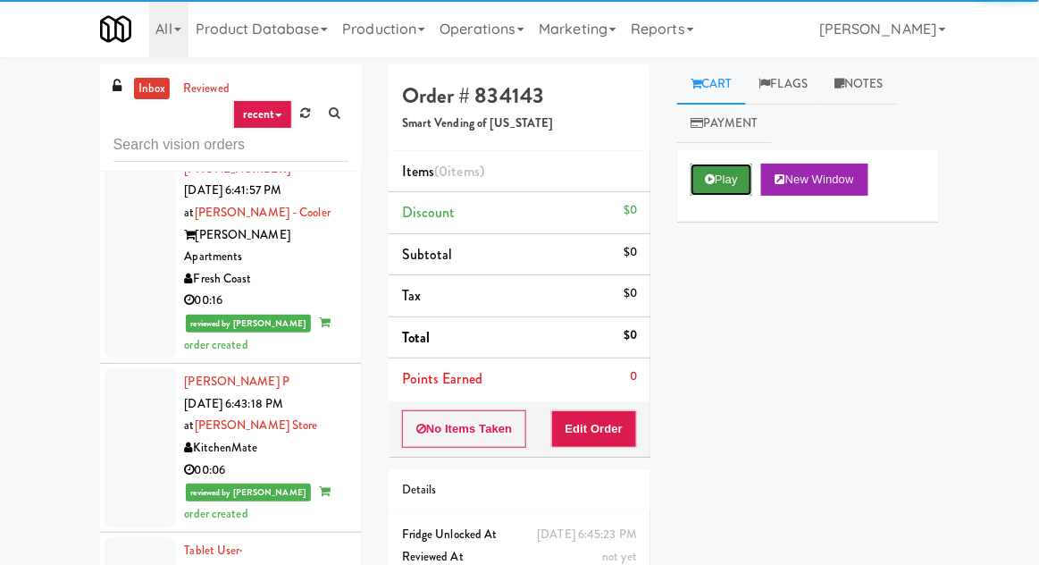
click at [709, 183] on icon at bounding box center [710, 179] width 10 height 12
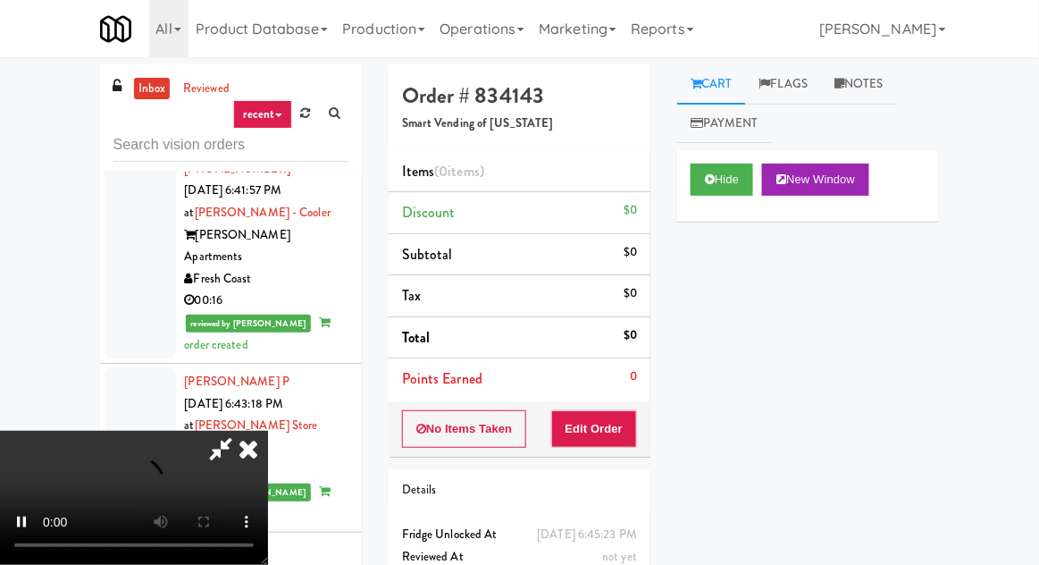
click at [619, 395] on li "Points Earned 0" at bounding box center [520, 378] width 262 height 41
click at [597, 413] on button "Edit Order" at bounding box center [594, 429] width 87 height 38
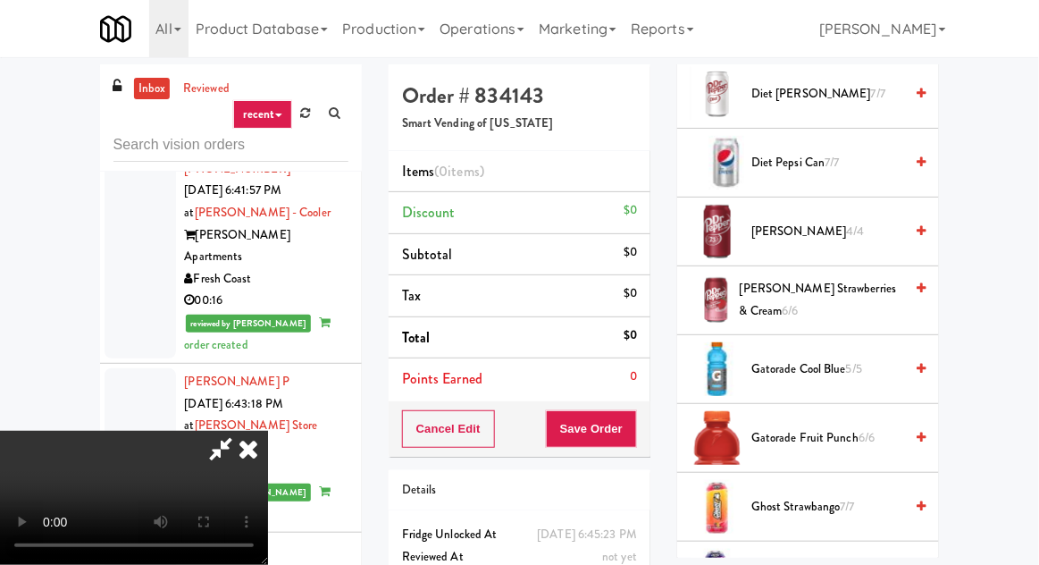
scroll to position [1042, 0]
click at [869, 358] on span "Gatorade Cool Blue 5/5" at bounding box center [828, 369] width 152 height 22
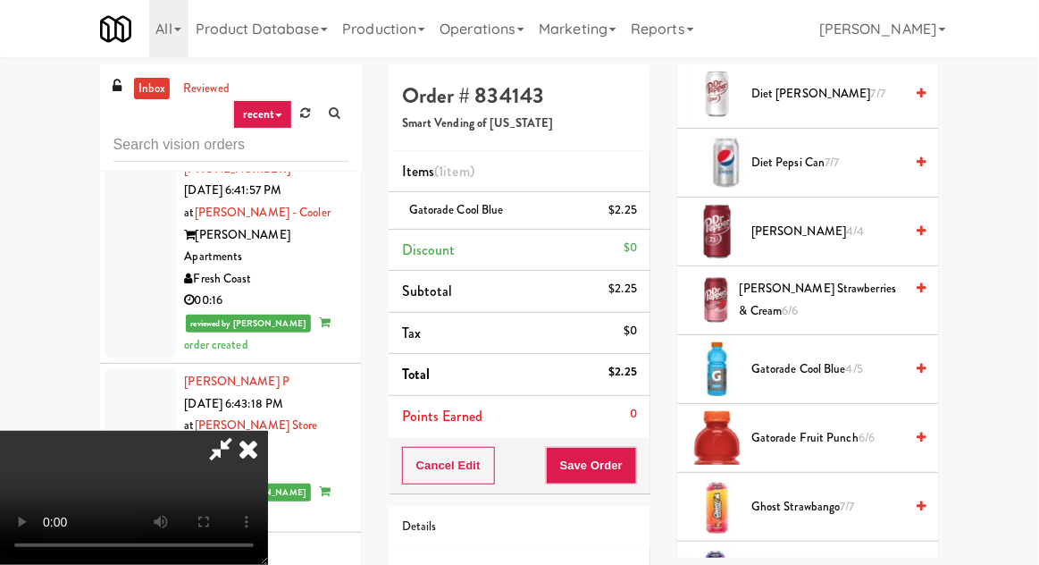
click at [813, 434] on span "Gatorade Fruit Punch 6/6" at bounding box center [828, 438] width 152 height 22
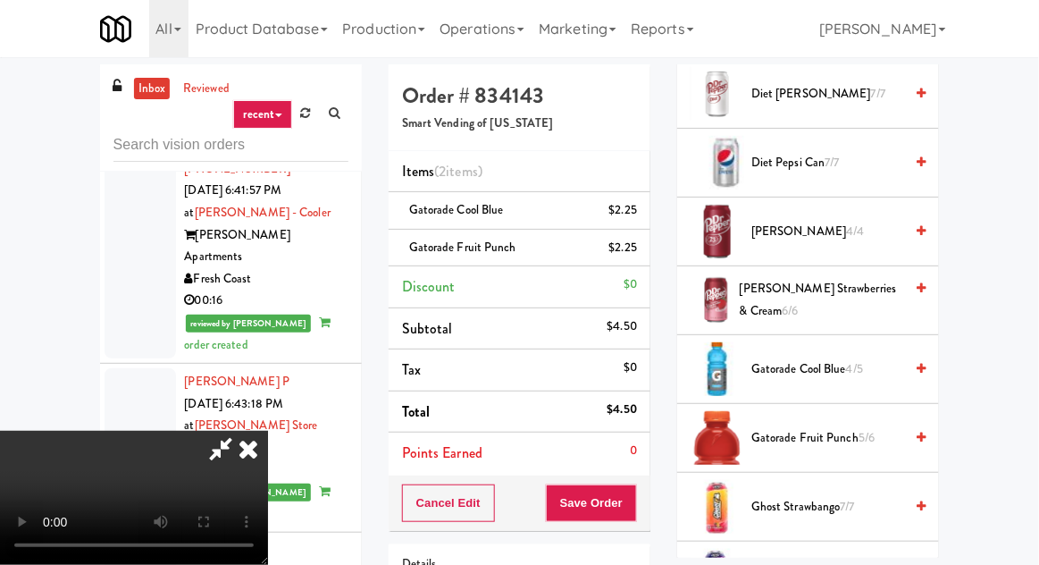
click at [866, 358] on span "Gatorade Cool Blue 4/5" at bounding box center [828, 369] width 152 height 22
click at [637, 499] on button "Save Order" at bounding box center [591, 503] width 91 height 38
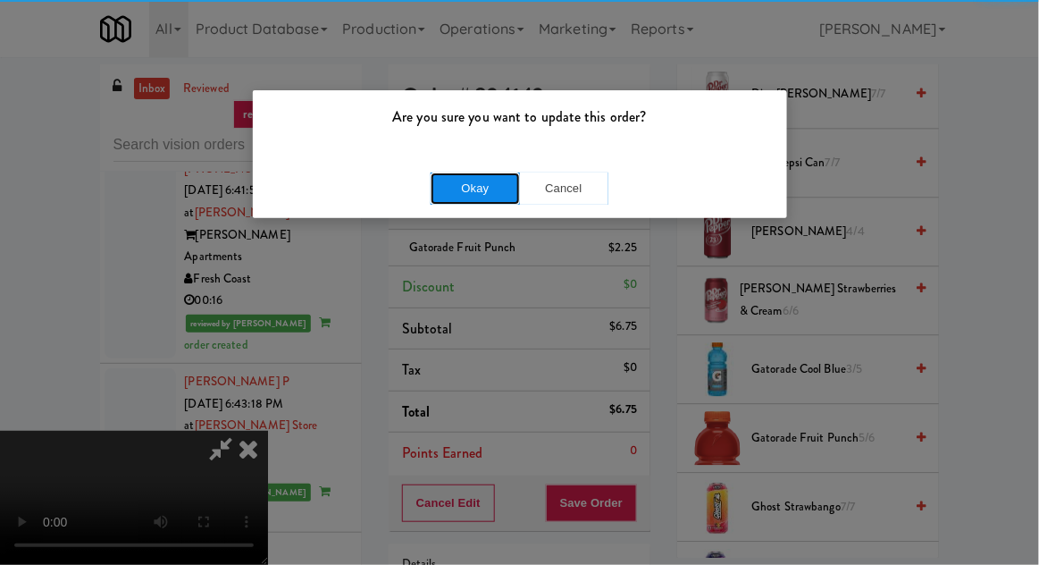
click at [459, 187] on button "Okay" at bounding box center [475, 188] width 89 height 32
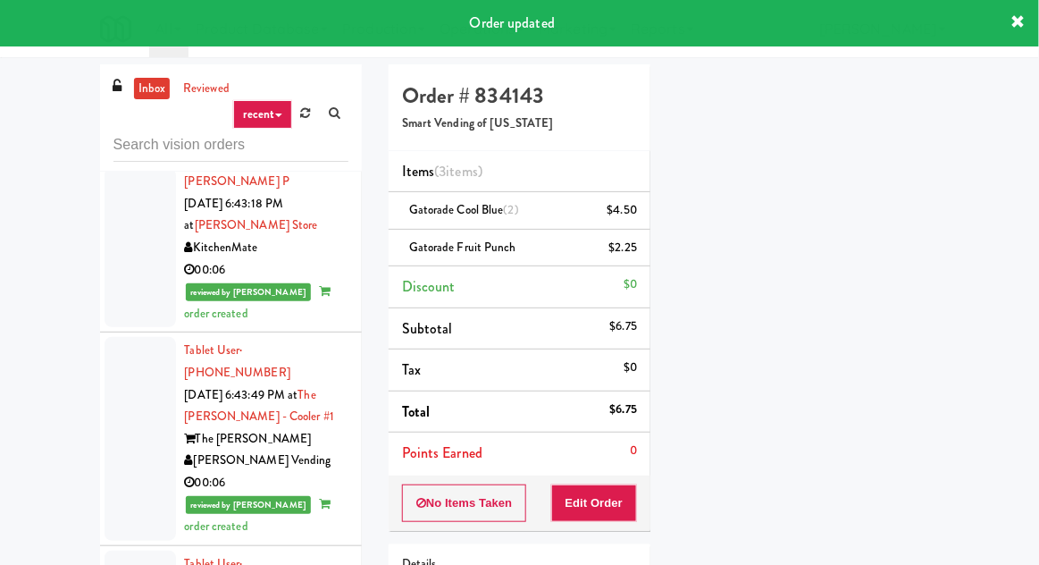
scroll to position [4365, 0]
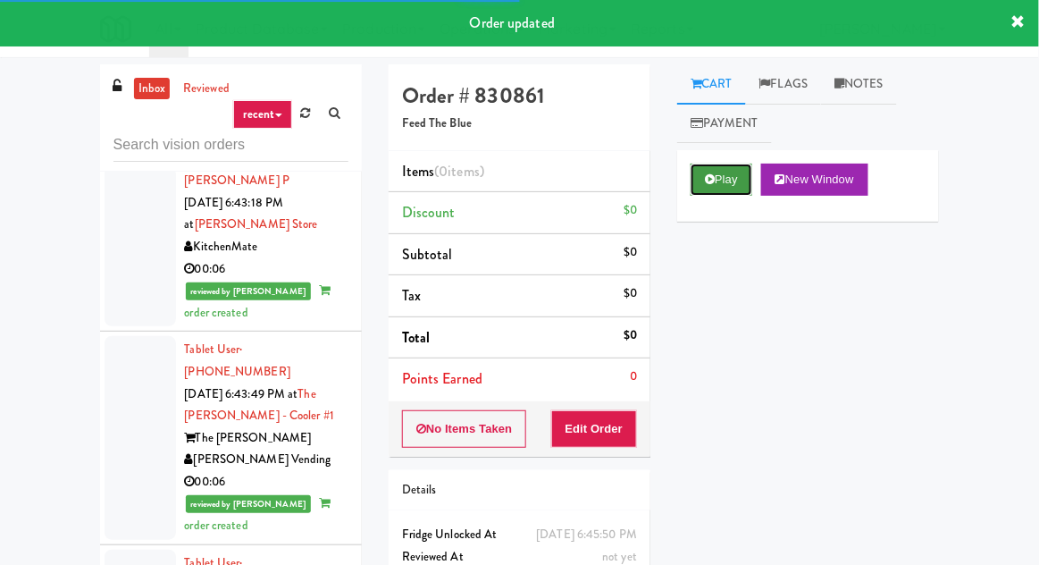
click at [710, 195] on button "Play" at bounding box center [722, 180] width 62 height 32
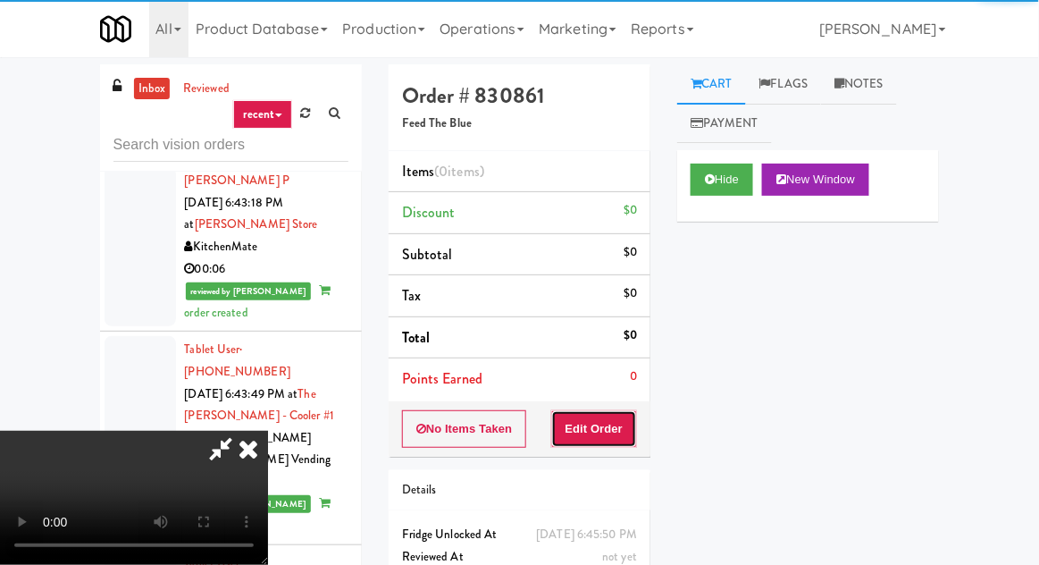
click at [605, 410] on button "Edit Order" at bounding box center [594, 429] width 87 height 38
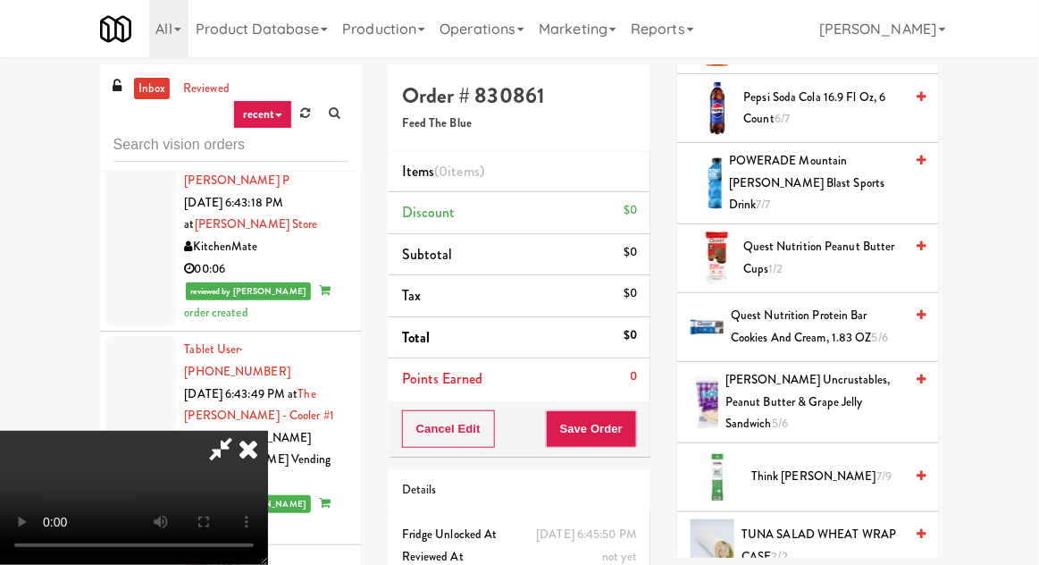
scroll to position [1824, 0]
click at [896, 305] on span "Quest Nutrition Protein Bar Cookies and Cream, 1.83 OZ 5/6" at bounding box center [817, 327] width 172 height 44
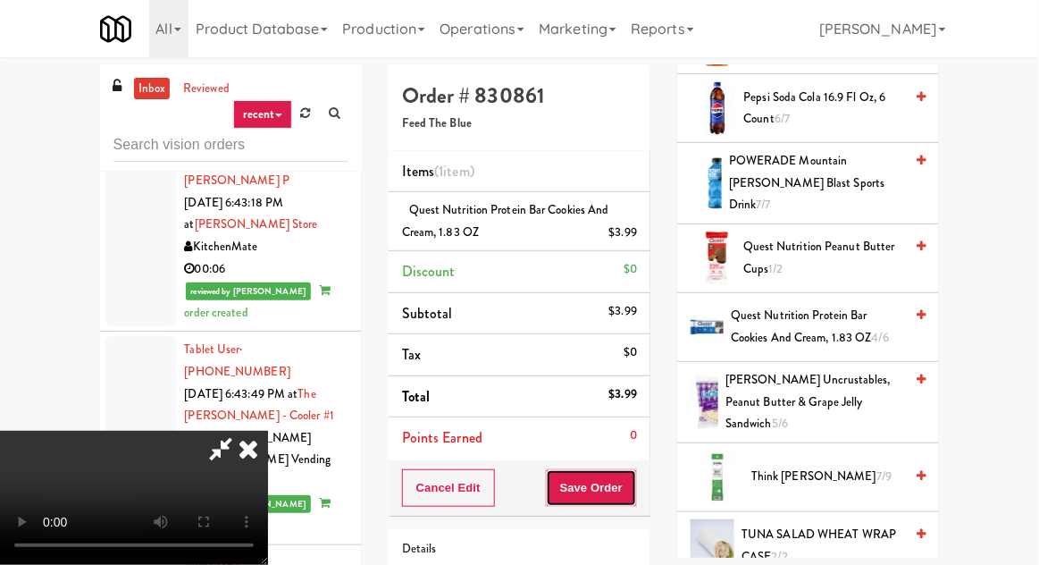
click at [624, 490] on button "Save Order" at bounding box center [591, 488] width 91 height 38
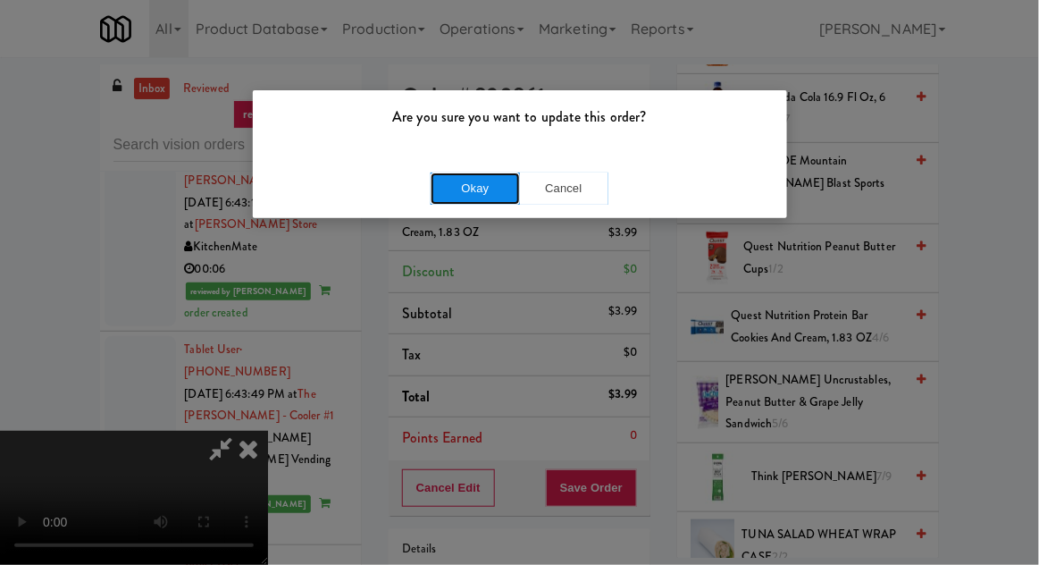
click at [470, 194] on button "Okay" at bounding box center [475, 188] width 89 height 32
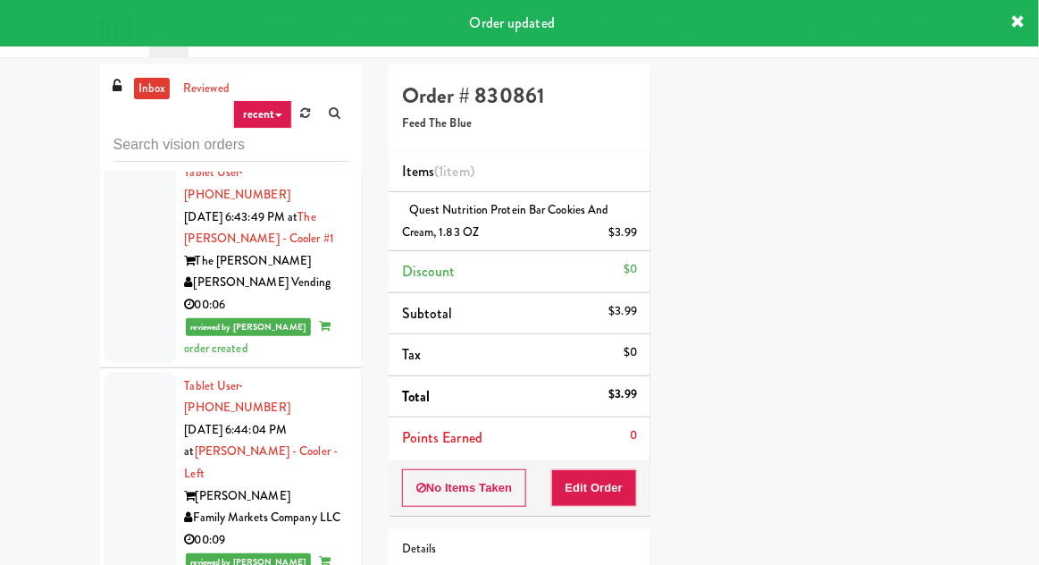
scroll to position [4542, 0]
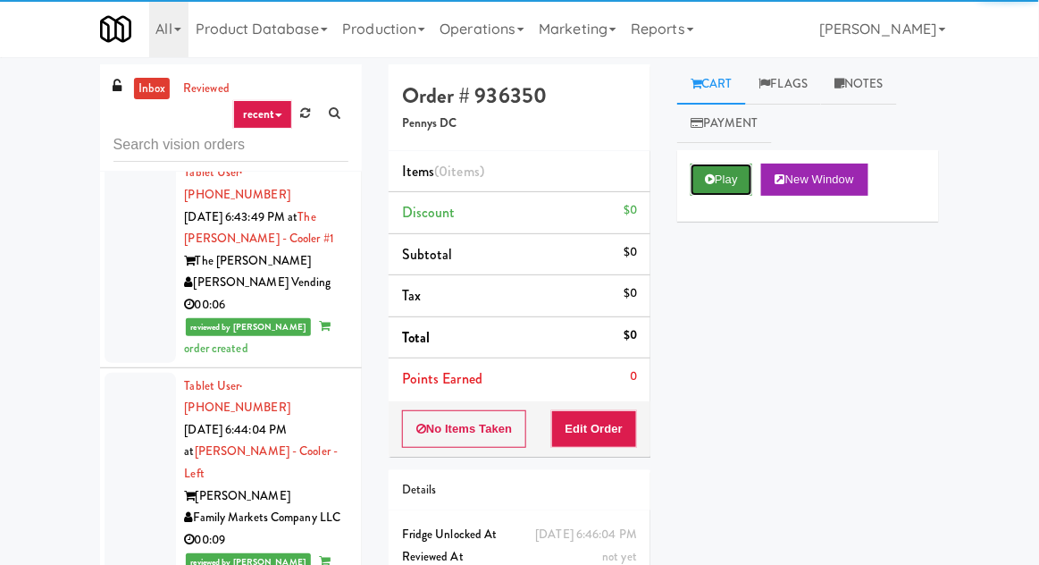
click at [706, 191] on button "Play" at bounding box center [722, 180] width 62 height 32
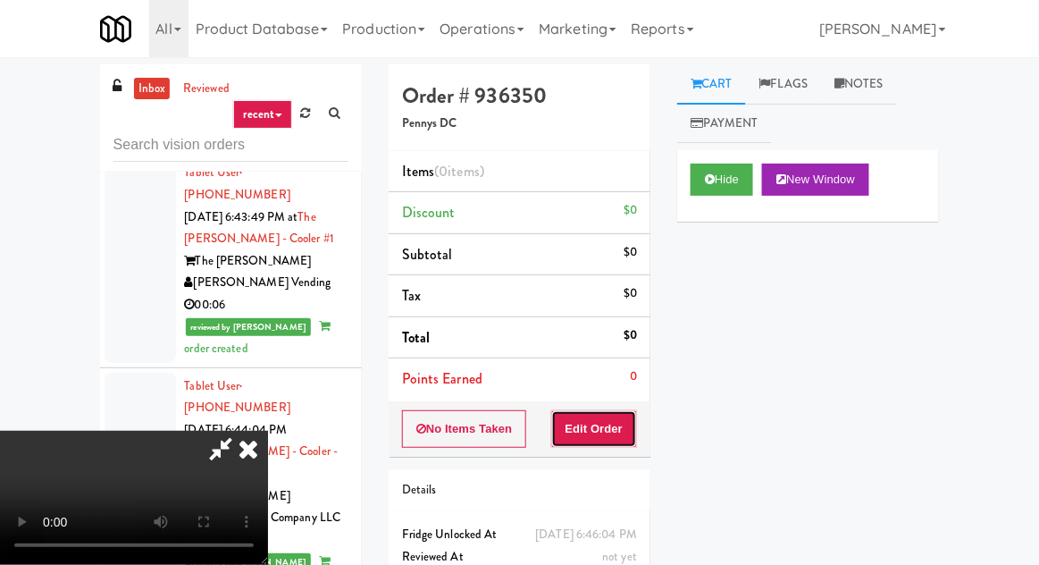
click at [598, 427] on button "Edit Order" at bounding box center [594, 429] width 87 height 38
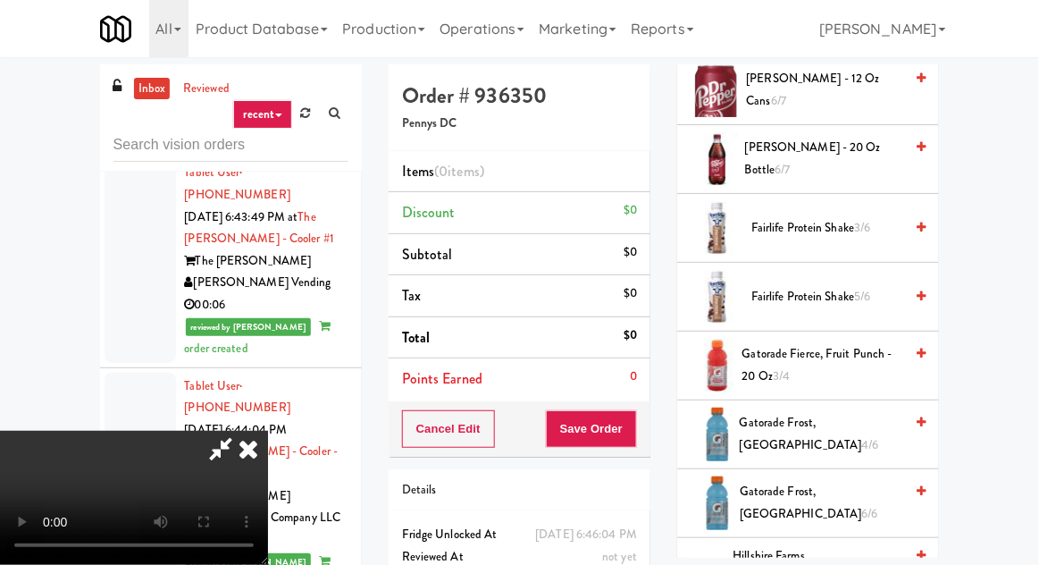
scroll to position [977, 0]
click at [887, 299] on span "Fairlife Protein Shake 5/6" at bounding box center [828, 297] width 152 height 22
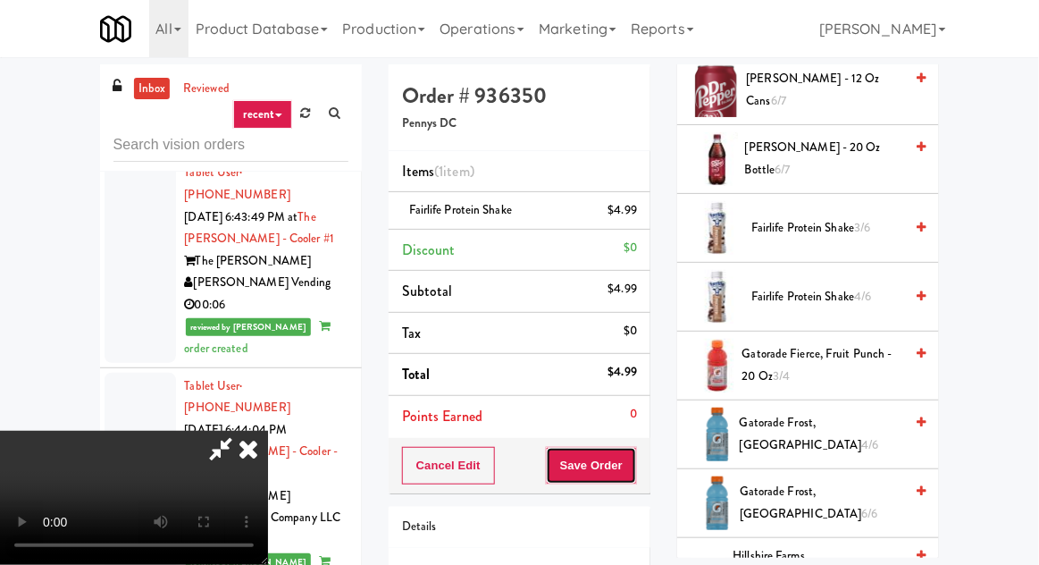
click at [632, 465] on button "Save Order" at bounding box center [591, 466] width 91 height 38
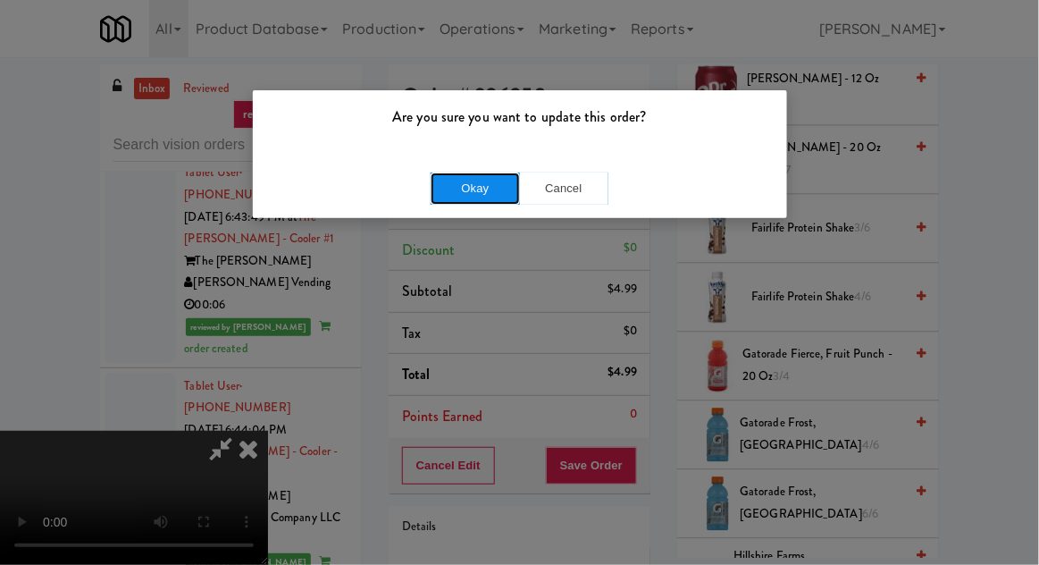
click at [466, 193] on button "Okay" at bounding box center [475, 188] width 89 height 32
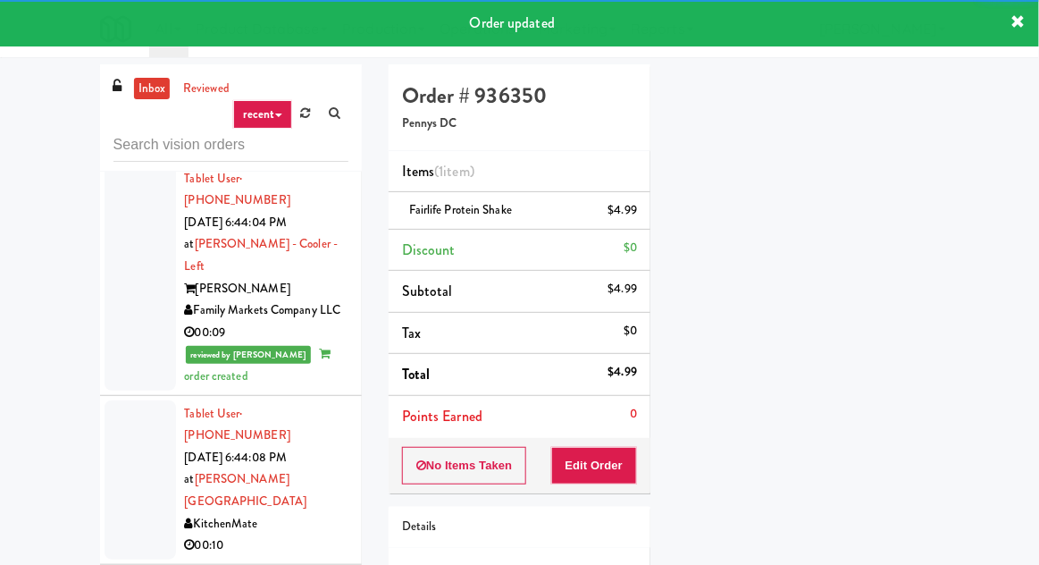
scroll to position [4751, 0]
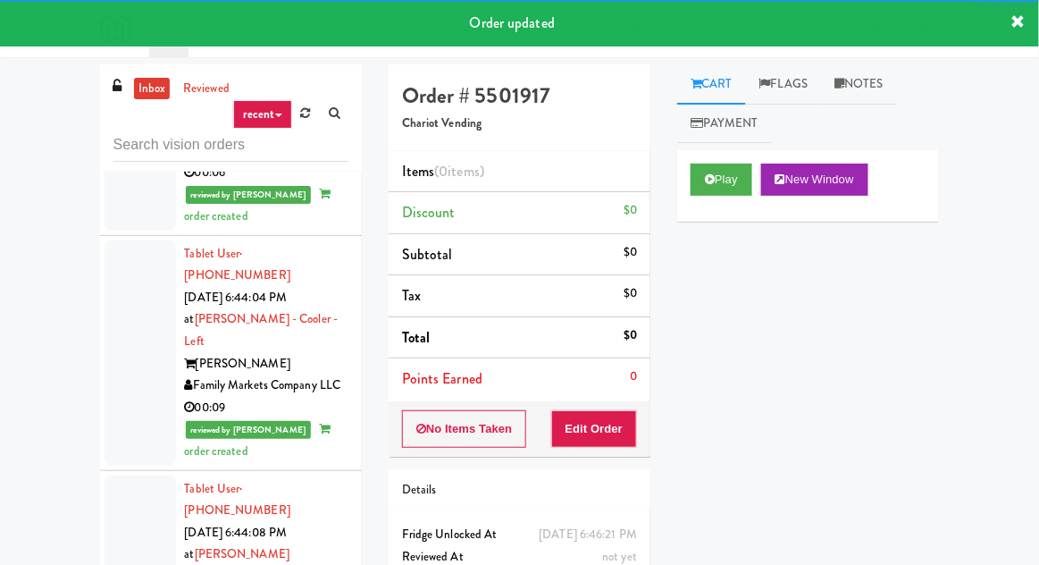
scroll to position [4675, 0]
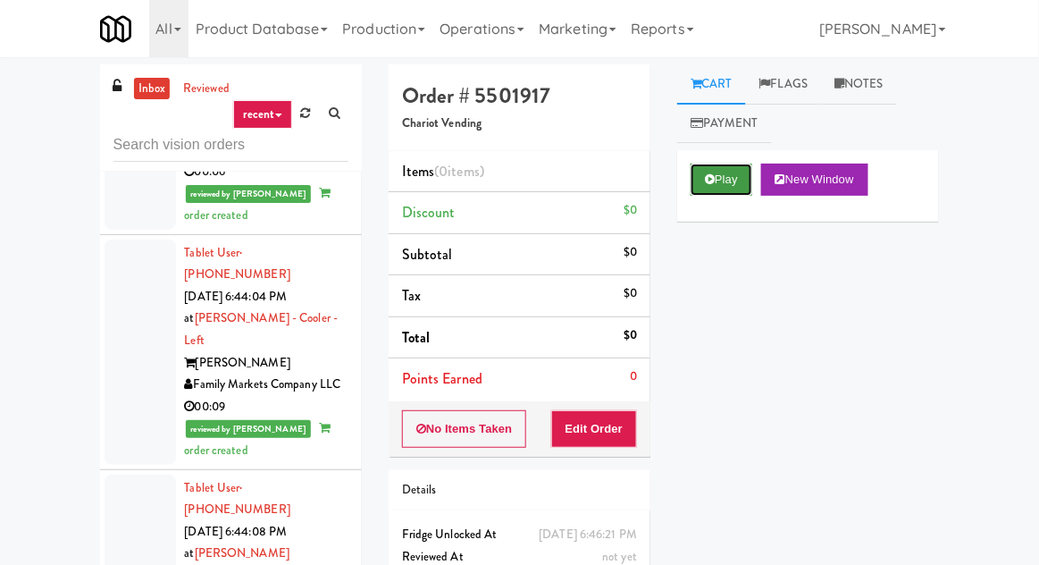
click at [702, 182] on button "Play" at bounding box center [722, 180] width 62 height 32
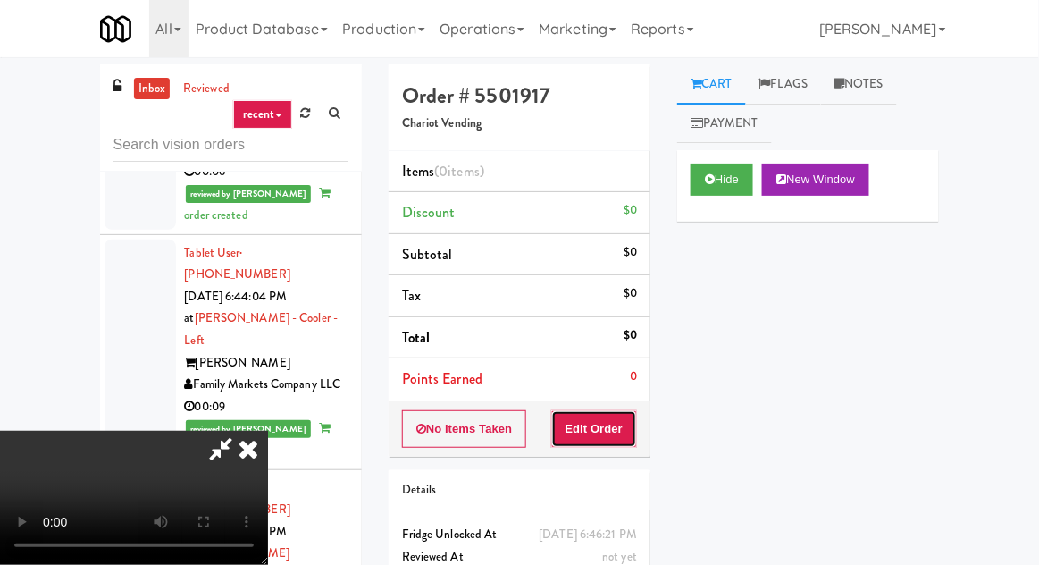
click at [624, 411] on button "Edit Order" at bounding box center [594, 429] width 87 height 38
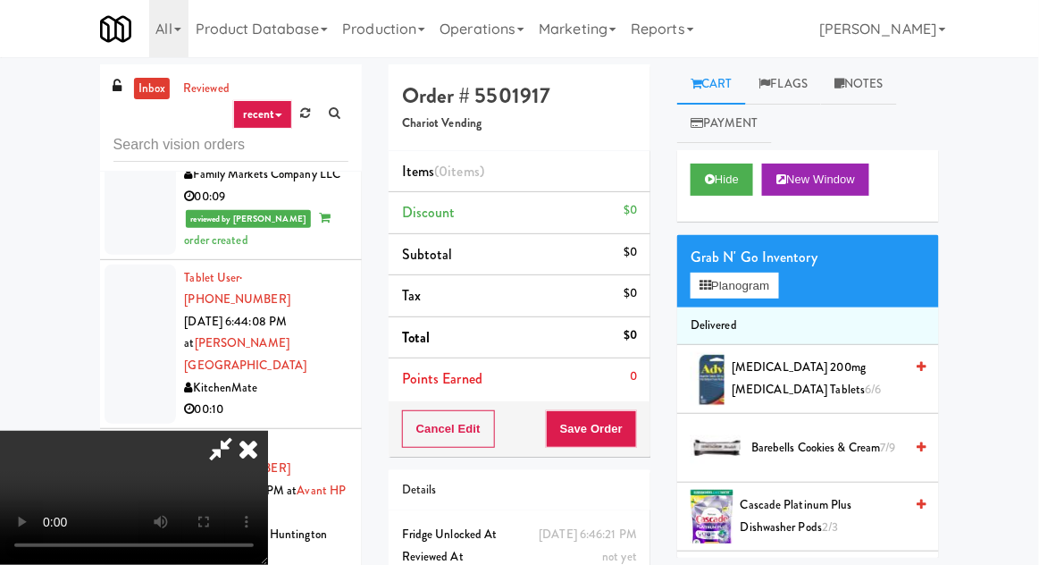
scroll to position [4884, 0]
click at [773, 281] on button "Planogram" at bounding box center [735, 286] width 88 height 27
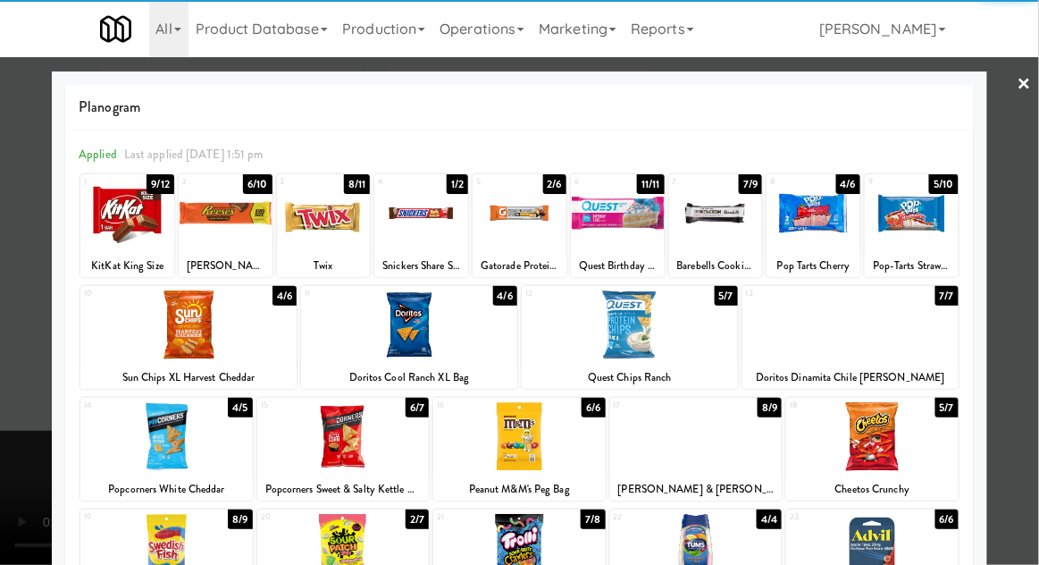
click at [312, 441] on div at bounding box center [343, 436] width 172 height 69
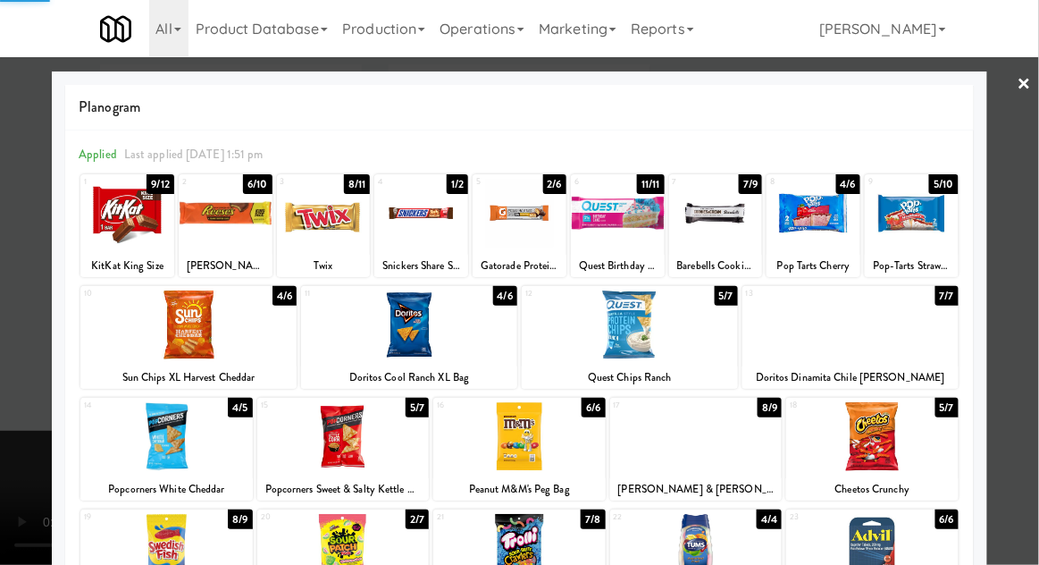
click at [2, 379] on div at bounding box center [519, 282] width 1039 height 565
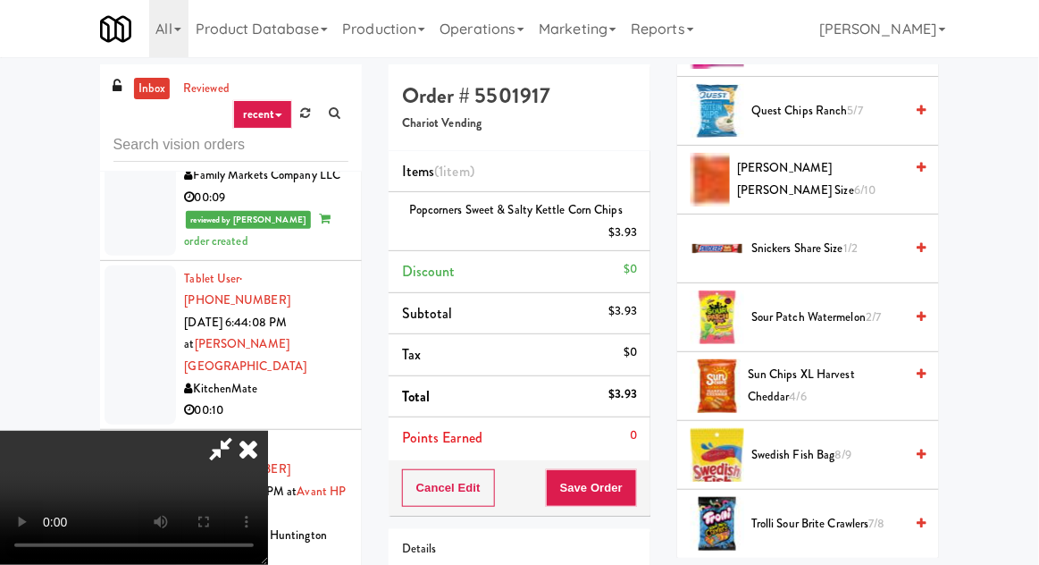
scroll to position [1760, 0]
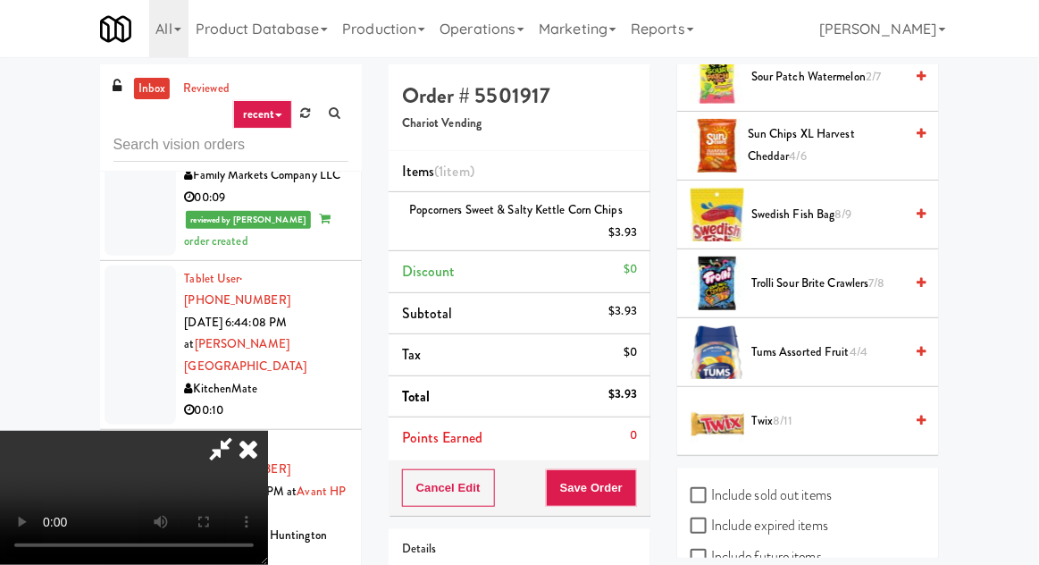
click at [886, 274] on span "7/8" at bounding box center [878, 282] width 16 height 17
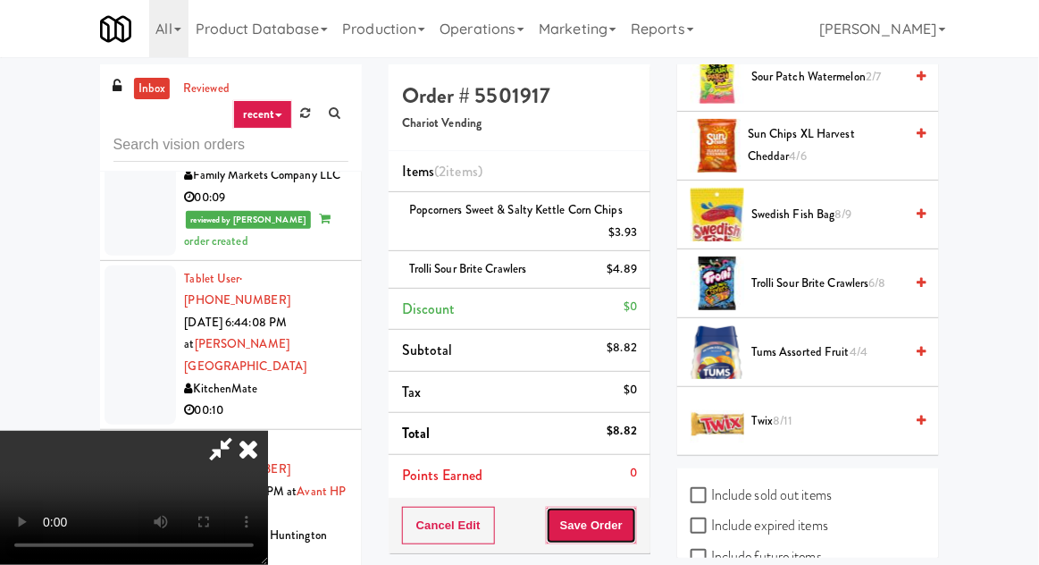
click at [630, 522] on button "Save Order" at bounding box center [591, 526] width 91 height 38
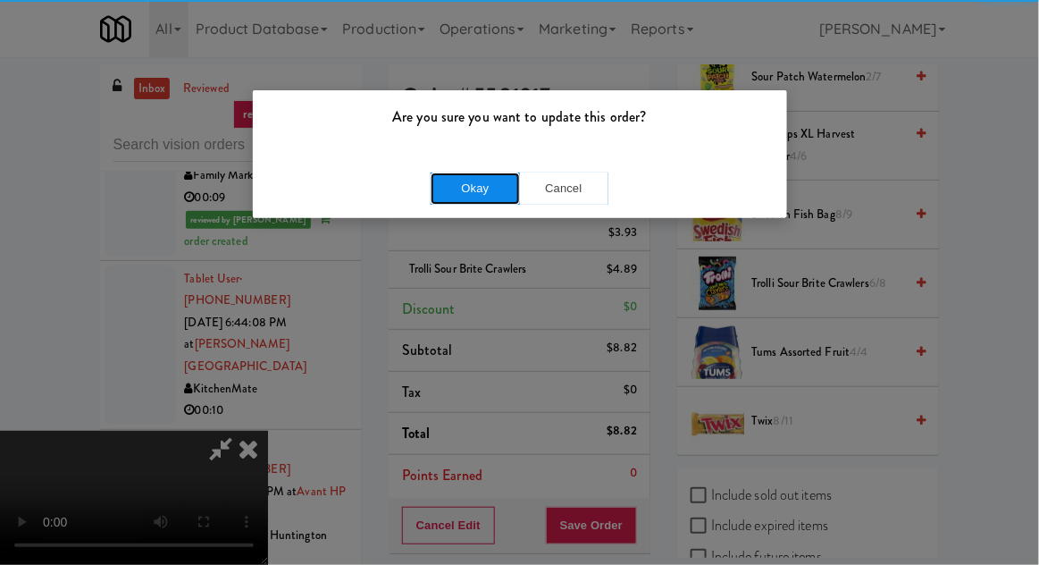
click at [454, 194] on button "Okay" at bounding box center [475, 188] width 89 height 32
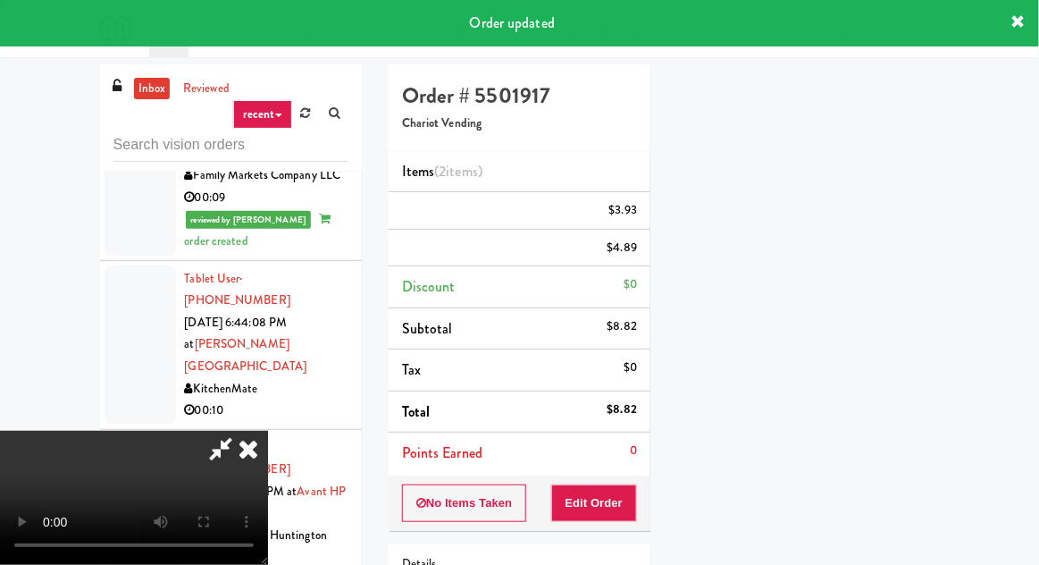
scroll to position [176, 0]
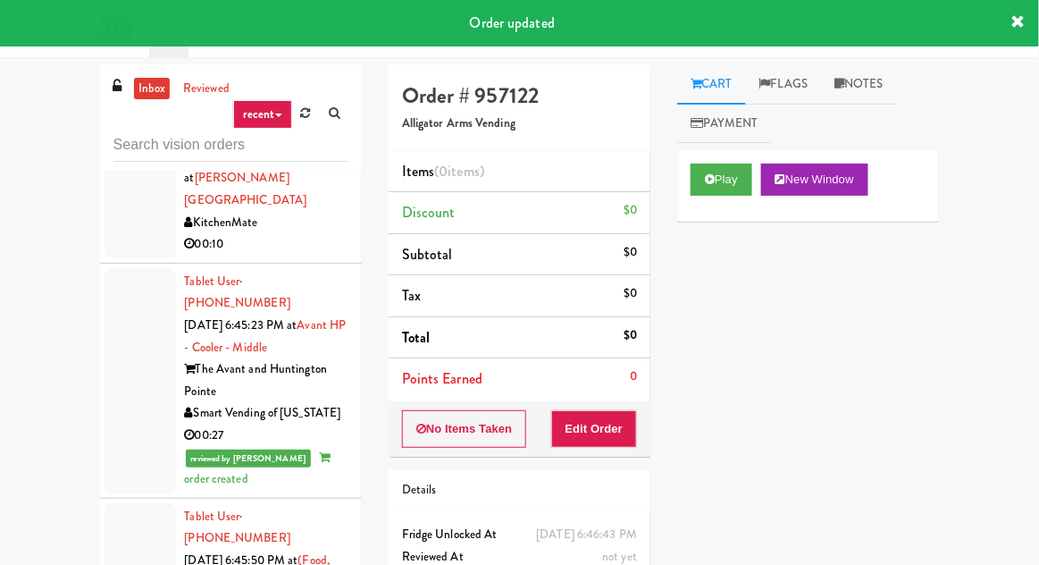
scroll to position [5064, 0]
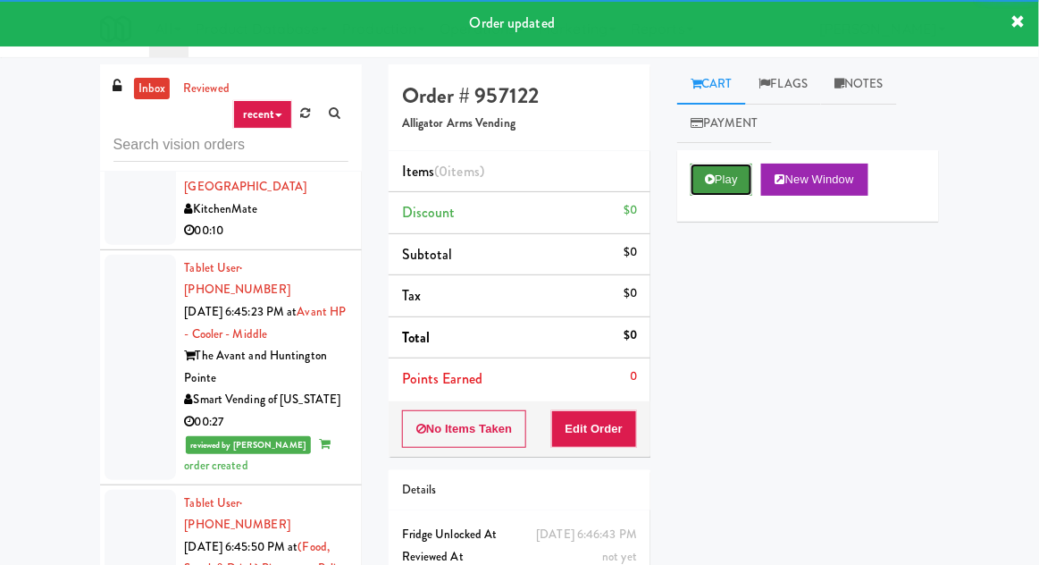
click at [694, 172] on button "Play" at bounding box center [722, 180] width 62 height 32
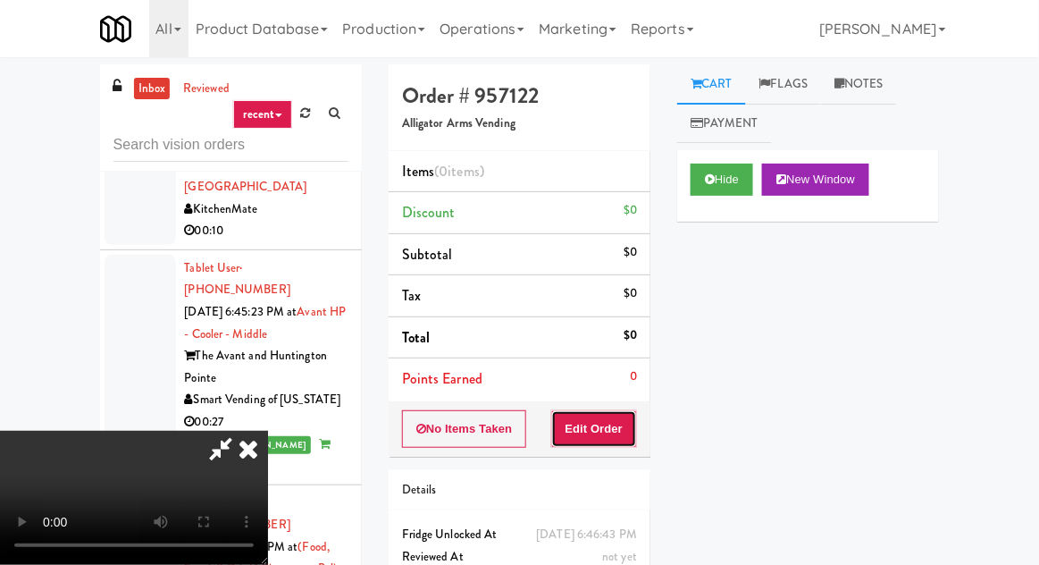
click at [592, 421] on button "Edit Order" at bounding box center [594, 429] width 87 height 38
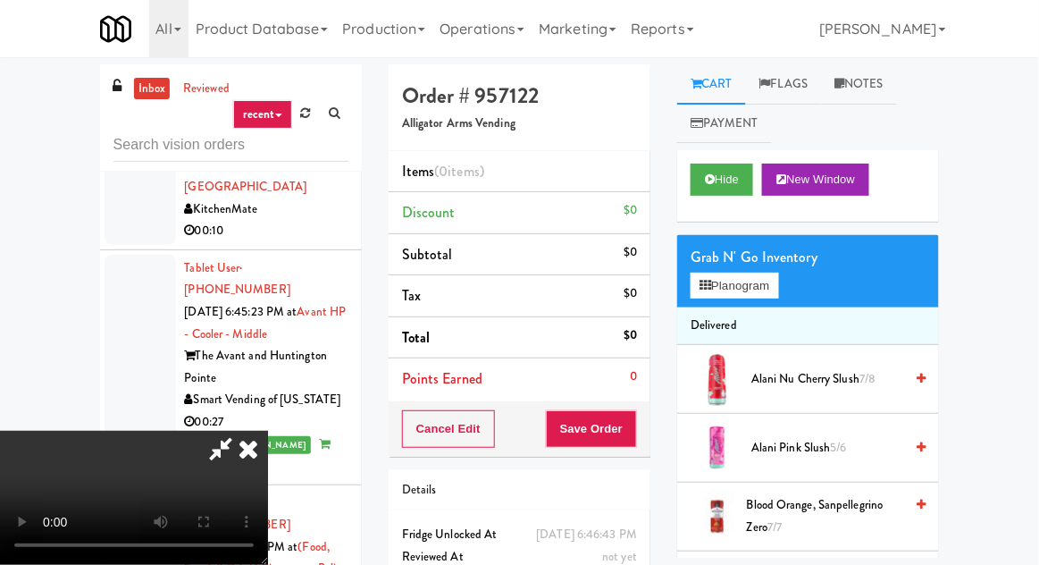
scroll to position [0, 0]
click at [708, 287] on icon at bounding box center [706, 286] width 12 height 12
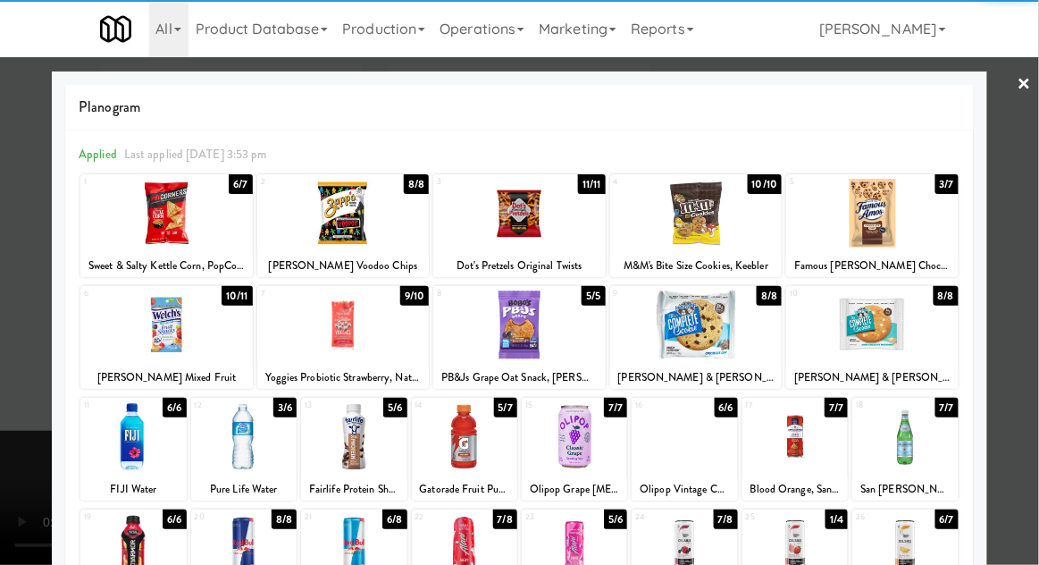
click at [785, 458] on div at bounding box center [795, 436] width 105 height 69
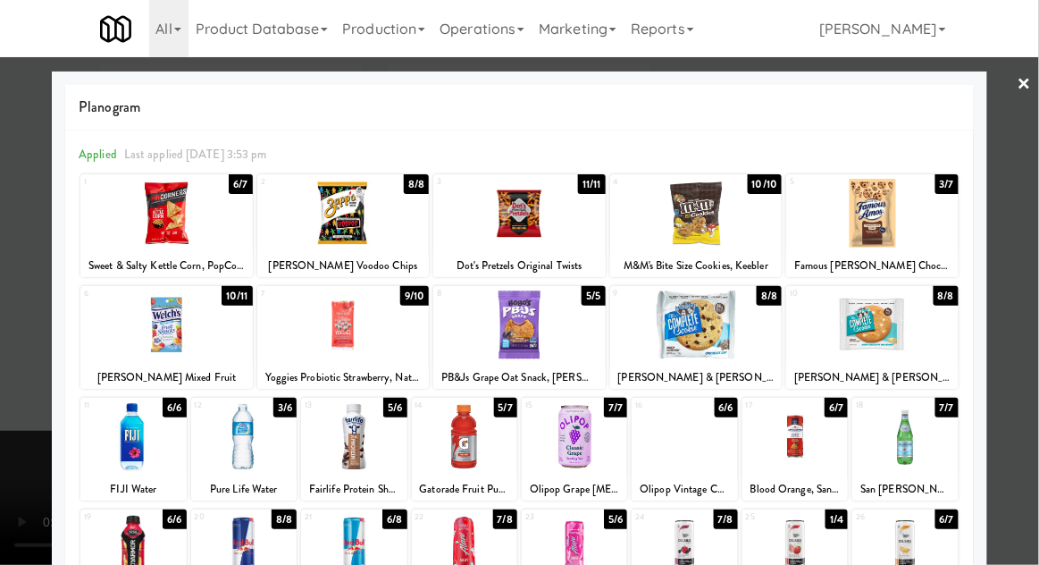
click at [1021, 310] on div at bounding box center [519, 282] width 1039 height 565
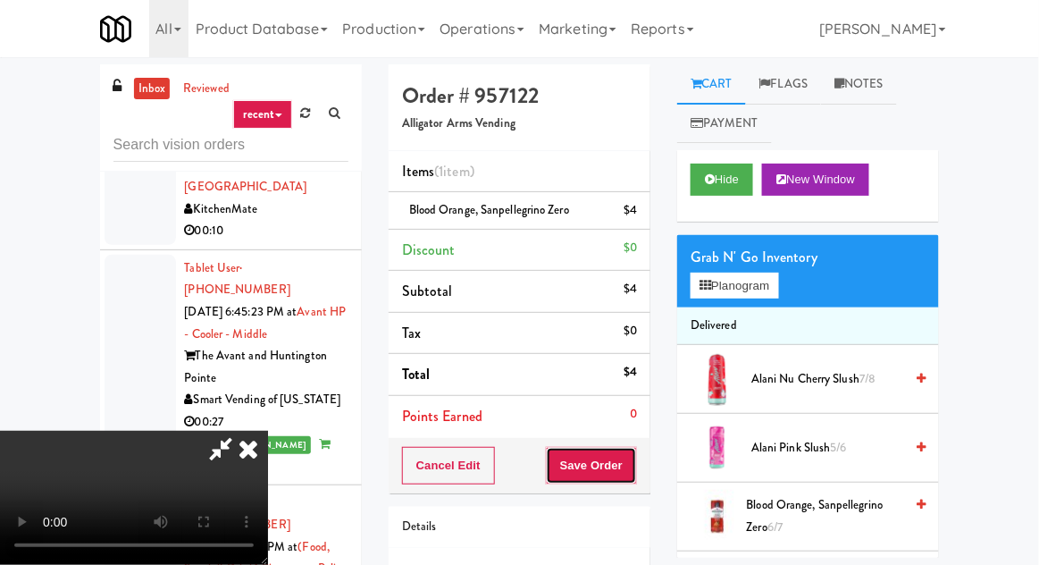
click at [635, 463] on button "Save Order" at bounding box center [591, 466] width 91 height 38
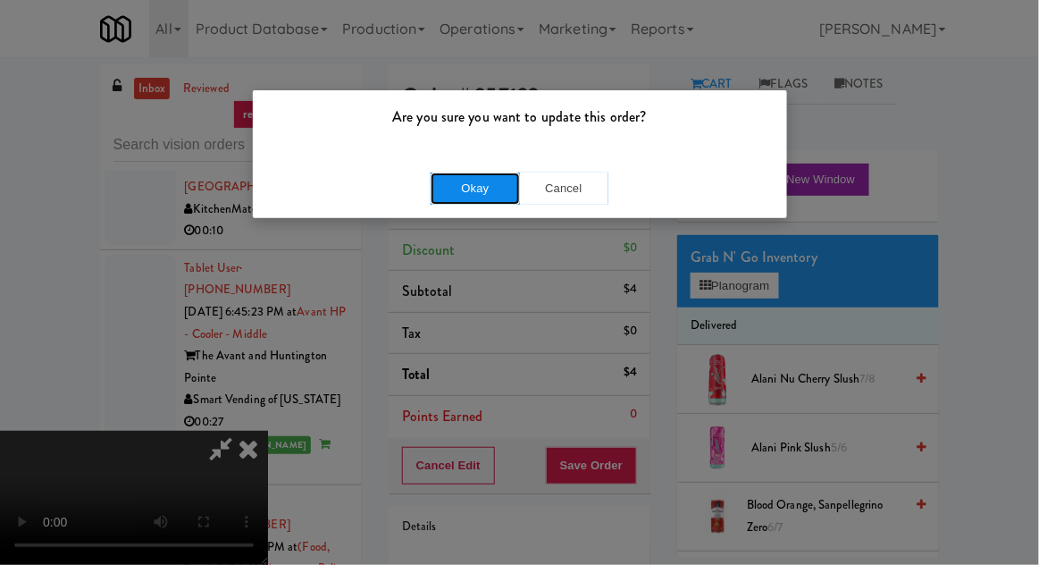
click at [488, 173] on button "Okay" at bounding box center [475, 188] width 89 height 32
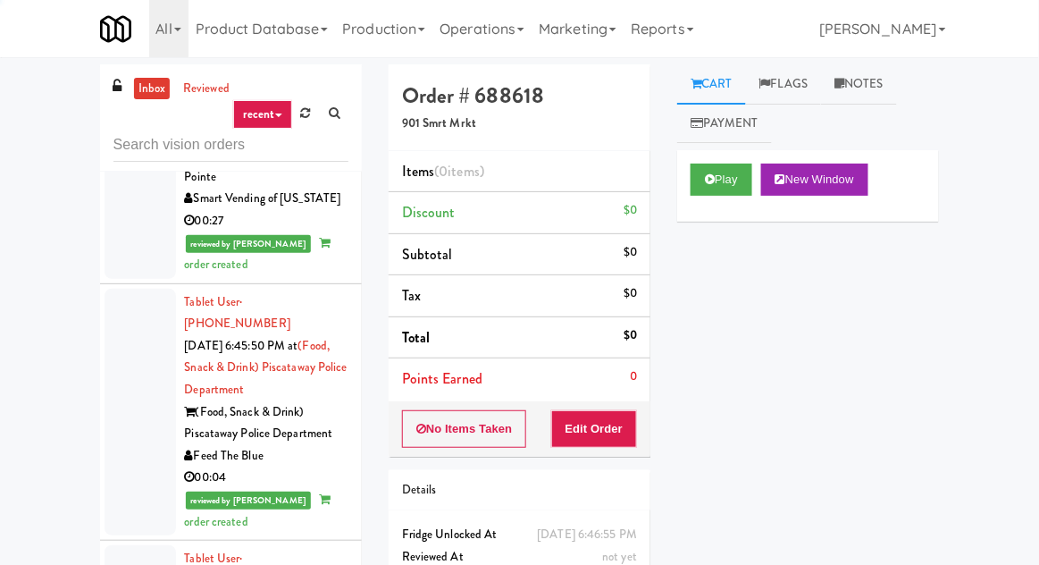
scroll to position [5267, 0]
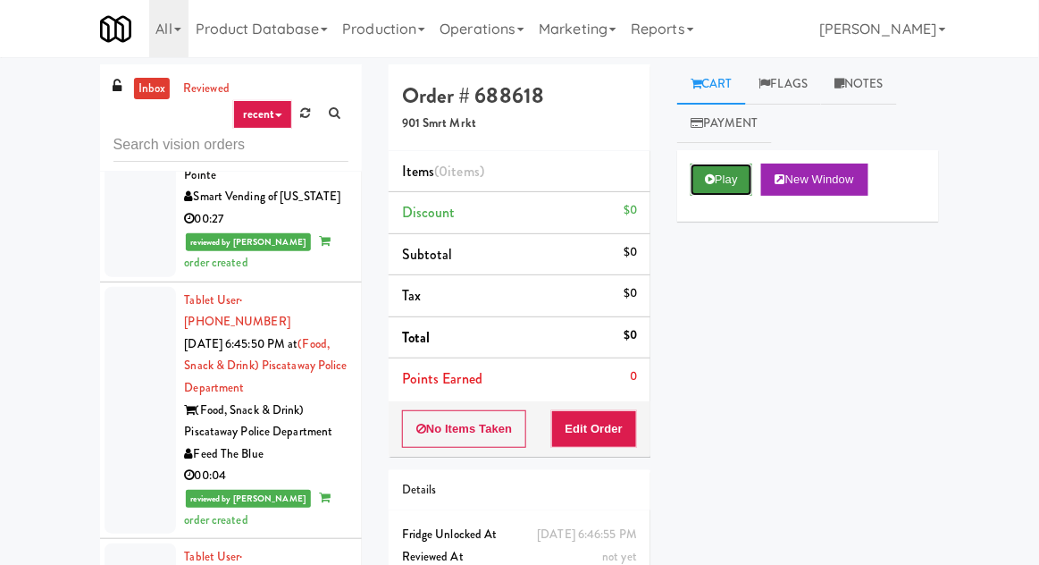
click at [709, 186] on button "Play" at bounding box center [722, 180] width 62 height 32
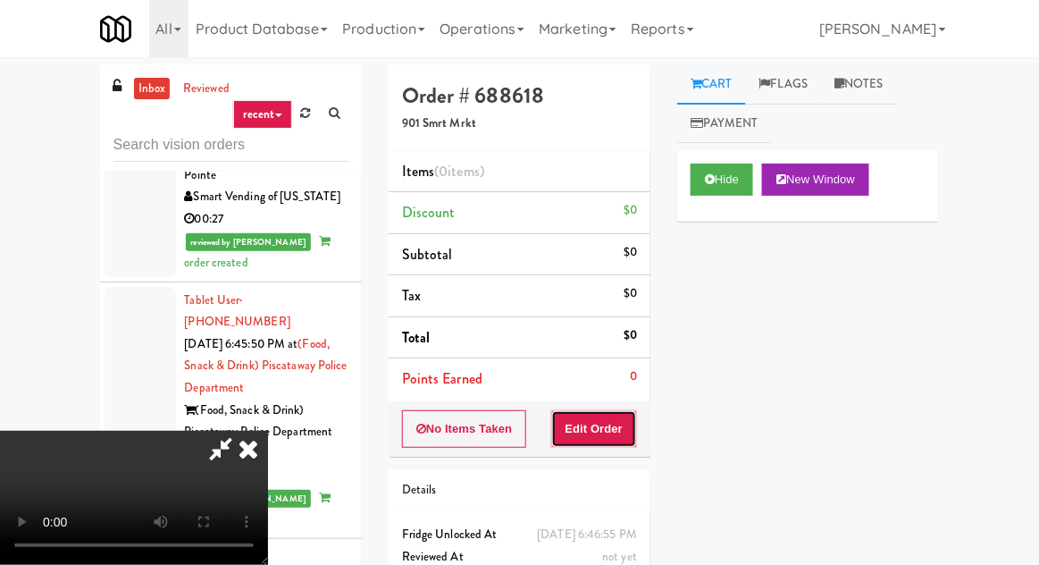
click at [583, 412] on button "Edit Order" at bounding box center [594, 429] width 87 height 38
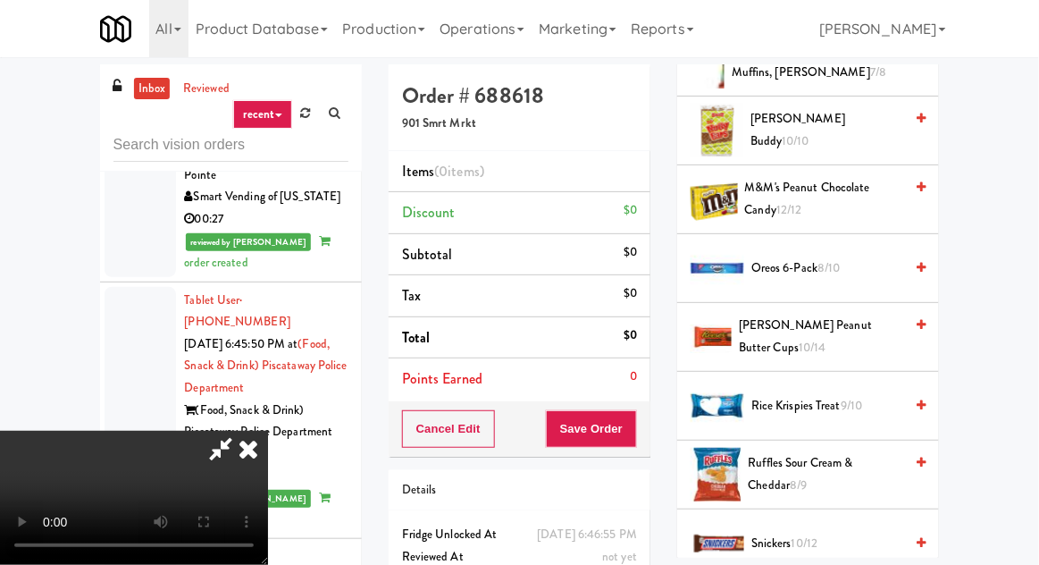
scroll to position [1486, 0]
click at [877, 273] on span "Oreos 6-pack 8/10" at bounding box center [828, 269] width 152 height 22
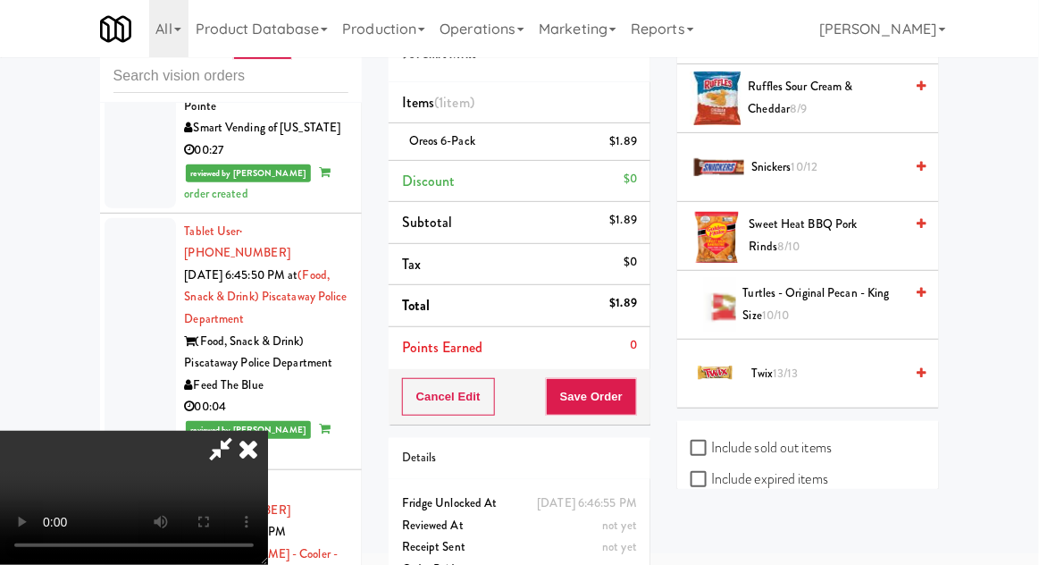
scroll to position [1797, 0]
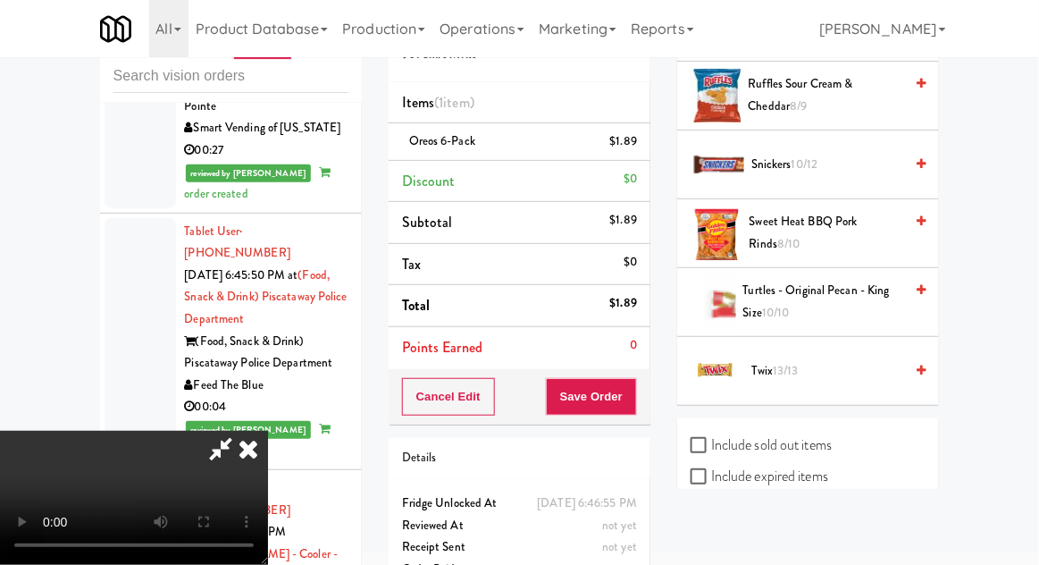
click at [881, 367] on span "Twix 13/13" at bounding box center [828, 371] width 152 height 22
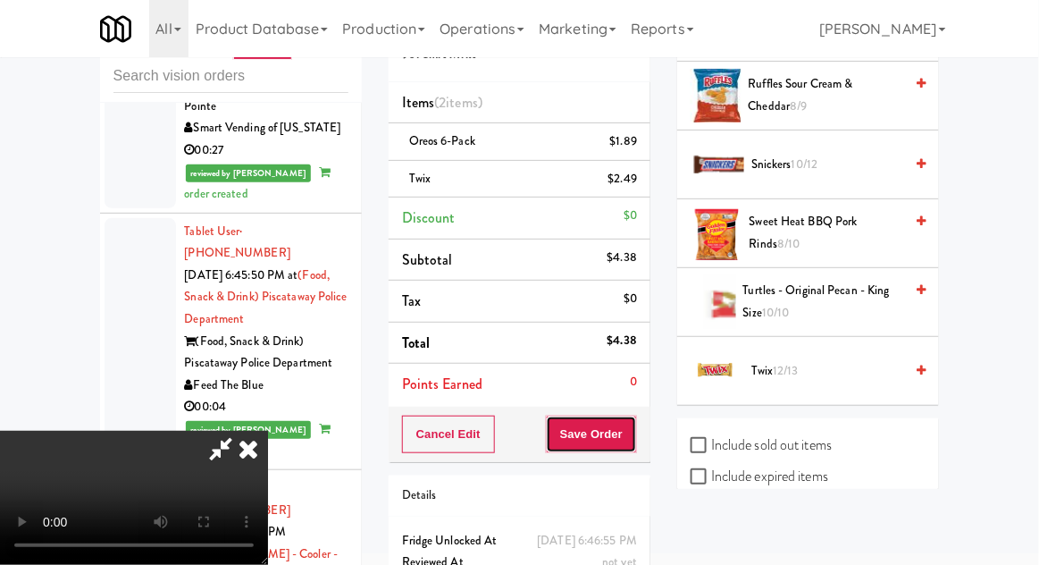
click at [634, 431] on button "Save Order" at bounding box center [591, 435] width 91 height 38
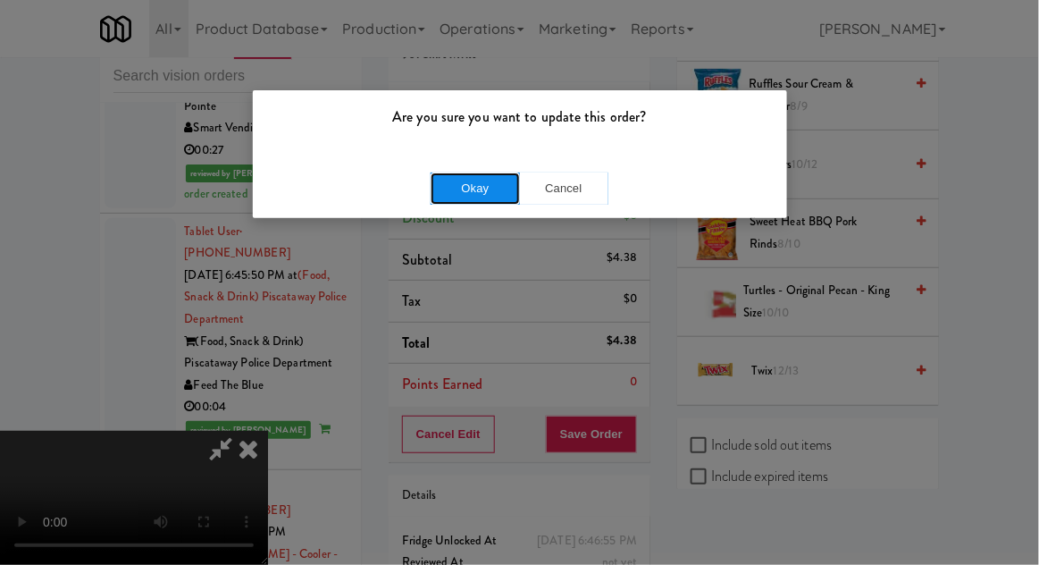
click at [449, 198] on button "Okay" at bounding box center [475, 188] width 89 height 32
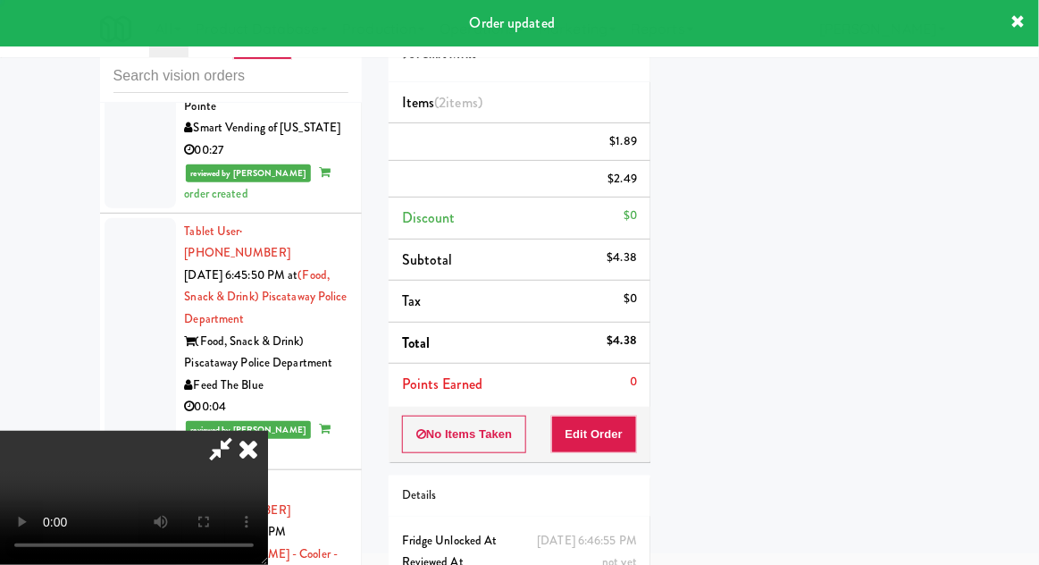
scroll to position [176, 0]
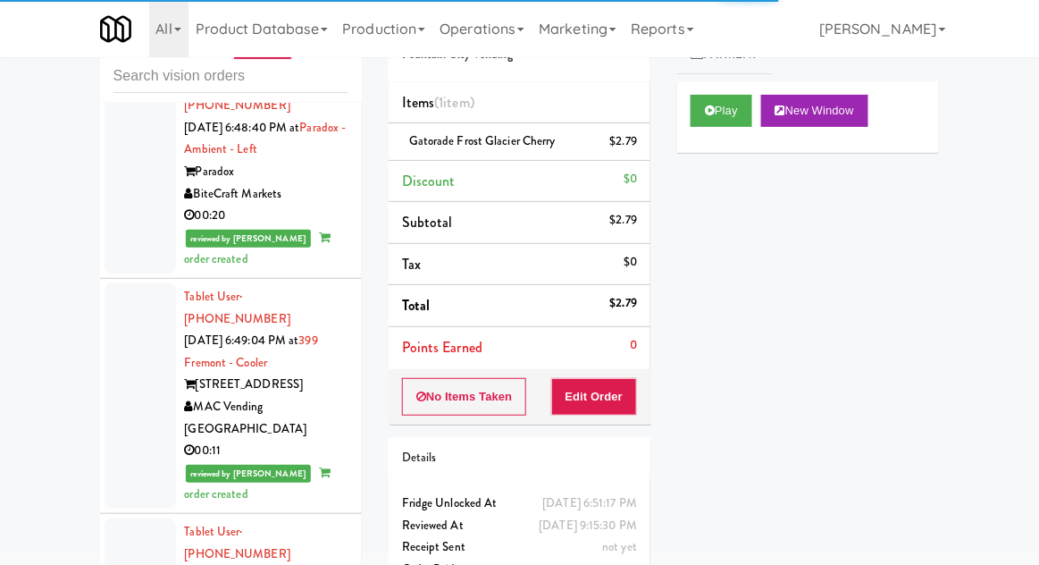
scroll to position [7036, 0]
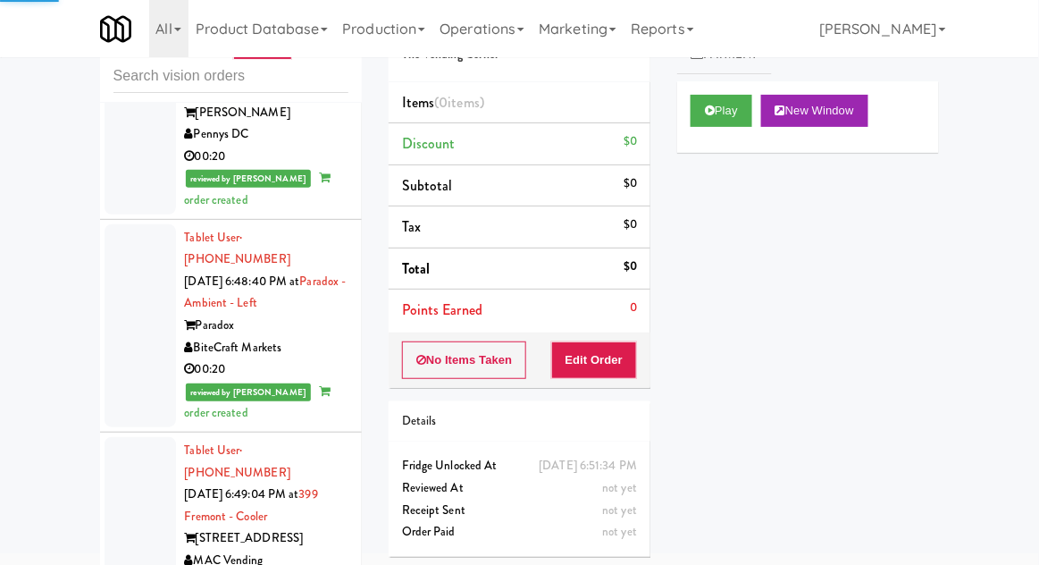
scroll to position [6817, 0]
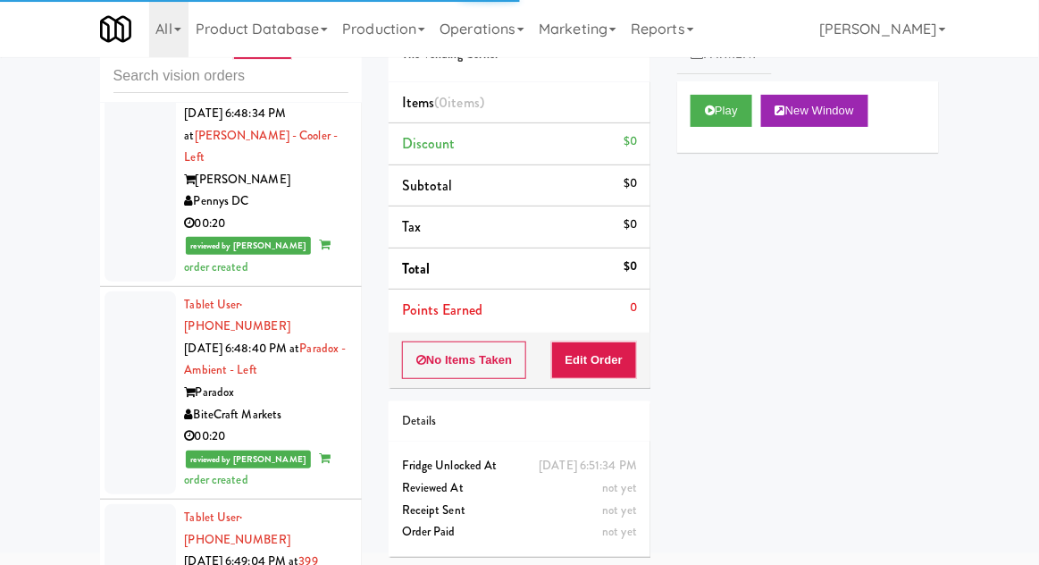
click at [692, 120] on button "Play" at bounding box center [722, 111] width 62 height 32
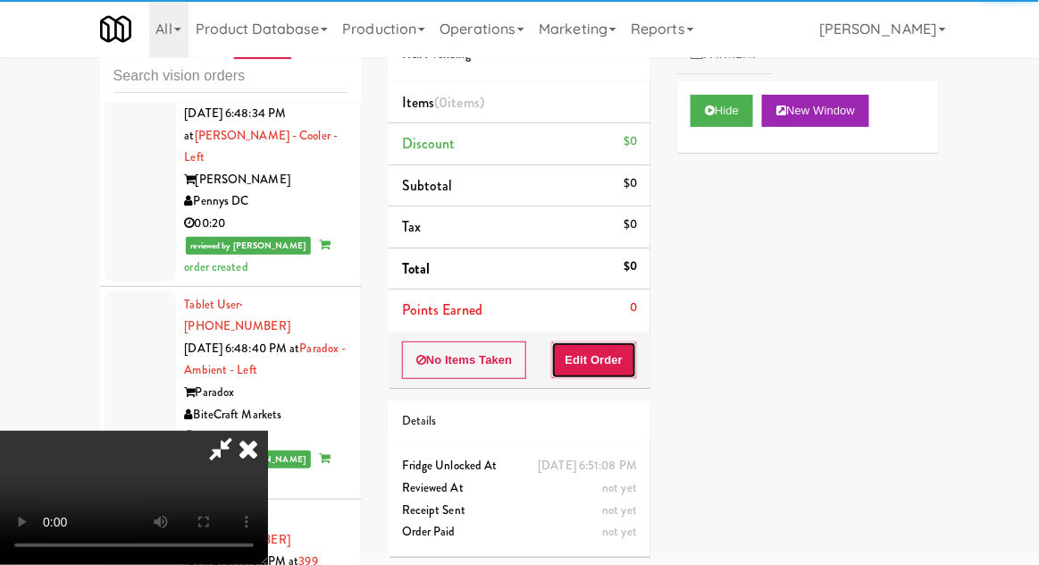
click at [592, 350] on button "Edit Order" at bounding box center [594, 360] width 87 height 38
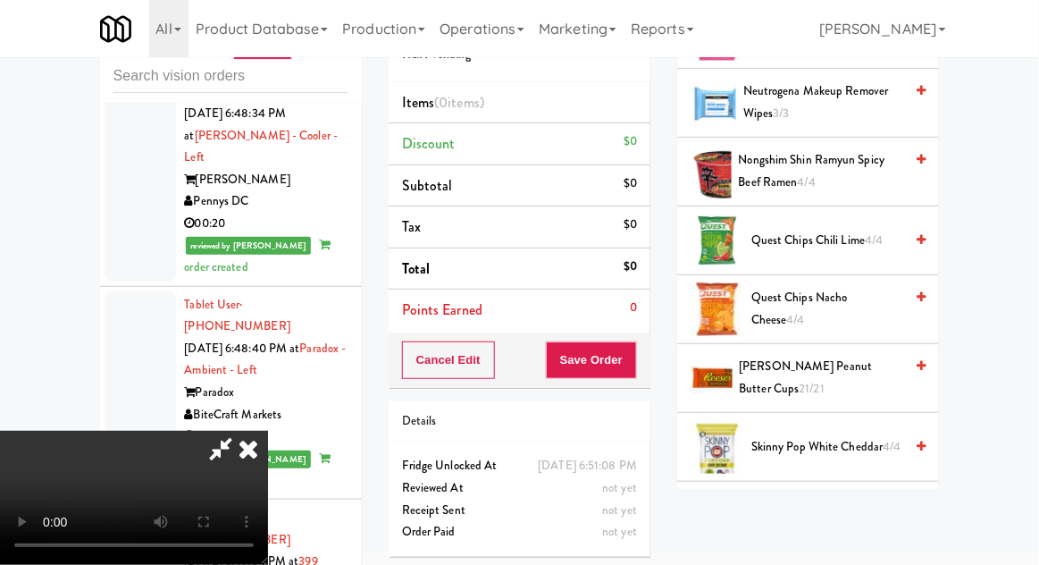
scroll to position [1171, 0]
click at [892, 373] on span "[PERSON_NAME] Peanut Butter Cups 21/21" at bounding box center [822, 378] width 164 height 44
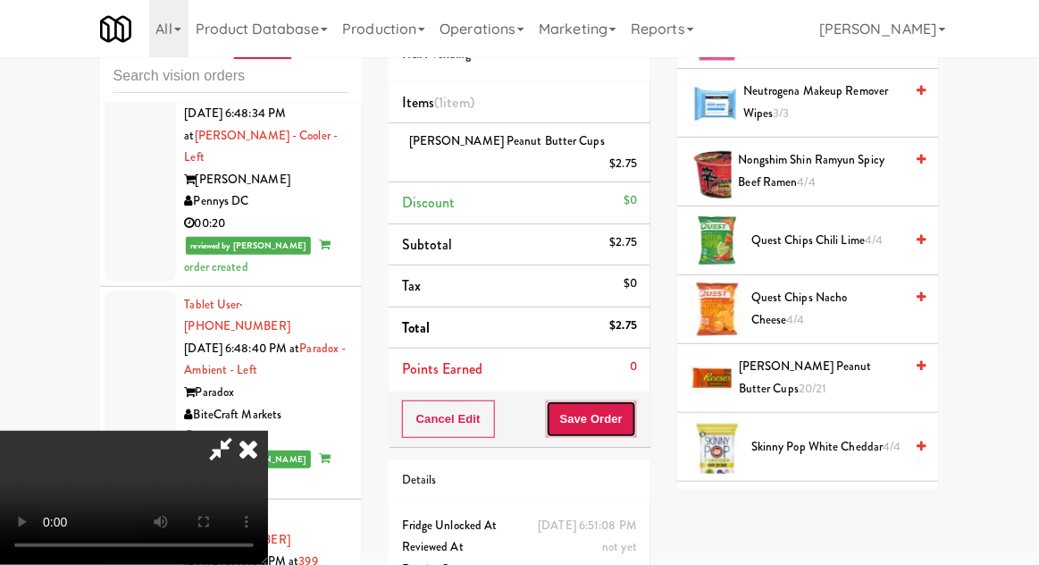
click at [625, 400] on button "Save Order" at bounding box center [591, 419] width 91 height 38
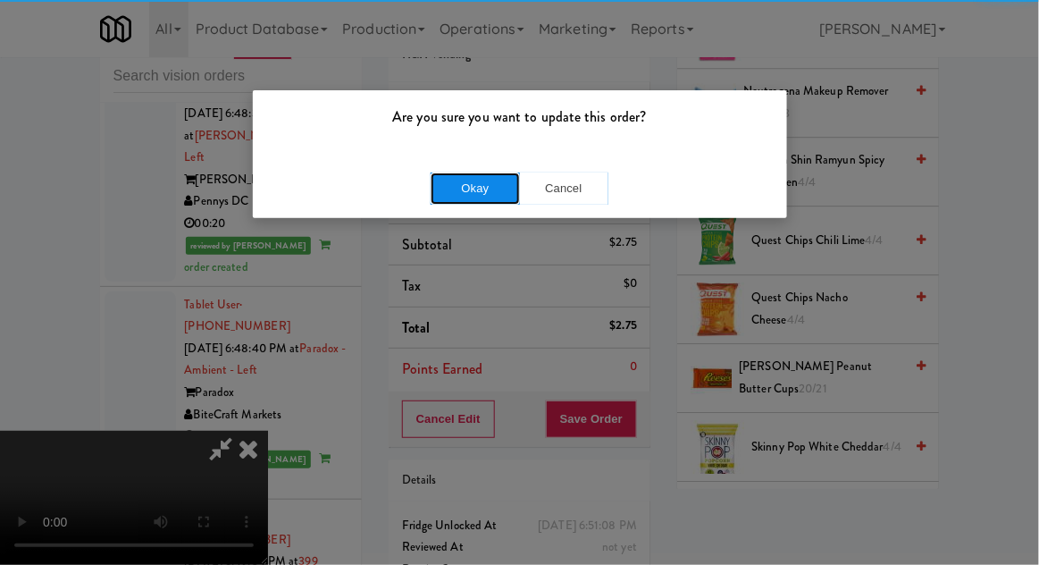
click at [450, 189] on button "Okay" at bounding box center [475, 188] width 89 height 32
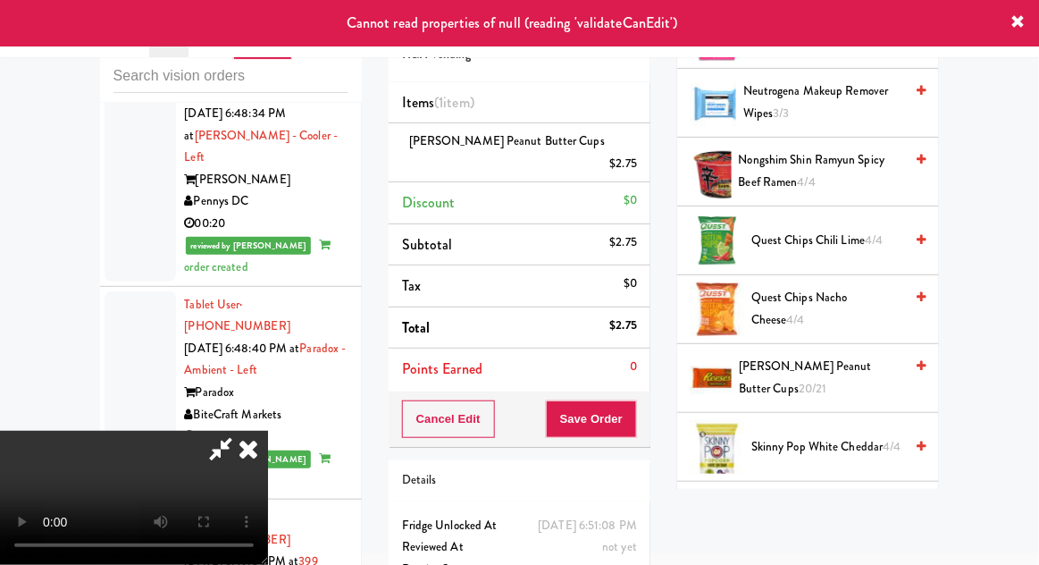
click at [268, 431] on icon at bounding box center [248, 449] width 39 height 36
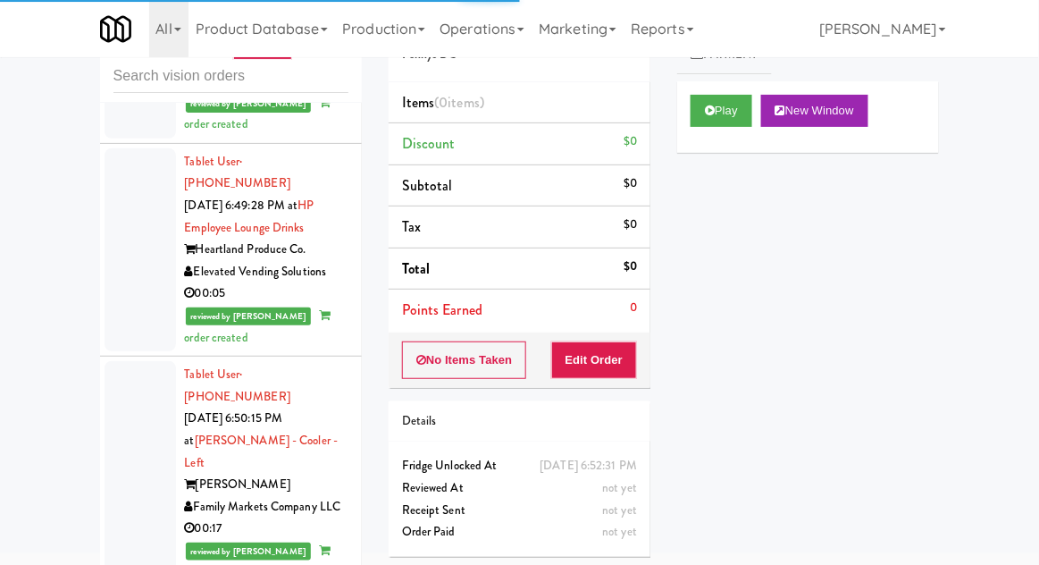
scroll to position [7636, 0]
